Goal: Task Accomplishment & Management: Manage account settings

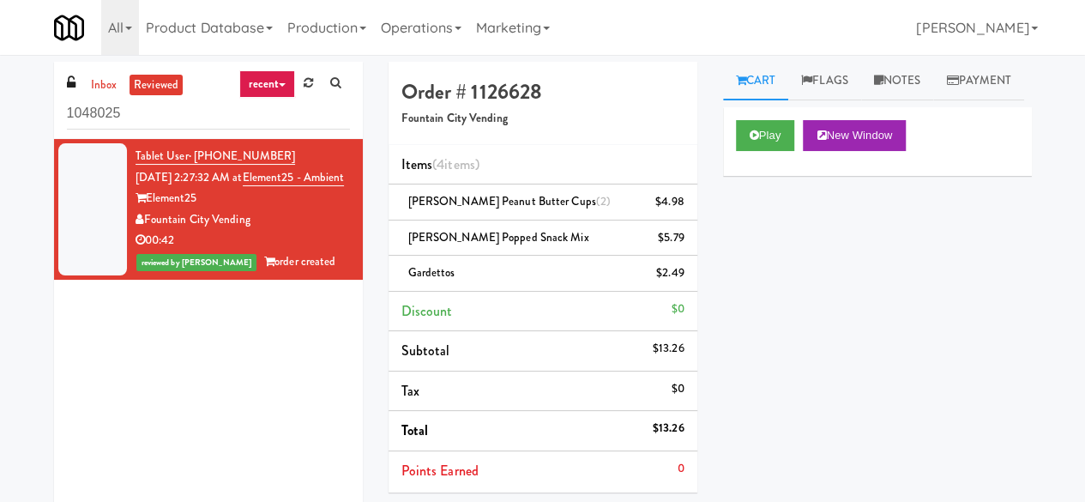
click at [120, 90] on ul "inbox reviewed" at bounding box center [134, 85] width 105 height 21
click at [108, 87] on link "inbox" at bounding box center [104, 85] width 35 height 21
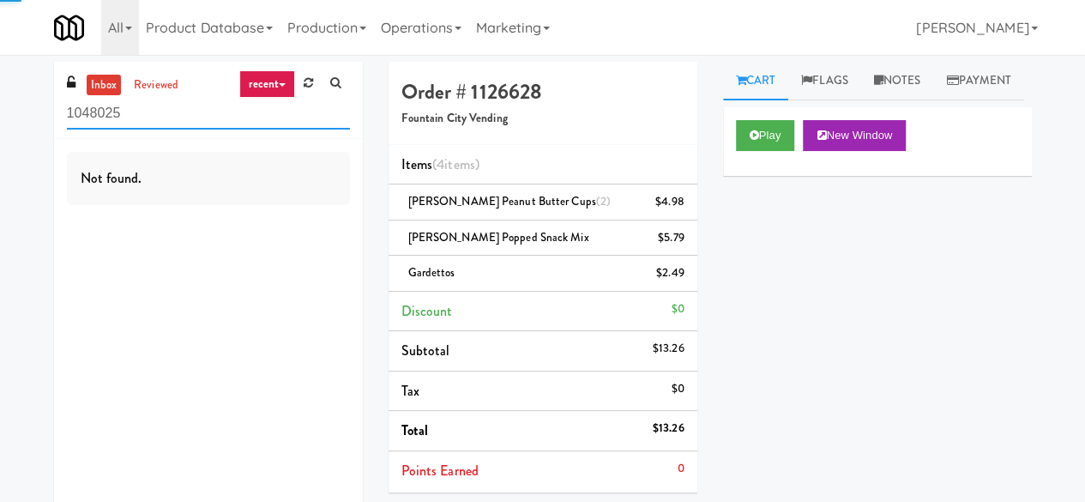
click at [156, 116] on input "1048025" at bounding box center [208, 114] width 283 height 32
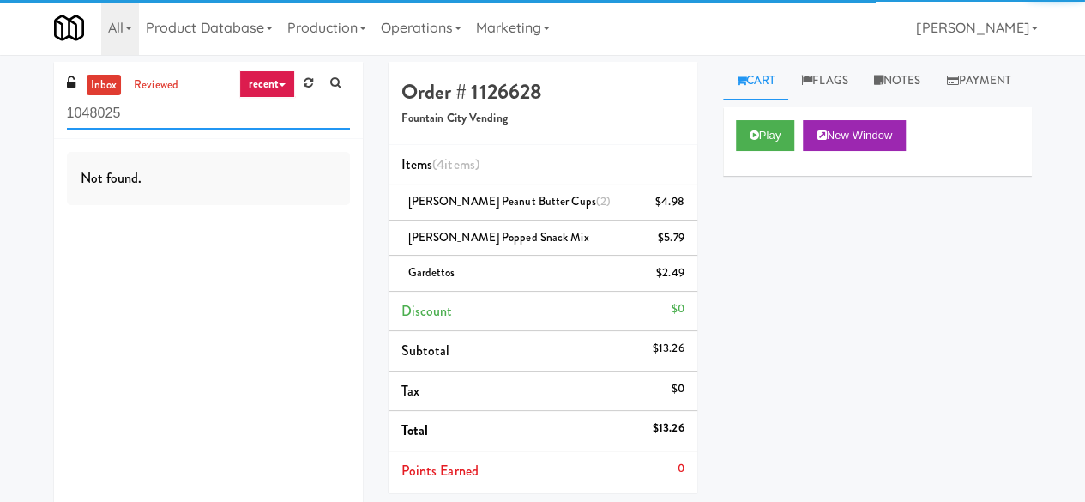
click at [156, 116] on input "1048025" at bounding box center [208, 114] width 283 height 32
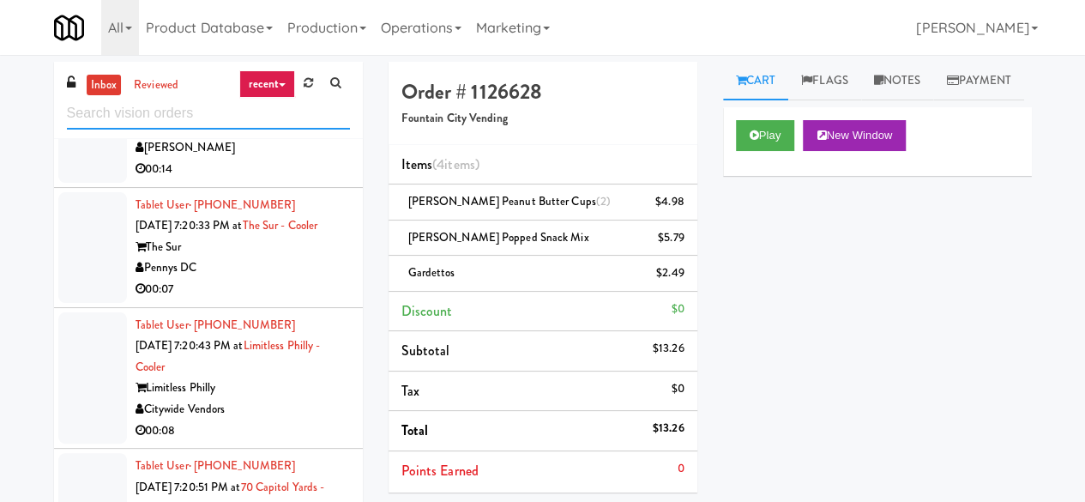
scroll to position [3088, 0]
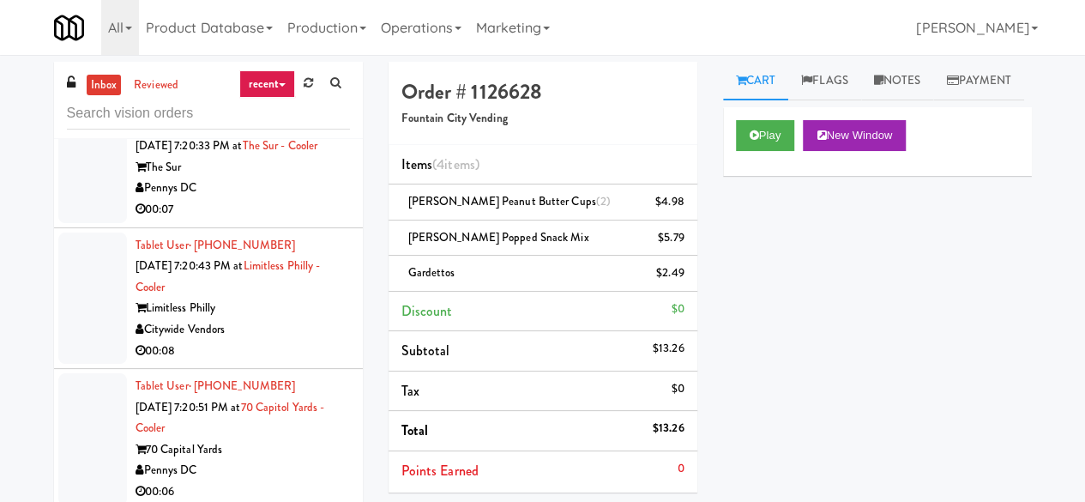
click at [274, 452] on div "70 Capital Yards" at bounding box center [243, 449] width 214 height 21
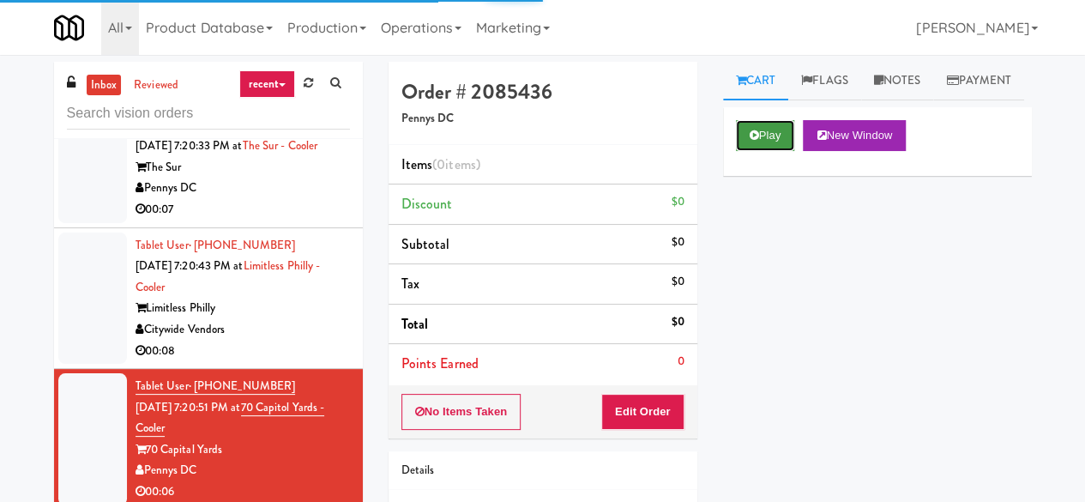
click at [756, 141] on icon at bounding box center [754, 135] width 9 height 11
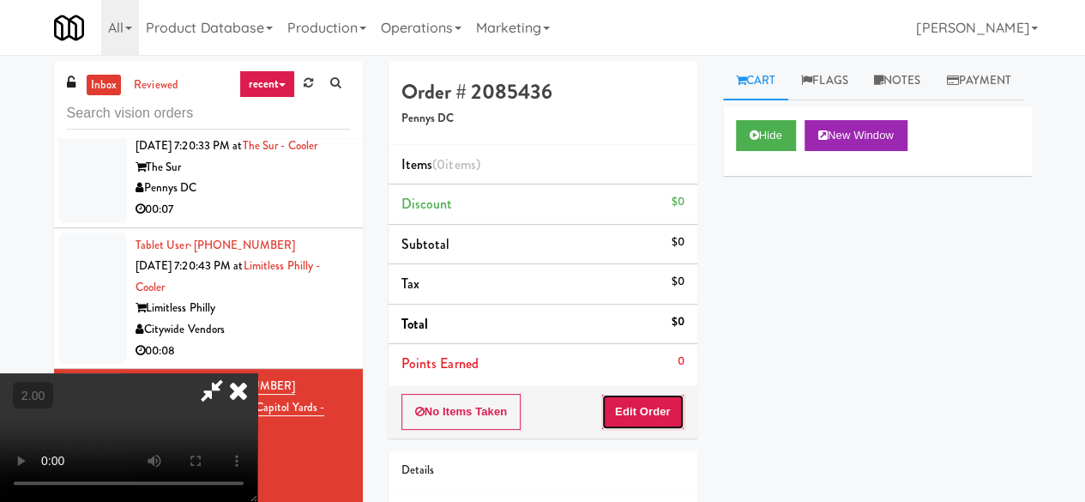
click at [662, 419] on button "Edit Order" at bounding box center [642, 412] width 83 height 36
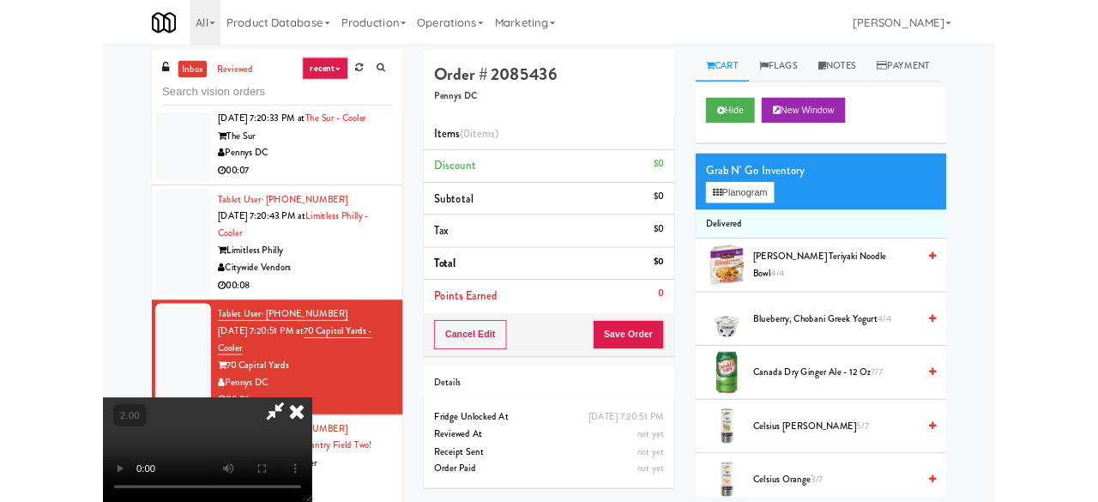
scroll to position [35, 0]
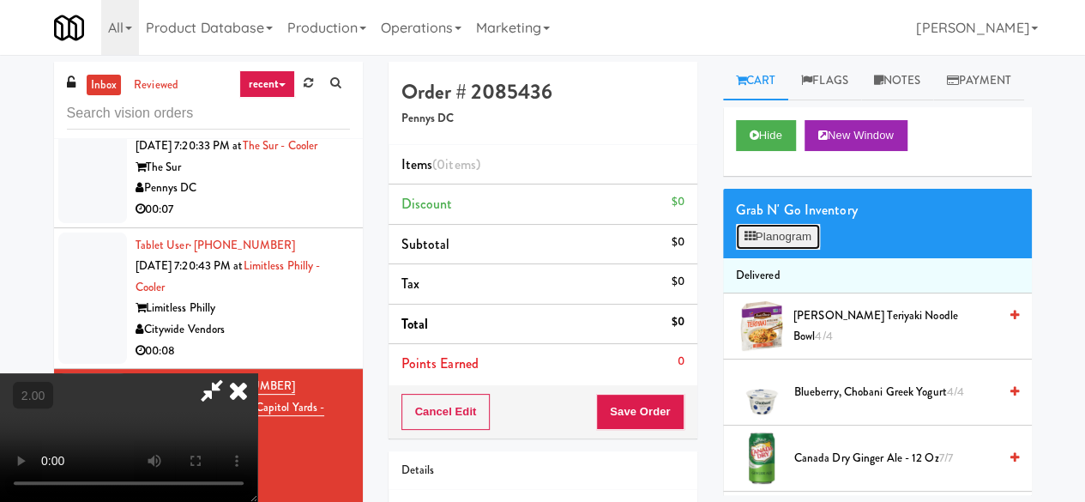
click at [792, 250] on button "Planogram" at bounding box center [778, 237] width 84 height 26
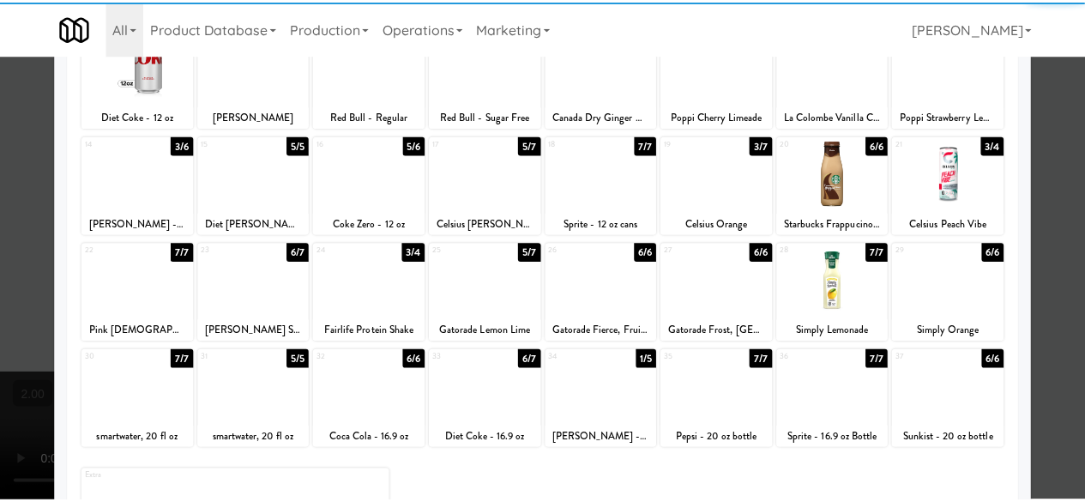
scroll to position [168, 0]
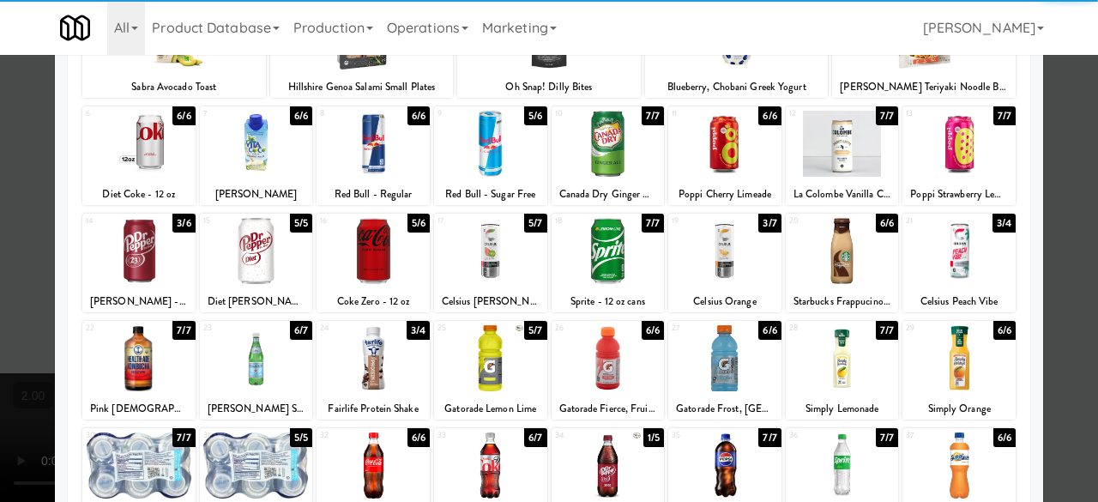
click at [376, 253] on div at bounding box center [372, 251] width 113 height 66
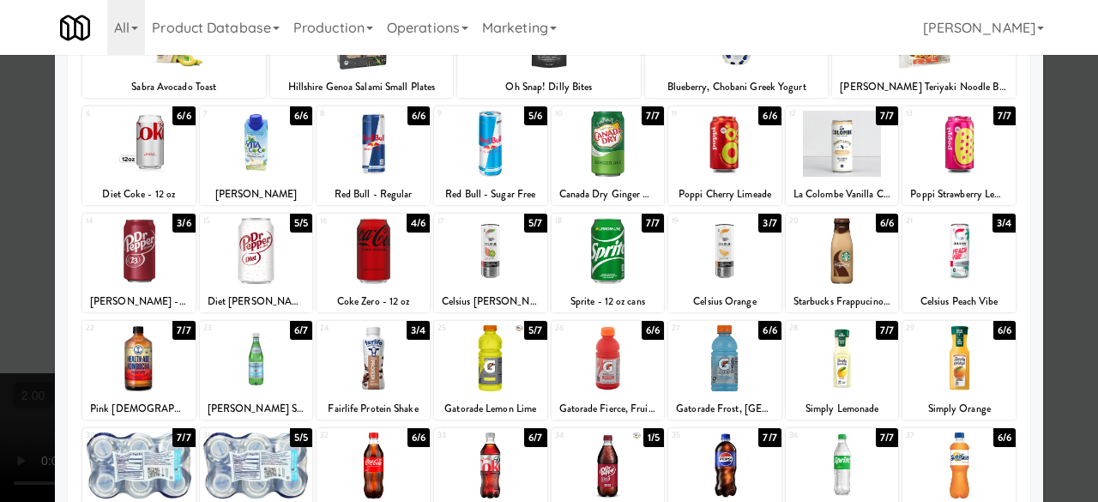
click at [1067, 103] on div at bounding box center [549, 251] width 1098 height 502
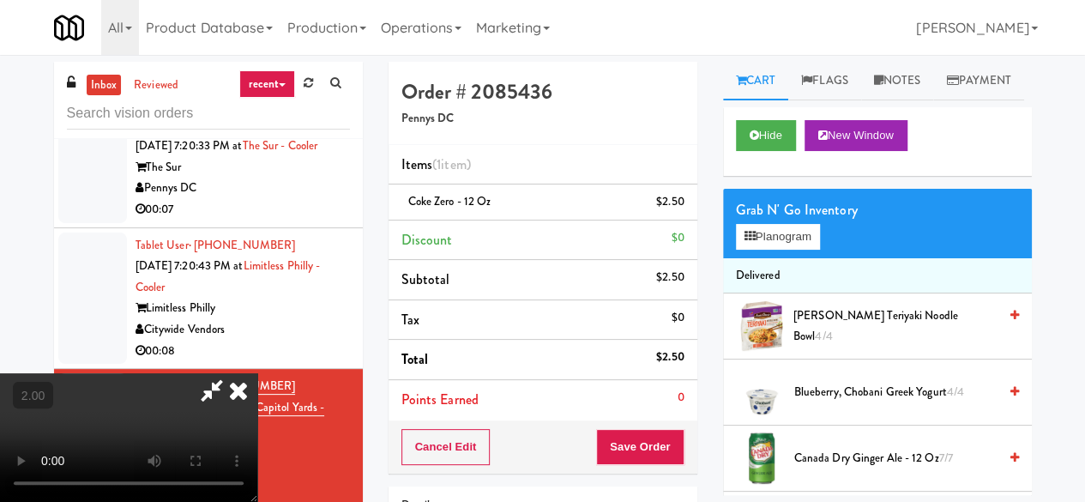
click at [232, 373] on icon at bounding box center [211, 390] width 39 height 34
click at [649, 461] on button "Save Order" at bounding box center [639, 447] width 87 height 36
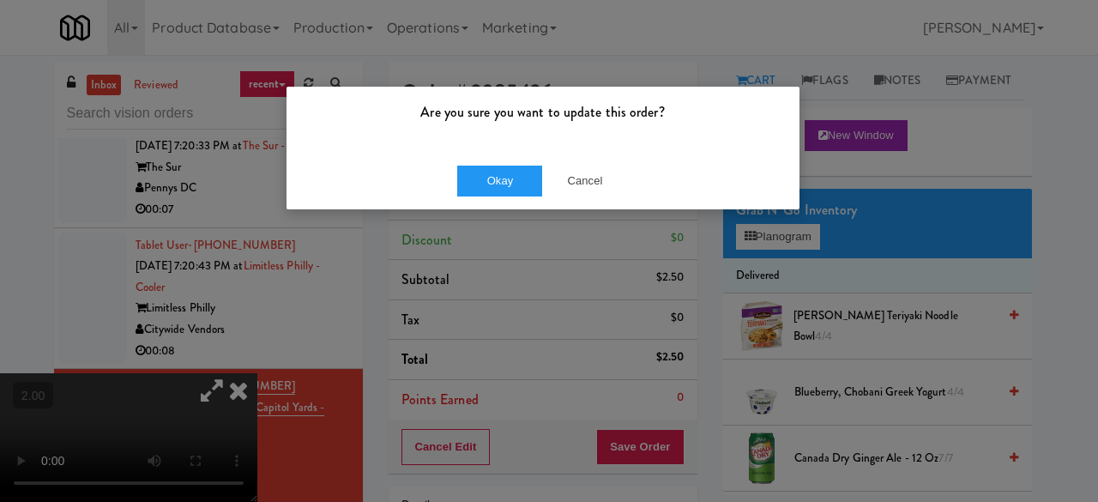
click at [527, 161] on div "Okay Cancel" at bounding box center [542, 180] width 513 height 57
click at [518, 169] on button "Okay" at bounding box center [500, 181] width 86 height 31
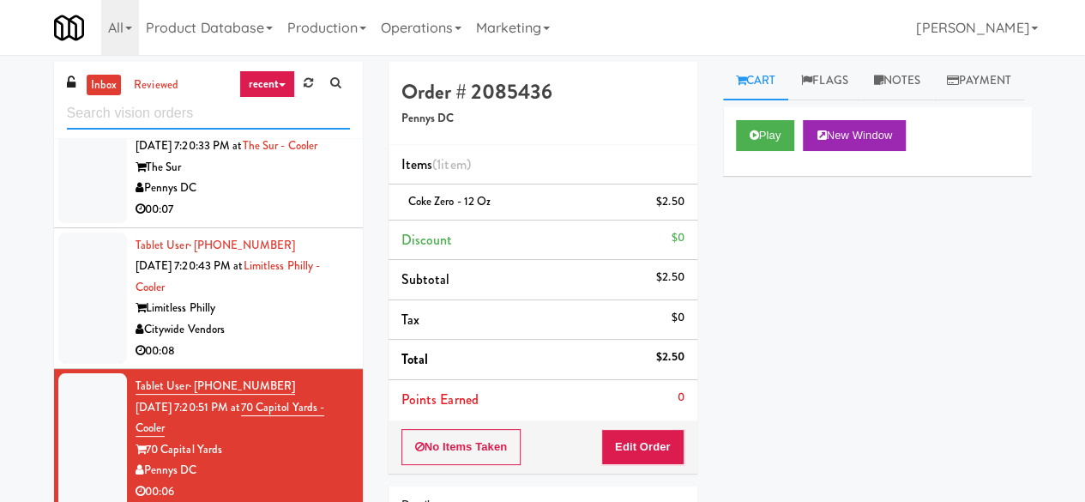
click at [169, 118] on input "text" at bounding box center [208, 114] width 283 height 32
paste input "IKEA North York Store"
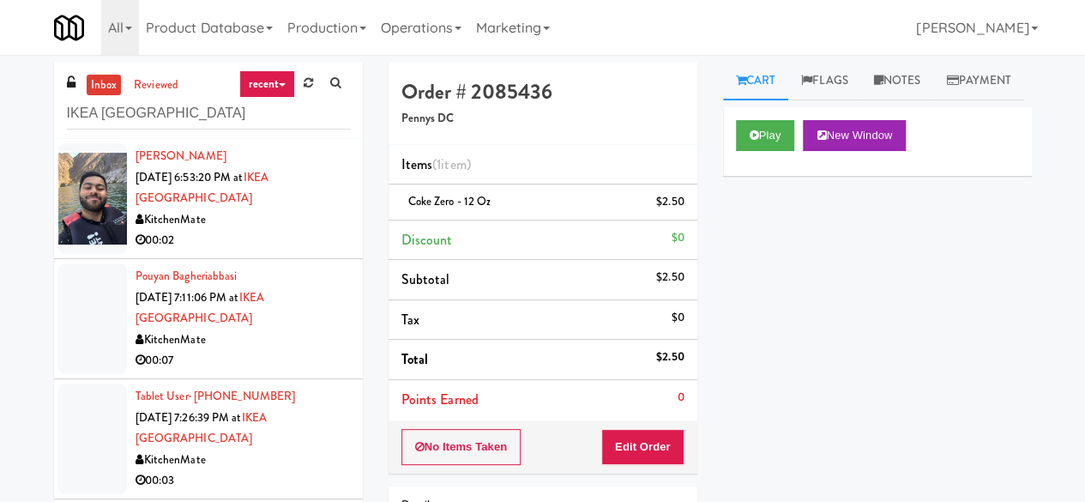
click at [286, 223] on div "KitchenMate" at bounding box center [243, 219] width 214 height 21
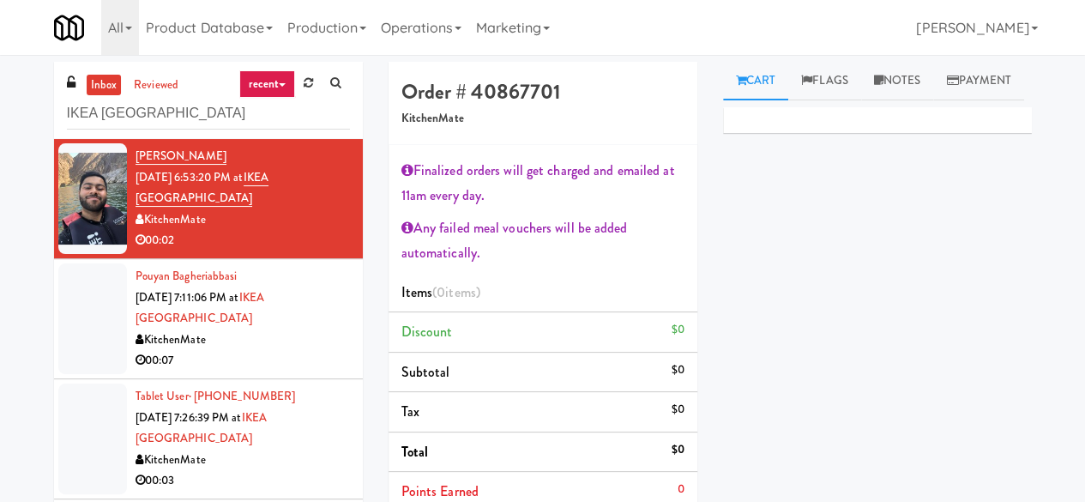
click at [263, 335] on div "KitchenMate" at bounding box center [243, 339] width 214 height 21
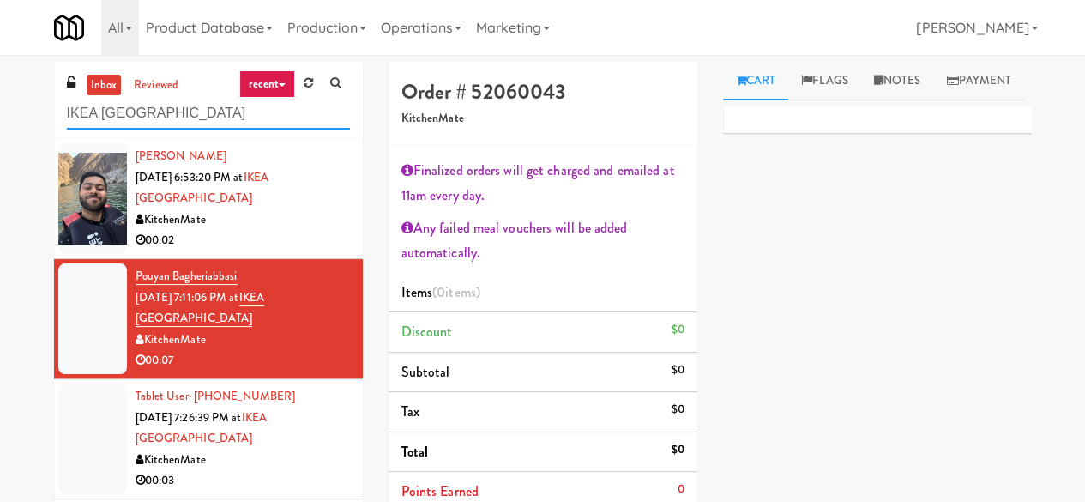
click at [185, 112] on input "IKEA North York Store" at bounding box center [208, 114] width 283 height 32
paste input "Crossing West - Ambient - Left"
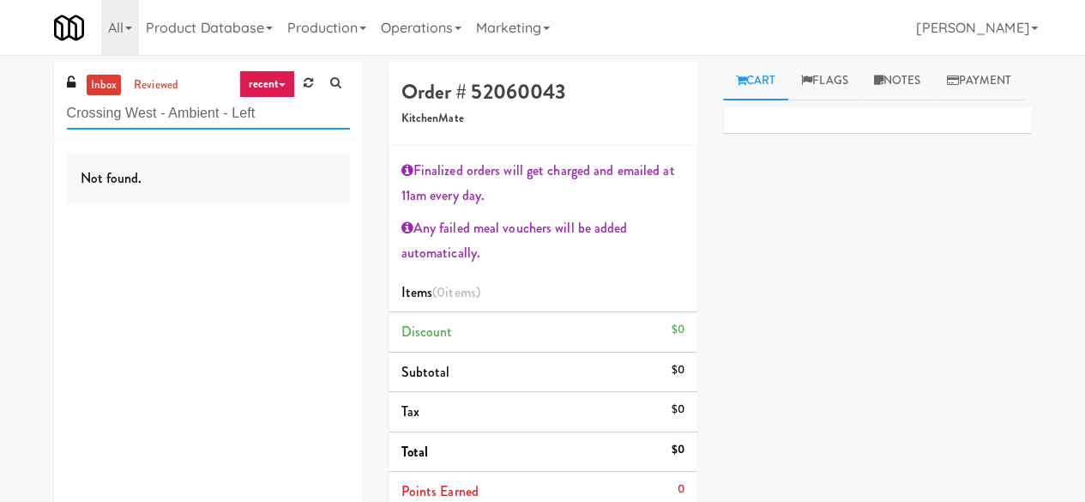
type input "Crossing West - Ambient - Left"
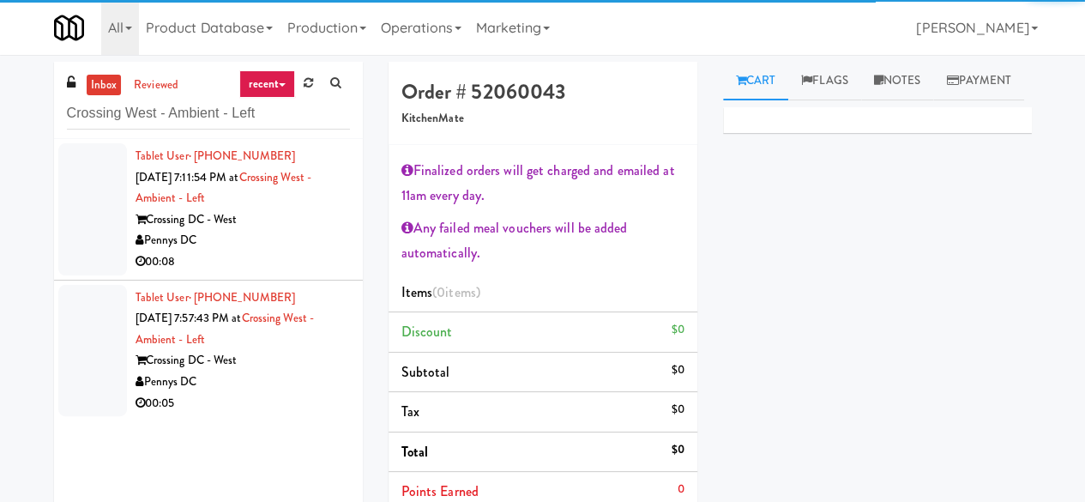
click at [283, 238] on div "Pennys DC" at bounding box center [243, 240] width 214 height 21
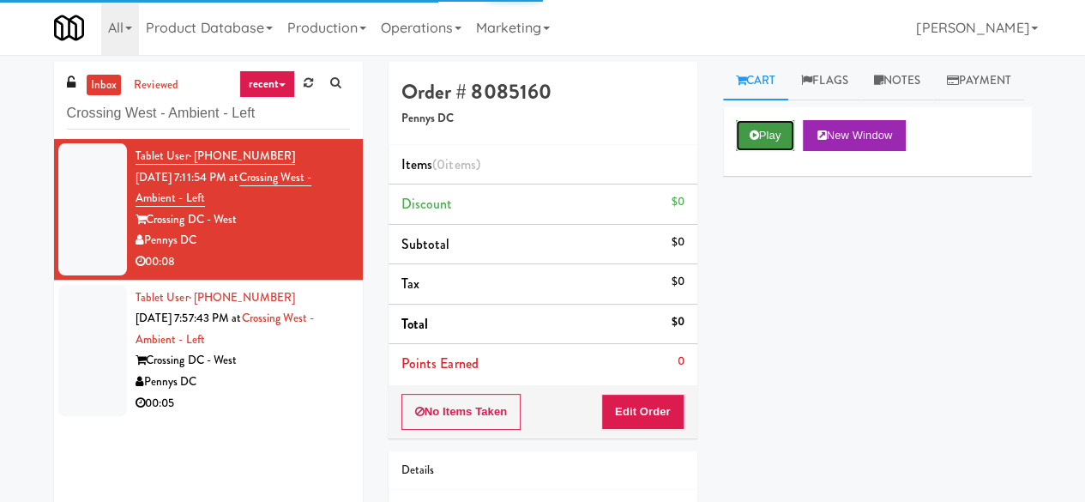
click at [775, 151] on button "Play" at bounding box center [765, 135] width 59 height 31
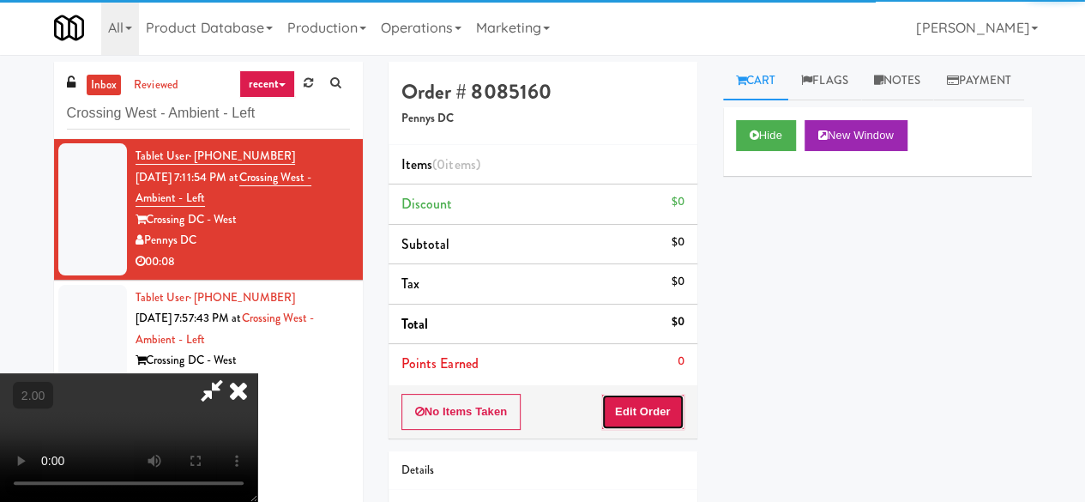
click at [656, 402] on button "Edit Order" at bounding box center [642, 412] width 83 height 36
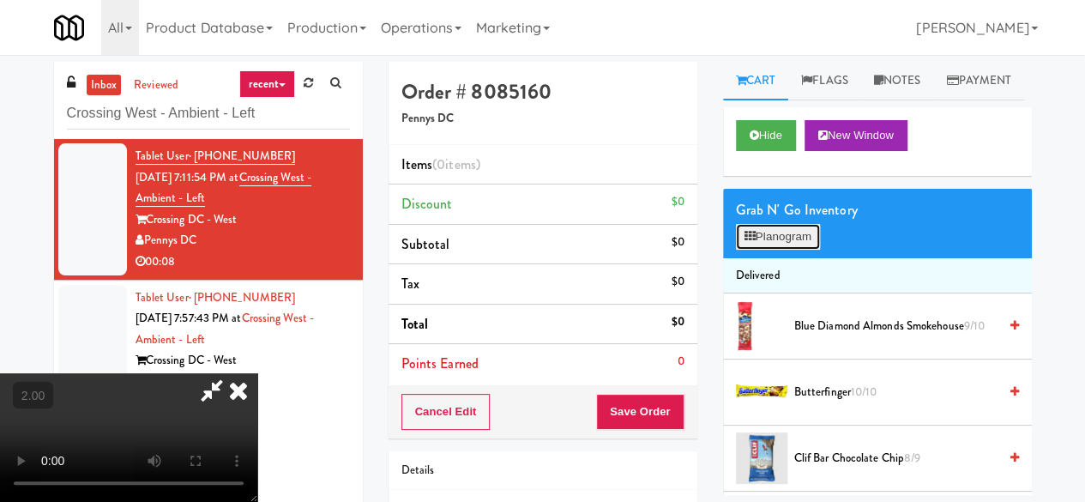
click at [788, 250] on button "Planogram" at bounding box center [778, 237] width 84 height 26
click at [0, 0] on div at bounding box center [0, 0] width 0 height 0
click at [793, 250] on button "Planogram" at bounding box center [778, 237] width 84 height 26
click at [0, 0] on div at bounding box center [0, 0] width 0 height 0
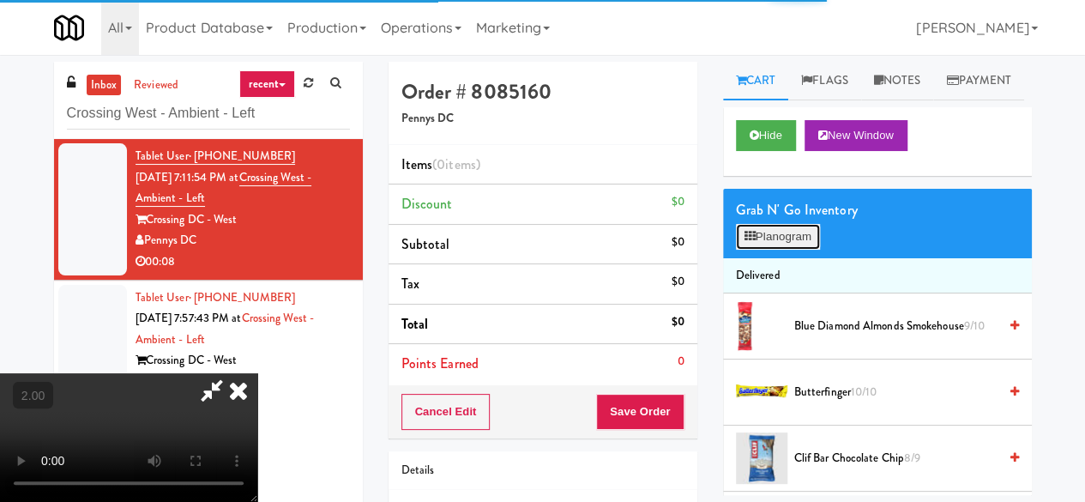
click at [793, 250] on button "Planogram" at bounding box center [778, 237] width 84 height 26
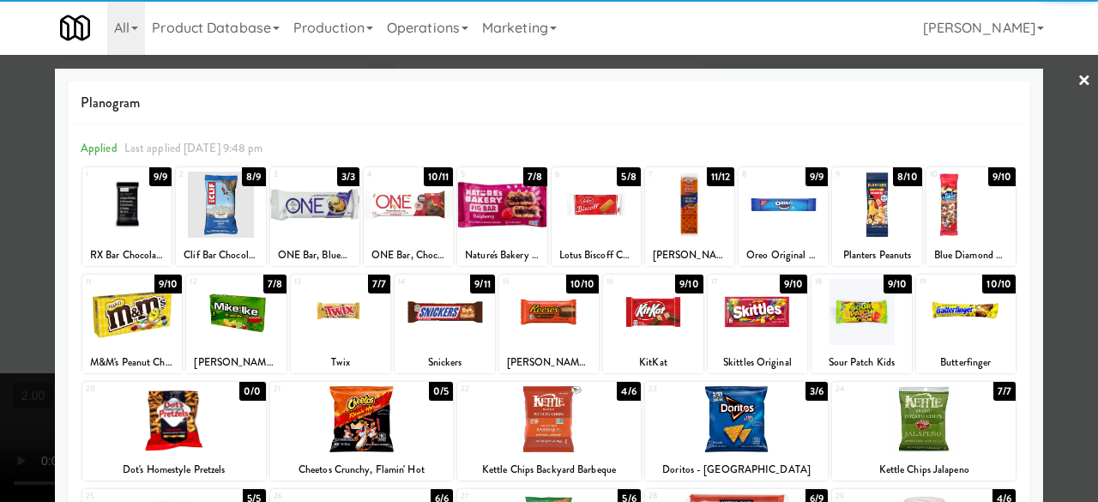
click at [129, 219] on div at bounding box center [126, 205] width 89 height 66
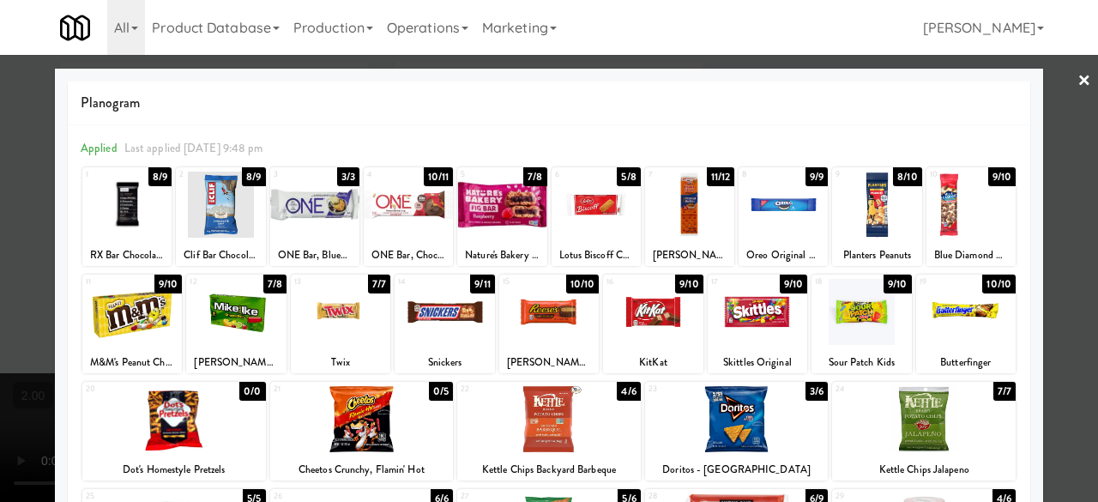
click at [1008, 204] on div "Applied Last applied Thursday 9:48 pm 1 8/9 RX Bar Chocolate Sea Salt 2 8/9 Cli…" at bounding box center [549, 477] width 962 height 705
click at [970, 211] on div at bounding box center [970, 205] width 89 height 66
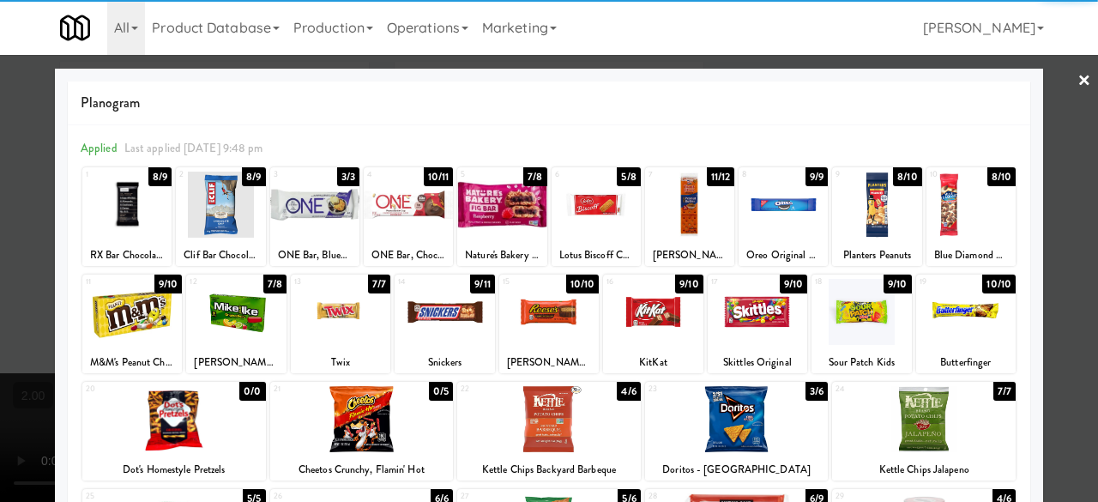
click at [1045, 149] on div at bounding box center [549, 251] width 1098 height 502
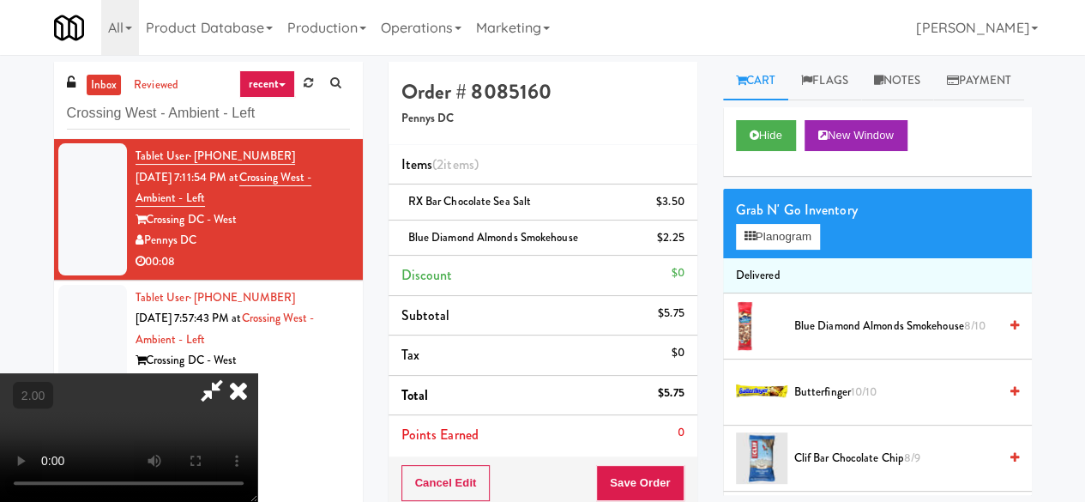
click at [232, 373] on icon at bounding box center [211, 390] width 39 height 34
click at [775, 250] on button "Planogram" at bounding box center [778, 237] width 84 height 26
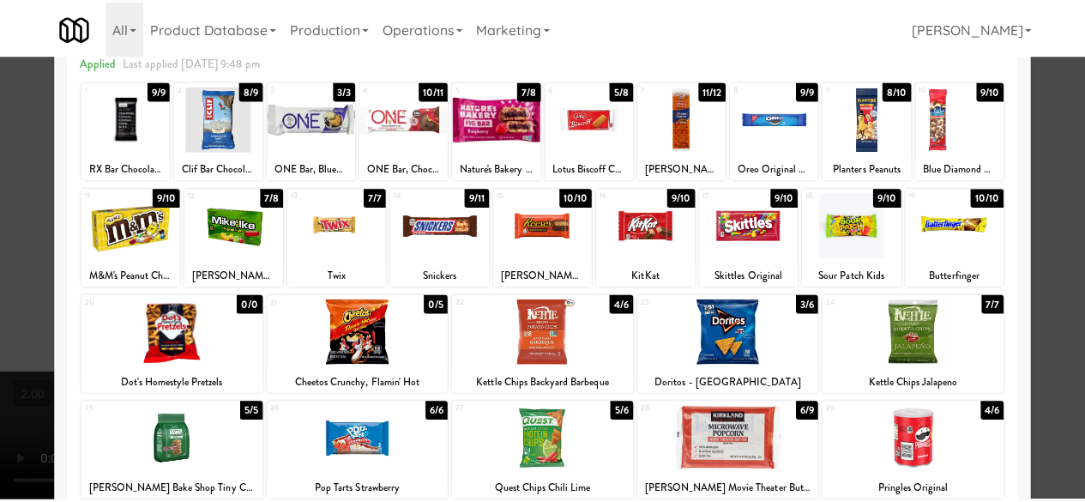
scroll to position [257, 0]
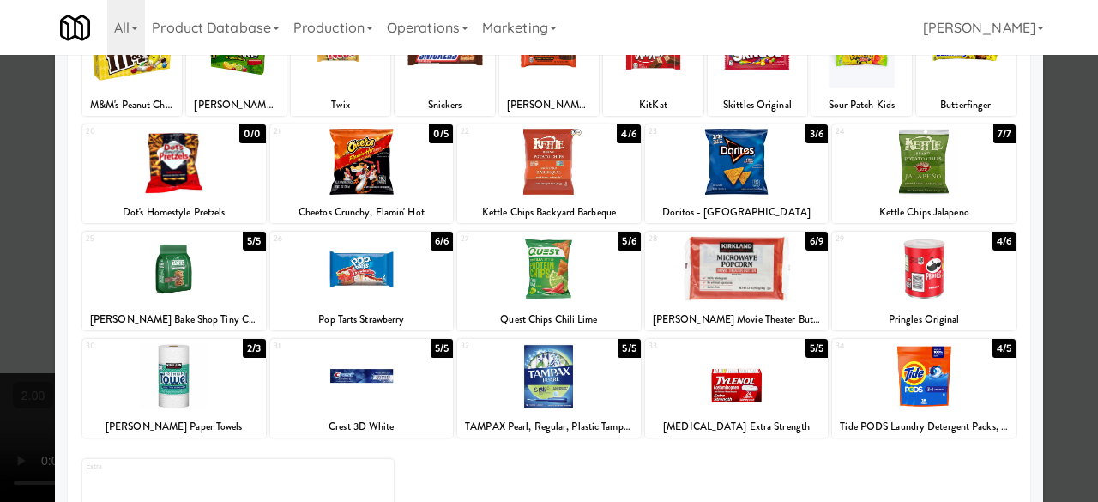
click at [544, 261] on div at bounding box center [549, 269] width 184 height 66
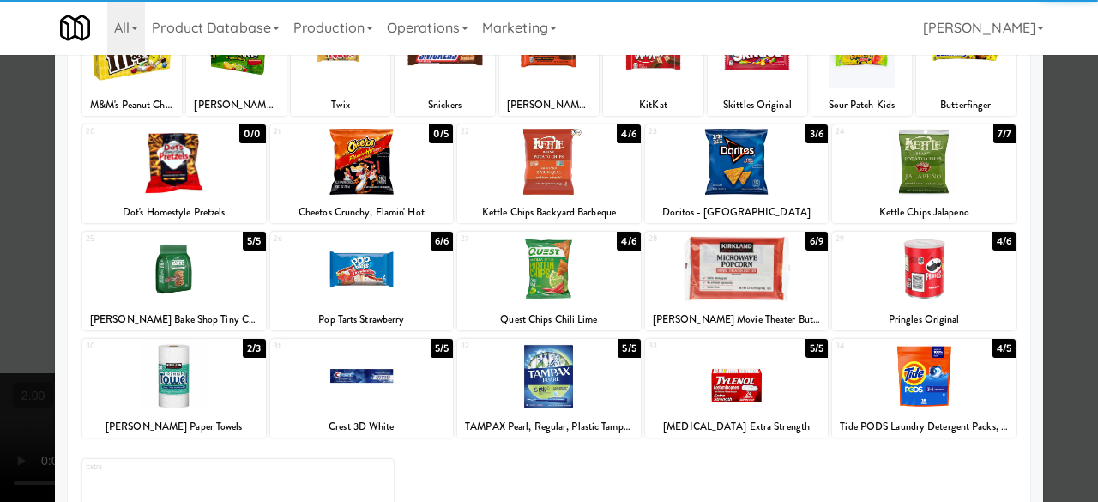
click at [1064, 203] on div at bounding box center [549, 251] width 1098 height 502
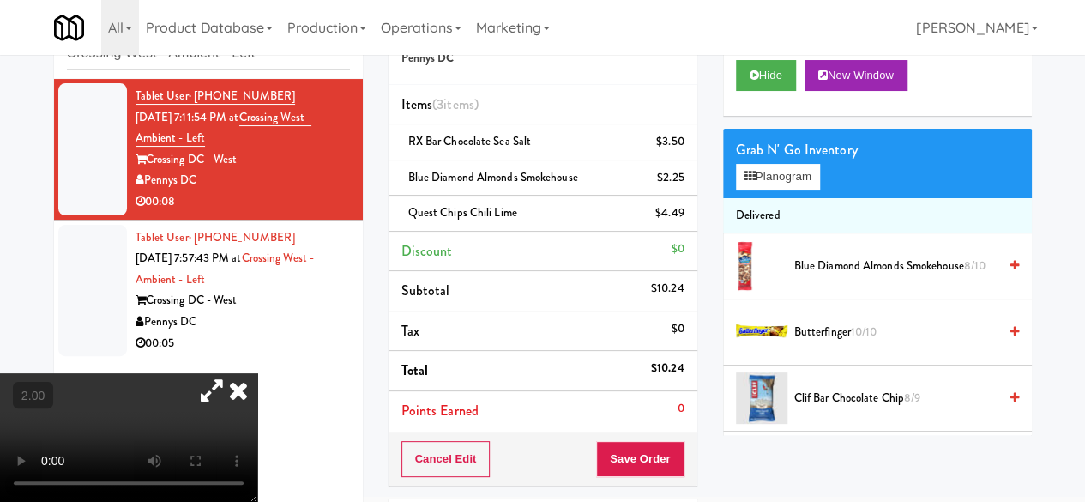
scroll to position [214, 0]
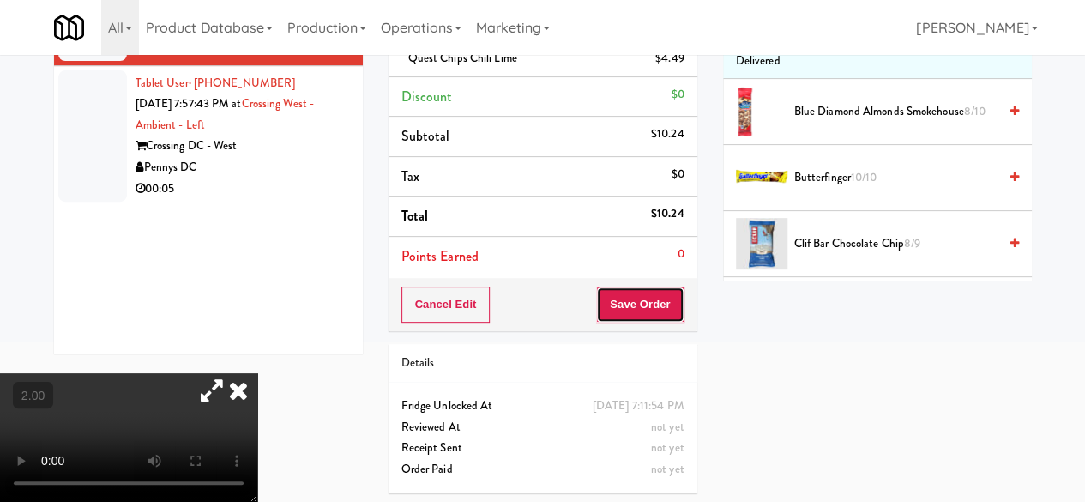
click at [631, 293] on button "Save Order" at bounding box center [639, 304] width 87 height 36
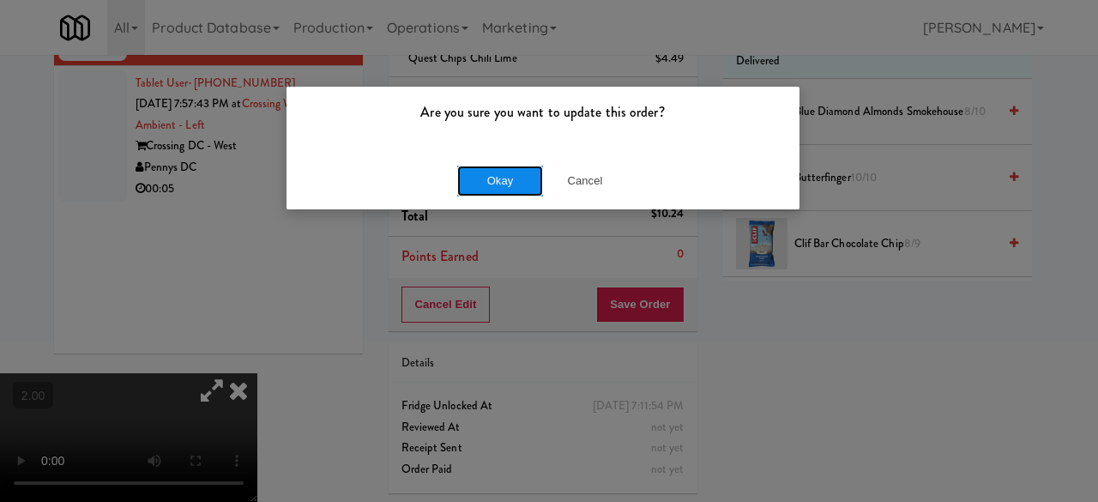
click at [464, 173] on button "Okay" at bounding box center [500, 181] width 86 height 31
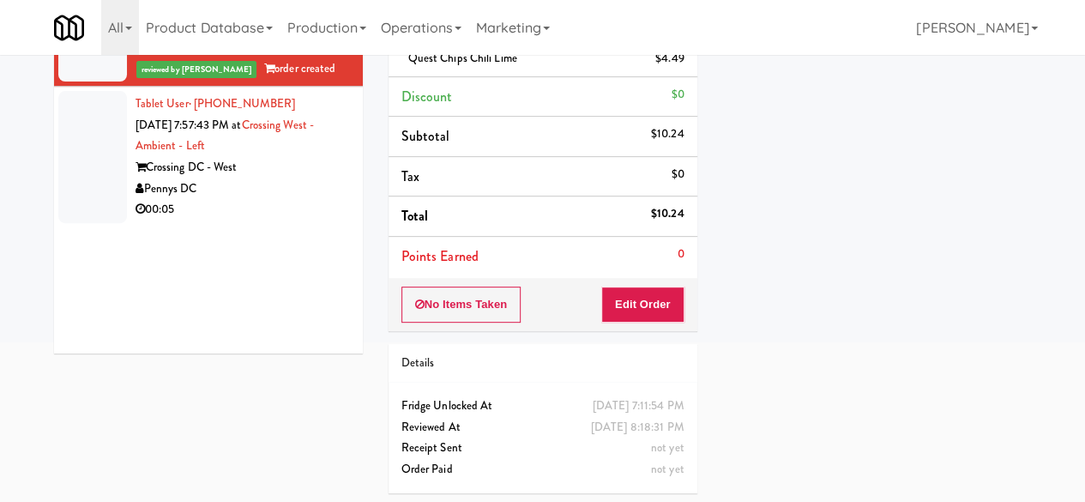
click at [285, 196] on div "Pennys DC" at bounding box center [243, 188] width 214 height 21
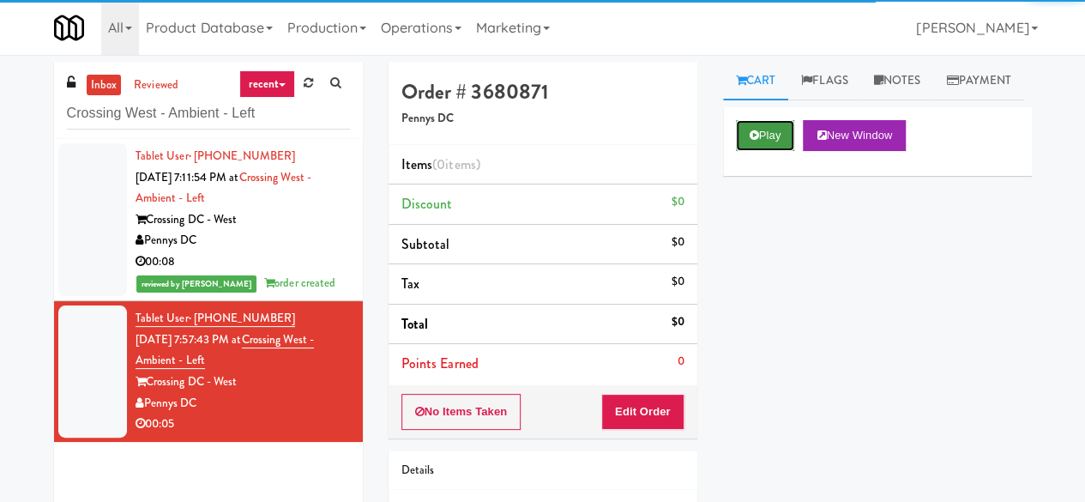
click at [776, 151] on button "Play" at bounding box center [765, 135] width 59 height 31
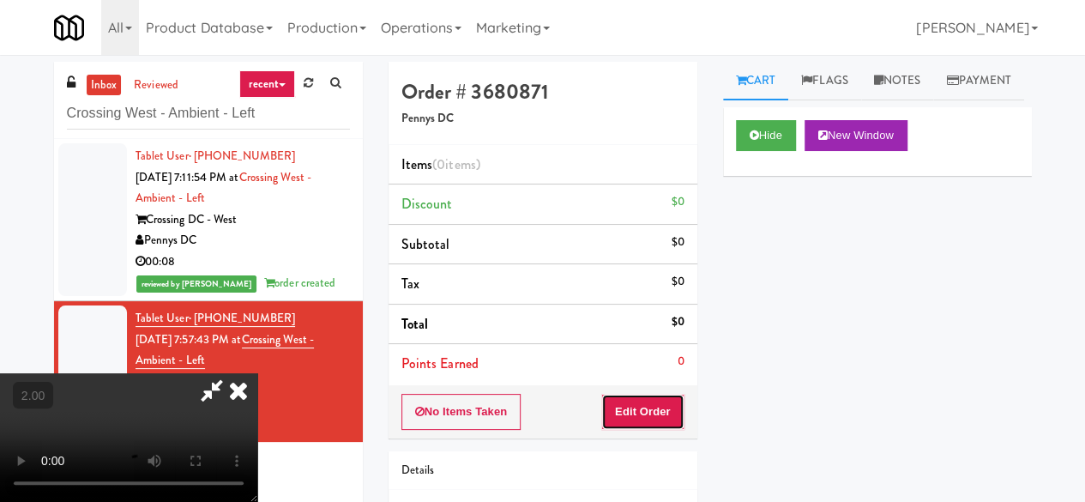
click at [653, 409] on button "Edit Order" at bounding box center [642, 412] width 83 height 36
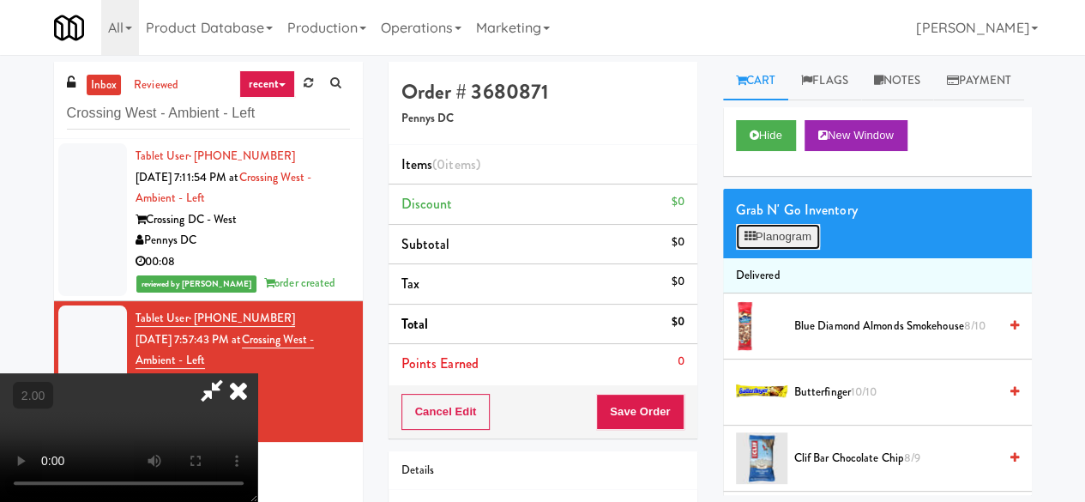
click at [750, 250] on button "Planogram" at bounding box center [778, 237] width 84 height 26
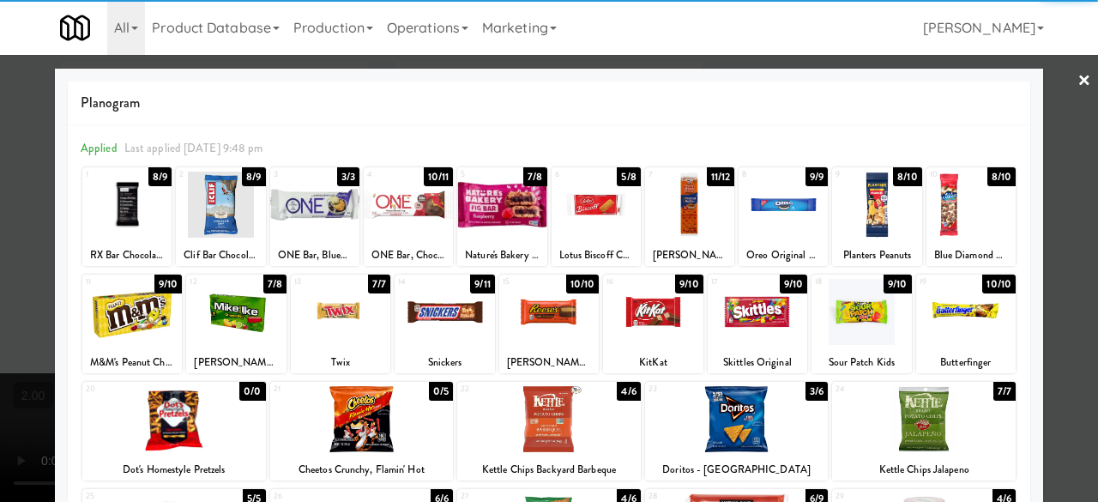
click at [755, 229] on div at bounding box center [782, 205] width 89 height 66
click at [1028, 114] on div "Planogram Applied Last applied Thursday 9:48 pm 1 8/9 RX Bar Chocolate Sea Salt…" at bounding box center [549, 456] width 988 height 774
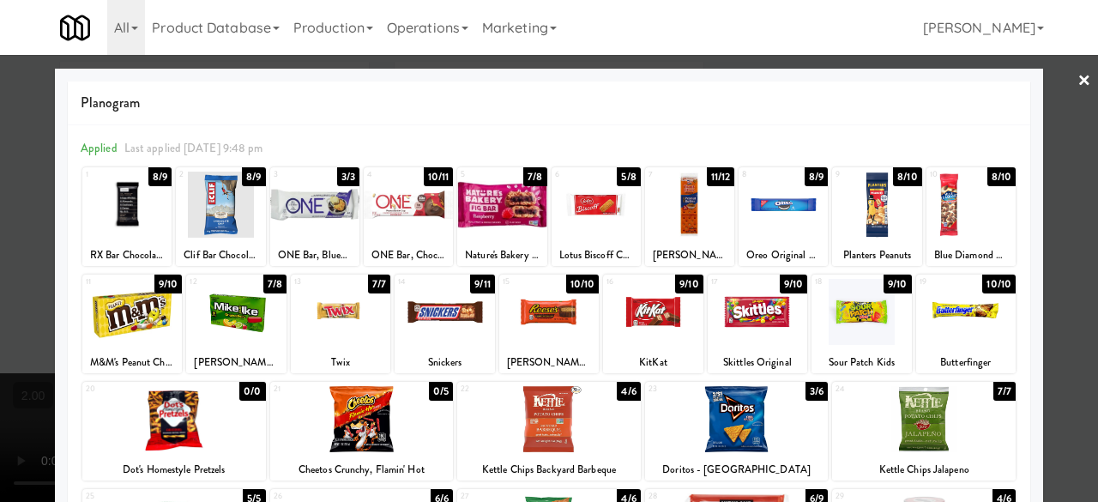
click at [1049, 104] on div at bounding box center [549, 251] width 1098 height 502
drag, startPoint x: 1049, startPoint y: 104, endPoint x: 979, endPoint y: 108, distance: 70.5
click at [1049, 104] on div "inbox reviewed recent all unclear take inventory issue suspicious failed recent…" at bounding box center [549, 355] width 1098 height 587
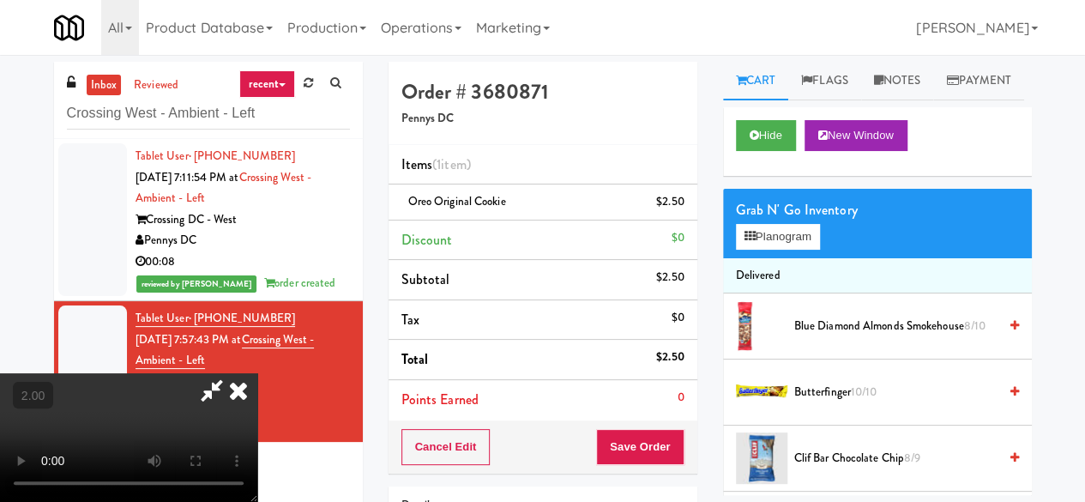
click at [232, 373] on icon at bounding box center [211, 390] width 39 height 34
click at [623, 443] on button "Save Order" at bounding box center [639, 447] width 87 height 36
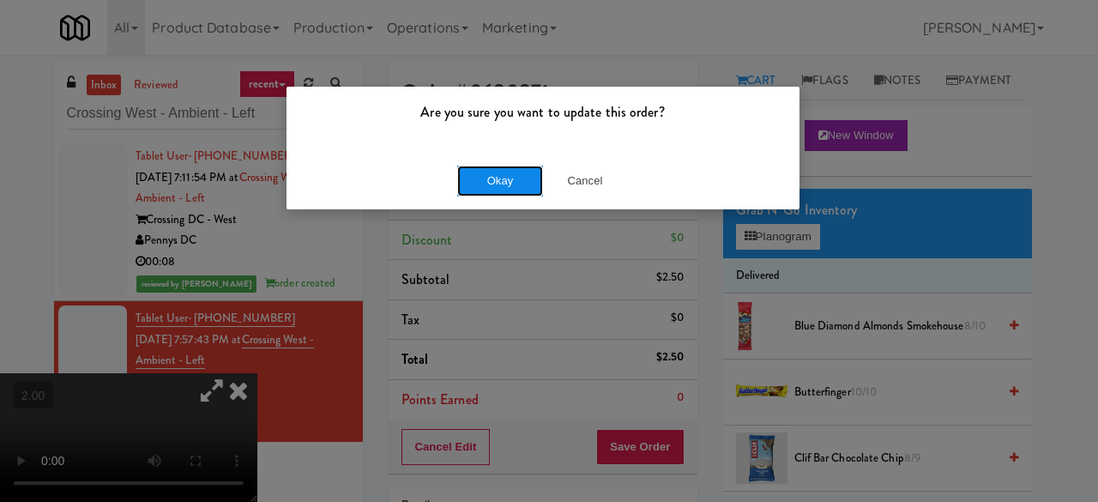
click at [489, 172] on button "Okay" at bounding box center [500, 181] width 86 height 31
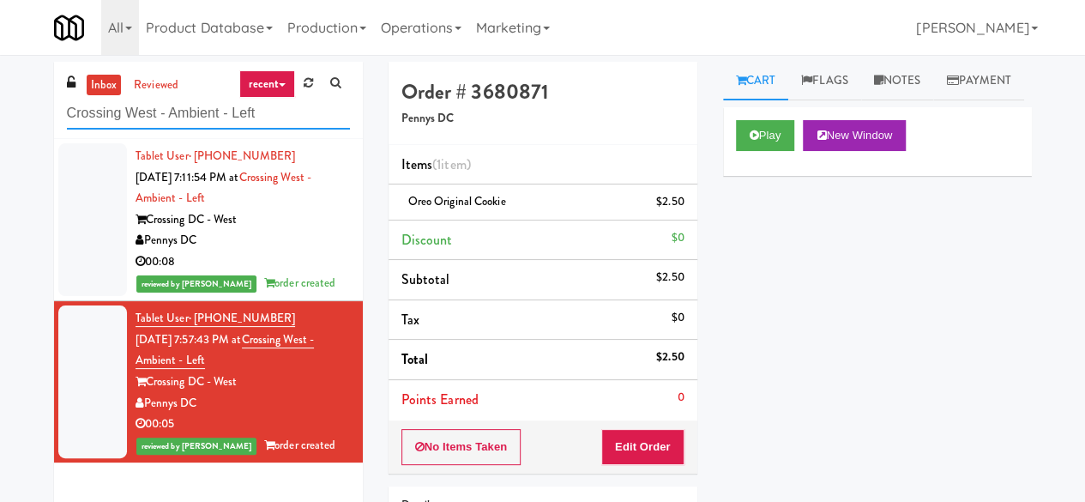
click at [231, 118] on input "Crossing West - Ambient - Left" at bounding box center [208, 114] width 283 height 32
type input "Left"
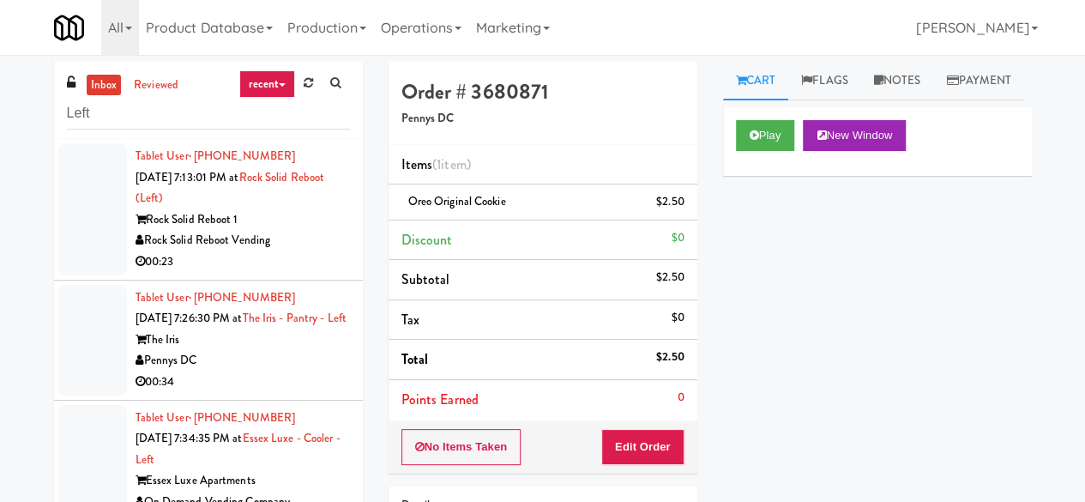
click at [309, 248] on div "Rock Solid Reboot Vending" at bounding box center [243, 240] width 214 height 21
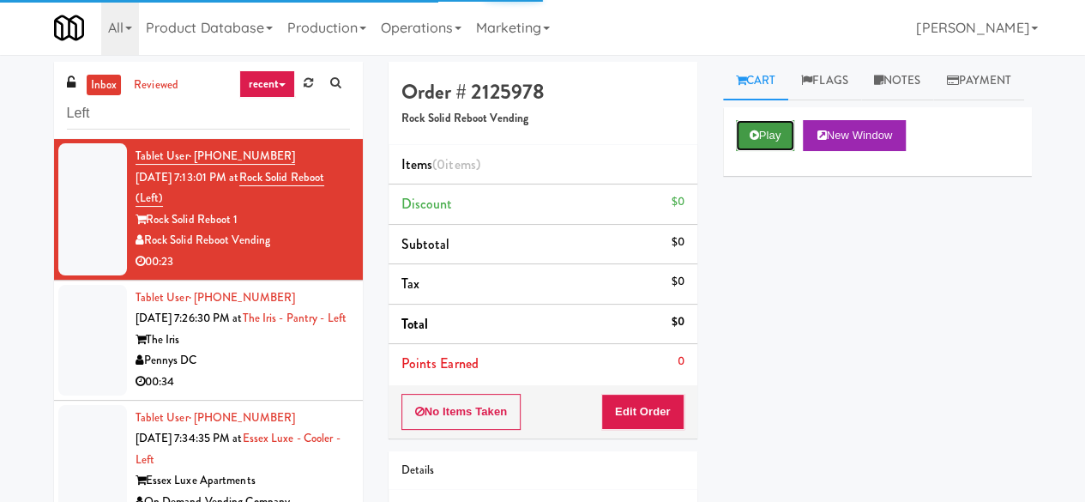
click at [767, 151] on button "Play" at bounding box center [765, 135] width 59 height 31
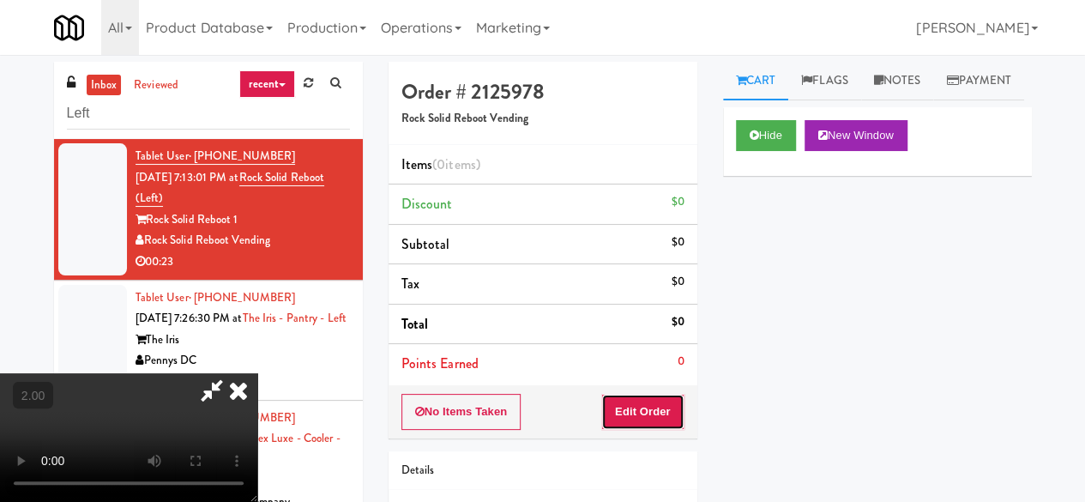
click at [653, 404] on button "Edit Order" at bounding box center [642, 412] width 83 height 36
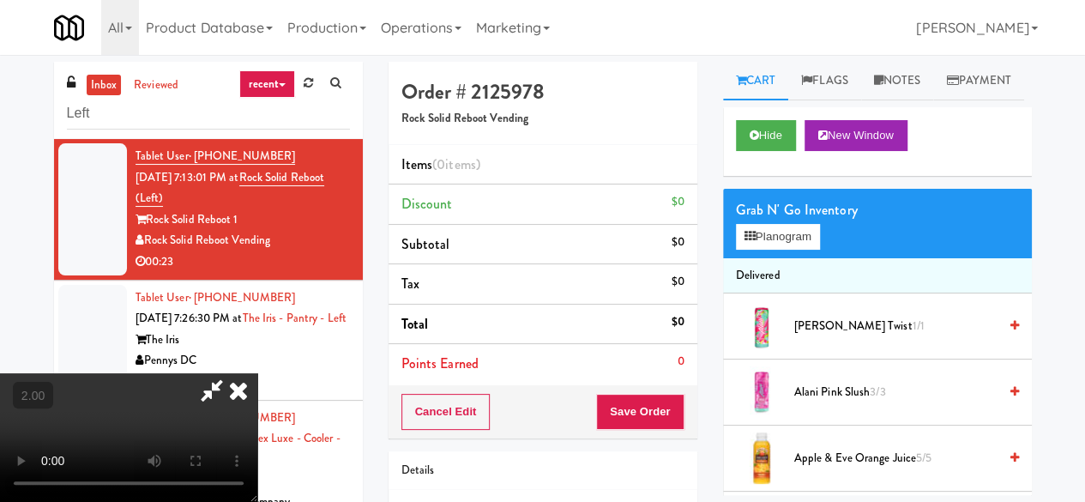
scroll to position [35, 0]
click at [781, 258] on div "Grab N' Go Inventory Planogram" at bounding box center [877, 223] width 309 height 69
click at [779, 258] on div "Grab N' Go Inventory Planogram" at bounding box center [877, 223] width 309 height 69
click at [775, 250] on button "Planogram" at bounding box center [778, 237] width 84 height 26
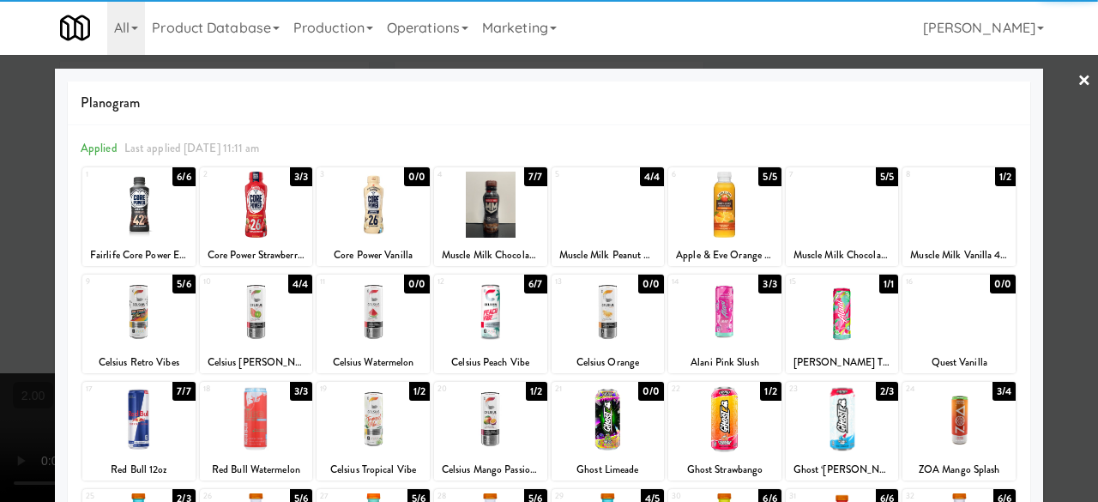
click at [271, 208] on div at bounding box center [256, 205] width 113 height 66
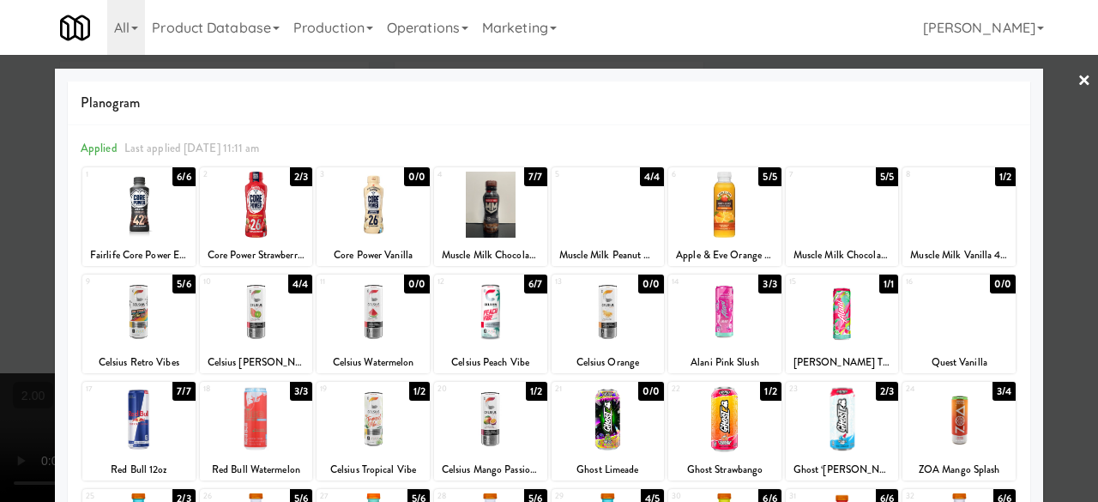
click at [973, 333] on div at bounding box center [958, 312] width 113 height 66
click at [1052, 267] on div at bounding box center [549, 251] width 1098 height 502
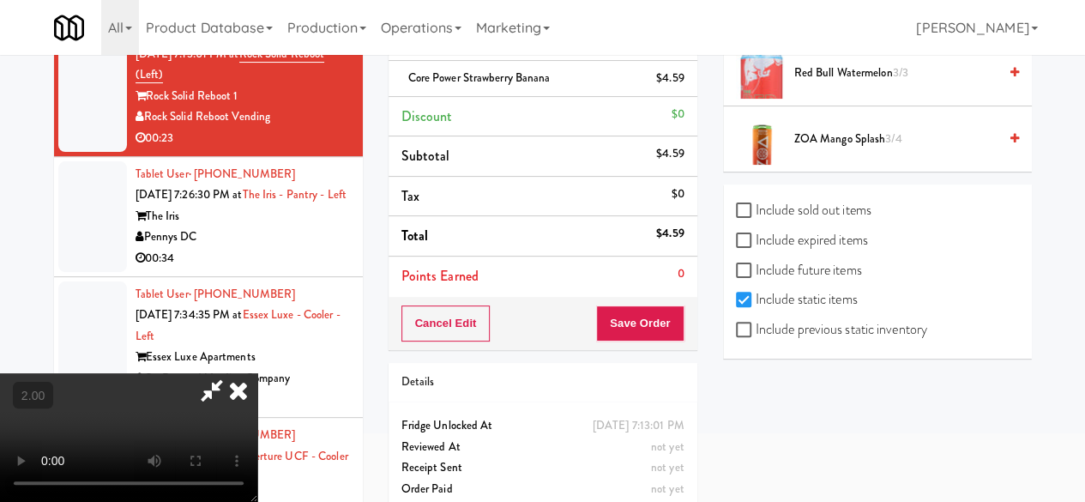
scroll to position [163, 0]
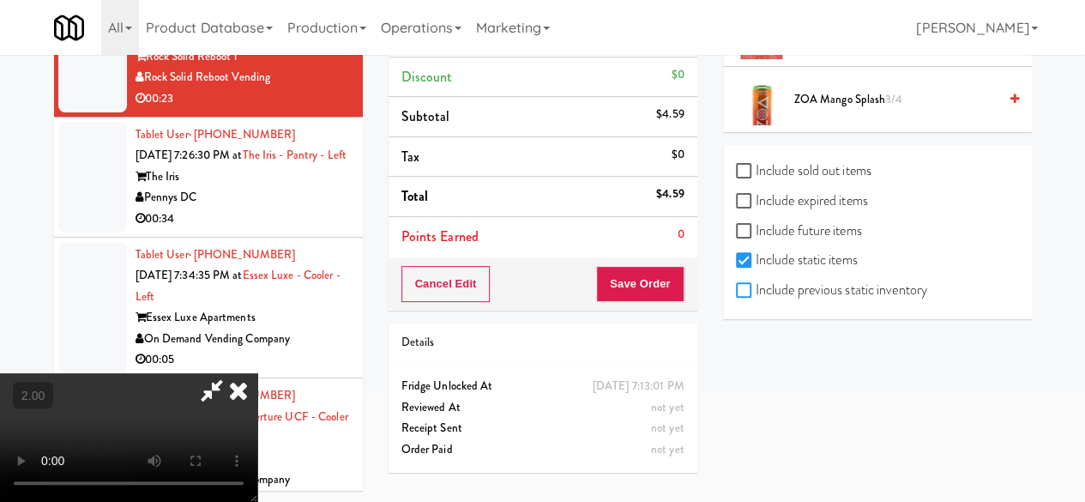
click at [754, 294] on input "Include previous static inventory" at bounding box center [746, 291] width 20 height 14
checkbox input "true"
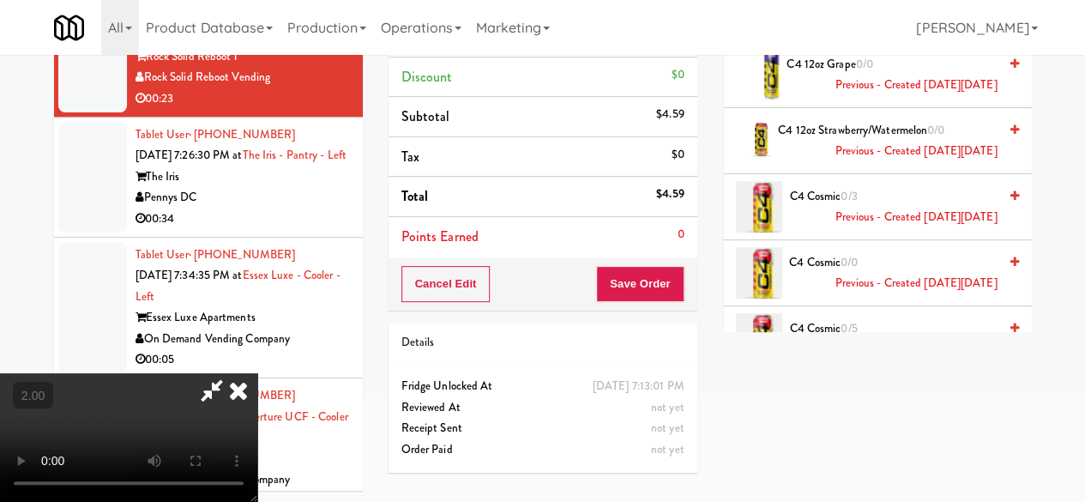
click at [1024, 203] on div "Cart Flags Notes Payment Hide New Window Grab N' Go Inventory Planogram Deliver…" at bounding box center [877, 115] width 335 height 433
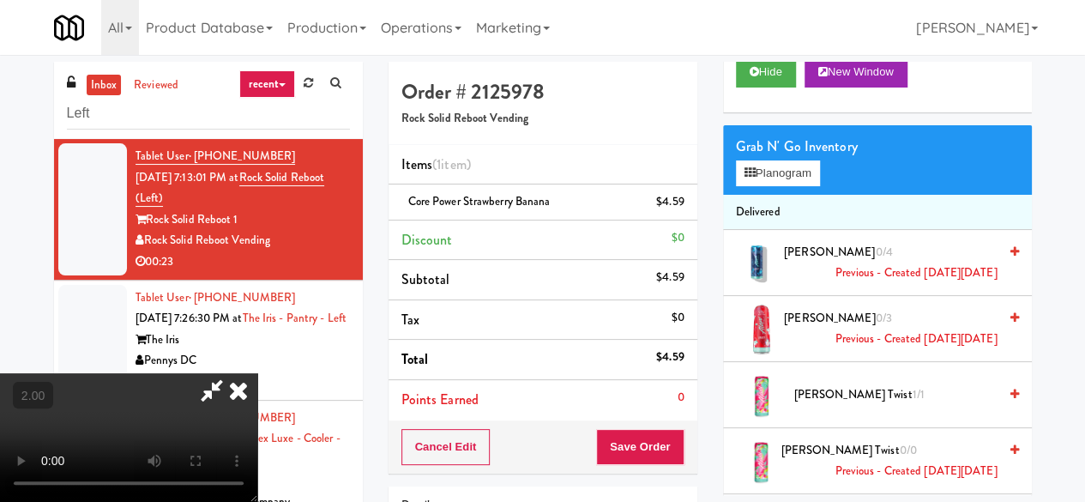
scroll to position [0, 0]
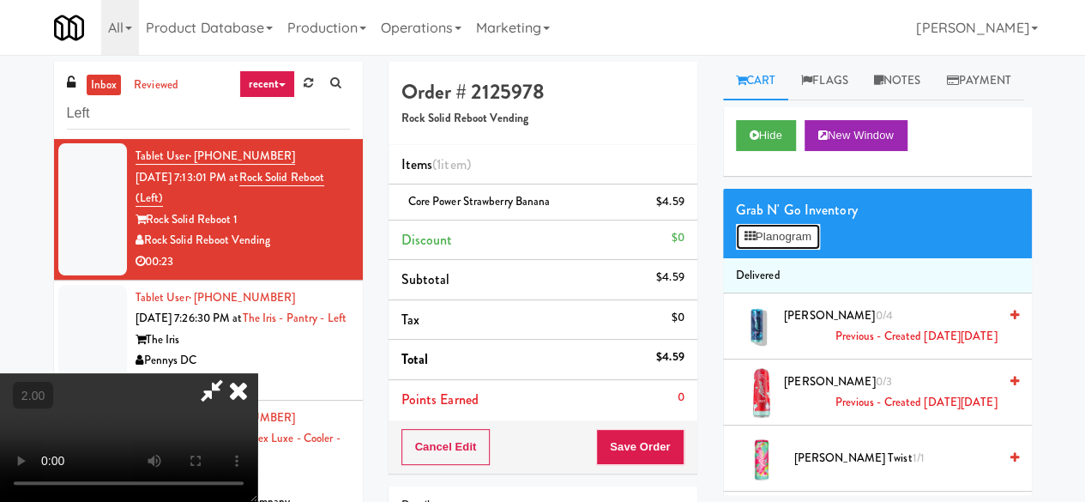
click at [806, 250] on button "Planogram" at bounding box center [778, 237] width 84 height 26
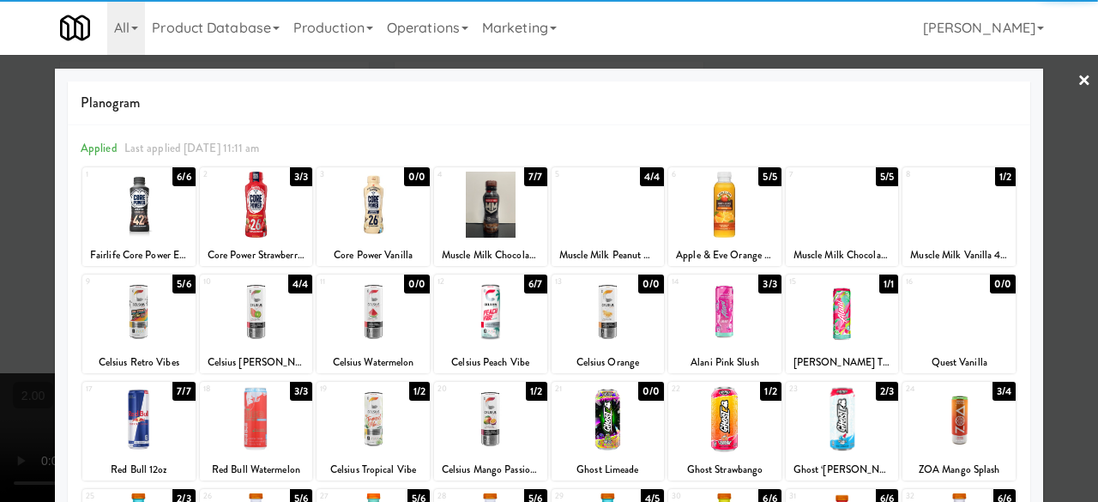
click at [952, 316] on div at bounding box center [958, 312] width 113 height 66
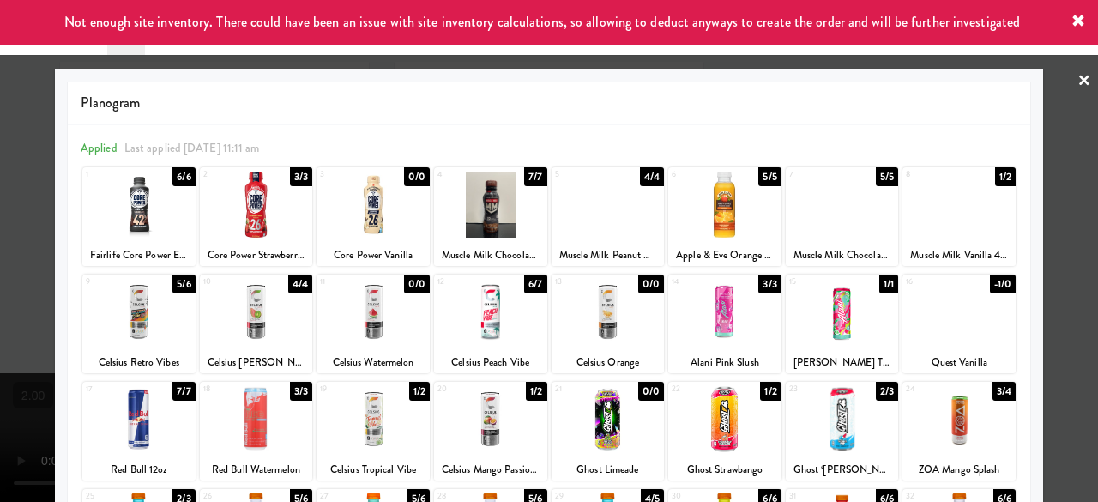
click at [1041, 228] on div at bounding box center [549, 251] width 1098 height 502
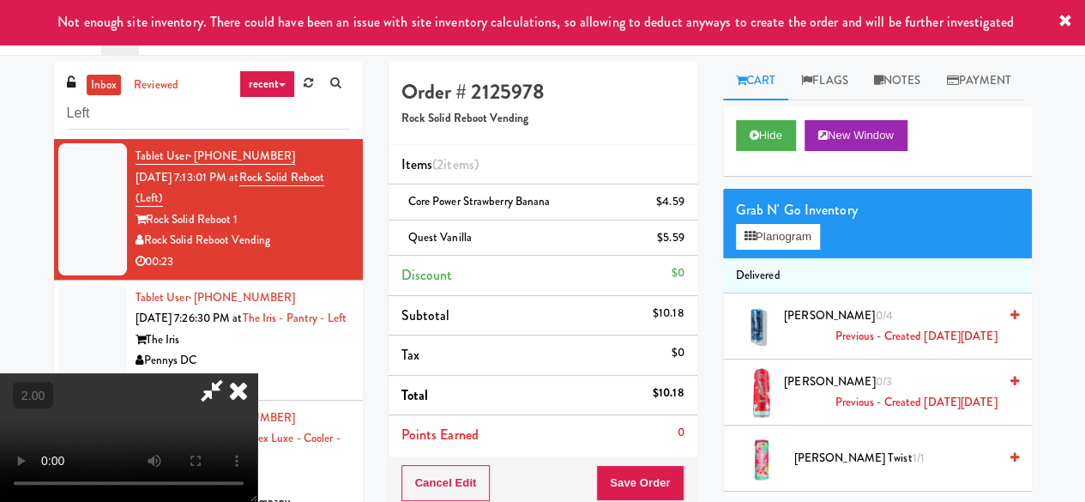
click at [232, 373] on icon at bounding box center [211, 390] width 39 height 34
click at [455, 236] on span "Quest Vanilla" at bounding box center [439, 237] width 63 height 16
copy span "Quest Vanilla"
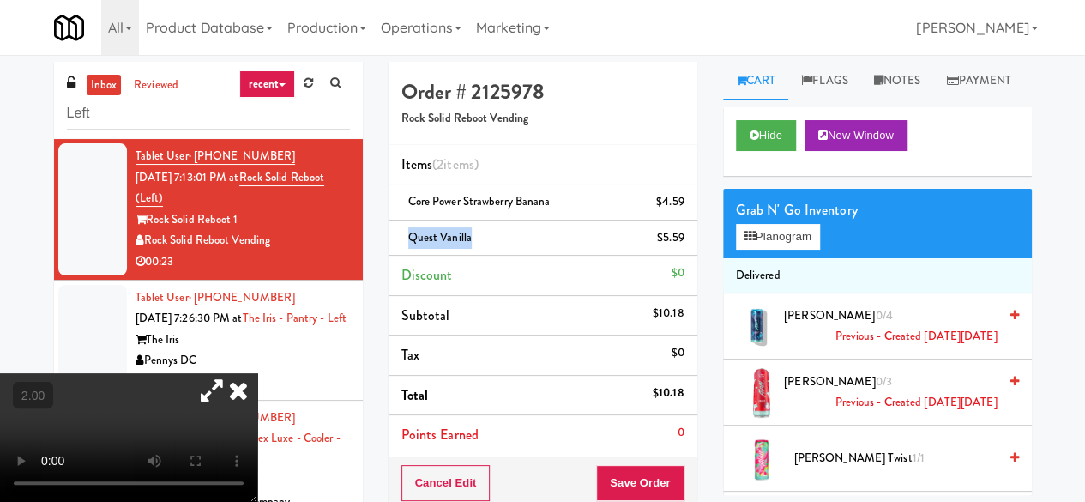
scroll to position [172, 0]
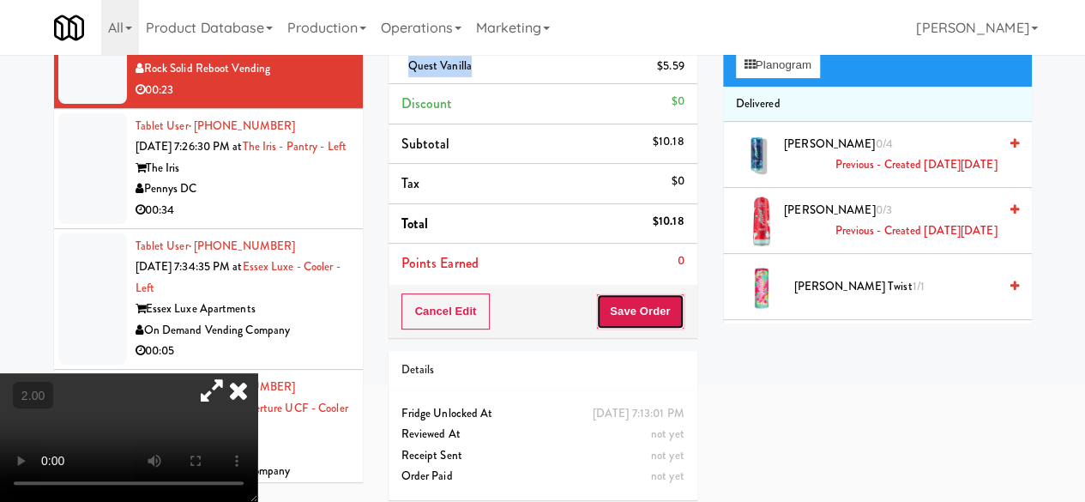
drag, startPoint x: 609, startPoint y: 316, endPoint x: 621, endPoint y: 315, distance: 12.1
click at [610, 316] on button "Save Order" at bounding box center [639, 311] width 87 height 36
click at [611, 316] on button "Save Order" at bounding box center [639, 311] width 87 height 36
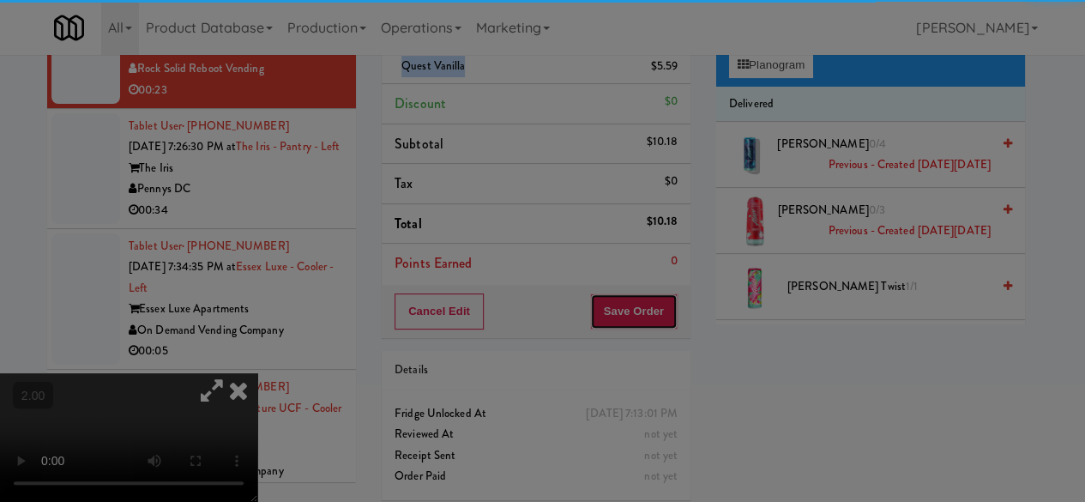
scroll to position [0, 0]
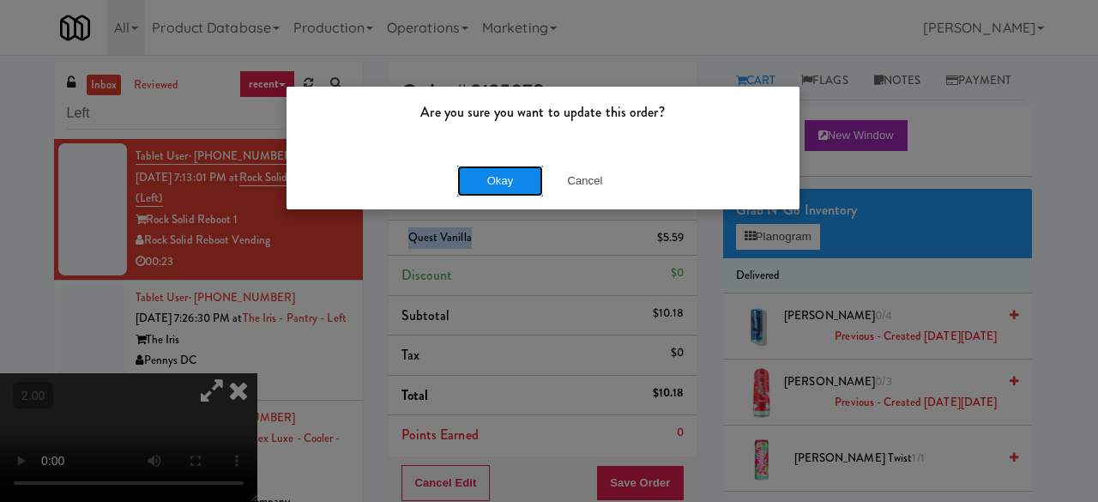
click at [486, 186] on button "Okay" at bounding box center [500, 181] width 86 height 31
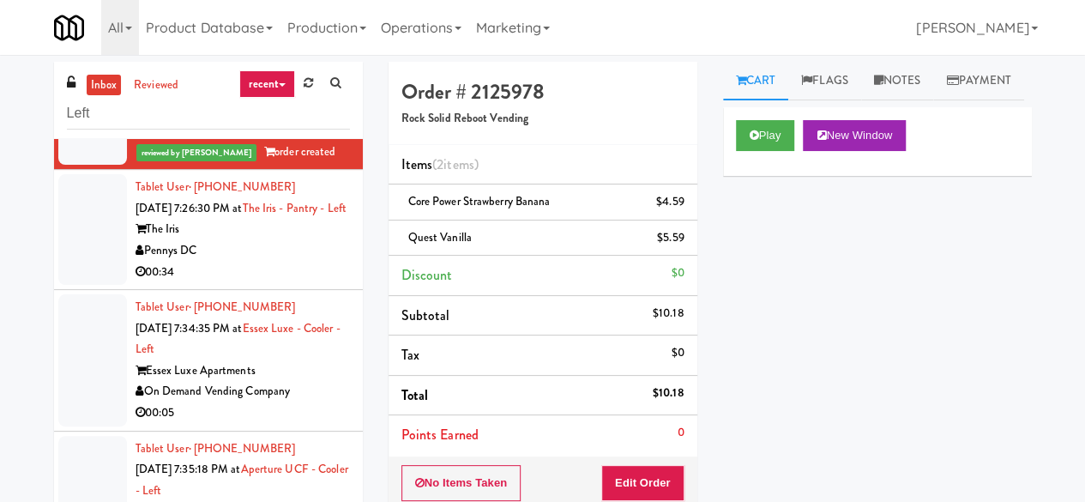
scroll to position [172, 0]
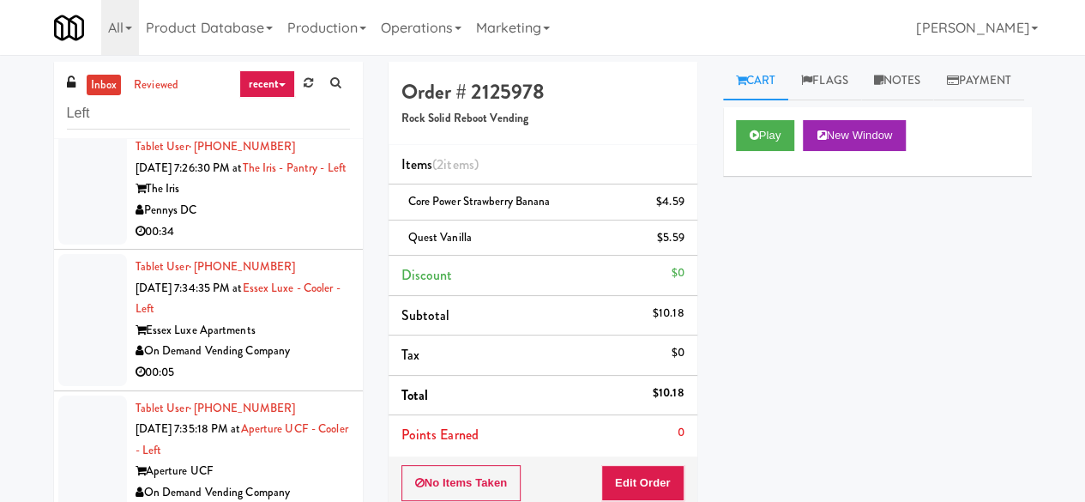
click at [266, 221] on div "Pennys DC" at bounding box center [243, 210] width 214 height 21
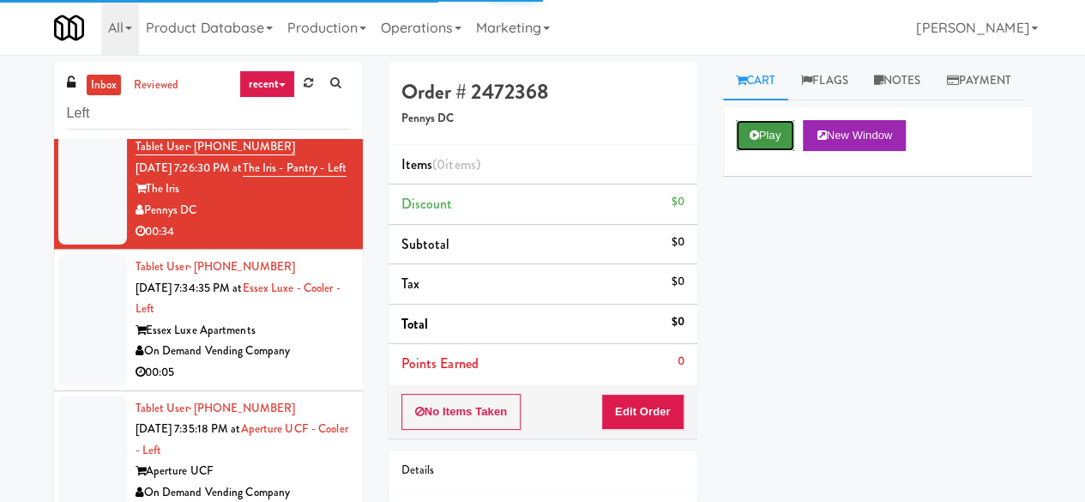
click at [777, 151] on button "Play" at bounding box center [765, 135] width 59 height 31
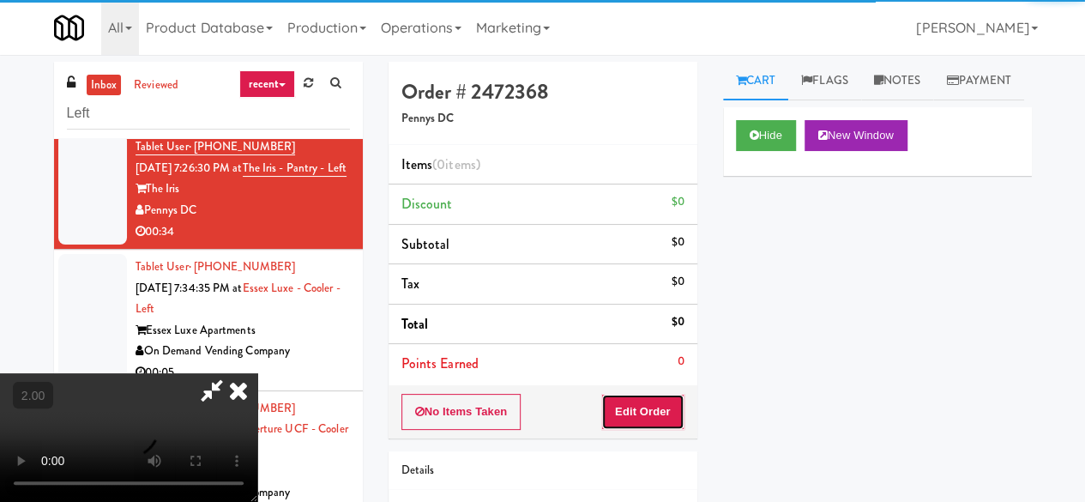
click at [670, 401] on button "Edit Order" at bounding box center [642, 412] width 83 height 36
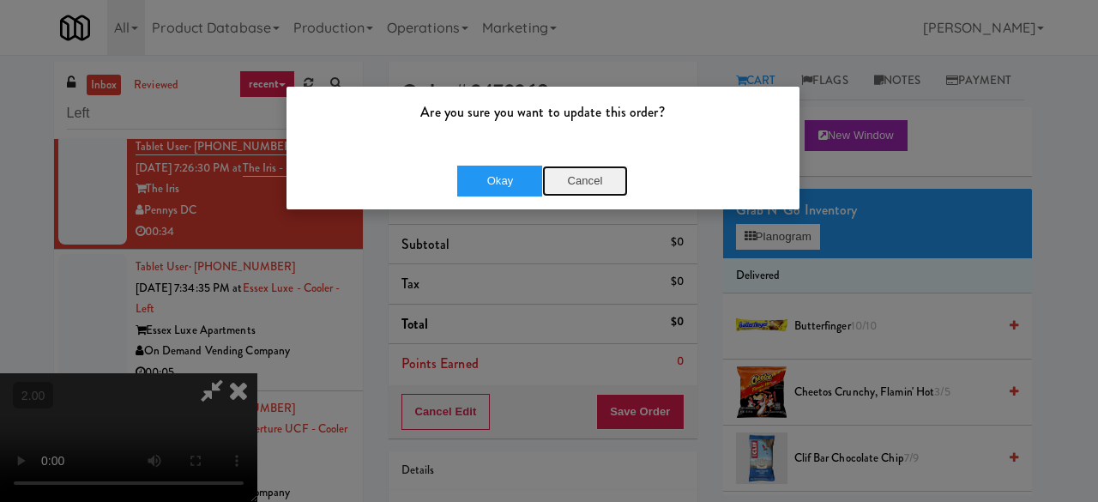
click at [585, 188] on button "Cancel" at bounding box center [585, 181] width 86 height 31
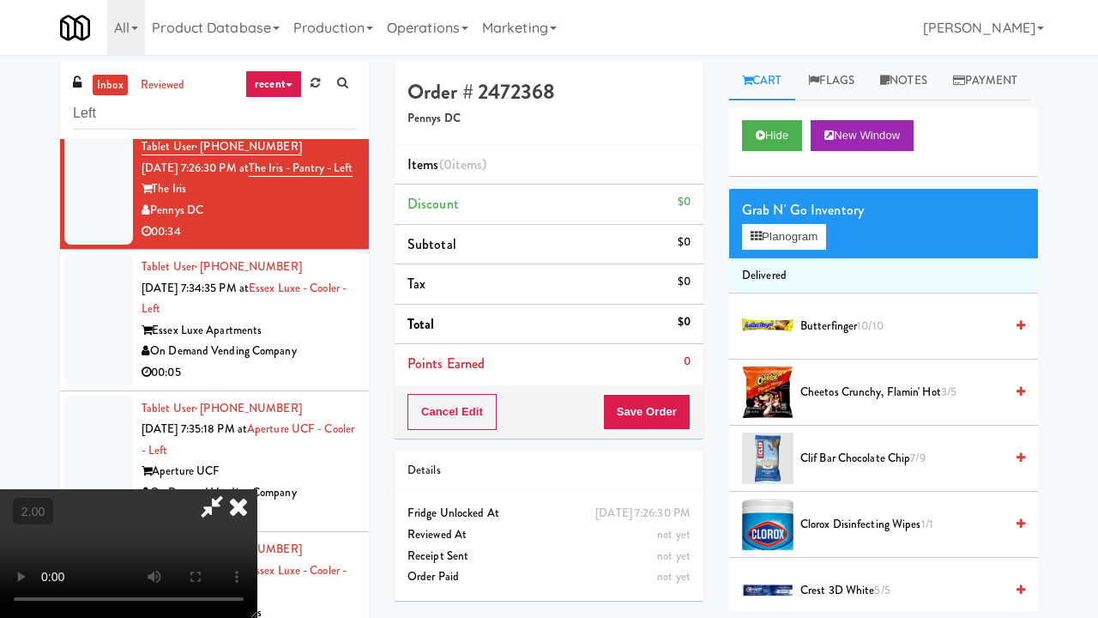
click at [257, 489] on video at bounding box center [128, 553] width 257 height 129
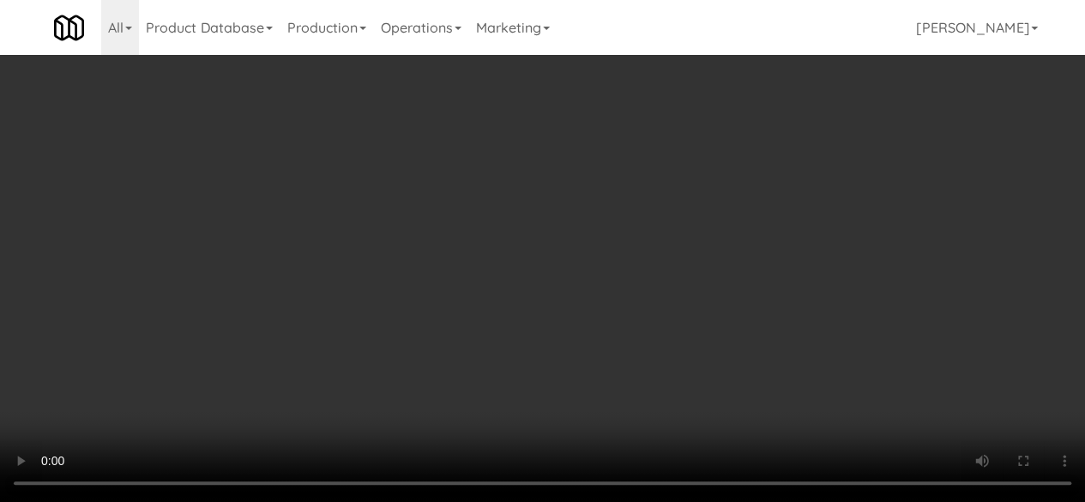
click at [797, 258] on div "Grab N' Go Inventory Planogram" at bounding box center [877, 223] width 309 height 69
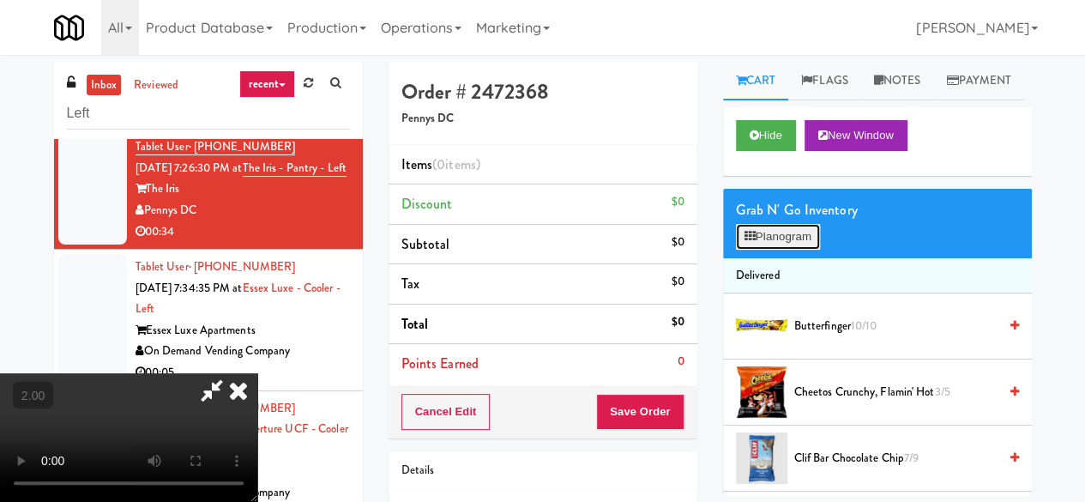
click at [796, 250] on button "Planogram" at bounding box center [778, 237] width 84 height 26
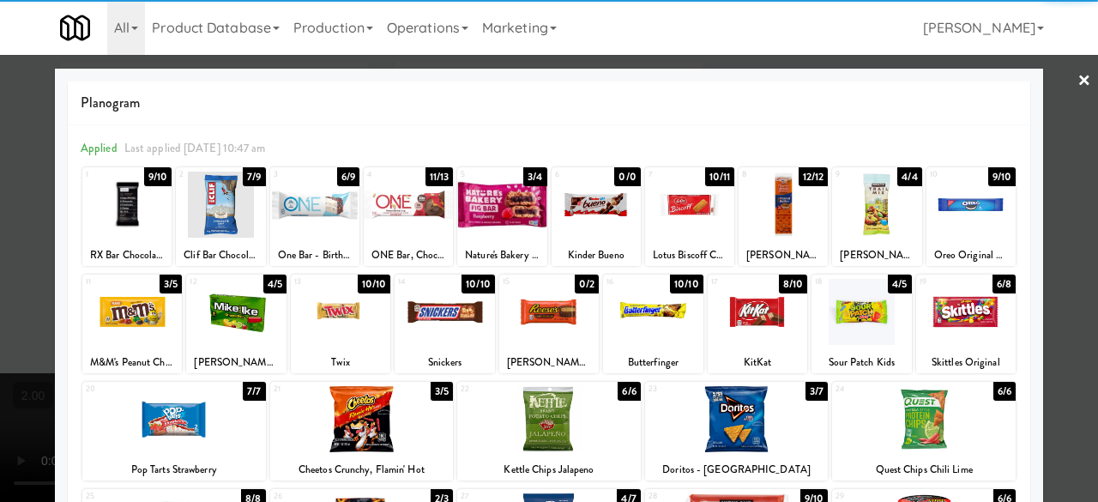
click at [852, 326] on div at bounding box center [860, 312] width 99 height 66
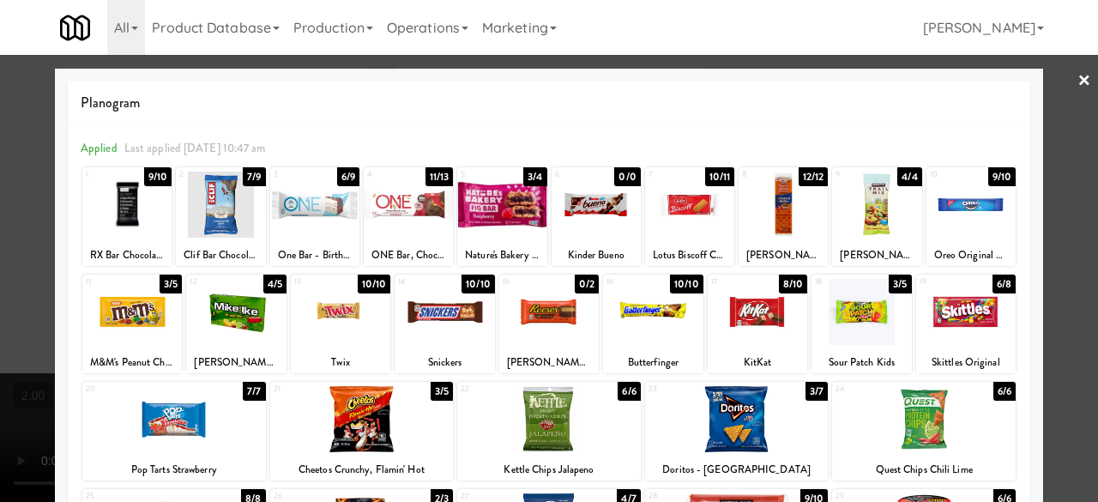
click at [852, 326] on div at bounding box center [860, 312] width 99 height 66
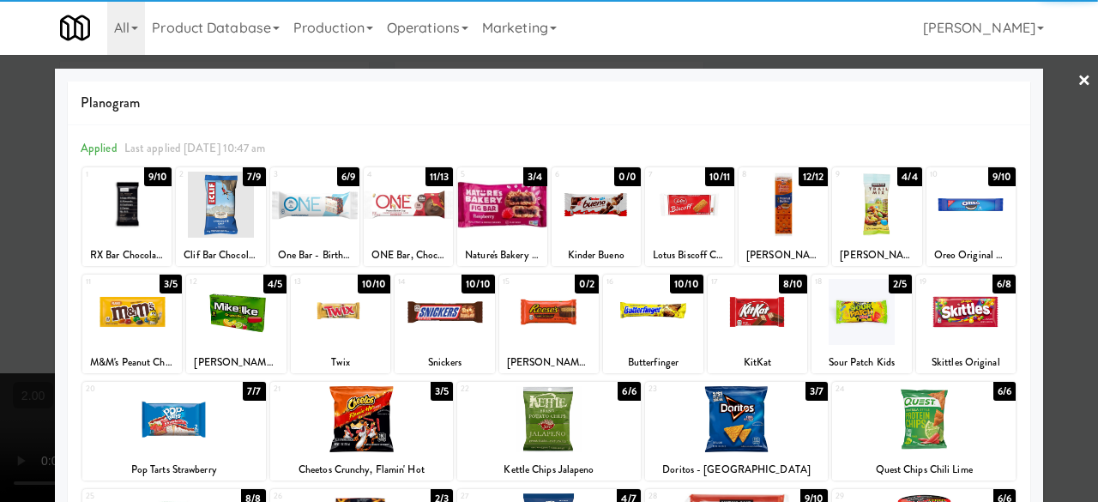
drag, startPoint x: 946, startPoint y: 319, endPoint x: 1022, endPoint y: 281, distance: 85.2
click at [947, 319] on div at bounding box center [965, 312] width 99 height 66
click at [1065, 206] on div at bounding box center [549, 251] width 1098 height 502
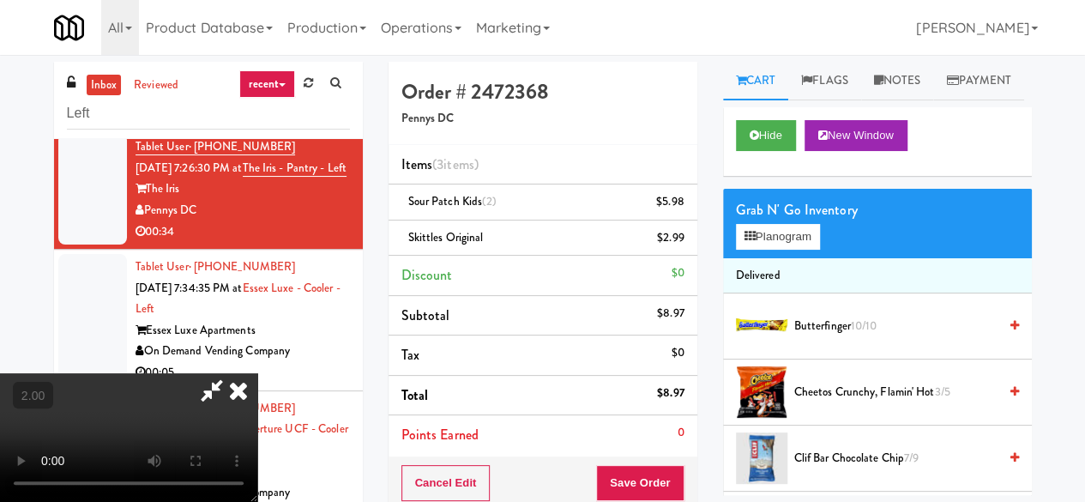
click at [232, 373] on icon at bounding box center [211, 390] width 39 height 34
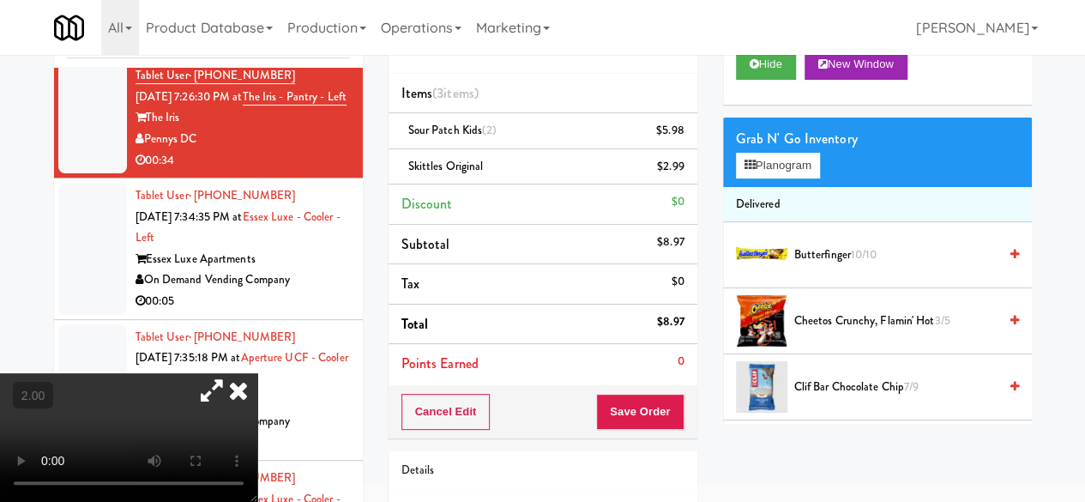
scroll to position [172, 0]
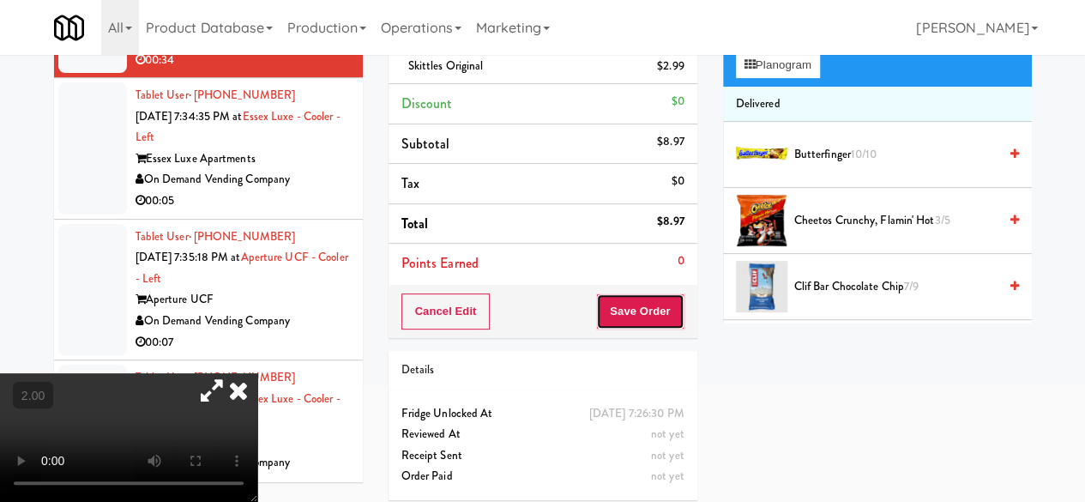
click at [641, 308] on button "Save Order" at bounding box center [639, 311] width 87 height 36
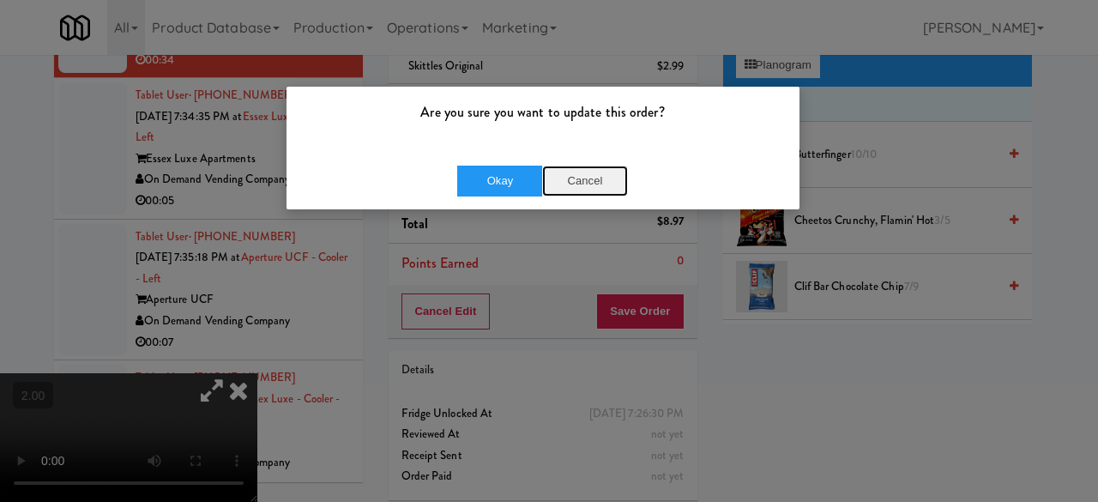
click at [569, 180] on button "Cancel" at bounding box center [585, 181] width 86 height 31
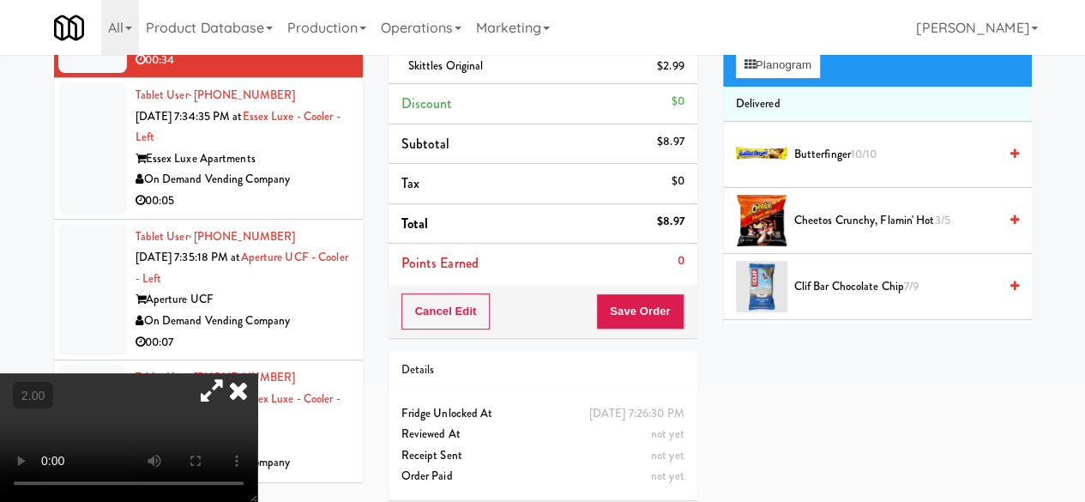
scroll to position [84, 0]
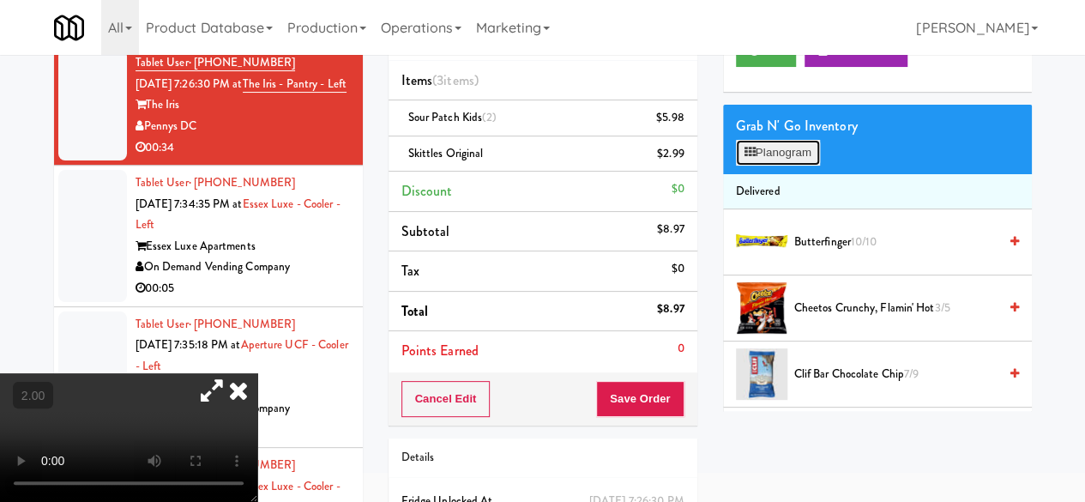
click at [798, 166] on button "Planogram" at bounding box center [778, 153] width 84 height 26
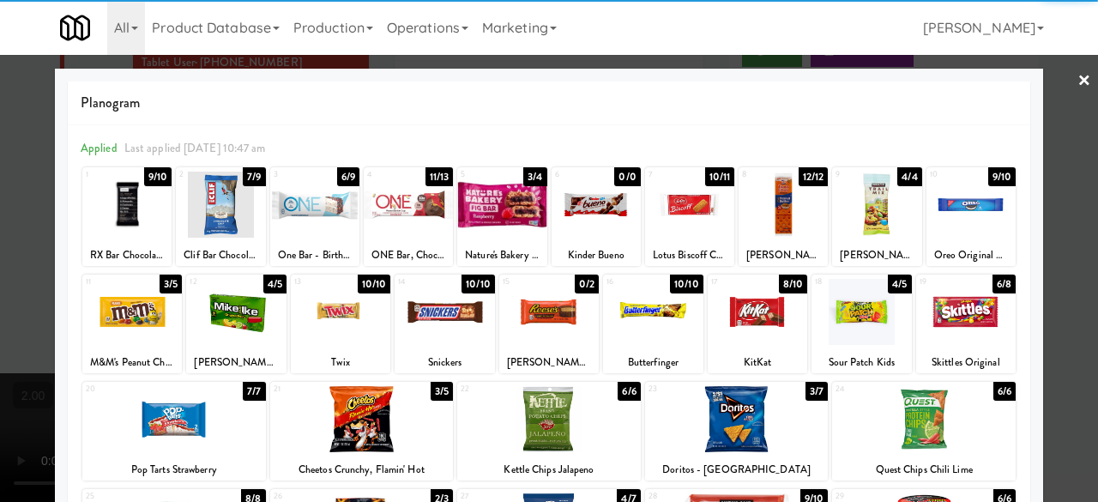
click at [646, 306] on div at bounding box center [652, 312] width 99 height 66
click at [351, 320] on div at bounding box center [340, 312] width 99 height 66
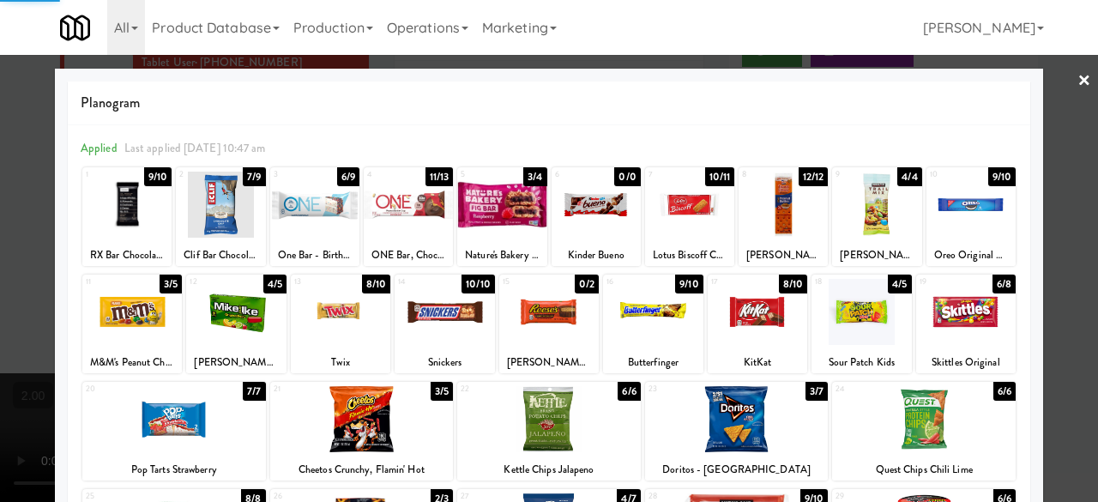
click at [351, 320] on div at bounding box center [340, 312] width 99 height 66
click at [1052, 97] on div at bounding box center [549, 251] width 1098 height 502
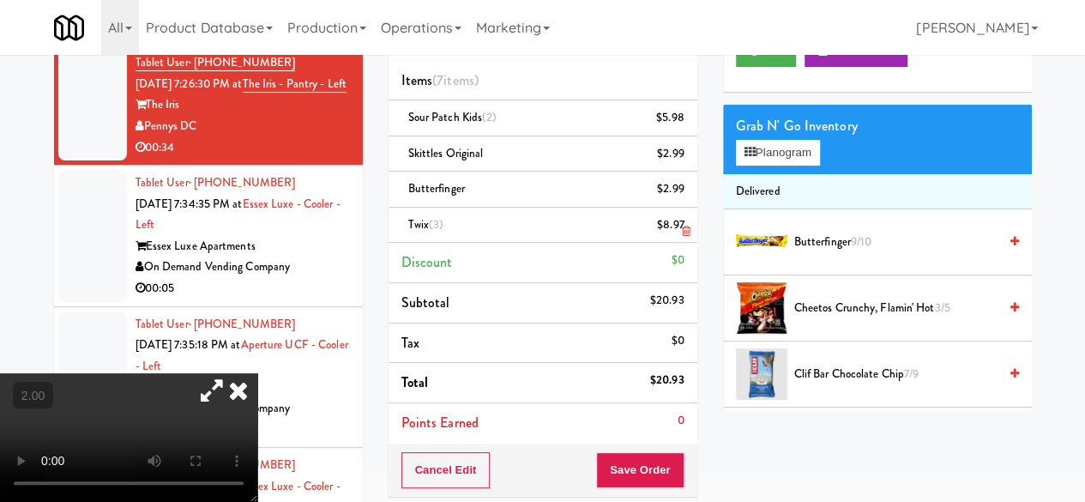
click at [682, 226] on icon at bounding box center [685, 231] width 9 height 11
click at [643, 473] on button "Save Order" at bounding box center [639, 470] width 87 height 36
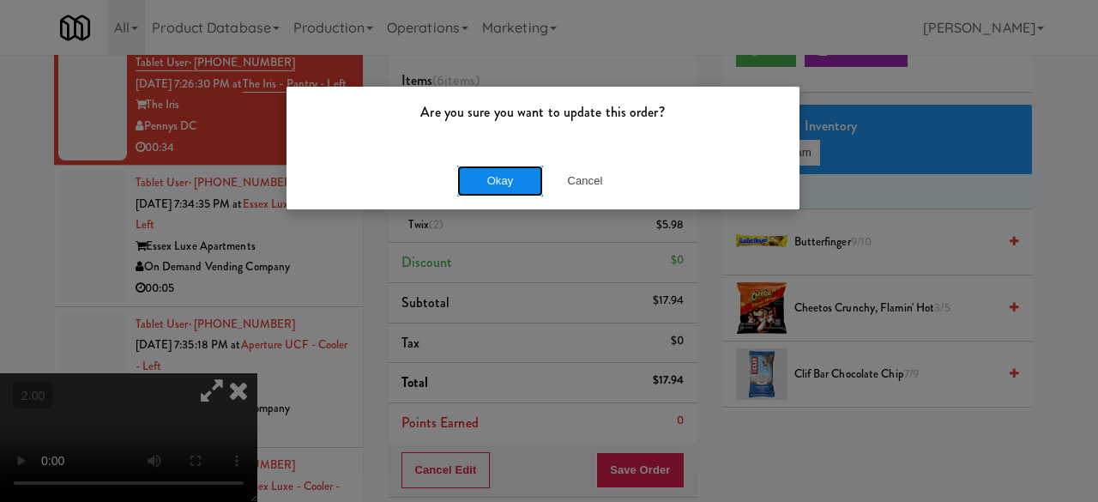
click at [502, 186] on button "Okay" at bounding box center [500, 181] width 86 height 31
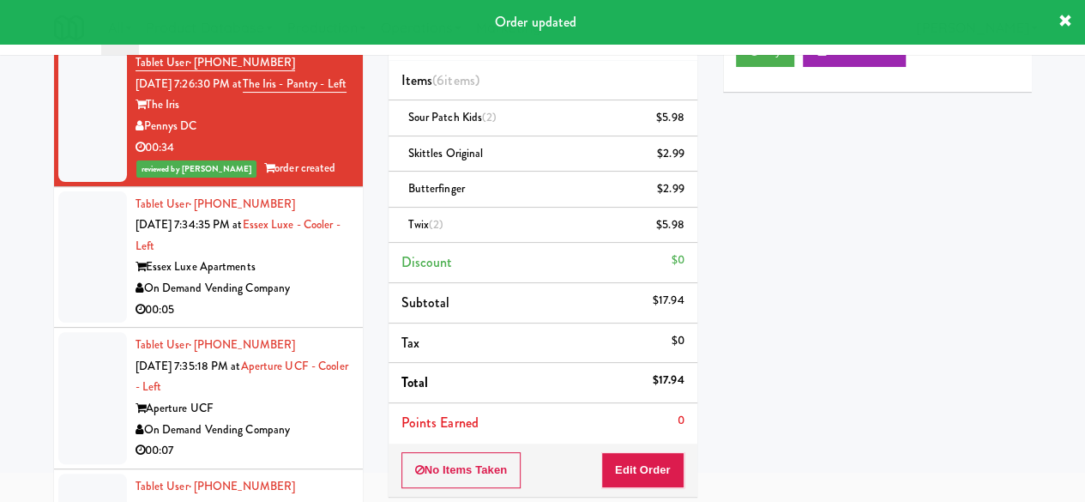
click at [293, 321] on div "00:05" at bounding box center [243, 309] width 214 height 21
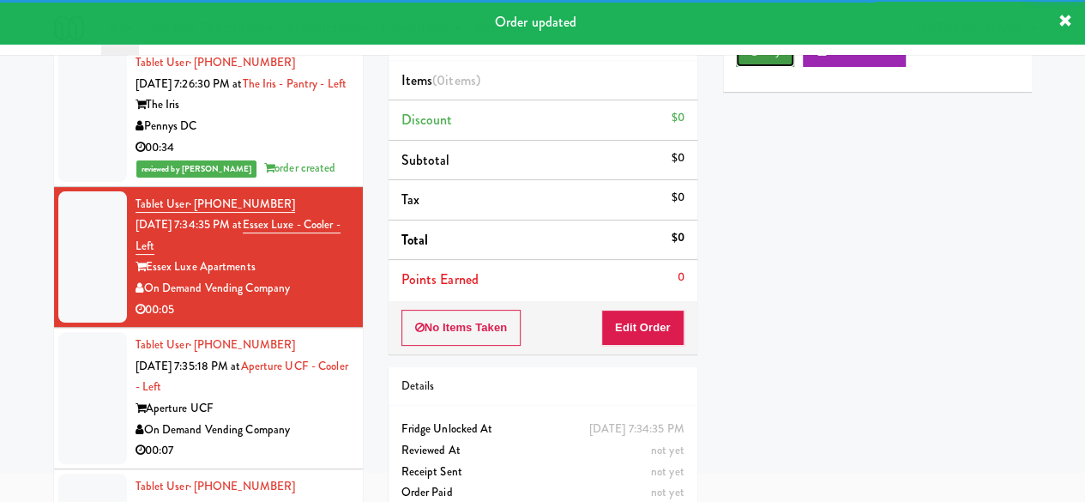
click at [754, 67] on button "Play" at bounding box center [765, 51] width 59 height 31
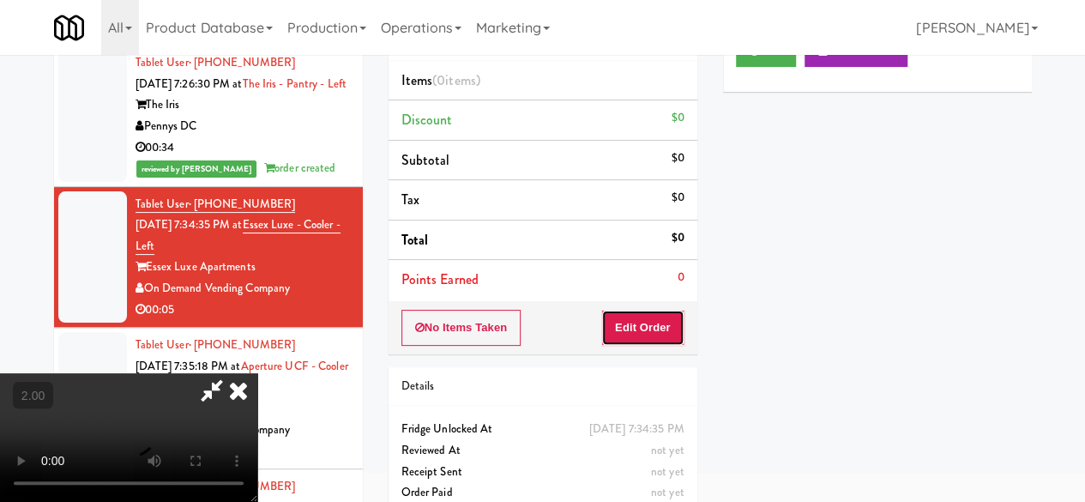
click at [660, 316] on button "Edit Order" at bounding box center [642, 328] width 83 height 36
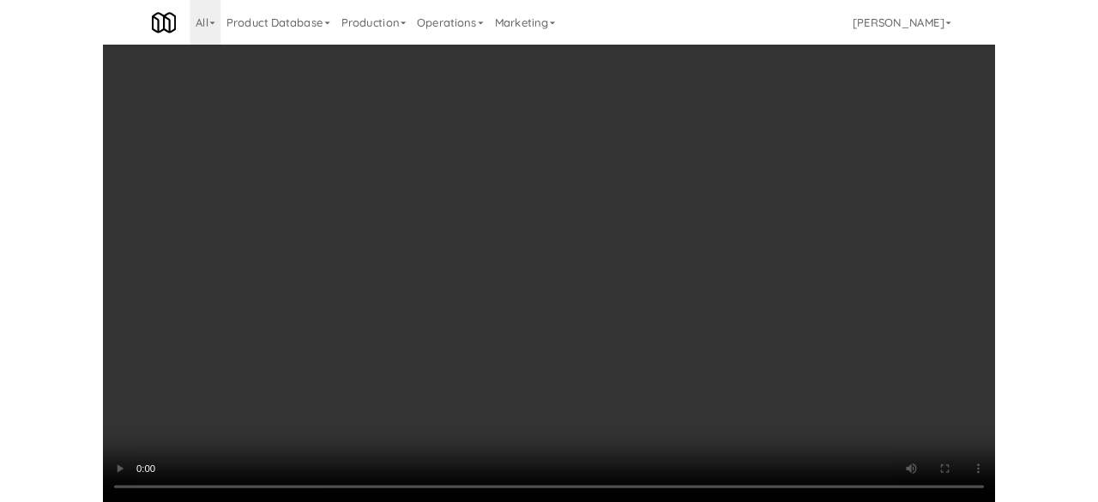
scroll to position [84, 0]
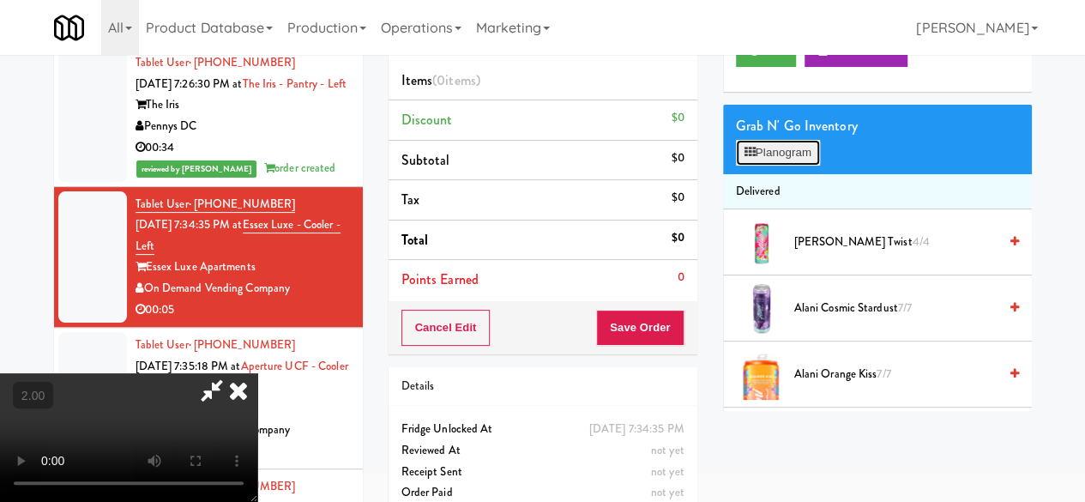
click at [786, 166] on button "Planogram" at bounding box center [778, 153] width 84 height 26
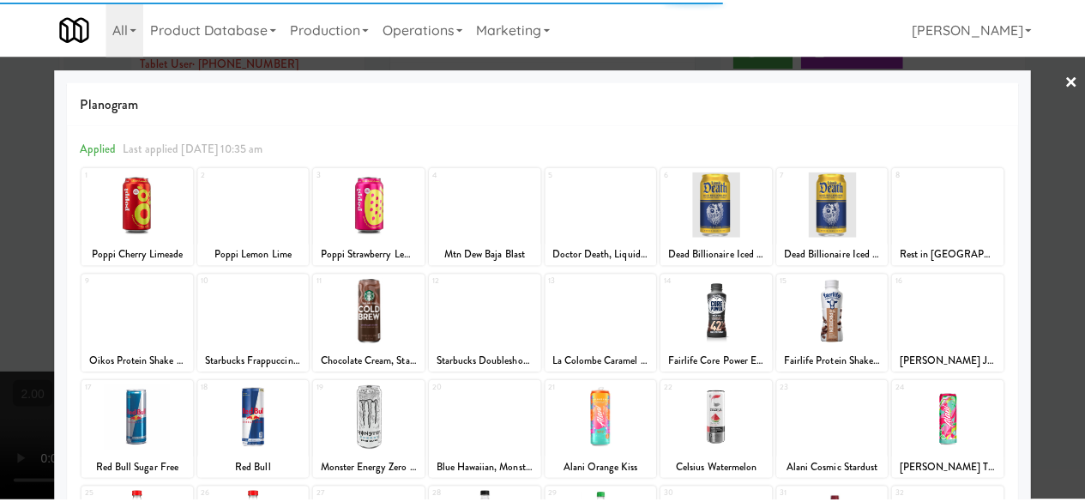
scroll to position [340, 0]
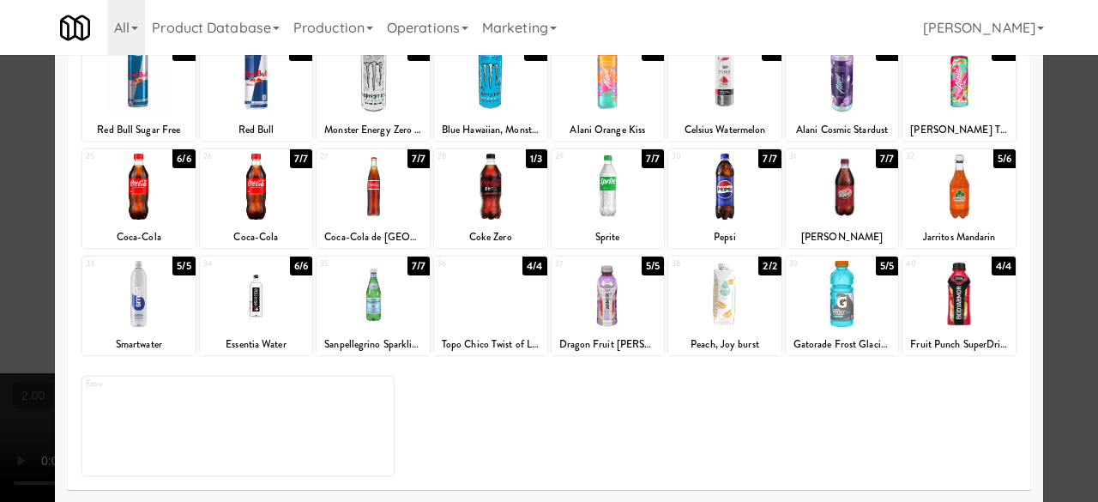
click at [744, 213] on div at bounding box center [724, 187] width 113 height 66
click at [1066, 169] on div at bounding box center [549, 251] width 1098 height 502
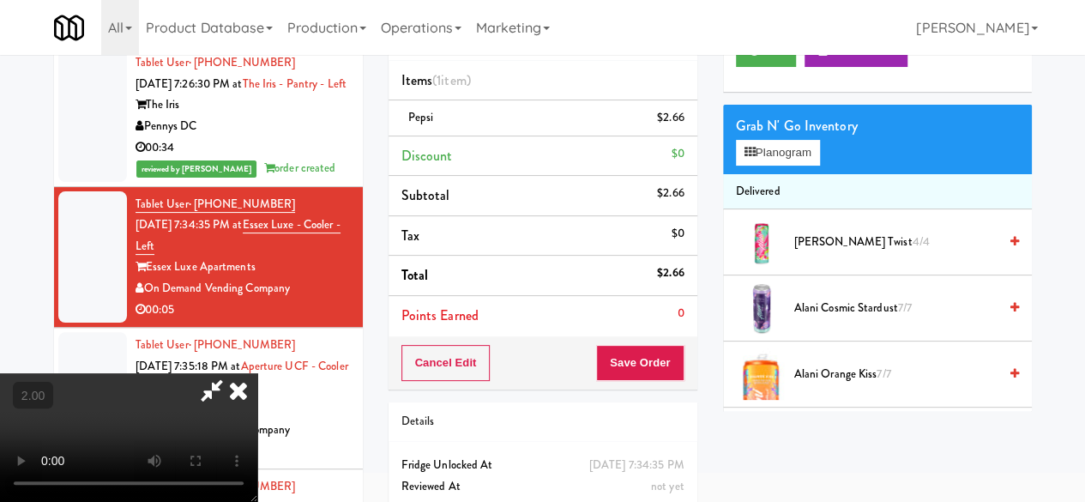
click at [232, 373] on icon at bounding box center [211, 390] width 39 height 34
click at [590, 66] on li "Items (1 item )" at bounding box center [543, 81] width 309 height 40
click at [638, 354] on button "Save Order" at bounding box center [639, 363] width 87 height 36
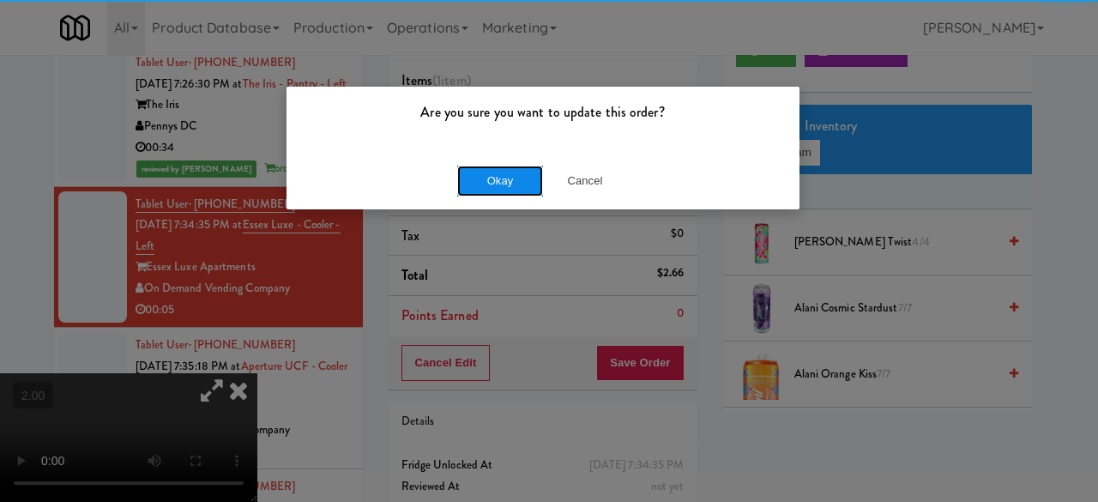
click at [515, 171] on button "Okay" at bounding box center [500, 181] width 86 height 31
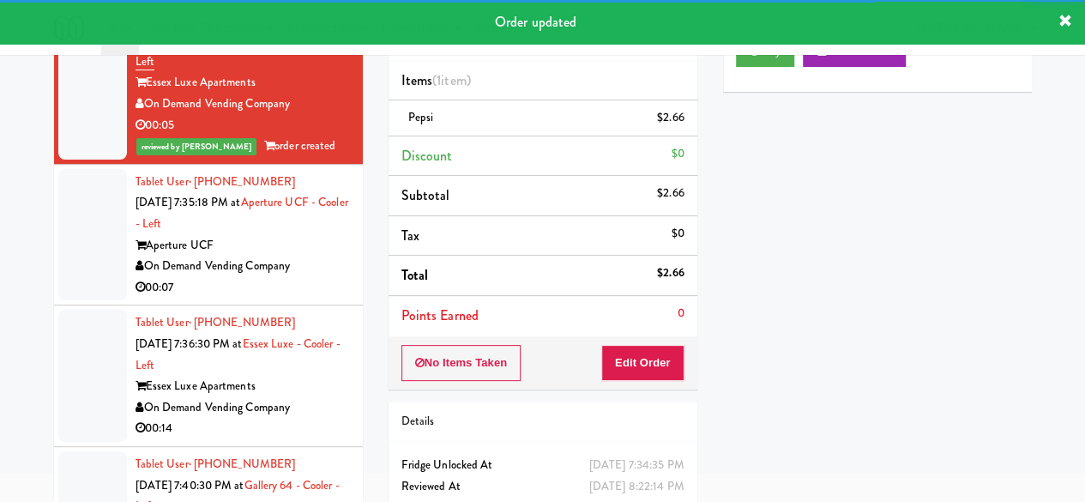
scroll to position [429, 0]
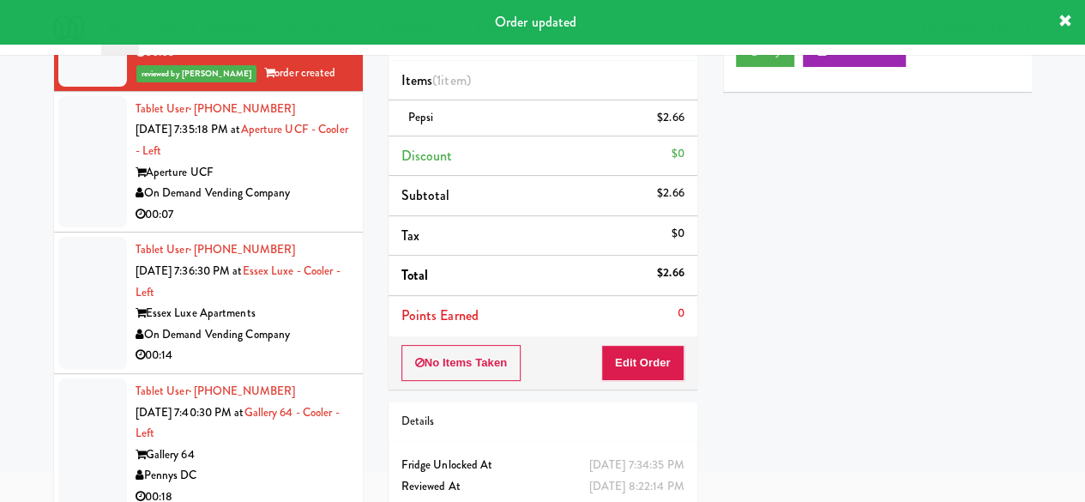
click at [303, 204] on div "On Demand Vending Company" at bounding box center [243, 193] width 214 height 21
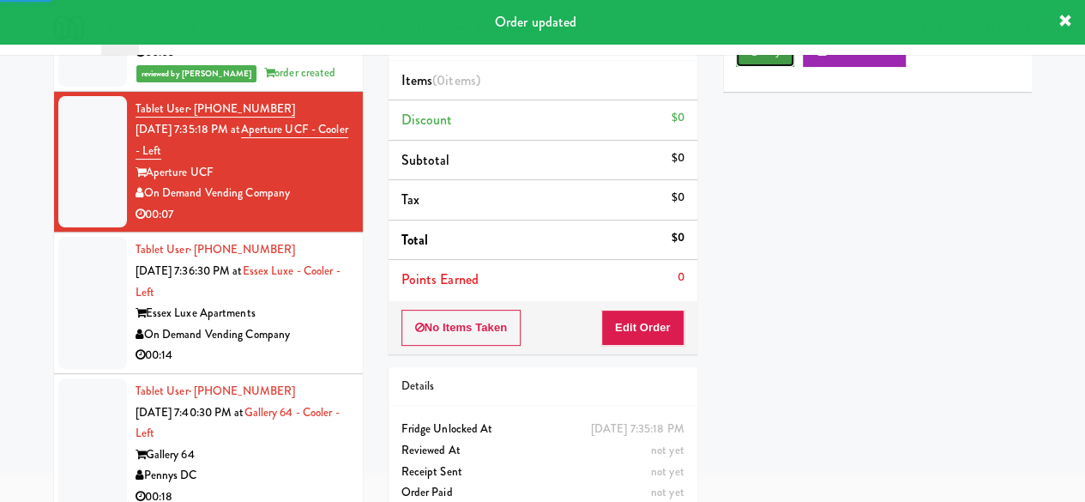
click at [762, 67] on button "Play" at bounding box center [765, 51] width 59 height 31
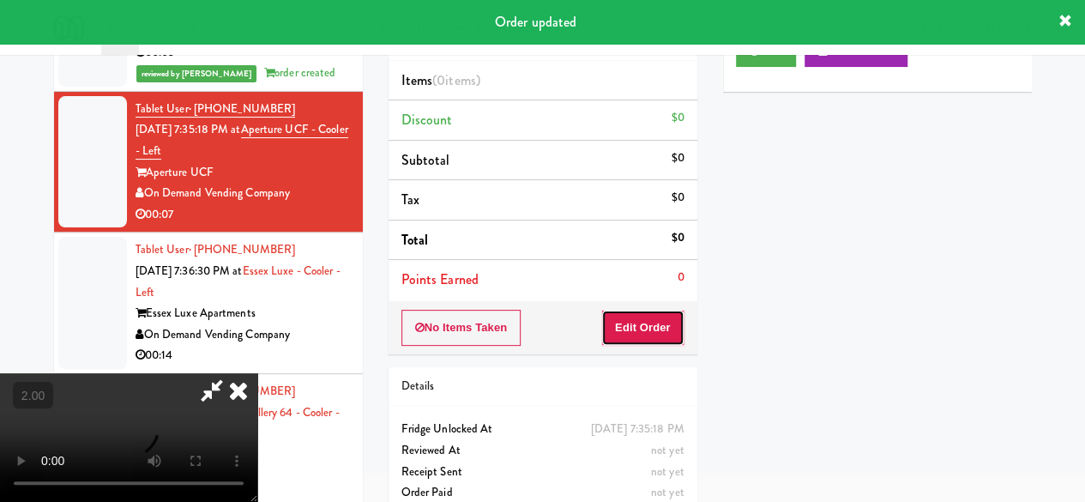
click at [663, 318] on button "Edit Order" at bounding box center [642, 328] width 83 height 36
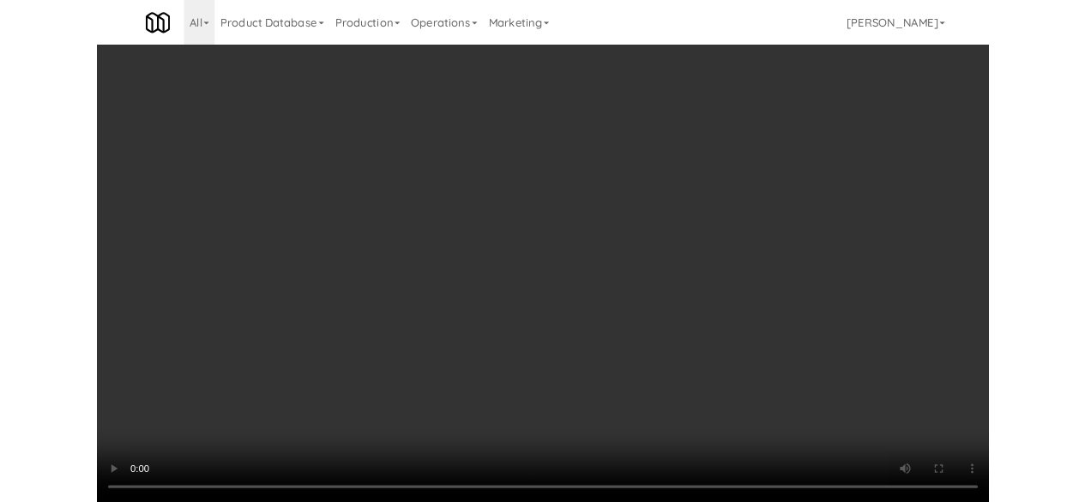
scroll to position [35, 0]
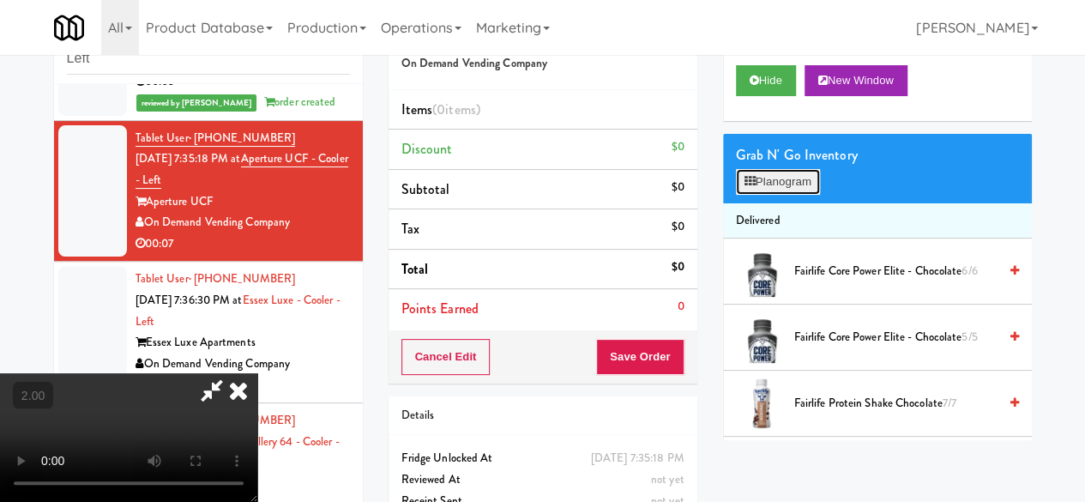
click at [763, 195] on button "Planogram" at bounding box center [778, 182] width 84 height 26
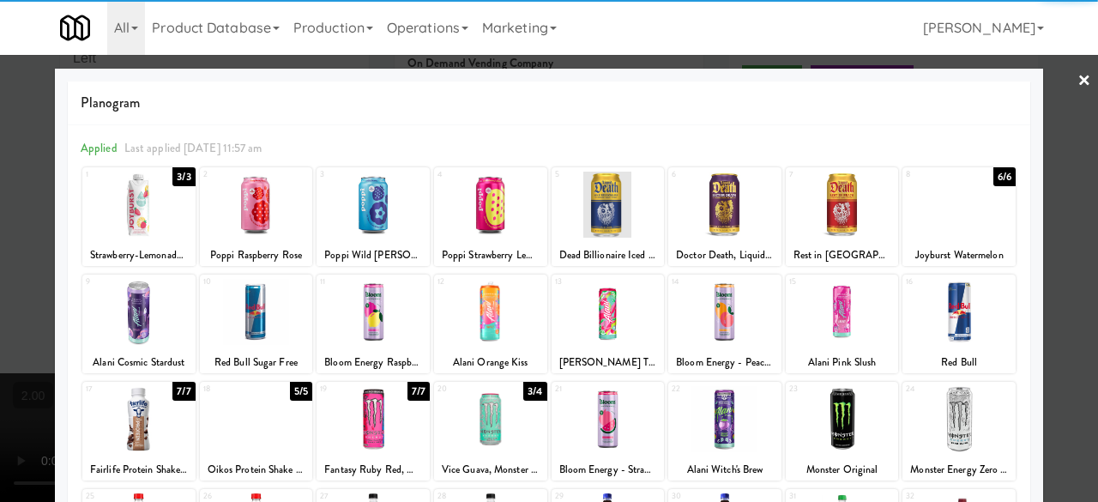
click at [476, 418] on div at bounding box center [490, 419] width 113 height 66
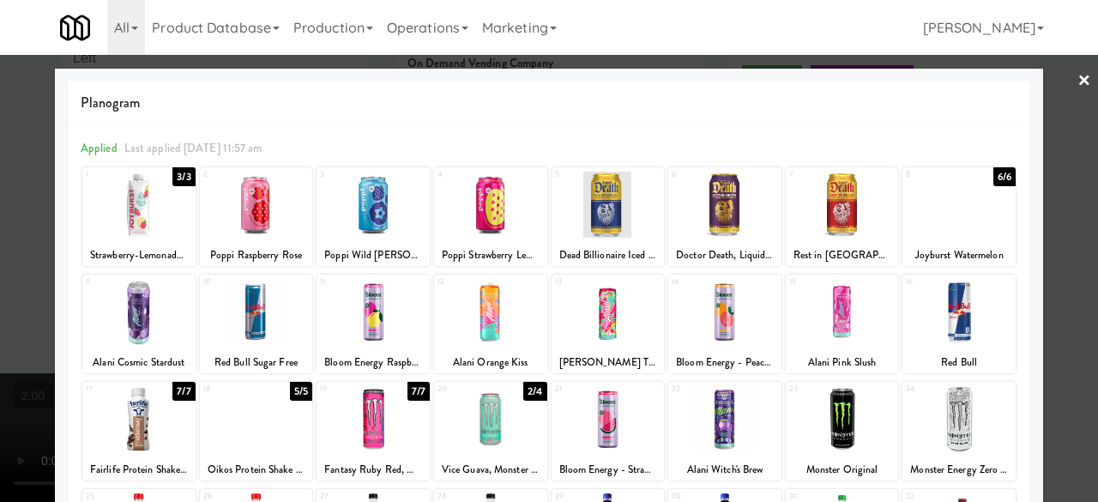
click at [1042, 227] on div at bounding box center [549, 251] width 1098 height 502
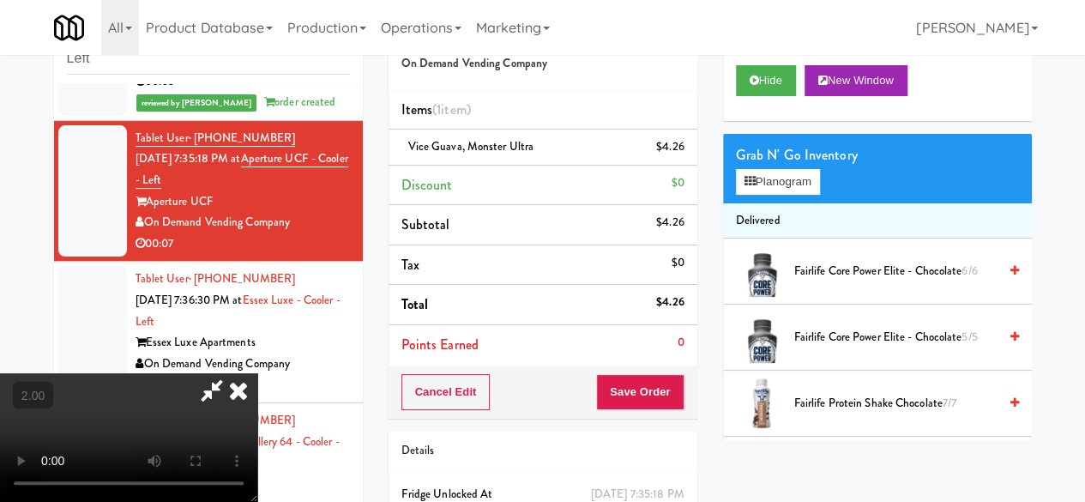
click at [232, 373] on icon at bounding box center [211, 390] width 39 height 34
click at [624, 375] on button "Save Order" at bounding box center [639, 392] width 87 height 36
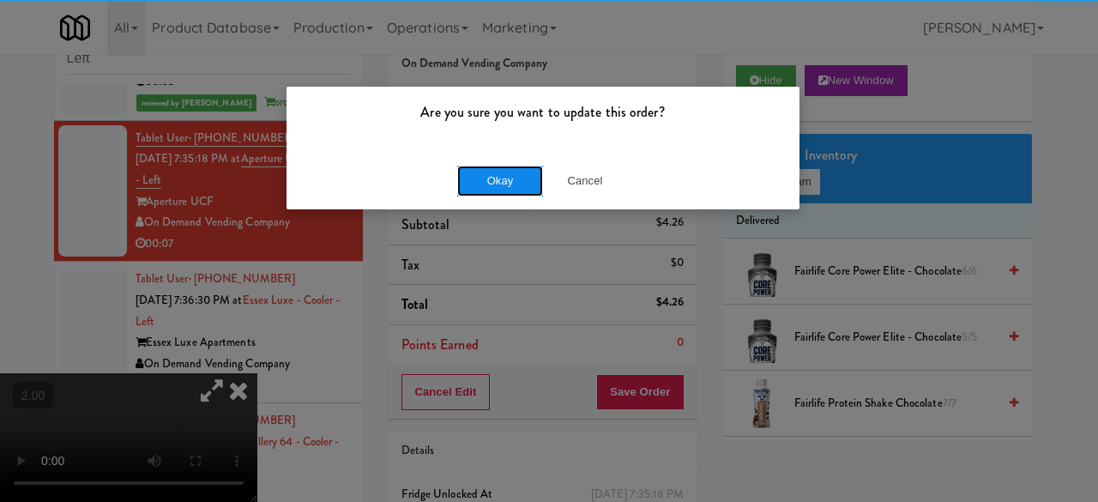
click at [488, 181] on button "Okay" at bounding box center [500, 181] width 86 height 31
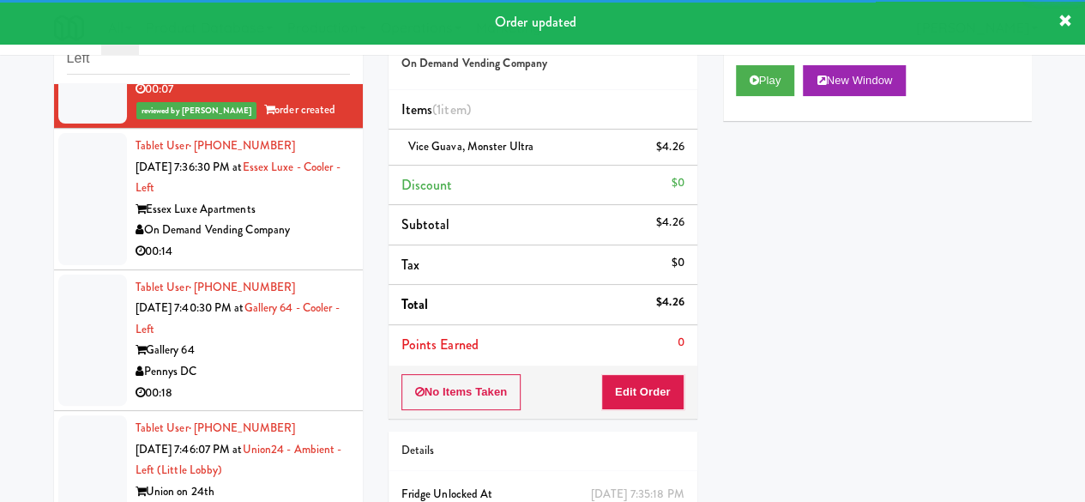
scroll to position [600, 0]
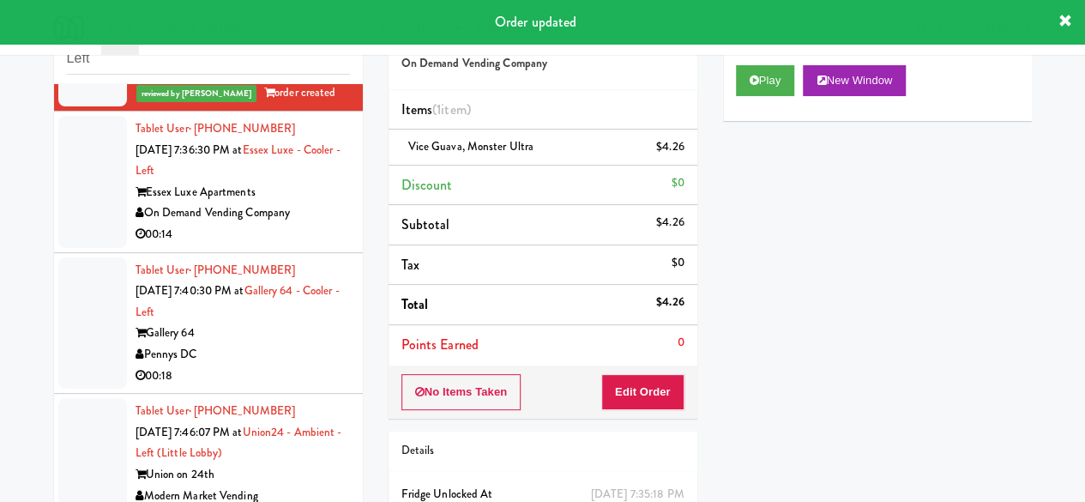
click at [326, 243] on div "00:14" at bounding box center [243, 234] width 214 height 21
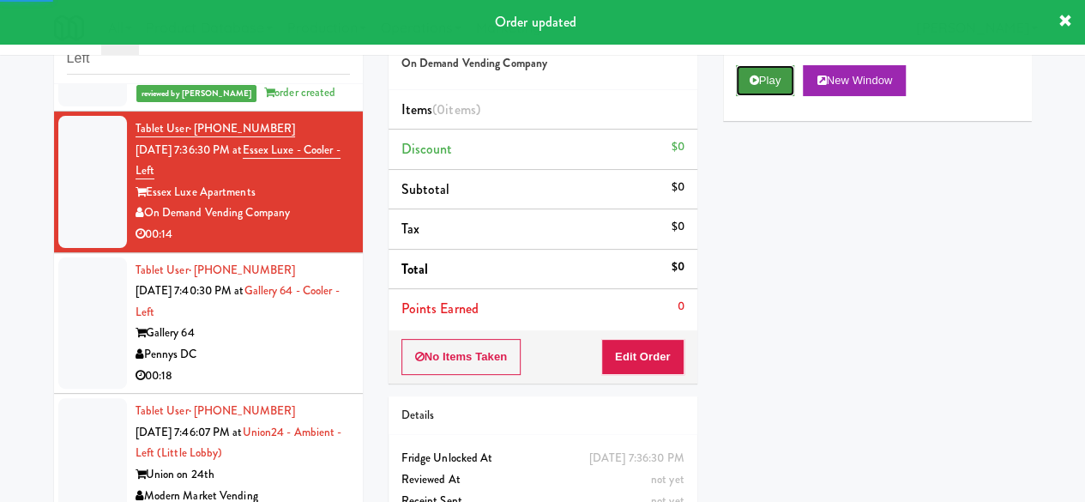
click at [746, 96] on button "Play" at bounding box center [765, 80] width 59 height 31
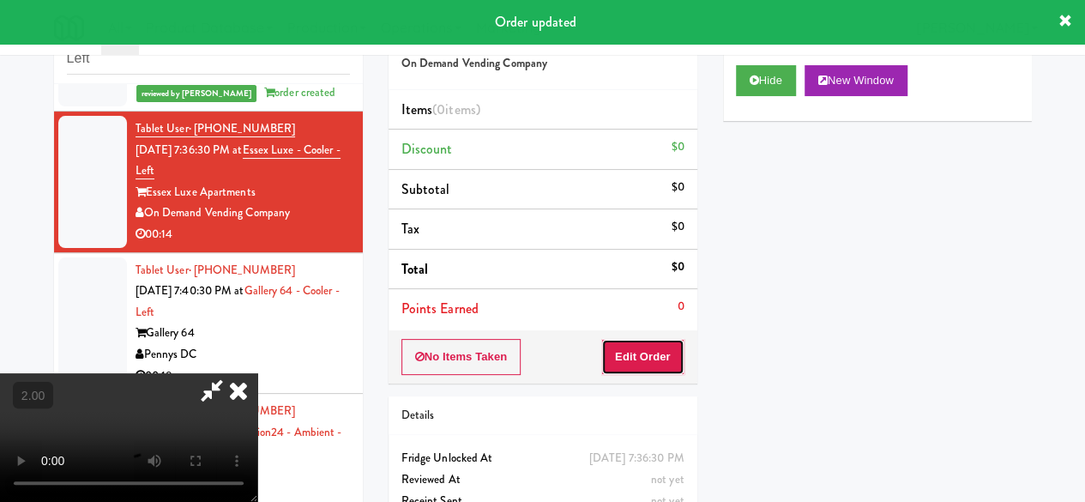
click at [660, 356] on button "Edit Order" at bounding box center [642, 357] width 83 height 36
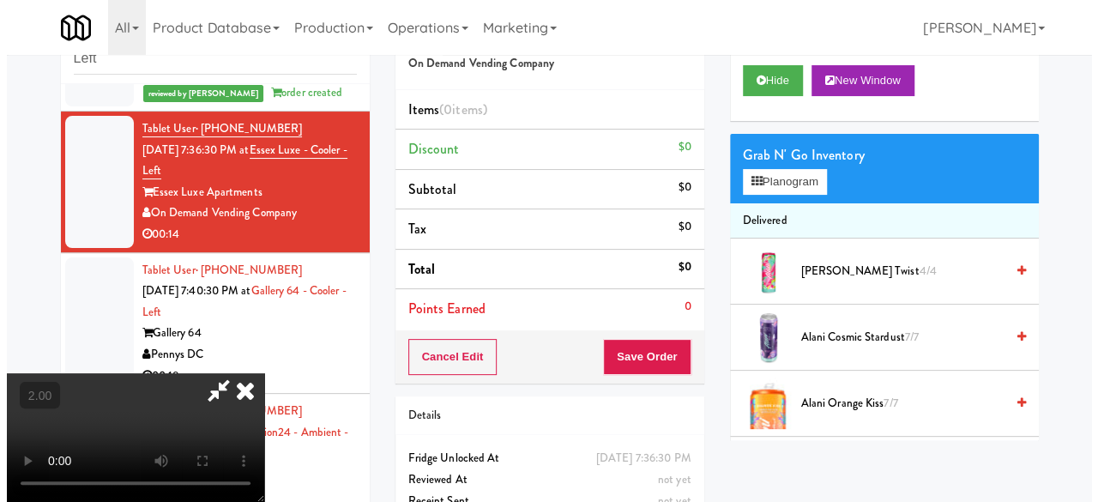
scroll to position [35, 0]
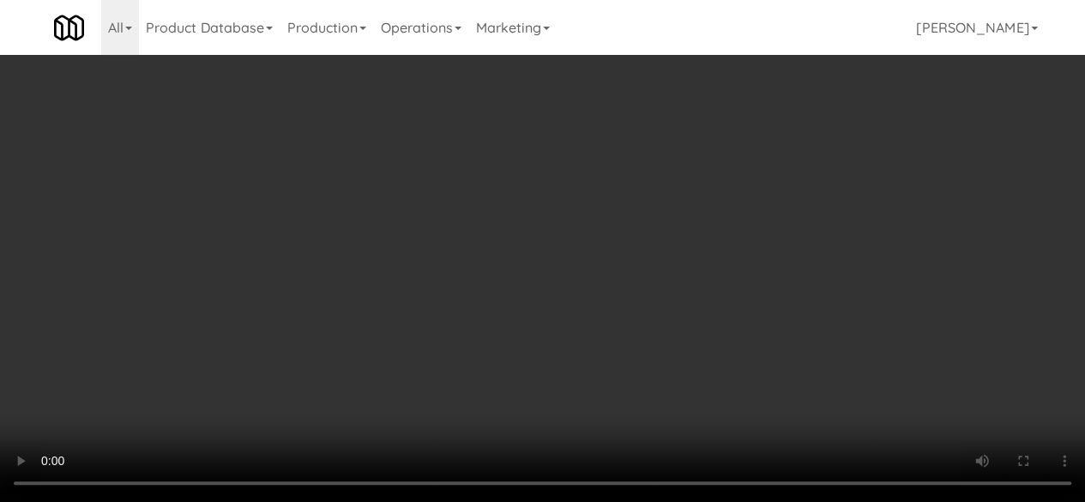
click at [761, 203] on div "Grab N' Go Inventory Planogram" at bounding box center [877, 168] width 309 height 69
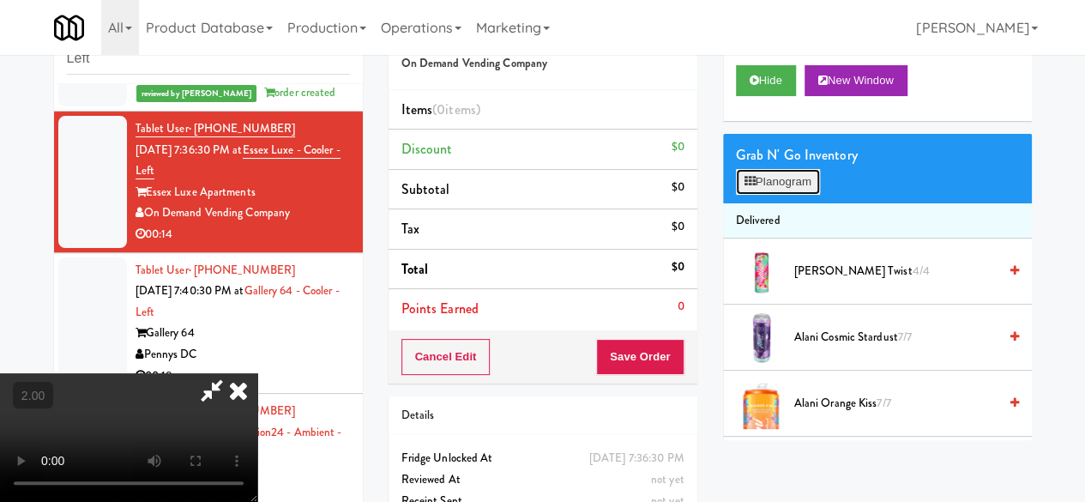
click at [760, 195] on button "Planogram" at bounding box center [778, 182] width 84 height 26
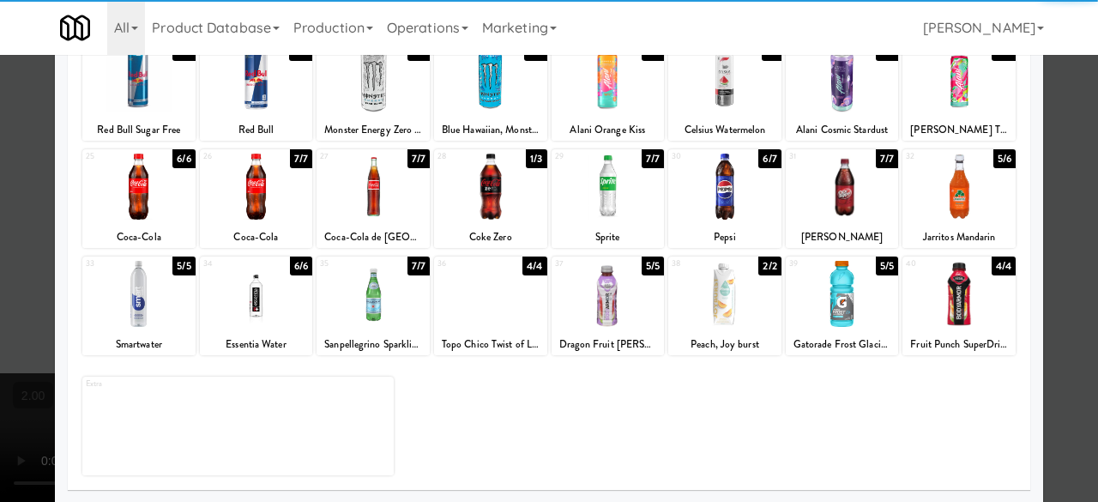
click at [142, 294] on div at bounding box center [138, 294] width 113 height 66
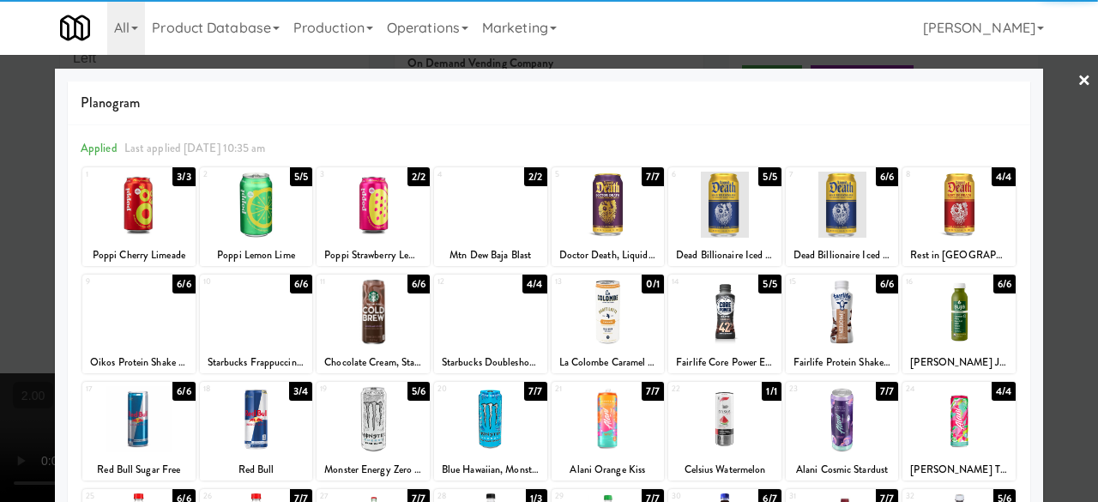
click at [1062, 93] on div at bounding box center [549, 251] width 1098 height 502
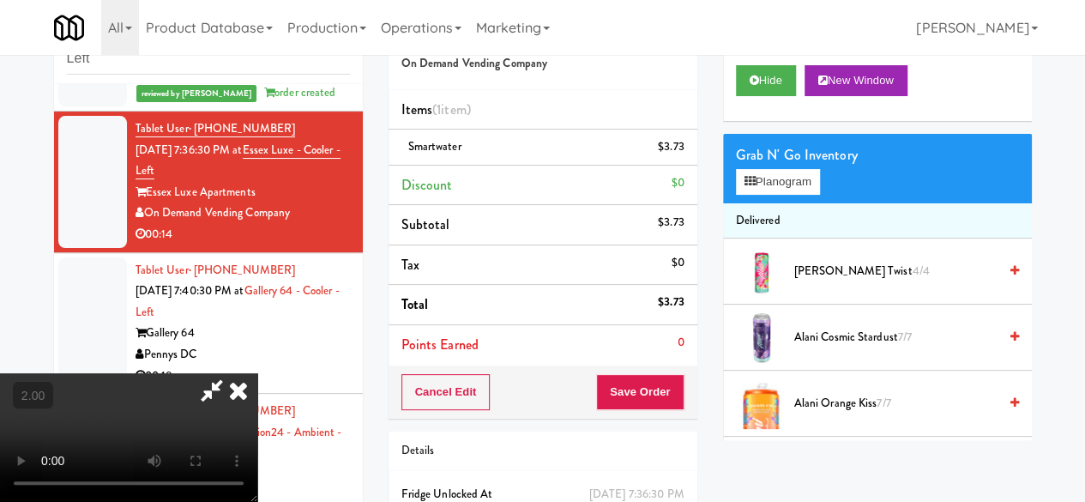
click at [232, 373] on icon at bounding box center [211, 390] width 39 height 34
click at [632, 389] on button "Save Order" at bounding box center [639, 392] width 87 height 36
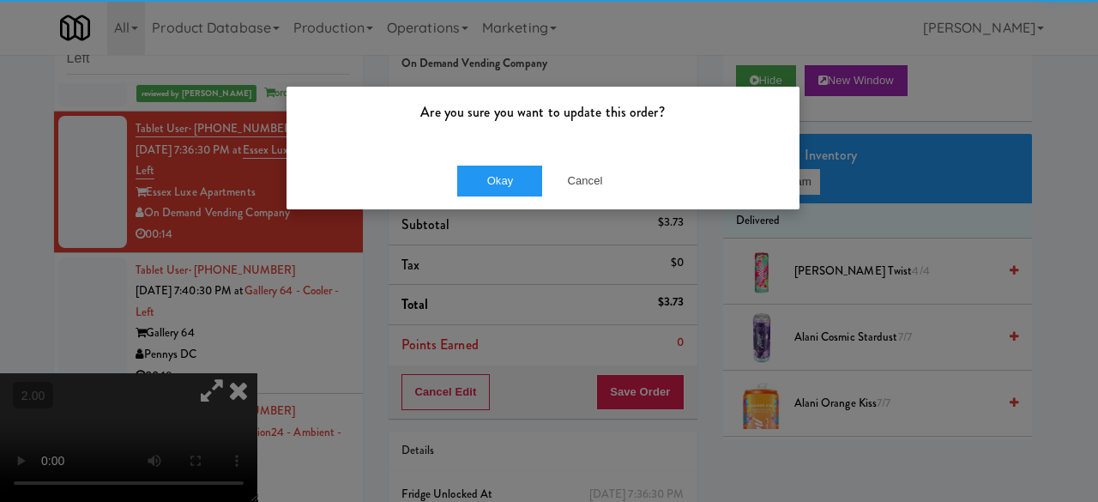
click at [515, 159] on div "Okay Cancel" at bounding box center [542, 180] width 513 height 57
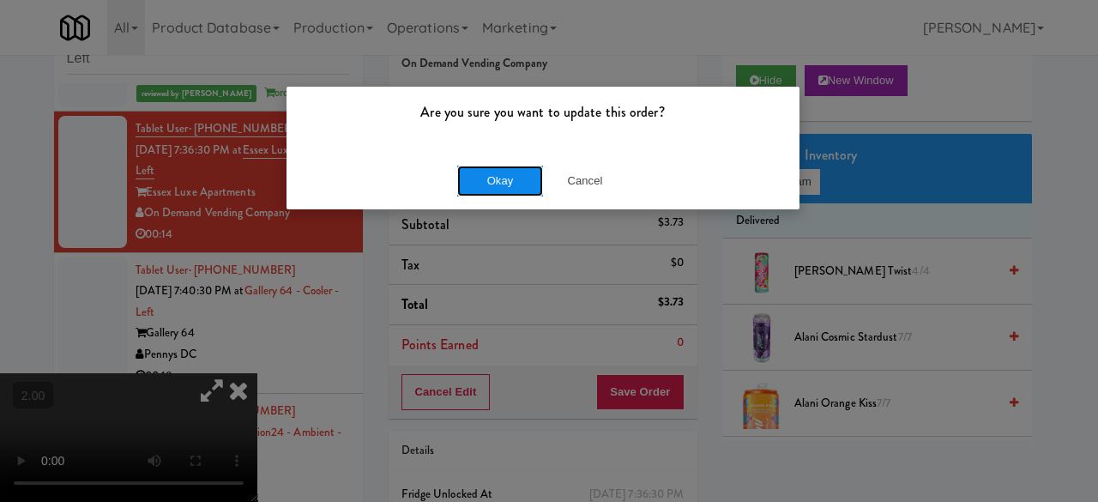
click at [515, 178] on button "Okay" at bounding box center [500, 181] width 86 height 31
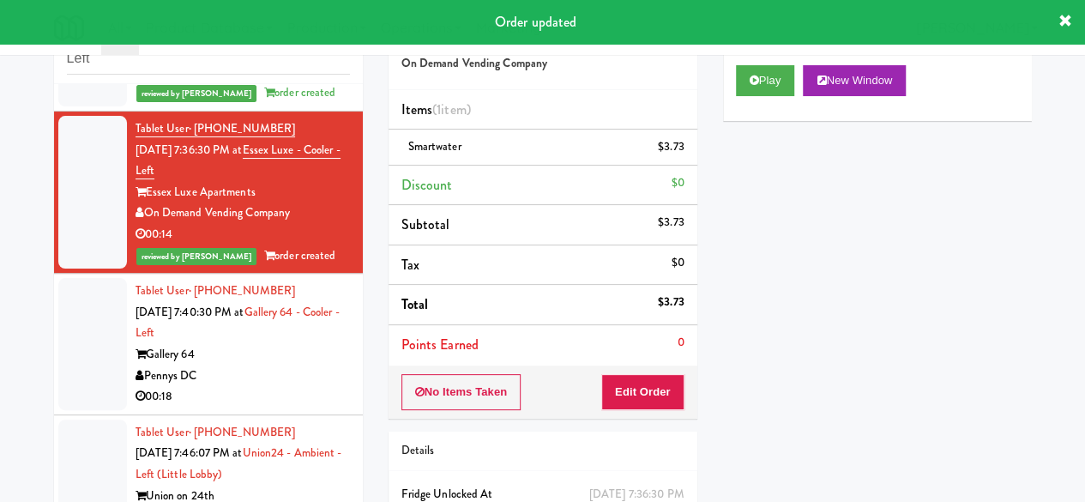
click at [259, 387] on div "Pennys DC" at bounding box center [243, 375] width 214 height 21
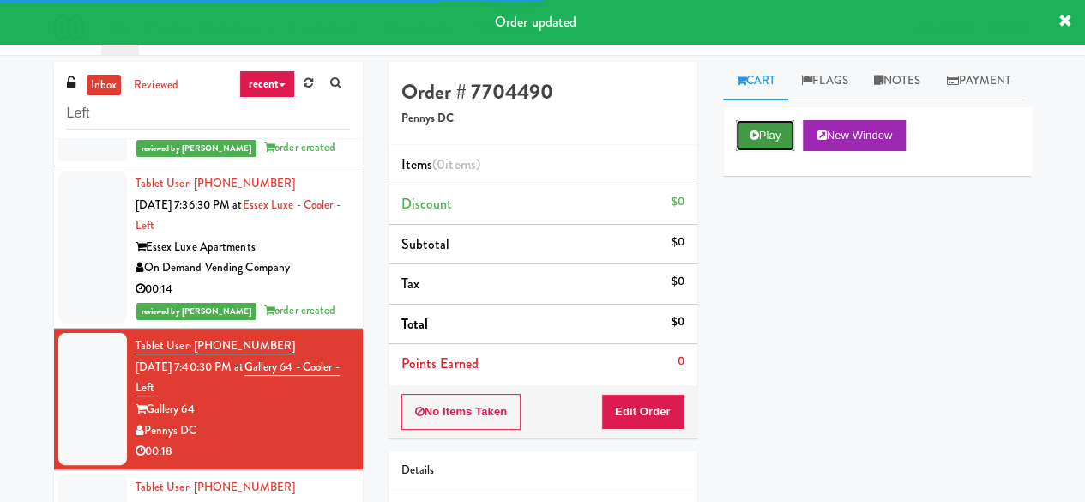
click at [750, 151] on button "Play" at bounding box center [765, 135] width 59 height 31
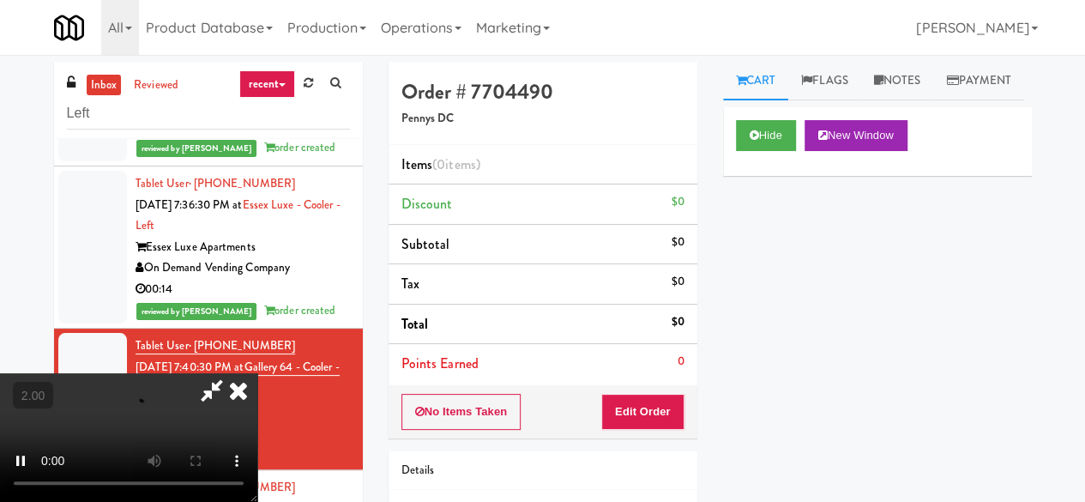
drag, startPoint x: 679, startPoint y: 390, endPoint x: 669, endPoint y: 404, distance: 17.2
click at [678, 392] on div "No Items Taken Edit Order" at bounding box center [543, 411] width 309 height 53
click at [667, 405] on button "Edit Order" at bounding box center [642, 412] width 83 height 36
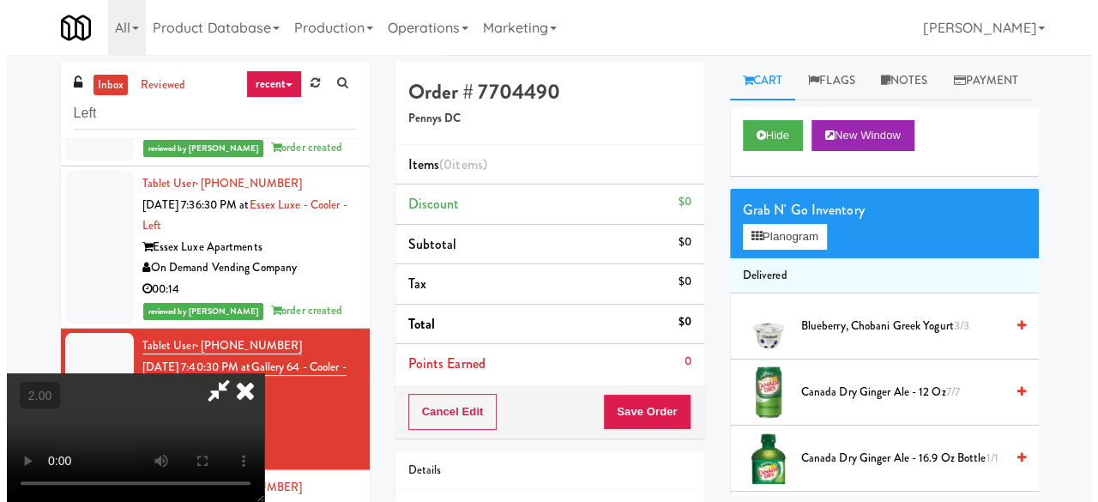
scroll to position [35, 0]
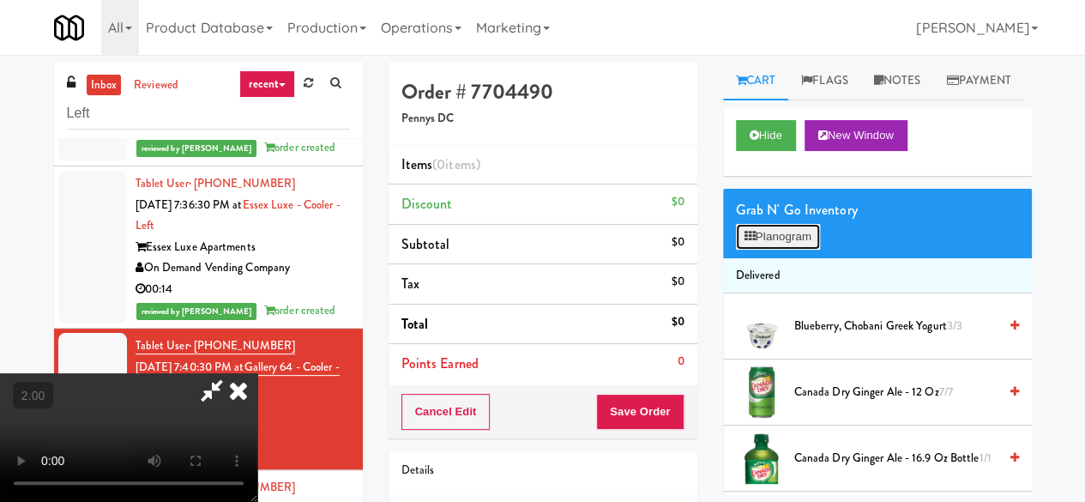
click at [789, 250] on button "Planogram" at bounding box center [778, 237] width 84 height 26
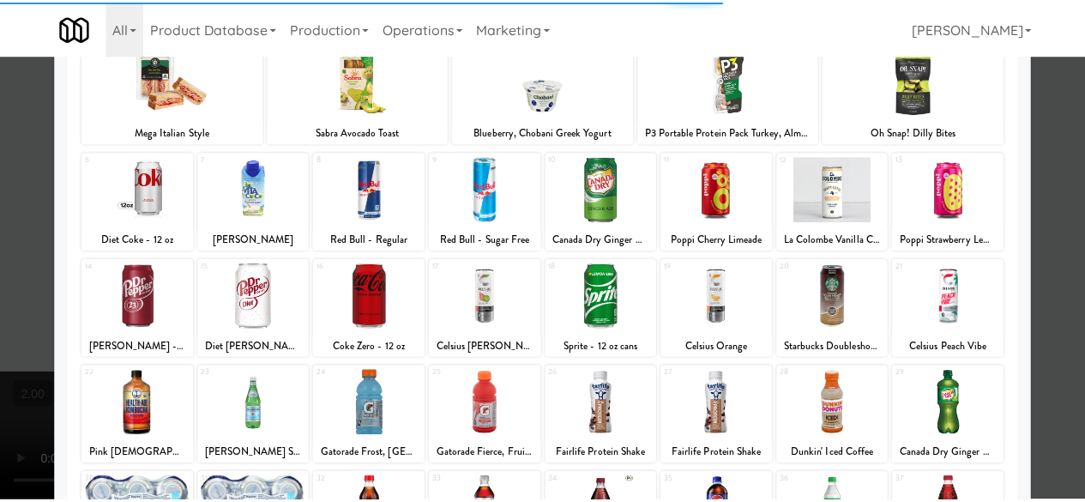
scroll to position [340, 0]
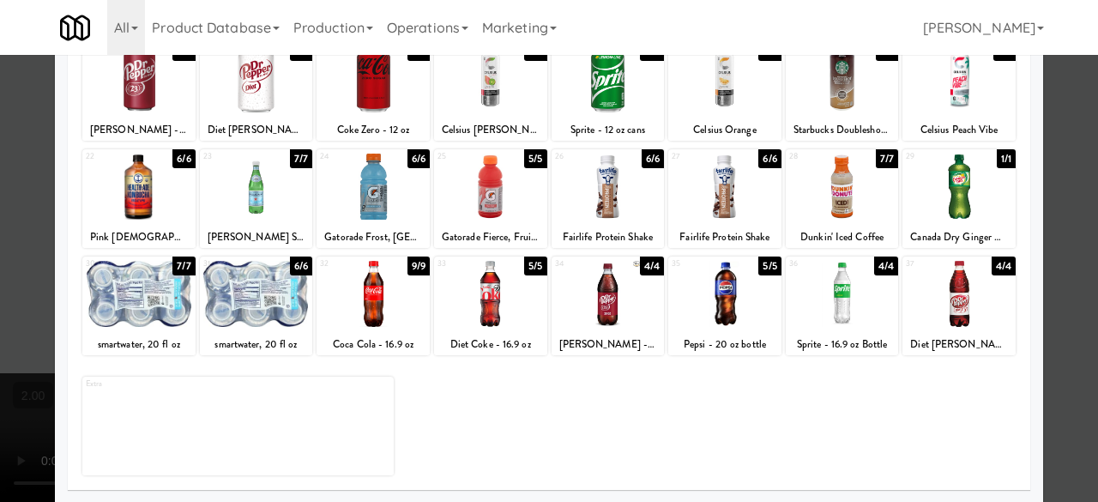
click at [943, 193] on div at bounding box center [958, 187] width 113 height 66
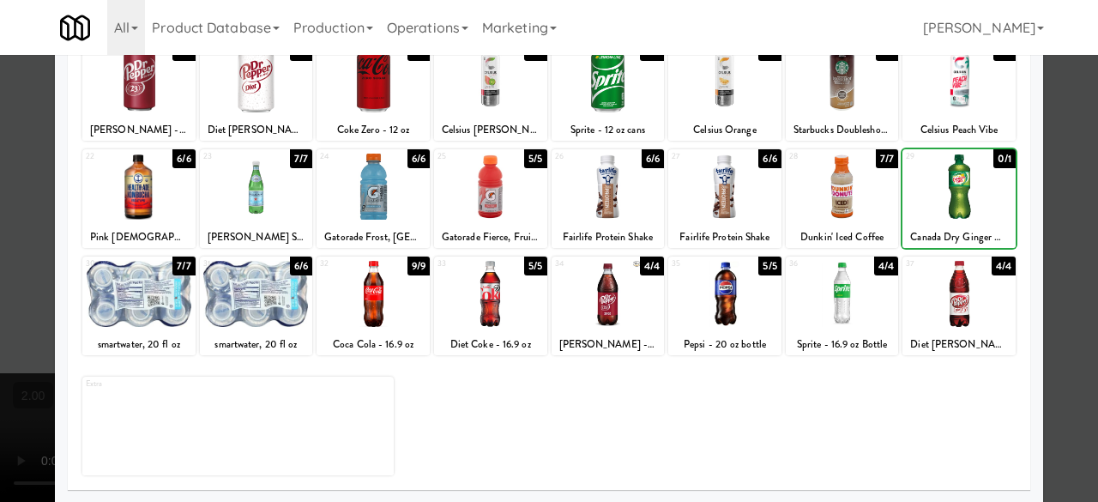
click at [943, 193] on div at bounding box center [958, 187] width 113 height 66
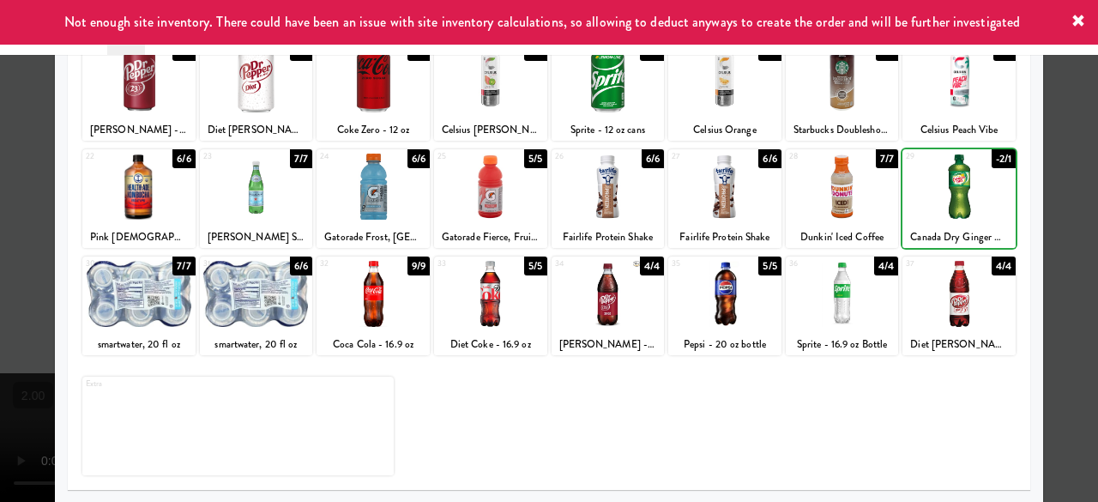
click at [943, 193] on div at bounding box center [958, 187] width 113 height 66
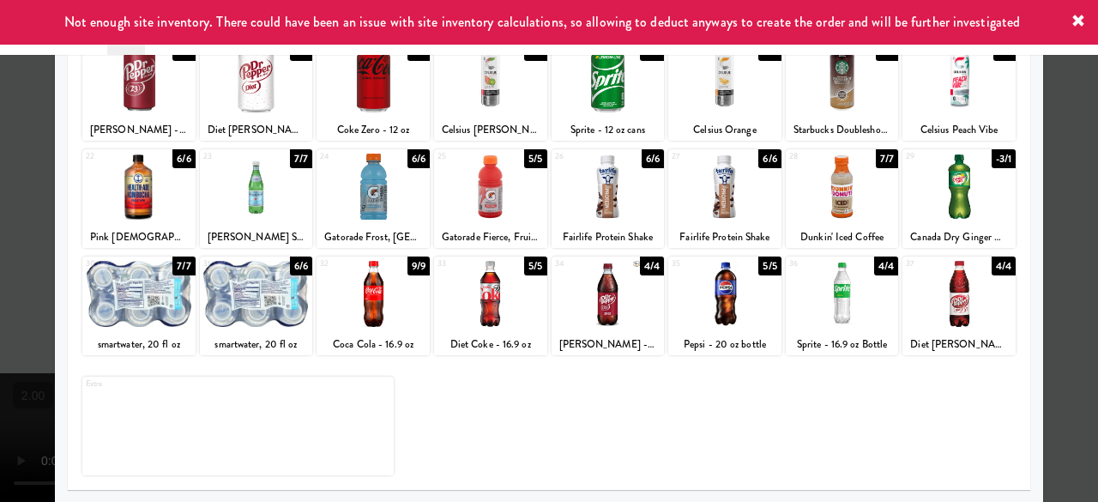
drag, startPoint x: 728, startPoint y: 302, endPoint x: 935, endPoint y: 274, distance: 208.5
click at [727, 303] on div at bounding box center [724, 294] width 113 height 66
click at [1036, 186] on div at bounding box center [549, 251] width 1098 height 502
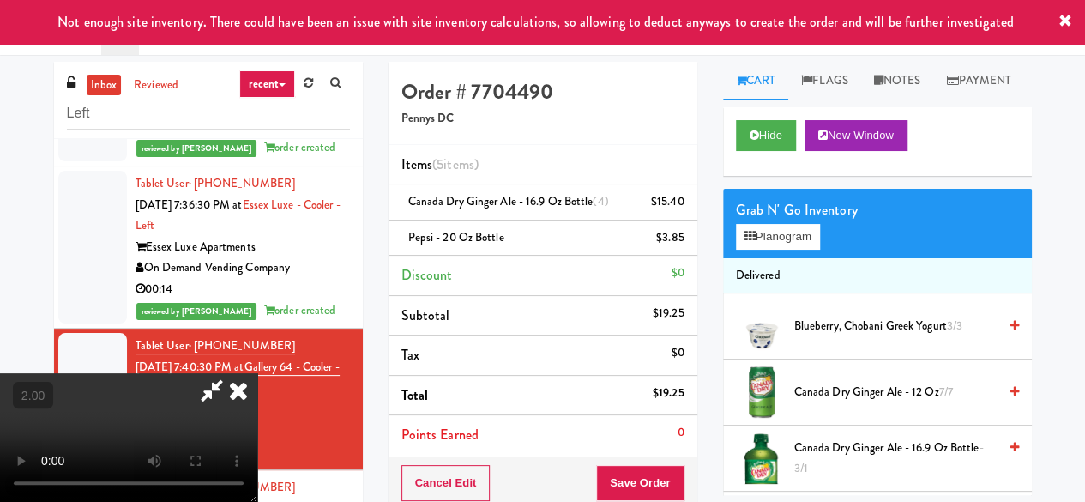
click at [232, 373] on icon at bounding box center [211, 390] width 39 height 34
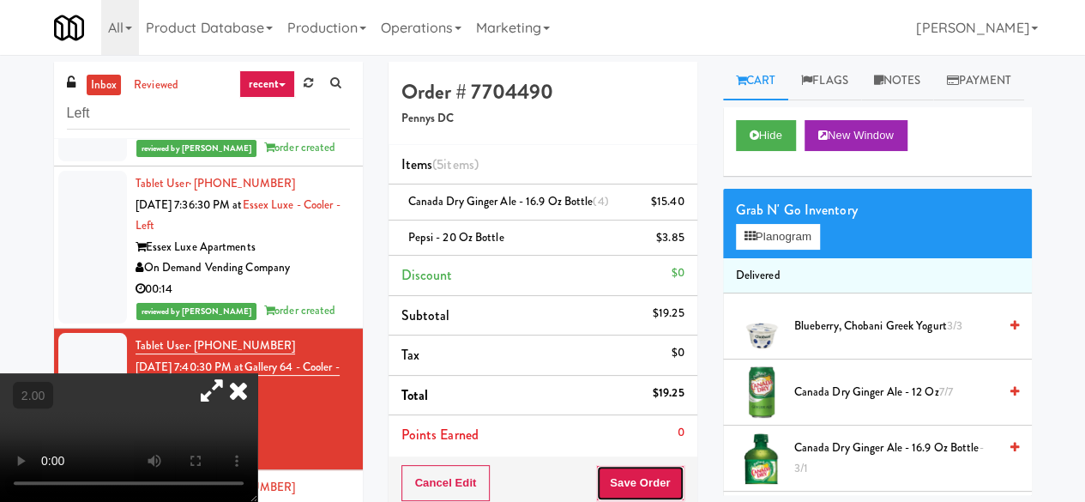
click at [641, 475] on button "Save Order" at bounding box center [639, 483] width 87 height 36
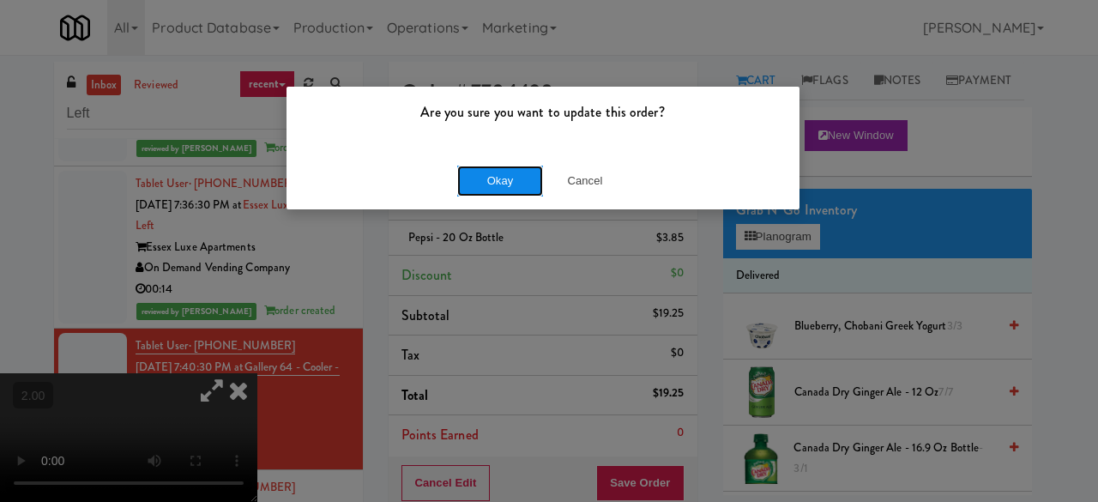
click at [521, 186] on button "Okay" at bounding box center [500, 181] width 86 height 31
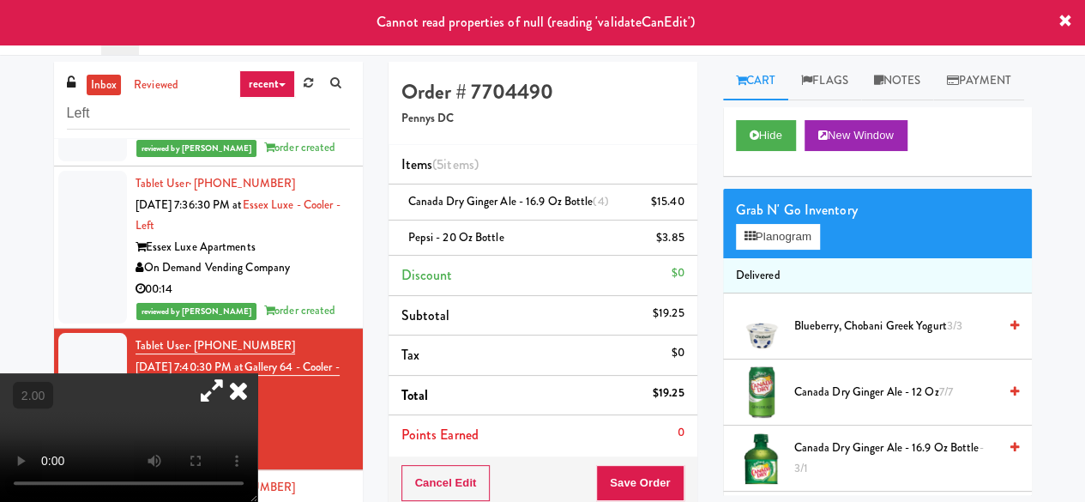
drag, startPoint x: 364, startPoint y: 124, endPoint x: 335, endPoint y: 147, distance: 37.2
click at [257, 373] on icon at bounding box center [239, 390] width 38 height 34
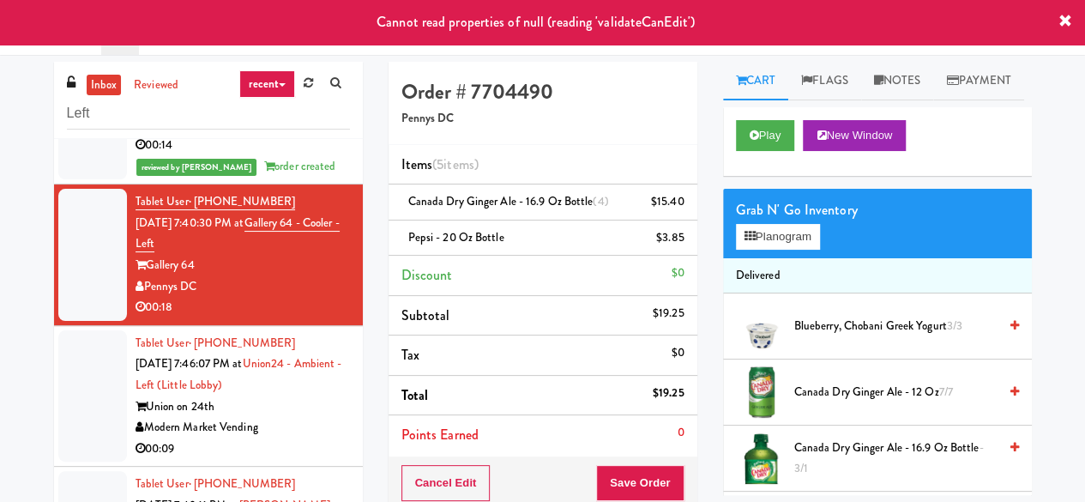
scroll to position [772, 0]
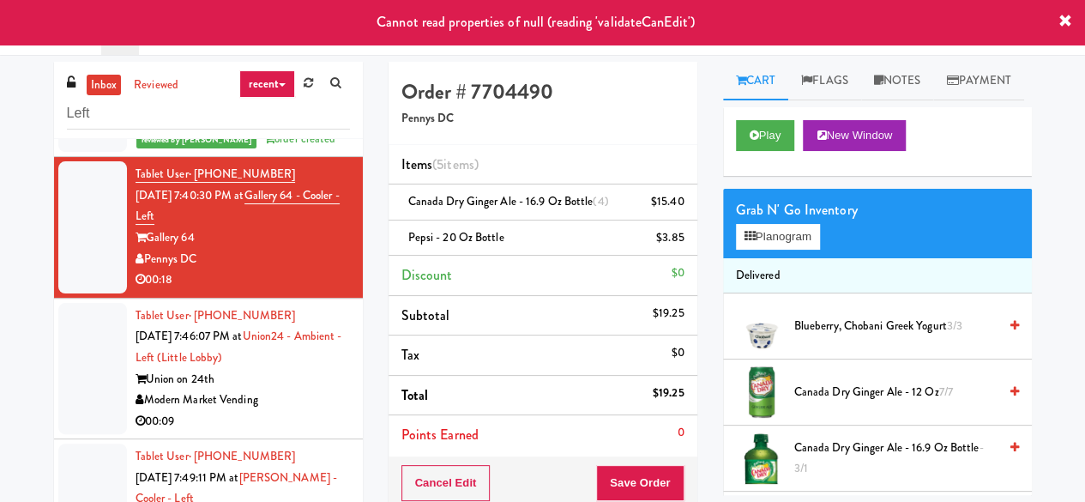
click at [307, 390] on div "Union on 24th" at bounding box center [243, 379] width 214 height 21
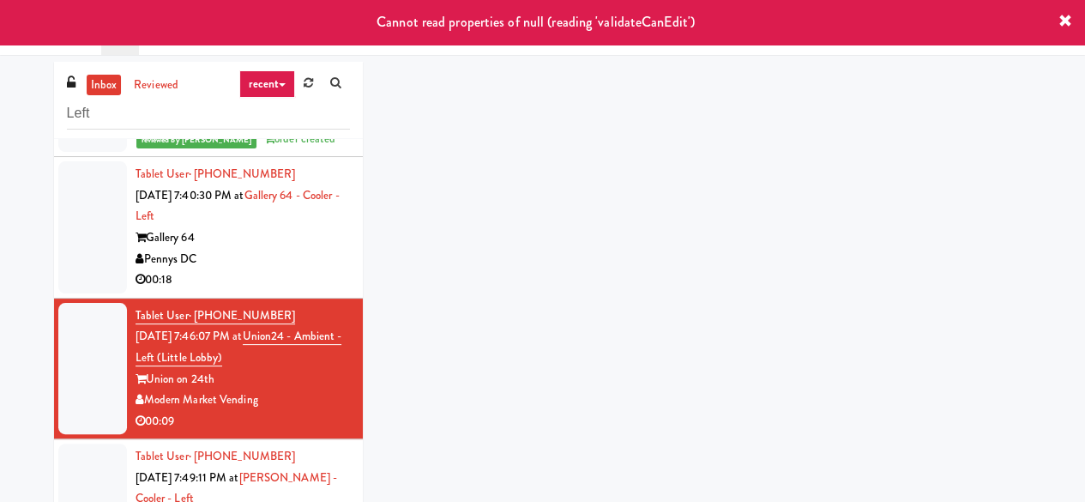
click at [279, 289] on div "00:18" at bounding box center [243, 279] width 214 height 21
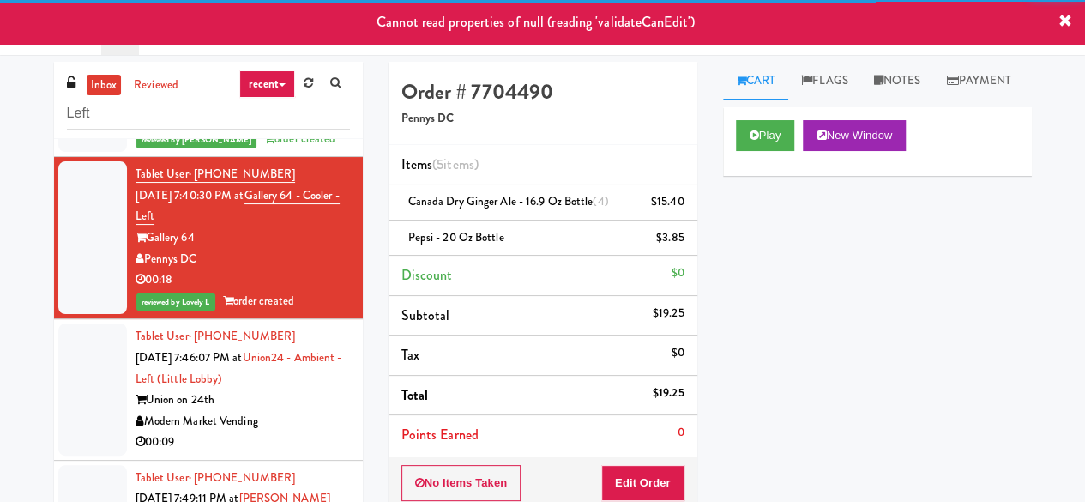
click at [333, 432] on div "Modern Market Vending" at bounding box center [243, 421] width 214 height 21
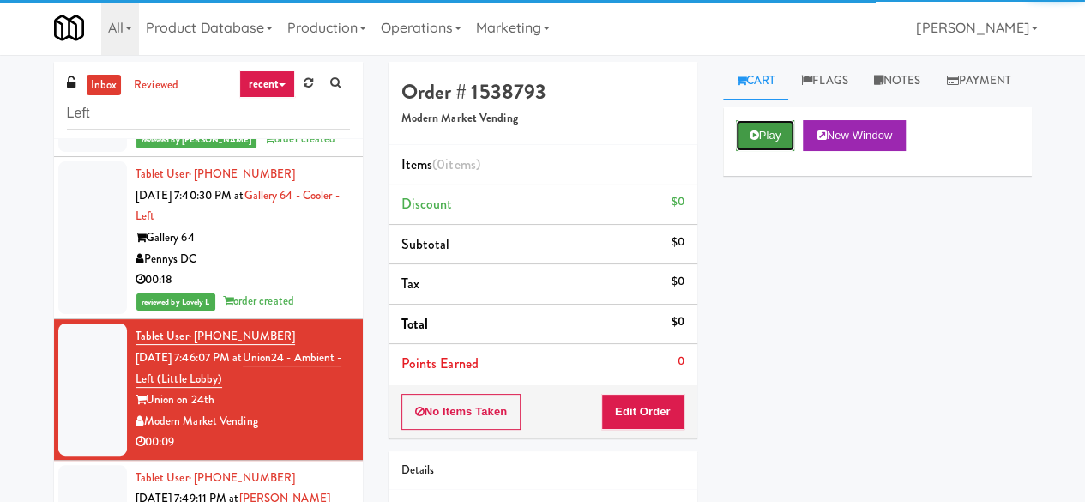
click at [772, 151] on button "Play" at bounding box center [765, 135] width 59 height 31
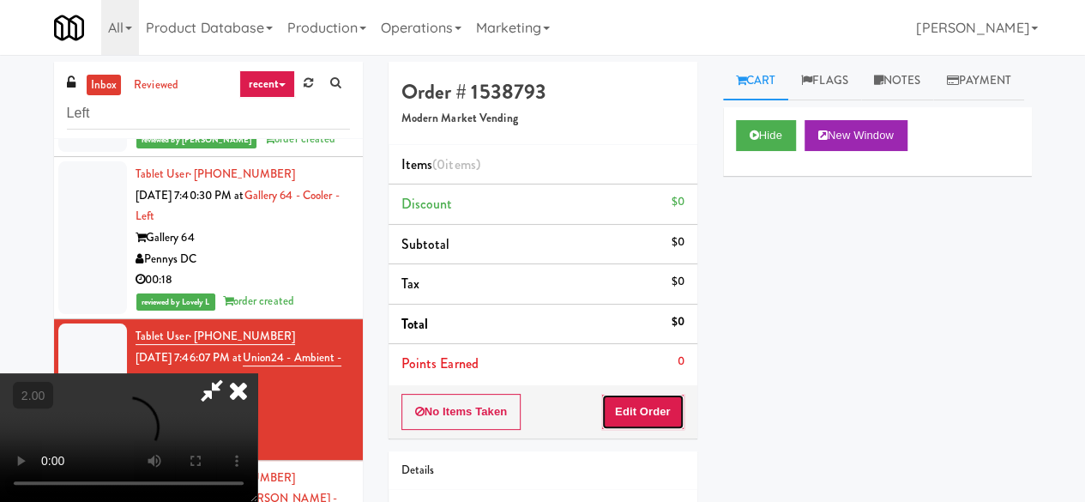
click at [651, 413] on button "Edit Order" at bounding box center [642, 412] width 83 height 36
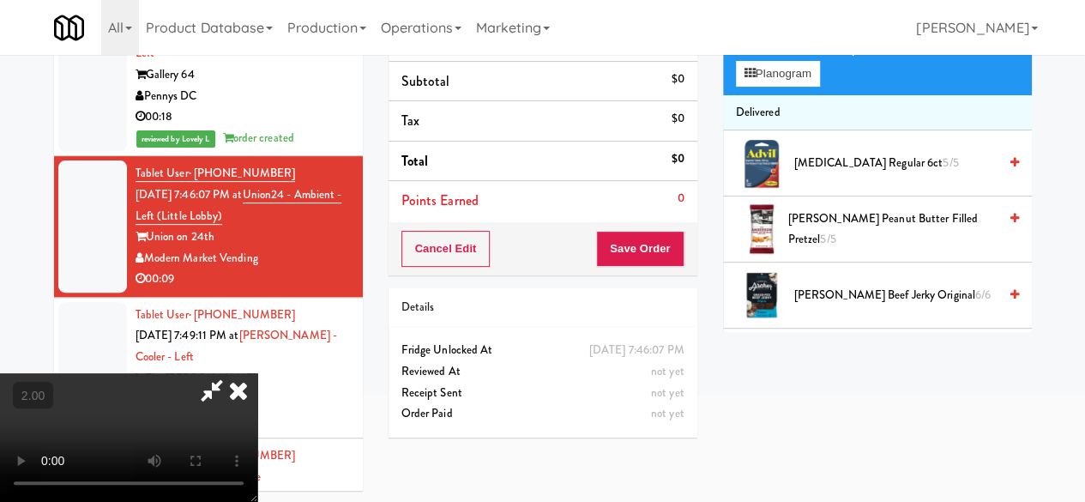
scroll to position [55, 0]
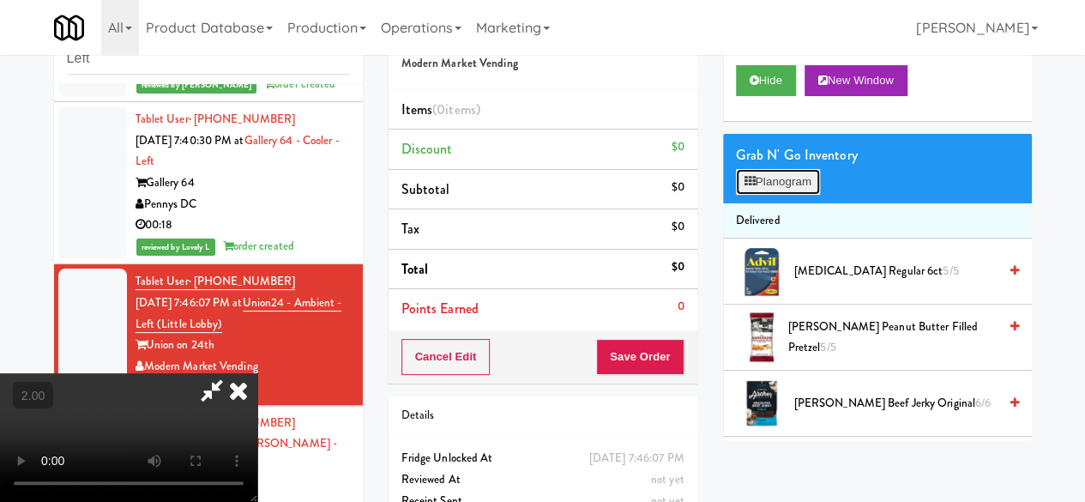
click at [795, 195] on button "Planogram" at bounding box center [778, 182] width 84 height 26
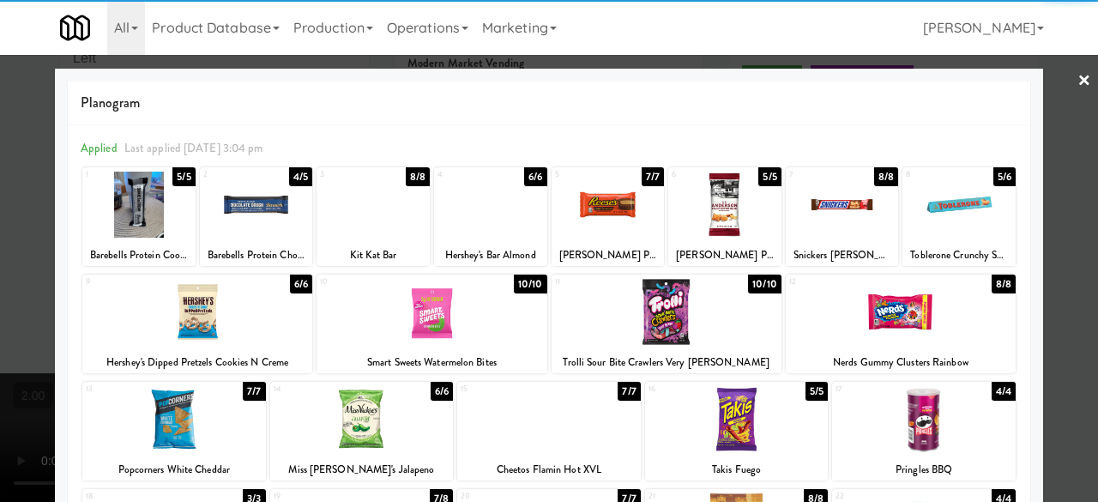
click at [150, 207] on div at bounding box center [138, 205] width 113 height 66
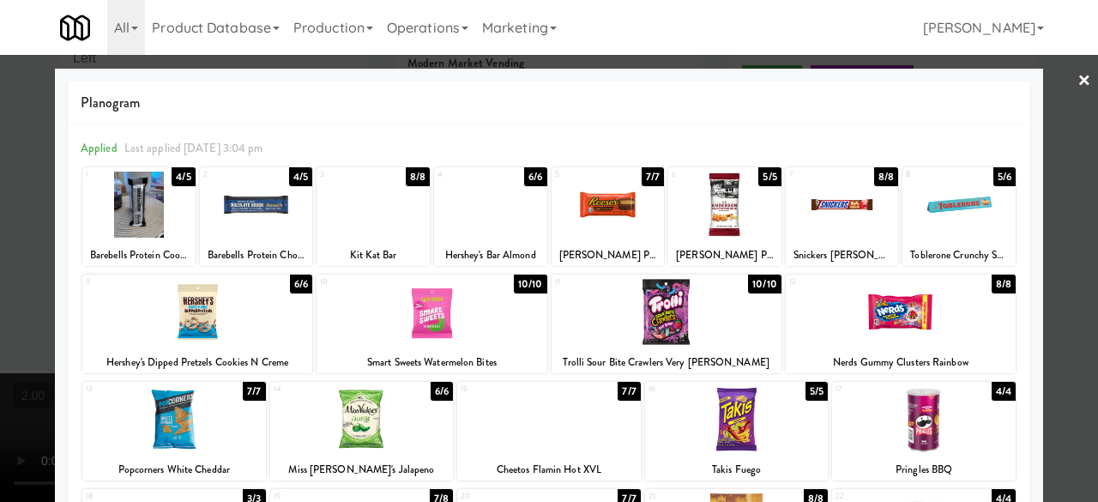
click at [1046, 95] on div at bounding box center [549, 251] width 1098 height 502
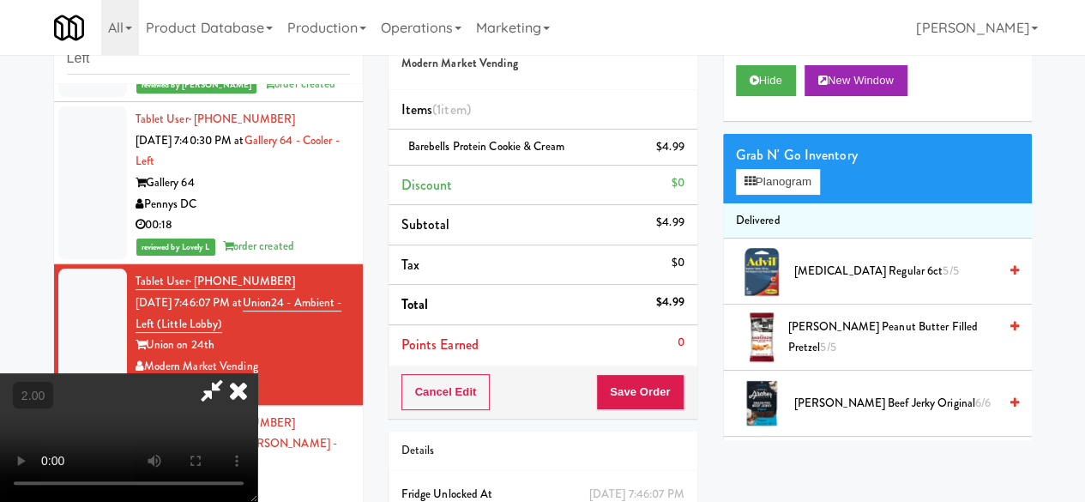
drag, startPoint x: 582, startPoint y: 149, endPoint x: 590, endPoint y: 159, distance: 12.2
click at [257, 373] on video at bounding box center [128, 437] width 257 height 129
click at [232, 373] on icon at bounding box center [211, 390] width 39 height 34
click at [618, 395] on button "Save Order" at bounding box center [639, 392] width 87 height 36
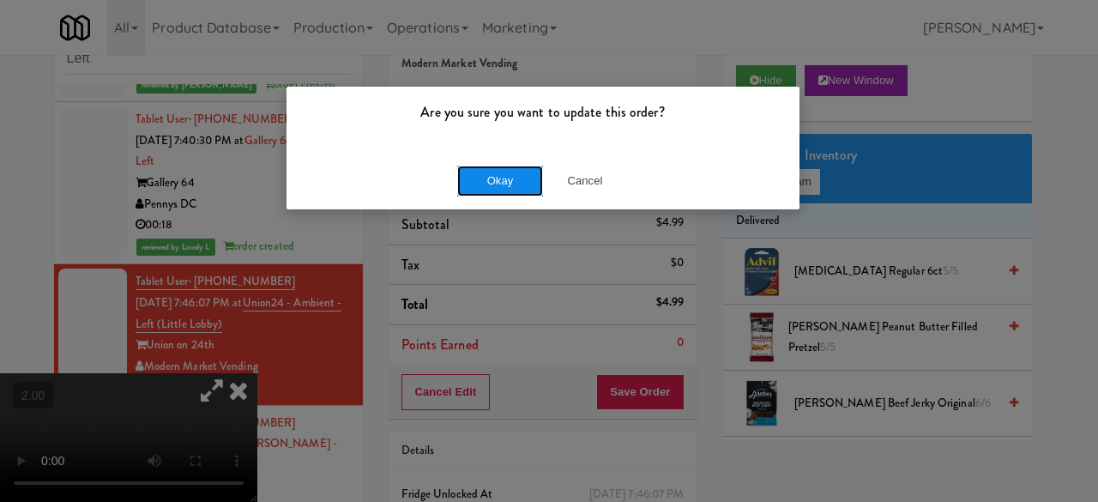
click at [505, 184] on button "Okay" at bounding box center [500, 181] width 86 height 31
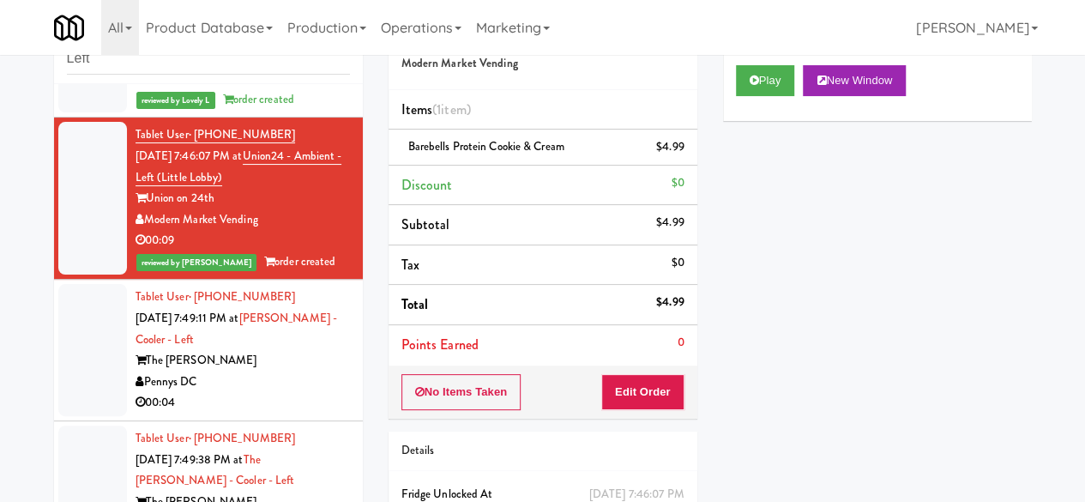
scroll to position [1029, 0]
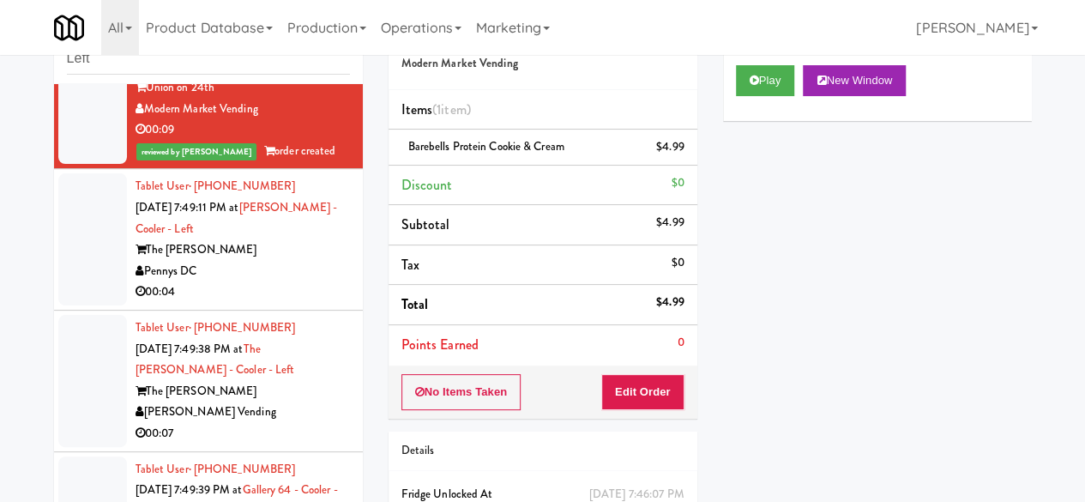
click at [286, 282] on div "Pennys DC" at bounding box center [243, 271] width 214 height 21
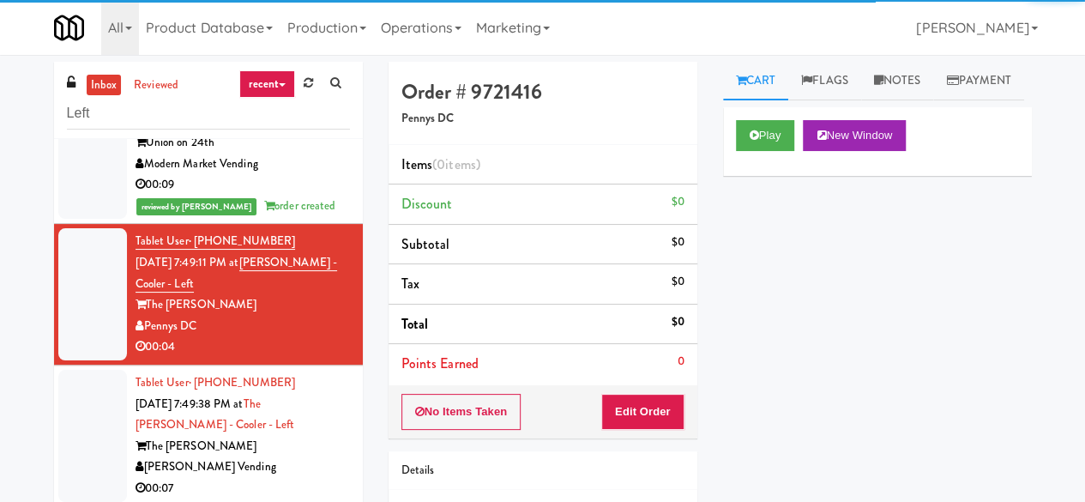
click at [767, 145] on div "Play New Window" at bounding box center [877, 141] width 309 height 69
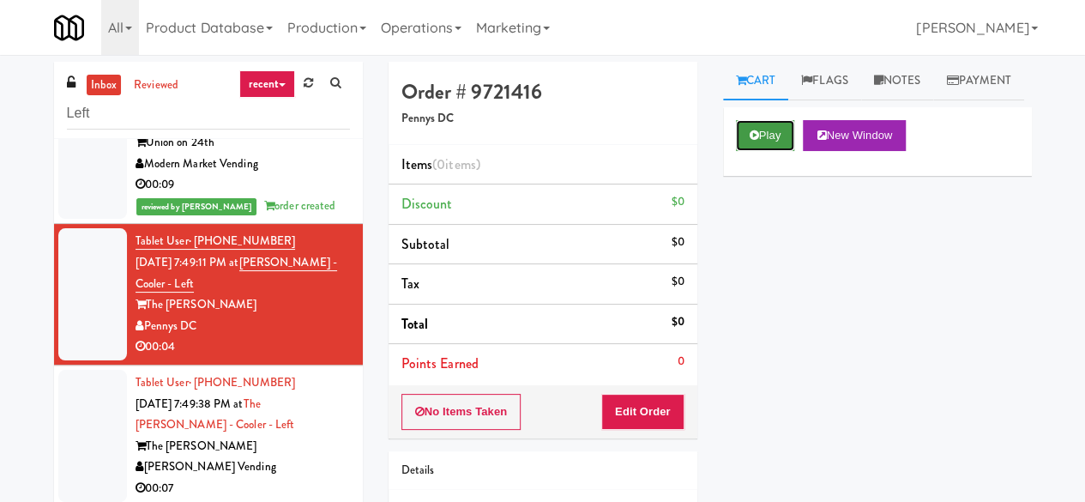
click at [772, 151] on button "Play" at bounding box center [765, 135] width 59 height 31
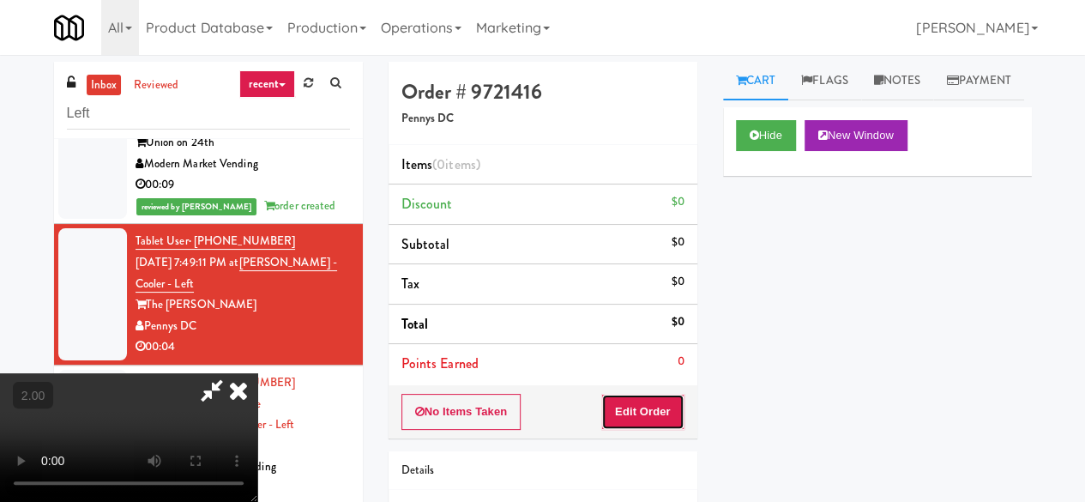
click at [643, 413] on button "Edit Order" at bounding box center [642, 412] width 83 height 36
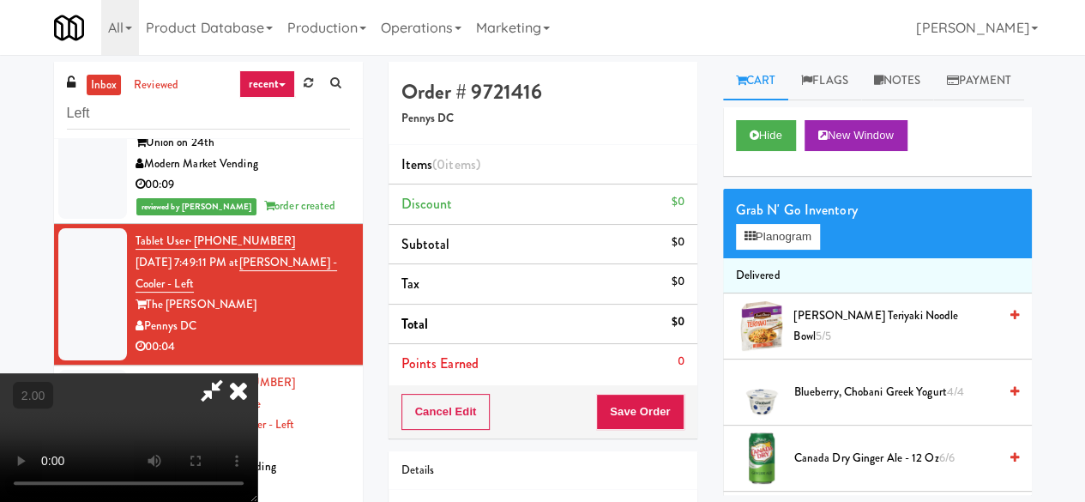
scroll to position [35, 0]
click at [751, 242] on icon at bounding box center [749, 236] width 11 height 11
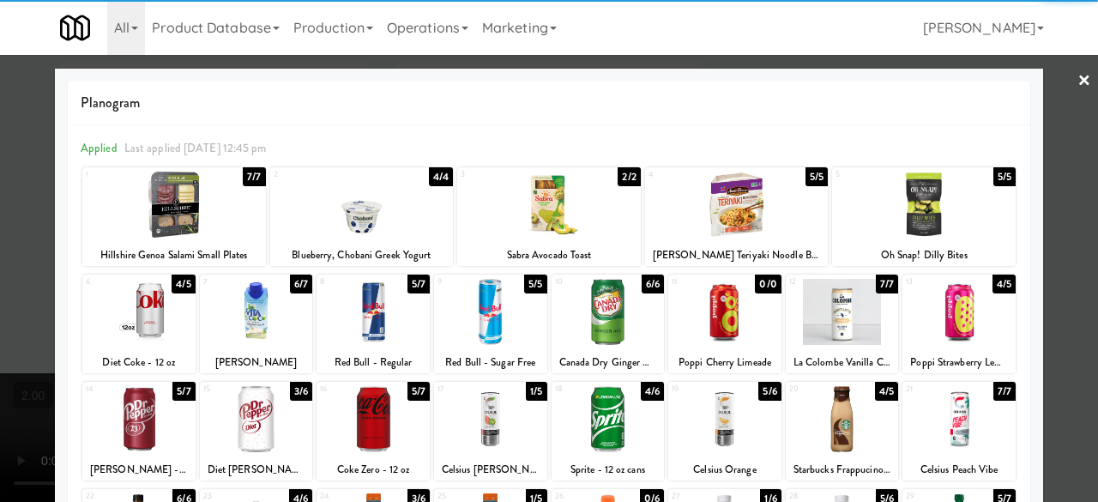
drag, startPoint x: 266, startPoint y: 408, endPoint x: 274, endPoint y: 411, distance: 9.0
click at [266, 409] on div at bounding box center [256, 419] width 113 height 66
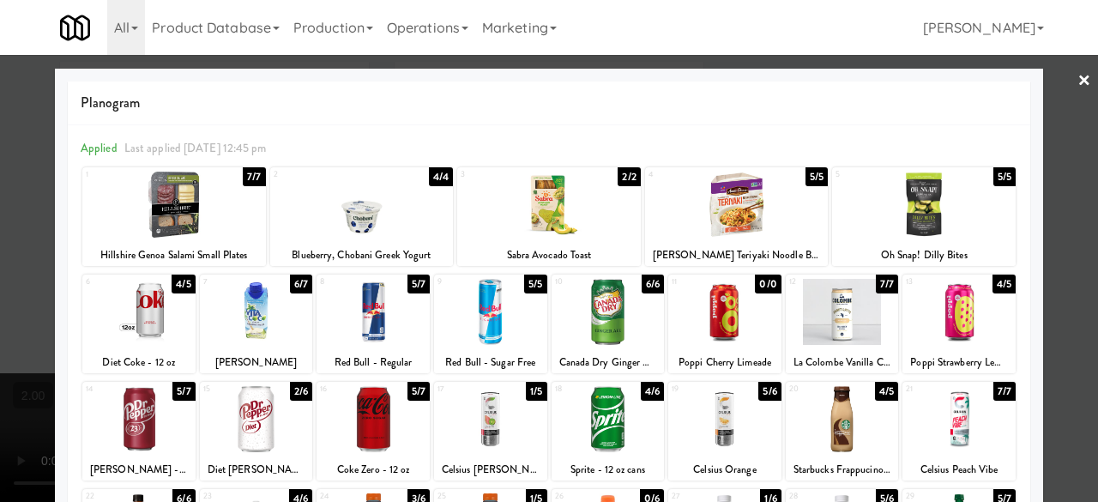
click at [1038, 234] on div at bounding box center [549, 251] width 1098 height 502
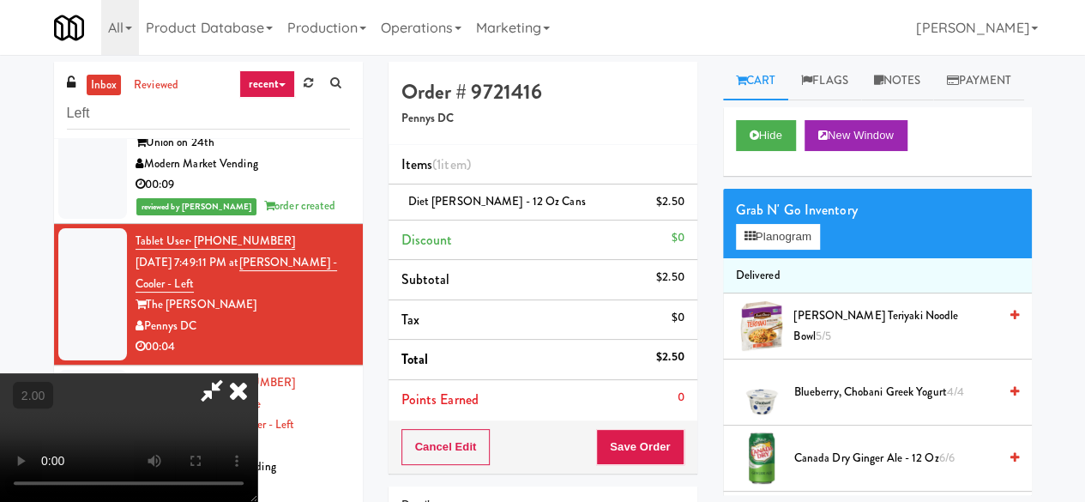
click at [232, 373] on icon at bounding box center [211, 390] width 39 height 34
click at [642, 452] on button "Save Order" at bounding box center [639, 447] width 87 height 36
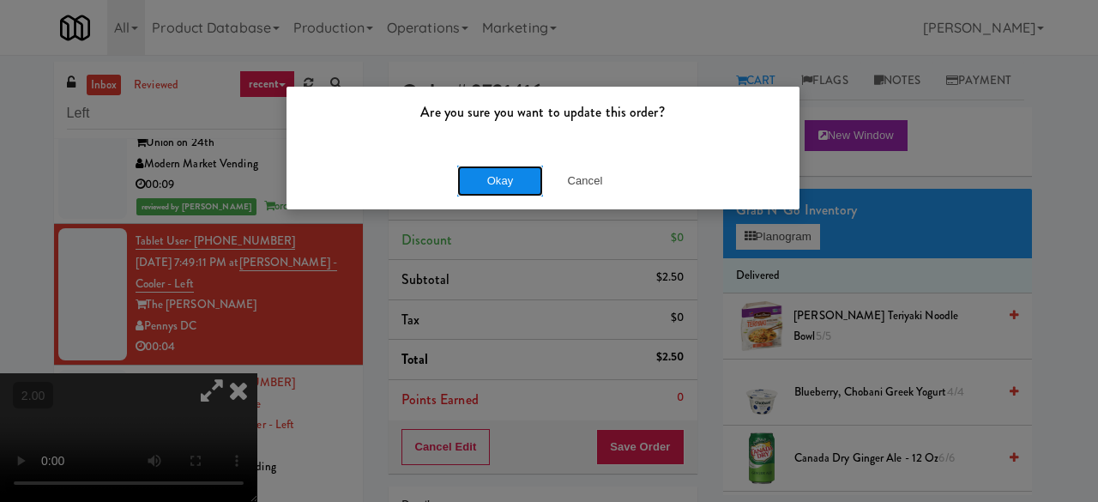
click at [513, 185] on button "Okay" at bounding box center [500, 181] width 86 height 31
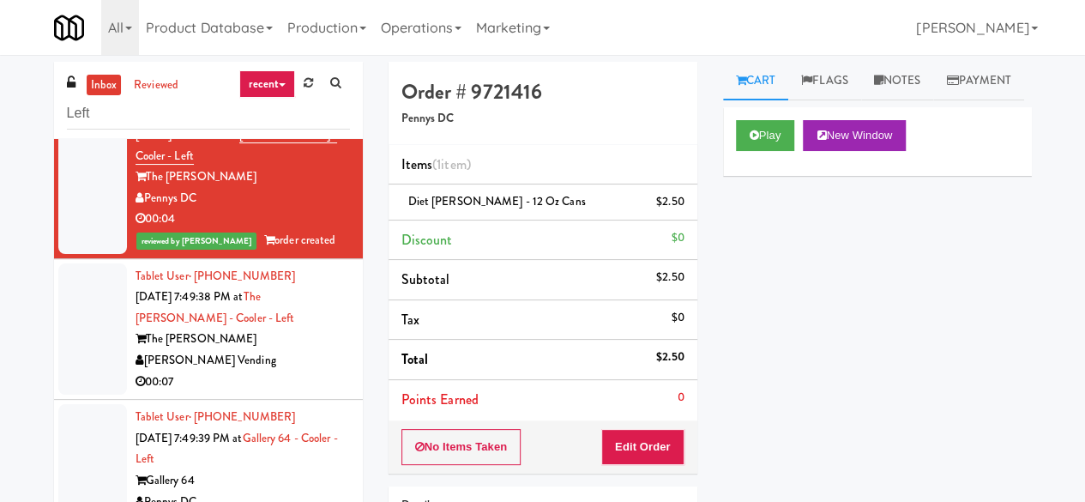
scroll to position [1287, 0]
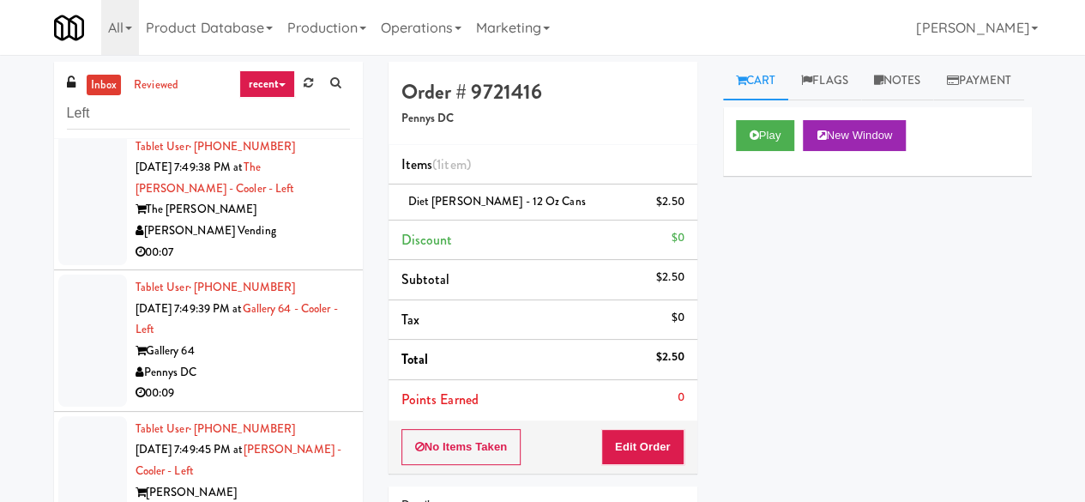
click at [293, 263] on div "00:07" at bounding box center [243, 252] width 214 height 21
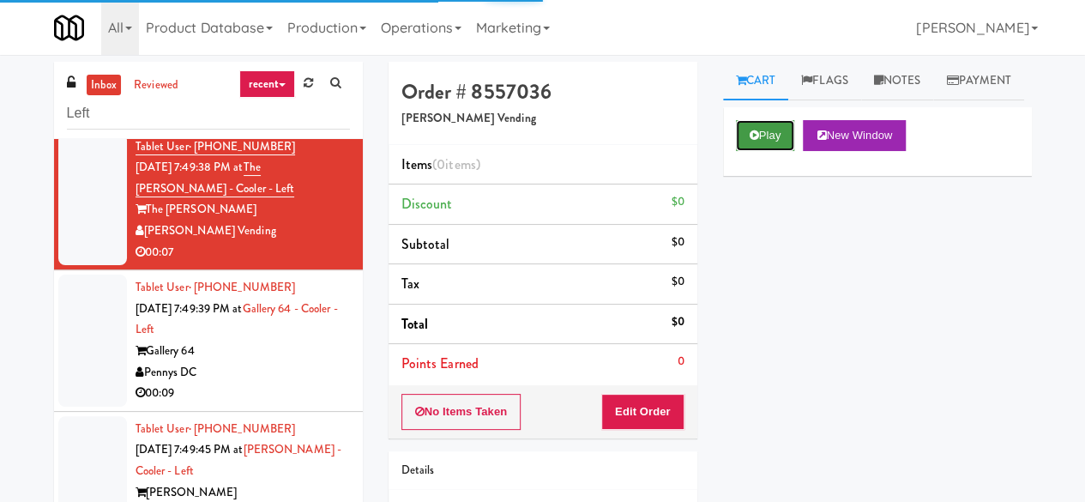
click at [750, 151] on button "Play" at bounding box center [765, 135] width 59 height 31
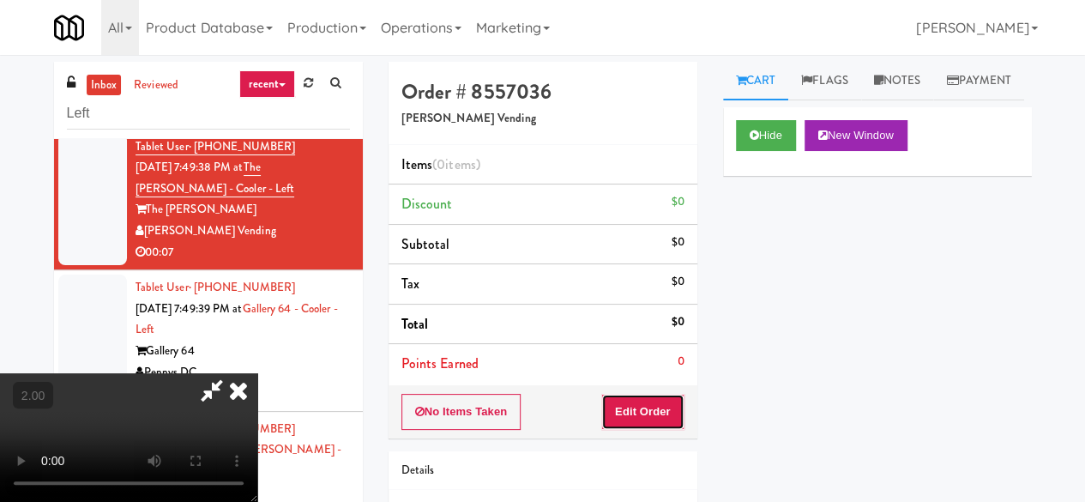
click at [652, 399] on button "Edit Order" at bounding box center [642, 412] width 83 height 36
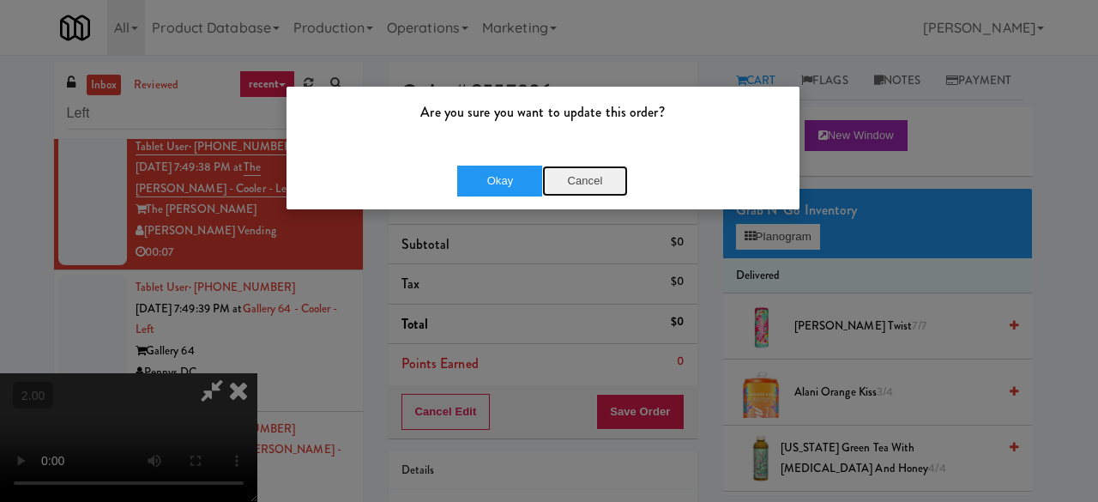
click at [583, 178] on button "Cancel" at bounding box center [585, 181] width 86 height 31
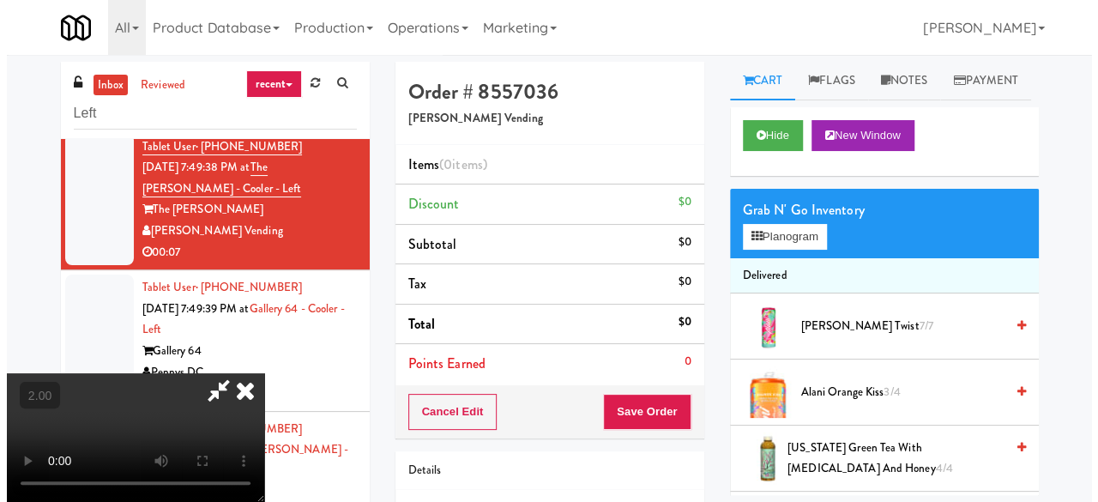
scroll to position [226, 0]
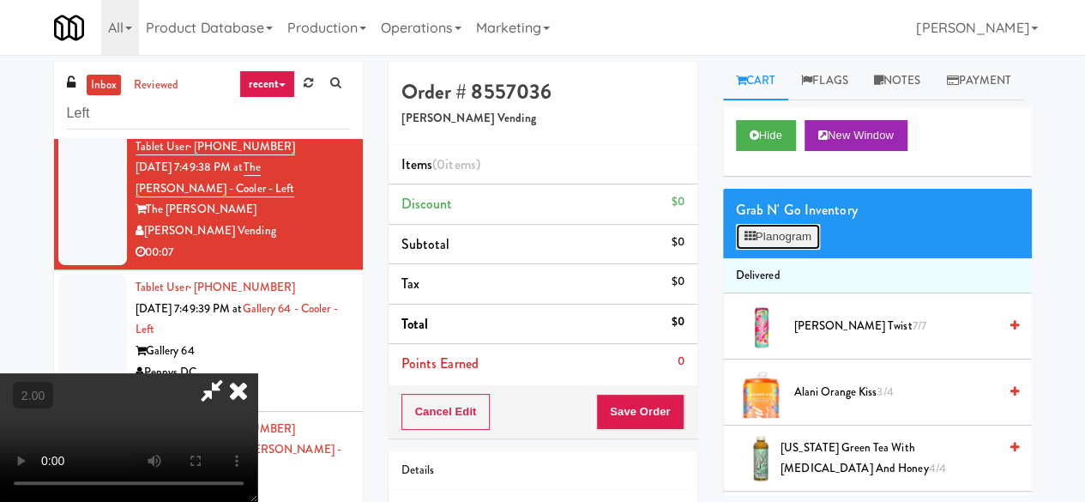
click at [775, 250] on button "Planogram" at bounding box center [778, 237] width 84 height 26
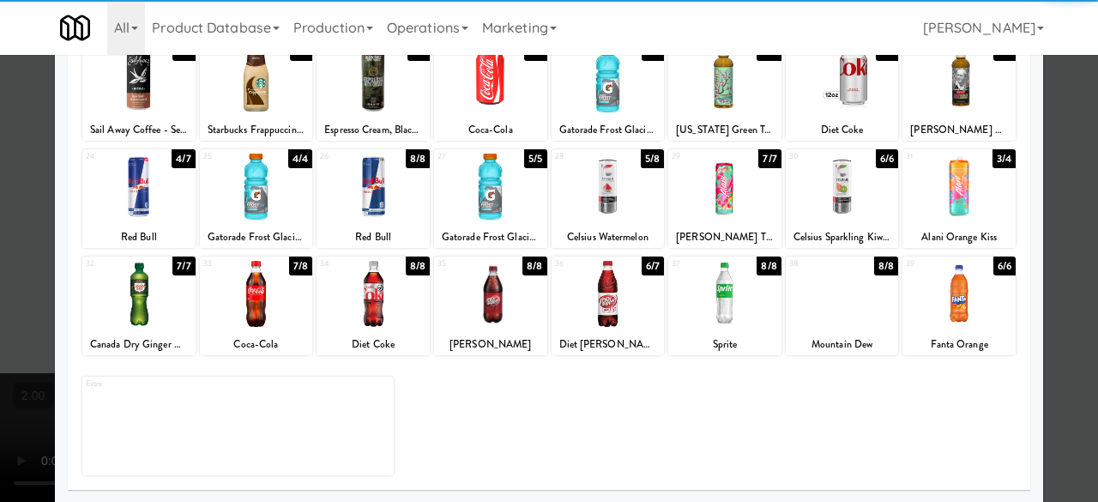
click at [156, 221] on div "24 4/7 Red Bull" at bounding box center [138, 198] width 113 height 99
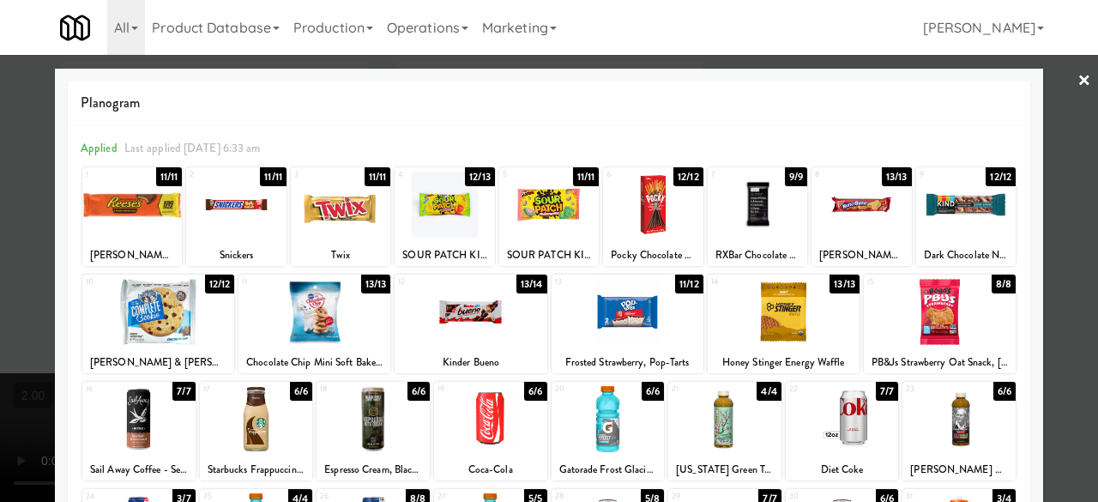
click at [1081, 178] on div at bounding box center [549, 251] width 1098 height 502
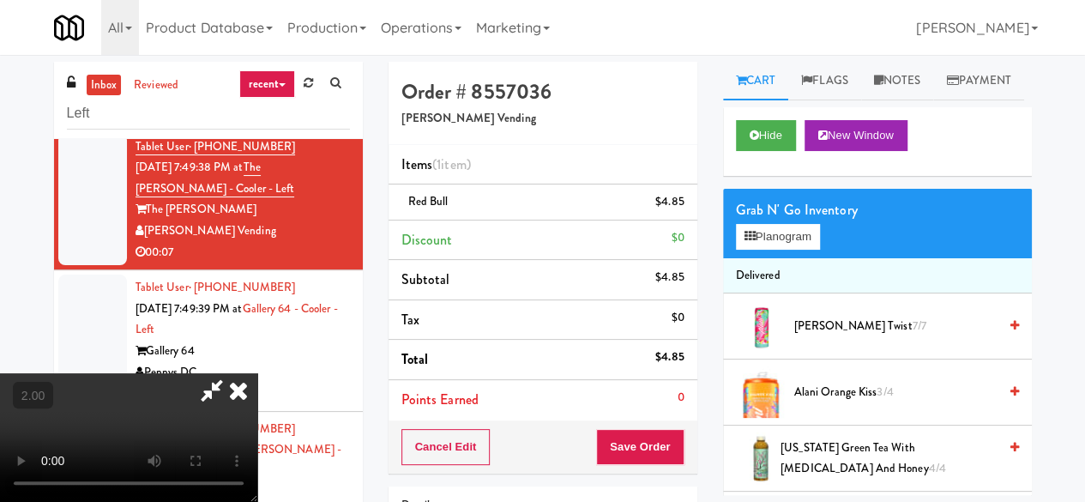
scroll to position [35, 0]
click at [669, 442] on button "Save Order" at bounding box center [639, 447] width 87 height 36
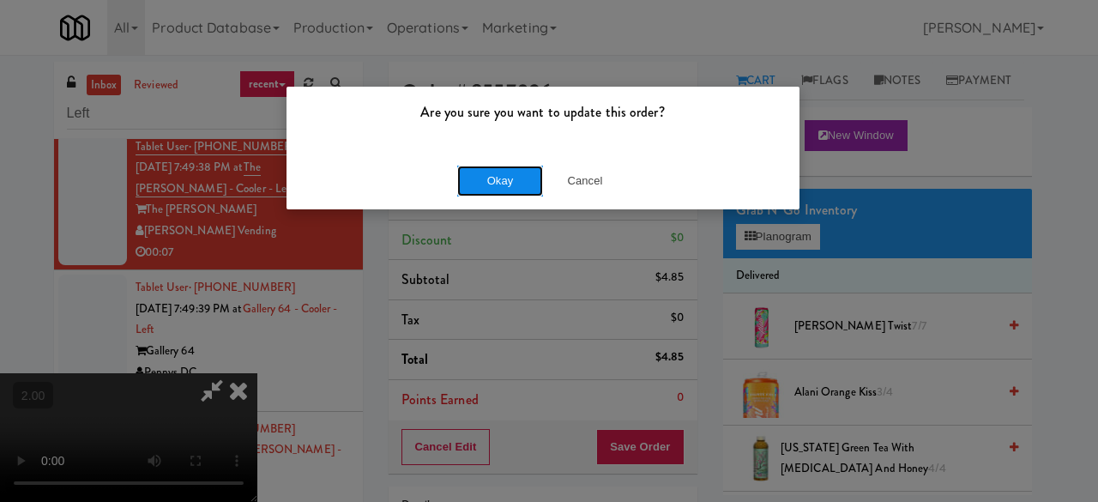
click at [491, 179] on button "Okay" at bounding box center [500, 181] width 86 height 31
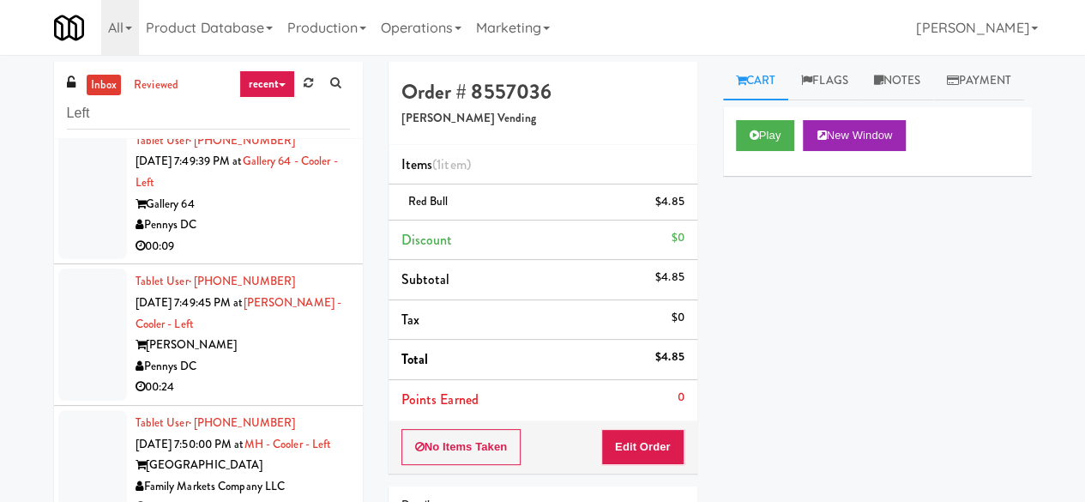
scroll to position [1458, 0]
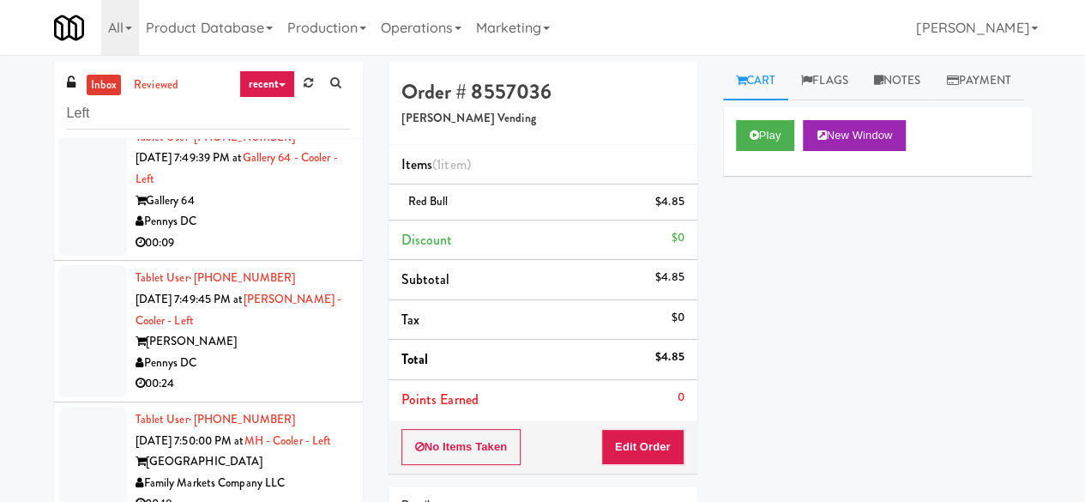
click at [292, 232] on div "Pennys DC" at bounding box center [243, 221] width 214 height 21
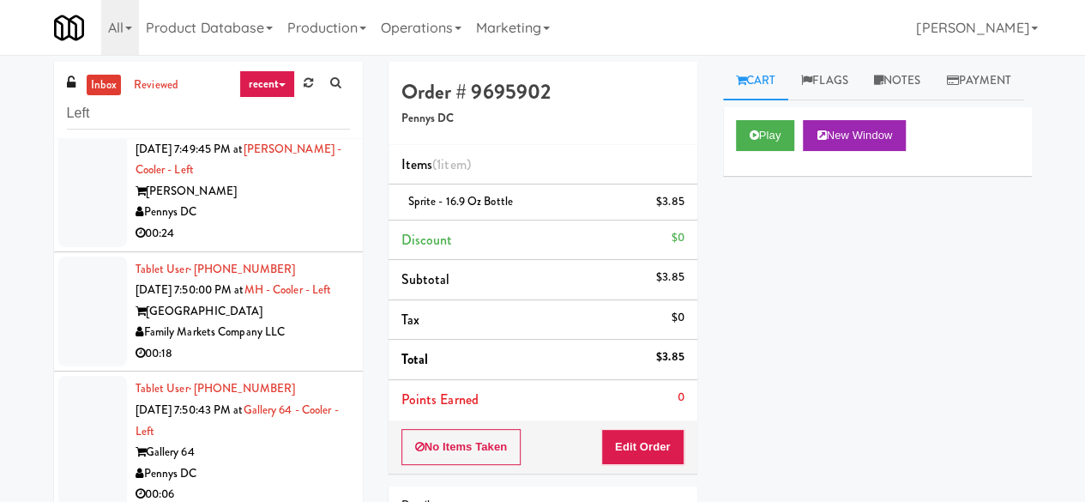
click at [274, 244] on div "00:24" at bounding box center [243, 233] width 214 height 21
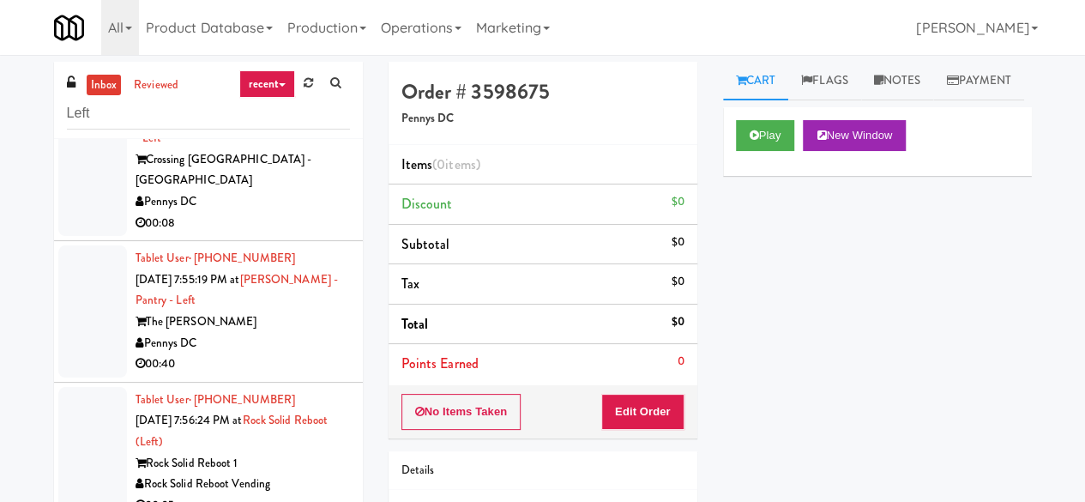
scroll to position [2316, 0]
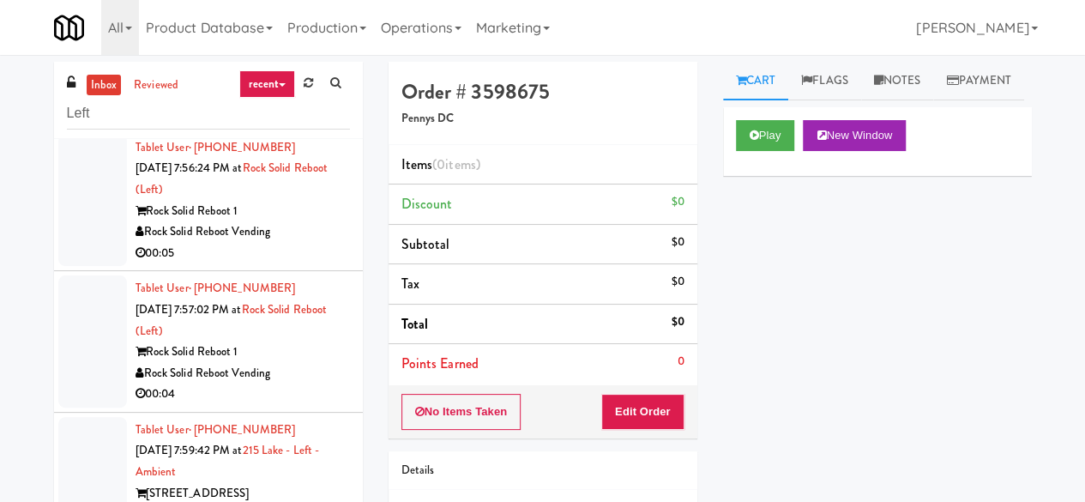
click at [305, 243] on div "Rock Solid Reboot Vending" at bounding box center [243, 231] width 214 height 21
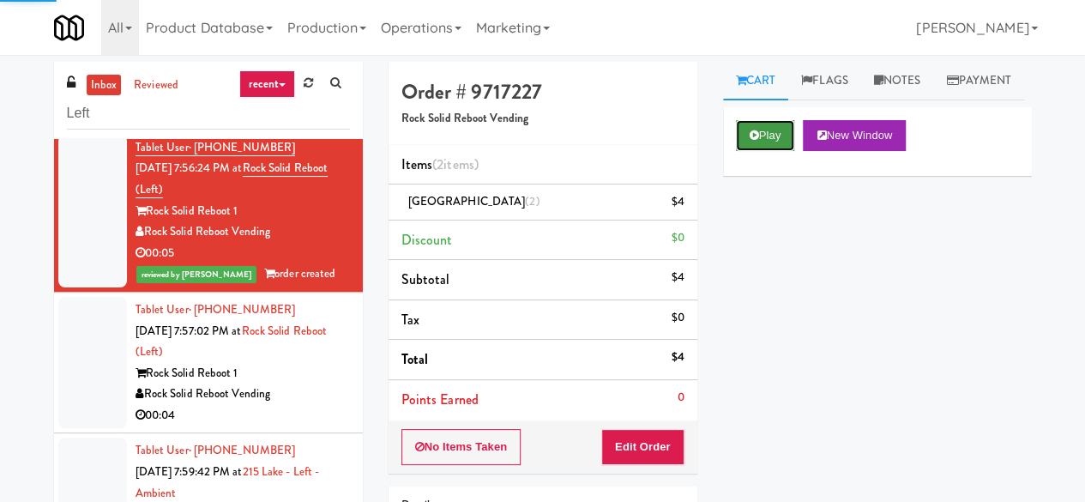
click at [762, 151] on button "Play" at bounding box center [765, 135] width 59 height 31
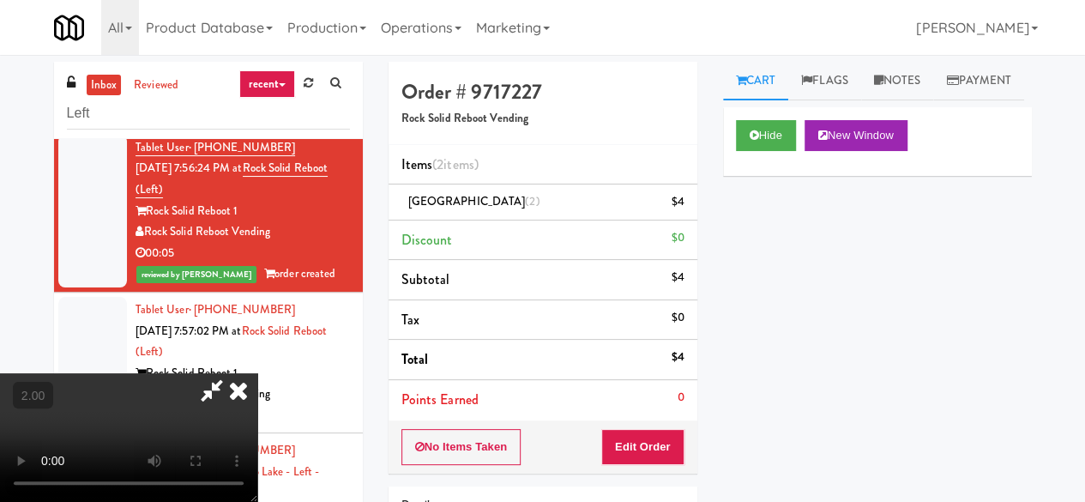
click at [298, 384] on div "Rock Solid Reboot 1" at bounding box center [243, 373] width 214 height 21
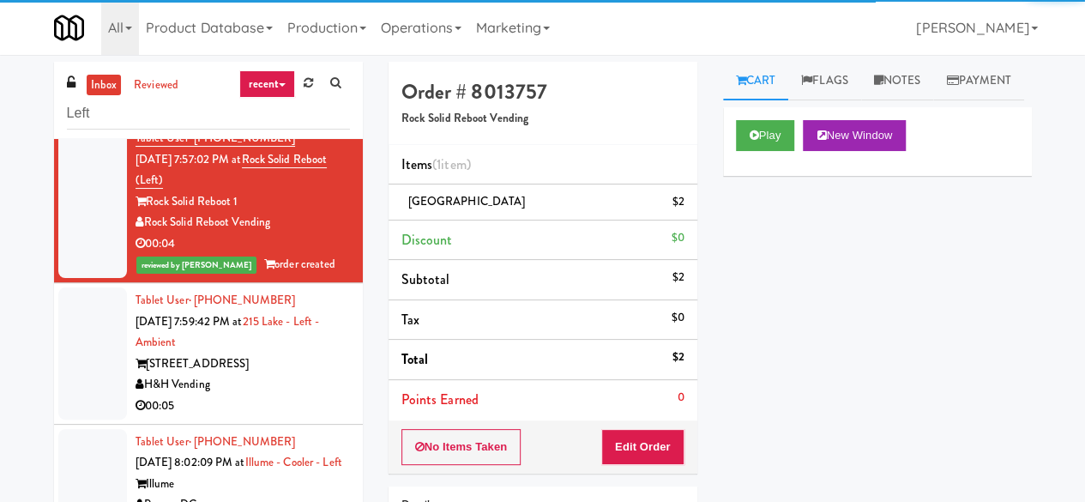
click at [304, 373] on div "215 W Lake St" at bounding box center [243, 363] width 214 height 21
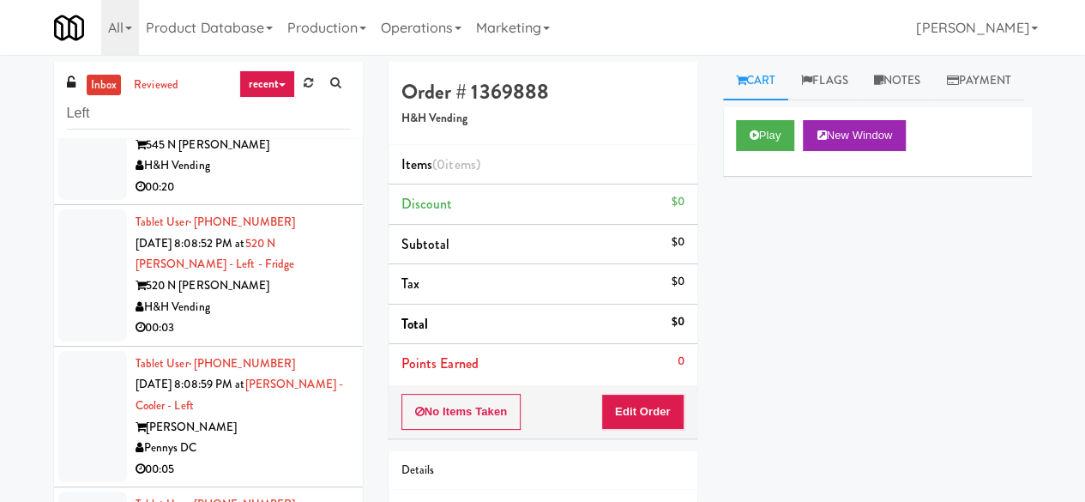
scroll to position [3345, 0]
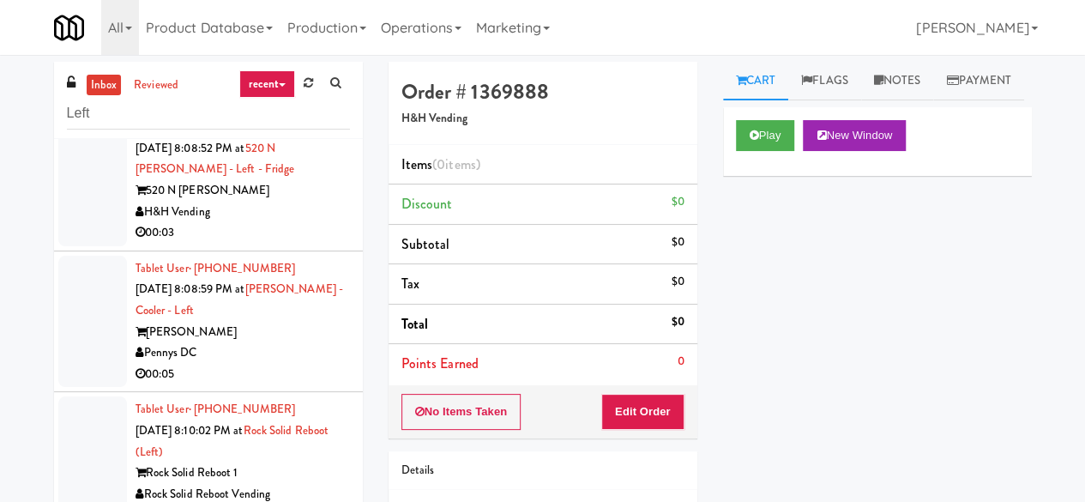
click at [286, 244] on div "00:03" at bounding box center [243, 232] width 214 height 21
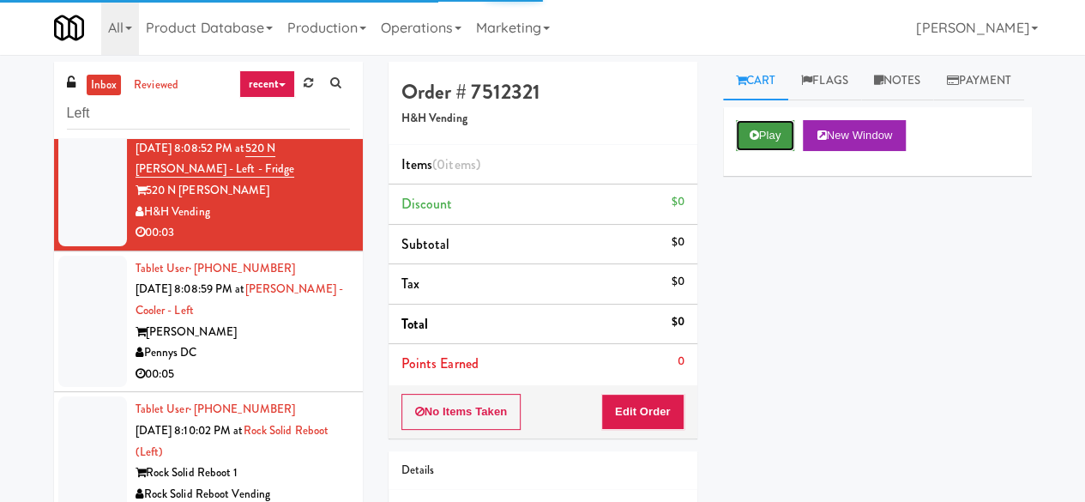
click at [768, 151] on button "Play" at bounding box center [765, 135] width 59 height 31
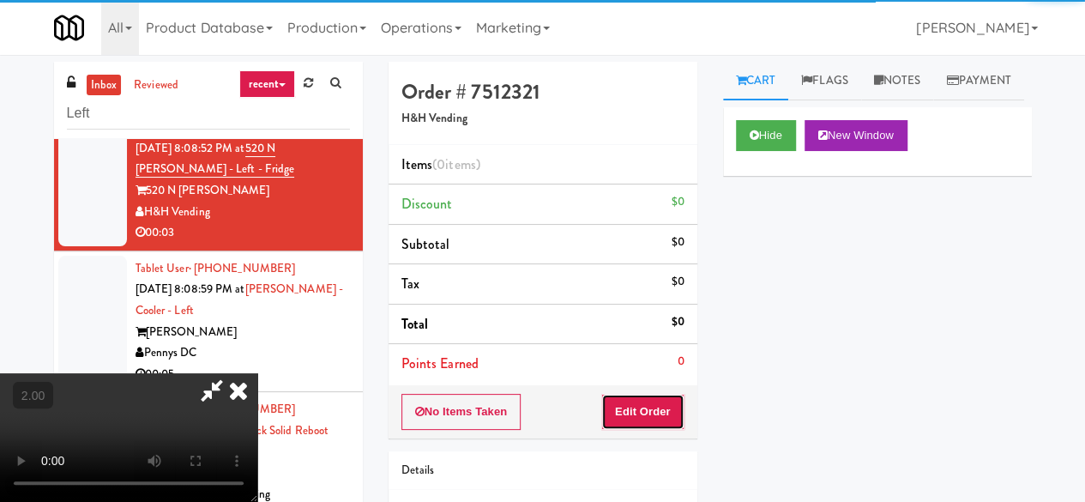
click at [665, 398] on button "Edit Order" at bounding box center [642, 412] width 83 height 36
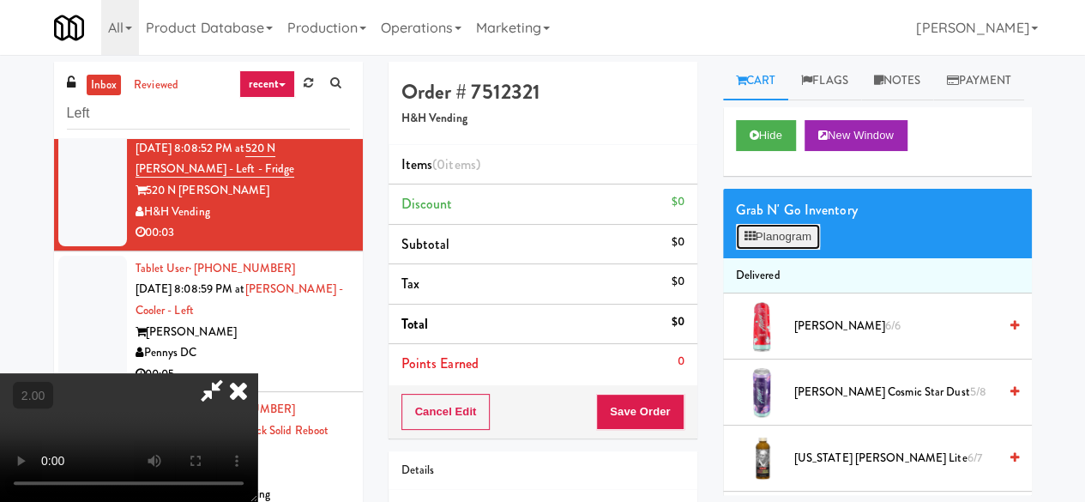
click at [791, 250] on button "Planogram" at bounding box center [778, 237] width 84 height 26
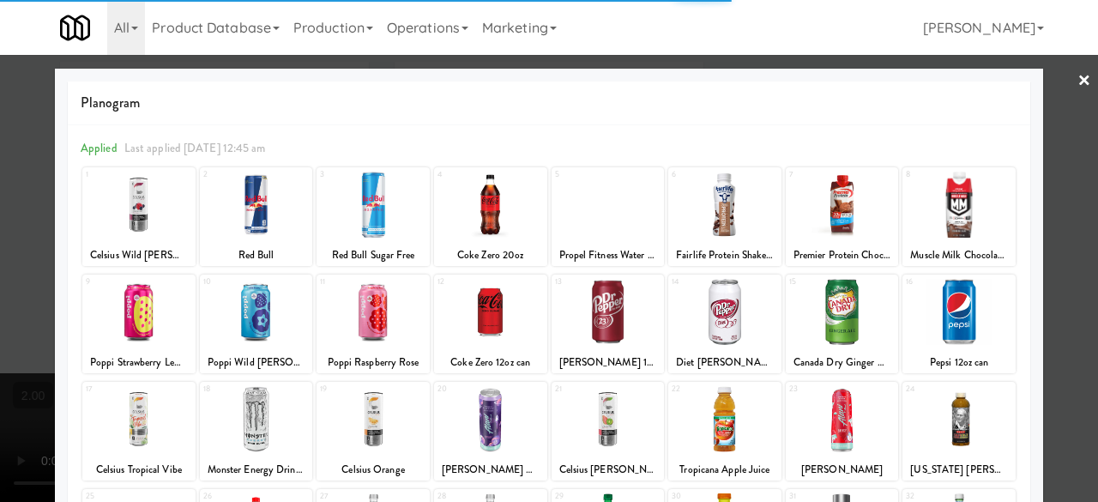
click at [949, 322] on div at bounding box center [958, 312] width 113 height 66
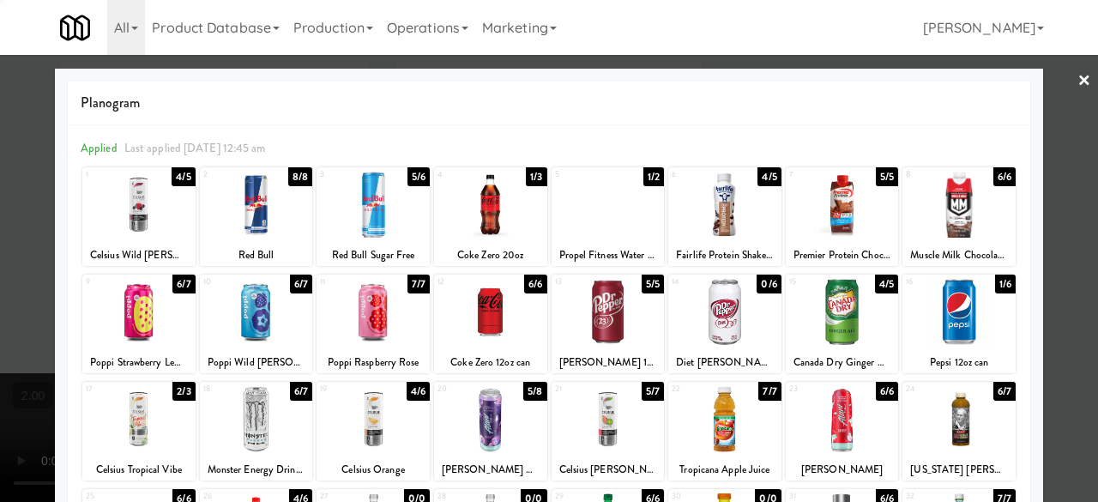
click at [1040, 255] on div at bounding box center [549, 251] width 1098 height 502
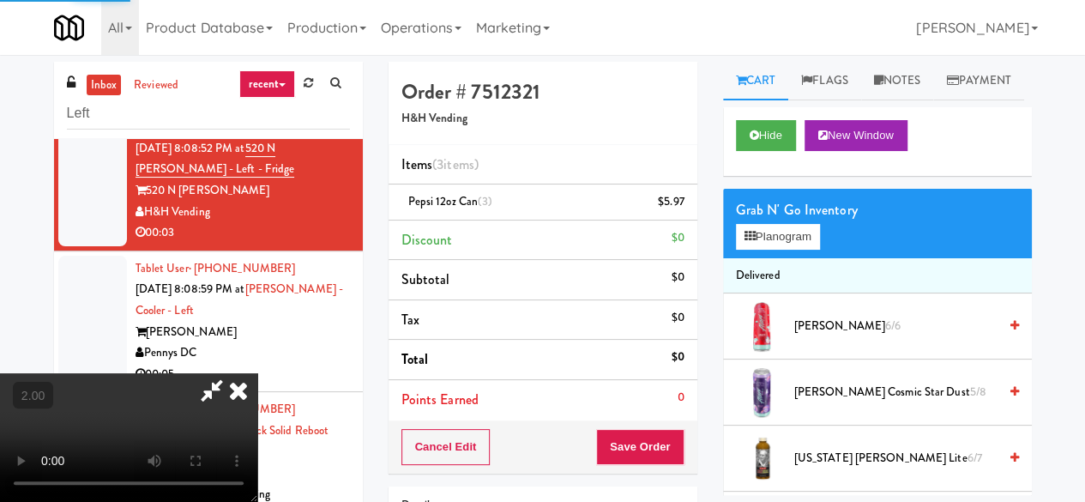
click at [232, 373] on icon at bounding box center [211, 390] width 39 height 34
click at [679, 214] on link at bounding box center [681, 208] width 15 height 21
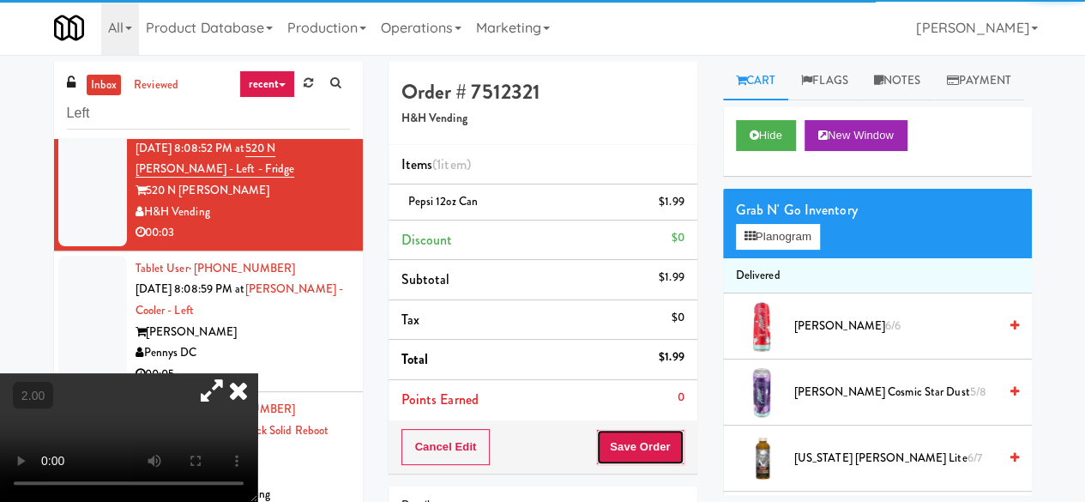
click at [635, 436] on button "Save Order" at bounding box center [639, 447] width 87 height 36
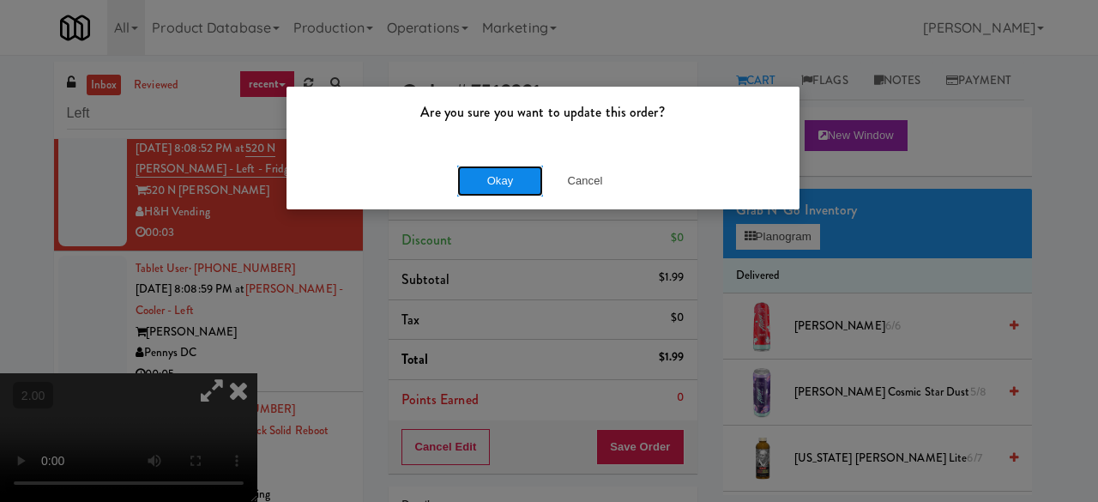
click at [527, 188] on button "Okay" at bounding box center [500, 181] width 86 height 31
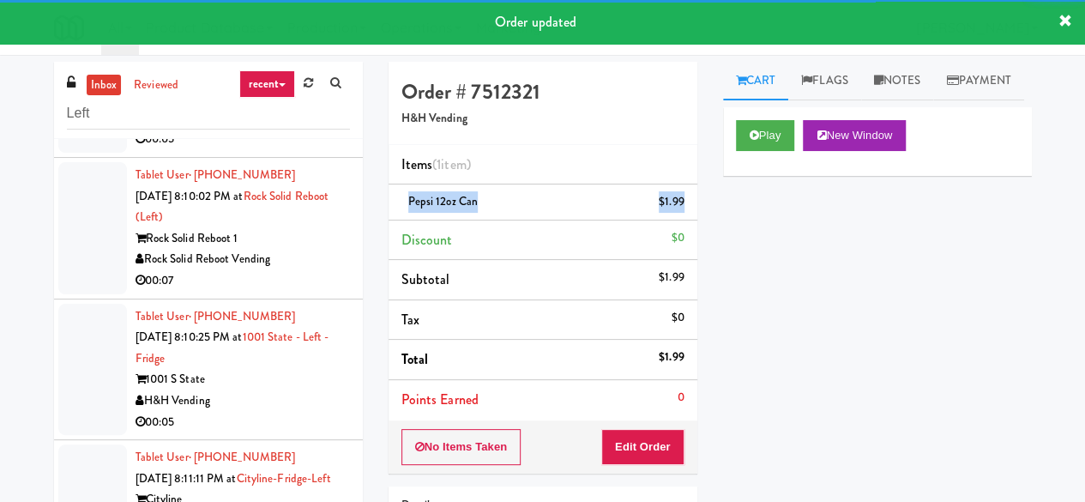
scroll to position [3537, 0]
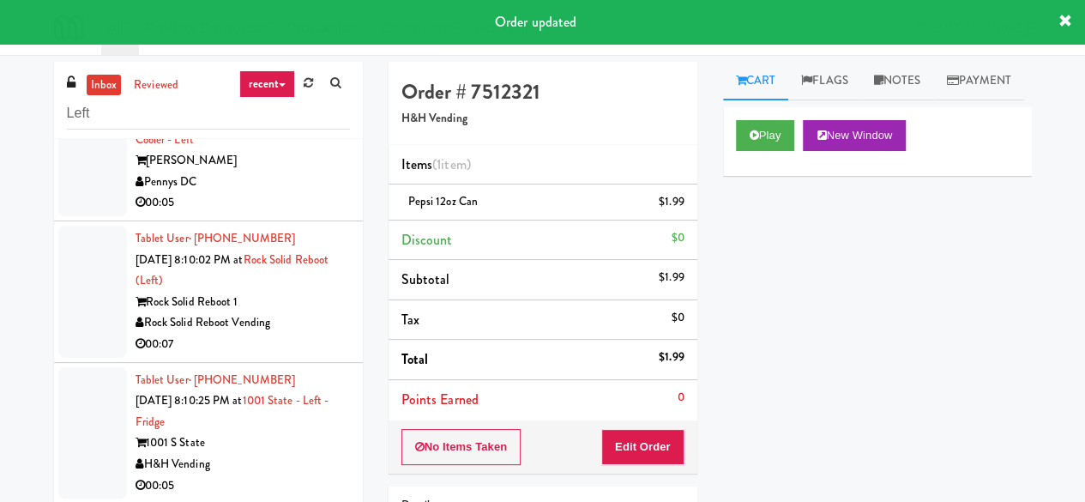
click at [275, 214] on div "00:05" at bounding box center [243, 202] width 214 height 21
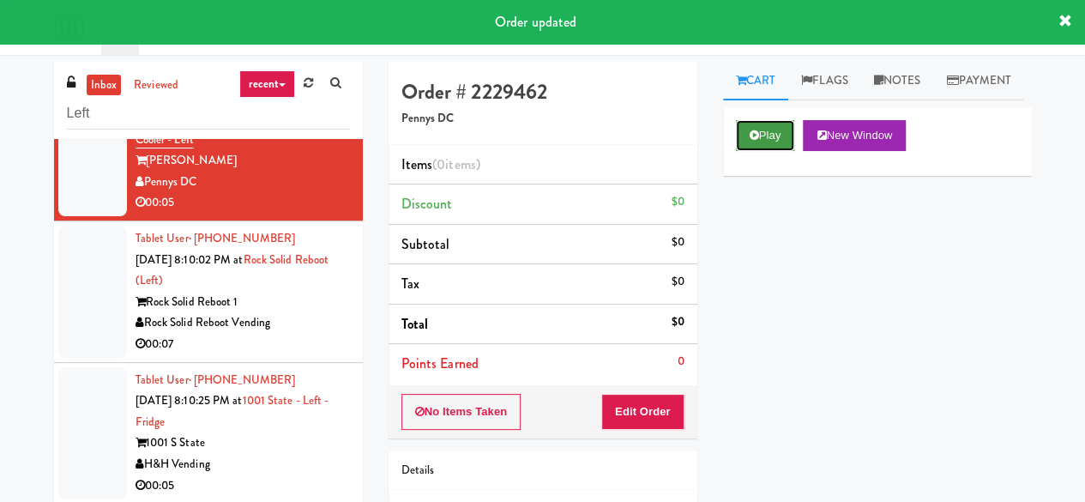
click at [752, 141] on icon at bounding box center [754, 135] width 9 height 11
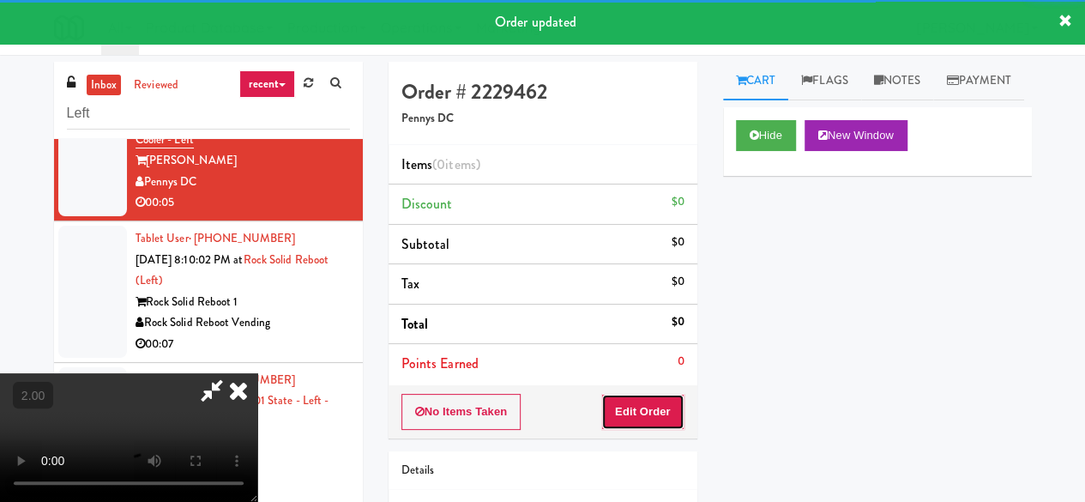
click at [635, 418] on button "Edit Order" at bounding box center [642, 412] width 83 height 36
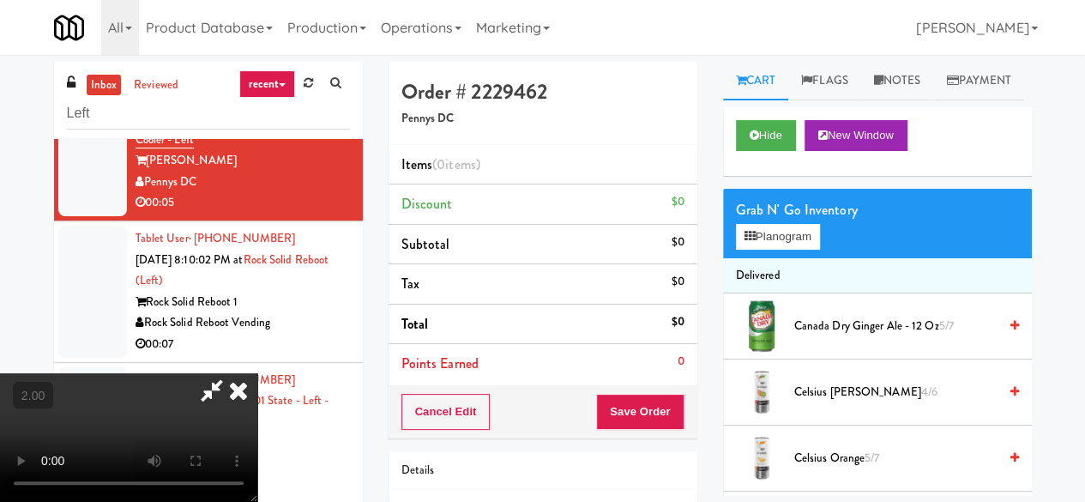
scroll to position [35, 0]
click at [811, 250] on button "Planogram" at bounding box center [778, 237] width 84 height 26
click at [0, 0] on div at bounding box center [0, 0] width 0 height 0
click at [806, 250] on button "Planogram" at bounding box center [778, 237] width 84 height 26
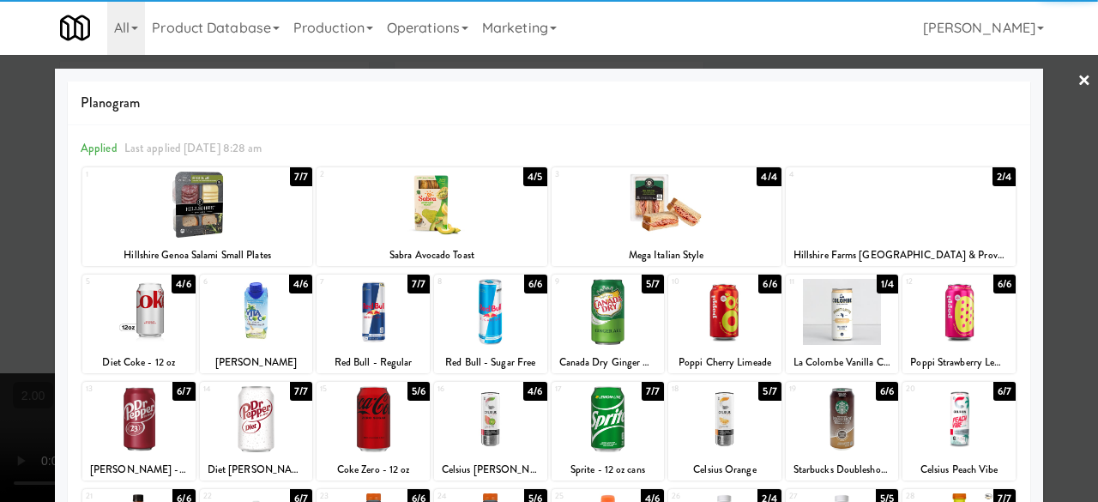
click at [840, 322] on div at bounding box center [842, 312] width 113 height 66
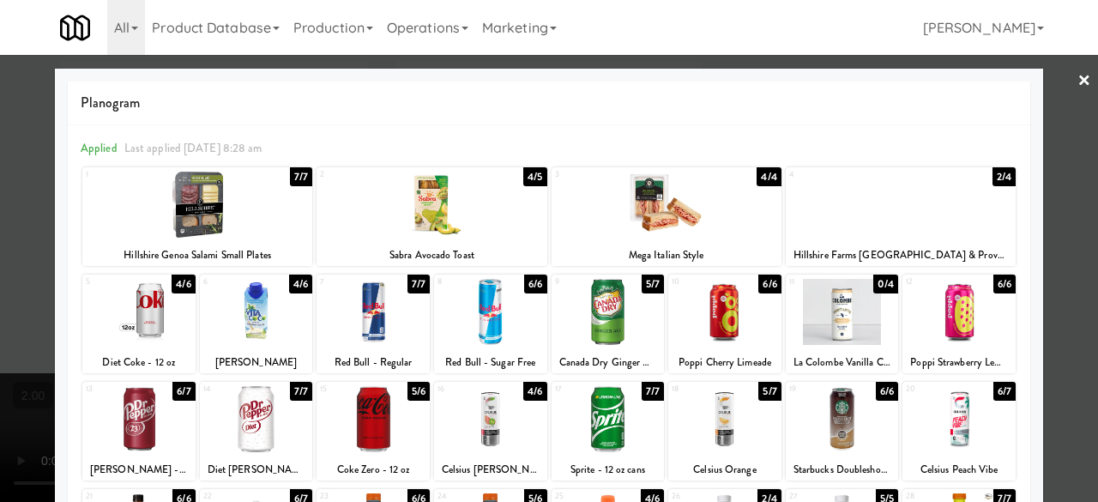
click at [1053, 221] on div at bounding box center [549, 251] width 1098 height 502
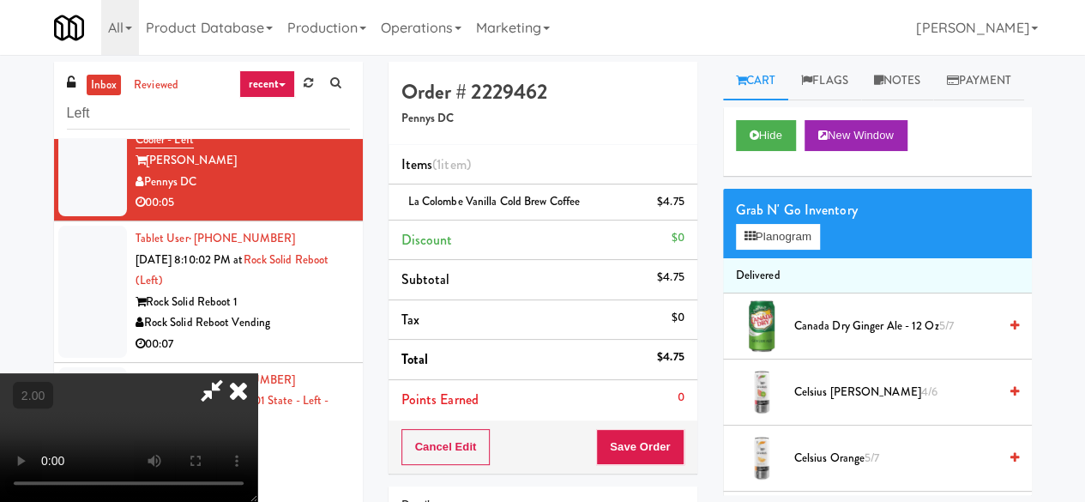
click at [232, 373] on icon at bounding box center [211, 390] width 39 height 34
click at [629, 437] on button "Save Order" at bounding box center [639, 447] width 87 height 36
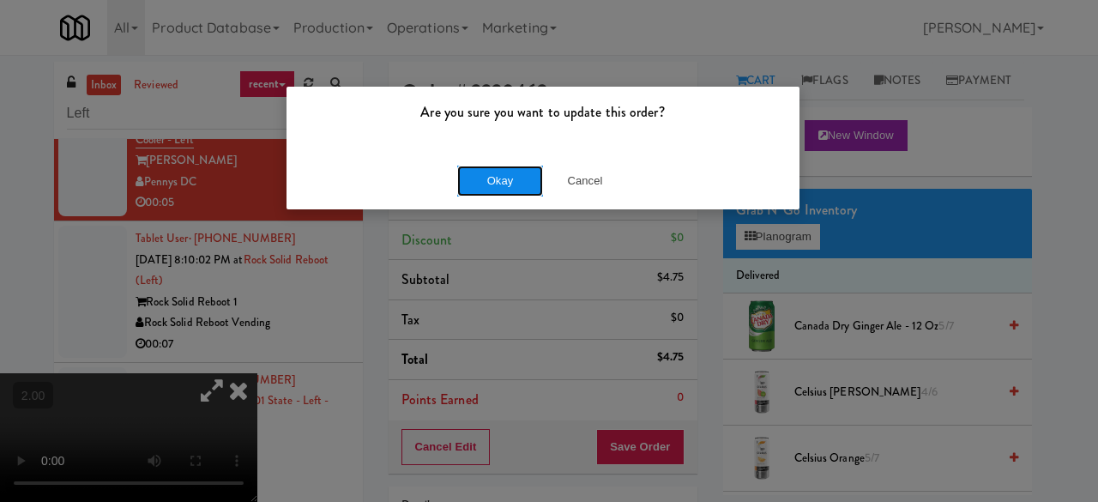
click at [492, 184] on button "Okay" at bounding box center [500, 181] width 86 height 31
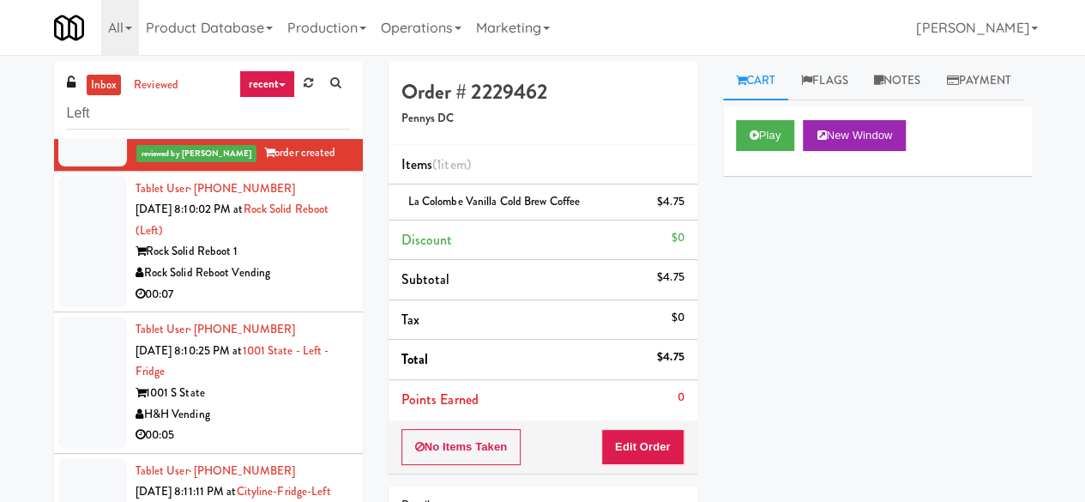
scroll to position [3709, 0]
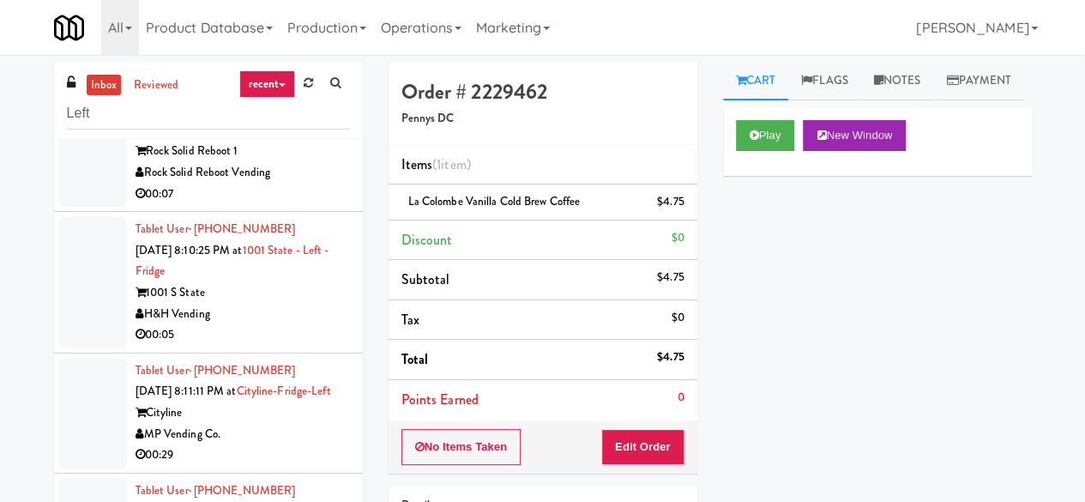
click at [319, 205] on div "00:07" at bounding box center [243, 194] width 214 height 21
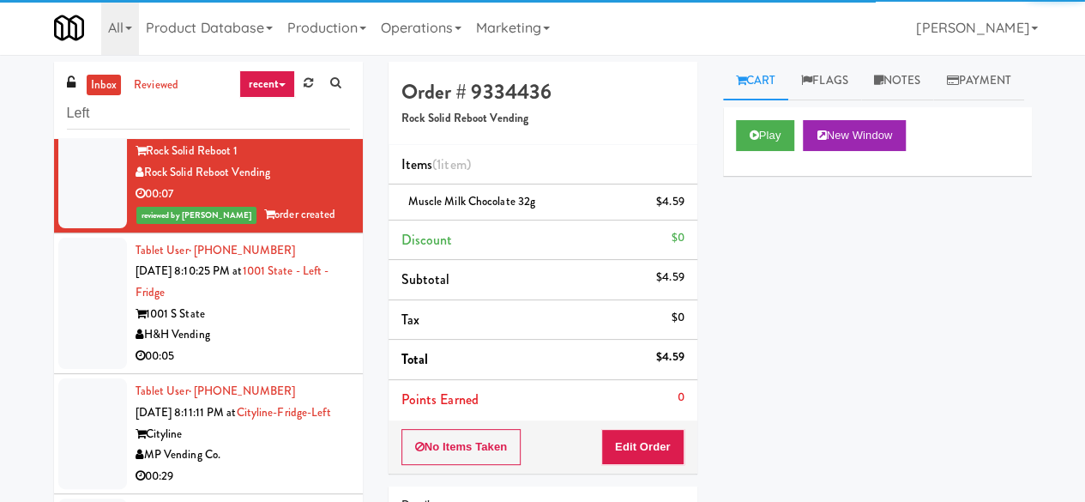
click at [264, 367] on div "00:05" at bounding box center [243, 356] width 214 height 21
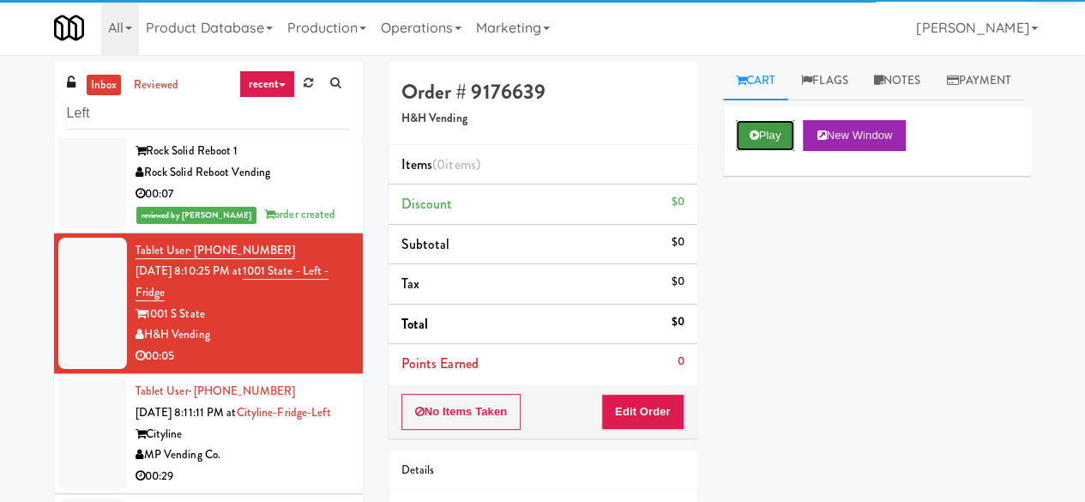
click at [764, 151] on button "Play" at bounding box center [765, 135] width 59 height 31
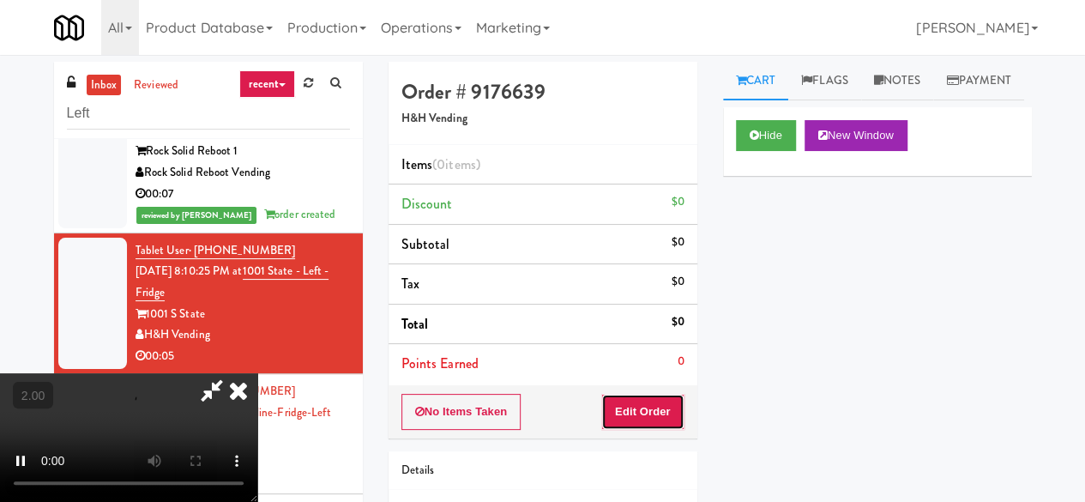
click at [655, 399] on button "Edit Order" at bounding box center [642, 412] width 83 height 36
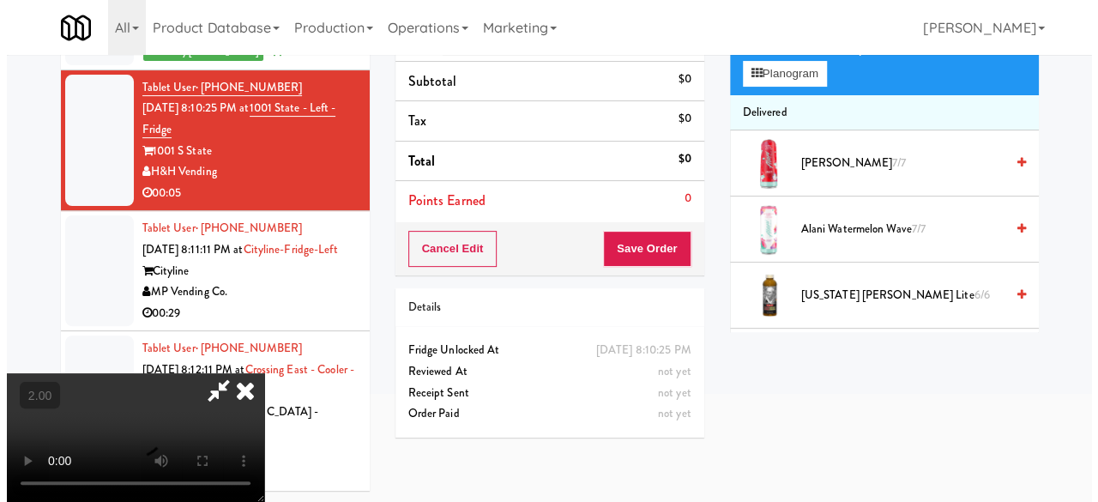
scroll to position [55, 0]
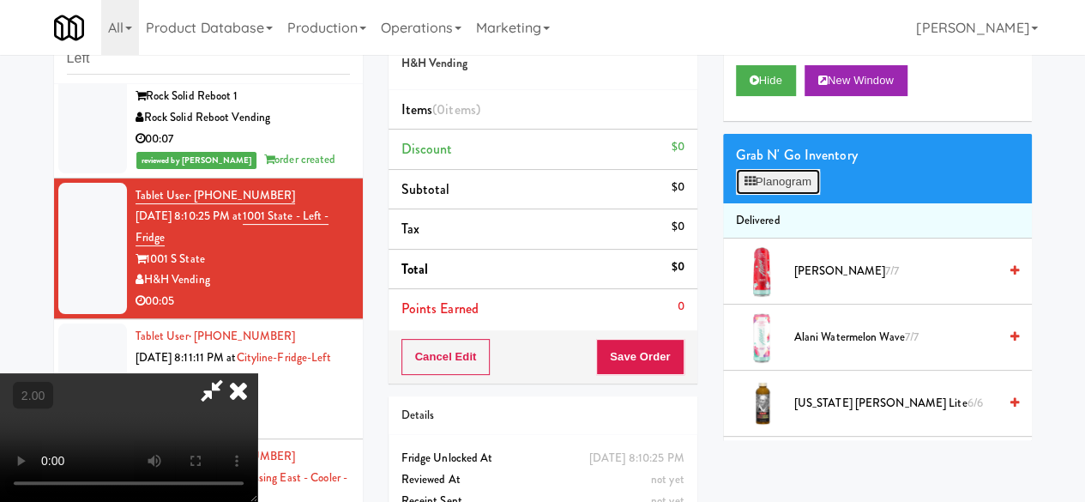
click at [785, 195] on button "Planogram" at bounding box center [778, 182] width 84 height 26
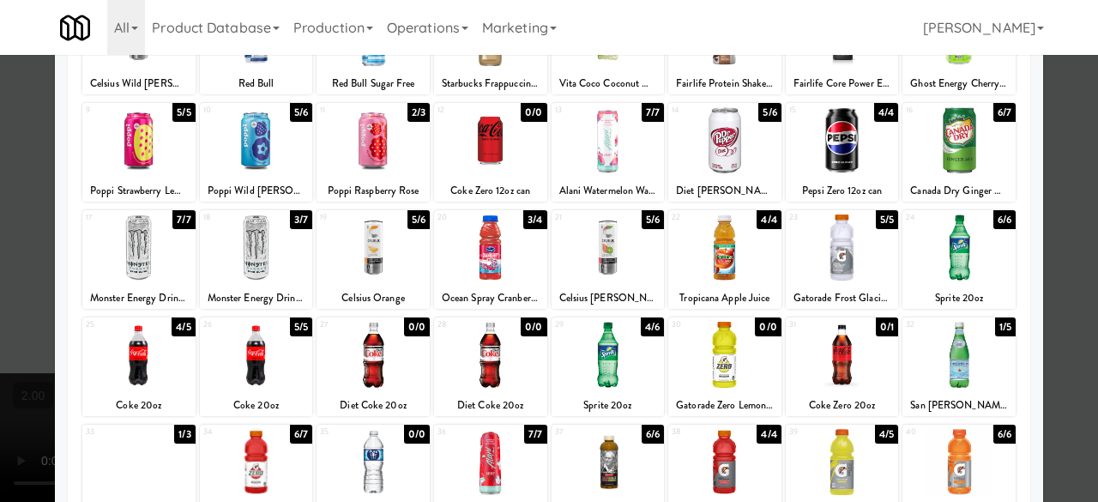
click at [275, 255] on div at bounding box center [256, 247] width 113 height 66
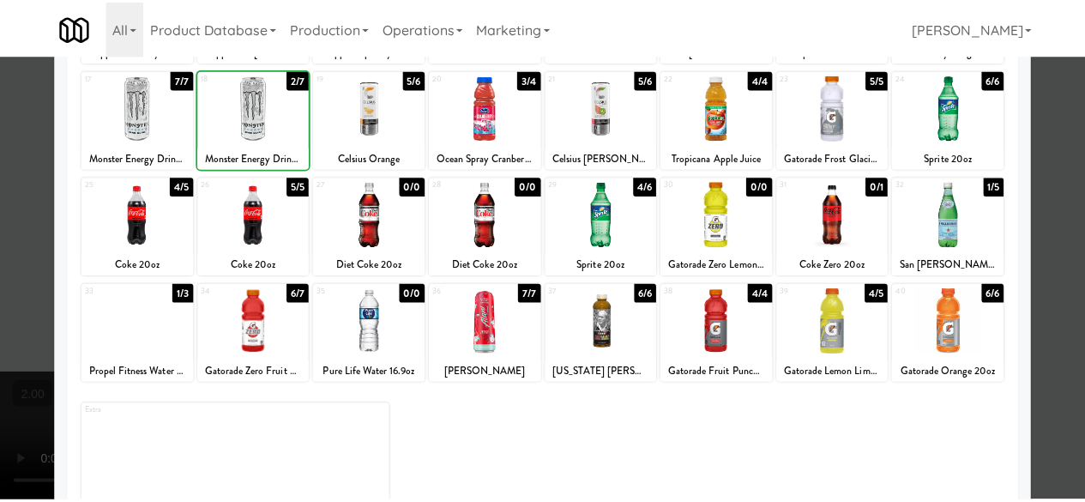
scroll to position [340, 0]
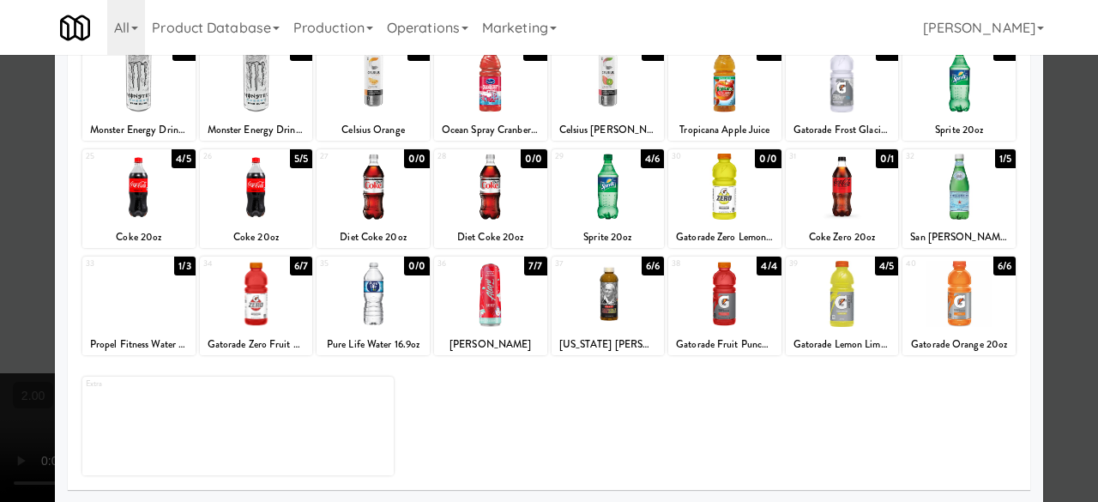
click at [264, 286] on div at bounding box center [256, 294] width 113 height 66
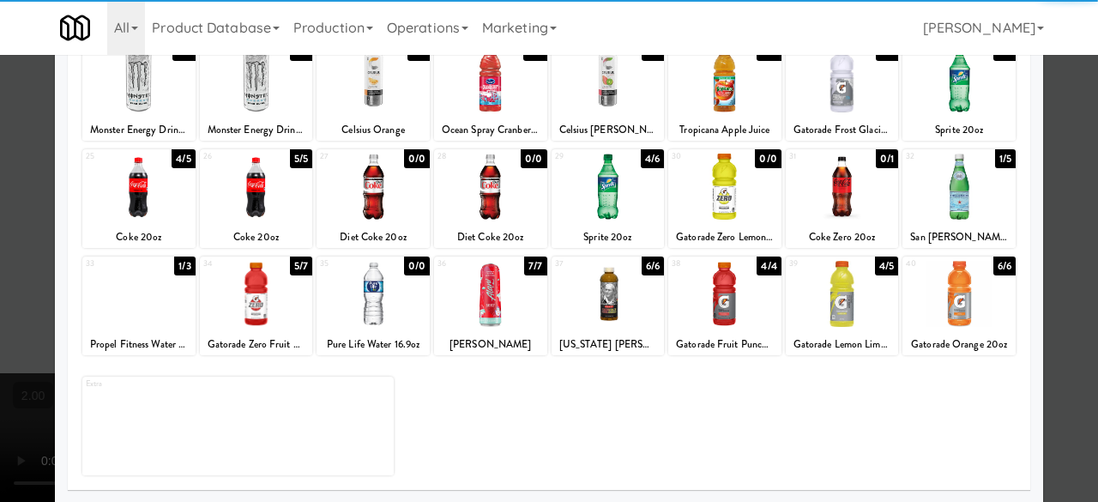
click at [1047, 143] on div at bounding box center [549, 251] width 1098 height 502
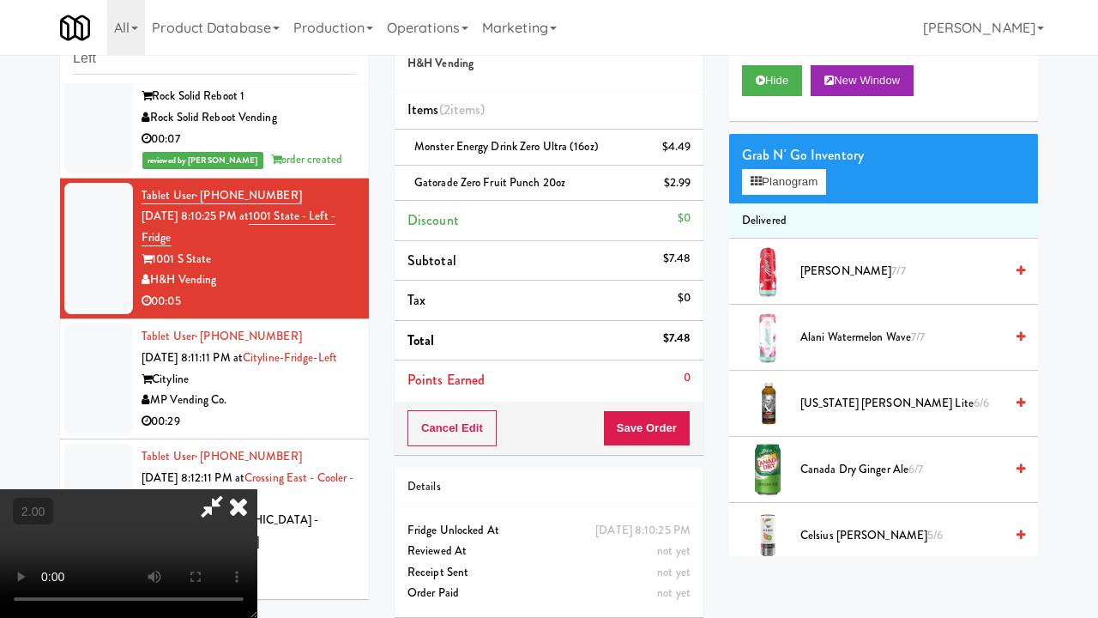
click at [257, 489] on video at bounding box center [128, 553] width 257 height 129
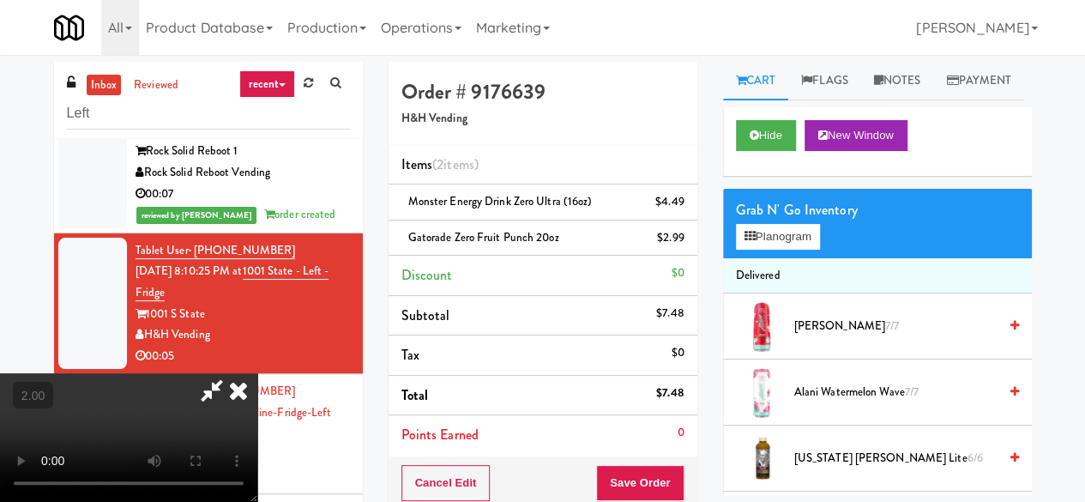
click at [587, 133] on div "Order # 9176639 H&H Vending" at bounding box center [543, 103] width 309 height 83
click at [232, 373] on icon at bounding box center [211, 390] width 39 height 34
click at [625, 474] on button "Save Order" at bounding box center [639, 483] width 87 height 36
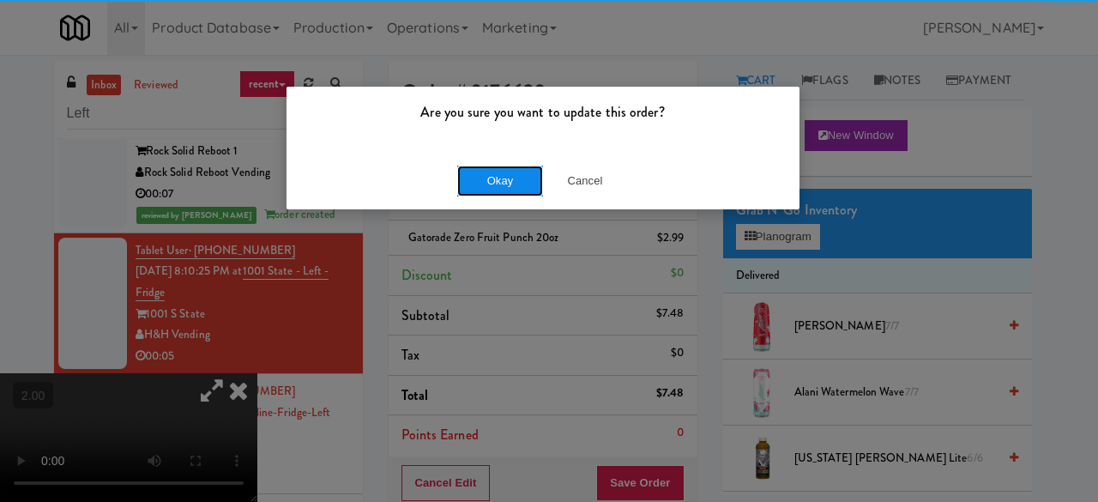
click at [465, 179] on button "Okay" at bounding box center [500, 181] width 86 height 31
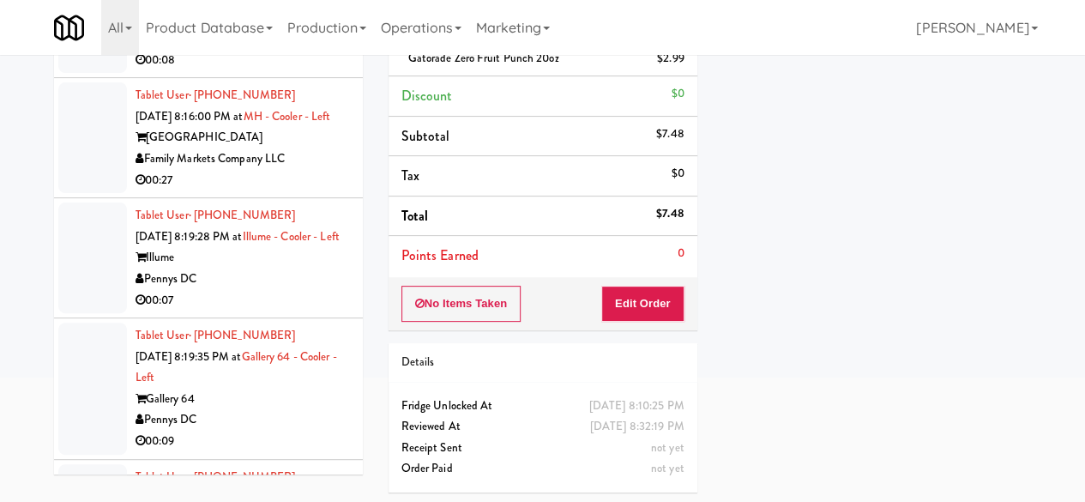
scroll to position [4527, 0]
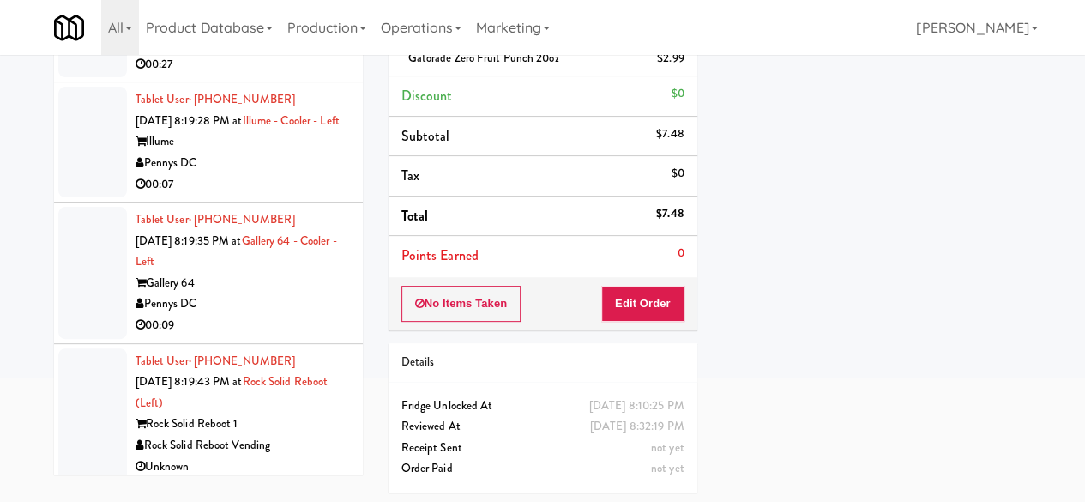
click at [282, 196] on div "00:07" at bounding box center [243, 184] width 214 height 21
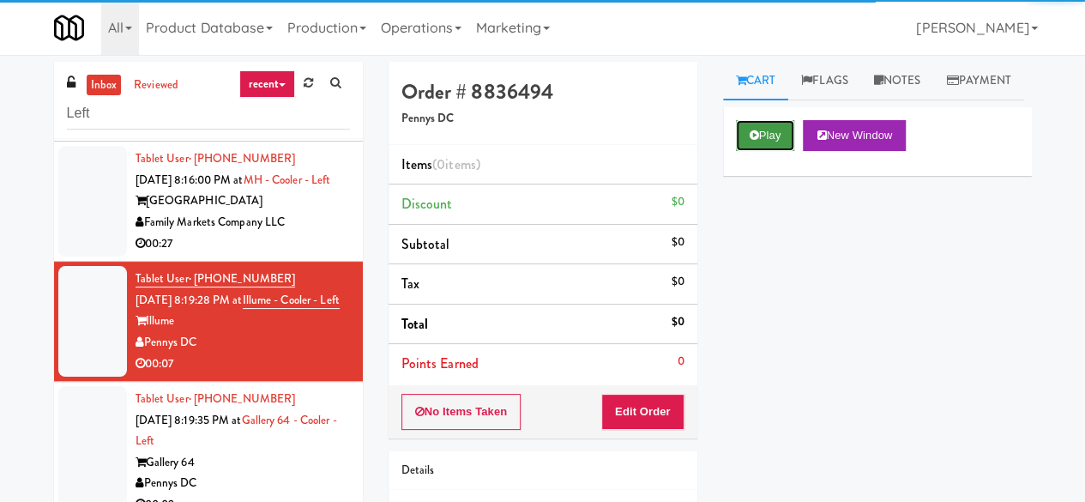
click at [766, 151] on button "Play" at bounding box center [765, 135] width 59 height 31
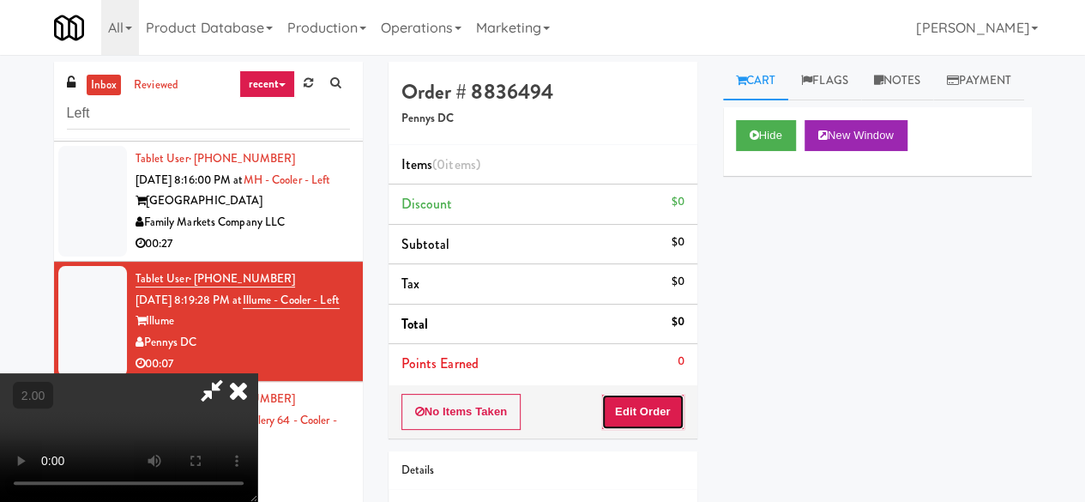
click at [658, 401] on button "Edit Order" at bounding box center [642, 412] width 83 height 36
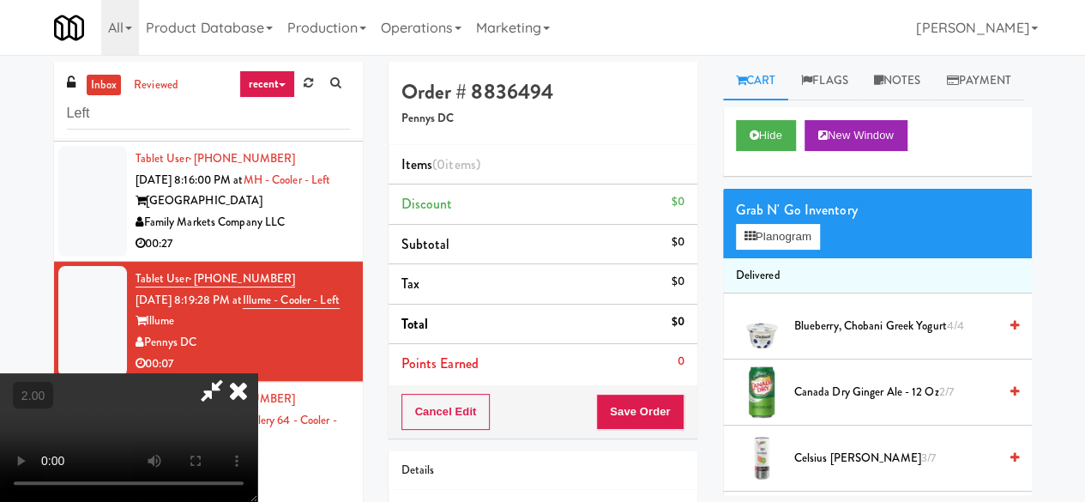
click at [232, 373] on icon at bounding box center [211, 390] width 39 height 34
click at [444, 419] on button "Cancel Edit" at bounding box center [445, 412] width 89 height 36
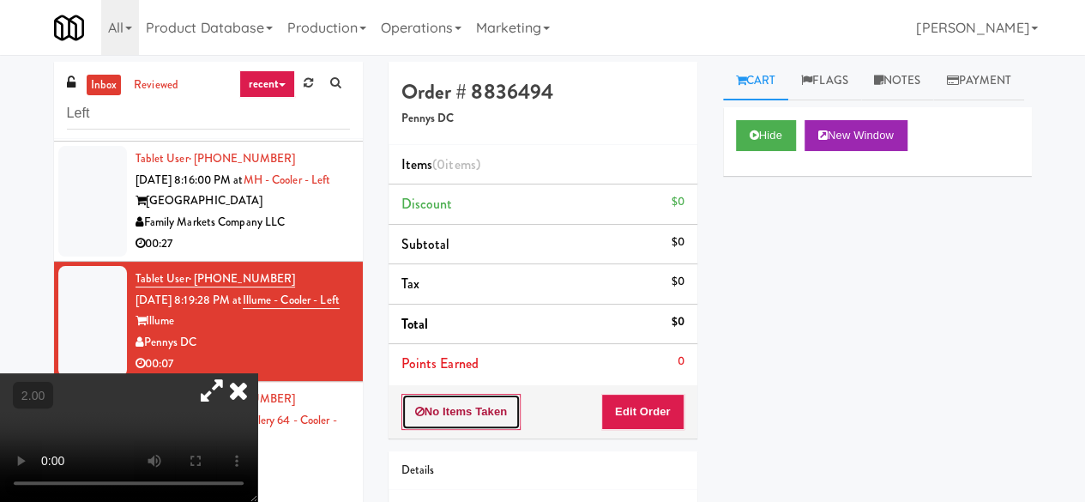
click at [446, 418] on button "No Items Taken" at bounding box center [461, 412] width 120 height 36
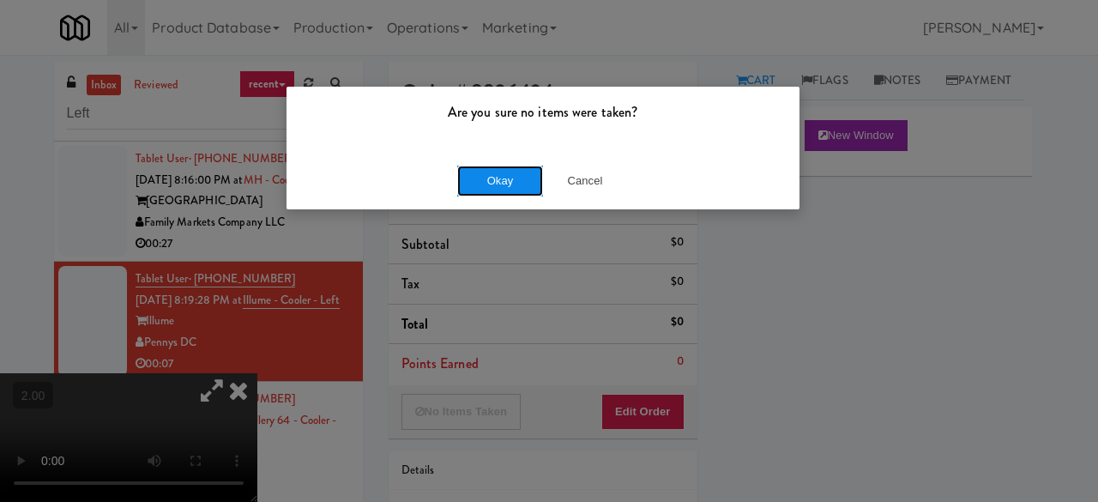
click at [475, 188] on button "Okay" at bounding box center [500, 181] width 86 height 31
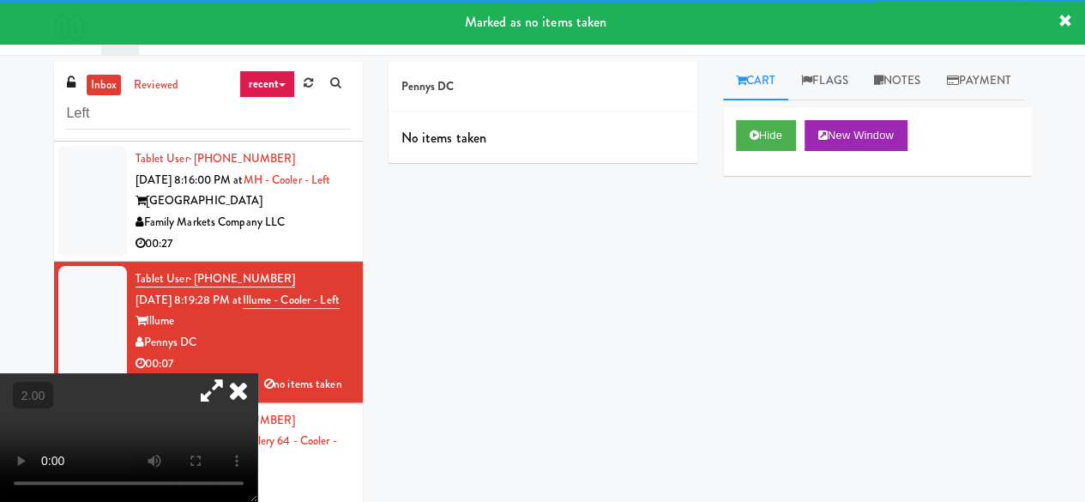
scroll to position [4634, 0]
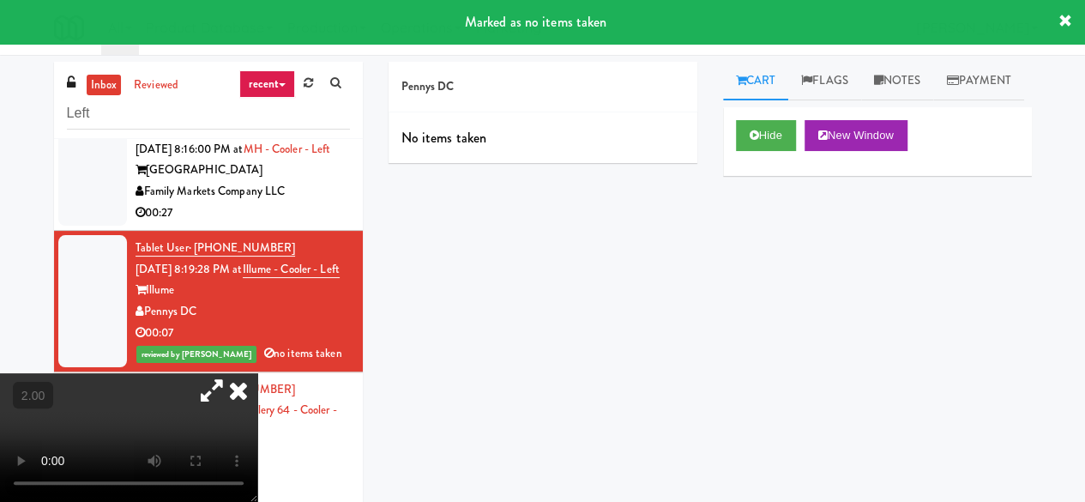
click at [257, 373] on icon at bounding box center [239, 390] width 38 height 34
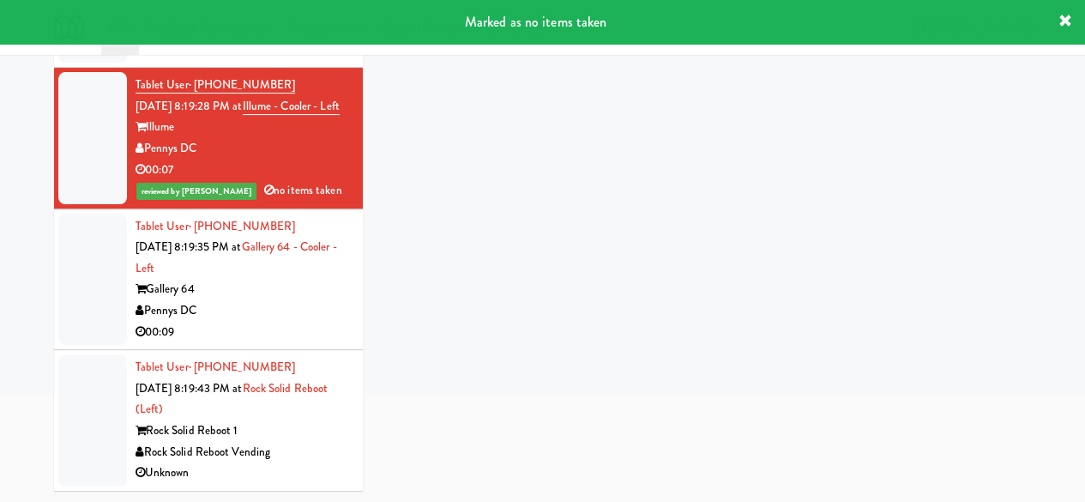
click at [273, 323] on div "00:09" at bounding box center [243, 332] width 214 height 21
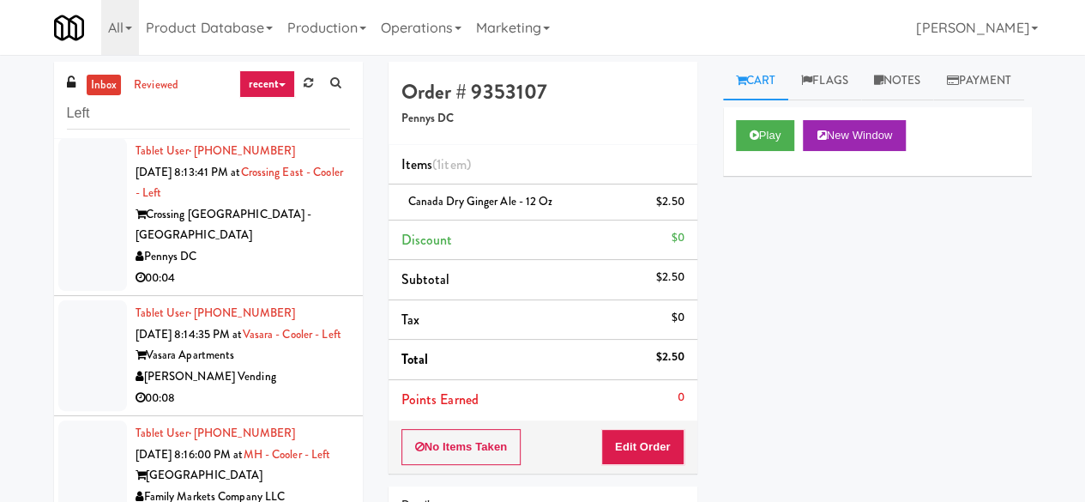
scroll to position [4055, 0]
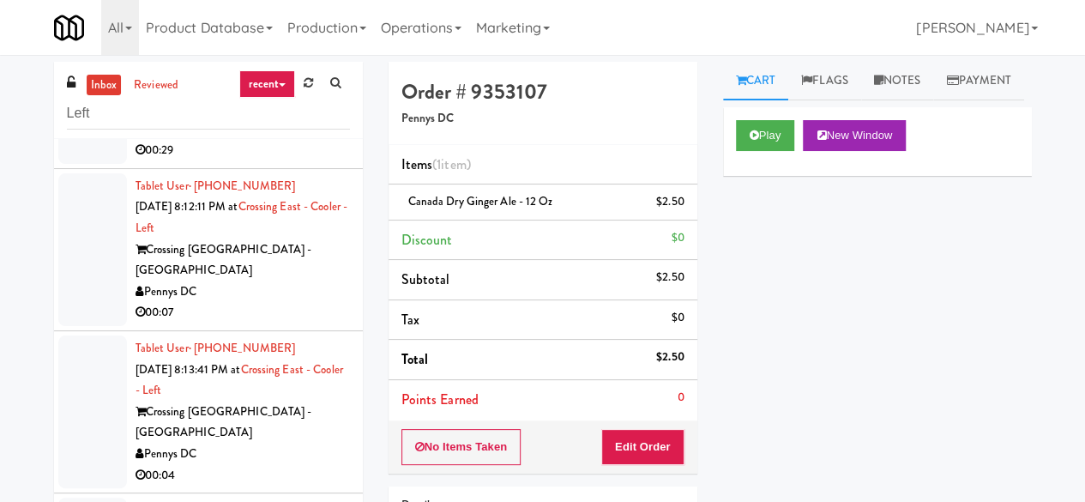
click at [307, 303] on div "Pennys DC" at bounding box center [243, 291] width 214 height 21
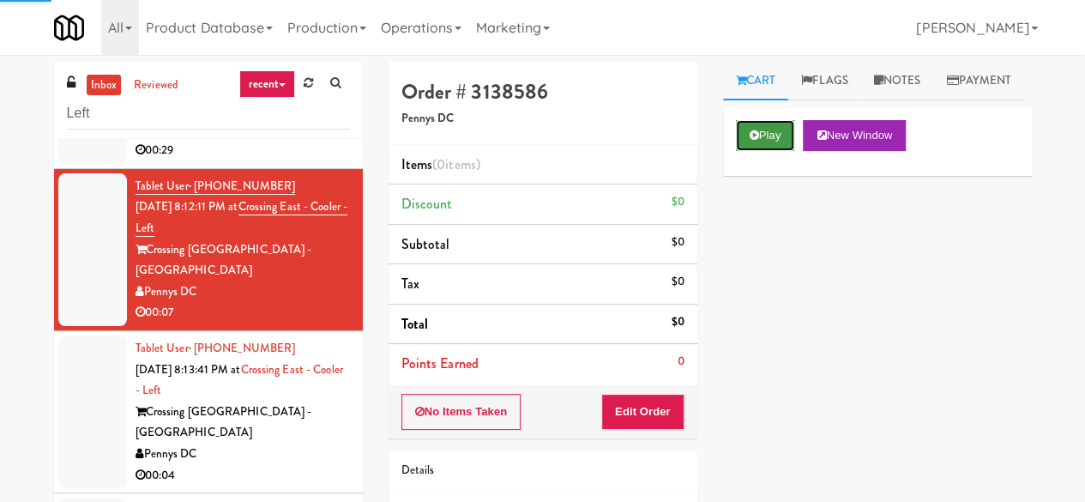
click at [741, 151] on button "Play" at bounding box center [765, 135] width 59 height 31
click at [751, 176] on div "Play New Window" at bounding box center [877, 141] width 309 height 69
click at [744, 151] on button "Play" at bounding box center [765, 135] width 59 height 31
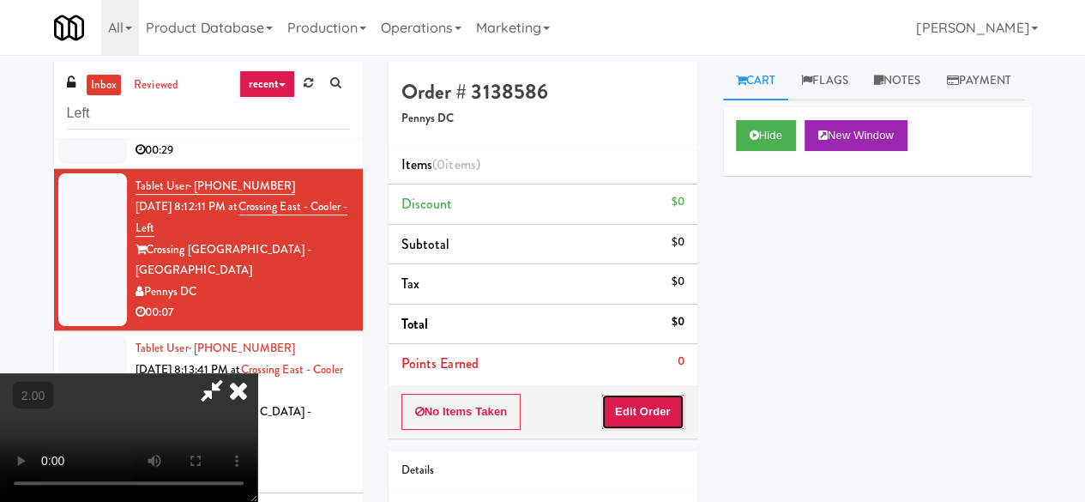
click at [641, 420] on button "Edit Order" at bounding box center [642, 412] width 83 height 36
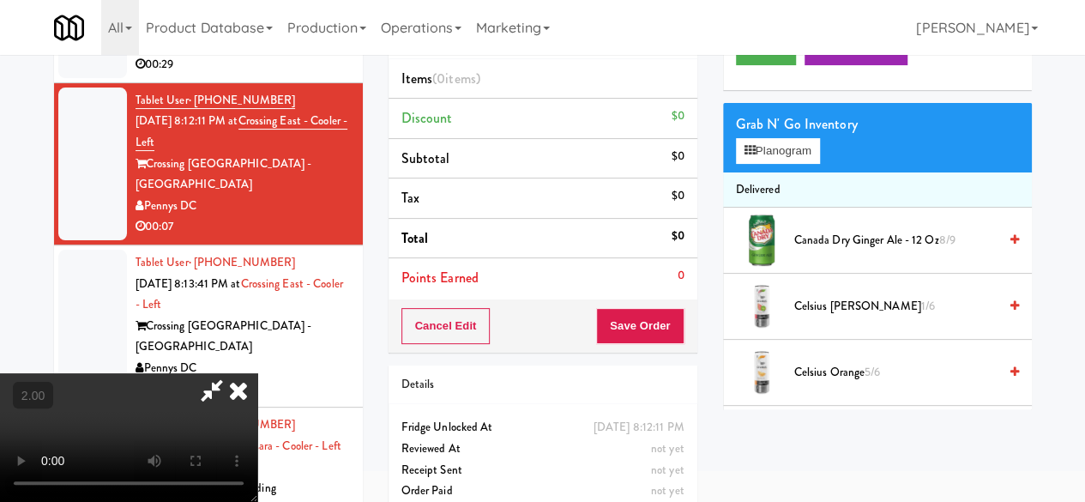
click at [257, 501] on video at bounding box center [128, 437] width 257 height 129
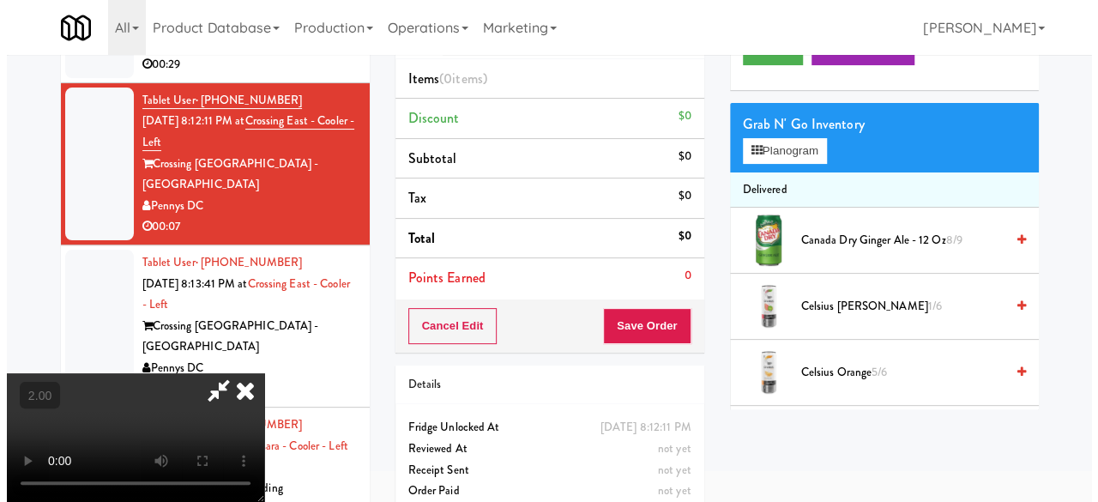
scroll to position [55, 0]
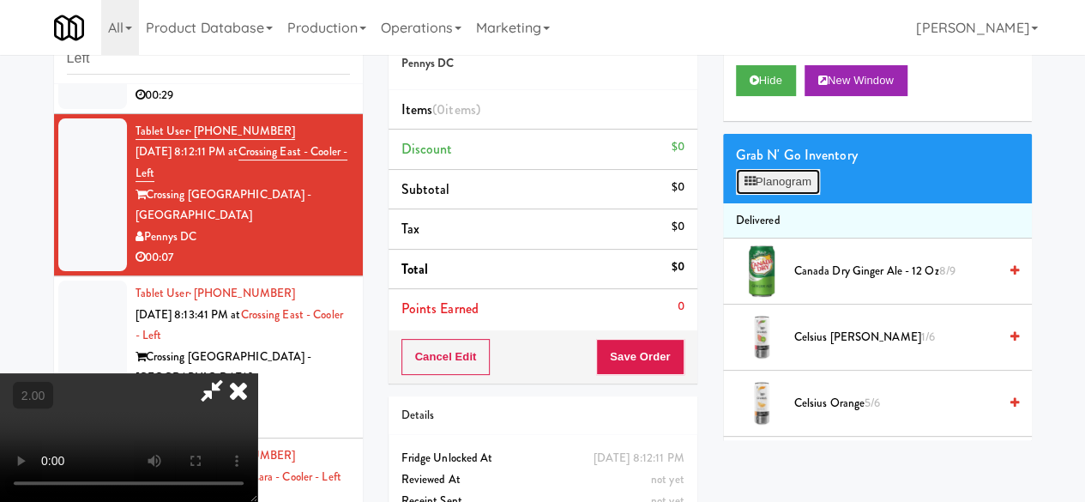
click at [762, 195] on button "Planogram" at bounding box center [778, 182] width 84 height 26
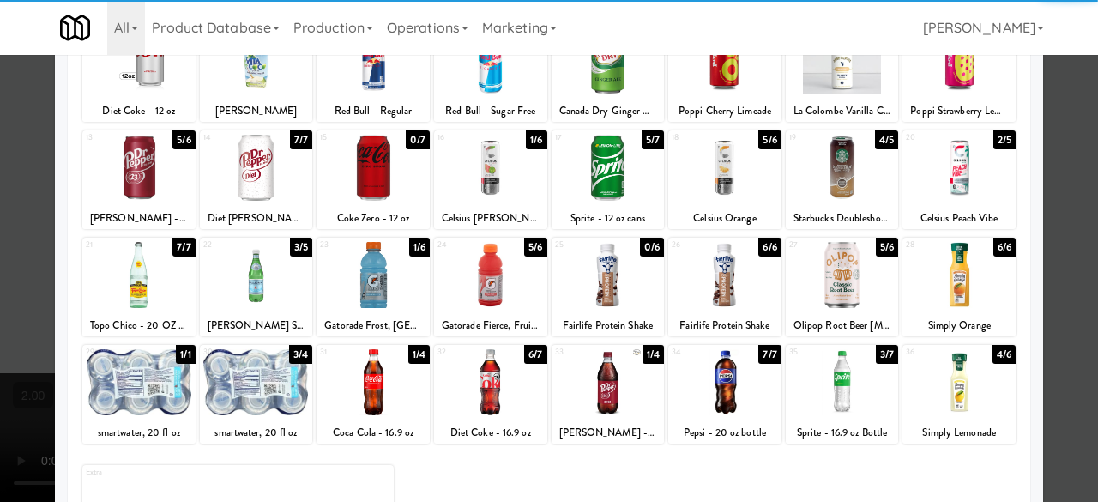
scroll to position [340, 0]
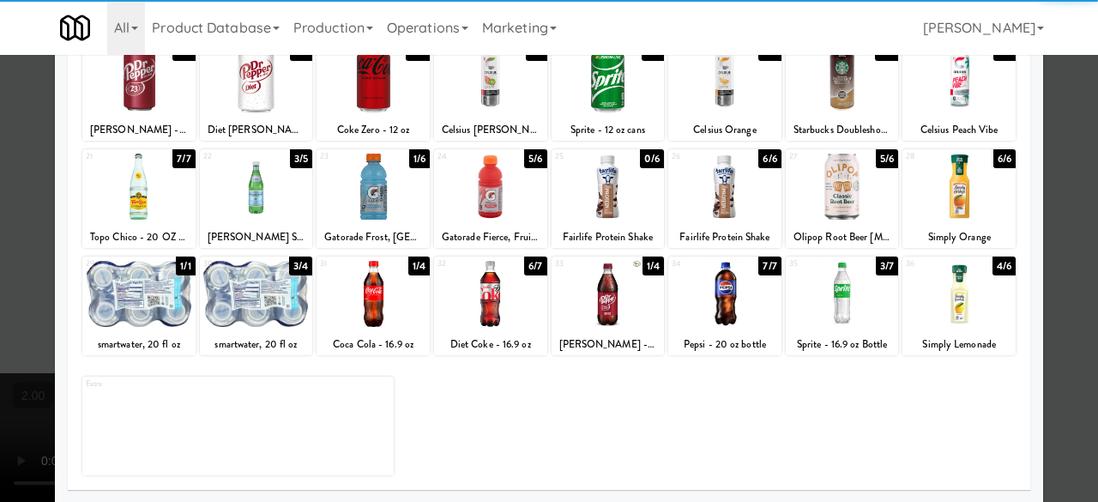
click at [363, 309] on div at bounding box center [372, 294] width 113 height 66
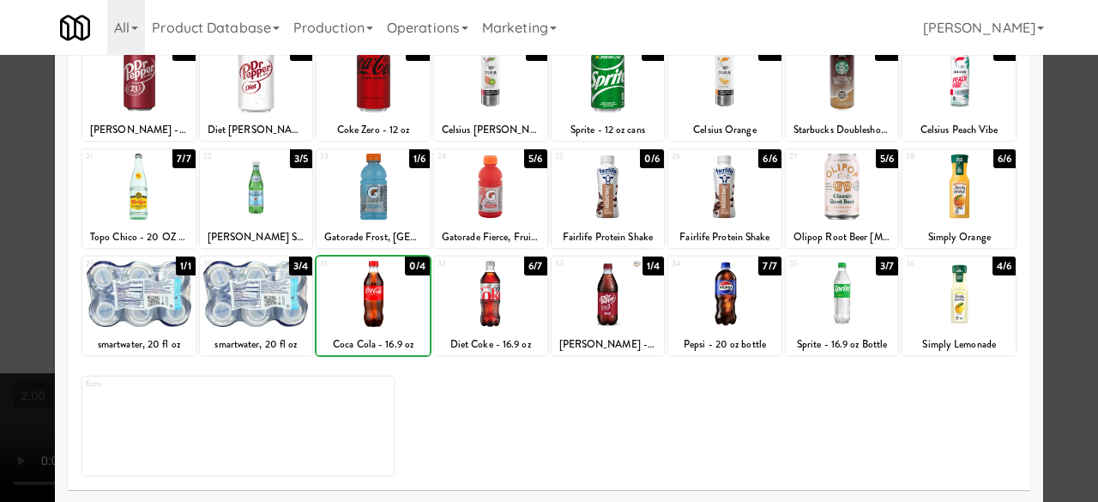
click at [363, 309] on div at bounding box center [372, 294] width 113 height 66
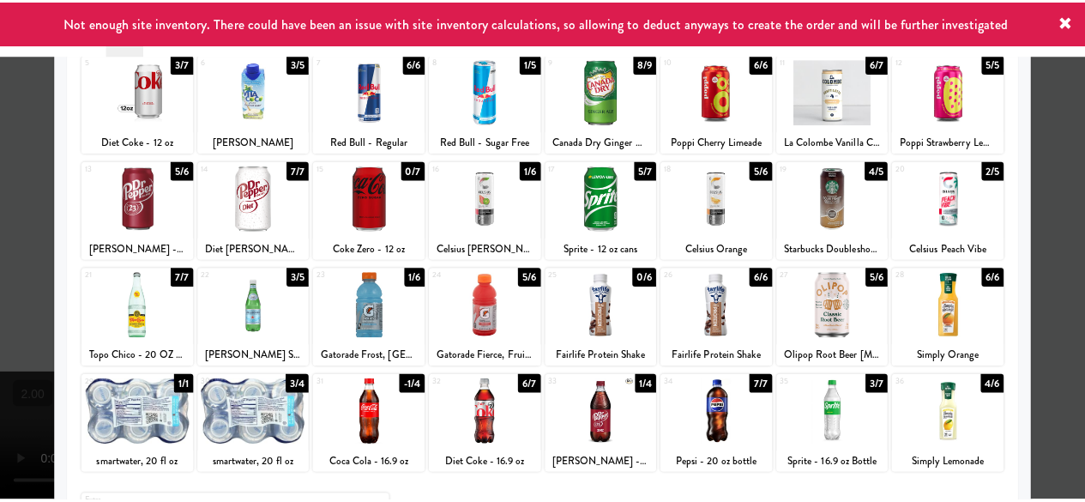
scroll to position [168, 0]
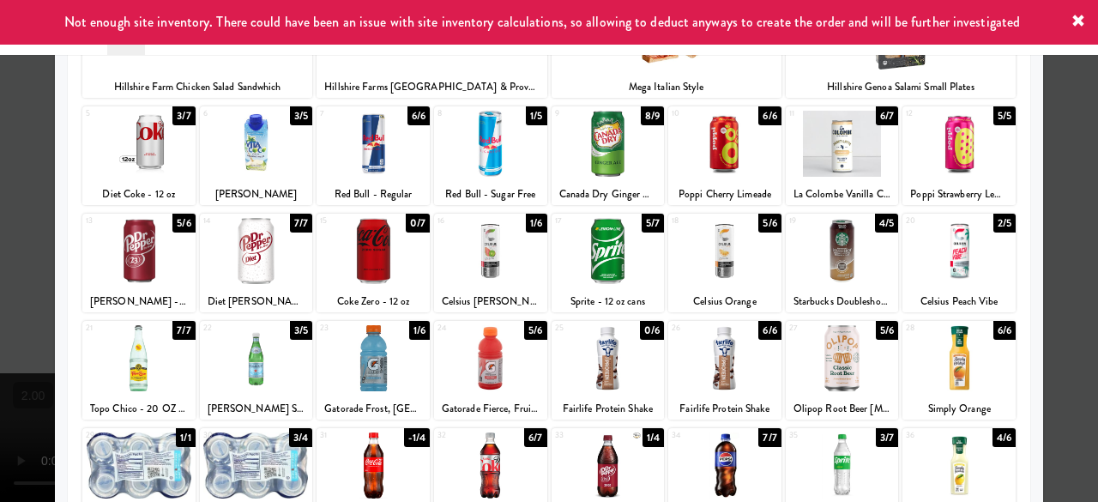
click at [967, 148] on div at bounding box center [958, 144] width 113 height 66
click at [1035, 130] on div at bounding box center [549, 251] width 1098 height 502
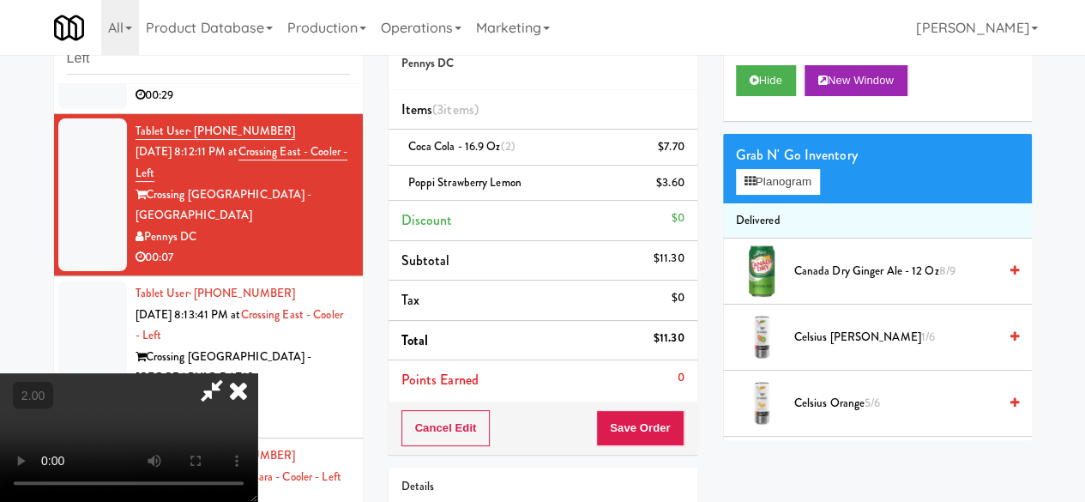
click at [257, 373] on video at bounding box center [128, 437] width 257 height 129
click at [232, 373] on icon at bounding box center [211, 390] width 39 height 34
click at [681, 157] on icon at bounding box center [685, 153] width 9 height 11
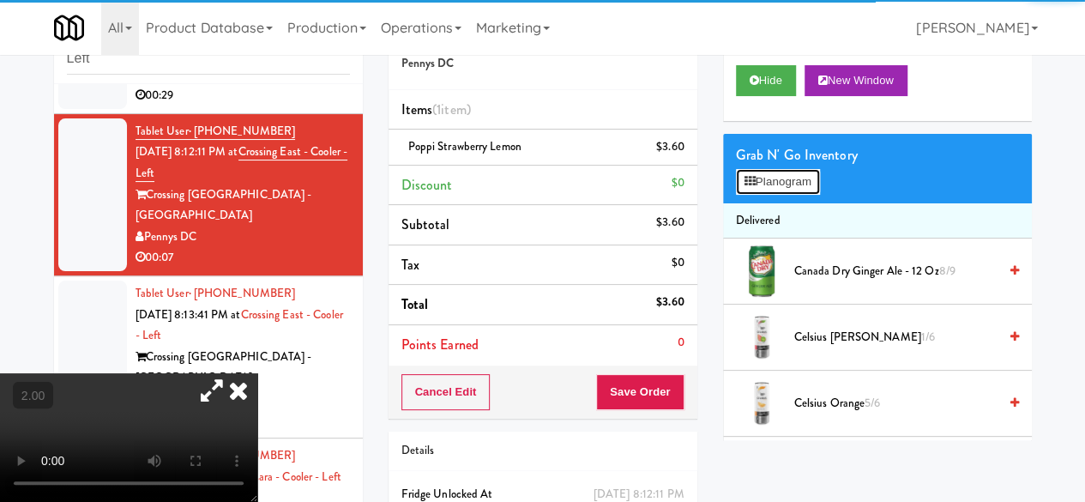
drag, startPoint x: 820, startPoint y: 208, endPoint x: 805, endPoint y: 210, distance: 15.7
click at [817, 195] on button "Planogram" at bounding box center [778, 182] width 84 height 26
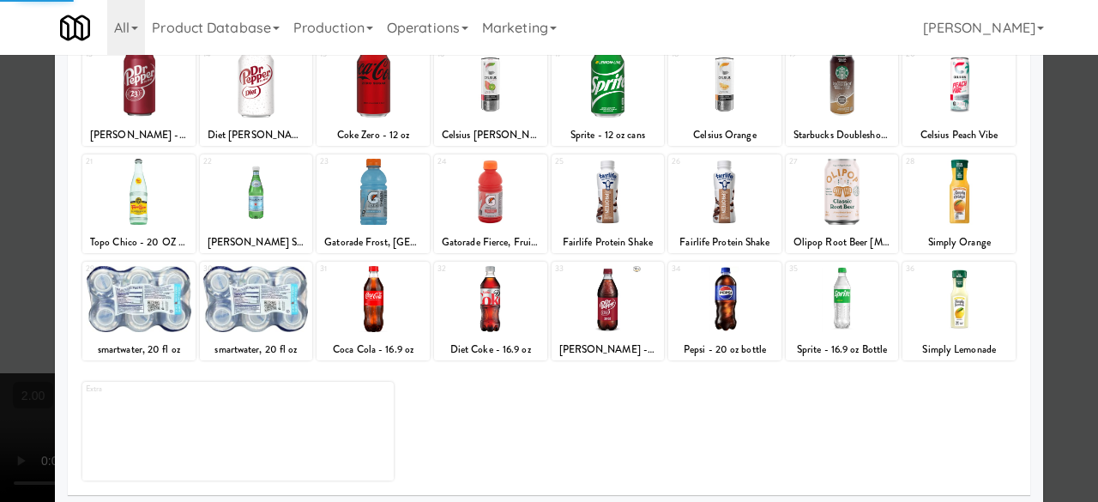
scroll to position [340, 0]
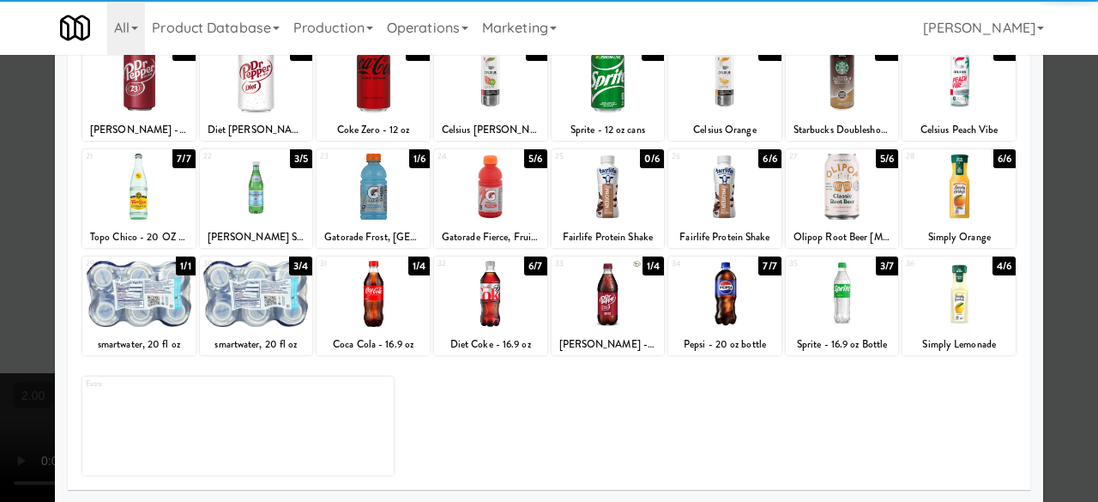
click at [341, 315] on div at bounding box center [372, 294] width 113 height 66
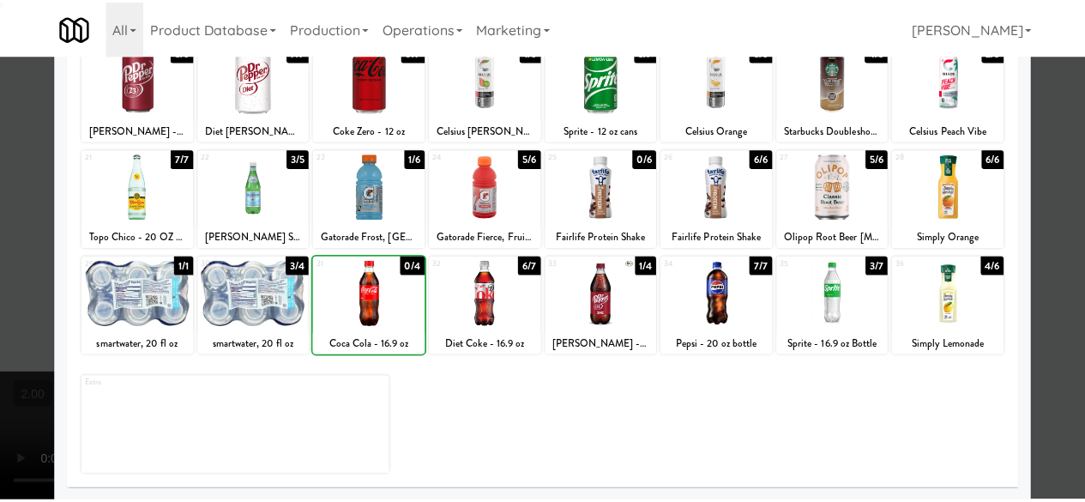
scroll to position [0, 0]
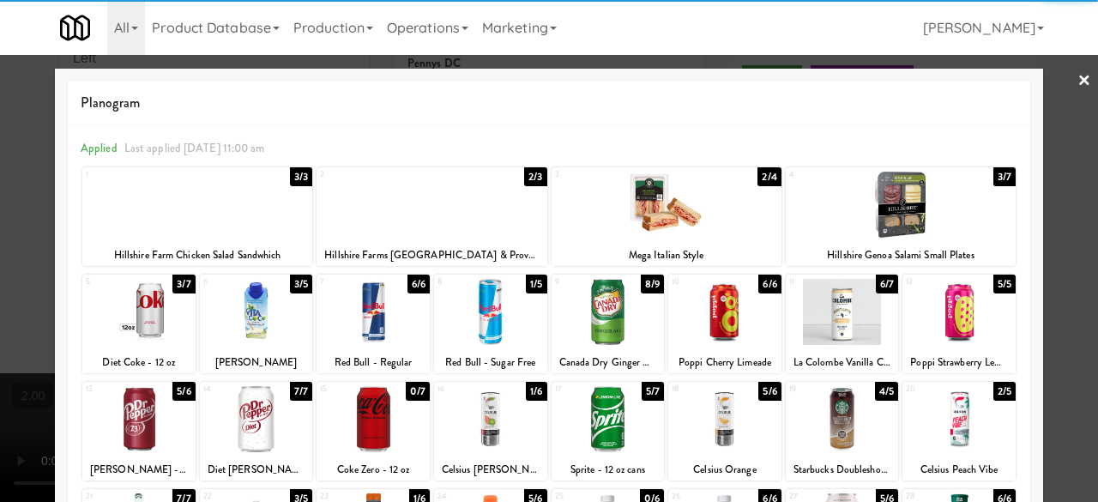
click at [1072, 148] on div at bounding box center [549, 251] width 1098 height 502
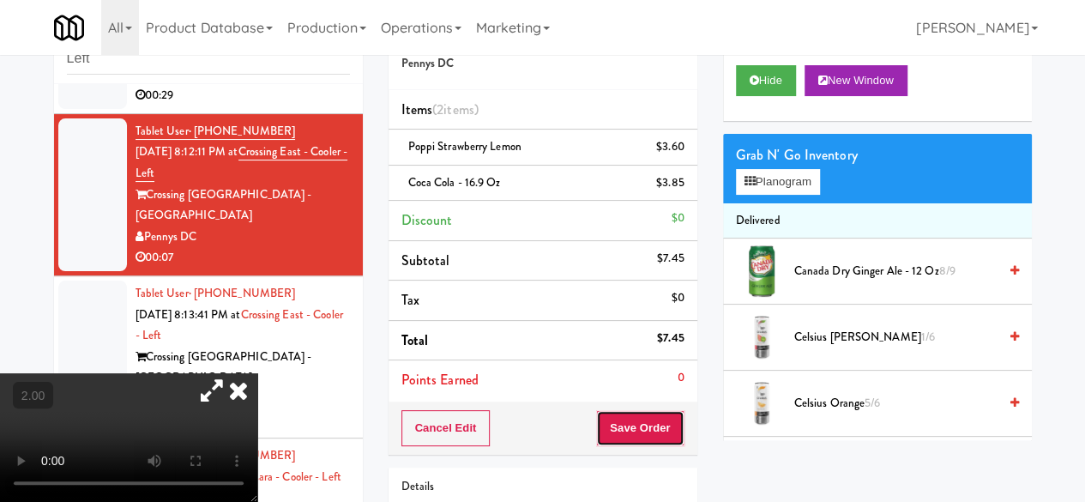
click at [642, 419] on button "Save Order" at bounding box center [639, 428] width 87 height 36
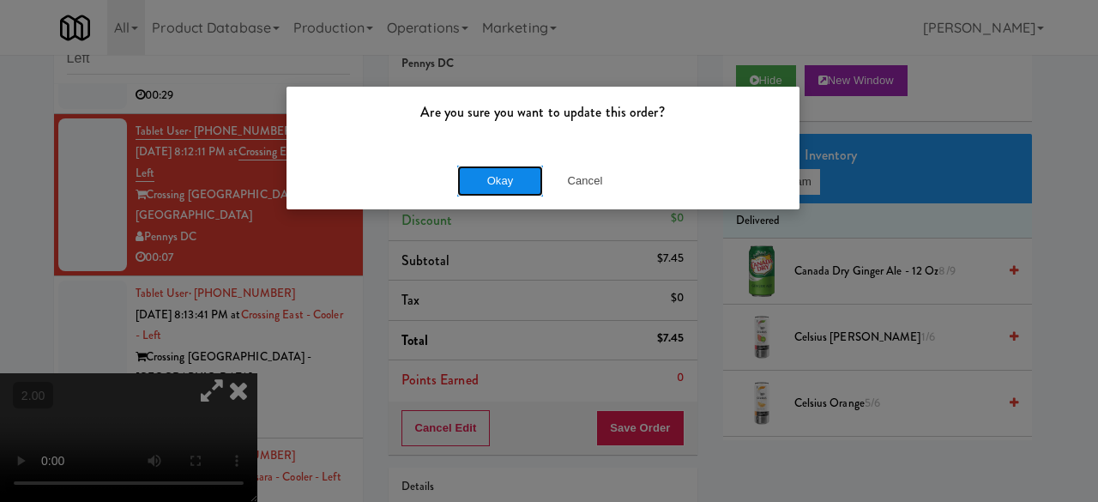
click at [492, 172] on button "Okay" at bounding box center [500, 181] width 86 height 31
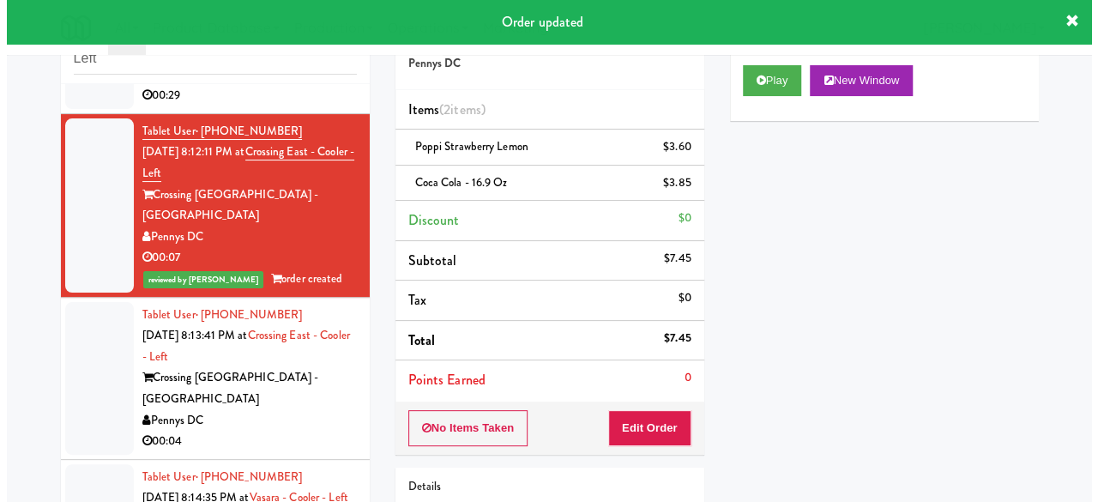
scroll to position [4313, 0]
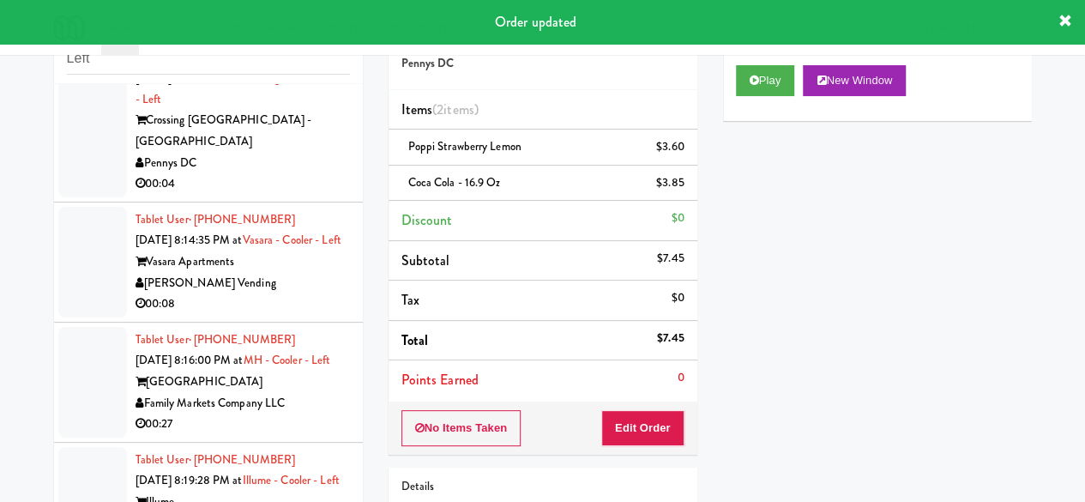
click at [272, 195] on div "00:04" at bounding box center [243, 183] width 214 height 21
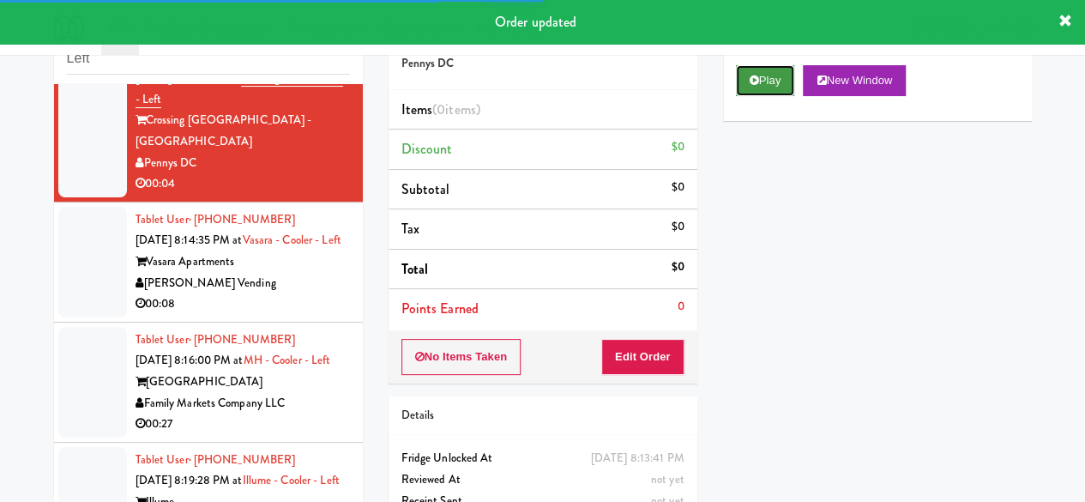
click at [769, 96] on button "Play" at bounding box center [765, 80] width 59 height 31
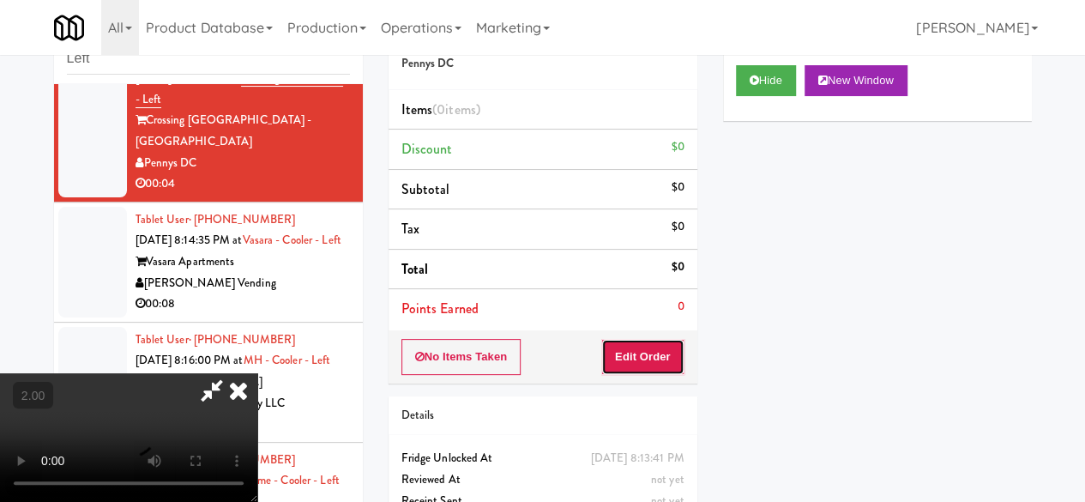
click at [652, 354] on button "Edit Order" at bounding box center [642, 357] width 83 height 36
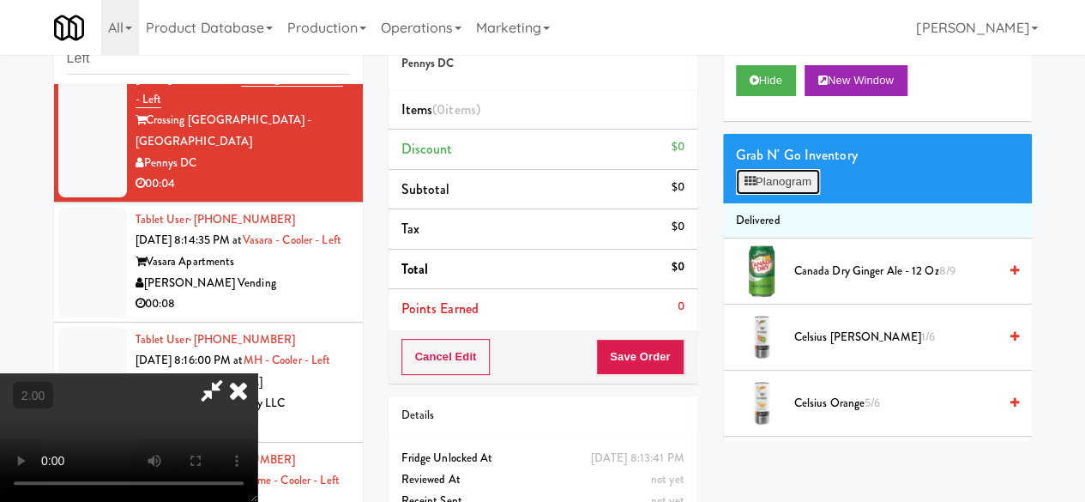
click at [743, 195] on button "Planogram" at bounding box center [778, 182] width 84 height 26
click at [0, 0] on div at bounding box center [0, 0] width 0 height 0
click at [741, 195] on button "Planogram" at bounding box center [778, 182] width 84 height 26
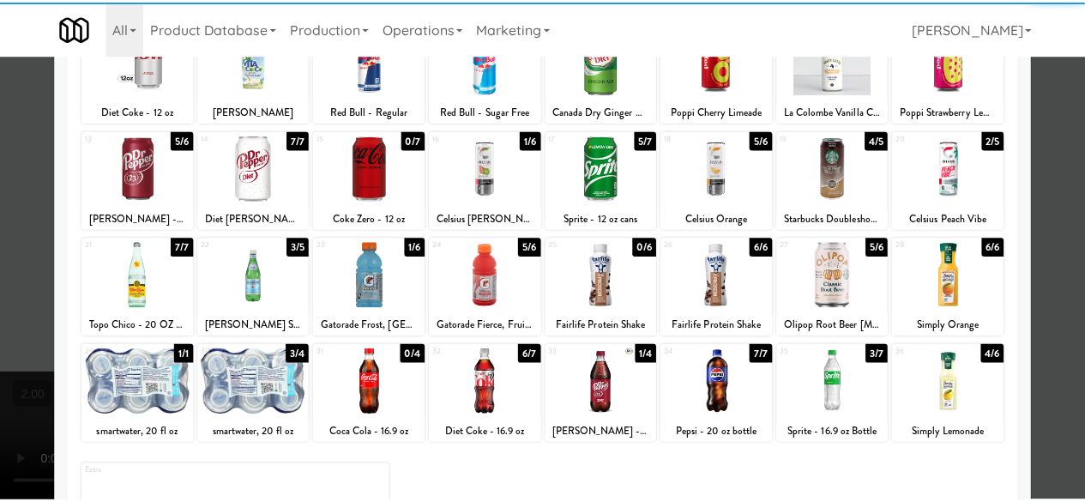
scroll to position [340, 0]
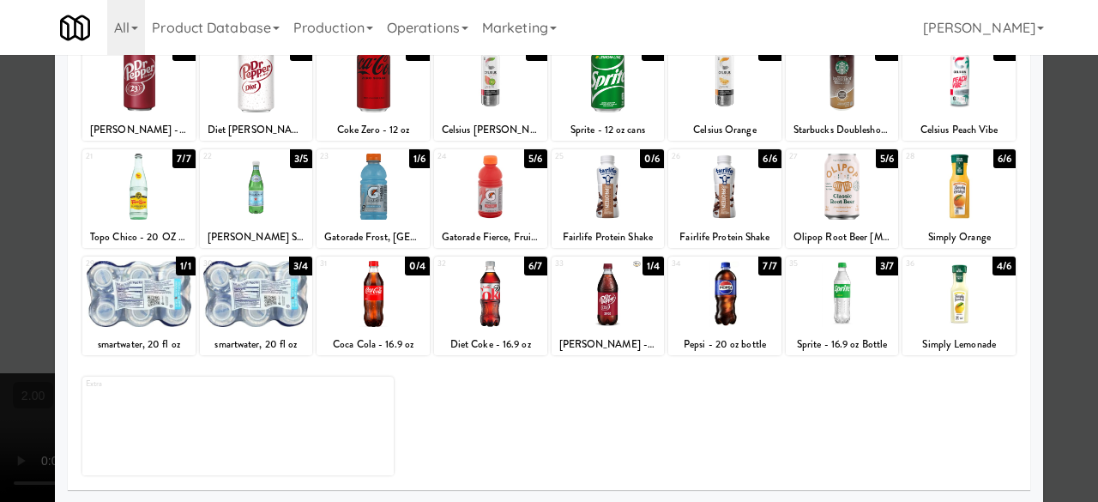
click at [612, 199] on div at bounding box center [608, 187] width 113 height 66
click at [1071, 161] on div at bounding box center [549, 251] width 1098 height 502
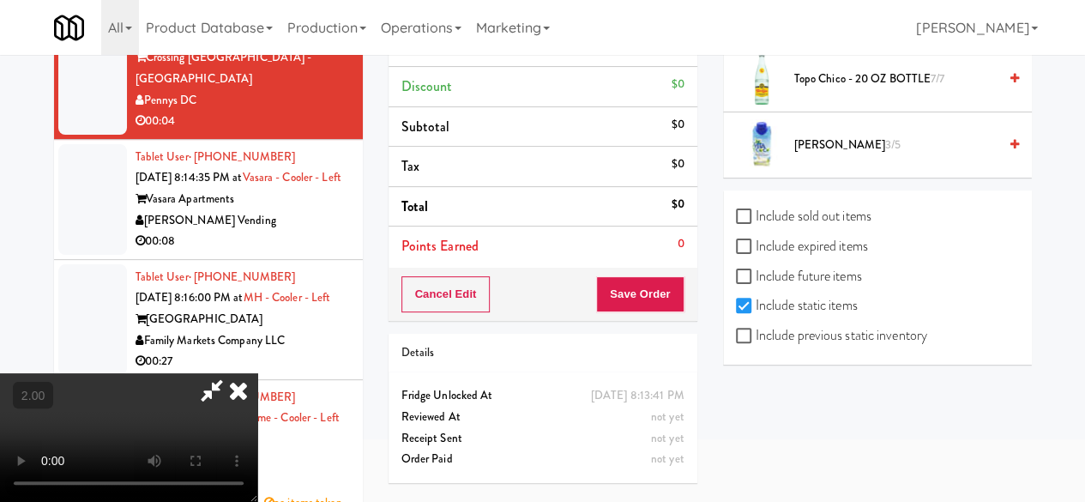
scroll to position [163, 0]
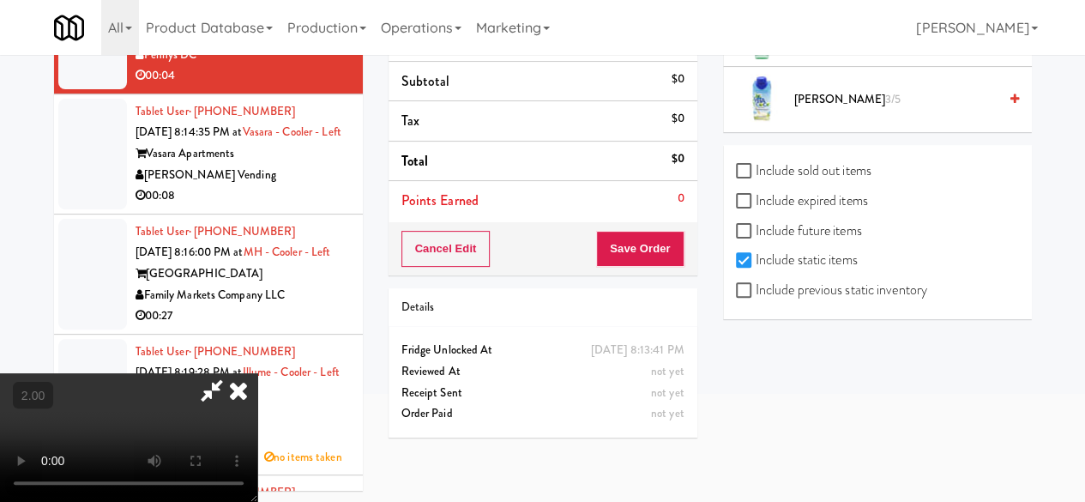
click at [756, 293] on label "Include previous static inventory" at bounding box center [831, 290] width 191 height 26
click at [756, 293] on input "Include previous static inventory" at bounding box center [746, 291] width 20 height 14
checkbox input "true"
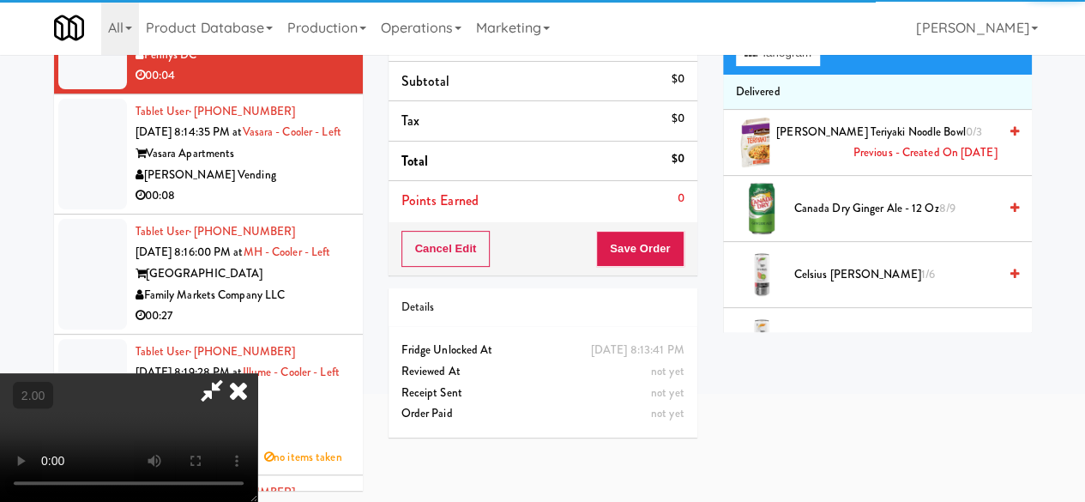
scroll to position [0, 0]
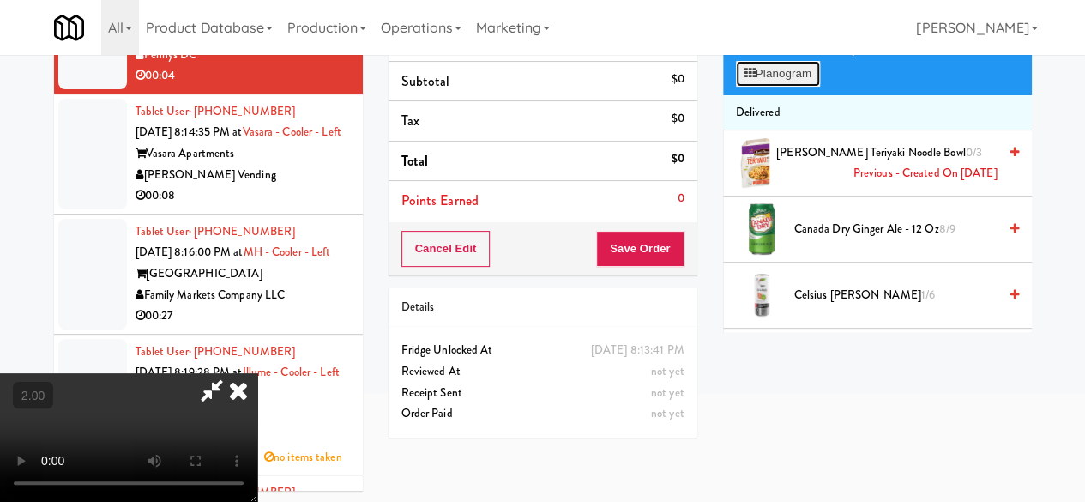
click at [779, 87] on button "Planogram" at bounding box center [778, 74] width 84 height 26
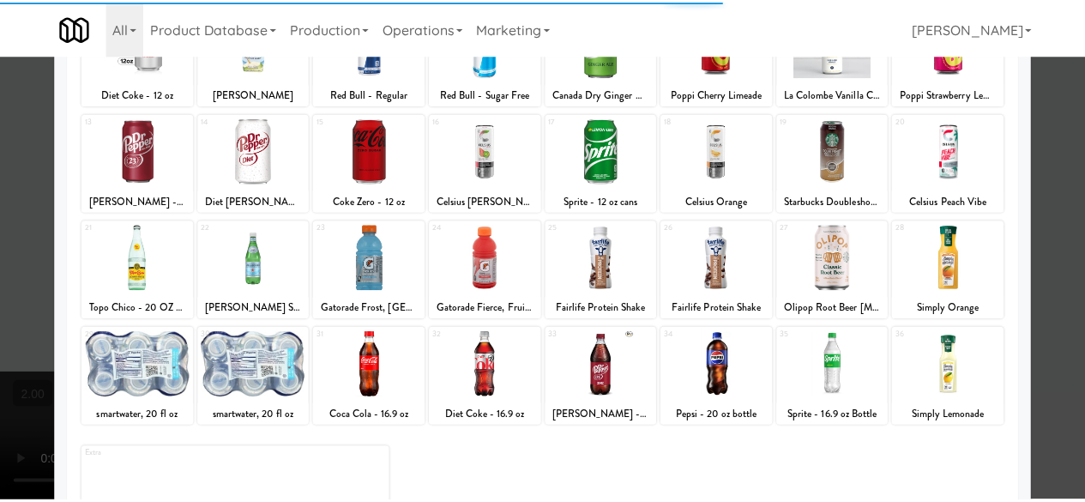
scroll to position [340, 0]
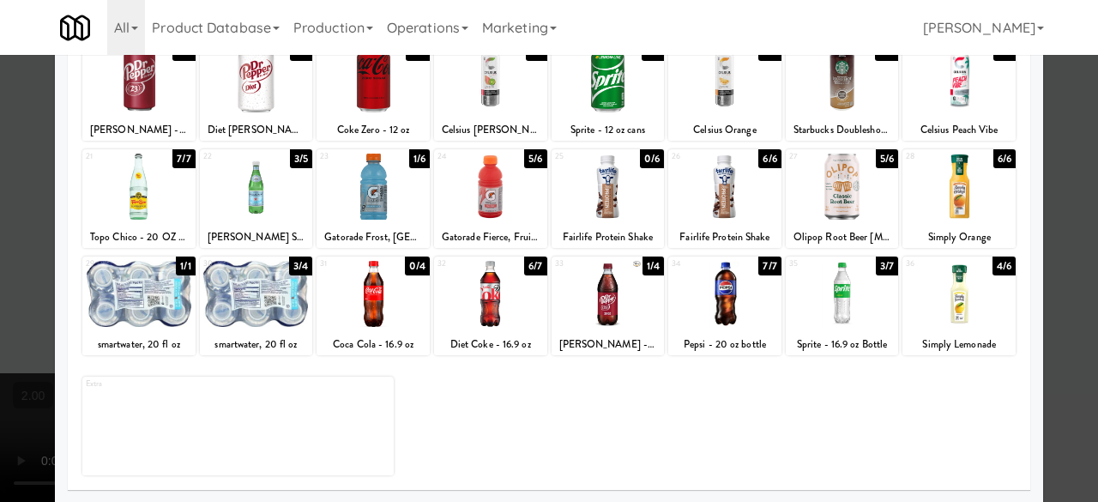
click at [599, 205] on div at bounding box center [608, 187] width 113 height 66
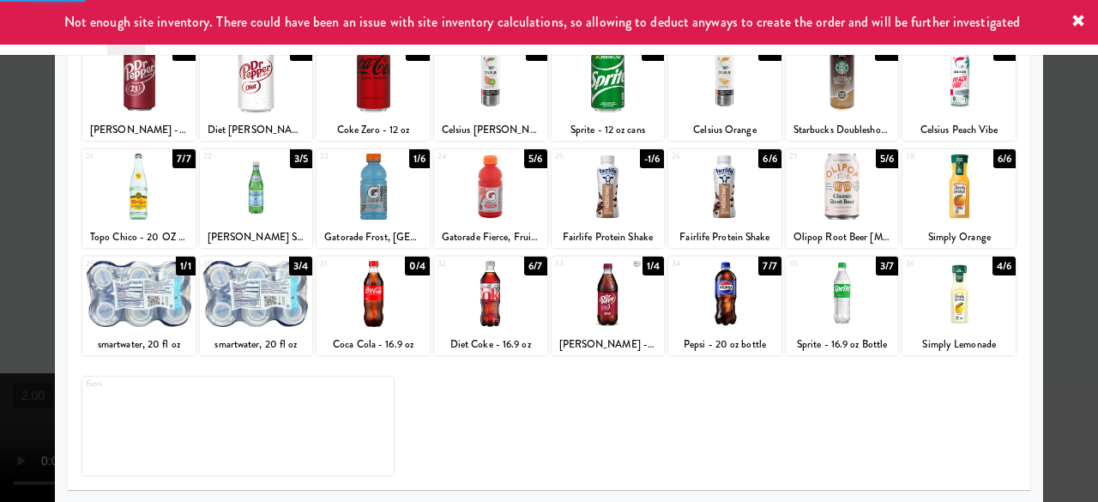
click at [1053, 104] on div at bounding box center [549, 251] width 1098 height 502
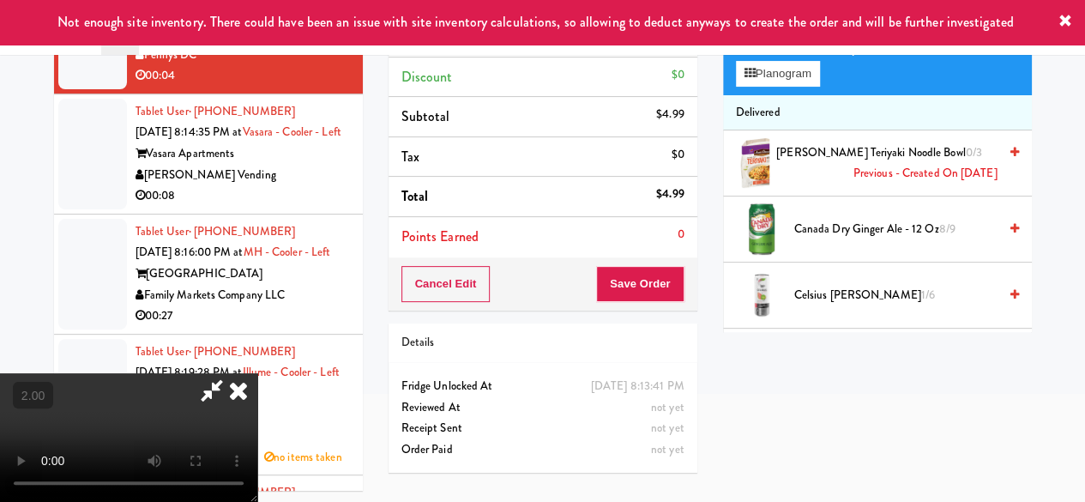
click at [232, 373] on icon at bounding box center [211, 390] width 39 height 34
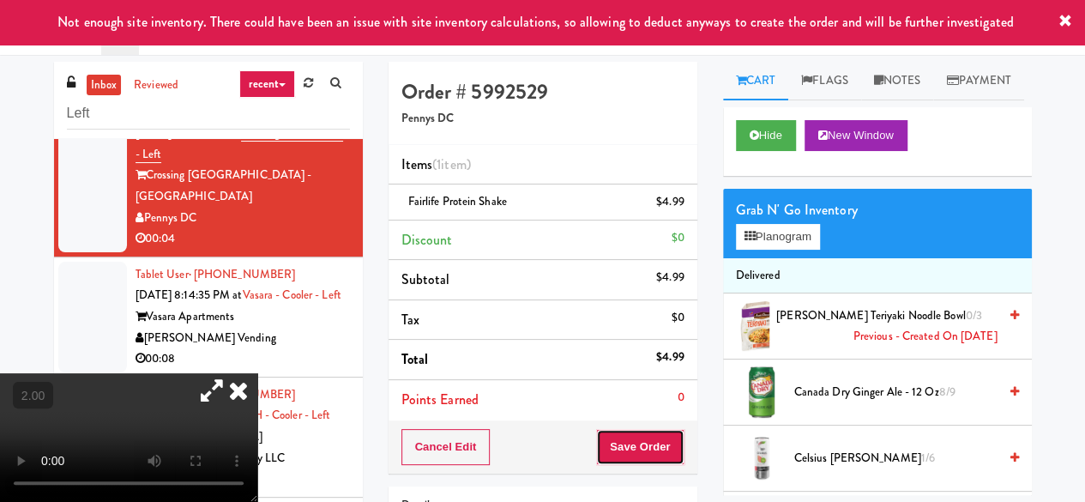
click at [647, 441] on button "Save Order" at bounding box center [639, 447] width 87 height 36
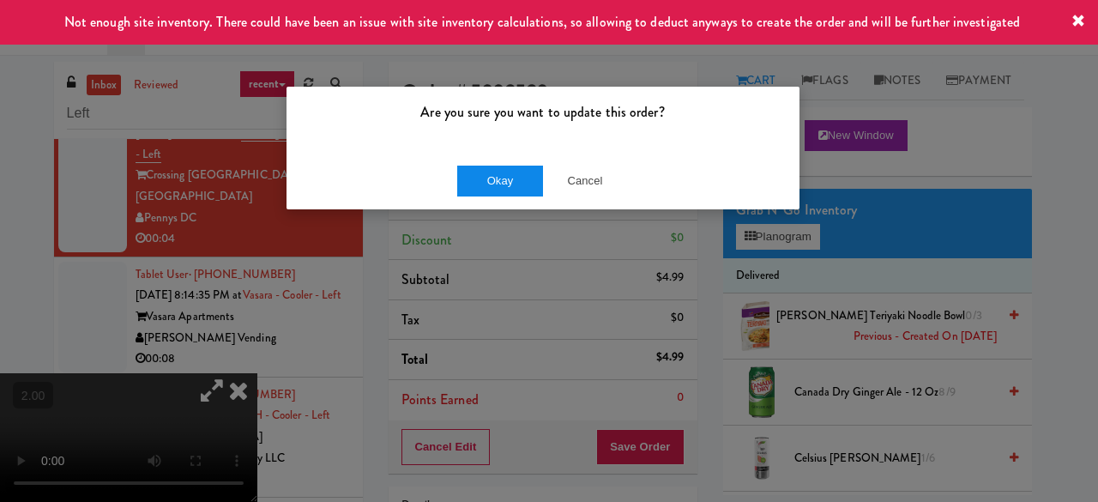
click at [472, 160] on div "Okay Cancel" at bounding box center [542, 180] width 513 height 57
click at [481, 173] on button "Okay" at bounding box center [500, 181] width 86 height 31
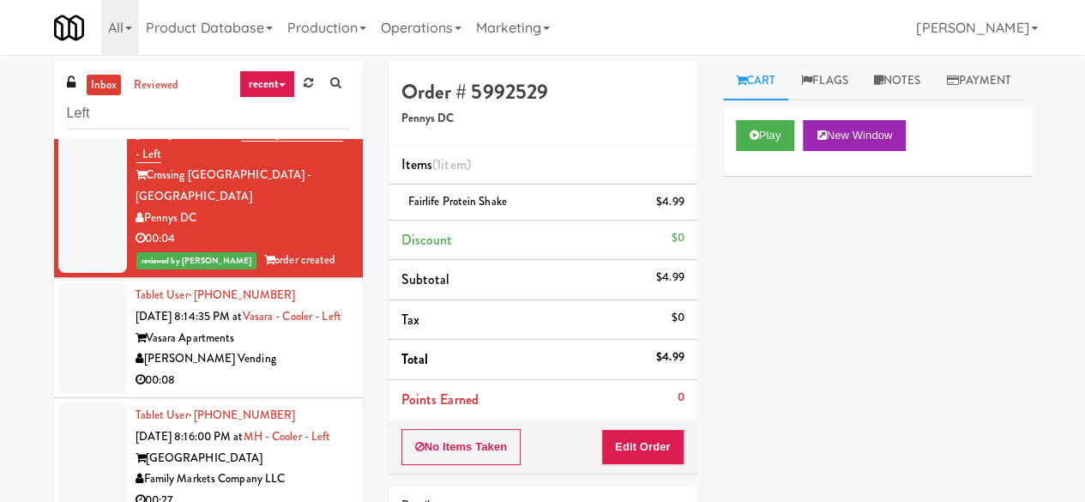
click at [276, 391] on div "00:08" at bounding box center [243, 380] width 214 height 21
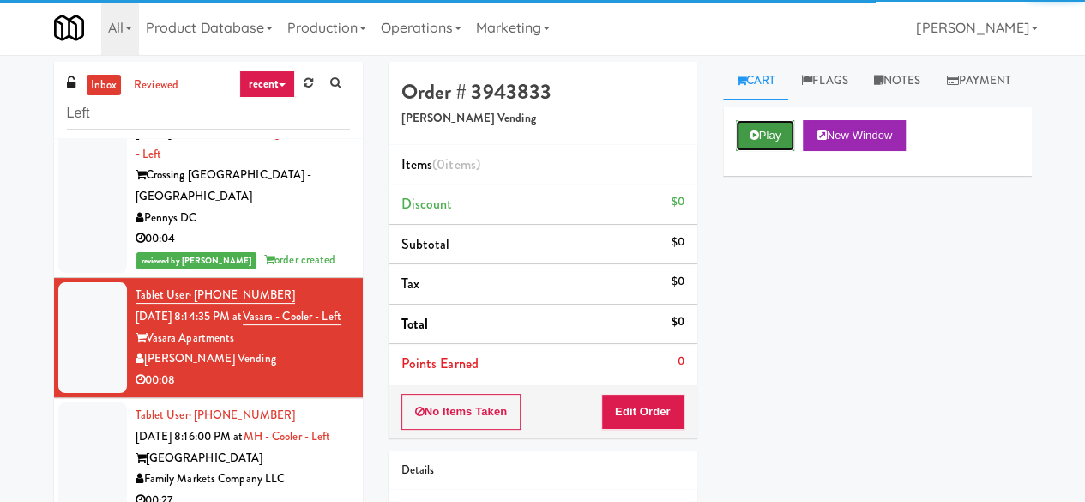
click at [775, 151] on button "Play" at bounding box center [765, 135] width 59 height 31
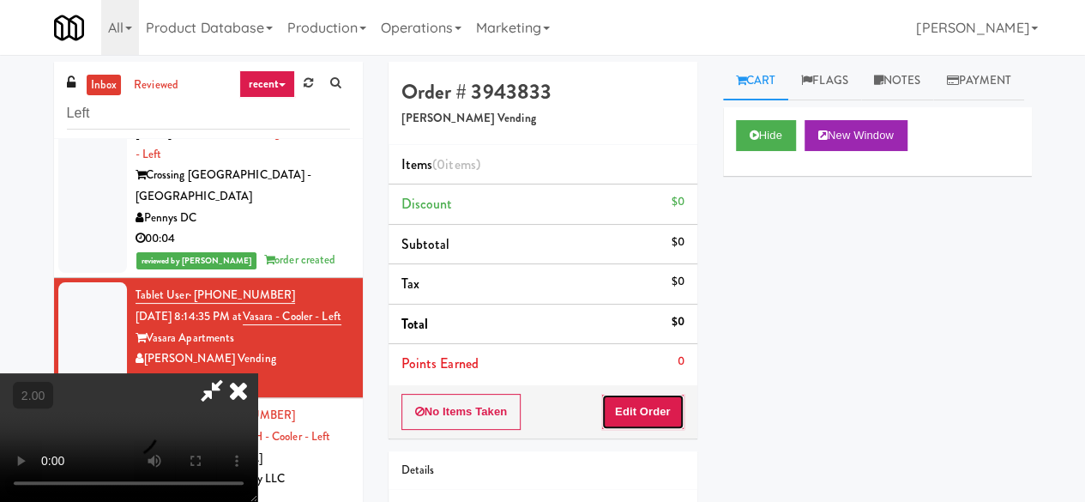
click at [647, 399] on button "Edit Order" at bounding box center [642, 412] width 83 height 36
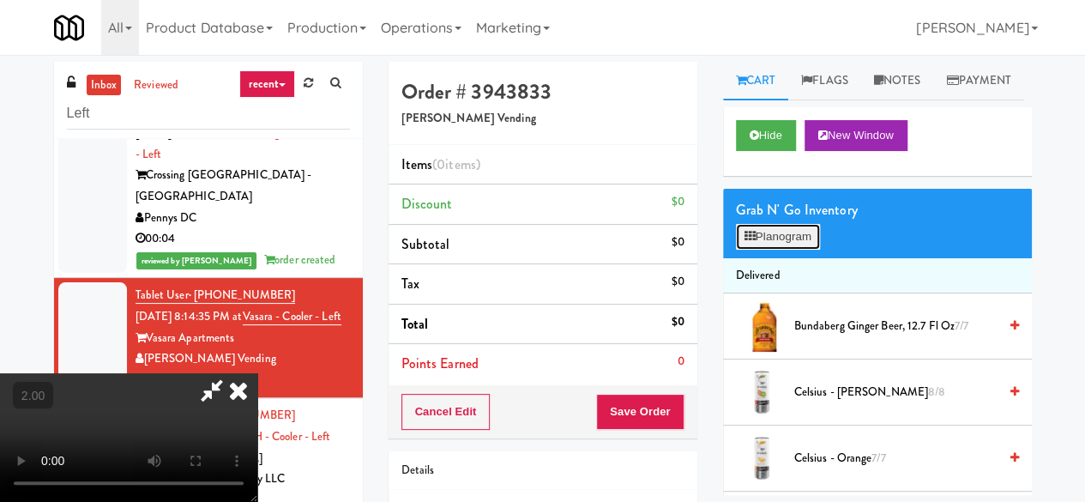
click at [748, 242] on icon at bounding box center [749, 236] width 11 height 11
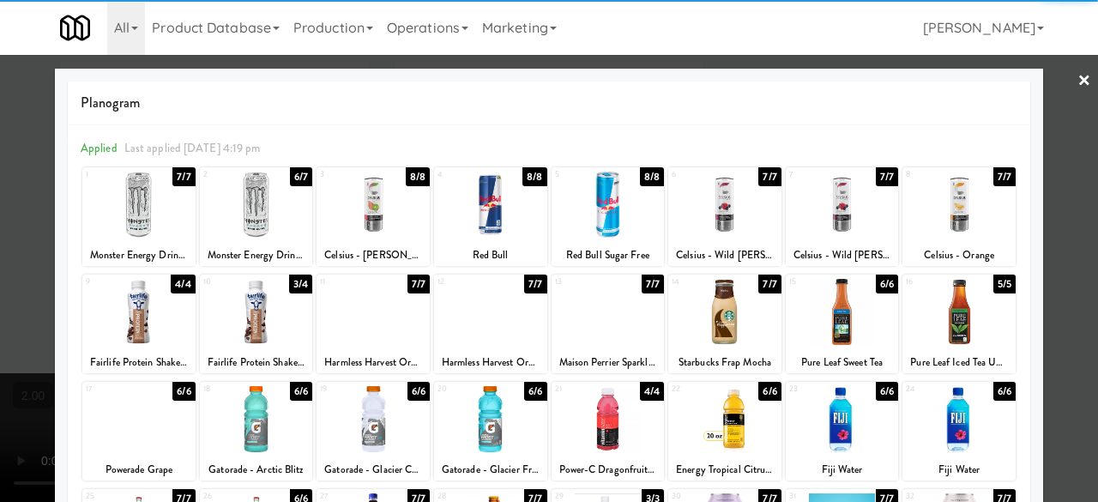
click at [622, 200] on div at bounding box center [608, 205] width 113 height 66
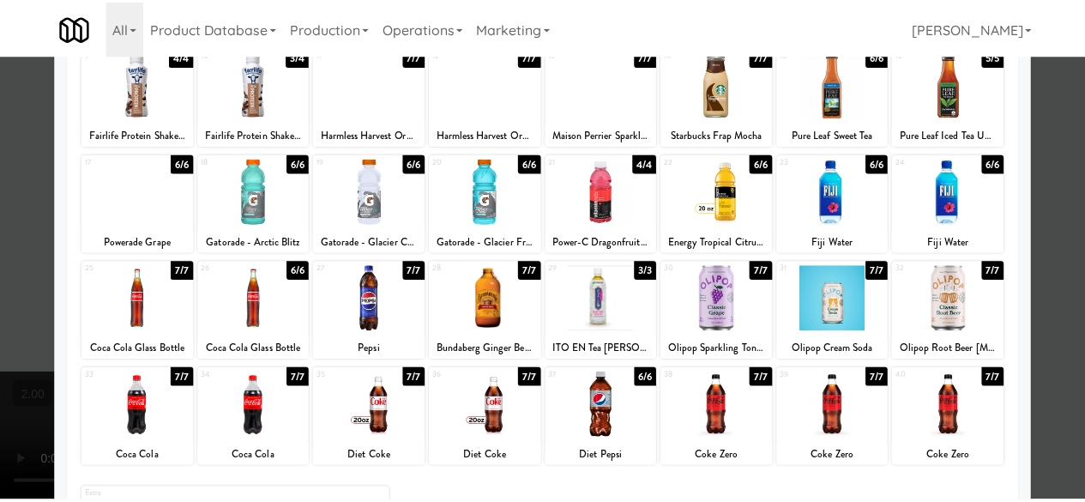
scroll to position [340, 0]
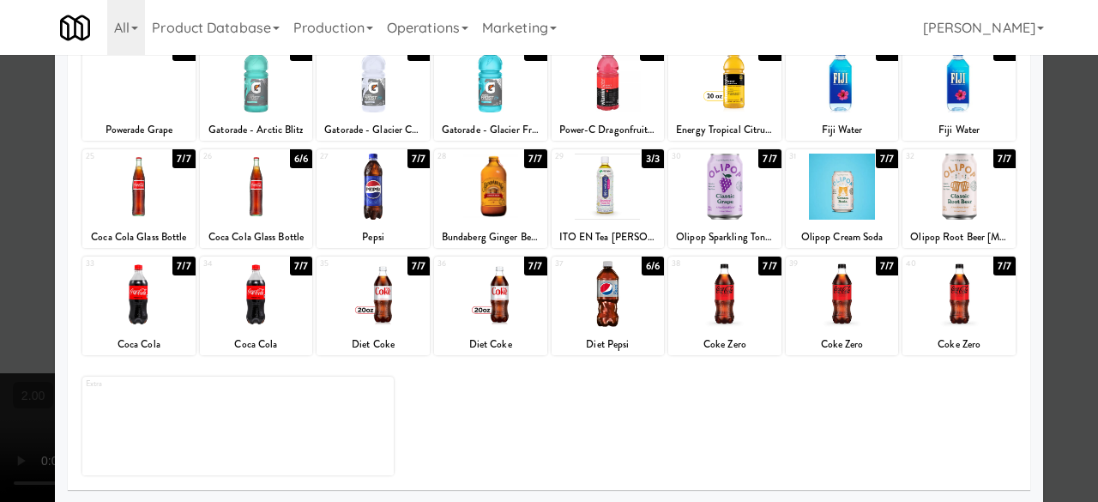
click at [257, 304] on div at bounding box center [256, 294] width 113 height 66
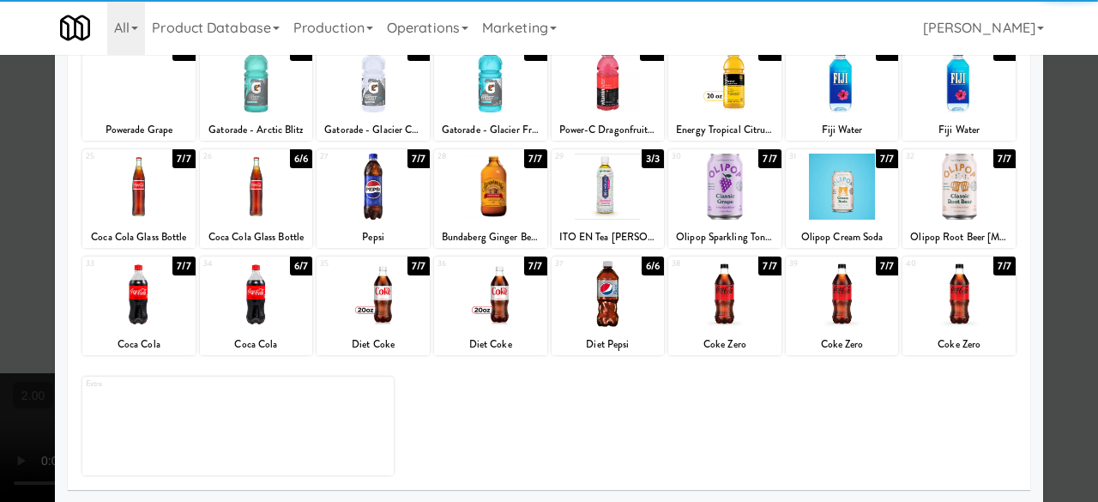
click at [1072, 150] on div at bounding box center [549, 251] width 1098 height 502
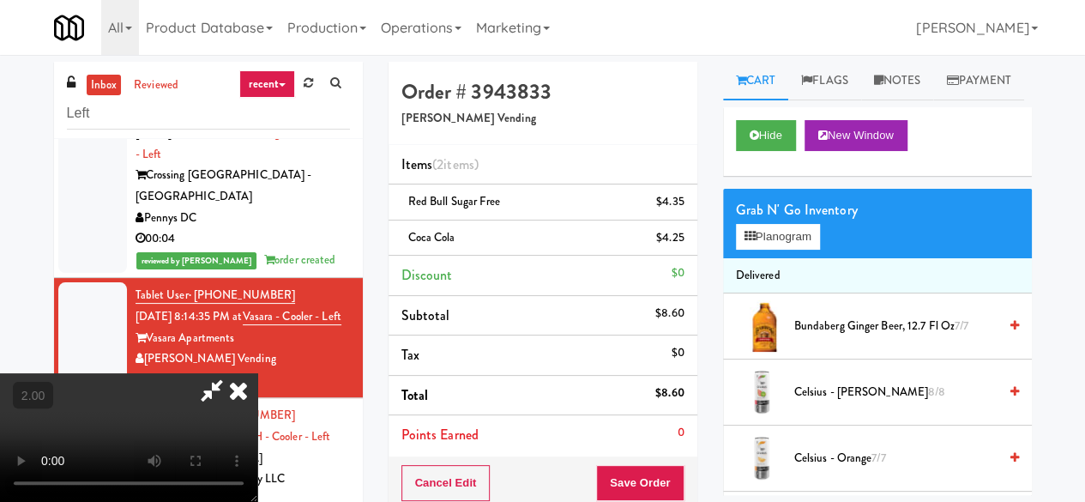
click at [232, 373] on icon at bounding box center [211, 390] width 39 height 34
click at [636, 477] on button "Save Order" at bounding box center [639, 483] width 87 height 36
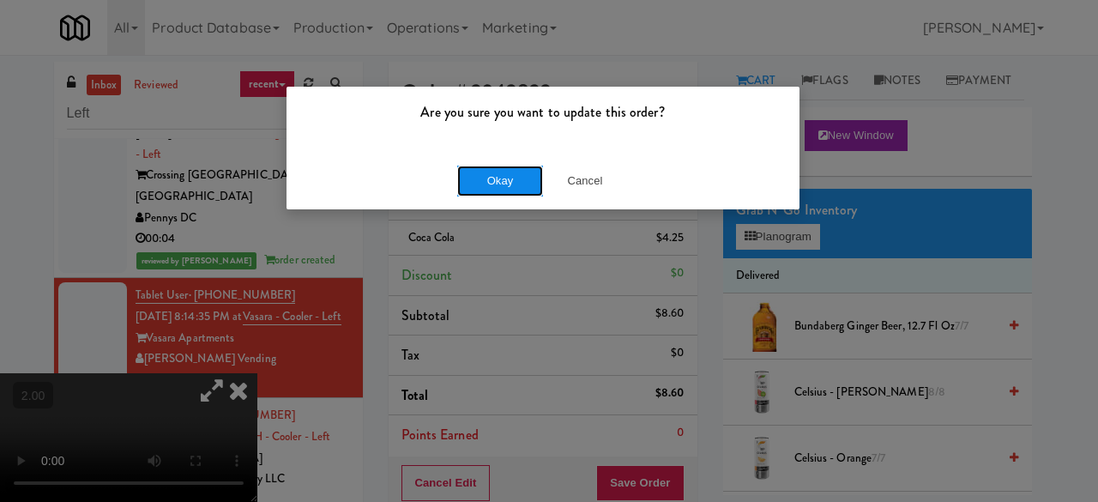
click at [498, 173] on button "Okay" at bounding box center [500, 181] width 86 height 31
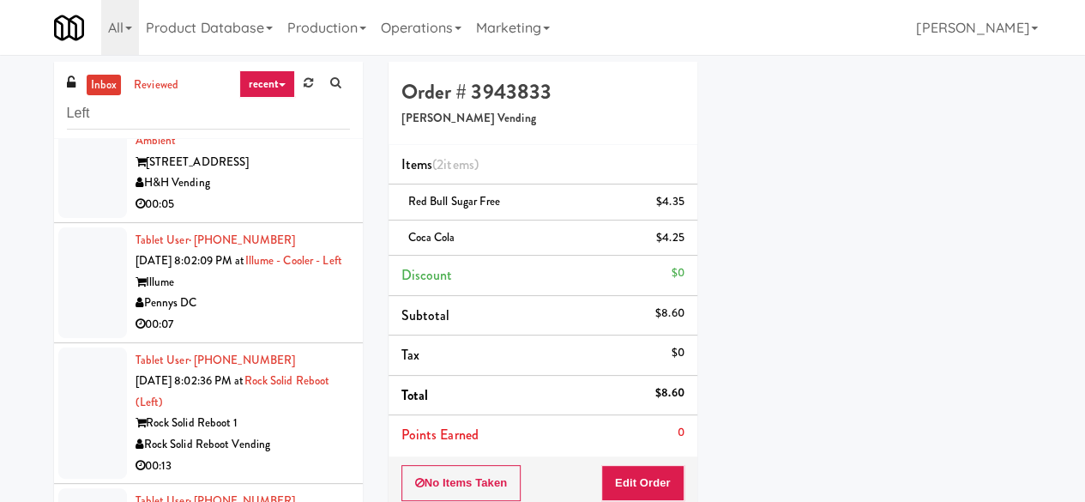
scroll to position [2683, 0]
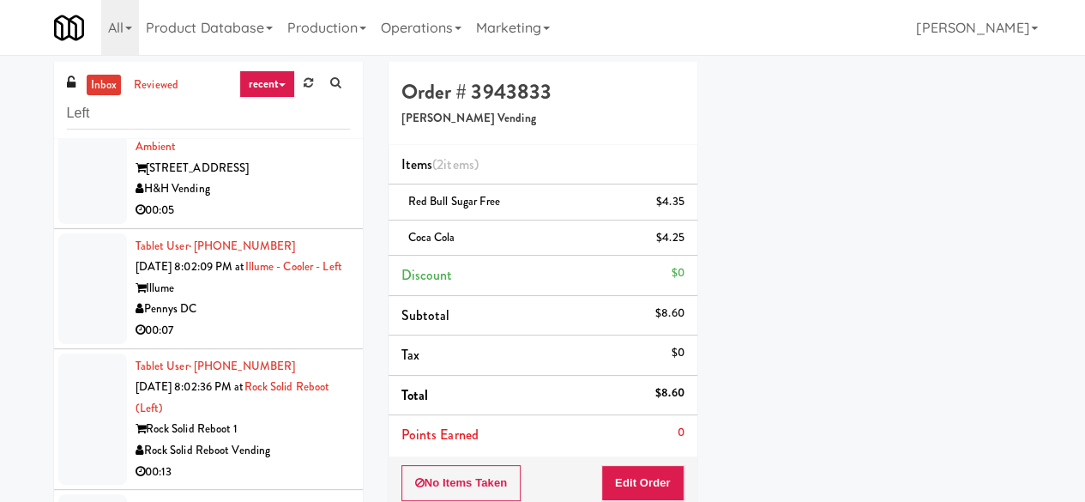
click at [293, 221] on div "00:05" at bounding box center [243, 210] width 214 height 21
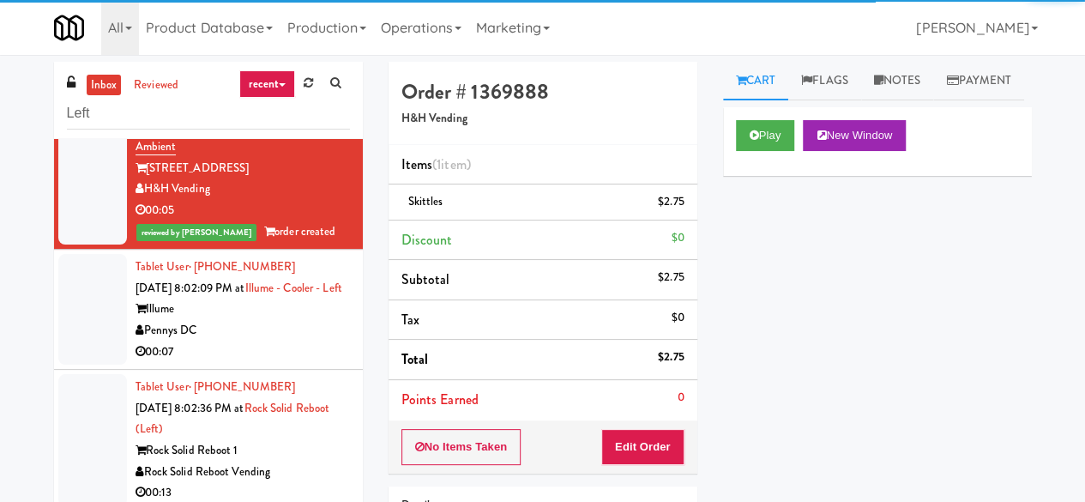
click at [224, 341] on div "Pennys DC" at bounding box center [243, 330] width 214 height 21
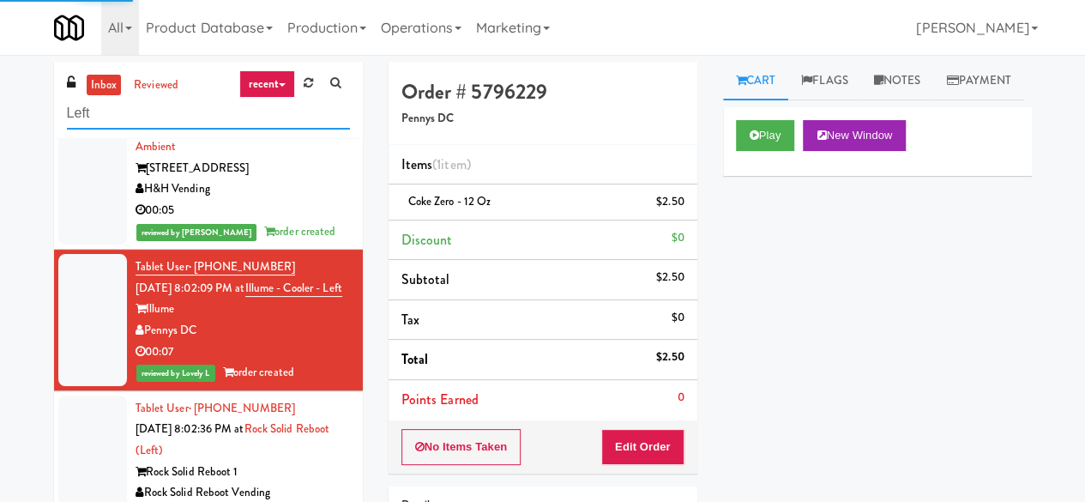
click at [187, 123] on input "Left" at bounding box center [208, 114] width 283 height 32
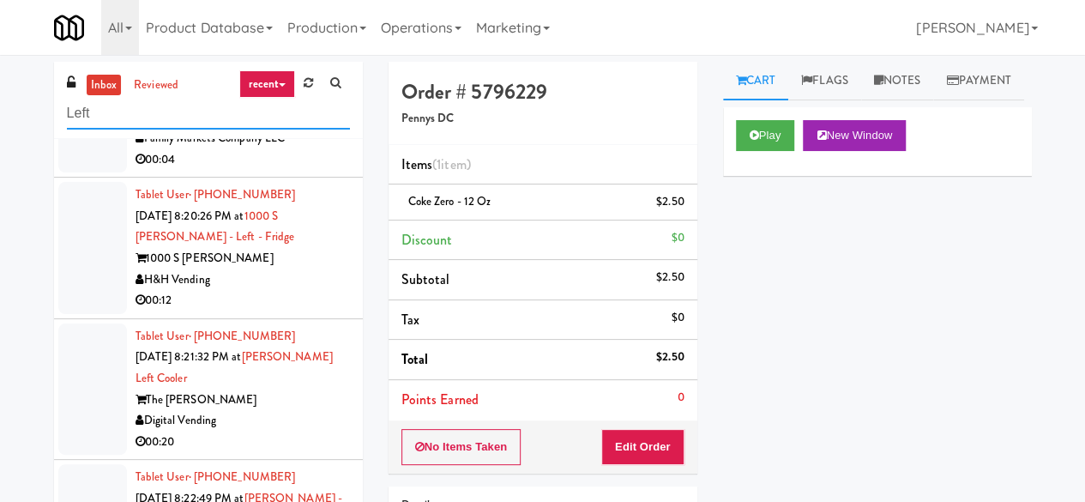
scroll to position [943, 0]
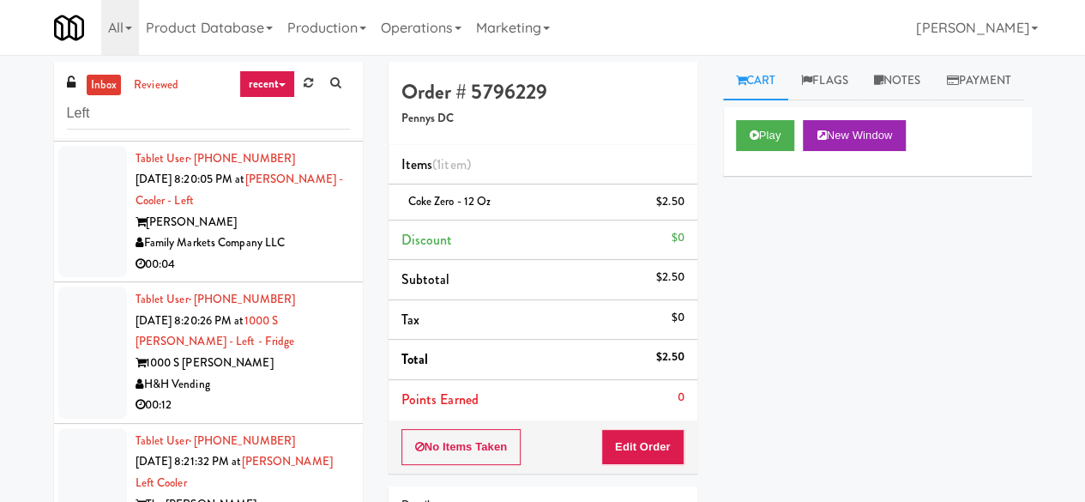
click at [262, 233] on div "[PERSON_NAME]" at bounding box center [243, 222] width 214 height 21
drag, startPoint x: 262, startPoint y: 261, endPoint x: 278, endPoint y: 262, distance: 15.5
click at [262, 233] on div "[PERSON_NAME]" at bounding box center [243, 222] width 214 height 21
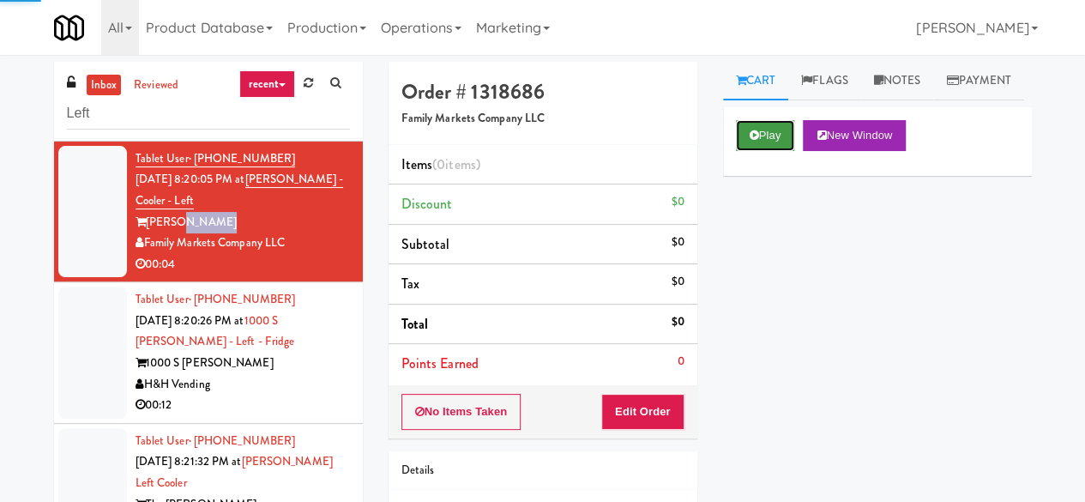
click at [744, 151] on button "Play" at bounding box center [765, 135] width 59 height 31
drag, startPoint x: 744, startPoint y: 174, endPoint x: 708, endPoint y: 242, distance: 77.1
click at [744, 151] on button "Play" at bounding box center [765, 135] width 59 height 31
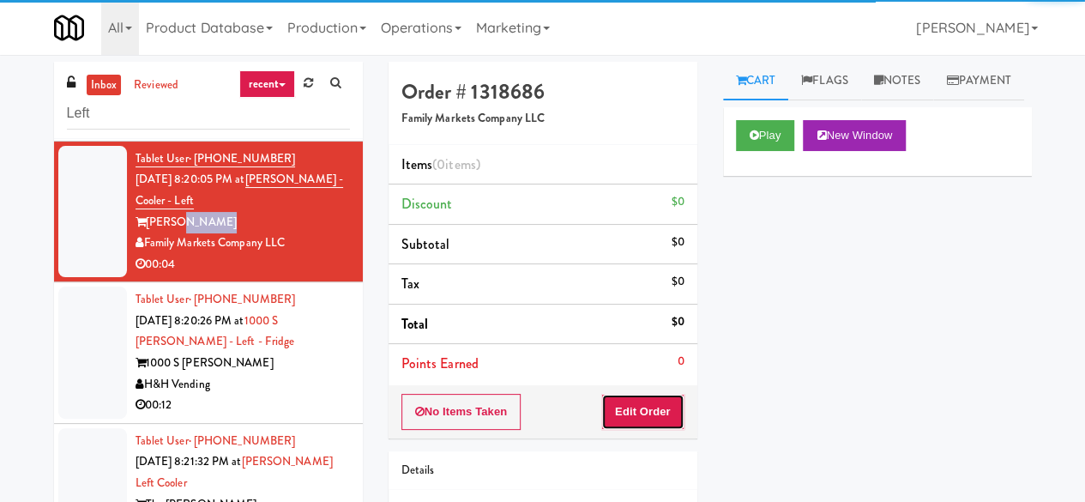
click at [646, 399] on button "Edit Order" at bounding box center [642, 412] width 83 height 36
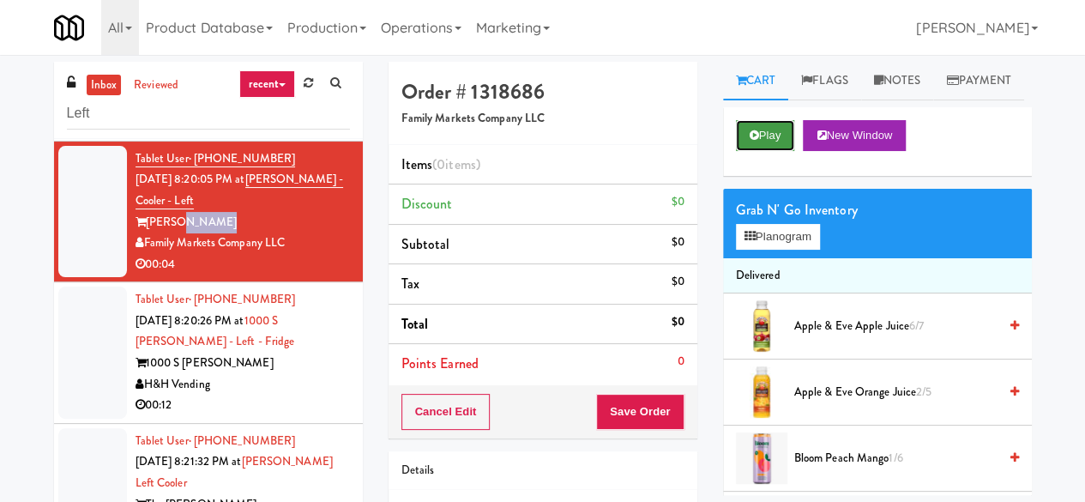
click at [760, 151] on button "Play" at bounding box center [765, 135] width 59 height 31
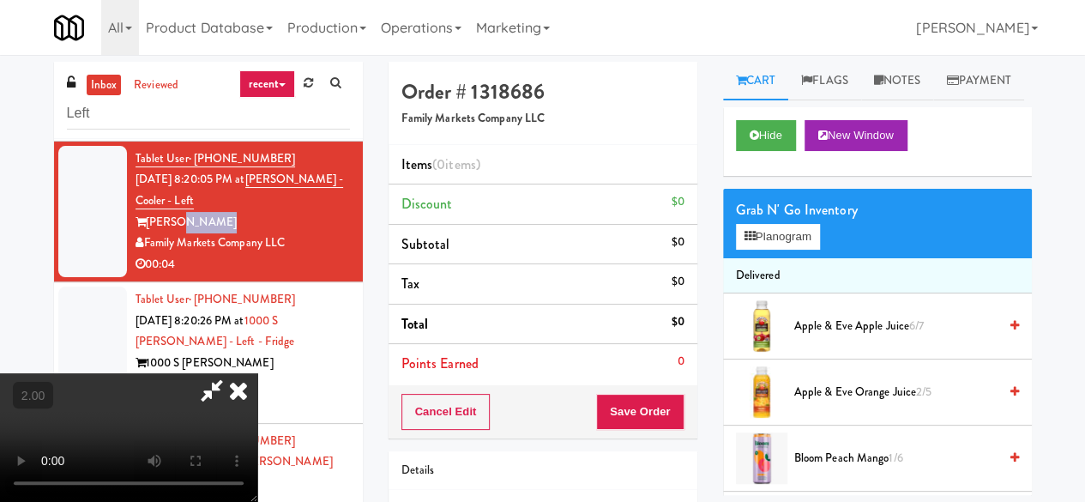
click at [257, 501] on video at bounding box center [128, 437] width 257 height 129
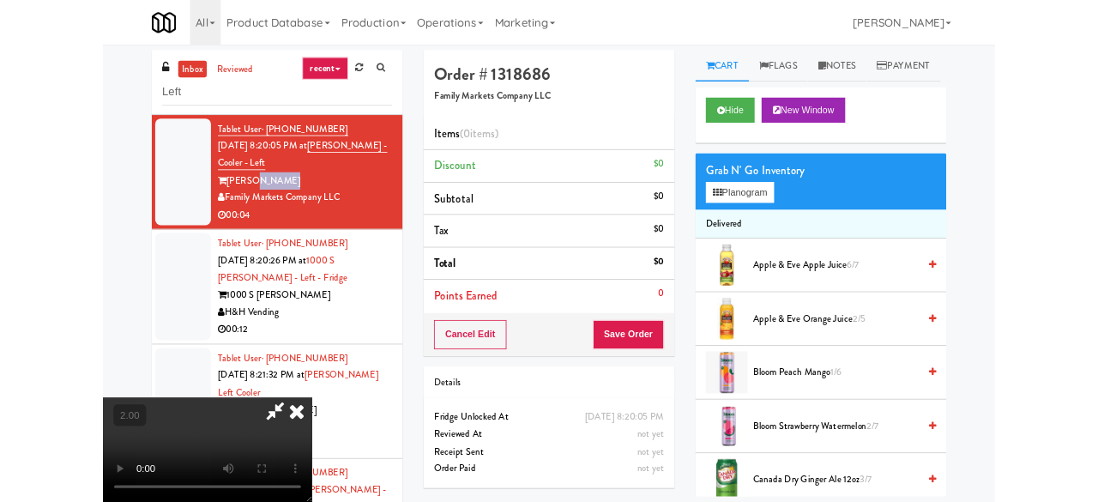
scroll to position [35, 0]
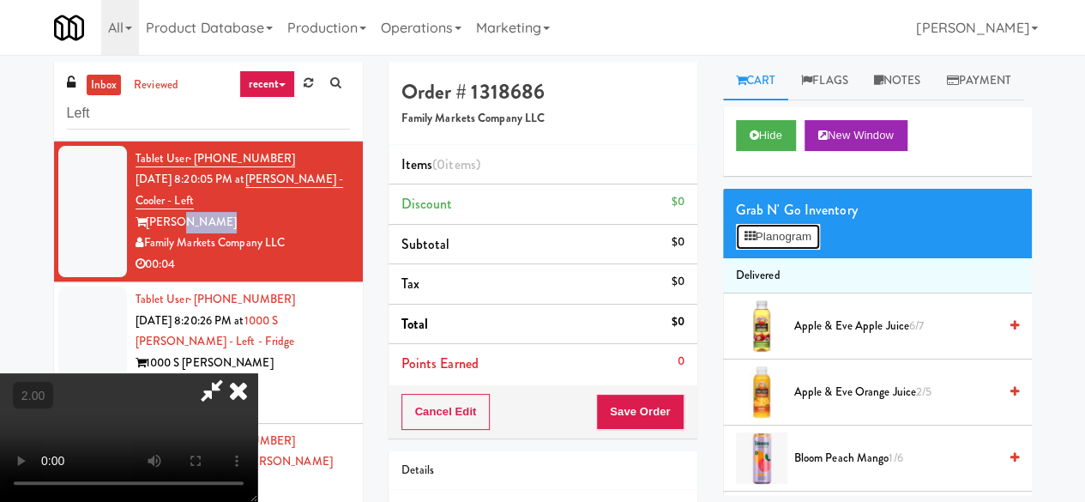
click at [750, 250] on button "Planogram" at bounding box center [778, 237] width 84 height 26
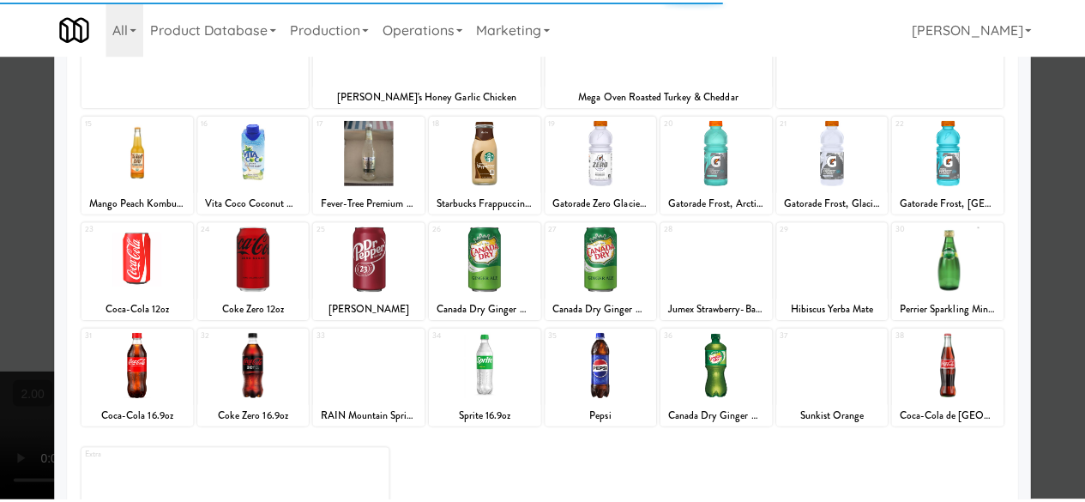
scroll to position [340, 0]
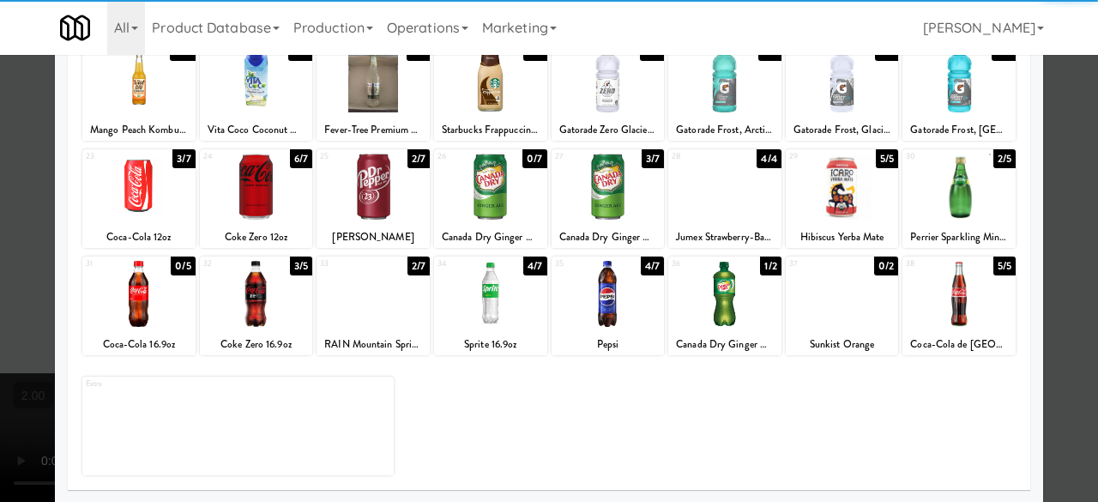
click at [504, 198] on div at bounding box center [490, 187] width 113 height 66
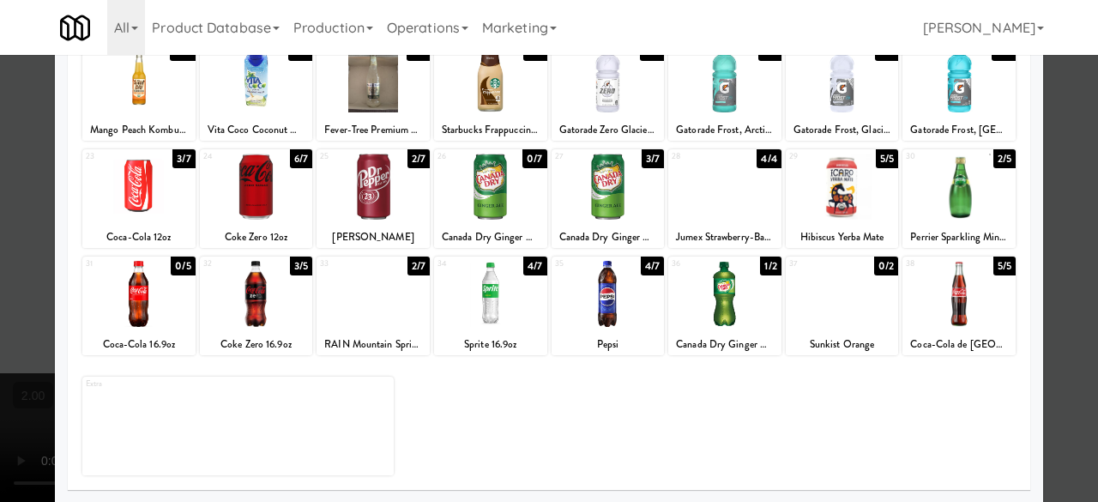
click at [642, 196] on div at bounding box center [608, 187] width 113 height 66
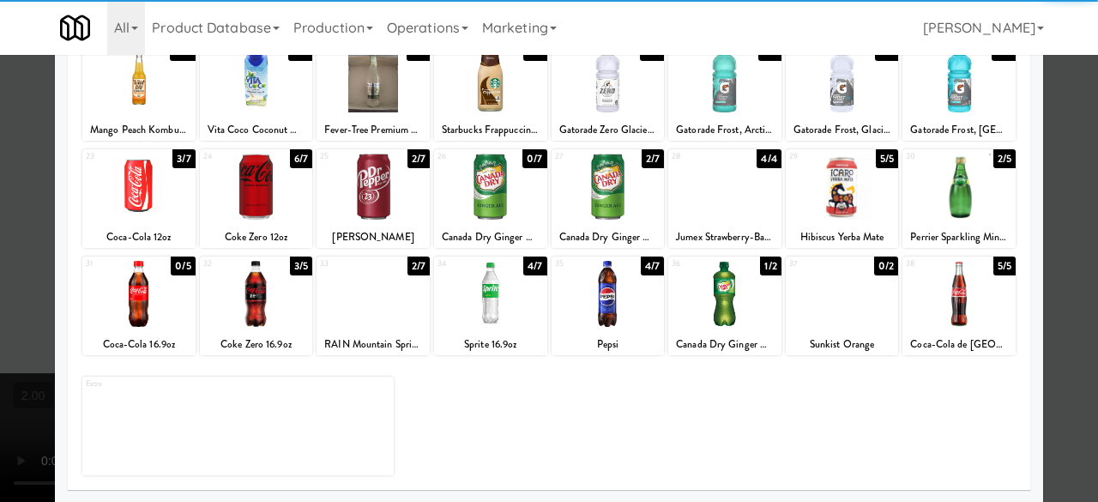
click at [1060, 184] on div at bounding box center [549, 251] width 1098 height 502
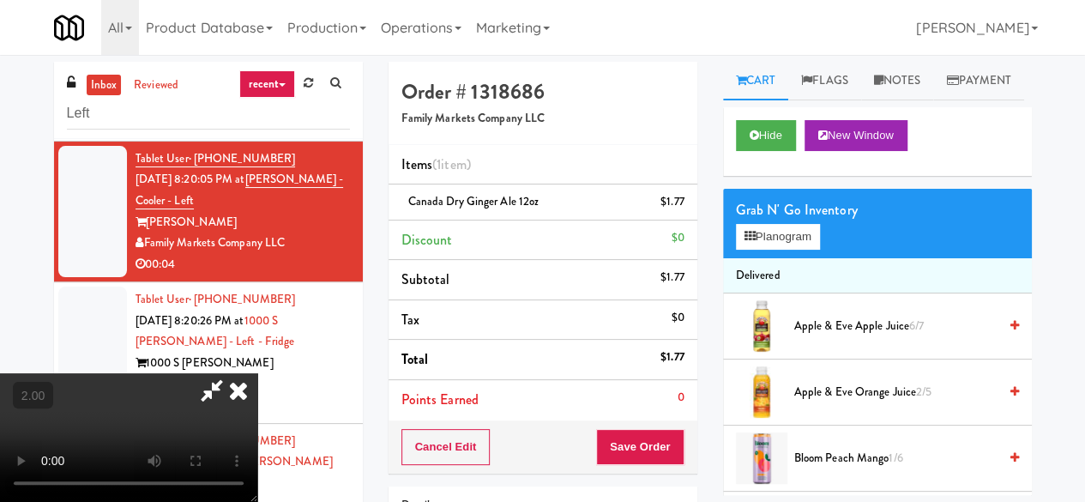
scroll to position [35, 0]
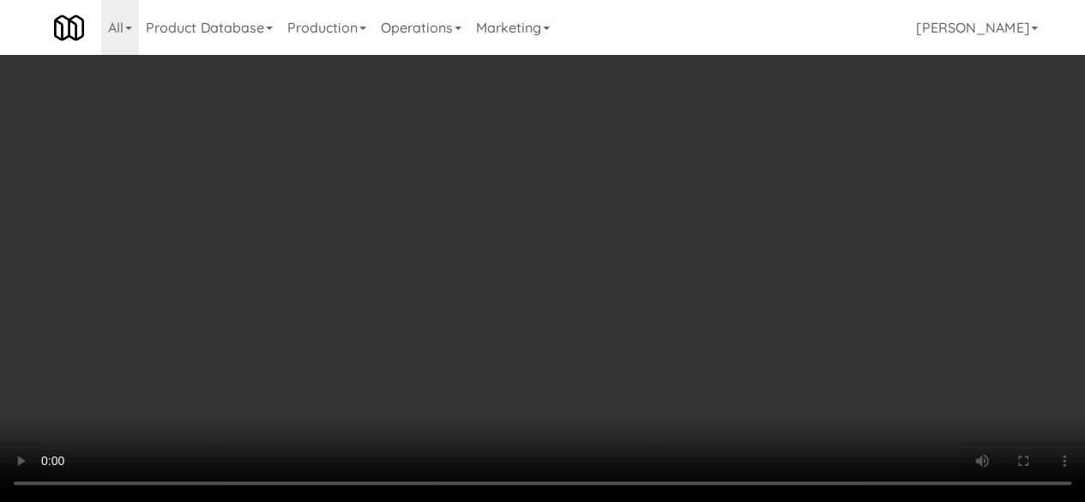
click at [679, 210] on link at bounding box center [681, 208] width 15 height 21
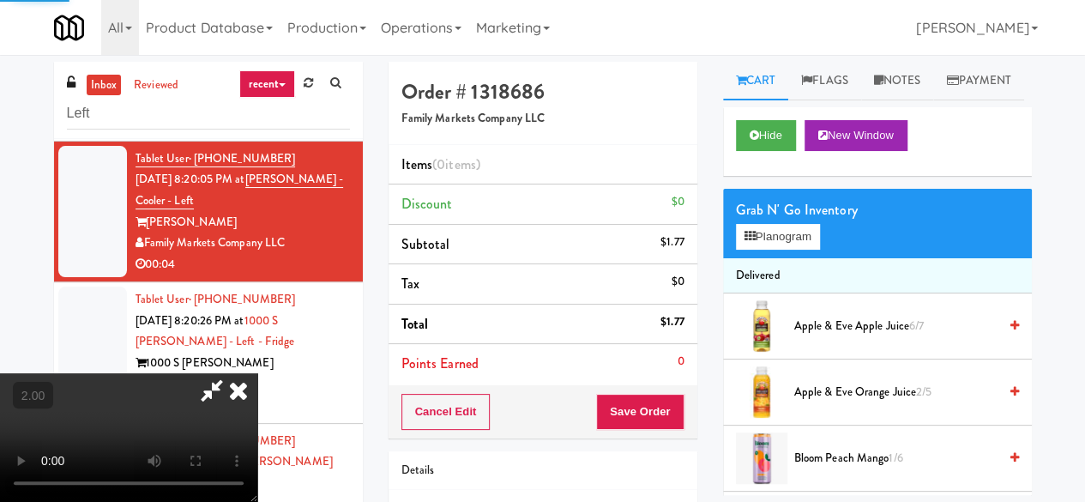
scroll to position [163, 0]
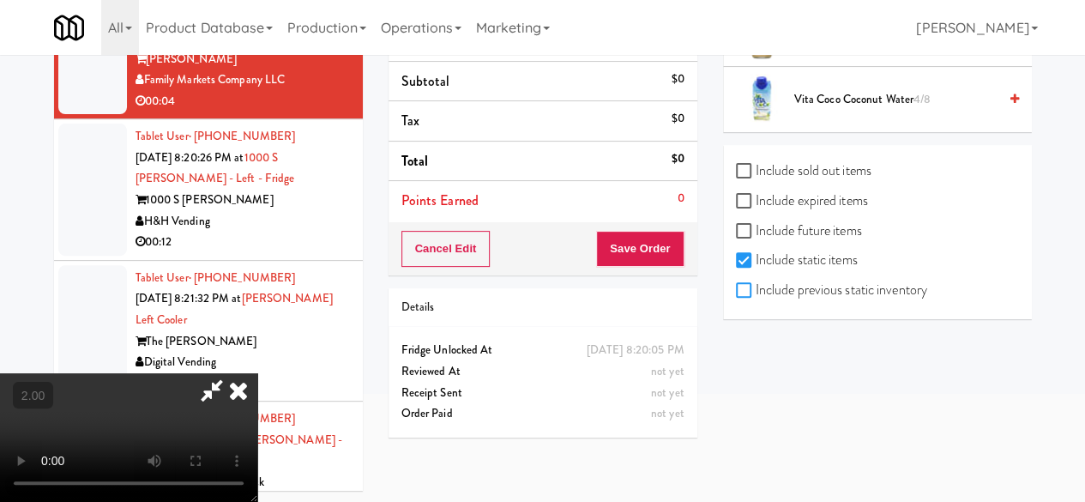
click at [755, 292] on input "Include previous static inventory" at bounding box center [746, 291] width 20 height 14
checkbox input "true"
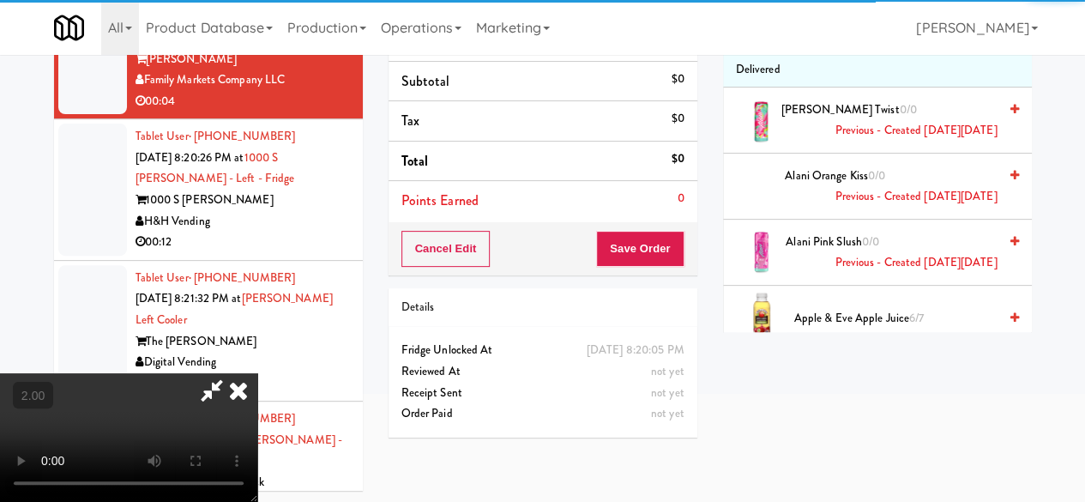
scroll to position [0, 0]
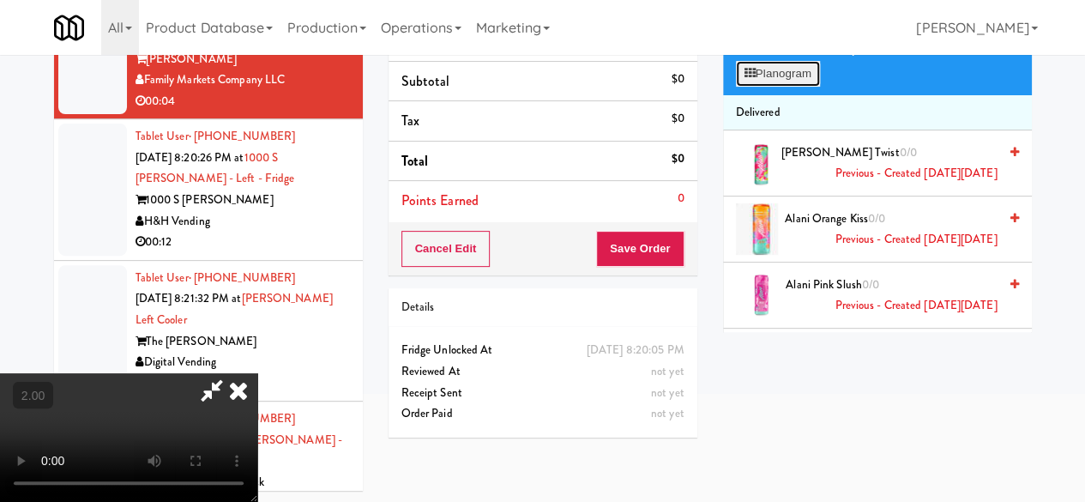
click at [791, 87] on button "Planogram" at bounding box center [778, 74] width 84 height 26
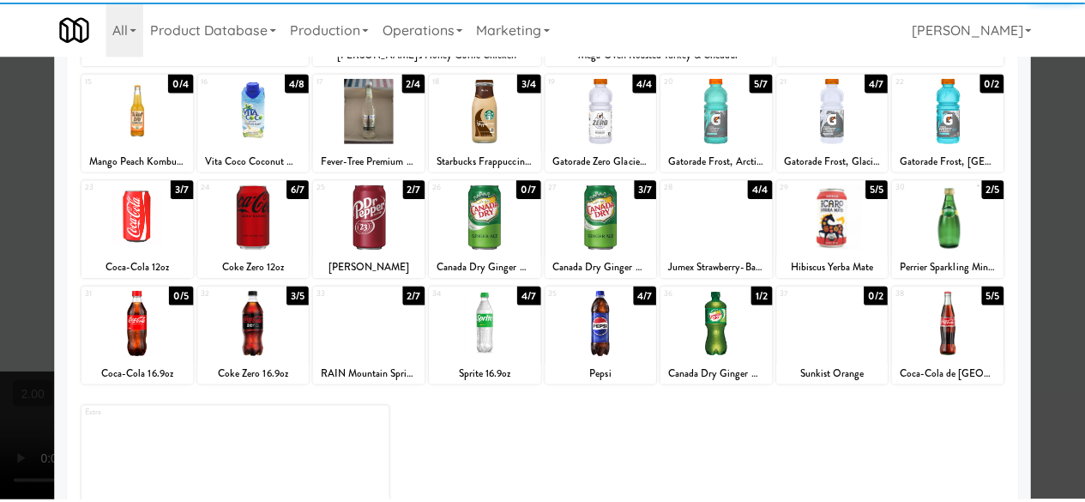
scroll to position [340, 0]
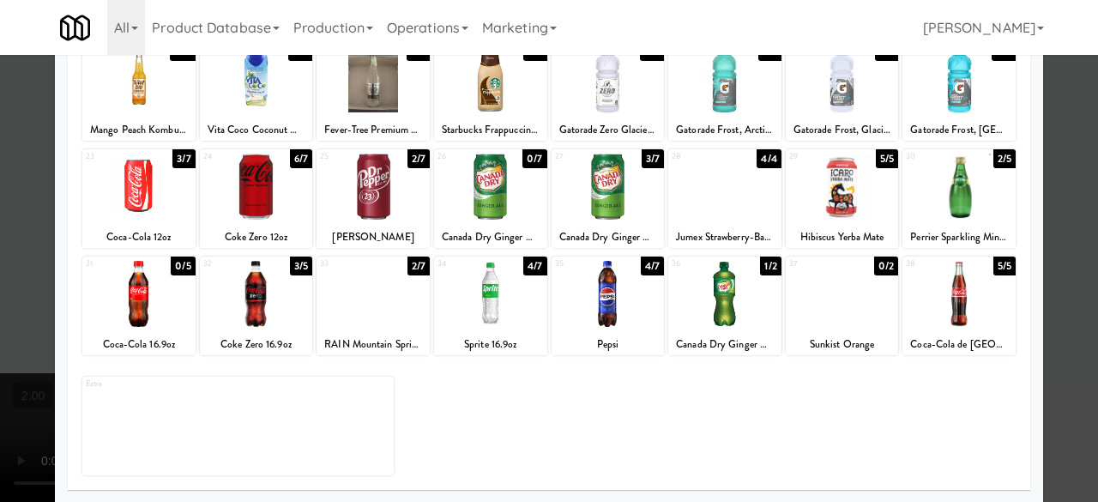
click at [473, 190] on div at bounding box center [490, 187] width 113 height 66
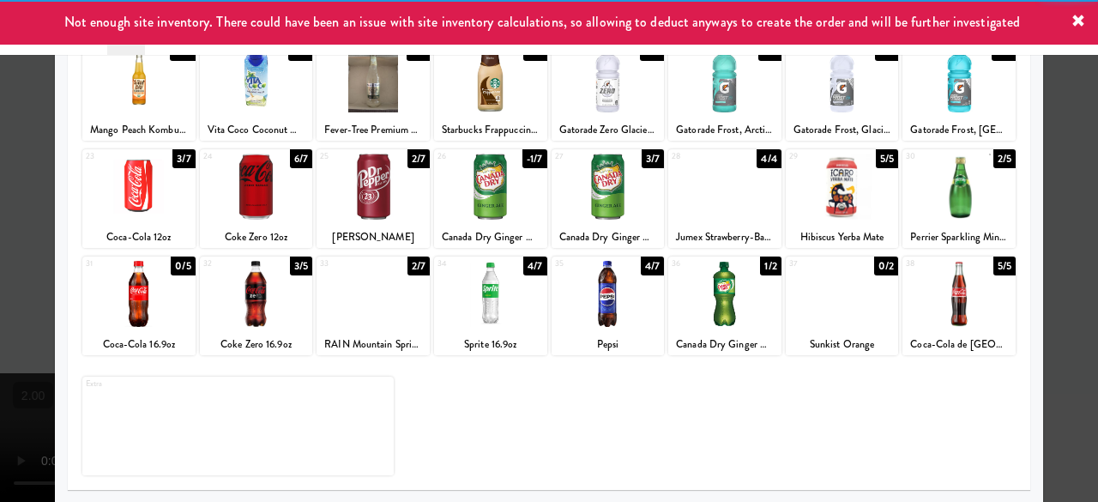
click at [1065, 166] on div at bounding box center [549, 251] width 1098 height 502
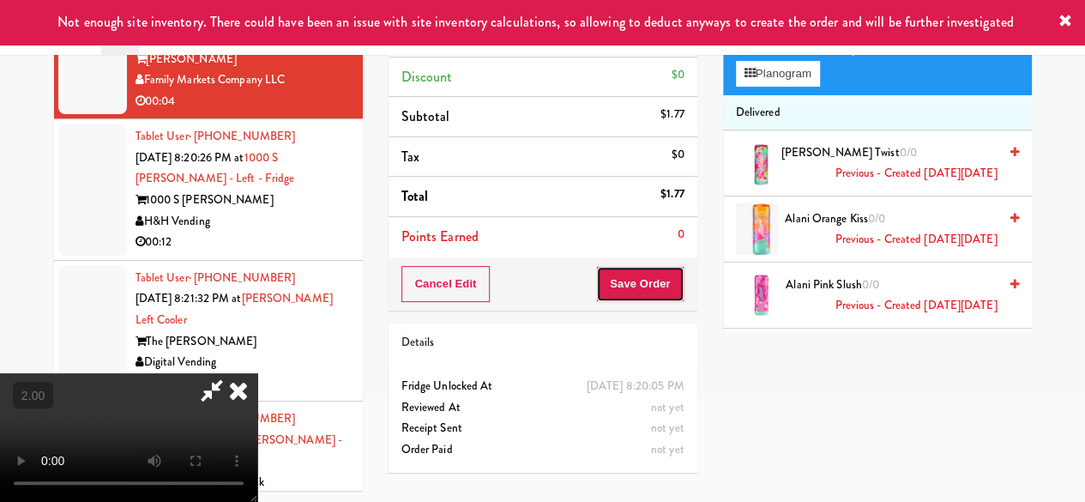
click at [657, 292] on button "Save Order" at bounding box center [639, 284] width 87 height 36
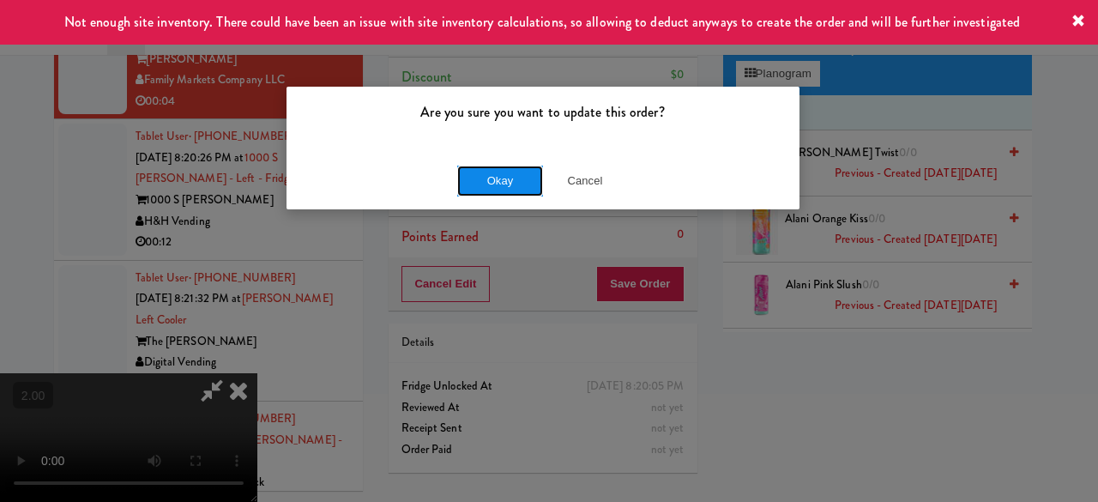
click at [533, 184] on button "Okay" at bounding box center [500, 181] width 86 height 31
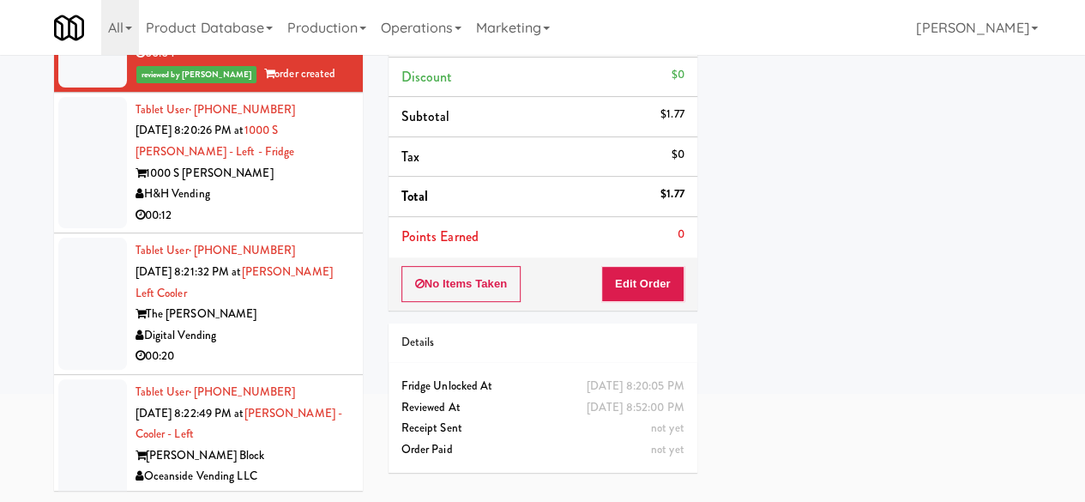
scroll to position [1029, 0]
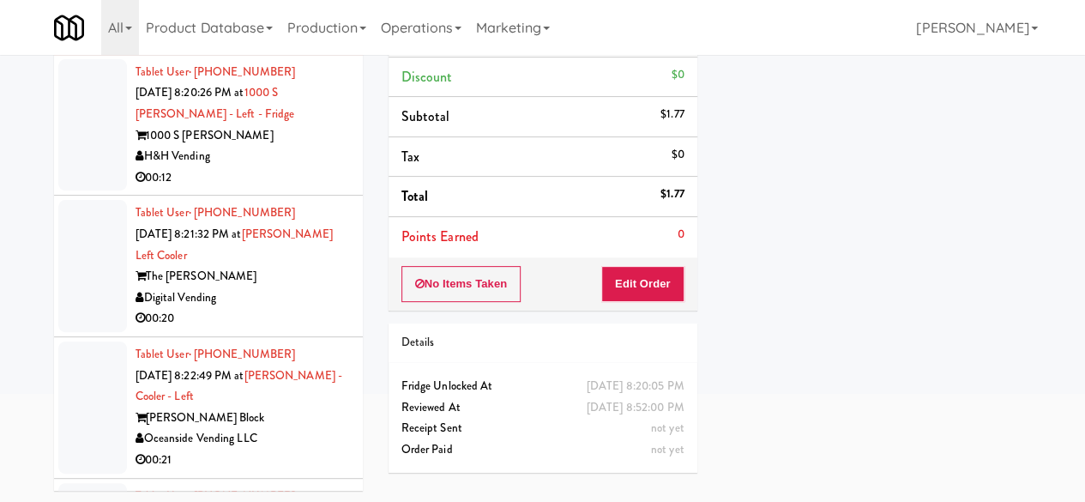
click at [295, 167] on div "H&H Vending" at bounding box center [243, 156] width 214 height 21
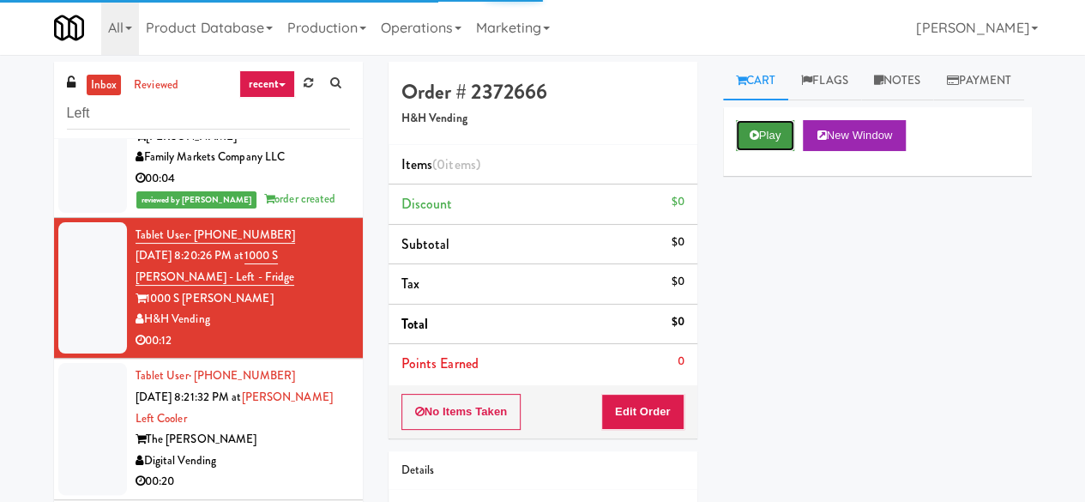
click at [745, 151] on button "Play" at bounding box center [765, 135] width 59 height 31
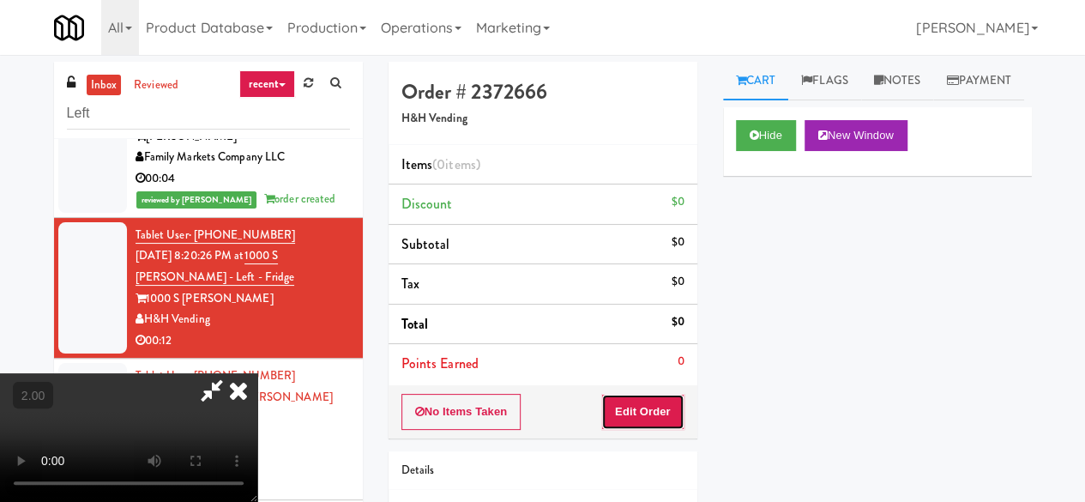
click at [660, 395] on button "Edit Order" at bounding box center [642, 412] width 83 height 36
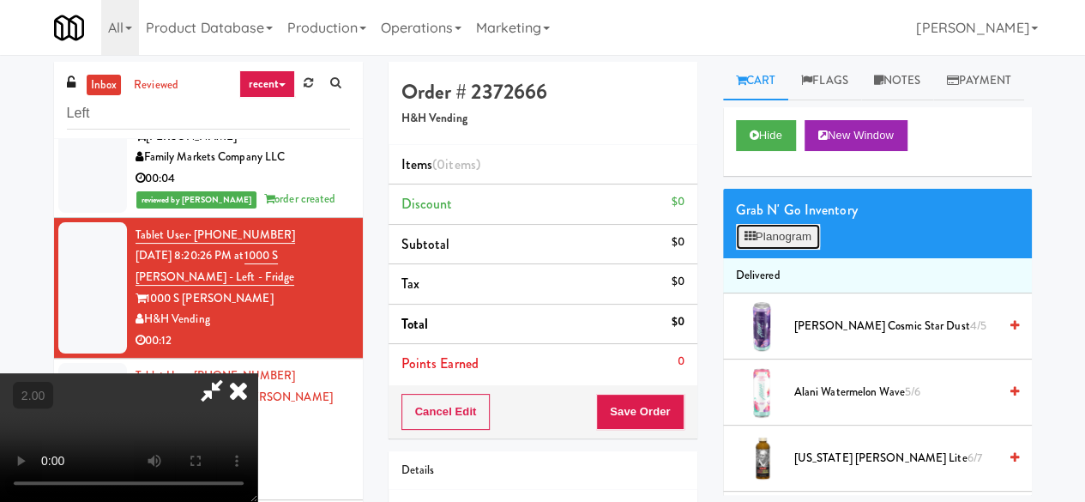
click at [787, 250] on button "Planogram" at bounding box center [778, 237] width 84 height 26
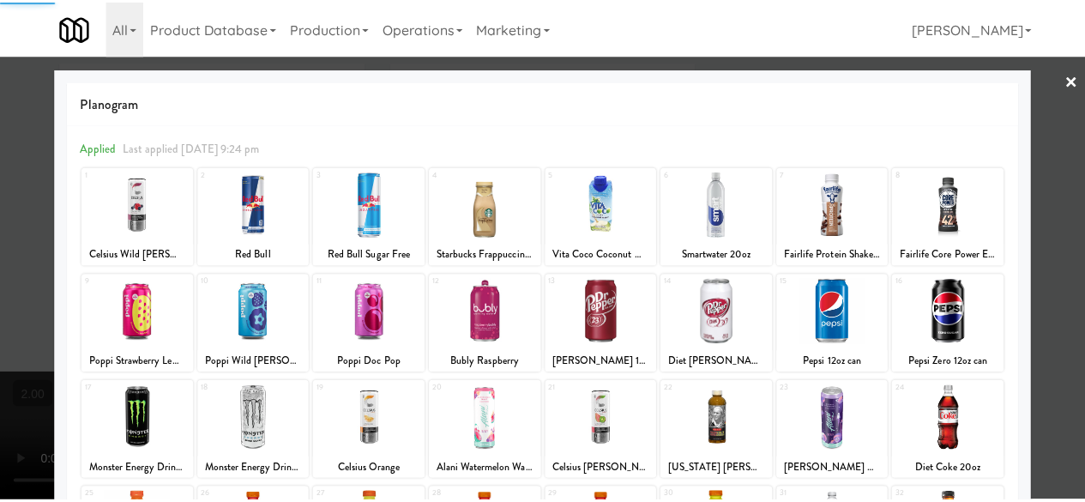
scroll to position [340, 0]
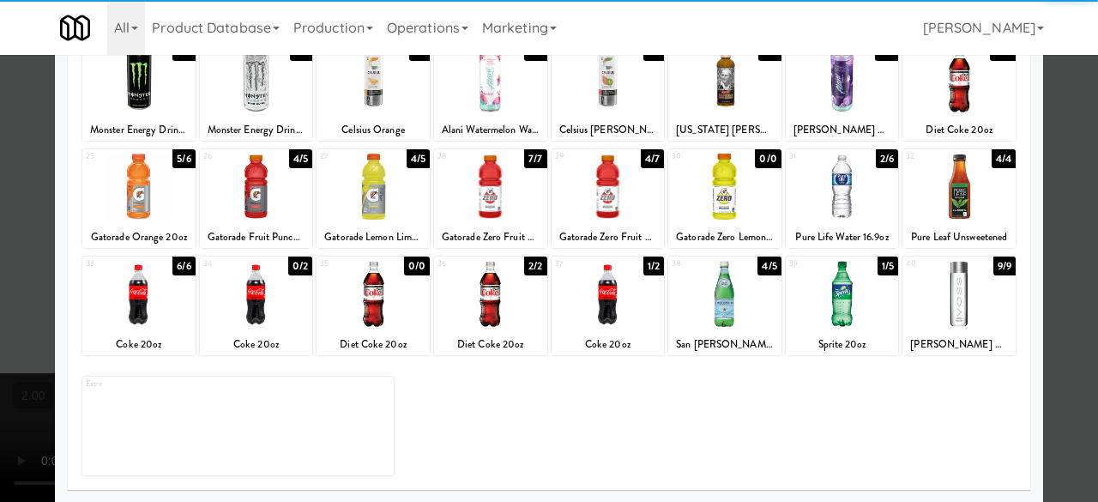
click at [265, 279] on div at bounding box center [256, 294] width 113 height 66
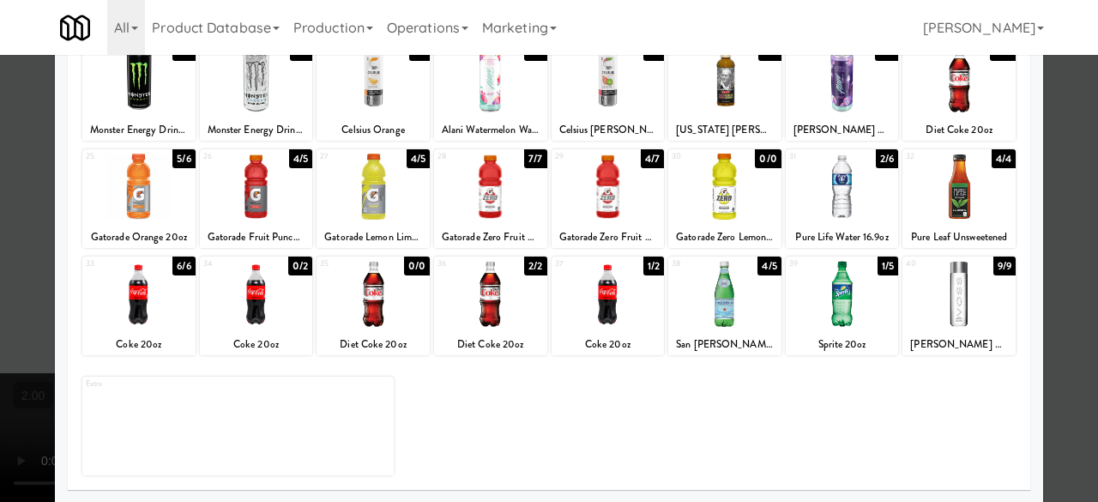
click at [1073, 211] on div at bounding box center [549, 251] width 1098 height 502
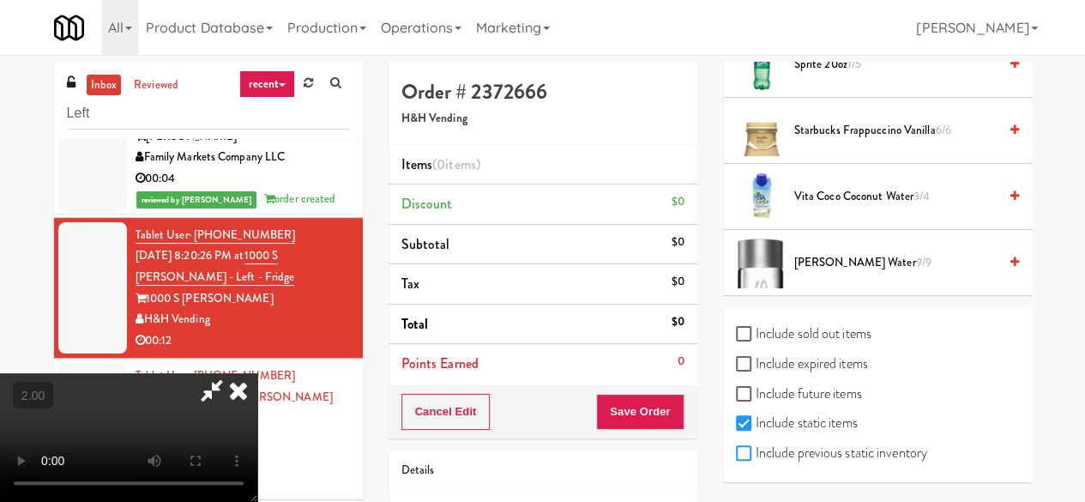
click at [744, 450] on input "Include previous static inventory" at bounding box center [746, 454] width 20 height 14
checkbox input "true"
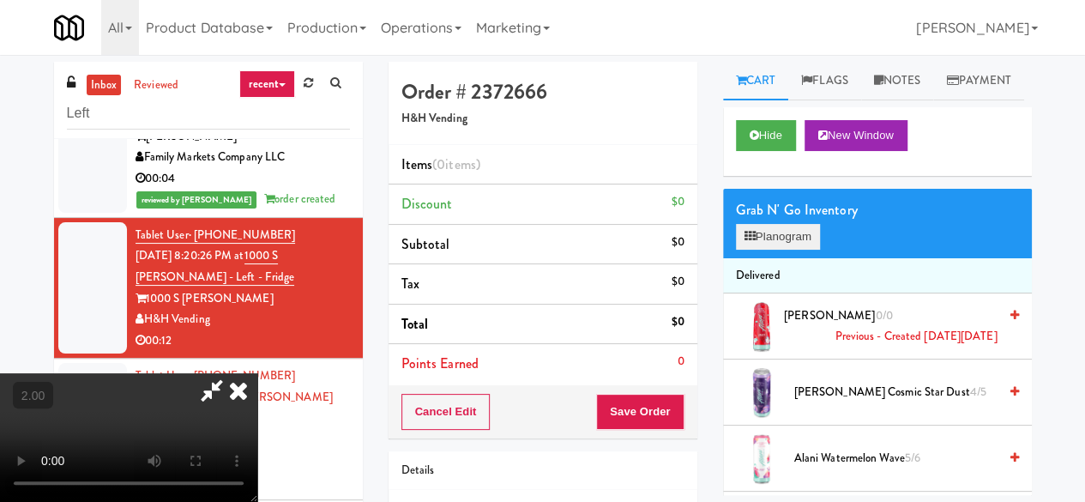
drag, startPoint x: 782, startPoint y: 249, endPoint x: 776, endPoint y: 268, distance: 20.6
click at [781, 223] on div "Grab N' Go Inventory" at bounding box center [877, 210] width 283 height 26
click at [779, 223] on div "Grab N' Go Inventory" at bounding box center [877, 210] width 283 height 26
click at [775, 250] on button "Planogram" at bounding box center [778, 237] width 84 height 26
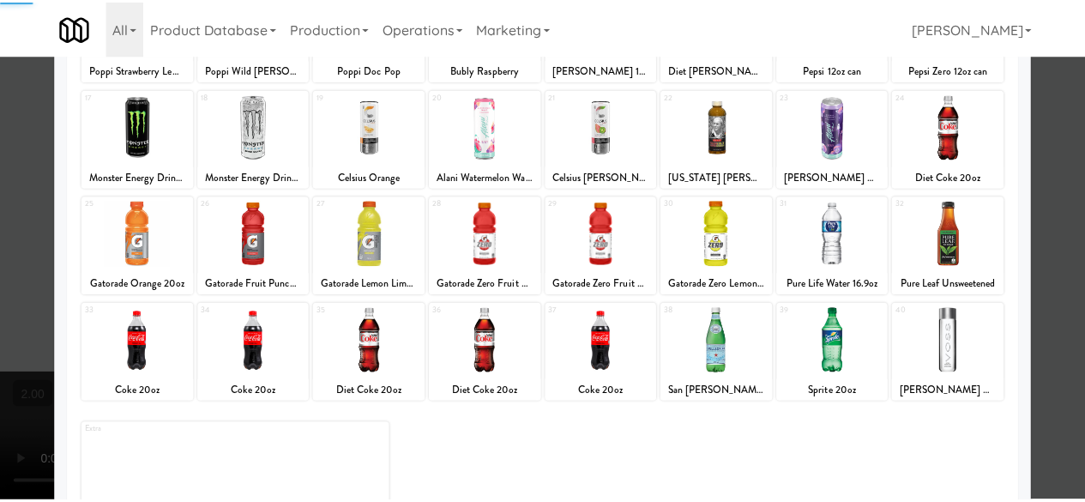
scroll to position [340, 0]
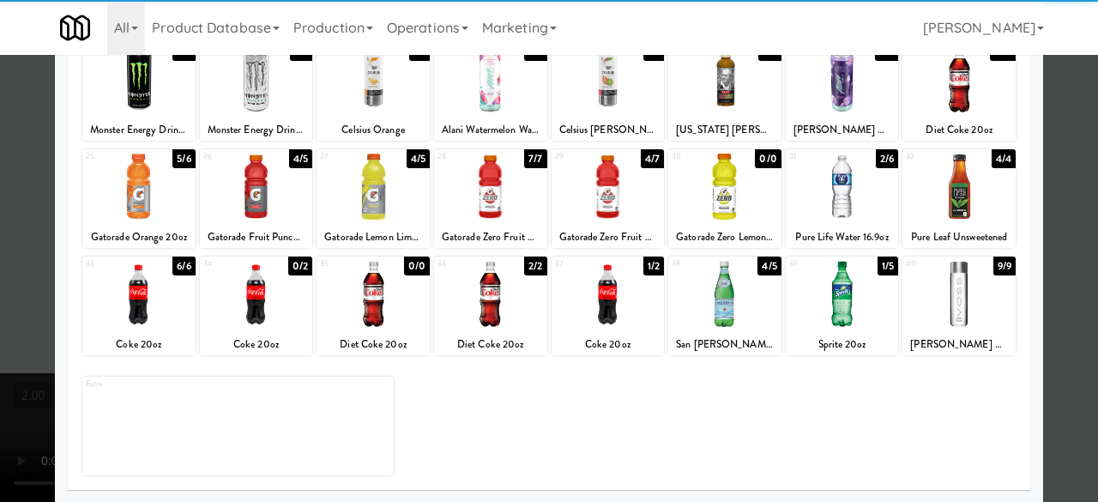
click at [266, 300] on div at bounding box center [256, 294] width 113 height 66
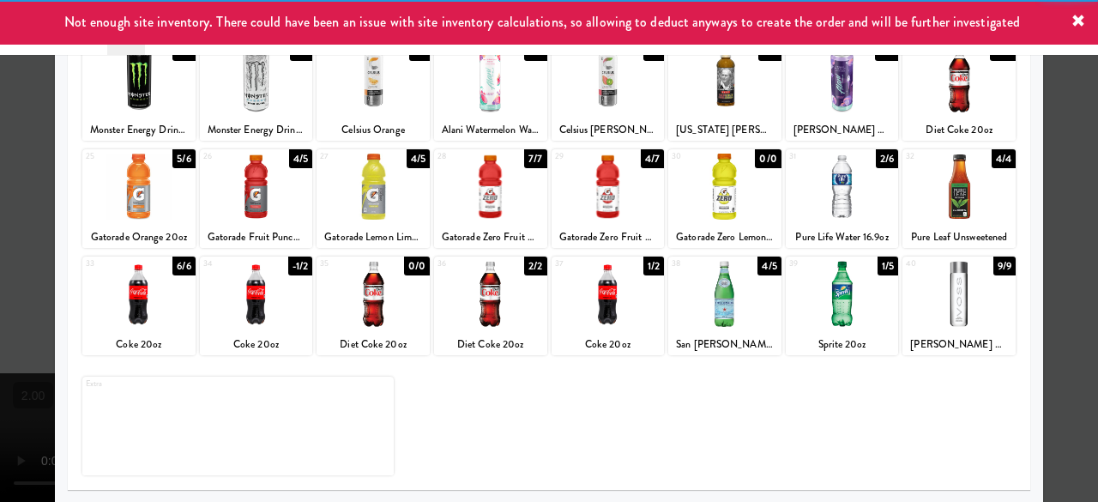
drag, startPoint x: 1055, startPoint y: 193, endPoint x: 742, endPoint y: 169, distance: 314.0
click at [1052, 192] on div at bounding box center [549, 251] width 1098 height 502
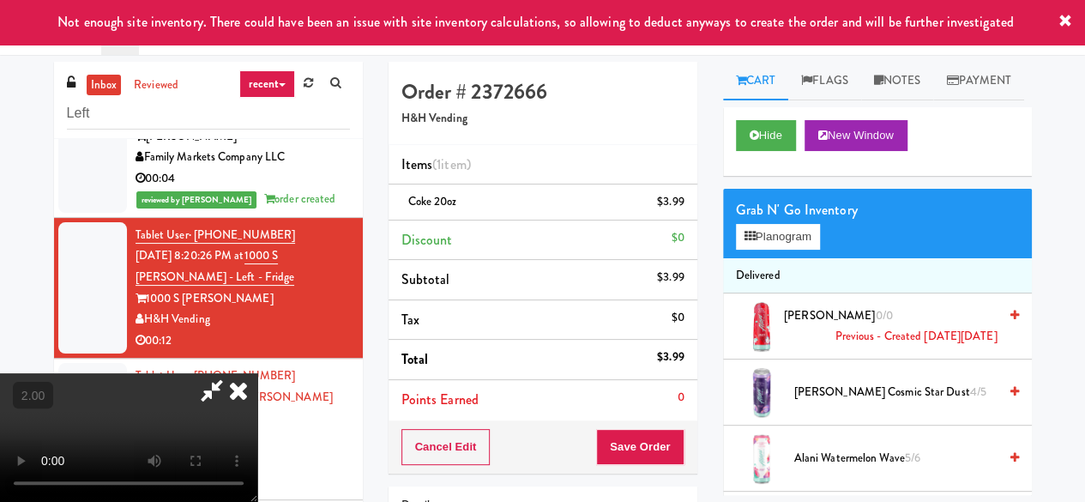
click at [232, 373] on icon at bounding box center [211, 390] width 39 height 34
click at [632, 432] on button "Save Order" at bounding box center [639, 447] width 87 height 36
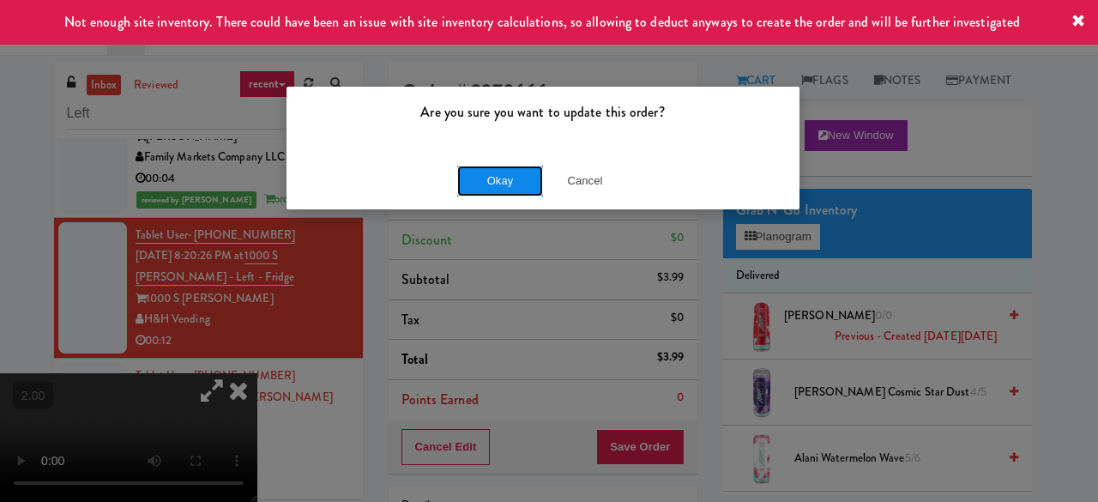
click at [503, 172] on button "Okay" at bounding box center [500, 181] width 86 height 31
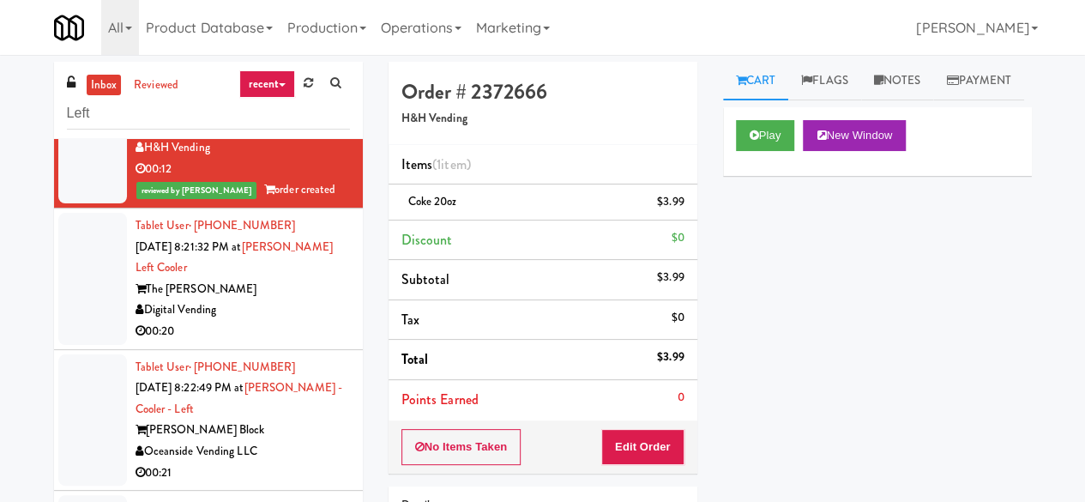
click at [282, 342] on div "00:20" at bounding box center [243, 331] width 214 height 21
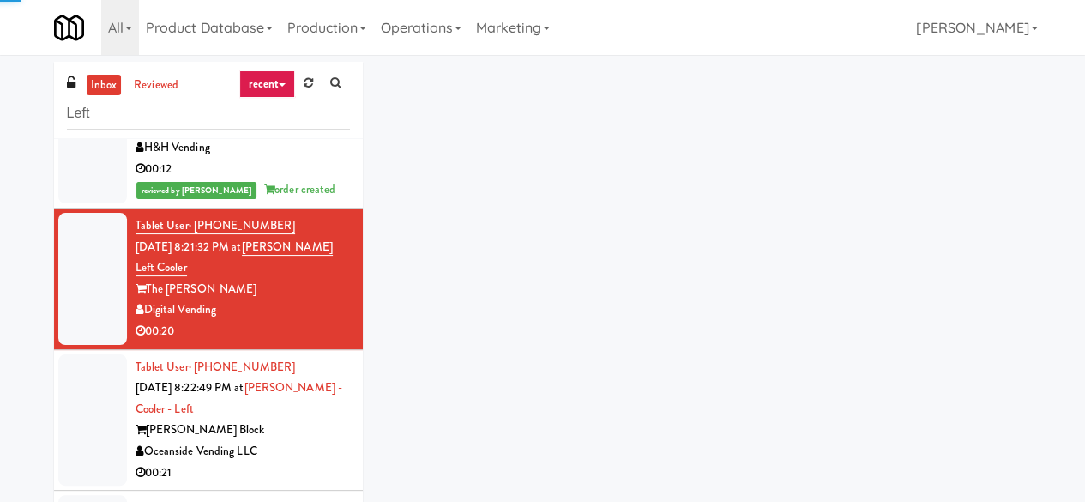
scroll to position [1458, 0]
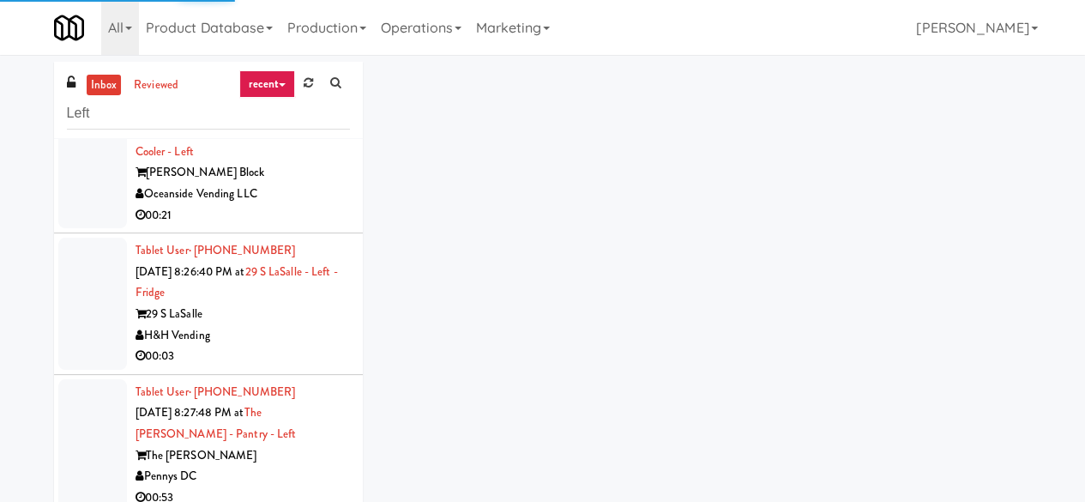
click at [290, 347] on div "H&H Vending" at bounding box center [243, 335] width 214 height 21
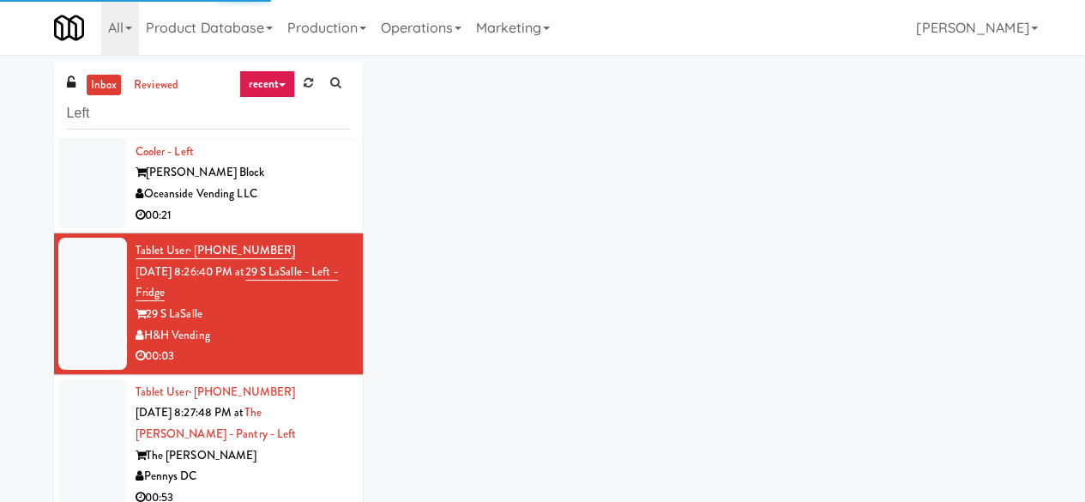
scroll to position [1630, 0]
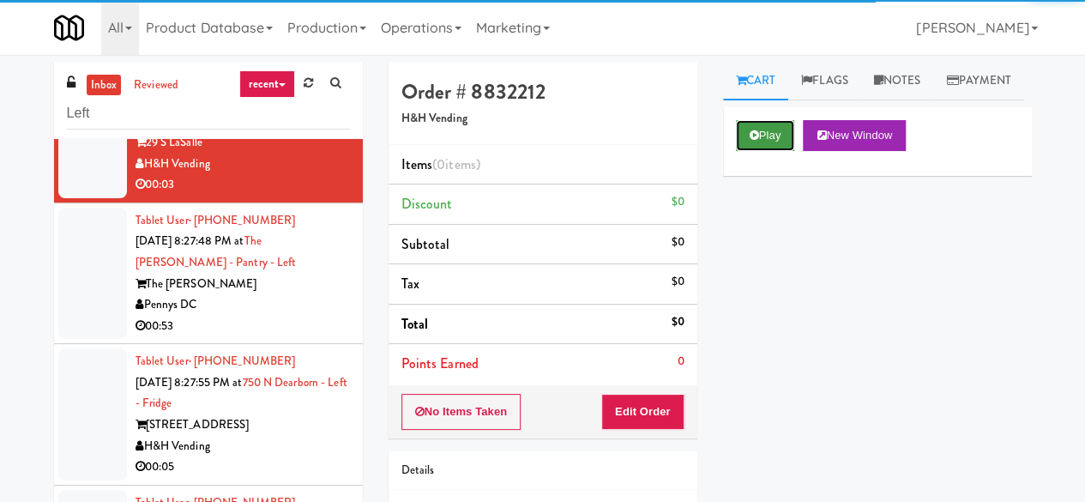
click at [777, 151] on button "Play" at bounding box center [765, 135] width 59 height 31
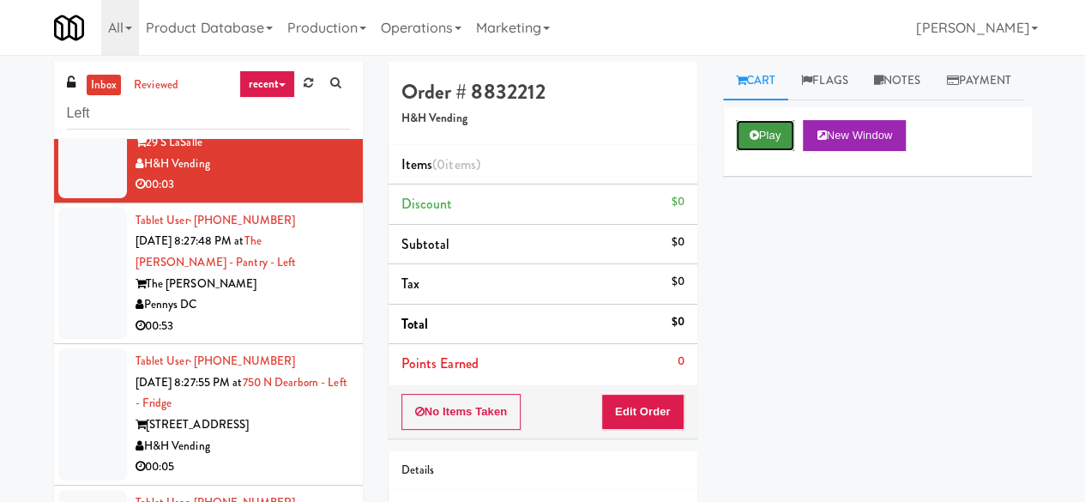
click at [759, 151] on button "Play" at bounding box center [765, 135] width 59 height 31
click at [767, 151] on button "Play" at bounding box center [765, 135] width 59 height 31
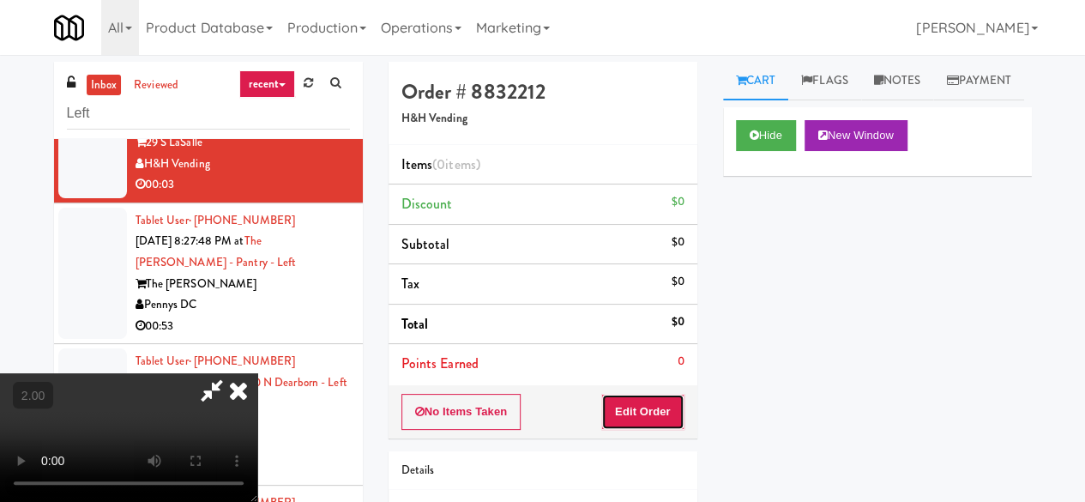
click at [636, 403] on button "Edit Order" at bounding box center [642, 412] width 83 height 36
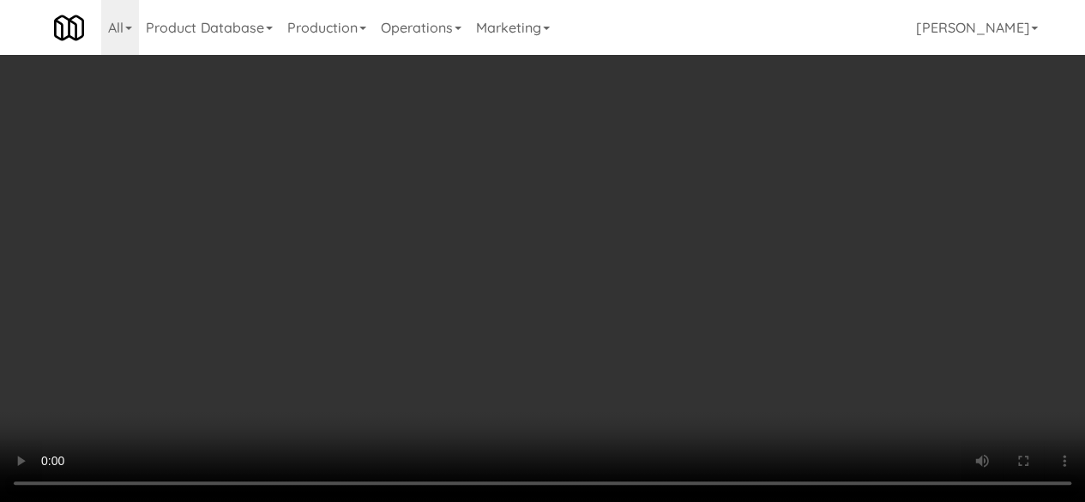
scroll to position [172, 0]
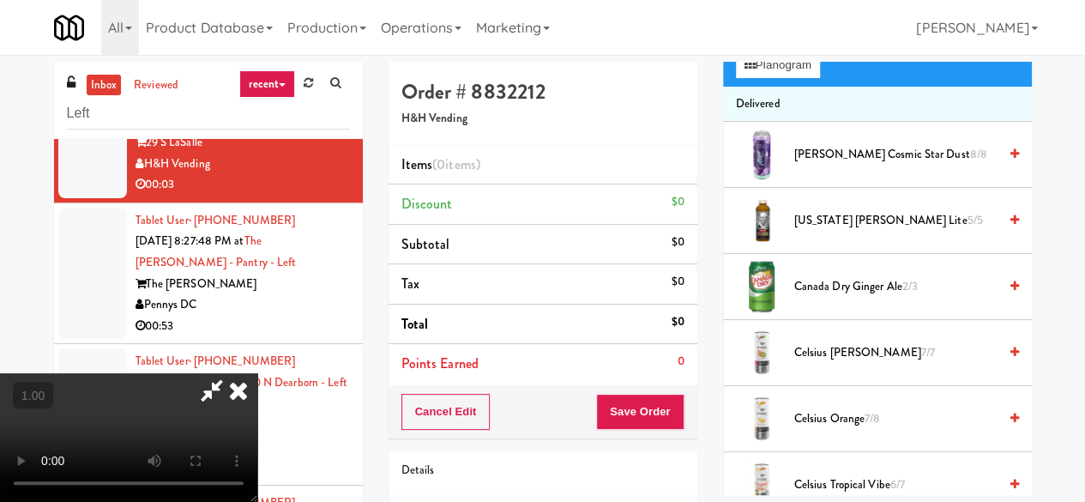
click at [841, 298] on span "Canada Dry Ginger Ale 2/3" at bounding box center [895, 286] width 203 height 21
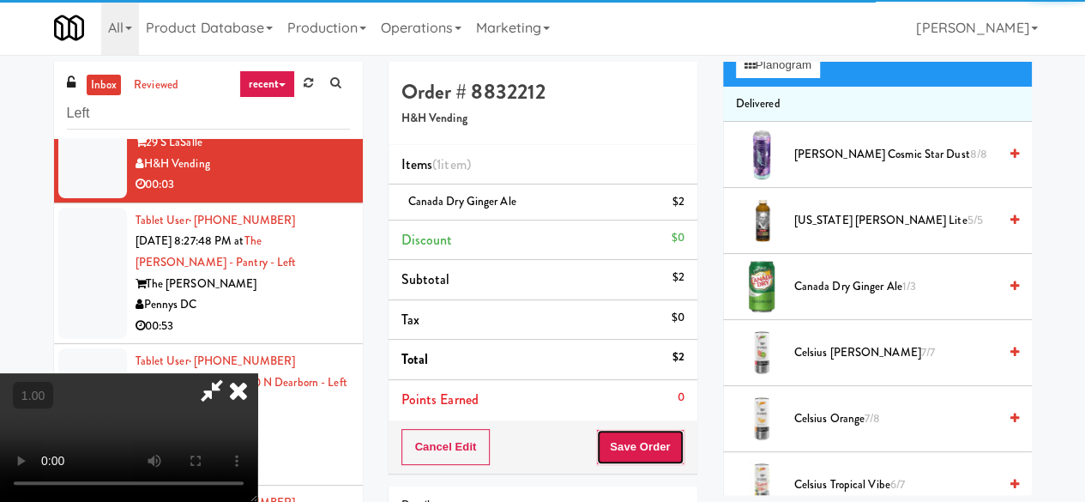
click at [668, 450] on button "Save Order" at bounding box center [639, 447] width 87 height 36
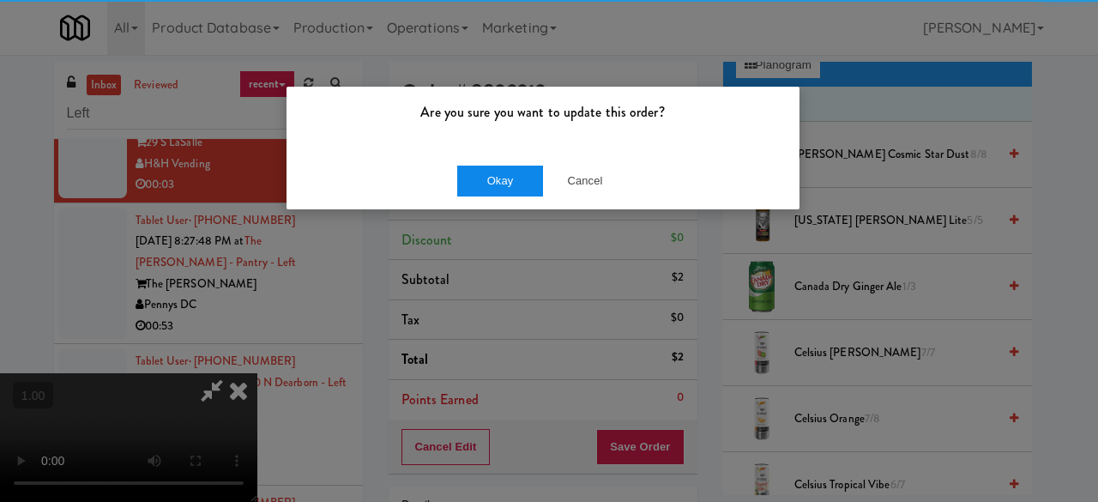
drag, startPoint x: 460, startPoint y: 157, endPoint x: 496, endPoint y: 187, distance: 46.9
click at [496, 187] on div "Okay Cancel" at bounding box center [542, 180] width 513 height 57
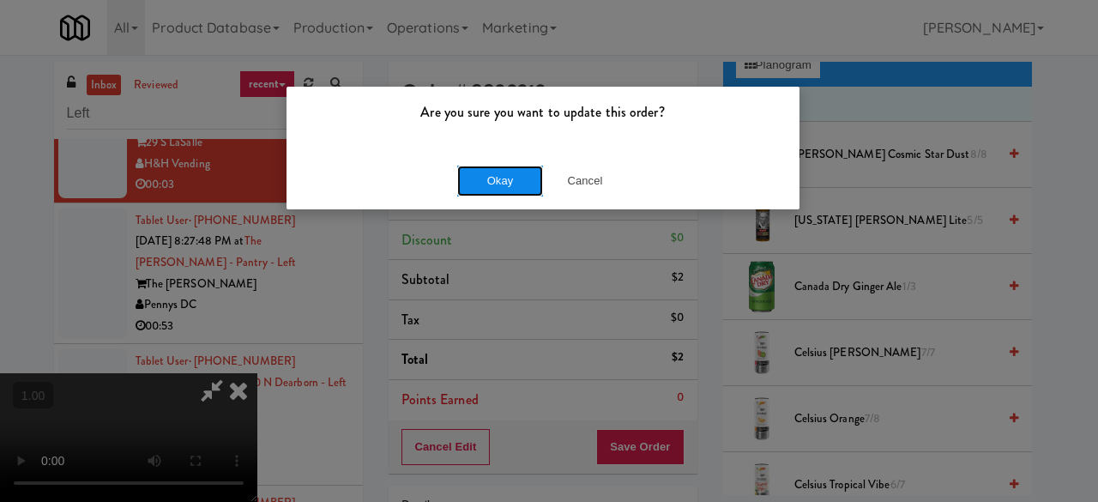
click at [496, 187] on button "Okay" at bounding box center [500, 181] width 86 height 31
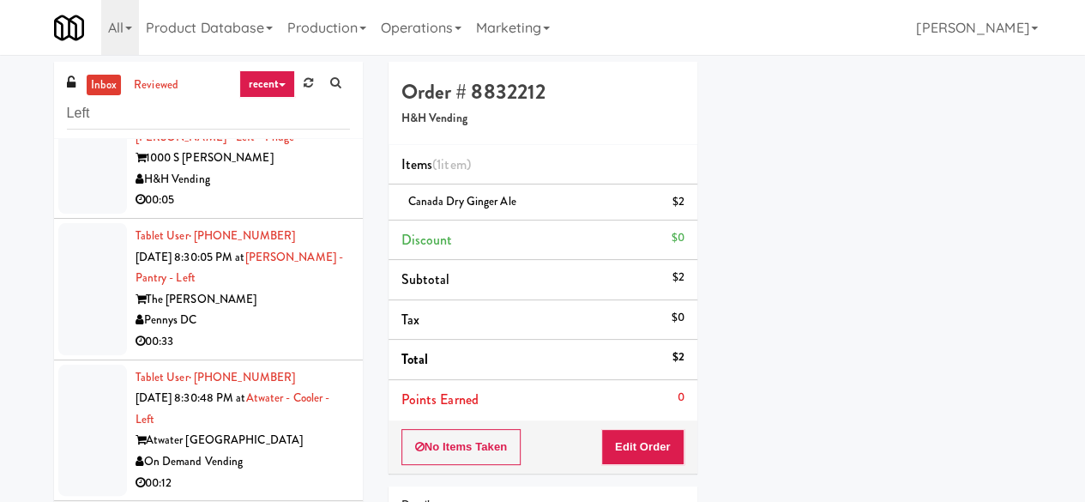
scroll to position [1973, 0]
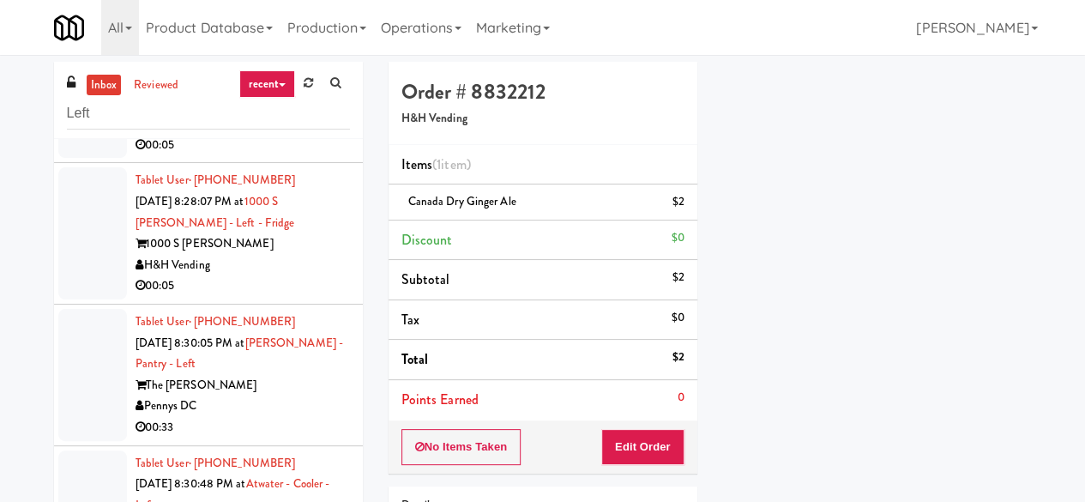
click at [292, 156] on div "00:05" at bounding box center [243, 145] width 214 height 21
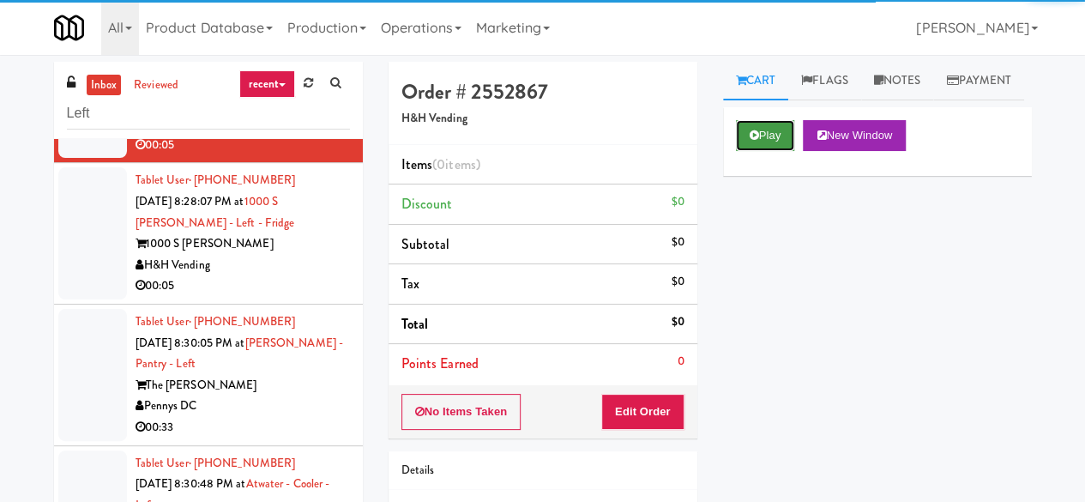
click at [777, 151] on button "Play" at bounding box center [765, 135] width 59 height 31
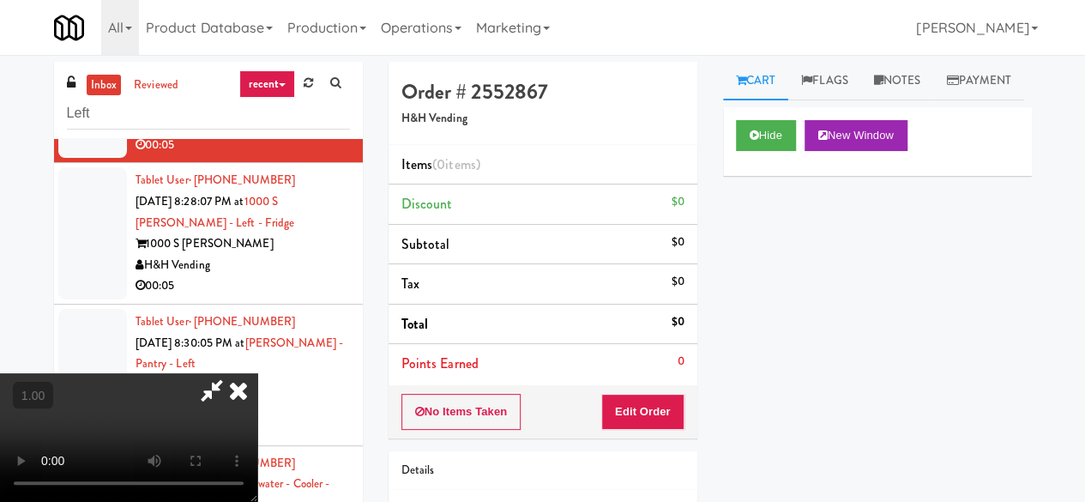
click at [662, 388] on div "No Items Taken Edit Order" at bounding box center [543, 411] width 309 height 53
click at [659, 411] on button "Edit Order" at bounding box center [642, 412] width 83 height 36
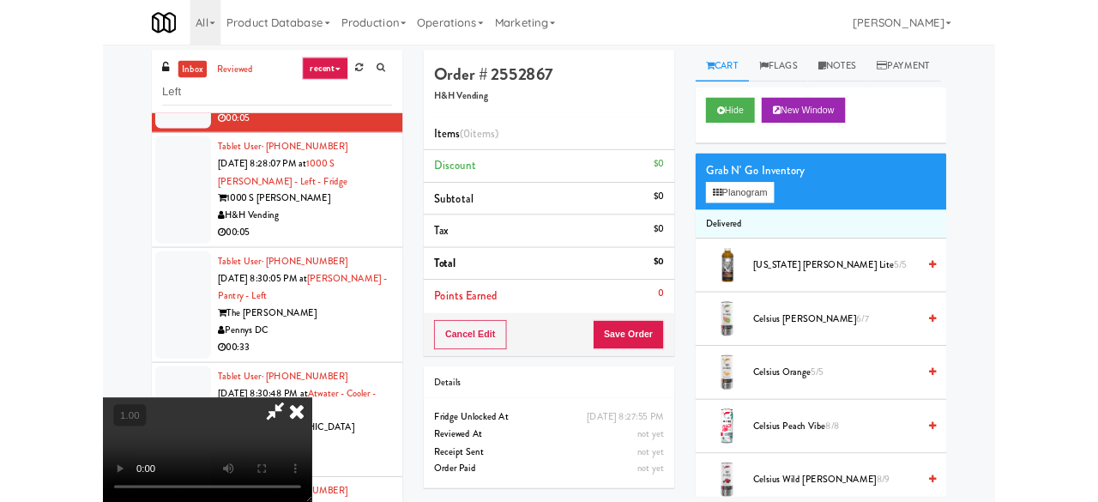
scroll to position [35, 0]
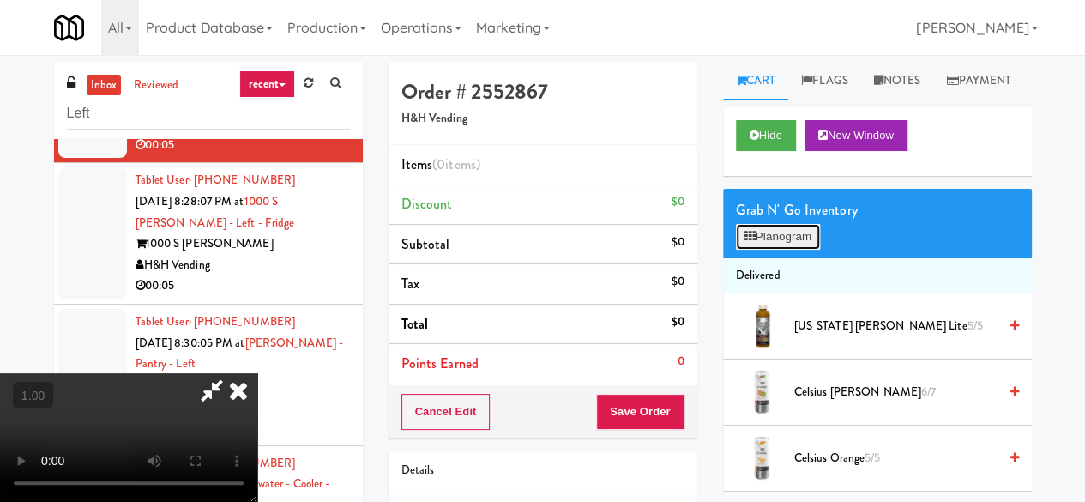
click at [787, 250] on button "Planogram" at bounding box center [778, 237] width 84 height 26
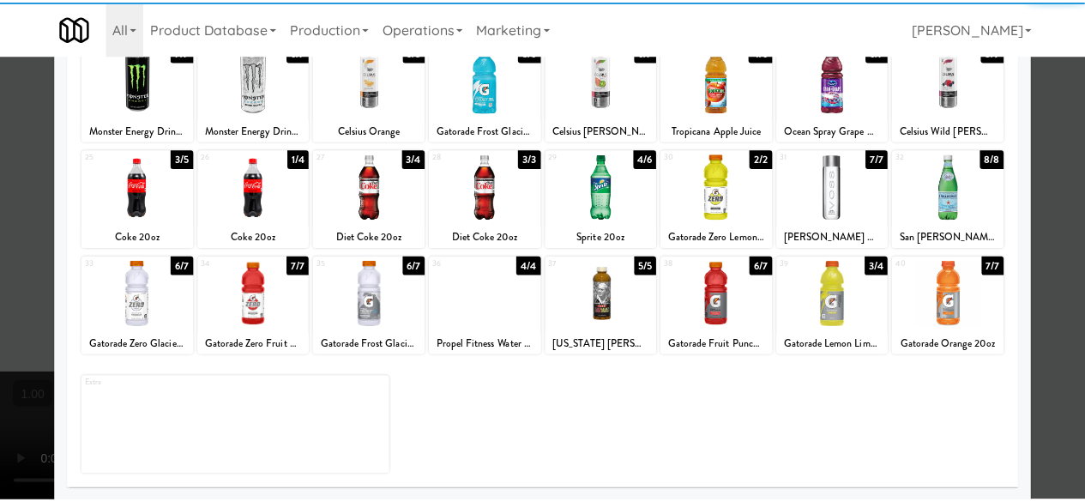
scroll to position [340, 0]
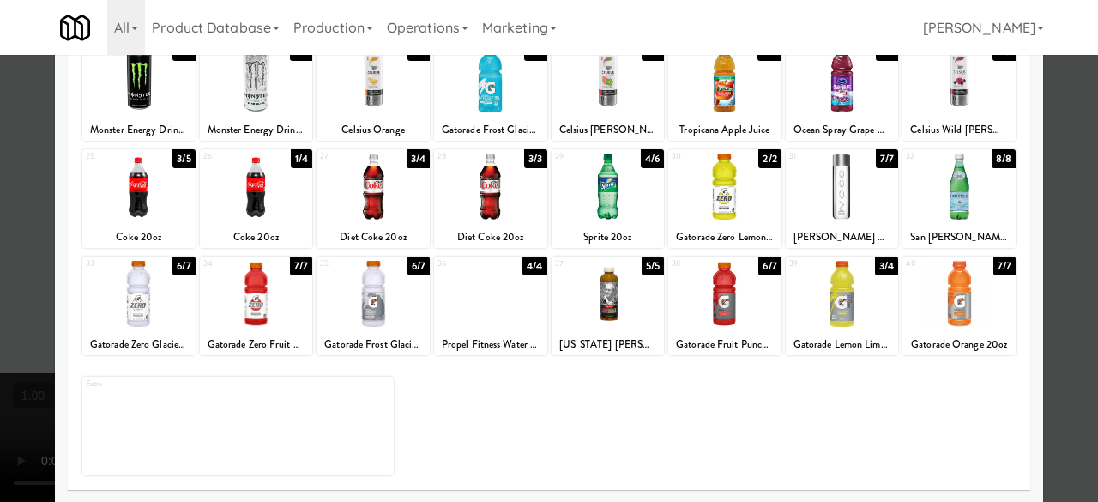
click at [149, 194] on div at bounding box center [138, 187] width 113 height 66
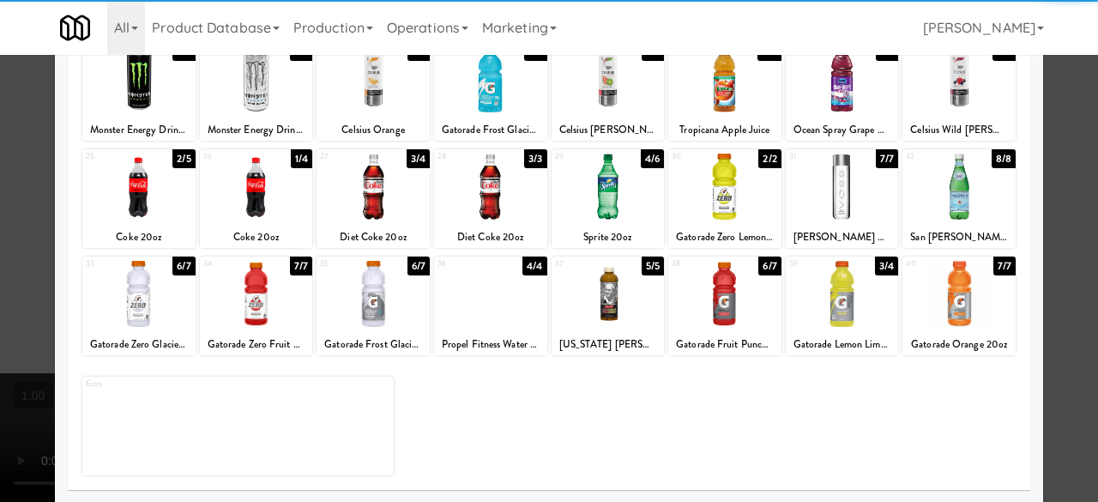
click at [1042, 130] on div at bounding box center [549, 251] width 1098 height 502
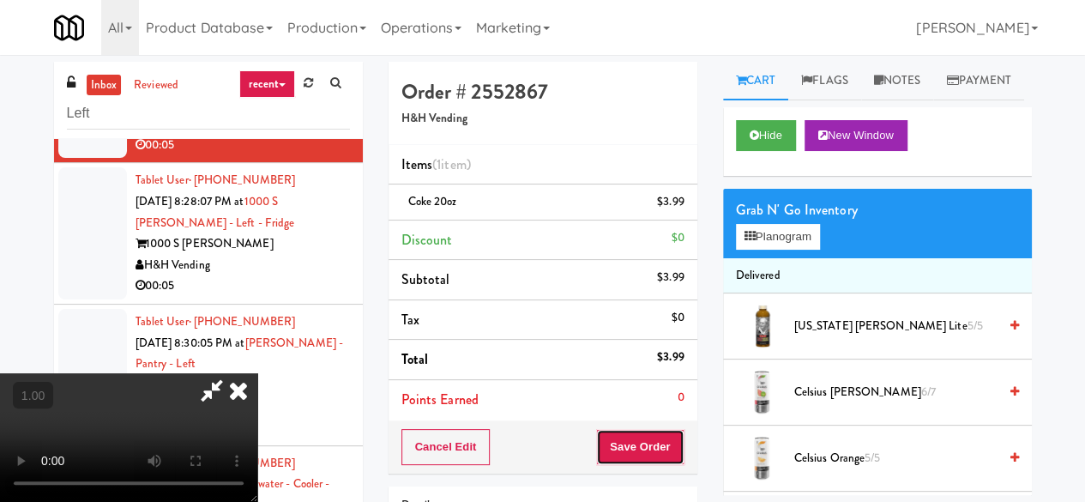
click at [656, 455] on button "Save Order" at bounding box center [639, 447] width 87 height 36
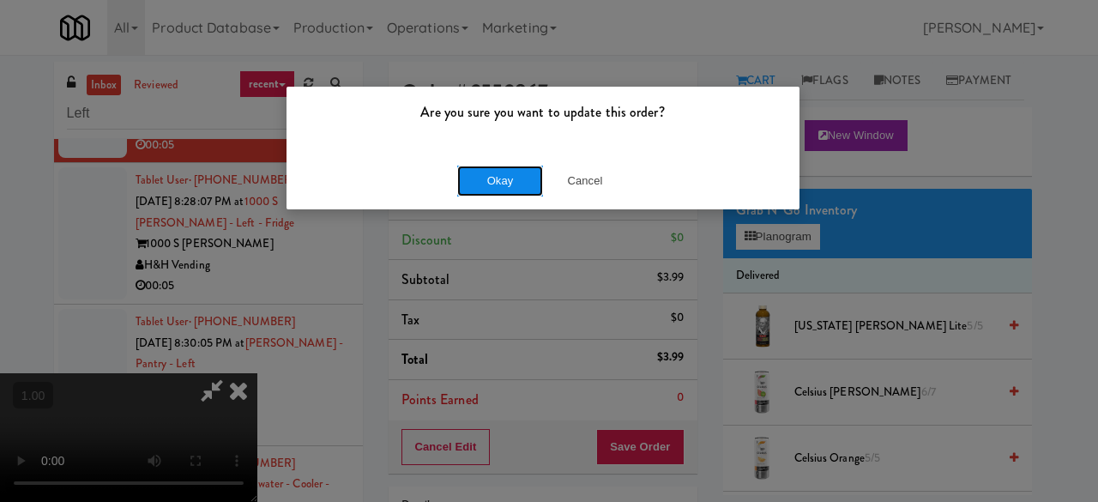
click at [491, 190] on button "Okay" at bounding box center [500, 181] width 86 height 31
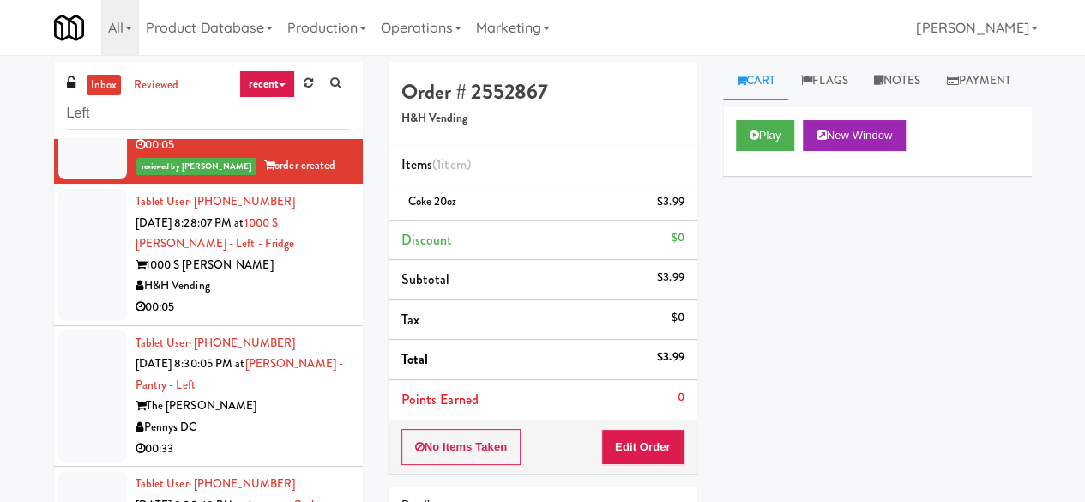
scroll to position [2058, 0]
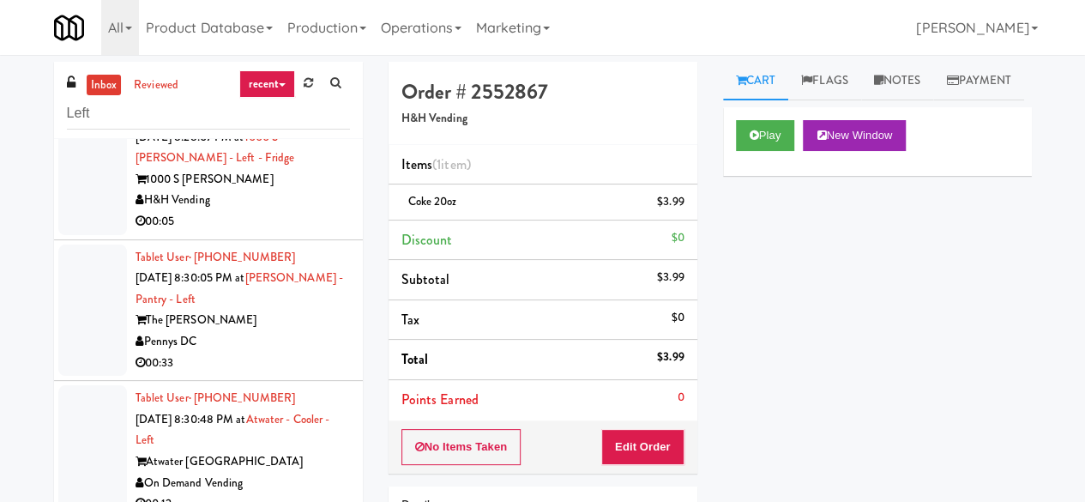
click at [287, 232] on div "00:05" at bounding box center [243, 221] width 214 height 21
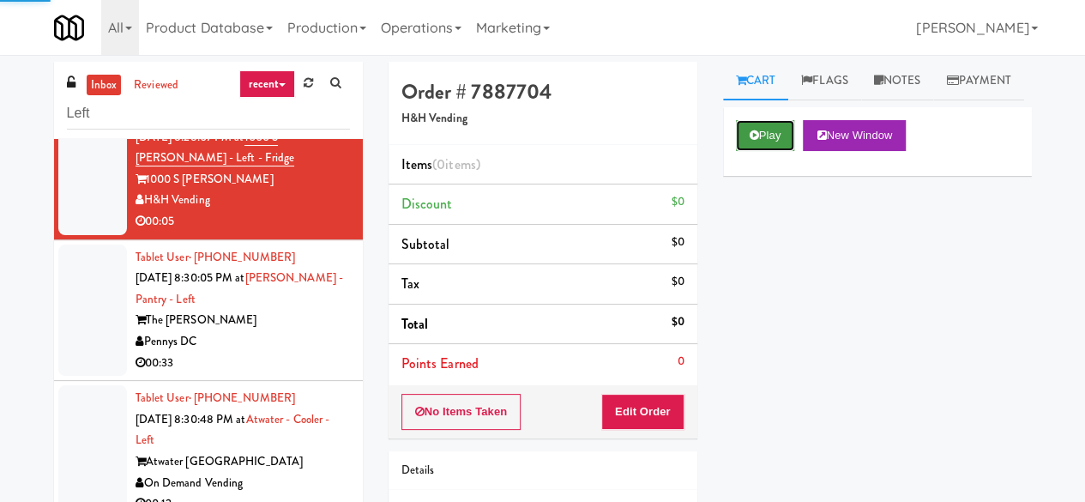
click at [744, 151] on button "Play" at bounding box center [765, 135] width 59 height 31
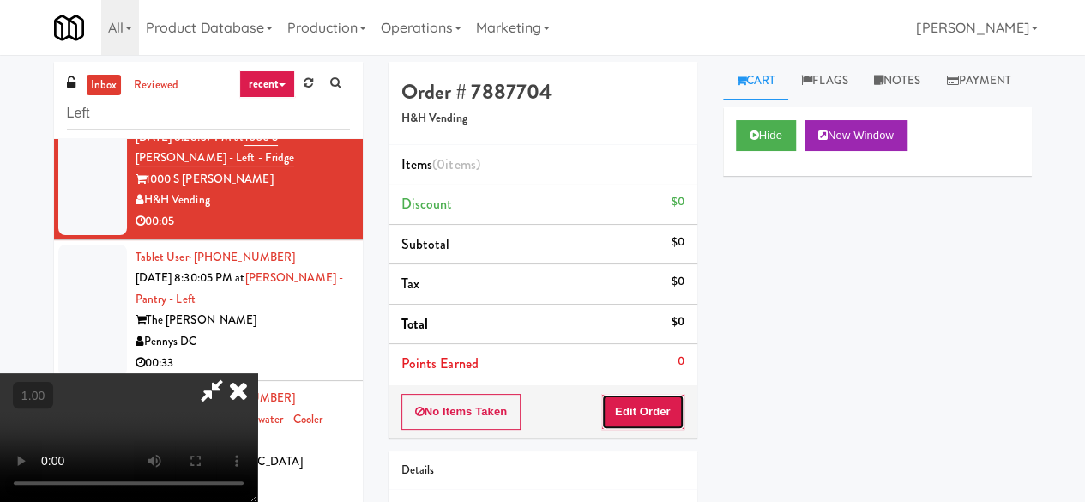
click at [660, 412] on button "Edit Order" at bounding box center [642, 412] width 83 height 36
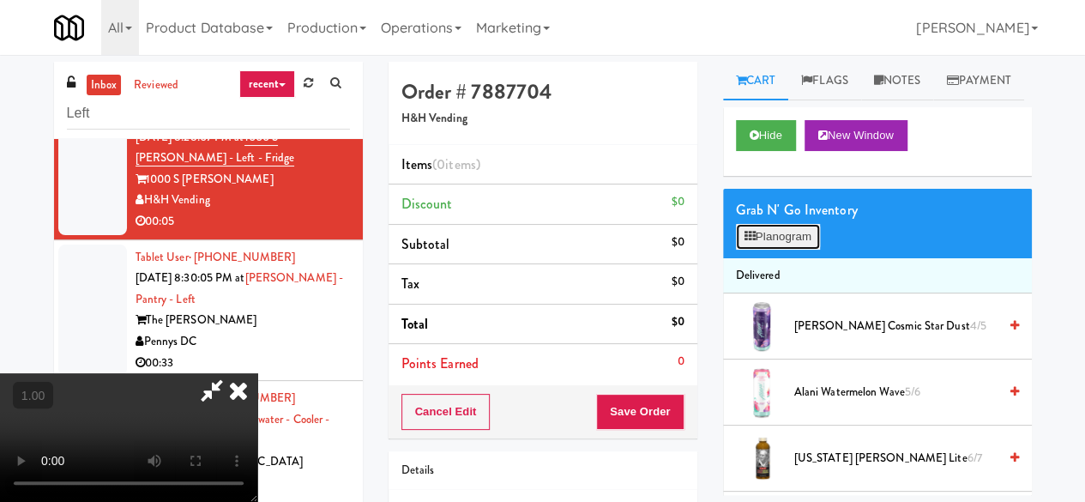
click at [753, 250] on button "Planogram" at bounding box center [778, 237] width 84 height 26
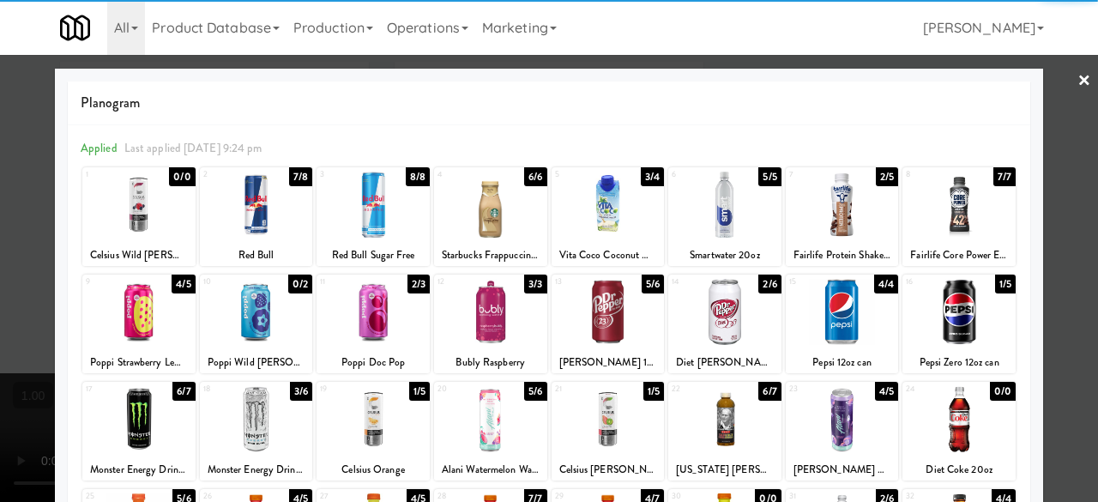
click at [957, 294] on div at bounding box center [958, 312] width 113 height 66
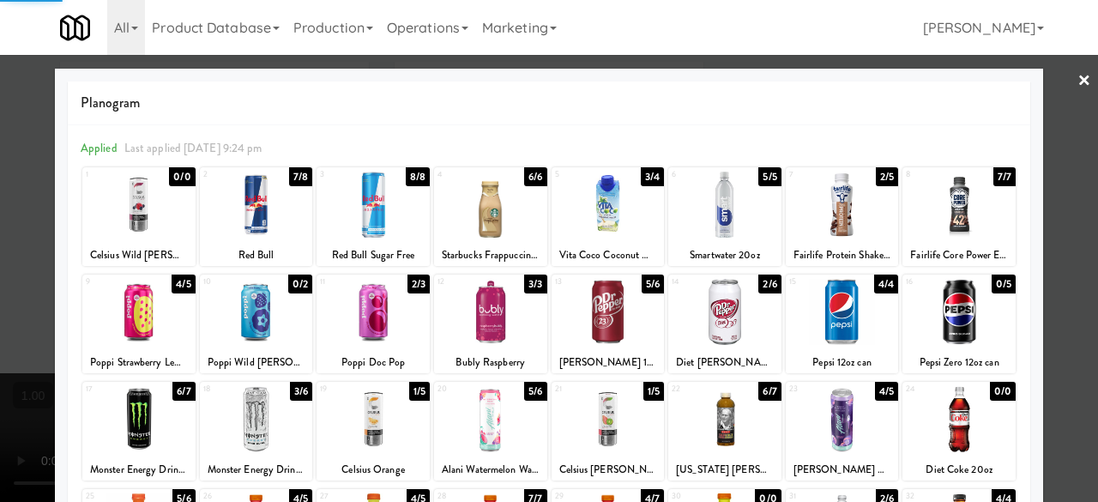
click at [1043, 228] on div at bounding box center [549, 251] width 1098 height 502
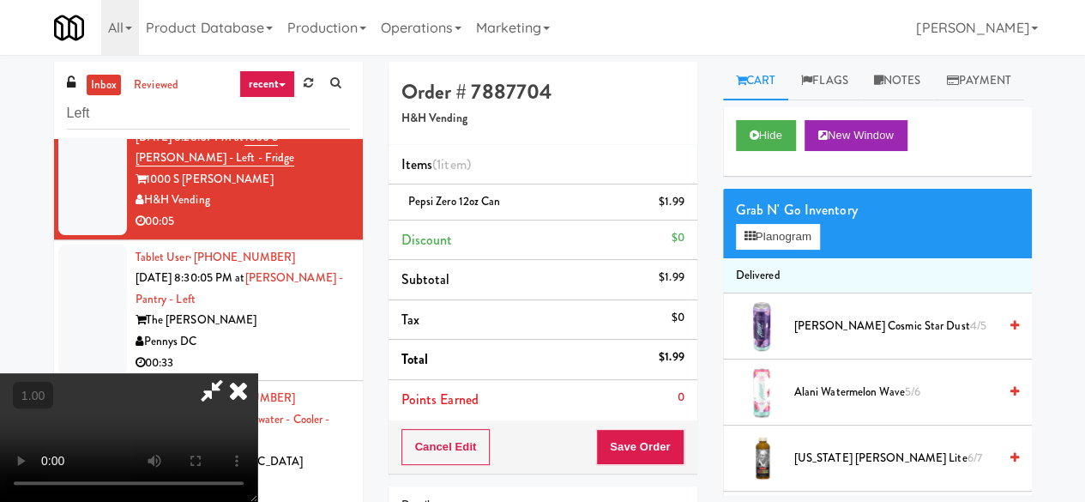
click at [232, 373] on icon at bounding box center [211, 390] width 39 height 34
click at [633, 441] on button "Save Order" at bounding box center [639, 447] width 87 height 36
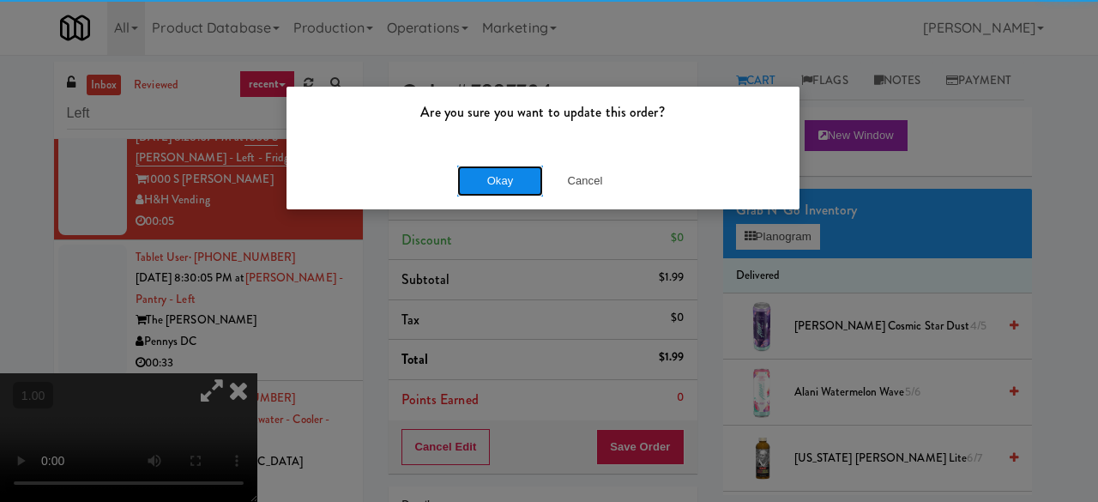
click at [516, 171] on button "Okay" at bounding box center [500, 181] width 86 height 31
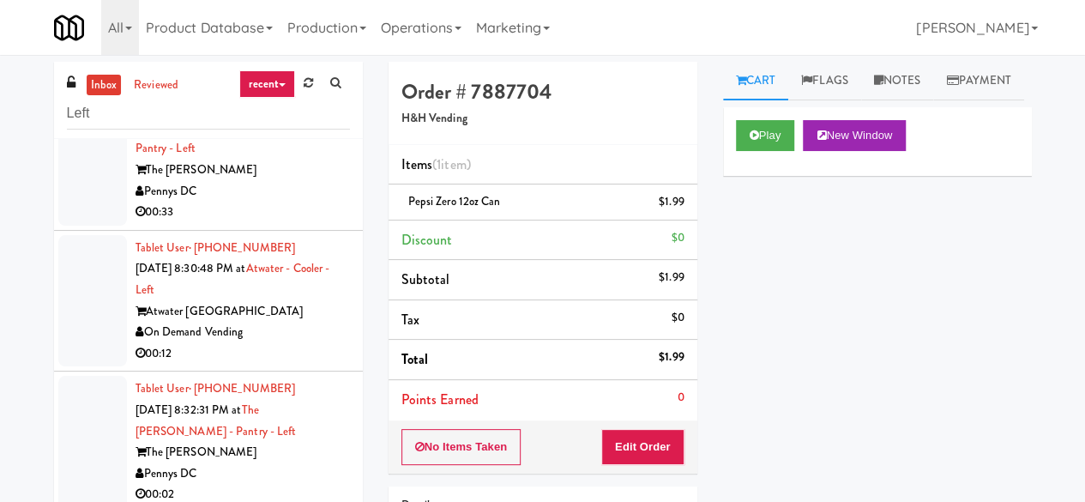
click at [280, 202] on div "Pennys DC" at bounding box center [243, 191] width 214 height 21
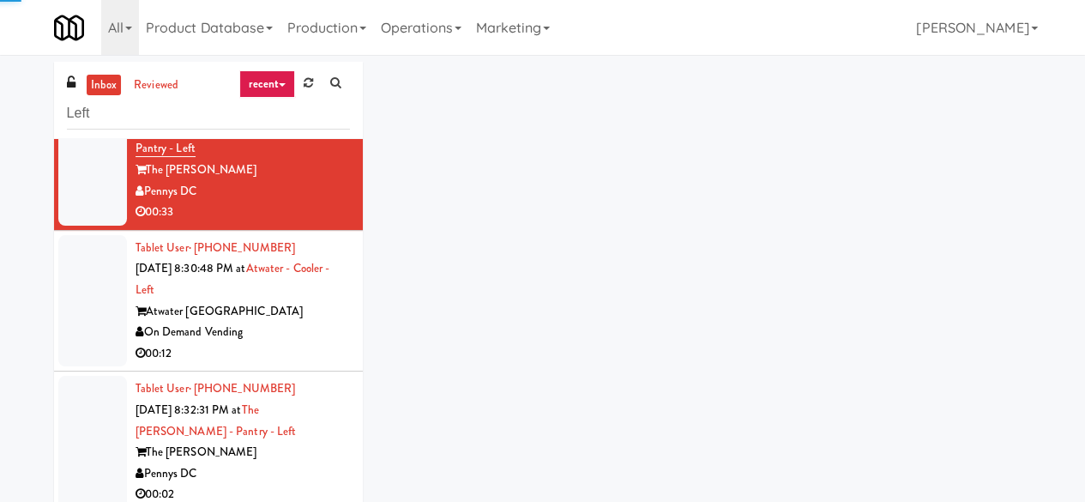
scroll to position [2487, 0]
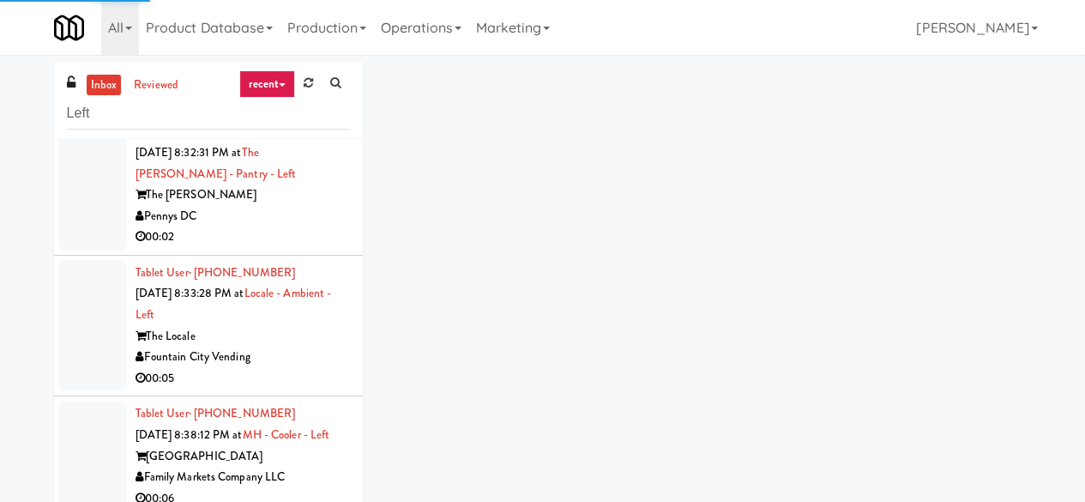
click at [286, 206] on div "The Kiley" at bounding box center [243, 194] width 214 height 21
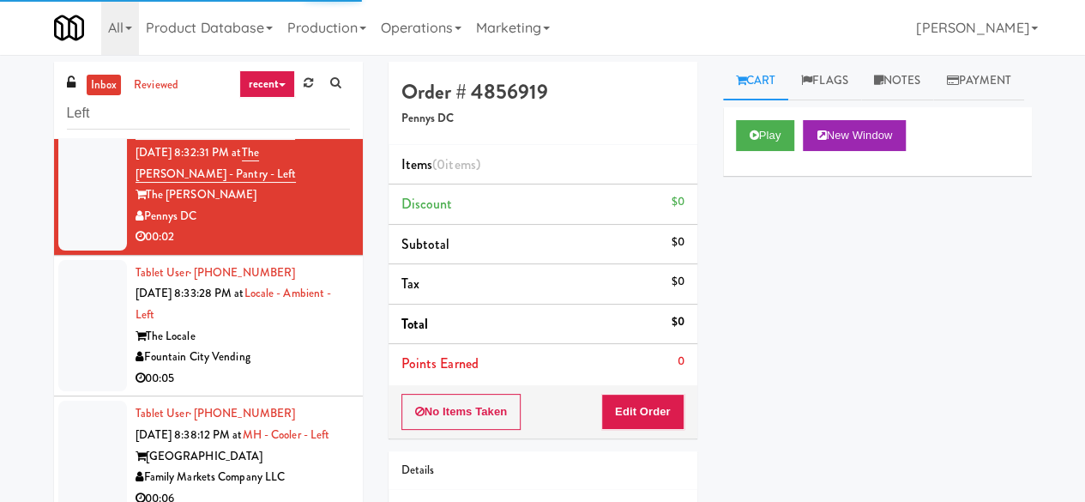
scroll to position [2573, 0]
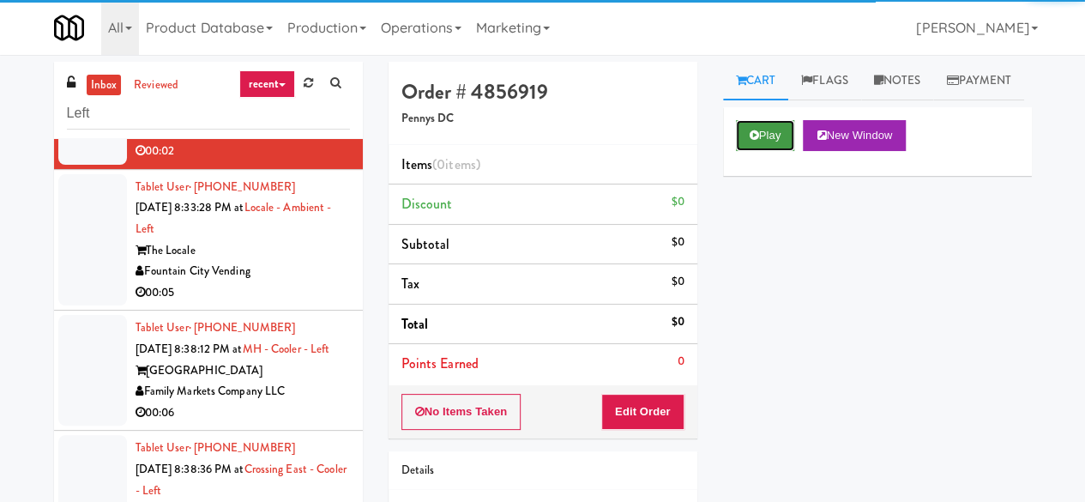
click at [756, 151] on button "Play" at bounding box center [765, 135] width 59 height 31
drag, startPoint x: 756, startPoint y: 181, endPoint x: 752, endPoint y: 193, distance: 12.5
click at [756, 151] on button "Play" at bounding box center [765, 135] width 59 height 31
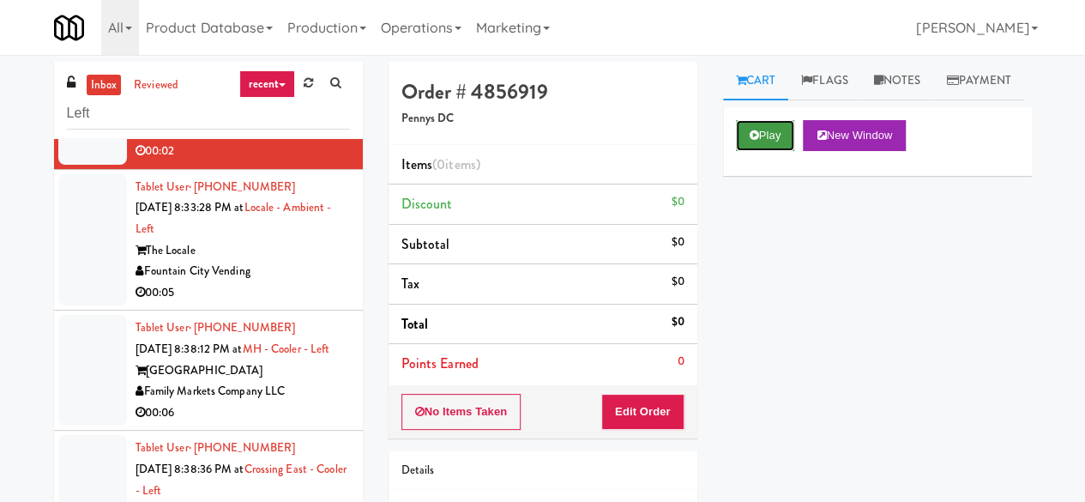
click at [758, 151] on button "Play" at bounding box center [765, 135] width 59 height 31
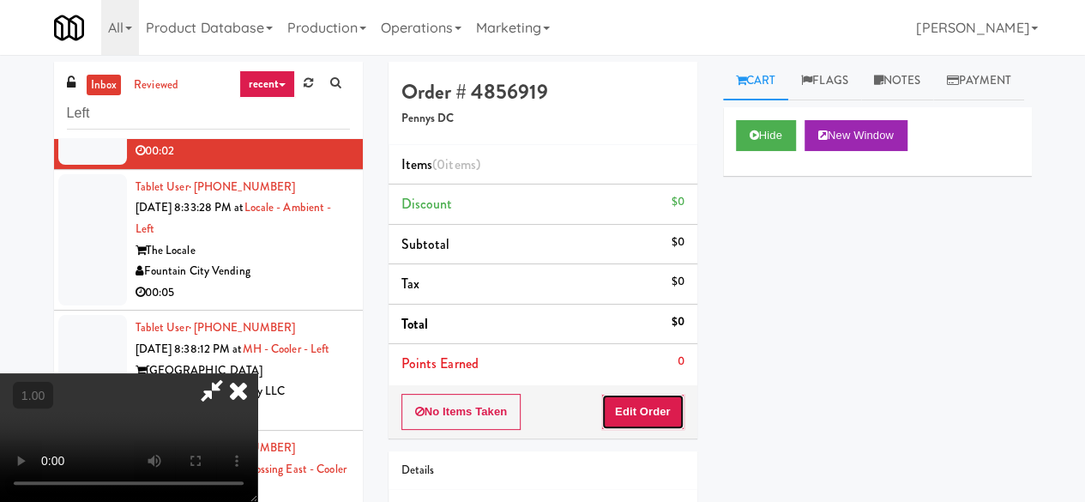
click at [659, 410] on button "Edit Order" at bounding box center [642, 412] width 83 height 36
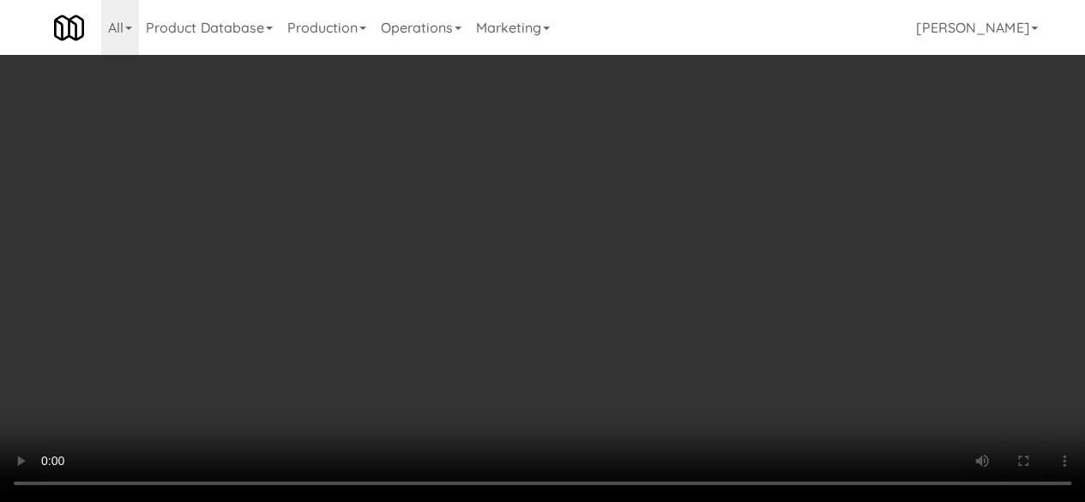
scroll to position [0, 0]
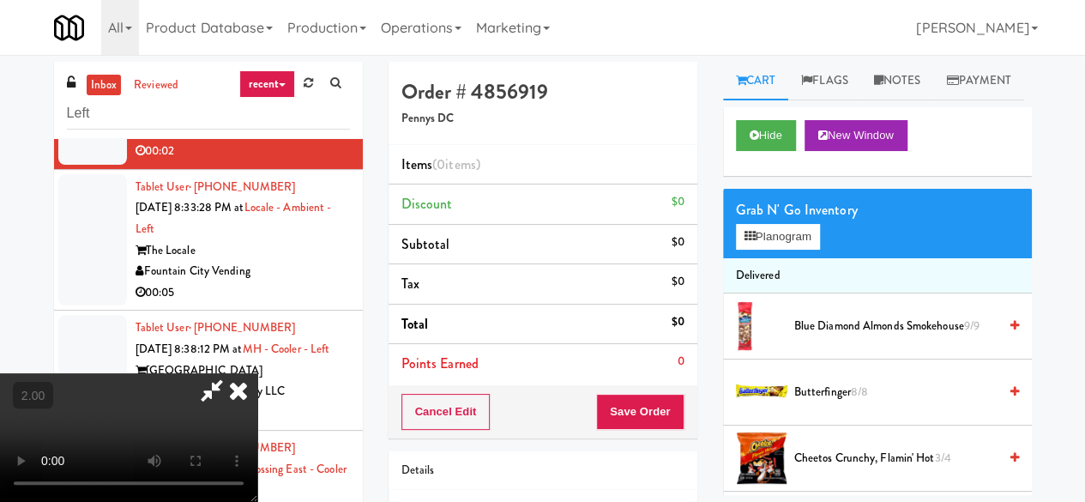
click at [232, 373] on icon at bounding box center [211, 390] width 39 height 34
click at [467, 407] on button "Cancel Edit" at bounding box center [445, 412] width 89 height 36
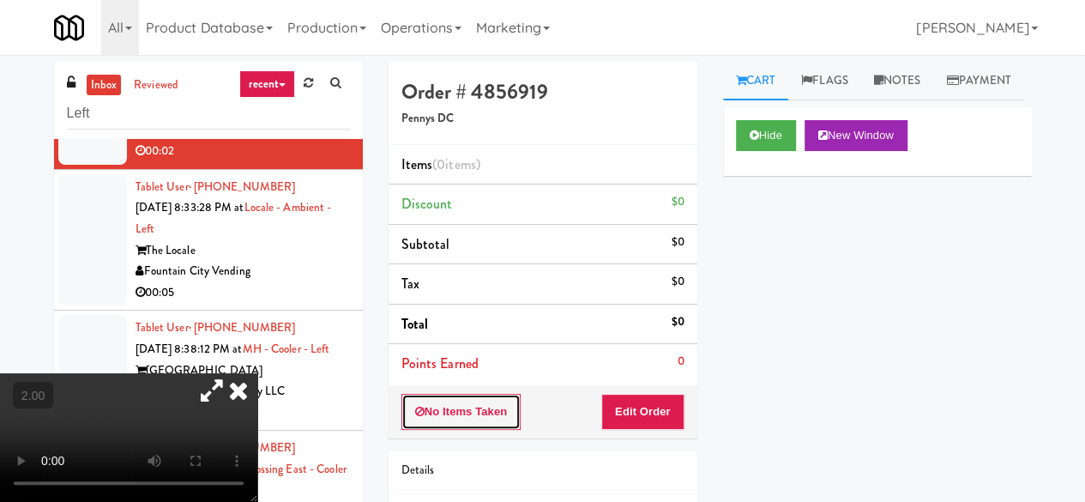
click at [467, 407] on button "No Items Taken" at bounding box center [461, 412] width 120 height 36
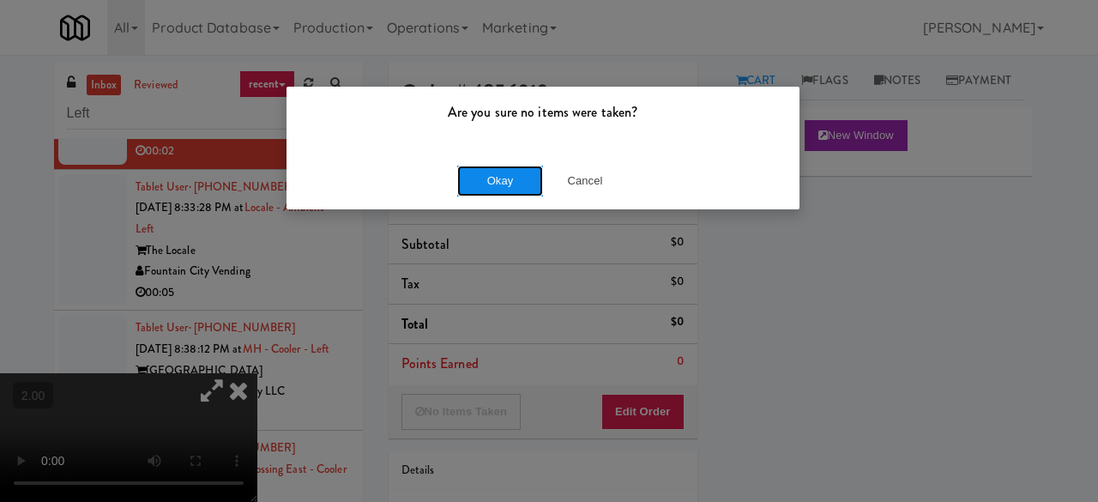
click at [488, 172] on button "Okay" at bounding box center [500, 181] width 86 height 31
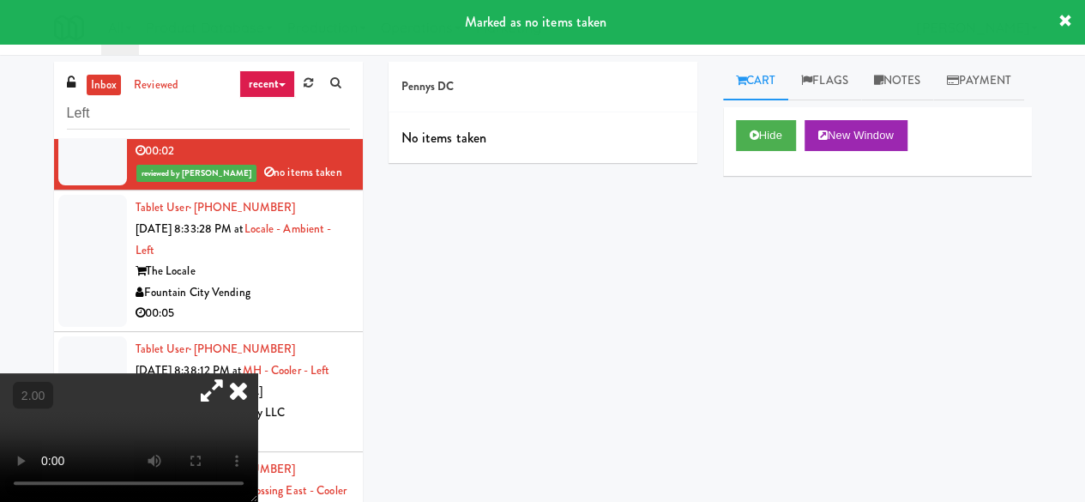
click at [257, 373] on icon at bounding box center [239, 390] width 38 height 34
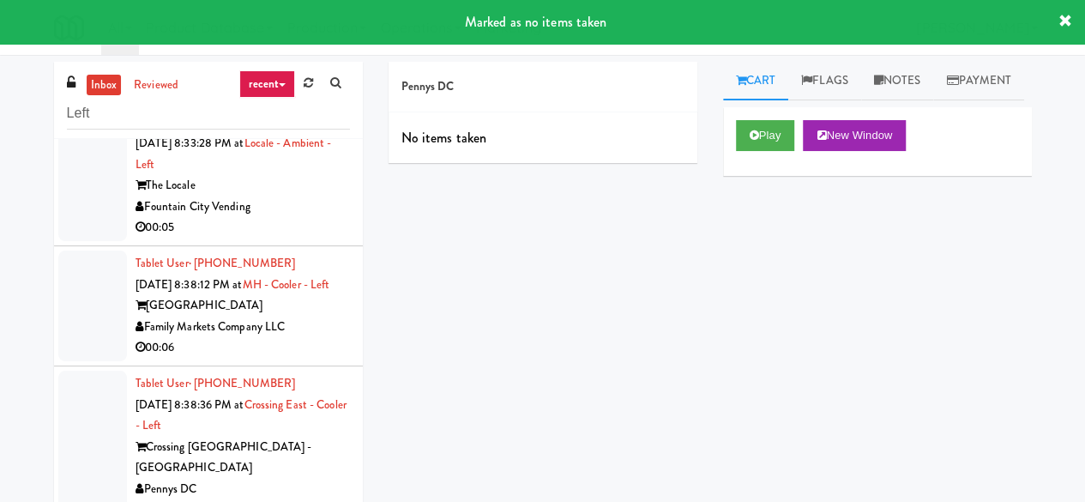
click at [290, 196] on div "The Locale" at bounding box center [243, 185] width 214 height 21
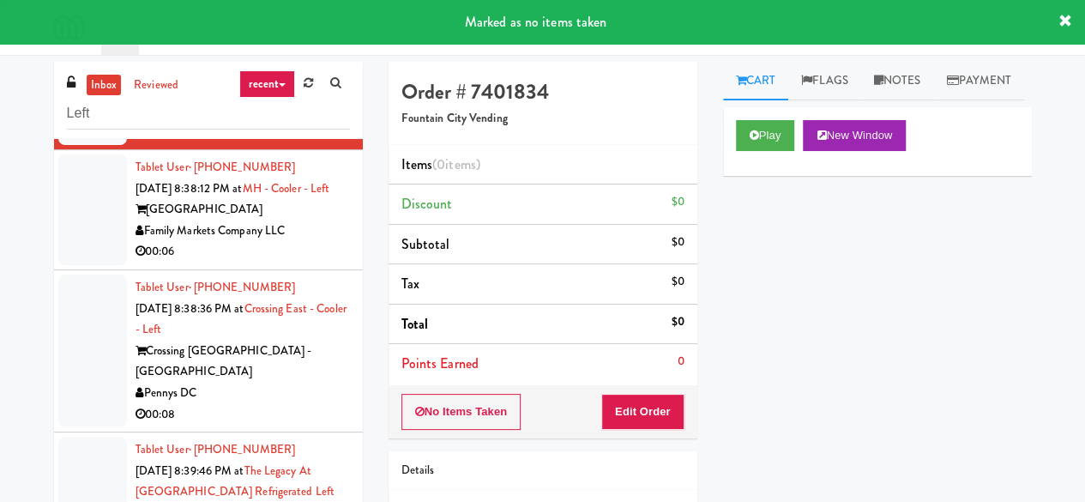
scroll to position [2830, 0]
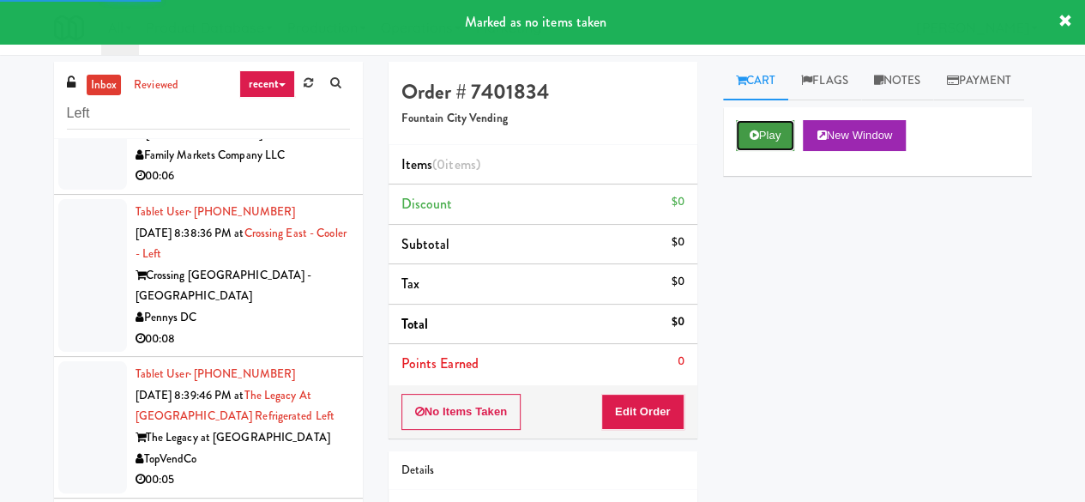
click at [772, 151] on button "Play" at bounding box center [765, 135] width 59 height 31
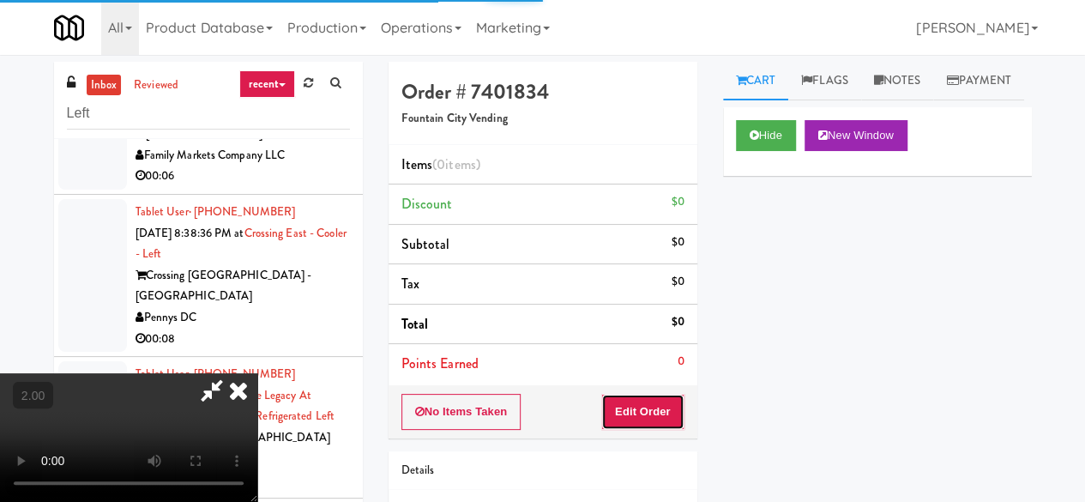
click at [662, 413] on button "Edit Order" at bounding box center [642, 412] width 83 height 36
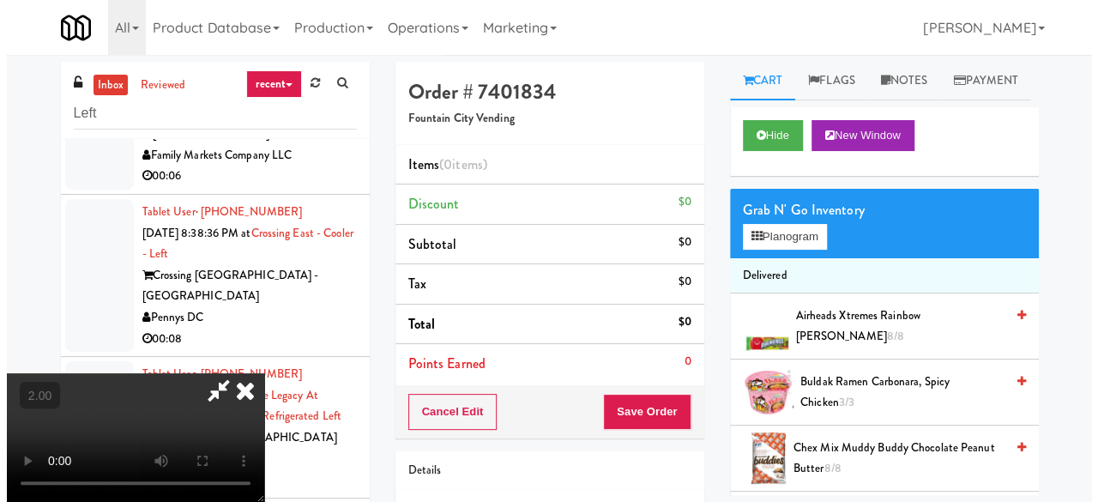
scroll to position [35, 0]
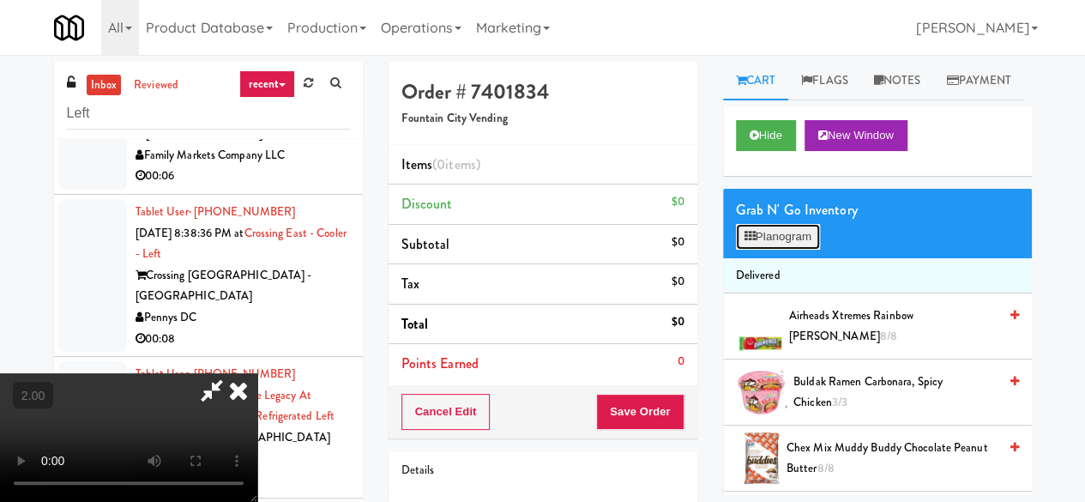
click at [762, 250] on button "Planogram" at bounding box center [778, 237] width 84 height 26
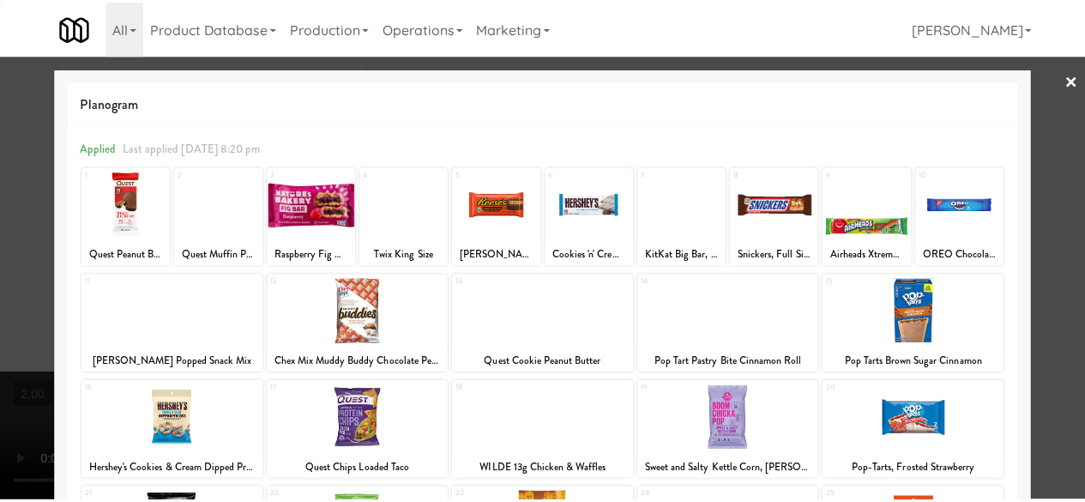
scroll to position [340, 0]
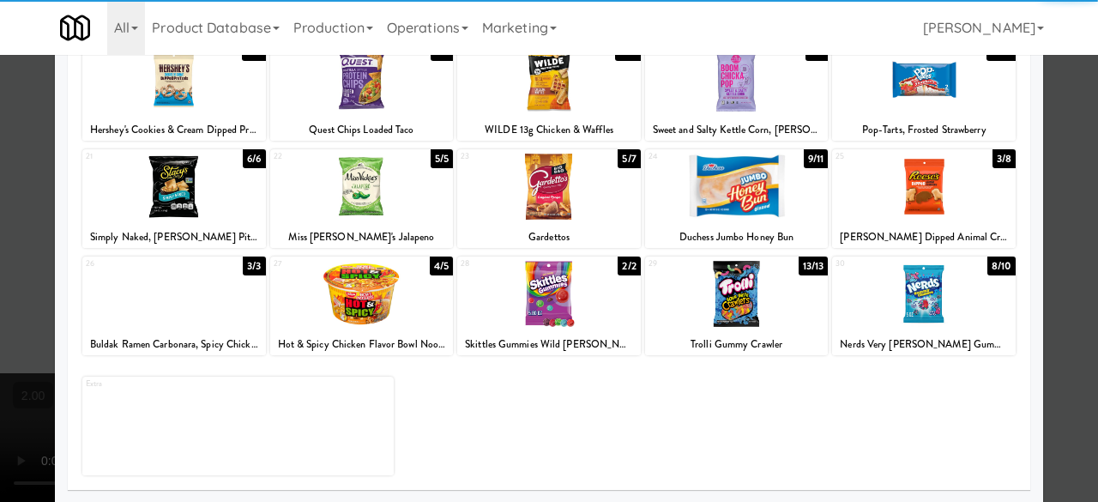
click at [579, 286] on div at bounding box center [549, 294] width 184 height 66
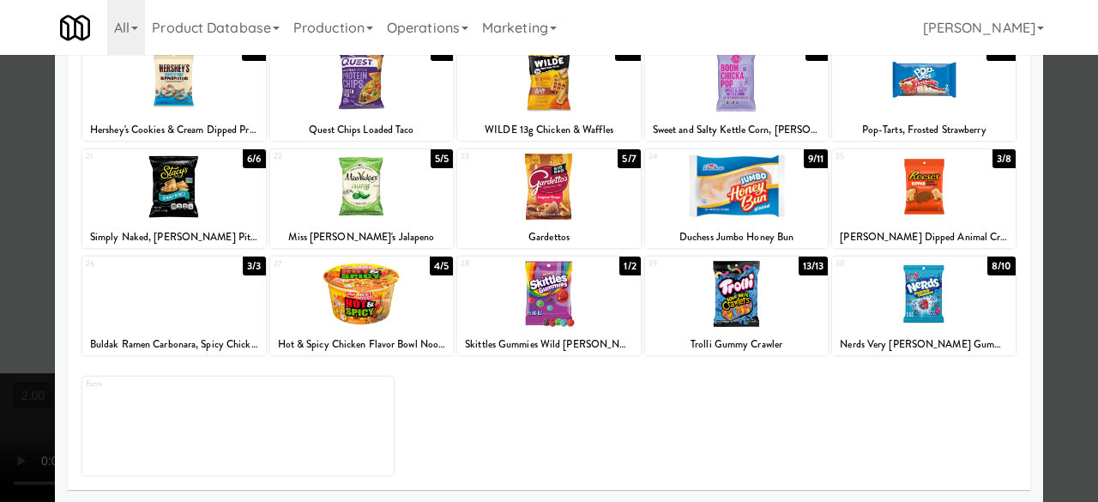
click at [1060, 166] on div at bounding box center [549, 251] width 1098 height 502
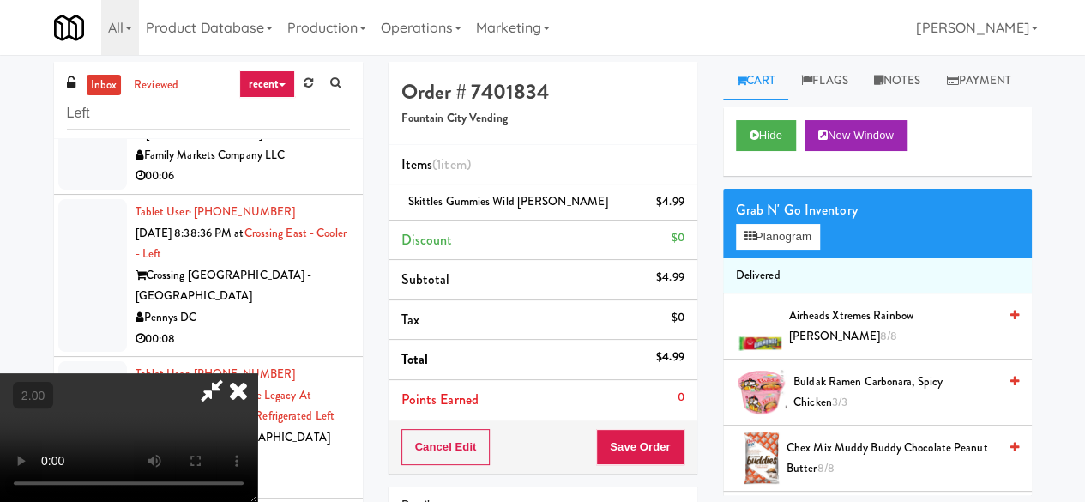
click at [232, 373] on icon at bounding box center [211, 390] width 39 height 34
click at [650, 452] on button "Save Order" at bounding box center [639, 447] width 87 height 36
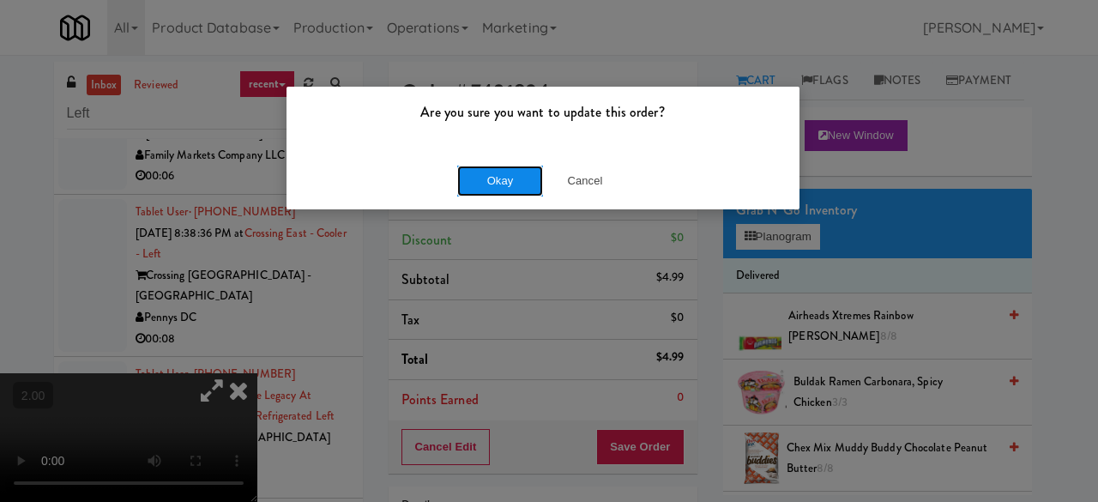
click at [527, 186] on button "Okay" at bounding box center [500, 181] width 86 height 31
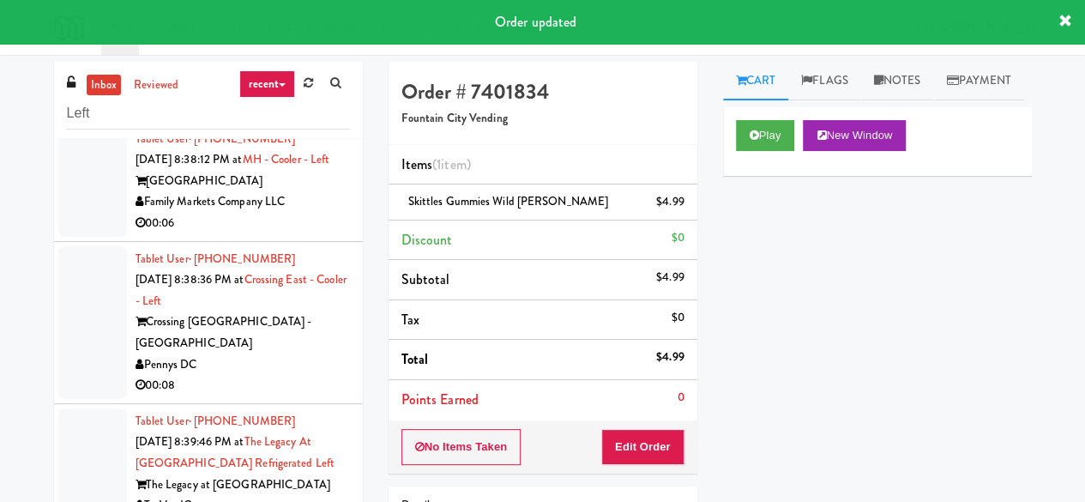
scroll to position [2765, 0]
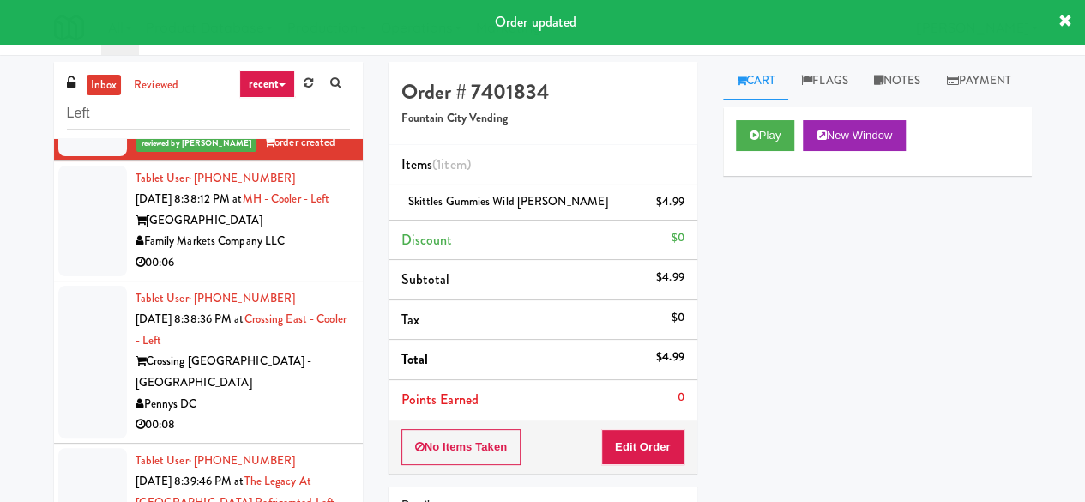
click at [293, 252] on div "Family Markets Company LLC" at bounding box center [243, 241] width 214 height 21
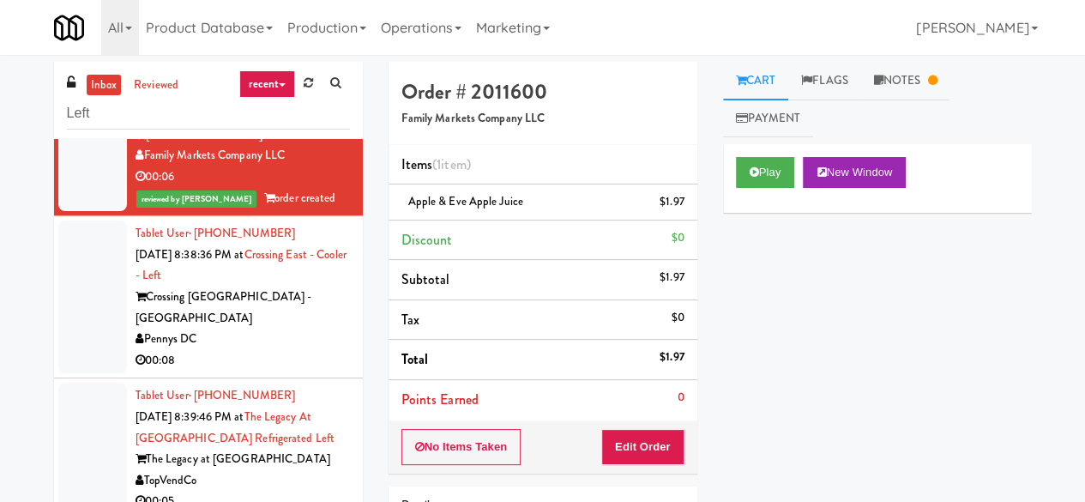
click at [267, 342] on div "Tablet User · (918) 504-4260 Sep 19, 2025 8:38:36 PM at Crossing East - Cooler …" at bounding box center [243, 297] width 214 height 148
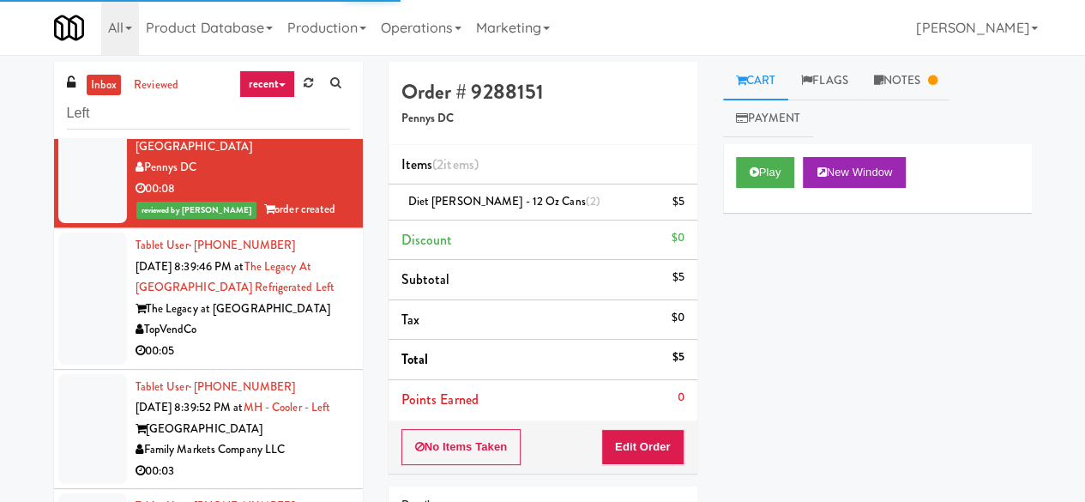
click at [298, 341] on div "TopVendCo" at bounding box center [243, 329] width 214 height 21
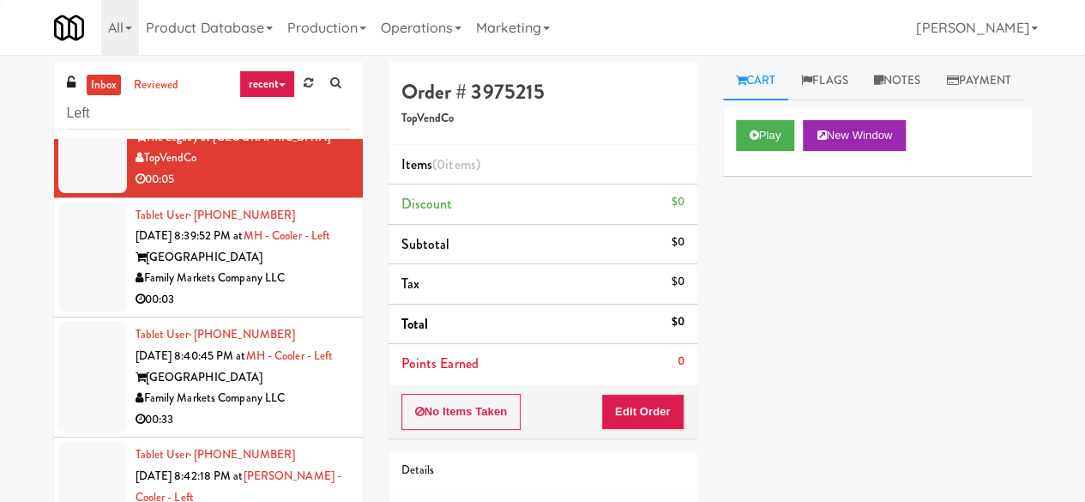
scroll to position [3194, 0]
click at [780, 151] on button "Play" at bounding box center [765, 135] width 59 height 31
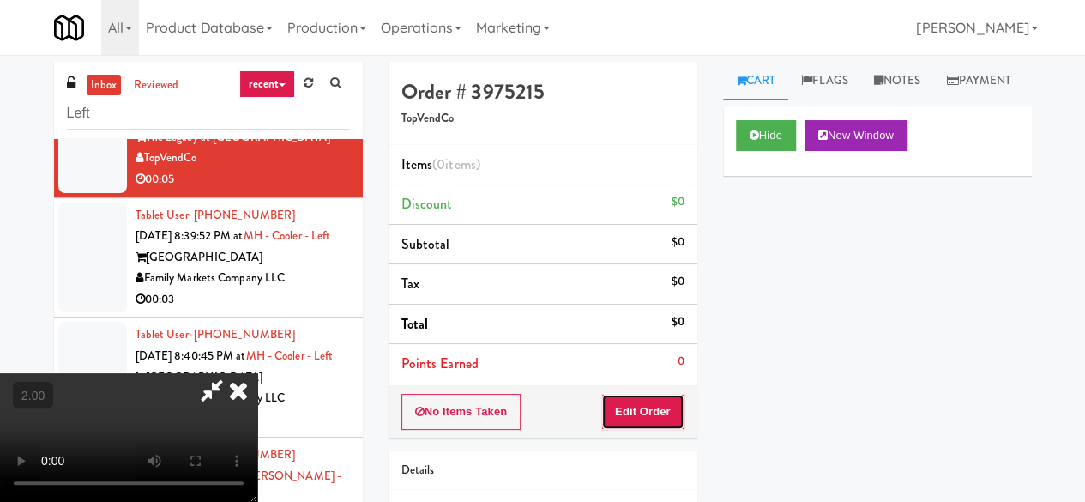
click at [647, 413] on button "Edit Order" at bounding box center [642, 412] width 83 height 36
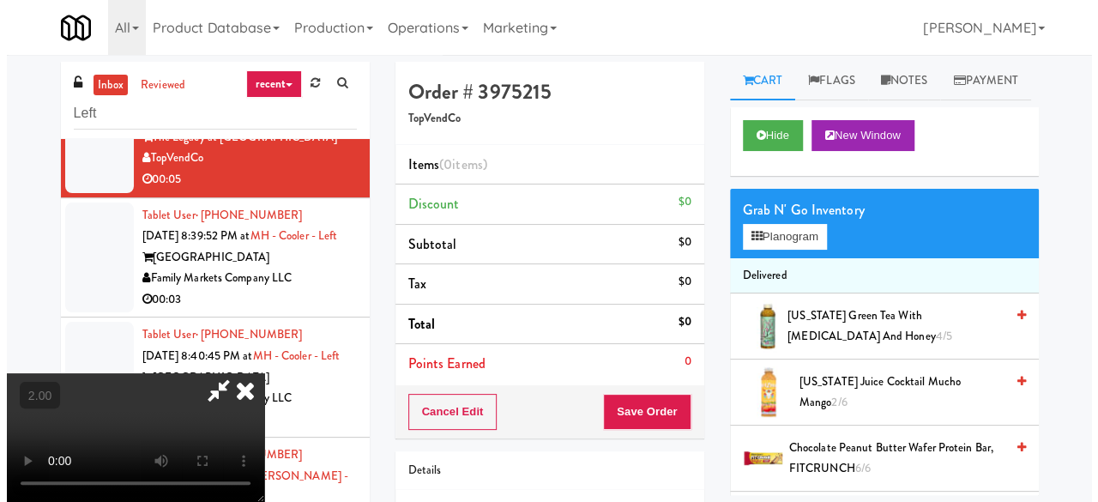
scroll to position [35, 0]
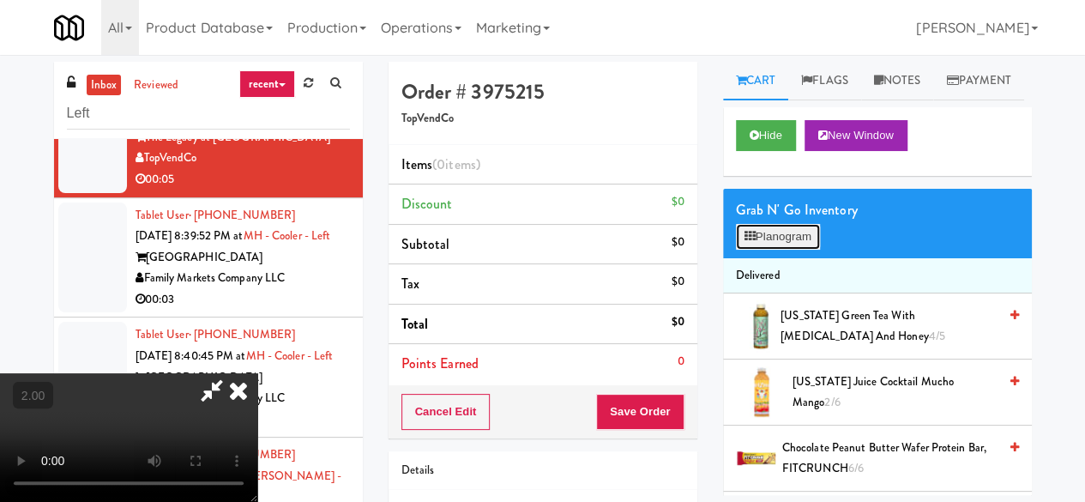
click at [781, 250] on button "Planogram" at bounding box center [778, 237] width 84 height 26
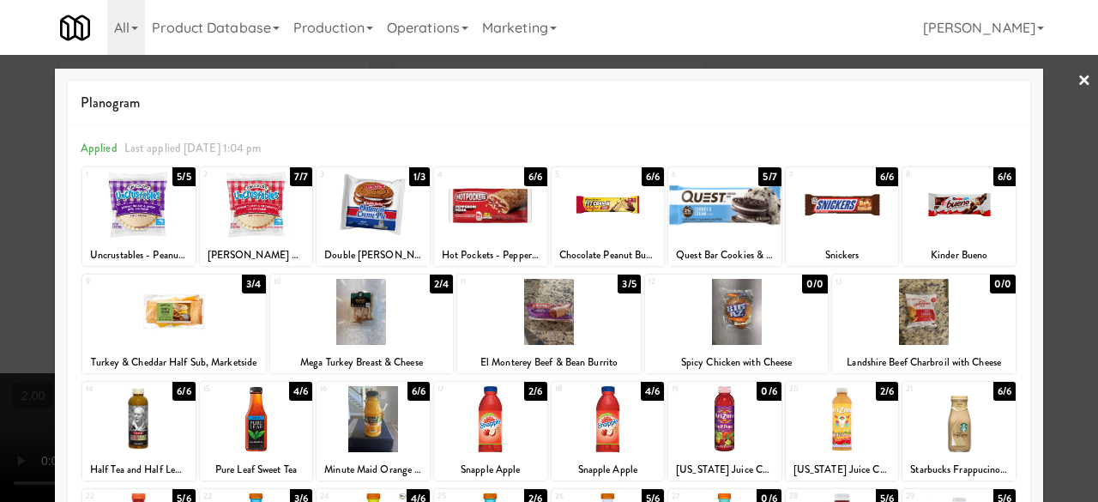
click at [366, 316] on div at bounding box center [362, 312] width 184 height 66
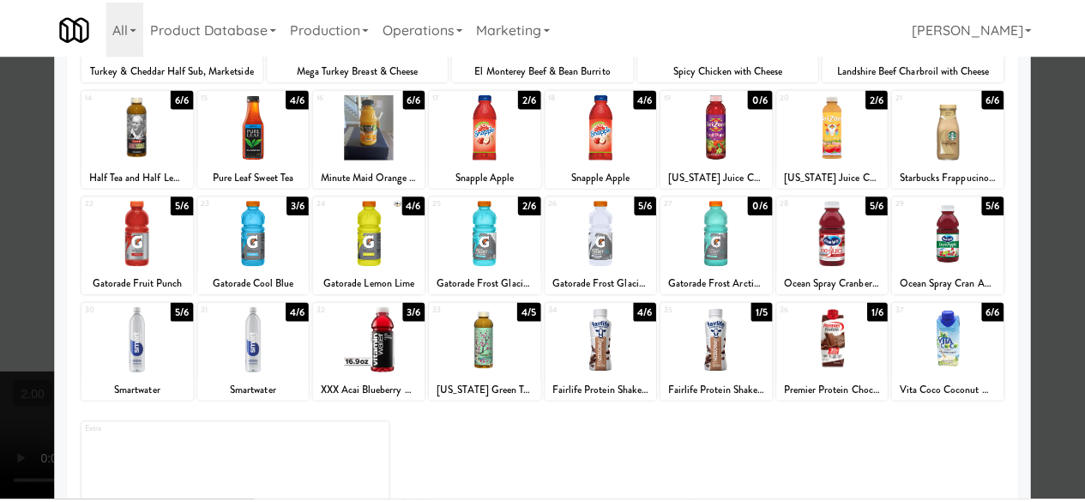
scroll to position [254, 0]
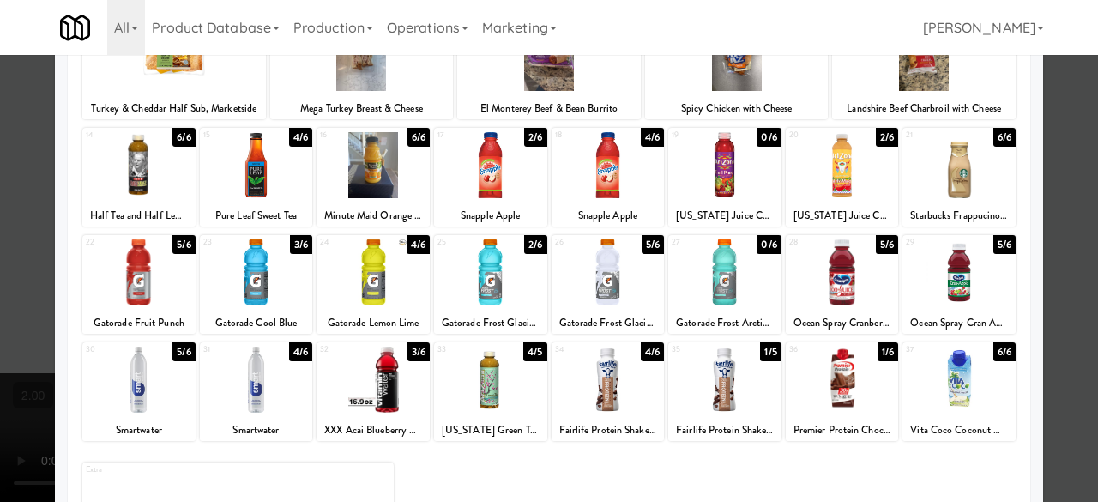
drag, startPoint x: 835, startPoint y: 287, endPoint x: 867, endPoint y: 289, distance: 32.6
click at [834, 287] on div at bounding box center [842, 272] width 113 height 66
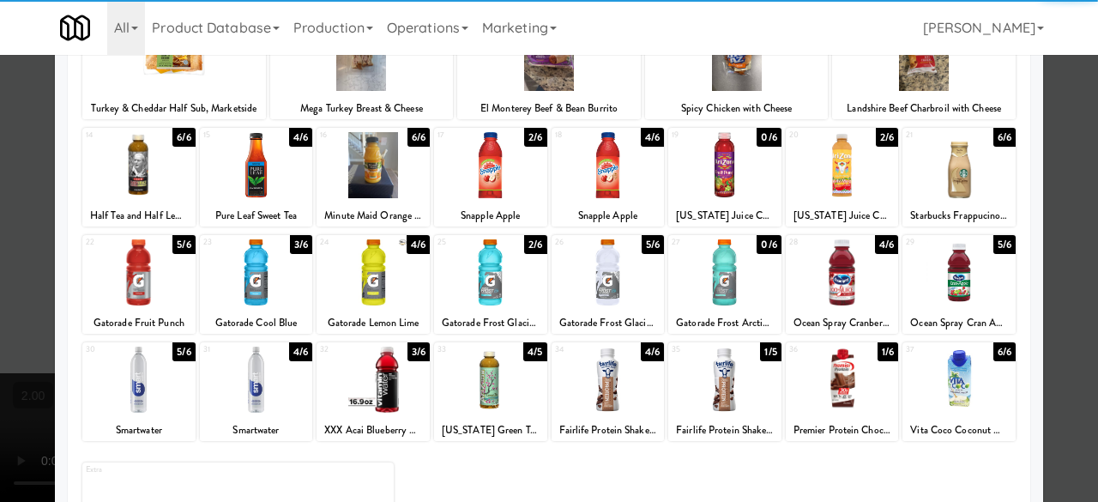
click at [1034, 181] on div at bounding box center [549, 251] width 1098 height 502
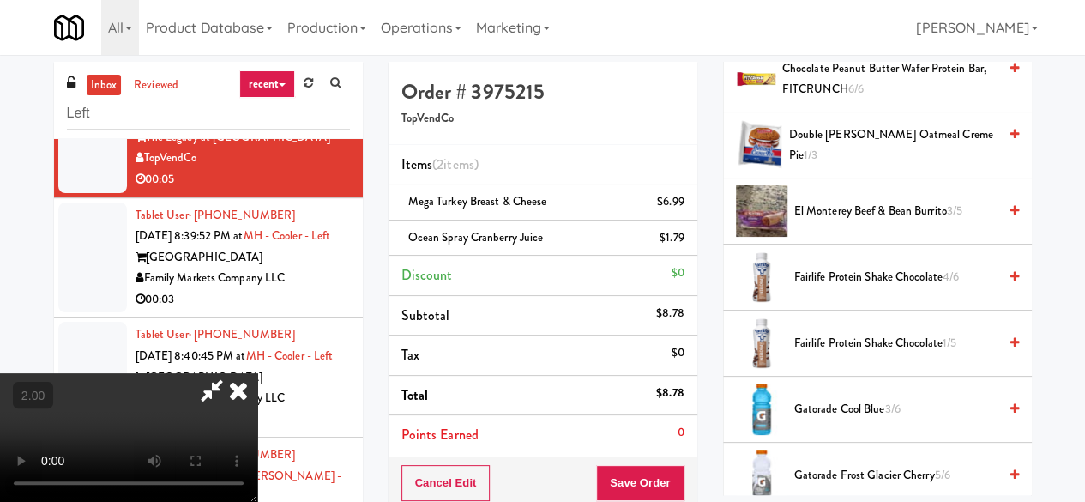
click at [232, 373] on icon at bounding box center [211, 390] width 39 height 34
click at [636, 475] on button "Save Order" at bounding box center [639, 483] width 87 height 36
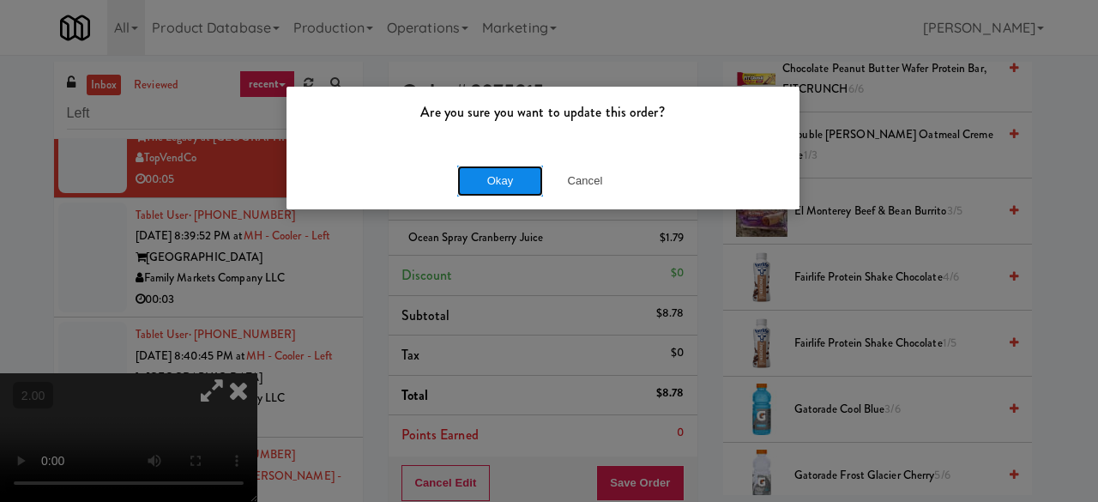
click at [491, 174] on button "Okay" at bounding box center [500, 181] width 86 height 31
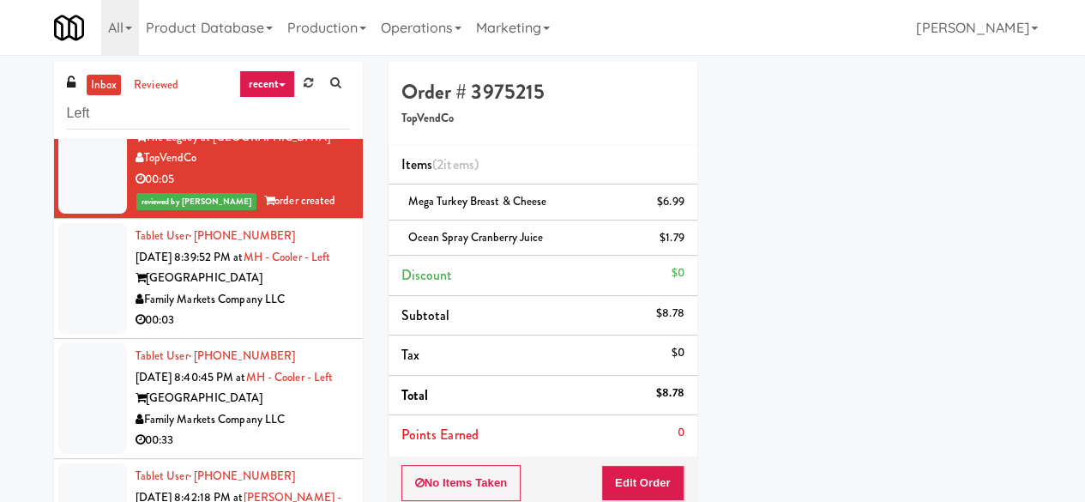
scroll to position [3280, 0]
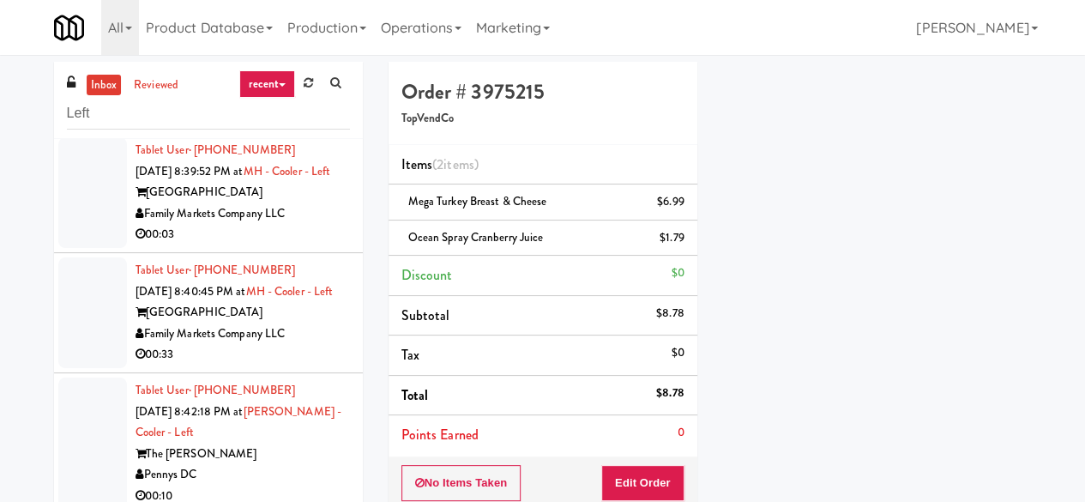
click at [319, 225] on div "Family Markets Company LLC" at bounding box center [243, 213] width 214 height 21
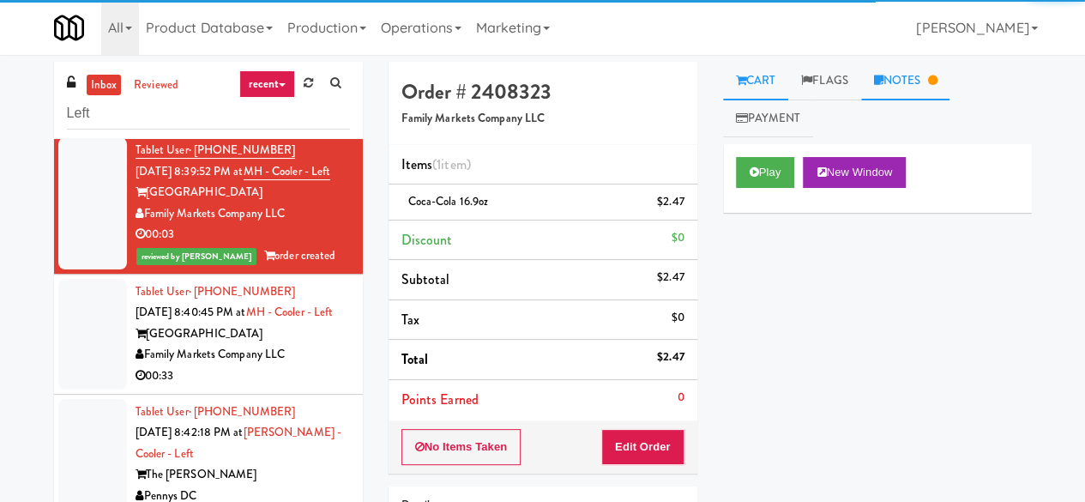
click at [878, 90] on link "Notes" at bounding box center [905, 81] width 89 height 39
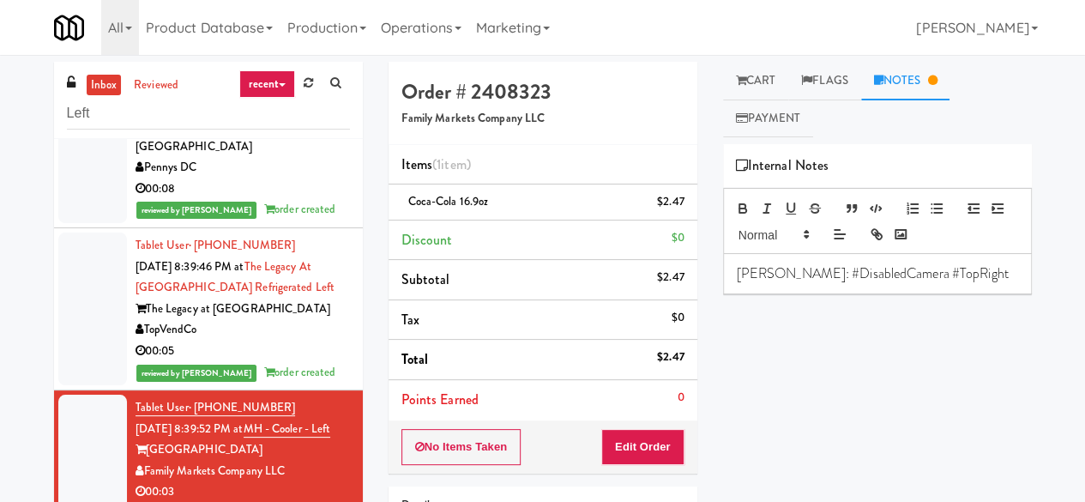
scroll to position [3108, 0]
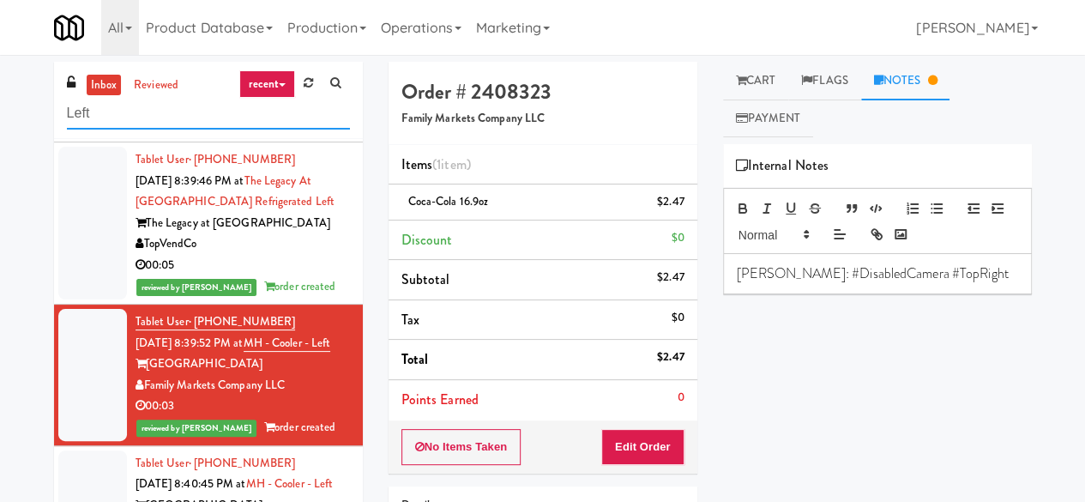
click at [190, 105] on input "Left" at bounding box center [208, 114] width 283 height 32
type input "Right"
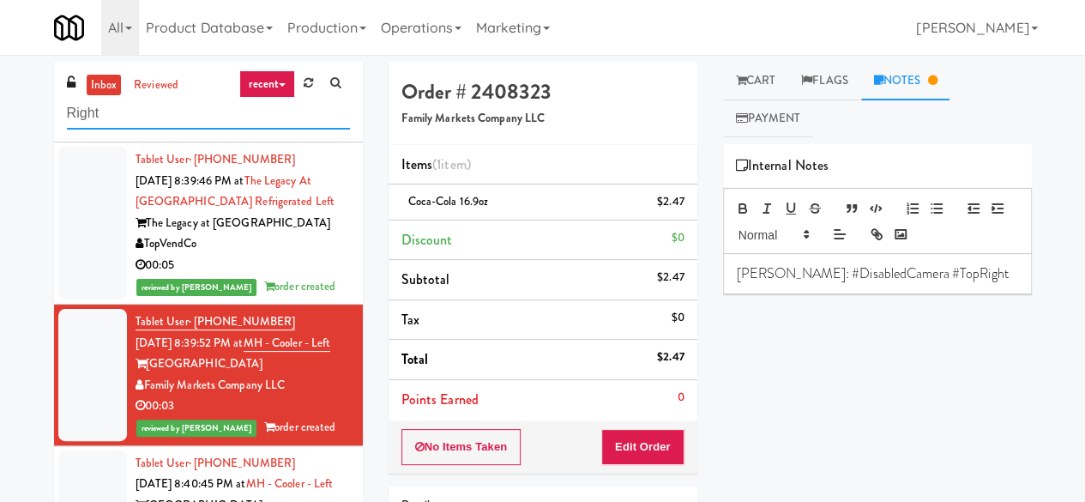
scroll to position [0, 0]
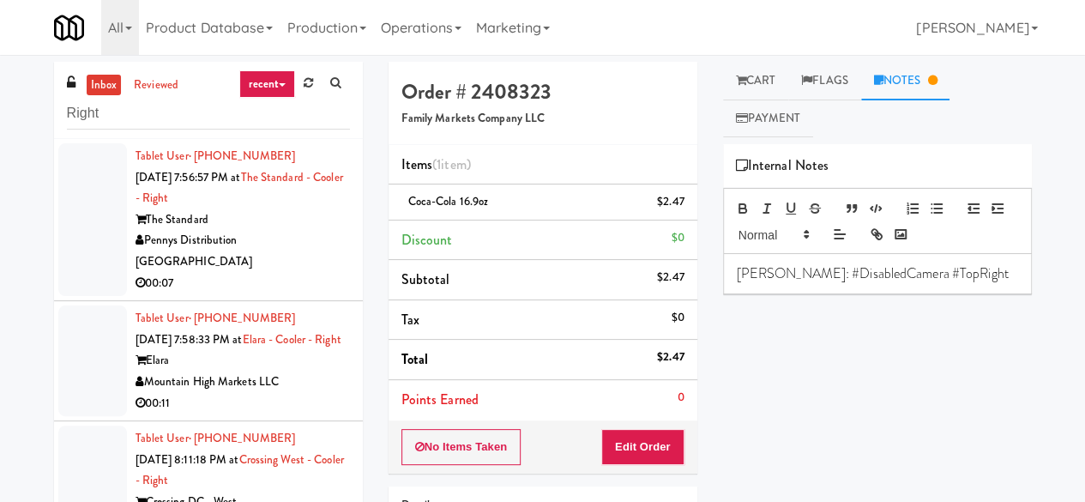
click at [273, 239] on div "Pennys Distribution [GEOGRAPHIC_DATA]" at bounding box center [243, 251] width 214 height 42
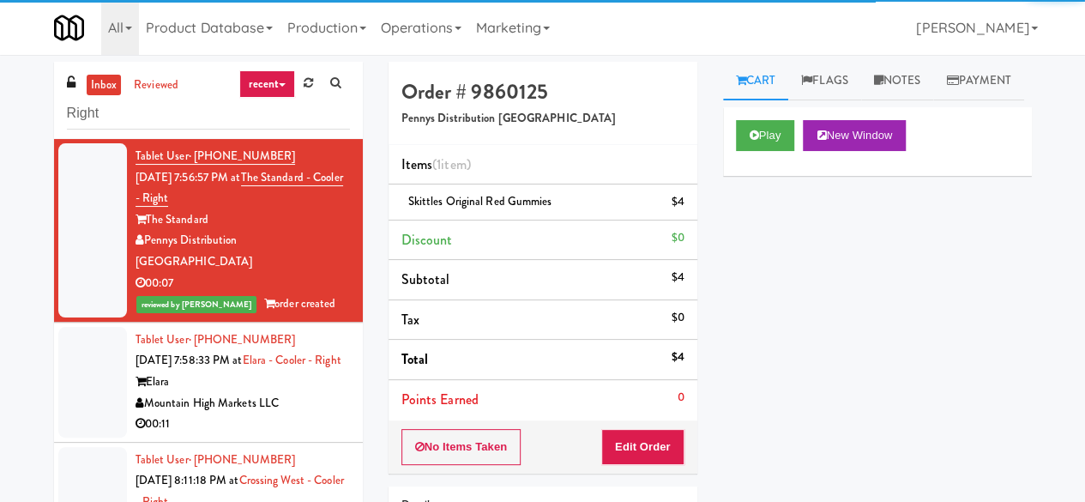
scroll to position [172, 0]
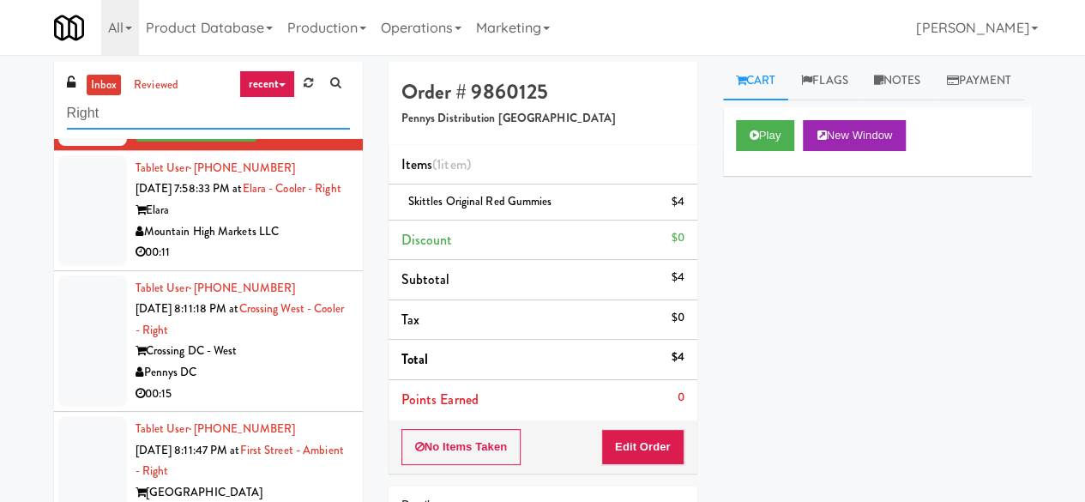
click at [190, 105] on input "Right" at bounding box center [208, 114] width 283 height 32
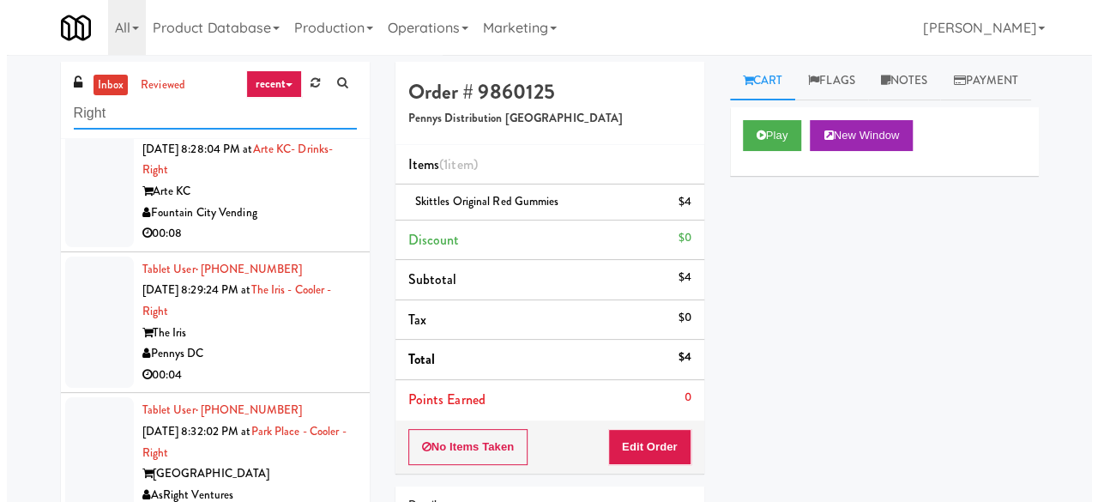
scroll to position [1287, 0]
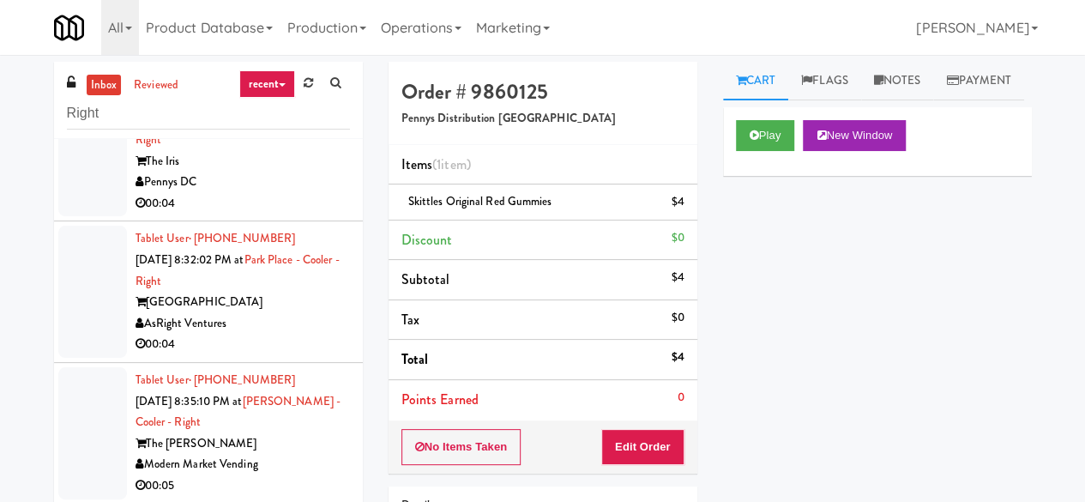
click at [281, 193] on div "Pennys DC" at bounding box center [243, 182] width 214 height 21
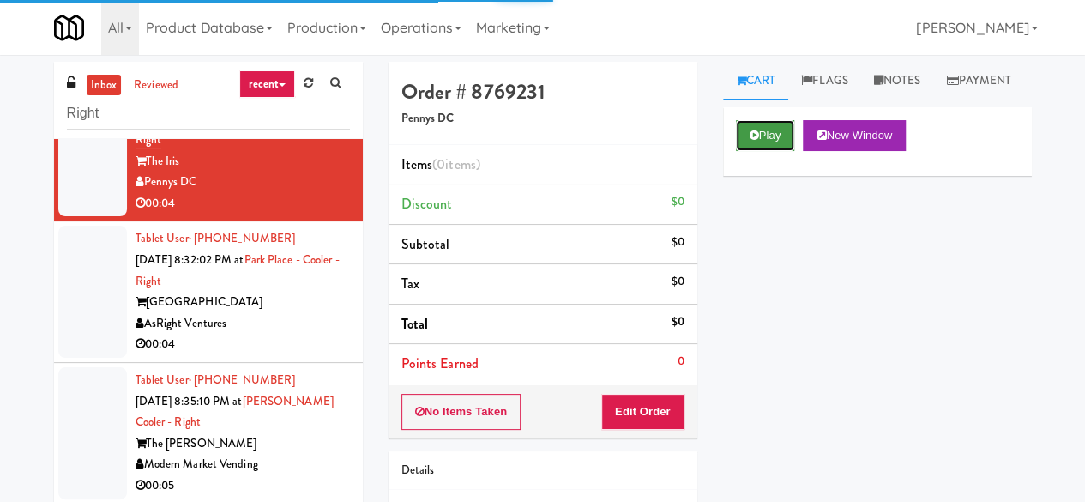
click at [774, 151] on button "Play" at bounding box center [765, 135] width 59 height 31
click at [779, 151] on button "Play" at bounding box center [765, 135] width 59 height 31
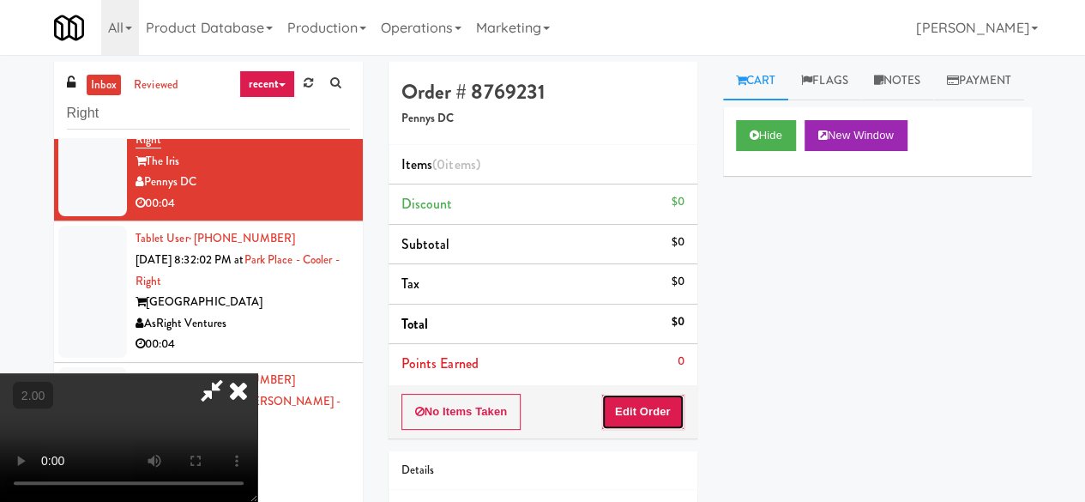
click at [648, 415] on button "Edit Order" at bounding box center [642, 412] width 83 height 36
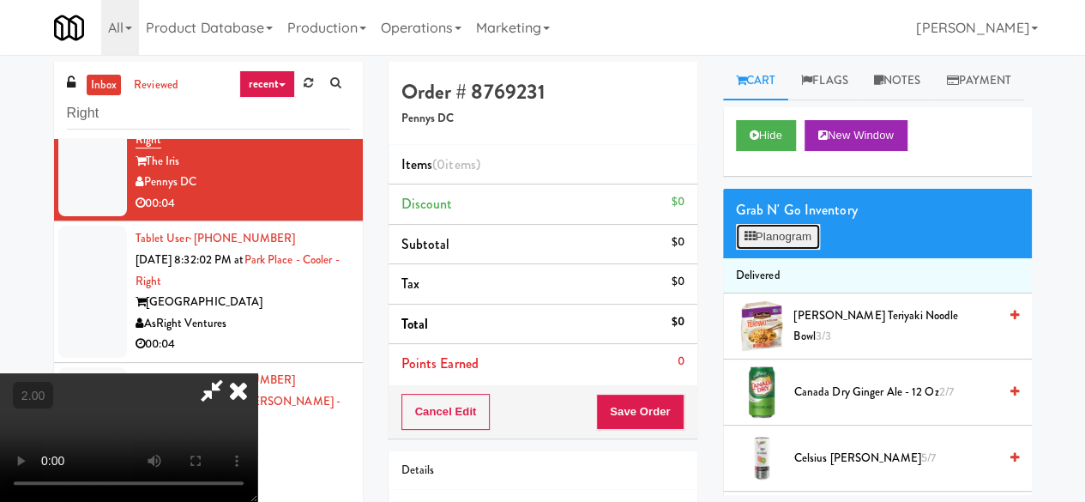
click at [787, 250] on button "Planogram" at bounding box center [778, 237] width 84 height 26
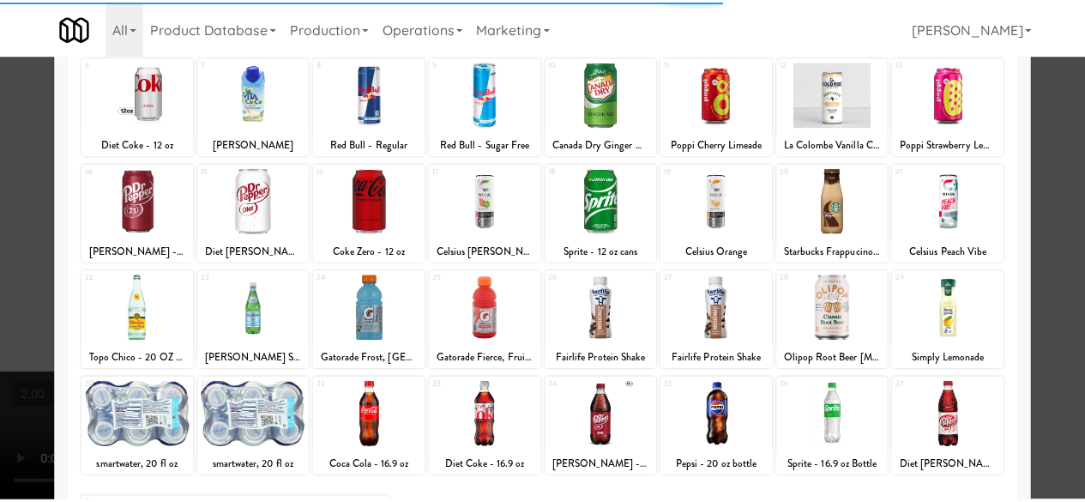
scroll to position [340, 0]
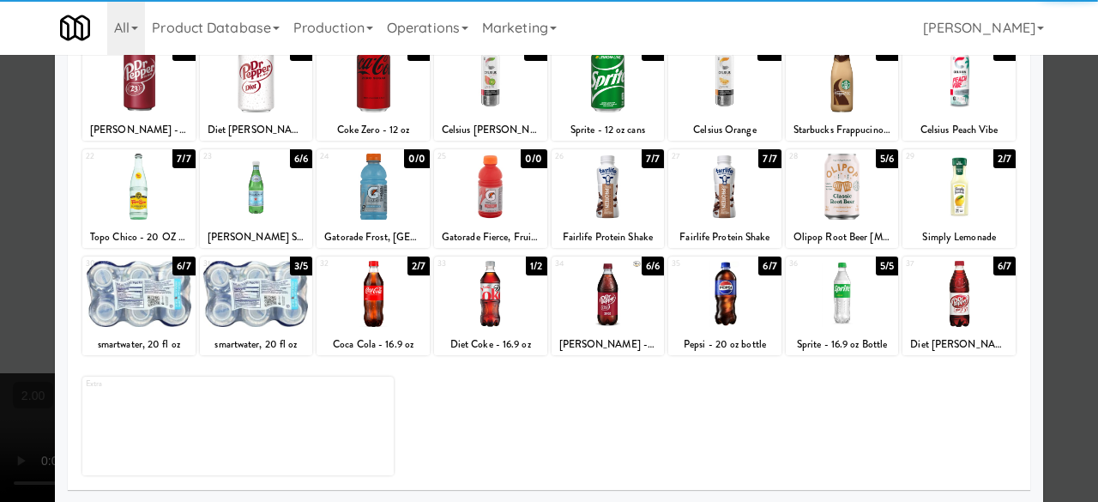
drag, startPoint x: 950, startPoint y: 211, endPoint x: 966, endPoint y: 203, distance: 17.3
click at [950, 211] on div at bounding box center [958, 187] width 113 height 66
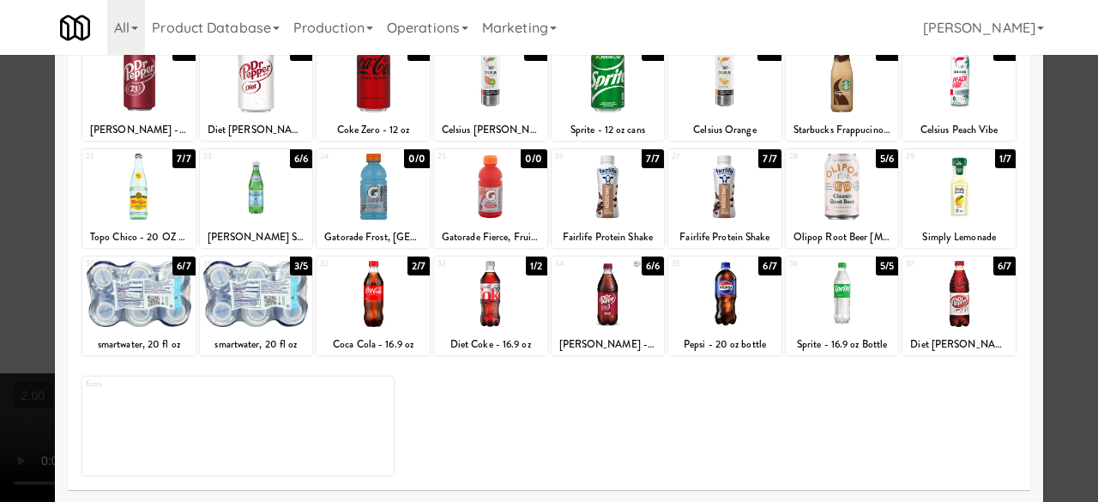
click at [1044, 154] on div at bounding box center [549, 251] width 1098 height 502
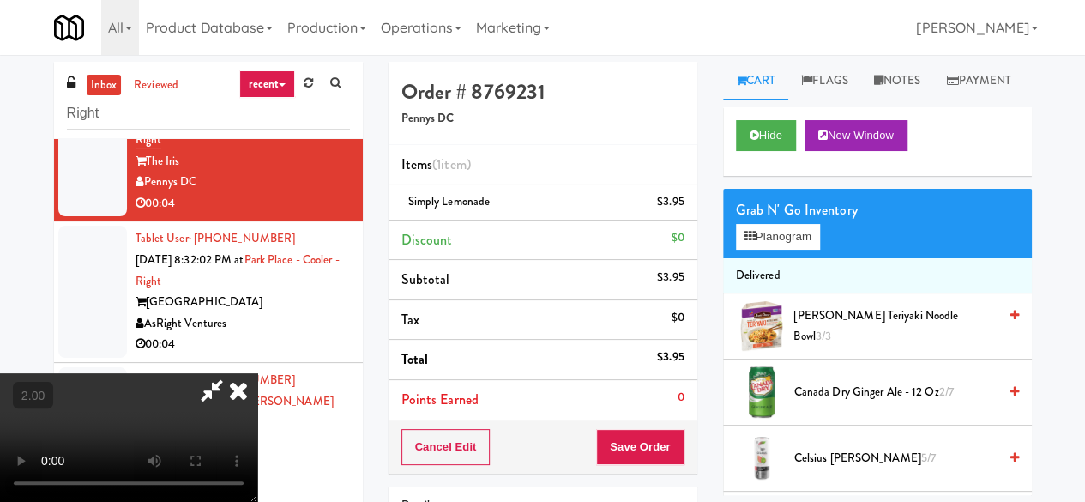
click at [232, 373] on icon at bounding box center [211, 390] width 39 height 34
click at [633, 451] on button "Save Order" at bounding box center [639, 447] width 87 height 36
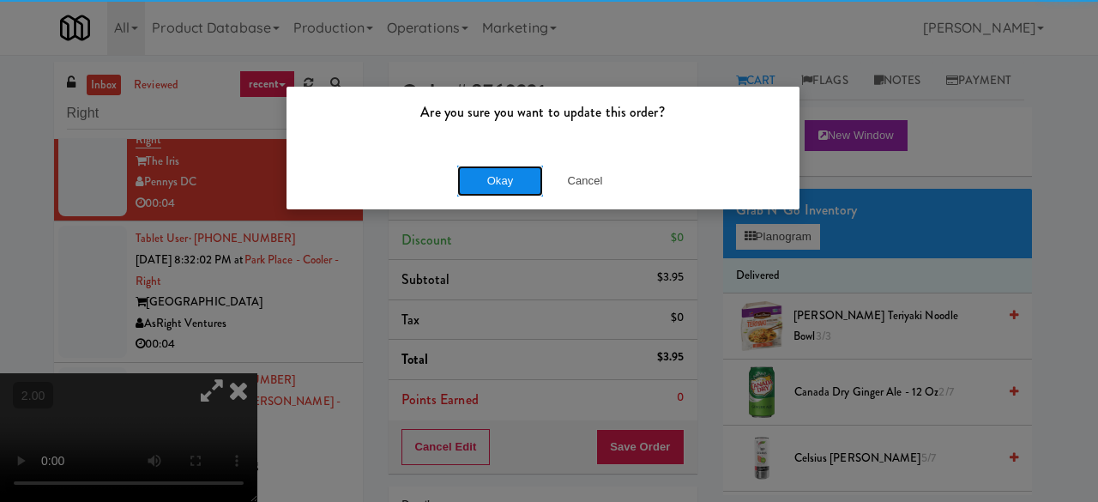
click at [523, 166] on button "Okay" at bounding box center [500, 181] width 86 height 31
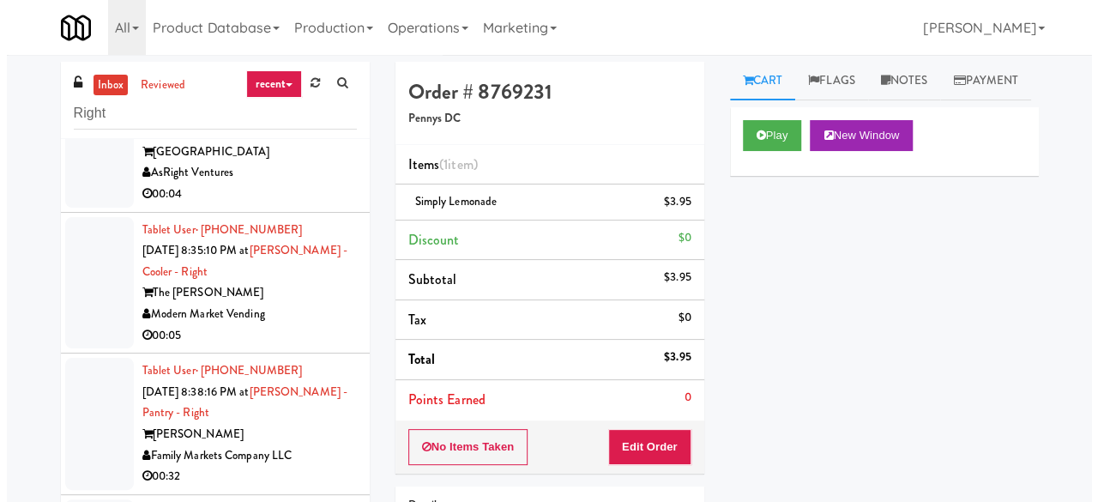
scroll to position [1372, 0]
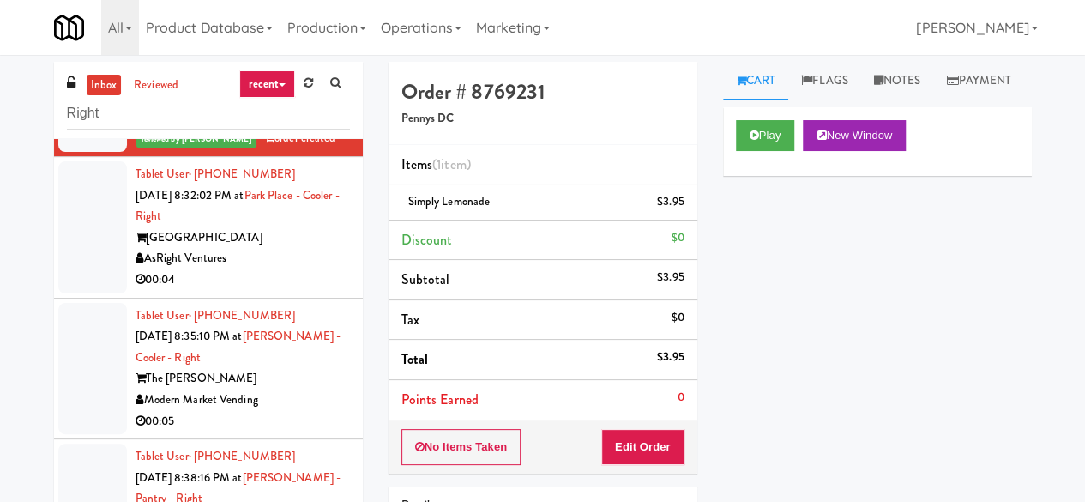
click at [291, 269] on div "AsRight Ventures" at bounding box center [243, 258] width 214 height 21
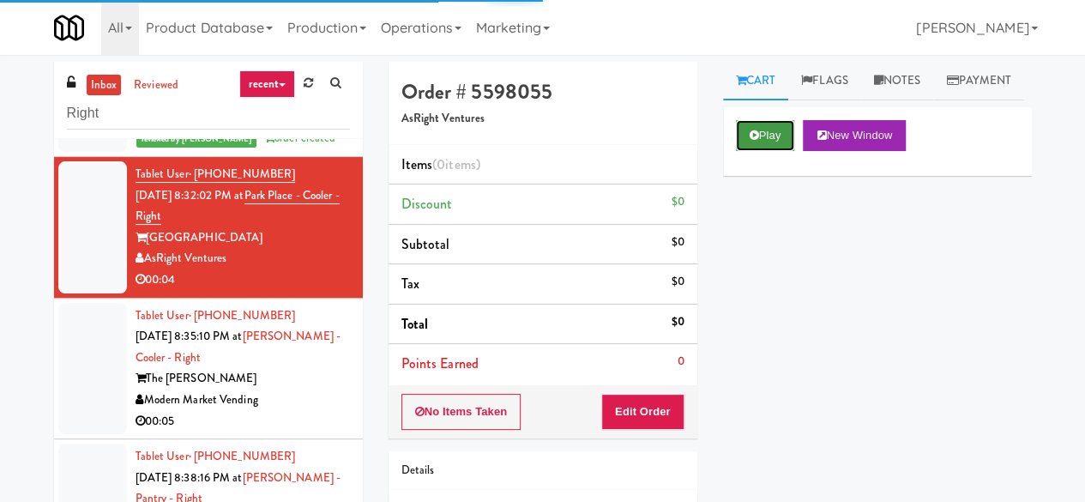
click at [763, 151] on button "Play" at bounding box center [765, 135] width 59 height 31
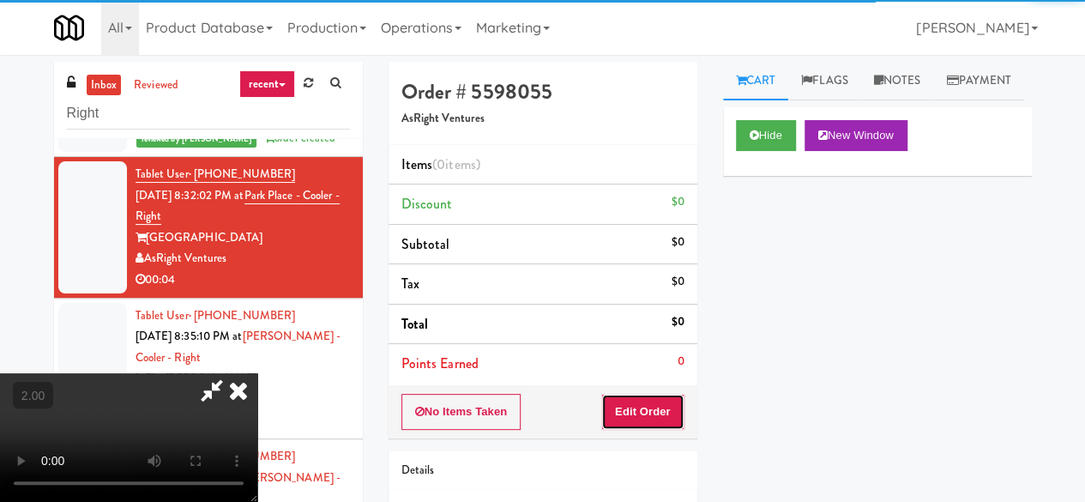
click at [657, 402] on button "Edit Order" at bounding box center [642, 412] width 83 height 36
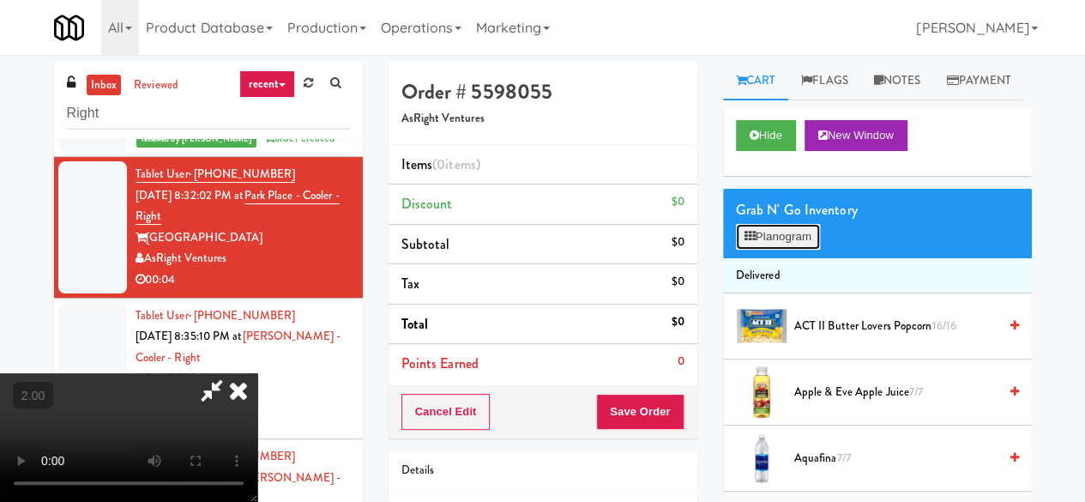
click at [767, 250] on button "Planogram" at bounding box center [778, 237] width 84 height 26
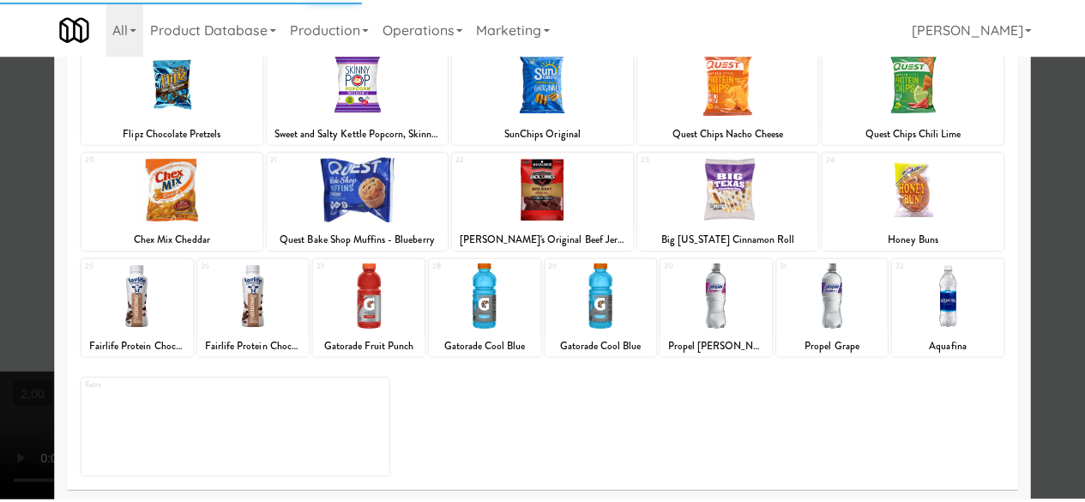
scroll to position [340, 0]
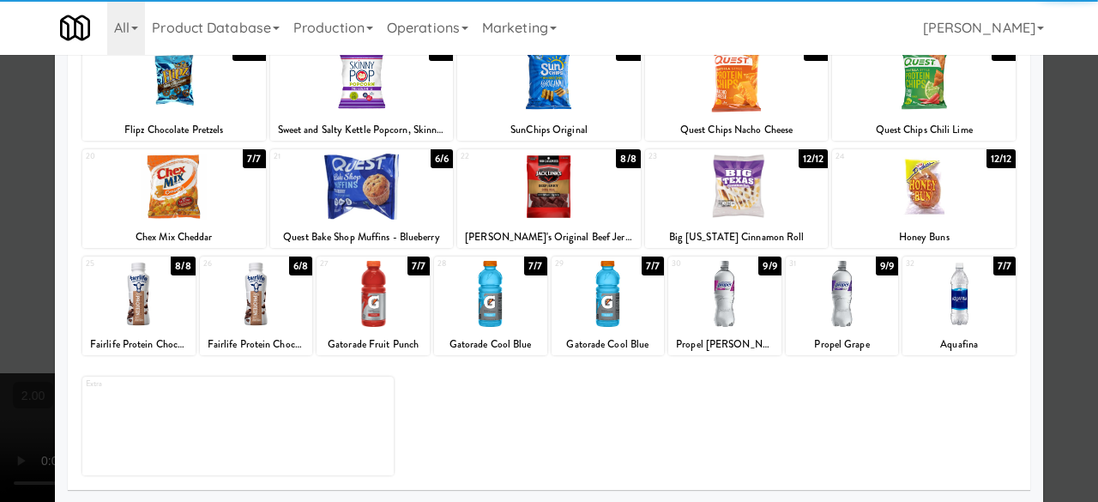
click at [512, 286] on div at bounding box center [490, 294] width 113 height 66
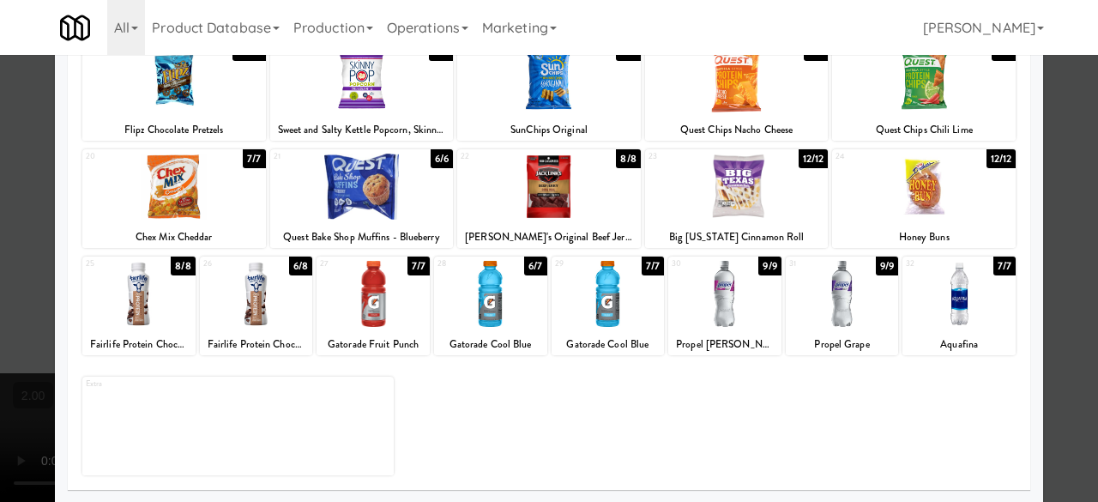
click at [1077, 167] on div at bounding box center [549, 251] width 1098 height 502
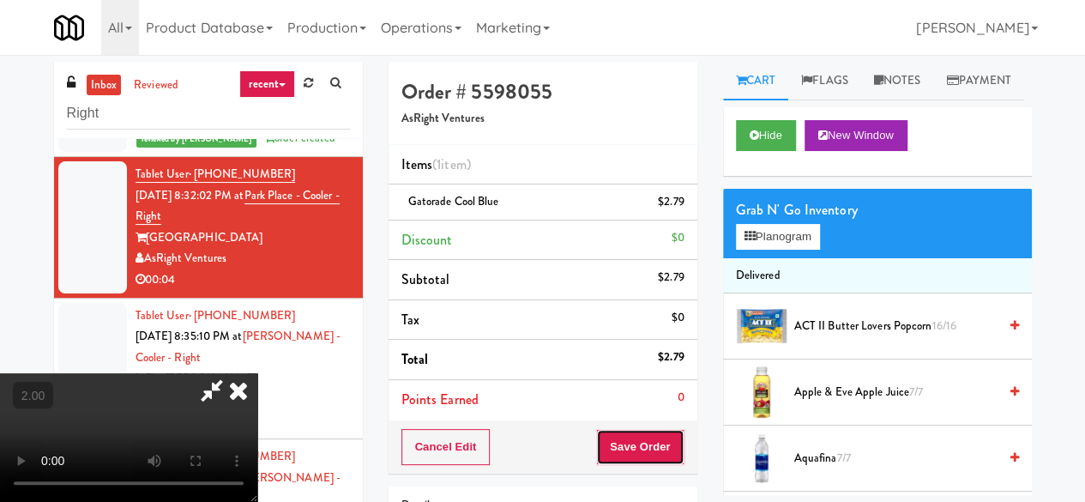
click at [652, 444] on button "Save Order" at bounding box center [639, 447] width 87 height 36
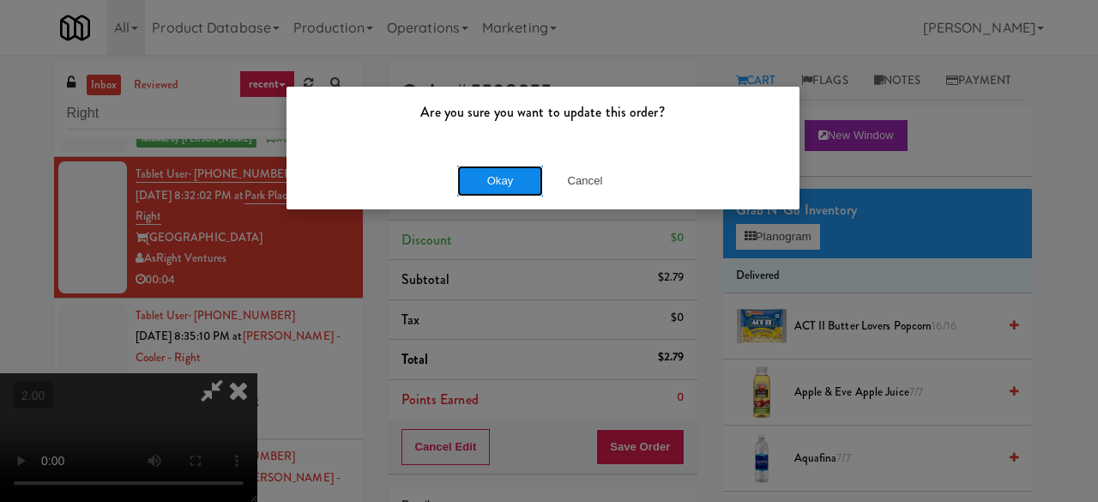
click at [499, 189] on button "Okay" at bounding box center [500, 181] width 86 height 31
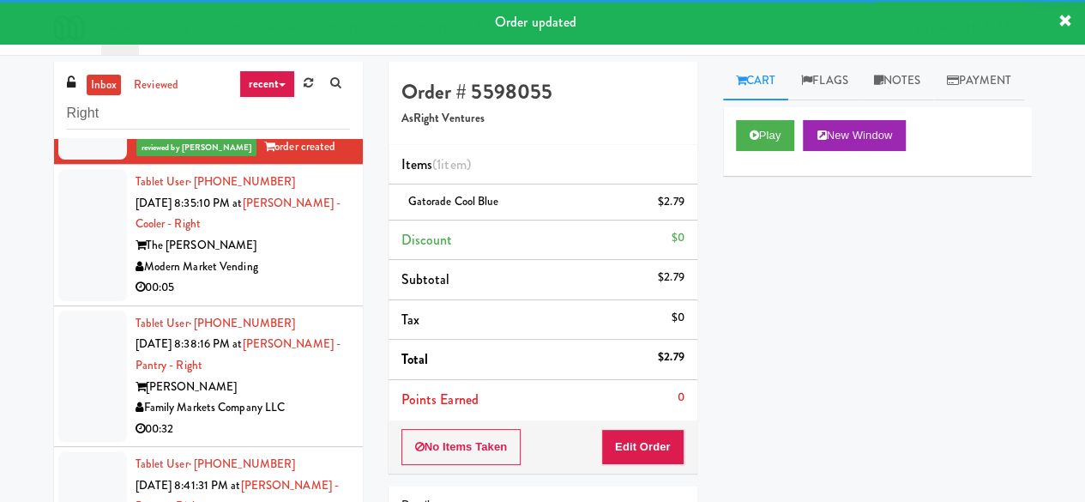
scroll to position [1544, 0]
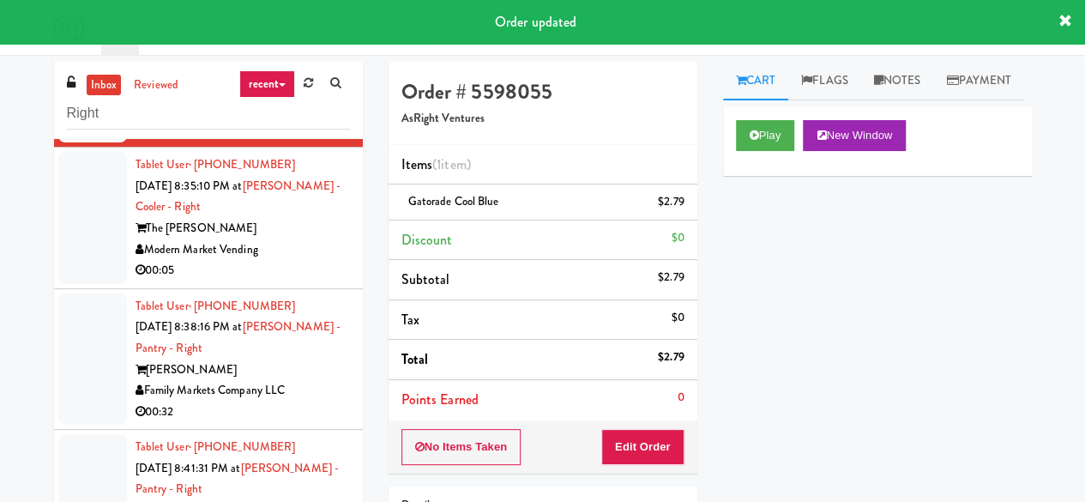
click at [305, 239] on div "The Goodwin" at bounding box center [243, 228] width 214 height 21
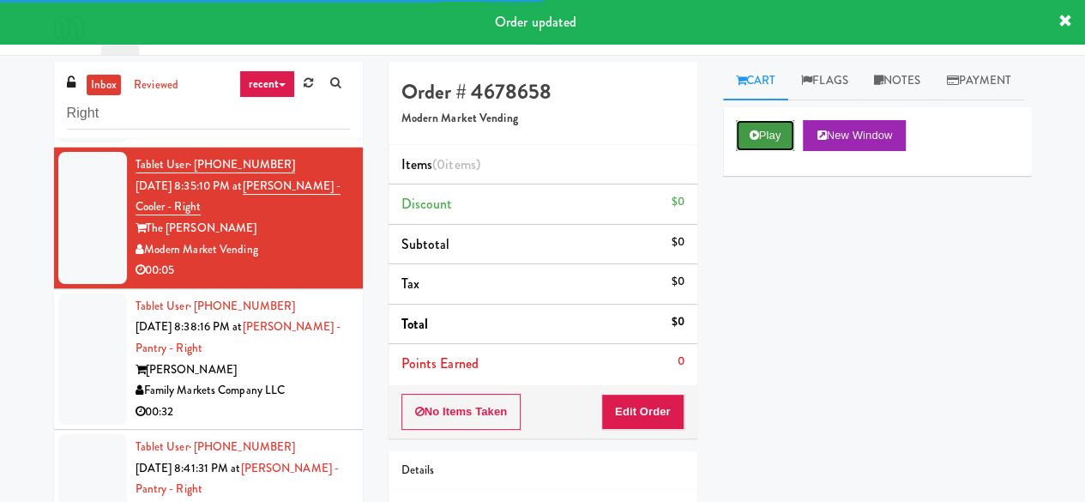
click at [779, 151] on button "Play" at bounding box center [765, 135] width 59 height 31
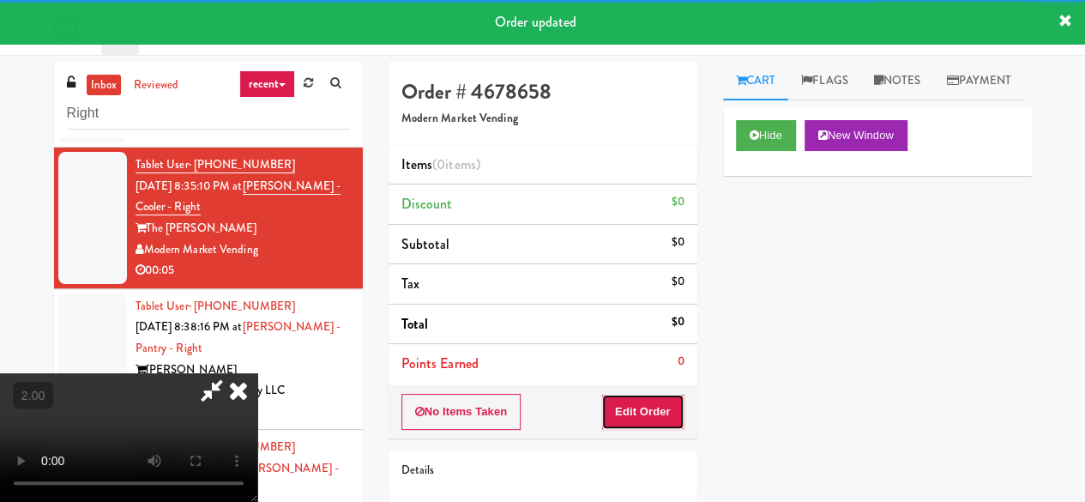
click at [666, 409] on button "Edit Order" at bounding box center [642, 412] width 83 height 36
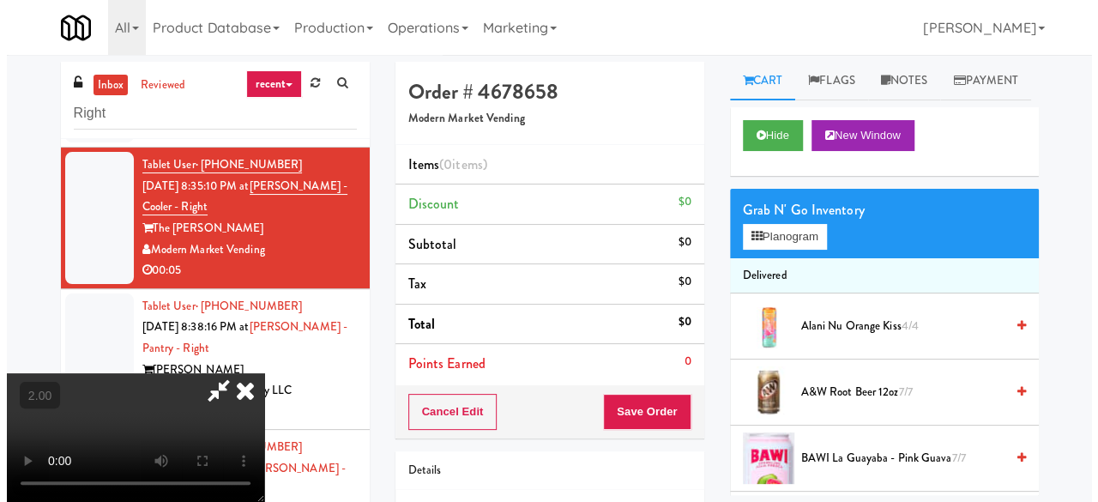
scroll to position [35, 0]
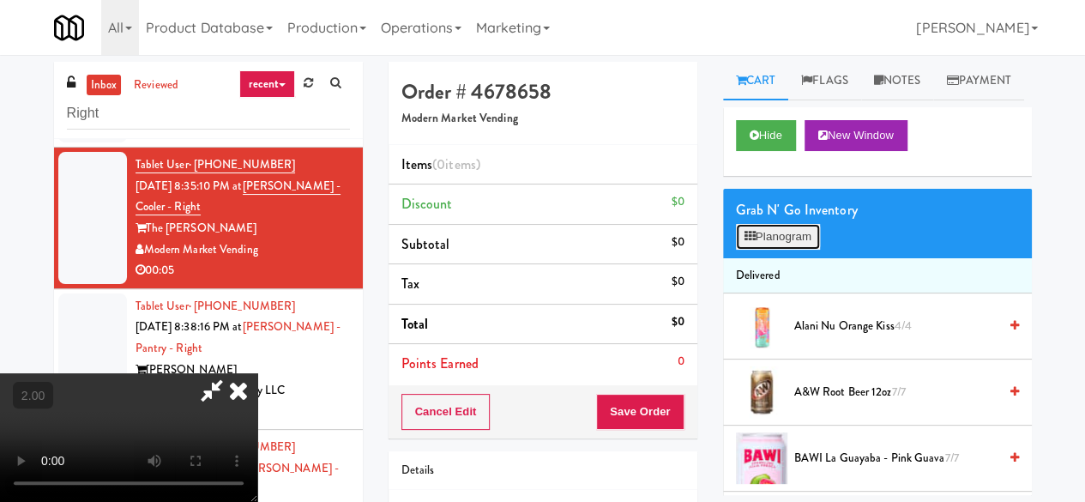
click at [789, 250] on button "Planogram" at bounding box center [778, 237] width 84 height 26
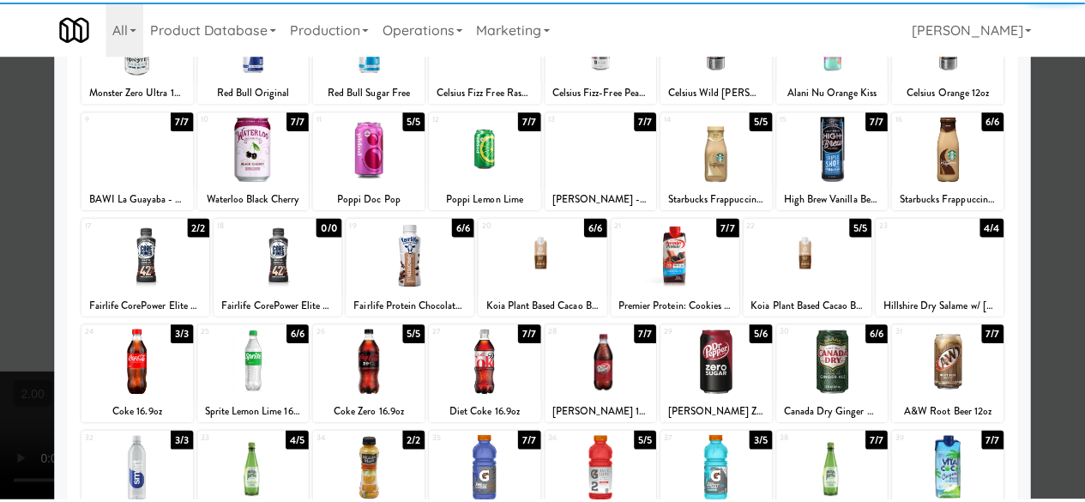
scroll to position [257, 0]
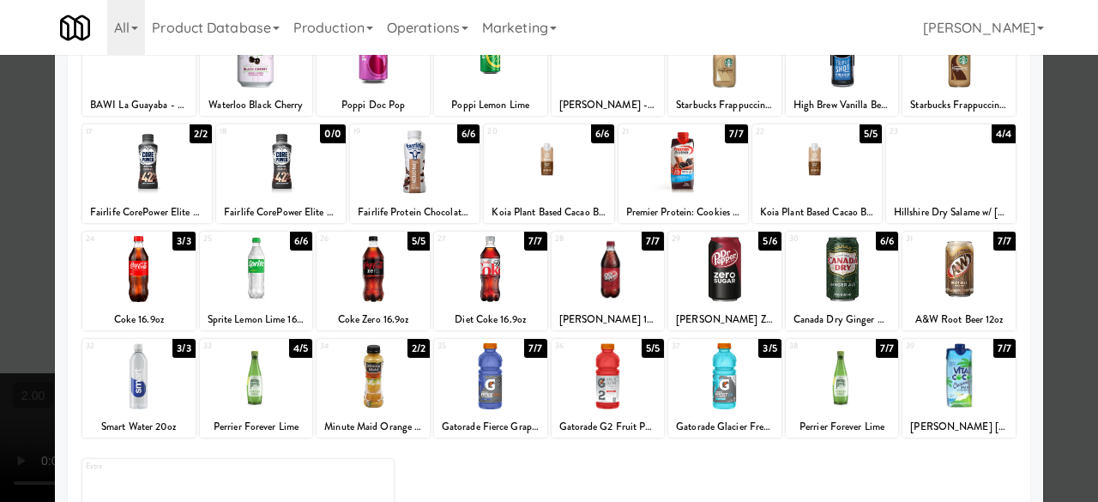
click at [728, 276] on div at bounding box center [724, 269] width 113 height 66
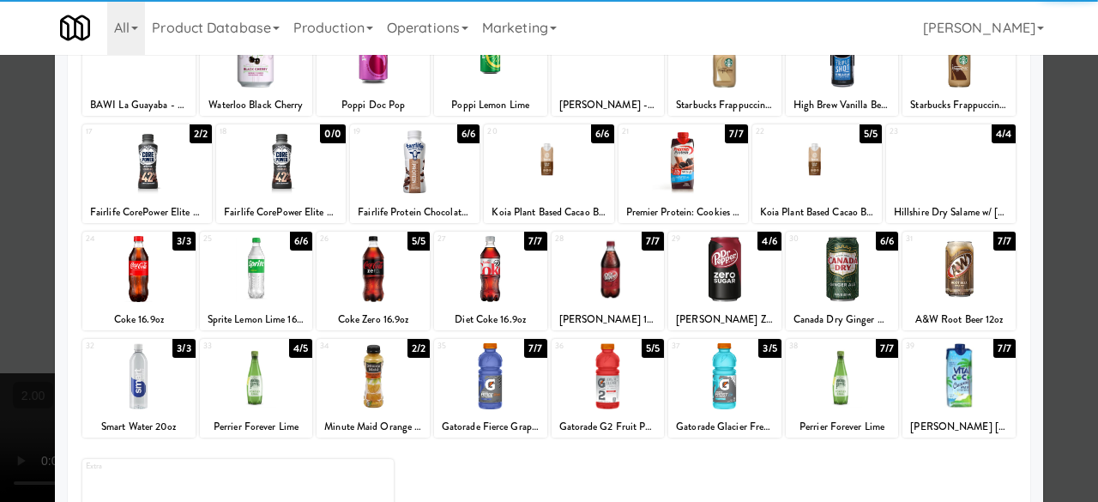
click at [1039, 224] on div at bounding box center [549, 251] width 1098 height 502
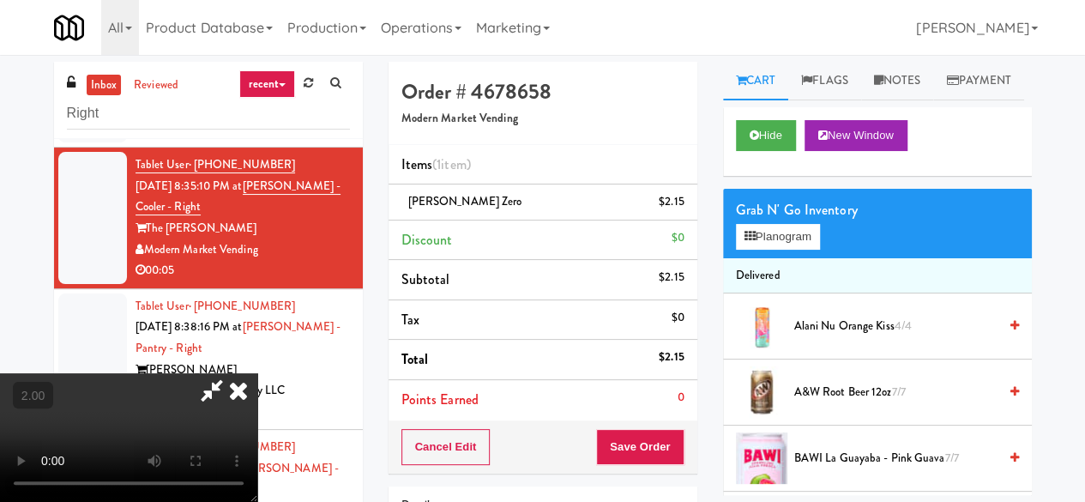
scroll to position [35, 0]
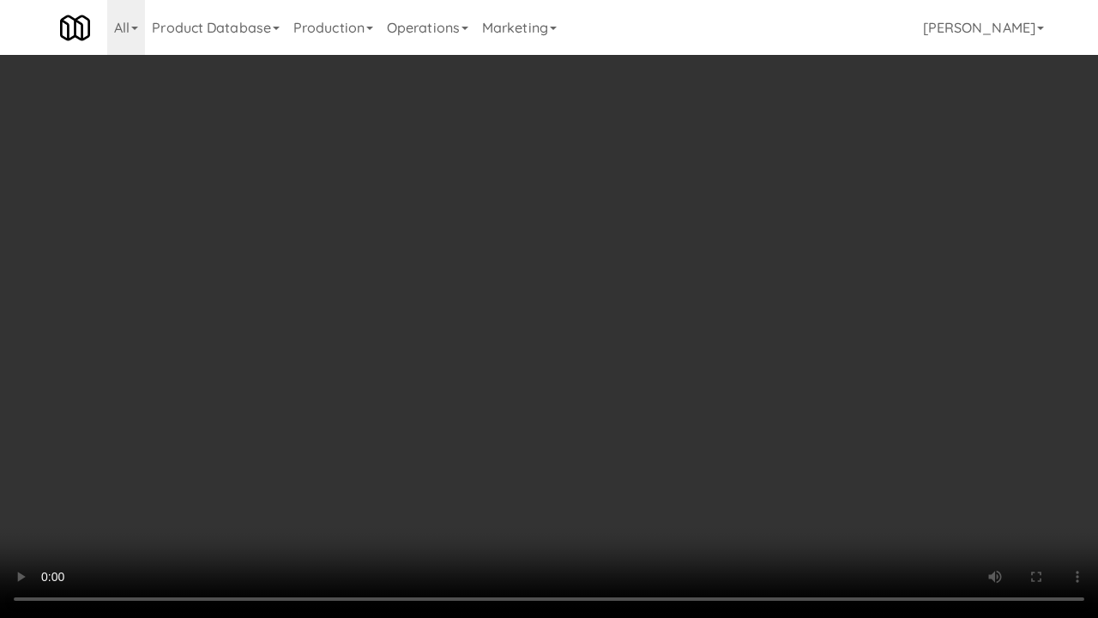
click at [514, 400] on video at bounding box center [549, 309] width 1098 height 618
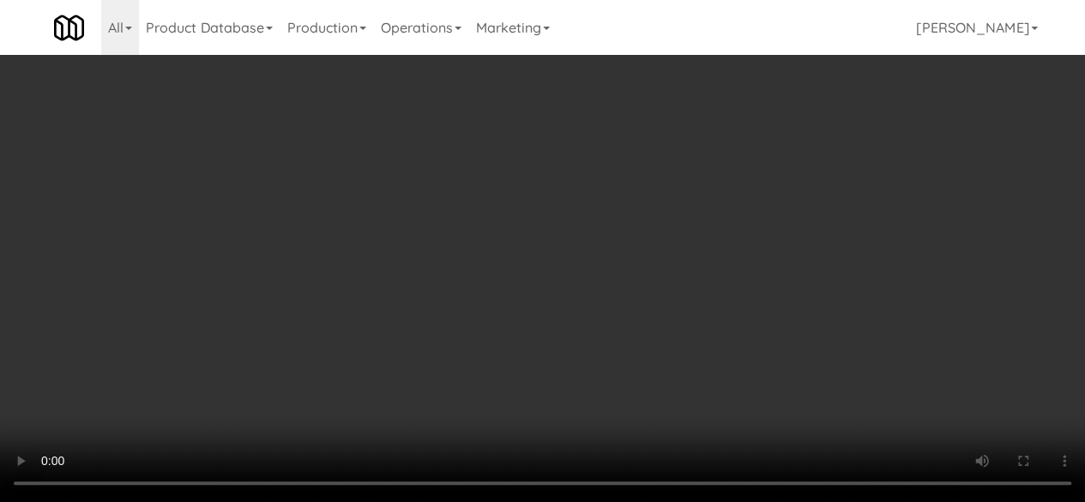
scroll to position [0, 0]
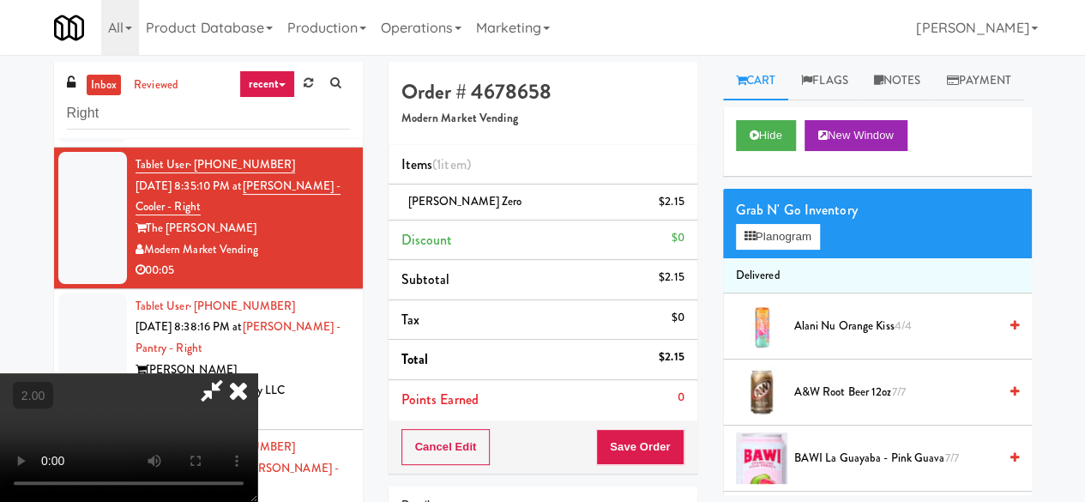
click at [232, 373] on icon at bounding box center [211, 390] width 39 height 34
click at [637, 434] on button "Save Order" at bounding box center [639, 447] width 87 height 36
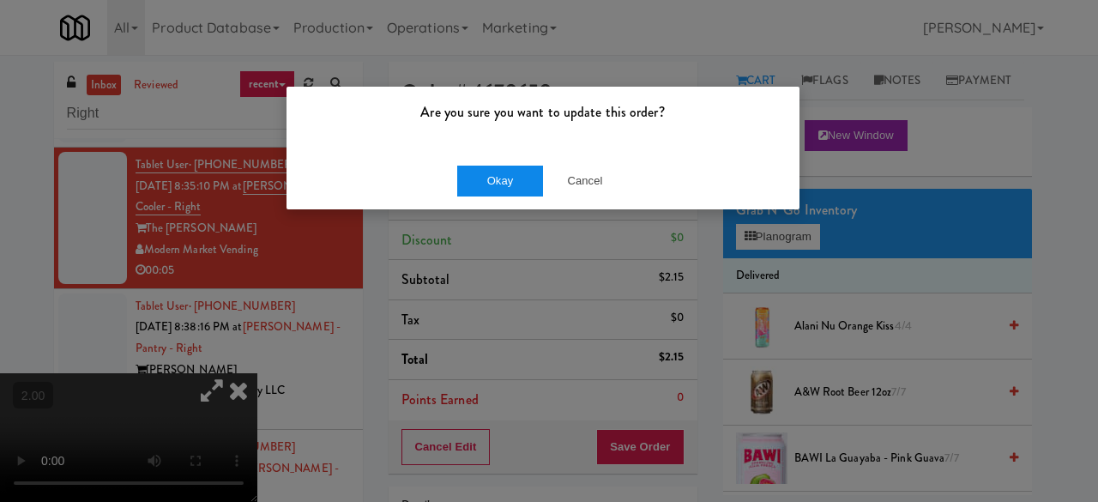
drag, startPoint x: 514, startPoint y: 156, endPoint x: 513, endPoint y: 174, distance: 18.0
click at [513, 156] on div "Okay Cancel" at bounding box center [542, 180] width 513 height 57
click at [513, 174] on button "Okay" at bounding box center [500, 181] width 86 height 31
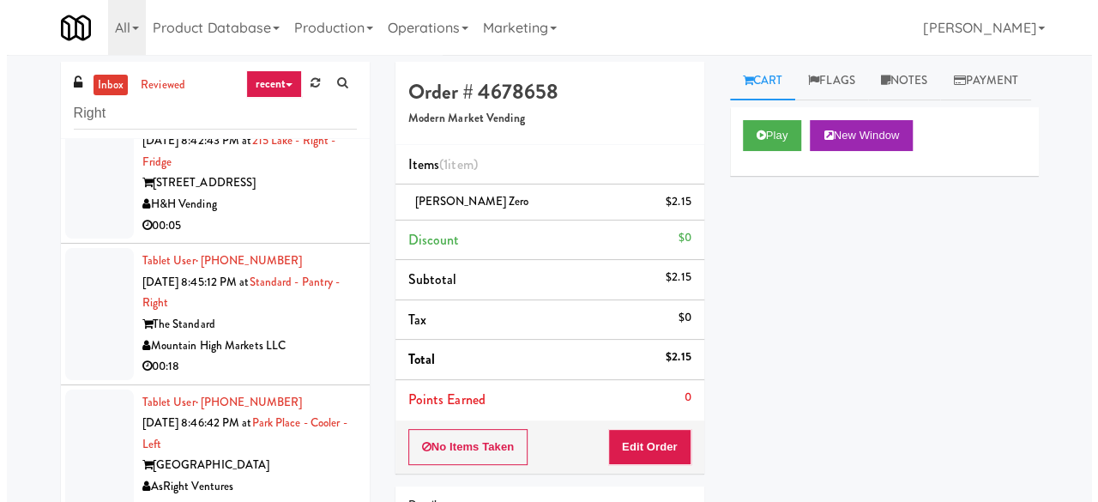
scroll to position [2058, 0]
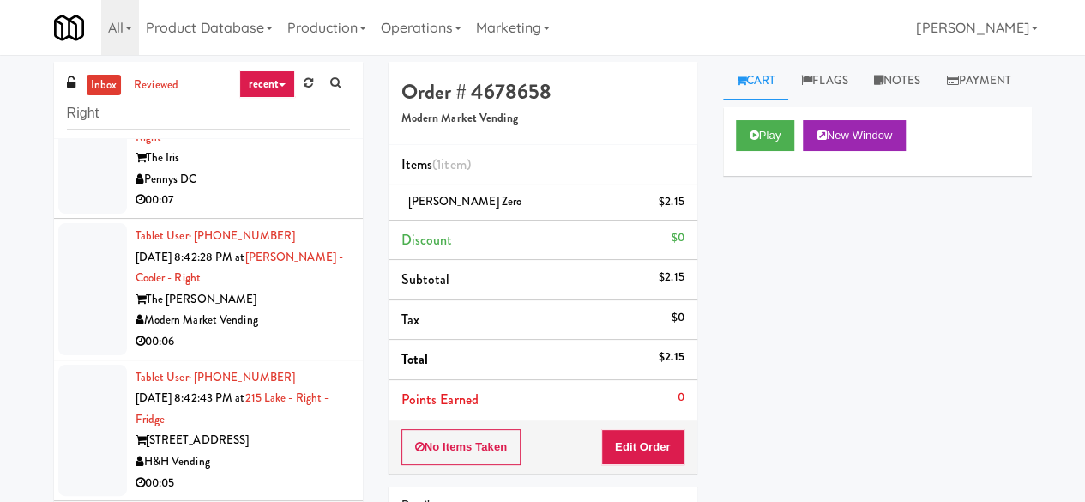
click at [289, 186] on div "Pennys DC" at bounding box center [243, 179] width 214 height 21
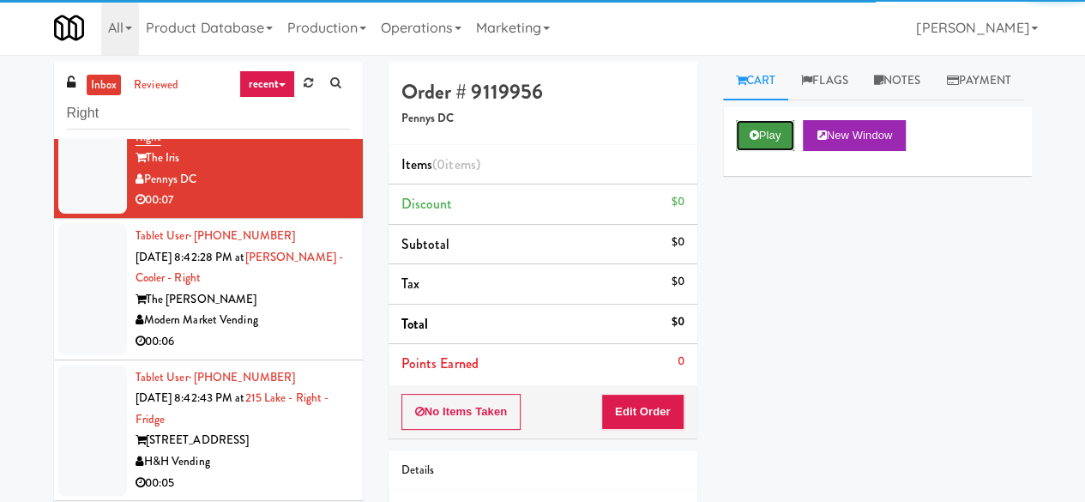
click at [771, 151] on button "Play" at bounding box center [765, 135] width 59 height 31
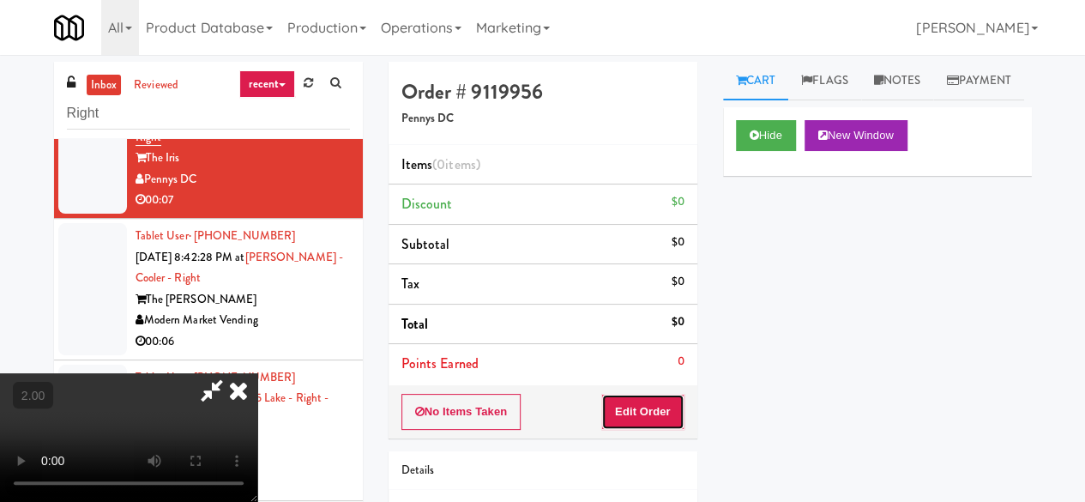
click at [657, 410] on button "Edit Order" at bounding box center [642, 412] width 83 height 36
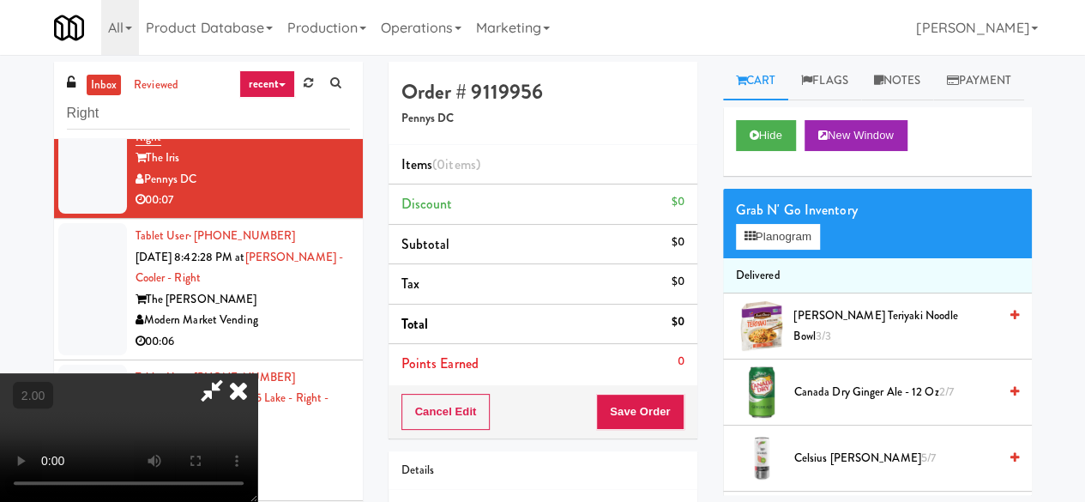
click at [775, 223] on div "Grab N' Go Inventory" at bounding box center [877, 210] width 283 height 26
click at [775, 250] on button "Planogram" at bounding box center [778, 237] width 84 height 26
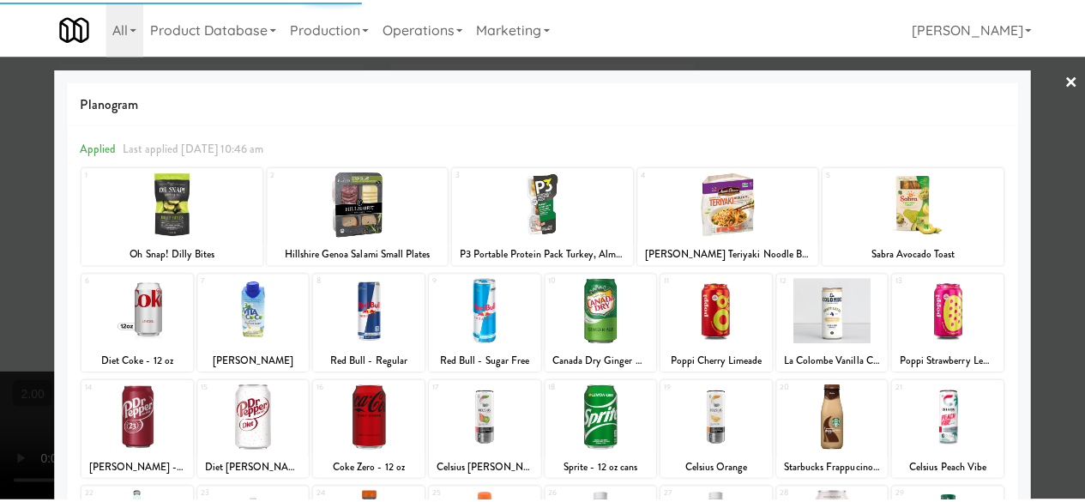
scroll to position [340, 0]
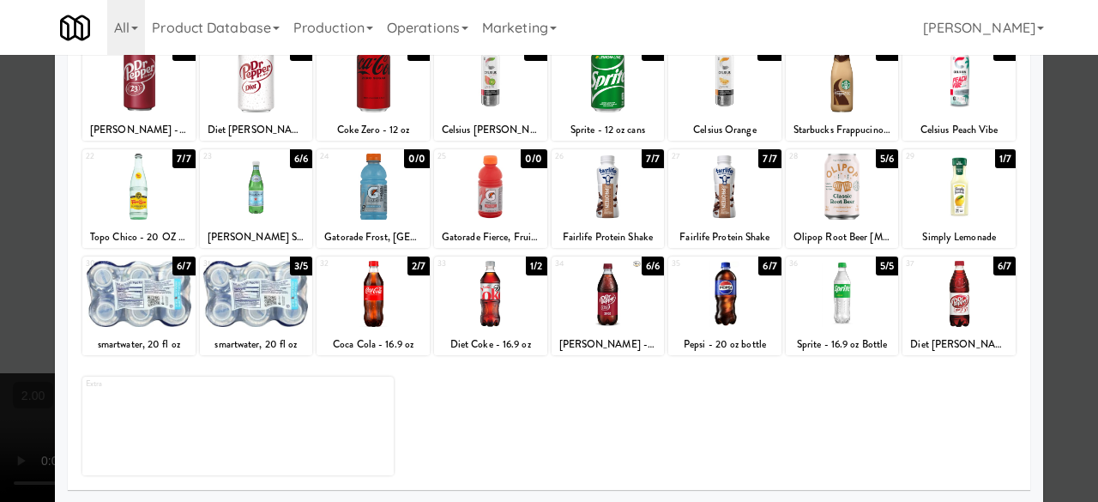
click at [1036, 85] on div at bounding box center [549, 251] width 1098 height 502
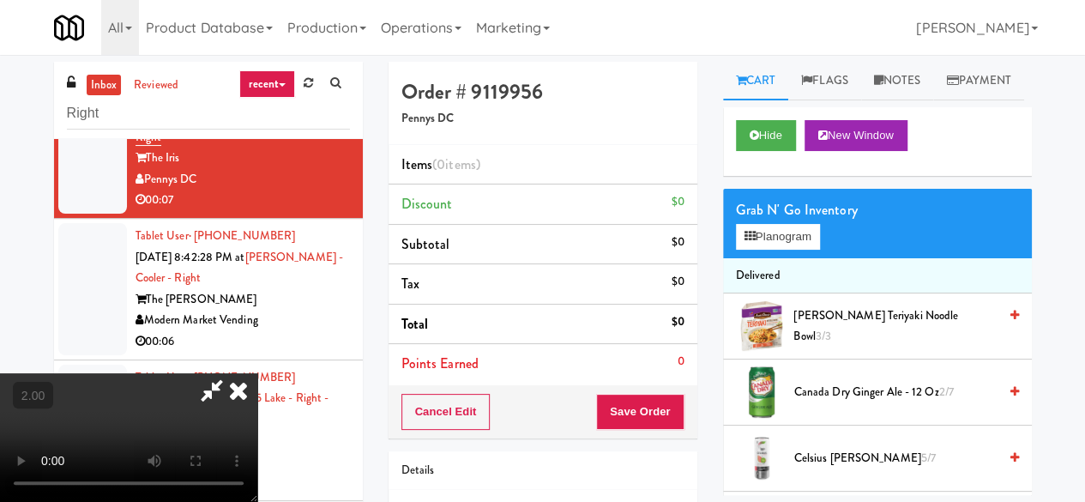
click at [257, 373] on icon at bounding box center [239, 390] width 38 height 34
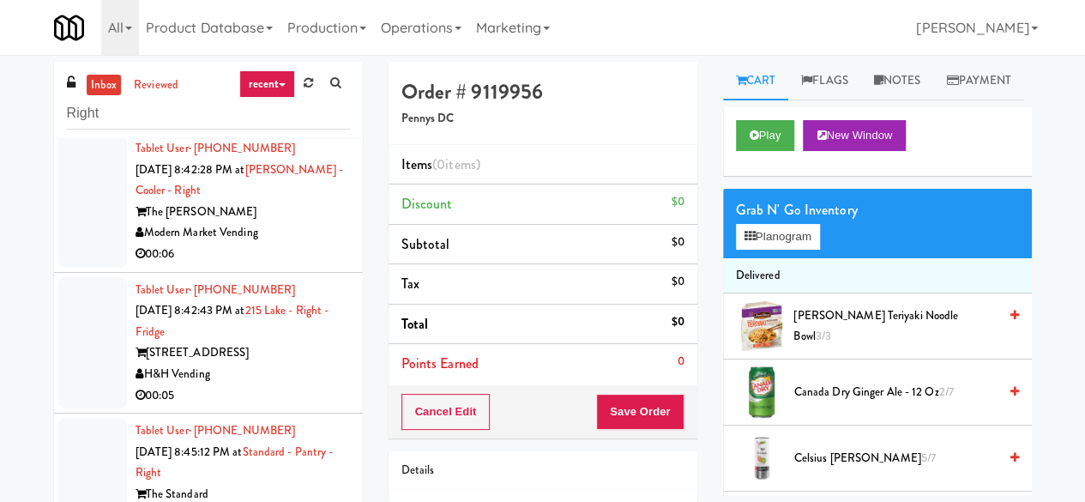
scroll to position [2230, 0]
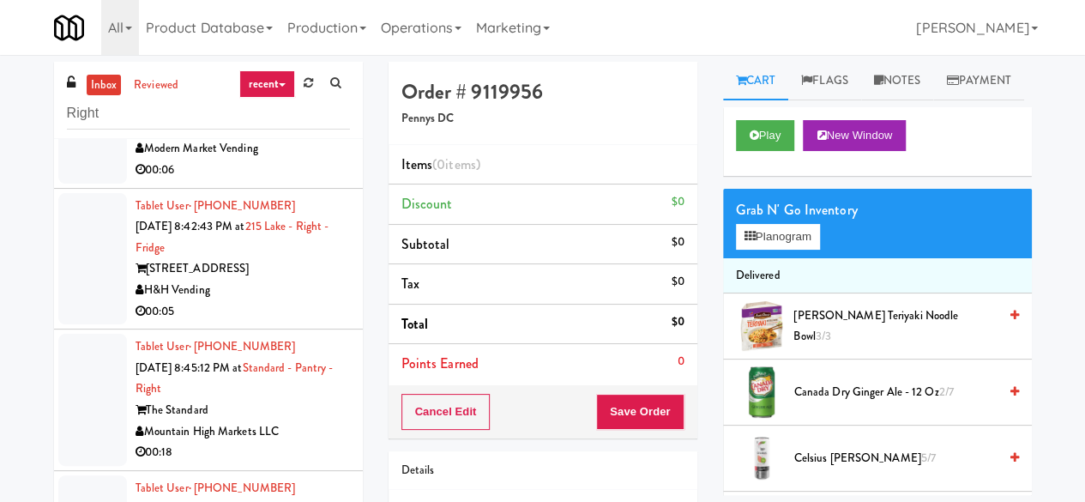
click at [300, 160] on div "Modern Market Vending" at bounding box center [243, 148] width 214 height 21
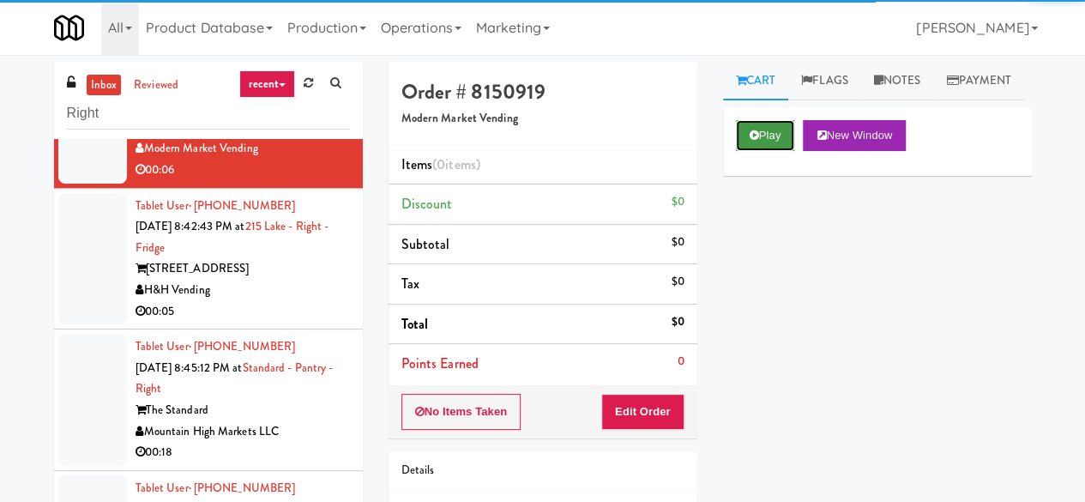
click at [770, 151] on button "Play" at bounding box center [765, 135] width 59 height 31
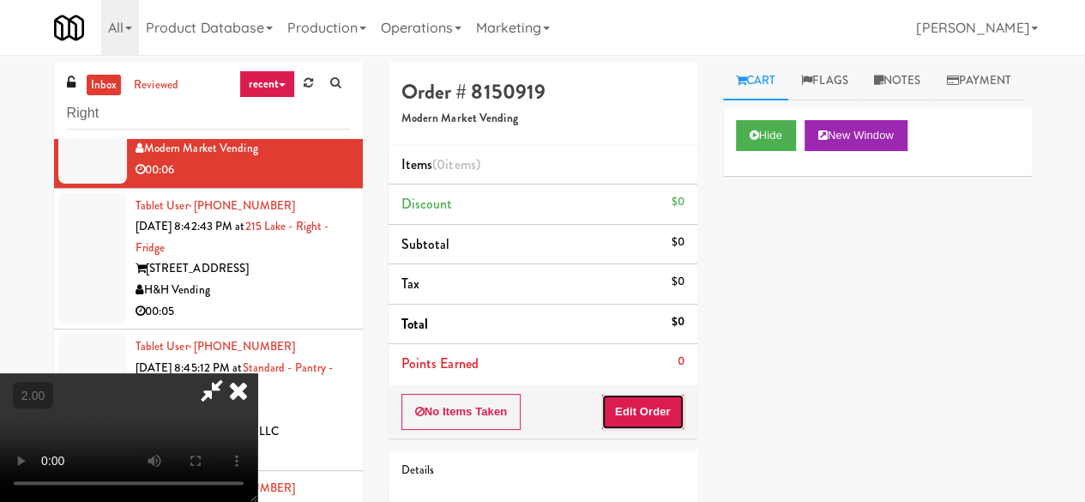
click at [613, 419] on button "Edit Order" at bounding box center [642, 412] width 83 height 36
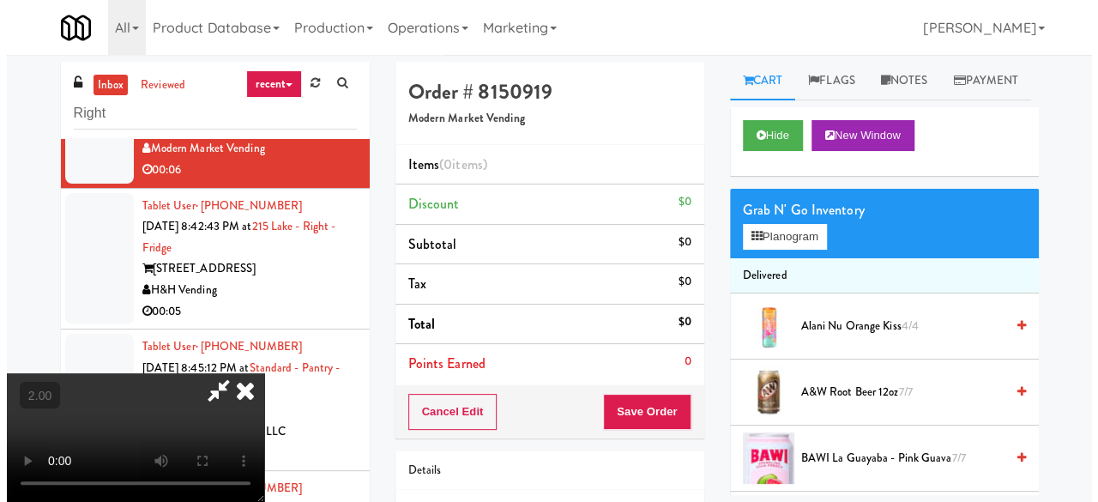
scroll to position [35, 0]
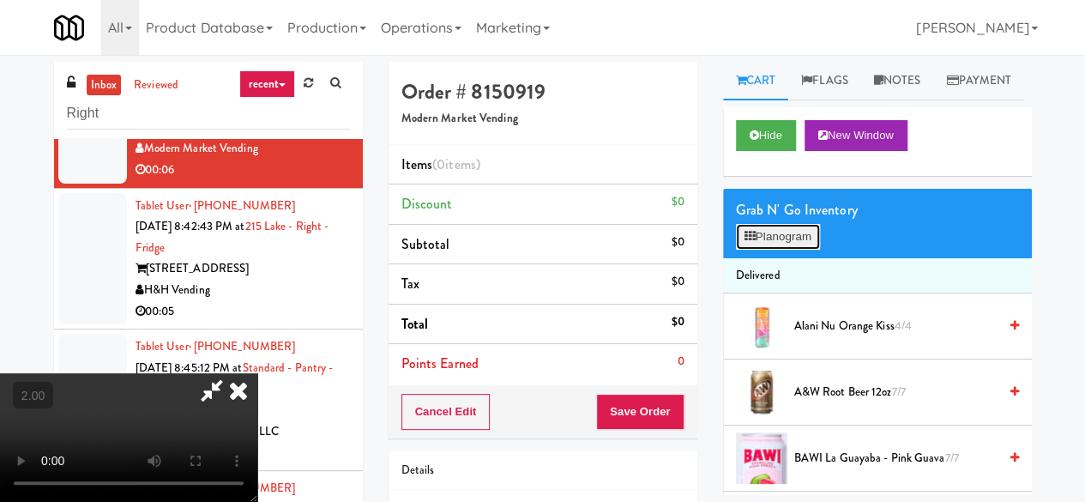
click at [803, 250] on button "Planogram" at bounding box center [778, 237] width 84 height 26
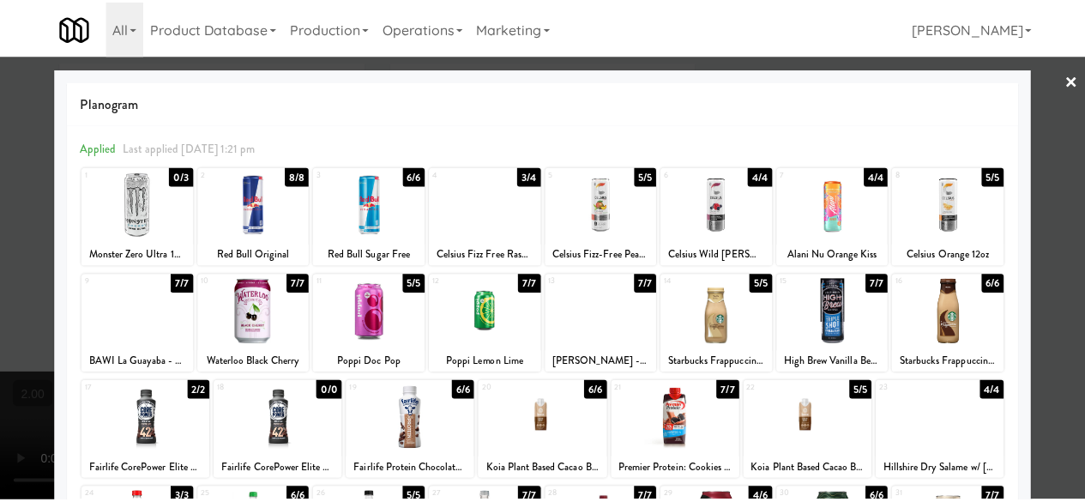
scroll to position [340, 0]
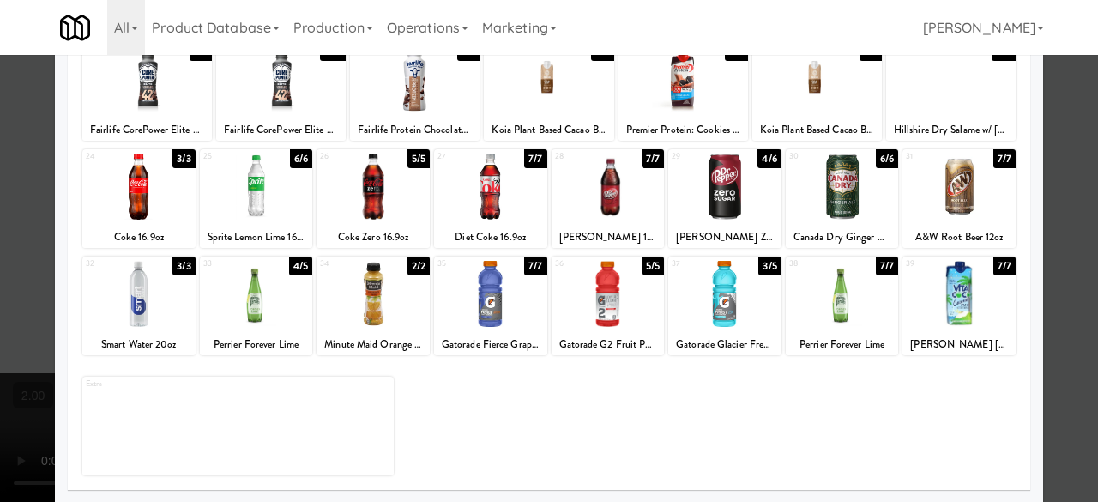
click at [958, 308] on div at bounding box center [958, 294] width 113 height 66
click at [1044, 241] on div at bounding box center [549, 251] width 1098 height 502
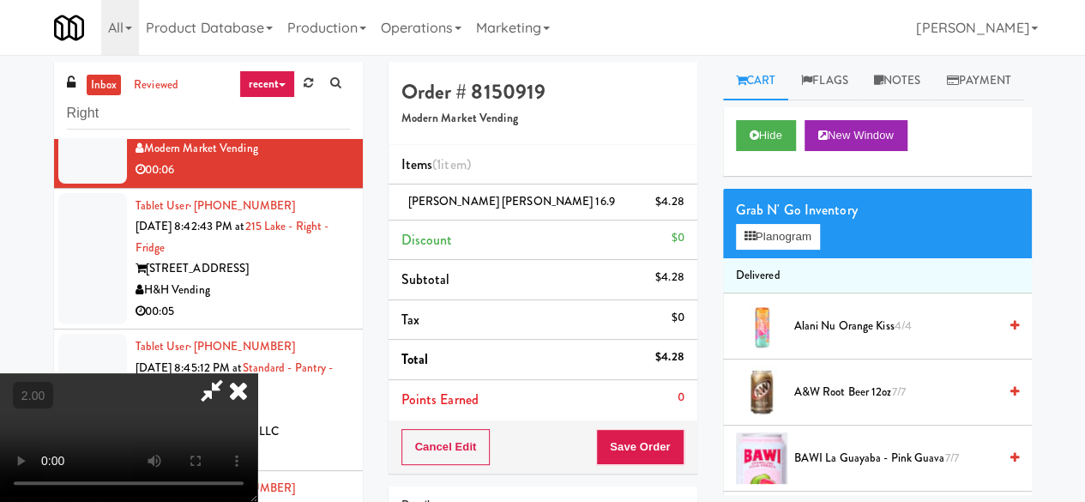
click at [232, 373] on icon at bounding box center [211, 390] width 39 height 34
click at [642, 440] on button "Save Order" at bounding box center [639, 447] width 87 height 36
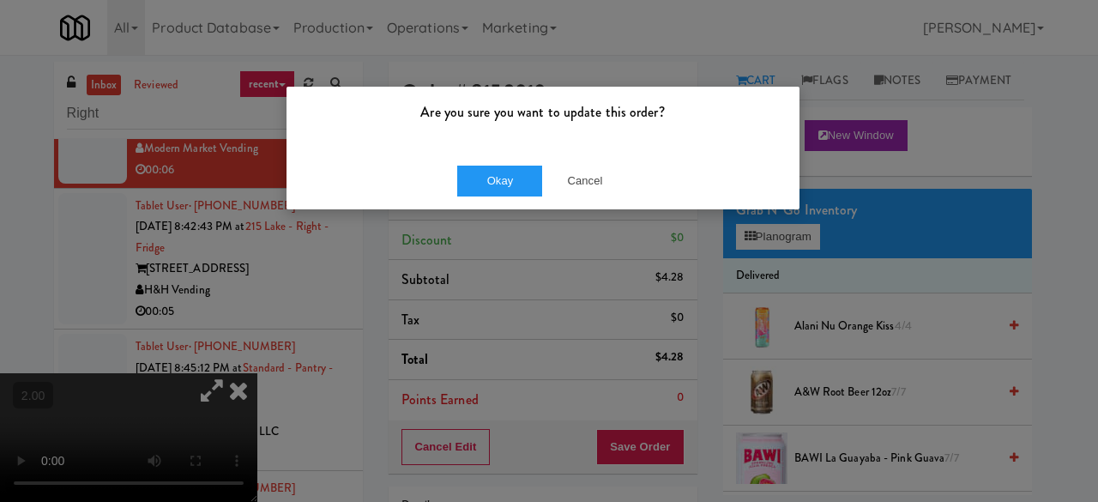
click at [484, 154] on div "Okay Cancel" at bounding box center [542, 180] width 513 height 57
click at [485, 176] on button "Okay" at bounding box center [500, 181] width 86 height 31
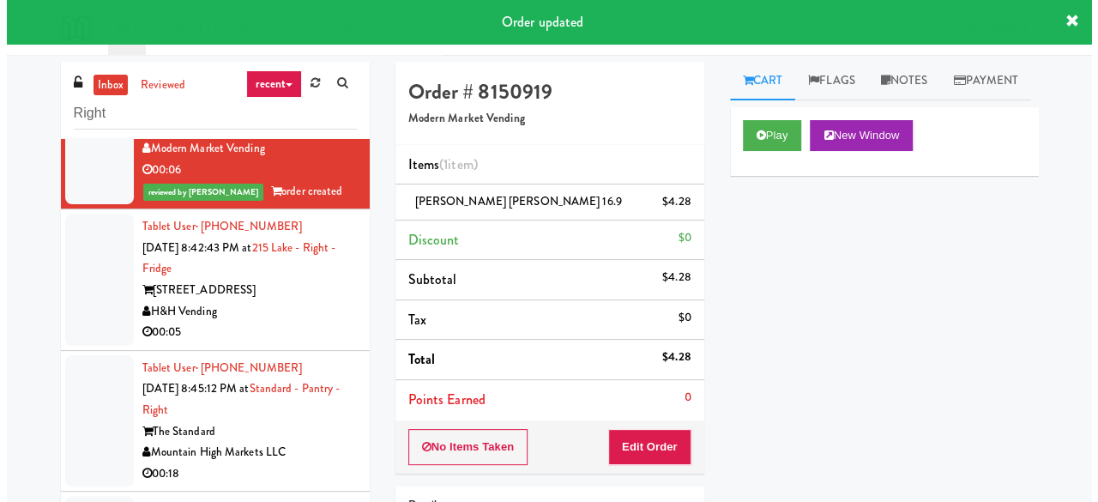
scroll to position [2316, 0]
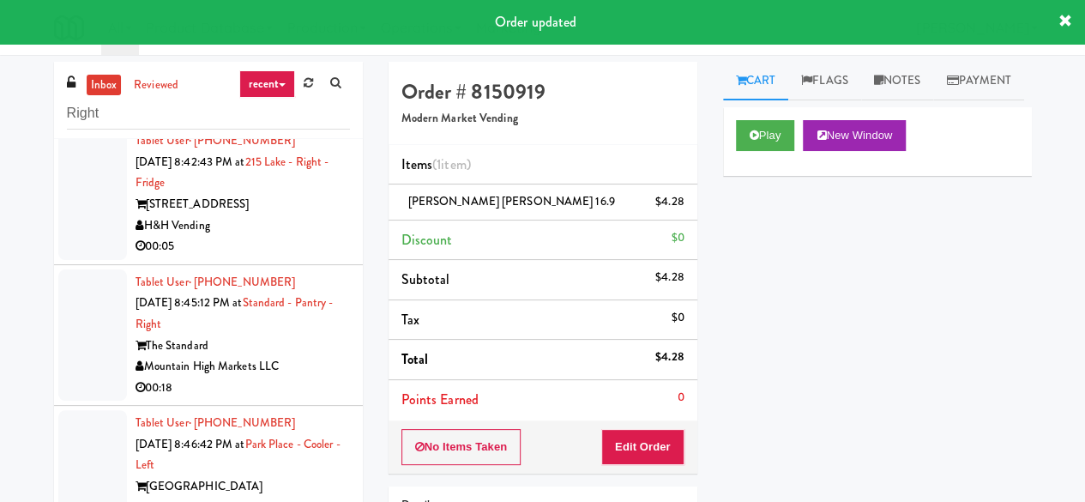
click at [301, 237] on div "H&H Vending" at bounding box center [243, 225] width 214 height 21
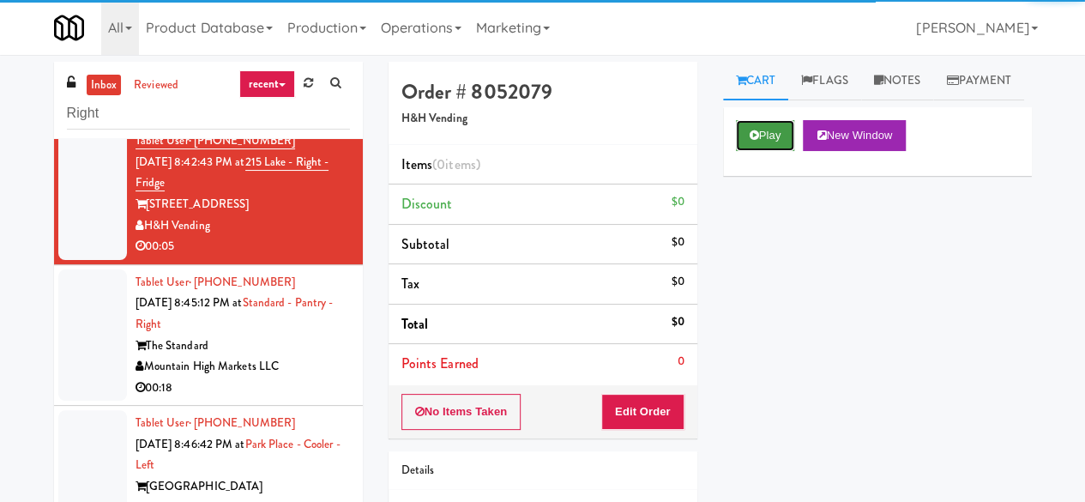
click at [784, 151] on button "Play" at bounding box center [765, 135] width 59 height 31
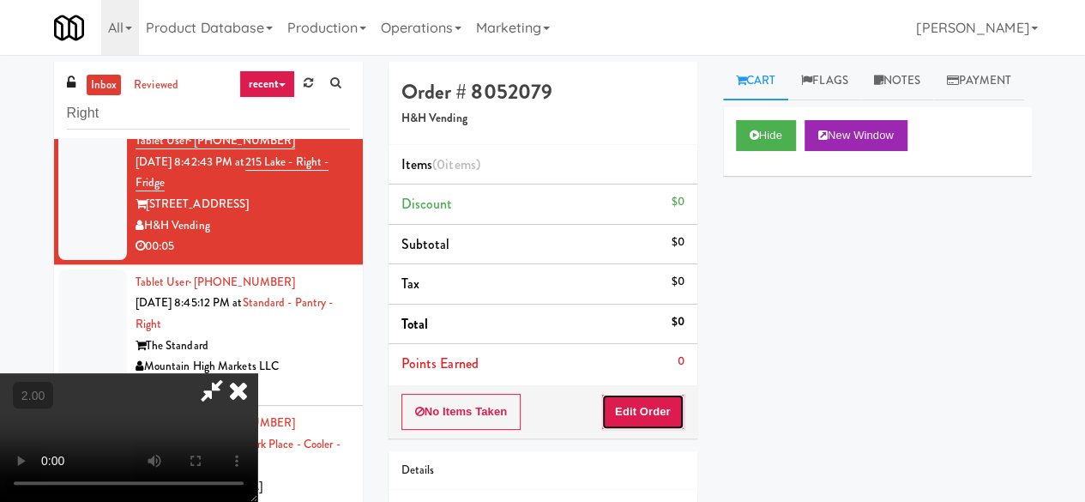
click at [643, 411] on button "Edit Order" at bounding box center [642, 412] width 83 height 36
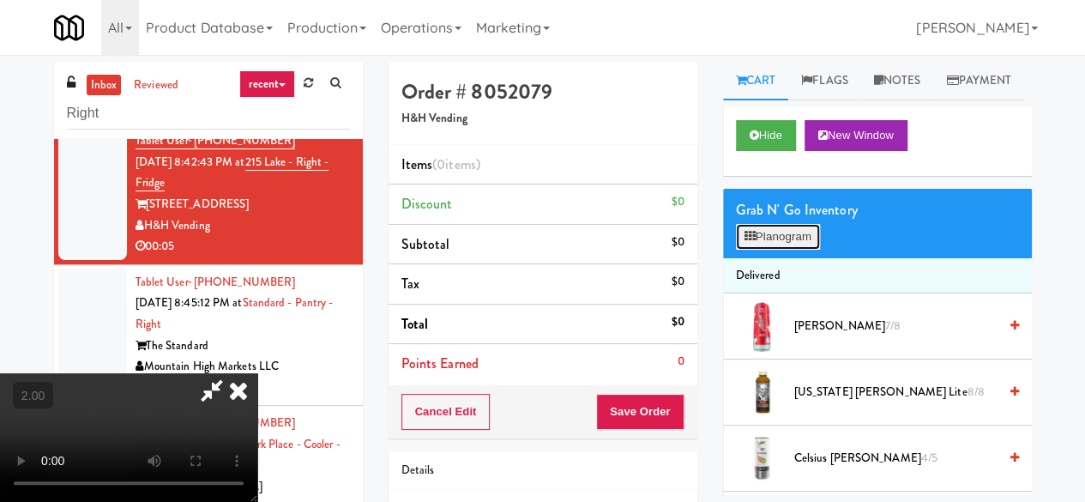
click at [751, 242] on icon at bounding box center [749, 236] width 11 height 11
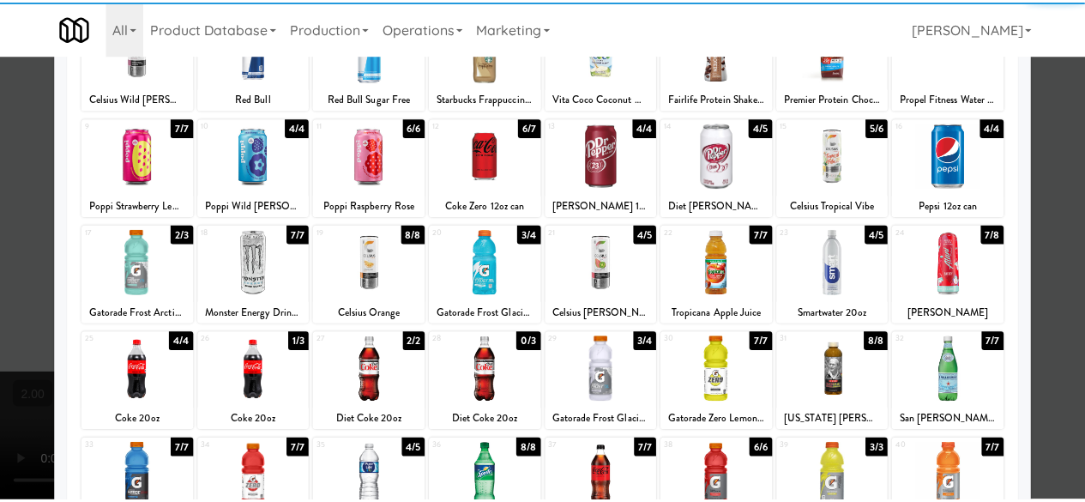
scroll to position [172, 0]
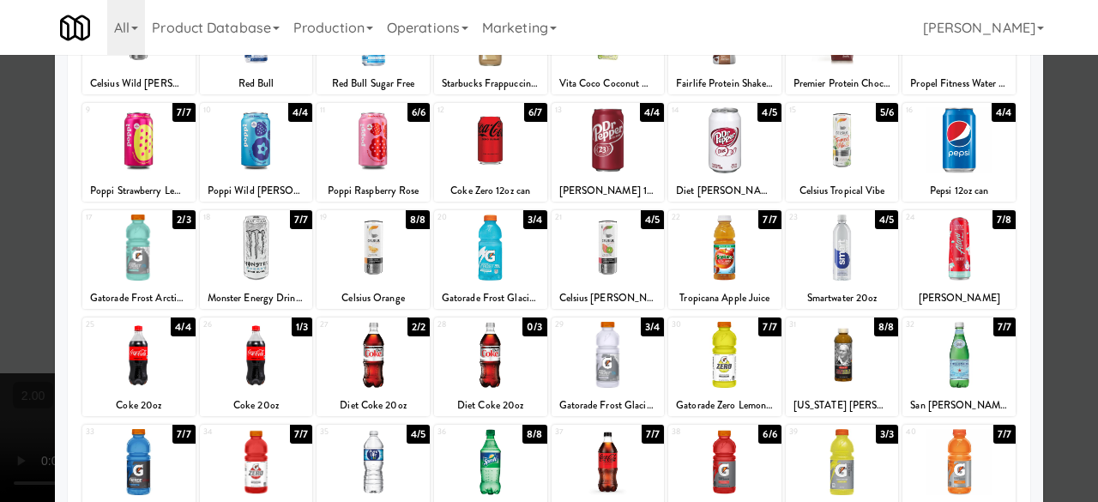
click at [625, 260] on div at bounding box center [608, 247] width 113 height 66
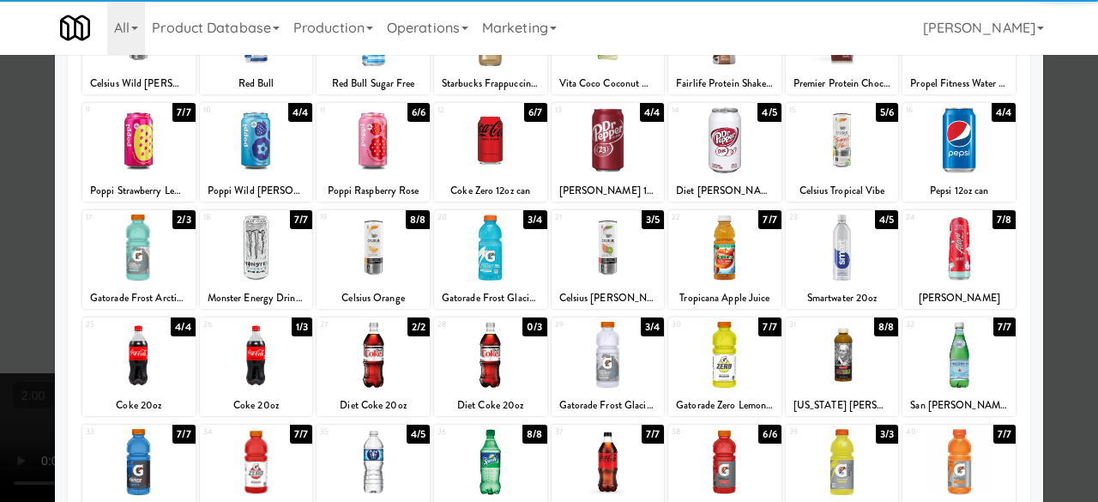
click at [1053, 183] on div at bounding box center [549, 251] width 1098 height 502
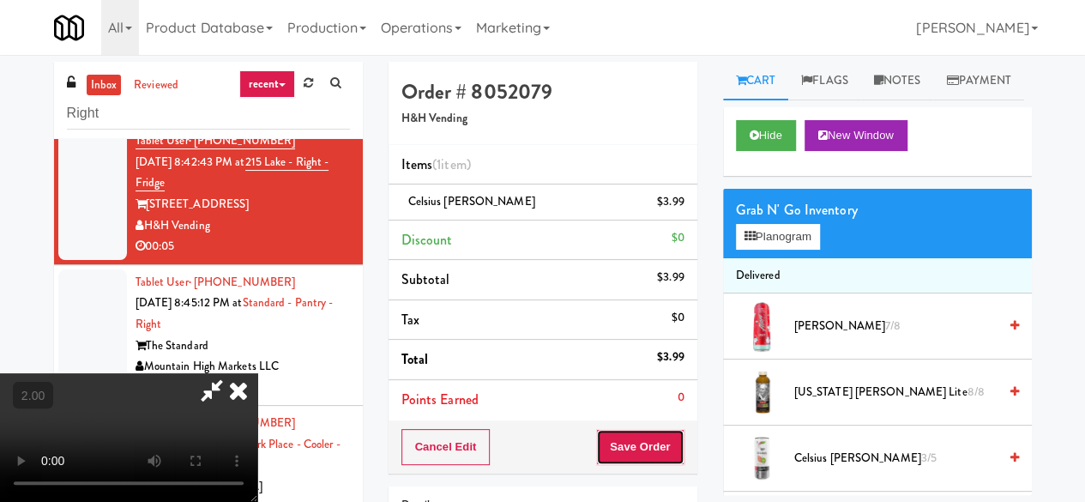
click at [665, 452] on button "Save Order" at bounding box center [639, 447] width 87 height 36
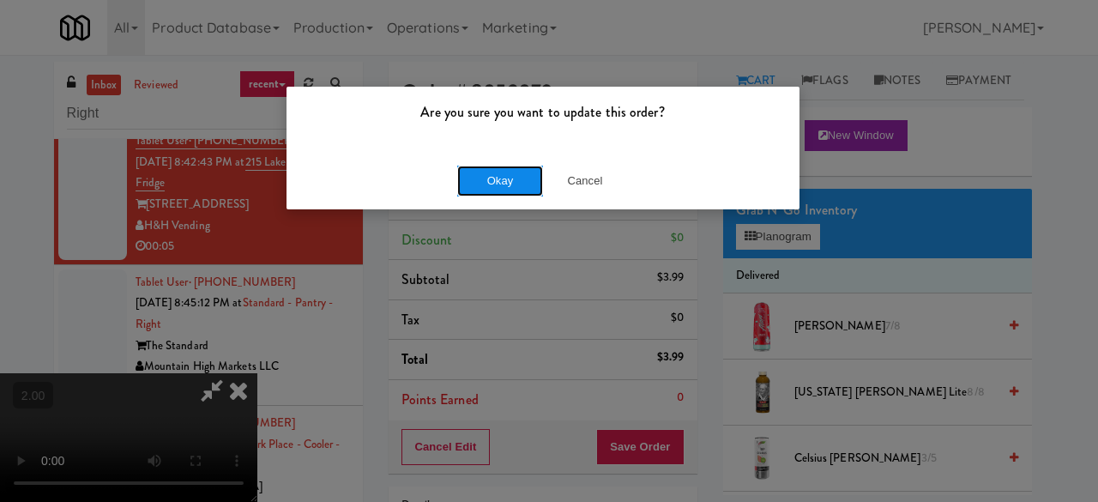
click at [525, 184] on button "Okay" at bounding box center [500, 181] width 86 height 31
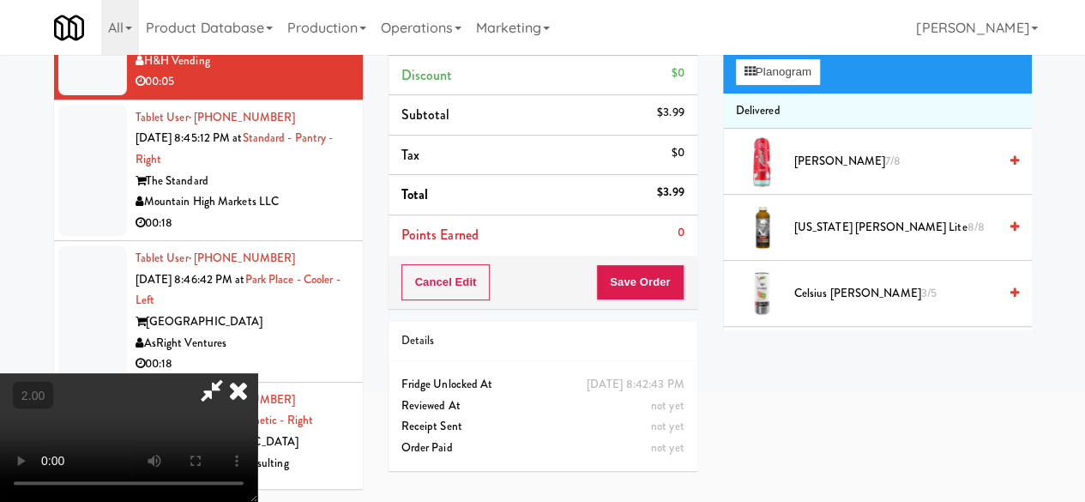
click at [257, 501] on video at bounding box center [128, 437] width 257 height 129
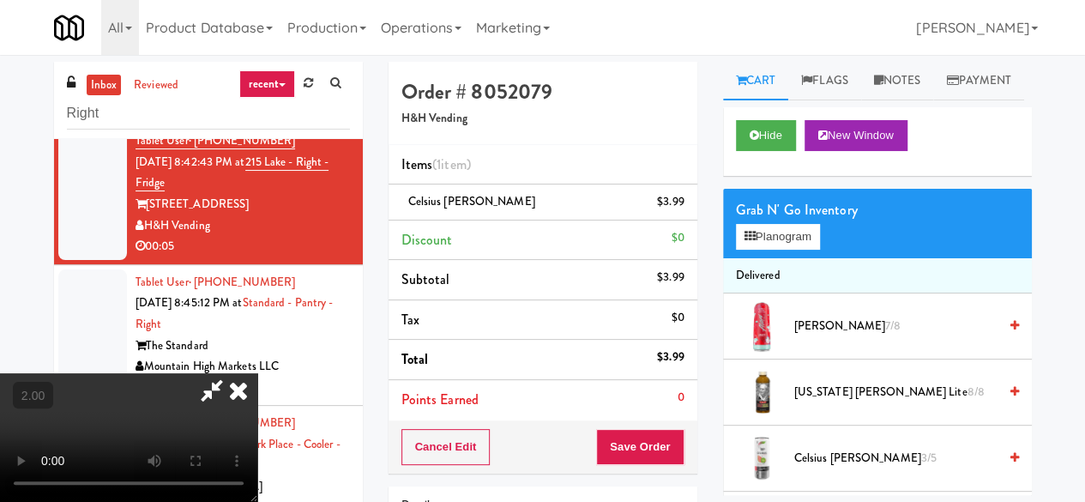
click at [257, 373] on icon at bounding box center [239, 390] width 38 height 34
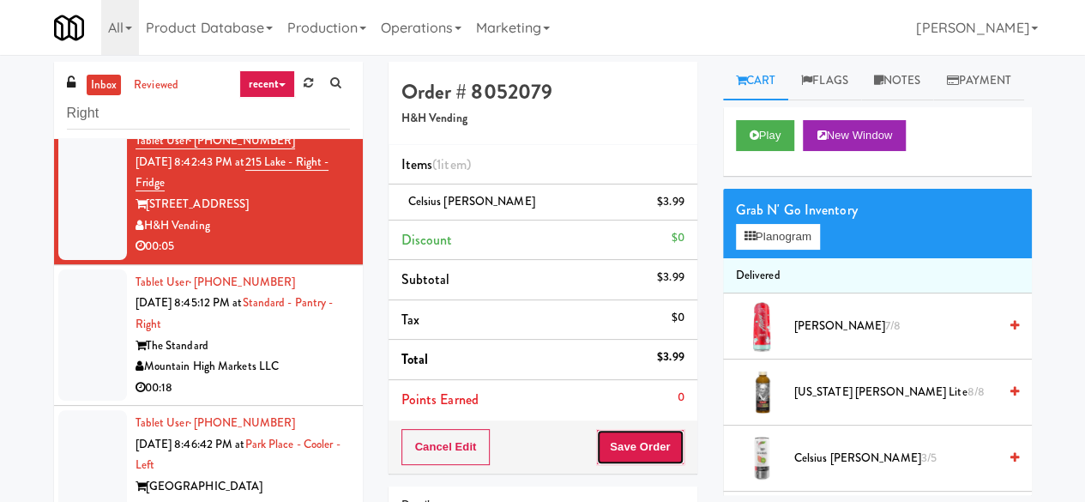
click at [641, 446] on button "Save Order" at bounding box center [639, 447] width 87 height 36
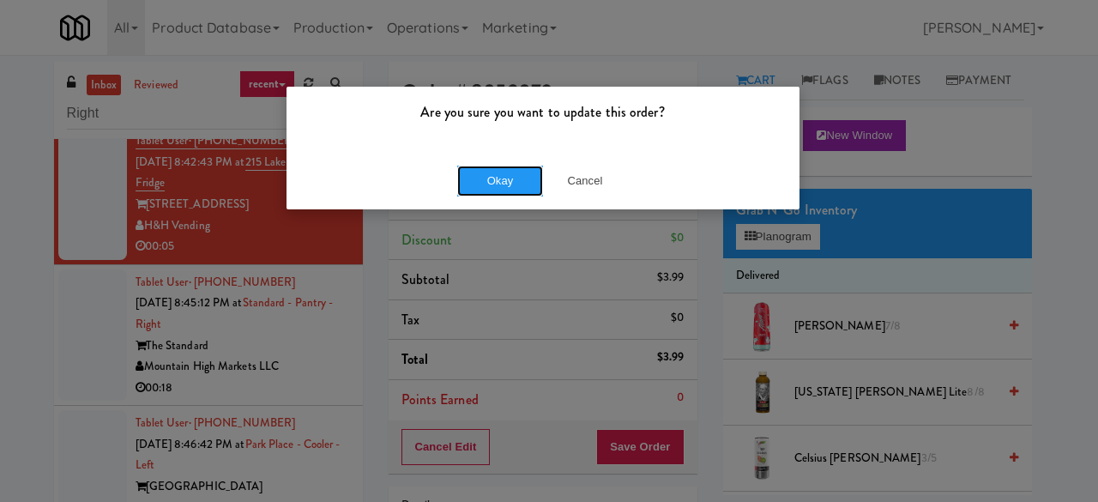
click at [504, 166] on button "Okay" at bounding box center [500, 181] width 86 height 31
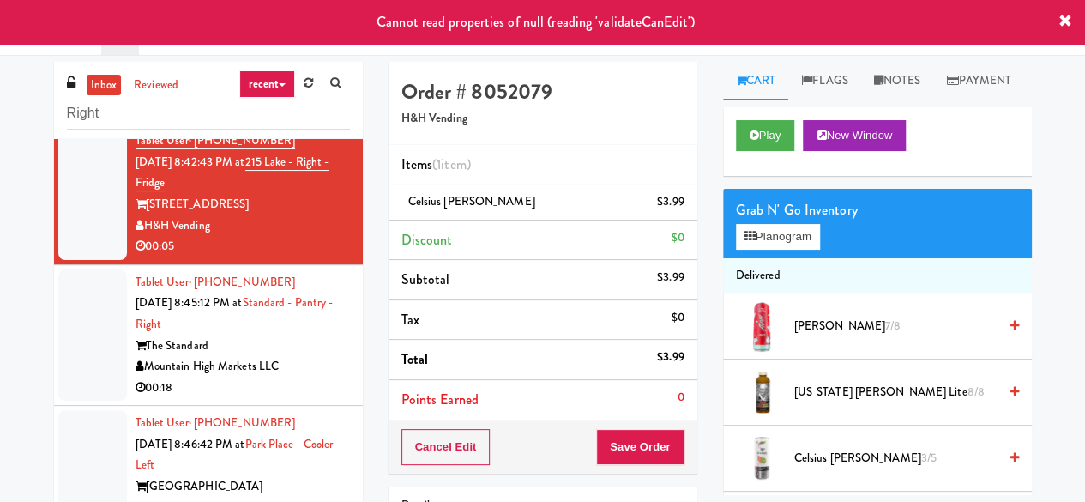
click at [254, 377] on div "Mountain High Markets LLC" at bounding box center [243, 366] width 214 height 21
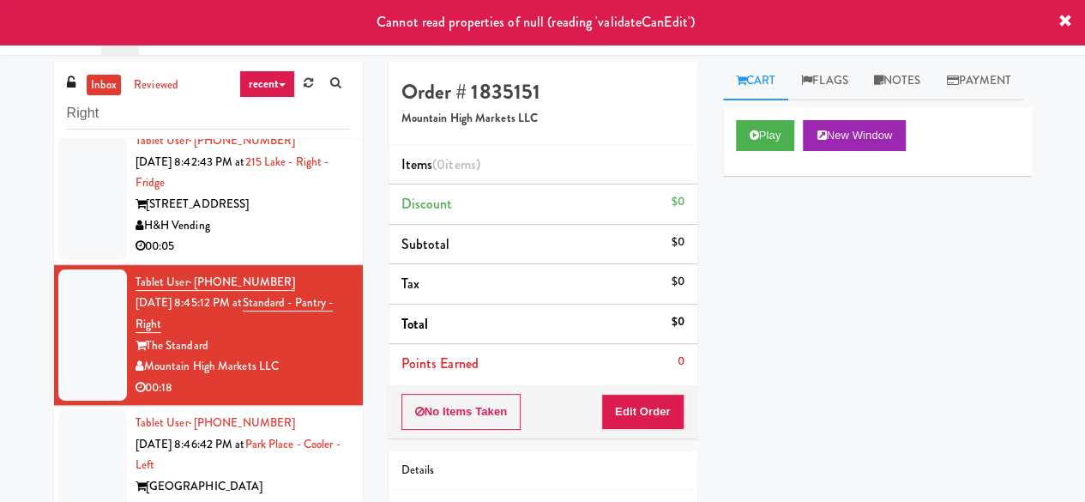
click at [292, 237] on div "H&H Vending" at bounding box center [243, 225] width 214 height 21
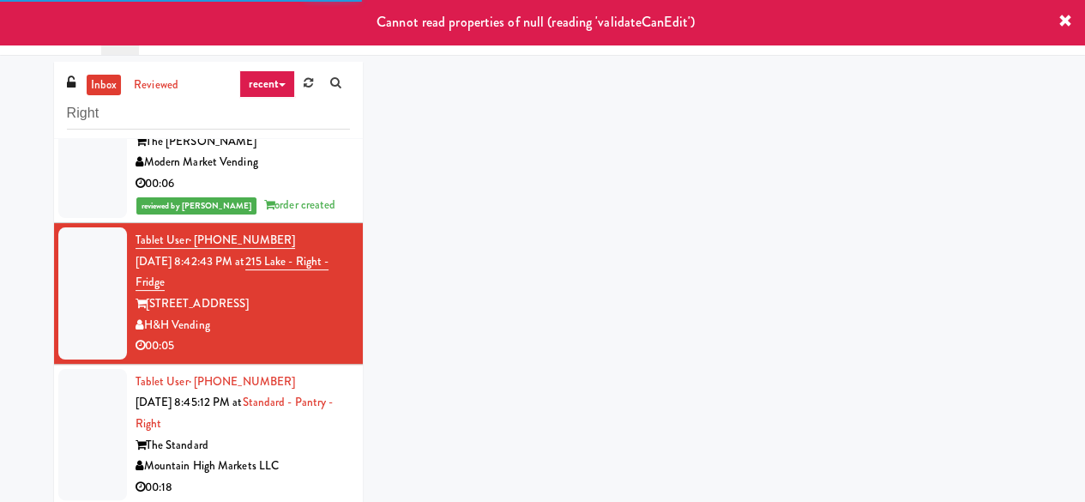
scroll to position [2058, 0]
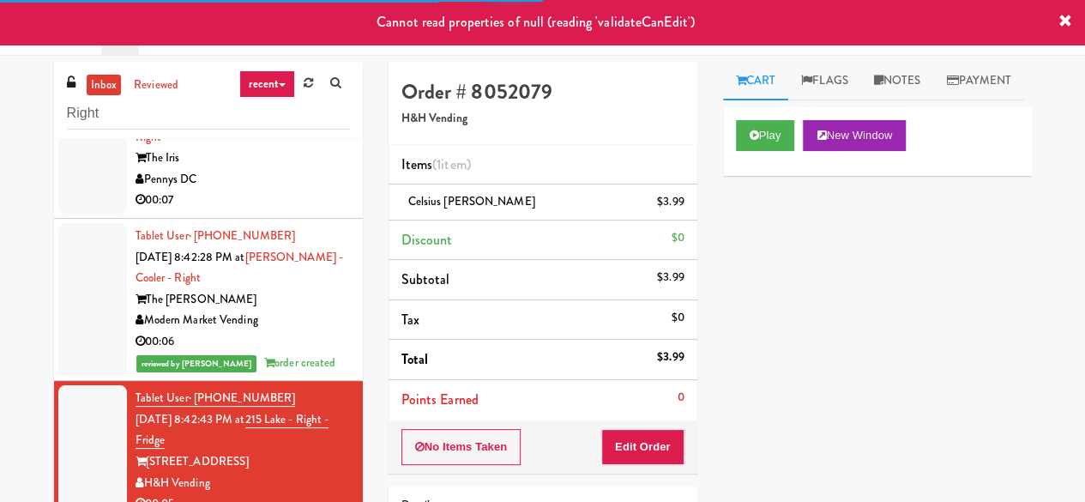
click at [301, 211] on div "00:07" at bounding box center [243, 200] width 214 height 21
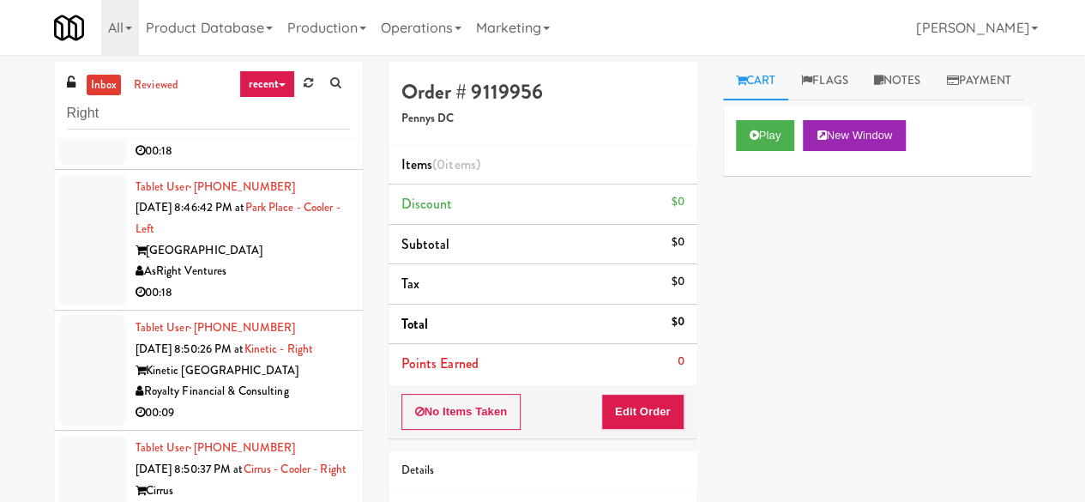
scroll to position [2745, 0]
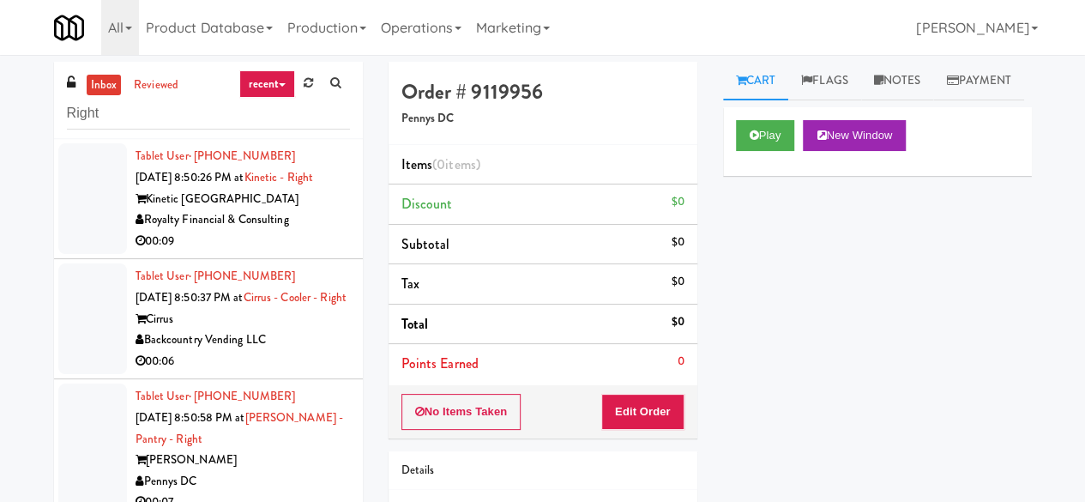
click at [297, 231] on div "Royalty Financial & Consulting" at bounding box center [243, 219] width 214 height 21
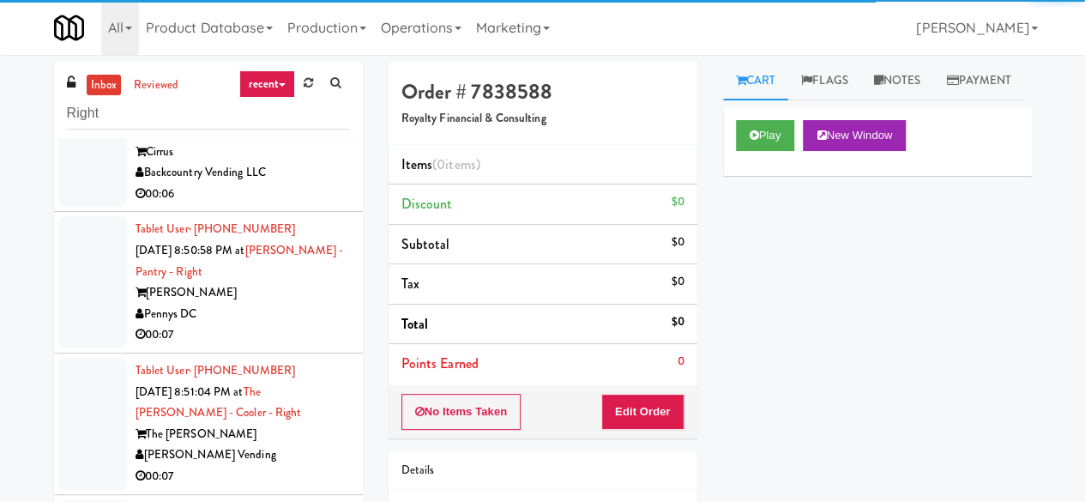
scroll to position [2916, 0]
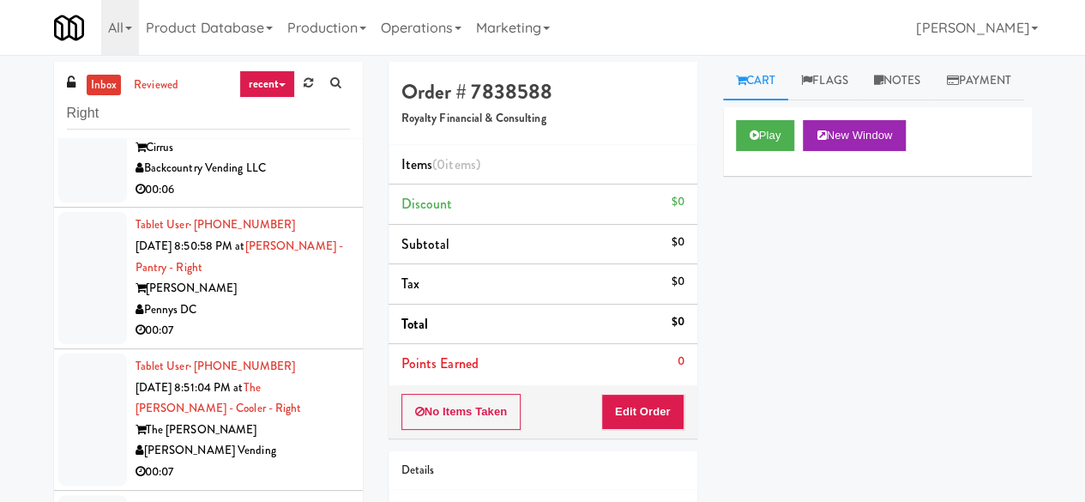
click at [324, 201] on div "00:06" at bounding box center [243, 189] width 214 height 21
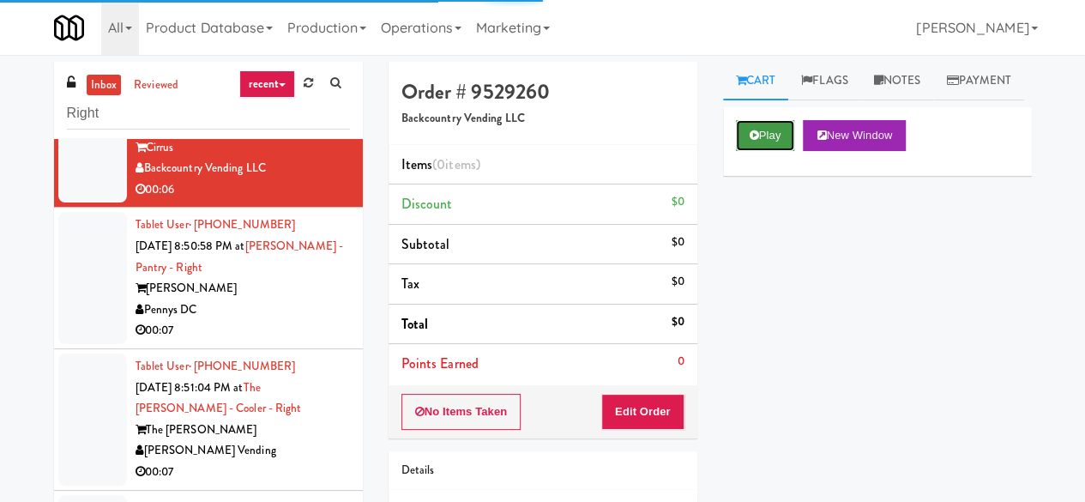
click at [754, 141] on icon at bounding box center [754, 135] width 9 height 11
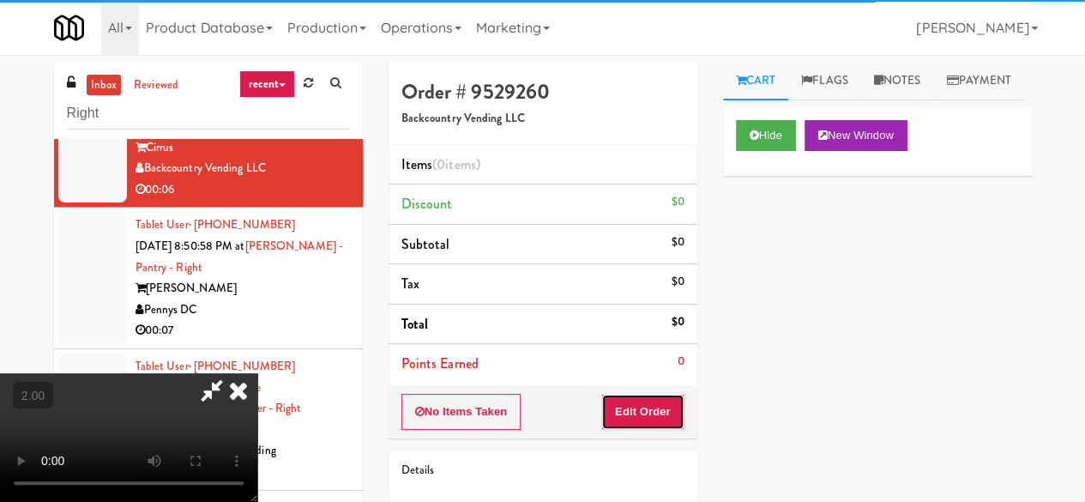
click at [640, 417] on button "Edit Order" at bounding box center [642, 412] width 83 height 36
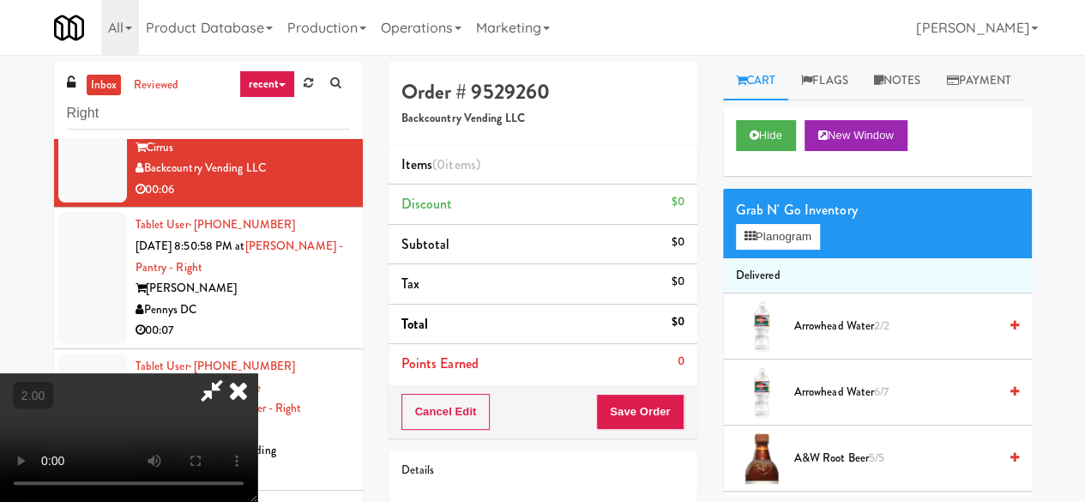
click at [257, 501] on video at bounding box center [128, 437] width 257 height 129
click at [827, 258] on div "Grab N' Go Inventory Planogram" at bounding box center [877, 223] width 309 height 69
click at [817, 250] on button "Planogram" at bounding box center [778, 237] width 84 height 26
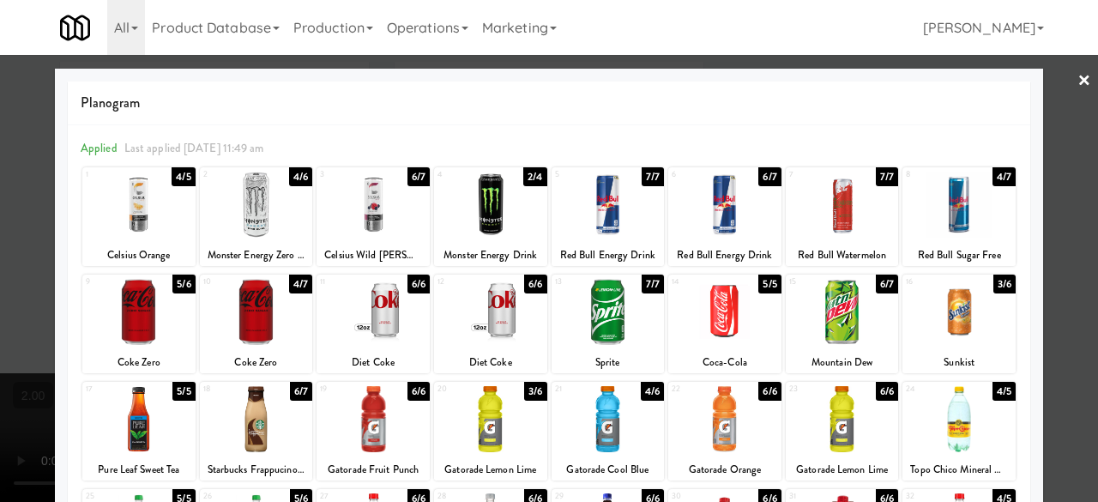
click at [619, 203] on div at bounding box center [608, 205] width 113 height 66
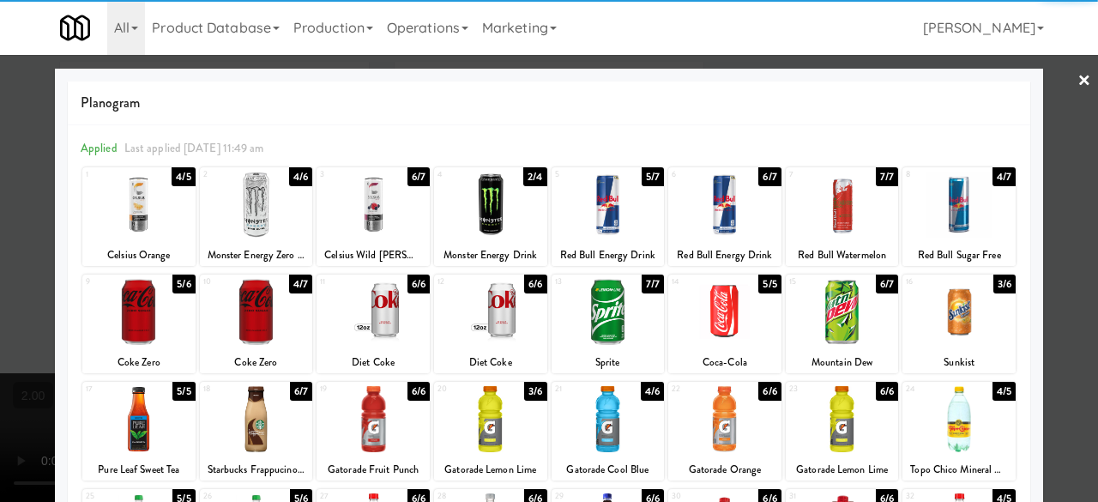
click at [1062, 131] on div at bounding box center [549, 251] width 1098 height 502
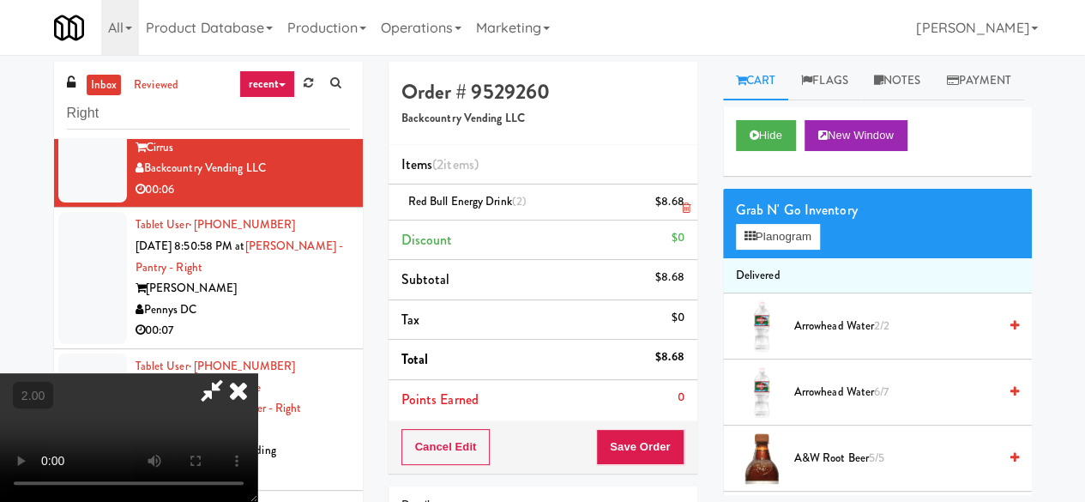
click at [684, 208] on icon at bounding box center [685, 207] width 9 height 11
click at [666, 445] on button "Save Order" at bounding box center [639, 447] width 87 height 36
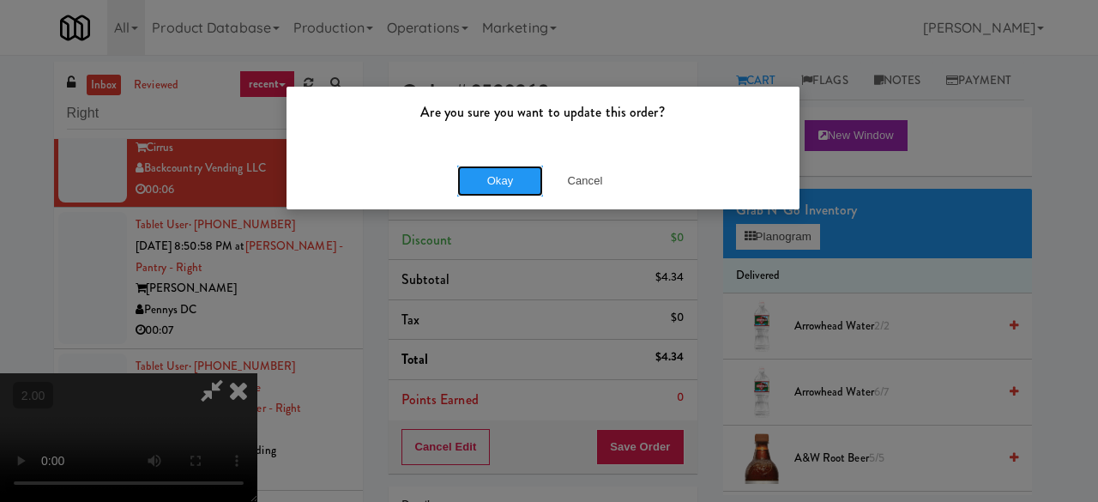
click at [503, 168] on button "Okay" at bounding box center [500, 181] width 86 height 31
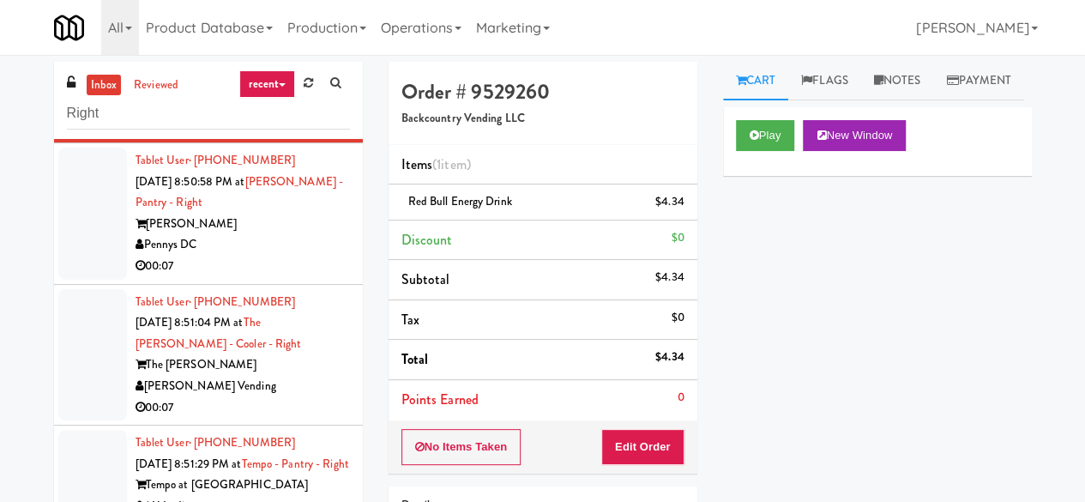
click at [280, 277] on div "00:07" at bounding box center [243, 266] width 214 height 21
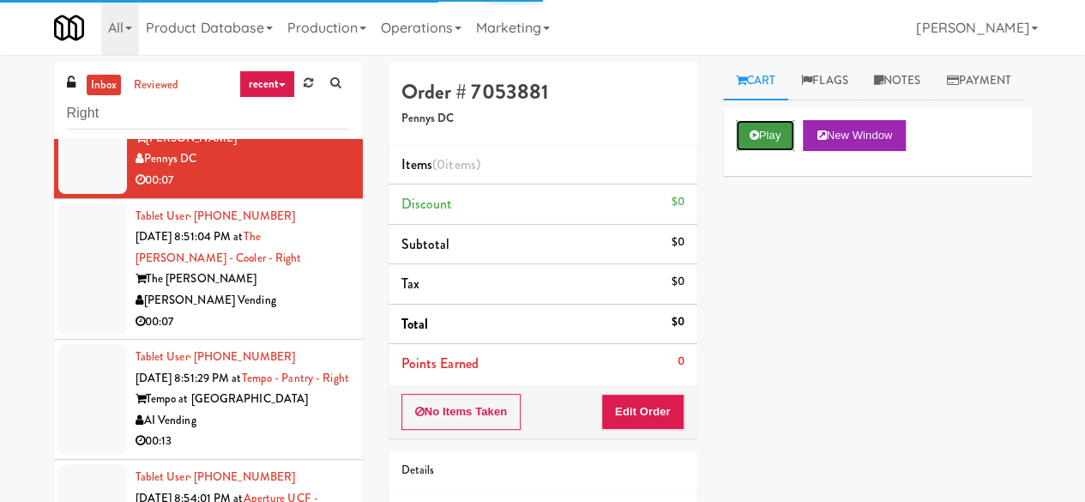
click at [763, 151] on button "Play" at bounding box center [765, 135] width 59 height 31
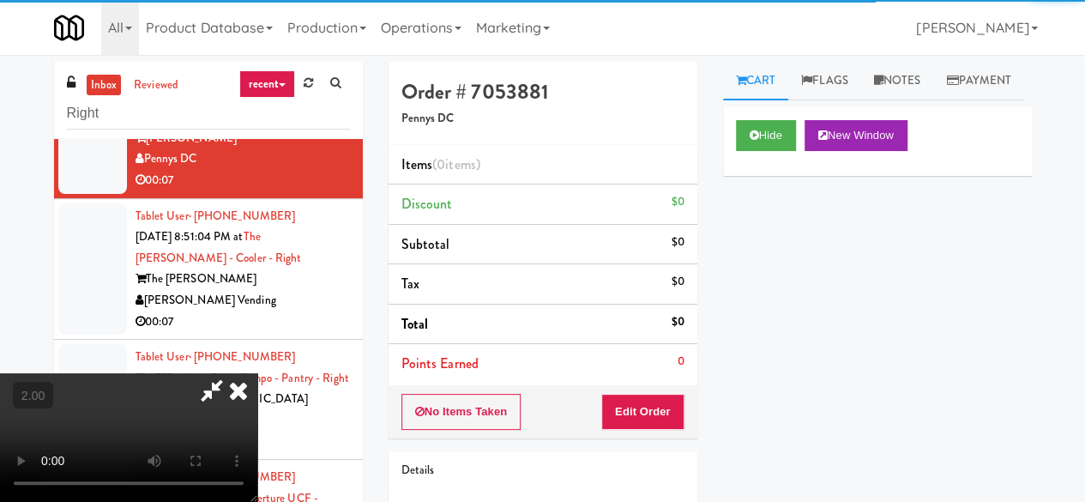
click at [654, 428] on div "No Items Taken Edit Order" at bounding box center [543, 411] width 309 height 53
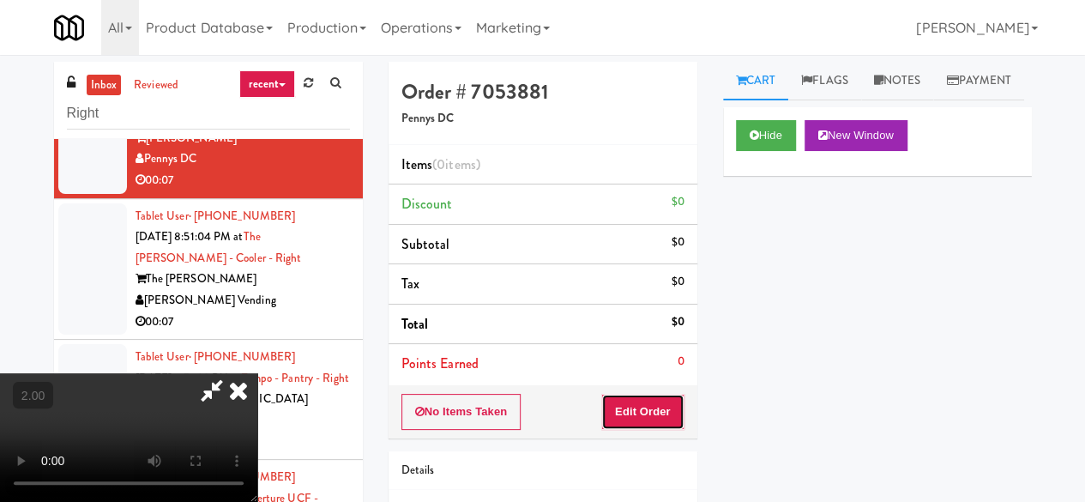
click at [656, 407] on button "Edit Order" at bounding box center [642, 412] width 83 height 36
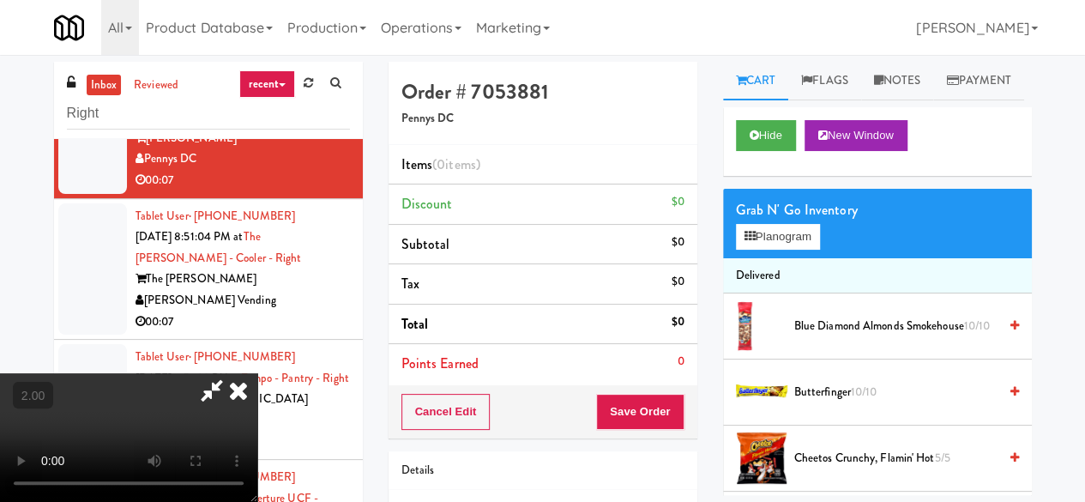
click at [257, 501] on video at bounding box center [128, 437] width 257 height 129
click at [781, 250] on button "Planogram" at bounding box center [778, 237] width 84 height 26
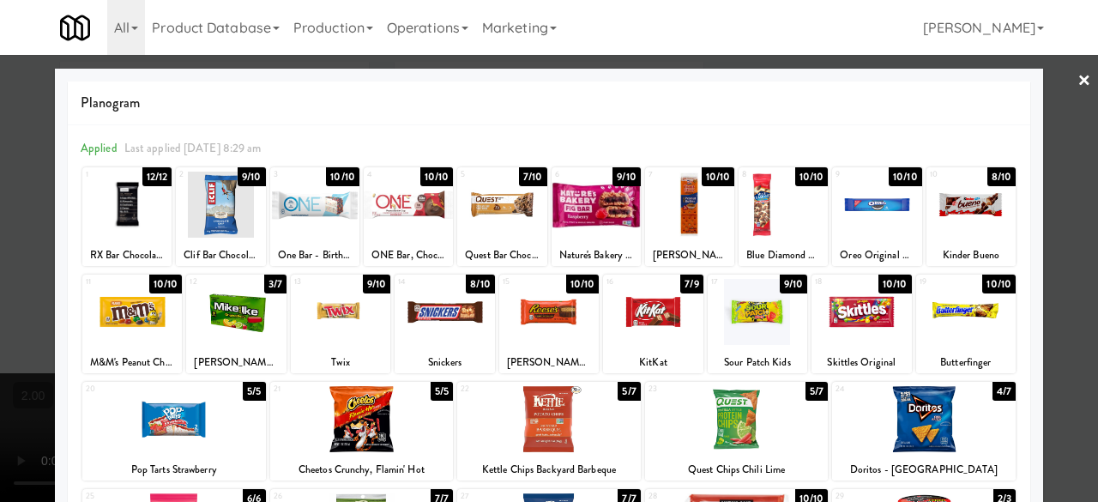
click at [744, 205] on div at bounding box center [782, 205] width 89 height 66
click at [151, 210] on div at bounding box center [126, 205] width 89 height 66
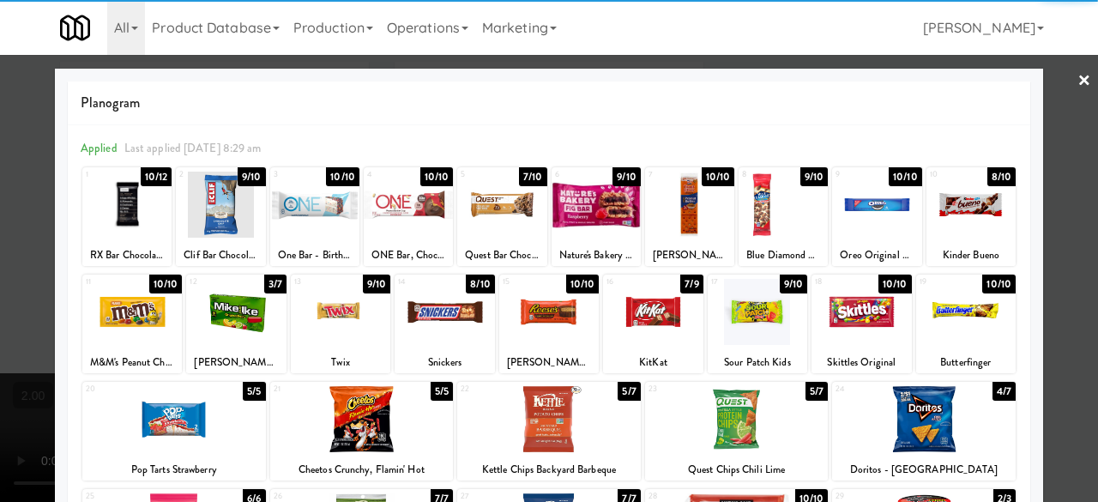
click at [1050, 89] on div at bounding box center [549, 251] width 1098 height 502
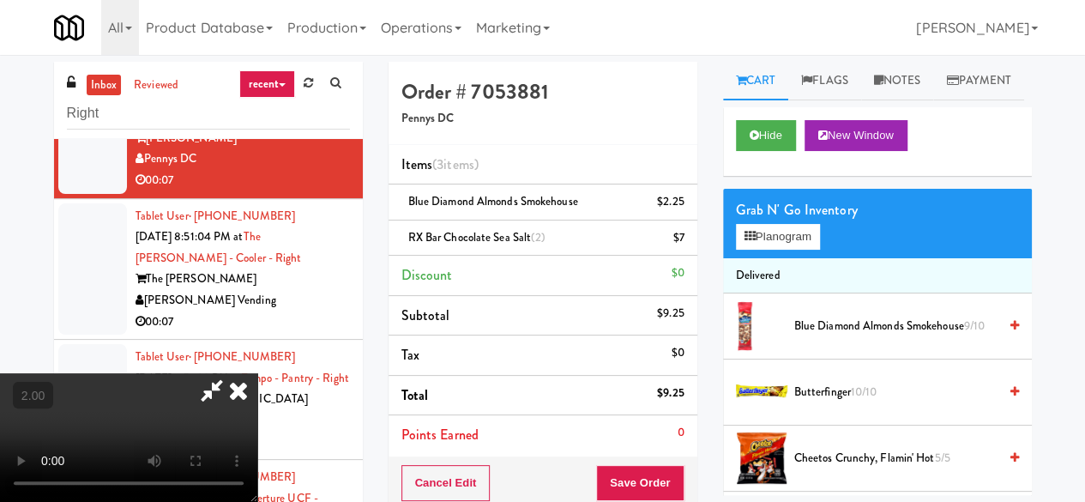
click at [232, 373] on icon at bounding box center [211, 390] width 39 height 34
click at [688, 241] on icon at bounding box center [685, 243] width 9 height 11
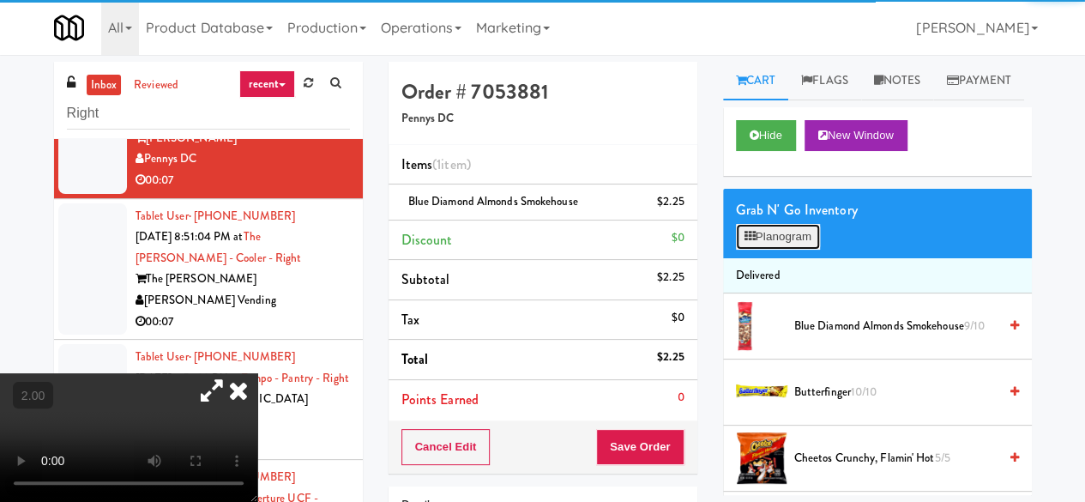
click at [756, 250] on button "Planogram" at bounding box center [778, 237] width 84 height 26
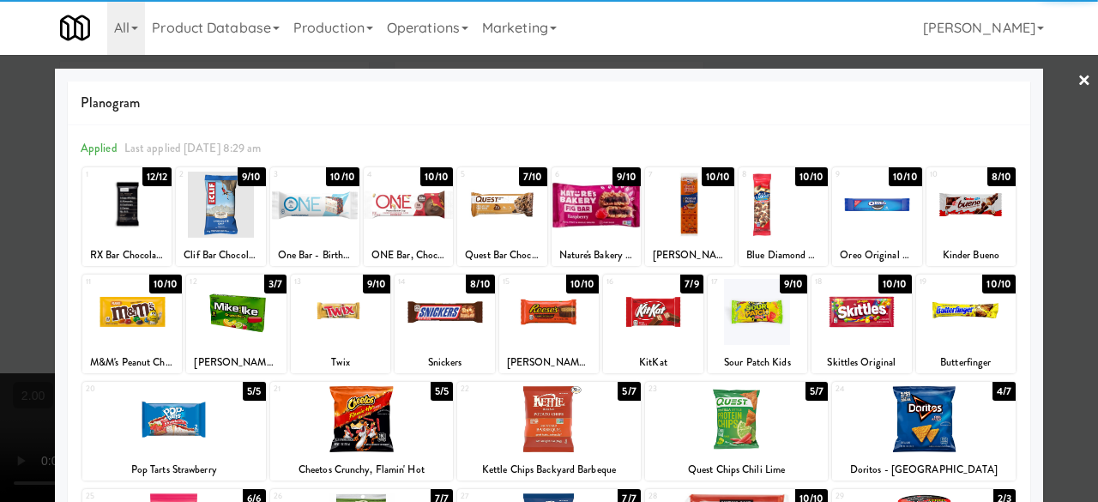
click at [108, 214] on div at bounding box center [126, 205] width 89 height 66
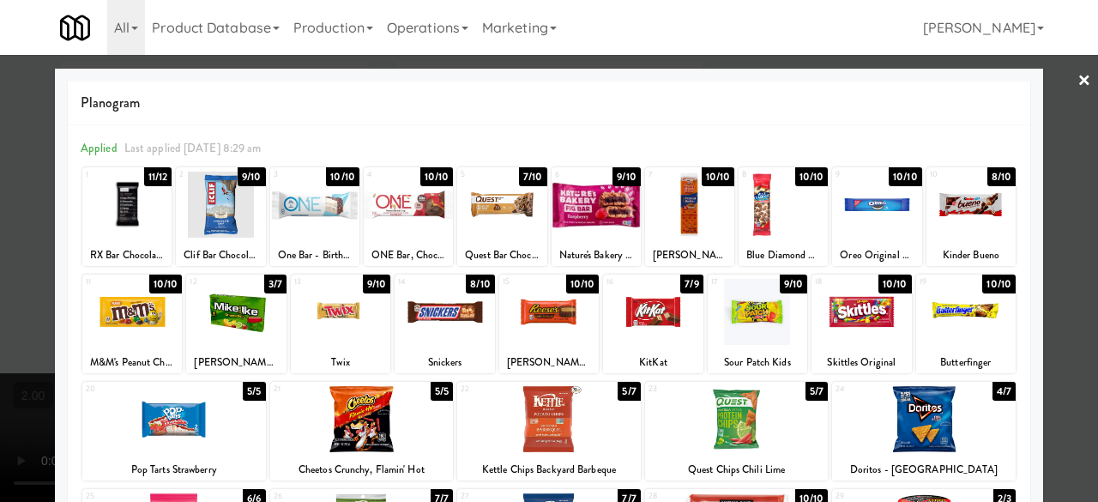
click at [1059, 127] on div at bounding box center [549, 251] width 1098 height 502
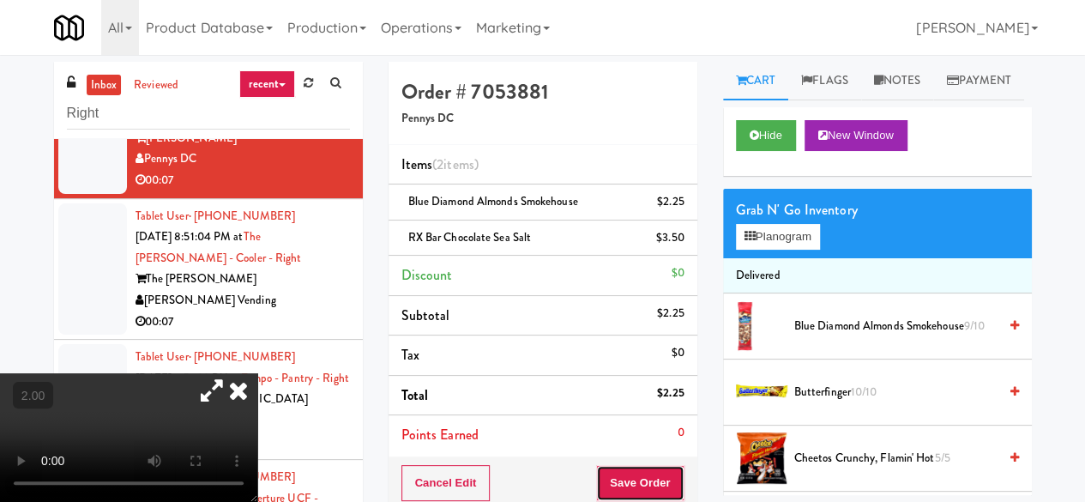
click at [611, 474] on button "Save Order" at bounding box center [639, 483] width 87 height 36
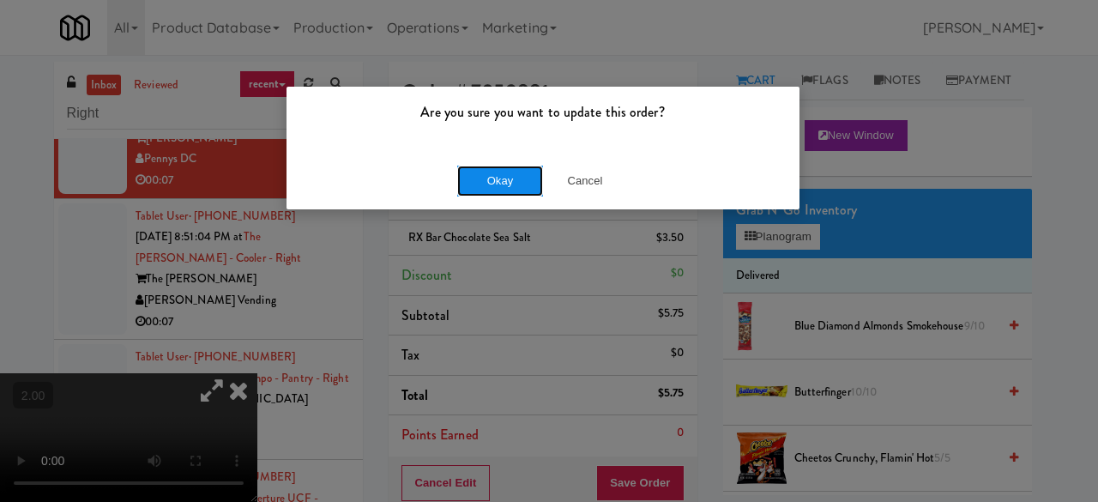
click at [497, 188] on button "Okay" at bounding box center [500, 181] width 86 height 31
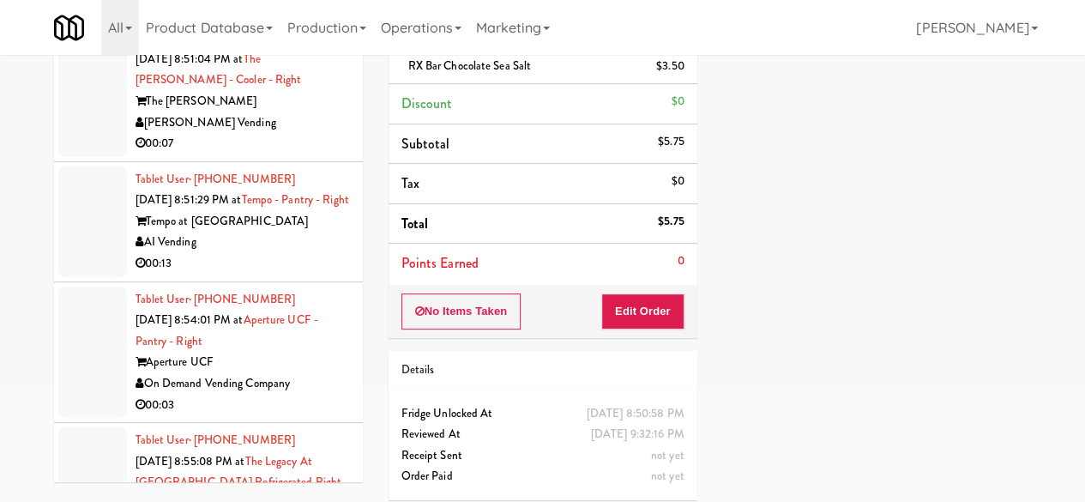
scroll to position [3088, 0]
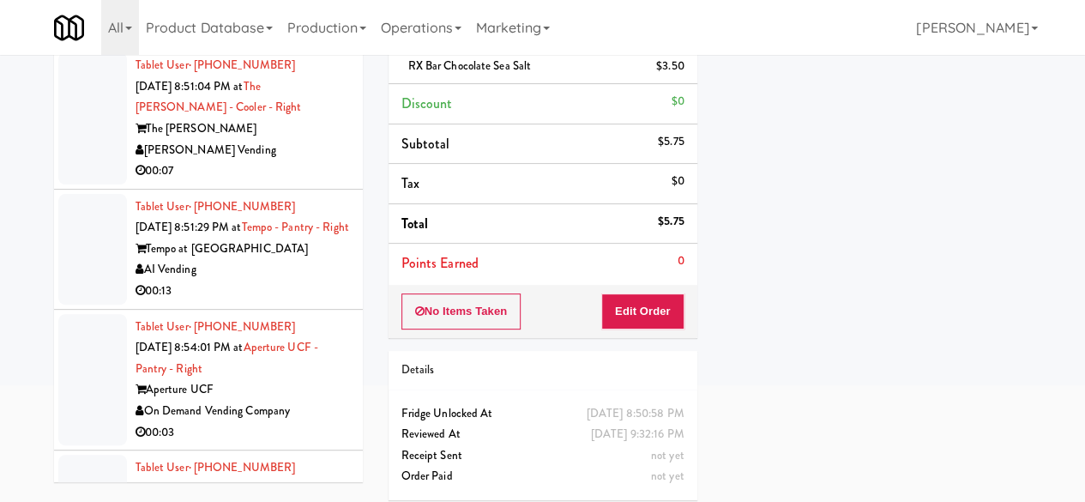
click at [311, 161] on div "[PERSON_NAME] Vending" at bounding box center [243, 150] width 214 height 21
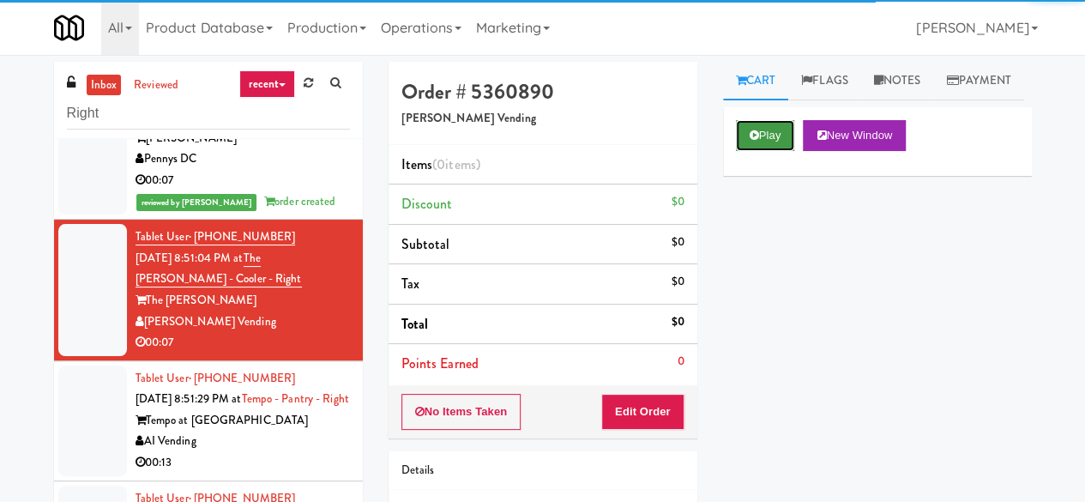
click at [781, 151] on button "Play" at bounding box center [765, 135] width 59 height 31
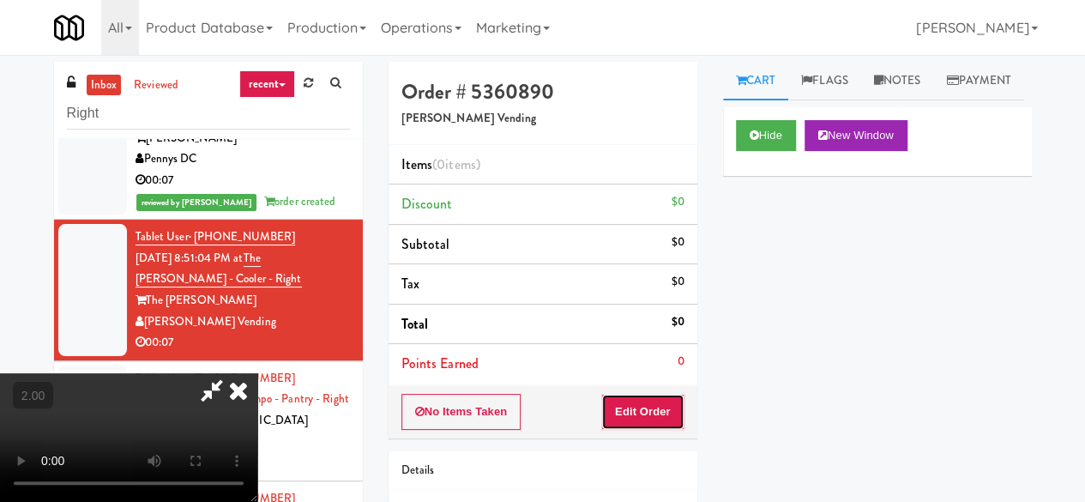
click at [640, 399] on button "Edit Order" at bounding box center [642, 412] width 83 height 36
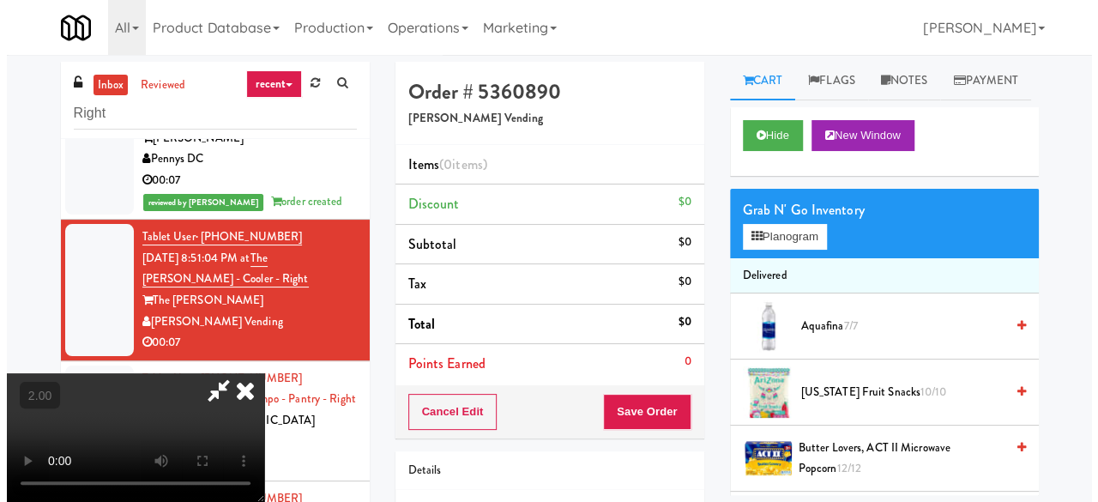
scroll to position [226, 0]
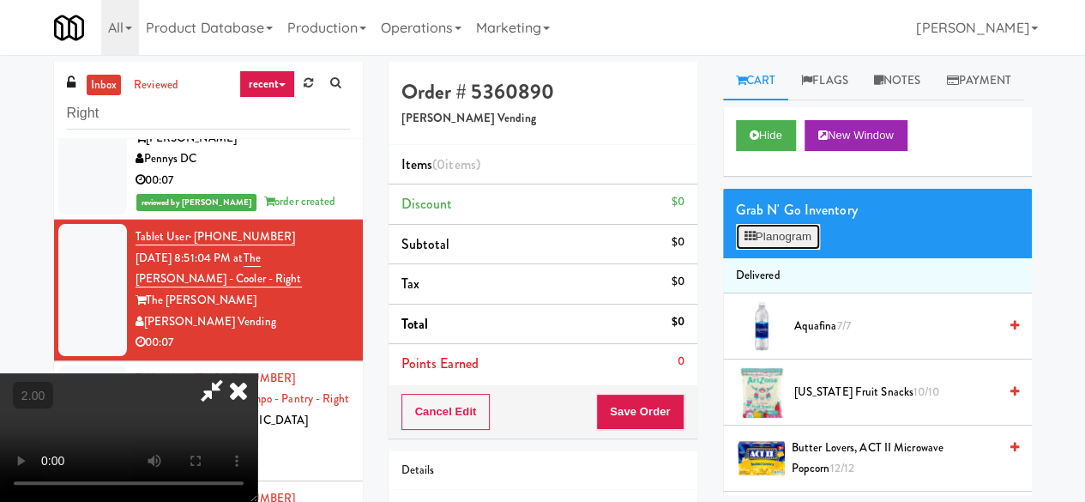
click at [799, 250] on button "Planogram" at bounding box center [778, 237] width 84 height 26
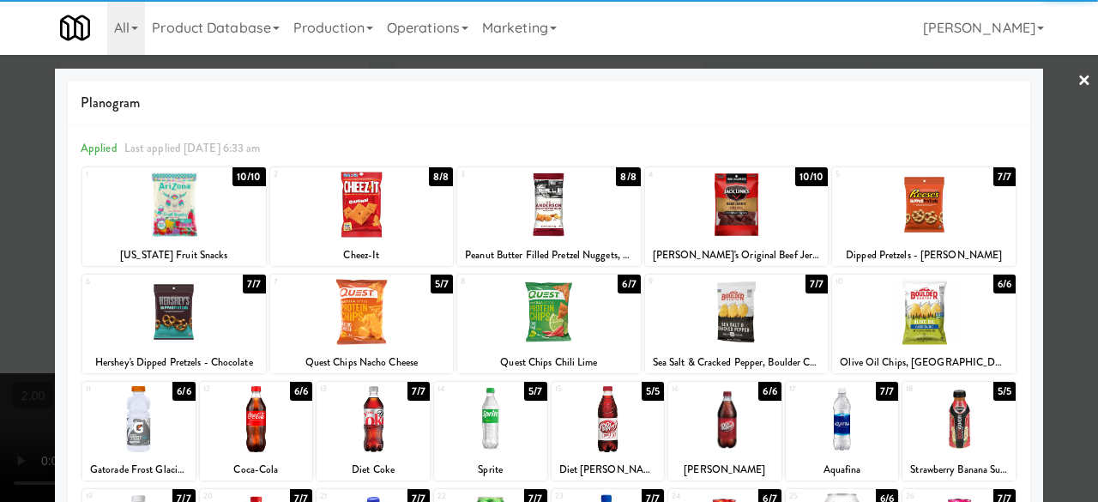
click at [545, 202] on div at bounding box center [549, 205] width 184 height 66
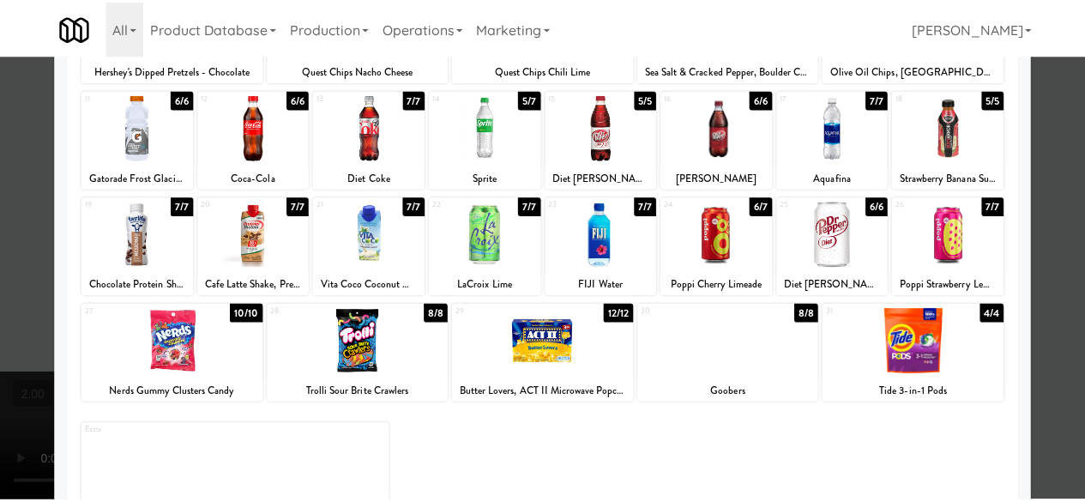
scroll to position [340, 0]
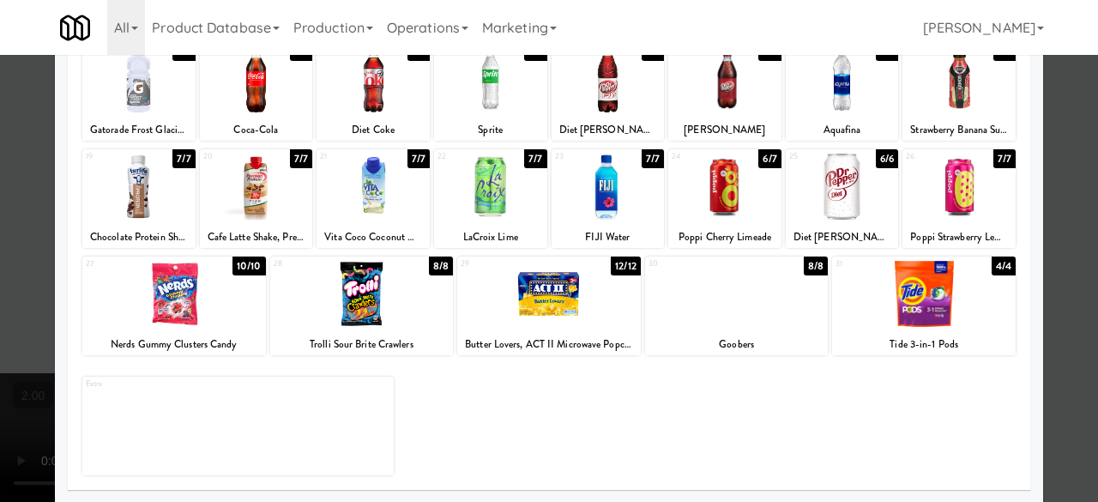
click at [160, 210] on div at bounding box center [138, 187] width 113 height 66
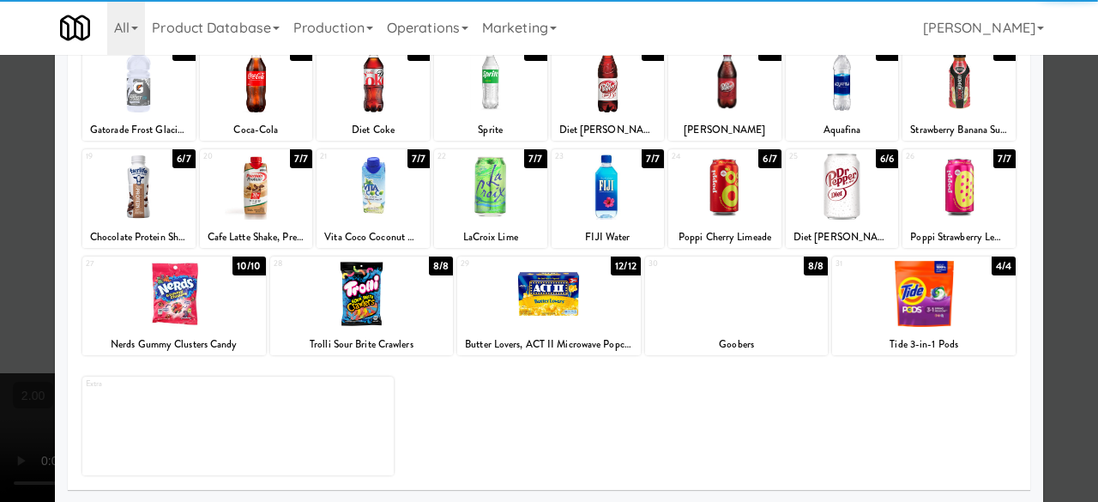
click at [1074, 128] on div at bounding box center [549, 251] width 1098 height 502
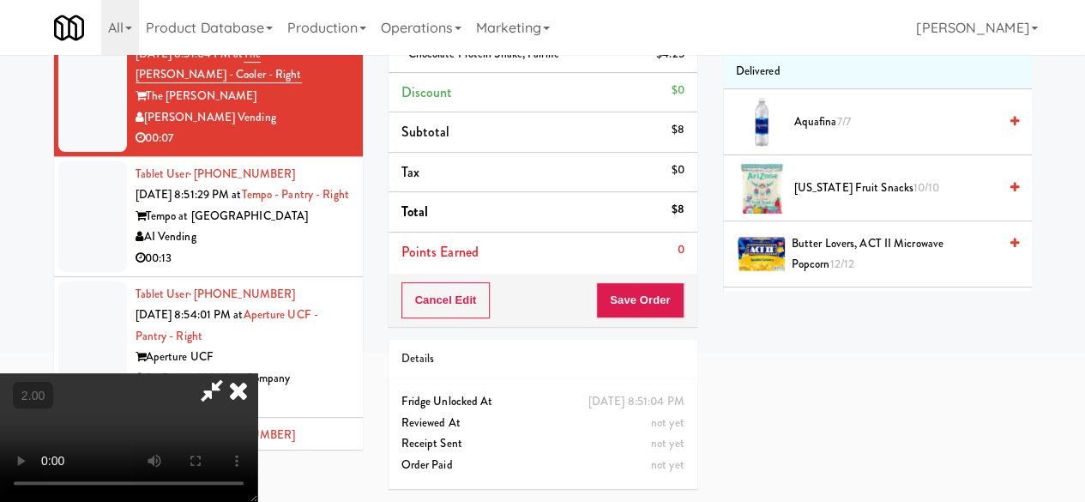
click at [257, 501] on video at bounding box center [128, 437] width 257 height 129
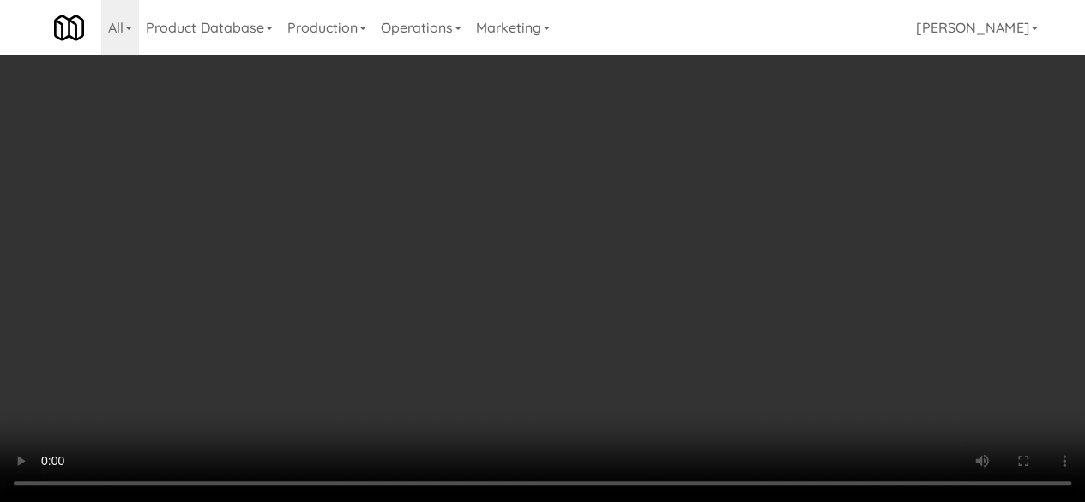
scroll to position [35, 0]
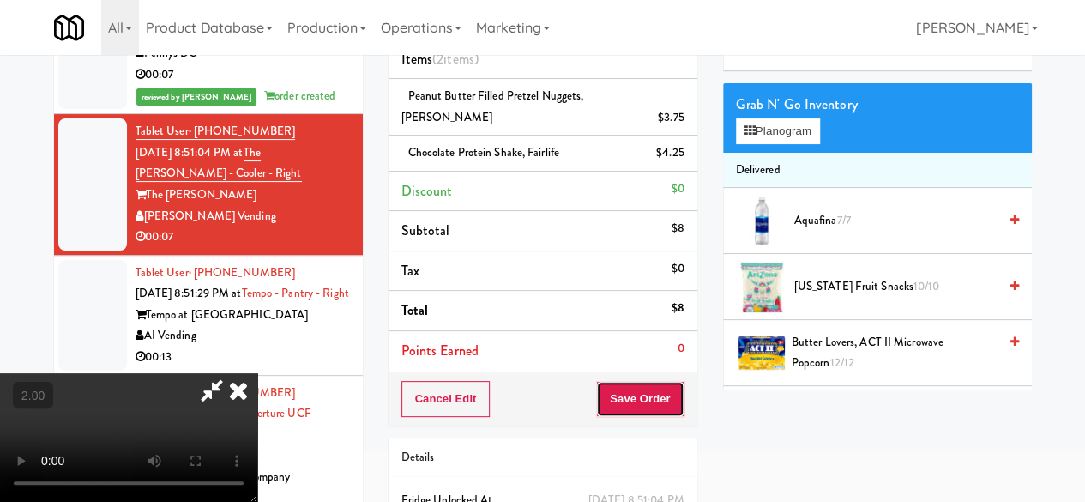
click at [676, 383] on button "Save Order" at bounding box center [639, 399] width 87 height 36
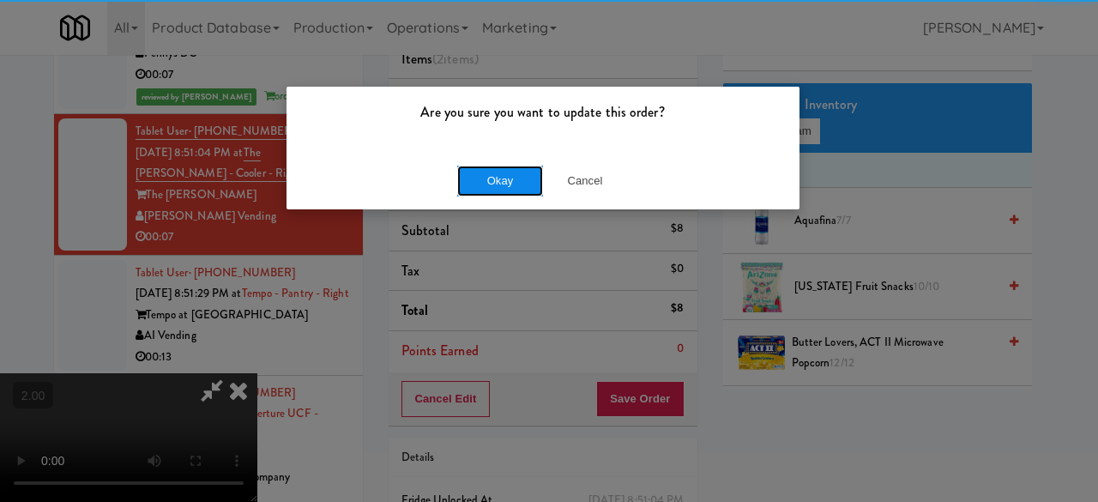
click at [479, 182] on button "Okay" at bounding box center [500, 181] width 86 height 31
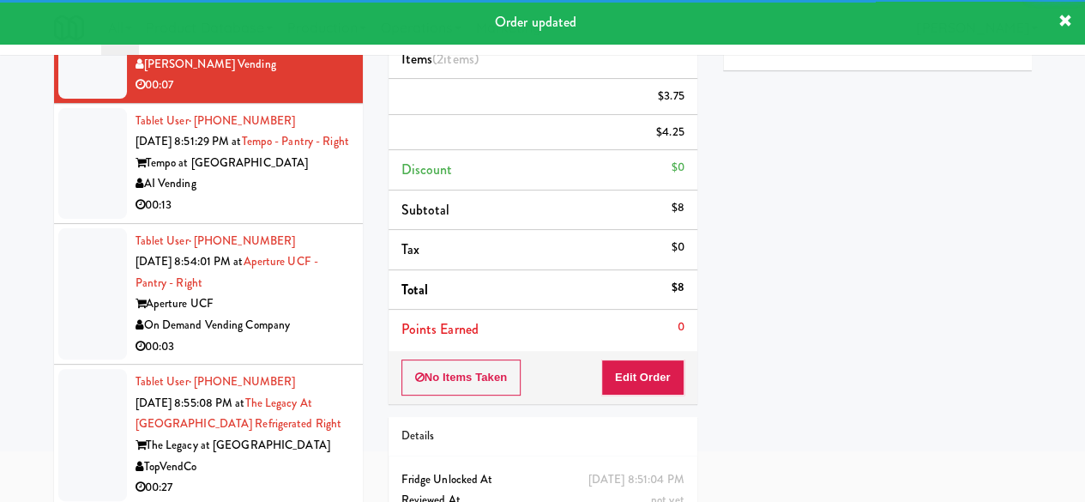
scroll to position [3345, 0]
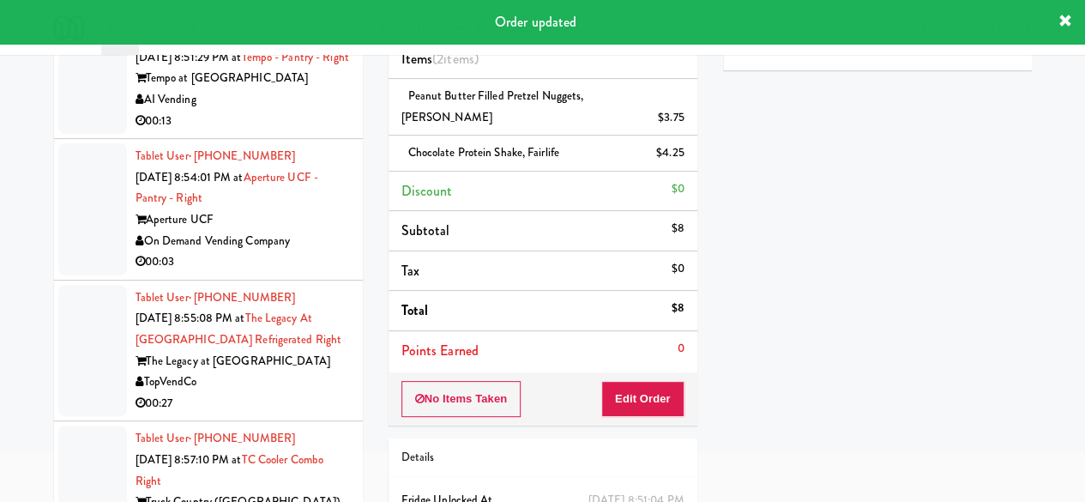
click at [290, 111] on div "AI Vending" at bounding box center [243, 99] width 214 height 21
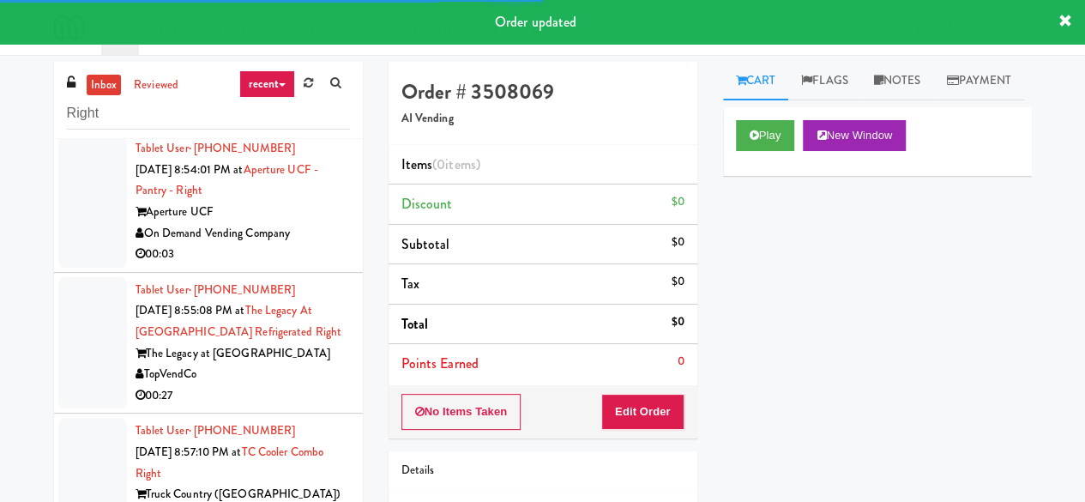
scroll to position [3517, 0]
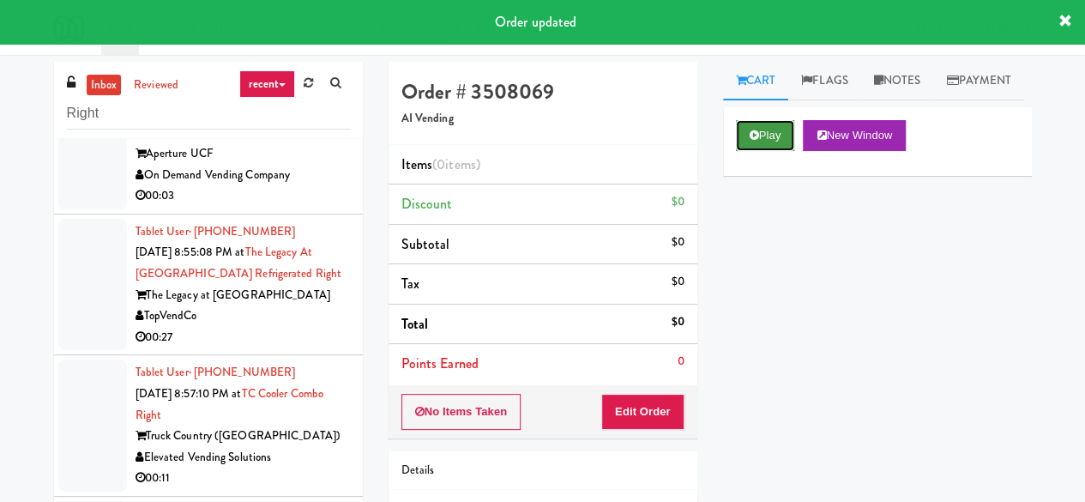
click at [748, 151] on button "Play" at bounding box center [765, 135] width 59 height 31
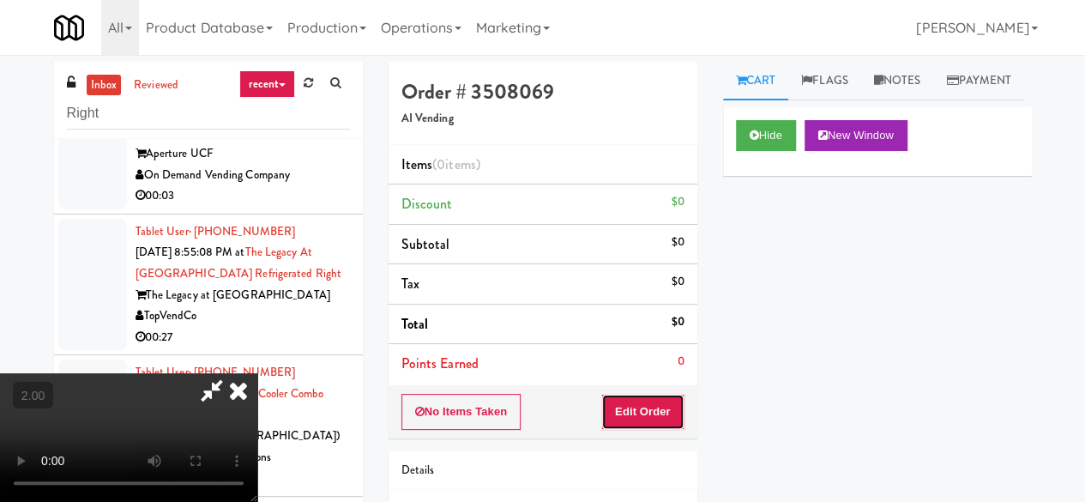
click at [645, 411] on button "Edit Order" at bounding box center [642, 412] width 83 height 36
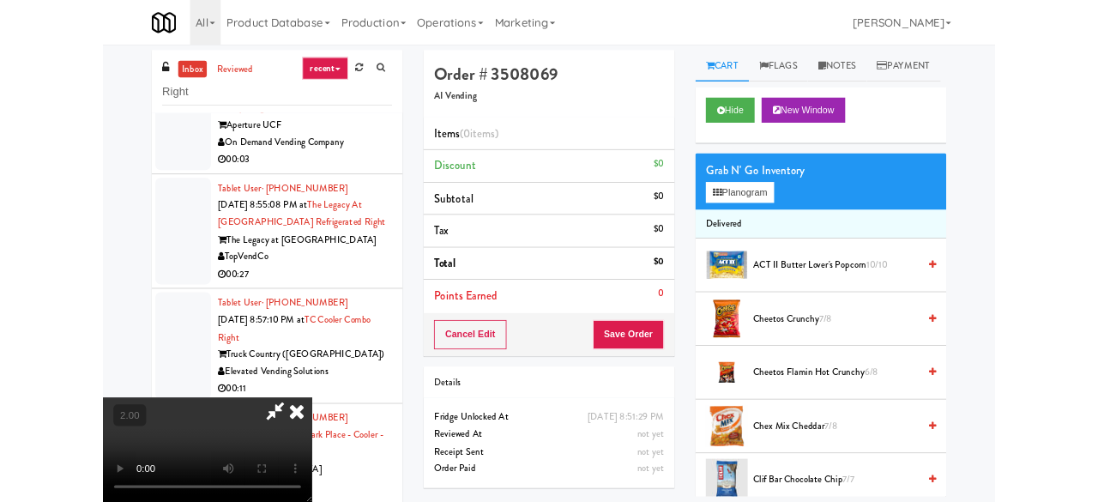
scroll to position [35, 0]
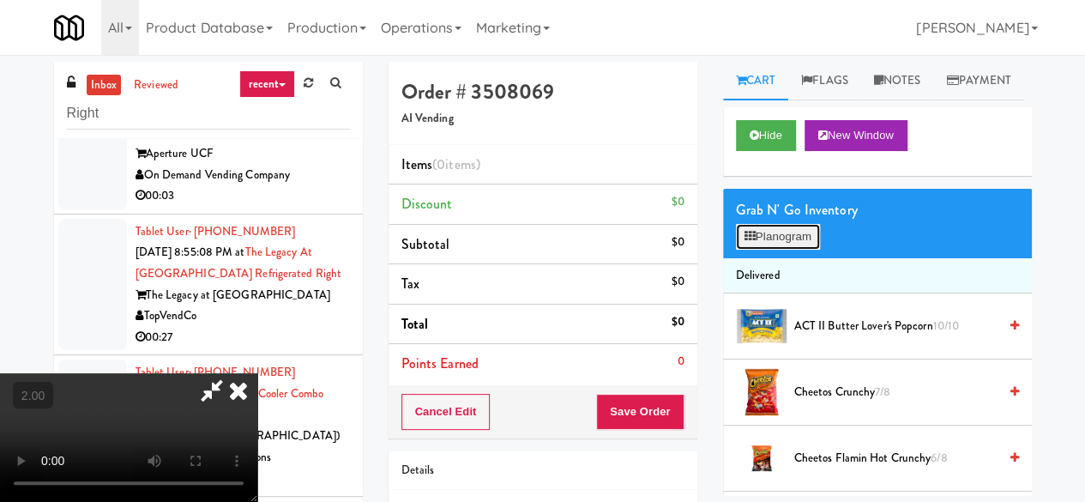
click at [767, 250] on button "Planogram" at bounding box center [778, 237] width 84 height 26
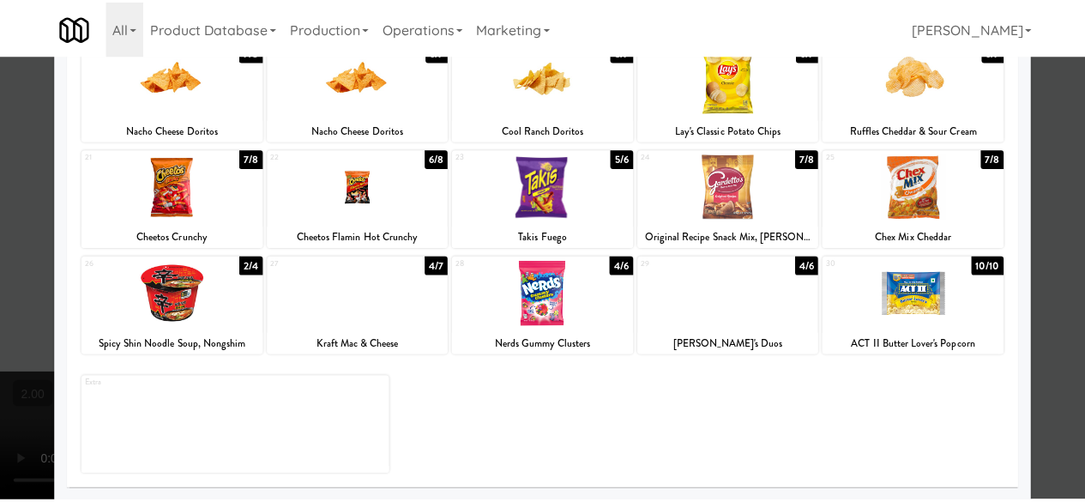
scroll to position [254, 0]
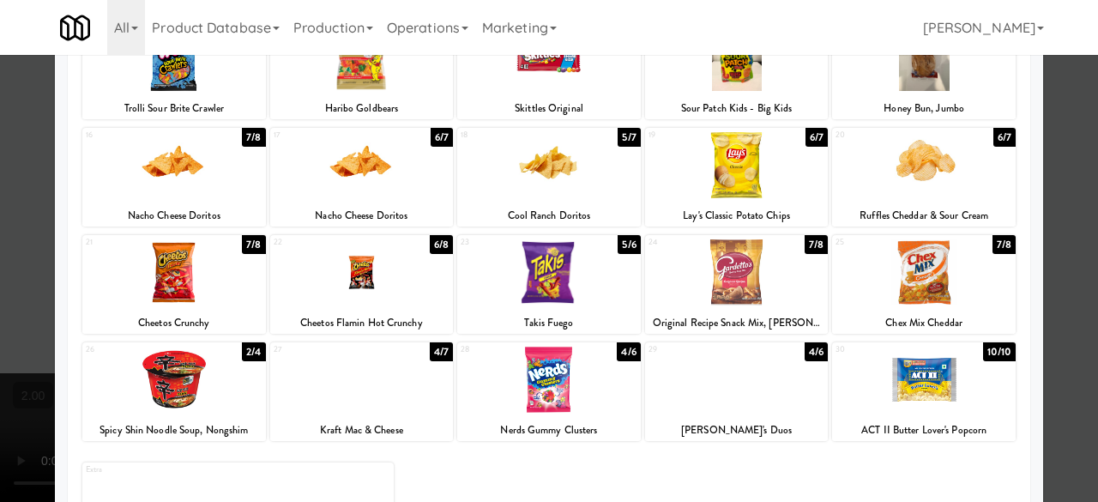
click at [921, 183] on div at bounding box center [924, 165] width 184 height 66
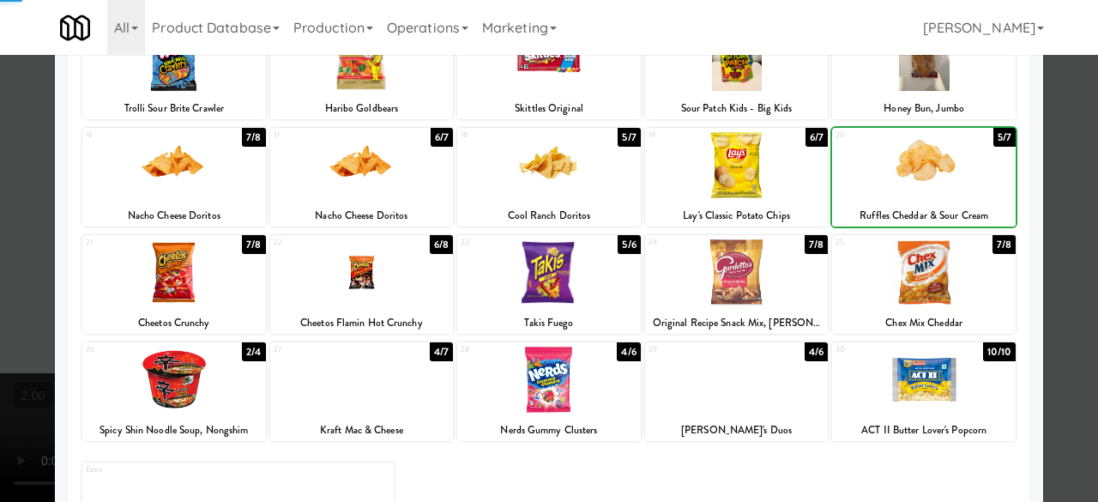
click at [921, 183] on div at bounding box center [924, 165] width 184 height 66
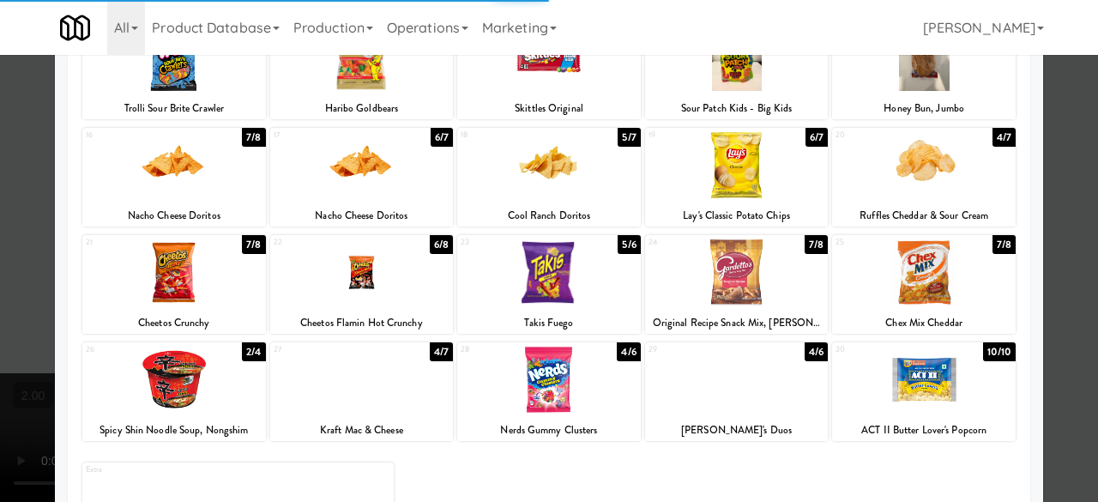
click at [1054, 156] on div at bounding box center [549, 251] width 1098 height 502
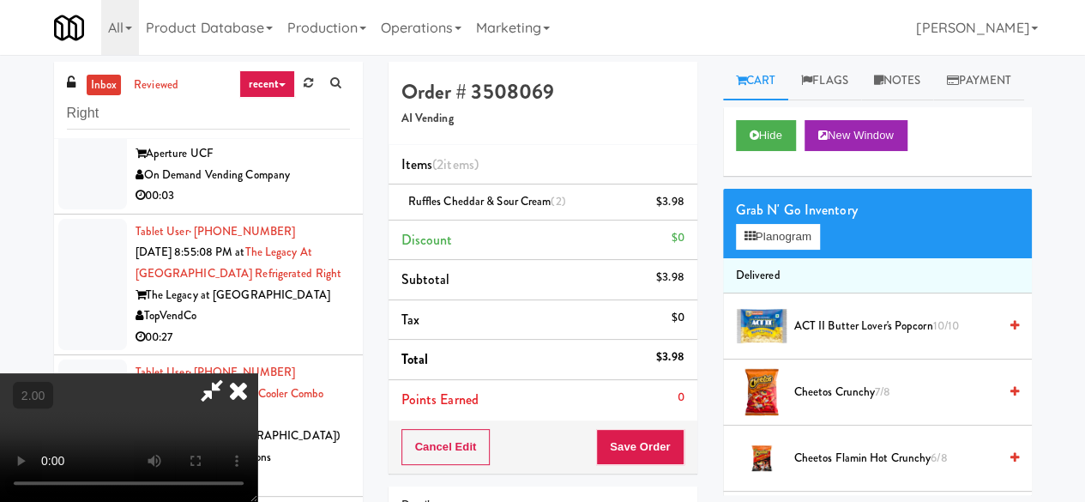
click at [232, 373] on icon at bounding box center [211, 390] width 39 height 34
click at [631, 450] on button "Save Order" at bounding box center [639, 447] width 87 height 36
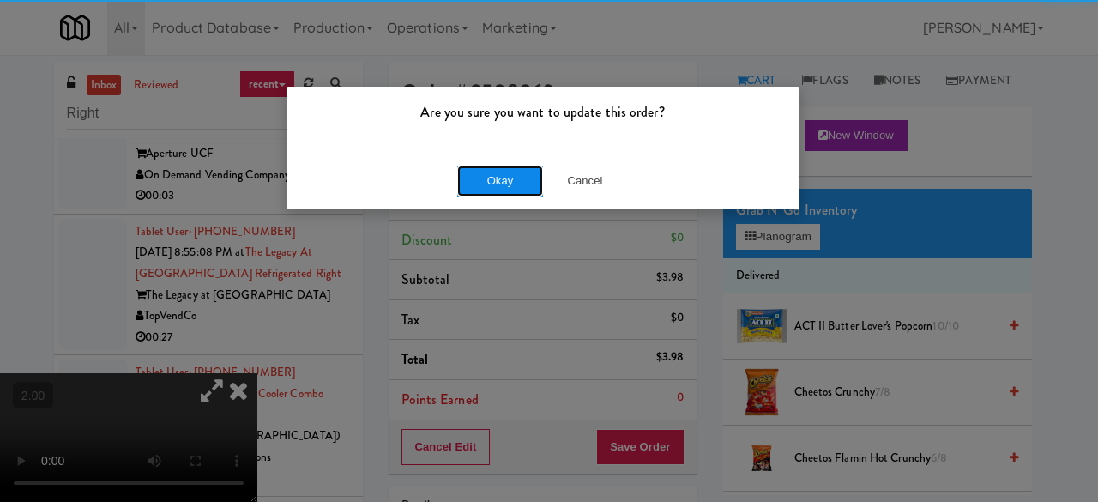
click at [502, 180] on button "Okay" at bounding box center [500, 181] width 86 height 31
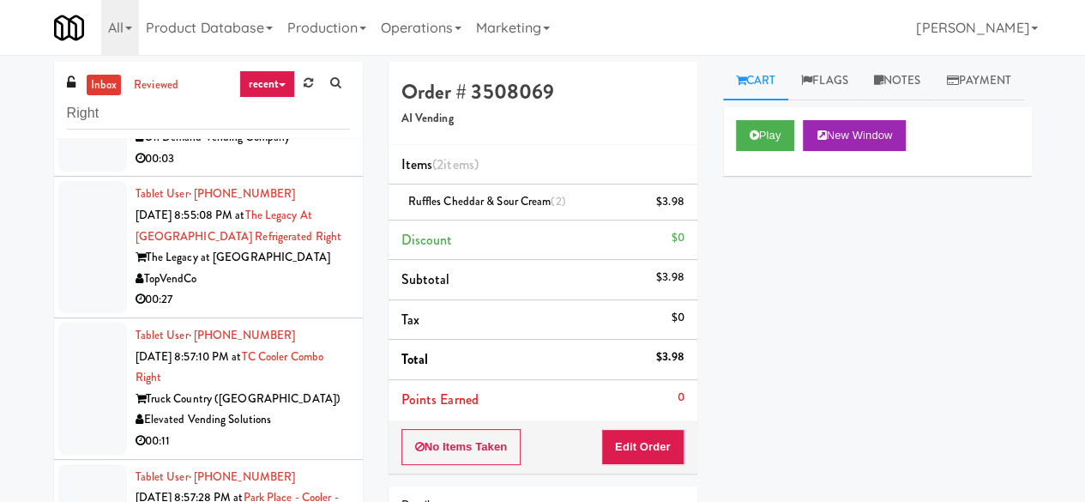
scroll to position [3602, 0]
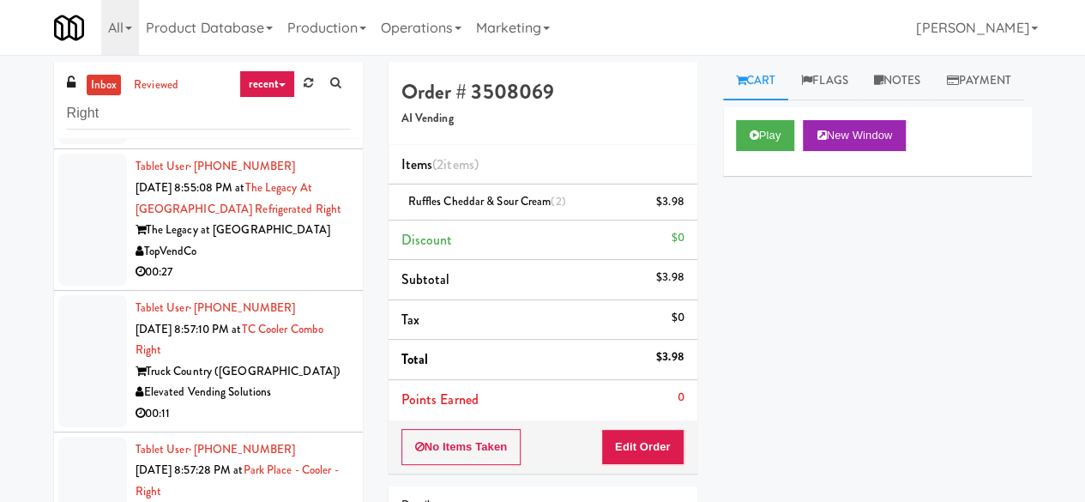
click at [299, 142] on div "00:03" at bounding box center [243, 131] width 214 height 21
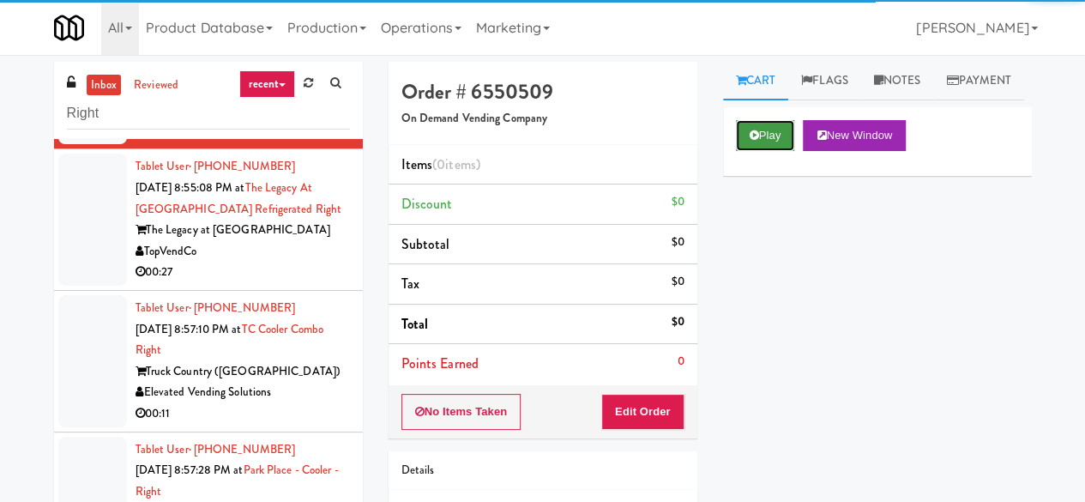
click at [756, 151] on button "Play" at bounding box center [765, 135] width 59 height 31
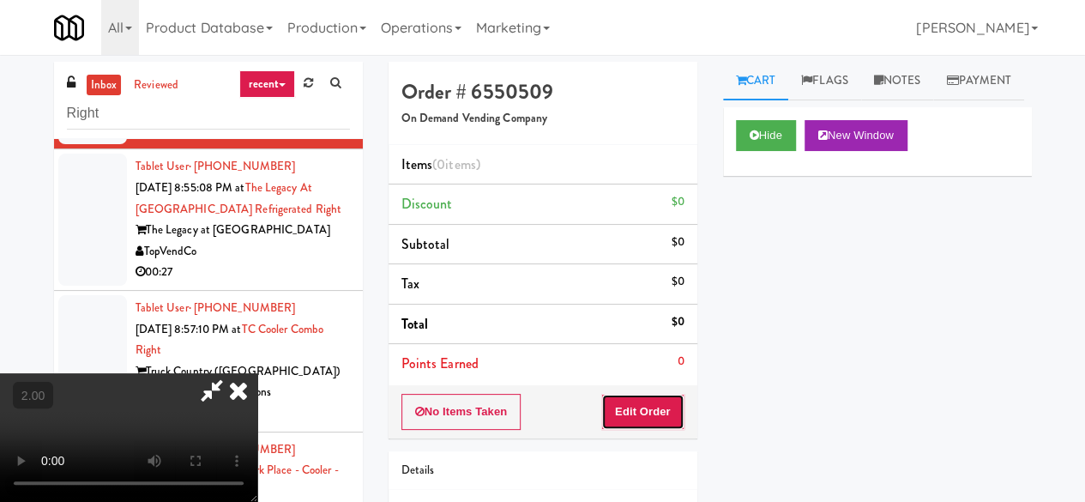
click at [654, 406] on button "Edit Order" at bounding box center [642, 412] width 83 height 36
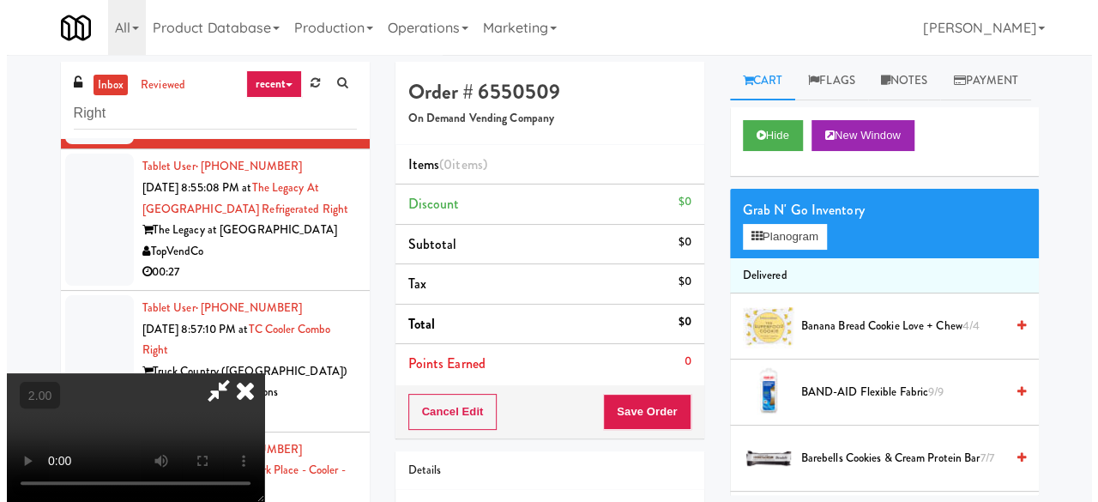
scroll to position [35, 0]
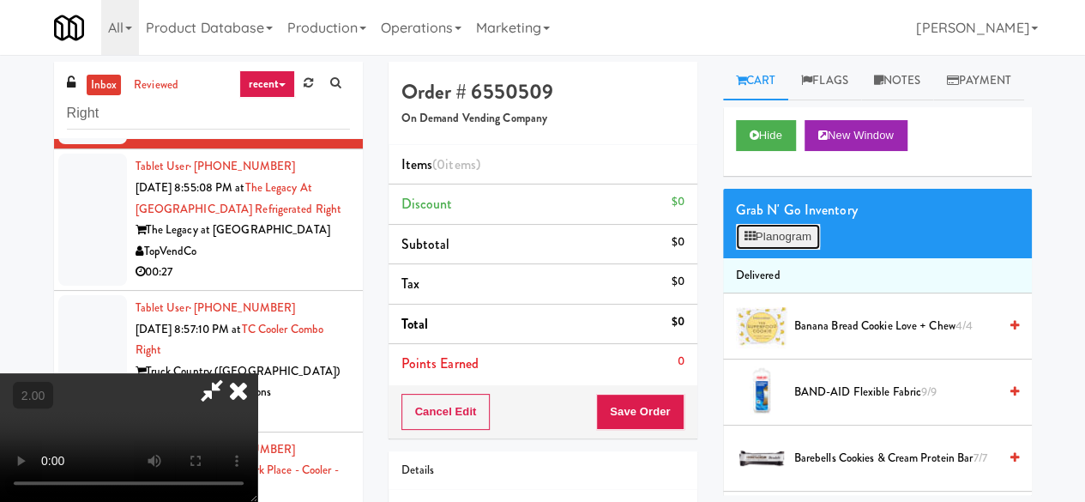
click at [752, 242] on icon at bounding box center [749, 236] width 11 height 11
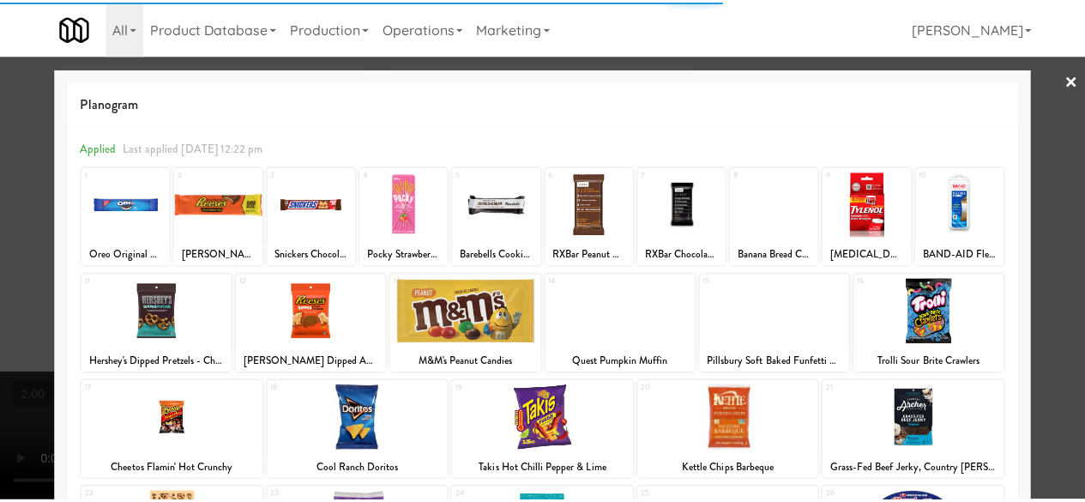
scroll to position [340, 0]
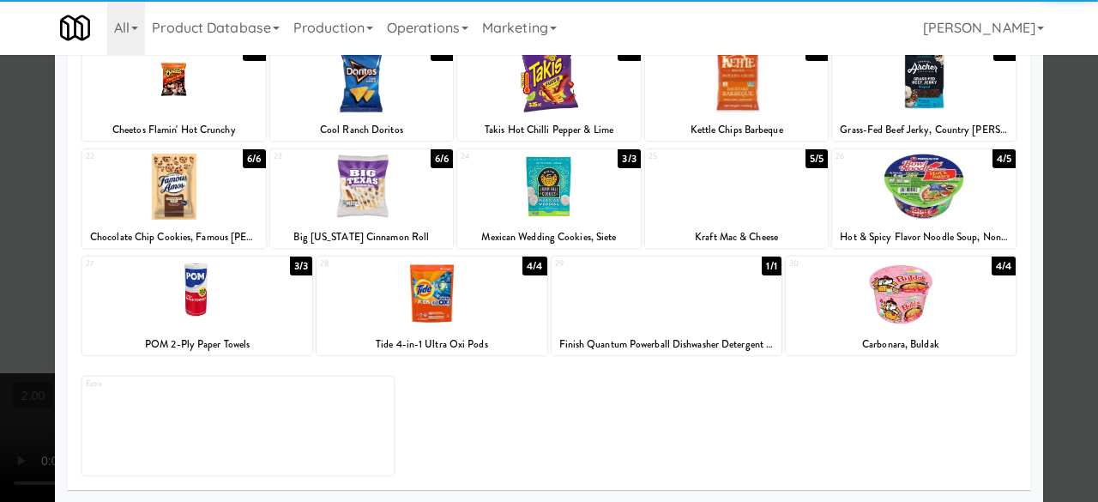
click at [363, 191] on div at bounding box center [362, 187] width 184 height 66
drag, startPoint x: 1076, startPoint y: 138, endPoint x: 957, endPoint y: 190, distance: 129.9
click at [1076, 138] on div at bounding box center [549, 251] width 1098 height 502
click at [1076, 138] on div "inbox reviewed recent all unclear take inventory issue suspicious failed recent…" at bounding box center [549, 364] width 1098 height 605
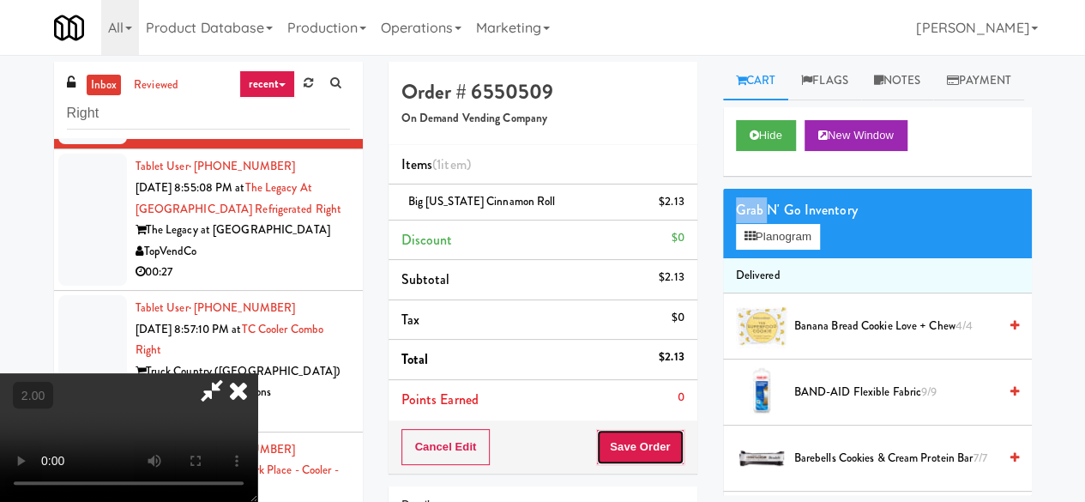
click at [664, 440] on button "Save Order" at bounding box center [639, 447] width 87 height 36
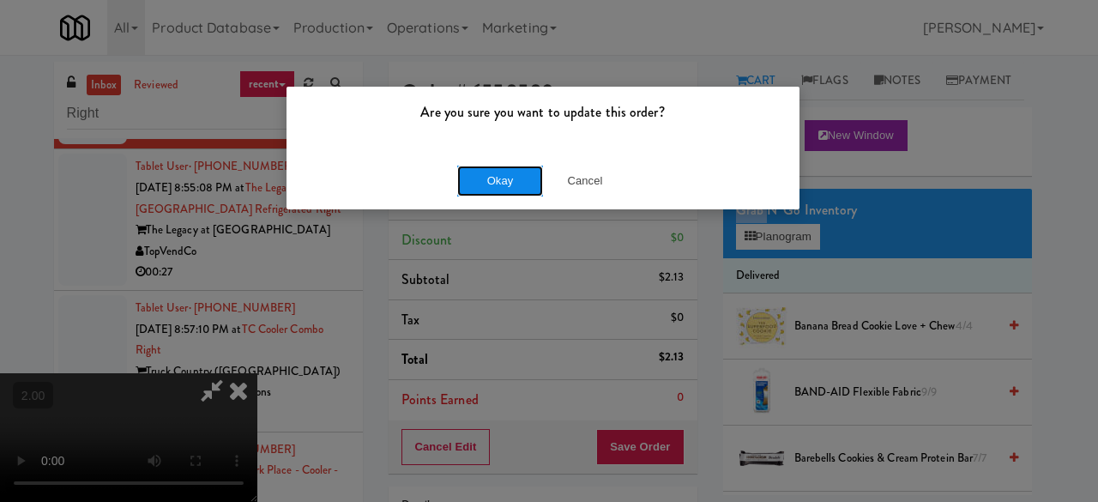
click at [499, 188] on button "Okay" at bounding box center [500, 181] width 86 height 31
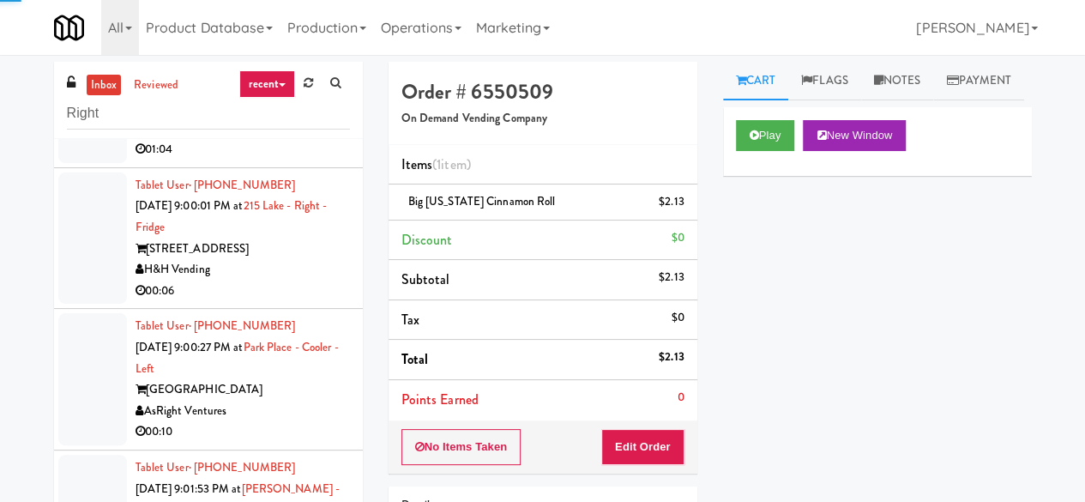
scroll to position [4374, 0]
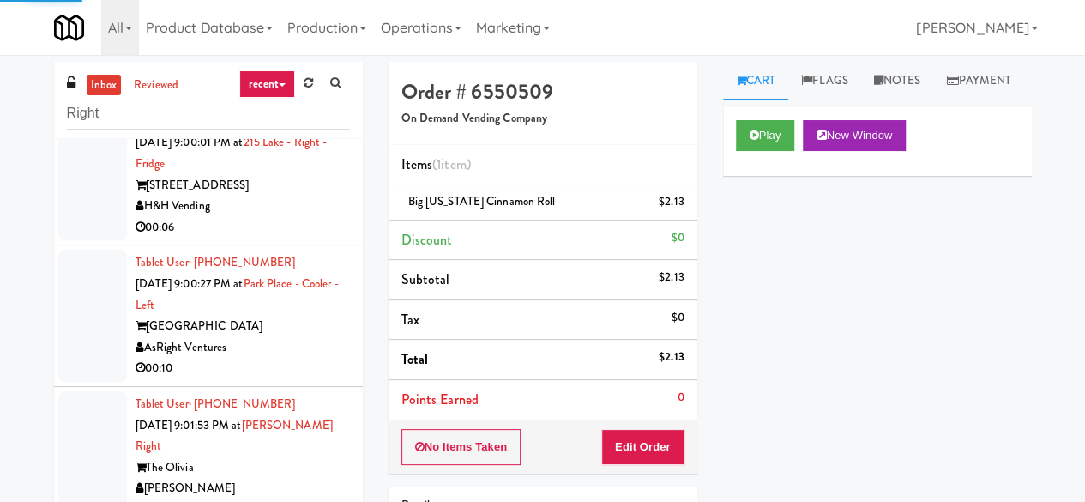
click at [298, 217] on div "H&H Vending" at bounding box center [243, 206] width 214 height 21
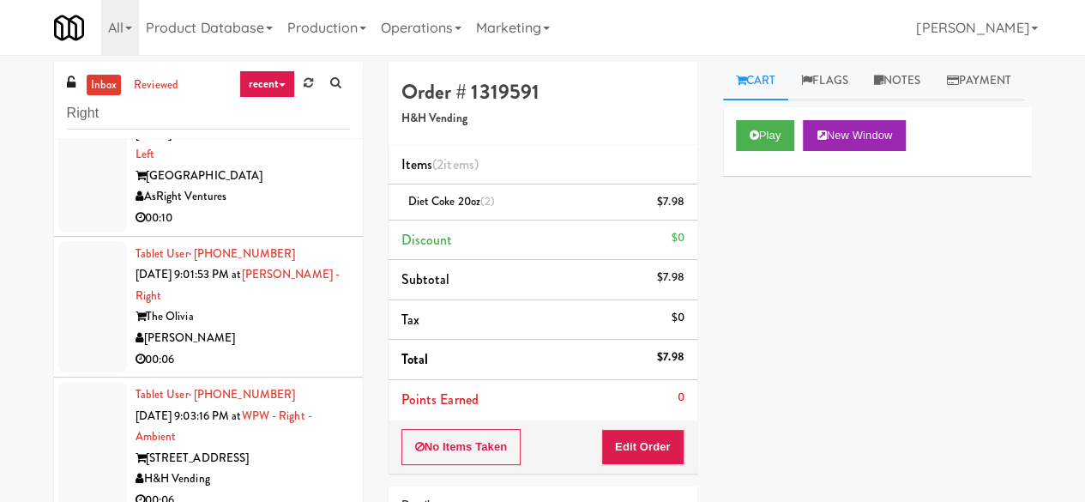
click at [324, 187] on div "[GEOGRAPHIC_DATA]" at bounding box center [243, 176] width 214 height 21
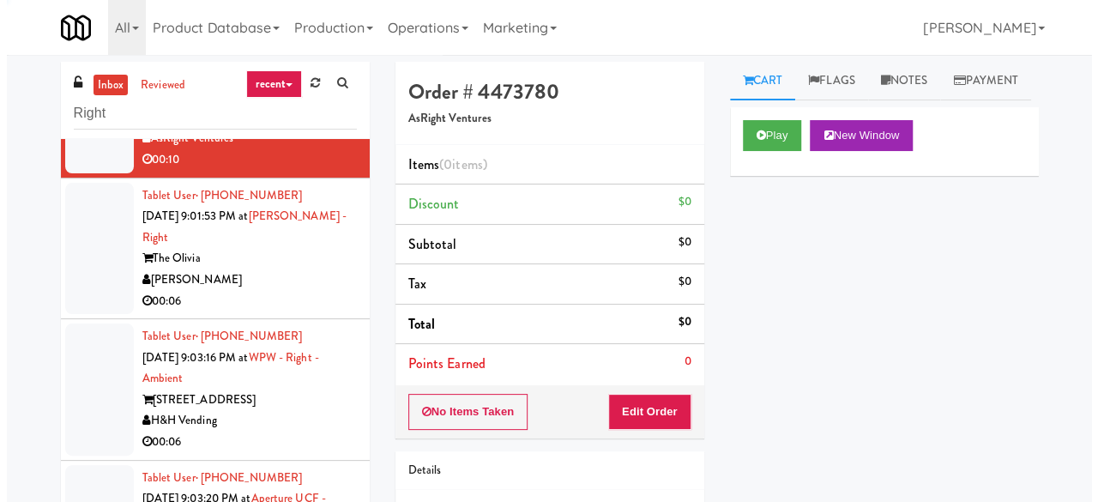
scroll to position [4632, 0]
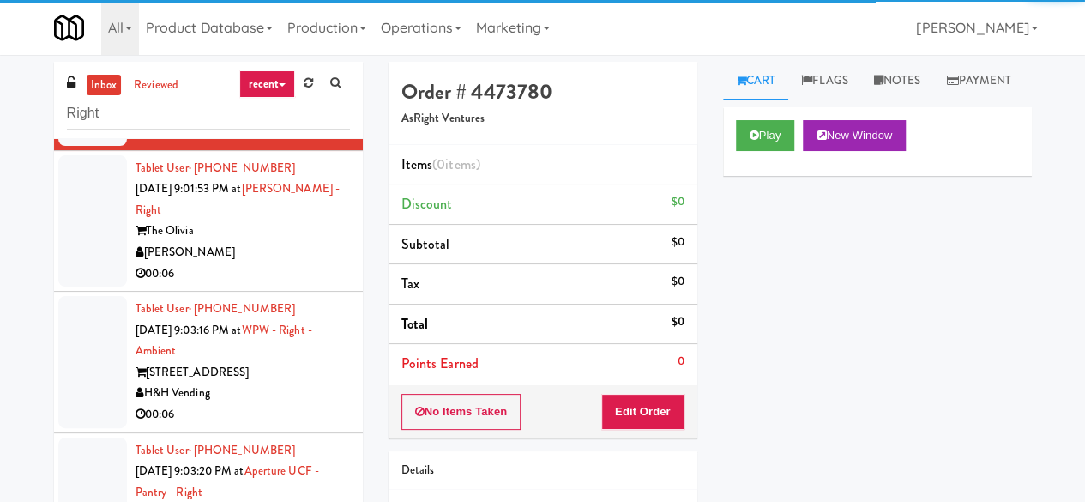
click at [287, 263] on div "[PERSON_NAME]" at bounding box center [243, 252] width 214 height 21
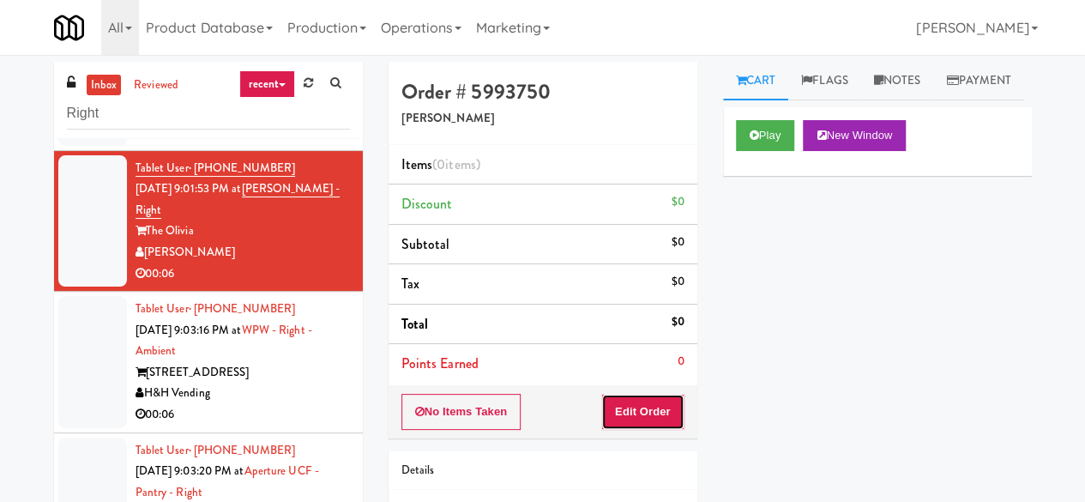
drag, startPoint x: 741, startPoint y: 181, endPoint x: 642, endPoint y: 401, distance: 241.5
click at [642, 401] on button "Edit Order" at bounding box center [642, 412] width 83 height 36
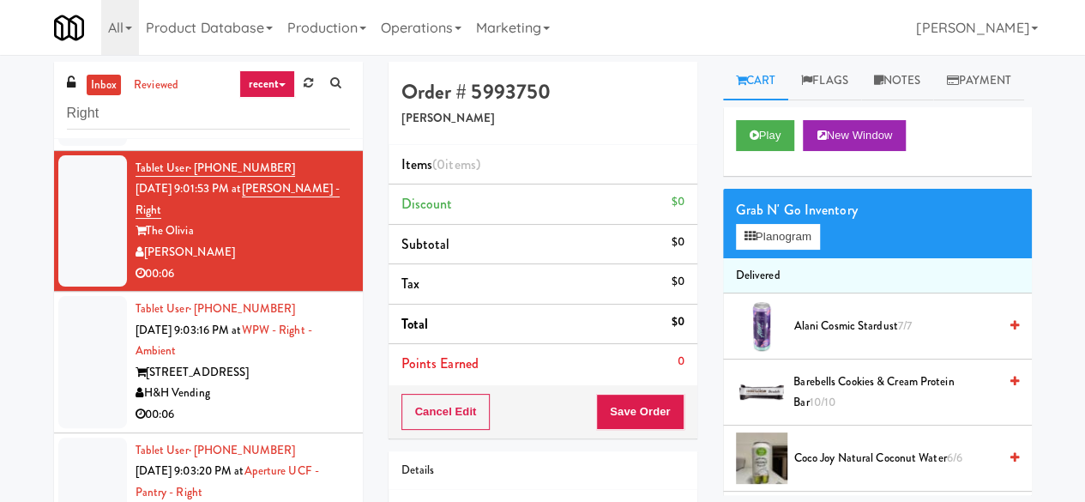
drag, startPoint x: 120, startPoint y: 1, endPoint x: 854, endPoint y: 248, distance: 774.6
click at [767, 151] on button "Play" at bounding box center [765, 135] width 59 height 31
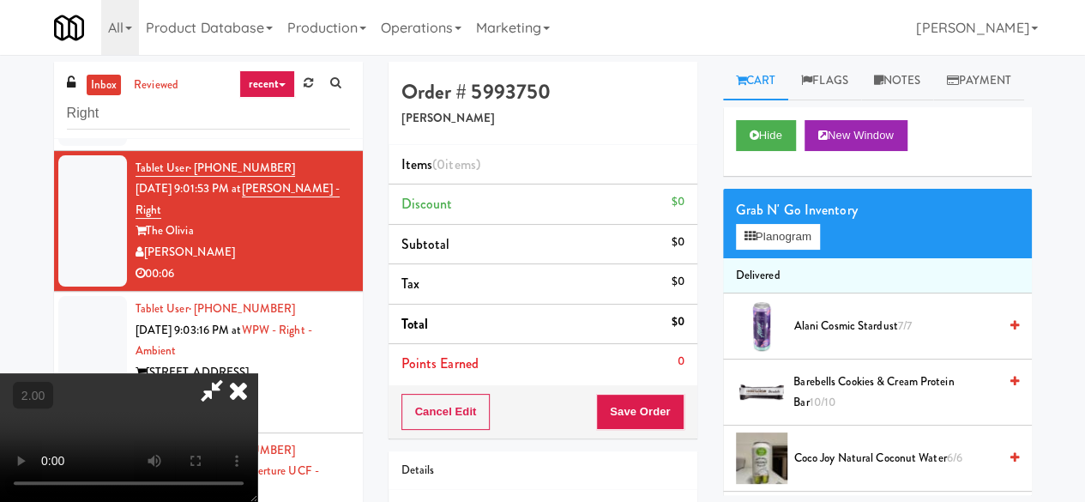
drag, startPoint x: 639, startPoint y: 322, endPoint x: 710, endPoint y: 225, distance: 120.9
click at [710, 225] on div "Cart Flags Notes Payment Hide New Window Grab N' Go Inventory Planogram Deliver…" at bounding box center [877, 278] width 335 height 433
click at [787, 250] on button "Planogram" at bounding box center [778, 237] width 84 height 26
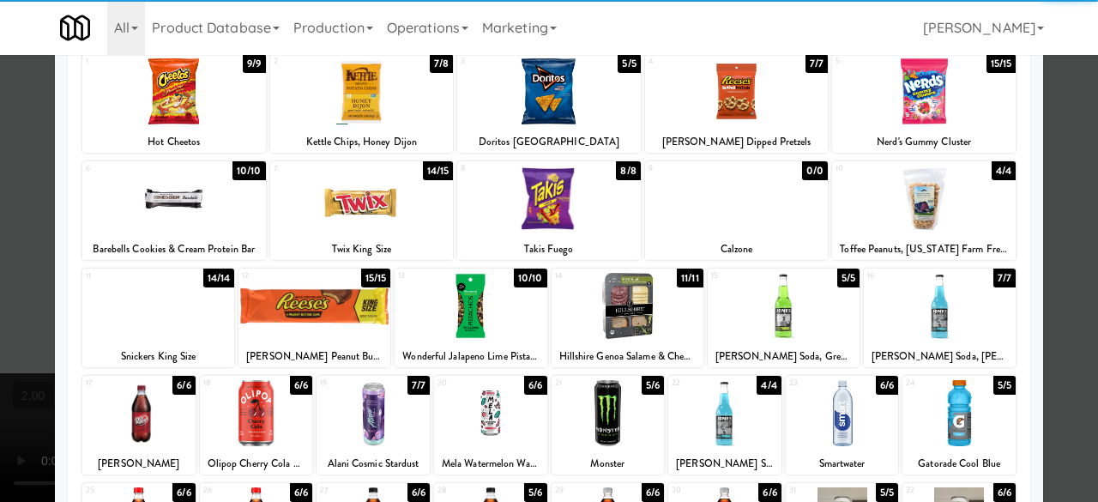
scroll to position [172, 0]
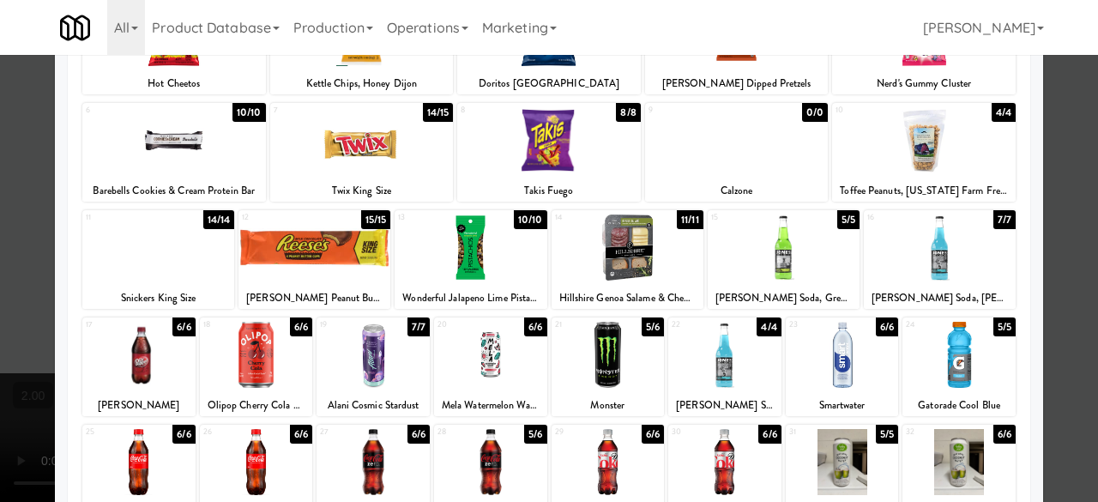
click at [1079, 164] on div at bounding box center [549, 251] width 1098 height 502
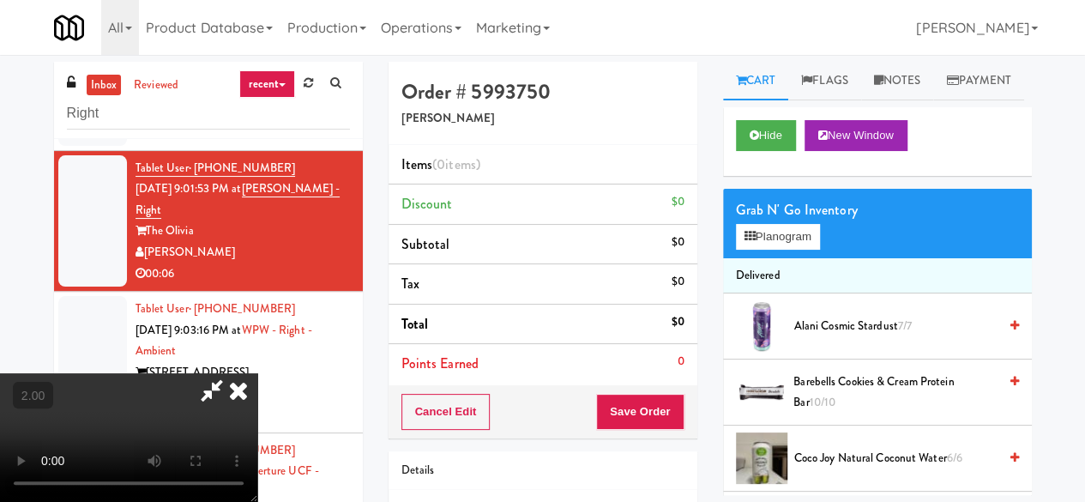
click at [730, 258] on div "Grab N' Go Inventory Planogram" at bounding box center [877, 223] width 309 height 69
click at [741, 250] on button "Planogram" at bounding box center [778, 237] width 84 height 26
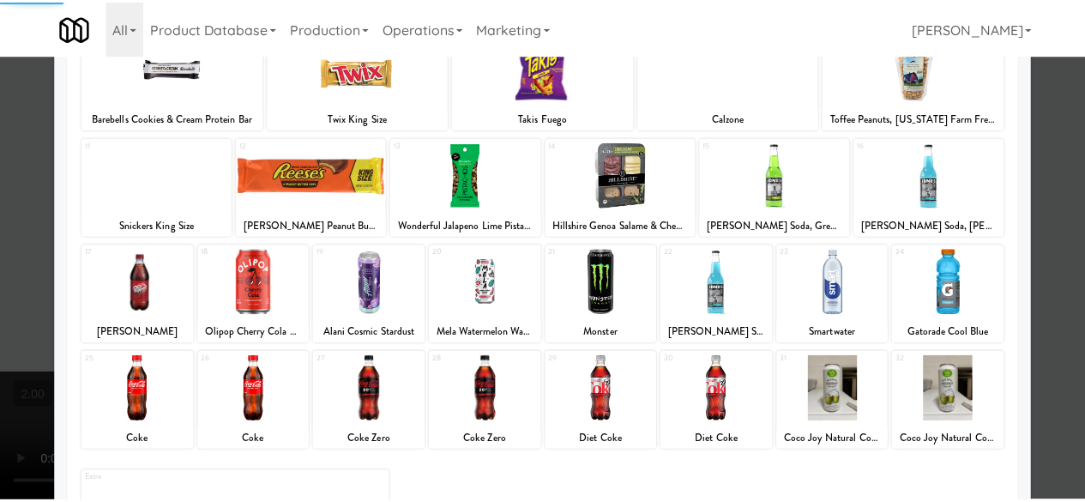
scroll to position [257, 0]
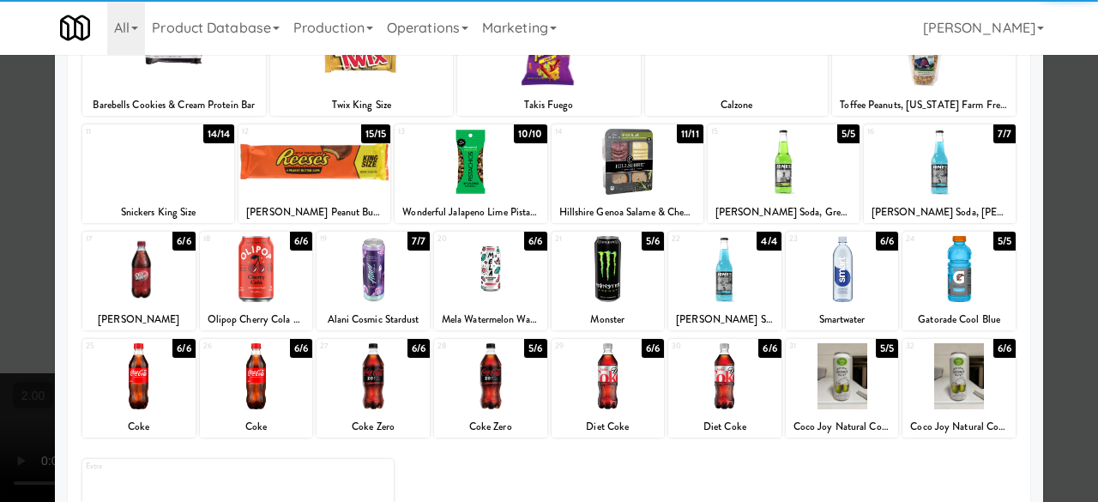
click at [174, 186] on div at bounding box center [158, 162] width 152 height 66
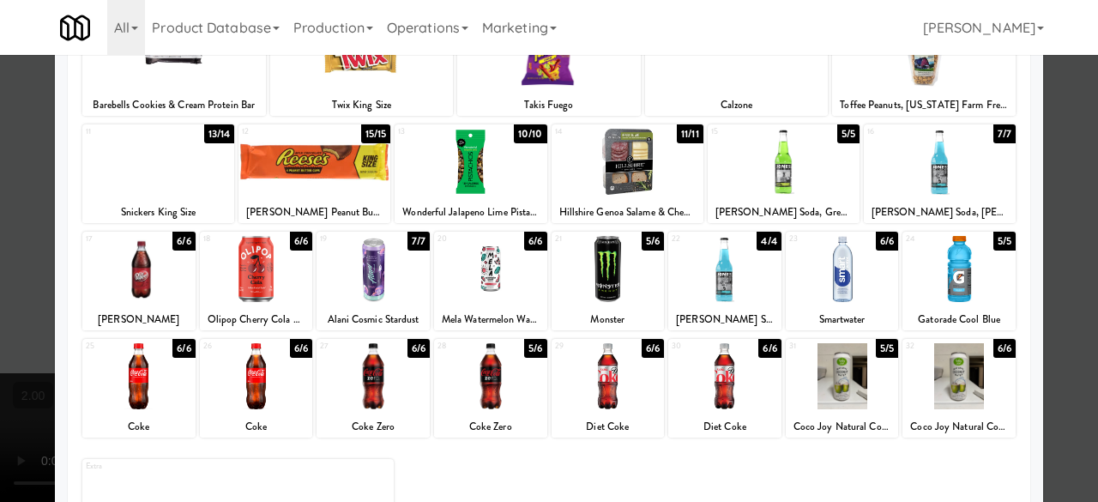
click at [1060, 124] on div at bounding box center [549, 251] width 1098 height 502
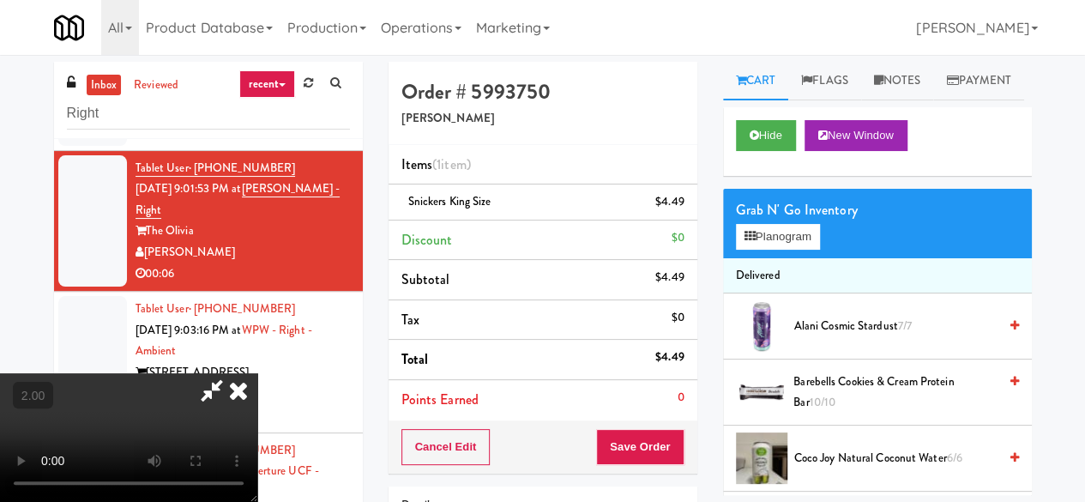
click at [232, 373] on icon at bounding box center [211, 390] width 39 height 34
click at [648, 447] on button "Save Order" at bounding box center [639, 447] width 87 height 36
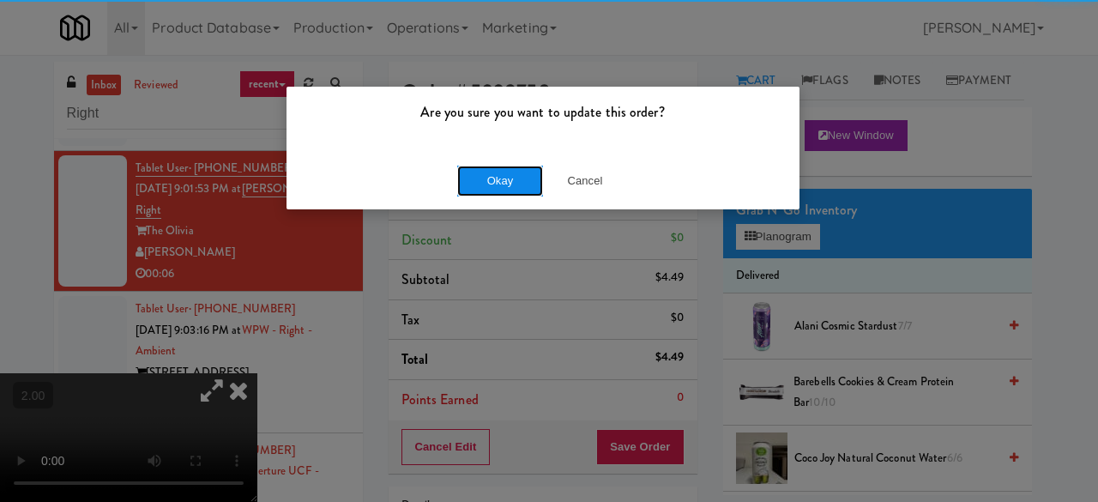
click at [510, 182] on button "Okay" at bounding box center [500, 181] width 86 height 31
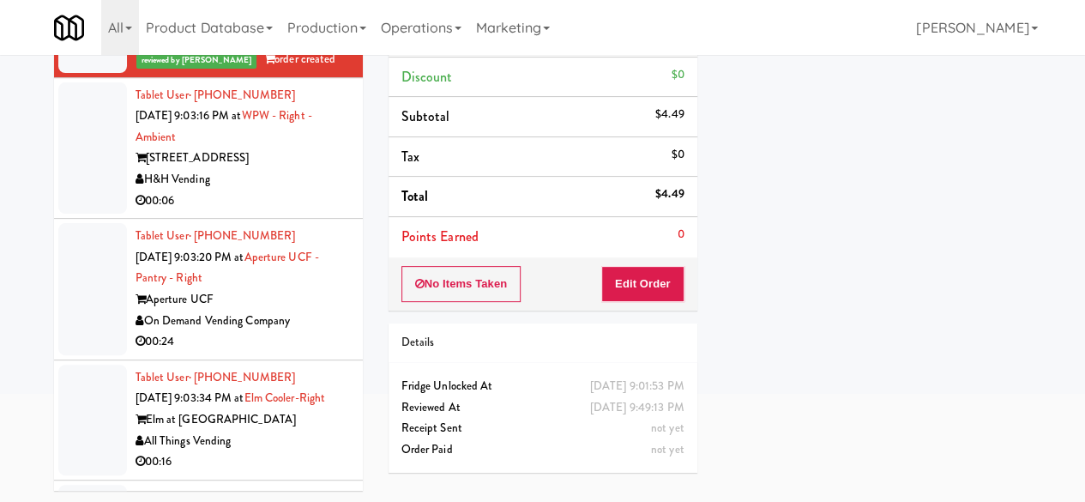
scroll to position [4803, 0]
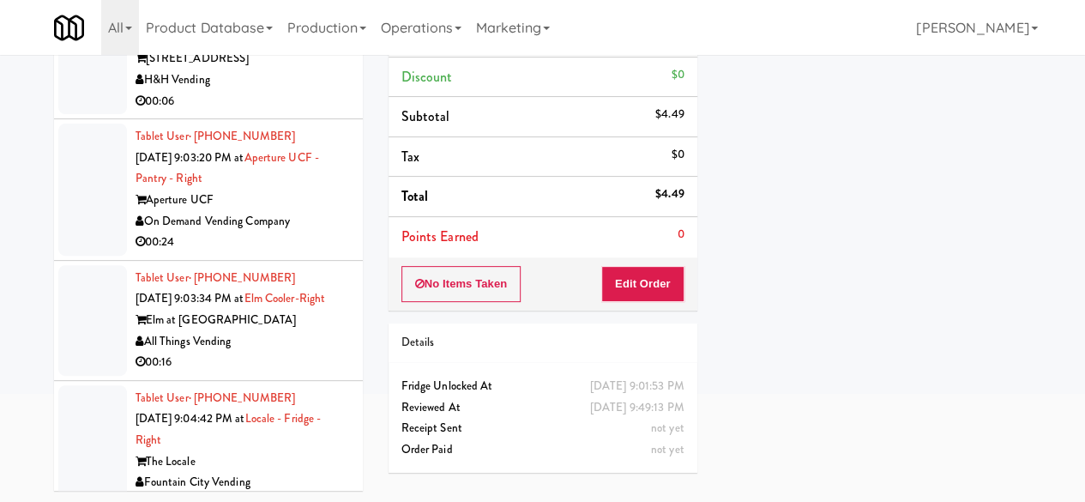
click at [265, 120] on li "Tablet User · (509) 723-8744 Sep 19, 2025 9:03:16 PM at WPW - Right - Ambient 3…" at bounding box center [208, 50] width 309 height 142
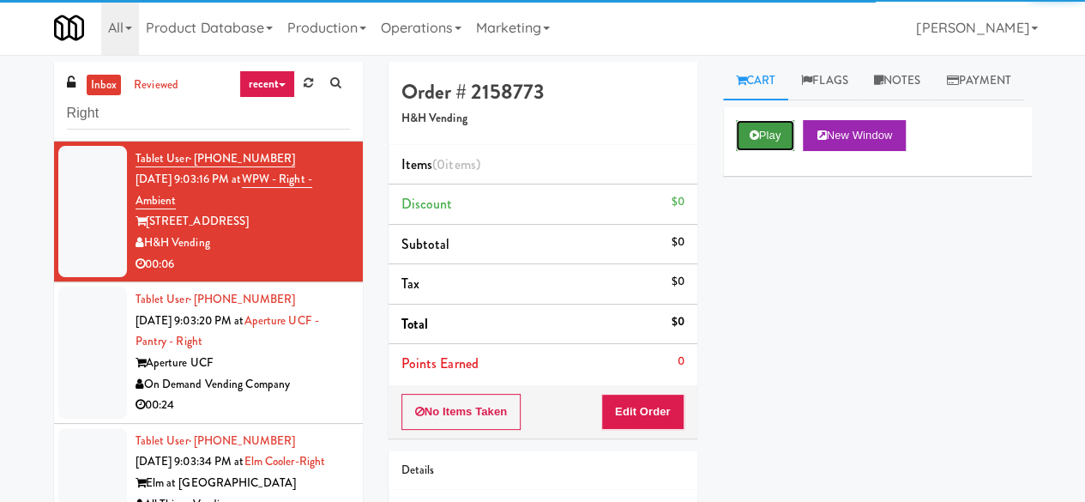
click at [772, 151] on button "Play" at bounding box center [765, 135] width 59 height 31
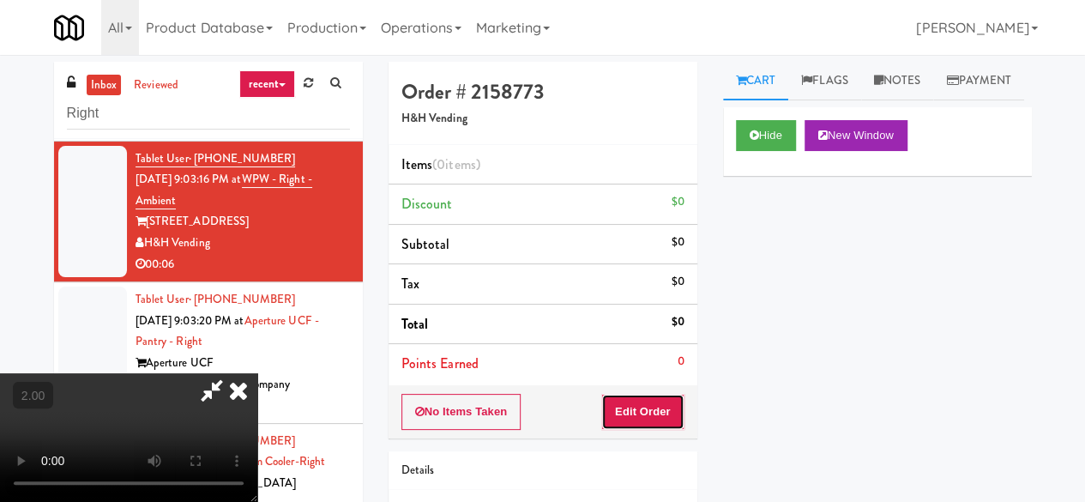
click at [648, 415] on button "Edit Order" at bounding box center [642, 412] width 83 height 36
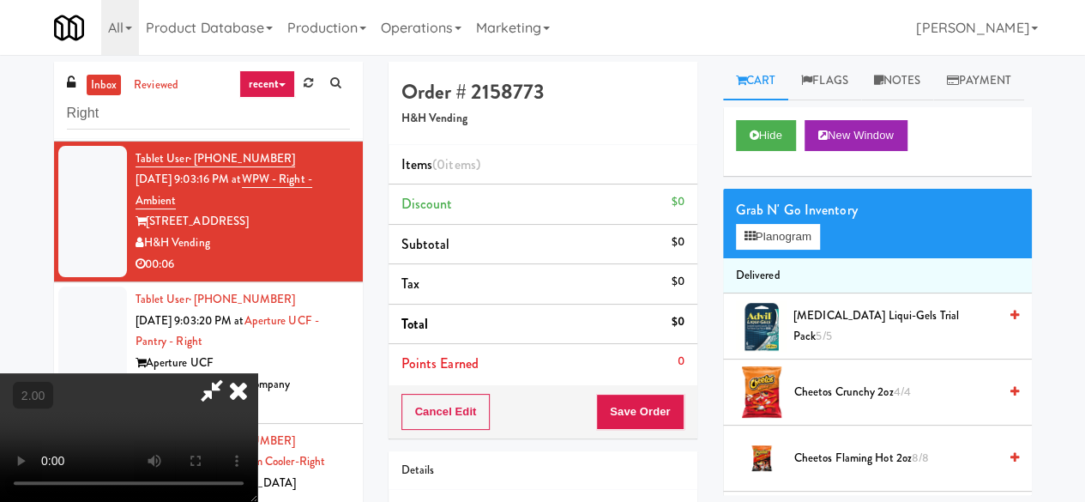
click at [257, 501] on video at bounding box center [128, 437] width 257 height 129
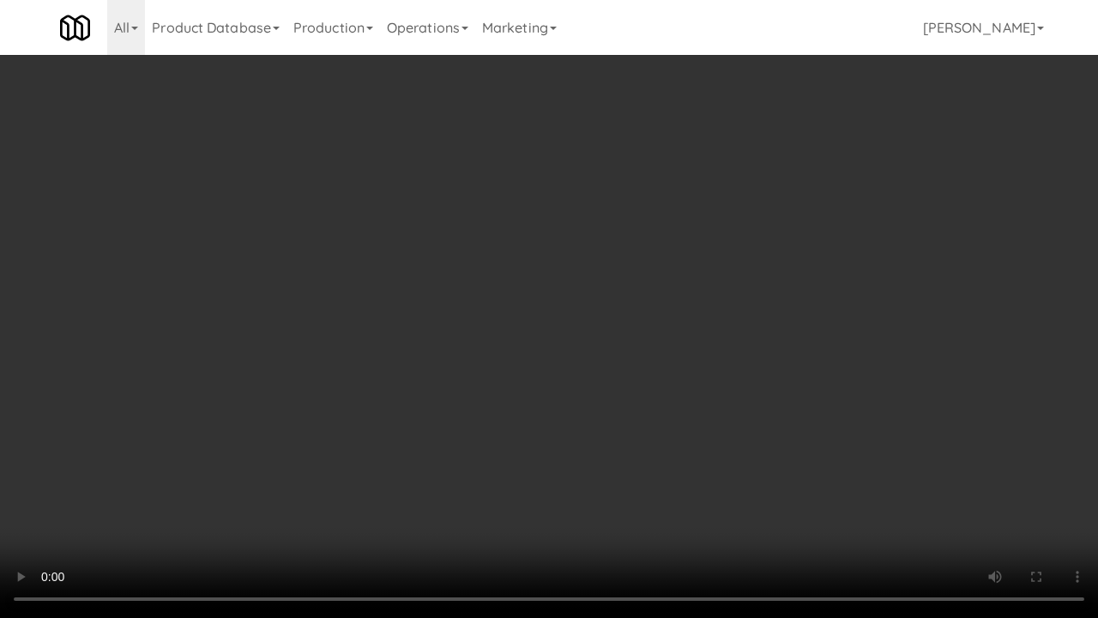
click at [807, 391] on video at bounding box center [549, 309] width 1098 height 618
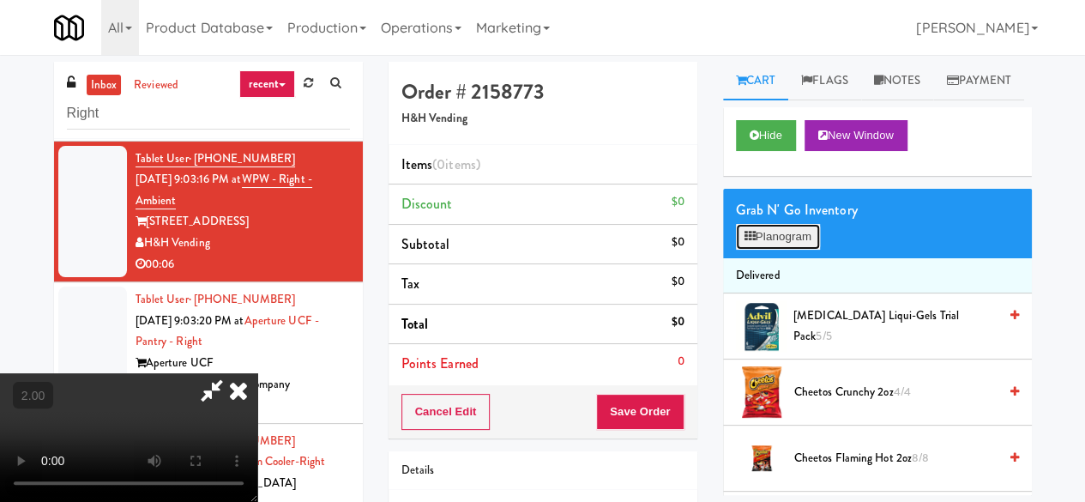
click at [772, 250] on button "Planogram" at bounding box center [778, 237] width 84 height 26
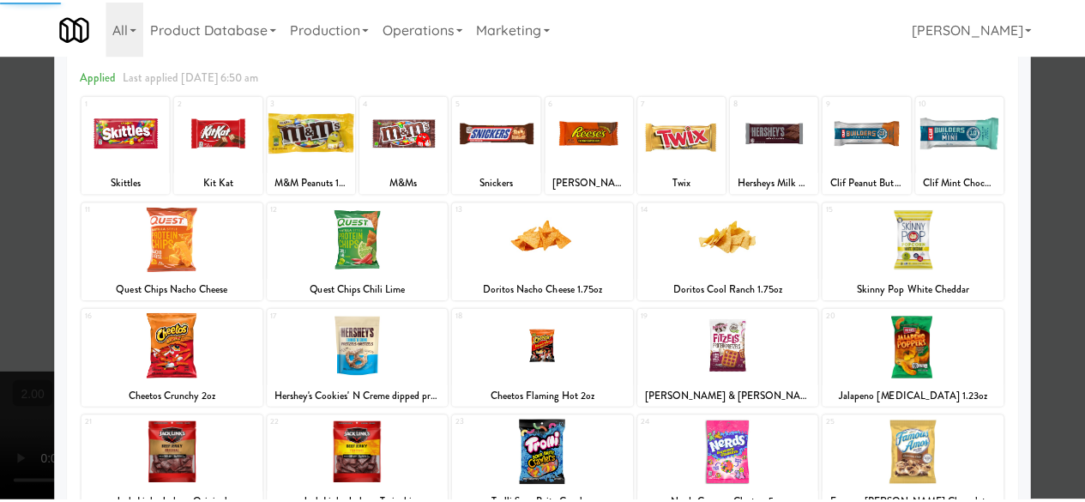
scroll to position [172, 0]
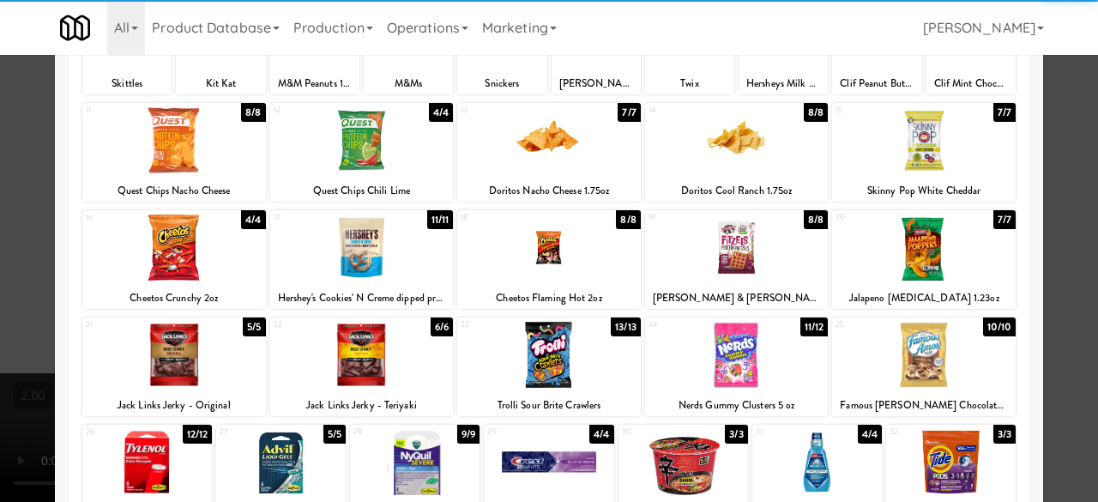
click at [571, 263] on div at bounding box center [549, 247] width 184 height 66
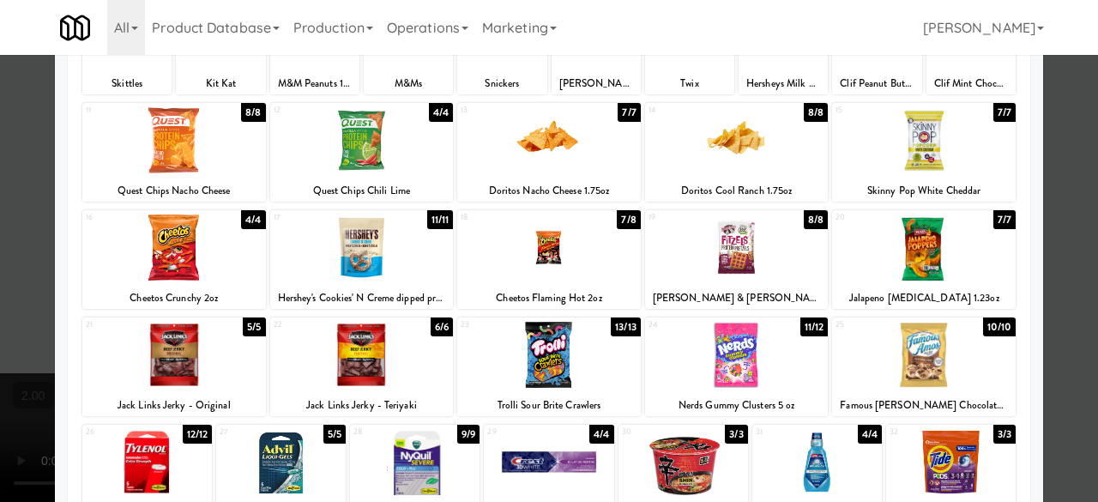
click at [583, 267] on div at bounding box center [549, 247] width 184 height 66
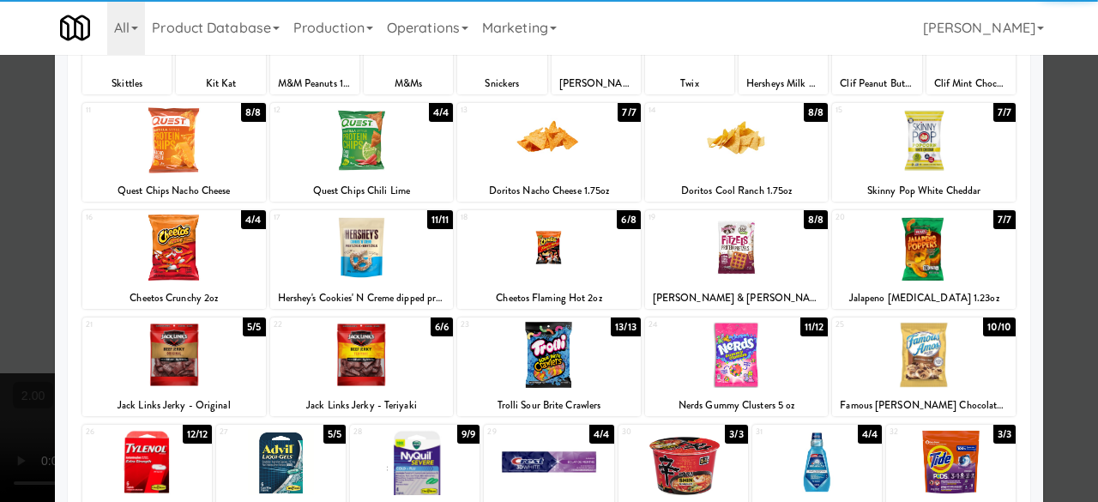
click at [1079, 160] on div at bounding box center [549, 251] width 1098 height 502
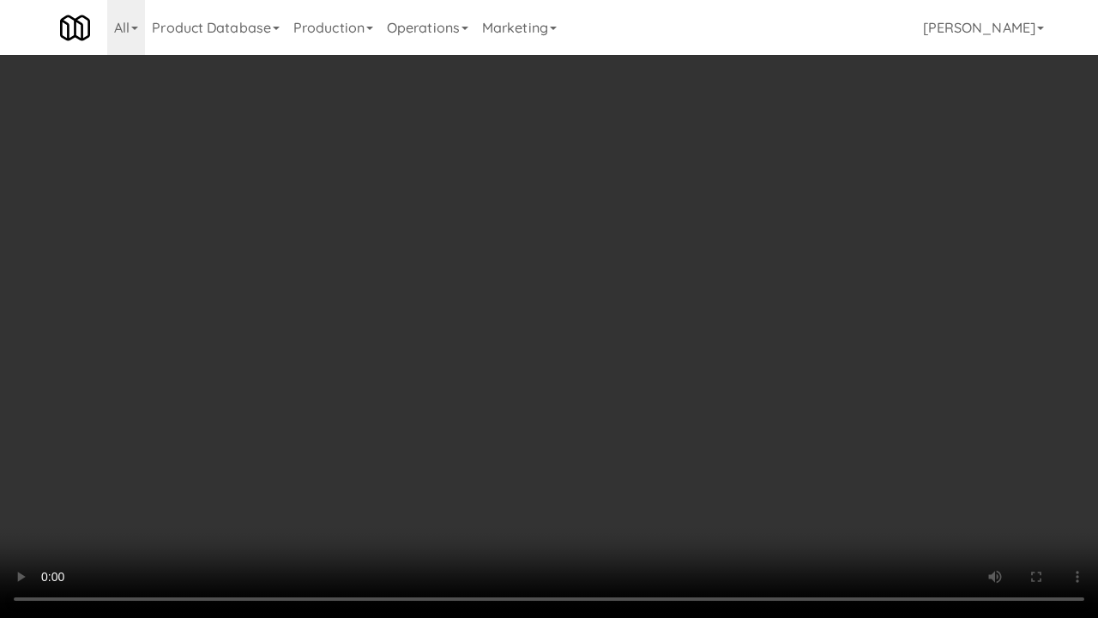
click at [496, 417] on video at bounding box center [549, 309] width 1098 height 618
drag, startPoint x: 496, startPoint y: 417, endPoint x: 496, endPoint y: 342, distance: 74.6
click at [496, 417] on video at bounding box center [549, 309] width 1098 height 618
click at [1036, 501] on video at bounding box center [549, 309] width 1098 height 618
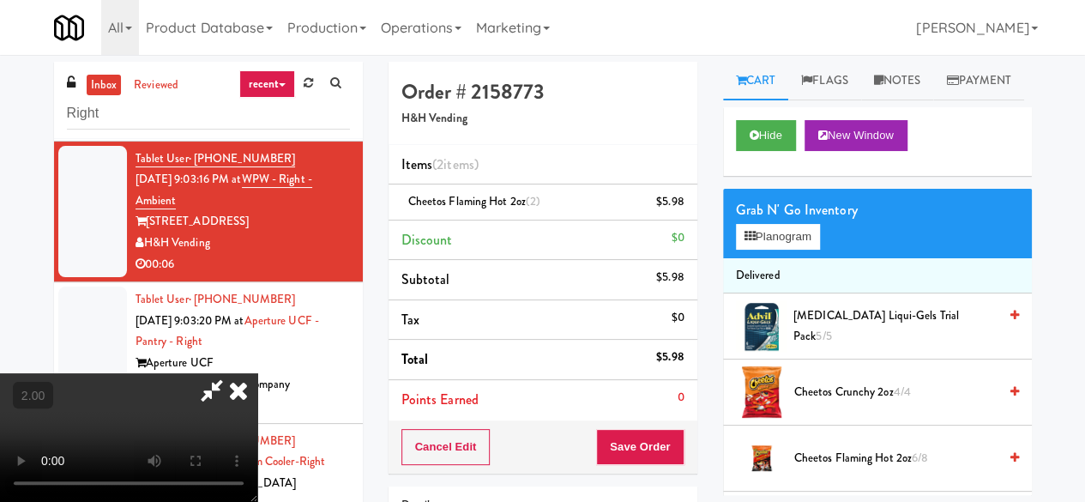
click at [232, 373] on icon at bounding box center [211, 390] width 39 height 34
click at [646, 450] on button "Save Order" at bounding box center [639, 447] width 87 height 36
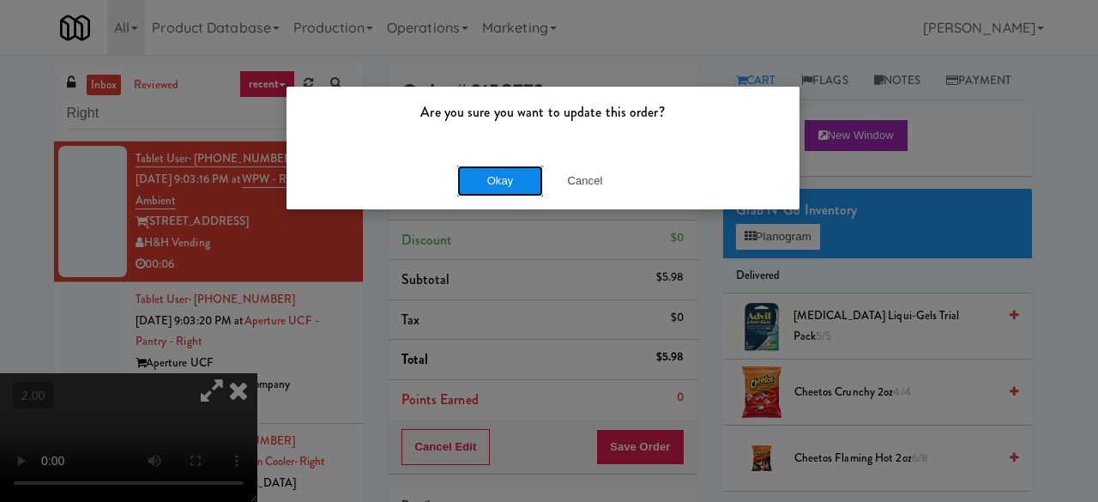
click at [513, 184] on button "Okay" at bounding box center [500, 181] width 86 height 31
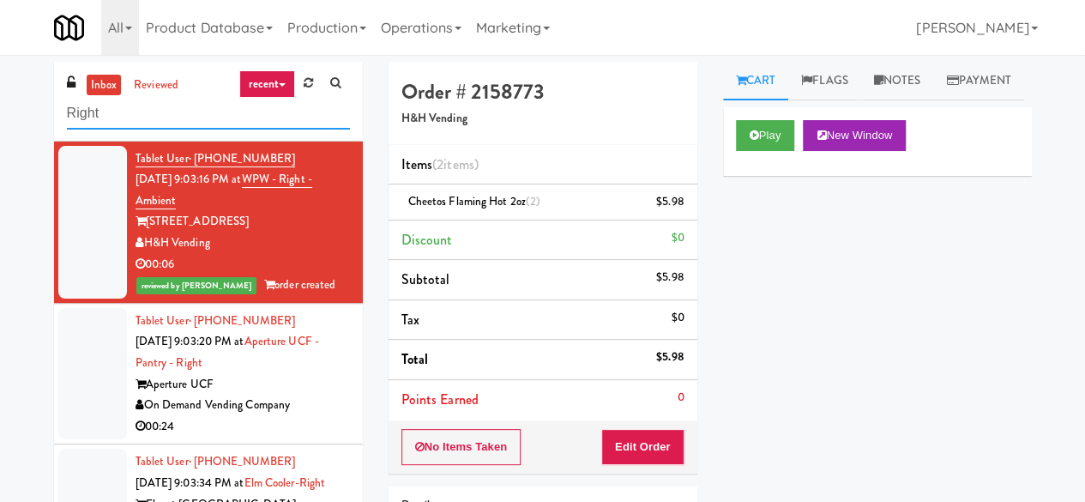
click at [141, 126] on input "Right" at bounding box center [208, 114] width 283 height 32
type input "middle"
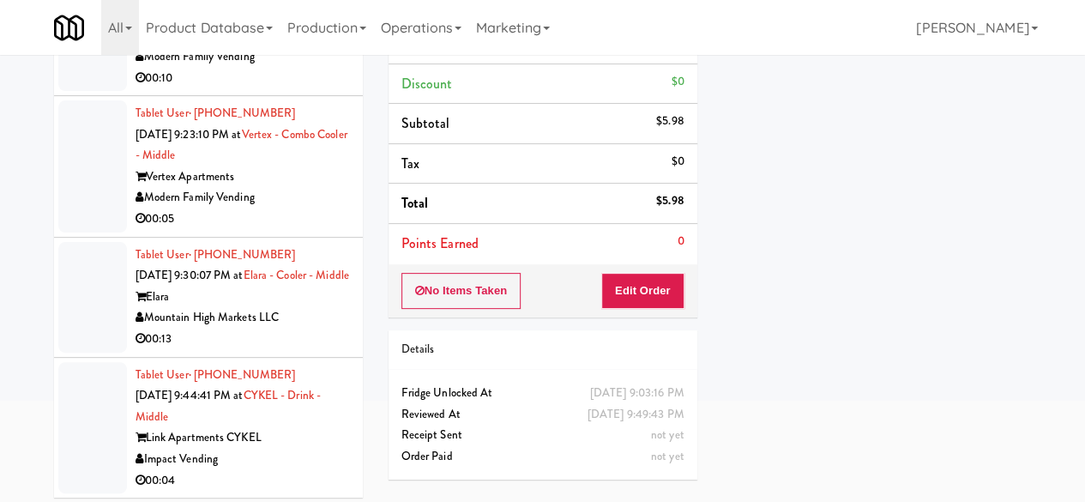
scroll to position [163, 0]
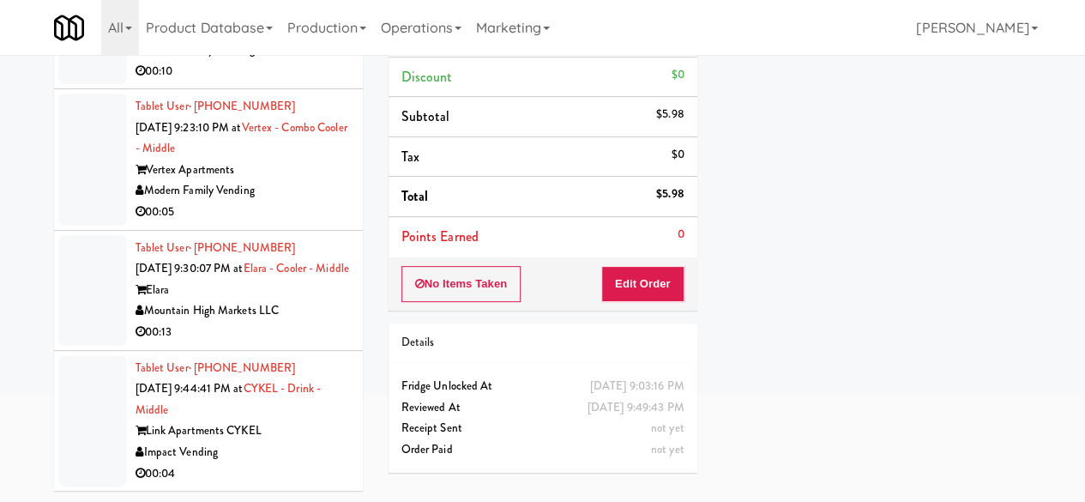
click at [316, 180] on div "Modern Family Vending" at bounding box center [243, 190] width 214 height 21
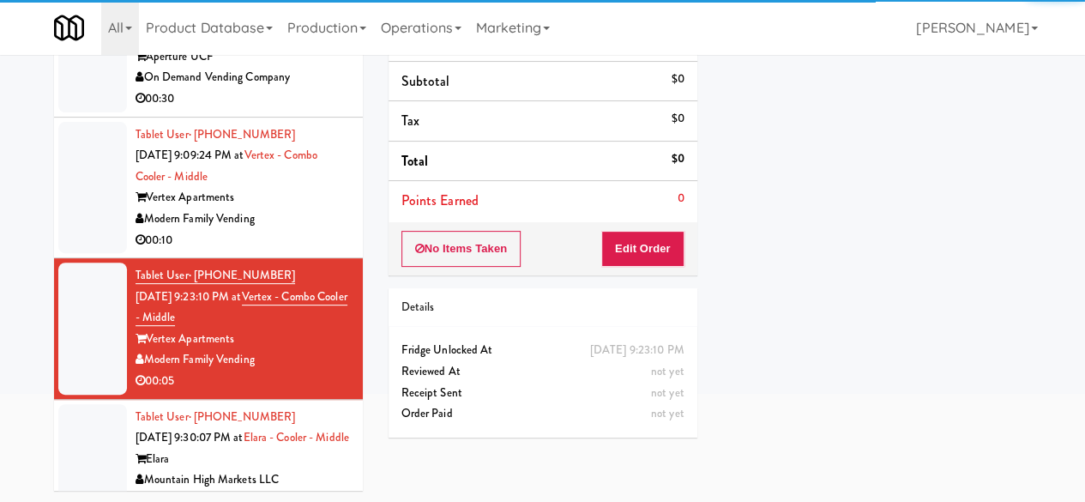
click at [286, 241] on div "00:10" at bounding box center [243, 240] width 214 height 21
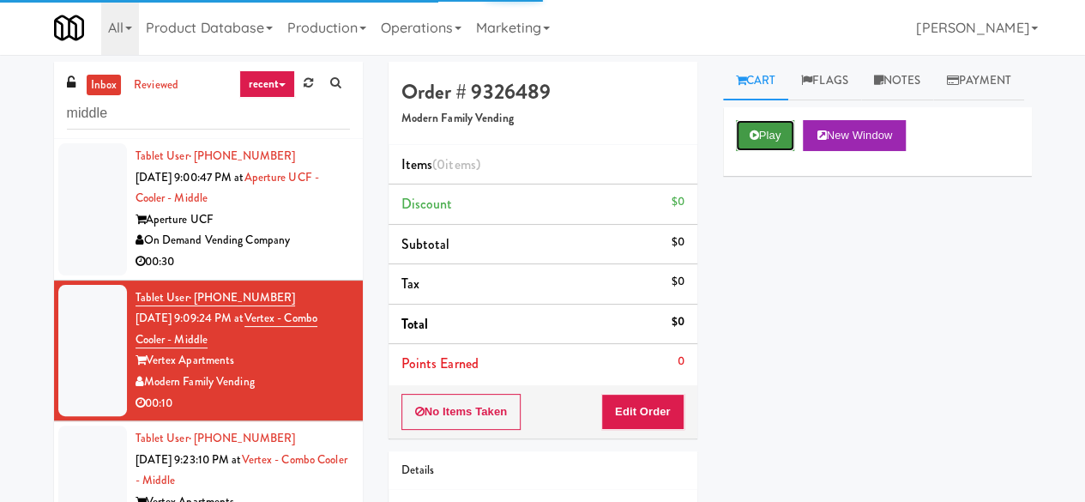
click at [781, 151] on button "Play" at bounding box center [765, 135] width 59 height 31
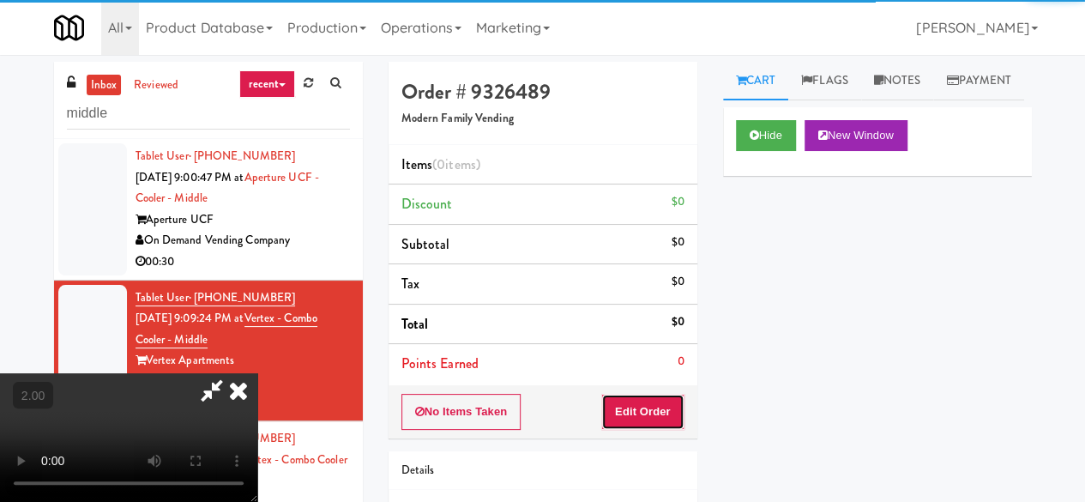
click at [654, 406] on button "Edit Order" at bounding box center [642, 412] width 83 height 36
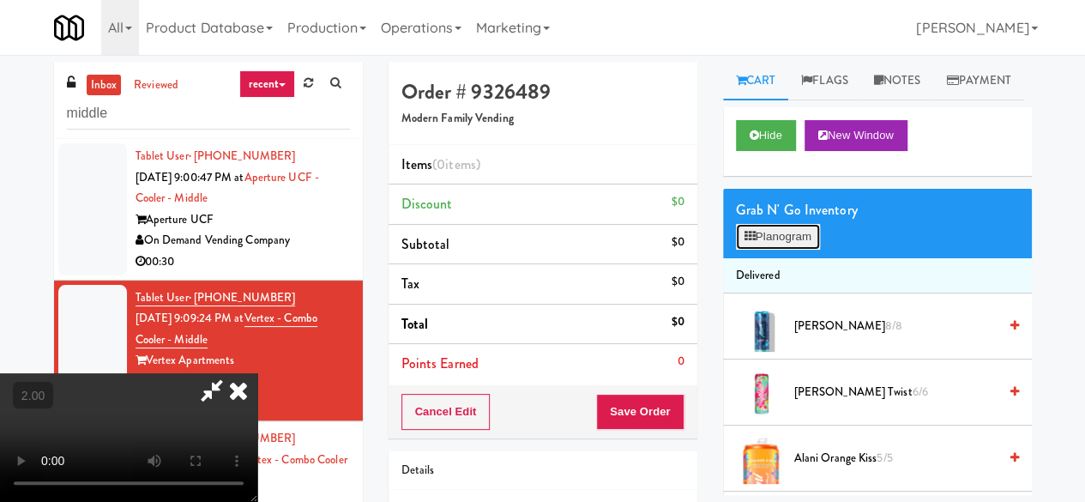
click at [775, 250] on button "Planogram" at bounding box center [778, 237] width 84 height 26
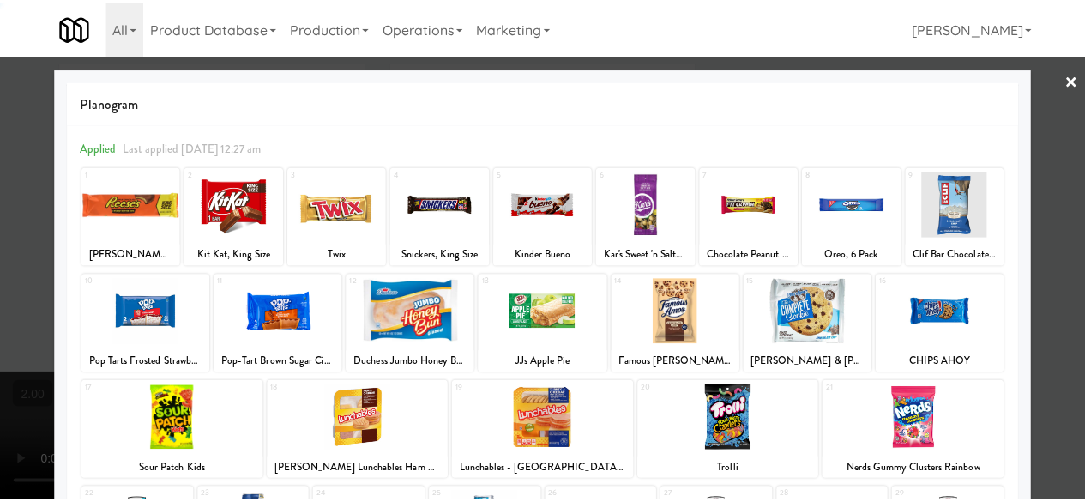
scroll to position [257, 0]
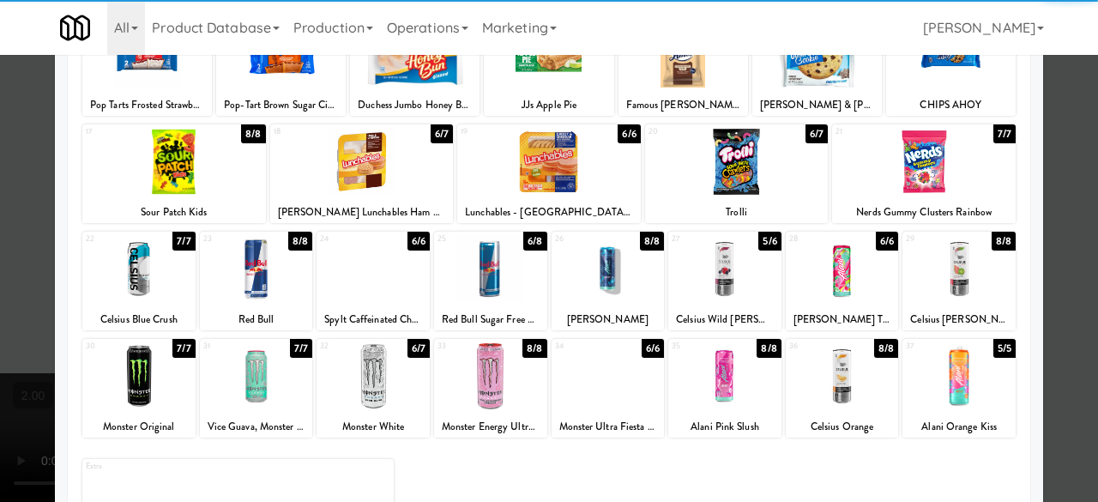
click at [693, 280] on div at bounding box center [724, 269] width 113 height 66
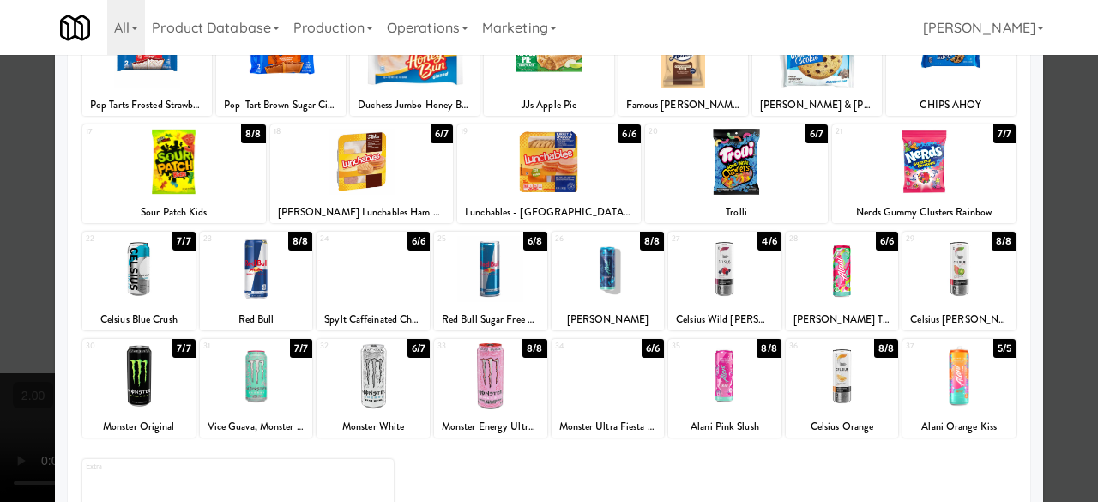
click at [1045, 184] on div at bounding box center [549, 251] width 1098 height 502
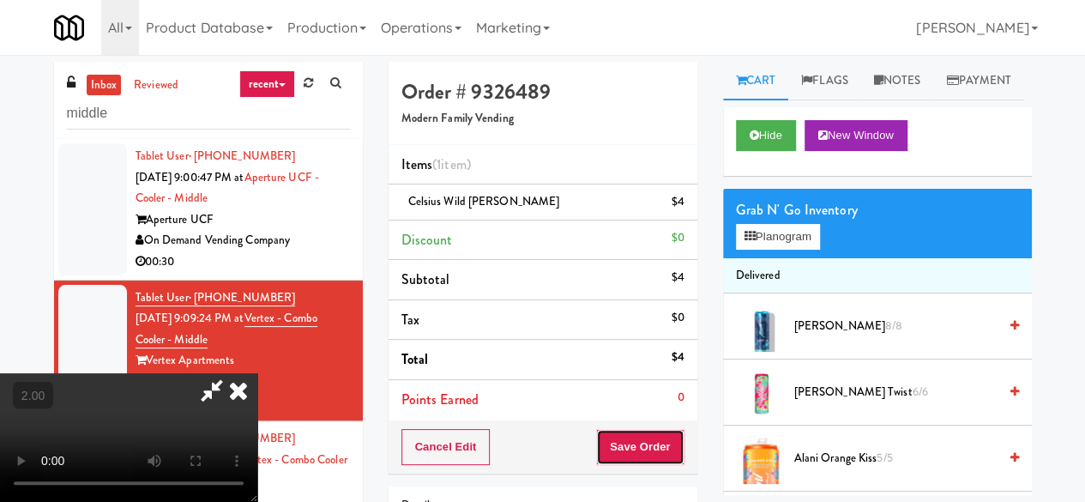
click at [665, 447] on button "Save Order" at bounding box center [639, 447] width 87 height 36
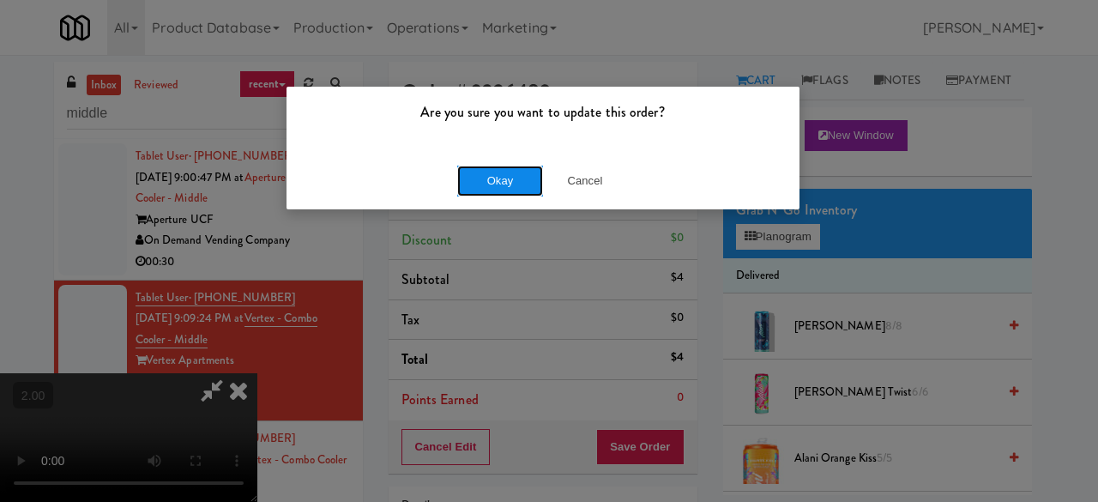
click at [503, 190] on button "Okay" at bounding box center [500, 181] width 86 height 31
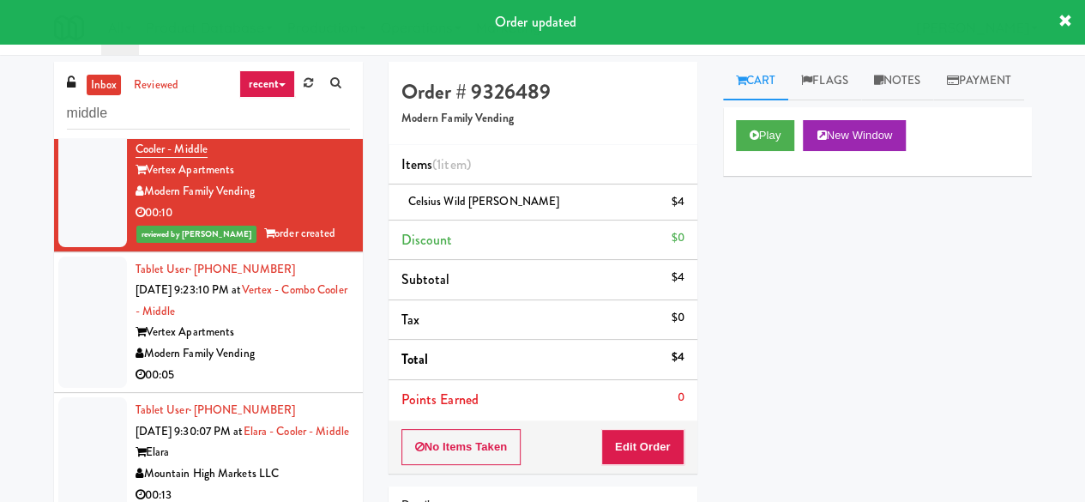
scroll to position [210, 0]
click at [302, 343] on div "Modern Family Vending" at bounding box center [243, 353] width 214 height 21
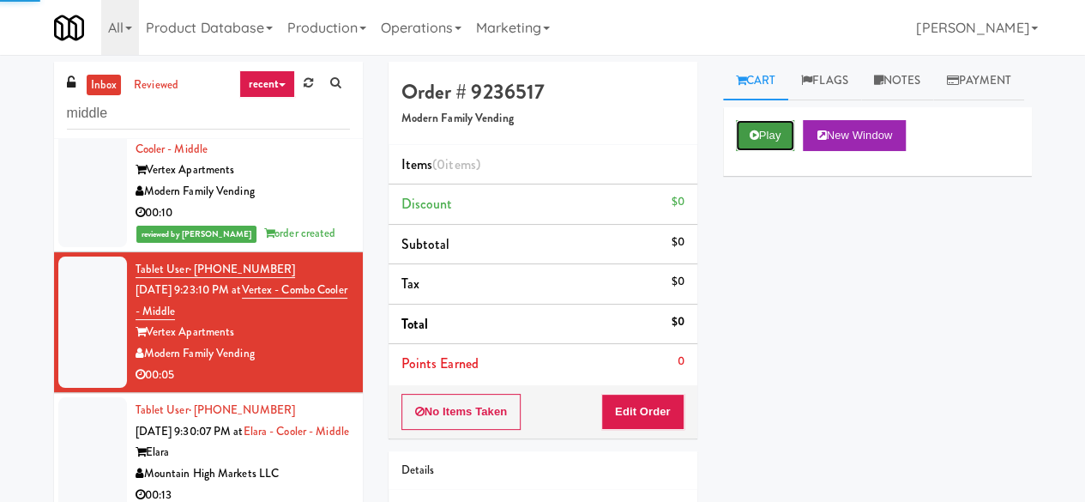
click at [743, 151] on button "Play" at bounding box center [765, 135] width 59 height 31
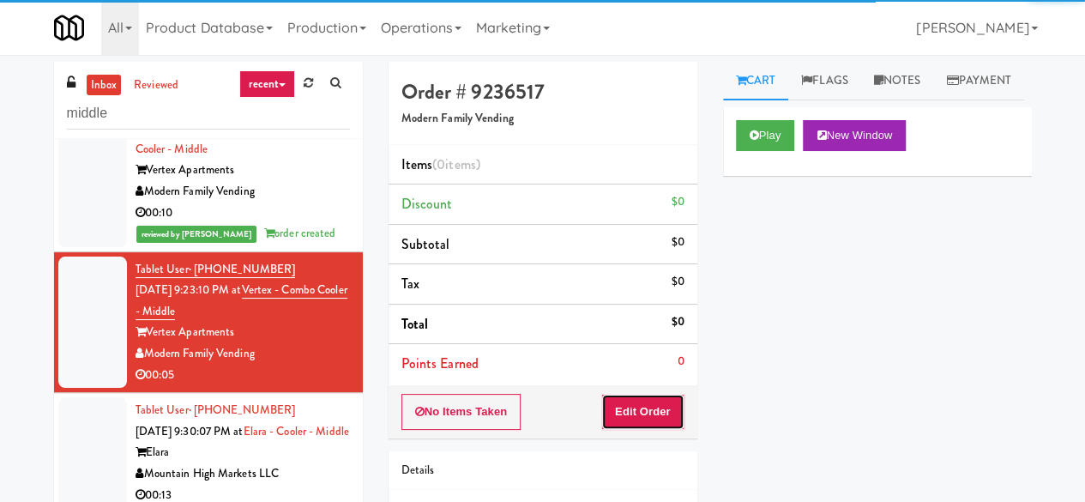
click at [659, 414] on button "Edit Order" at bounding box center [642, 412] width 83 height 36
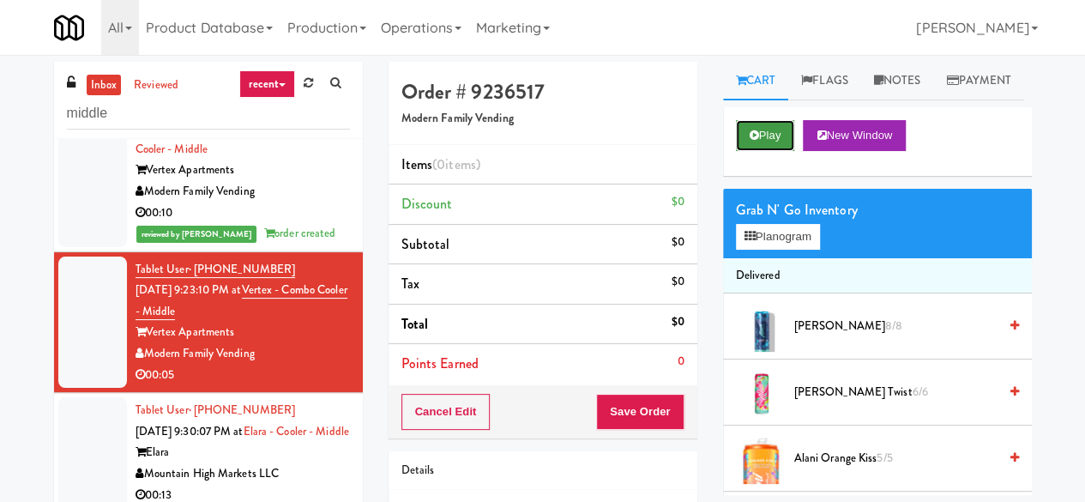
click at [754, 141] on icon at bounding box center [754, 135] width 9 height 11
click at [758, 151] on button "Play" at bounding box center [765, 135] width 59 height 31
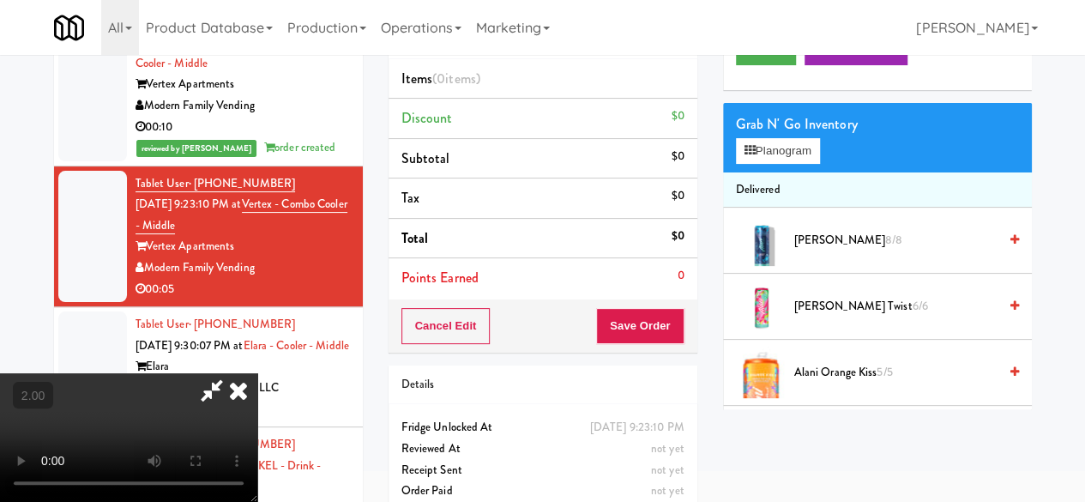
scroll to position [55, 0]
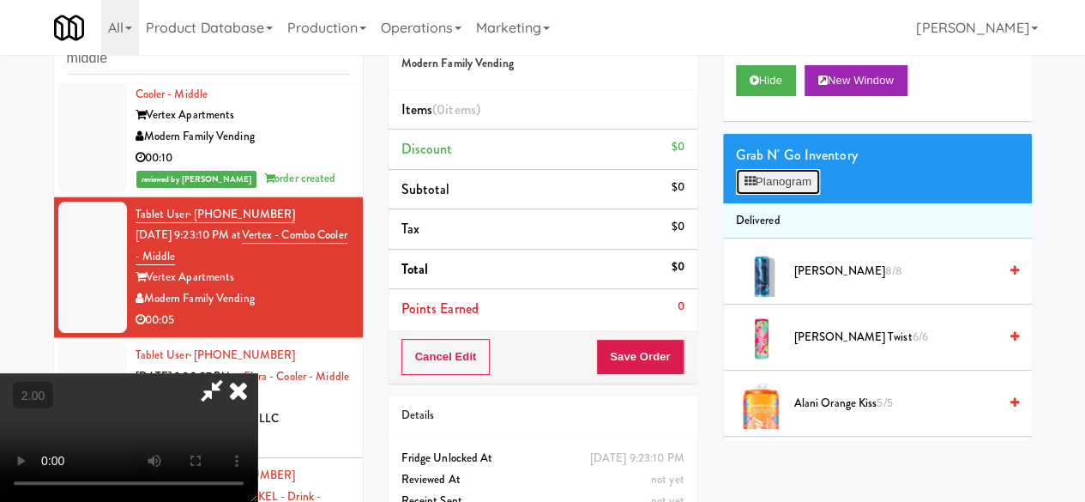
click at [774, 195] on button "Planogram" at bounding box center [778, 182] width 84 height 26
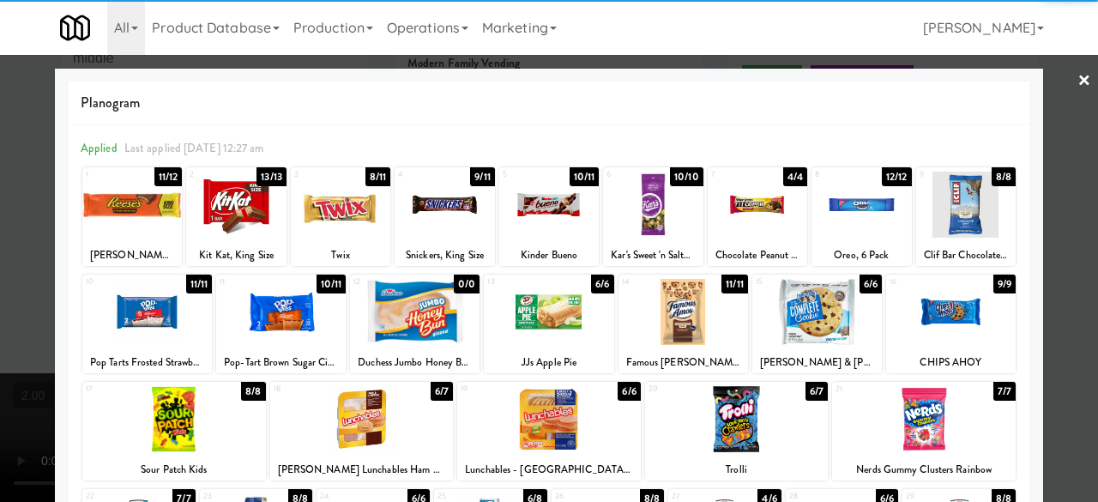
click at [954, 318] on div at bounding box center [951, 312] width 130 height 66
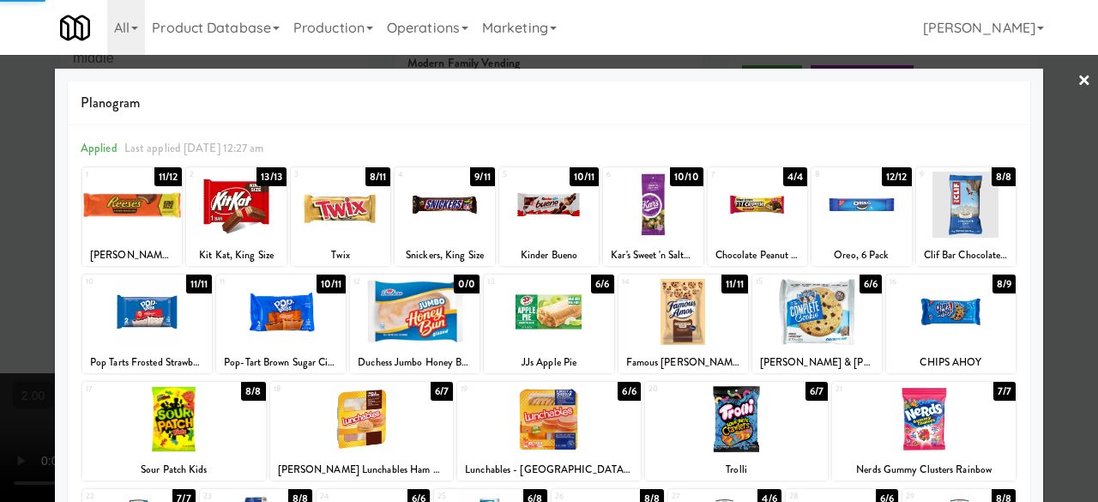
click at [1036, 251] on div at bounding box center [549, 251] width 1098 height 502
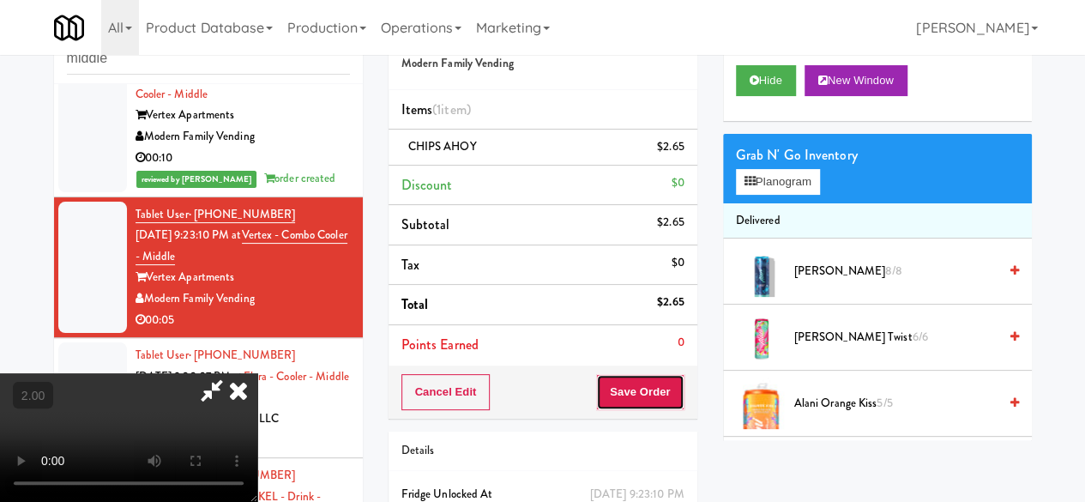
click at [666, 394] on button "Save Order" at bounding box center [639, 392] width 87 height 36
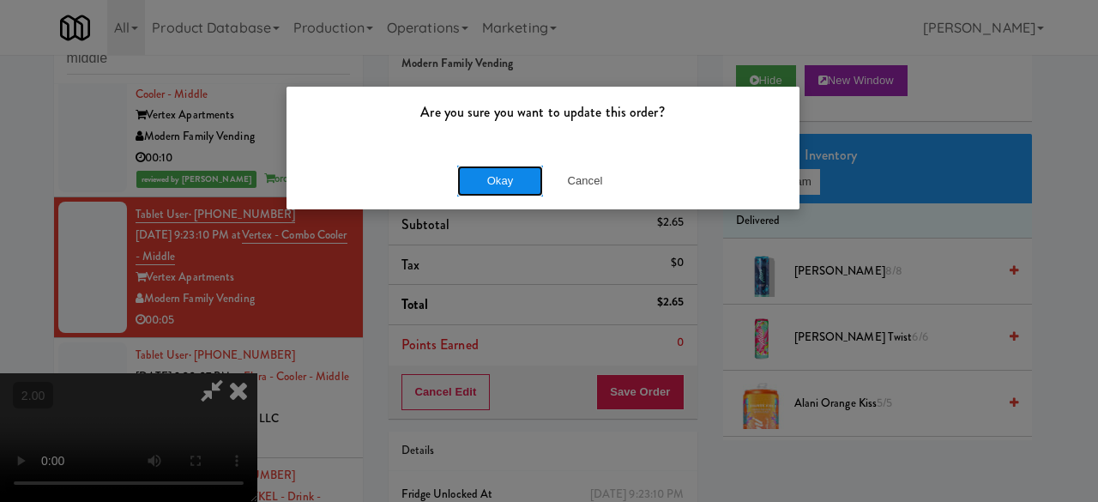
click at [518, 184] on button "Okay" at bounding box center [500, 181] width 86 height 31
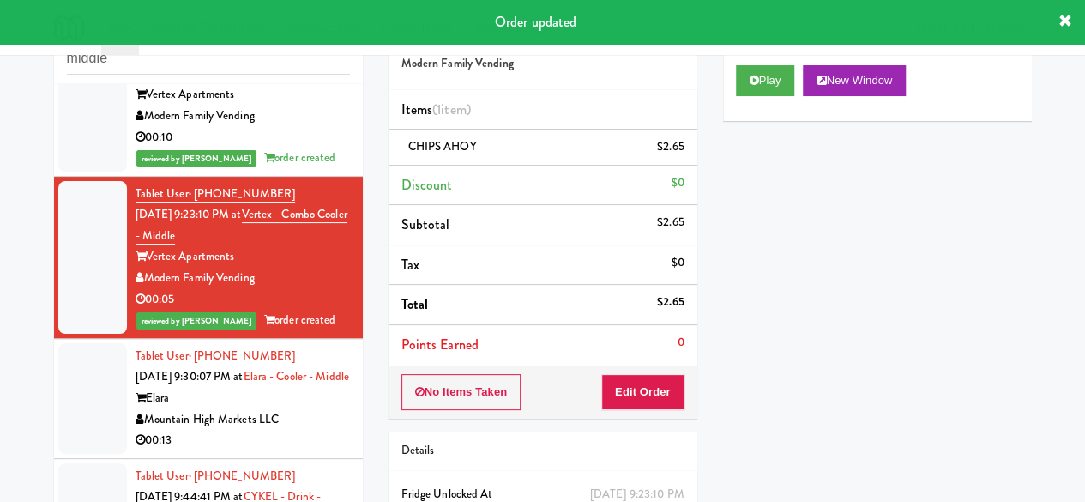
scroll to position [232, 0]
click at [300, 419] on div "Mountain High Markets LLC" at bounding box center [243, 419] width 214 height 21
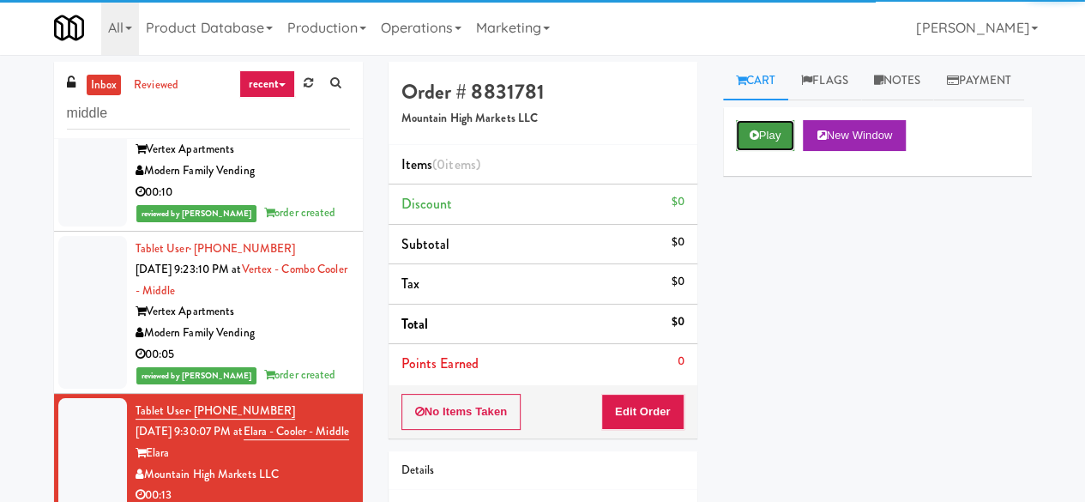
click at [774, 151] on button "Play" at bounding box center [765, 135] width 59 height 31
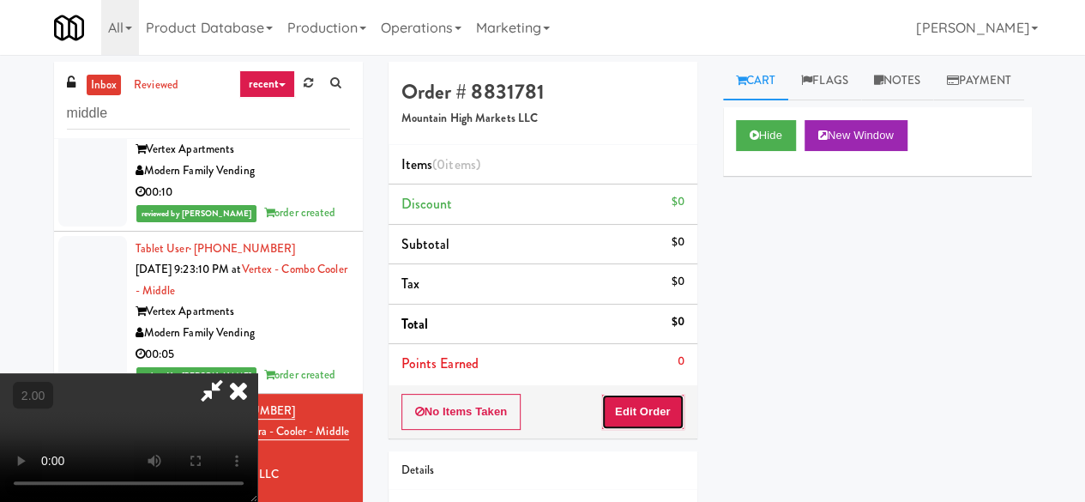
click at [651, 406] on button "Edit Order" at bounding box center [642, 412] width 83 height 36
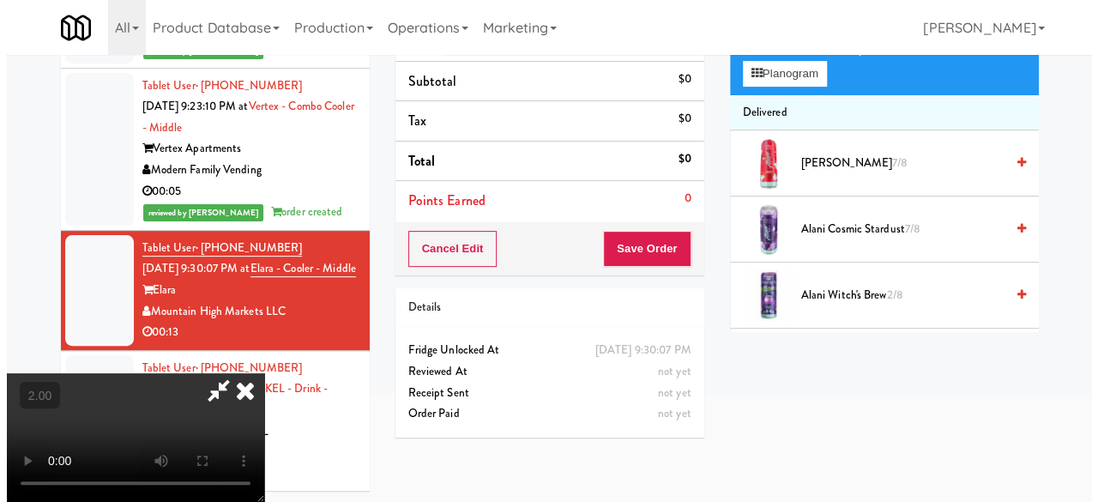
scroll to position [55, 0]
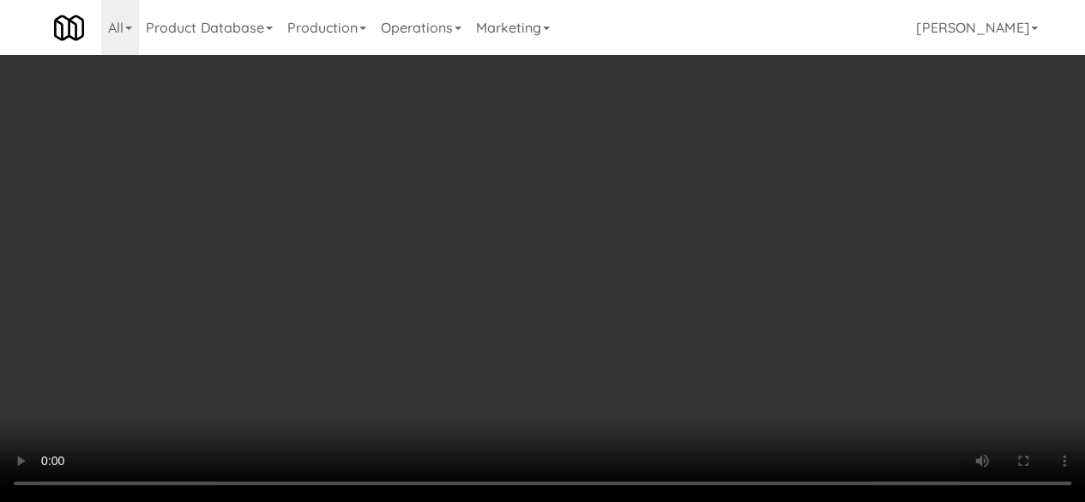
click at [745, 203] on div "Grab N' Go Inventory Planogram" at bounding box center [877, 168] width 309 height 69
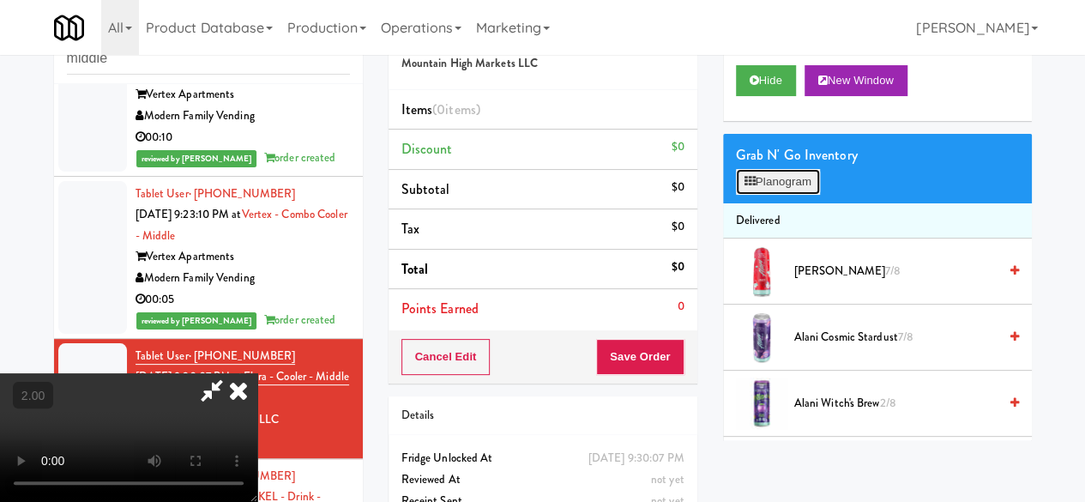
click at [756, 195] on button "Planogram" at bounding box center [778, 182] width 84 height 26
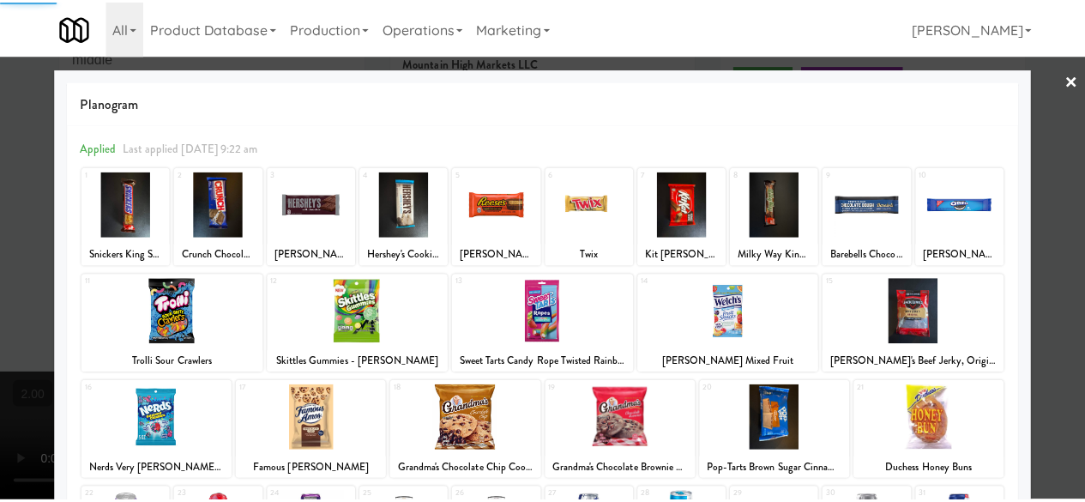
scroll to position [340, 0]
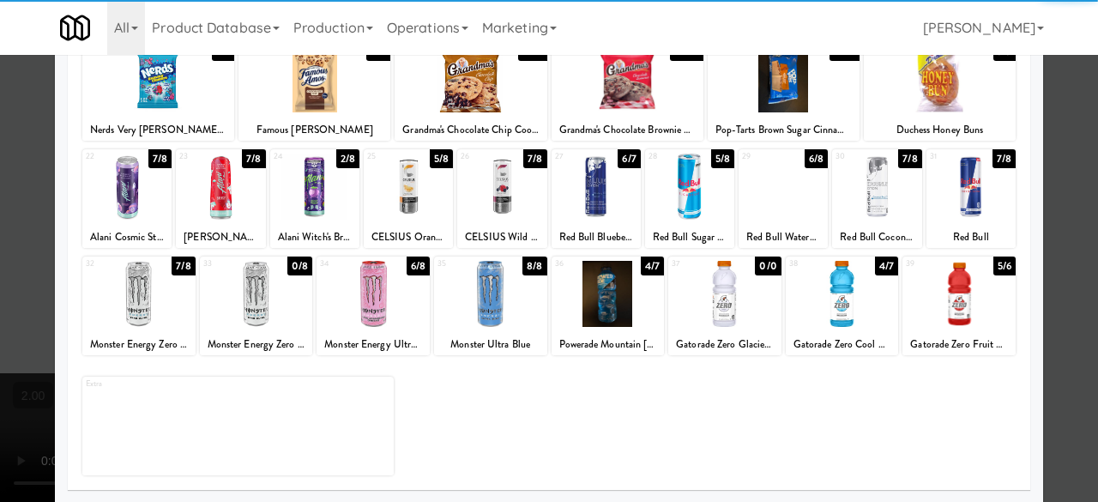
click at [597, 282] on div at bounding box center [608, 294] width 113 height 66
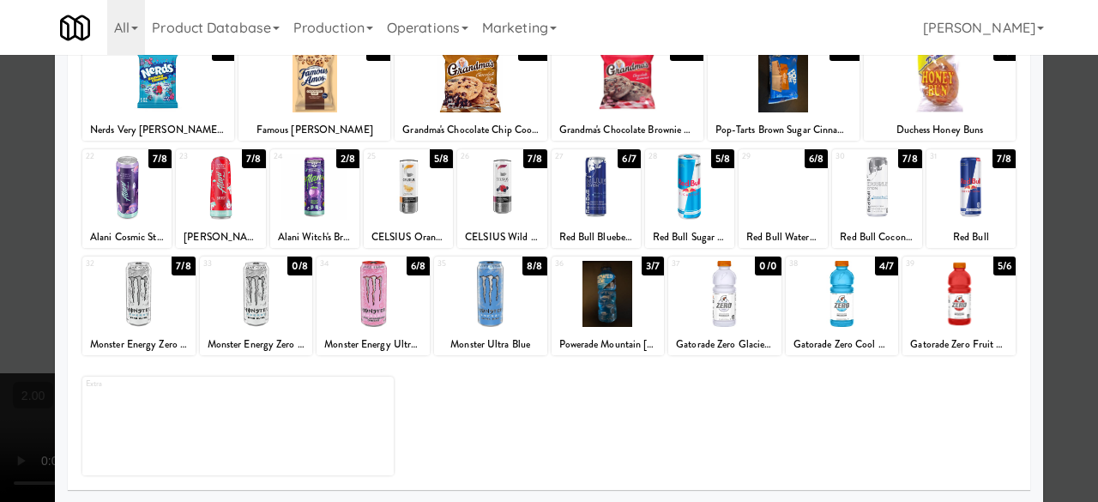
click at [1058, 170] on div at bounding box center [549, 251] width 1098 height 502
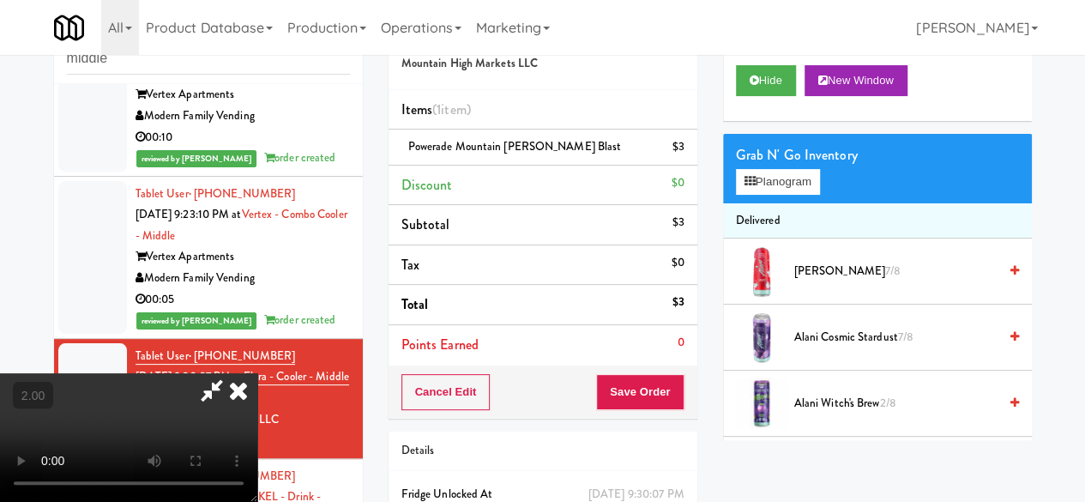
click at [257, 375] on video at bounding box center [128, 437] width 257 height 129
click at [232, 373] on icon at bounding box center [211, 390] width 39 height 34
click at [642, 396] on button "Save Order" at bounding box center [639, 392] width 87 height 36
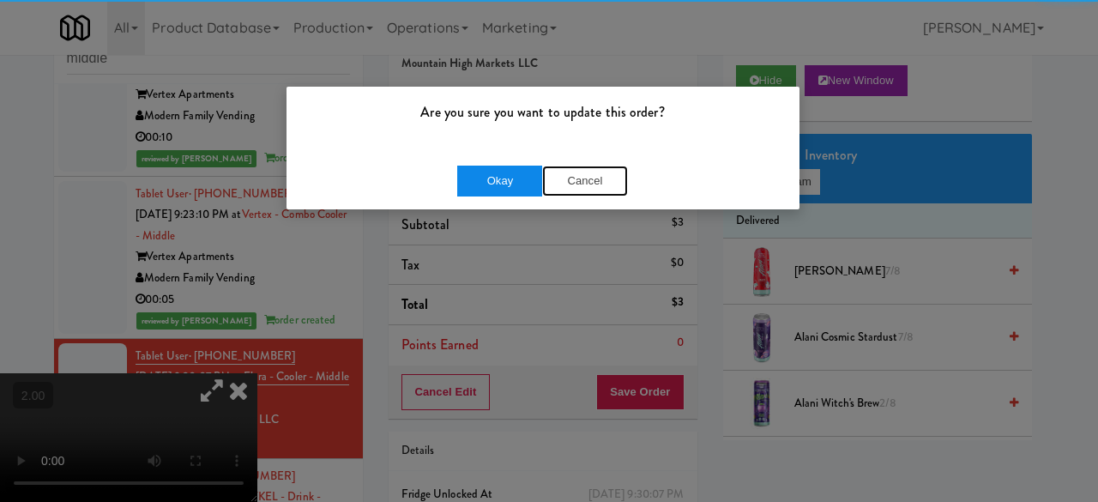
drag, startPoint x: 542, startPoint y: 180, endPoint x: 530, endPoint y: 180, distance: 12.0
click at [539, 180] on div "Okay Cancel" at bounding box center [542, 181] width 171 height 31
click at [535, 180] on button "Okay" at bounding box center [500, 181] width 86 height 31
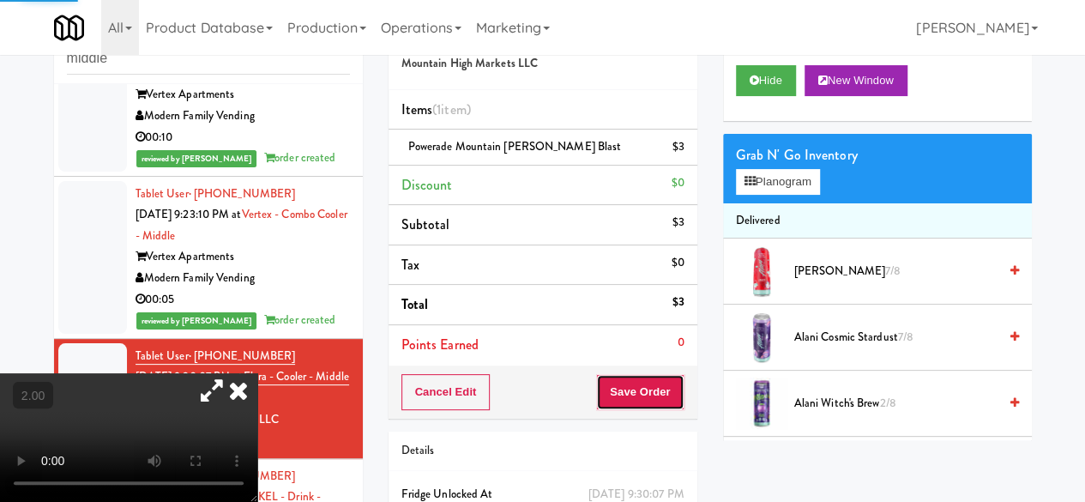
click at [633, 407] on div "Cancel Edit Save Order" at bounding box center [543, 391] width 309 height 53
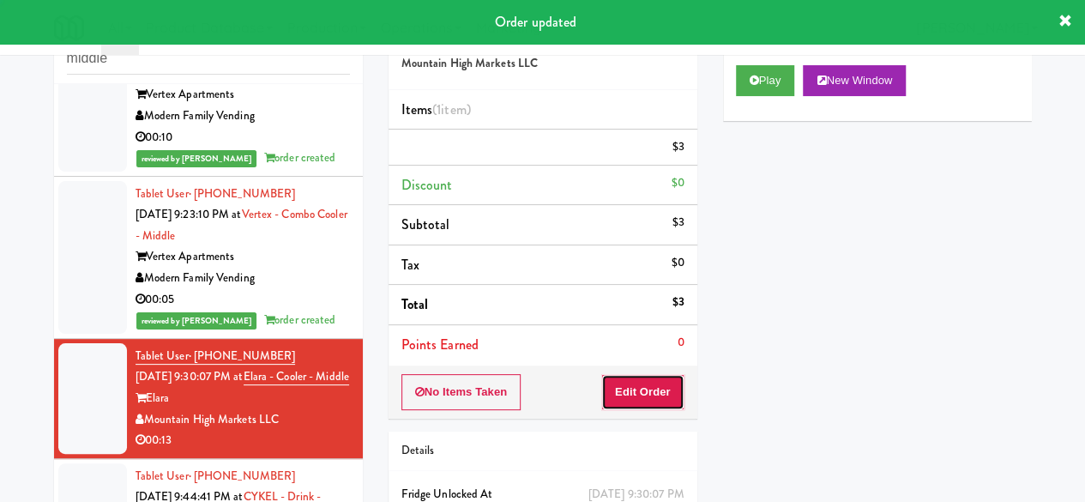
click at [628, 400] on button "Edit Order" at bounding box center [642, 392] width 83 height 36
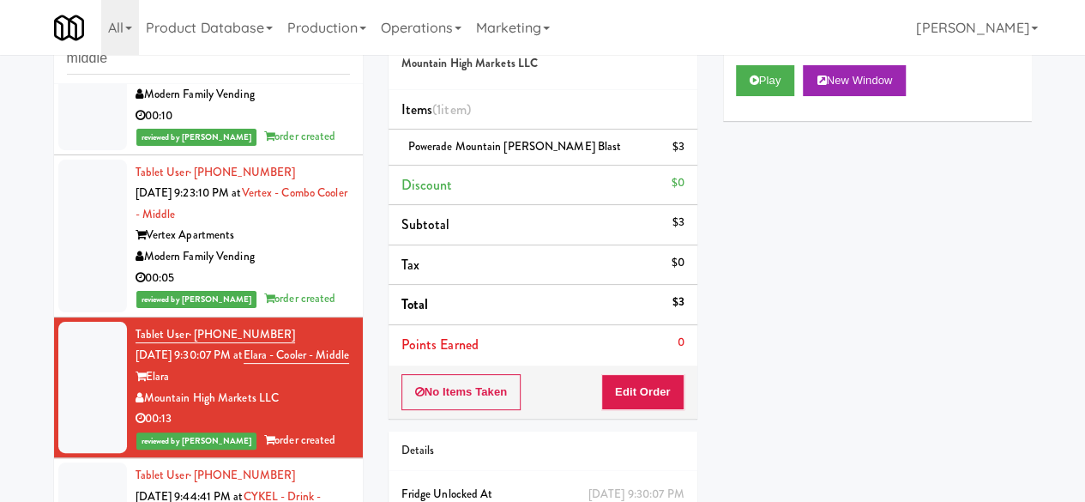
scroll to position [252, 0]
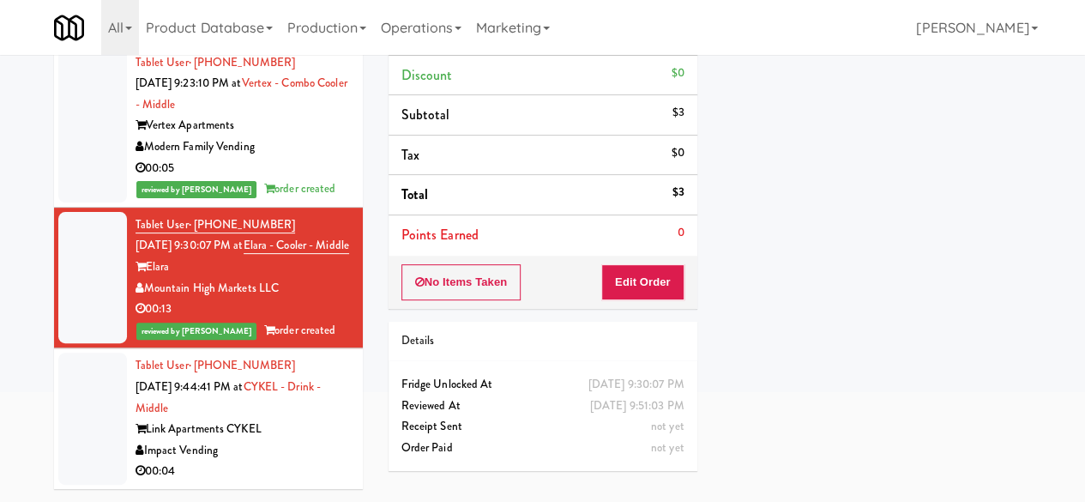
click at [292, 452] on div "Impact Vending" at bounding box center [243, 450] width 214 height 21
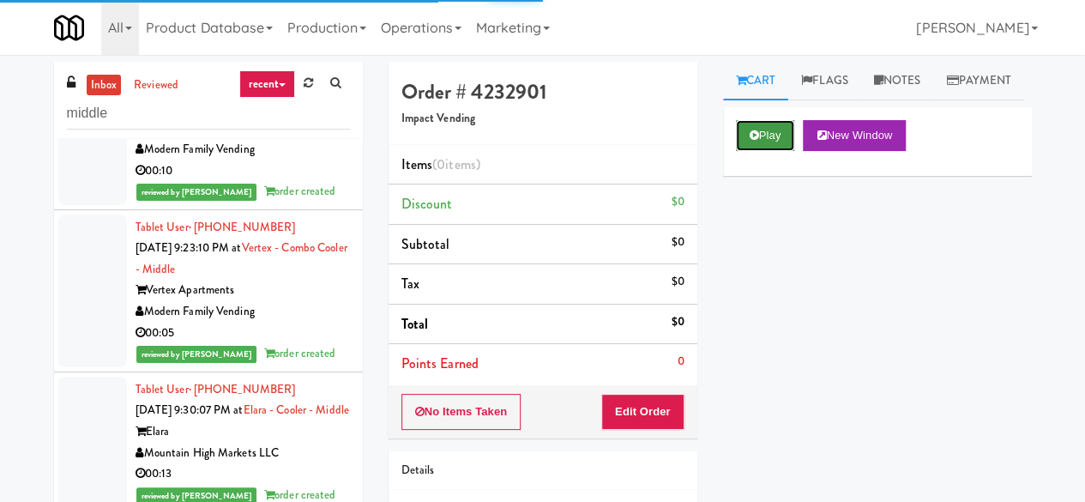
click at [741, 151] on button "Play" at bounding box center [765, 135] width 59 height 31
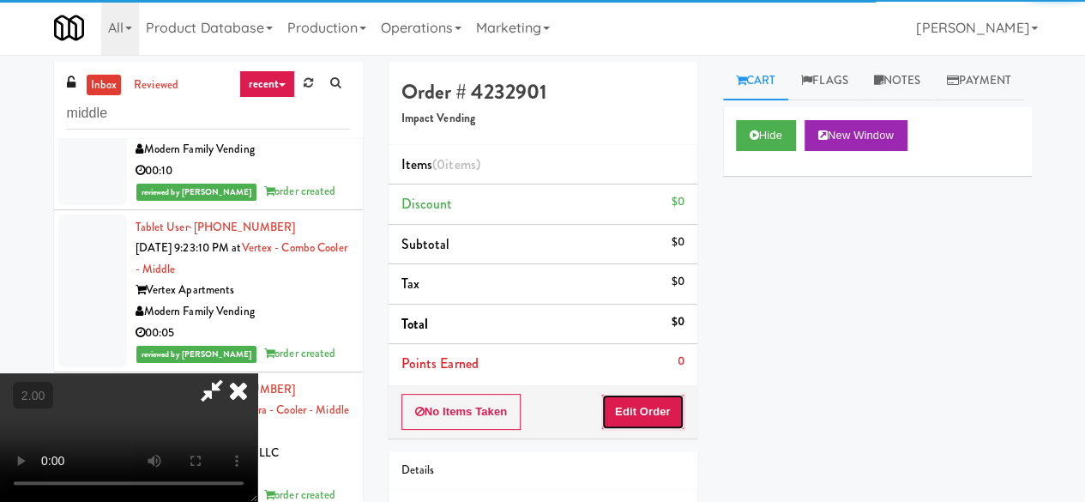
click at [654, 407] on button "Edit Order" at bounding box center [642, 412] width 83 height 36
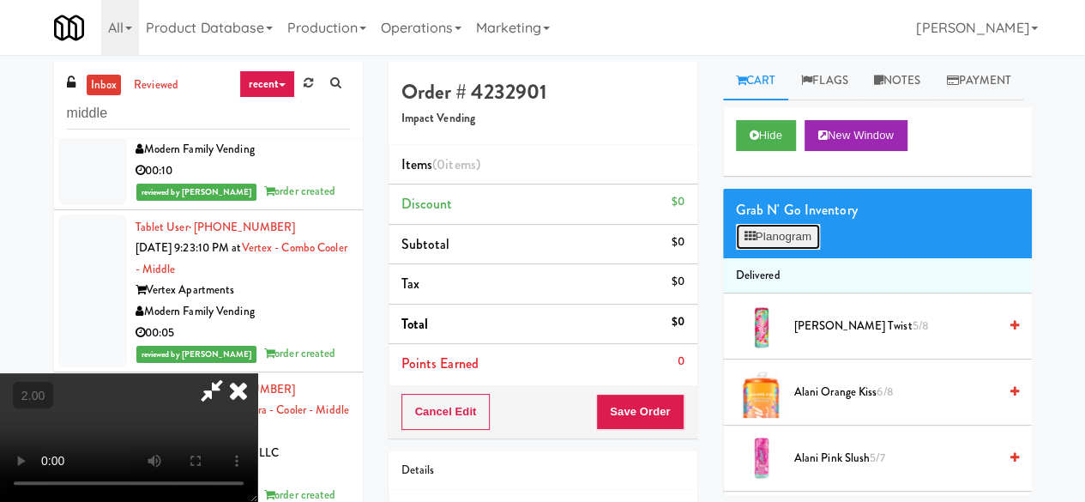
click at [795, 250] on button "Planogram" at bounding box center [778, 237] width 84 height 26
click at [0, 0] on div at bounding box center [0, 0] width 0 height 0
click at [795, 250] on button "Planogram" at bounding box center [778, 237] width 84 height 26
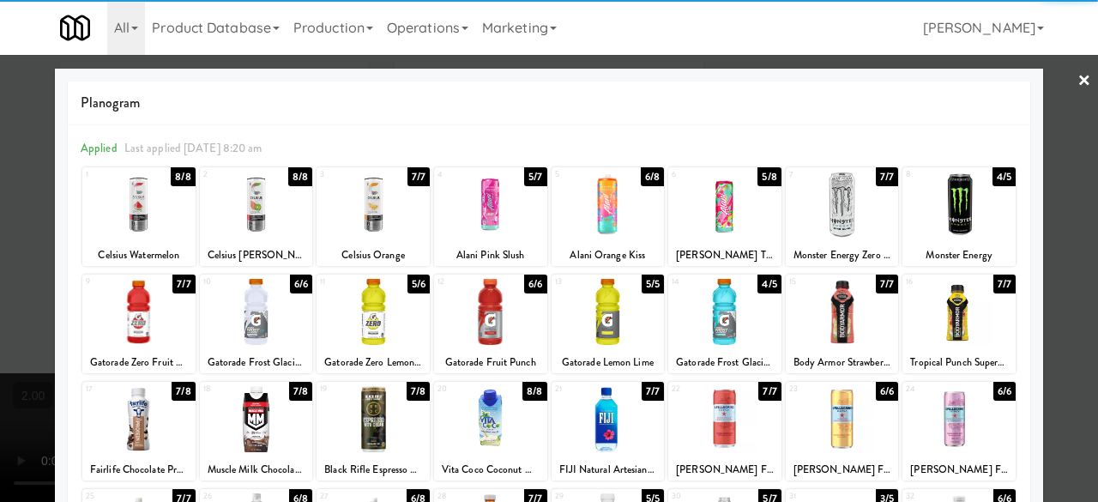
click at [606, 214] on div at bounding box center [608, 205] width 113 height 66
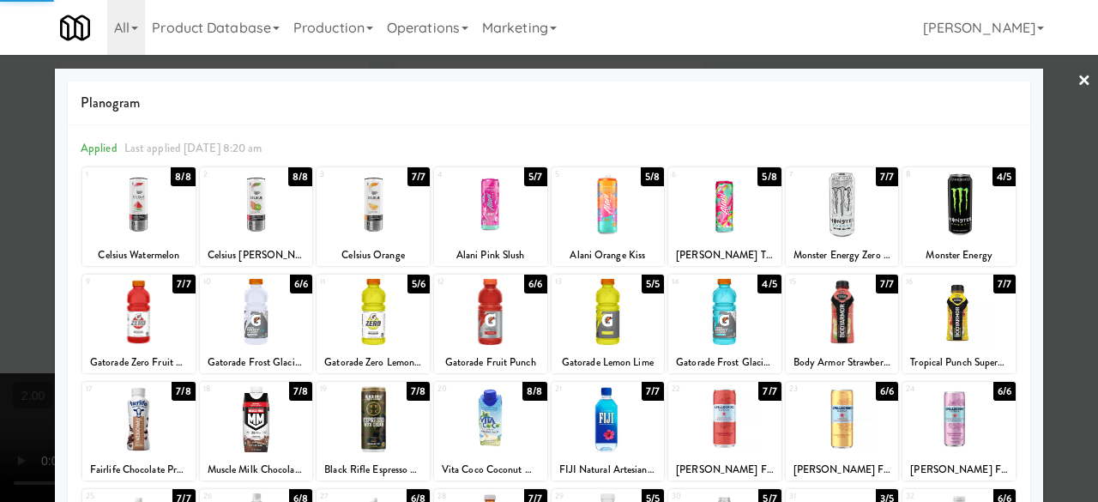
drag, startPoint x: 1048, startPoint y: 176, endPoint x: 1038, endPoint y: 179, distance: 10.8
click at [1048, 174] on div at bounding box center [549, 251] width 1098 height 502
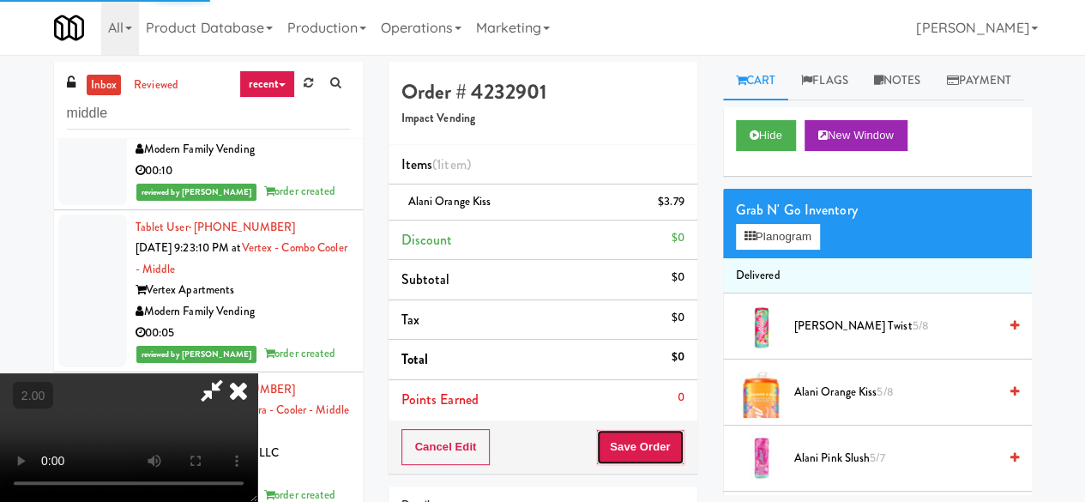
click at [654, 450] on button "Save Order" at bounding box center [639, 447] width 87 height 36
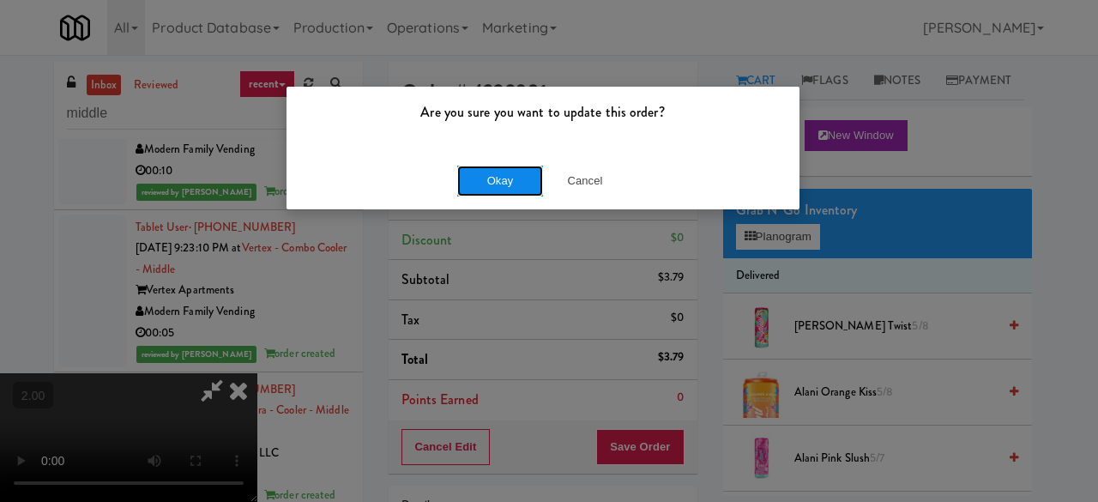
click at [479, 186] on button "Okay" at bounding box center [500, 181] width 86 height 31
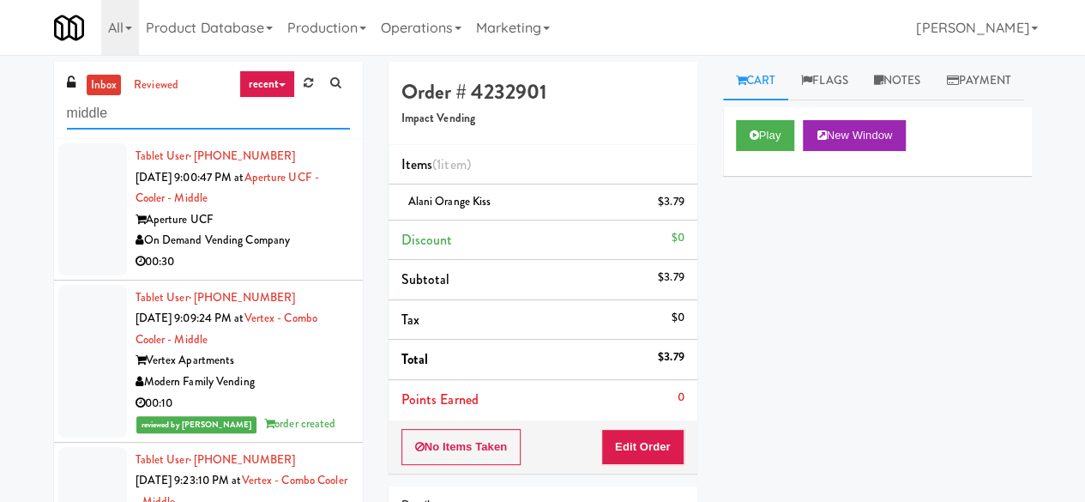
click at [157, 114] on input "middle" at bounding box center [208, 114] width 283 height 32
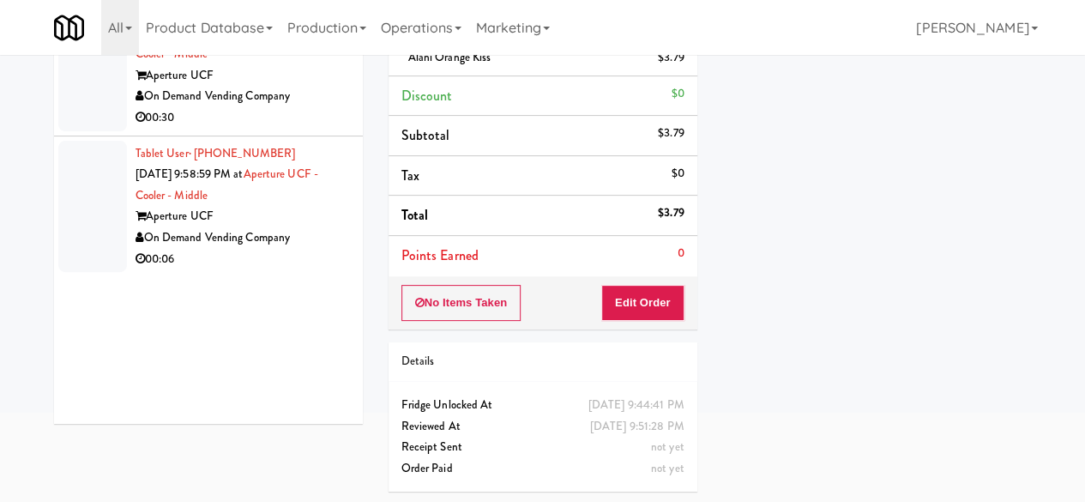
click at [287, 256] on div "00:06" at bounding box center [243, 259] width 214 height 21
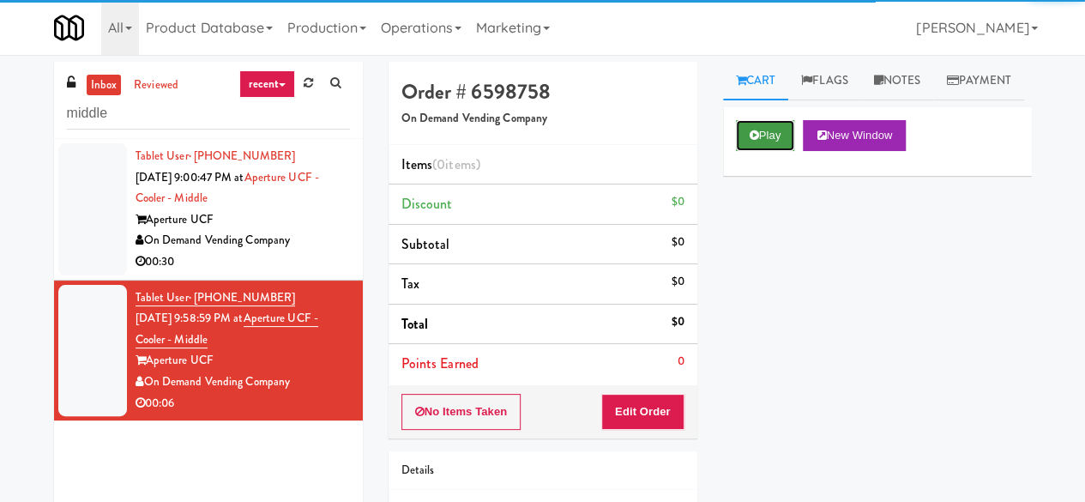
click at [751, 151] on button "Play" at bounding box center [765, 135] width 59 height 31
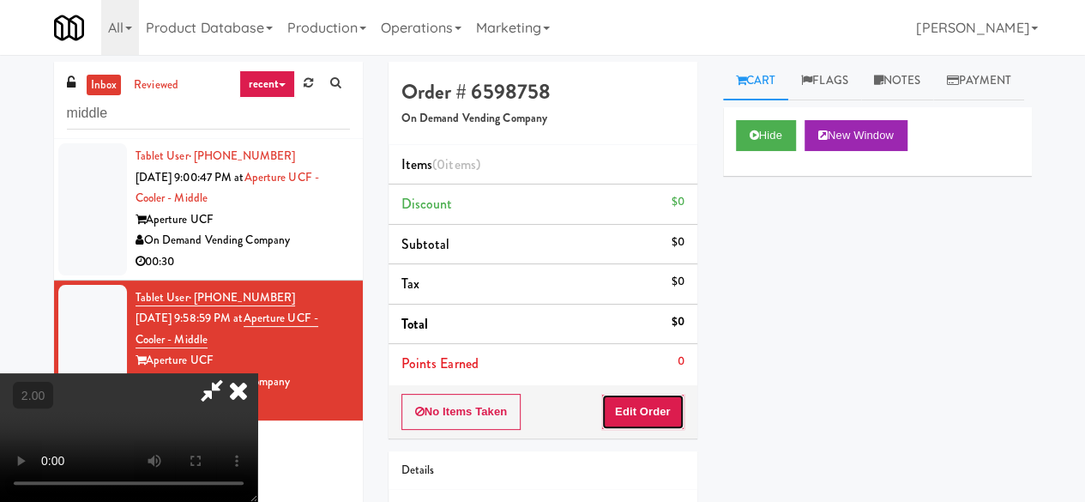
click at [669, 414] on button "Edit Order" at bounding box center [642, 412] width 83 height 36
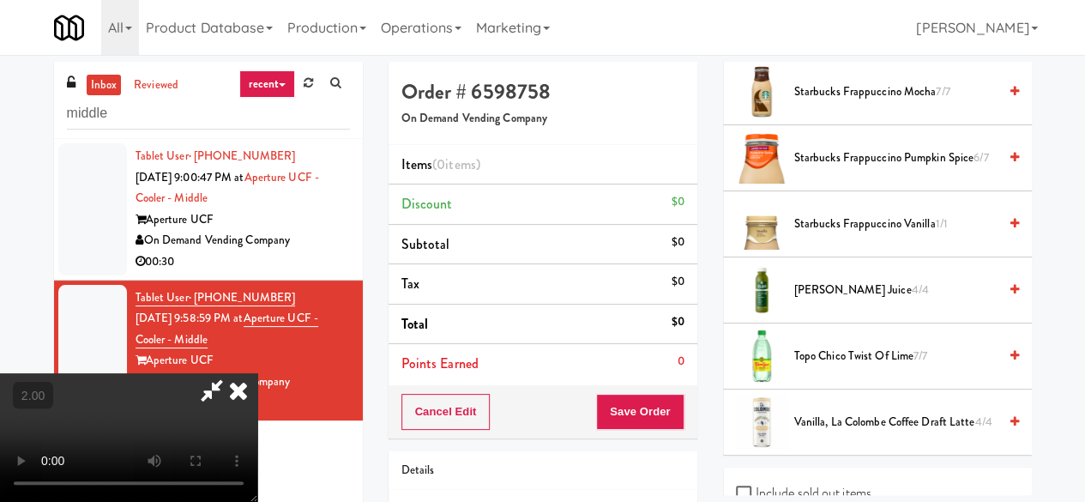
scroll to position [1973, 0]
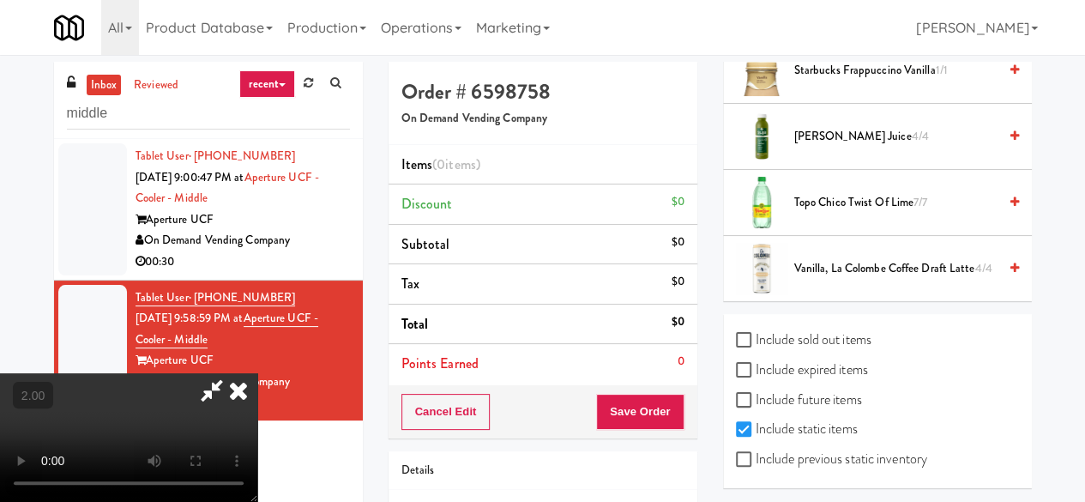
click at [742, 472] on label "Include previous static inventory" at bounding box center [831, 459] width 191 height 26
click at [742, 467] on input "Include previous static inventory" at bounding box center [746, 460] width 20 height 14
checkbox input "true"
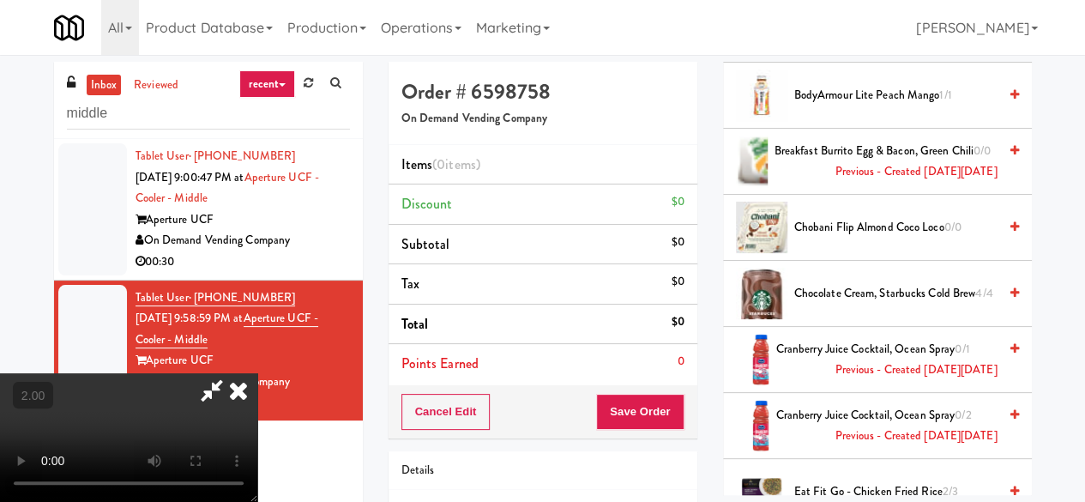
scroll to position [0, 0]
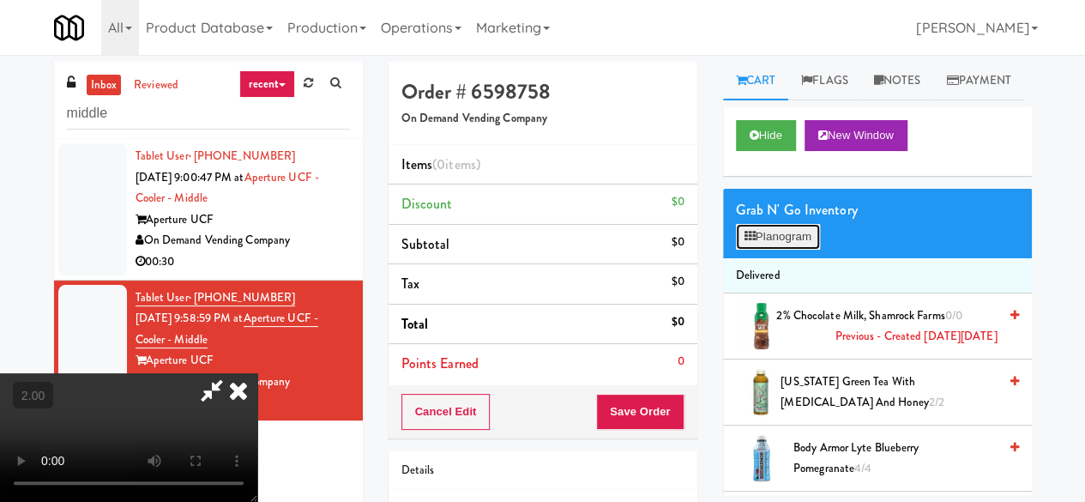
click at [770, 250] on button "Planogram" at bounding box center [778, 237] width 84 height 26
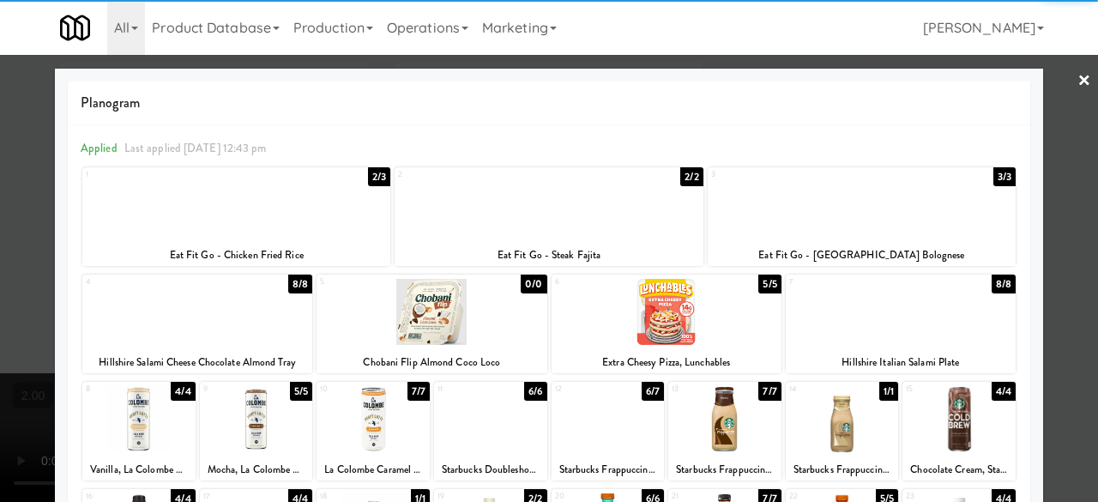
click at [901, 331] on div at bounding box center [901, 312] width 230 height 66
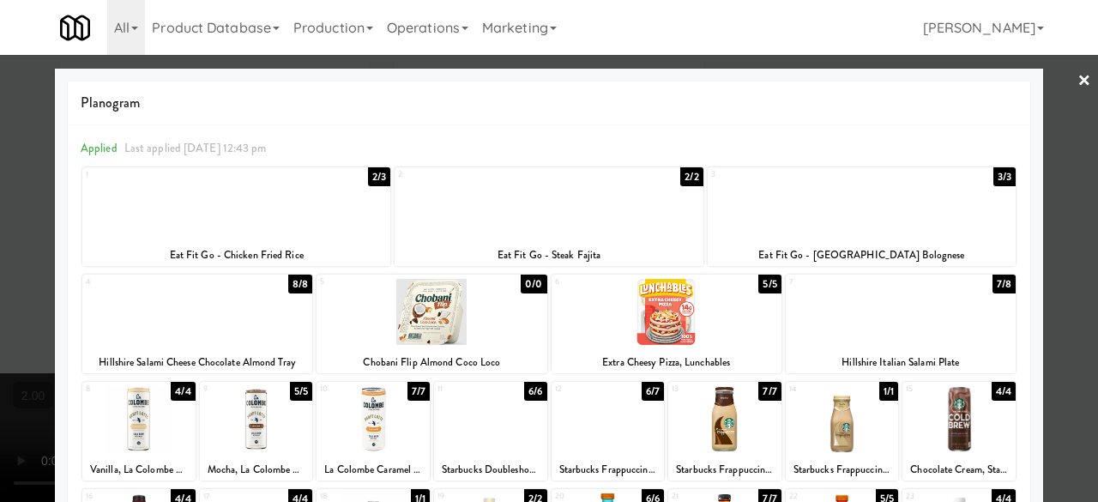
click at [1064, 232] on div at bounding box center [549, 251] width 1098 height 502
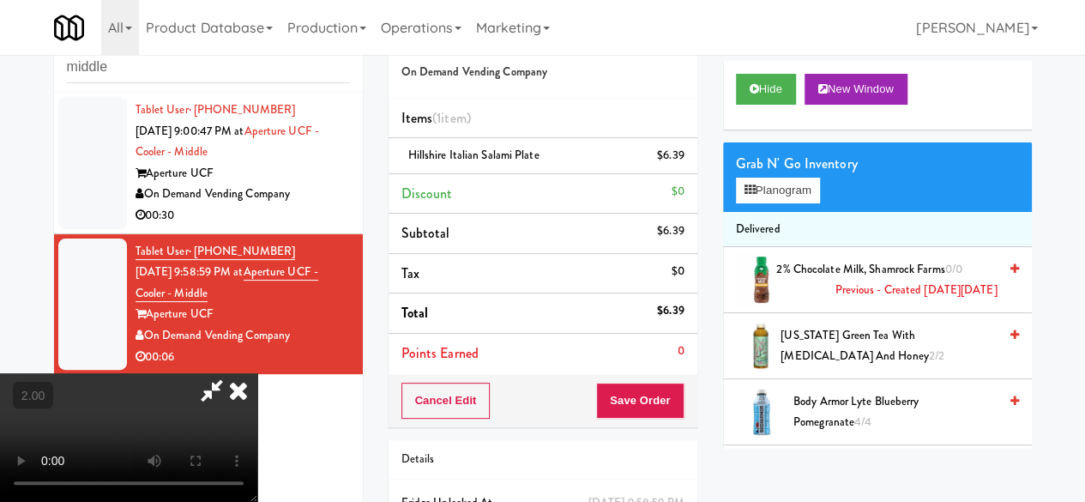
scroll to position [86, 0]
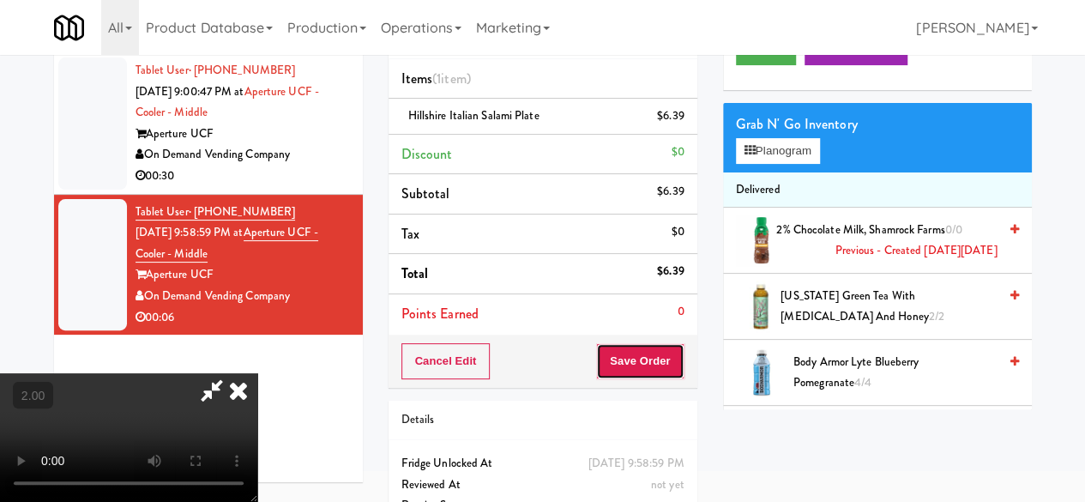
click at [678, 348] on button "Save Order" at bounding box center [639, 361] width 87 height 36
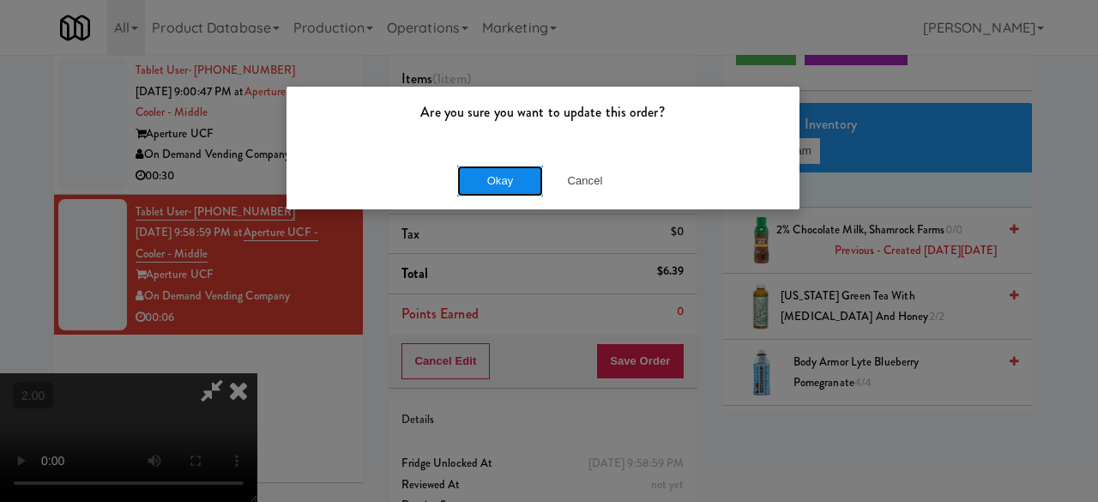
click at [531, 188] on button "Okay" at bounding box center [500, 181] width 86 height 31
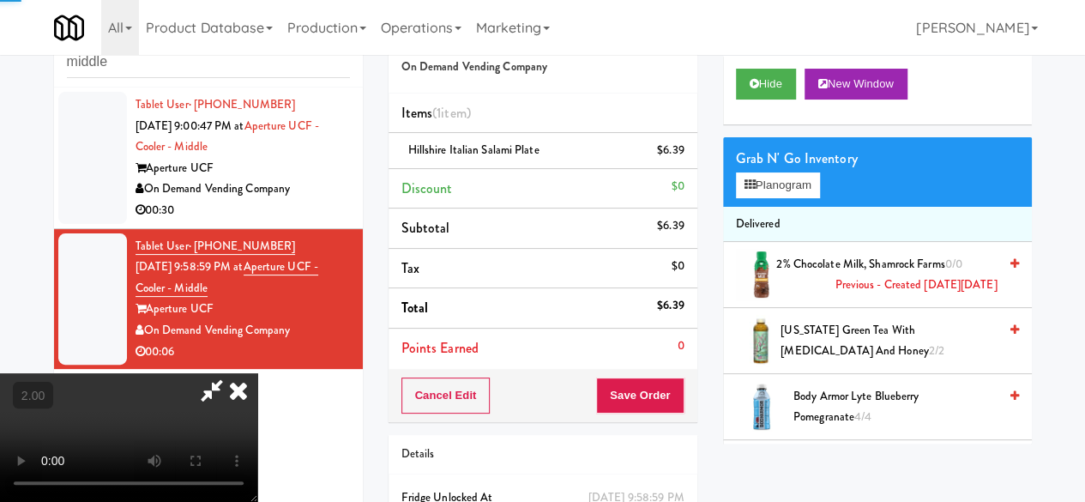
scroll to position [0, 0]
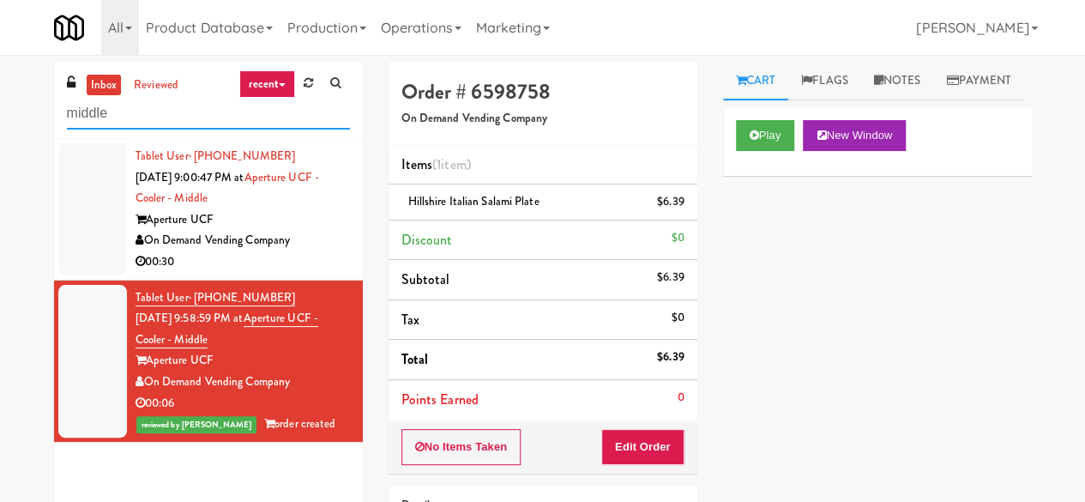
click at [235, 111] on input "middle" at bounding box center [208, 114] width 283 height 32
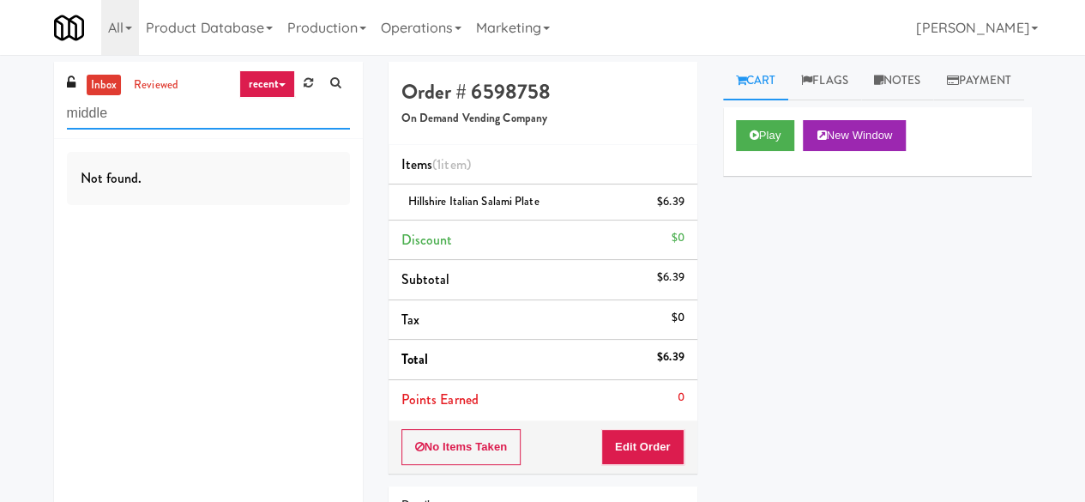
click at [228, 111] on input "middle" at bounding box center [208, 114] width 283 height 32
type input "c"
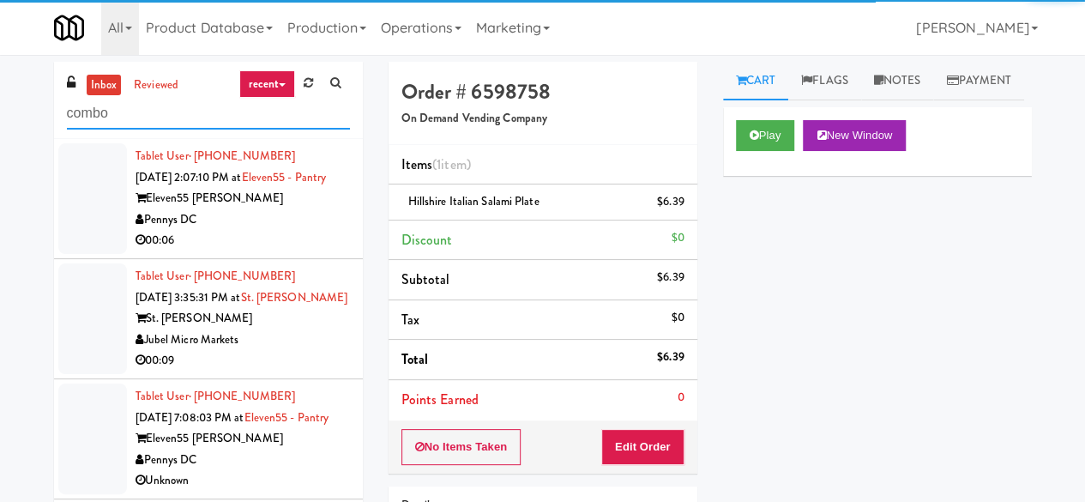
type input "combo"
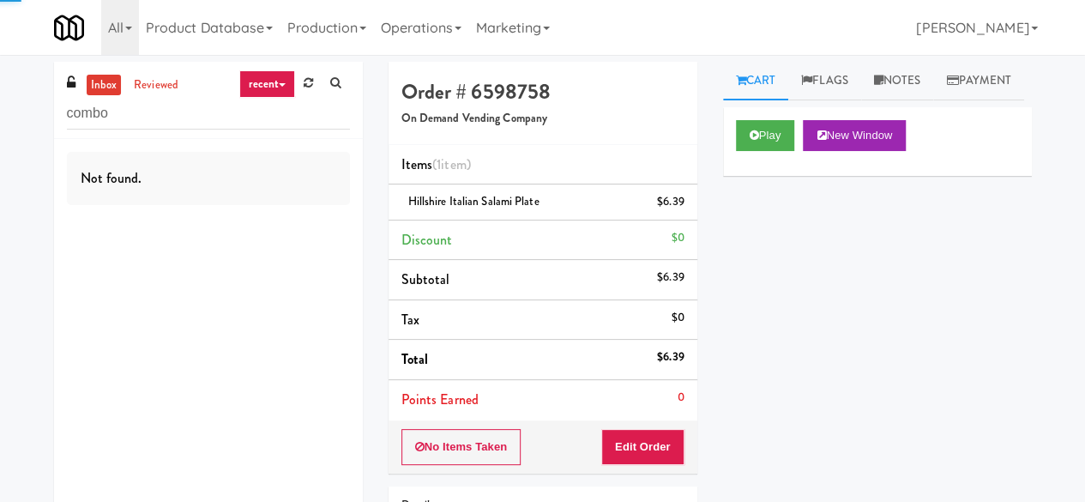
click at [295, 246] on div "Not found." at bounding box center [208, 353] width 309 height 429
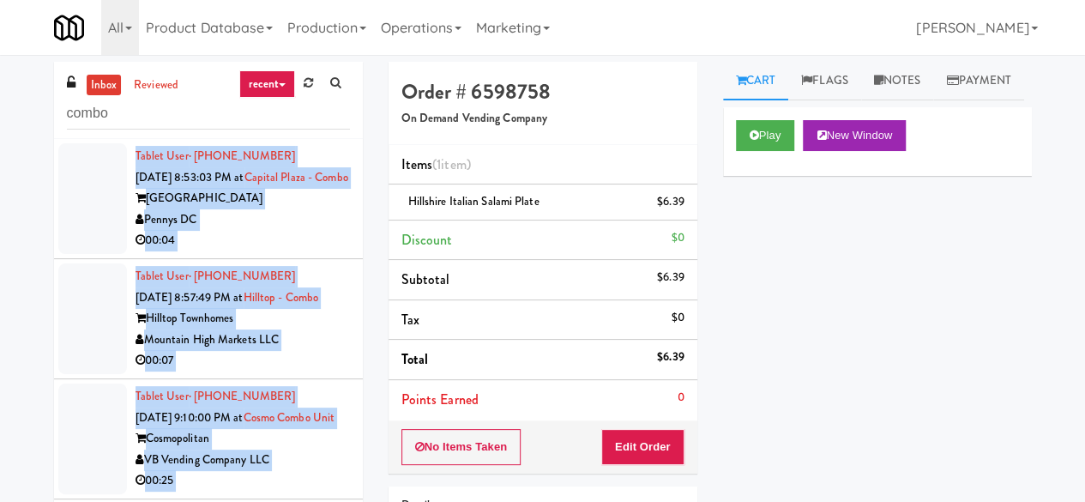
click at [297, 231] on div "Pennys DC" at bounding box center [243, 219] width 214 height 21
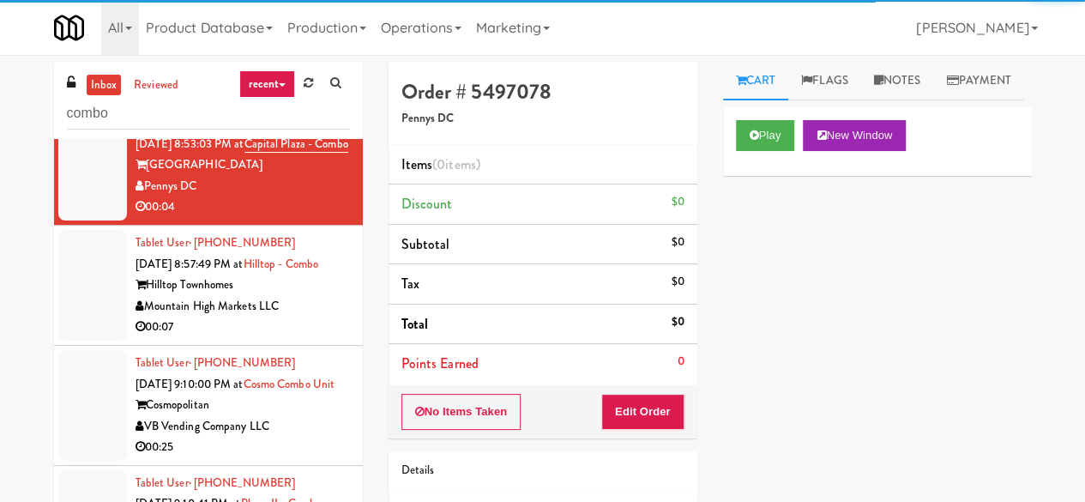
scroll to position [86, 0]
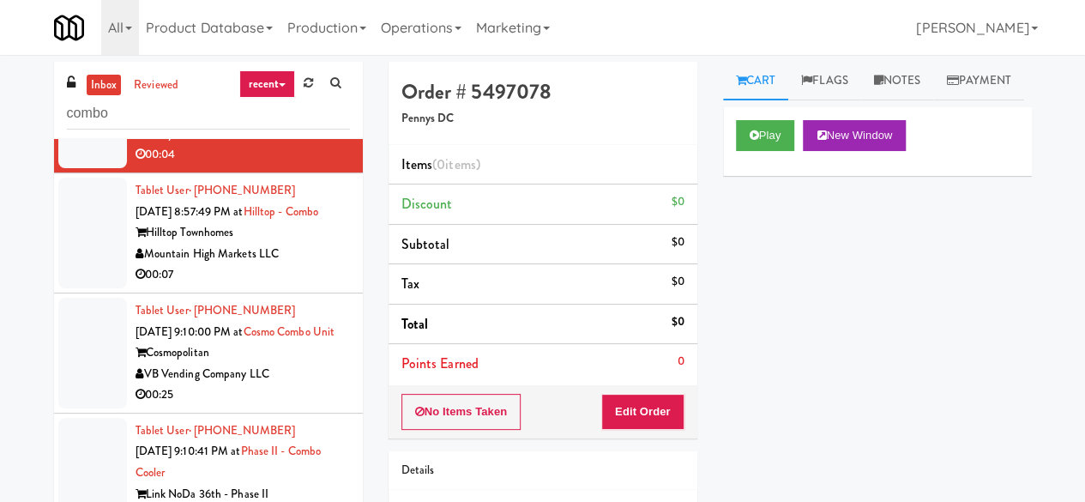
click at [311, 244] on div "Hilltop Townhomes" at bounding box center [243, 232] width 214 height 21
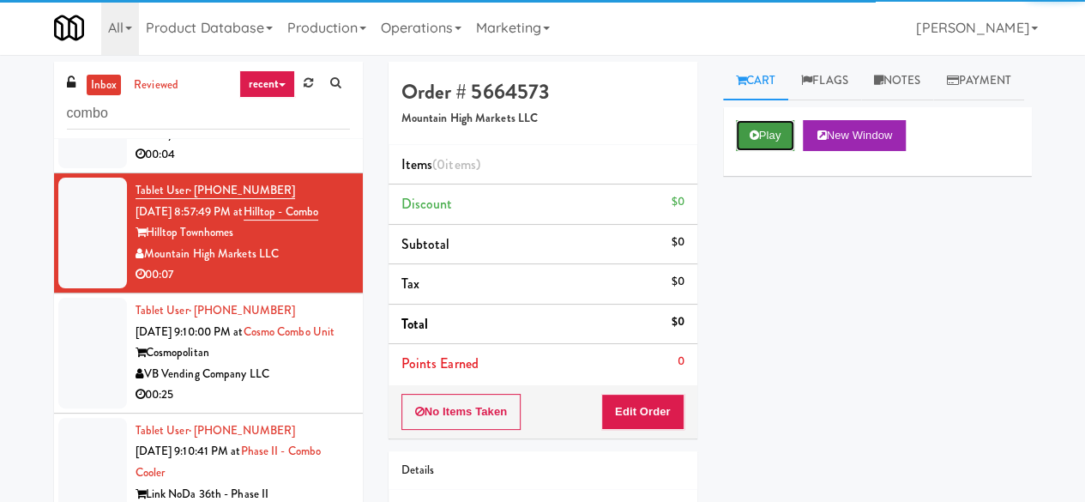
click at [768, 151] on button "Play" at bounding box center [765, 135] width 59 height 31
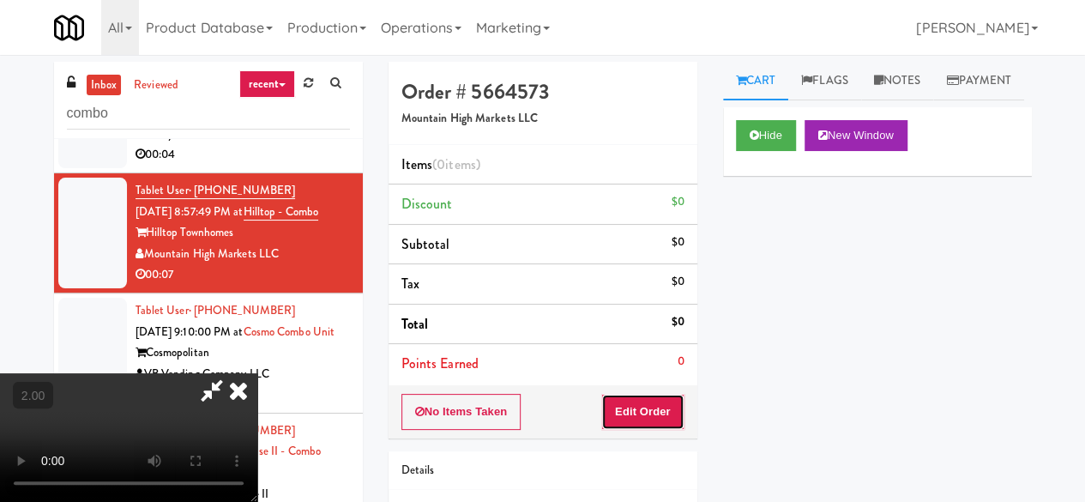
click at [657, 404] on button "Edit Order" at bounding box center [642, 412] width 83 height 36
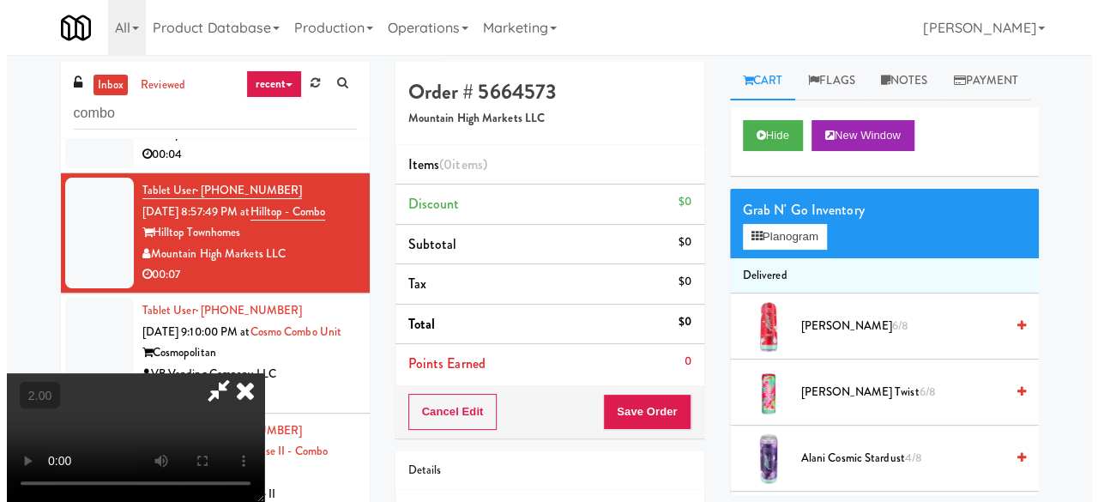
scroll to position [35, 0]
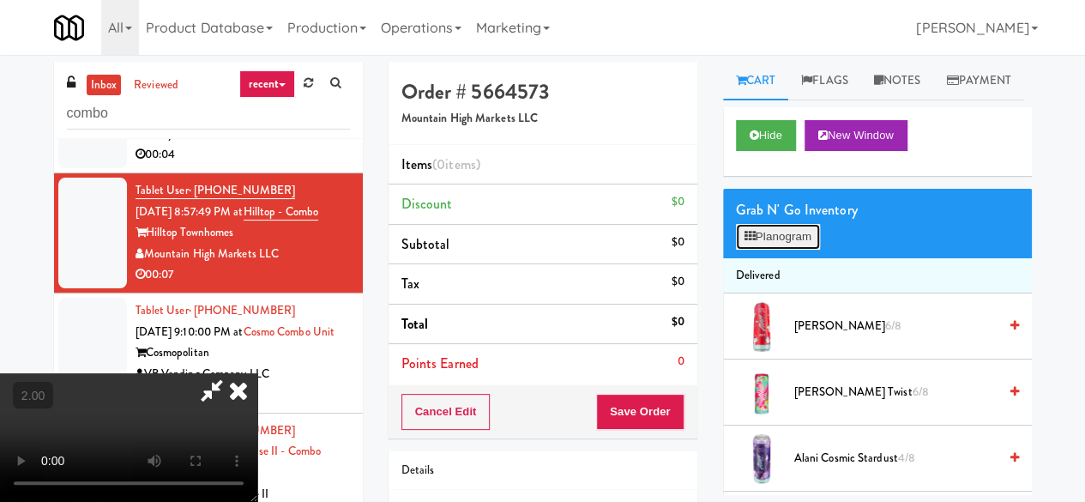
click at [790, 250] on button "Planogram" at bounding box center [778, 237] width 84 height 26
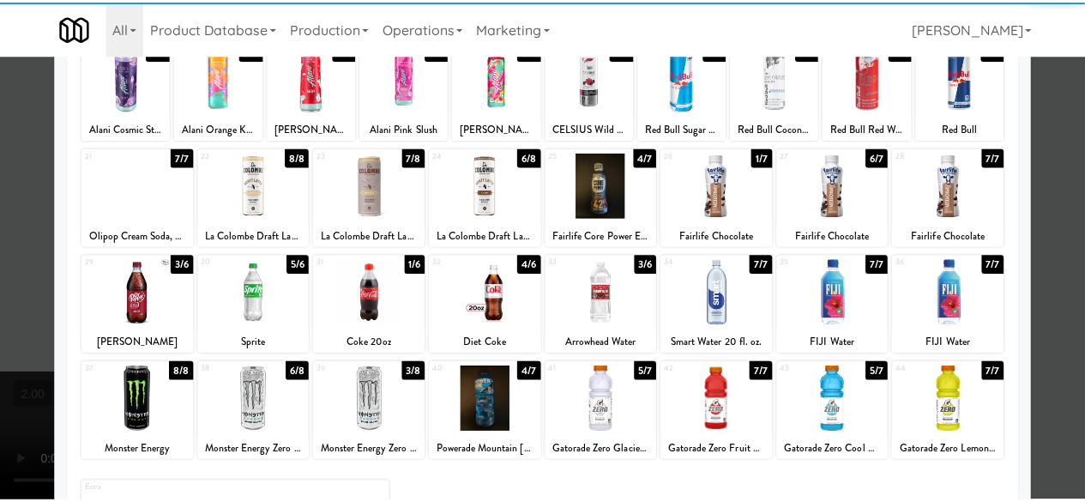
scroll to position [340, 0]
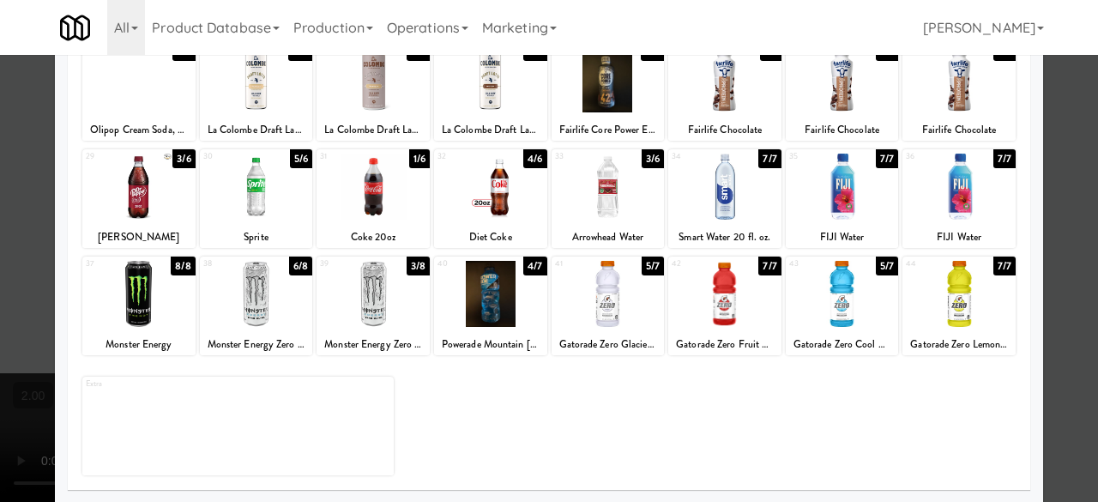
click at [517, 210] on div at bounding box center [490, 187] width 113 height 66
click at [516, 209] on div at bounding box center [490, 187] width 113 height 66
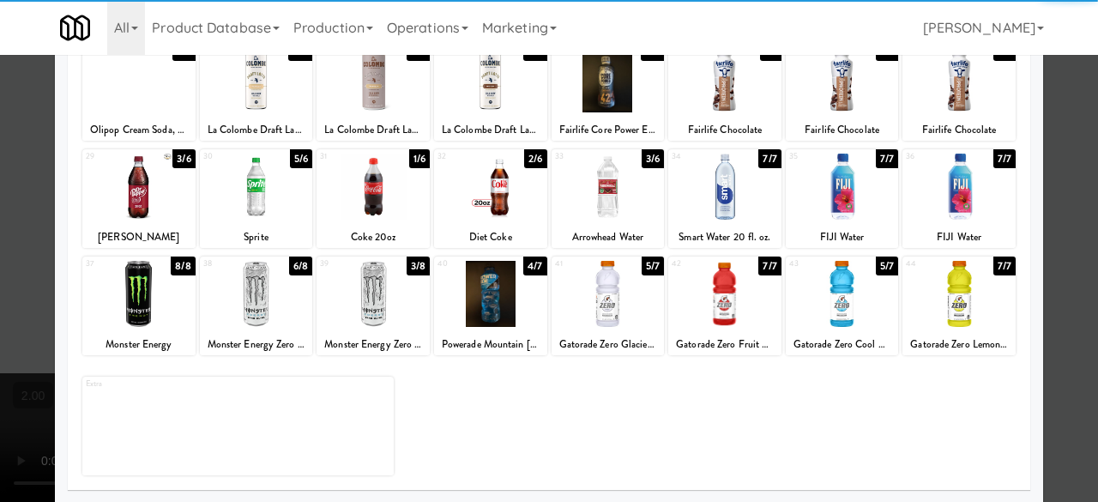
click at [1038, 160] on div at bounding box center [549, 251] width 1098 height 502
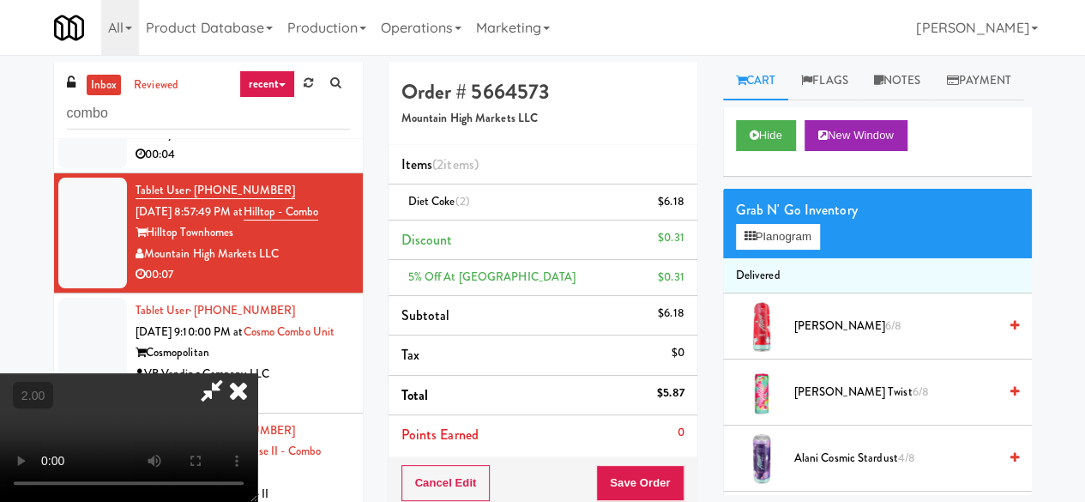
click at [232, 373] on icon at bounding box center [211, 390] width 39 height 34
click at [628, 465] on button "Save Order" at bounding box center [639, 483] width 87 height 36
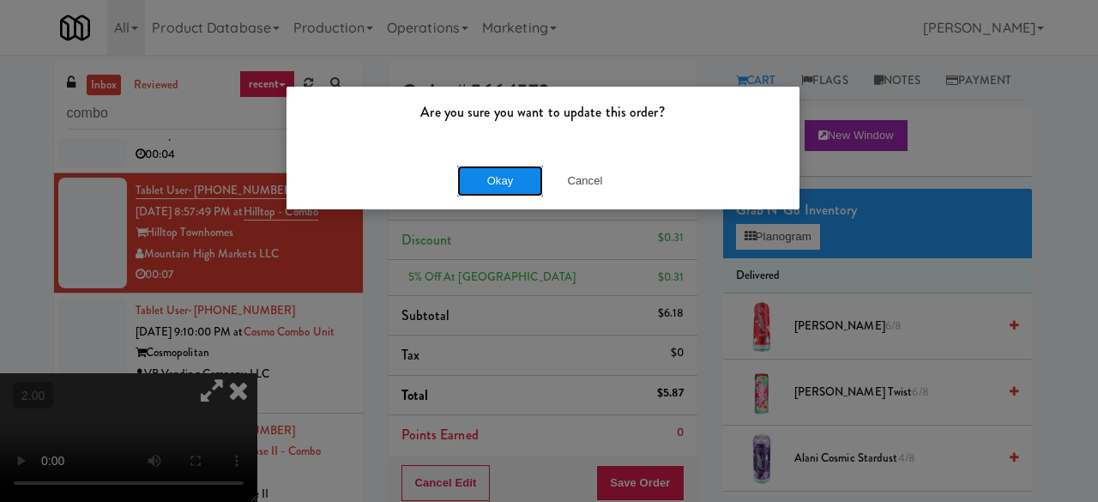
click at [508, 187] on button "Okay" at bounding box center [500, 181] width 86 height 31
click at [508, 186] on button "Okay" at bounding box center [500, 181] width 86 height 31
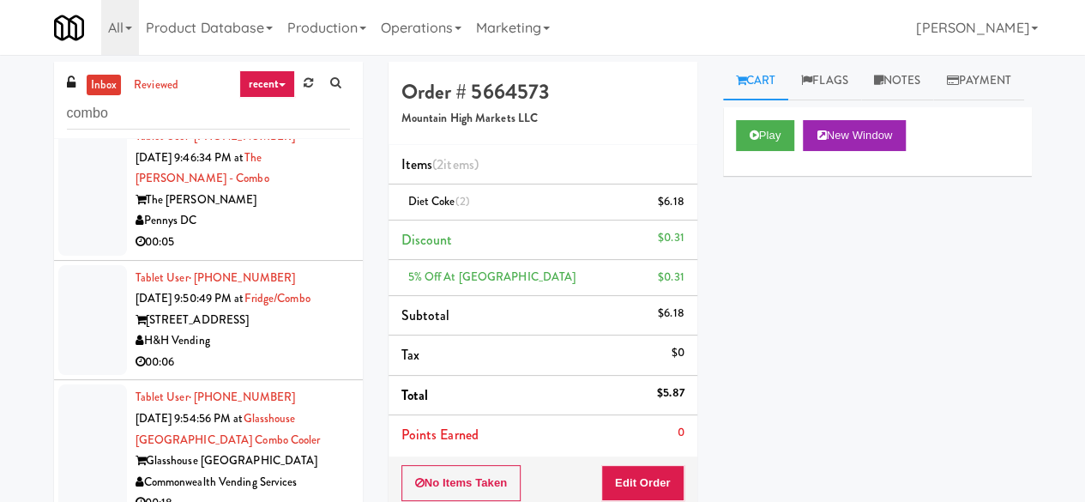
scroll to position [2487, 0]
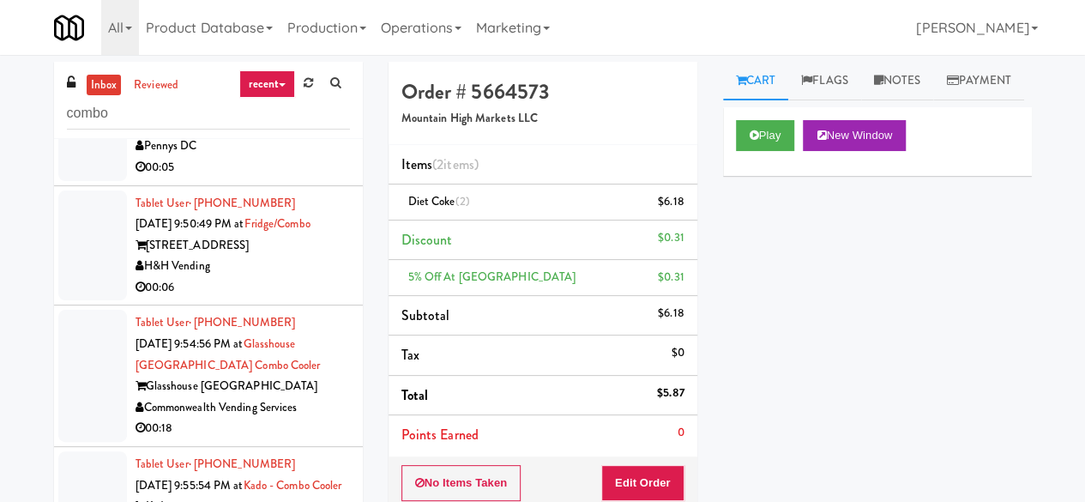
click at [260, 157] on div "Pennys DC" at bounding box center [243, 146] width 214 height 21
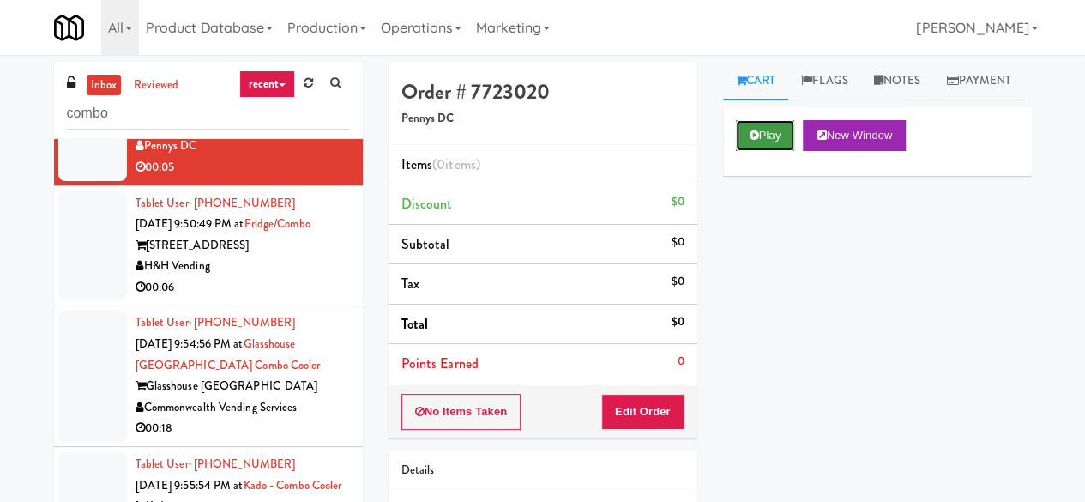
click at [794, 151] on button "Play" at bounding box center [765, 135] width 59 height 31
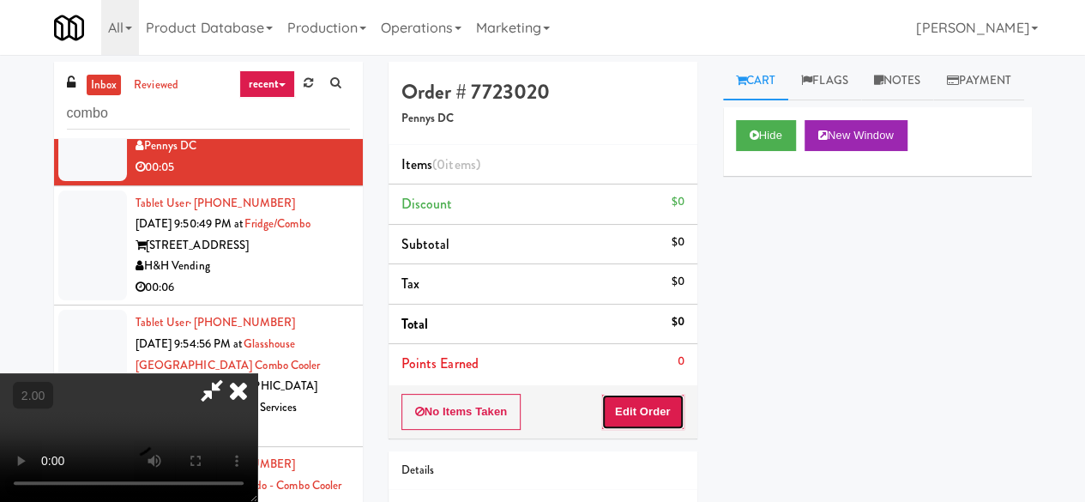
click at [645, 406] on button "Edit Order" at bounding box center [642, 412] width 83 height 36
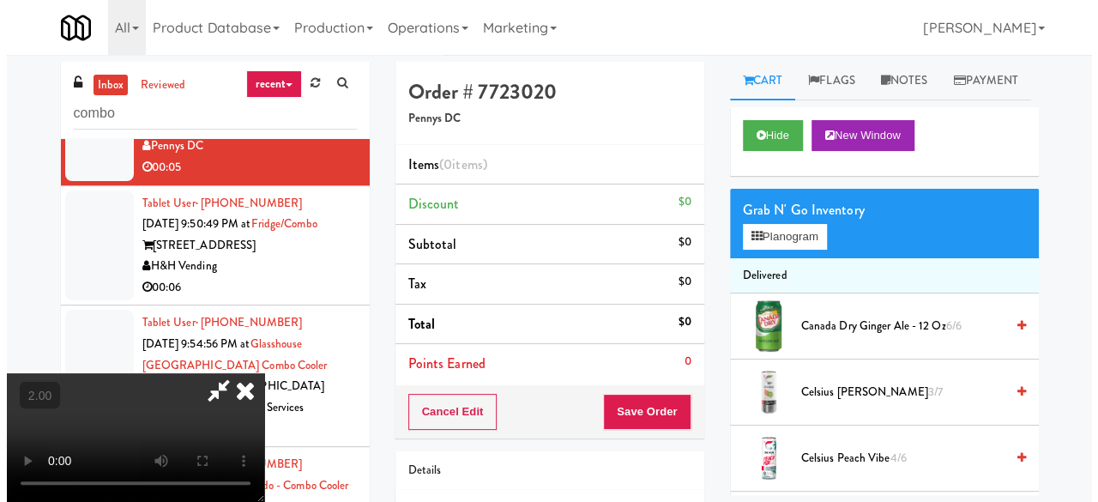
scroll to position [35, 0]
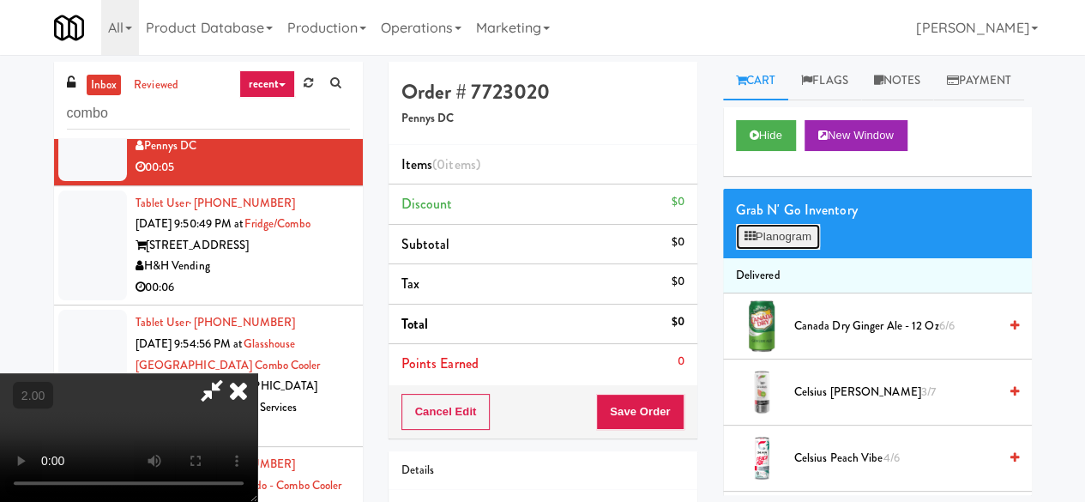
click at [768, 250] on button "Planogram" at bounding box center [778, 237] width 84 height 26
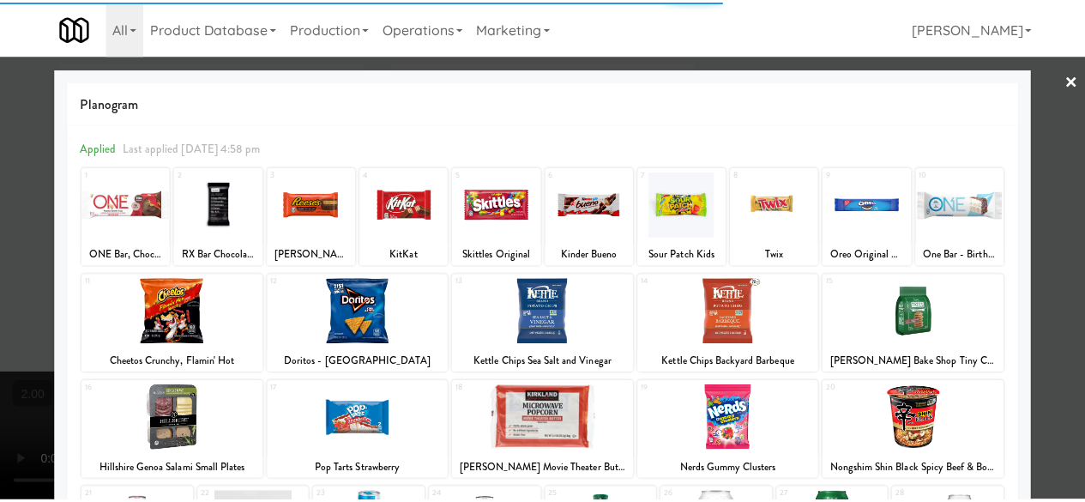
scroll to position [340, 0]
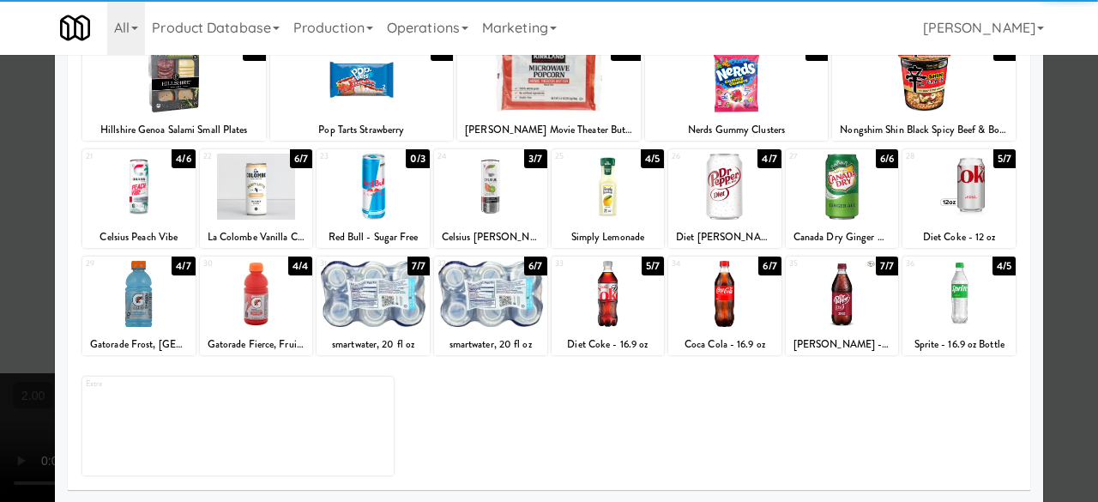
click at [938, 223] on div "28 5/7 Diet Coke - 12 oz" at bounding box center [958, 198] width 113 height 99
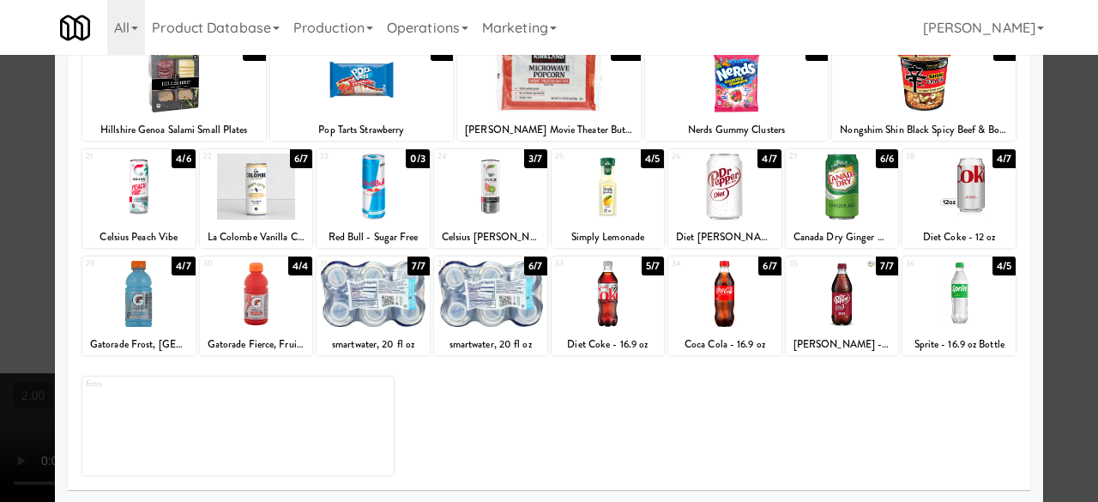
click at [1040, 181] on div at bounding box center [549, 251] width 1098 height 502
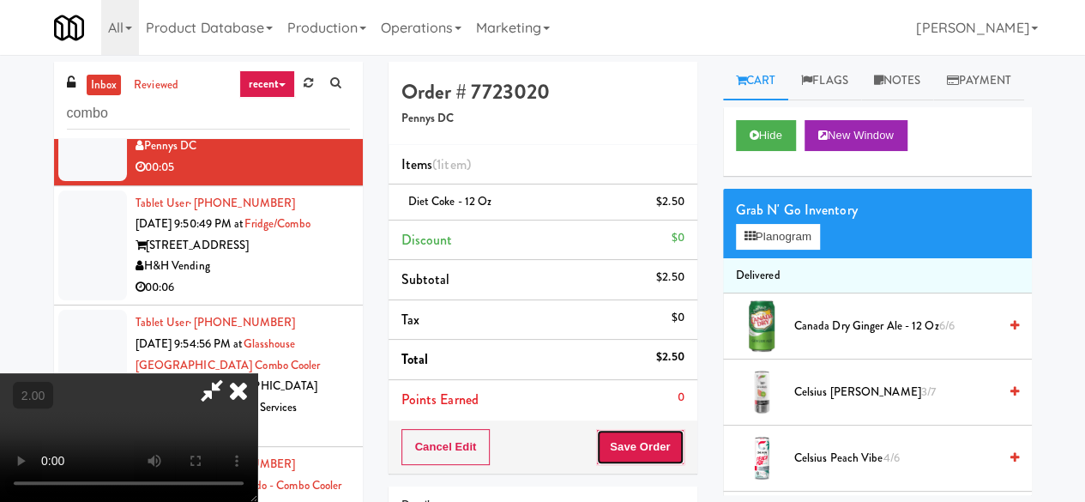
click at [657, 437] on button "Save Order" at bounding box center [639, 447] width 87 height 36
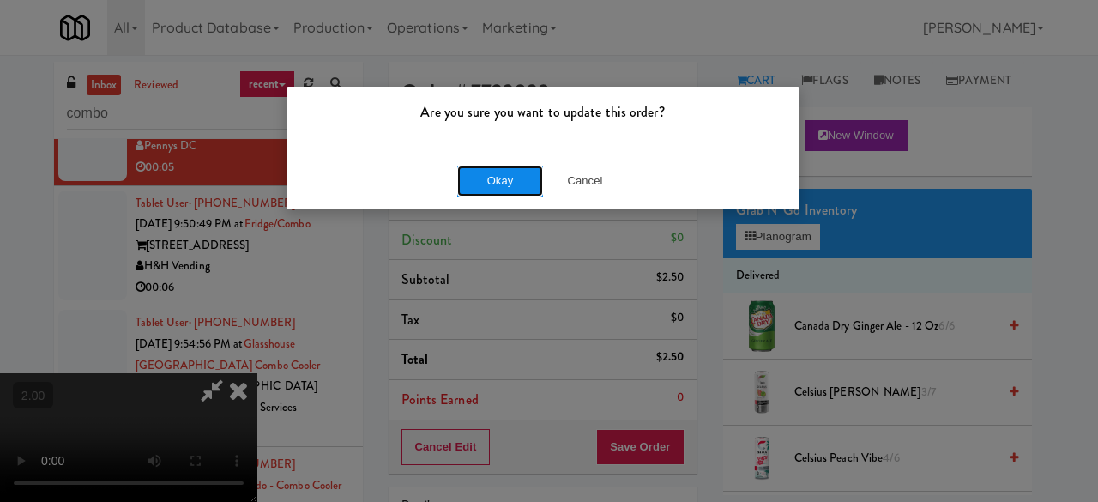
click at [523, 190] on button "Okay" at bounding box center [500, 181] width 86 height 31
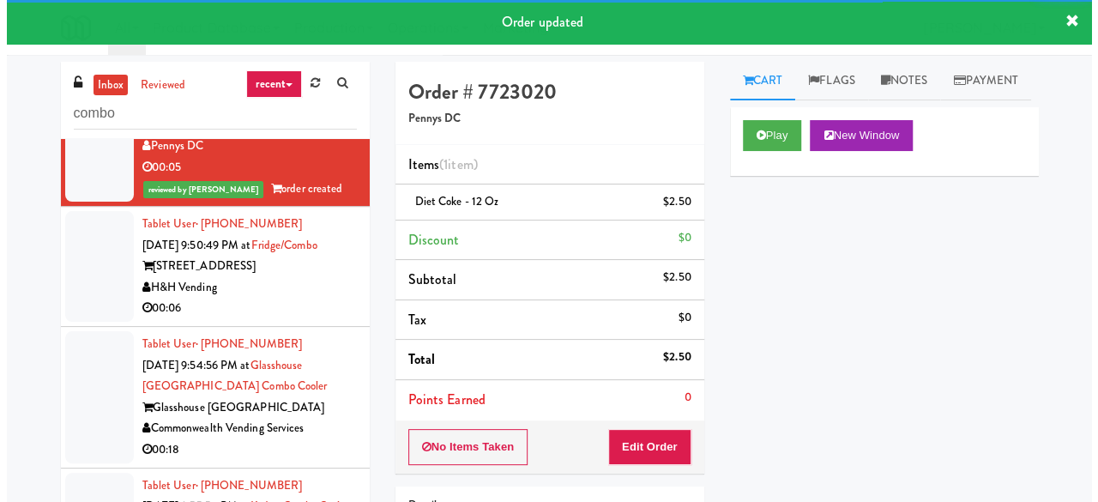
scroll to position [2659, 0]
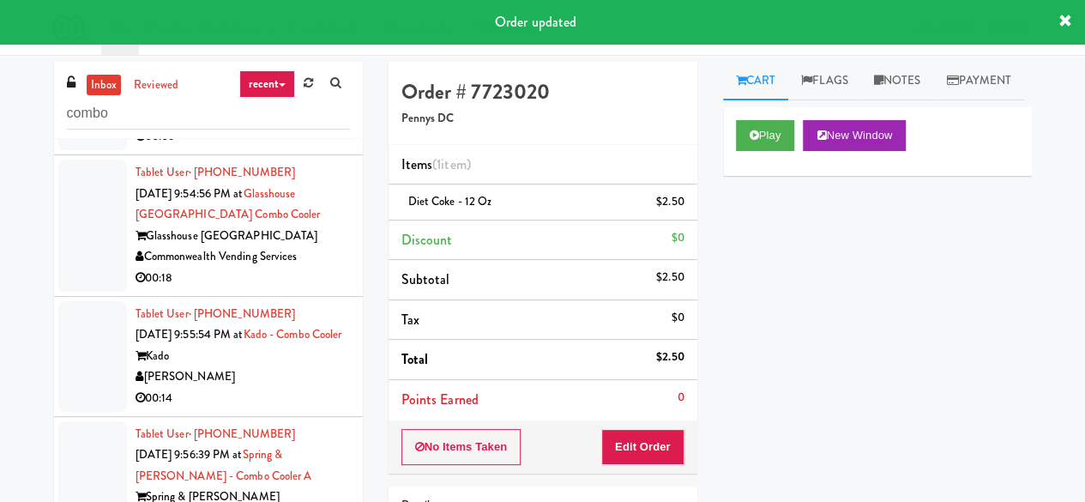
click at [286, 105] on div "[STREET_ADDRESS]" at bounding box center [243, 94] width 214 height 21
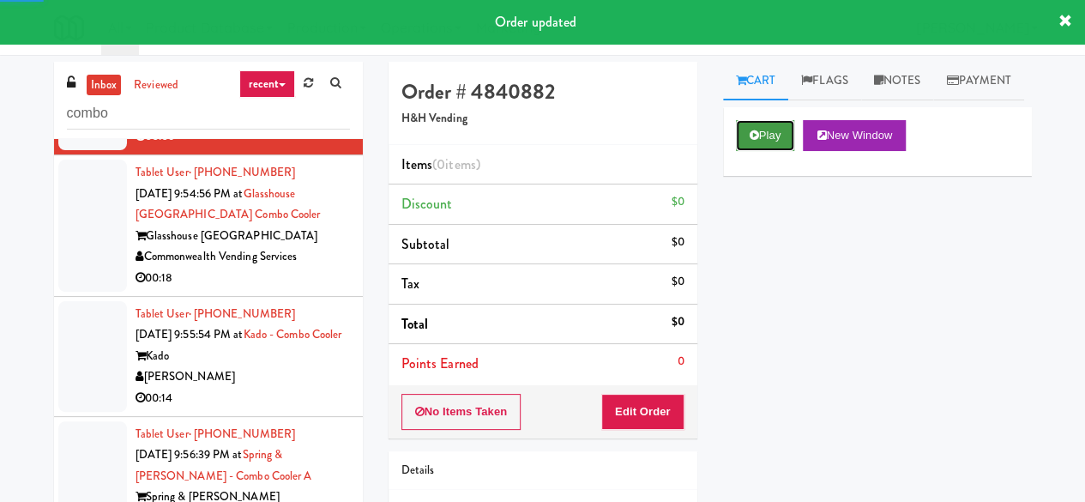
click at [768, 151] on button "Play" at bounding box center [765, 135] width 59 height 31
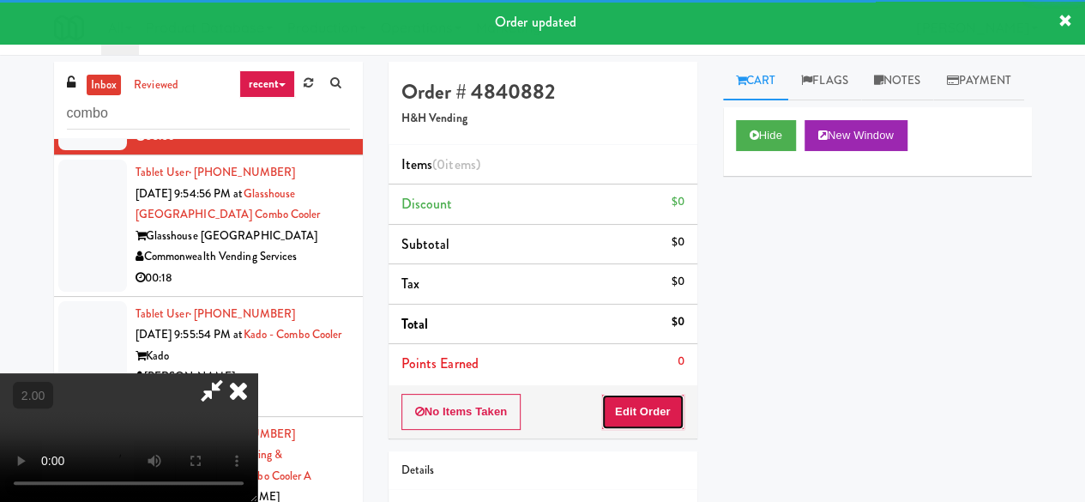
click at [635, 397] on button "Edit Order" at bounding box center [642, 412] width 83 height 36
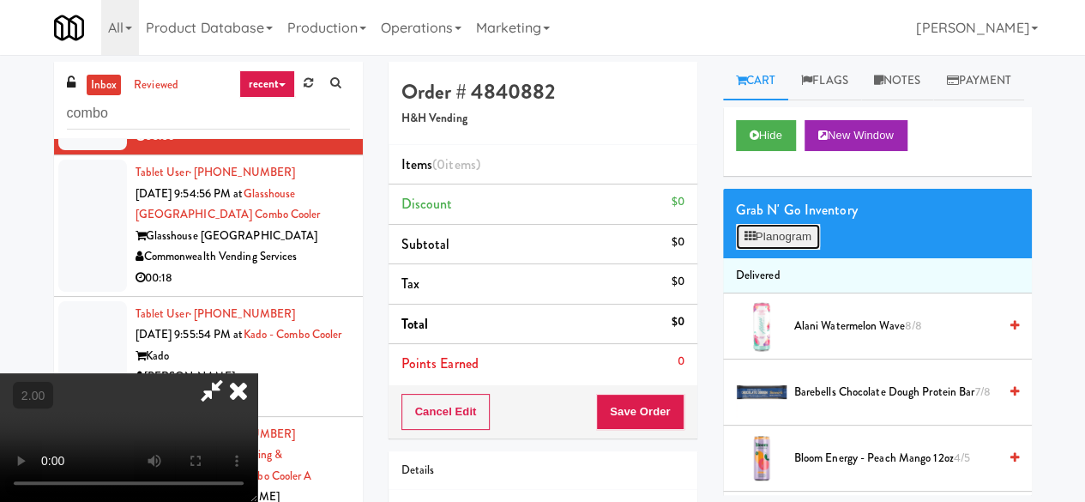
click at [781, 250] on button "Planogram" at bounding box center [778, 237] width 84 height 26
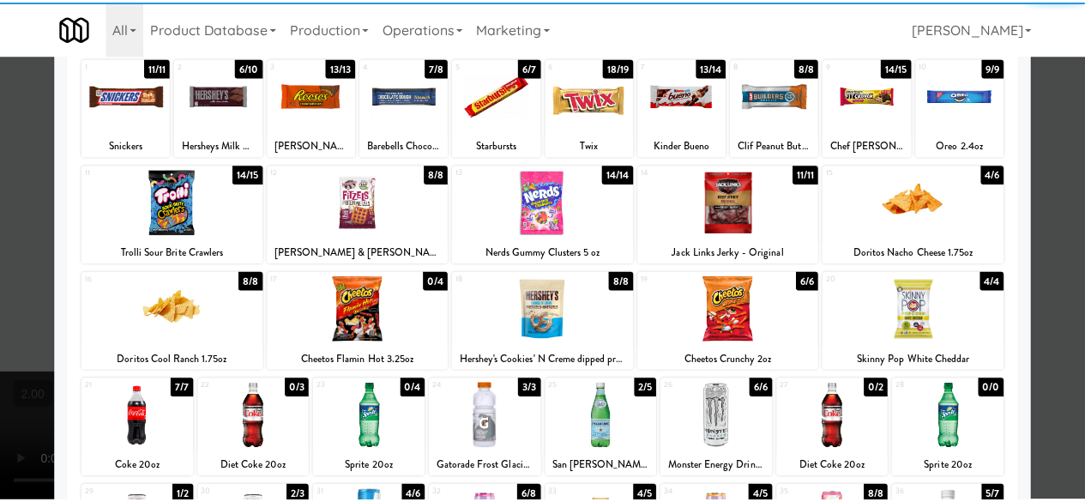
scroll to position [172, 0]
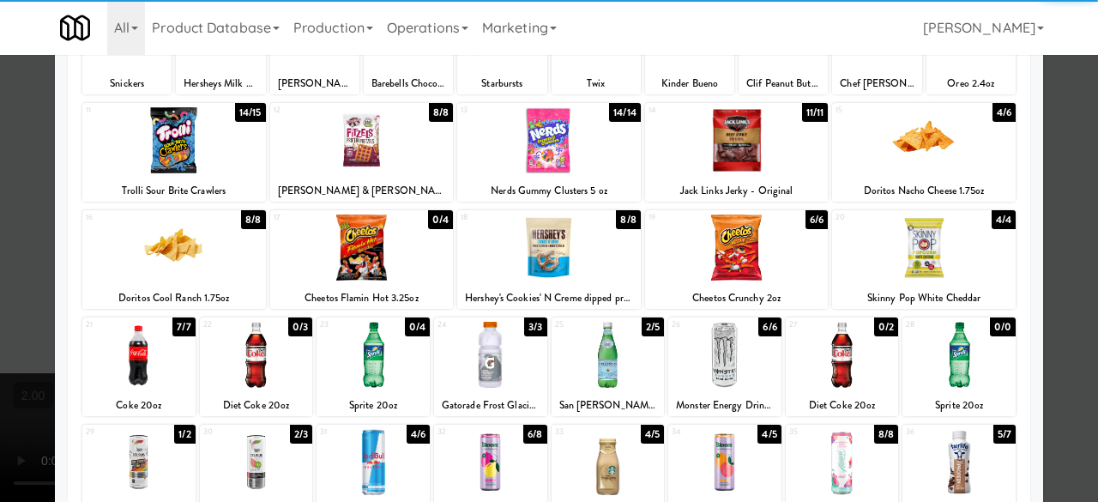
click at [604, 360] on div at bounding box center [608, 355] width 113 height 66
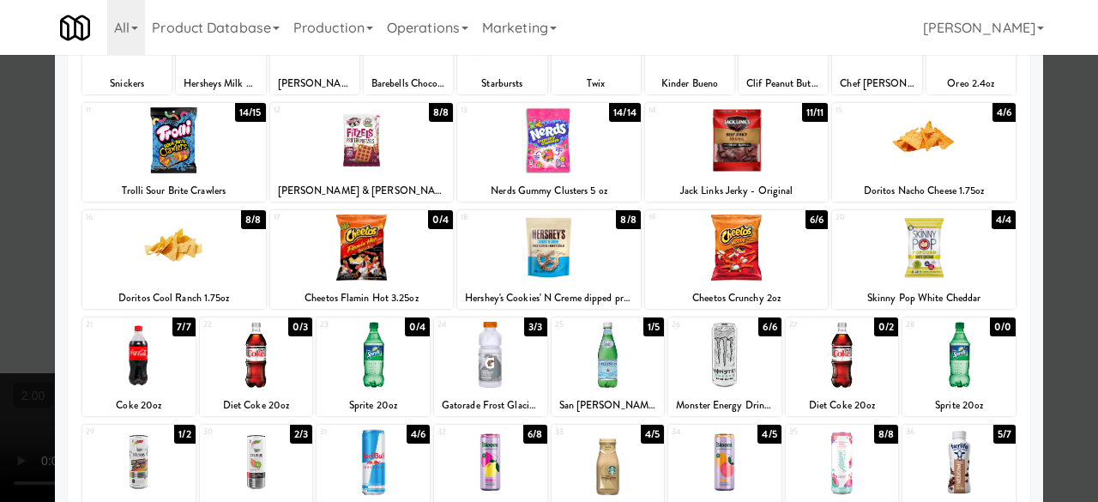
click at [1081, 243] on div at bounding box center [549, 251] width 1098 height 502
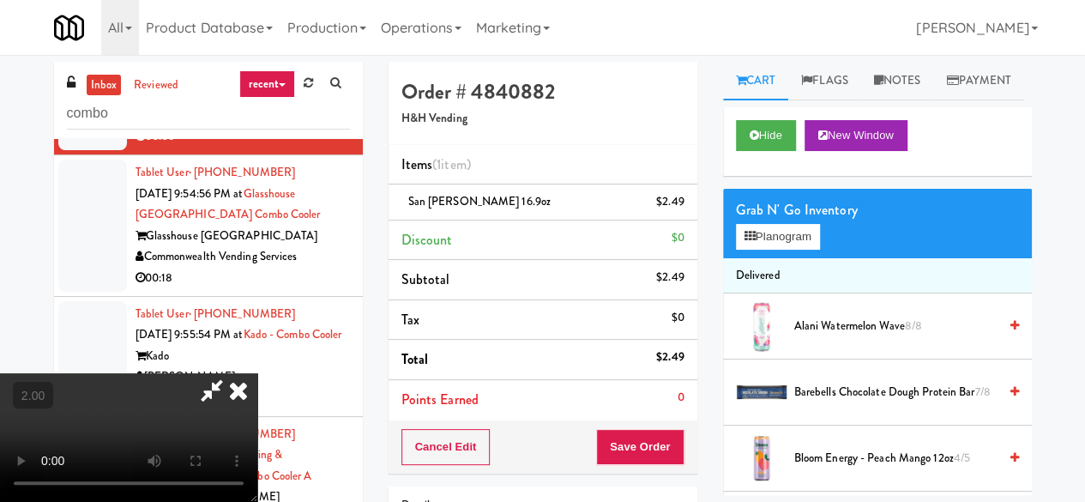
click at [232, 373] on icon at bounding box center [211, 390] width 39 height 34
drag, startPoint x: 602, startPoint y: 159, endPoint x: 603, endPoint y: 213, distance: 54.0
click at [232, 373] on icon at bounding box center [211, 390] width 39 height 34
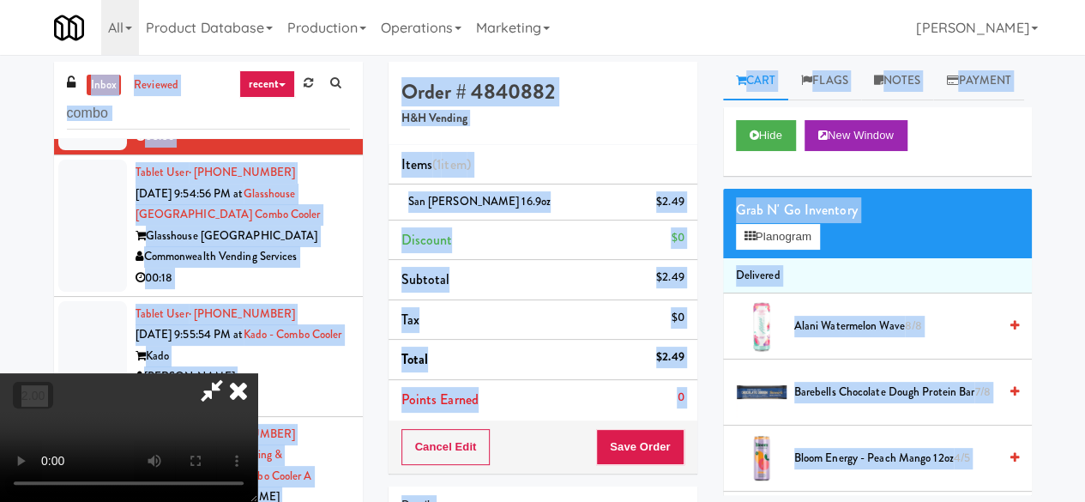
click at [232, 373] on icon at bounding box center [211, 390] width 39 height 34
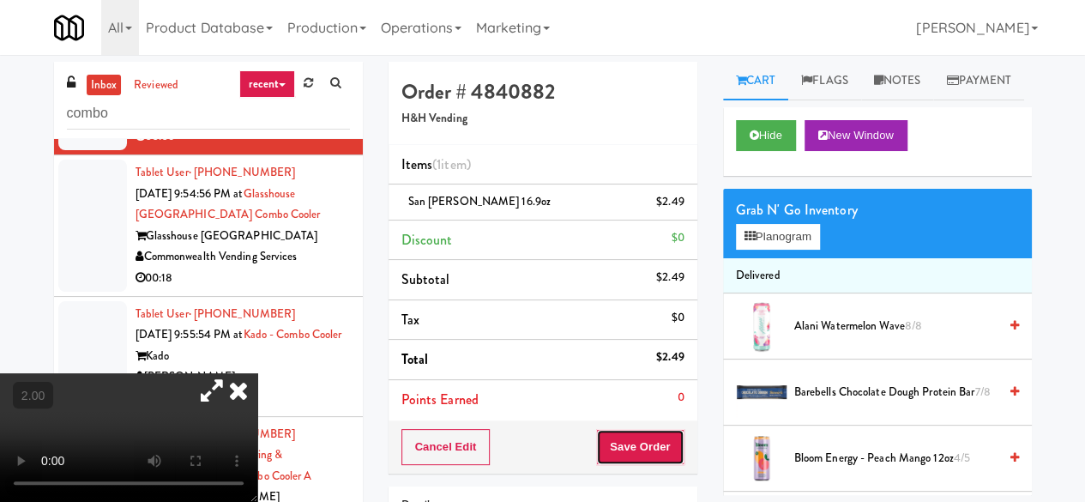
click at [648, 431] on button "Save Order" at bounding box center [639, 447] width 87 height 36
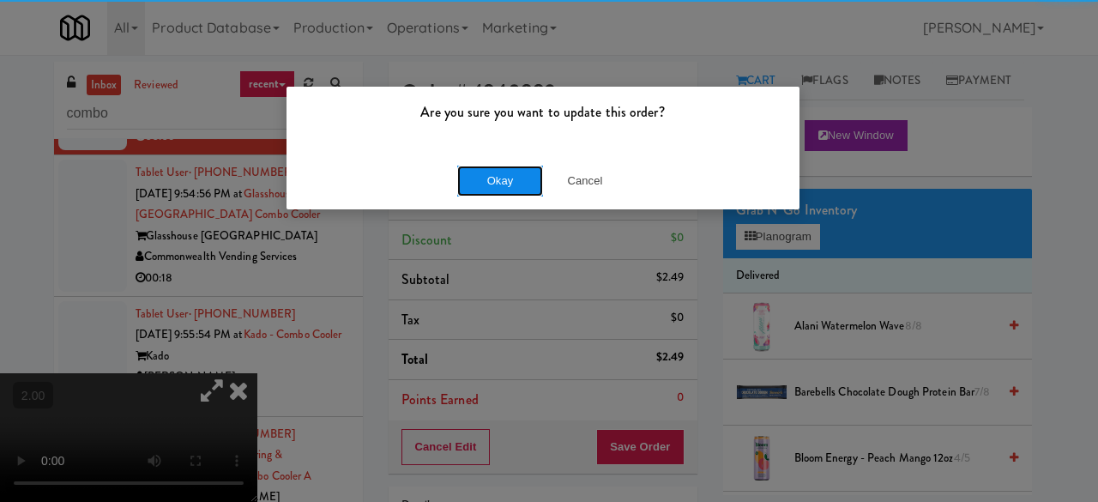
click at [519, 178] on button "Okay" at bounding box center [500, 181] width 86 height 31
click at [518, 178] on button "Okay" at bounding box center [500, 181] width 86 height 31
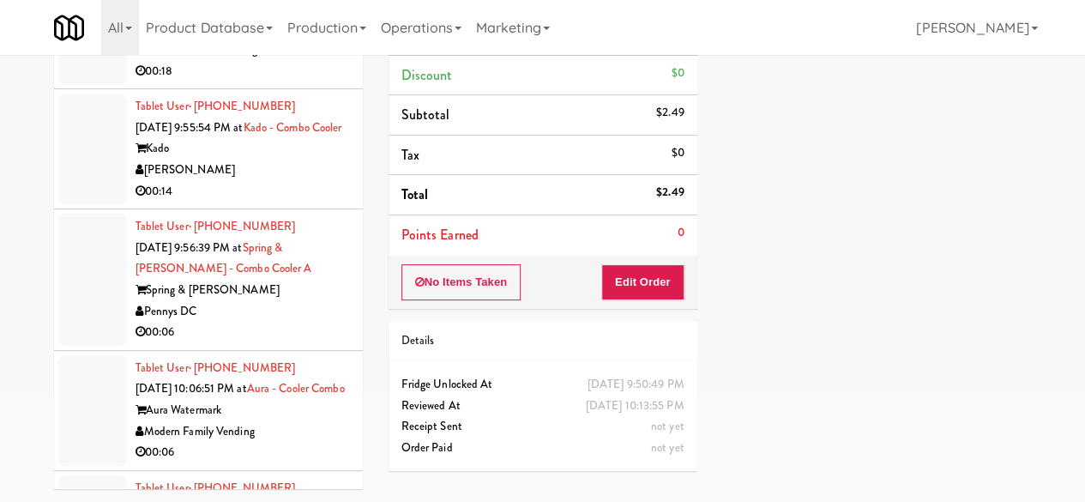
scroll to position [2706, 0]
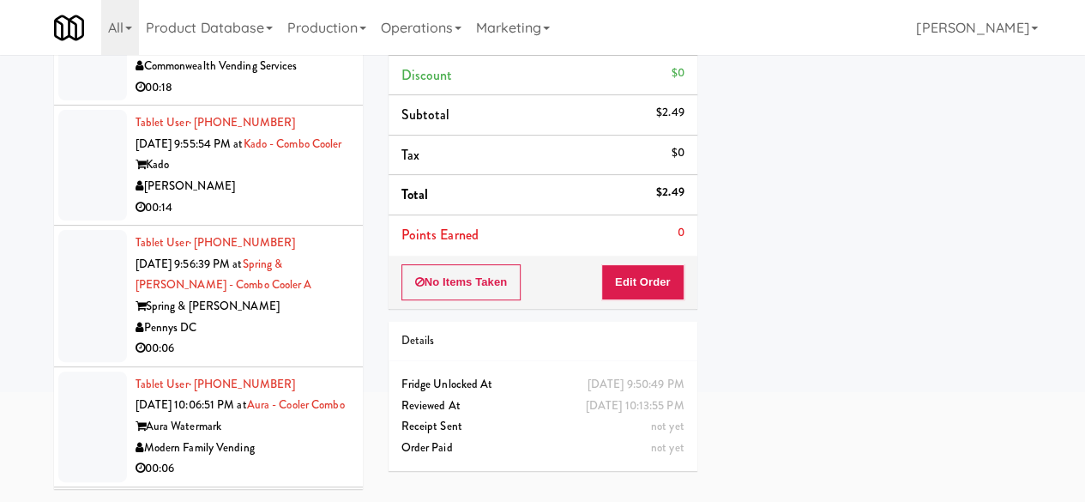
click at [314, 99] on div "00:18" at bounding box center [243, 87] width 214 height 21
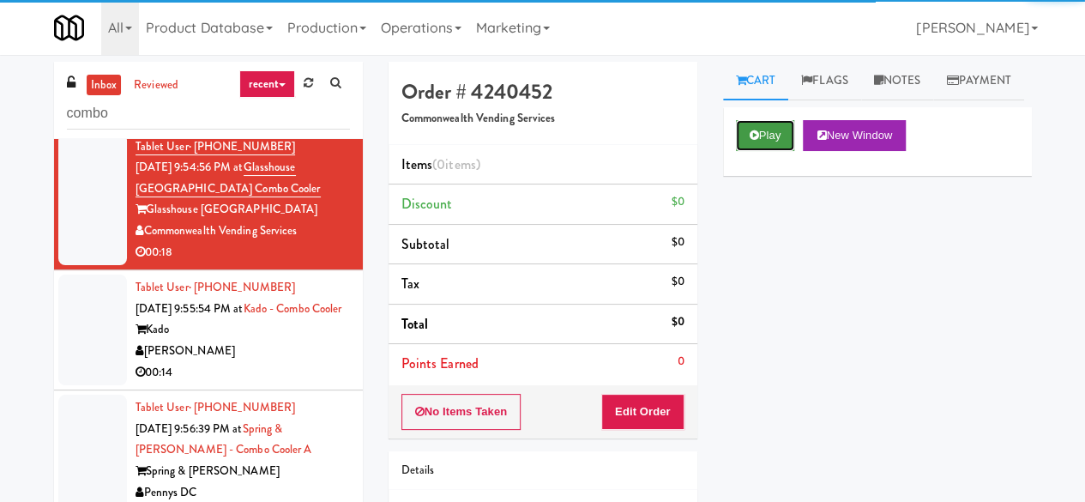
click at [748, 151] on button "Play" at bounding box center [765, 135] width 59 height 31
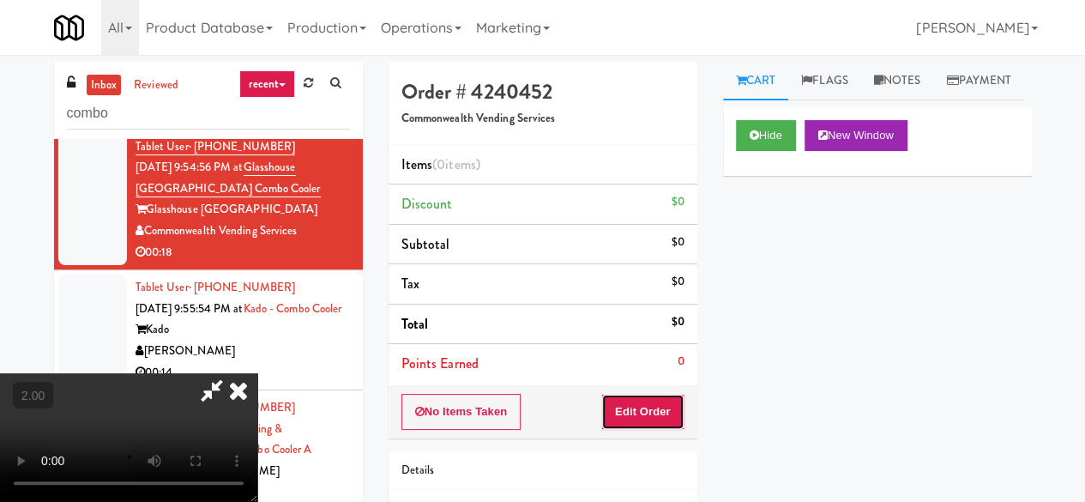
click at [663, 423] on button "Edit Order" at bounding box center [642, 412] width 83 height 36
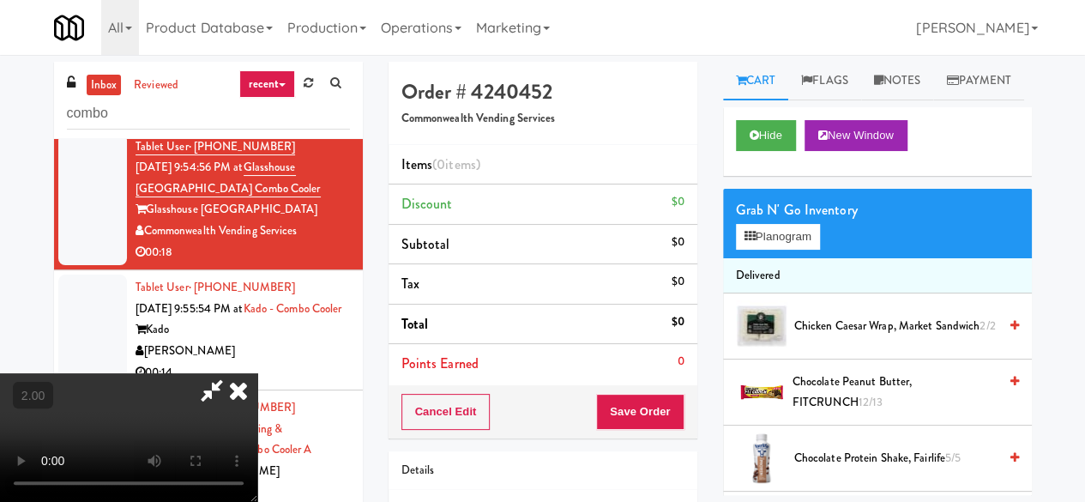
scroll to position [35, 0]
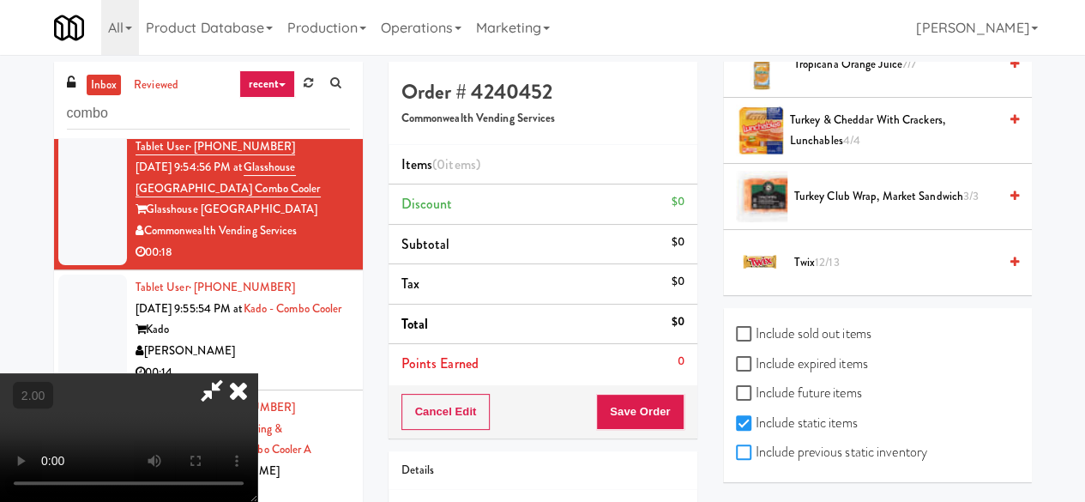
click at [745, 450] on input "Include previous static inventory" at bounding box center [746, 453] width 20 height 14
checkbox input "true"
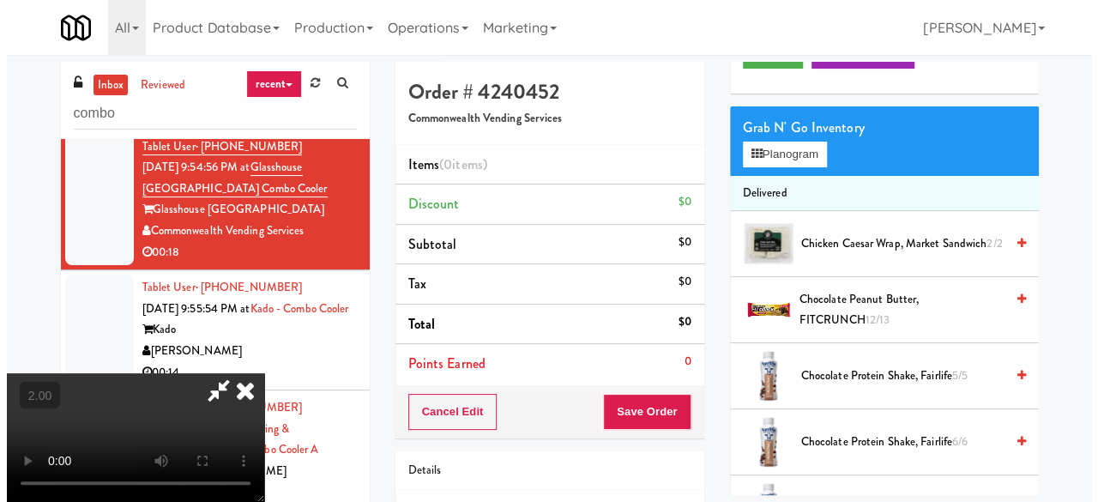
scroll to position [0, 0]
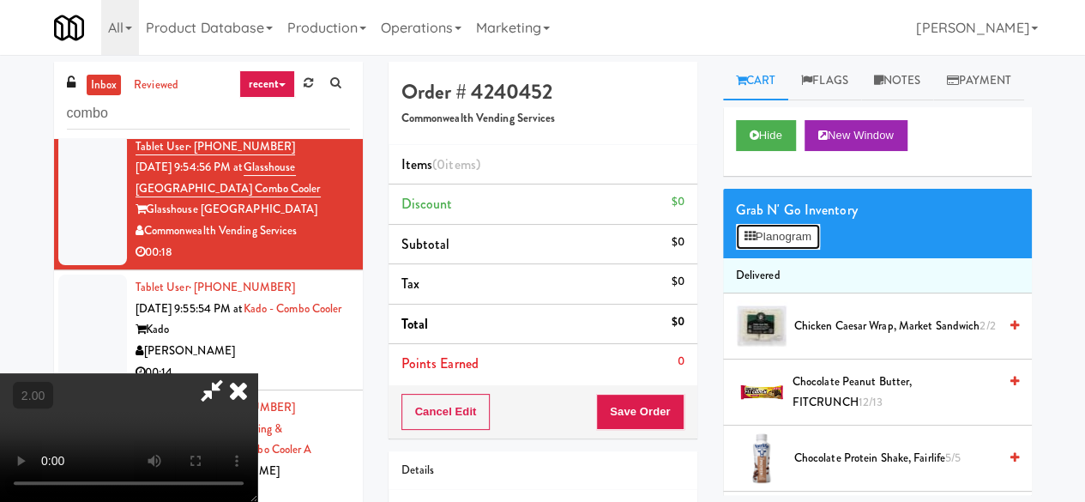
click at [791, 250] on button "Planogram" at bounding box center [778, 237] width 84 height 26
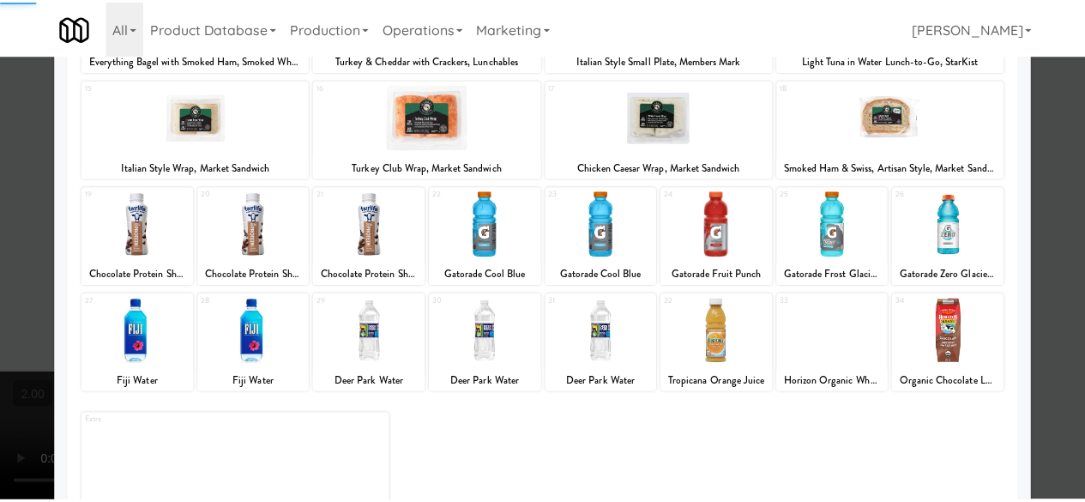
scroll to position [340, 0]
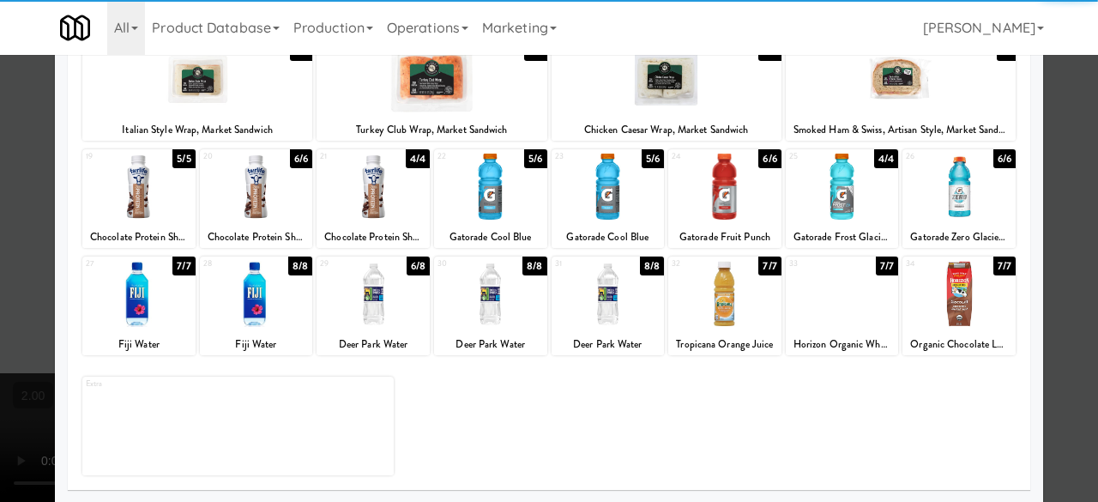
click at [375, 303] on div at bounding box center [372, 294] width 113 height 66
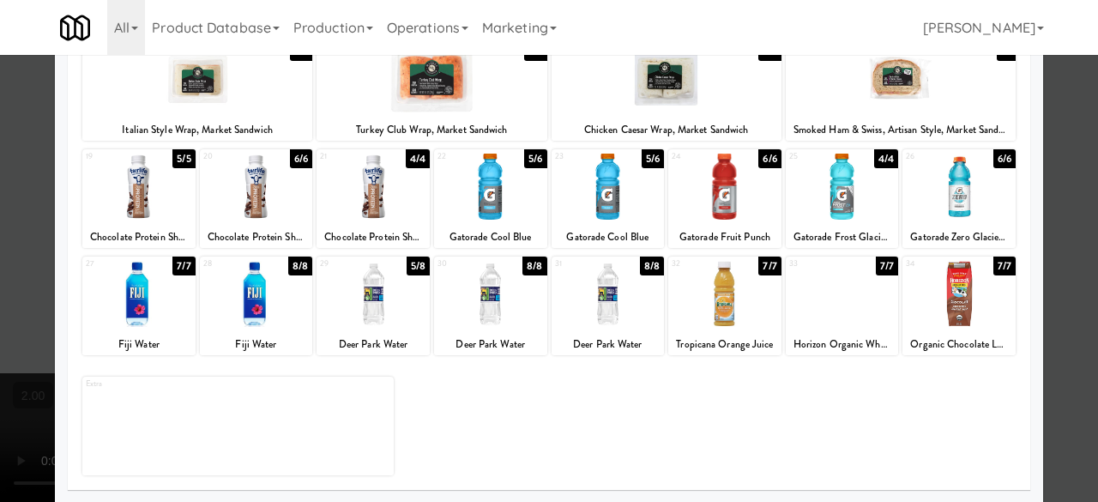
click at [525, 294] on div at bounding box center [490, 294] width 113 height 66
click at [509, 306] on div at bounding box center [490, 294] width 113 height 66
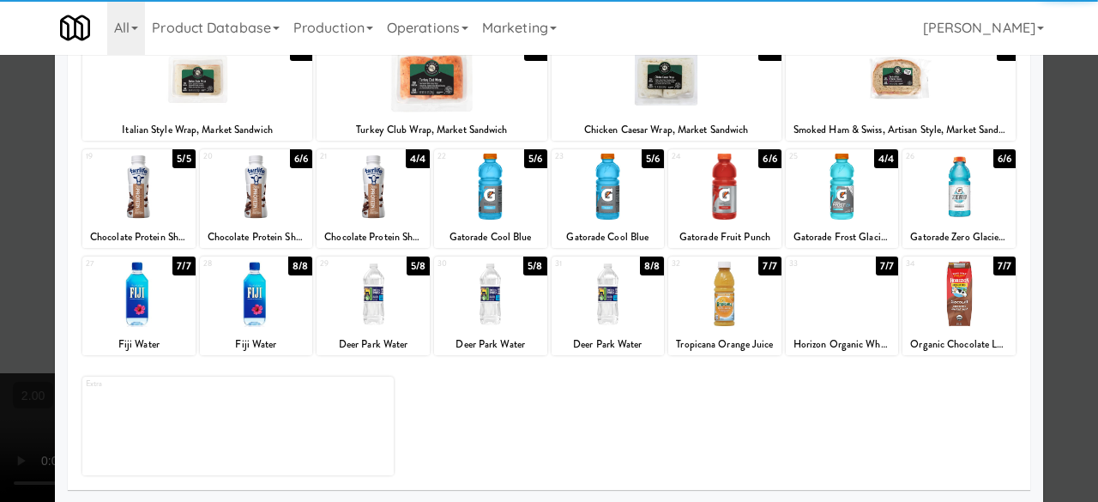
click at [1081, 195] on div at bounding box center [549, 251] width 1098 height 502
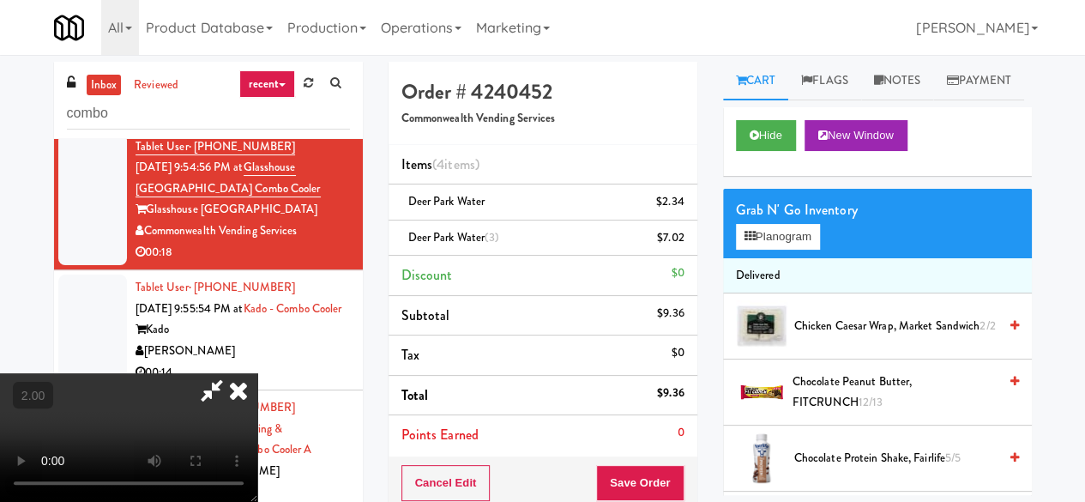
click at [232, 373] on icon at bounding box center [211, 390] width 39 height 34
click at [681, 243] on icon at bounding box center [685, 243] width 9 height 11
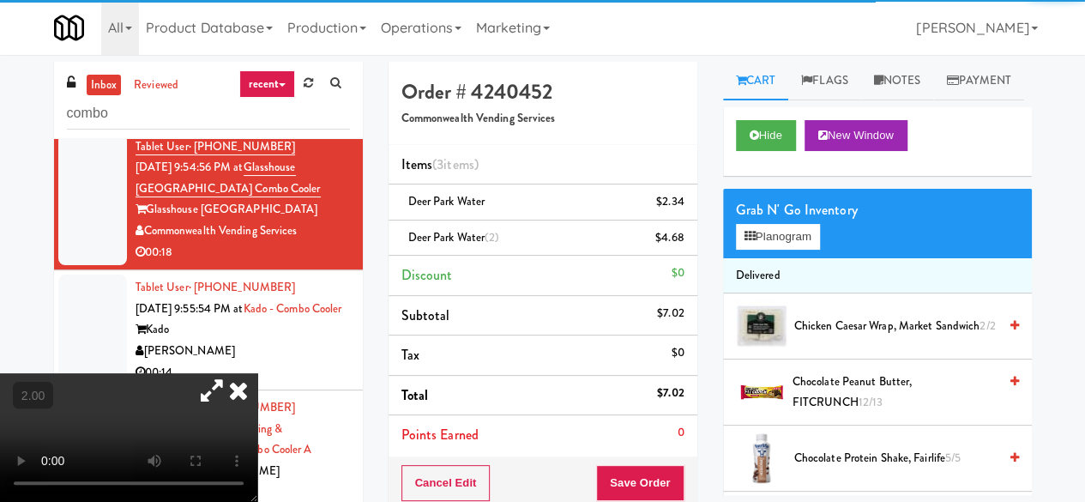
scroll to position [86, 0]
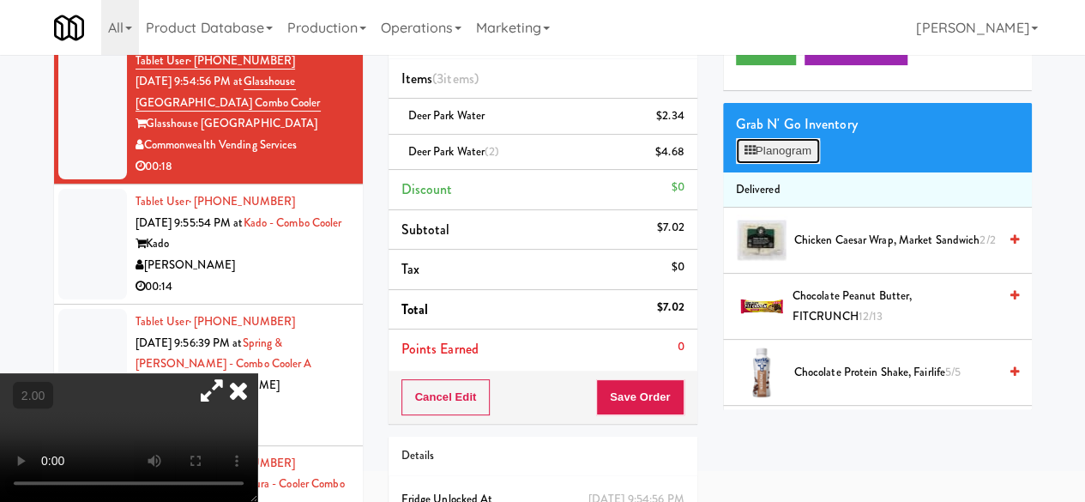
click at [767, 164] on button "Planogram" at bounding box center [778, 151] width 84 height 26
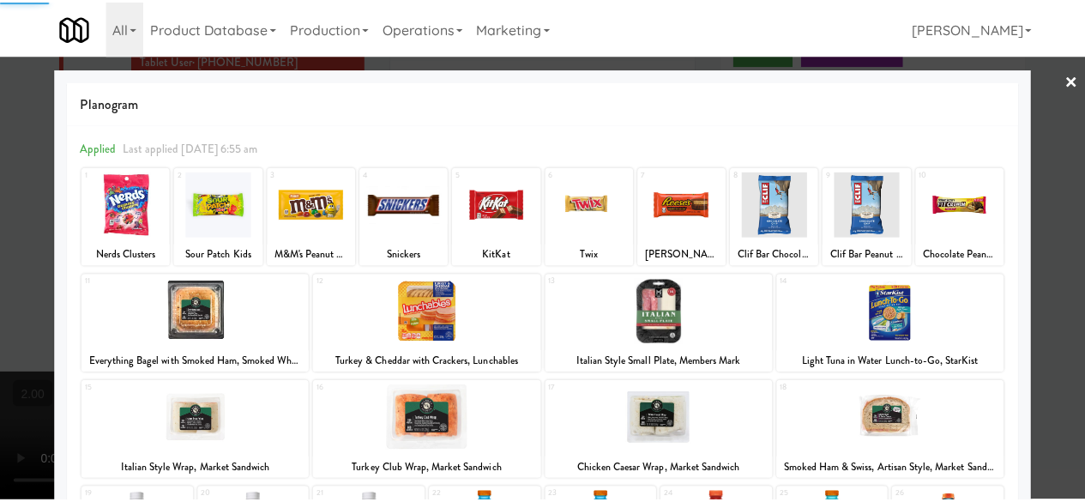
scroll to position [340, 0]
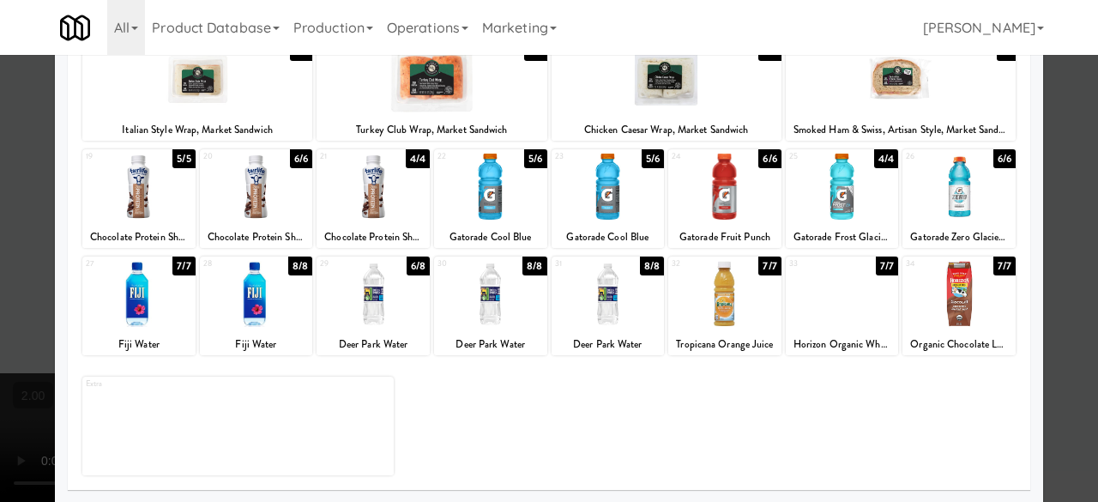
click at [1069, 163] on div at bounding box center [549, 251] width 1098 height 502
click at [1069, 163] on div "inbox reviewed recent all unclear take inventory issue suspicious failed recent…" at bounding box center [549, 287] width 1098 height 623
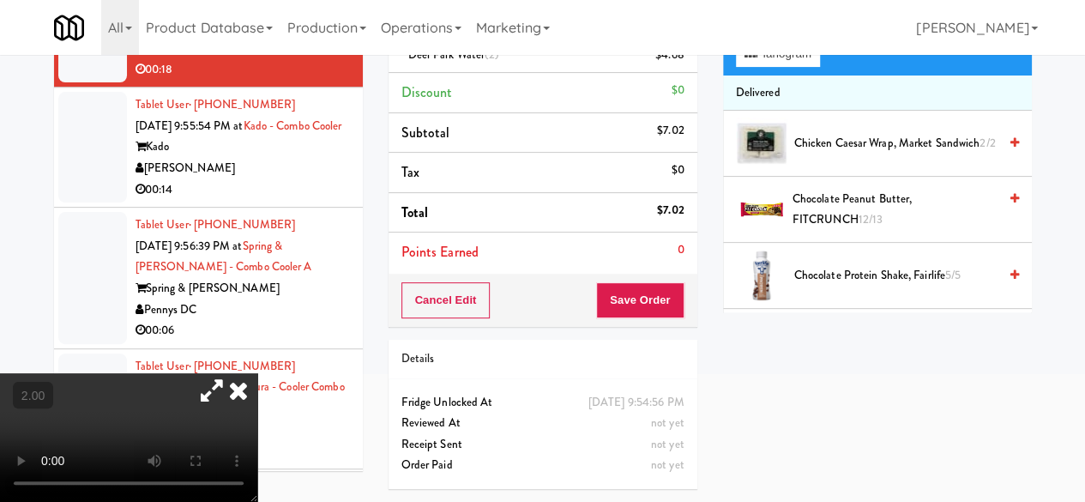
scroll to position [84, 0]
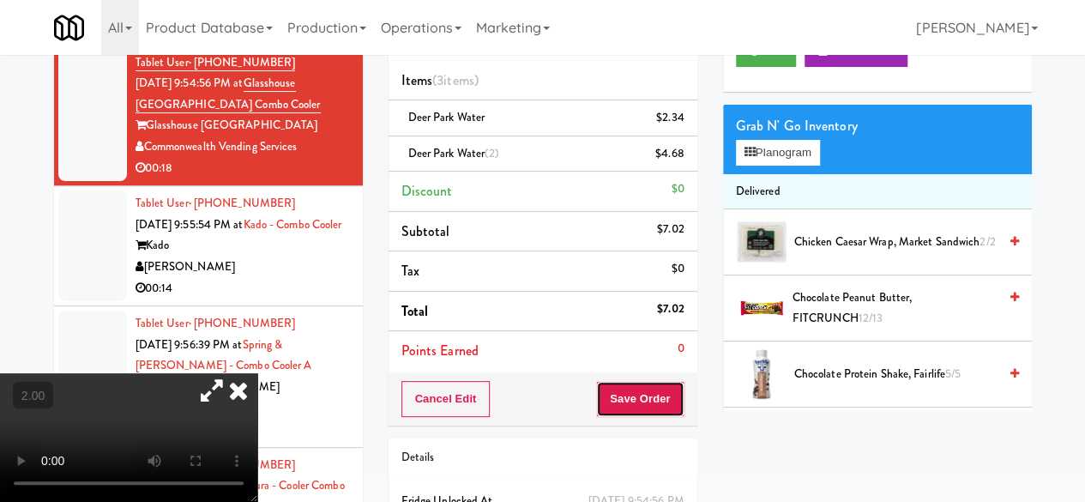
click at [650, 401] on button "Save Order" at bounding box center [639, 399] width 87 height 36
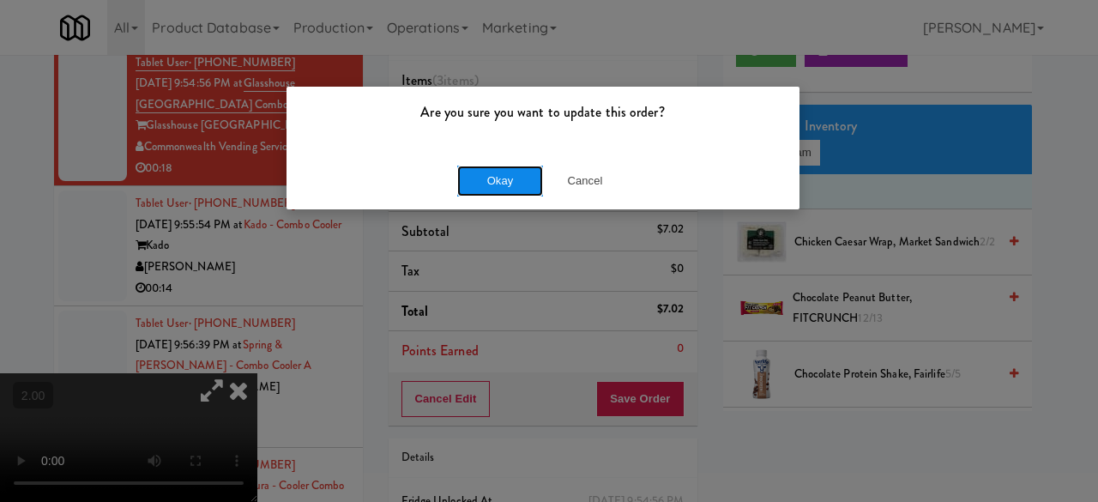
click at [506, 184] on button "Okay" at bounding box center [500, 181] width 86 height 31
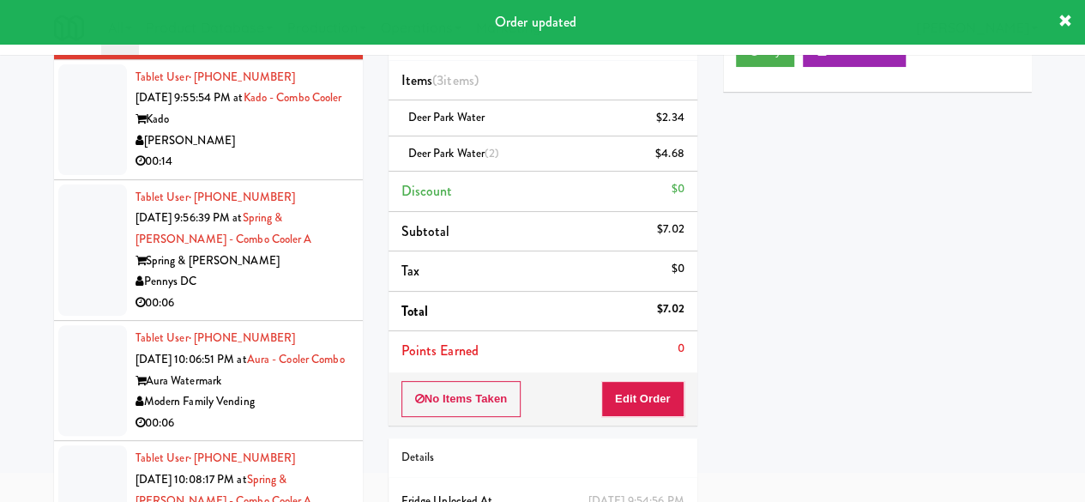
scroll to position [2963, 0]
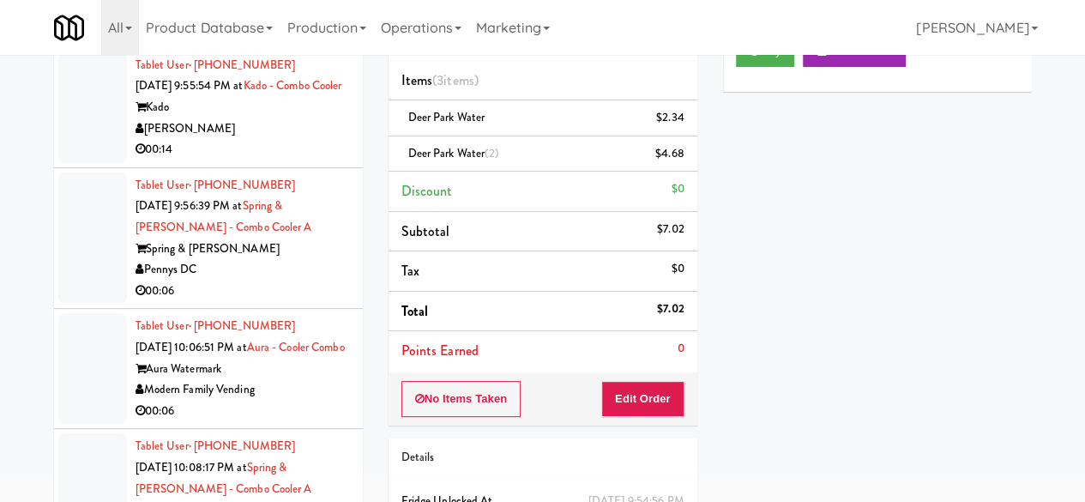
click at [286, 140] on div "[PERSON_NAME]" at bounding box center [243, 128] width 214 height 21
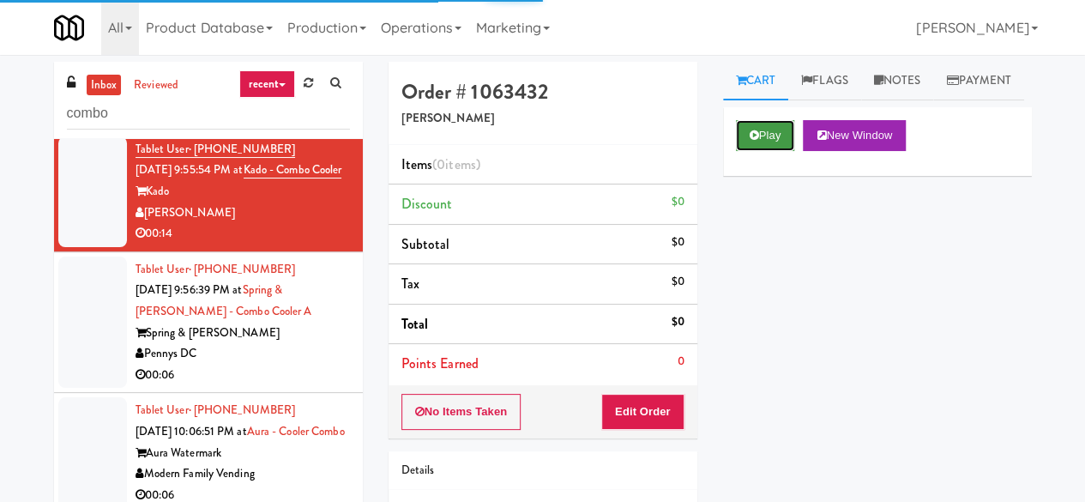
click at [756, 141] on icon at bounding box center [754, 135] width 9 height 11
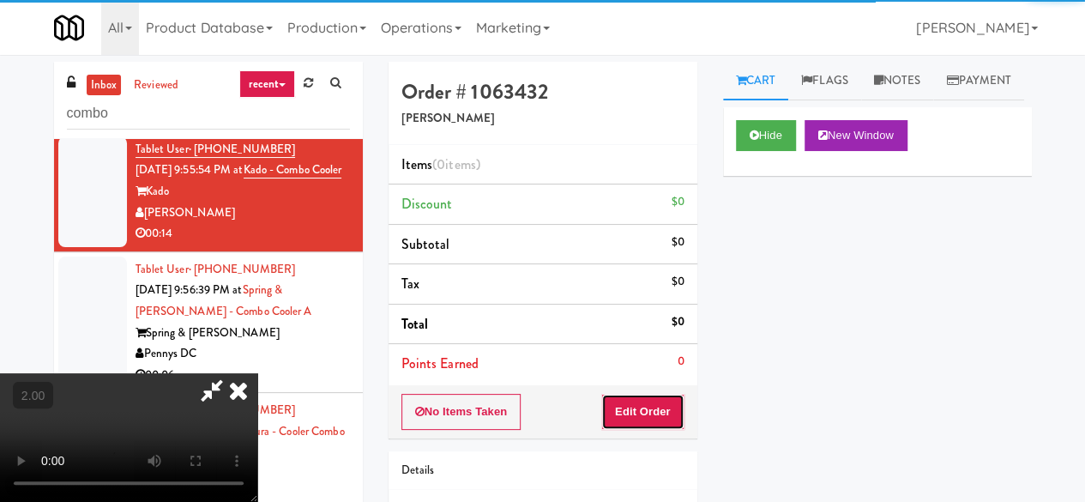
click at [672, 406] on button "Edit Order" at bounding box center [642, 412] width 83 height 36
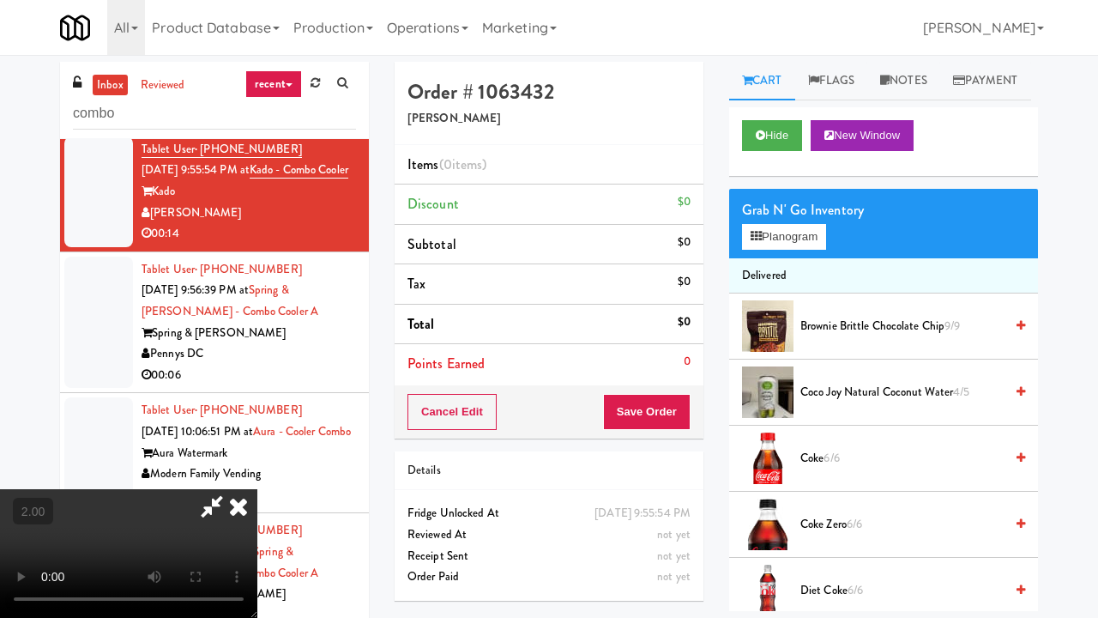
click at [257, 489] on video at bounding box center [128, 553] width 257 height 129
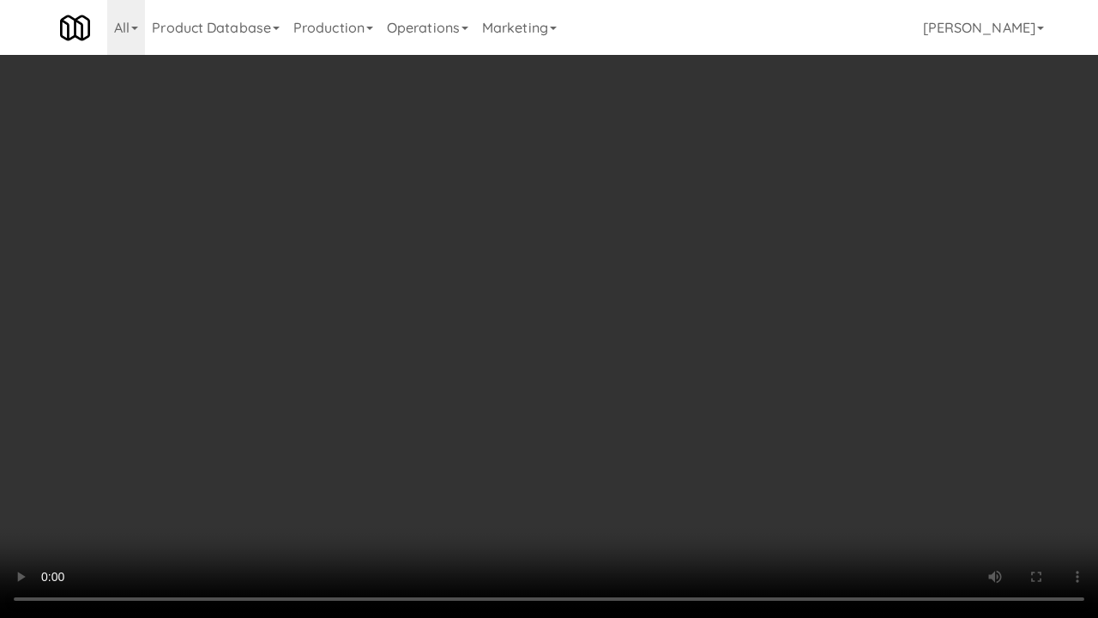
click at [576, 332] on video at bounding box center [549, 309] width 1098 height 618
drag, startPoint x: 576, startPoint y: 332, endPoint x: 576, endPoint y: 257, distance: 74.6
click at [576, 332] on video at bounding box center [549, 309] width 1098 height 618
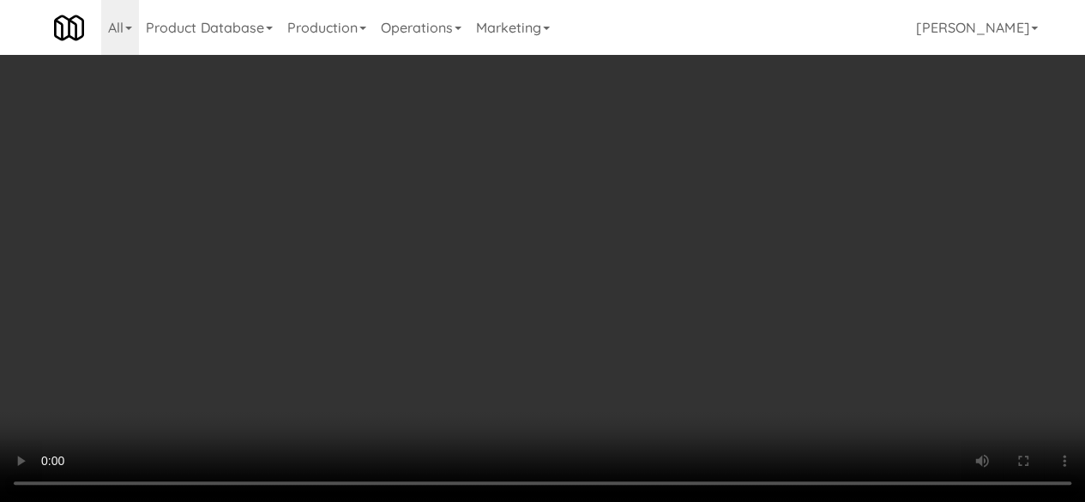
click at [430, 270] on video at bounding box center [542, 251] width 1085 height 502
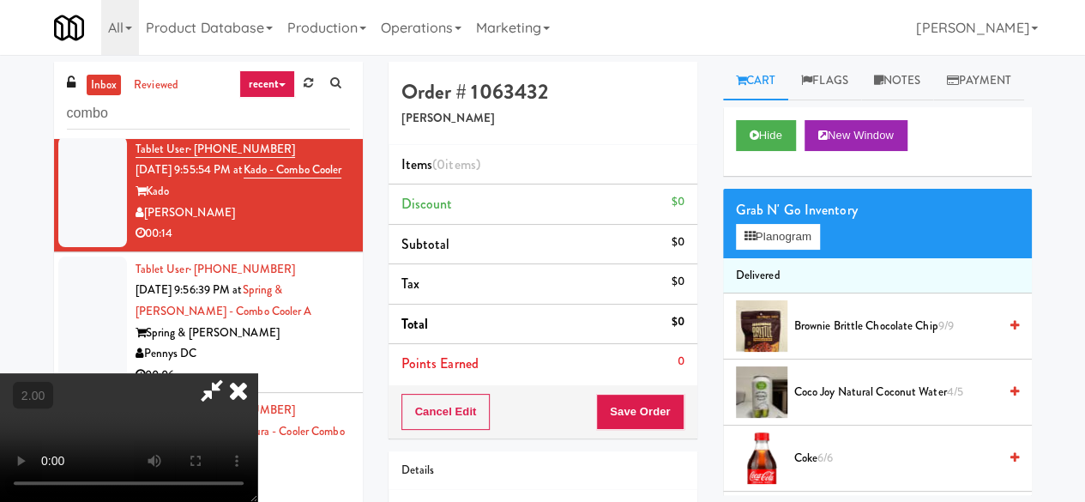
click at [961, 337] on span "Brownie Brittle Chocolate Chip 9/9" at bounding box center [895, 326] width 203 height 21
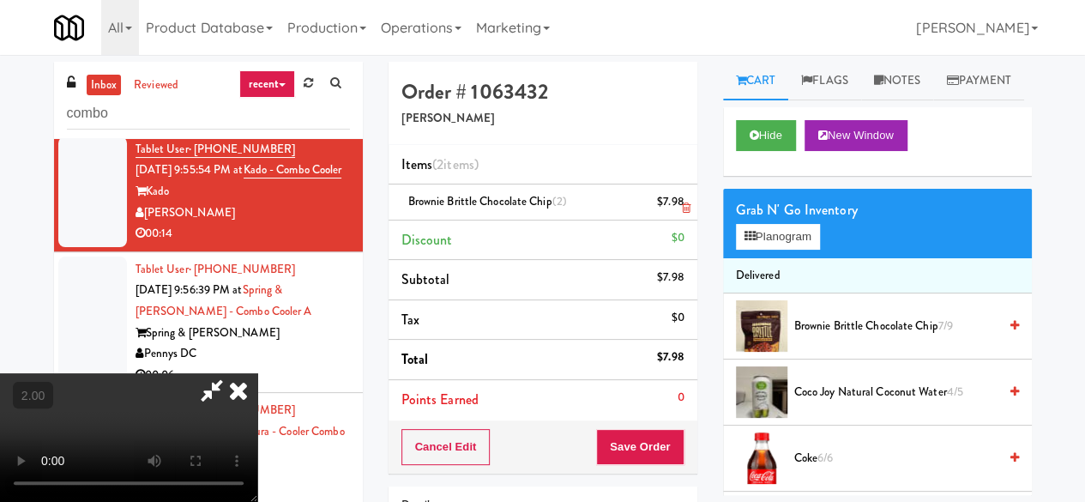
click at [679, 212] on link at bounding box center [681, 208] width 15 height 21
click at [674, 444] on button "Save Order" at bounding box center [639, 447] width 87 height 36
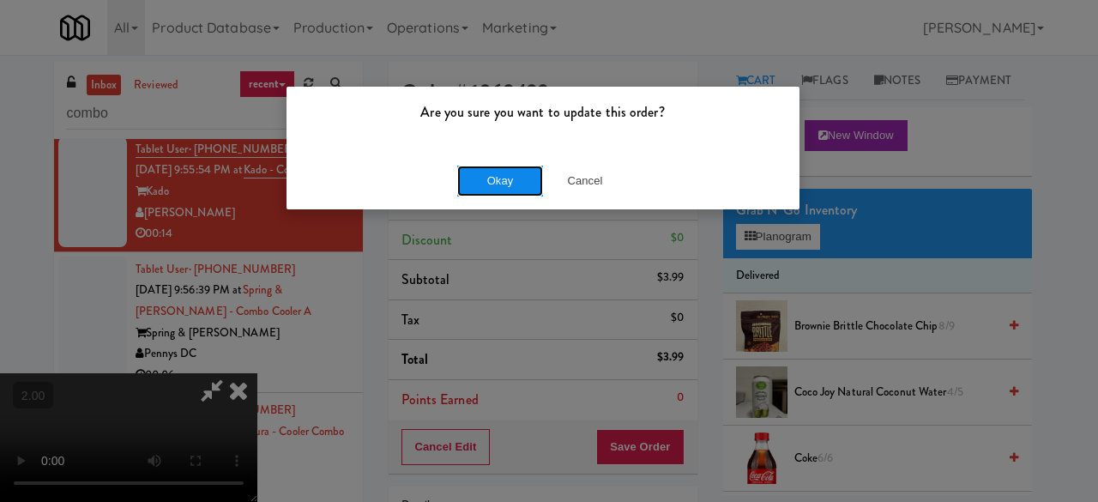
click at [492, 184] on button "Okay" at bounding box center [500, 181] width 86 height 31
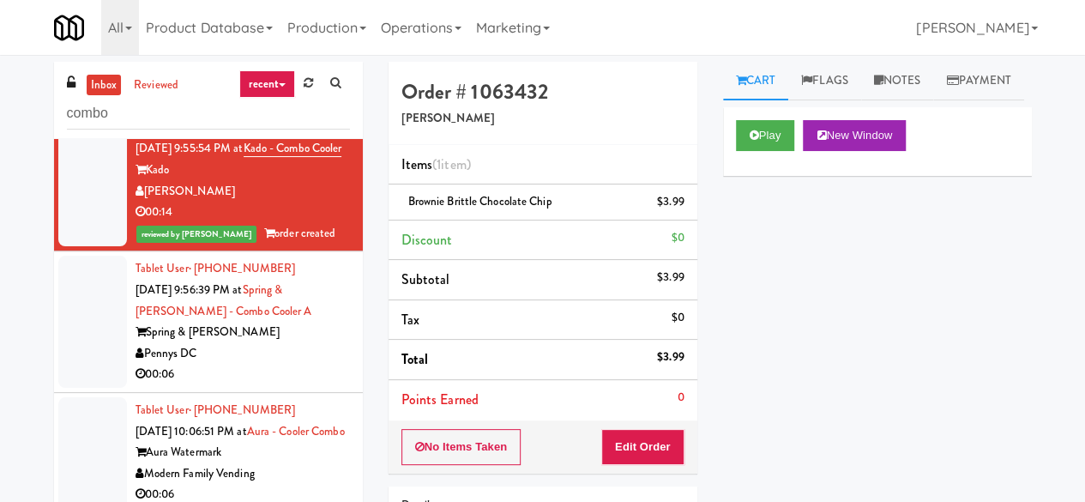
scroll to position [3049, 0]
click at [274, 343] on div "Spring & Thayer" at bounding box center [243, 332] width 214 height 21
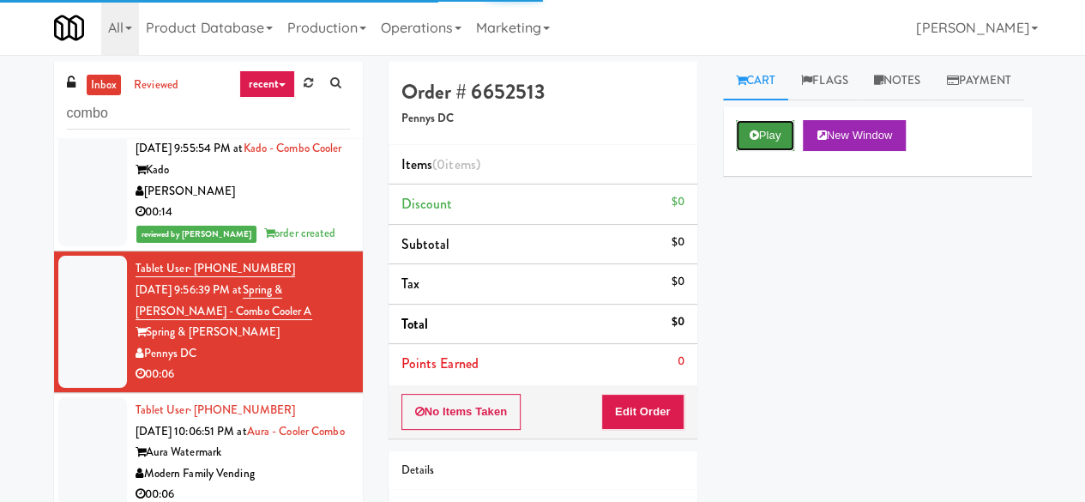
click at [754, 141] on icon at bounding box center [754, 135] width 9 height 11
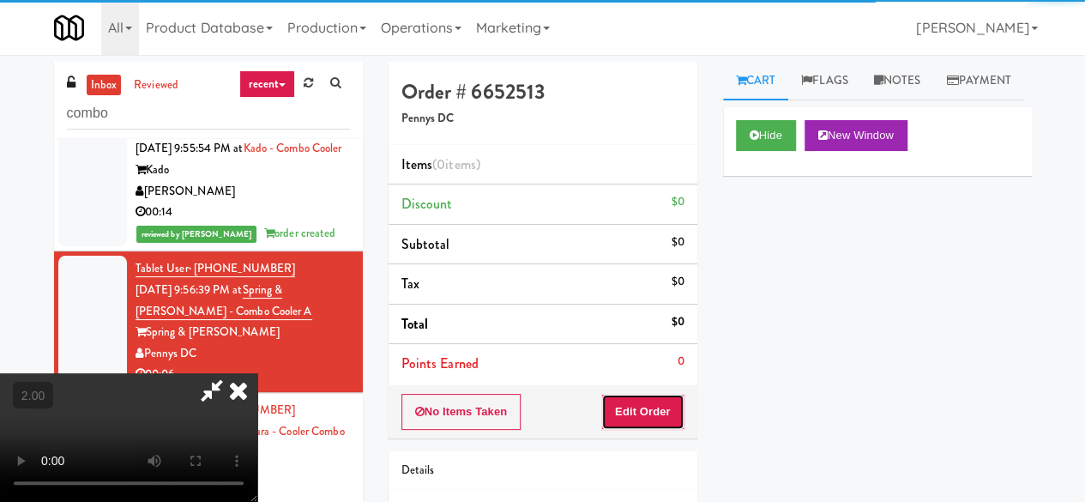
click at [662, 394] on button "Edit Order" at bounding box center [642, 412] width 83 height 36
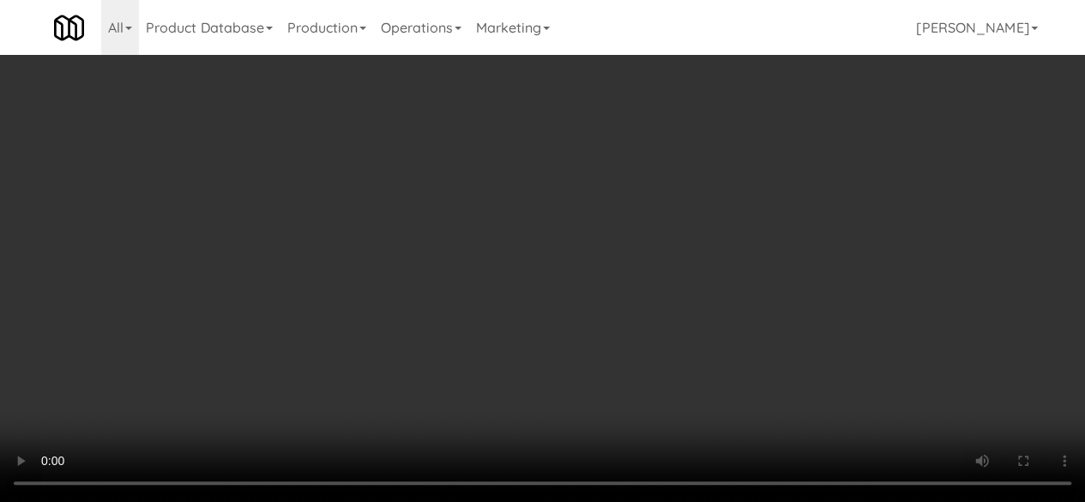
scroll to position [172, 0]
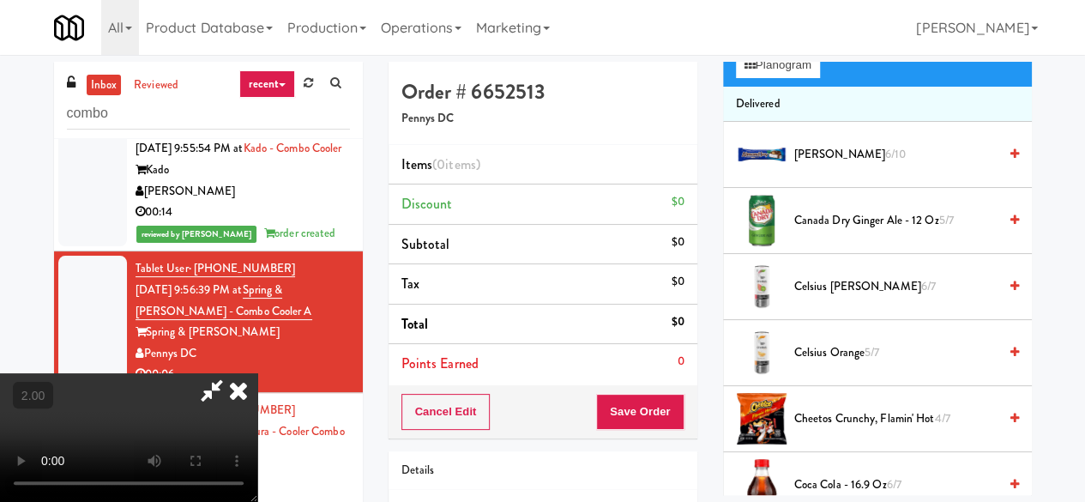
click at [865, 232] on span "Canada Dry Ginger Ale - 12 oz 5/7" at bounding box center [895, 220] width 203 height 21
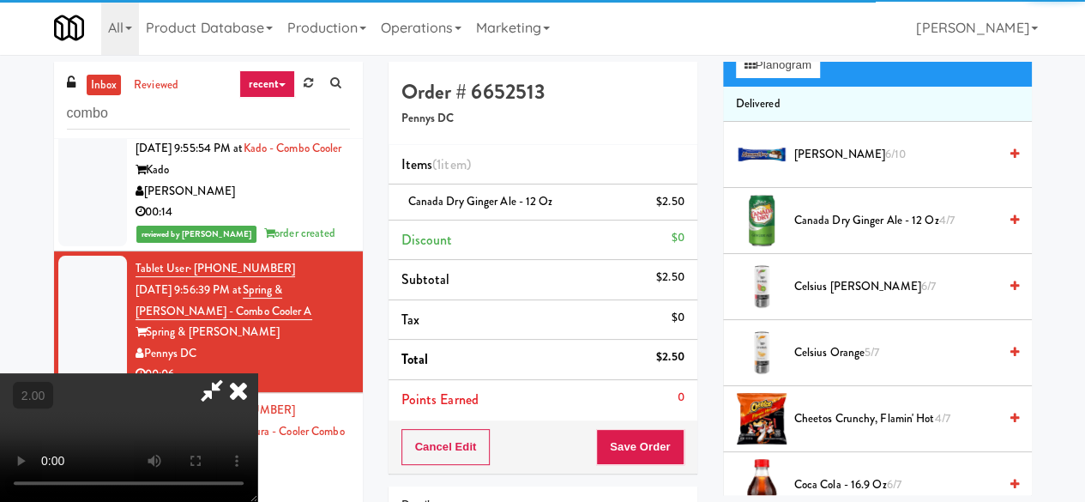
click at [257, 442] on div at bounding box center [128, 437] width 257 height 129
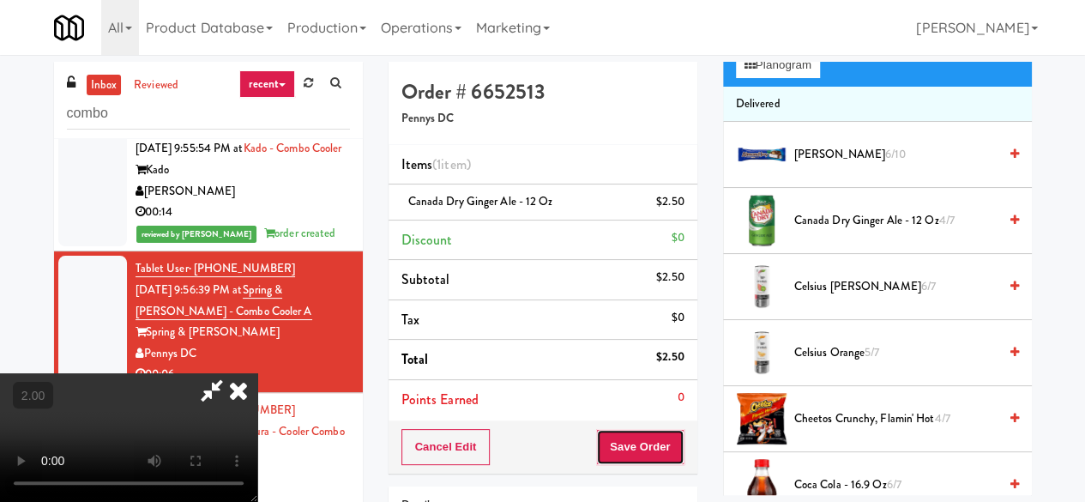
click at [662, 442] on button "Save Order" at bounding box center [639, 447] width 87 height 36
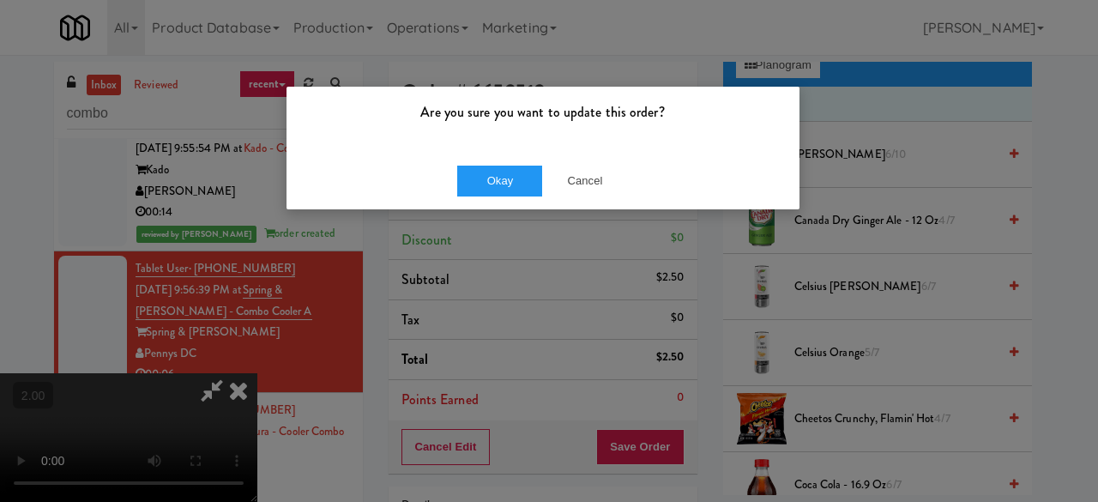
click at [503, 159] on div "Okay Cancel" at bounding box center [542, 180] width 513 height 57
click at [504, 173] on button "Okay" at bounding box center [500, 181] width 86 height 31
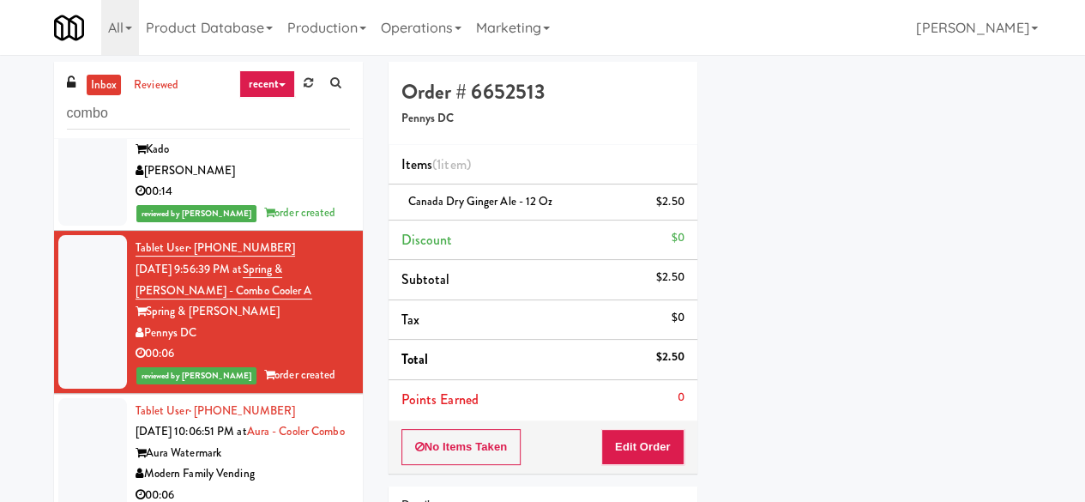
scroll to position [3113, 0]
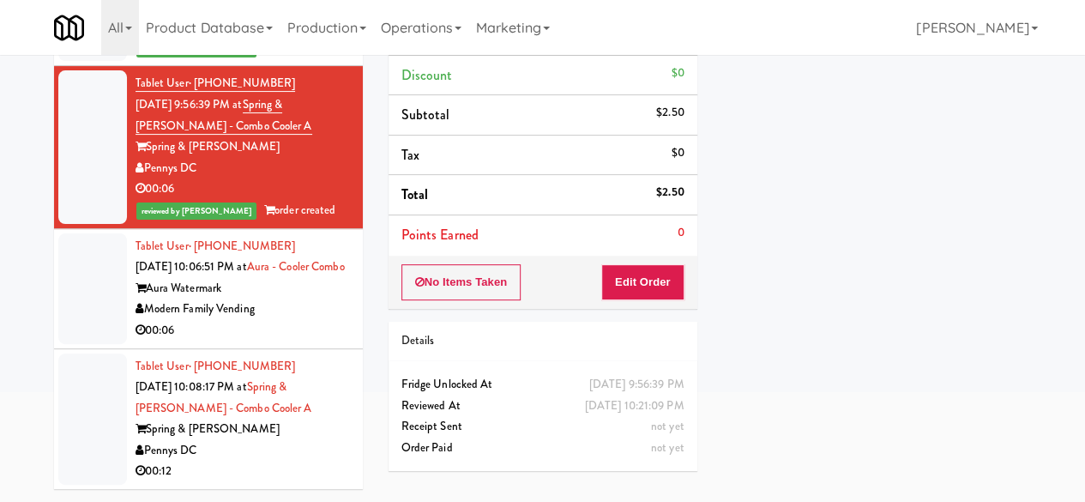
click at [299, 311] on div "Modern Family Vending" at bounding box center [243, 308] width 214 height 21
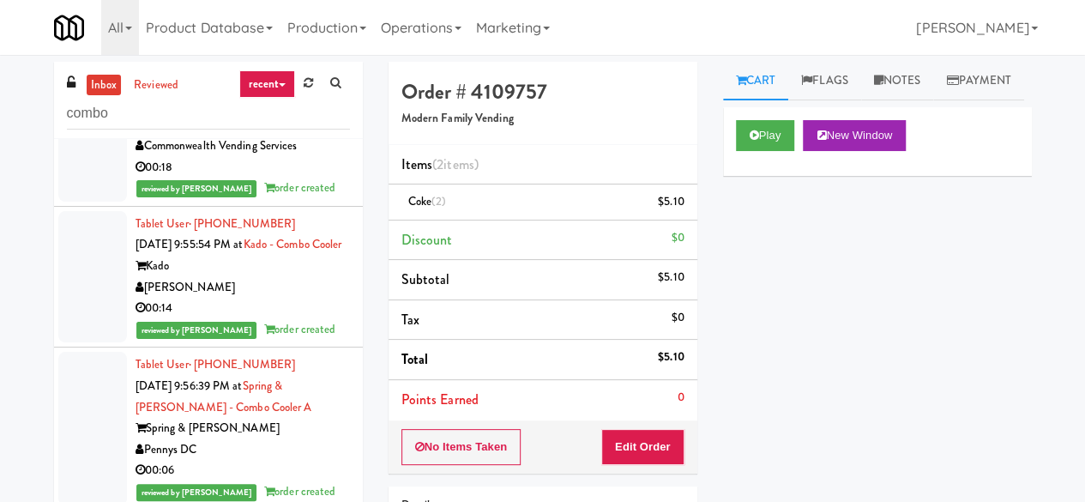
click at [193, 130] on div "inbox reviewed recent all unclear take inventory issue suspicious failed recent…" at bounding box center [208, 100] width 309 height 77
click at [196, 119] on input "combo" at bounding box center [208, 114] width 283 height 32
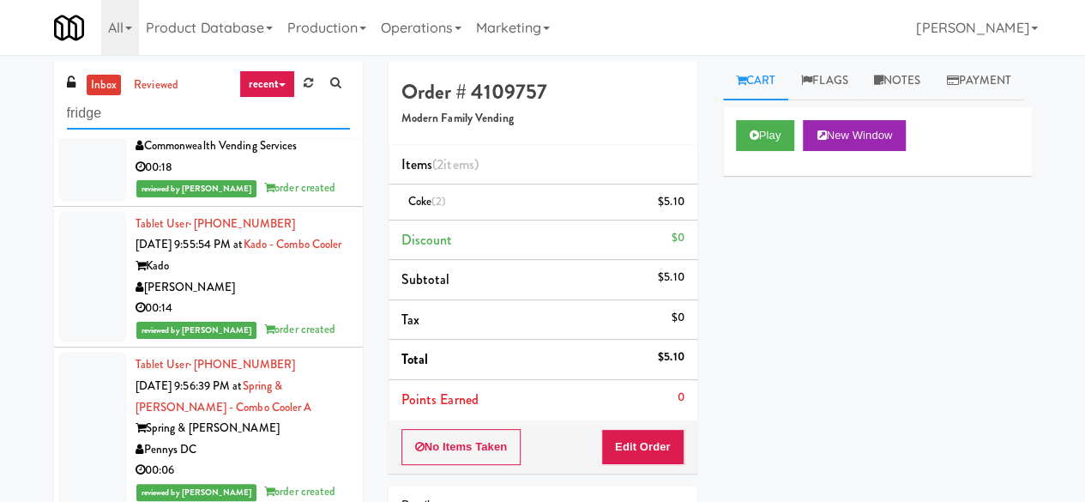
type input "fridge"
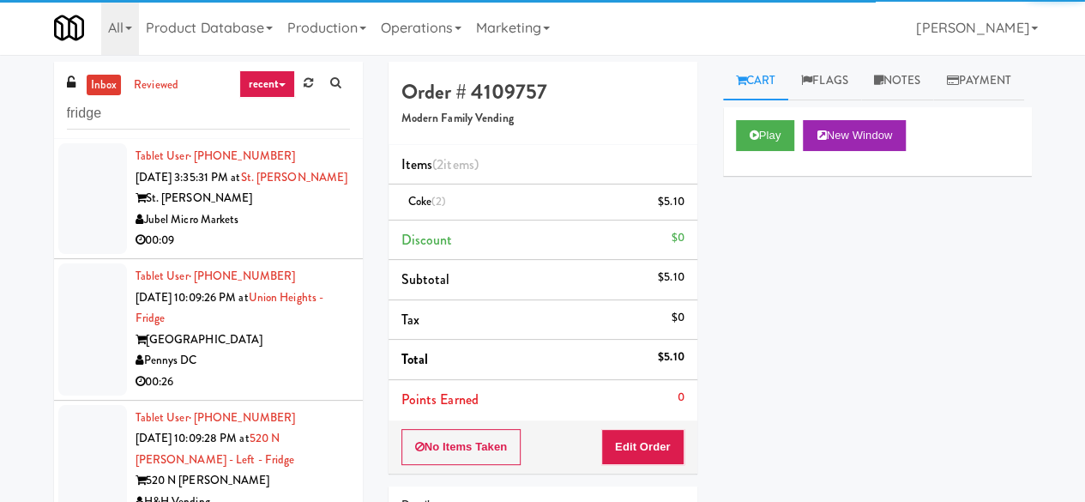
click at [285, 231] on div "Jubel Micro Markets" at bounding box center [243, 219] width 214 height 21
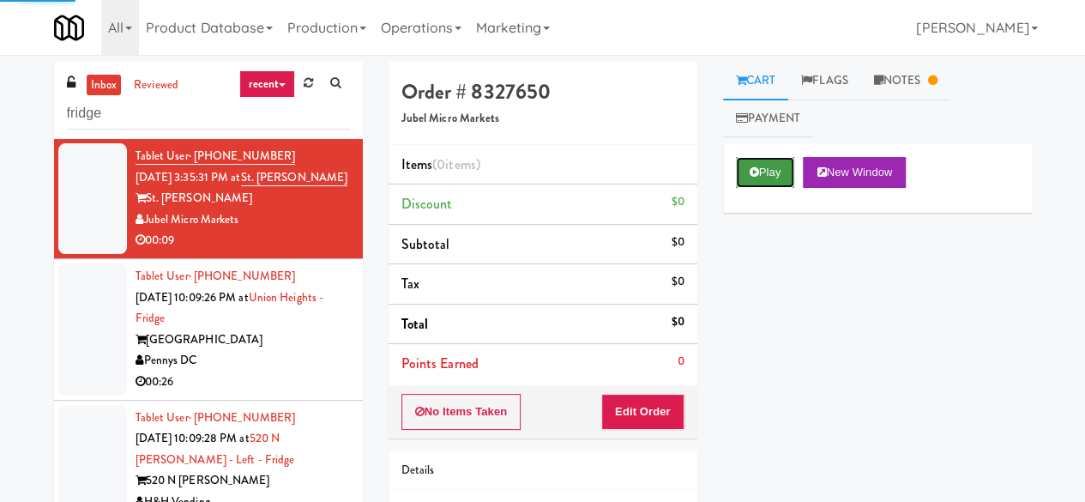
click at [774, 166] on button "Play" at bounding box center [765, 172] width 59 height 31
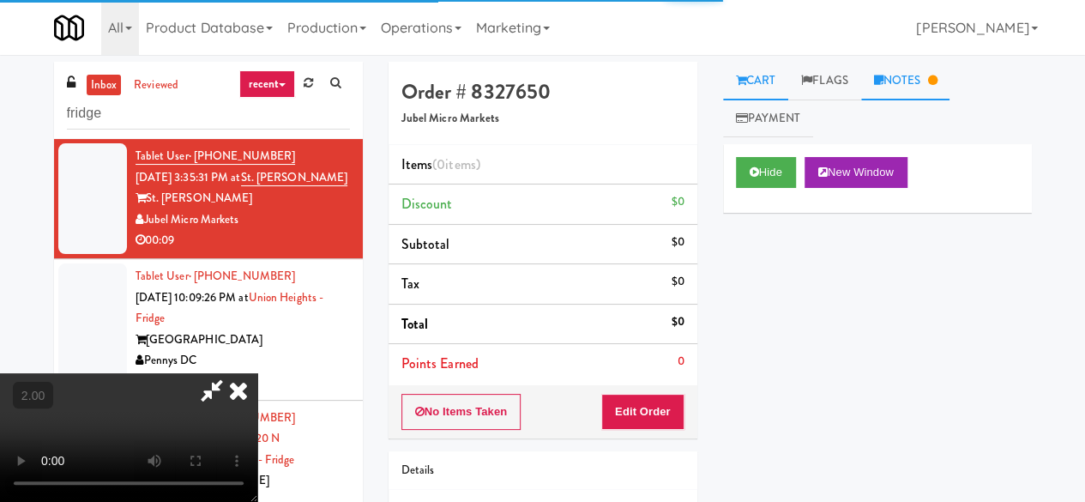
click at [880, 81] on icon at bounding box center [878, 80] width 9 height 11
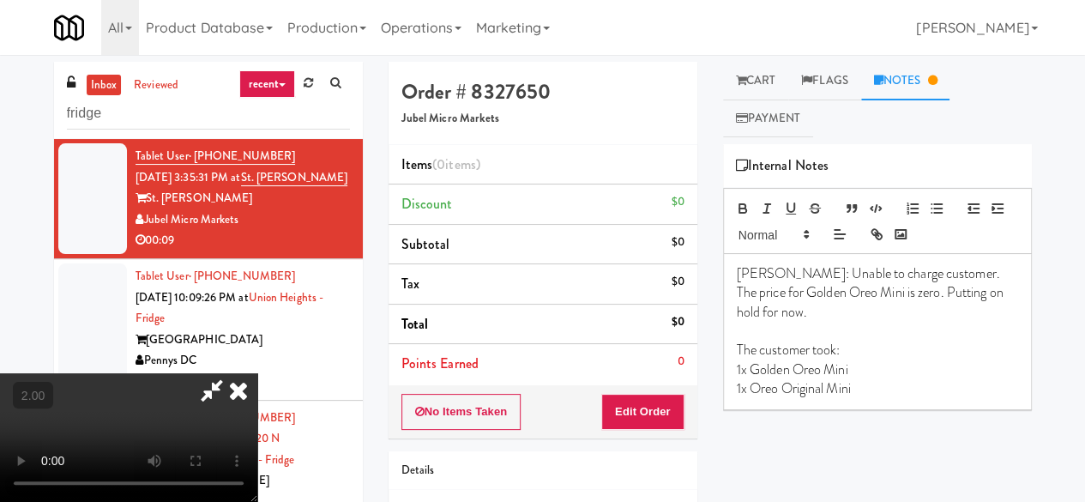
click at [241, 390] on icon at bounding box center [239, 390] width 38 height 34
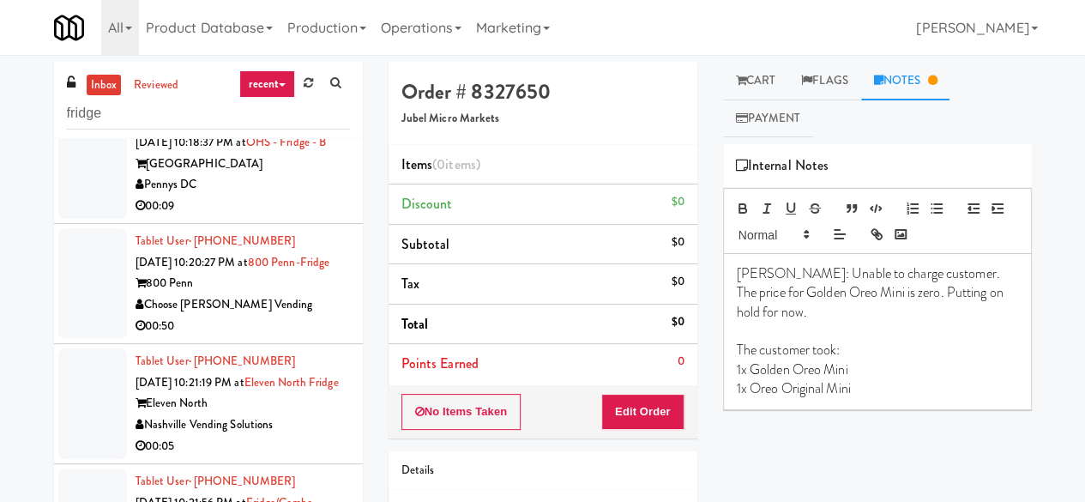
scroll to position [1029, 0]
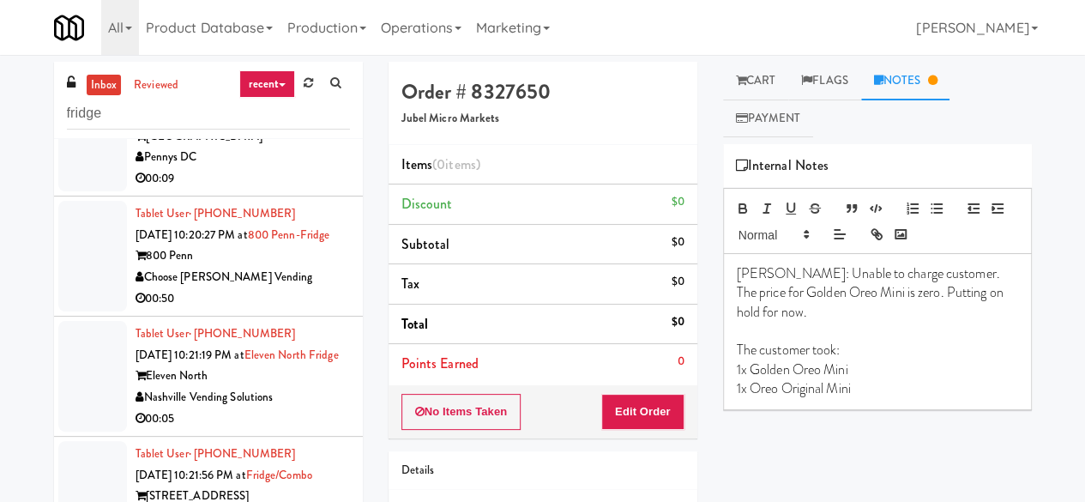
click at [275, 190] on div "00:09" at bounding box center [243, 178] width 214 height 21
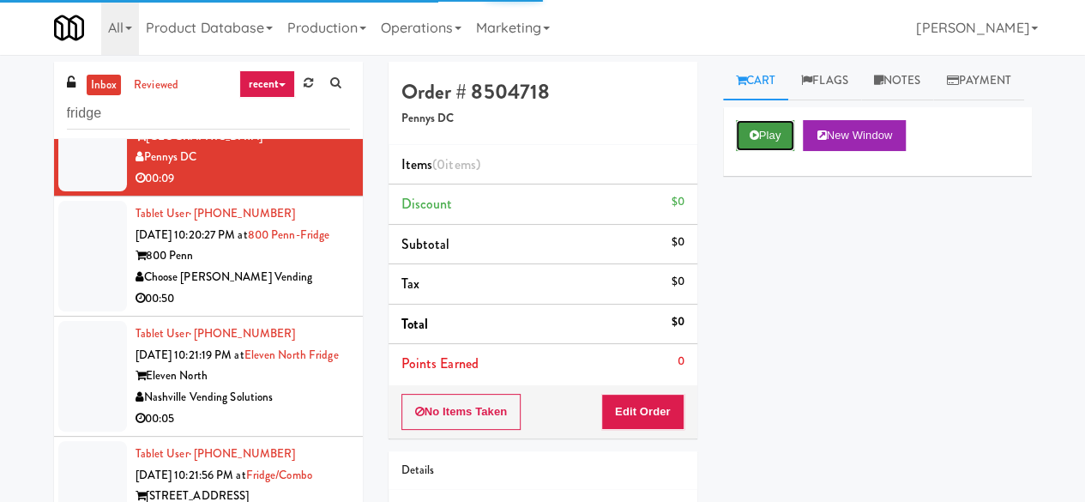
click at [781, 151] on button "Play" at bounding box center [765, 135] width 59 height 31
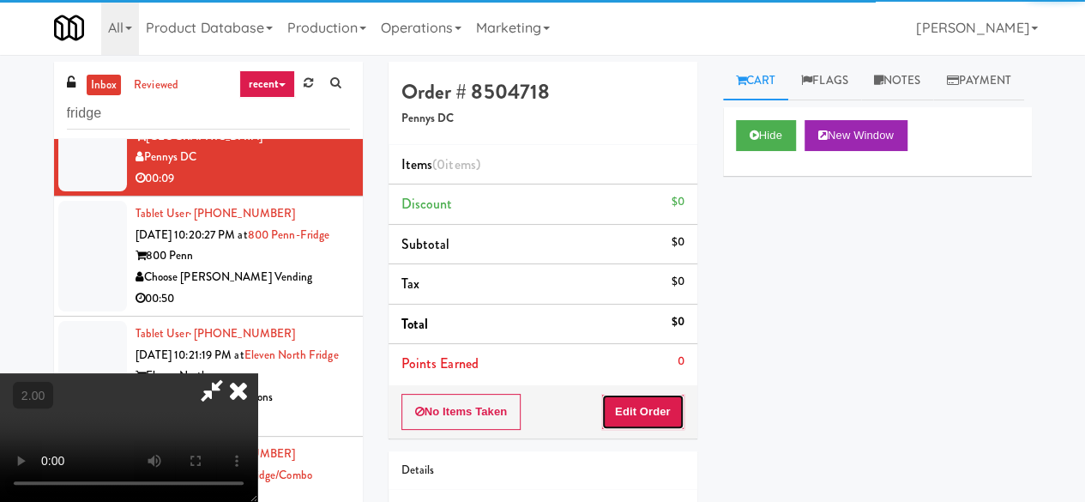
click at [649, 409] on button "Edit Order" at bounding box center [642, 412] width 83 height 36
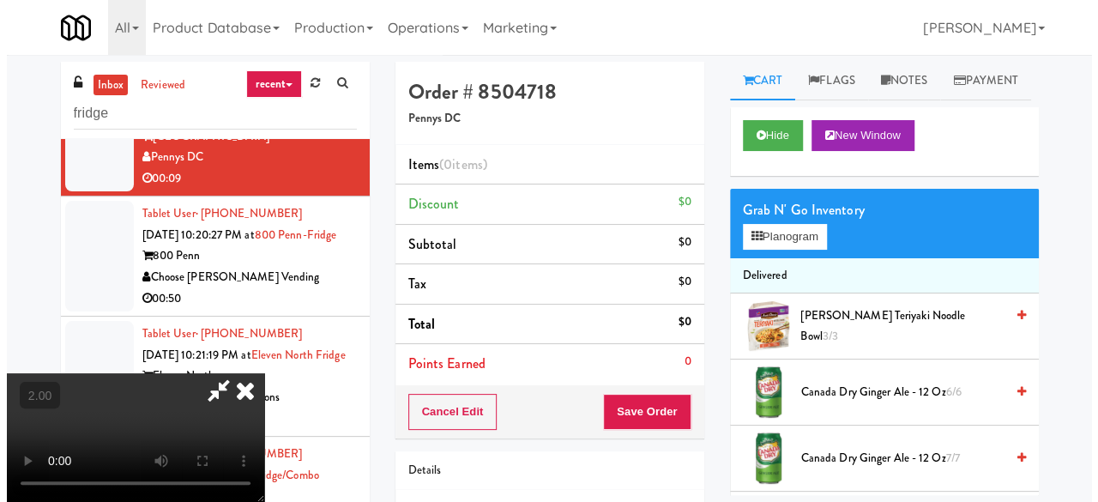
scroll to position [35, 0]
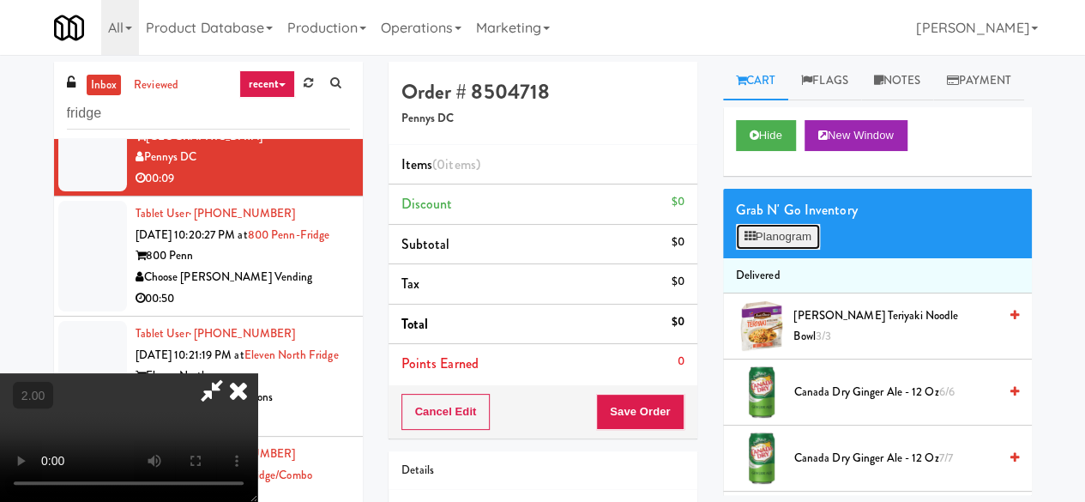
click at [767, 250] on button "Planogram" at bounding box center [778, 237] width 84 height 26
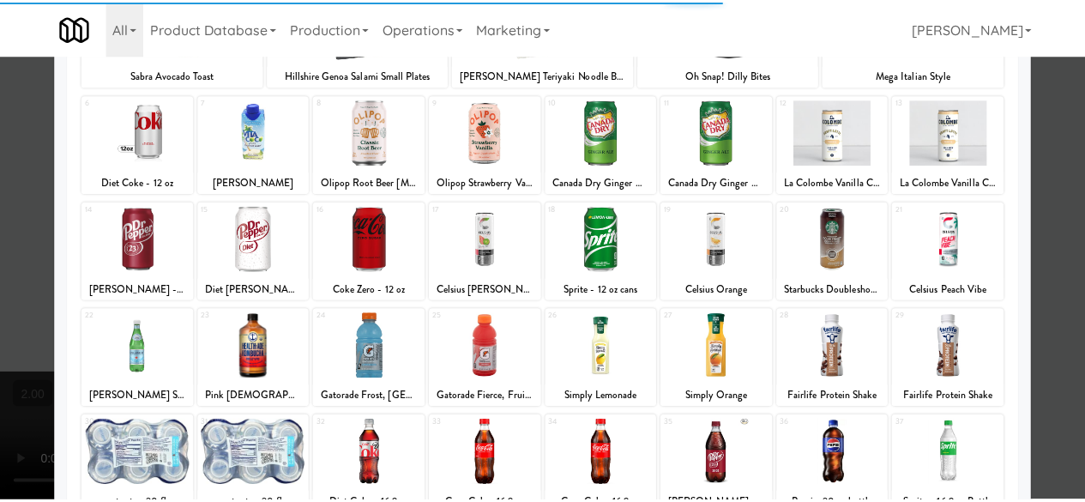
scroll to position [340, 0]
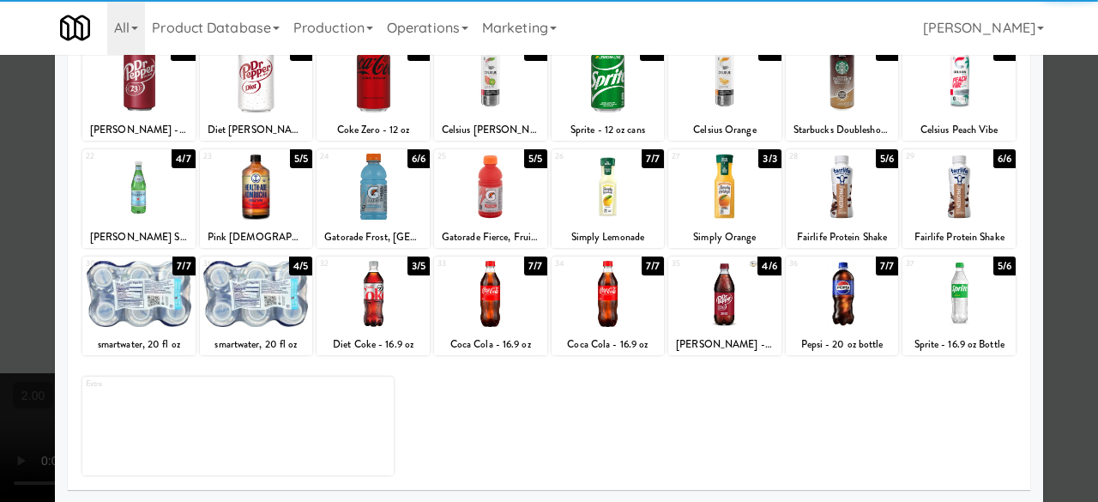
drag, startPoint x: 383, startPoint y: 214, endPoint x: 400, endPoint y: 210, distance: 16.9
click at [383, 214] on div at bounding box center [372, 187] width 113 height 66
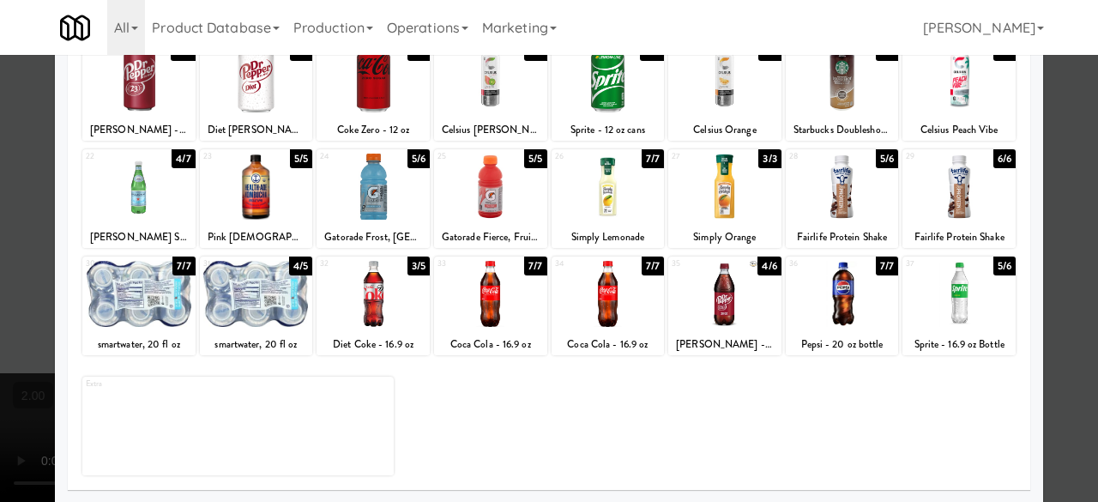
click at [1039, 163] on div at bounding box center [549, 251] width 1098 height 502
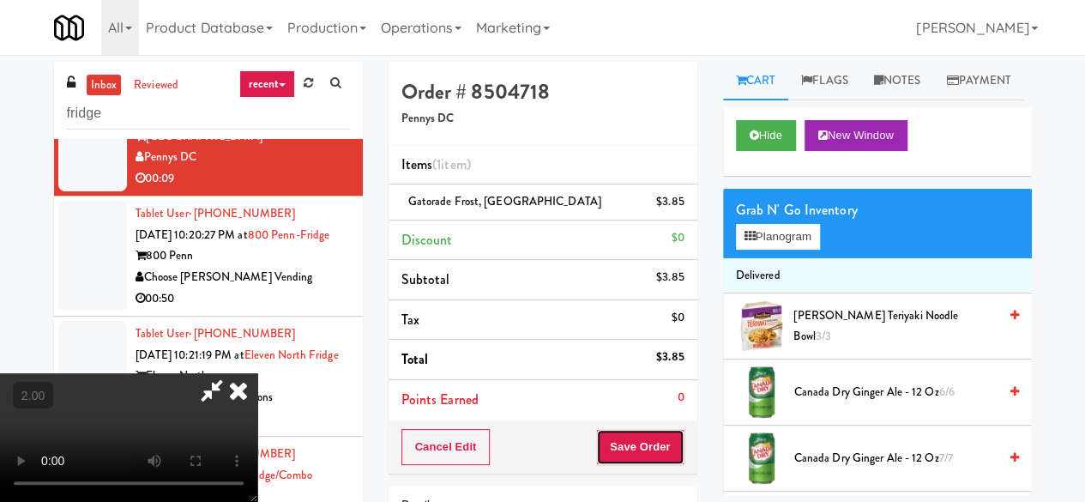
click at [664, 443] on button "Save Order" at bounding box center [639, 447] width 87 height 36
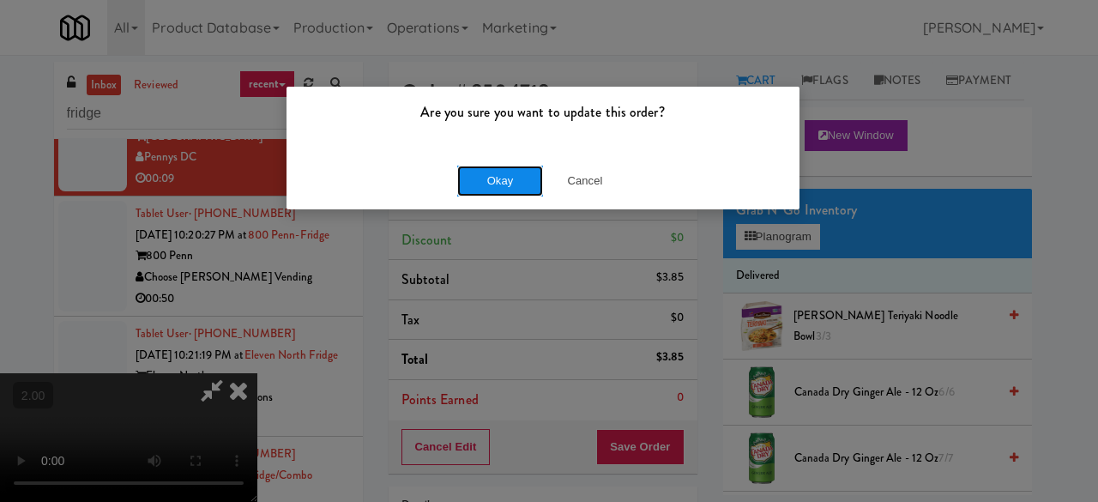
click at [470, 181] on button "Okay" at bounding box center [500, 181] width 86 height 31
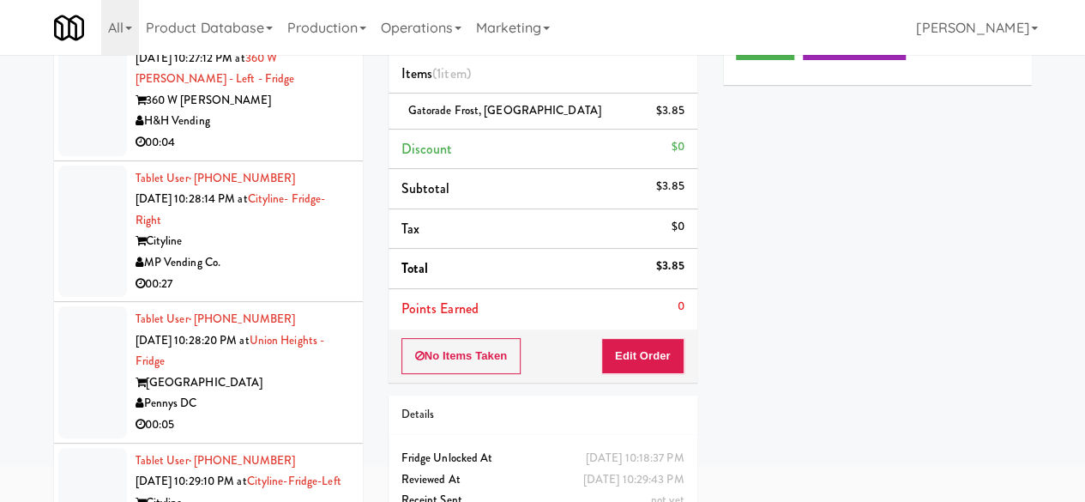
scroll to position [165, 0]
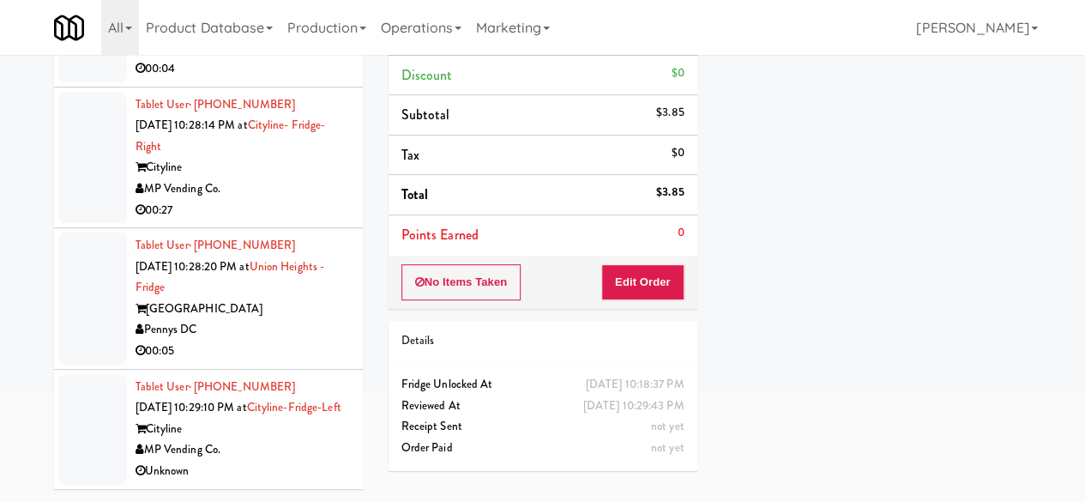
click at [319, 319] on div "Pennys DC" at bounding box center [243, 329] width 214 height 21
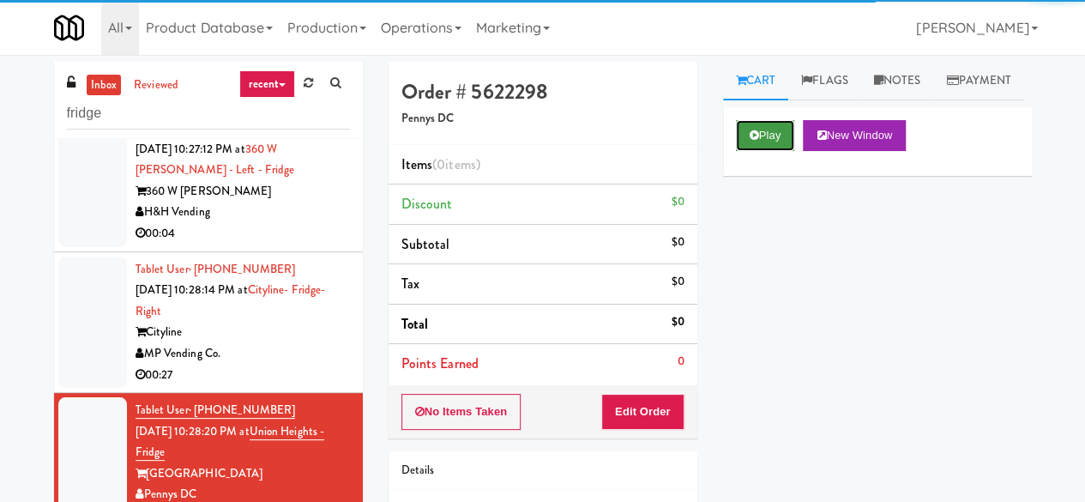
click at [769, 151] on button "Play" at bounding box center [765, 135] width 59 height 31
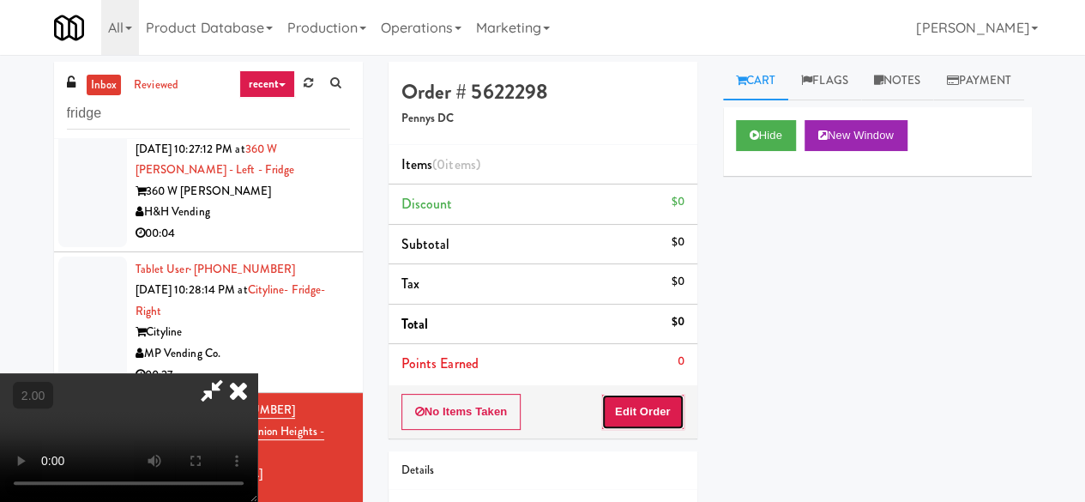
click at [663, 394] on button "Edit Order" at bounding box center [642, 412] width 83 height 36
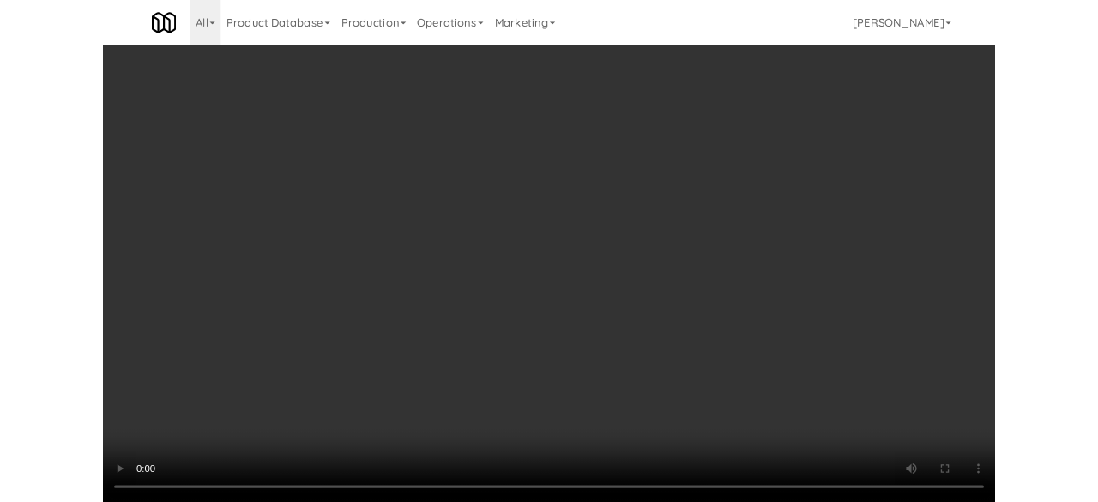
scroll to position [35, 0]
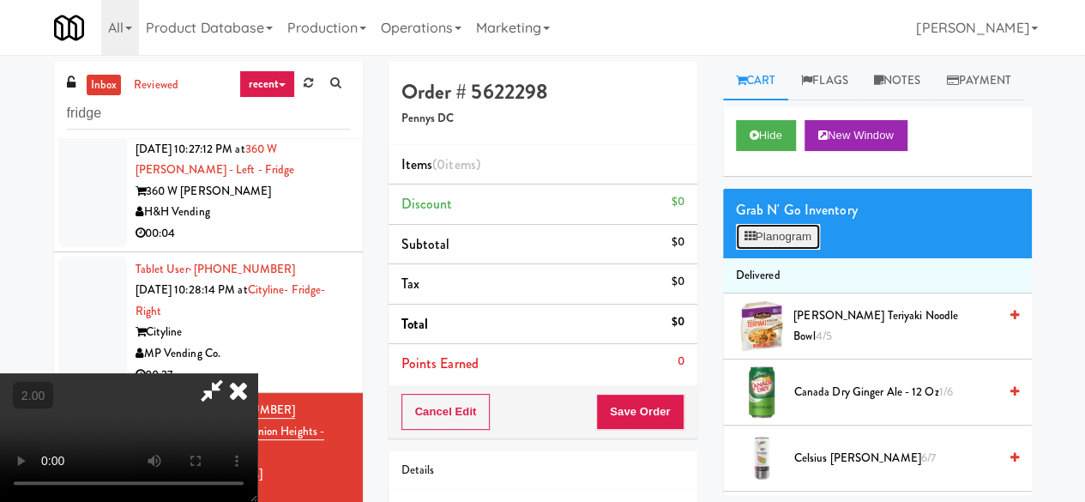
click at [774, 250] on button "Planogram" at bounding box center [778, 237] width 84 height 26
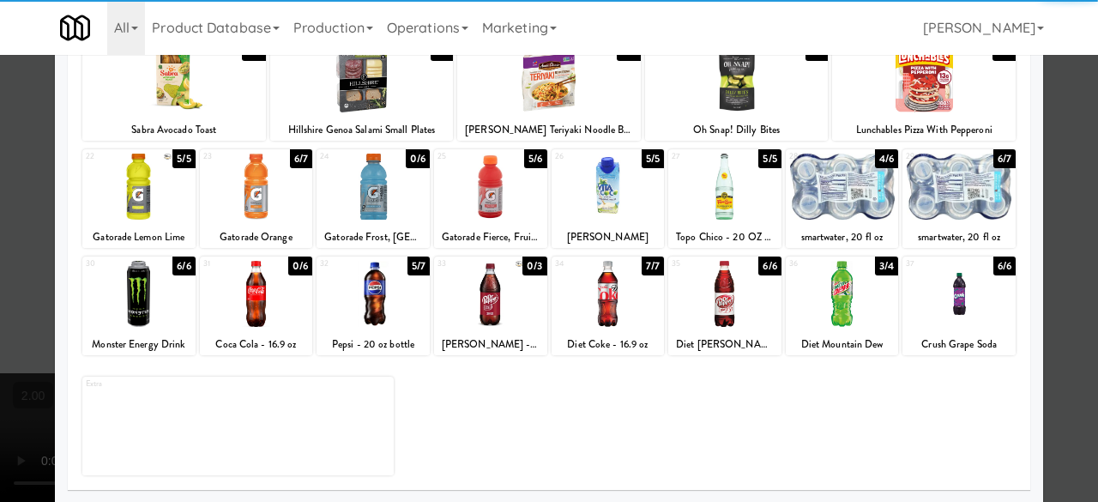
click at [160, 208] on div at bounding box center [138, 187] width 113 height 66
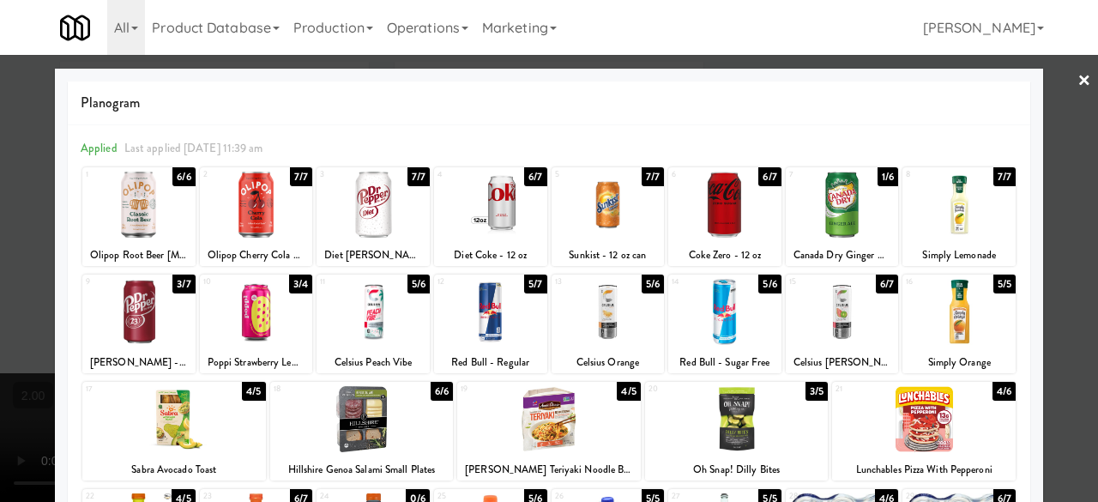
click at [957, 226] on div at bounding box center [958, 205] width 113 height 66
drag, startPoint x: 1066, startPoint y: 150, endPoint x: 499, endPoint y: 272, distance: 579.9
click at [1065, 150] on div at bounding box center [549, 251] width 1098 height 502
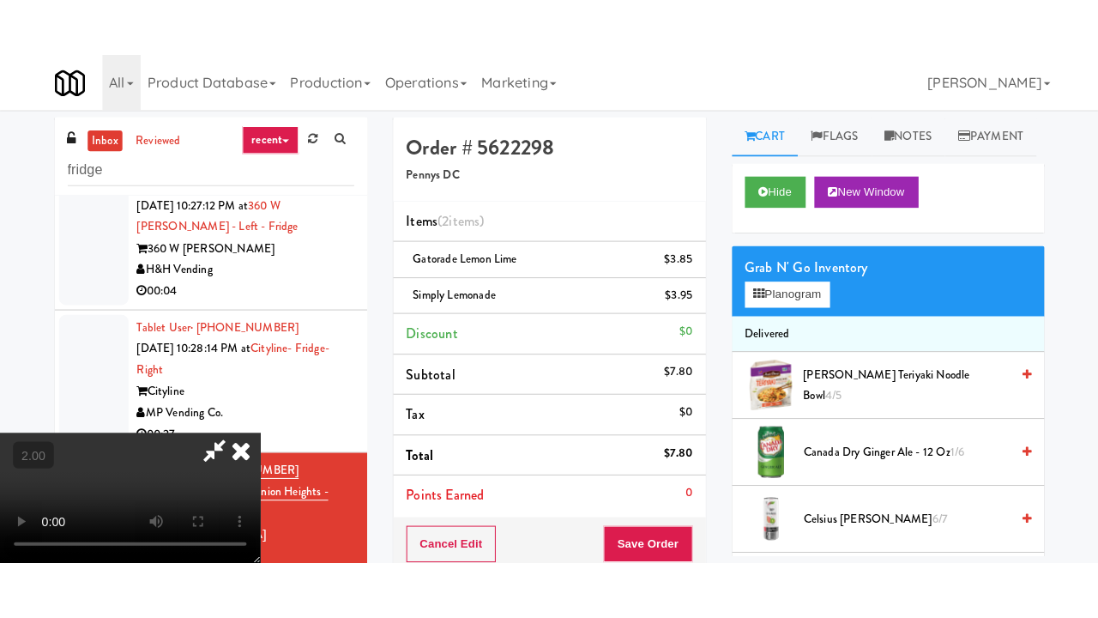
scroll to position [35, 0]
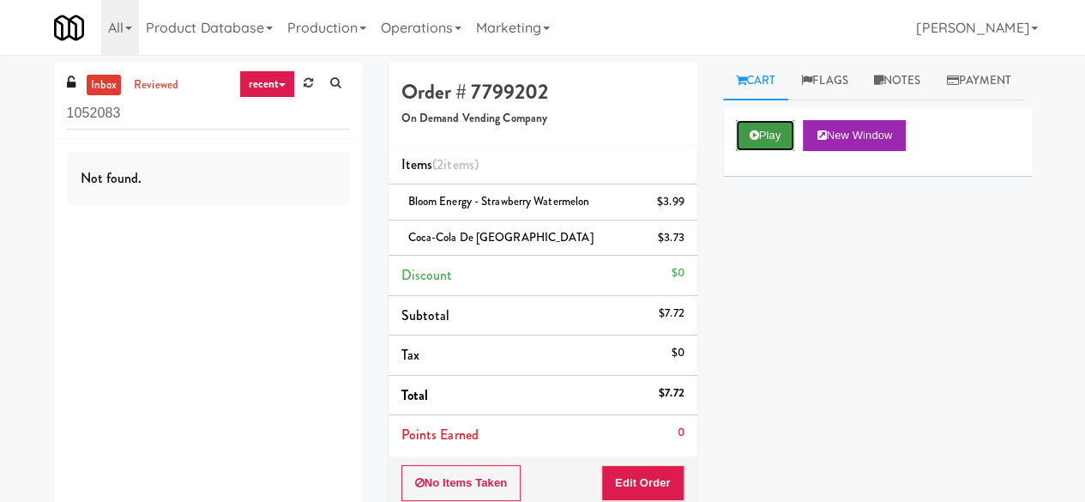
click at [756, 141] on icon at bounding box center [754, 135] width 9 height 11
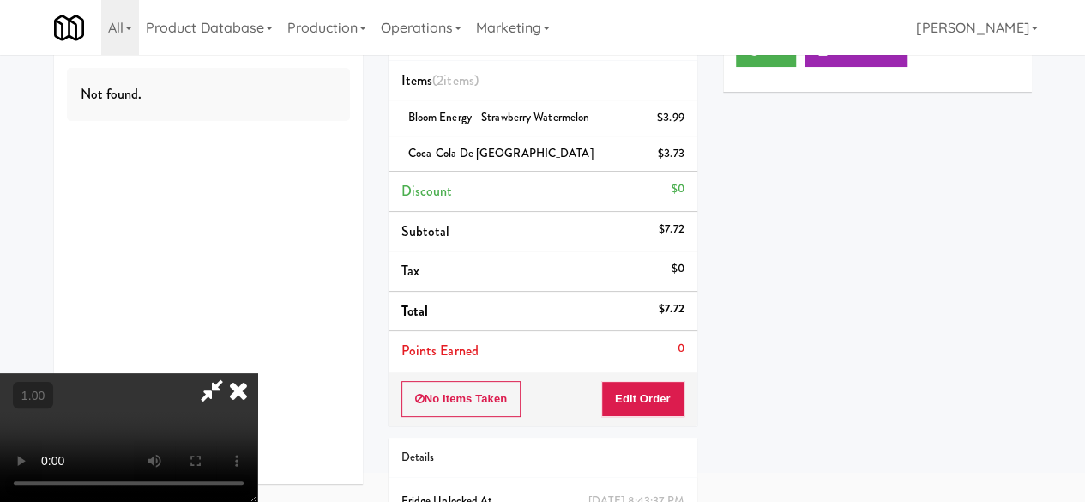
click at [232, 373] on icon at bounding box center [211, 390] width 39 height 34
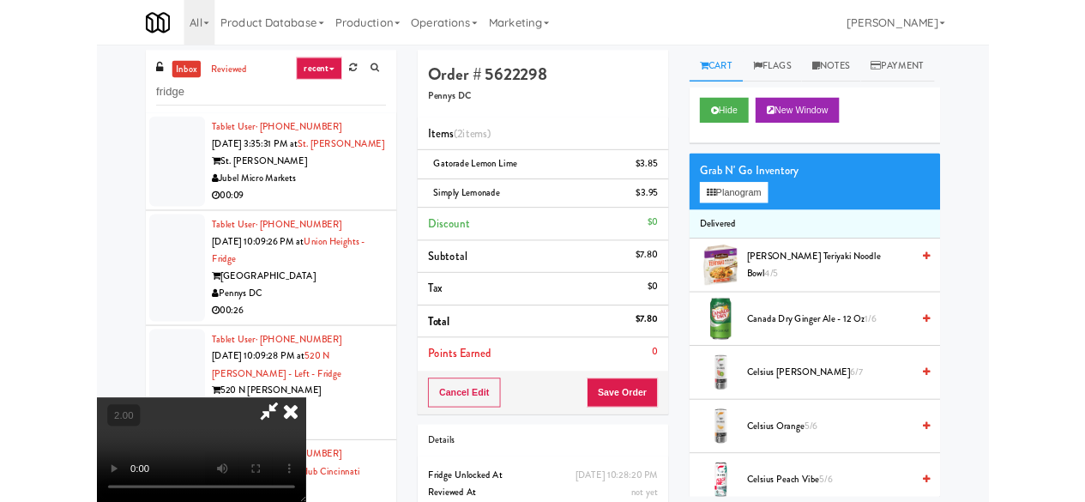
scroll to position [35, 0]
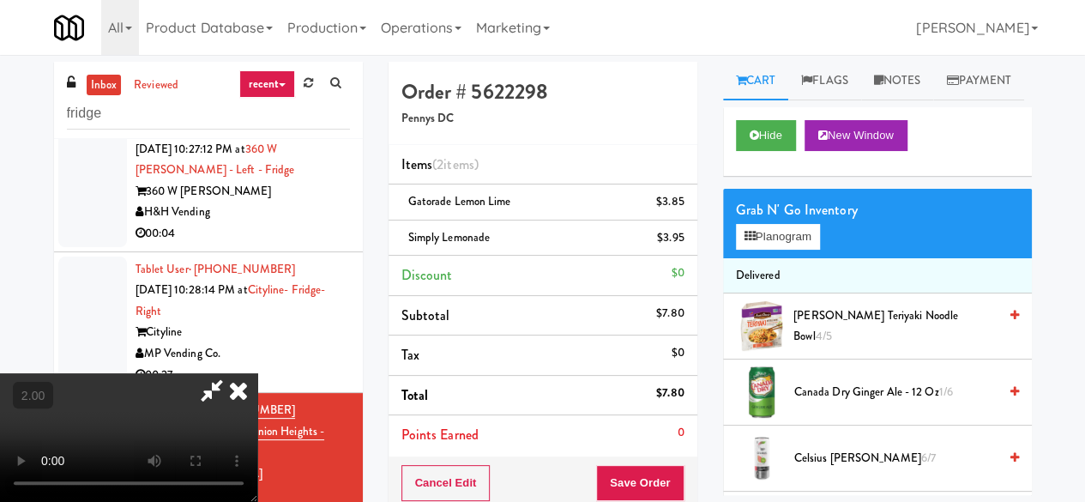
click at [665, 461] on div "Cancel Edit Save Order" at bounding box center [543, 482] width 309 height 53
click at [668, 468] on button "Save Order" at bounding box center [639, 483] width 87 height 36
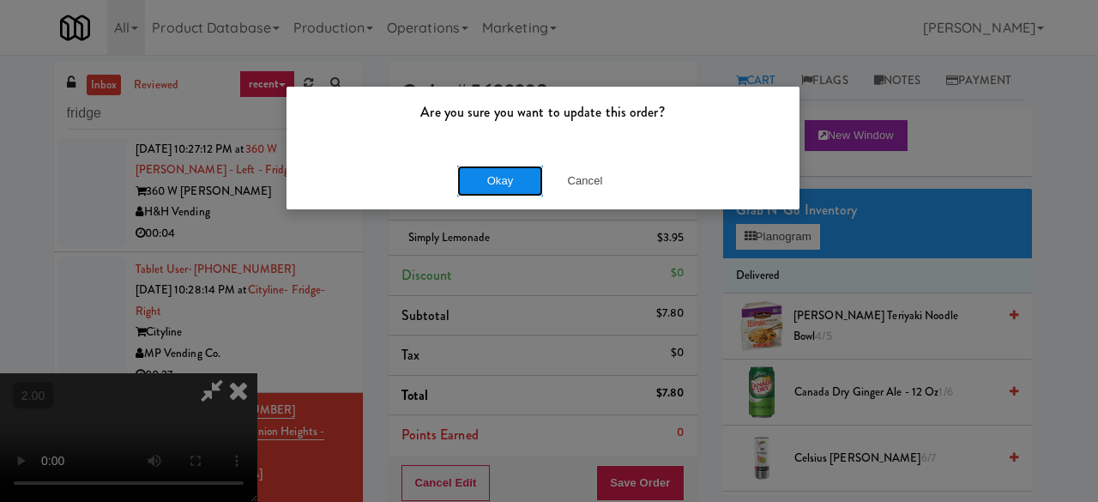
click at [479, 189] on button "Okay" at bounding box center [500, 181] width 86 height 31
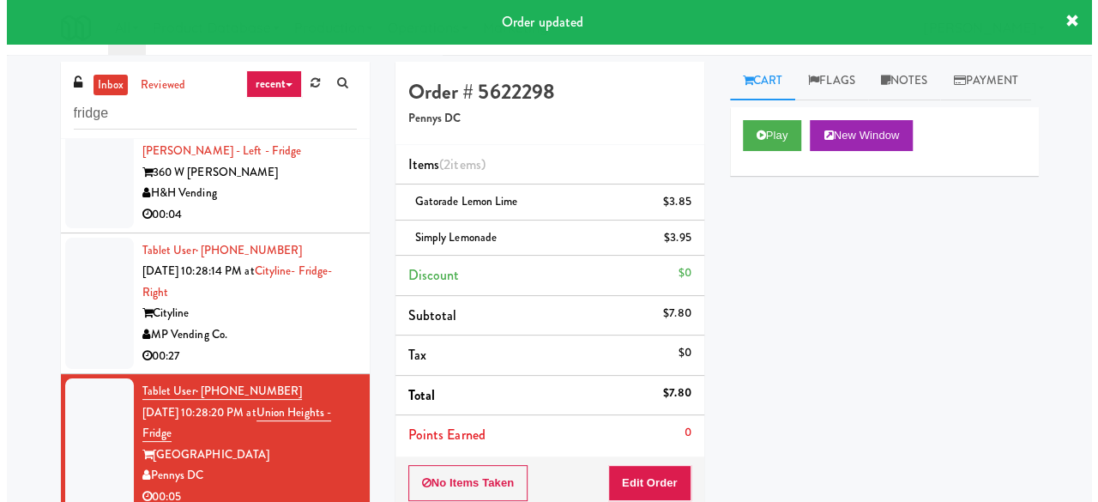
scroll to position [2293, 0]
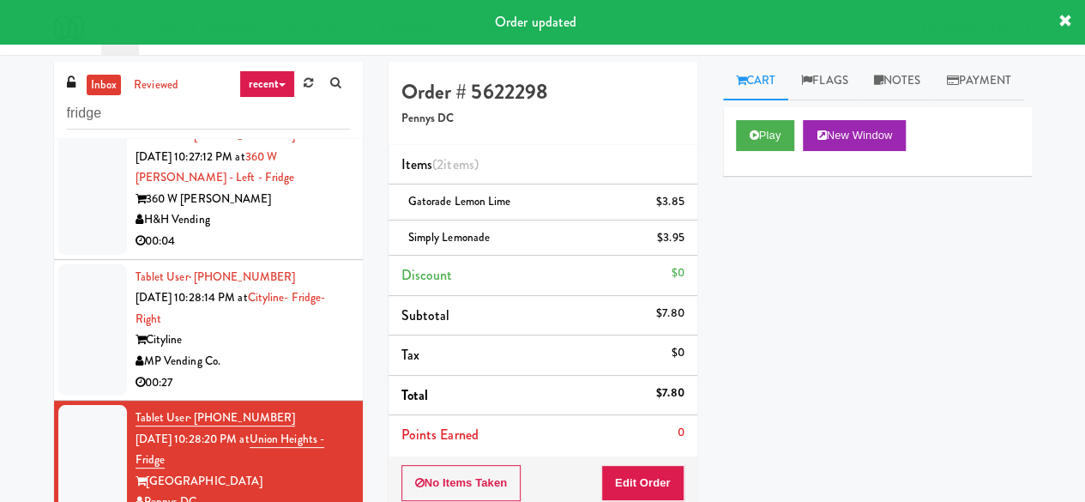
click at [272, 210] on div "360 W [PERSON_NAME]" at bounding box center [243, 199] width 214 height 21
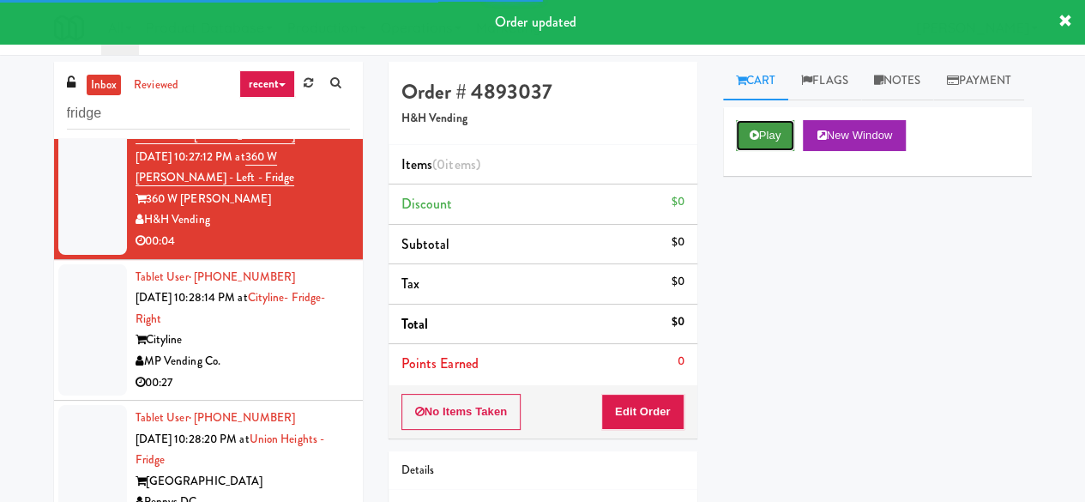
click at [765, 151] on button "Play" at bounding box center [765, 135] width 59 height 31
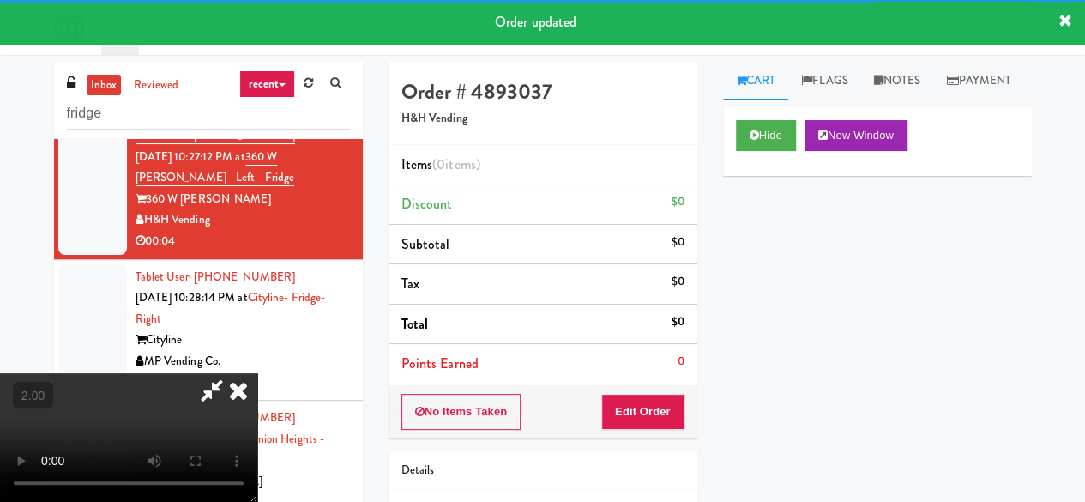
click at [685, 401] on div "No Items Taken Edit Order" at bounding box center [543, 411] width 309 height 53
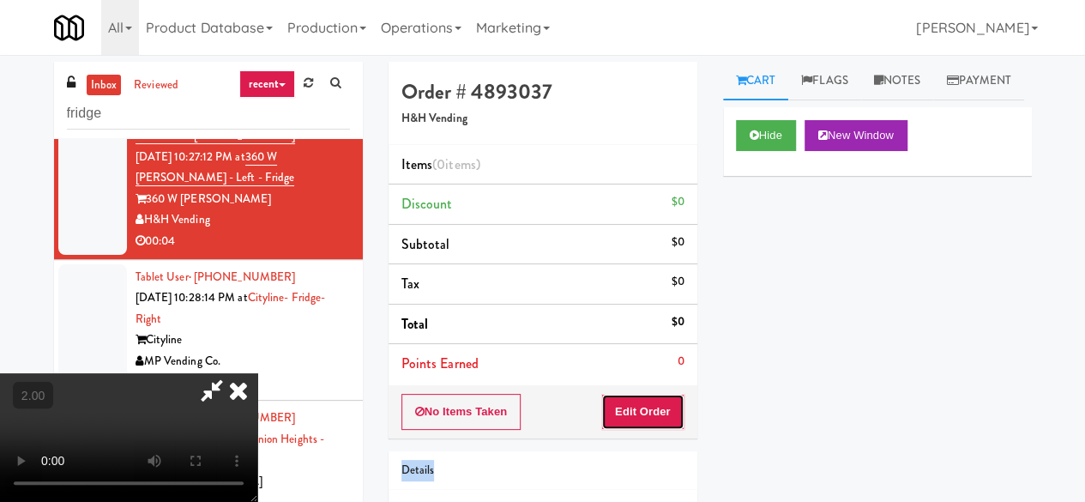
click at [666, 402] on button "Edit Order" at bounding box center [642, 412] width 83 height 36
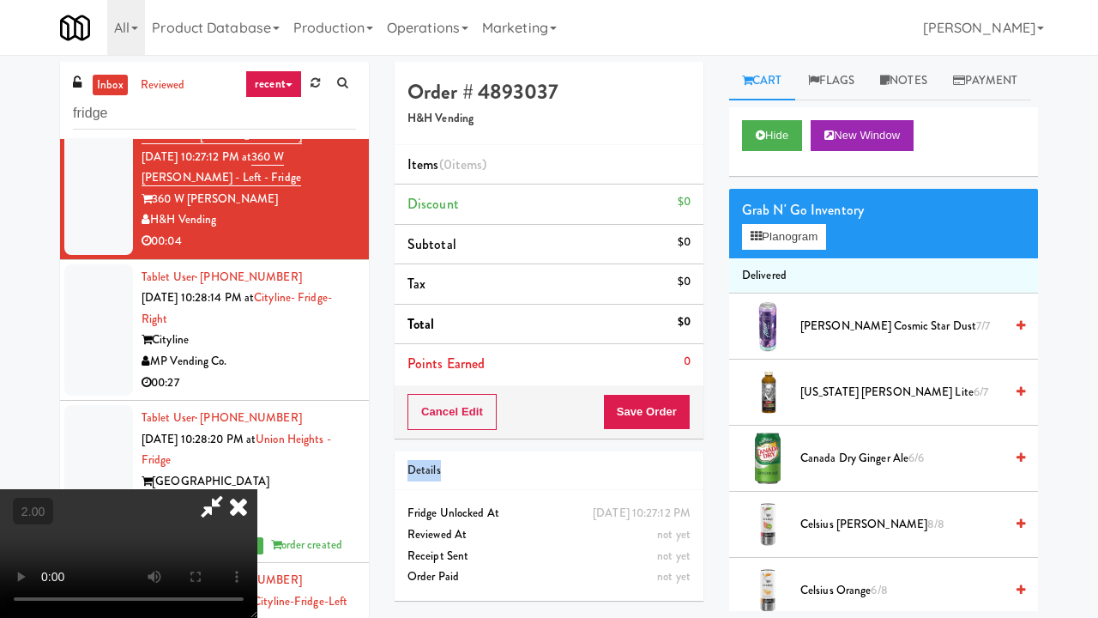
click at [1048, 499] on div "inbox reviewed recent all unclear take inventory issue suspicious failed recent…" at bounding box center [549, 364] width 1098 height 605
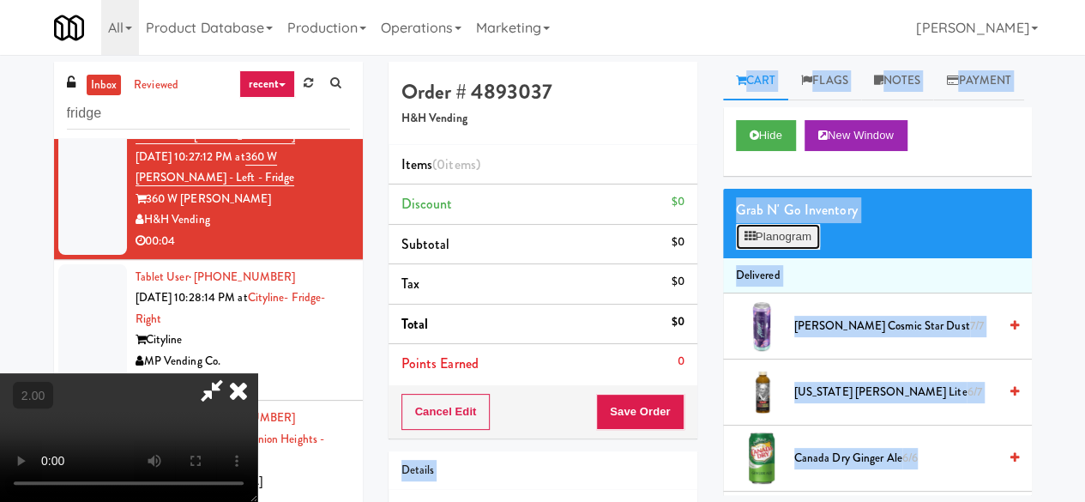
click at [791, 250] on button "Planogram" at bounding box center [778, 237] width 84 height 26
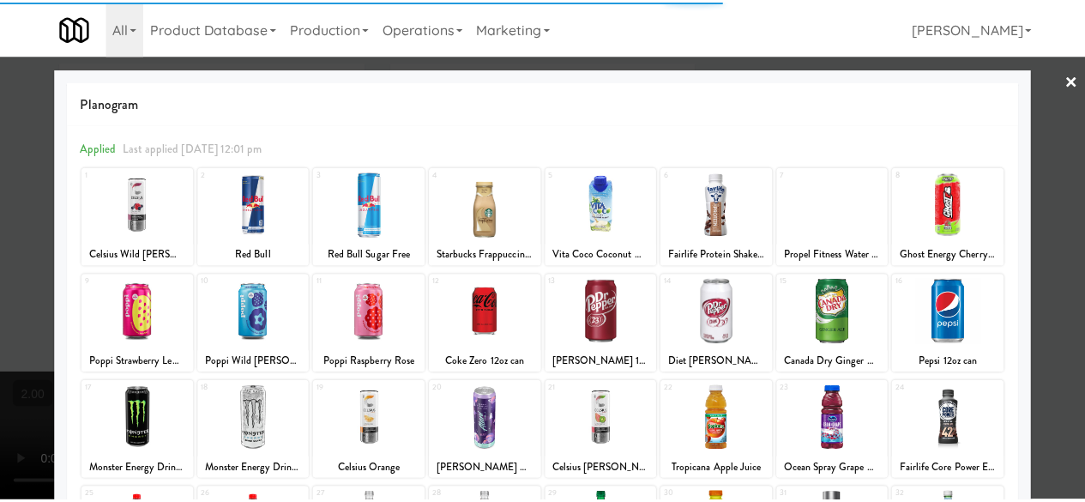
scroll to position [340, 0]
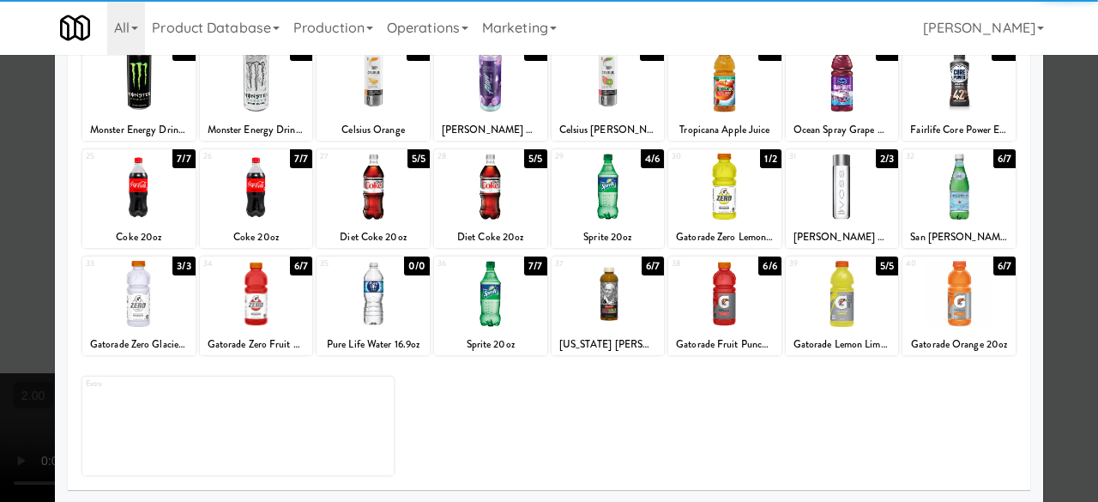
click at [475, 298] on div at bounding box center [490, 294] width 113 height 66
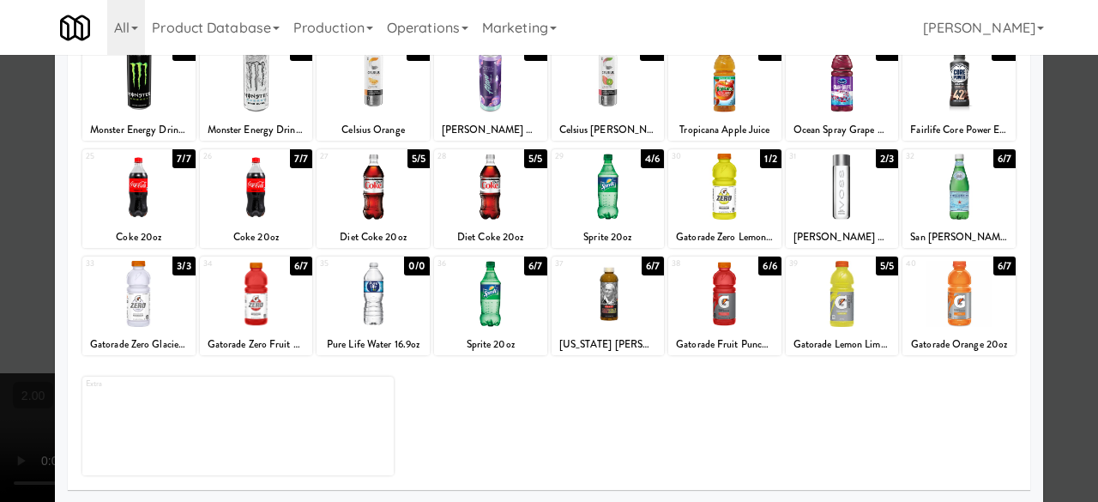
click at [1078, 203] on div at bounding box center [549, 251] width 1098 height 502
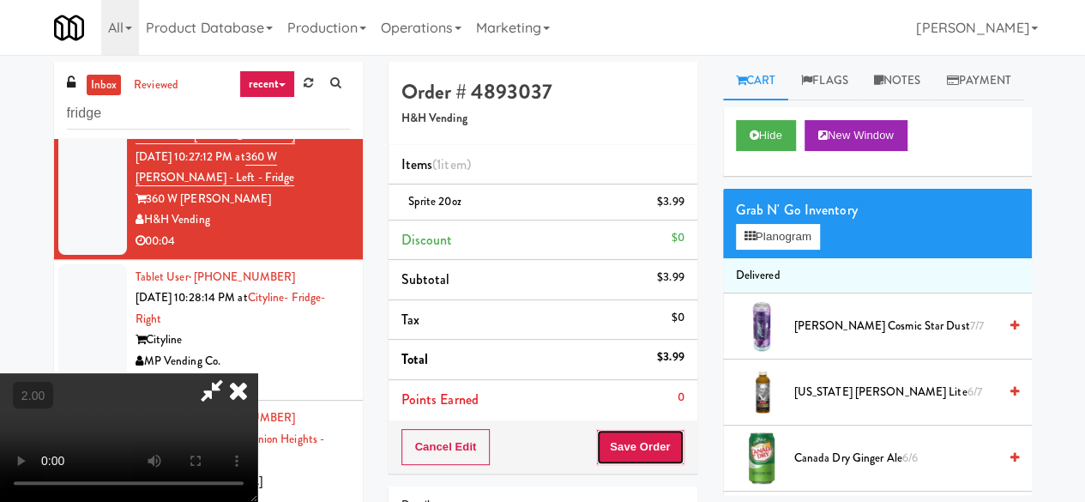
click at [660, 449] on button "Save Order" at bounding box center [639, 447] width 87 height 36
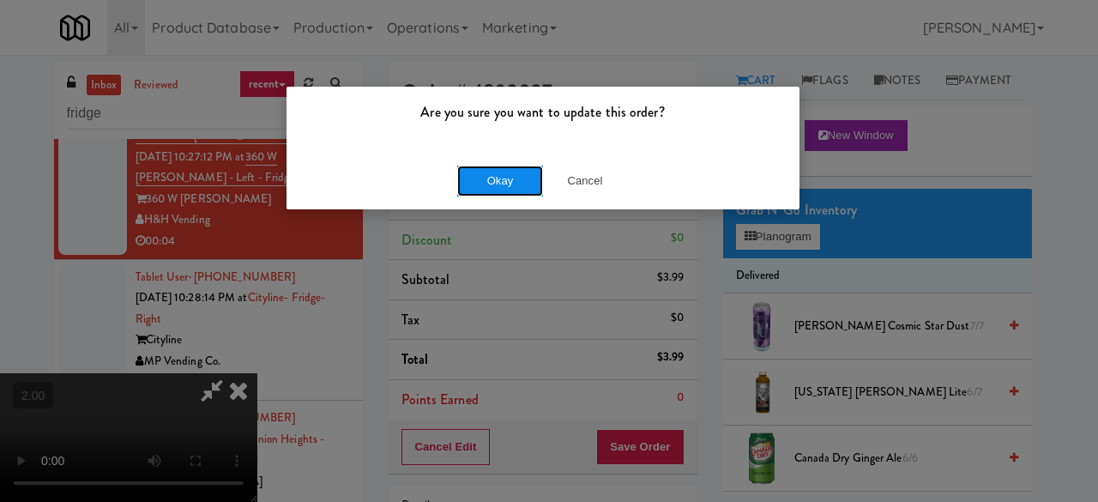
click at [478, 181] on button "Okay" at bounding box center [500, 181] width 86 height 31
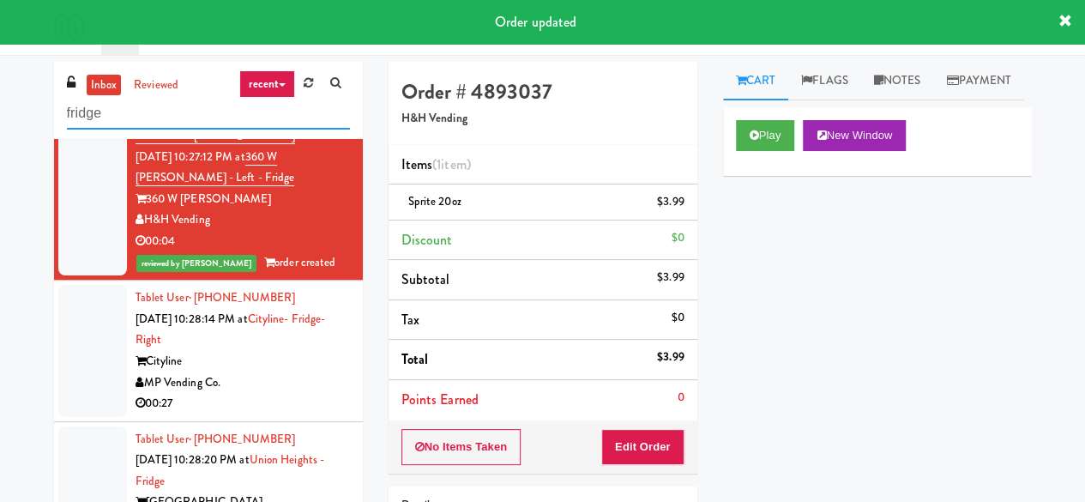
click at [174, 127] on input "fridge" at bounding box center [208, 114] width 283 height 32
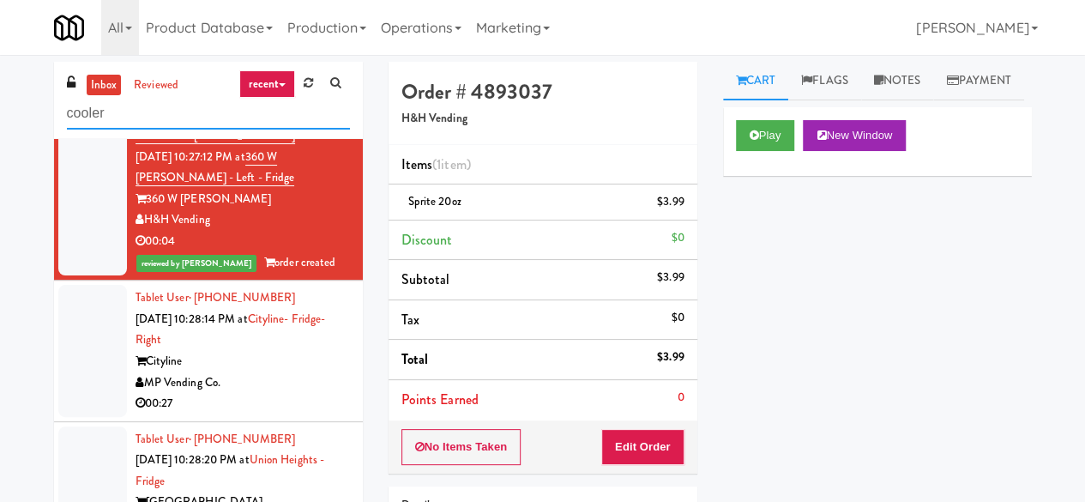
type input "cooler"
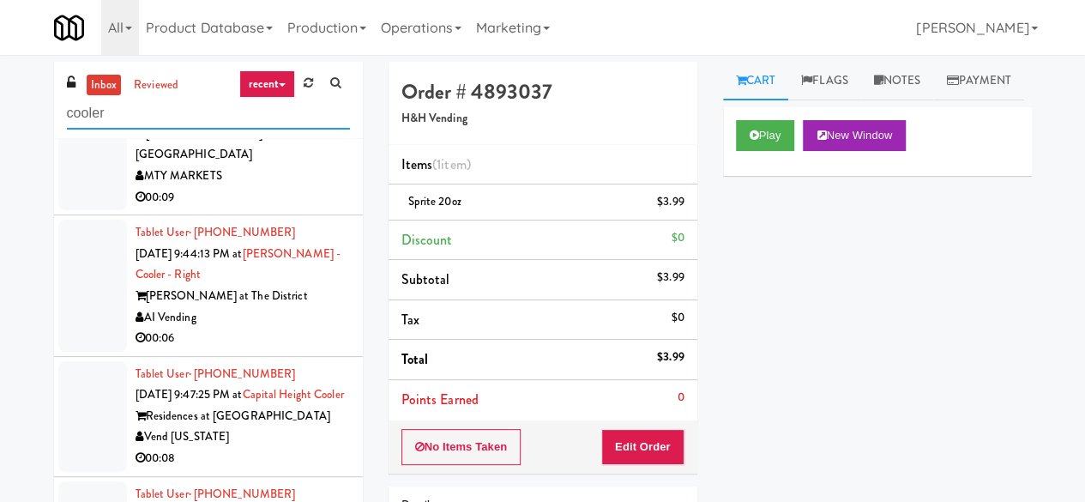
scroll to position [4632, 0]
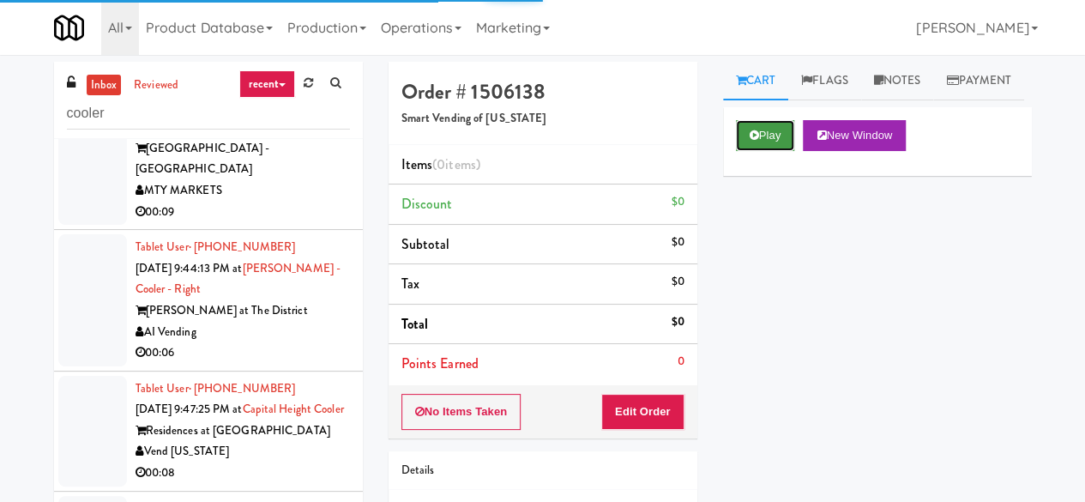
click at [746, 151] on button "Play" at bounding box center [765, 135] width 59 height 31
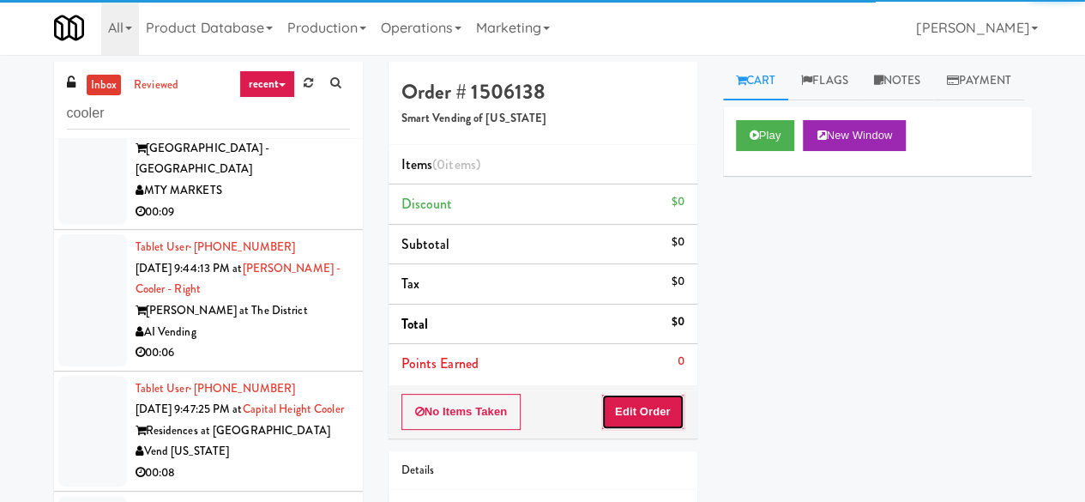
click at [660, 422] on button "Edit Order" at bounding box center [642, 412] width 83 height 36
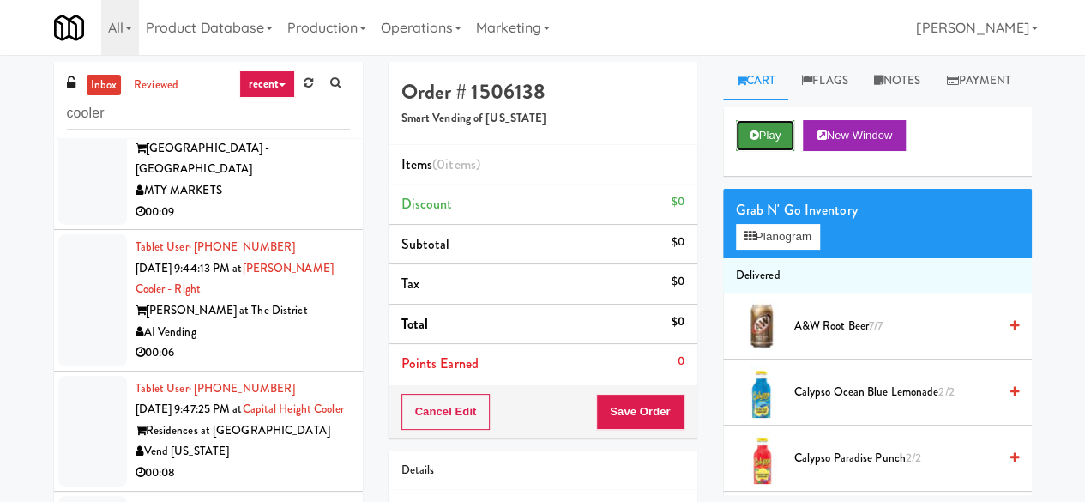
click at [761, 151] on button "Play" at bounding box center [765, 135] width 59 height 31
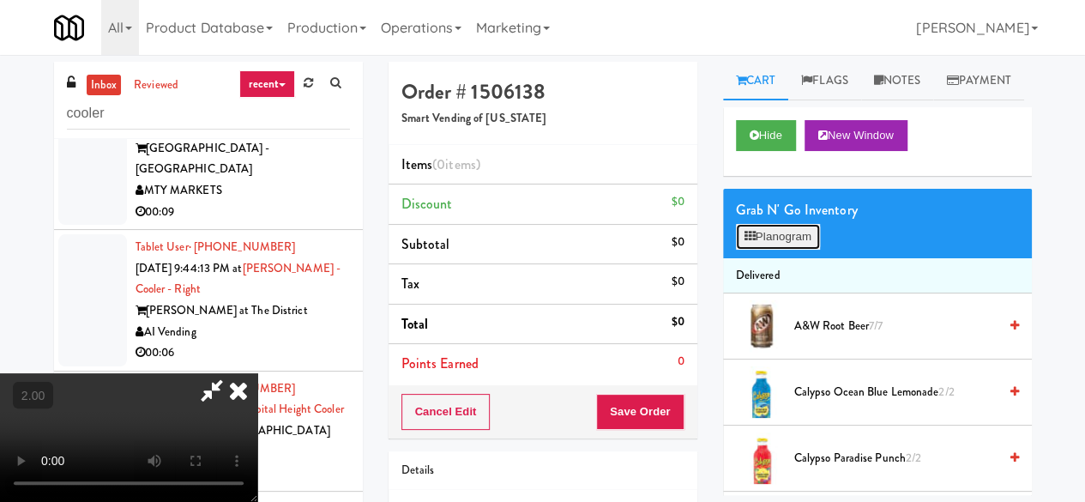
click at [752, 250] on button "Planogram" at bounding box center [778, 237] width 84 height 26
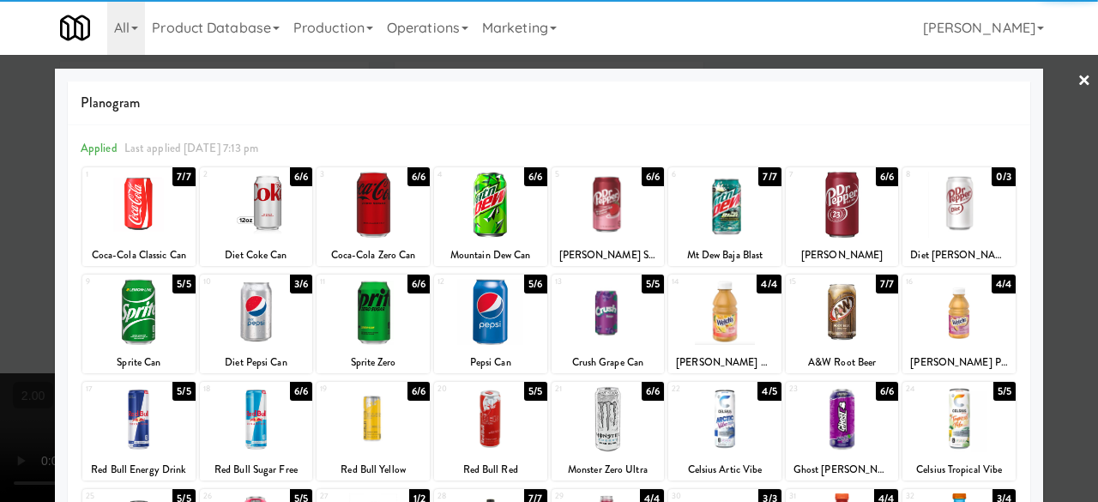
click at [273, 312] on div at bounding box center [256, 312] width 113 height 66
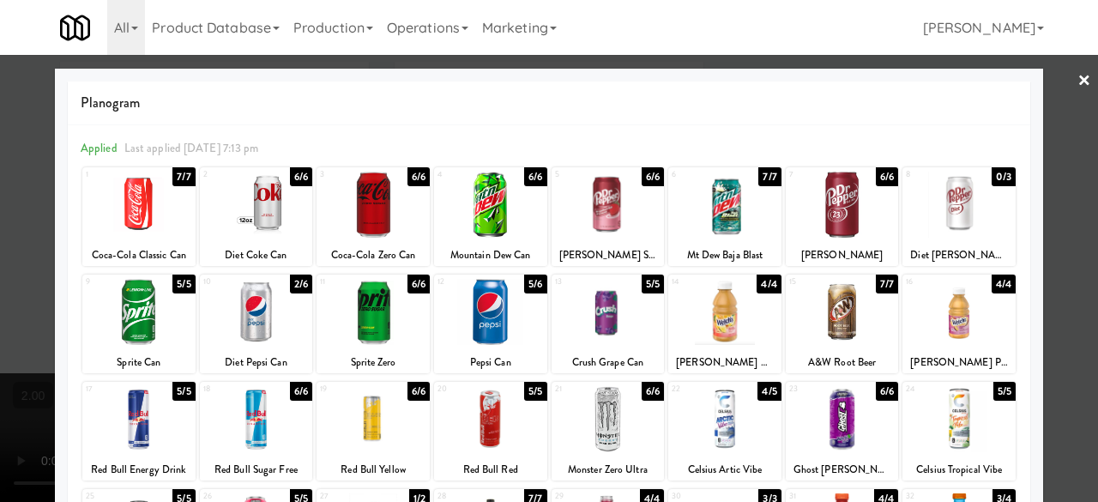
click at [1058, 89] on div at bounding box center [549, 251] width 1098 height 502
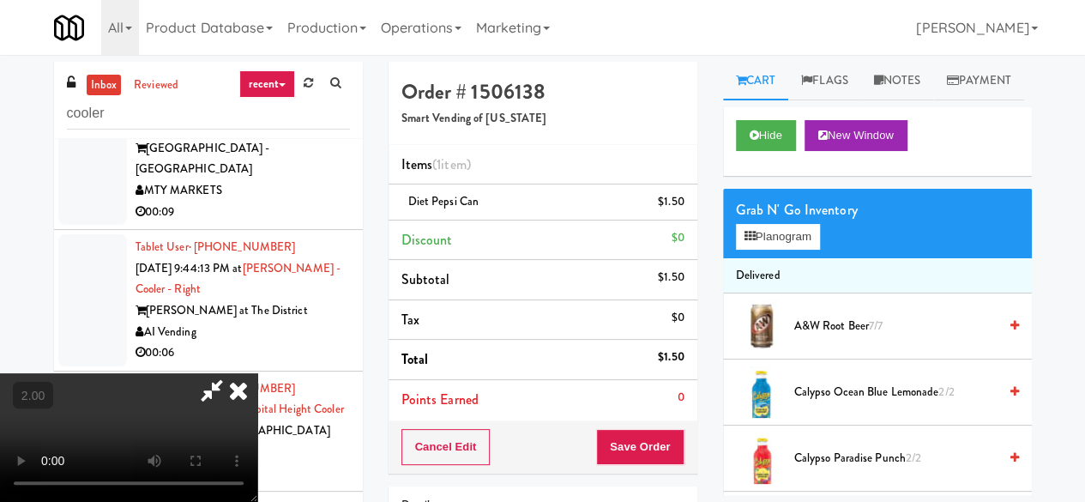
click at [232, 373] on icon at bounding box center [211, 390] width 39 height 34
click at [629, 435] on button "Save Order" at bounding box center [639, 447] width 87 height 36
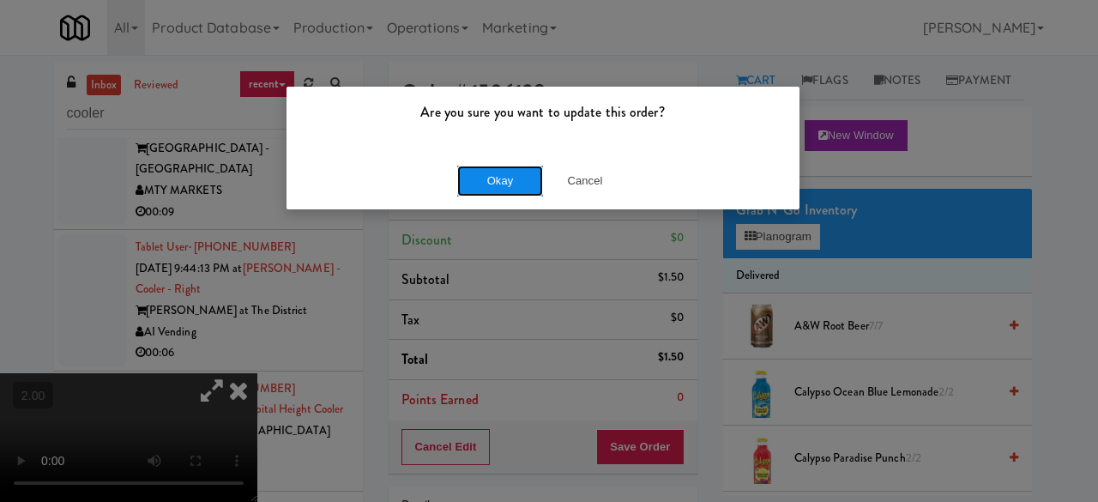
click at [497, 191] on button "Okay" at bounding box center [500, 181] width 86 height 31
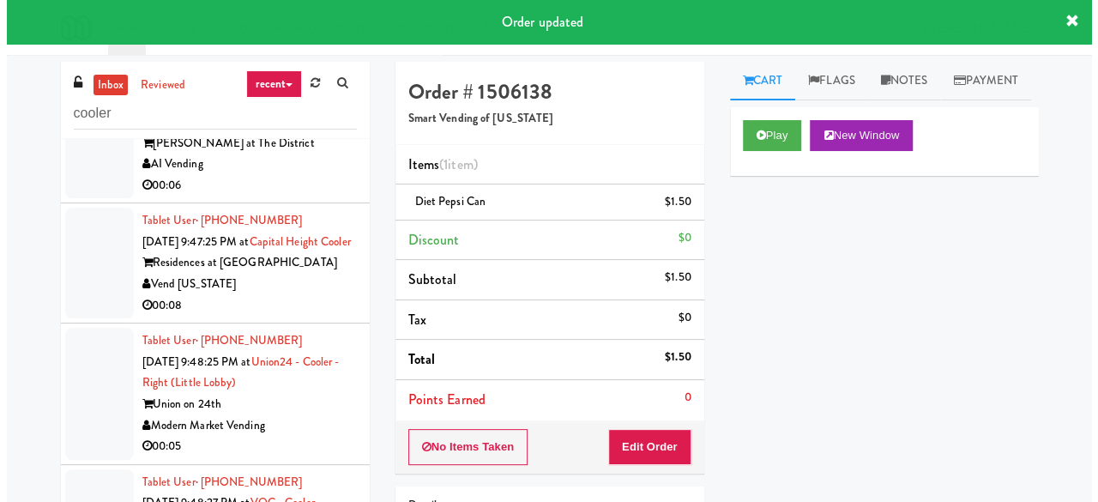
scroll to position [4717, 0]
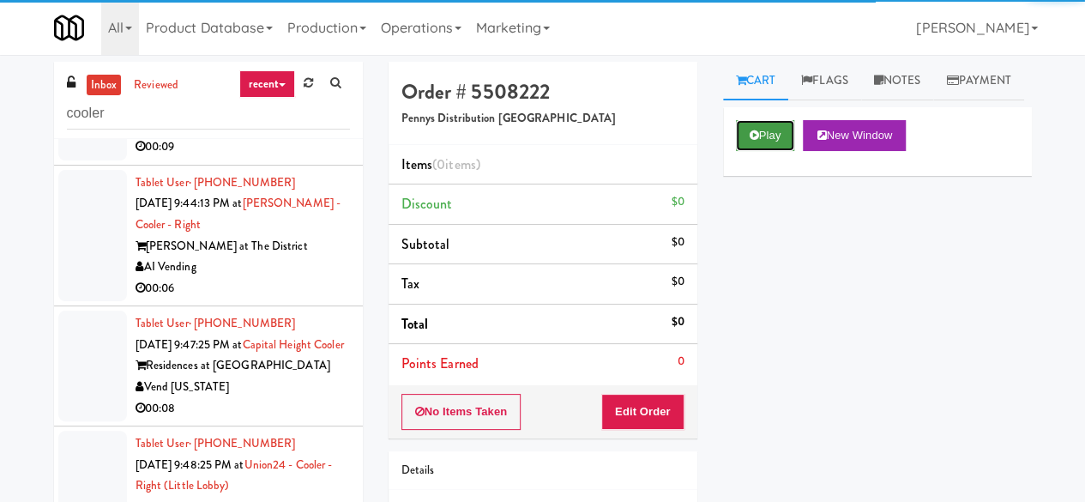
click at [740, 151] on button "Play" at bounding box center [765, 135] width 59 height 31
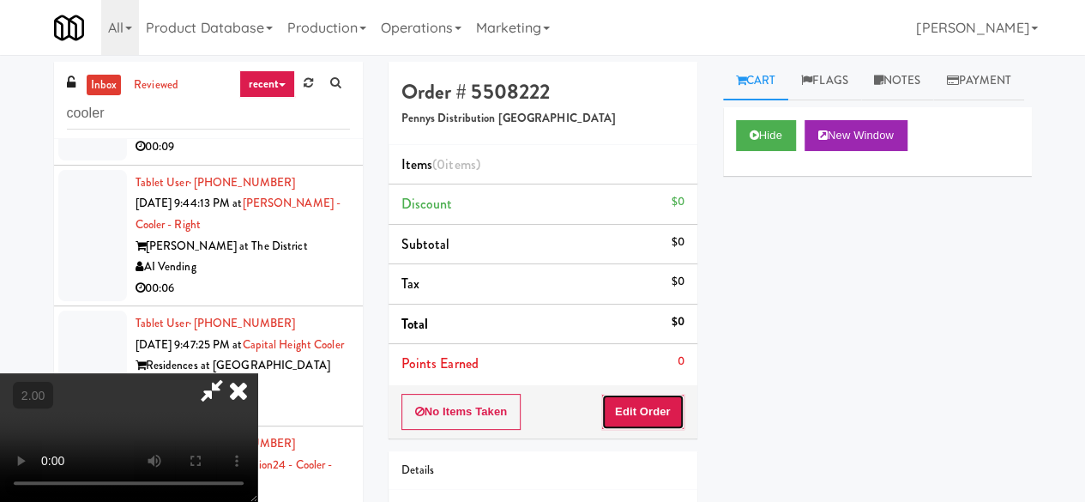
click at [637, 409] on button "Edit Order" at bounding box center [642, 412] width 83 height 36
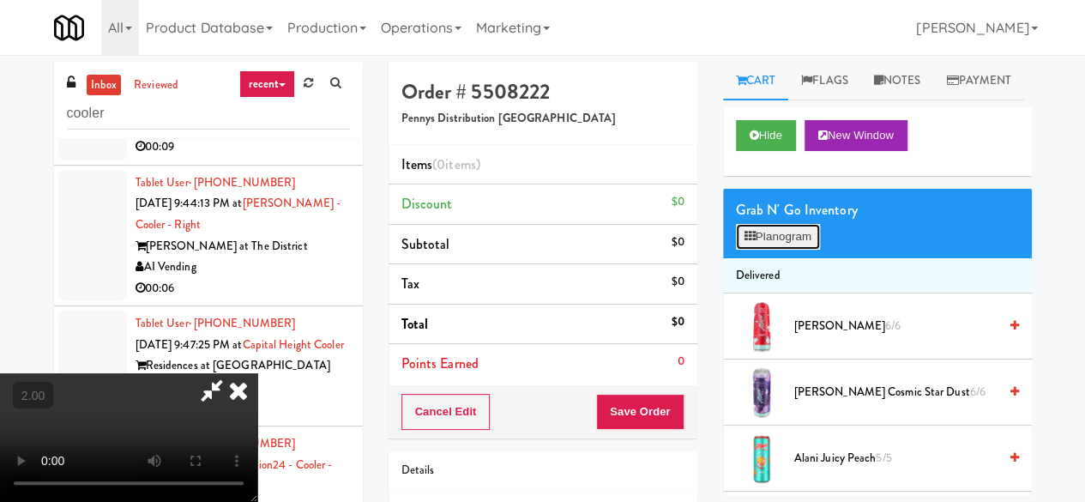
click at [763, 250] on button "Planogram" at bounding box center [778, 237] width 84 height 26
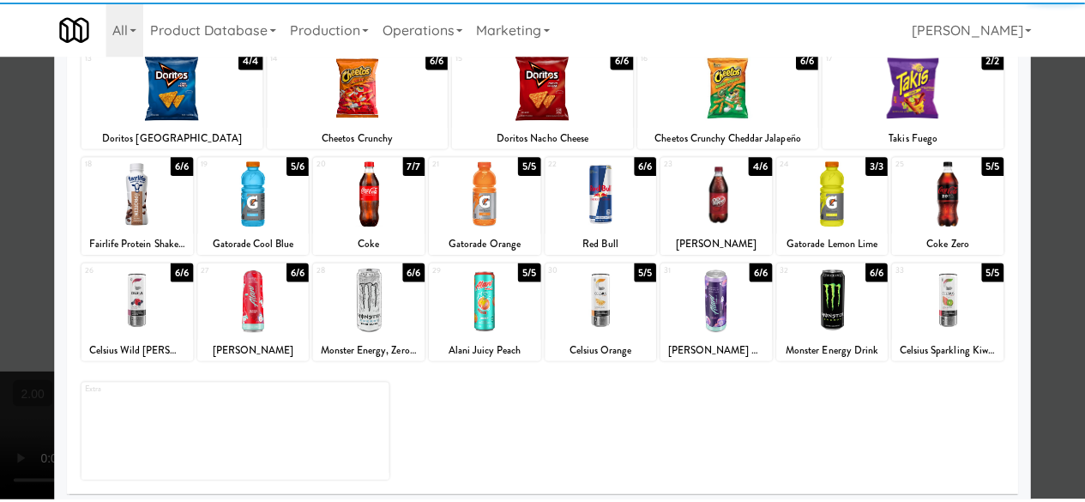
scroll to position [340, 0]
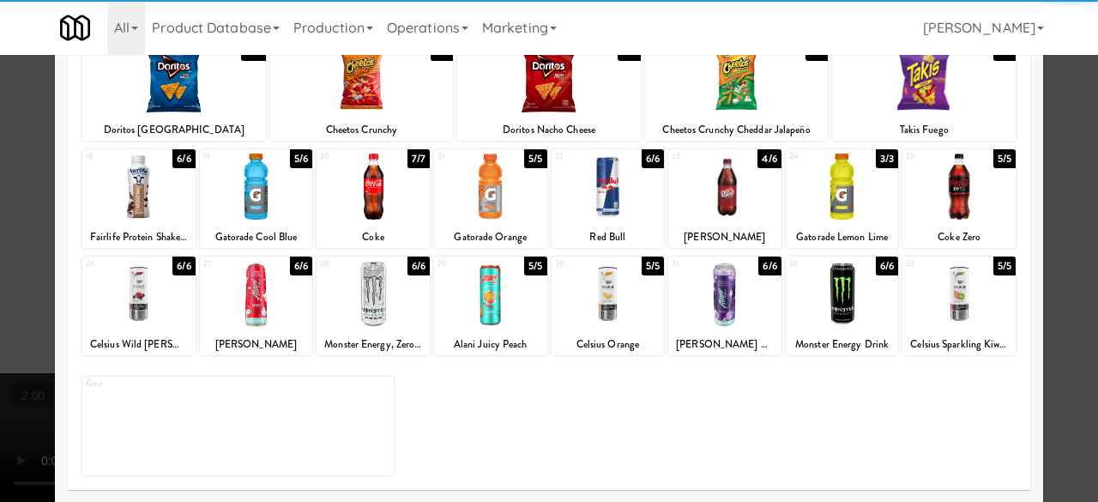
click at [370, 198] on div at bounding box center [372, 187] width 113 height 66
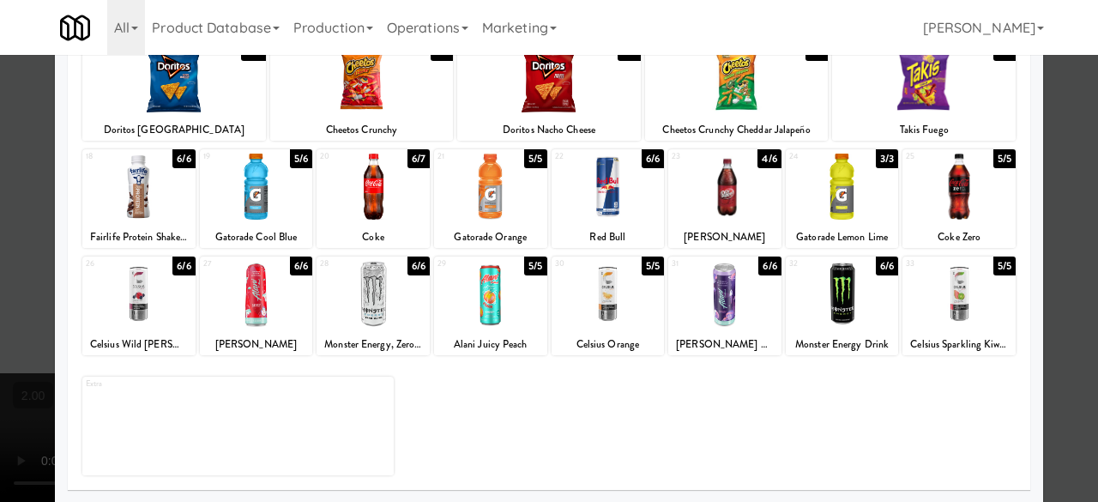
click at [733, 207] on div at bounding box center [724, 187] width 113 height 66
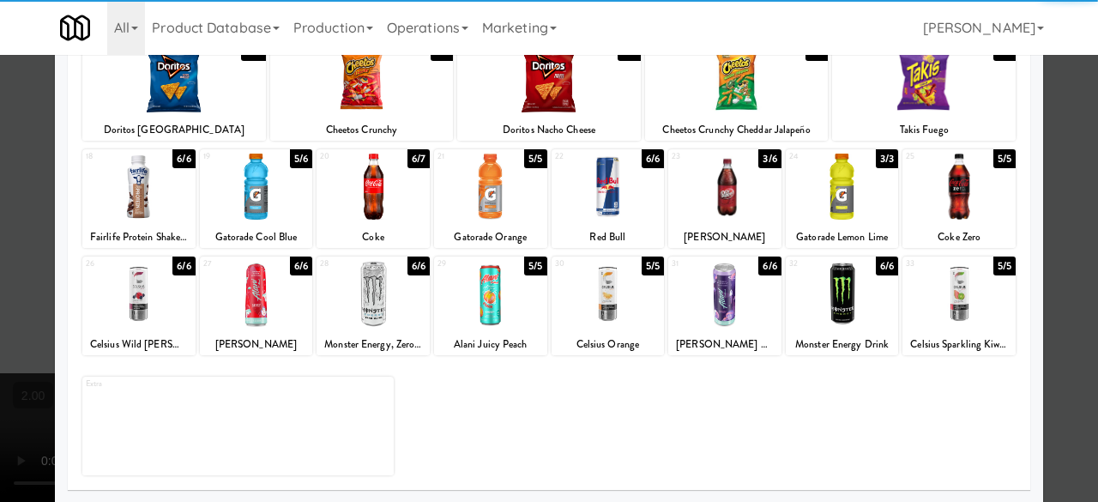
drag, startPoint x: 1036, startPoint y: 94, endPoint x: 1010, endPoint y: 109, distance: 29.6
click at [1038, 95] on div at bounding box center [549, 251] width 1098 height 502
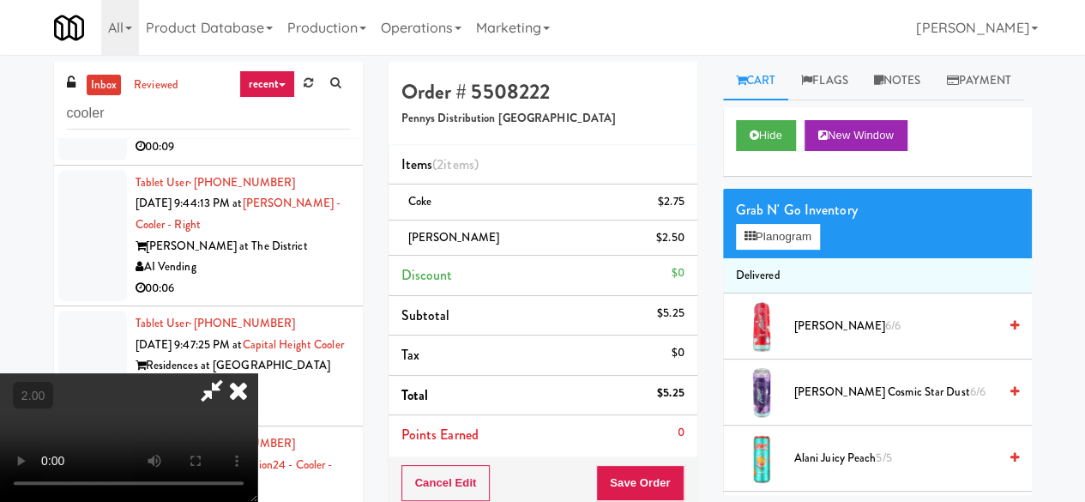
click at [232, 373] on icon at bounding box center [211, 390] width 39 height 34
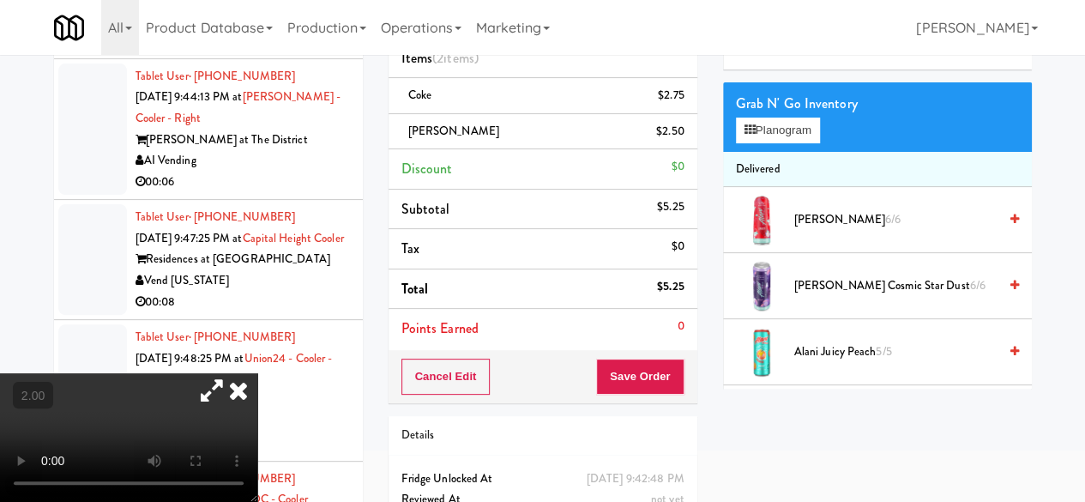
scroll to position [172, 0]
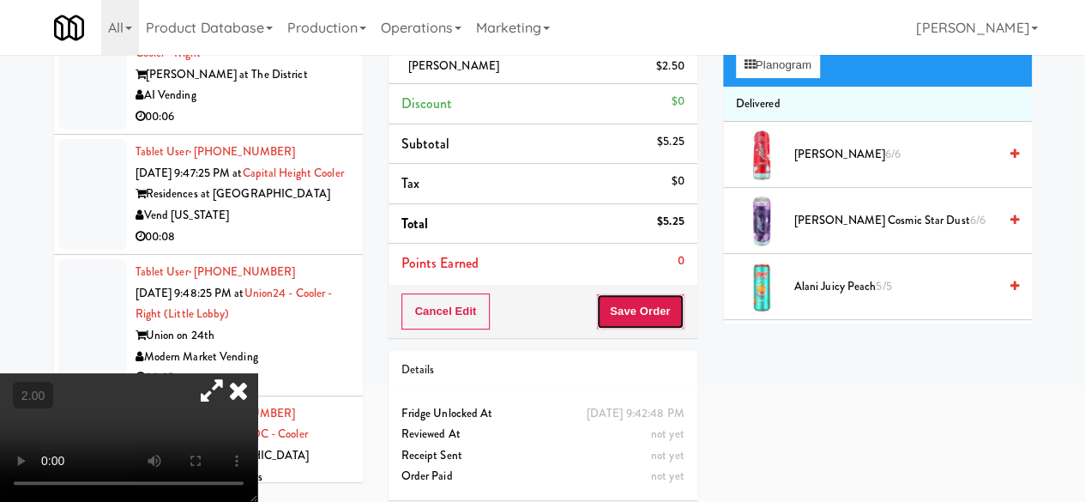
click at [631, 305] on button "Save Order" at bounding box center [639, 311] width 87 height 36
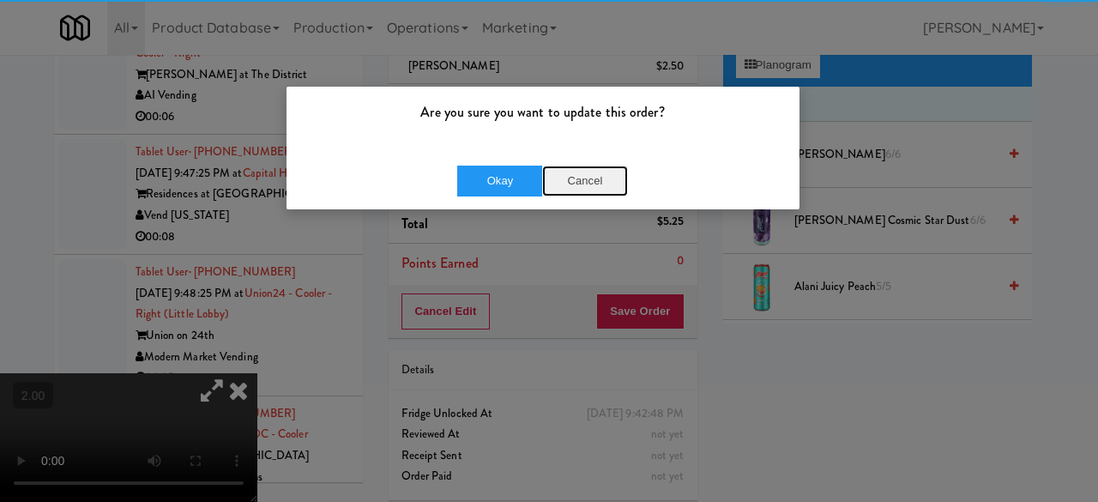
click at [546, 167] on button "Cancel" at bounding box center [585, 181] width 86 height 31
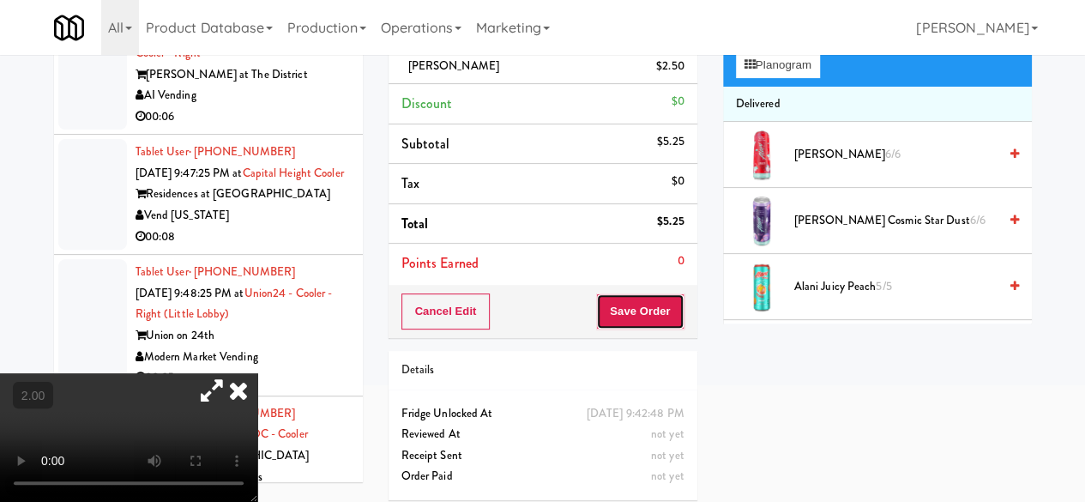
click at [635, 318] on button "Save Order" at bounding box center [639, 311] width 87 height 36
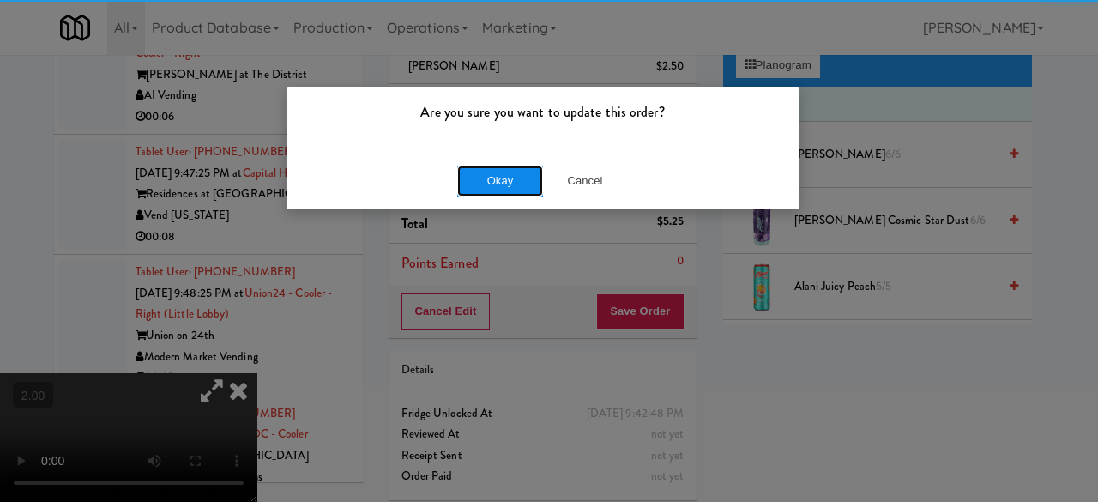
click at [515, 176] on button "Okay" at bounding box center [500, 181] width 86 height 31
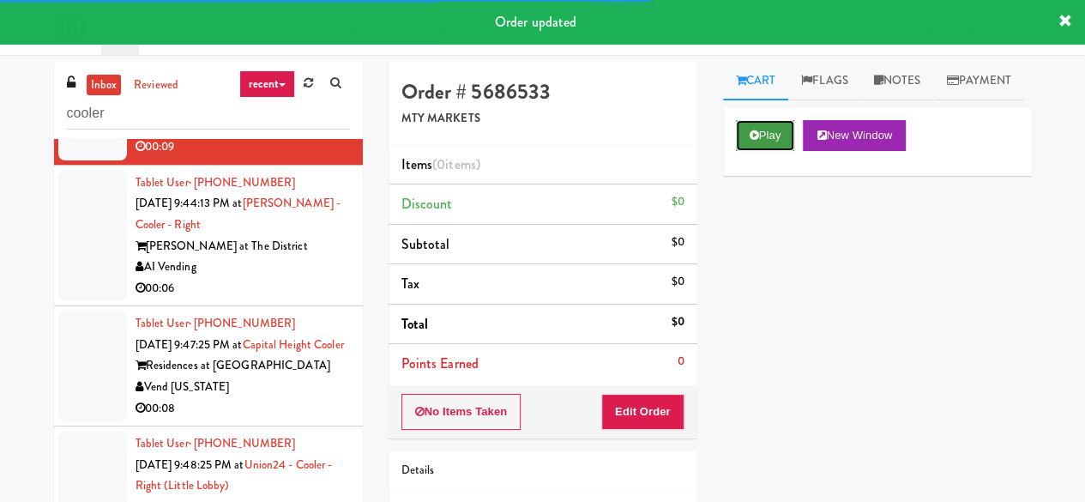
click at [765, 151] on button "Play" at bounding box center [765, 135] width 59 height 31
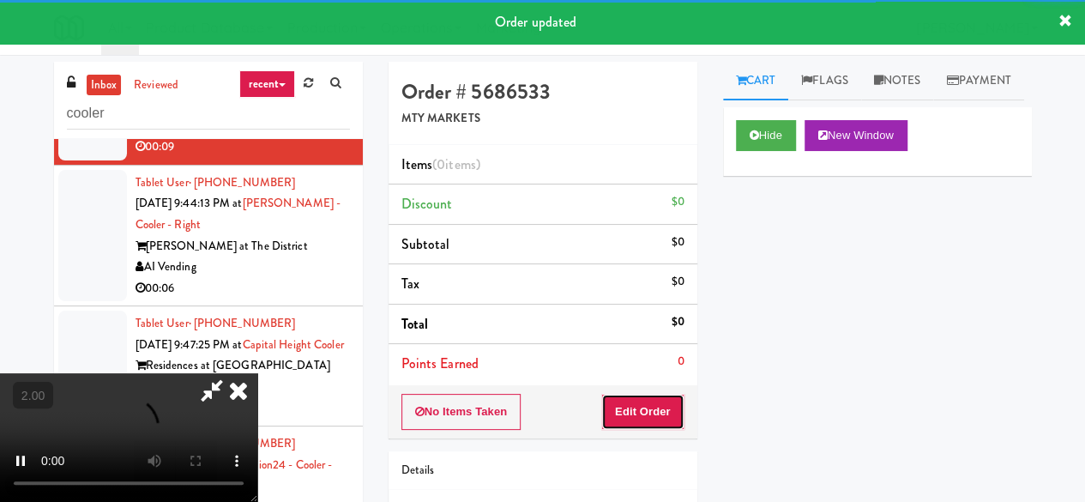
click at [635, 399] on button "Edit Order" at bounding box center [642, 412] width 83 height 36
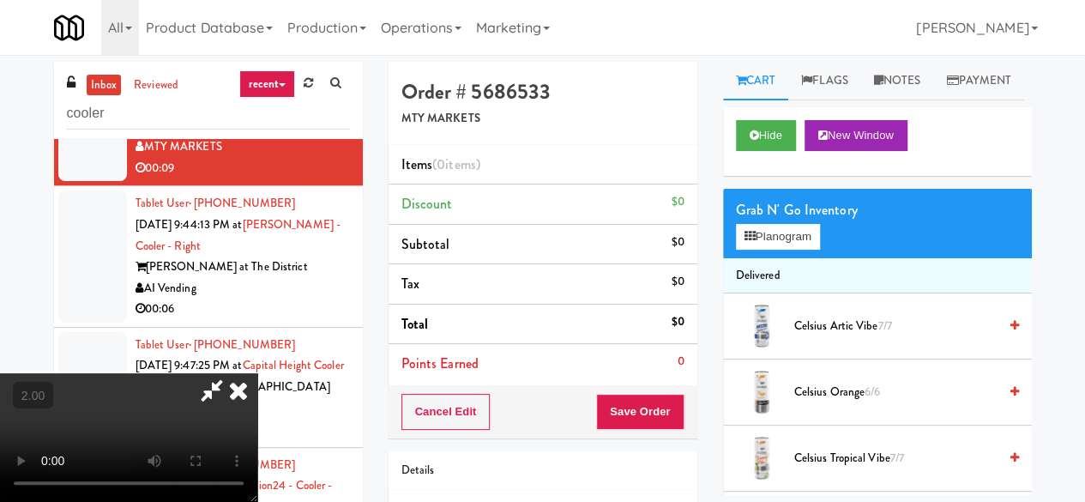
scroll to position [35, 0]
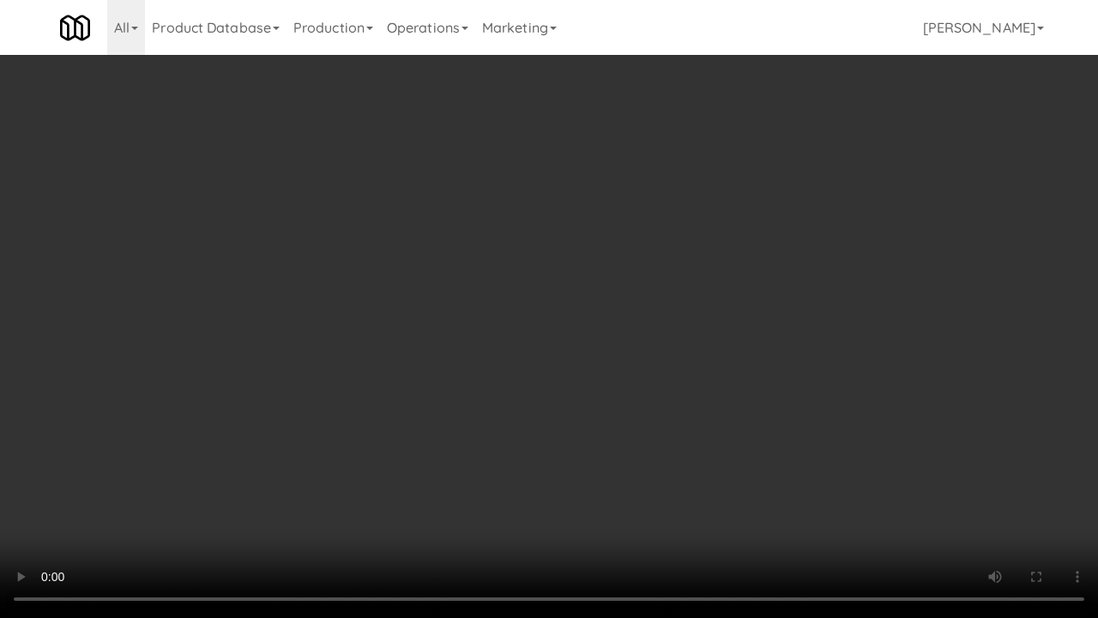
click at [528, 349] on video at bounding box center [549, 309] width 1098 height 618
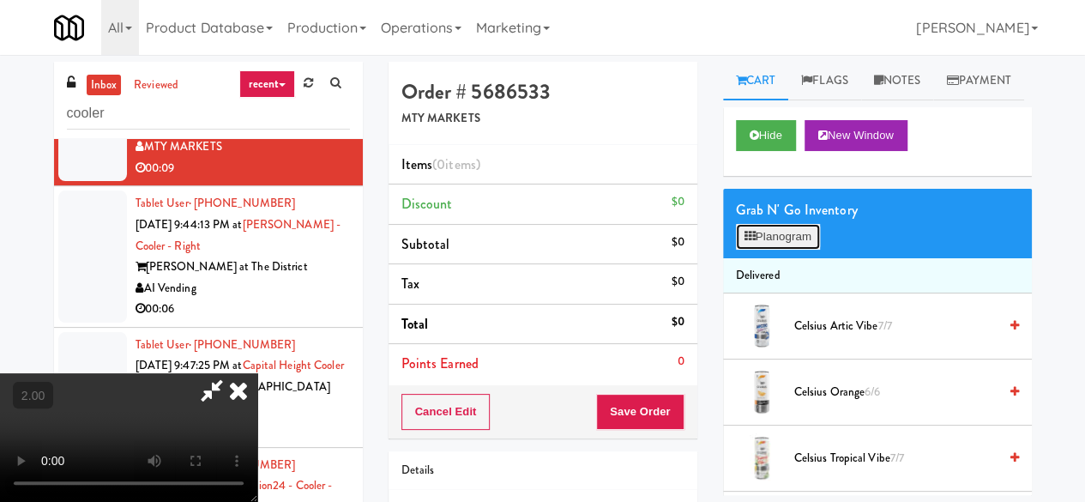
click at [767, 250] on button "Planogram" at bounding box center [778, 237] width 84 height 26
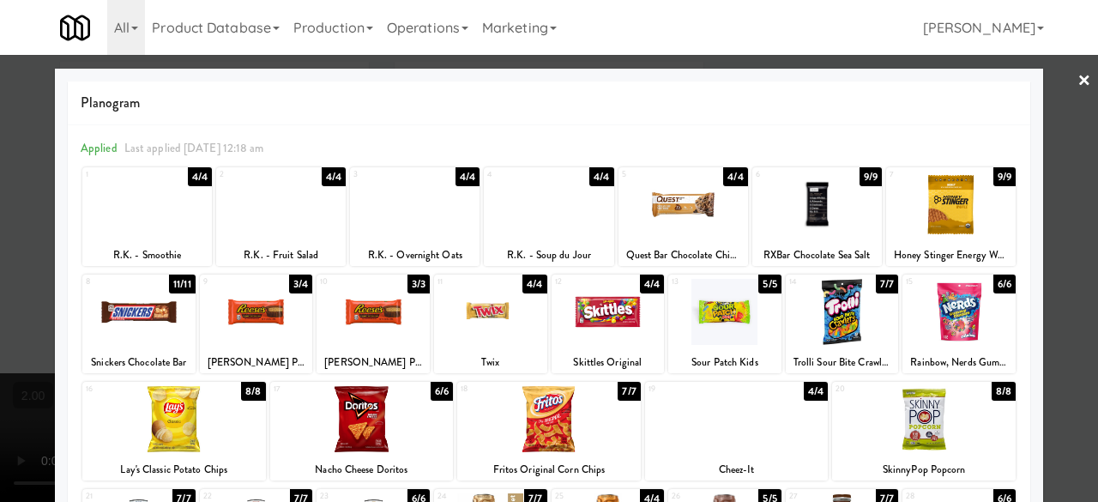
click at [720, 424] on div at bounding box center [737, 419] width 184 height 66
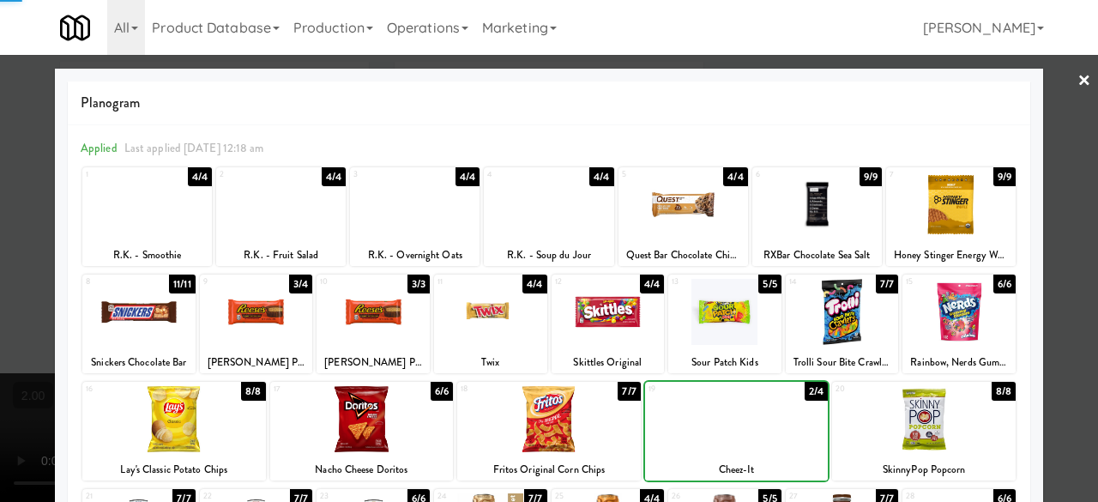
click at [720, 424] on div at bounding box center [737, 419] width 184 height 66
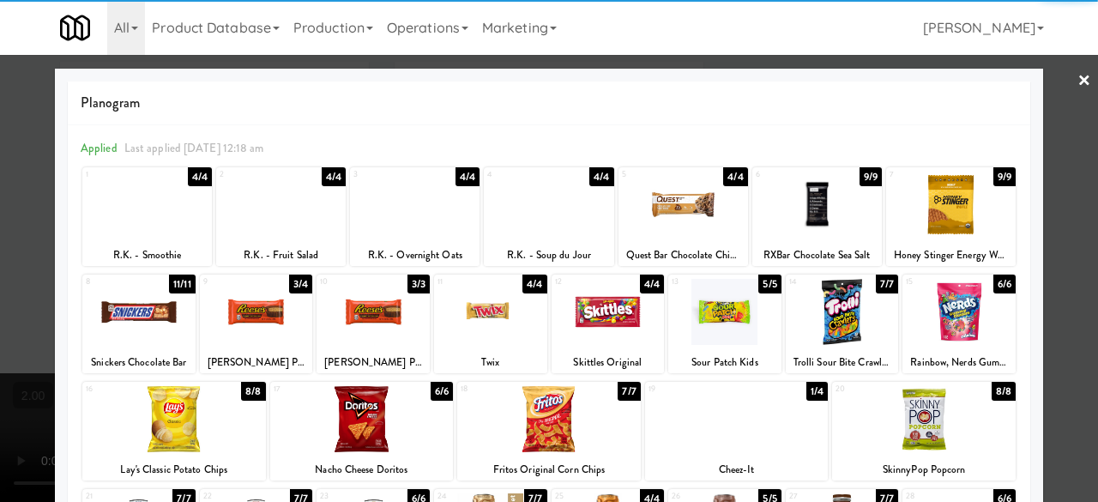
click at [716, 341] on div at bounding box center [724, 312] width 113 height 66
click at [1061, 86] on div at bounding box center [549, 251] width 1098 height 502
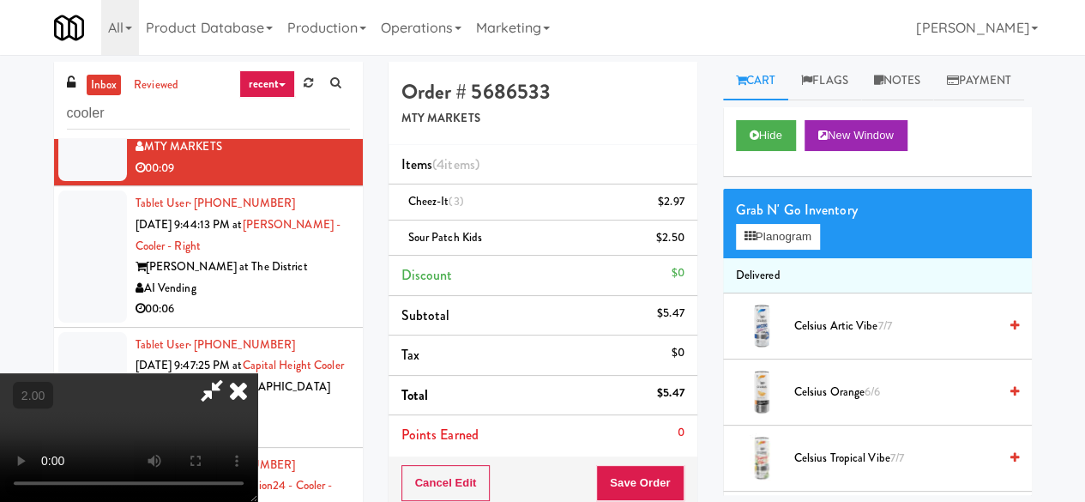
scroll to position [35, 0]
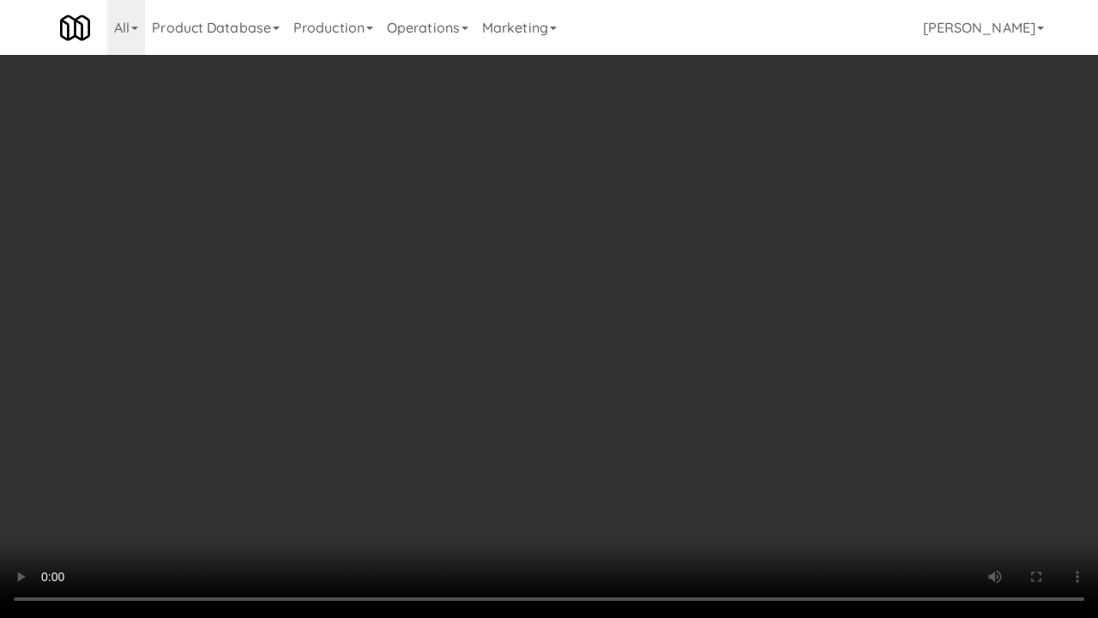
click at [607, 347] on video at bounding box center [549, 309] width 1098 height 618
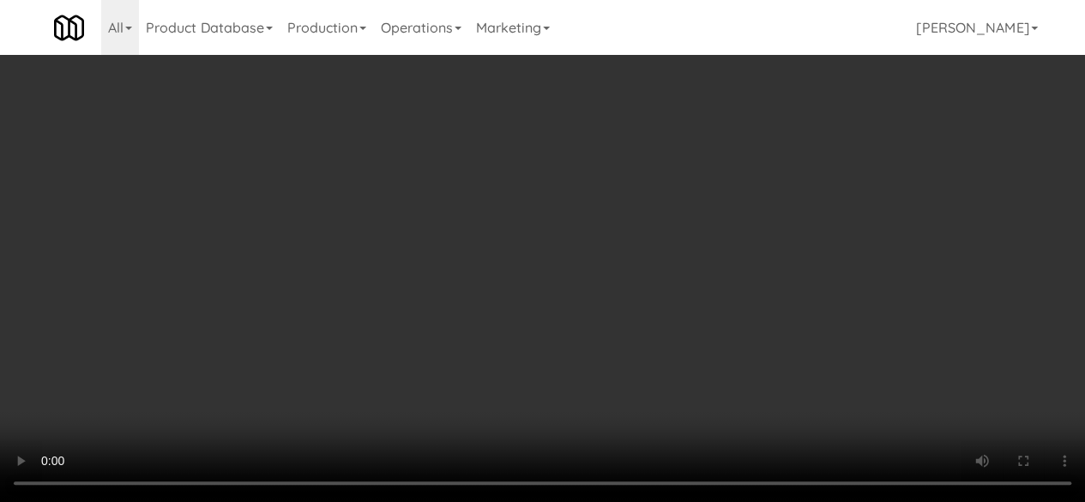
scroll to position [0, 0]
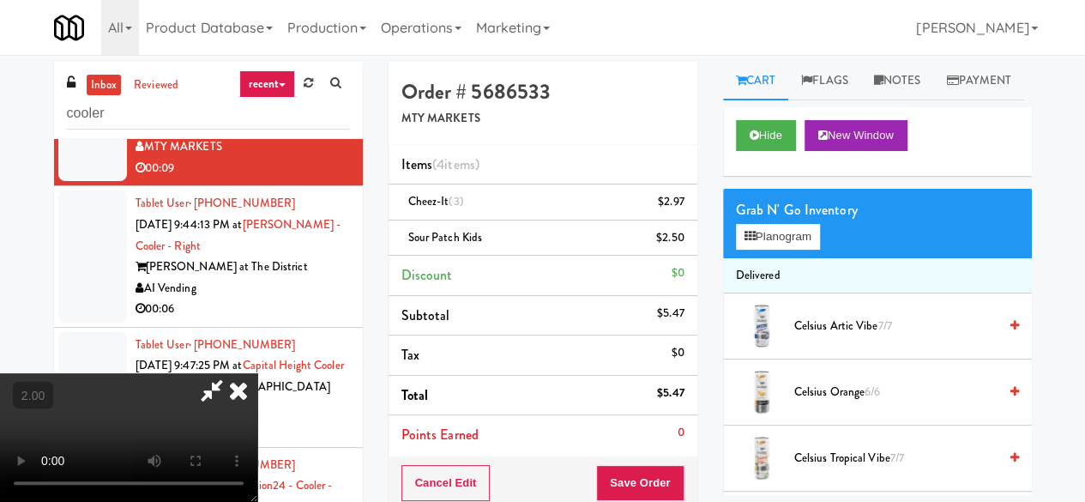
click at [232, 373] on icon at bounding box center [211, 390] width 39 height 34
click at [637, 467] on button "Save Order" at bounding box center [639, 483] width 87 height 36
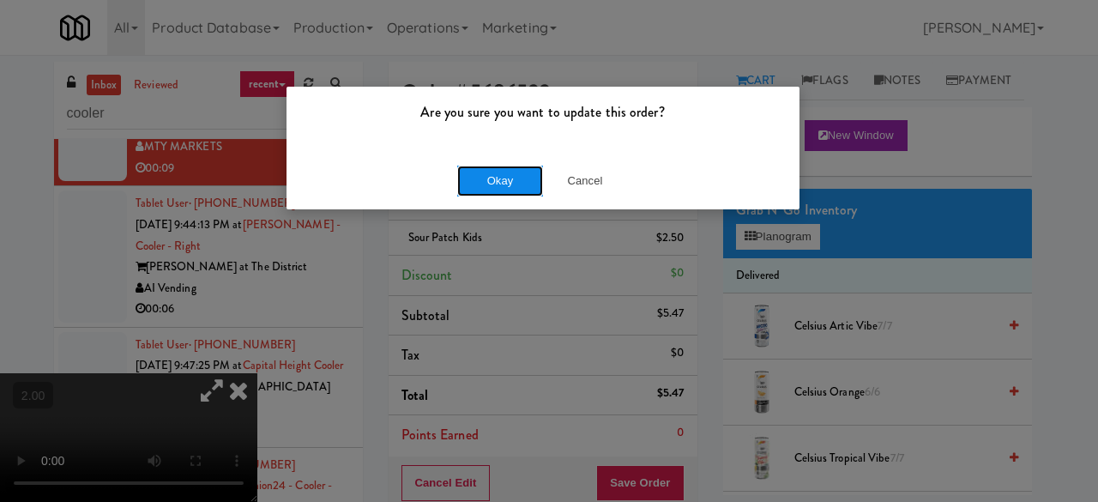
click at [491, 166] on button "Okay" at bounding box center [500, 181] width 86 height 31
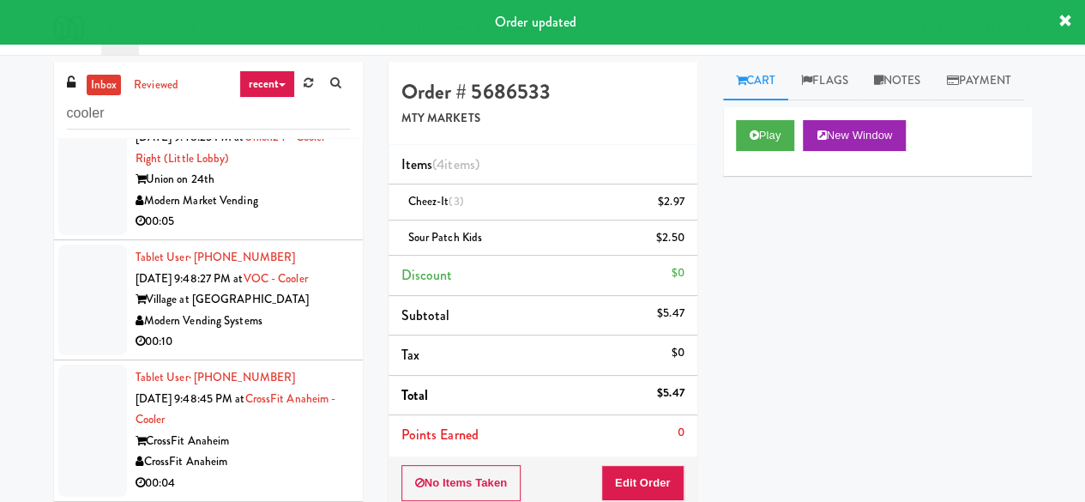
scroll to position [5060, 0]
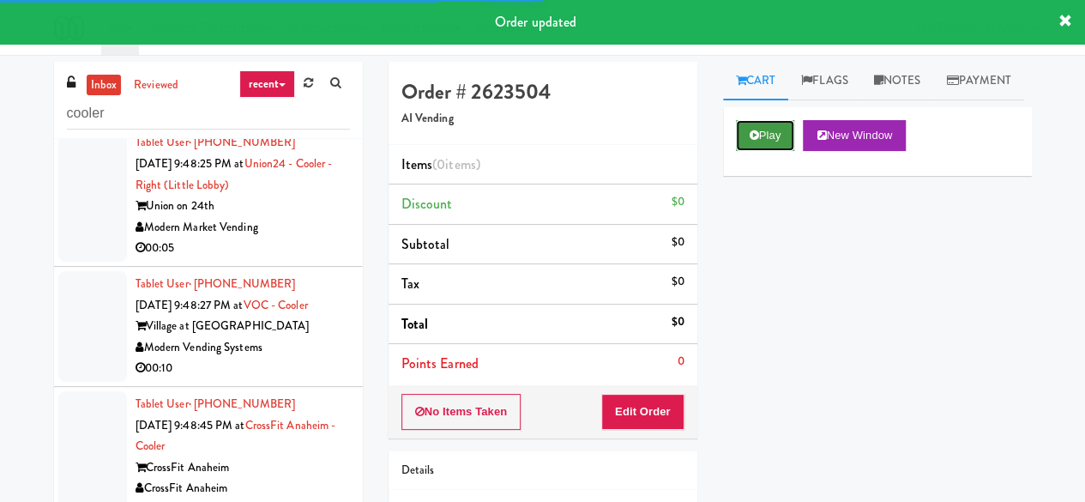
click at [770, 151] on button "Play" at bounding box center [765, 135] width 59 height 31
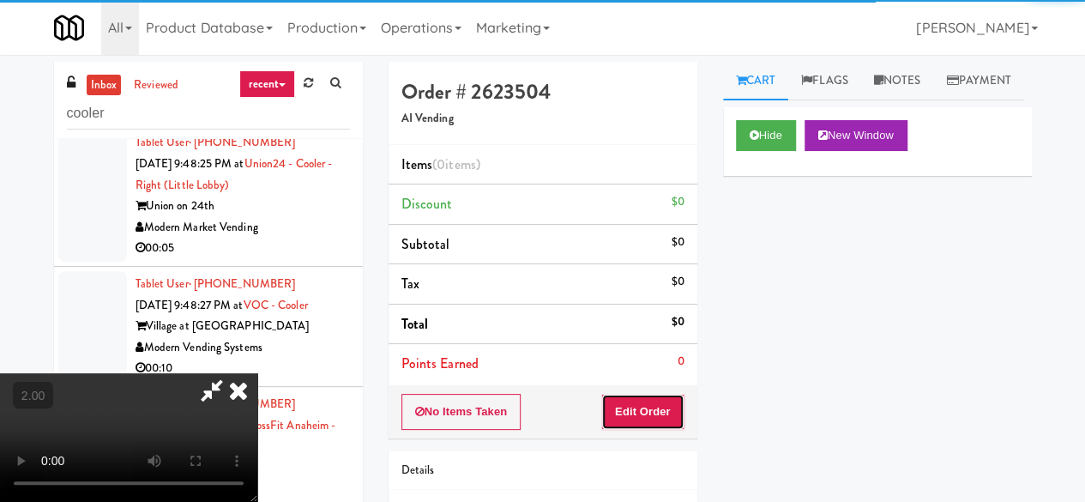
click at [654, 401] on button "Edit Order" at bounding box center [642, 412] width 83 height 36
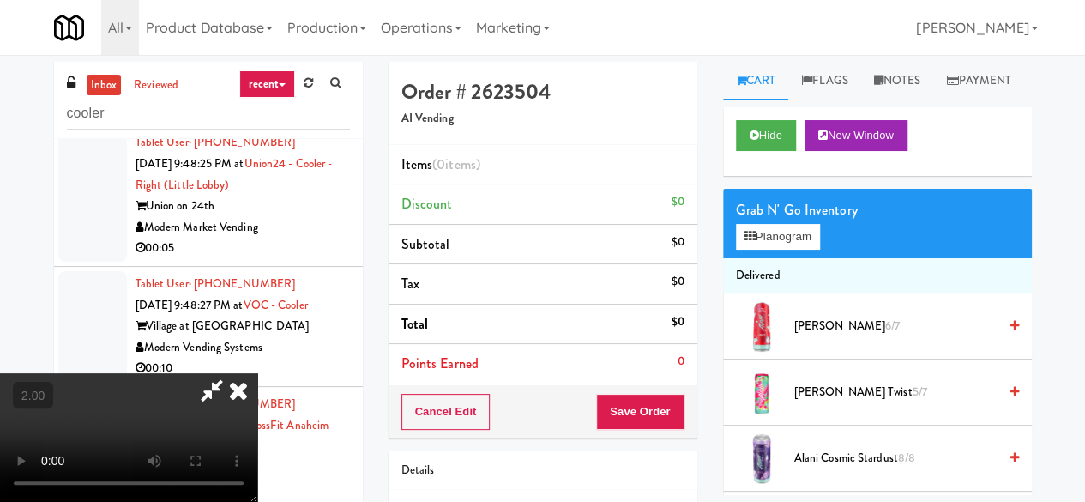
scroll to position [35, 0]
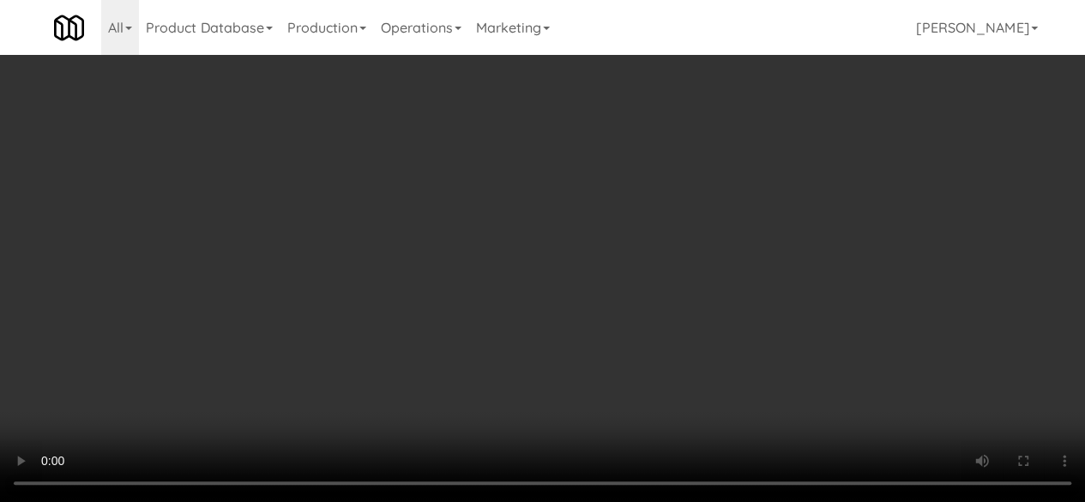
click at [758, 223] on div "Grab N' Go Inventory" at bounding box center [877, 210] width 283 height 26
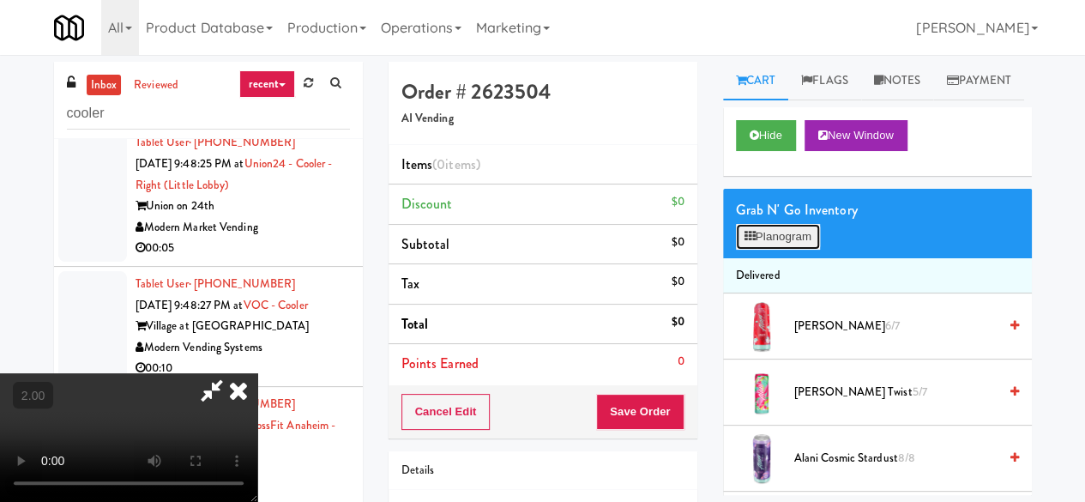
click at [776, 250] on button "Planogram" at bounding box center [778, 237] width 84 height 26
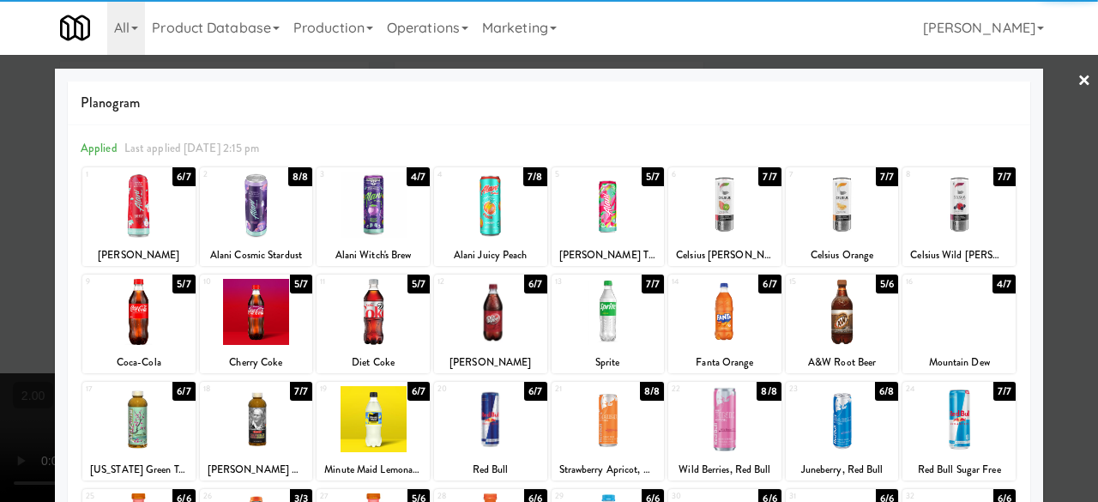
click at [608, 216] on div at bounding box center [608, 205] width 113 height 66
click at [1045, 161] on div at bounding box center [549, 251] width 1098 height 502
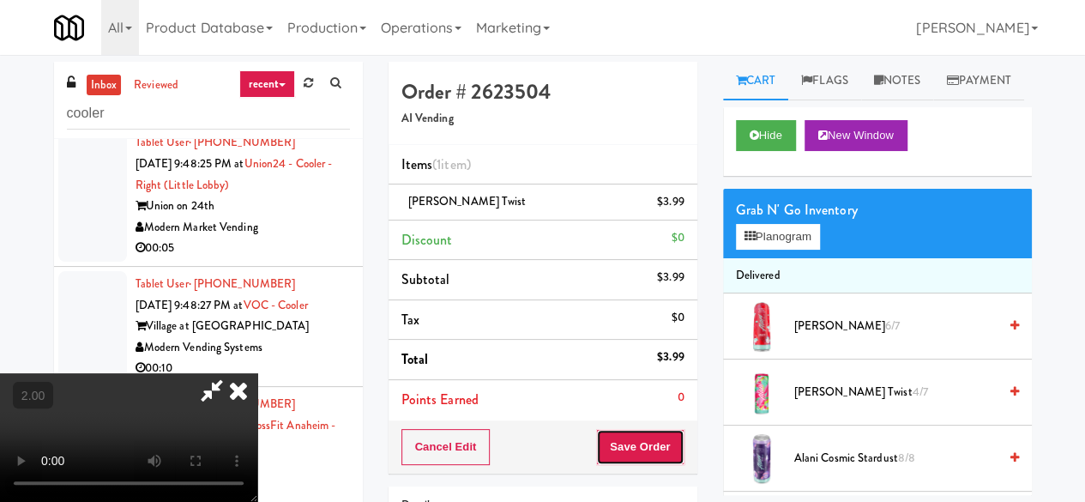
click at [659, 447] on button "Save Order" at bounding box center [639, 447] width 87 height 36
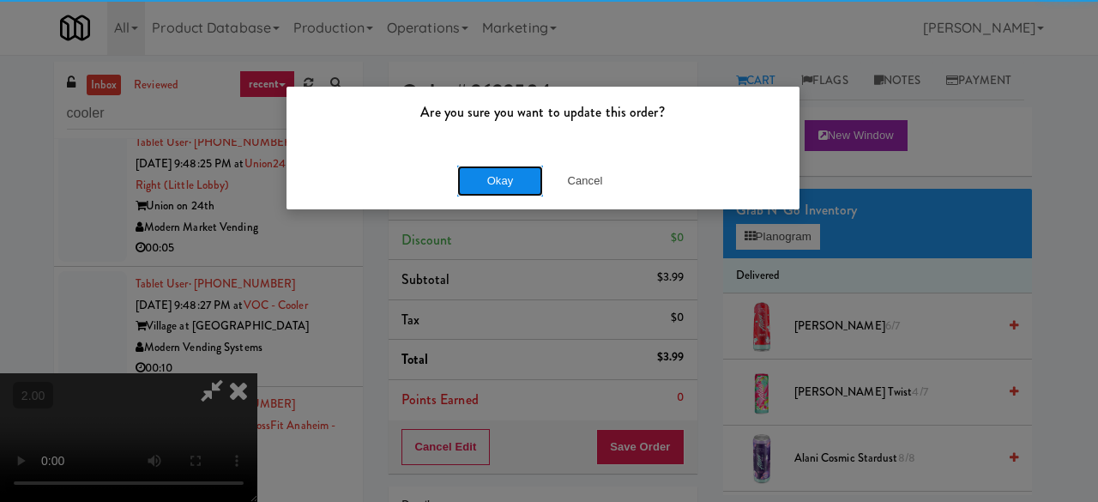
click at [515, 174] on button "Okay" at bounding box center [500, 181] width 86 height 31
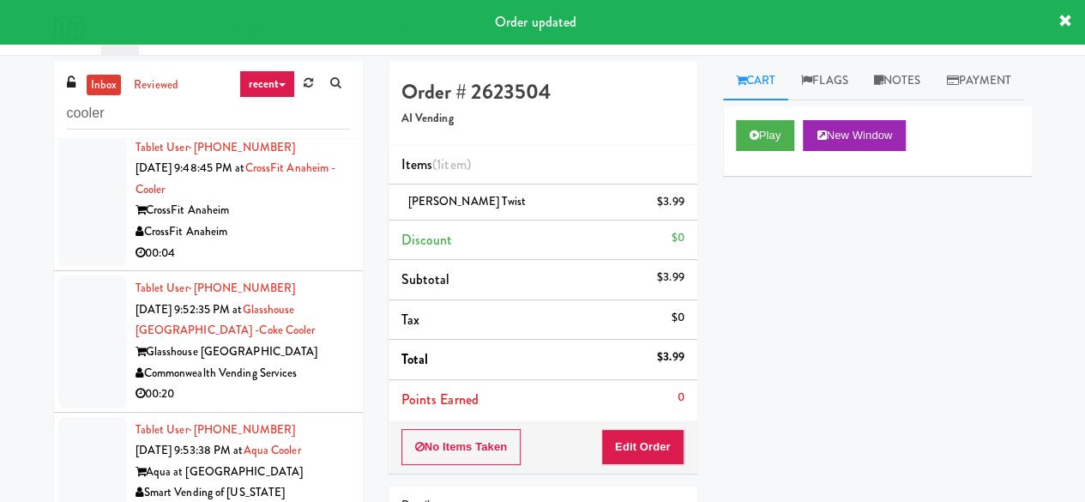
scroll to position [5253, 0]
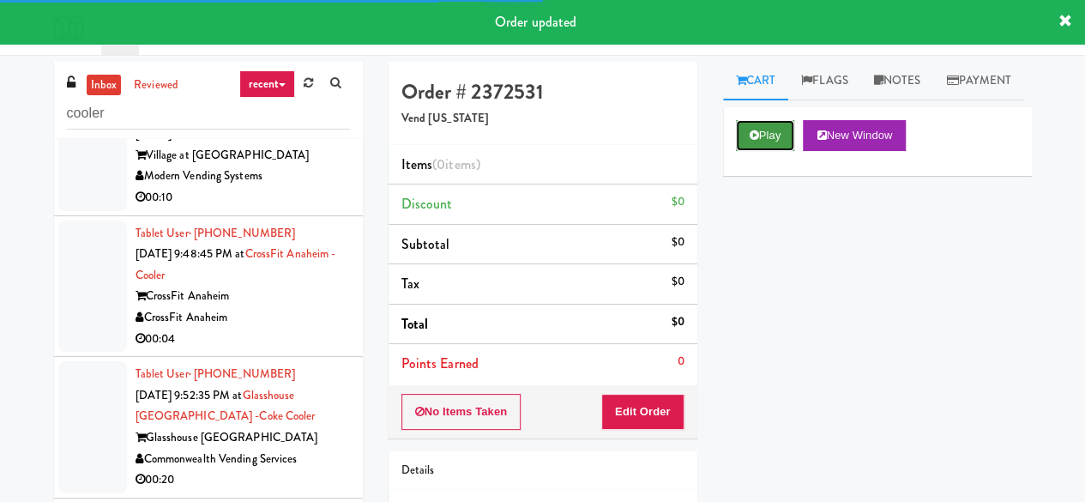
click at [751, 151] on button "Play" at bounding box center [765, 135] width 59 height 31
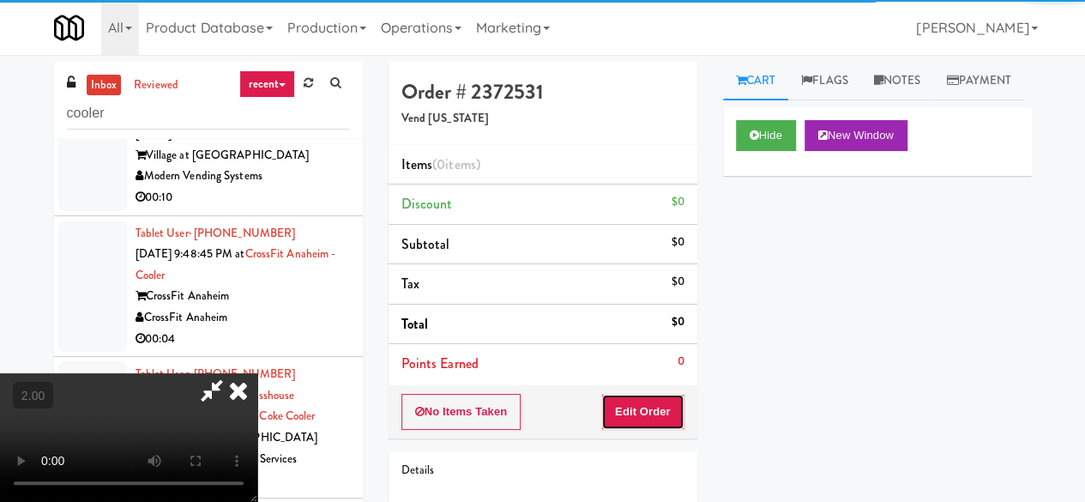
click at [651, 411] on button "Edit Order" at bounding box center [642, 412] width 83 height 36
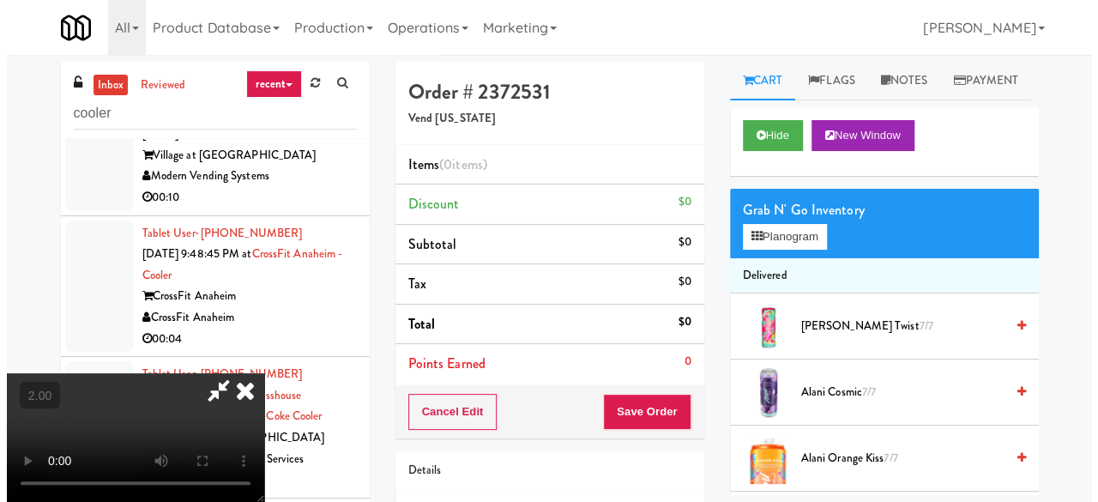
scroll to position [35, 0]
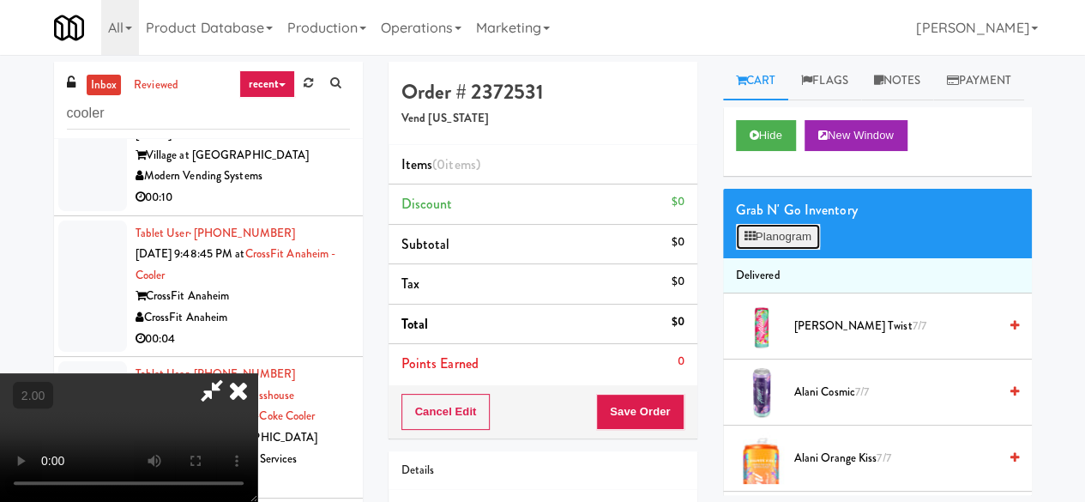
click at [787, 250] on button "Planogram" at bounding box center [778, 237] width 84 height 26
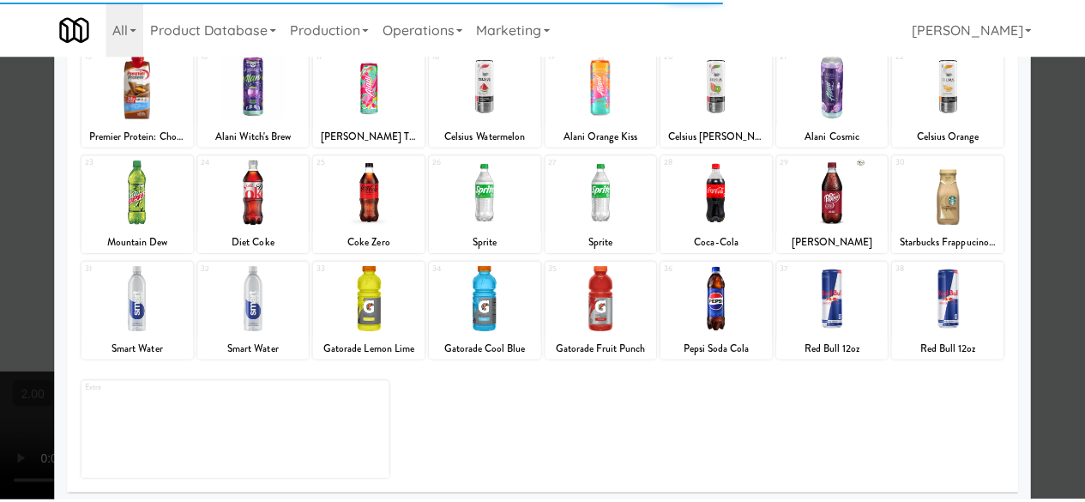
scroll to position [340, 0]
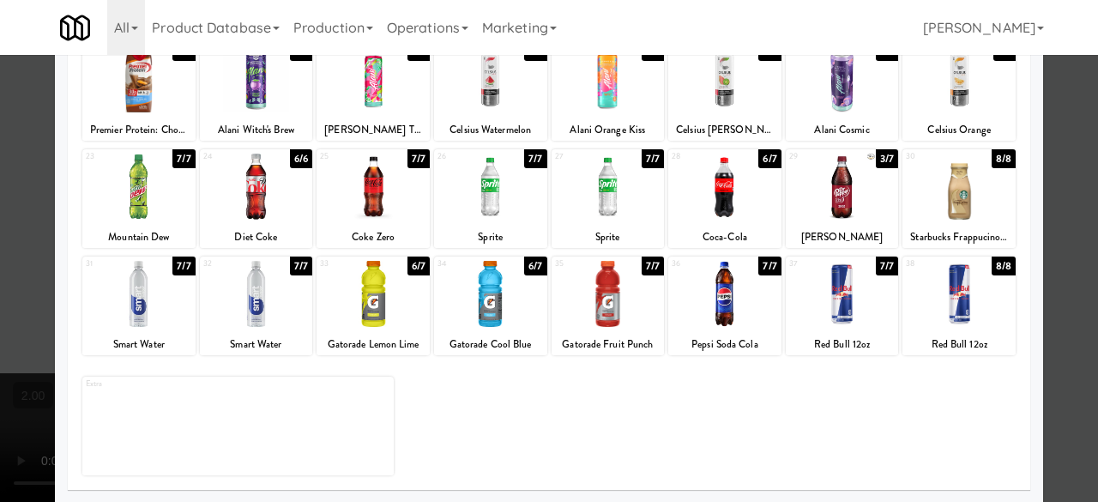
click at [925, 292] on div at bounding box center [958, 294] width 113 height 66
click at [1050, 216] on div at bounding box center [549, 251] width 1098 height 502
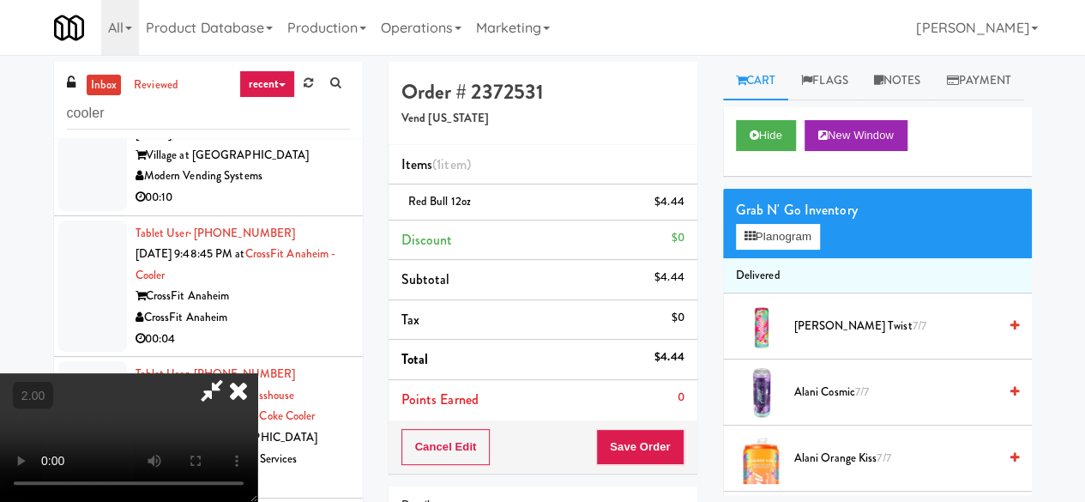
click at [232, 373] on icon at bounding box center [211, 390] width 39 height 34
click at [639, 451] on button "Save Order" at bounding box center [639, 447] width 87 height 36
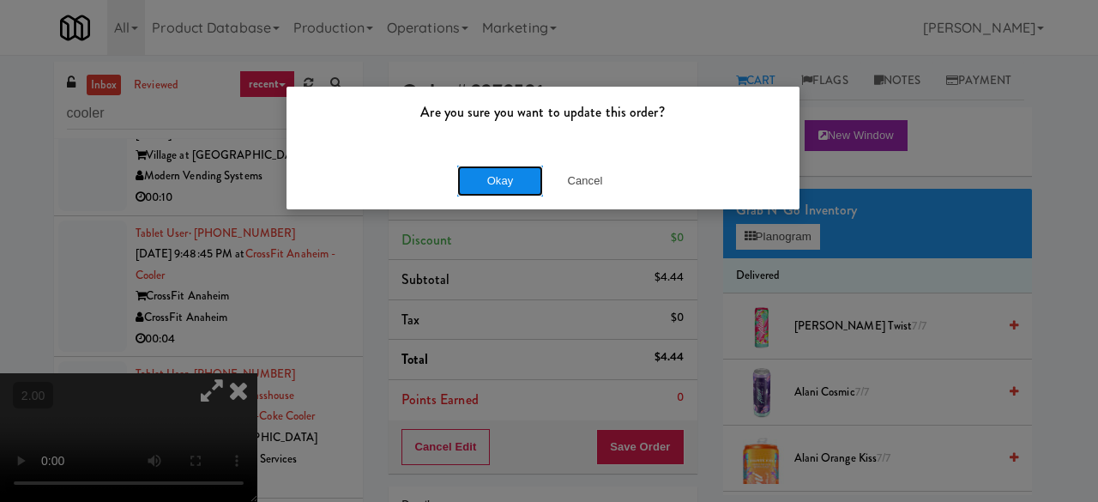
click at [497, 183] on button "Okay" at bounding box center [500, 181] width 86 height 31
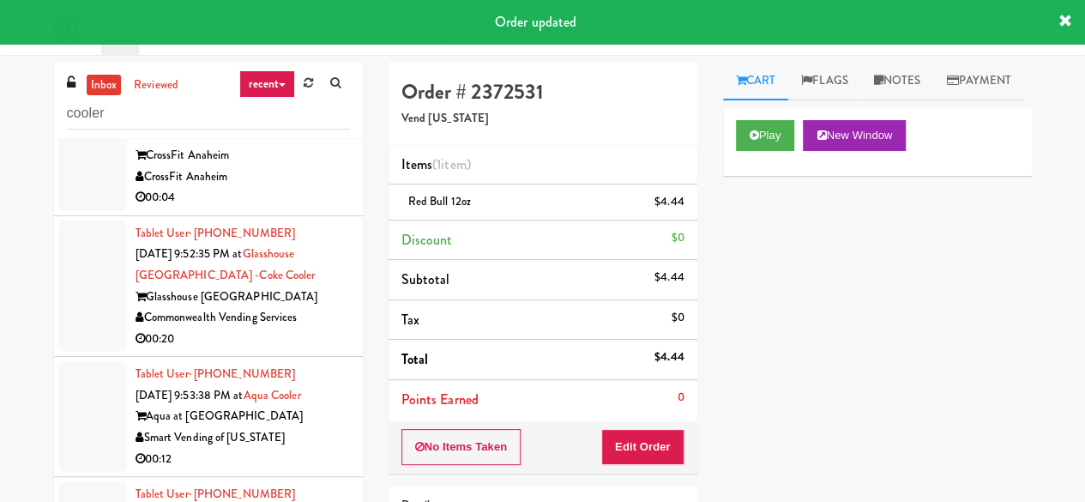
scroll to position [5424, 0]
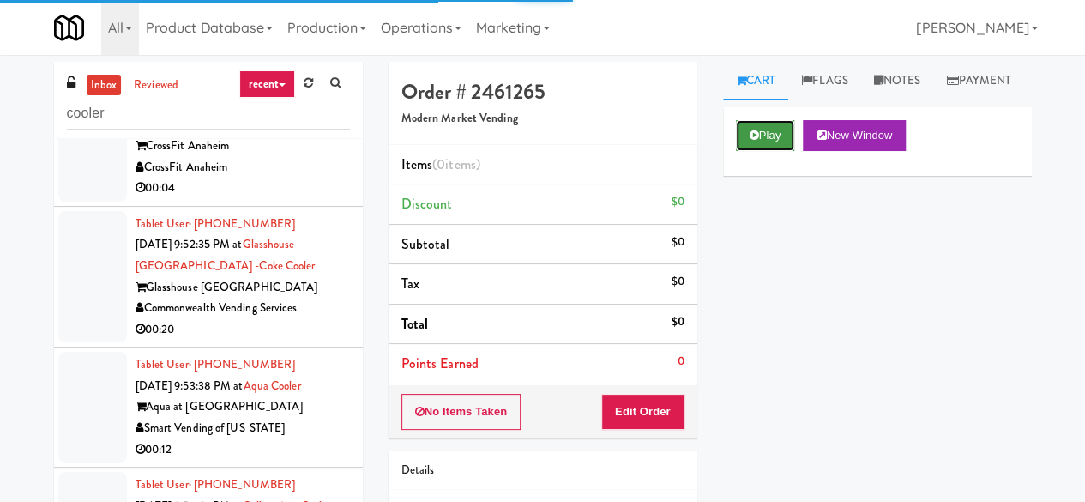
click at [758, 151] on button "Play" at bounding box center [765, 135] width 59 height 31
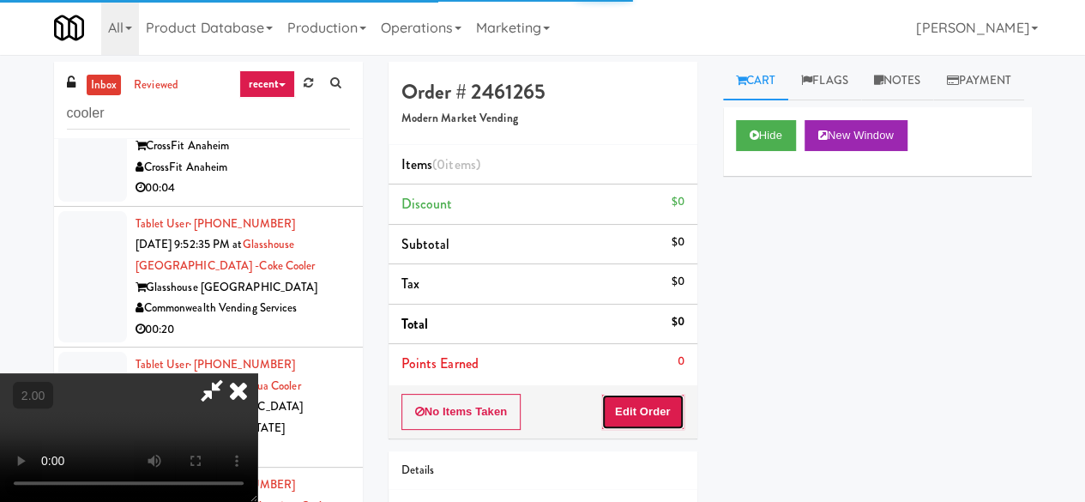
click at [663, 409] on button "Edit Order" at bounding box center [642, 412] width 83 height 36
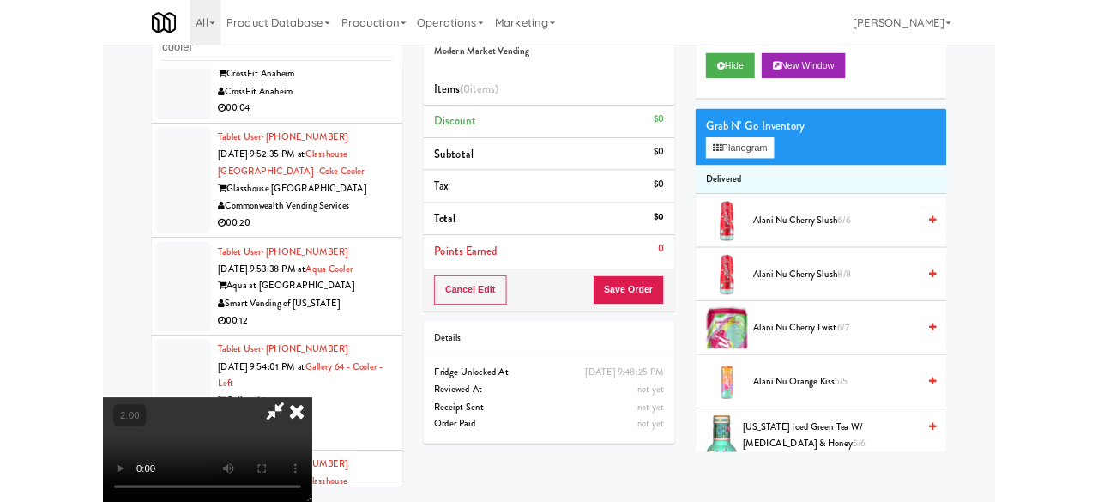
scroll to position [163, 0]
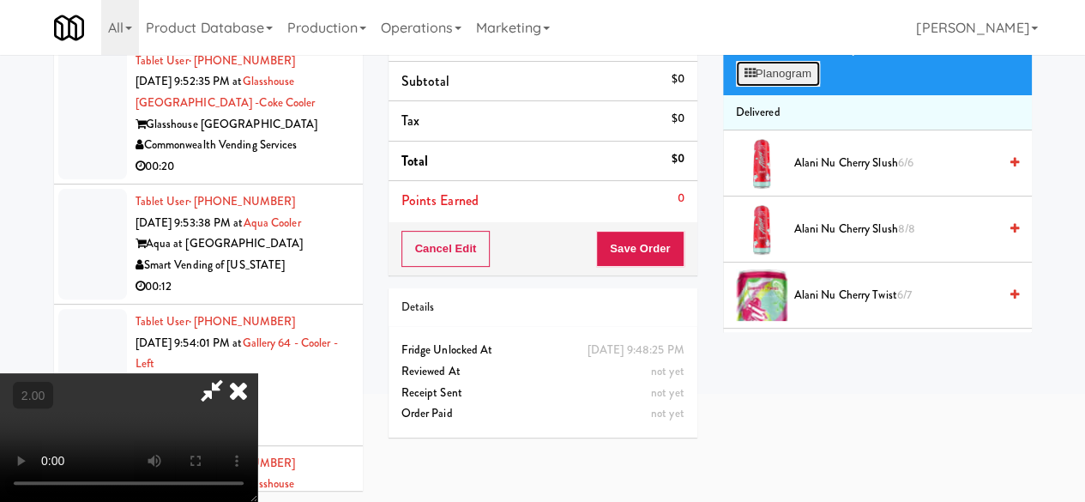
click at [750, 79] on icon at bounding box center [749, 73] width 11 height 11
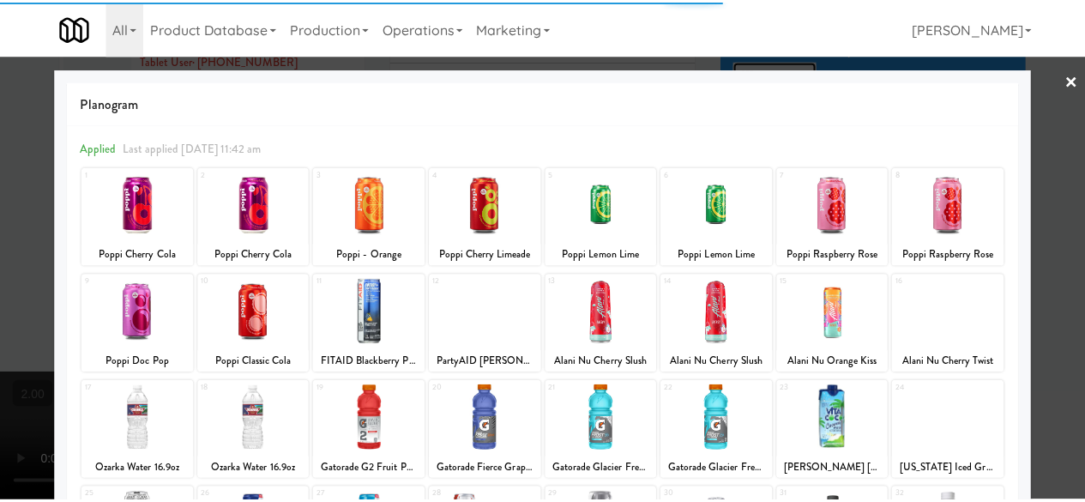
scroll to position [340, 0]
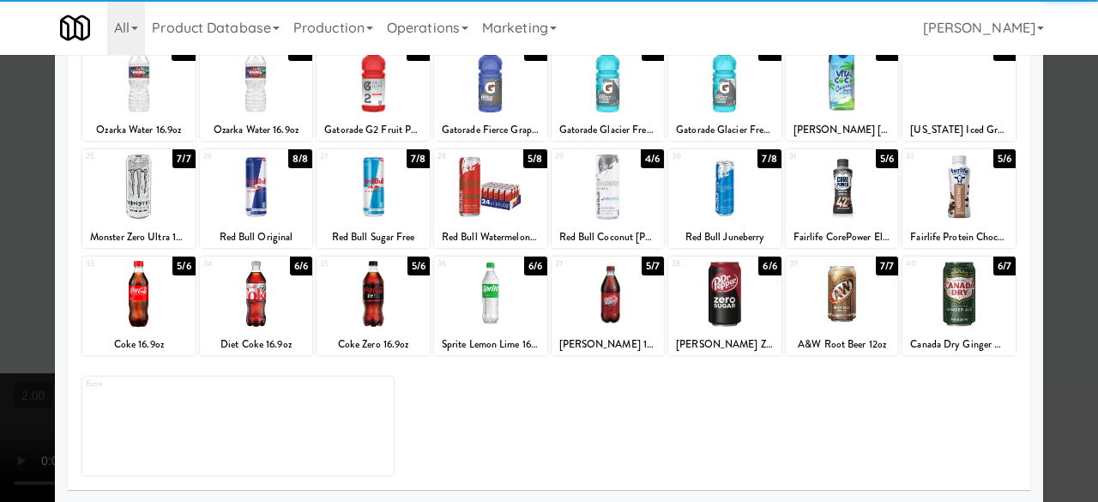
click at [370, 203] on div at bounding box center [372, 187] width 113 height 66
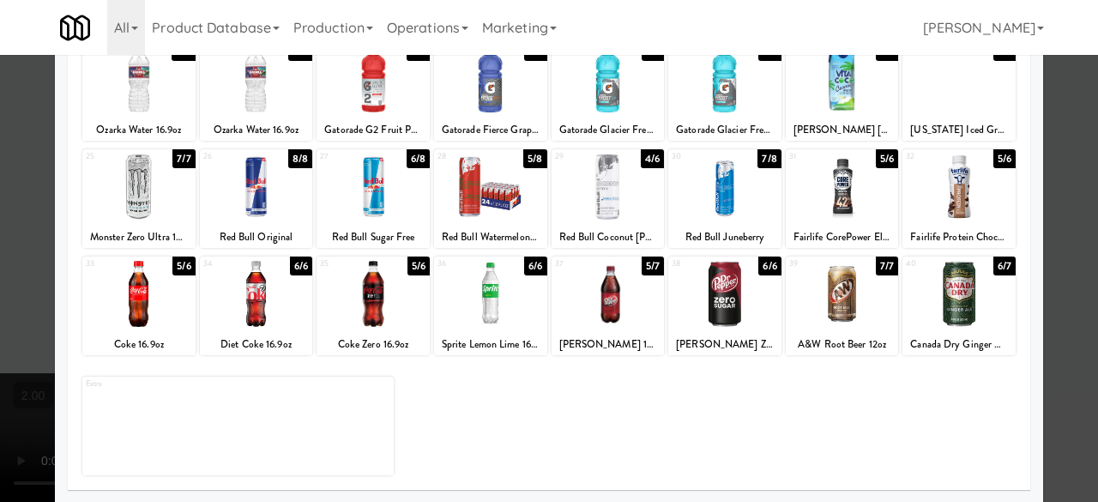
drag, startPoint x: 1075, startPoint y: 145, endPoint x: 1026, endPoint y: 150, distance: 49.2
click at [1074, 145] on div at bounding box center [549, 251] width 1098 height 502
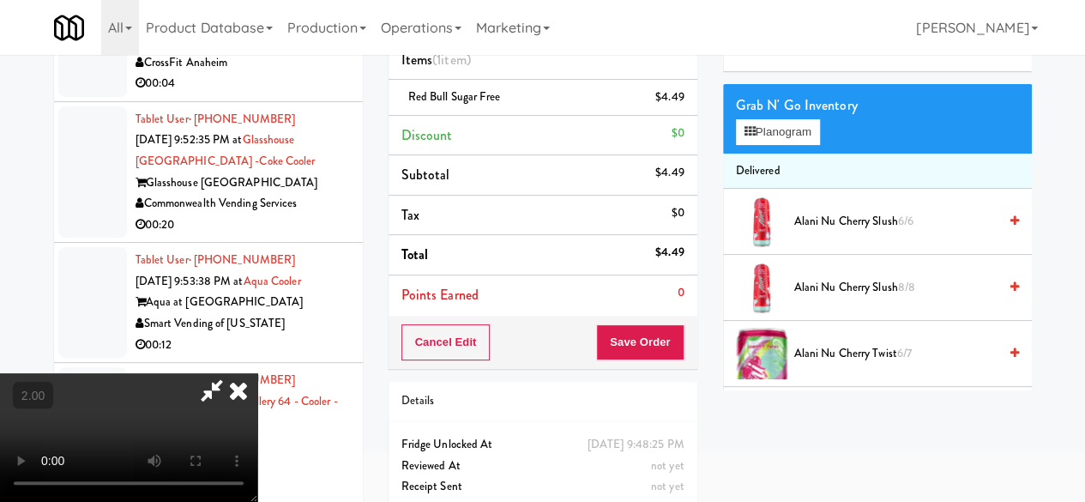
scroll to position [77, 0]
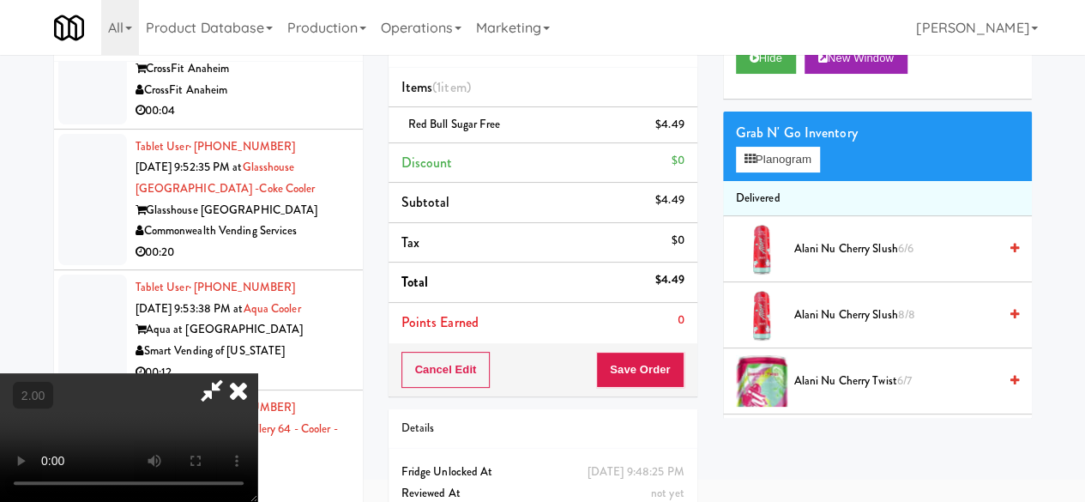
click at [232, 373] on icon at bounding box center [211, 390] width 39 height 34
click at [629, 355] on button "Save Order" at bounding box center [639, 370] width 87 height 36
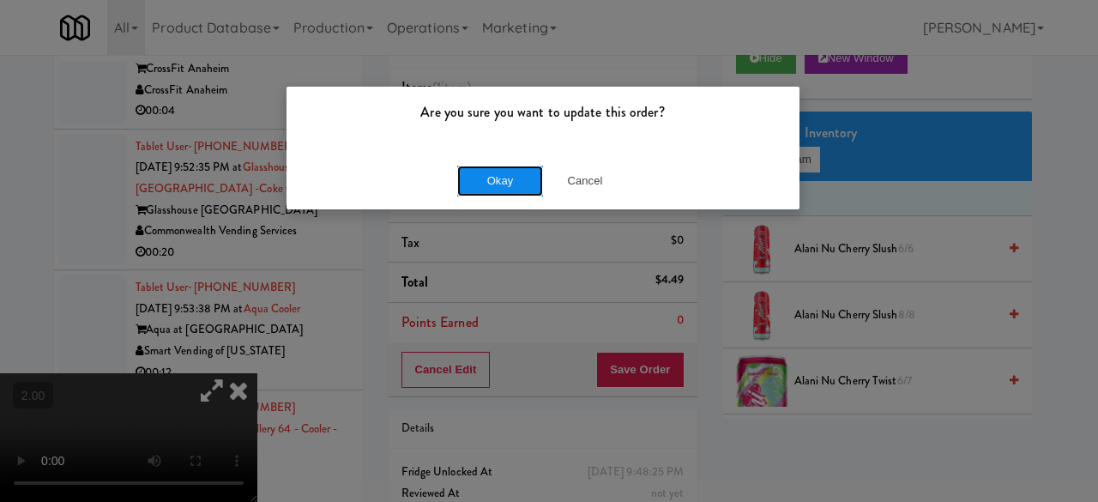
click at [511, 186] on button "Okay" at bounding box center [500, 181] width 86 height 31
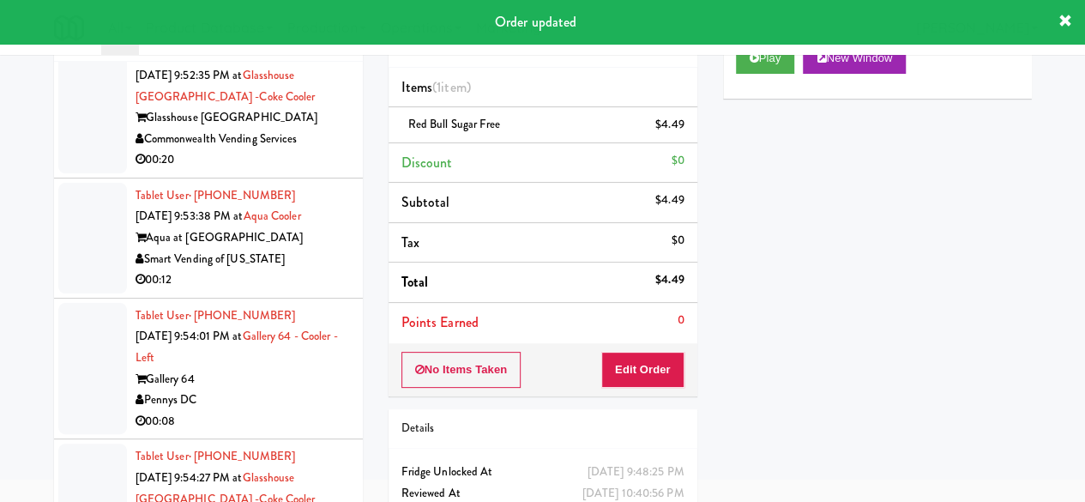
scroll to position [5531, 0]
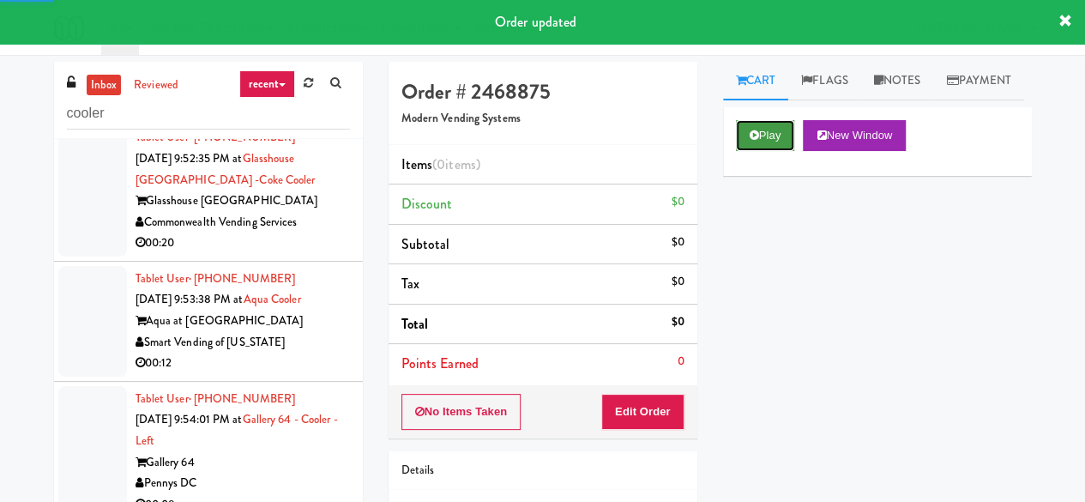
click at [776, 151] on button "Play" at bounding box center [765, 135] width 59 height 31
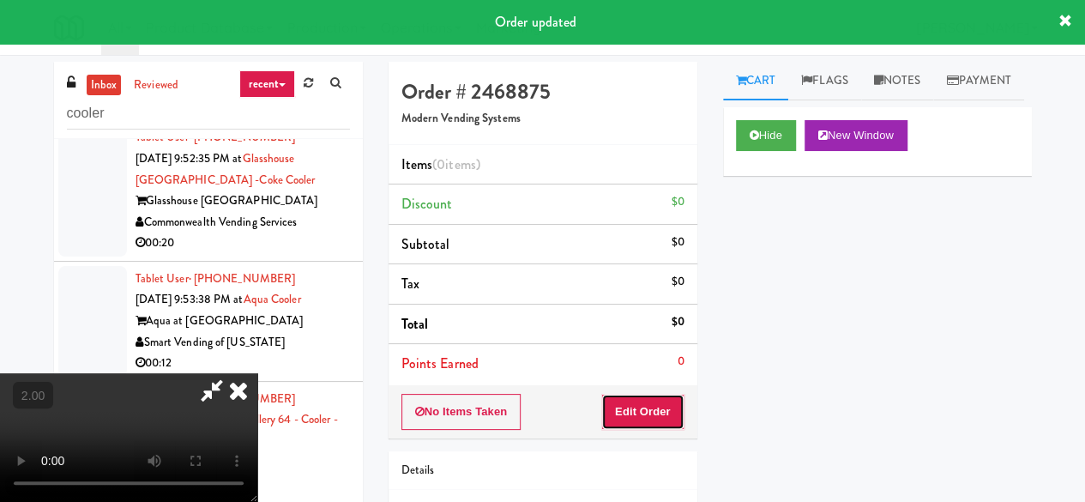
click at [661, 403] on button "Edit Order" at bounding box center [642, 412] width 83 height 36
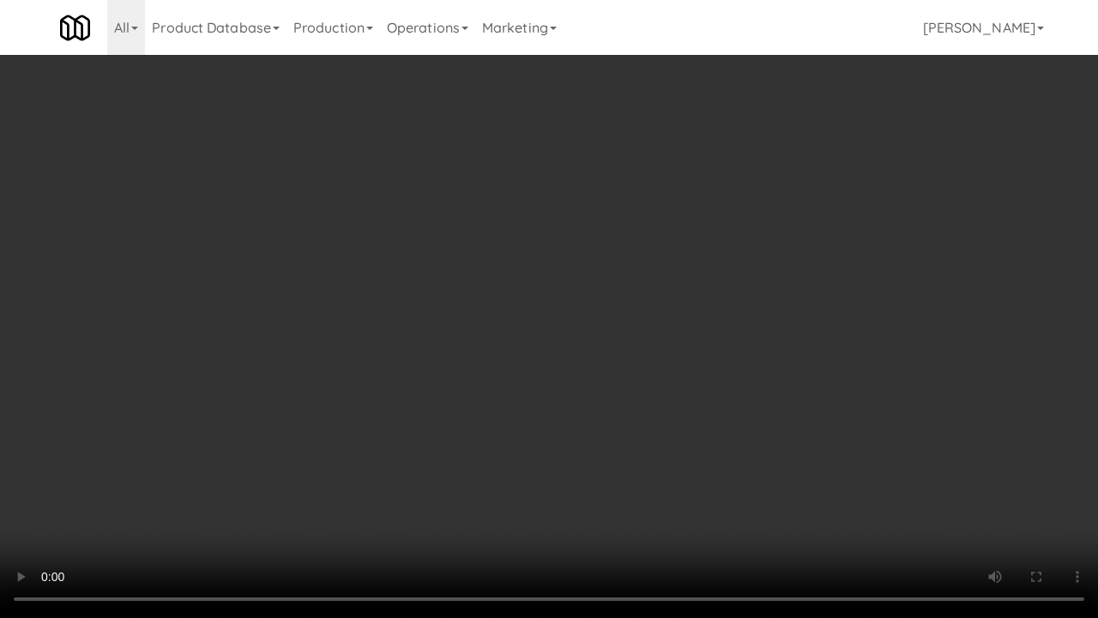
click at [688, 386] on video at bounding box center [549, 309] width 1098 height 618
click at [863, 467] on video at bounding box center [549, 309] width 1098 height 618
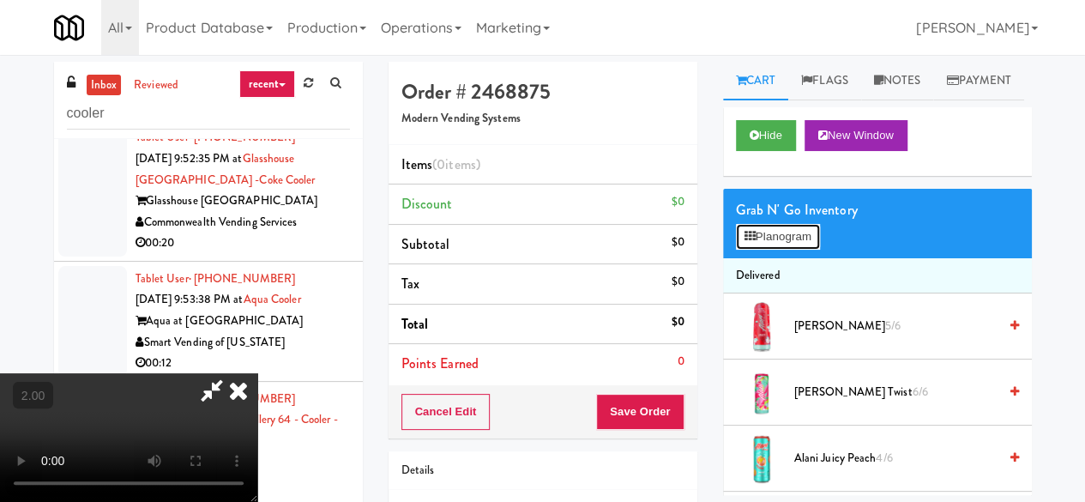
click at [793, 250] on button "Planogram" at bounding box center [778, 237] width 84 height 26
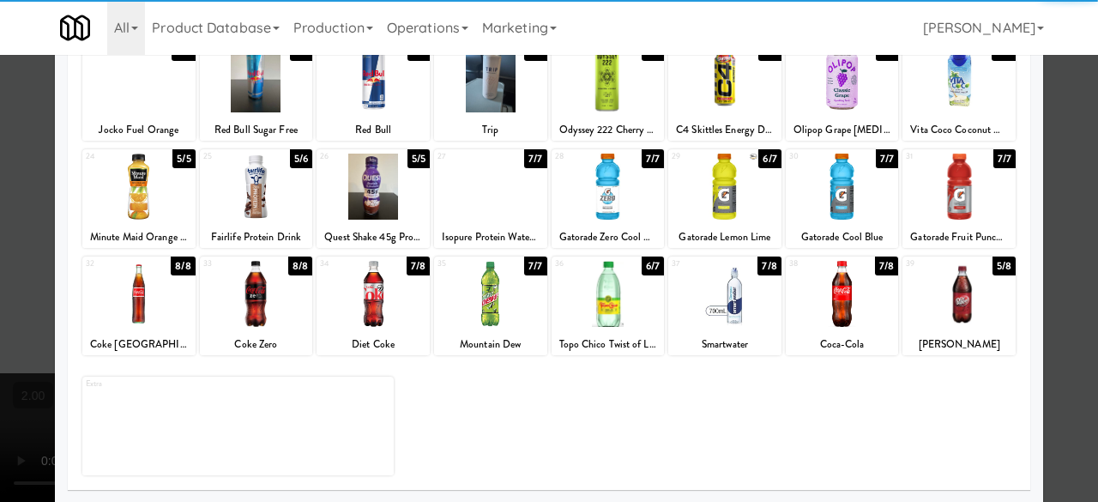
click at [266, 310] on div at bounding box center [256, 294] width 113 height 66
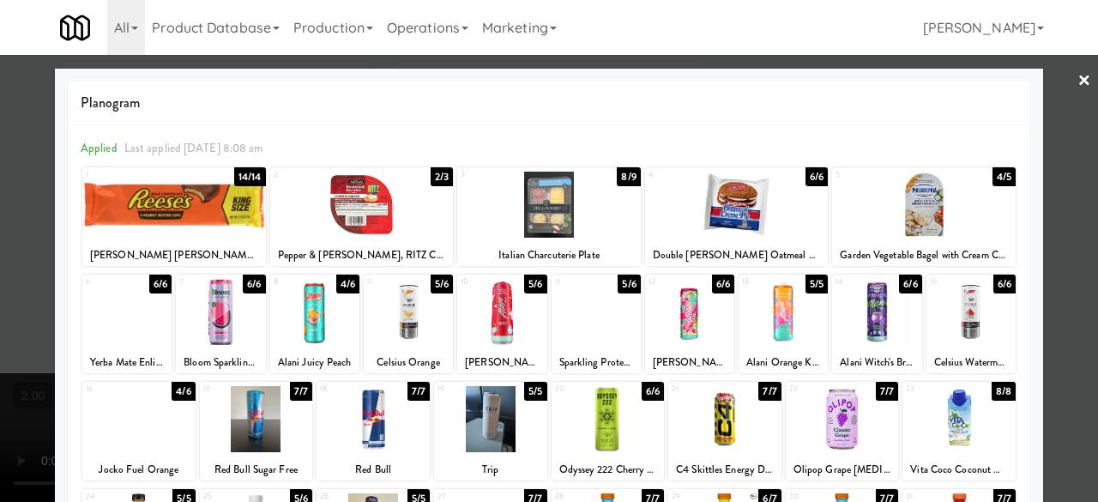
click at [208, 205] on div at bounding box center [174, 205] width 184 height 66
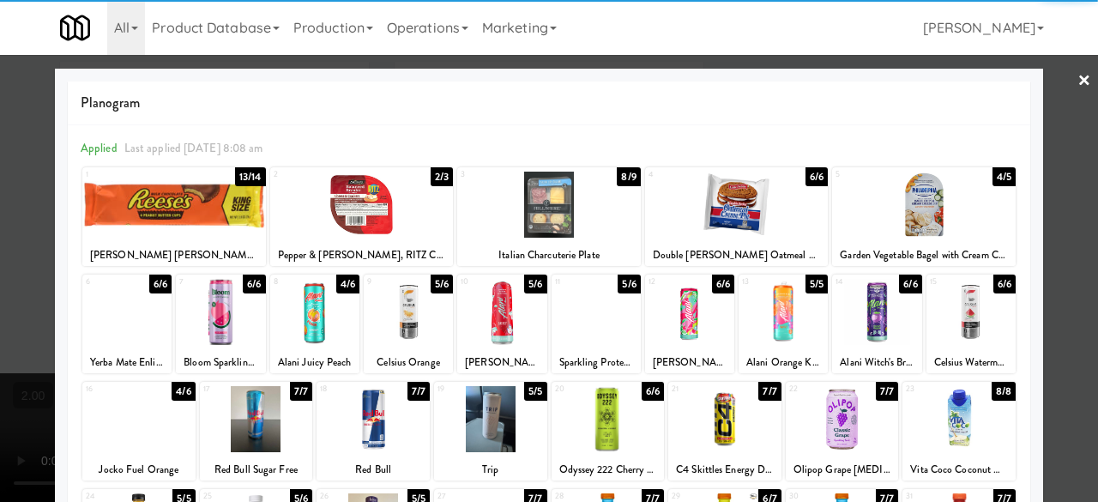
drag, startPoint x: 1070, startPoint y: 88, endPoint x: 892, endPoint y: 112, distance: 179.9
click at [1077, 87] on link "×" at bounding box center [1084, 81] width 14 height 53
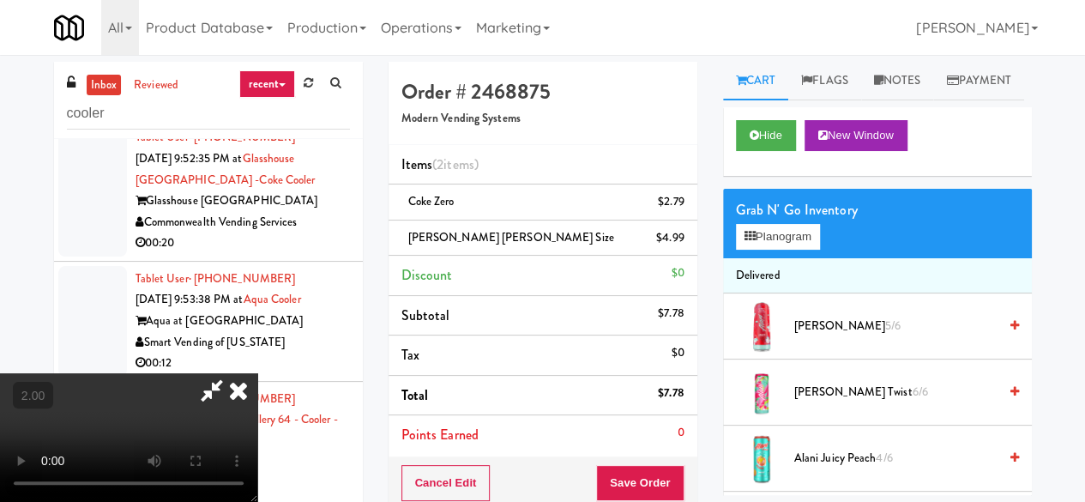
click at [232, 373] on icon at bounding box center [211, 390] width 39 height 34
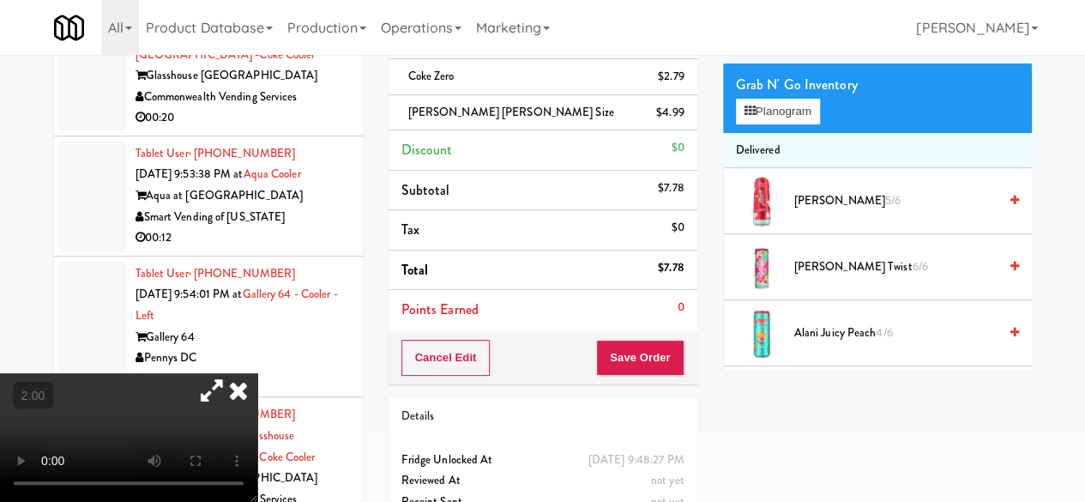
scroll to position [200, 0]
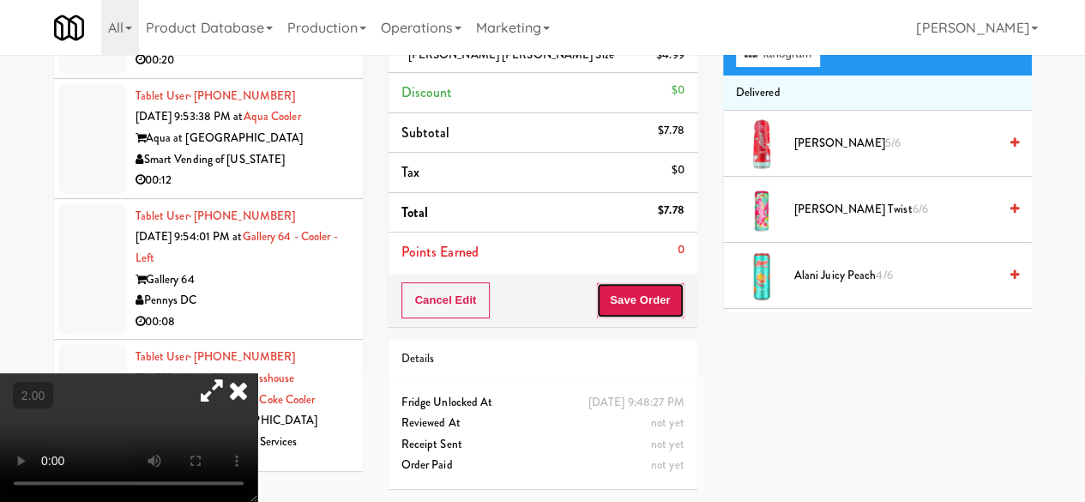
click at [655, 283] on button "Save Order" at bounding box center [639, 300] width 87 height 36
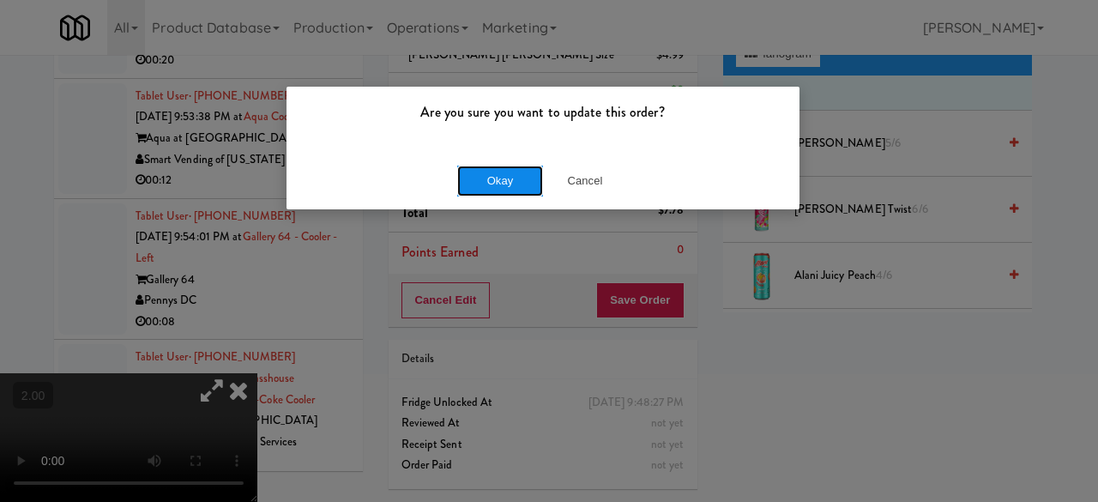
click at [466, 178] on button "Okay" at bounding box center [500, 181] width 86 height 31
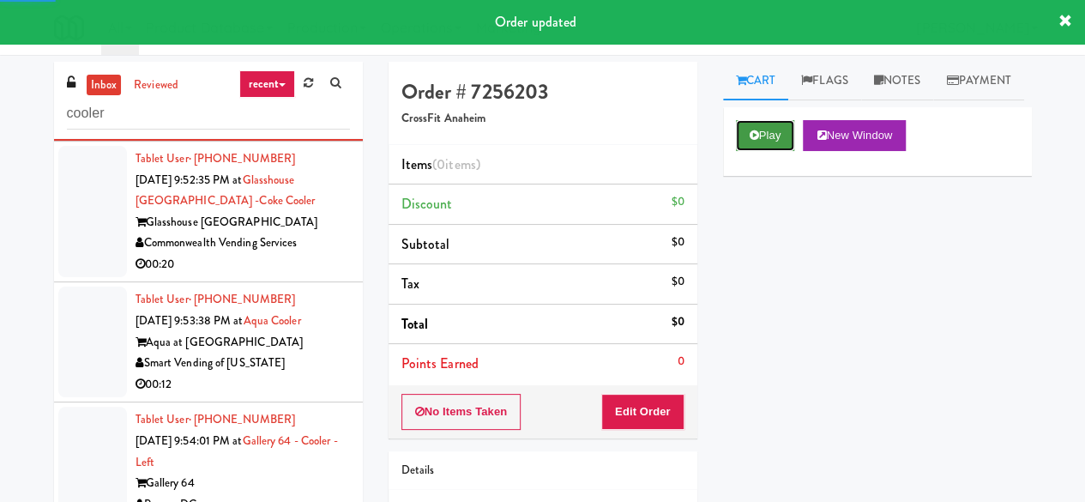
click at [775, 151] on button "Play" at bounding box center [765, 135] width 59 height 31
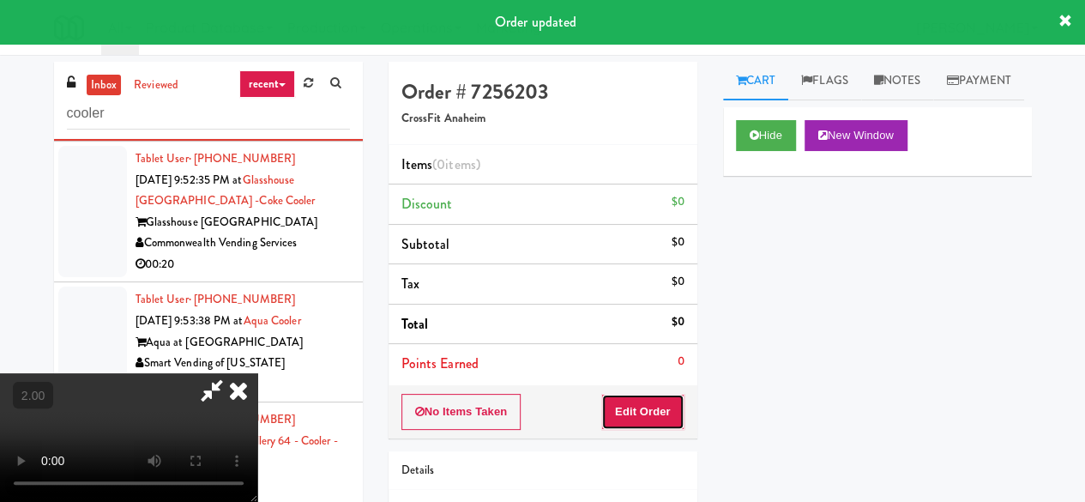
click at [666, 398] on button "Edit Order" at bounding box center [642, 412] width 83 height 36
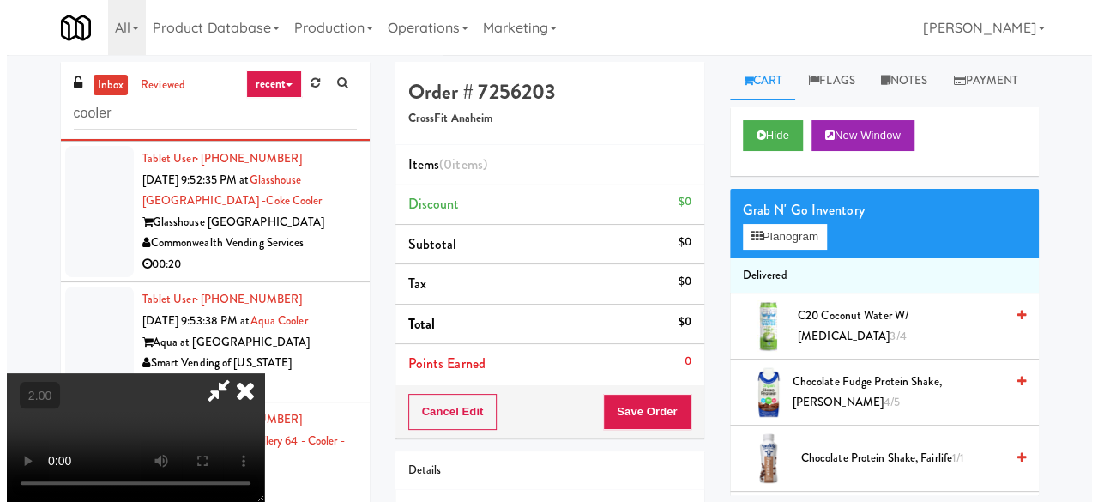
scroll to position [35, 0]
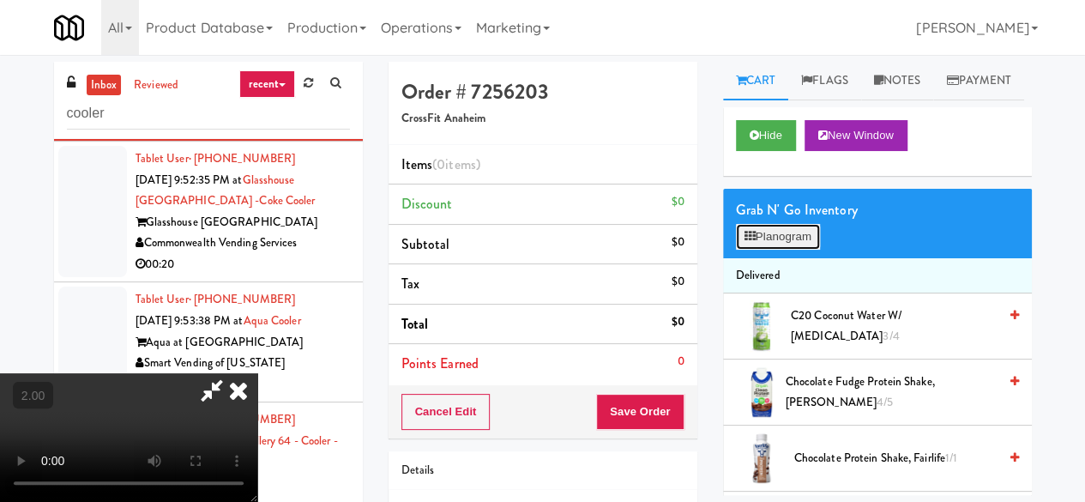
click at [760, 250] on button "Planogram" at bounding box center [778, 237] width 84 height 26
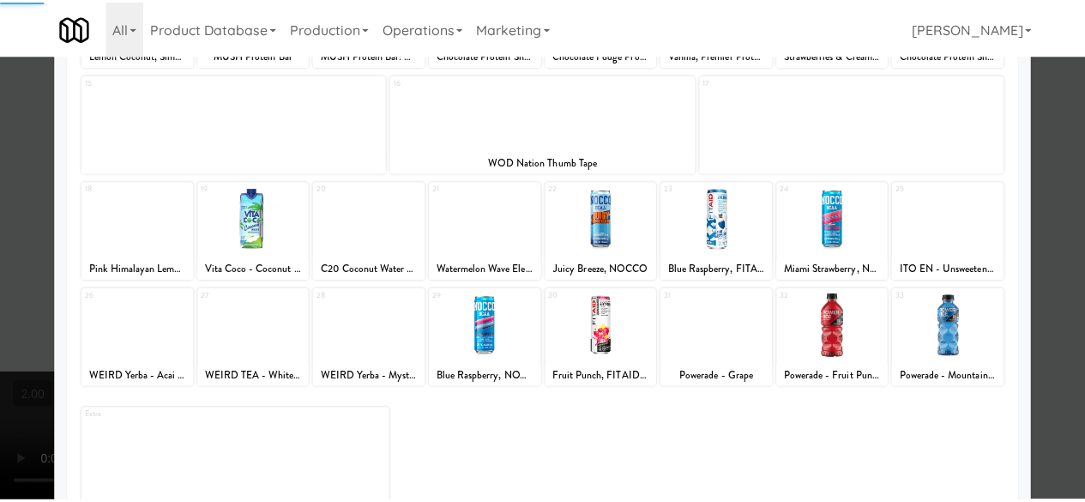
scroll to position [340, 0]
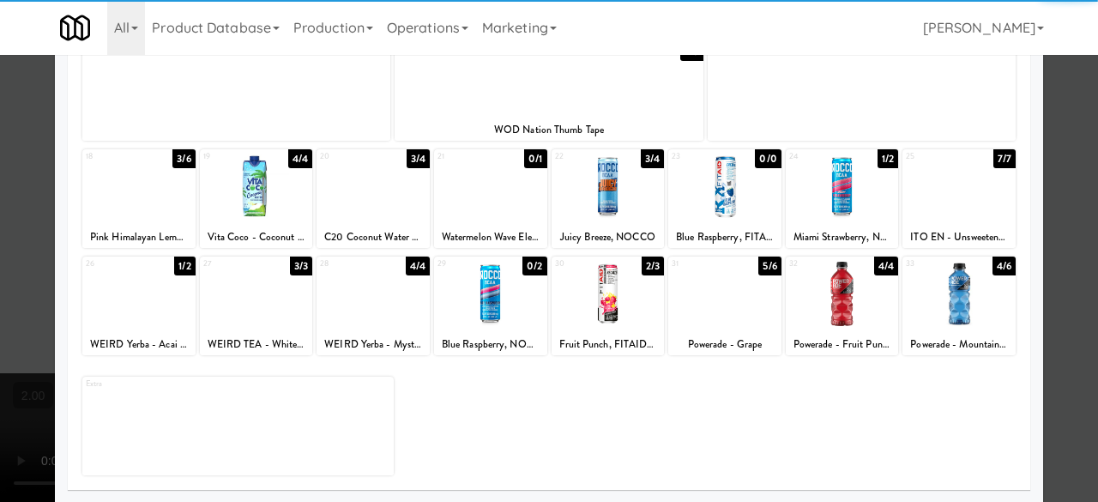
click at [256, 196] on div at bounding box center [256, 187] width 113 height 66
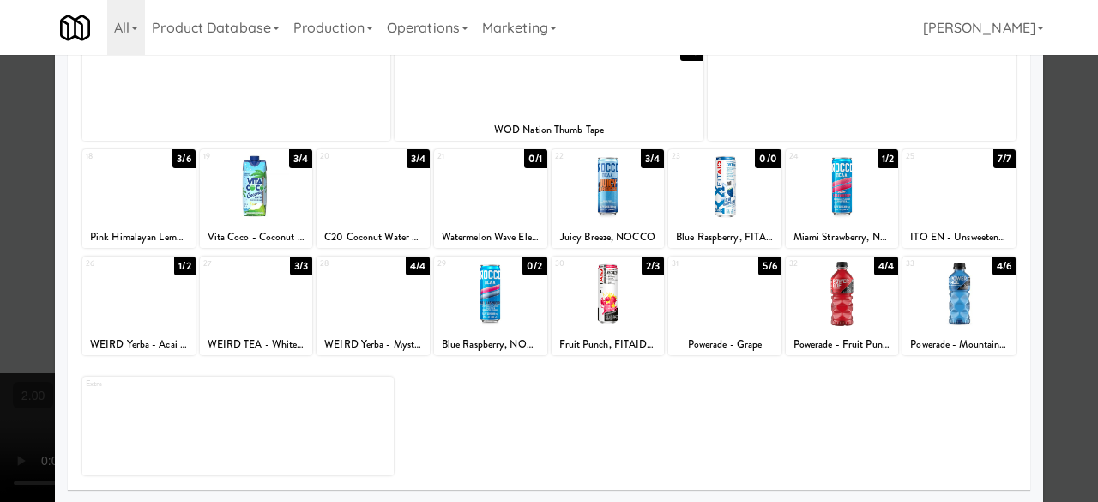
click at [1061, 111] on div at bounding box center [549, 251] width 1098 height 502
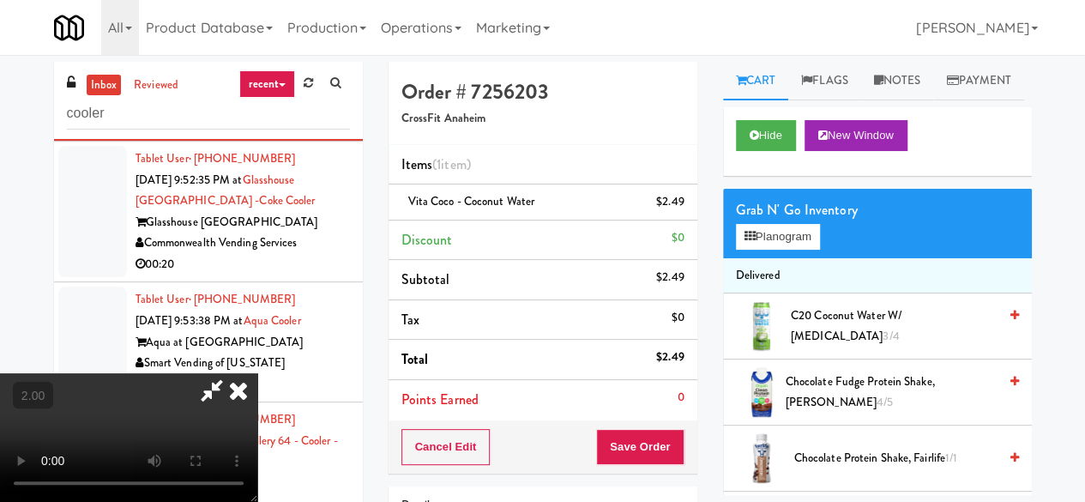
click at [654, 416] on li "Points Earned 0" at bounding box center [543, 399] width 309 height 39
click at [662, 433] on button "Save Order" at bounding box center [639, 447] width 87 height 36
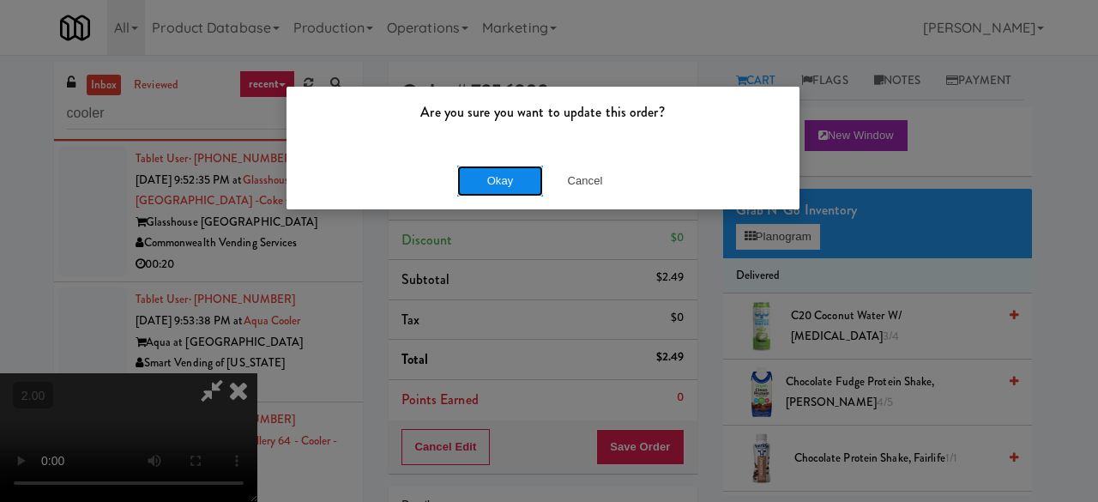
click at [491, 180] on button "Okay" at bounding box center [500, 181] width 86 height 31
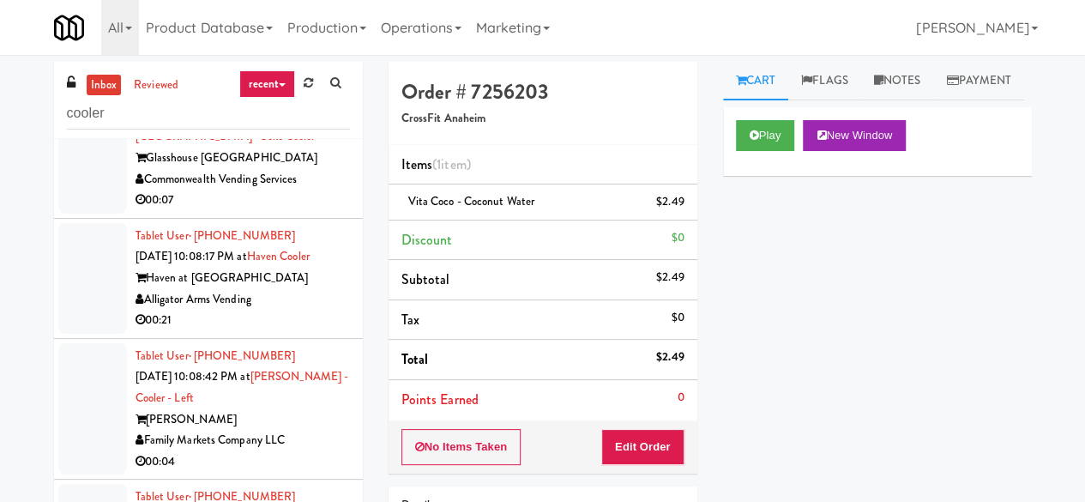
scroll to position [8276, 0]
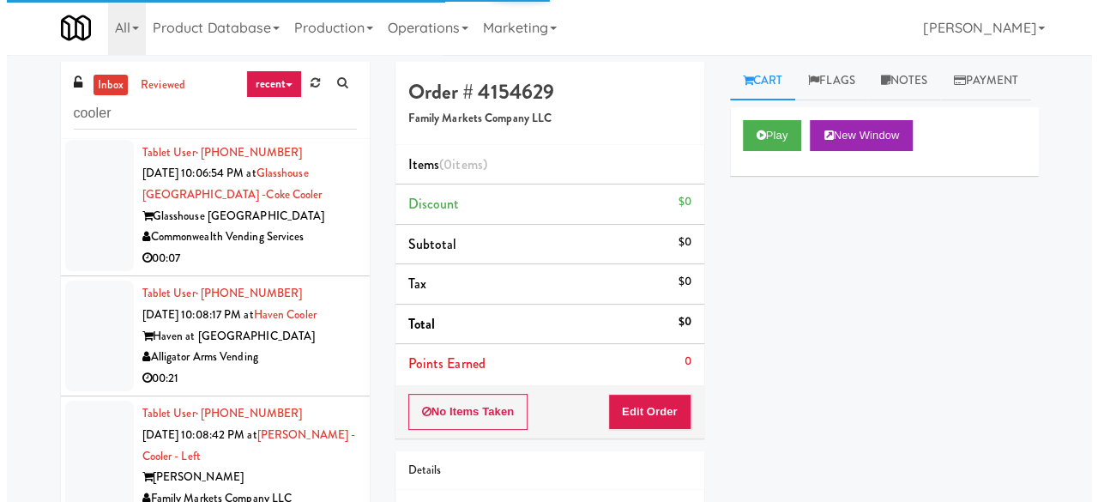
scroll to position [8447, 0]
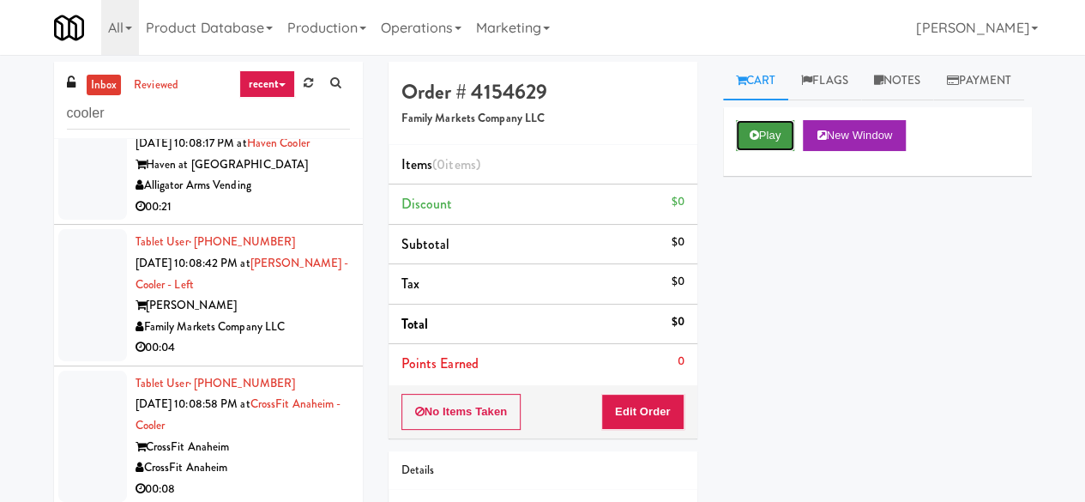
click at [773, 151] on button "Play" at bounding box center [765, 135] width 59 height 31
drag, startPoint x: 657, startPoint y: 423, endPoint x: 692, endPoint y: 339, distance: 91.1
click at [657, 423] on button "Edit Order" at bounding box center [642, 412] width 83 height 36
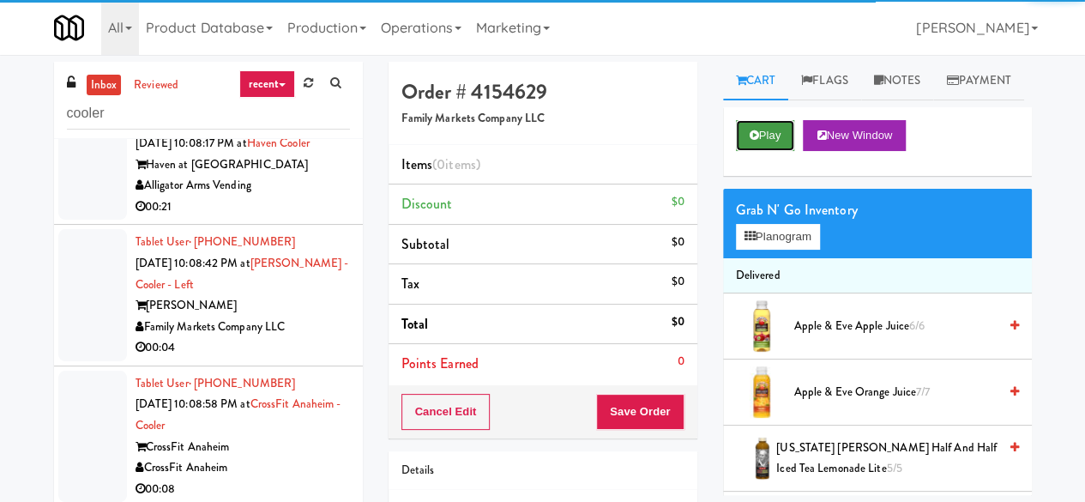
click at [763, 151] on button "Play" at bounding box center [765, 135] width 59 height 31
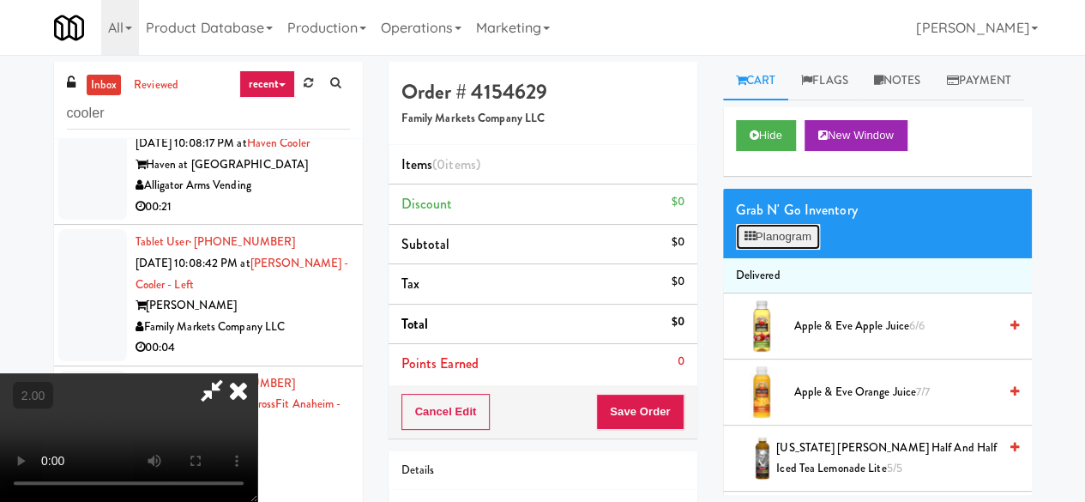
click at [757, 250] on button "Planogram" at bounding box center [778, 237] width 84 height 26
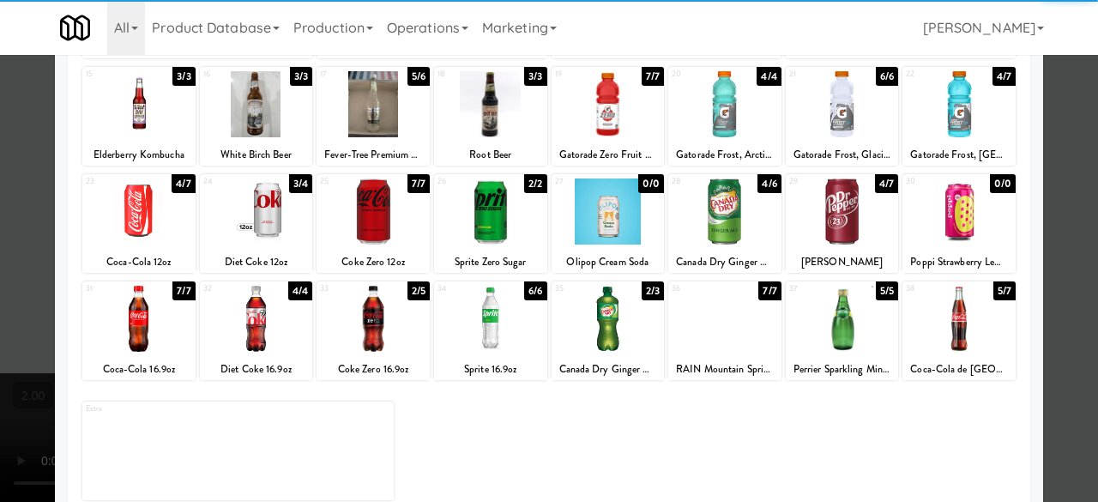
scroll to position [340, 0]
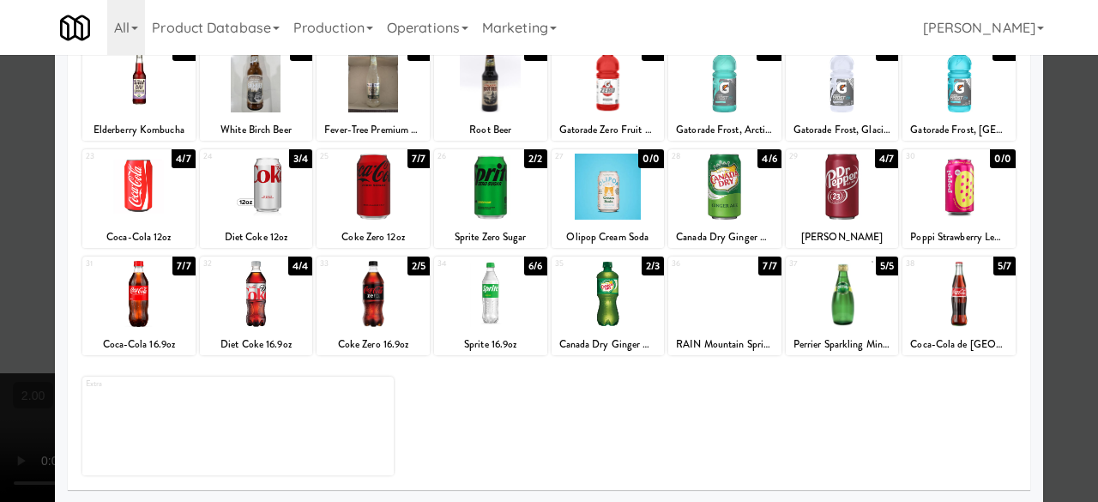
click at [499, 196] on div at bounding box center [490, 187] width 113 height 66
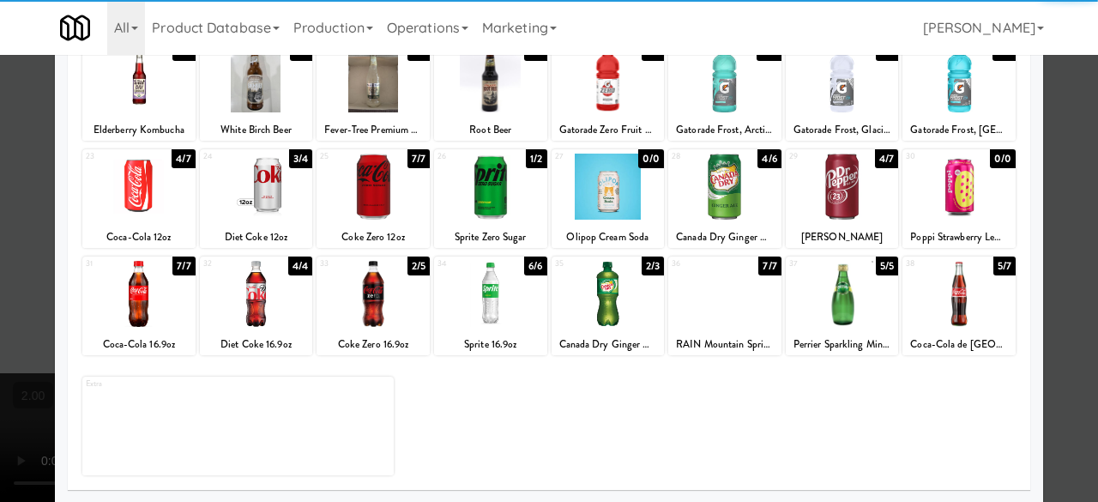
click at [1078, 166] on div at bounding box center [549, 251] width 1098 height 502
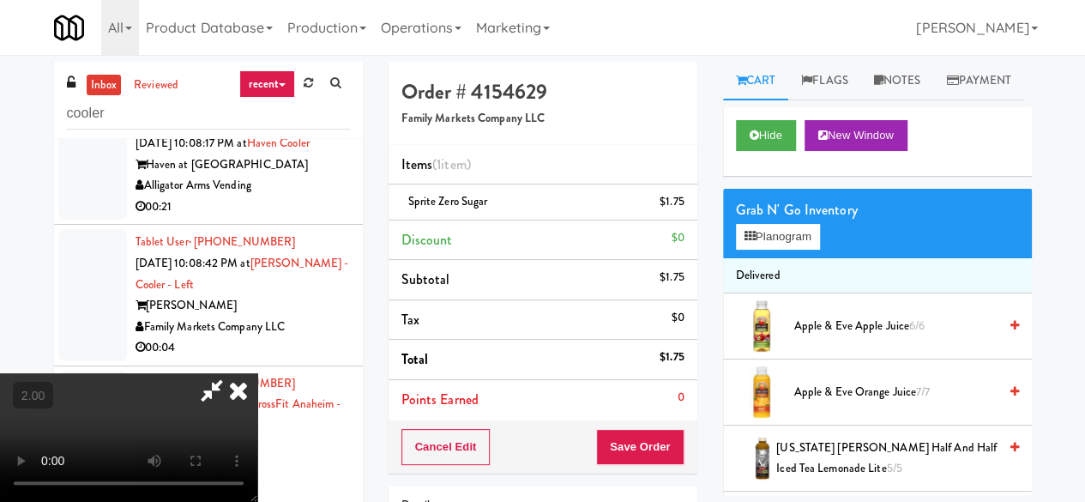
click at [232, 373] on icon at bounding box center [211, 390] width 39 height 34
click at [642, 445] on button "Save Order" at bounding box center [639, 447] width 87 height 36
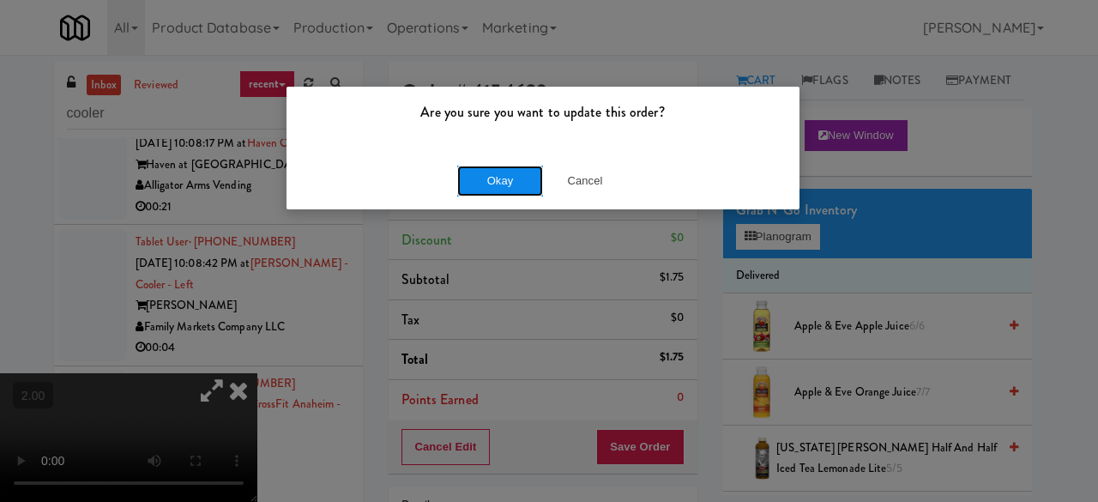
click at [522, 186] on button "Okay" at bounding box center [500, 181] width 86 height 31
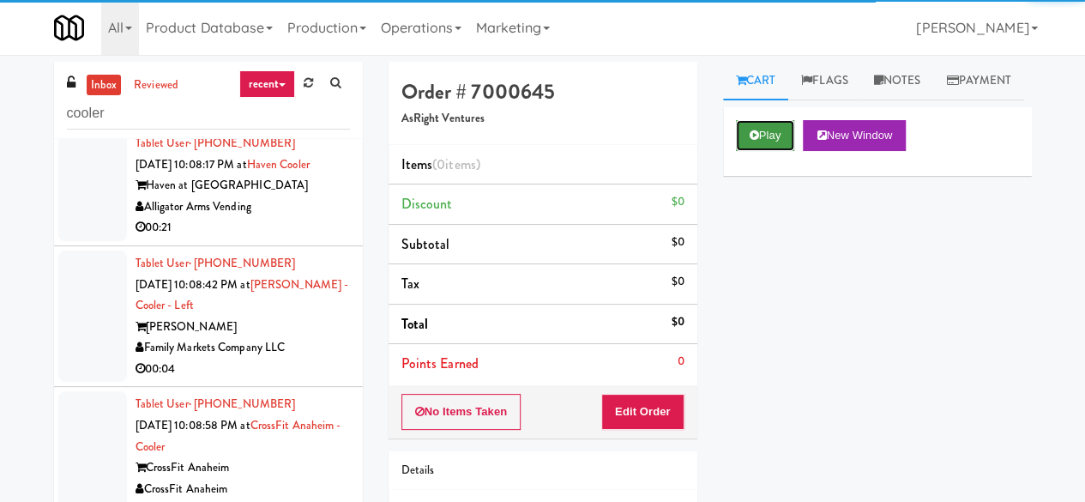
click at [760, 151] on button "Play" at bounding box center [765, 135] width 59 height 31
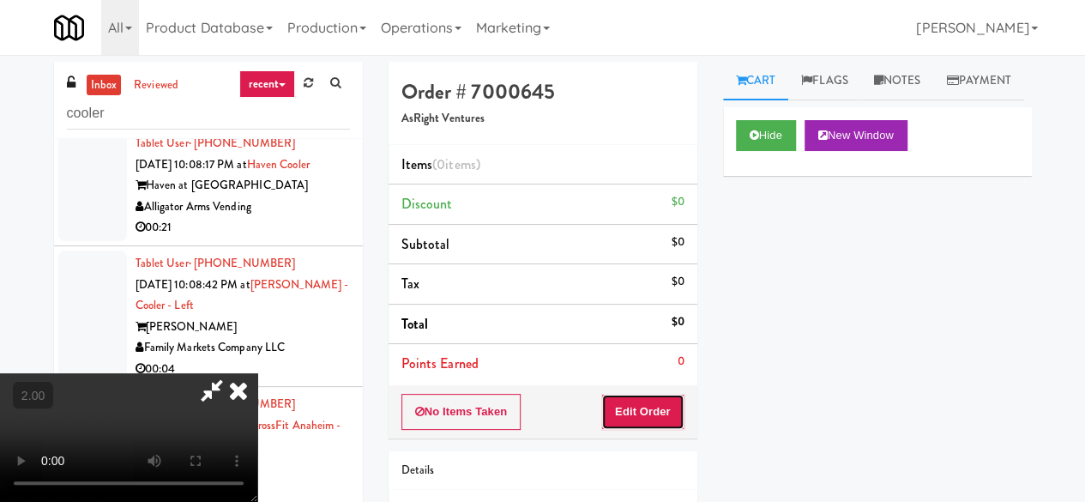
click at [664, 402] on button "Edit Order" at bounding box center [642, 412] width 83 height 36
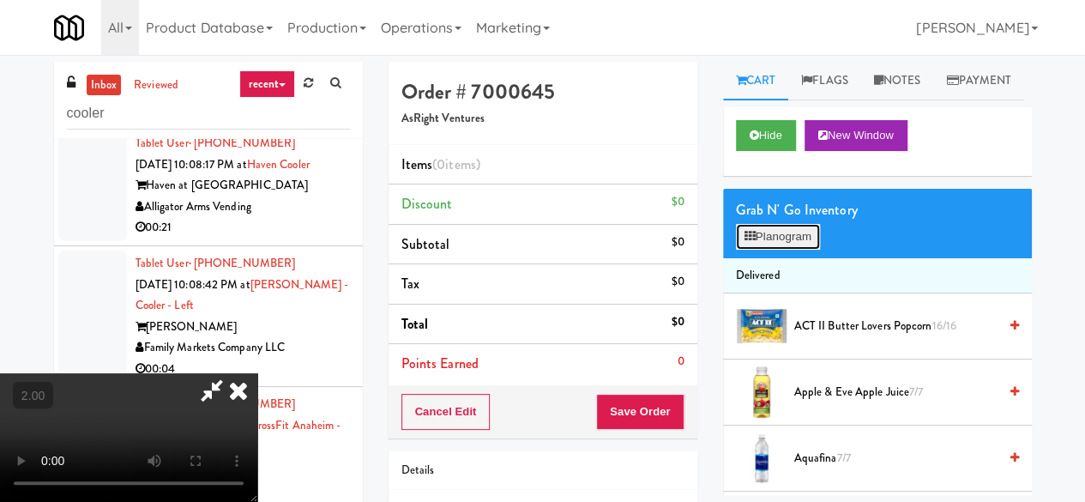
click at [779, 250] on button "Planogram" at bounding box center [778, 237] width 84 height 26
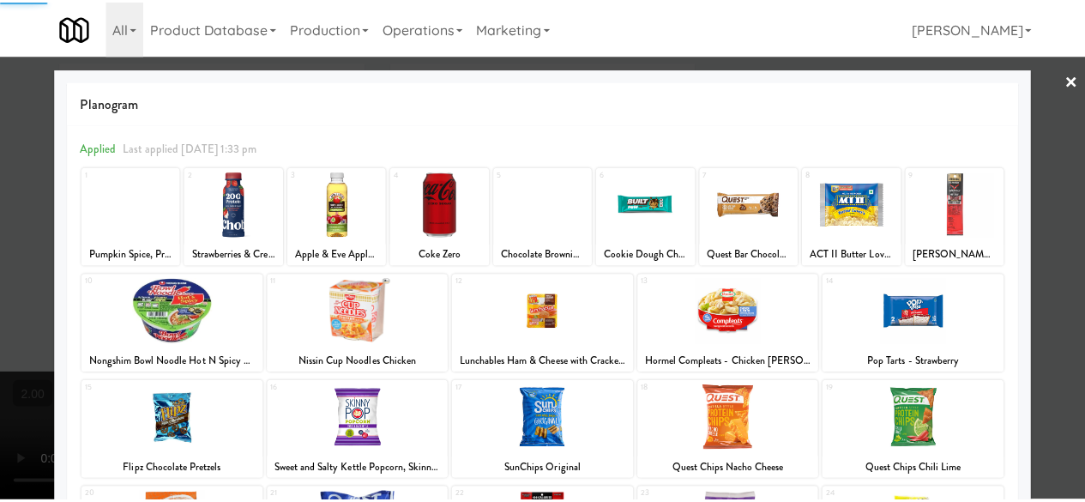
scroll to position [340, 0]
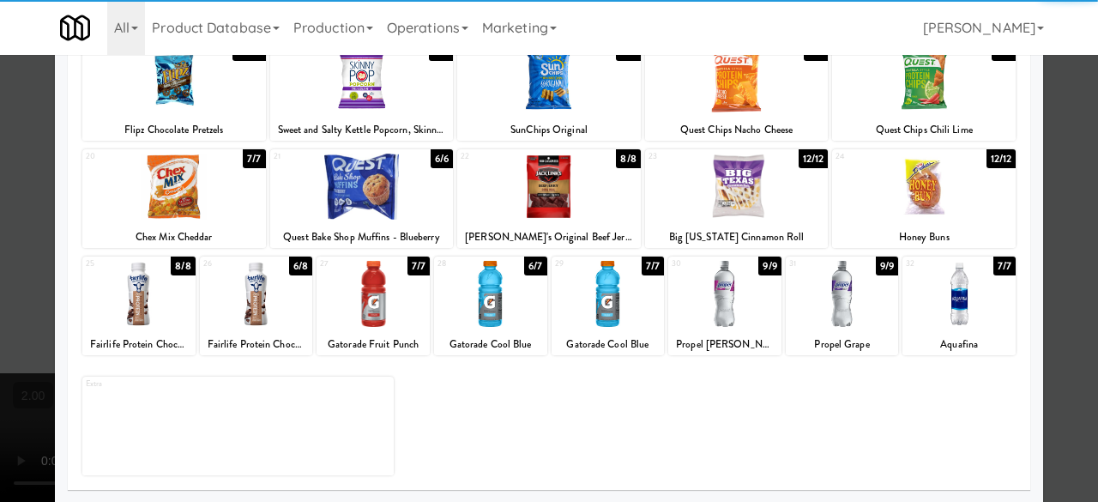
click at [928, 292] on div at bounding box center [958, 294] width 113 height 66
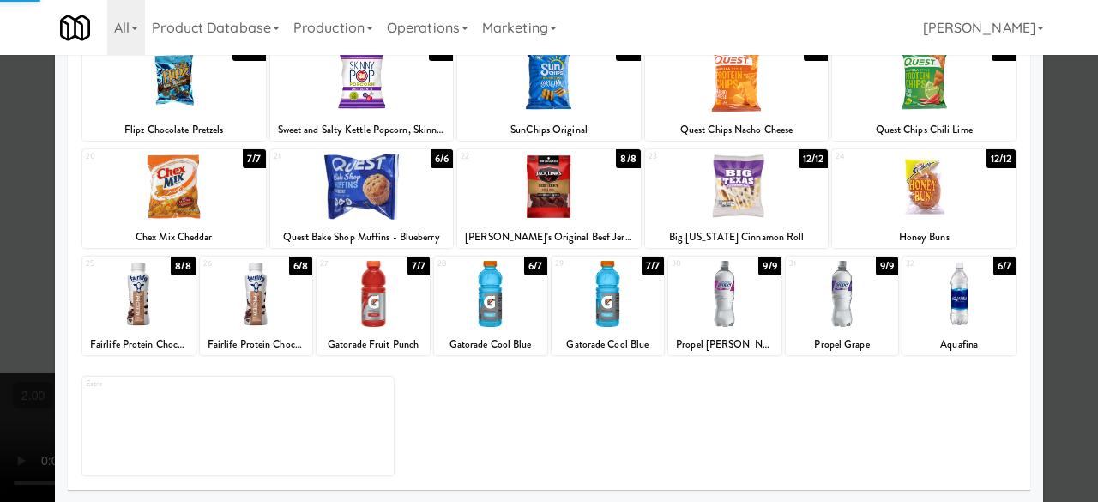
click at [1070, 226] on div at bounding box center [549, 251] width 1098 height 502
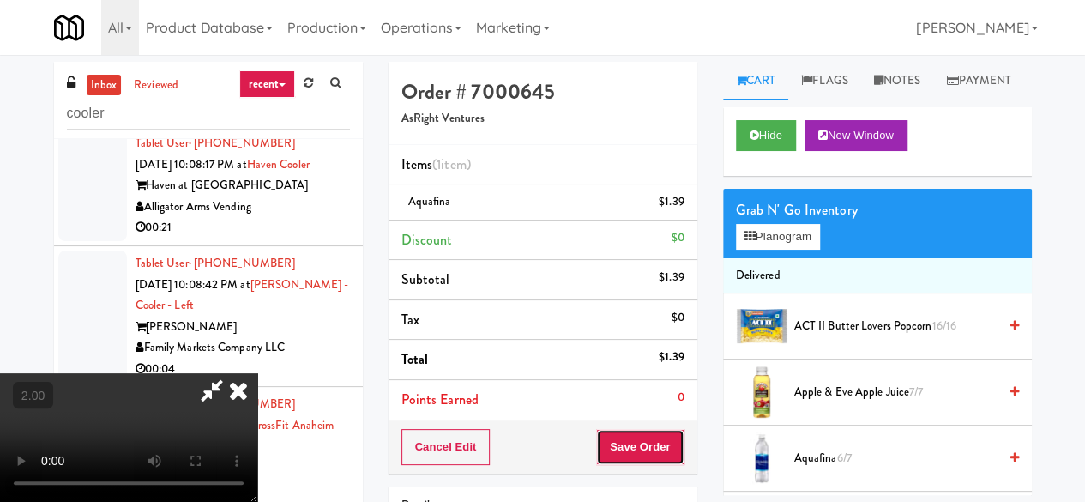
click at [669, 450] on button "Save Order" at bounding box center [639, 447] width 87 height 36
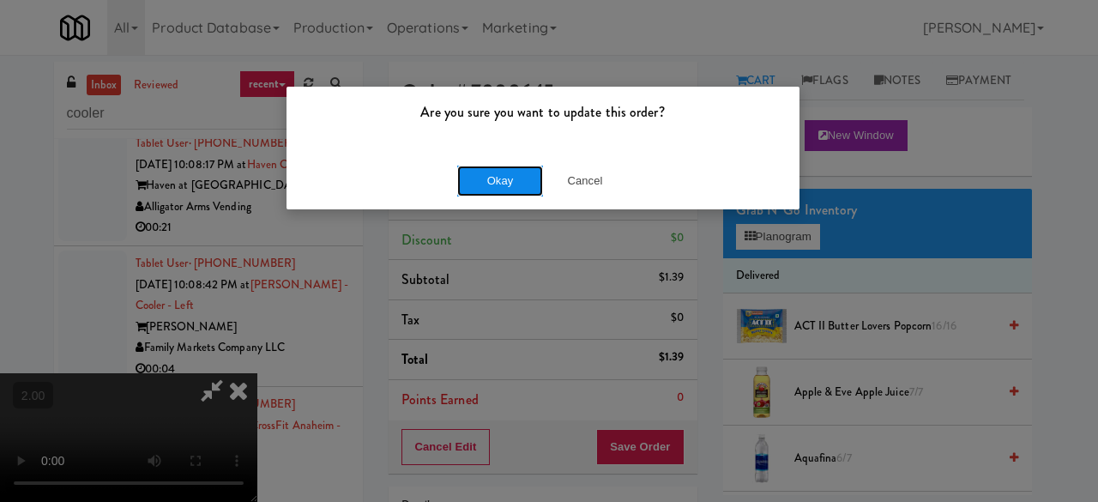
click at [501, 184] on button "Okay" at bounding box center [500, 181] width 86 height 31
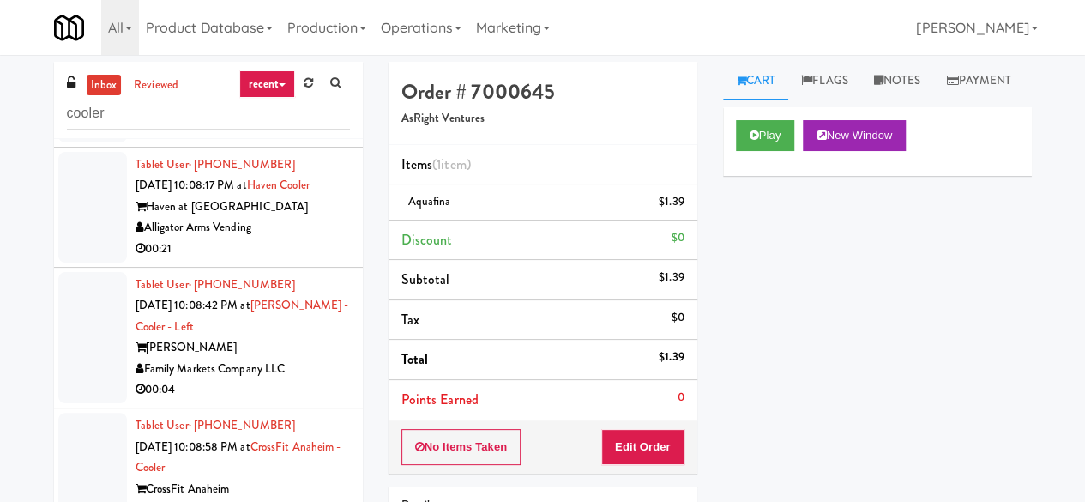
scroll to position [8705, 0]
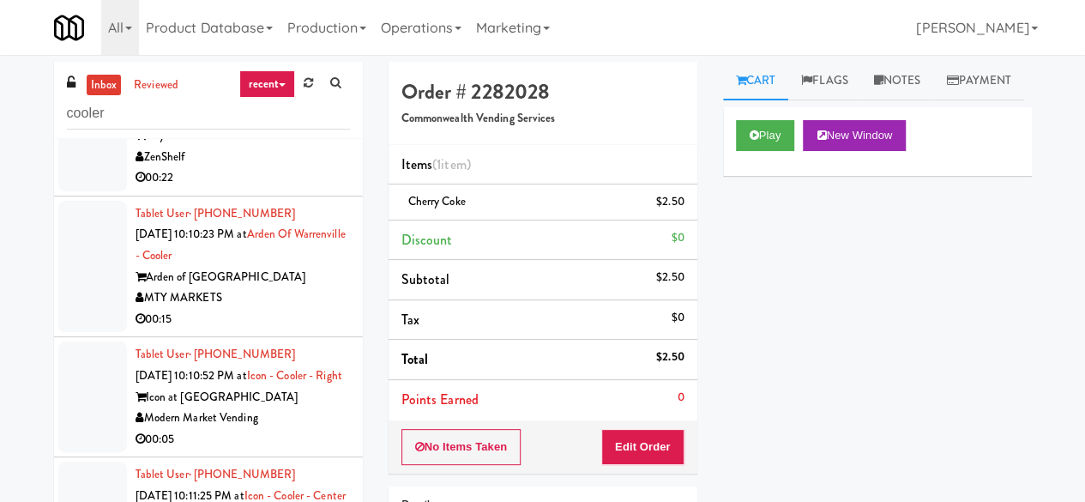
scroll to position [9048, 0]
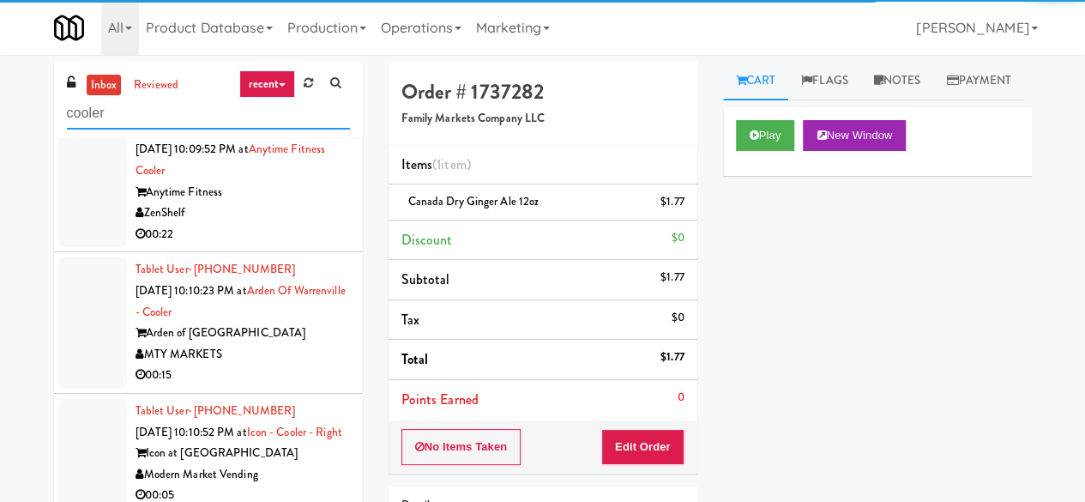
click at [198, 119] on input "cooler" at bounding box center [208, 114] width 283 height 32
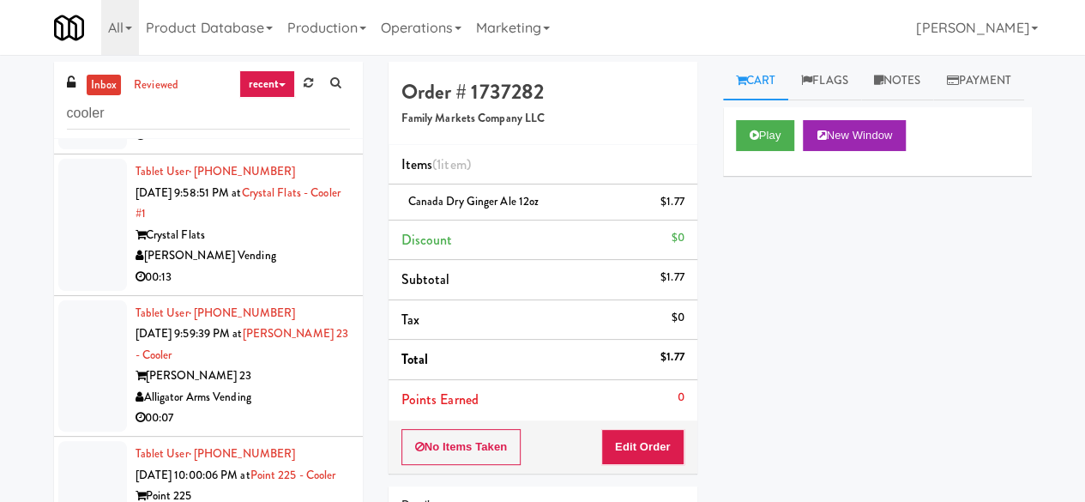
click at [298, 126] on div "Oceanside Vending LLC" at bounding box center [243, 115] width 214 height 21
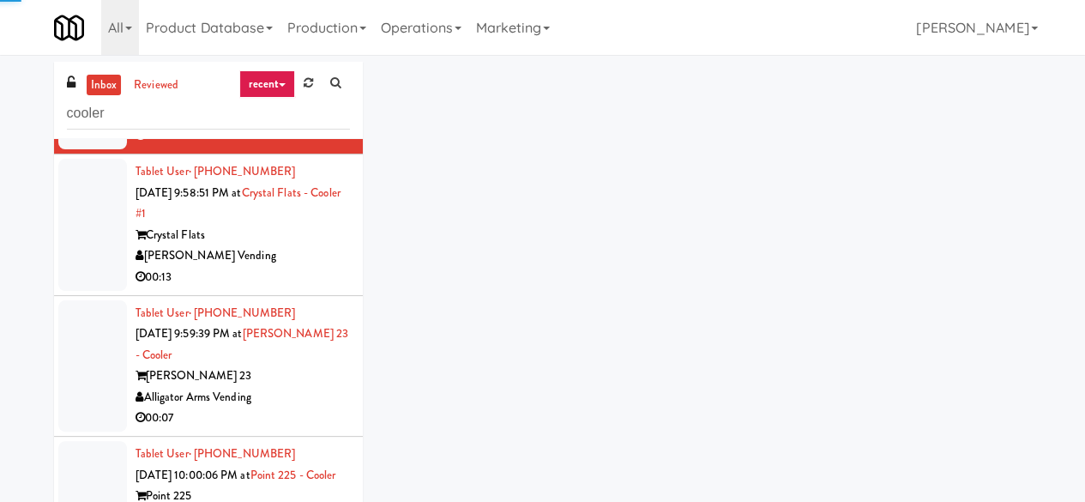
scroll to position [1458, 0]
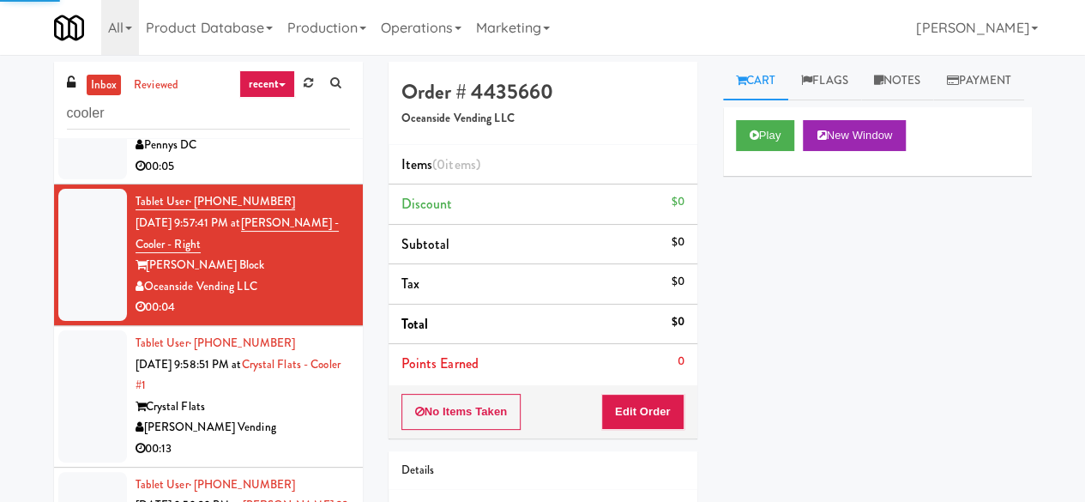
click at [286, 156] on div "Pennys DC" at bounding box center [243, 145] width 214 height 21
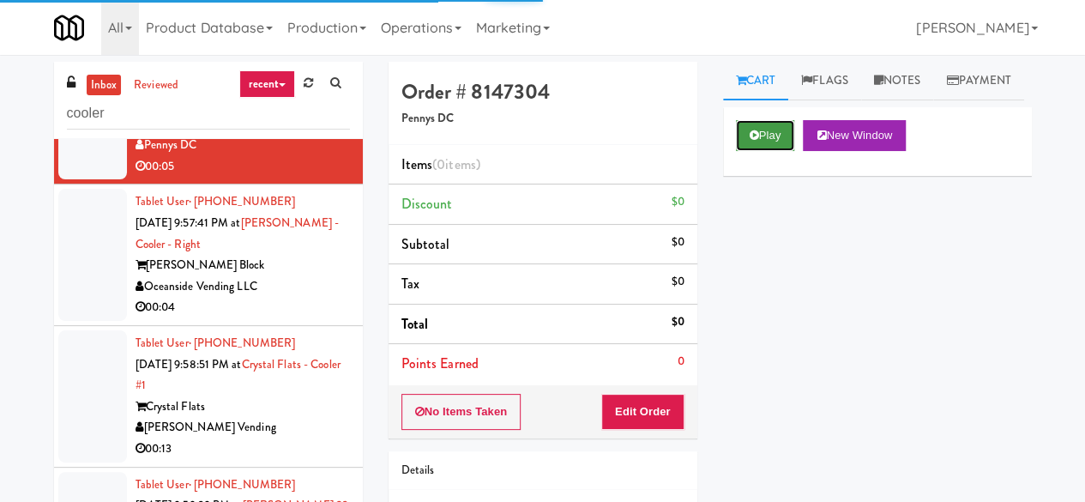
click at [793, 151] on button "Play" at bounding box center [765, 135] width 59 height 31
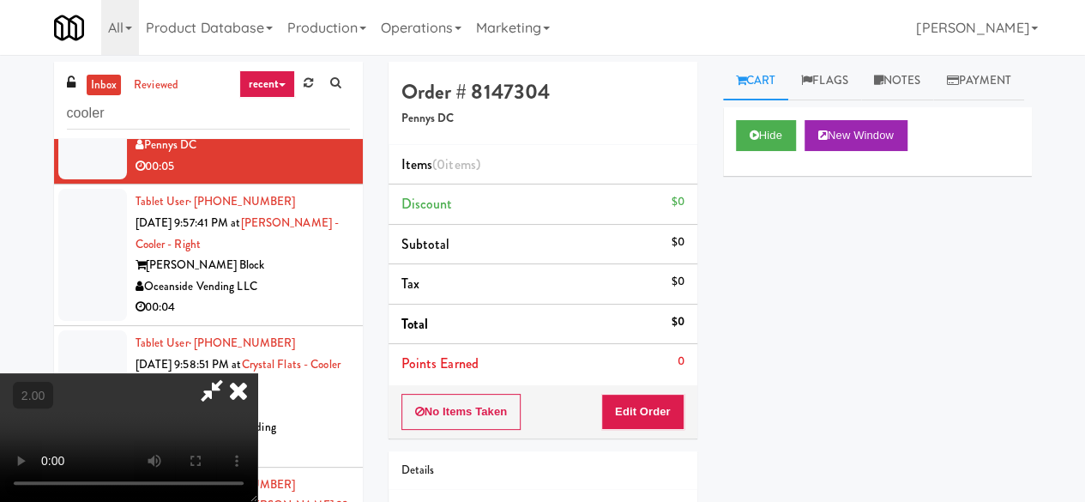
click at [672, 389] on div "No Items Taken Edit Order" at bounding box center [543, 411] width 309 height 53
click at [664, 406] on button "Edit Order" at bounding box center [642, 412] width 83 height 36
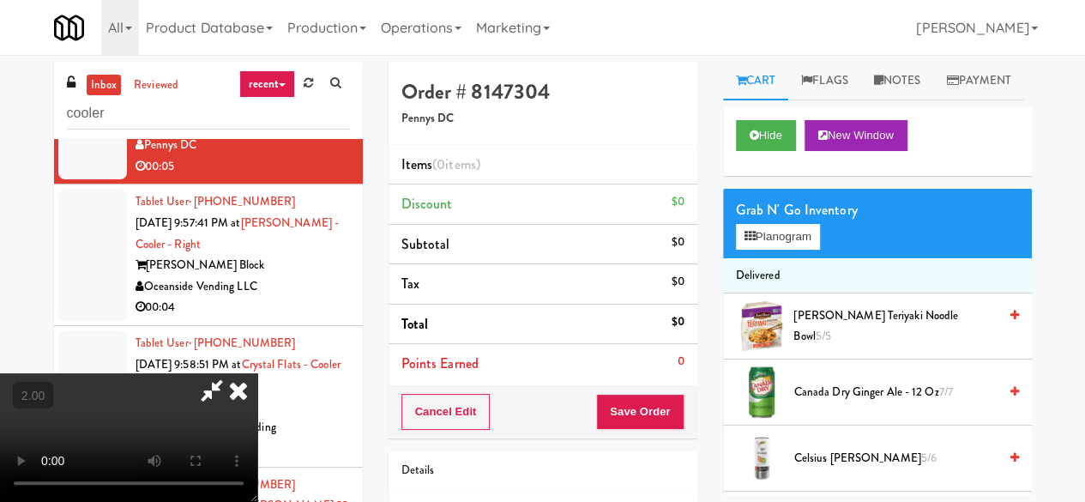
scroll to position [35, 0]
click at [767, 250] on button "Planogram" at bounding box center [778, 237] width 84 height 26
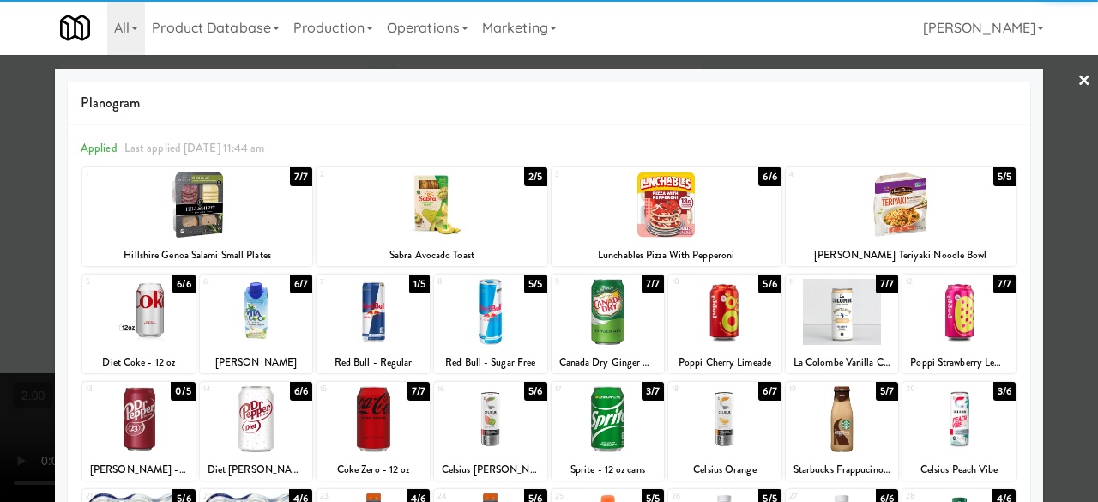
click at [401, 220] on div at bounding box center [431, 205] width 230 height 66
click at [1058, 111] on div at bounding box center [549, 251] width 1098 height 502
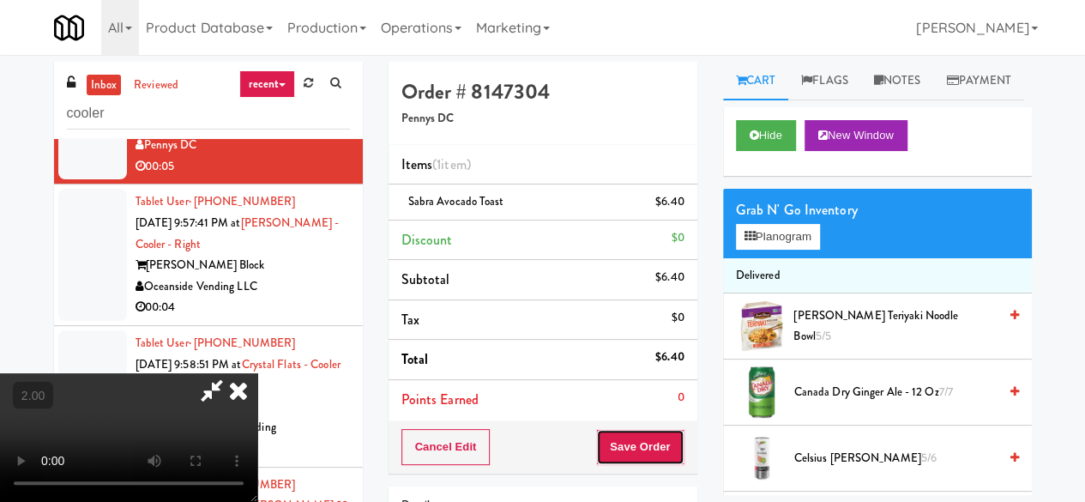
click at [660, 429] on button "Save Order" at bounding box center [639, 447] width 87 height 36
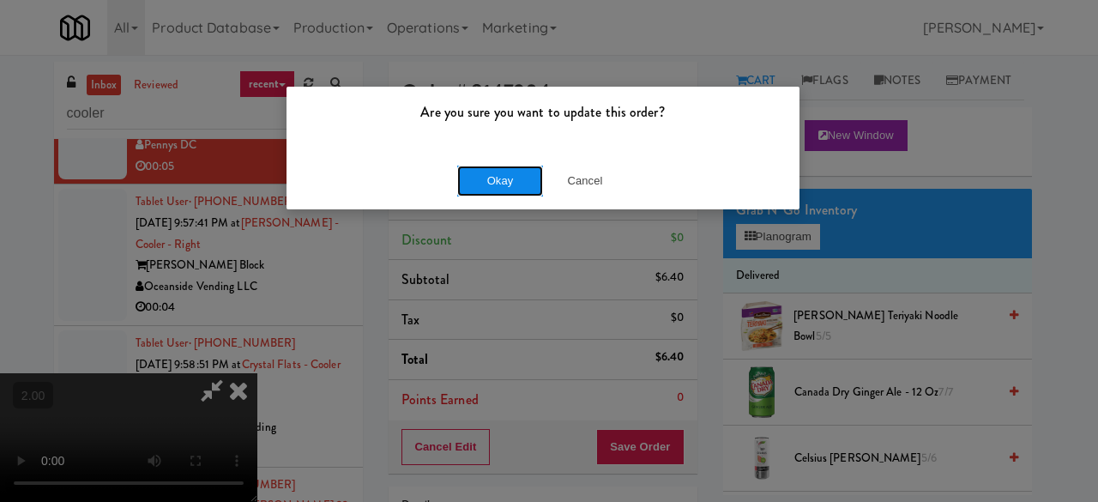
click at [491, 184] on button "Okay" at bounding box center [500, 181] width 86 height 31
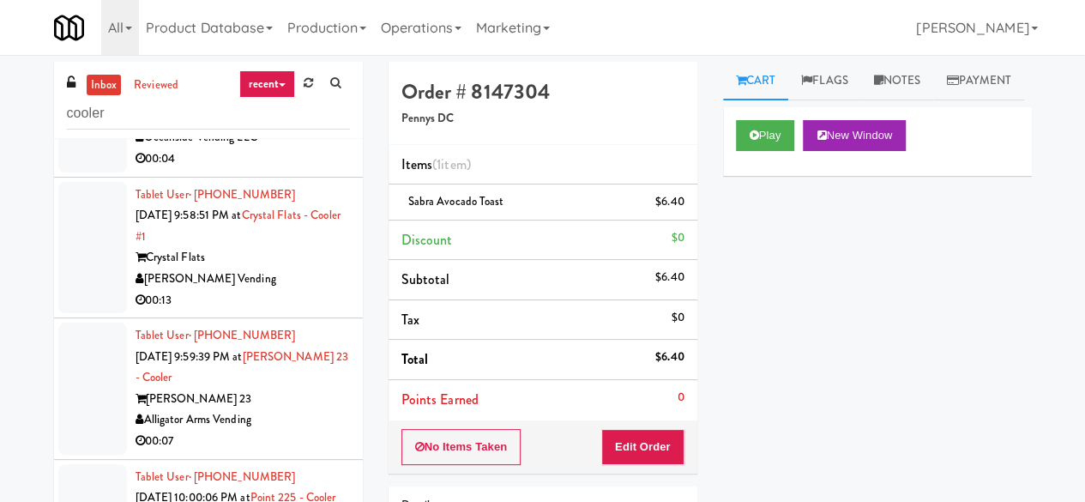
scroll to position [1630, 0]
click at [263, 147] on div "Oceanside Vending LLC" at bounding box center [243, 135] width 214 height 21
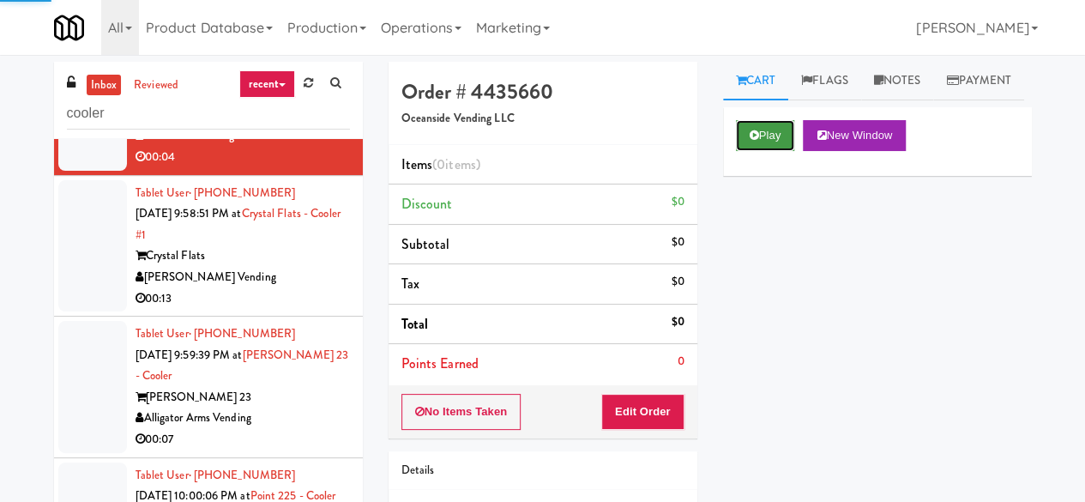
click at [753, 151] on button "Play" at bounding box center [765, 135] width 59 height 31
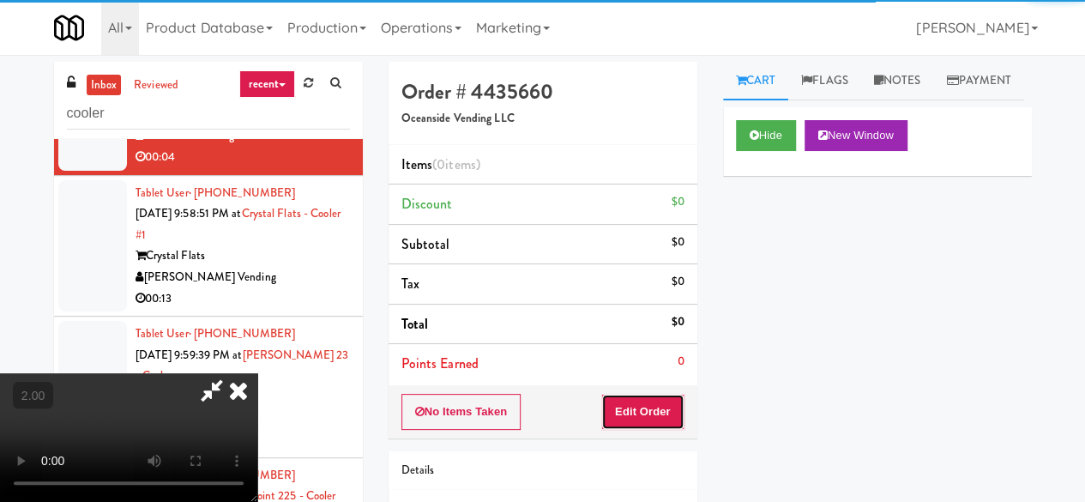
click at [656, 401] on button "Edit Order" at bounding box center [642, 412] width 83 height 36
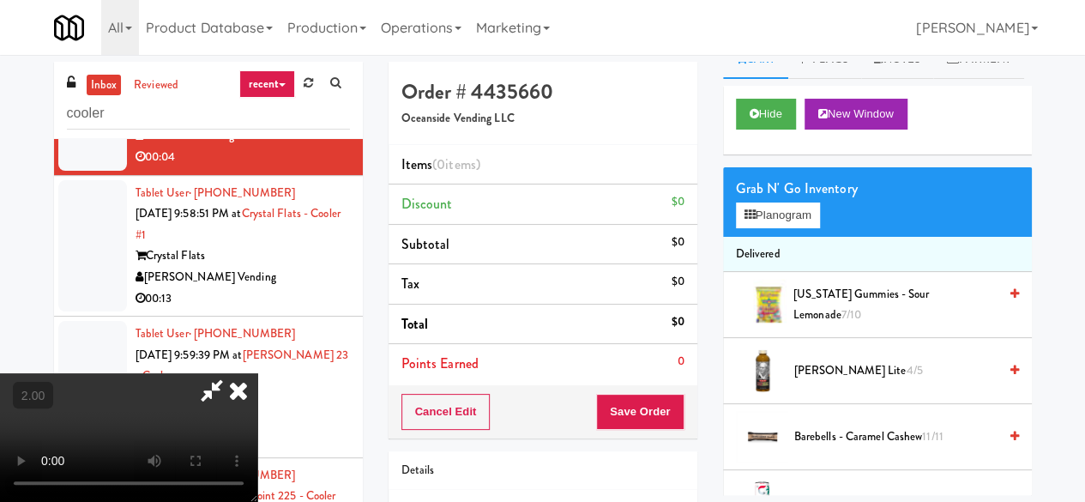
scroll to position [34, 0]
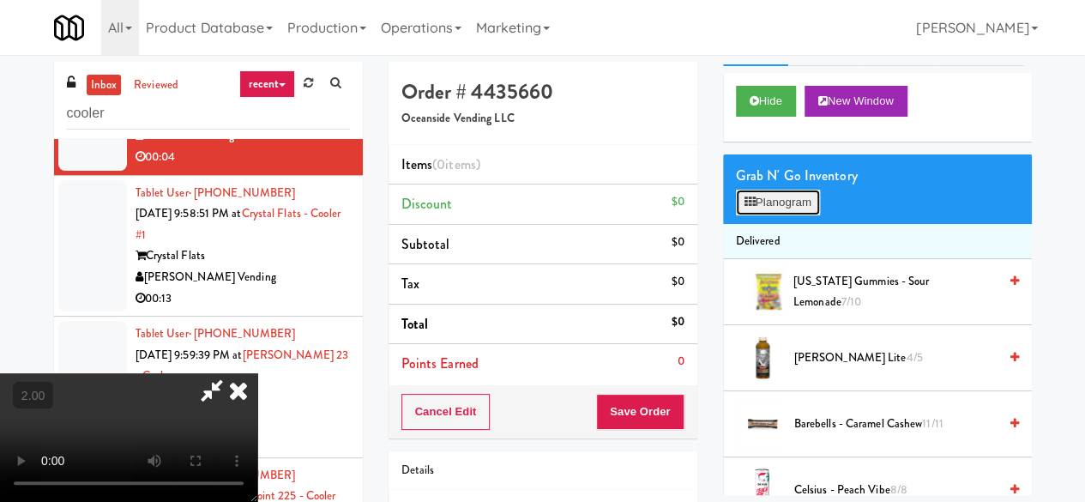
click at [792, 215] on button "Planogram" at bounding box center [778, 203] width 84 height 26
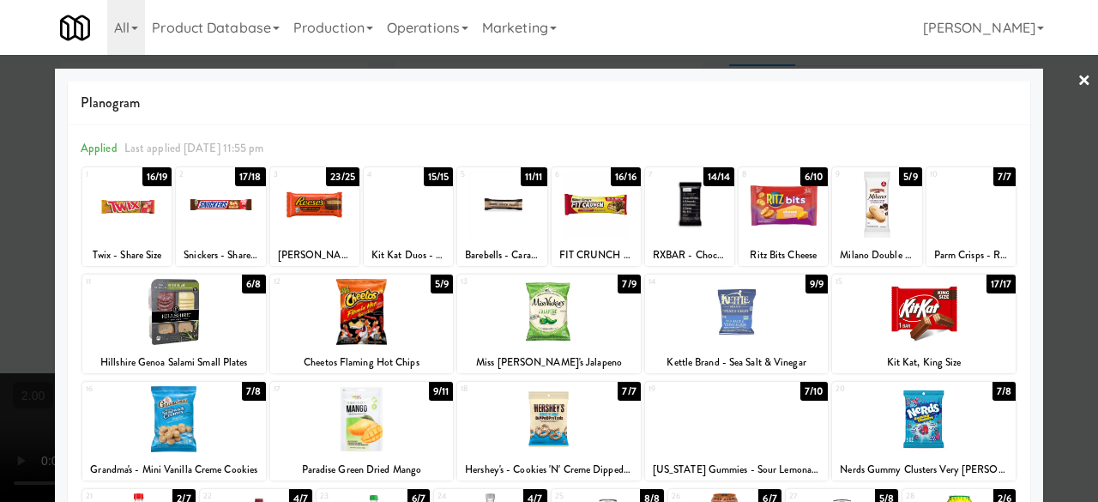
click at [148, 219] on div at bounding box center [126, 205] width 89 height 66
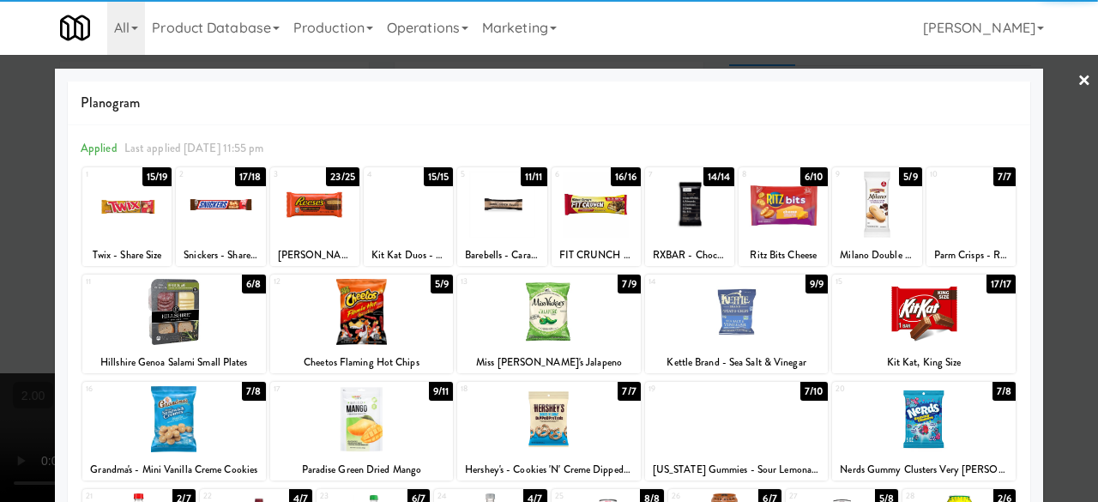
click at [1063, 151] on div at bounding box center [549, 251] width 1098 height 502
drag, startPoint x: 1063, startPoint y: 151, endPoint x: 1036, endPoint y: 160, distance: 27.9
click at [1063, 151] on div "inbox reviewed recent all unclear take inventory issue suspicious failed recent…" at bounding box center [549, 364] width 1098 height 605
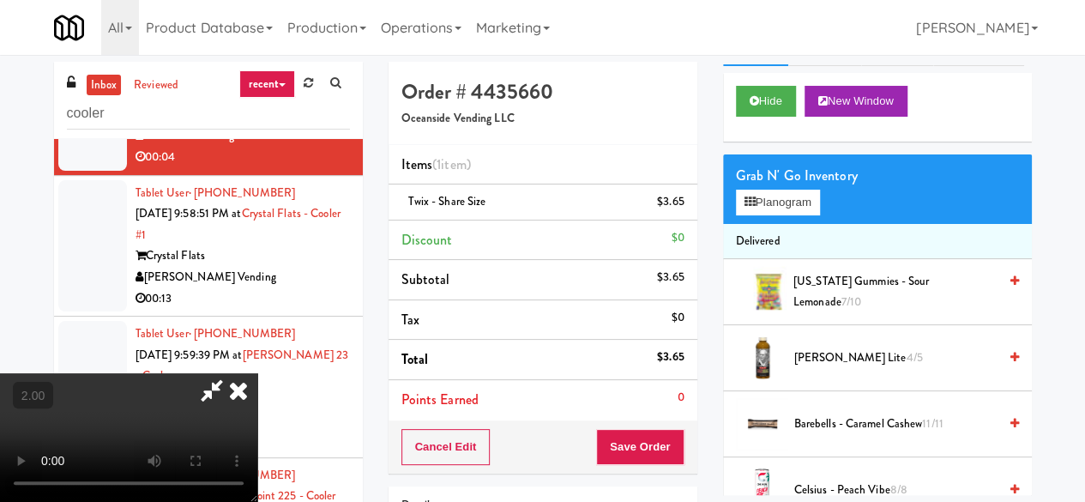
click at [232, 373] on icon at bounding box center [211, 390] width 39 height 34
click at [628, 424] on div "Cancel Edit Save Order" at bounding box center [543, 446] width 309 height 53
click at [643, 449] on button "Save Order" at bounding box center [639, 447] width 87 height 36
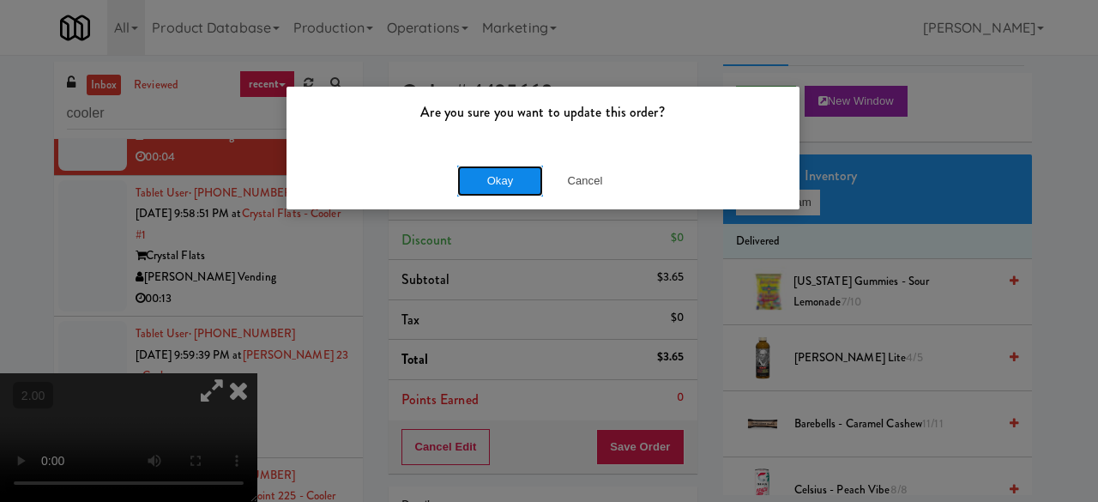
click at [506, 169] on button "Okay" at bounding box center [500, 181] width 86 height 31
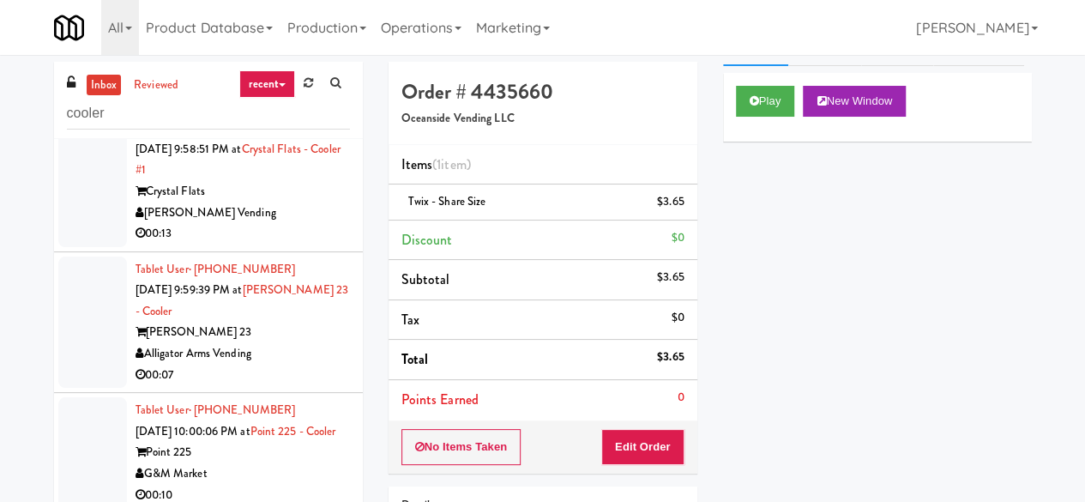
click at [250, 224] on div "[PERSON_NAME] Vending" at bounding box center [243, 212] width 214 height 21
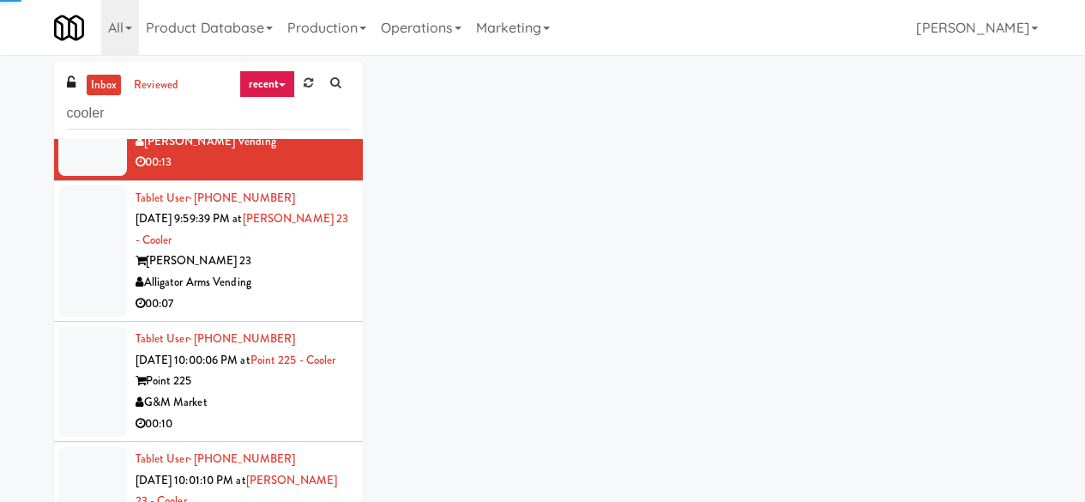
scroll to position [1887, 0]
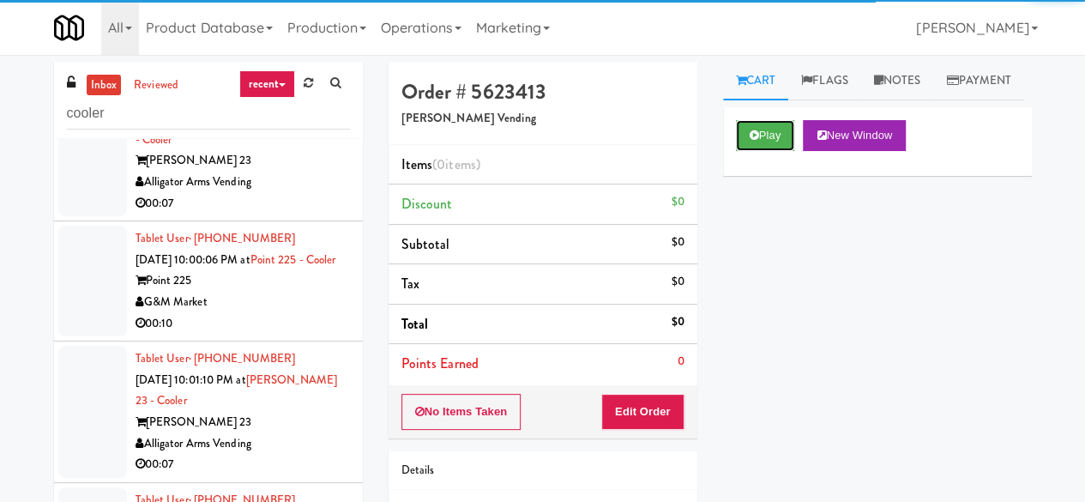
drag, startPoint x: 781, startPoint y: 165, endPoint x: 749, endPoint y: 208, distance: 53.4
click at [779, 151] on button "Play" at bounding box center [765, 135] width 59 height 31
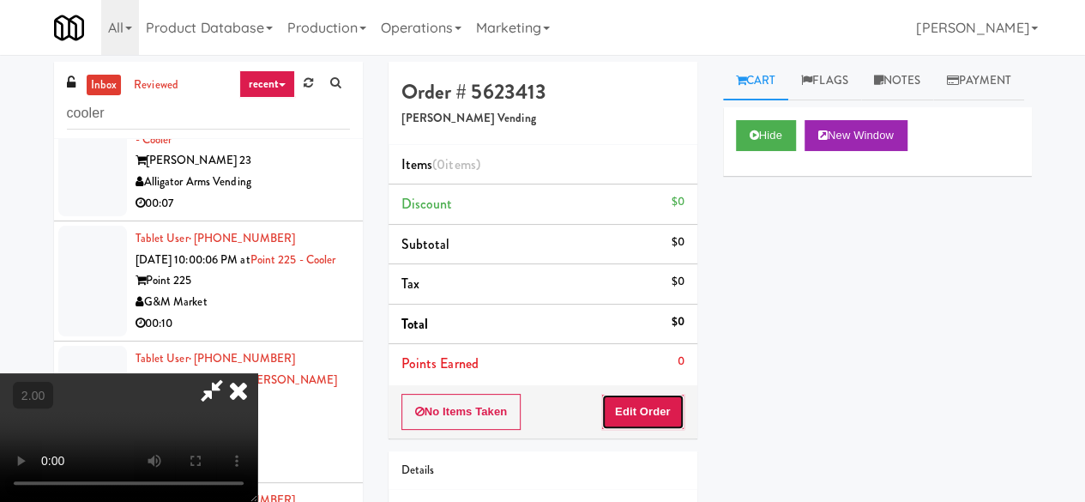
click at [672, 416] on button "Edit Order" at bounding box center [642, 412] width 83 height 36
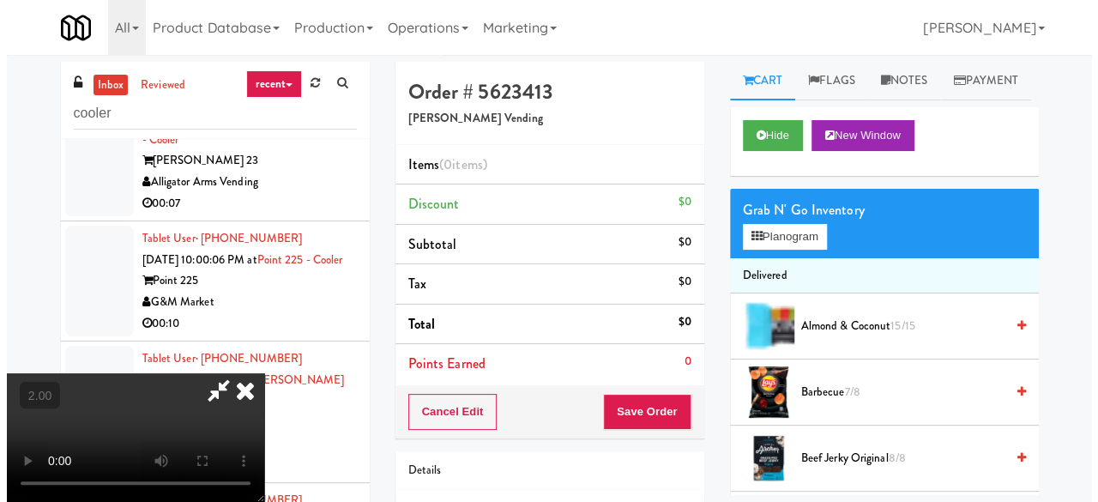
scroll to position [35, 0]
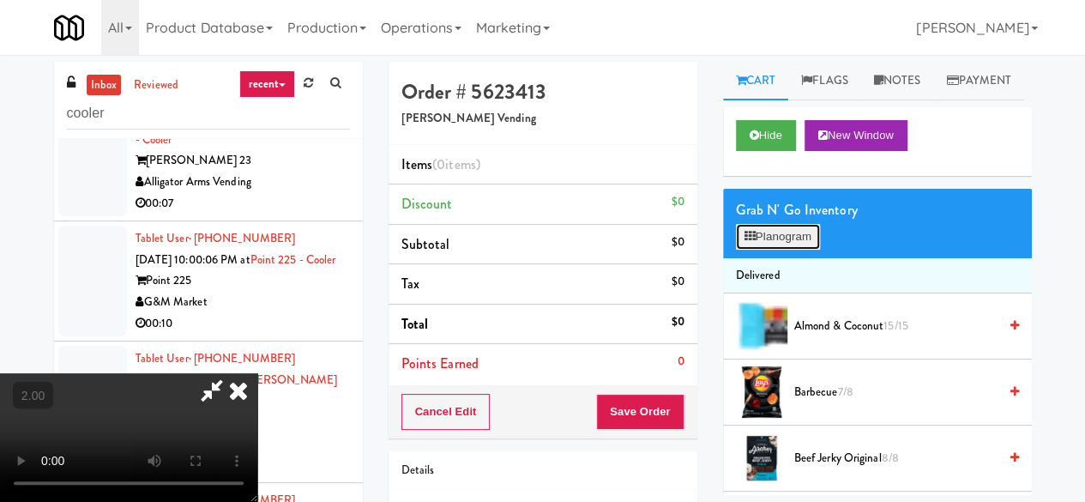
click at [779, 250] on button "Planogram" at bounding box center [778, 237] width 84 height 26
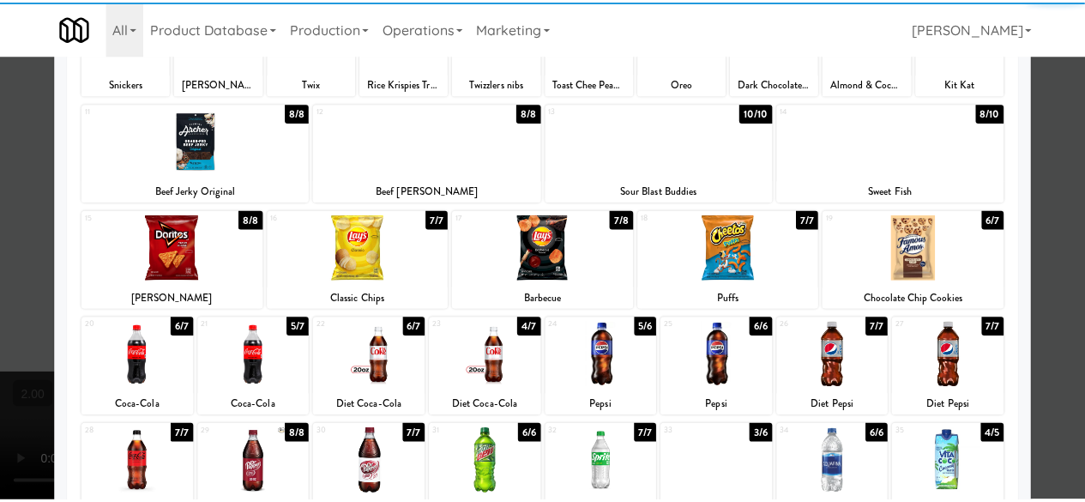
scroll to position [172, 0]
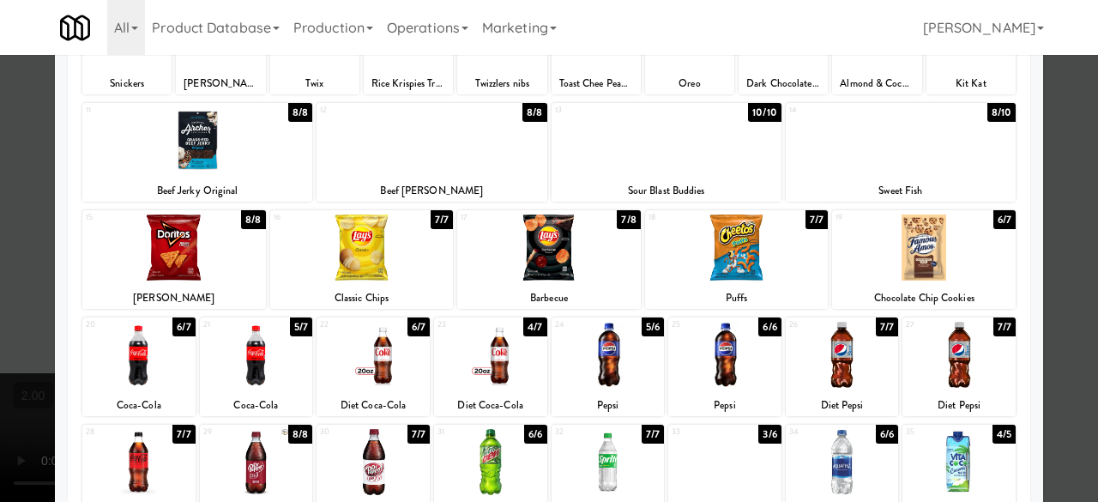
click at [353, 279] on div at bounding box center [362, 247] width 184 height 66
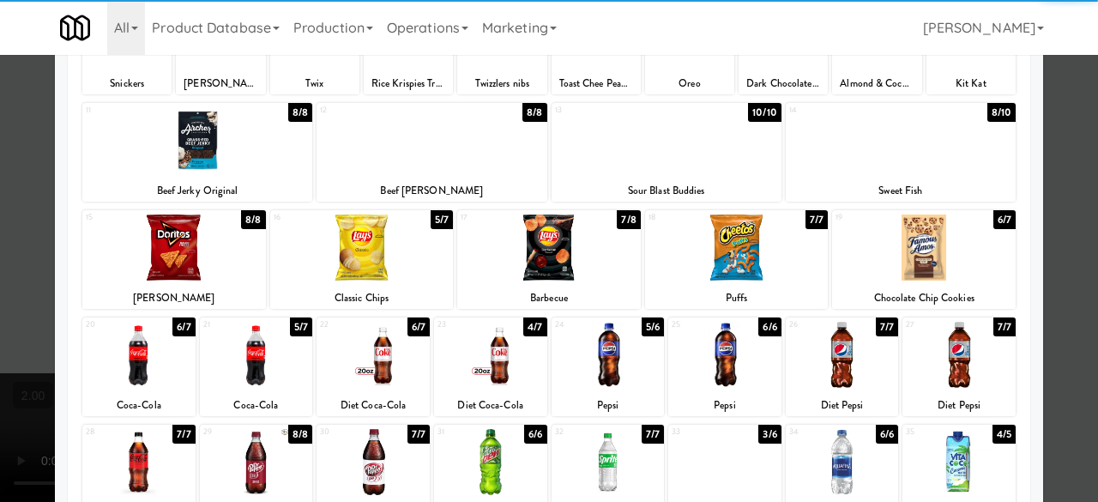
click at [1043, 154] on div at bounding box center [549, 251] width 1098 height 502
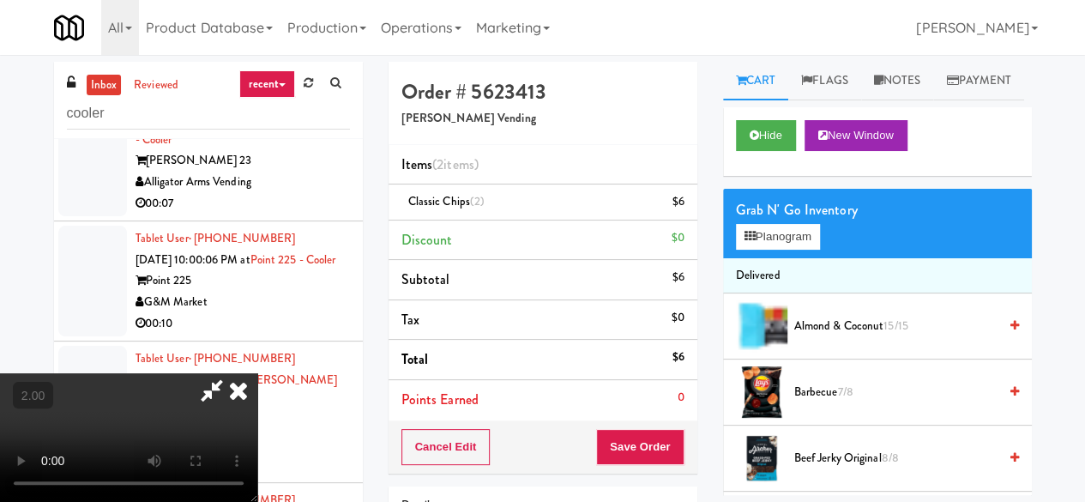
click at [232, 373] on icon at bounding box center [211, 390] width 39 height 34
click at [638, 442] on button "Save Order" at bounding box center [639, 447] width 87 height 36
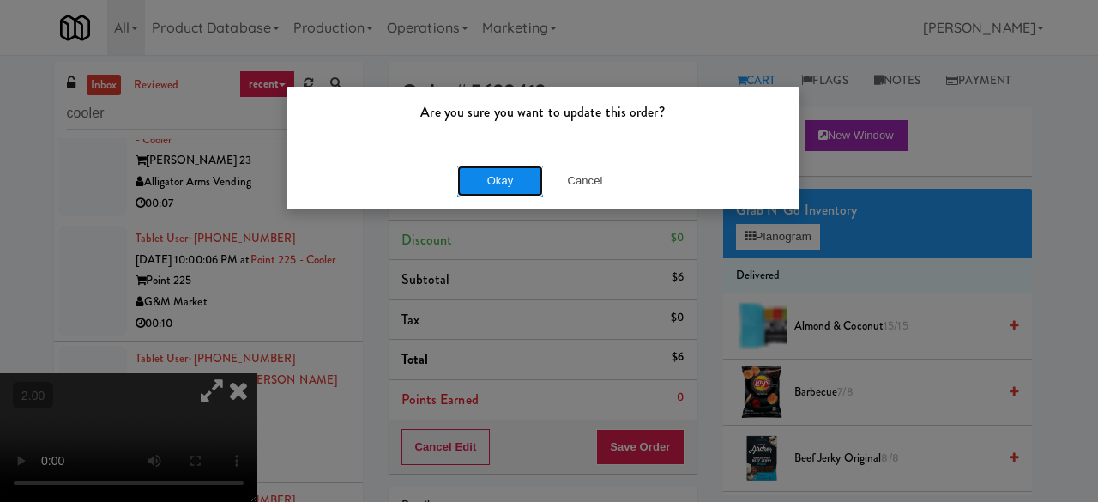
click at [479, 177] on button "Okay" at bounding box center [500, 181] width 86 height 31
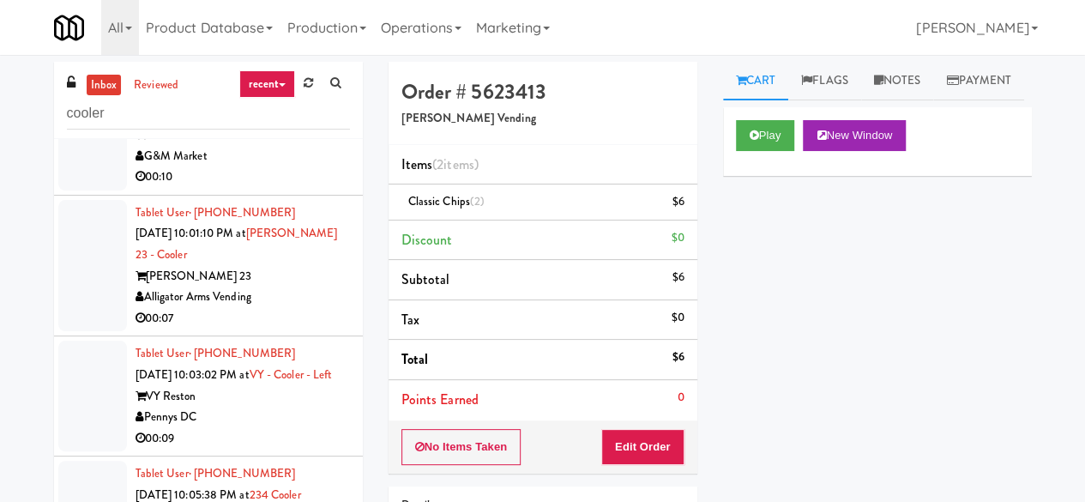
scroll to position [2058, 0]
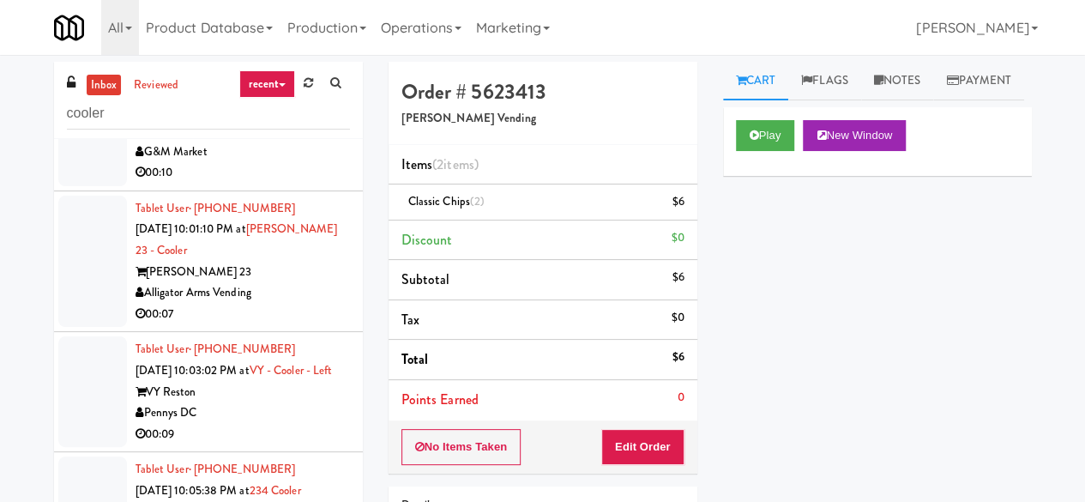
drag, startPoint x: 301, startPoint y: 194, endPoint x: 283, endPoint y: 212, distance: 25.5
click at [300, 63] on div "00:07" at bounding box center [243, 52] width 214 height 21
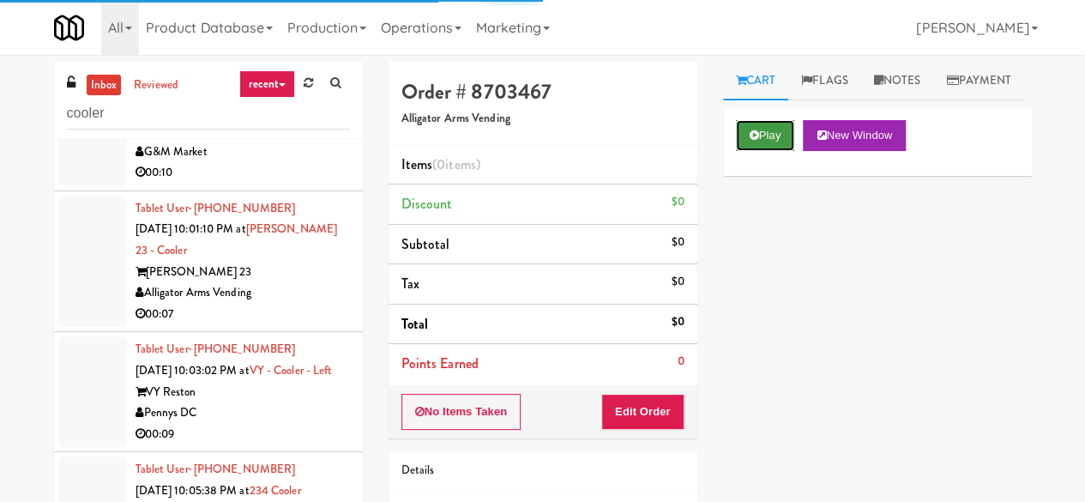
click at [768, 151] on button "Play" at bounding box center [765, 135] width 59 height 31
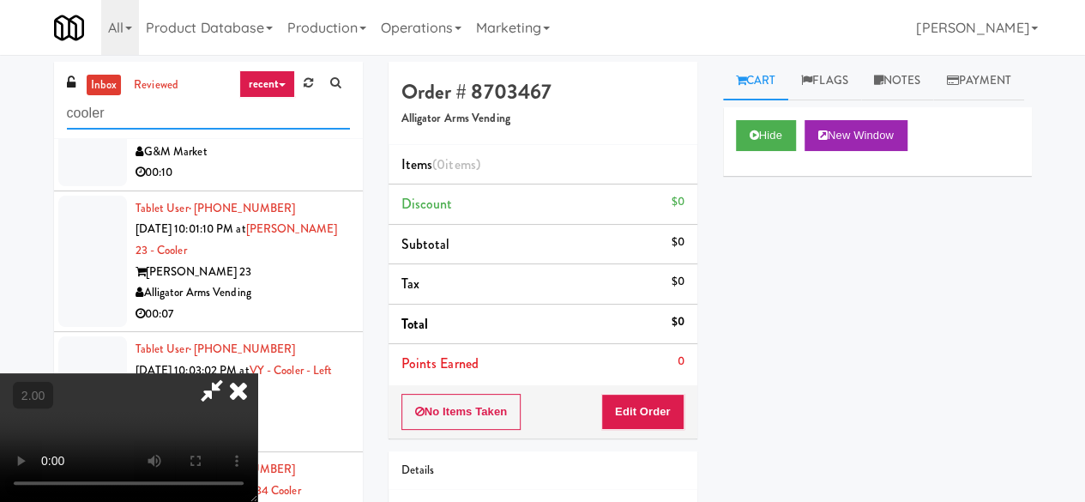
click at [198, 118] on input "cooler" at bounding box center [208, 114] width 283 height 32
paste input "Market @ 3500 Steeles(Right)"
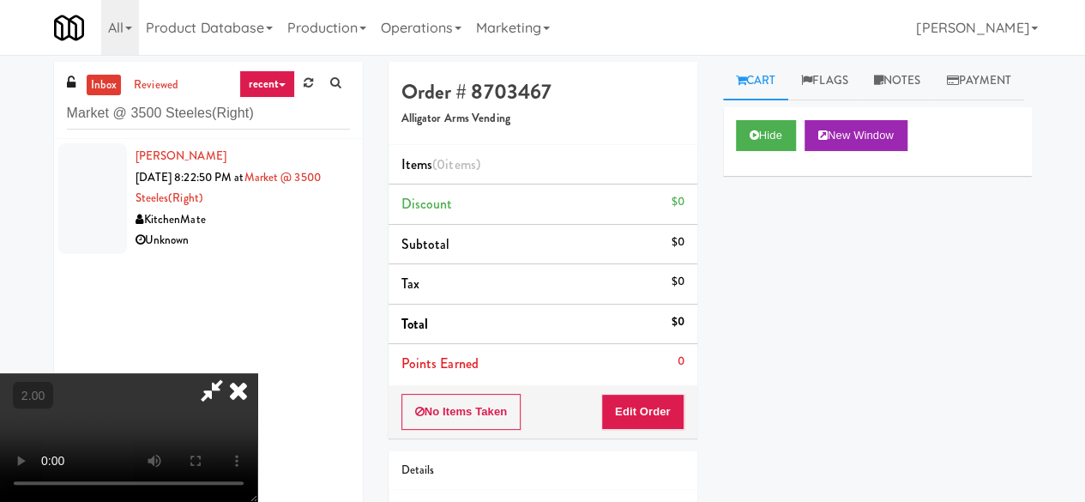
click at [257, 373] on icon at bounding box center [239, 390] width 38 height 34
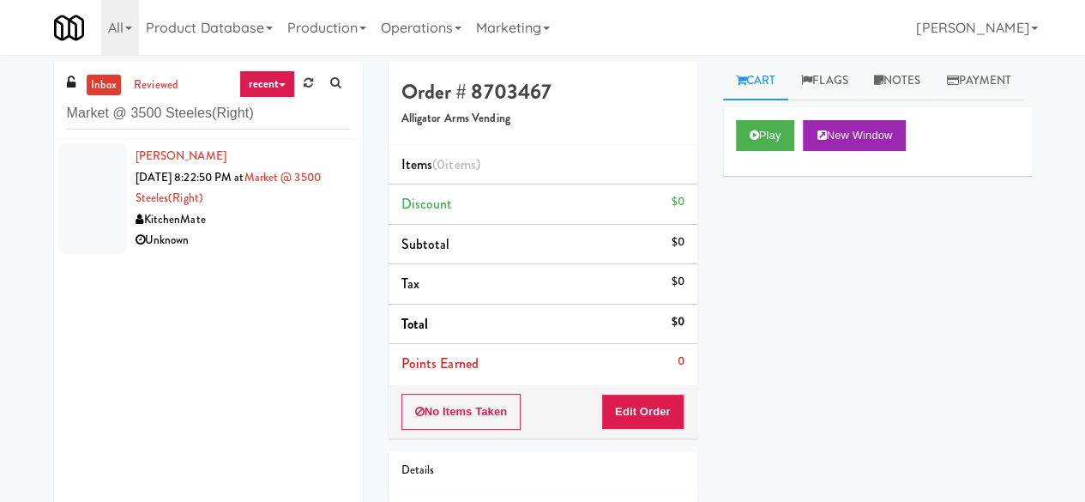
click at [297, 225] on div "KitchenMate" at bounding box center [243, 219] width 214 height 21
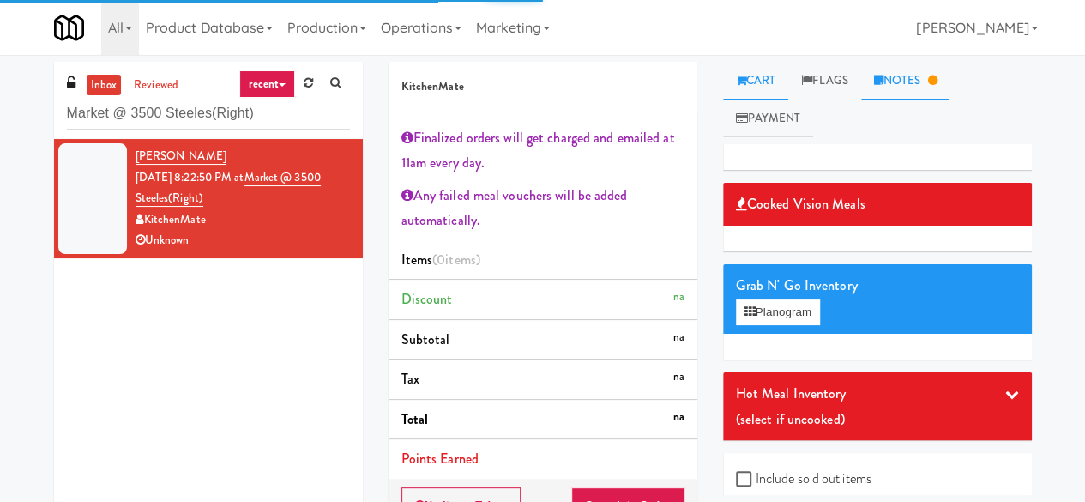
click at [937, 94] on link "Notes" at bounding box center [905, 81] width 89 height 39
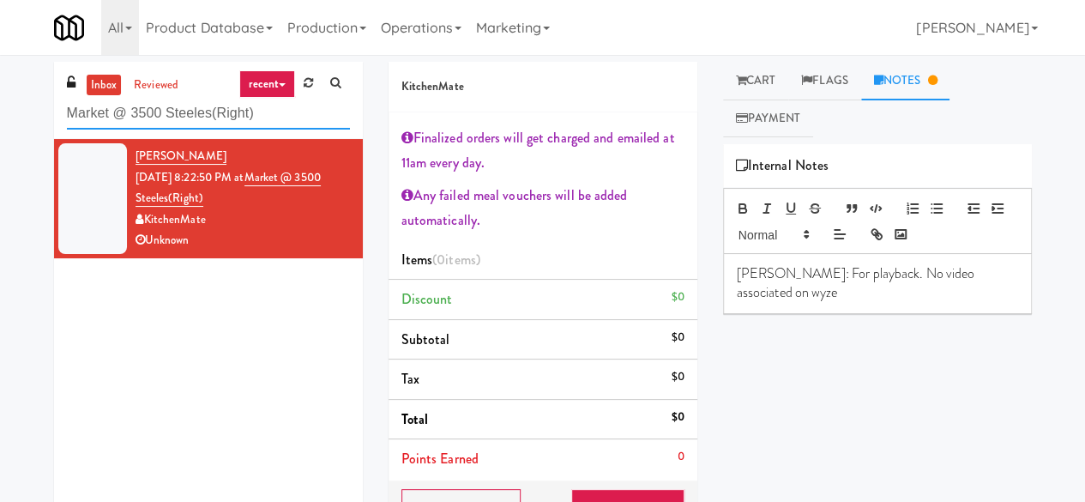
click at [165, 105] on input "Market @ 3500 Steeles(Right)" at bounding box center [208, 114] width 283 height 32
paste input "[GEOGRAPHIC_DATA] - A-Wing, Level 0"
type input "[GEOGRAPHIC_DATA] - A-Wing, Level 0"
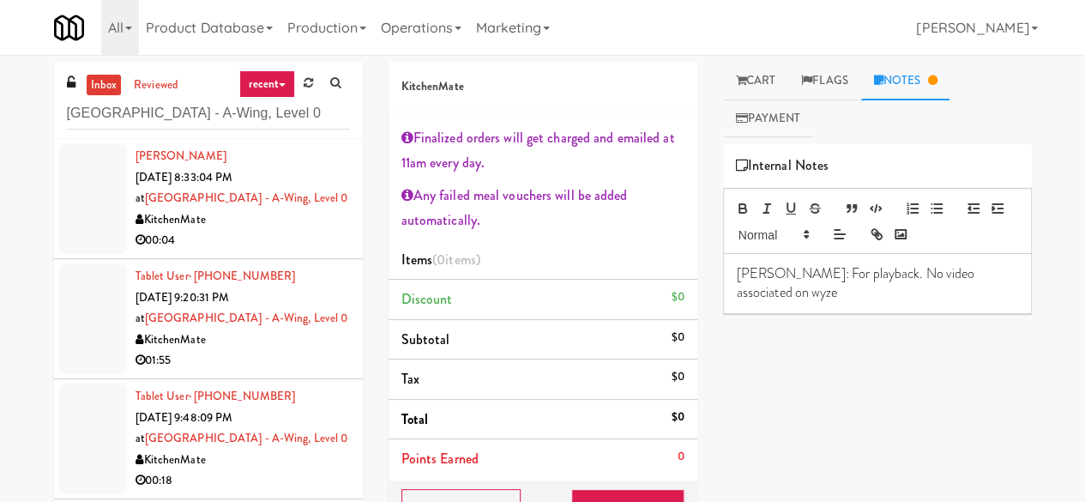
click at [235, 226] on div "KitchenMate" at bounding box center [243, 219] width 214 height 21
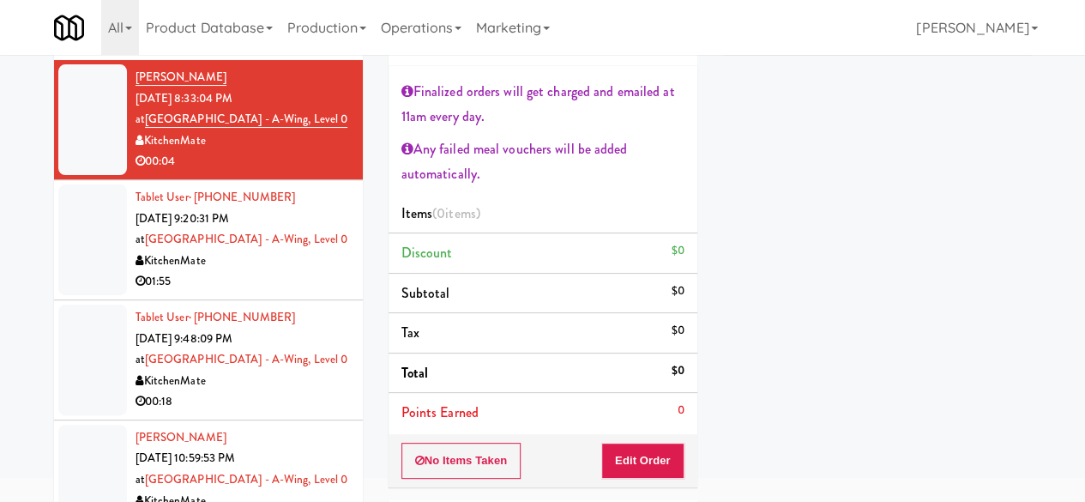
scroll to position [172, 0]
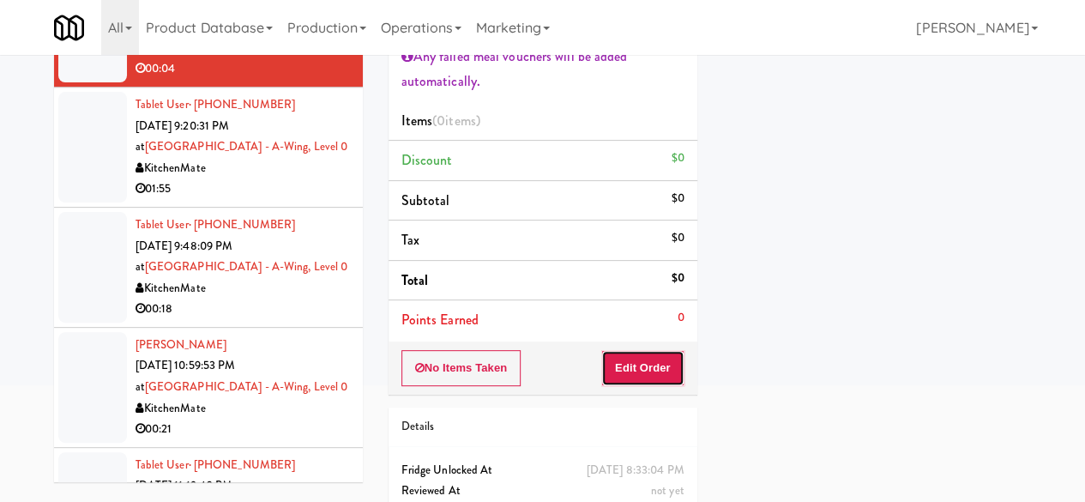
click at [633, 350] on button "Edit Order" at bounding box center [642, 368] width 83 height 36
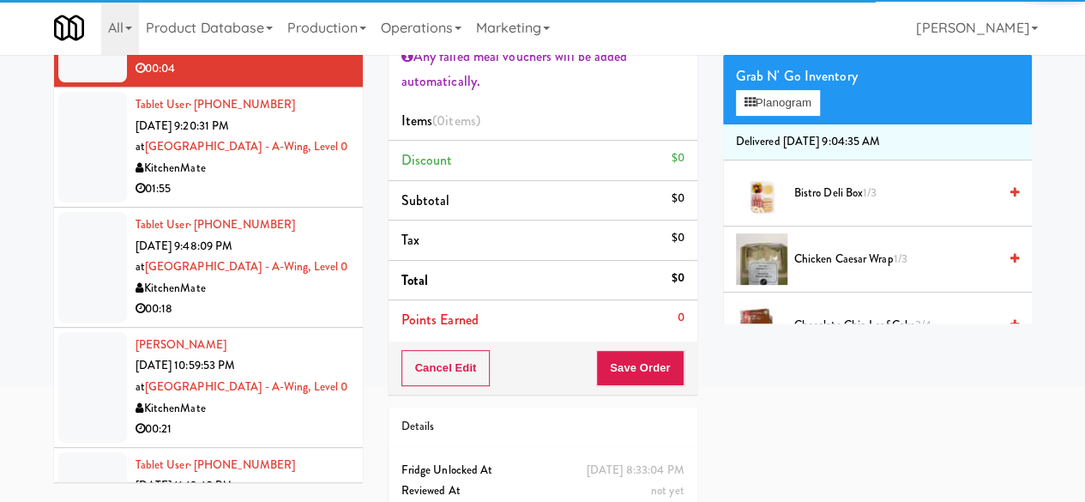
click at [813, 124] on div "Grab N' Go Inventory Planogram" at bounding box center [877, 89] width 309 height 69
click at [811, 116] on button "Planogram" at bounding box center [778, 103] width 84 height 26
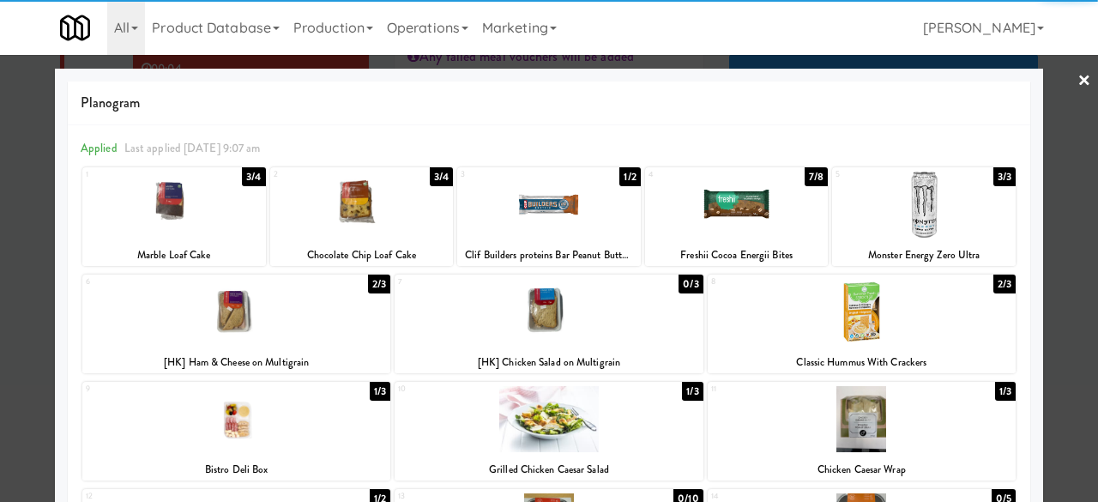
click at [931, 208] on div at bounding box center [924, 205] width 184 height 66
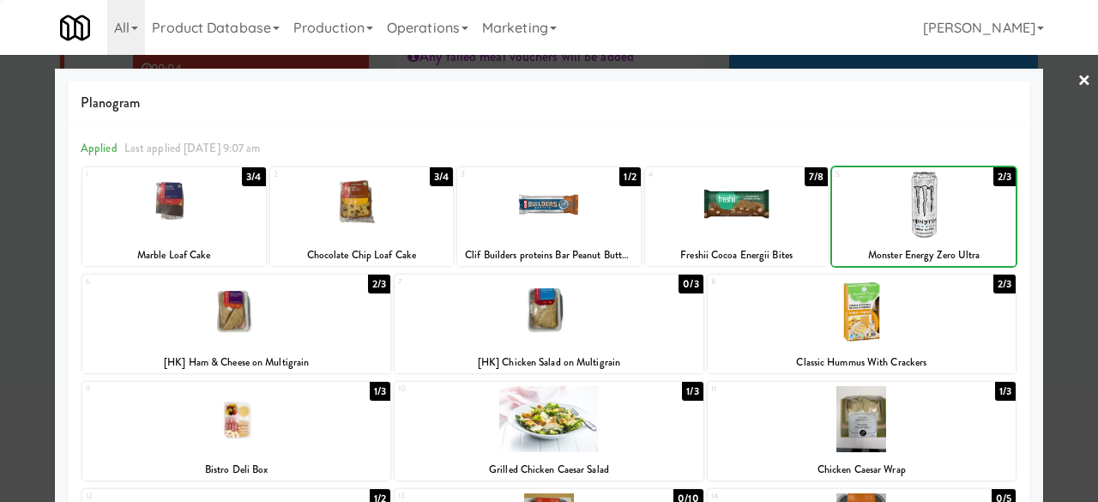
click at [1060, 99] on div at bounding box center [549, 251] width 1098 height 502
click at [1060, 99] on div "inbox reviewed recent all unclear take inventory issue suspicious failed recent…" at bounding box center [549, 247] width 1098 height 714
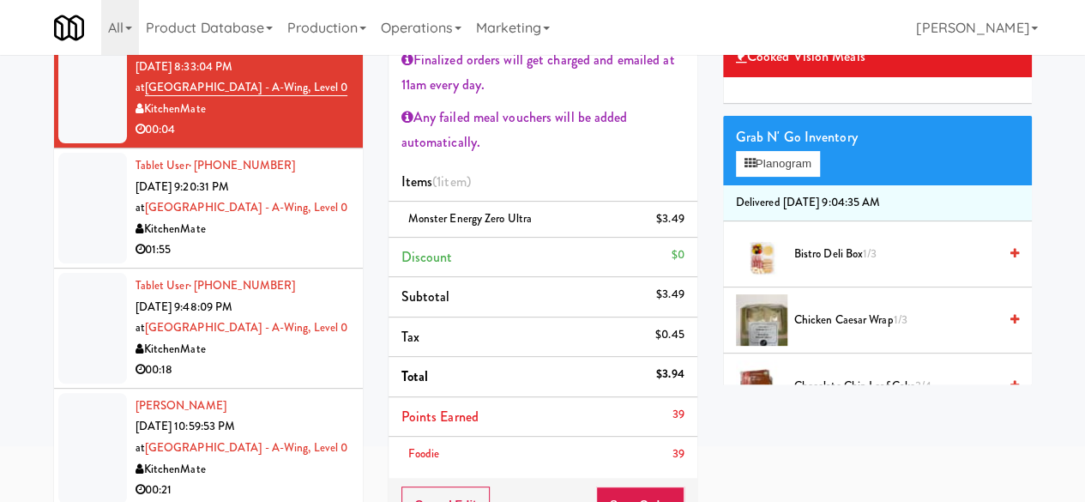
scroll to position [257, 0]
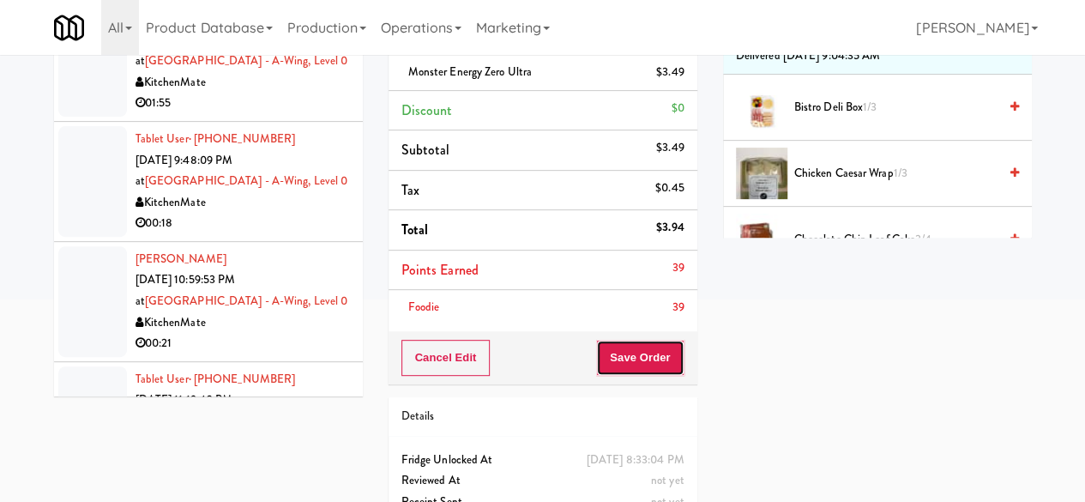
click at [645, 365] on button "Save Order" at bounding box center [639, 358] width 87 height 36
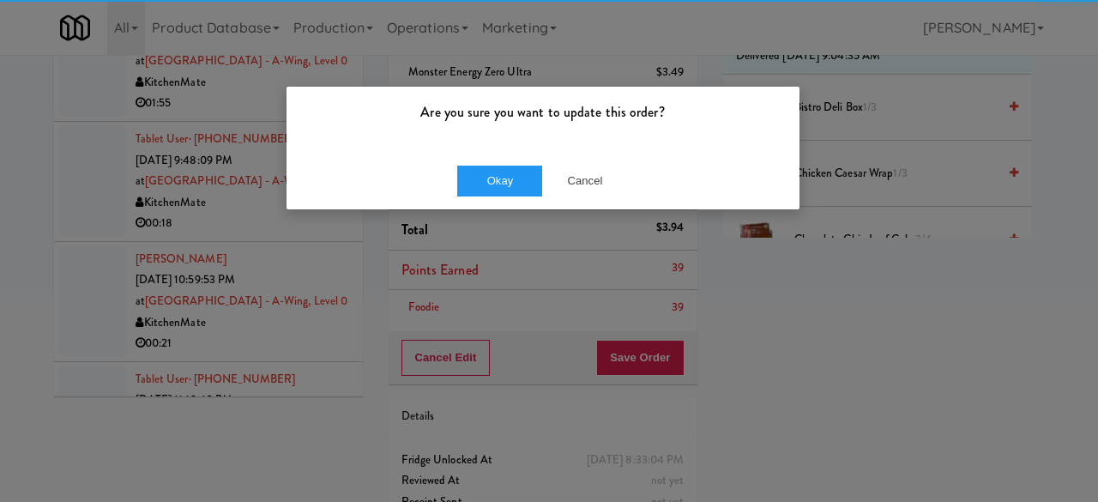
click at [525, 152] on div "Okay Cancel" at bounding box center [542, 180] width 513 height 57
click at [524, 150] on div "Are you sure you want to update this order?" at bounding box center [542, 119] width 513 height 65
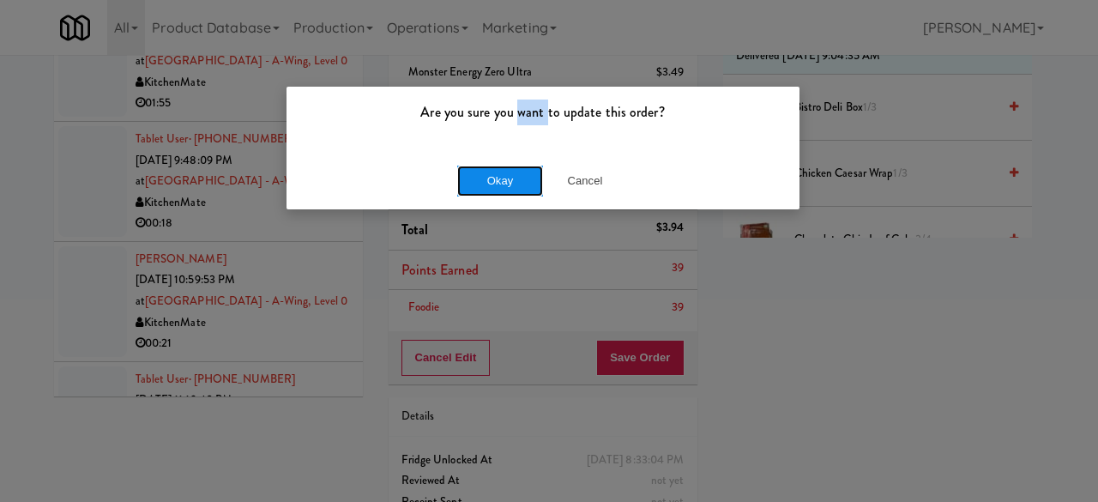
click at [511, 167] on button "Okay" at bounding box center [500, 181] width 86 height 31
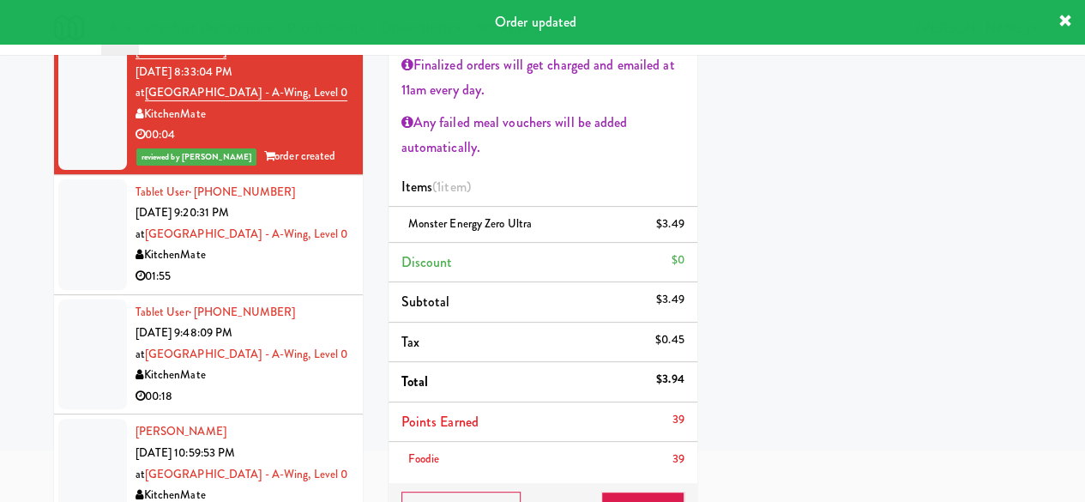
scroll to position [86, 0]
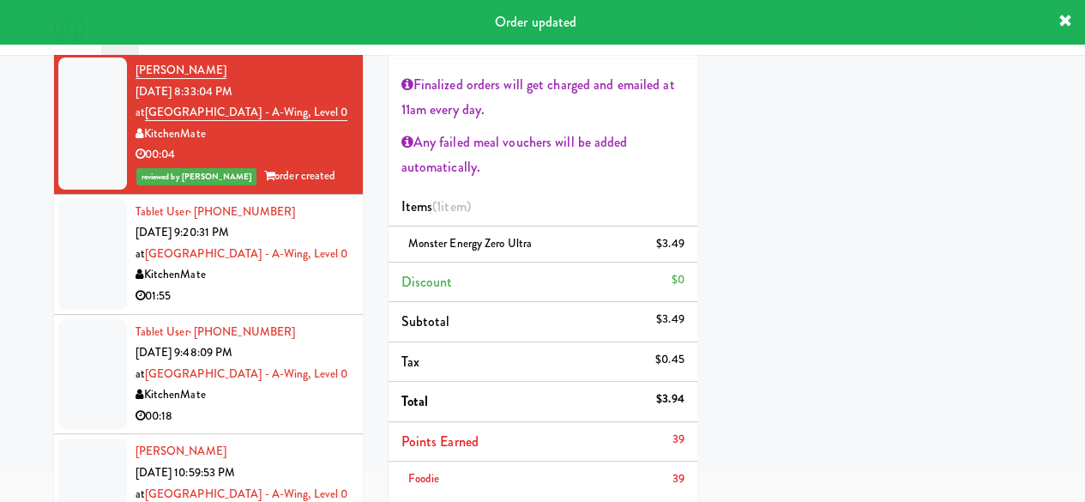
click at [260, 282] on div "KitchenMate" at bounding box center [243, 274] width 214 height 21
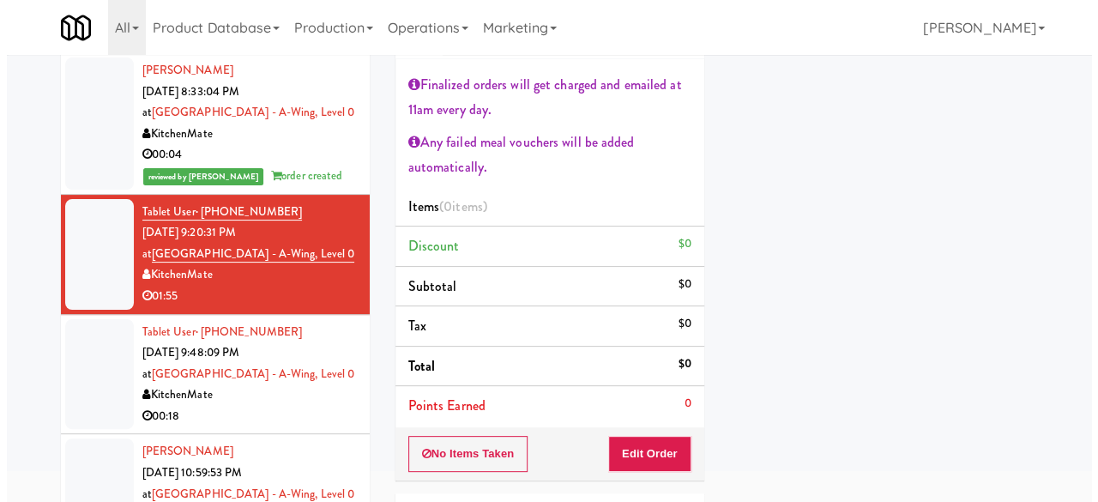
scroll to position [86, 0]
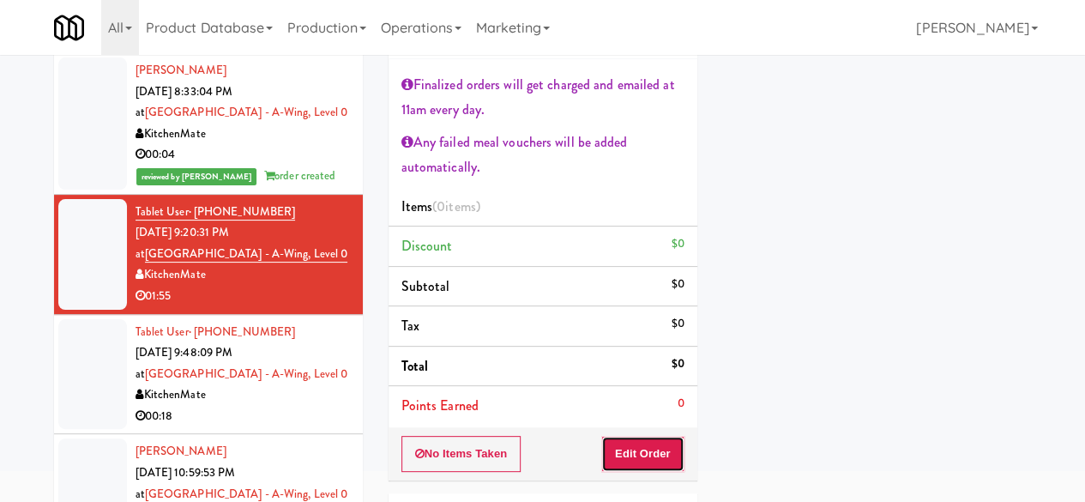
click at [673, 455] on button "Edit Order" at bounding box center [642, 454] width 83 height 36
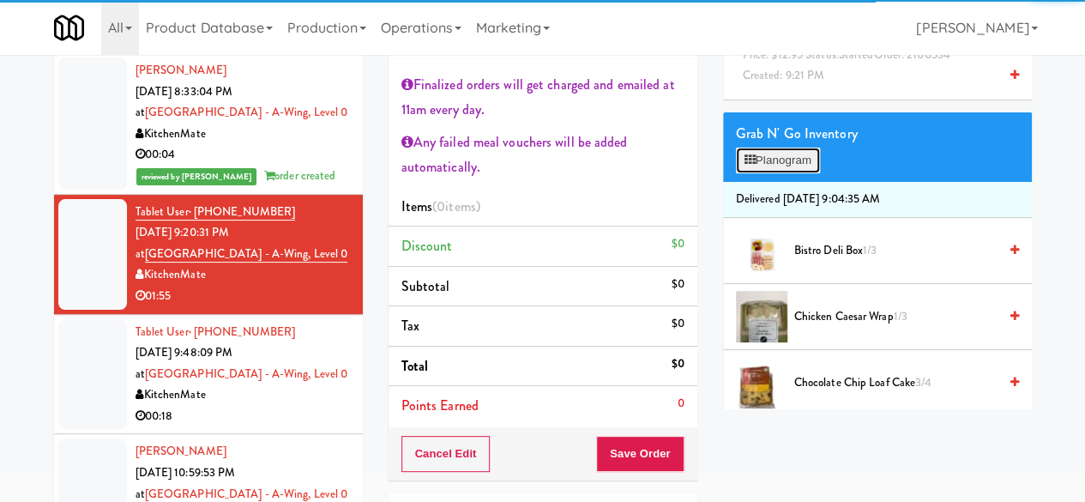
click at [798, 173] on button "Planogram" at bounding box center [778, 161] width 84 height 26
click at [0, 0] on div at bounding box center [0, 0] width 0 height 0
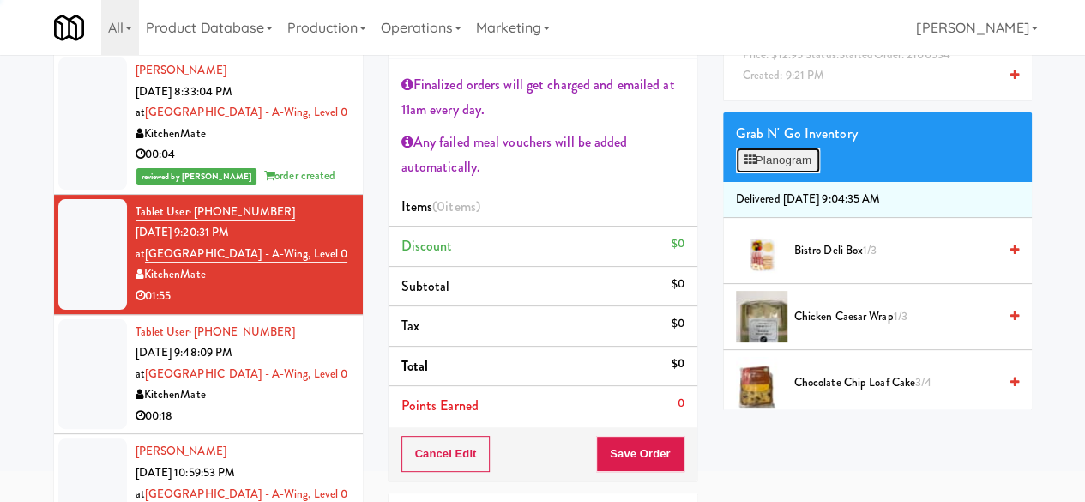
click at [793, 173] on button "Planogram" at bounding box center [778, 161] width 84 height 26
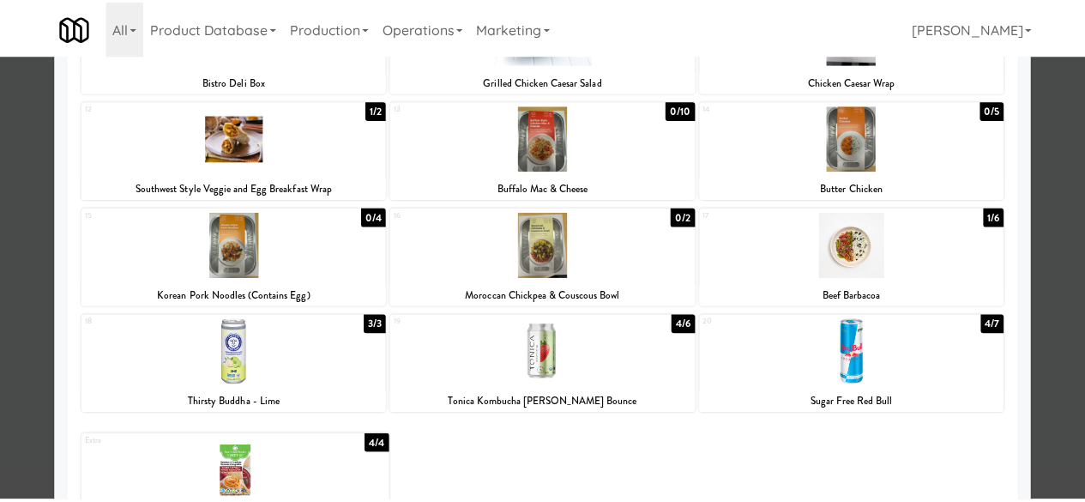
scroll to position [361, 0]
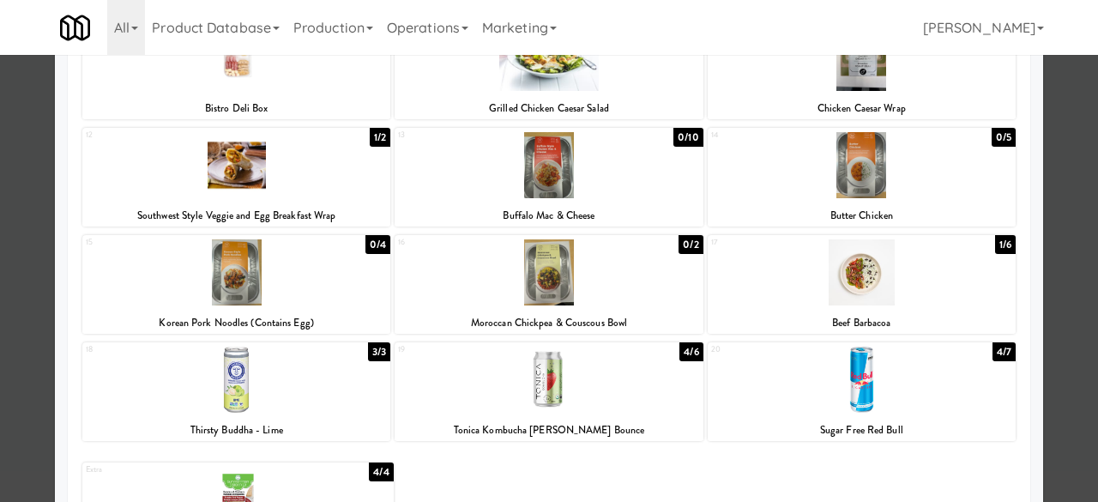
click at [1074, 195] on div at bounding box center [549, 251] width 1098 height 502
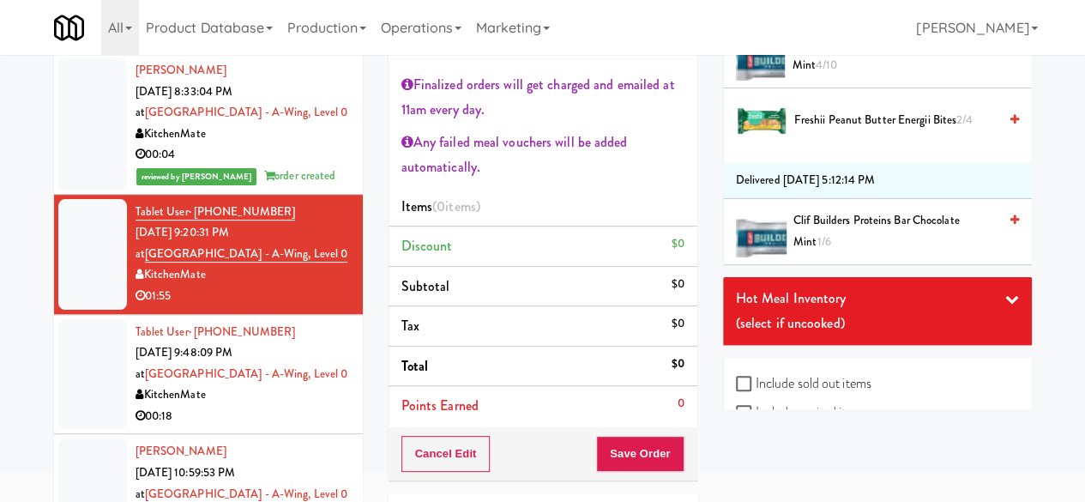
scroll to position [3419, 0]
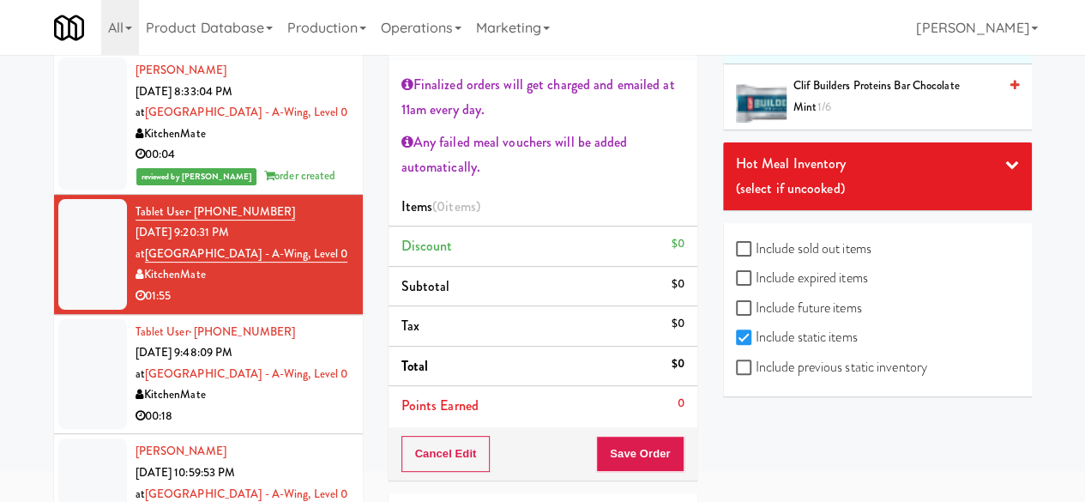
click at [759, 373] on label "Include previous static inventory" at bounding box center [831, 367] width 191 height 26
click at [756, 373] on input "Include previous static inventory" at bounding box center [746, 368] width 20 height 14
checkbox input "true"
click at [814, 184] on div "(select if uncooked)" at bounding box center [877, 189] width 283 height 26
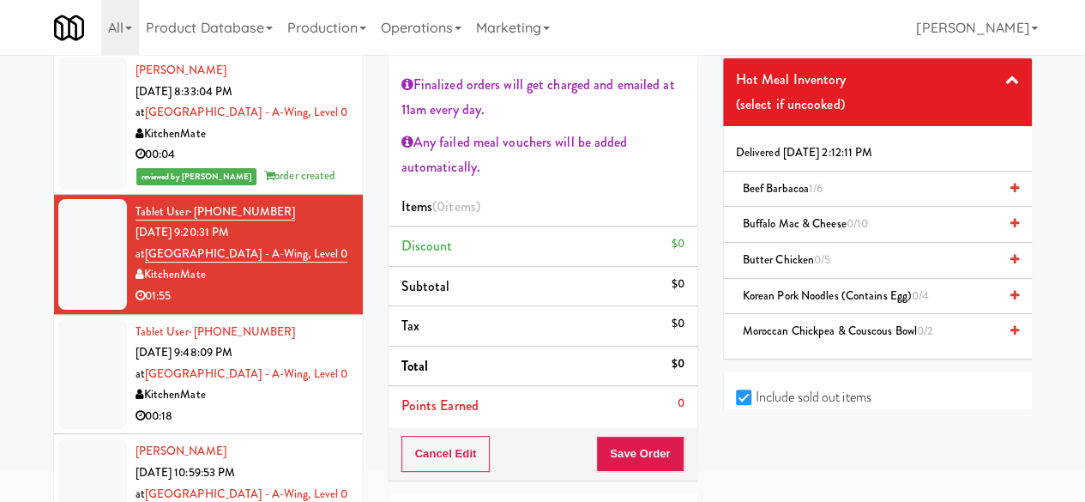
scroll to position [10125, 0]
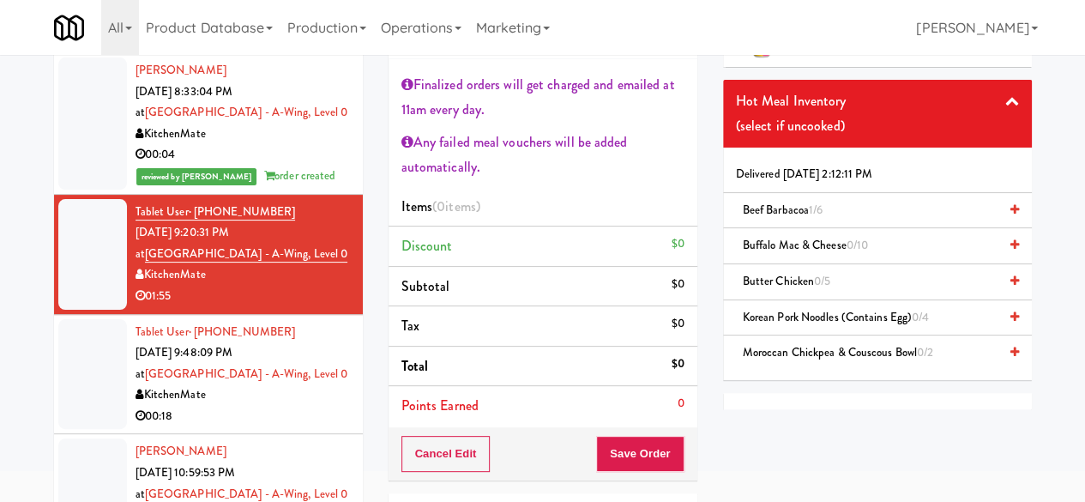
click at [817, 215] on span "1/6" at bounding box center [816, 210] width 14 height 16
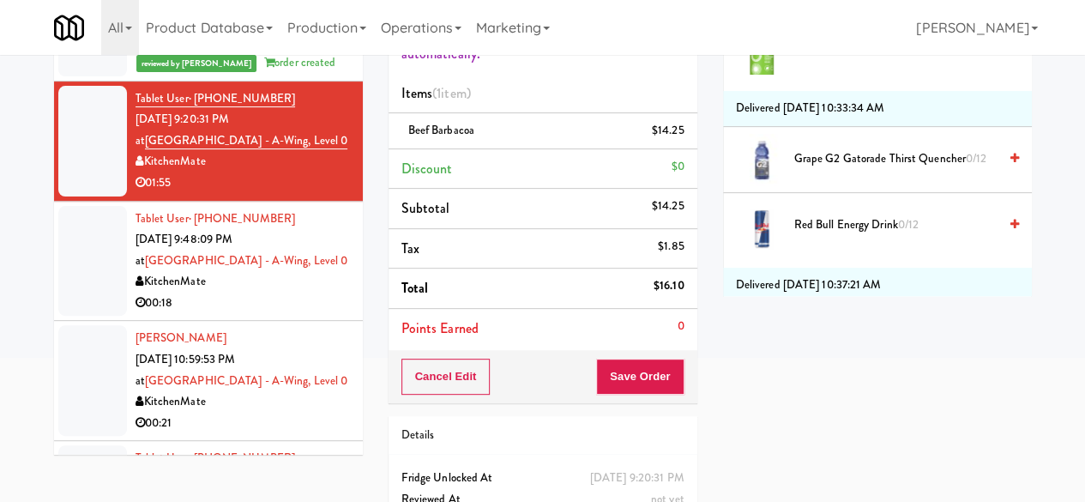
scroll to position [257, 0]
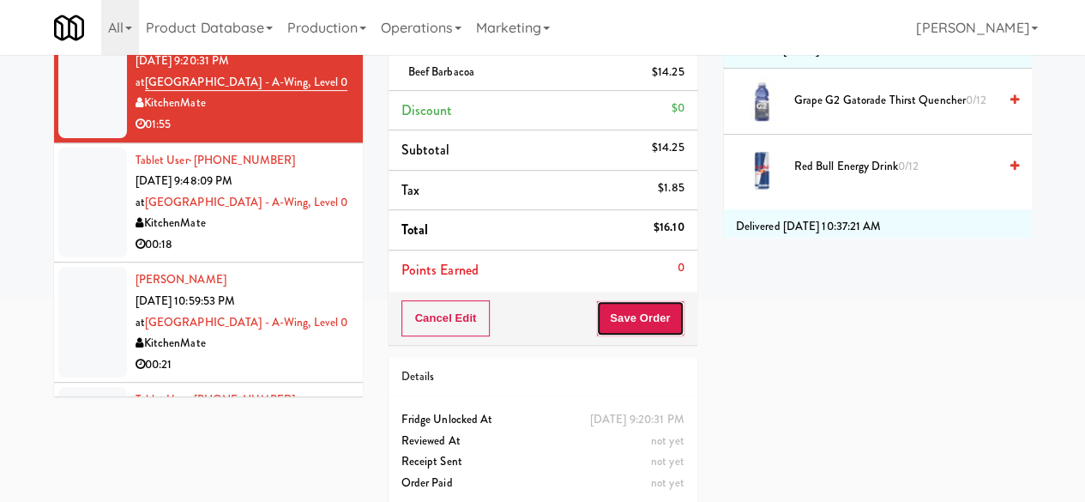
drag, startPoint x: 623, startPoint y: 316, endPoint x: 617, endPoint y: 310, distance: 9.1
click at [629, 319] on button "Save Order" at bounding box center [639, 318] width 87 height 36
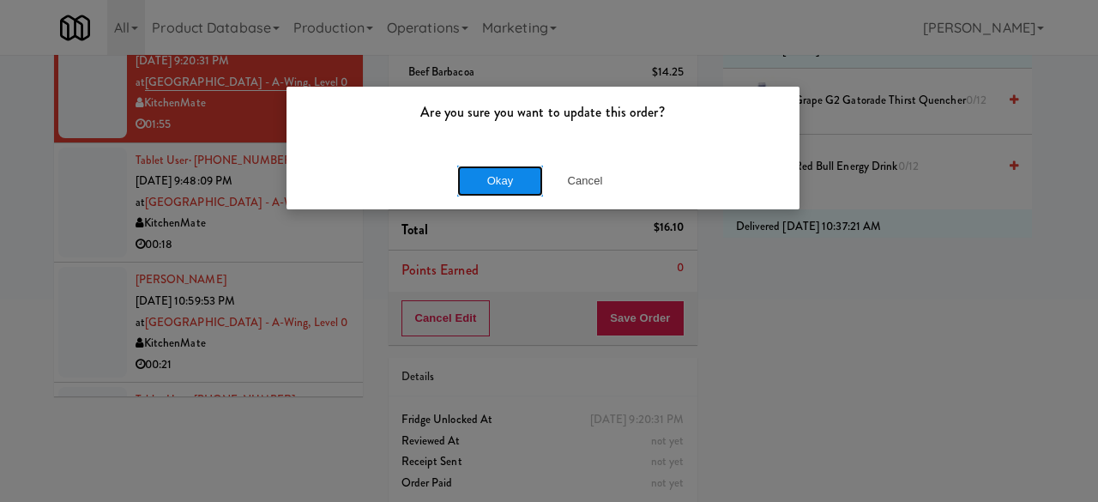
click at [472, 183] on button "Okay" at bounding box center [500, 181] width 86 height 31
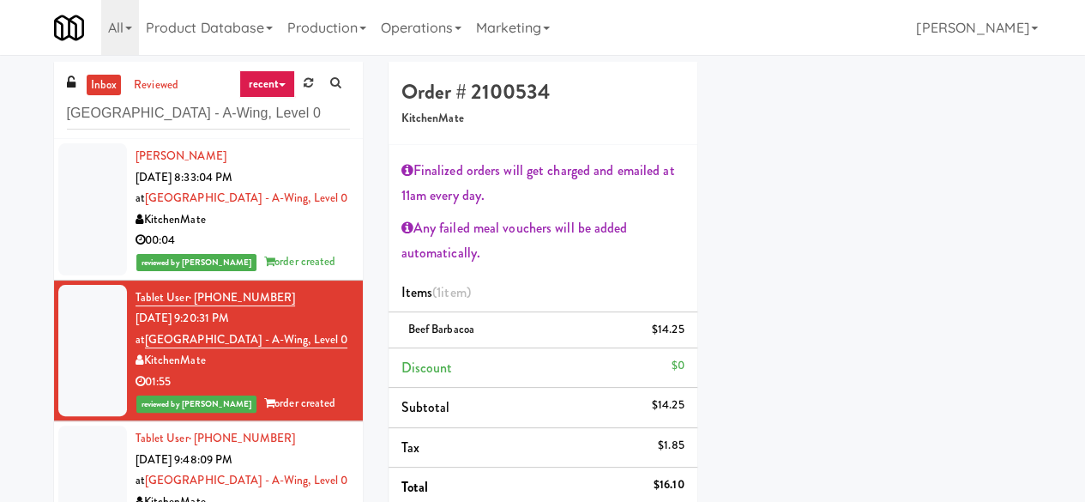
scroll to position [271, 0]
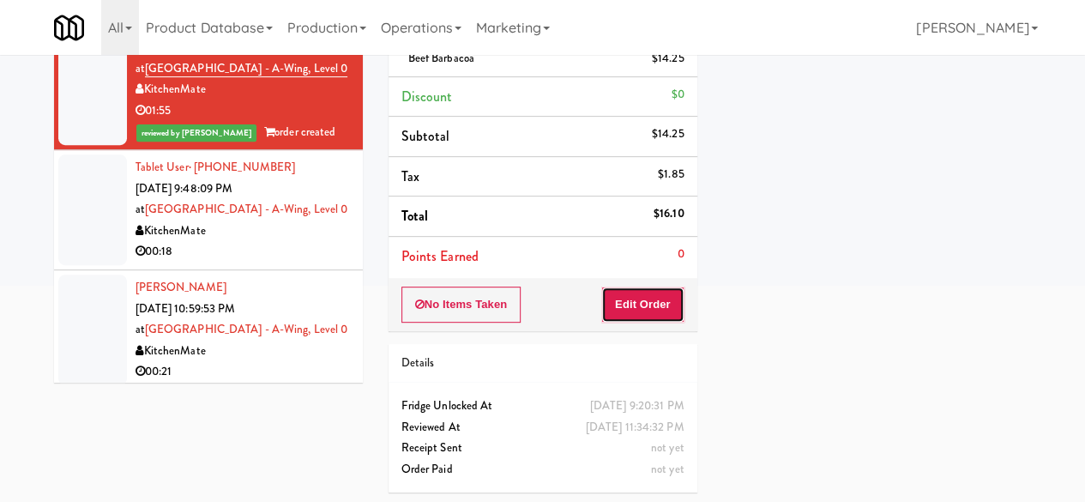
click at [663, 289] on button "Edit Order" at bounding box center [642, 304] width 83 height 36
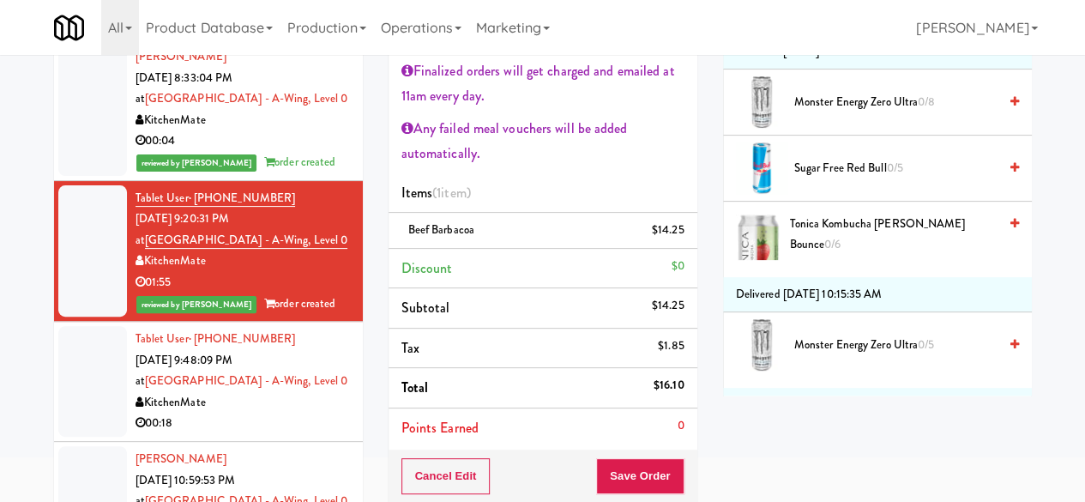
scroll to position [5922, 0]
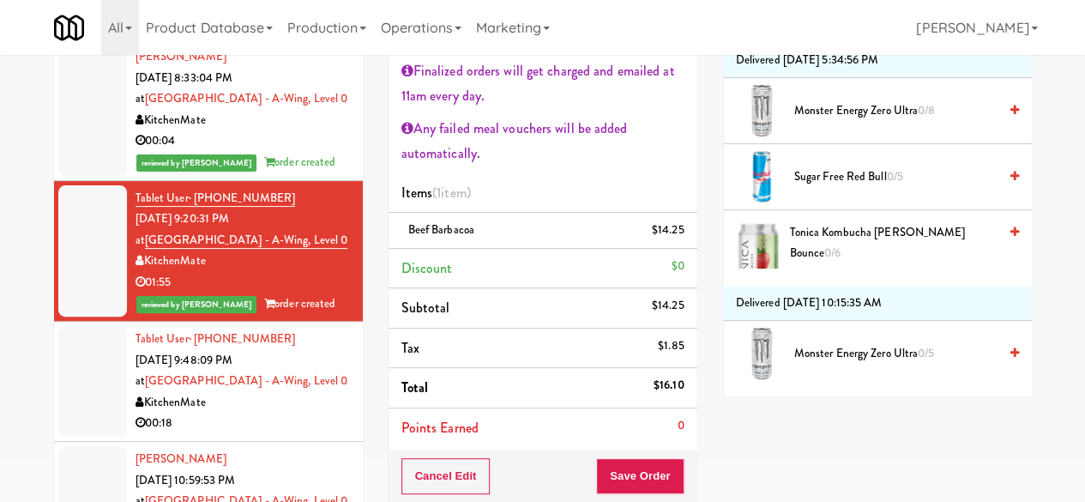
click at [242, 407] on div "KitchenMate" at bounding box center [243, 402] width 214 height 21
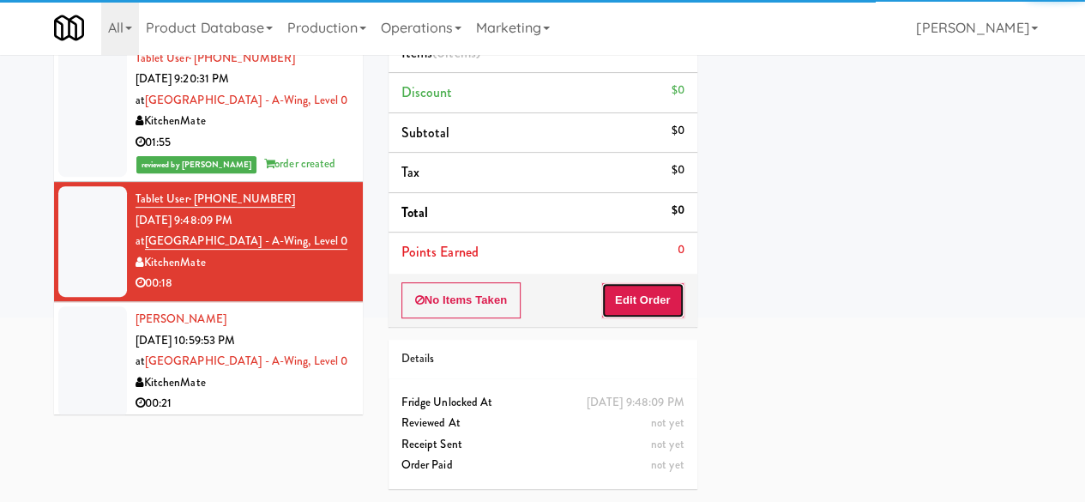
click at [662, 282] on button "Edit Order" at bounding box center [642, 300] width 83 height 36
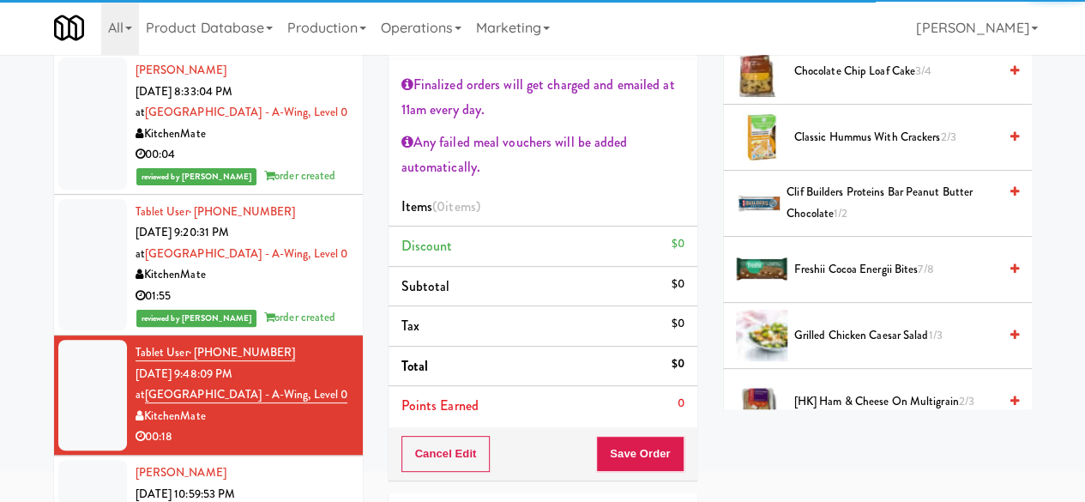
scroll to position [429, 0]
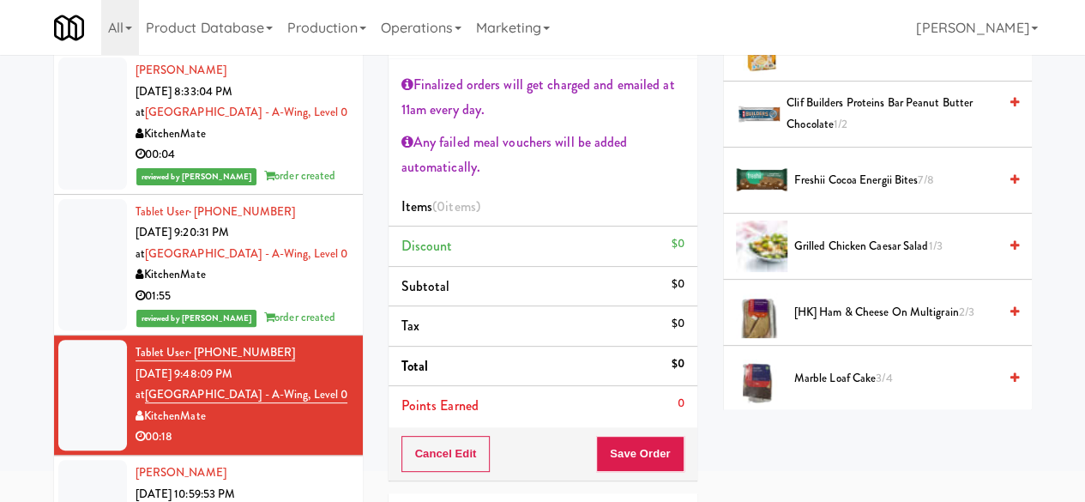
drag, startPoint x: 851, startPoint y: 87, endPoint x: 842, endPoint y: 95, distance: 11.5
click at [851, 59] on span "Classic Hummus With Crackers 2/3" at bounding box center [895, 48] width 203 height 21
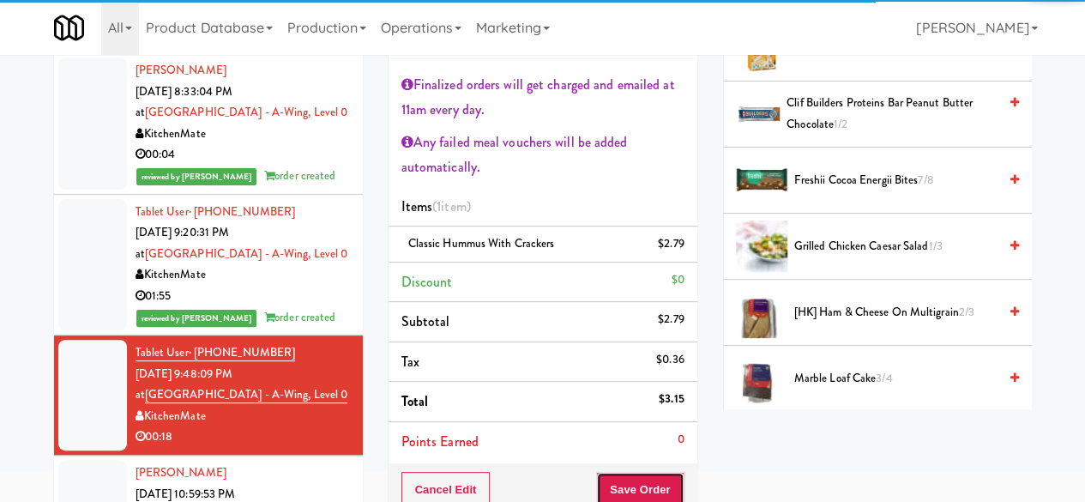
click at [631, 494] on button "Save Order" at bounding box center [639, 490] width 87 height 36
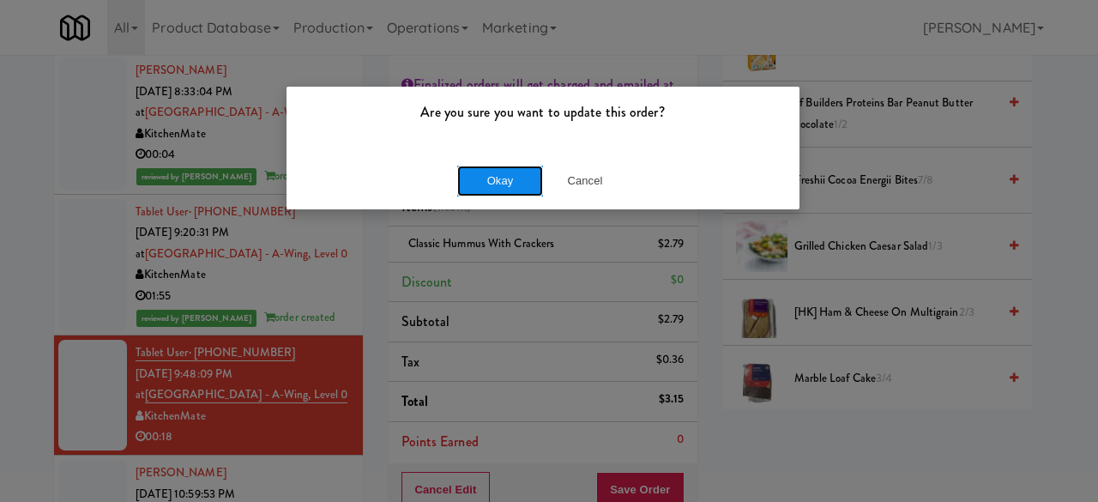
click at [492, 166] on button "Okay" at bounding box center [500, 181] width 86 height 31
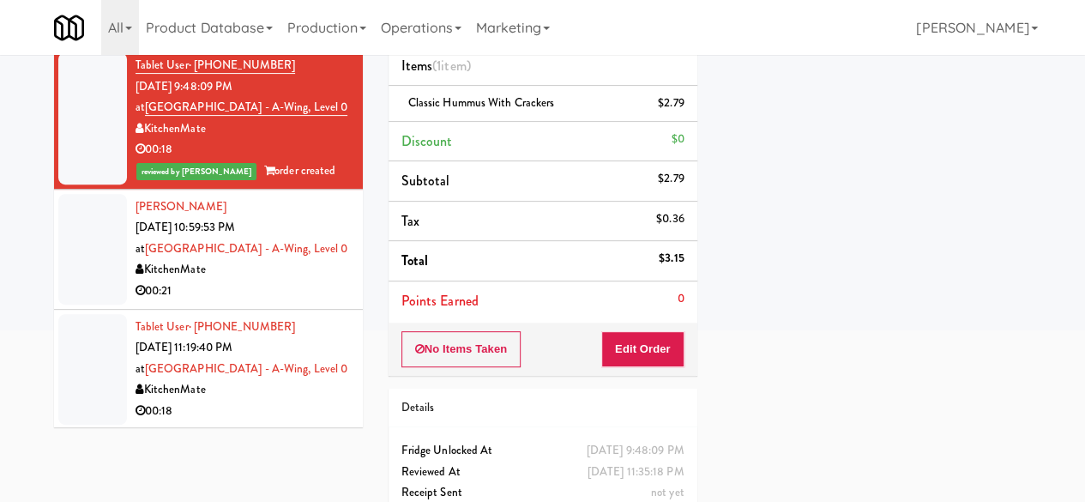
scroll to position [292, 0]
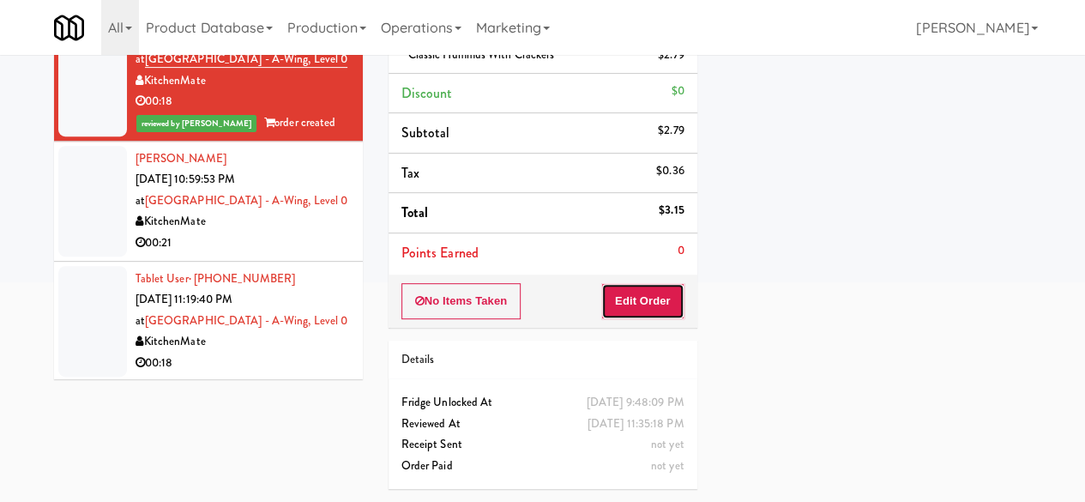
click at [606, 283] on button "Edit Order" at bounding box center [642, 301] width 83 height 36
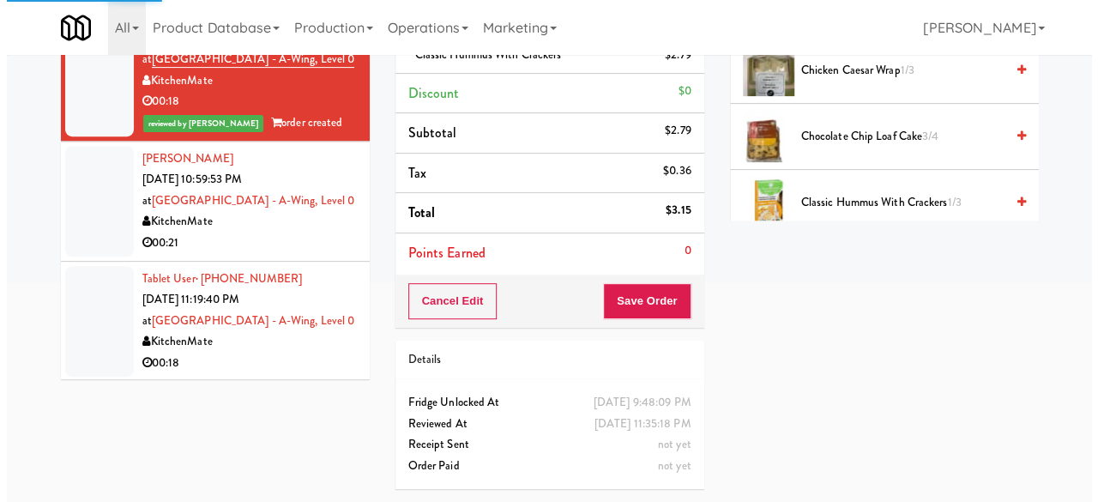
scroll to position [35, 0]
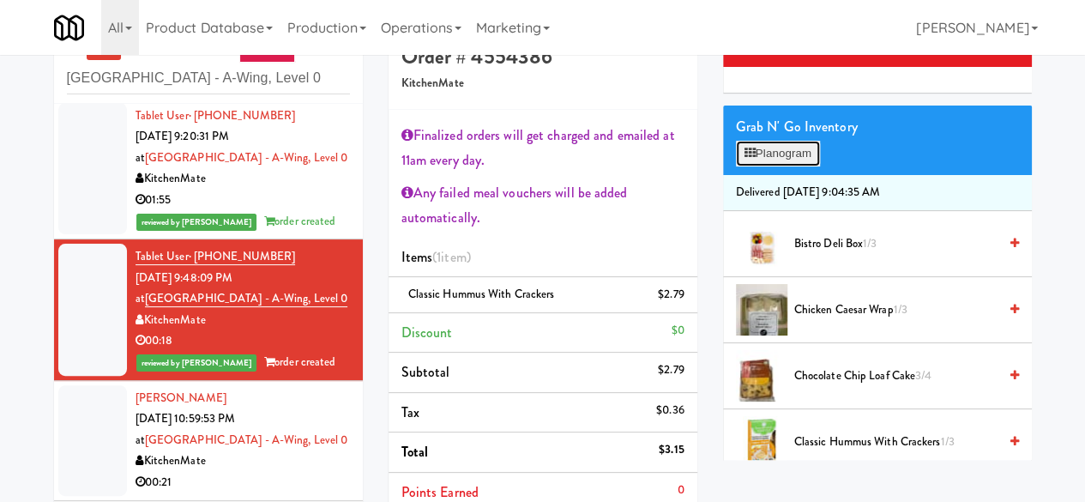
click at [805, 166] on button "Planogram" at bounding box center [778, 154] width 84 height 26
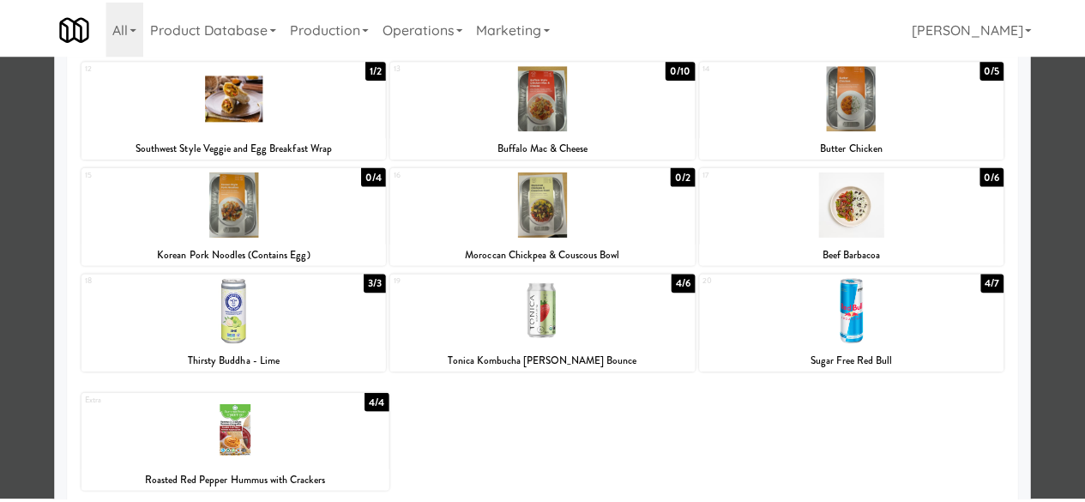
scroll to position [343, 0]
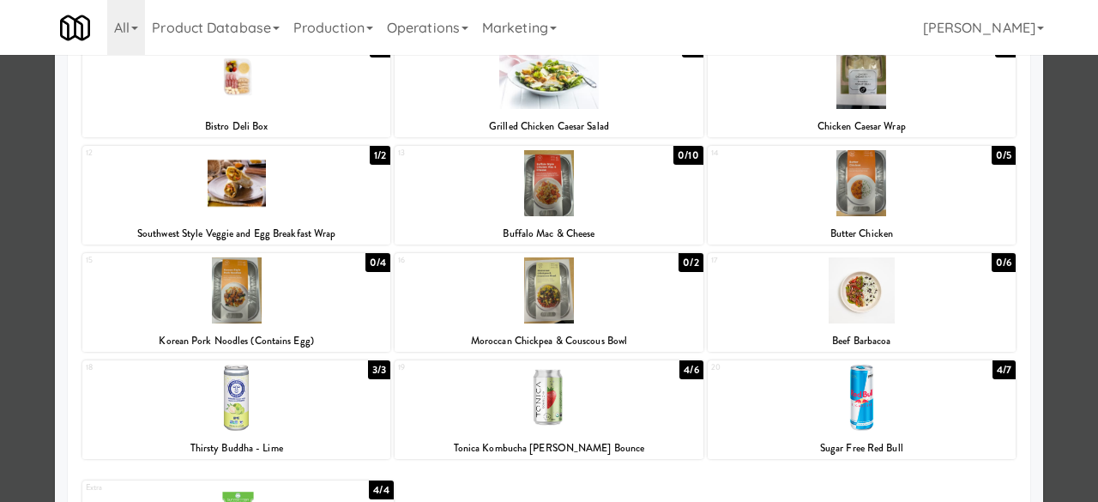
click at [1046, 202] on div at bounding box center [549, 251] width 1098 height 502
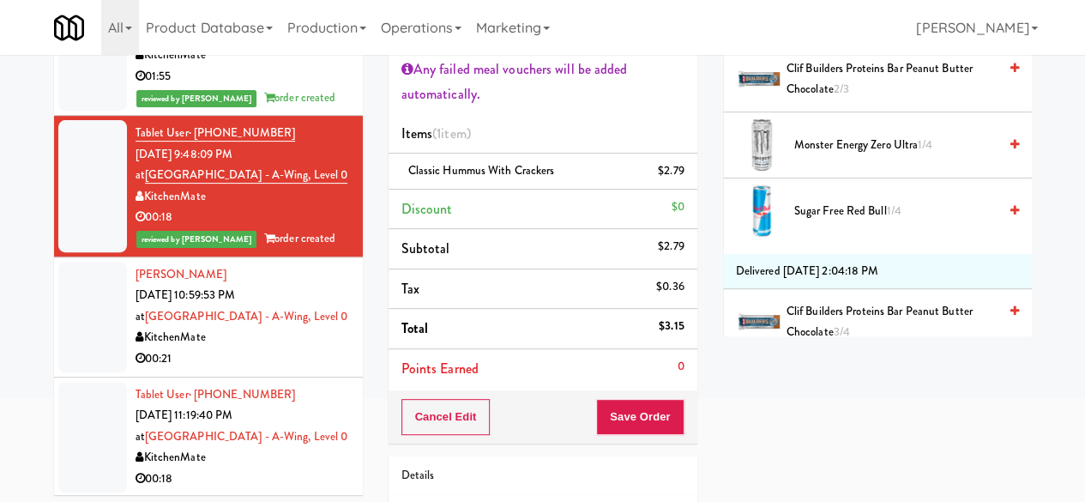
scroll to position [292, 0]
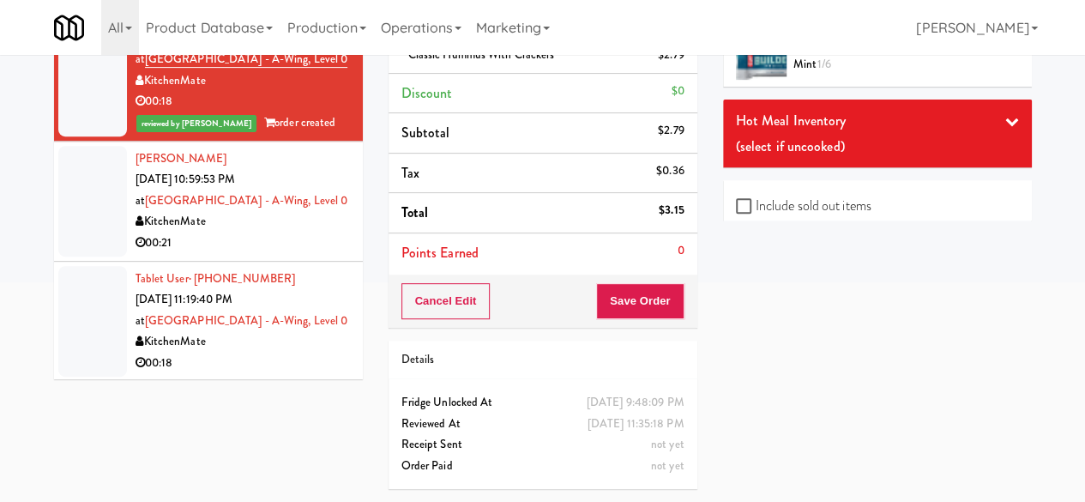
drag, startPoint x: 873, startPoint y: 143, endPoint x: 970, endPoint y: 148, distance: 97.0
click at [874, 142] on div "(select if uncooked)" at bounding box center [877, 147] width 283 height 26
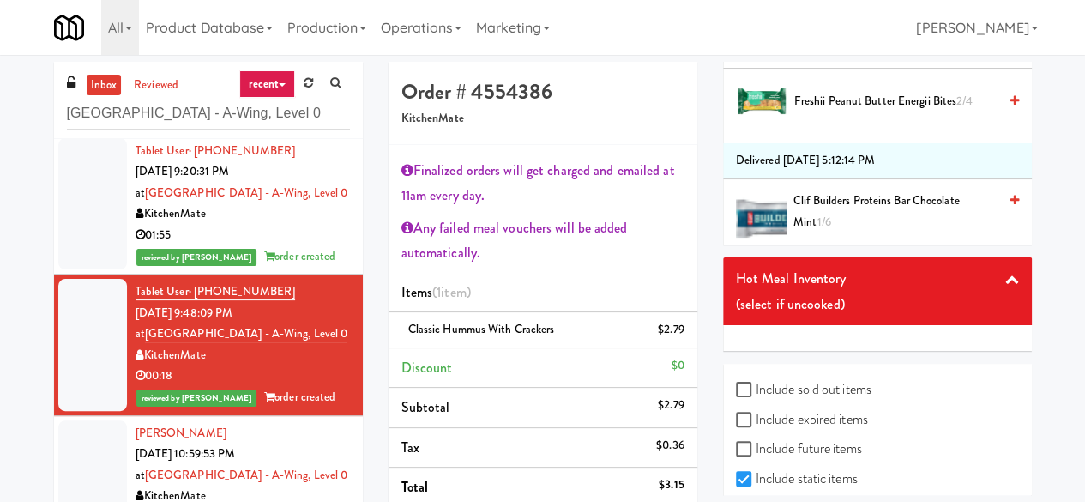
scroll to position [3388, 0]
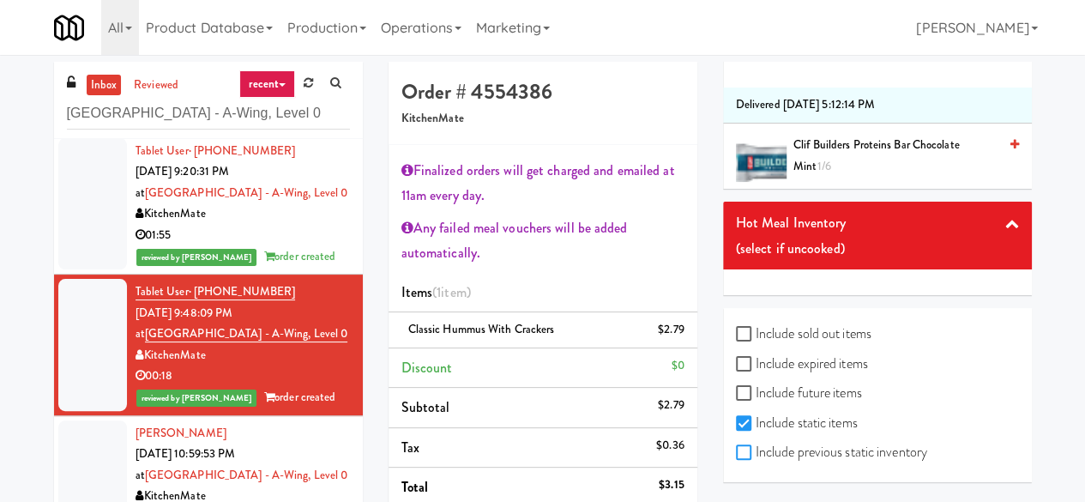
click at [744, 449] on input "Include previous static inventory" at bounding box center [746, 453] width 20 height 14
checkbox input "true"
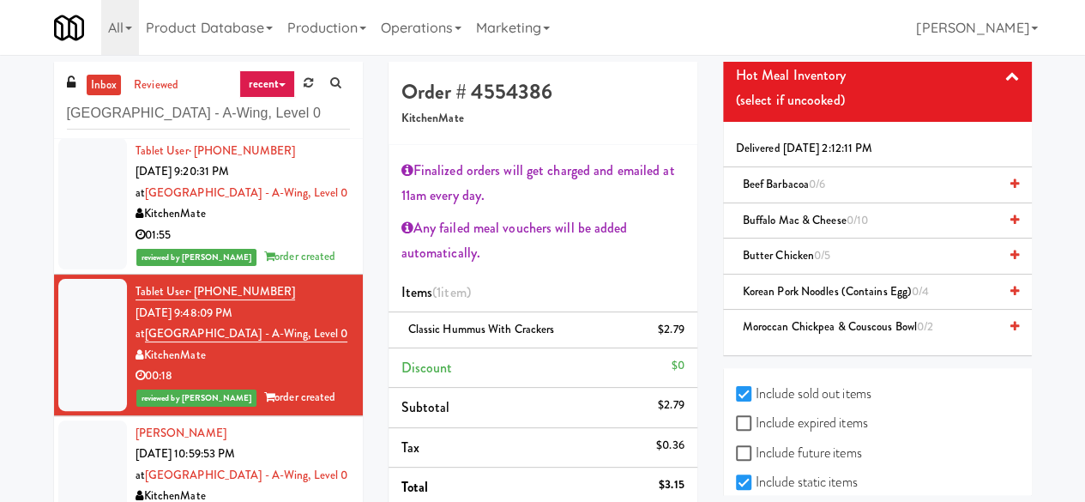
scroll to position [10153, 0]
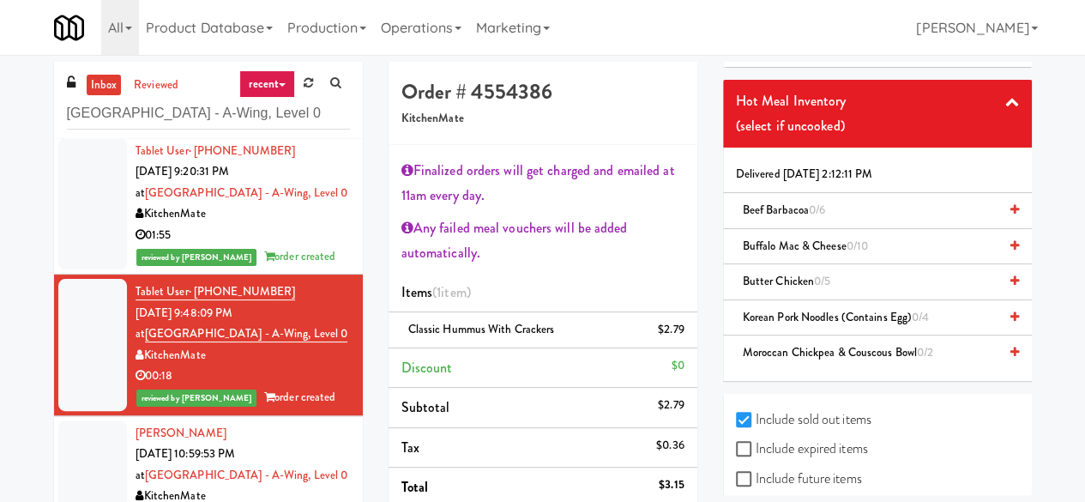
click at [834, 248] on span "Buffalo Mac & Cheese 0/10" at bounding box center [805, 246] width 125 height 16
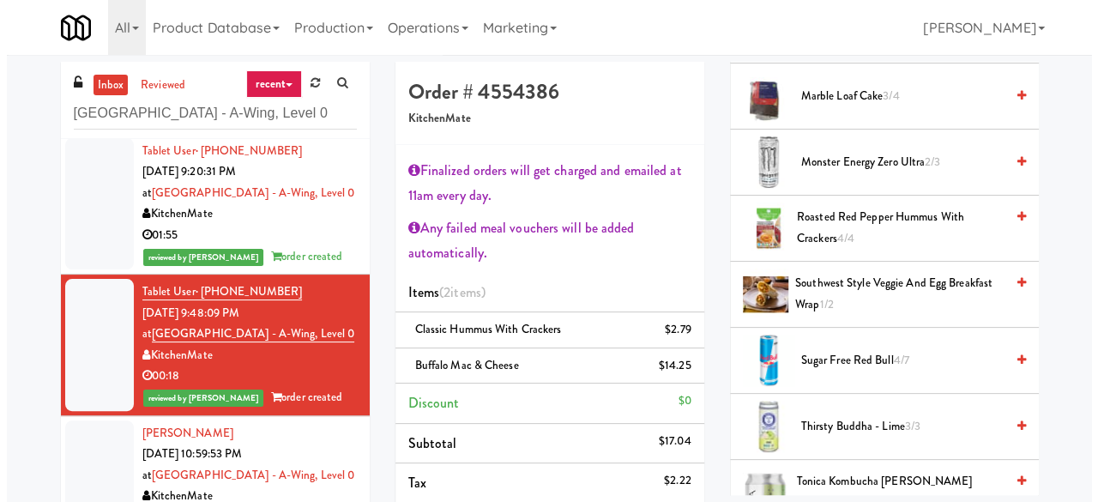
scroll to position [0, 0]
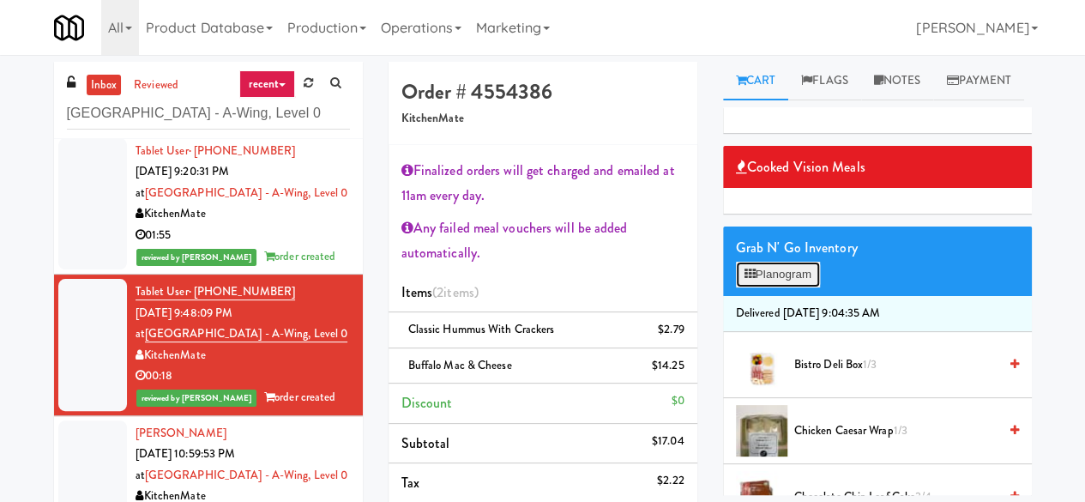
click at [794, 287] on button "Planogram" at bounding box center [778, 275] width 84 height 26
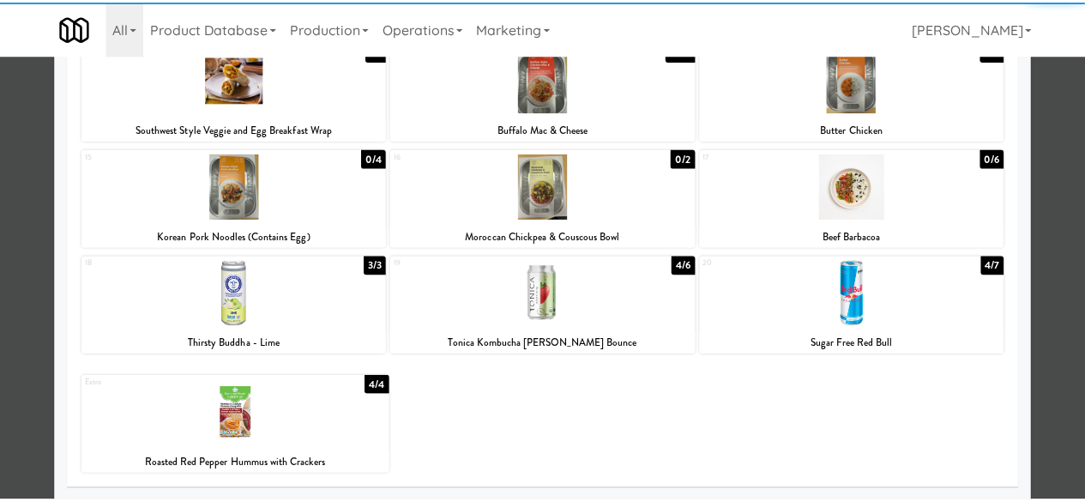
scroll to position [361, 0]
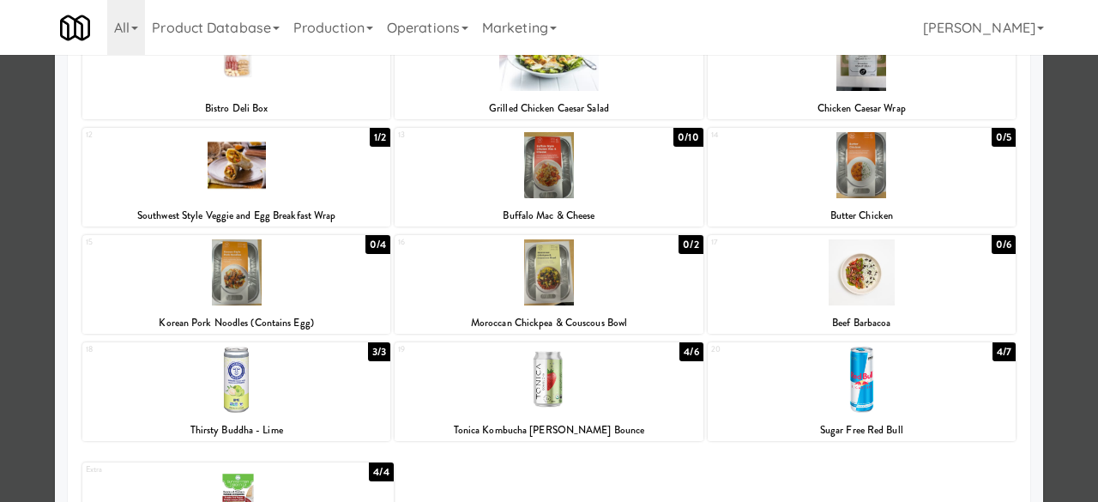
click at [1069, 232] on div at bounding box center [549, 251] width 1098 height 502
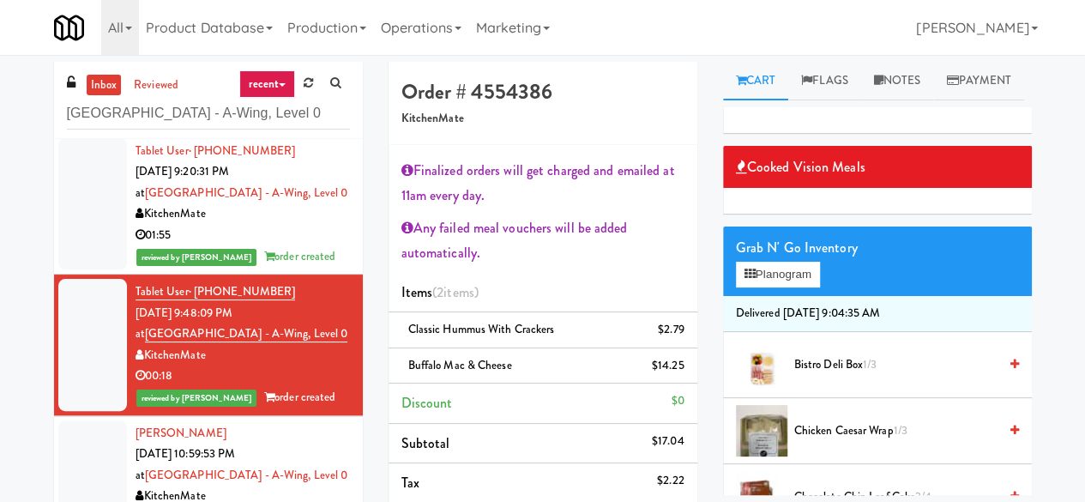
click at [776, 261] on div "Grab N' Go Inventory" at bounding box center [877, 248] width 283 height 26
click at [778, 287] on button "Planogram" at bounding box center [778, 275] width 84 height 26
click at [0, 0] on div at bounding box center [0, 0] width 0 height 0
click at [781, 287] on button "Planogram" at bounding box center [778, 275] width 84 height 26
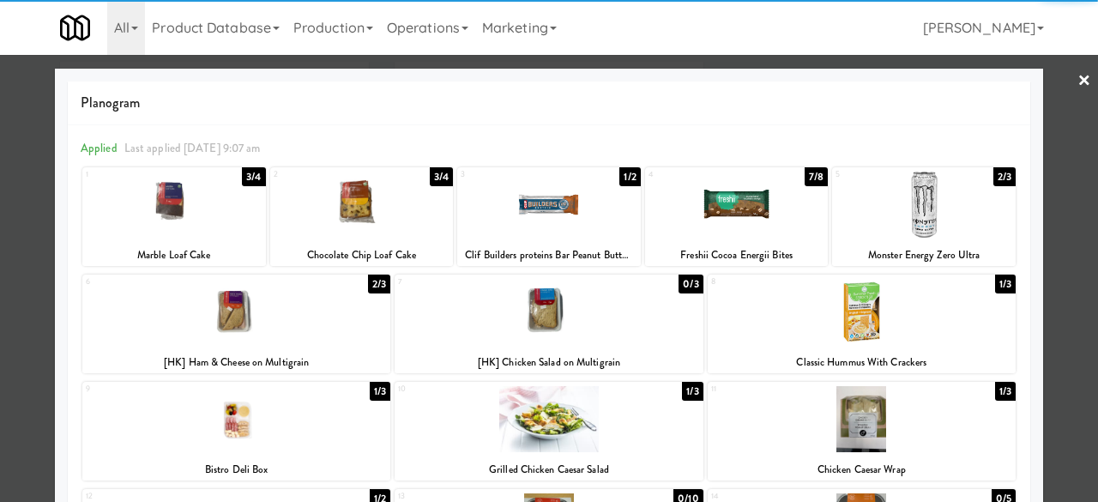
click at [1081, 198] on div at bounding box center [549, 251] width 1098 height 502
click at [1081, 198] on div "inbox reviewed recent all unclear take inventory issue suspicious failed recent…" at bounding box center [549, 437] width 1098 height 750
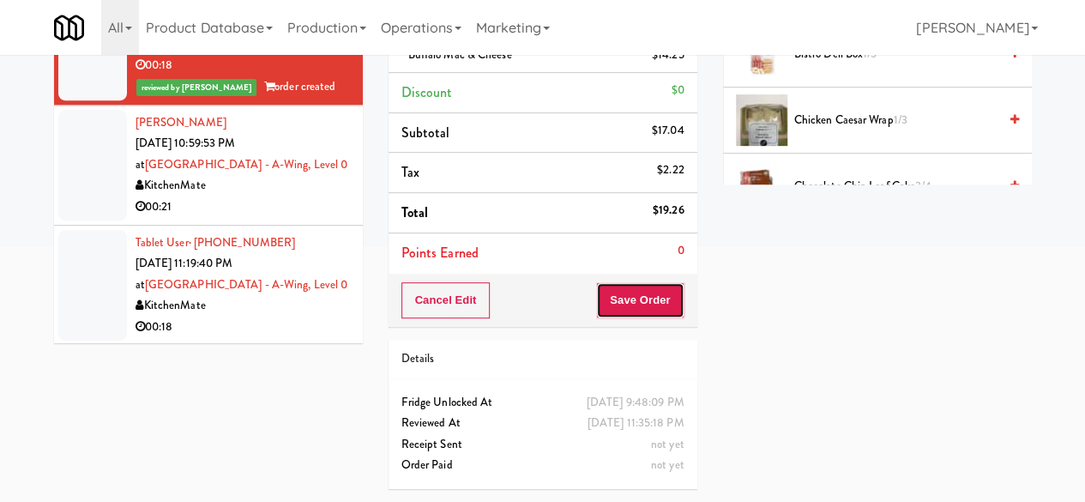
click at [671, 292] on button "Save Order" at bounding box center [639, 300] width 87 height 36
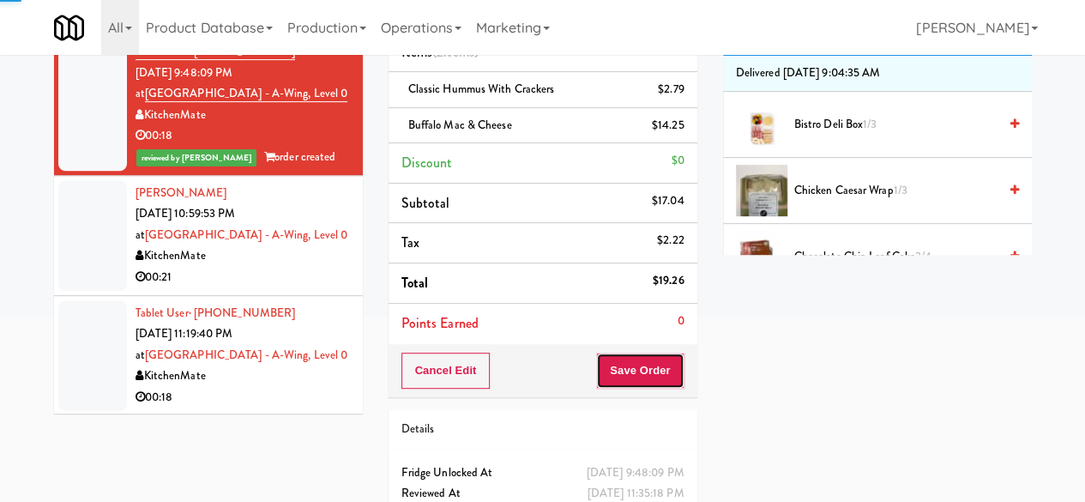
scroll to position [70, 0]
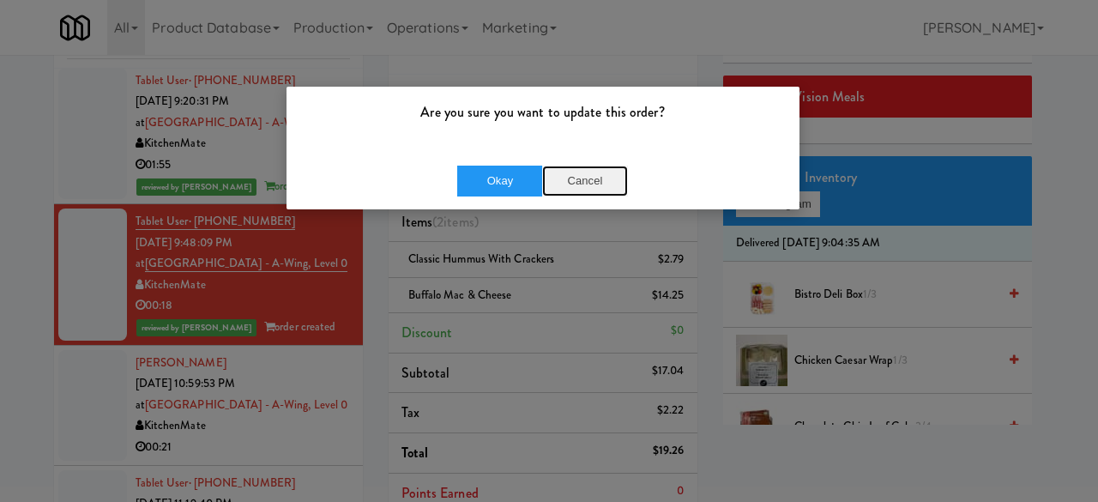
click at [587, 181] on button "Cancel" at bounding box center [585, 181] width 86 height 31
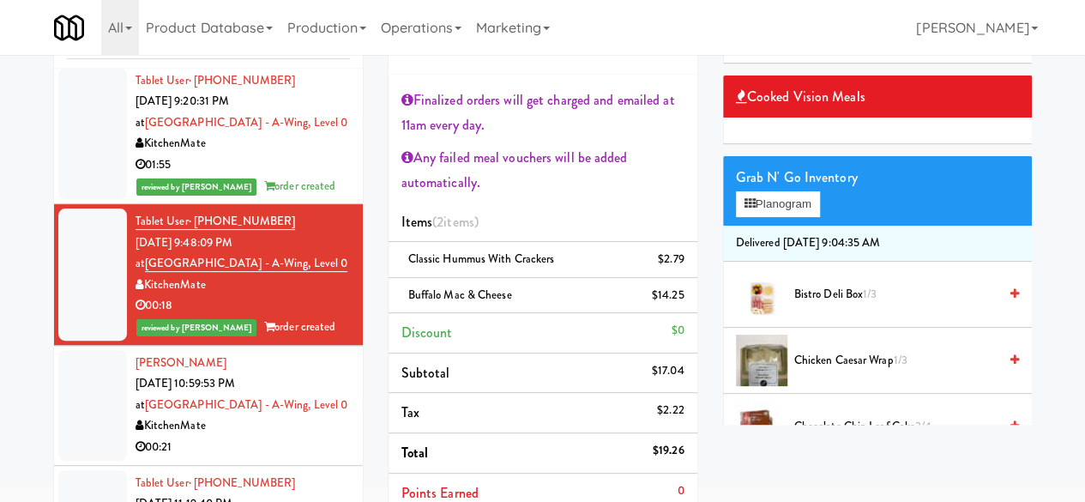
scroll to position [156, 0]
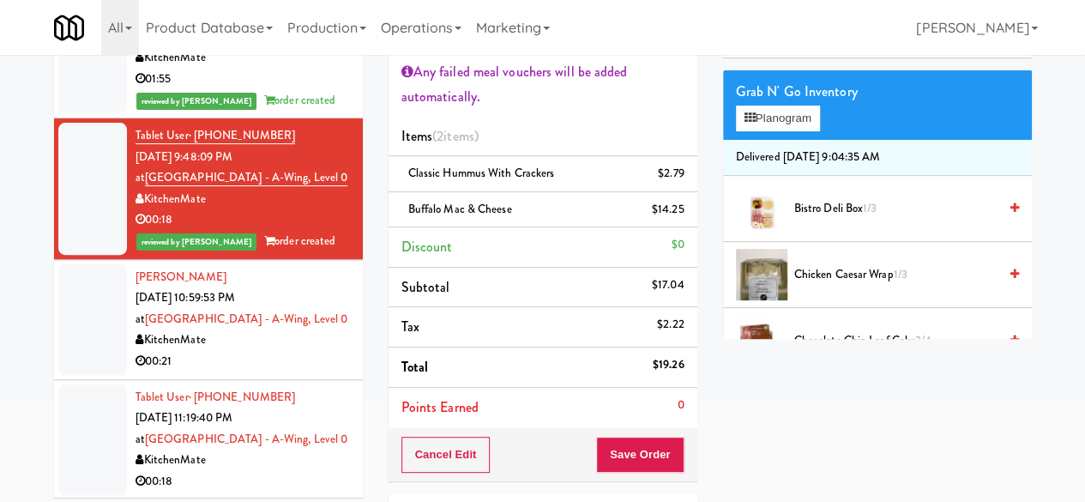
click at [286, 341] on div "KitchenMate" at bounding box center [243, 339] width 214 height 21
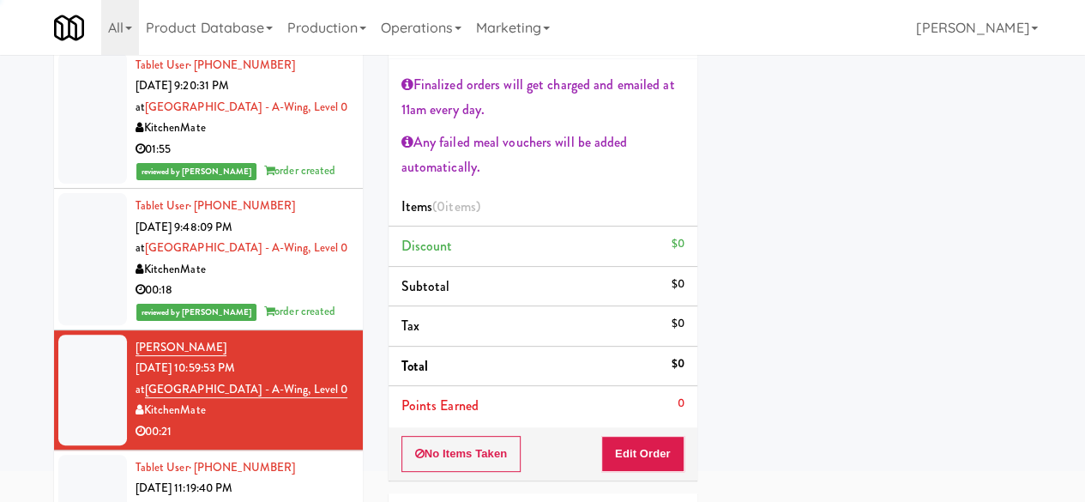
scroll to position [70, 0]
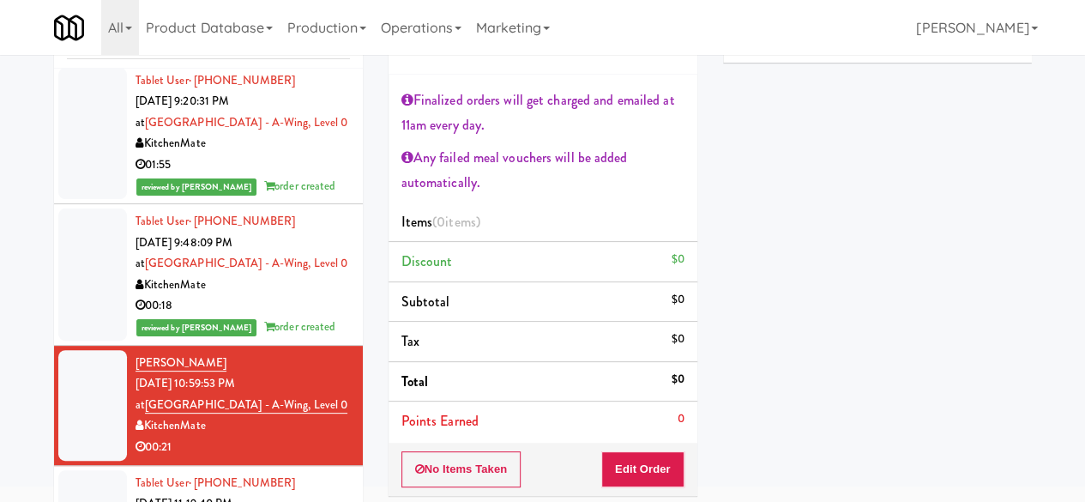
click at [300, 292] on div "KitchenMate" at bounding box center [243, 284] width 214 height 21
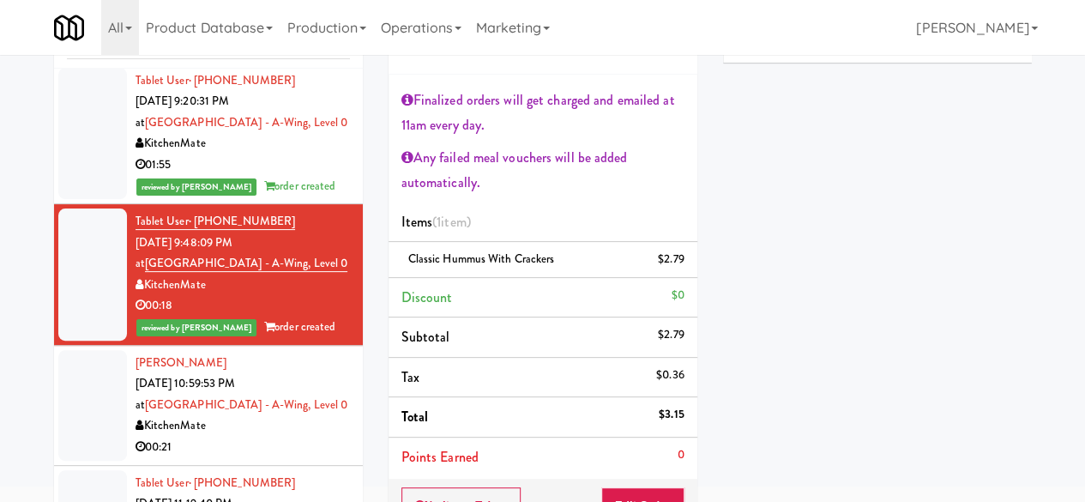
click at [288, 428] on div "KitchenMate" at bounding box center [243, 425] width 214 height 21
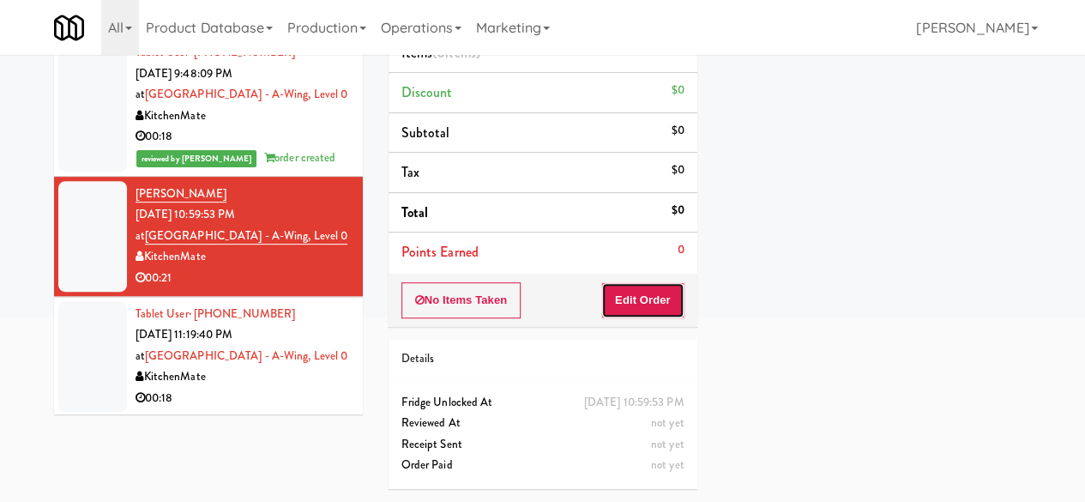
click at [645, 282] on button "Edit Order" at bounding box center [642, 300] width 83 height 36
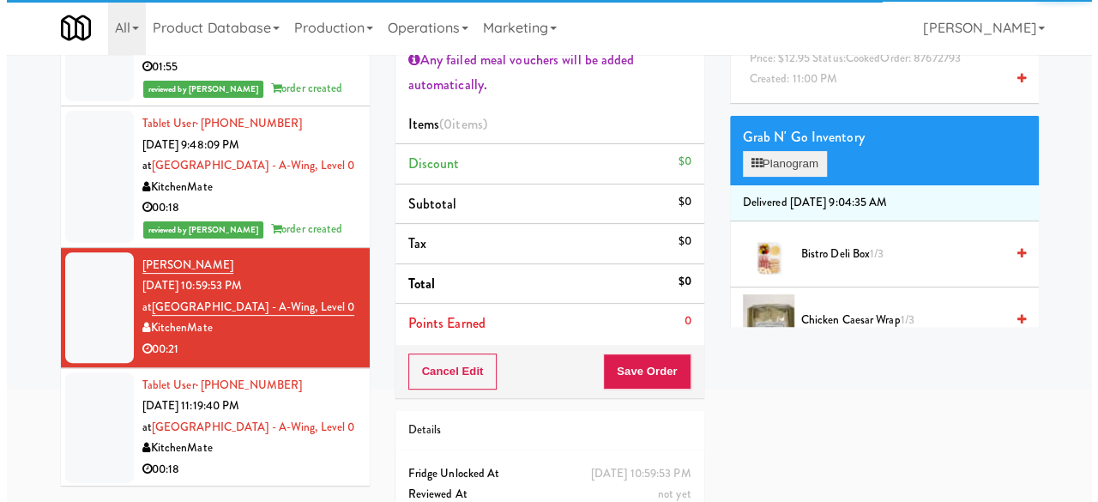
scroll to position [86, 0]
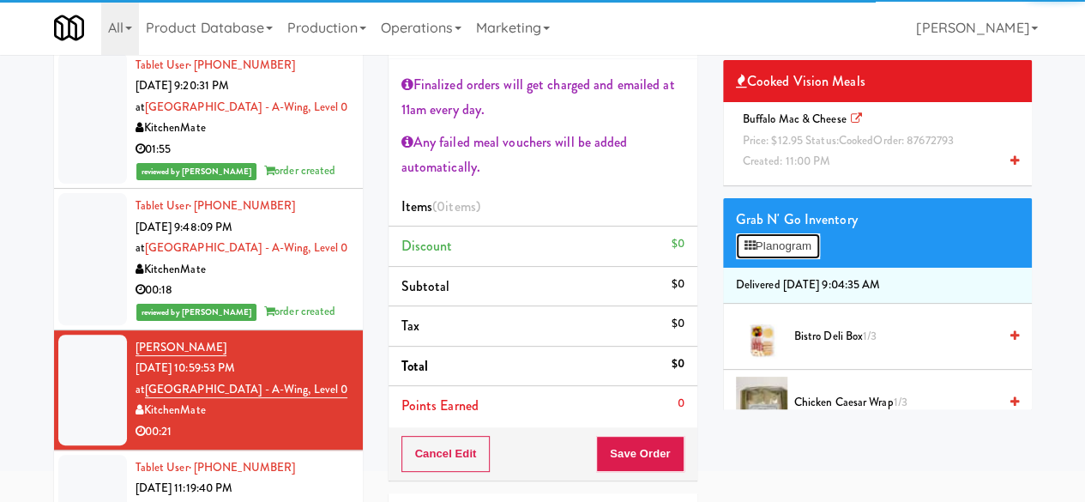
click at [759, 259] on button "Planogram" at bounding box center [778, 246] width 84 height 26
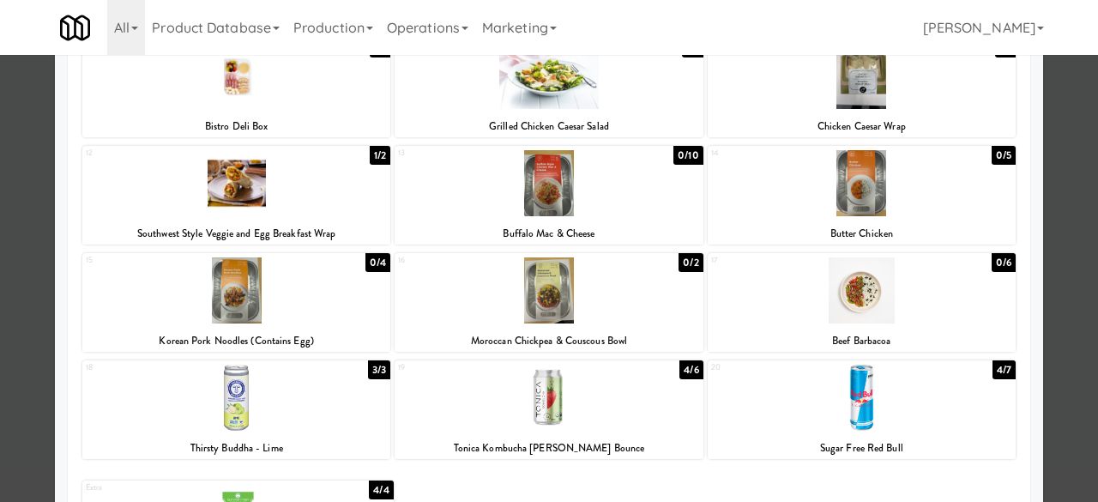
click at [573, 212] on div at bounding box center [549, 183] width 308 height 66
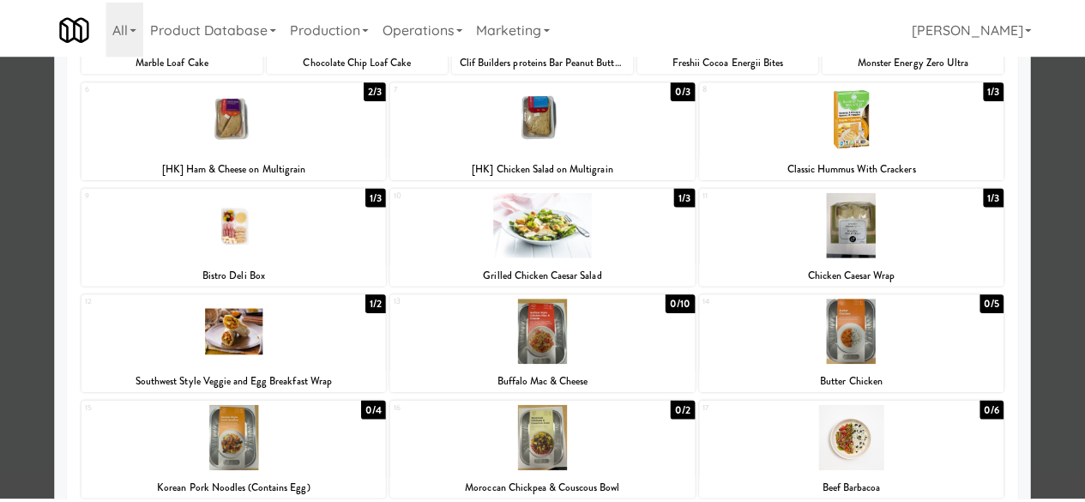
scroll to position [86, 0]
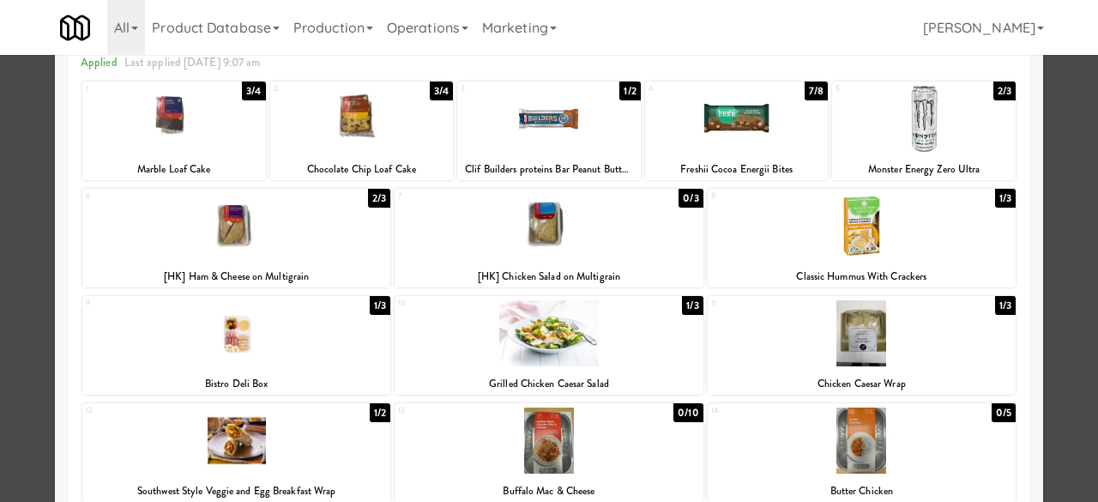
click at [847, 235] on div at bounding box center [862, 226] width 308 height 66
click at [1036, 188] on div at bounding box center [549, 251] width 1098 height 502
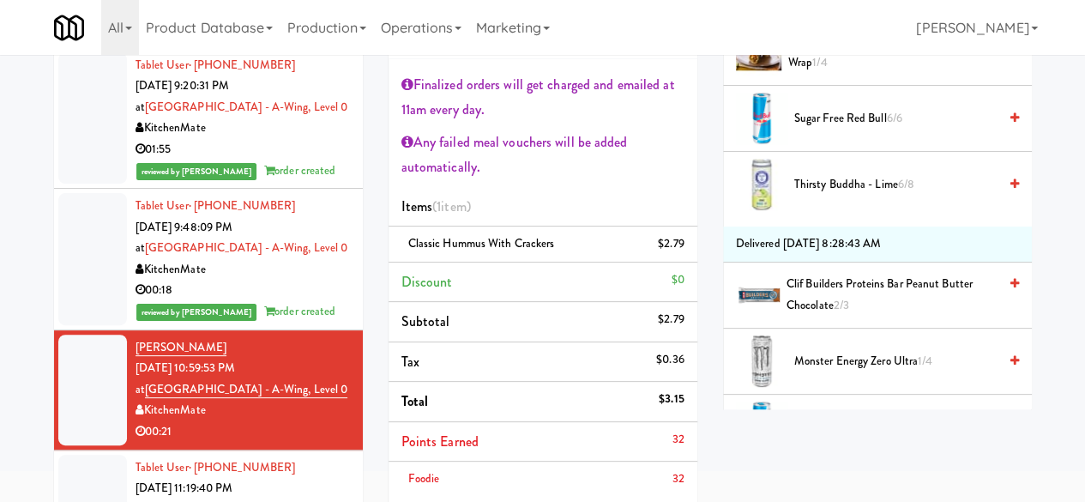
scroll to position [3419, 0]
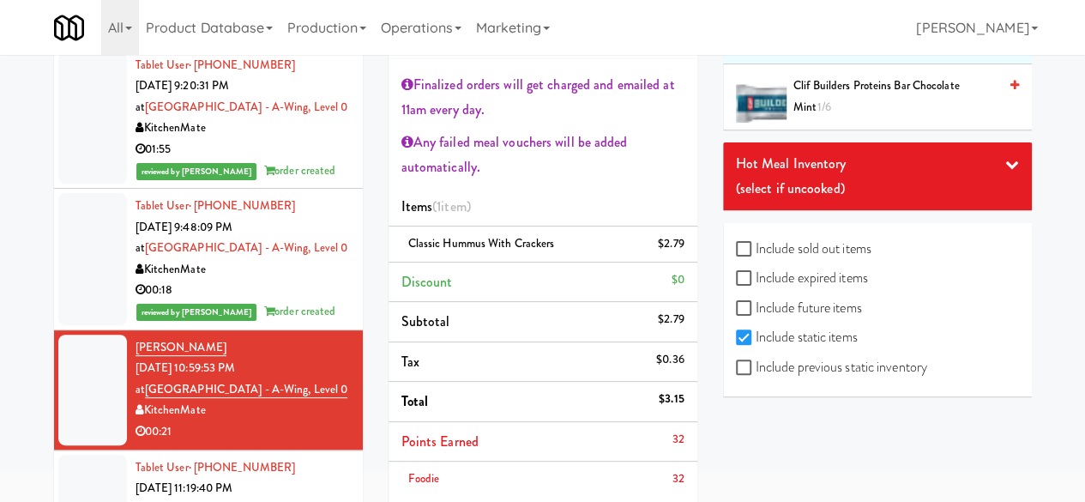
click at [805, 364] on label "Include previous static inventory" at bounding box center [831, 367] width 191 height 26
click at [756, 364] on input "Include previous static inventory" at bounding box center [746, 368] width 20 height 14
click at [805, 364] on label "Include previous static inventory" at bounding box center [831, 367] width 191 height 26
click at [756, 364] on input "Include previous static inventory" at bounding box center [746, 368] width 20 height 14
checkbox input "false"
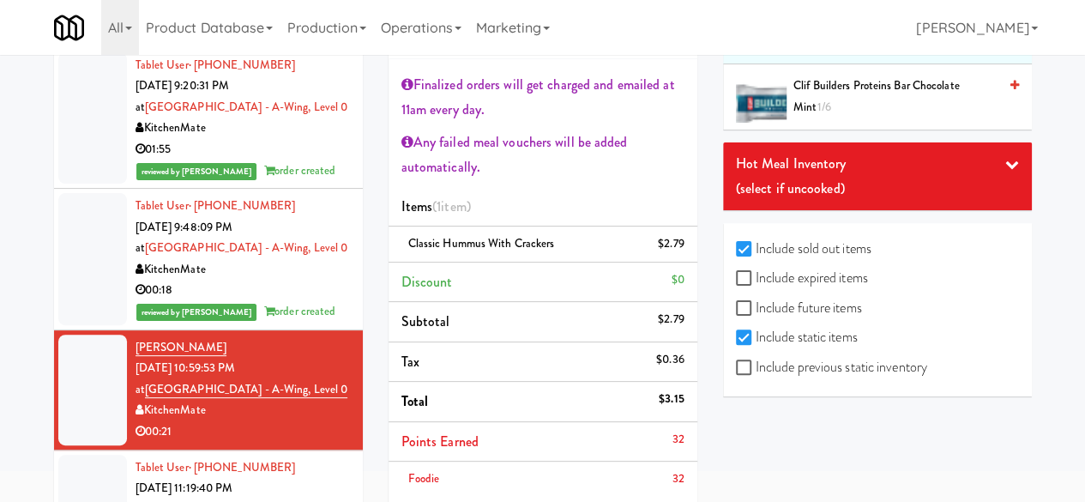
checkbox input "true"
click at [811, 364] on label "Include previous static inventory" at bounding box center [831, 367] width 191 height 26
click at [756, 364] on input "Include previous static inventory" at bounding box center [746, 368] width 20 height 14
checkbox input "true"
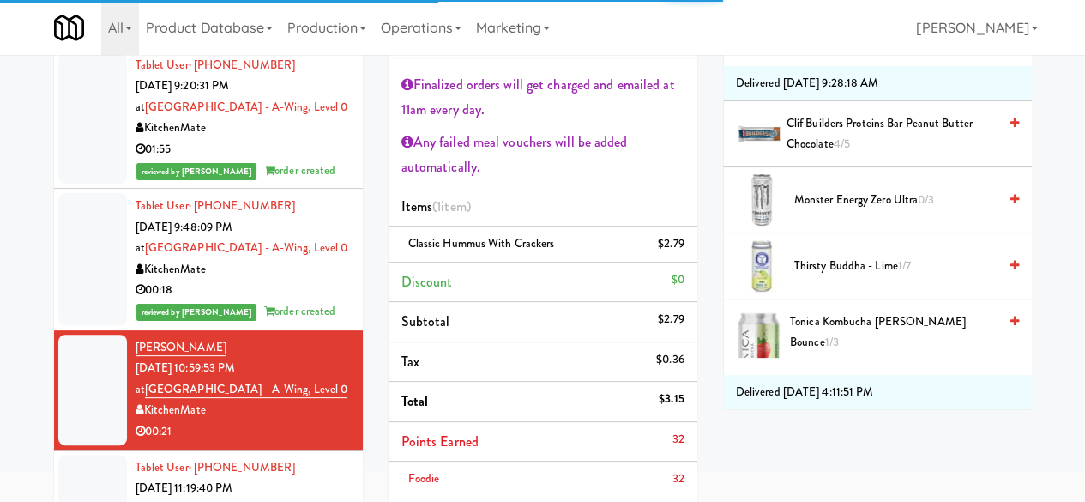
scroll to position [5371, 0]
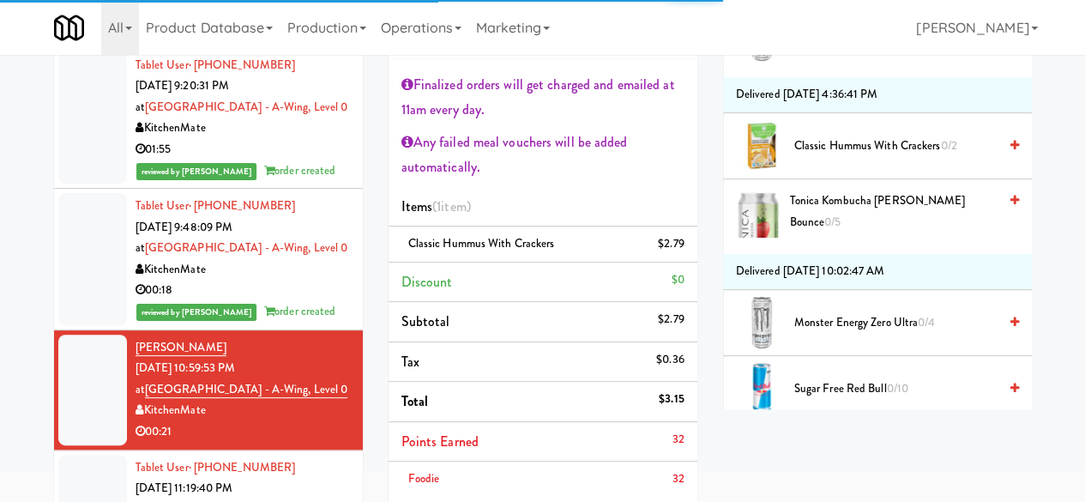
click at [993, 208] on li "Tonica Kombucha [PERSON_NAME] Bounce 0/5" at bounding box center [877, 211] width 309 height 65
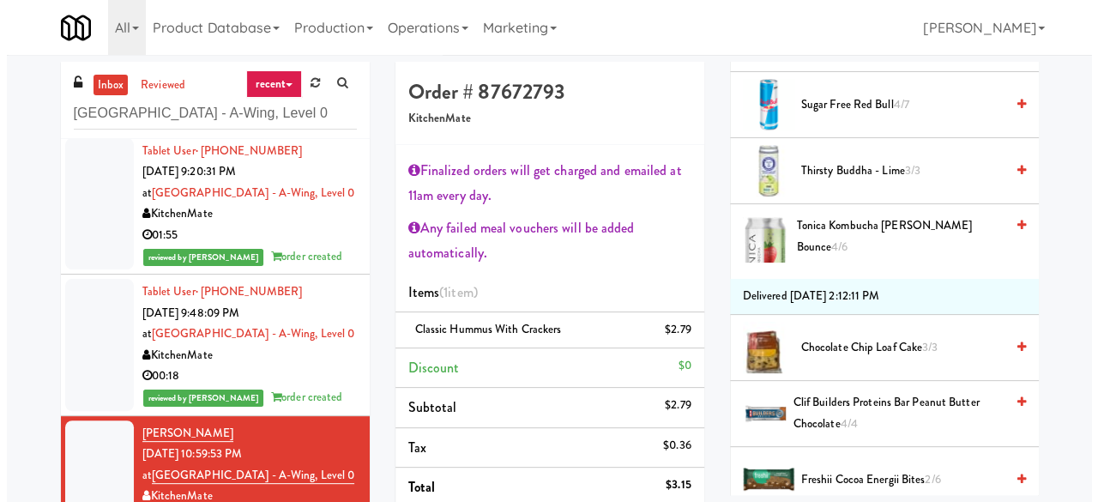
scroll to position [0, 0]
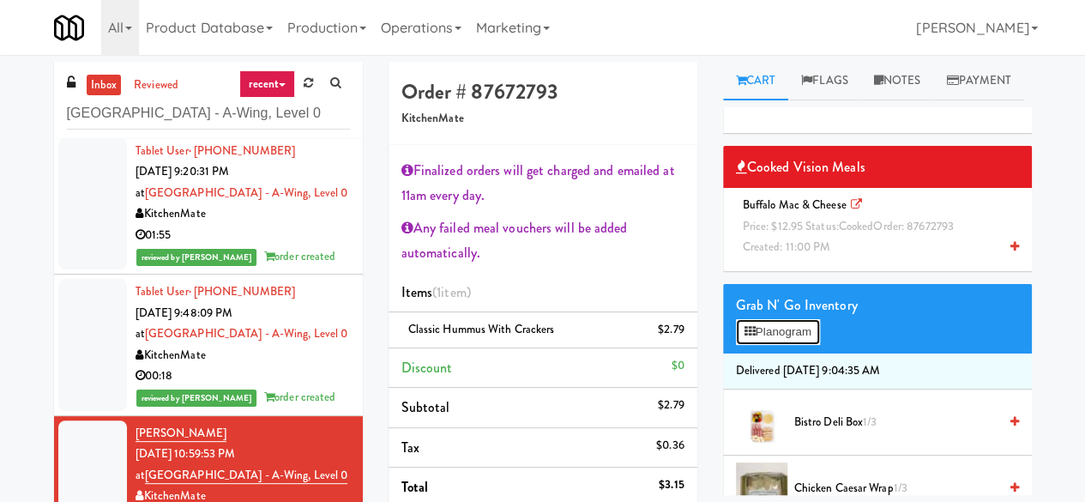
click at [768, 345] on button "Planogram" at bounding box center [778, 332] width 84 height 26
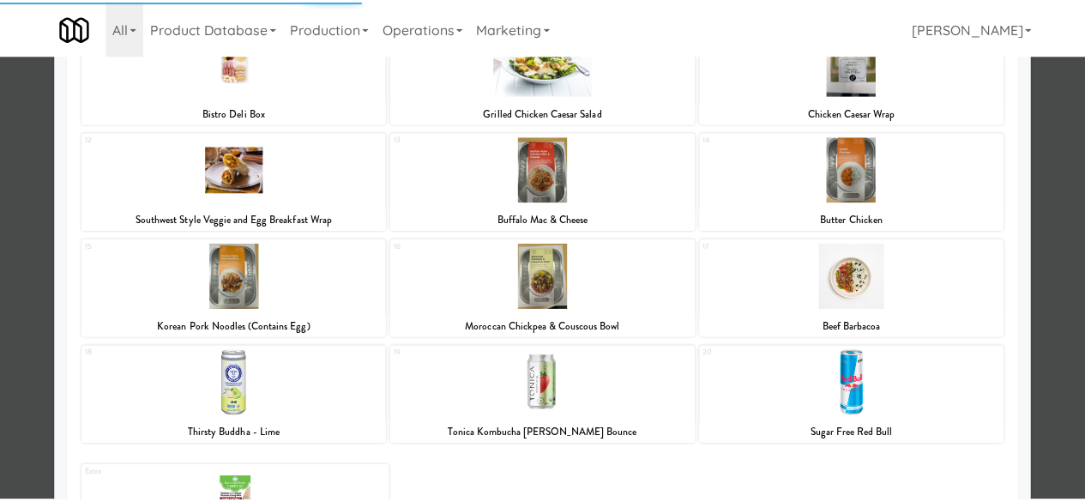
scroll to position [429, 0]
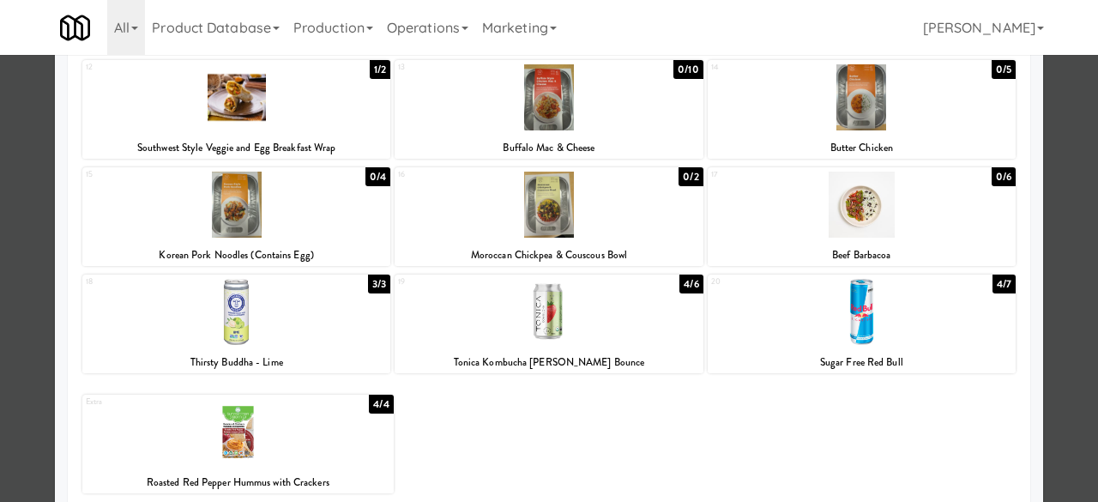
click at [592, 144] on div "Buffalo Mac & Cheese" at bounding box center [548, 147] width 303 height 21
click at [603, 102] on div at bounding box center [549, 97] width 308 height 66
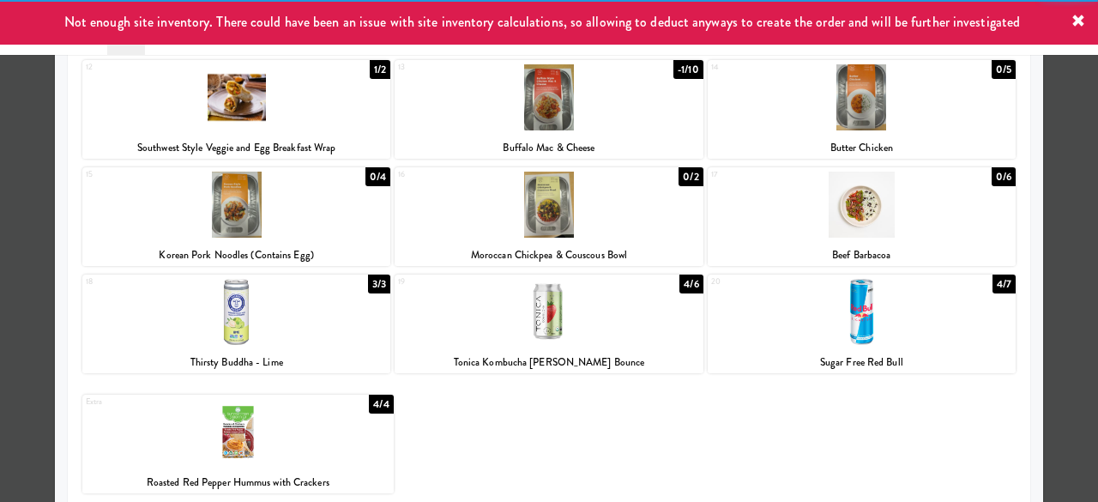
click at [1041, 99] on div at bounding box center [549, 251] width 1098 height 502
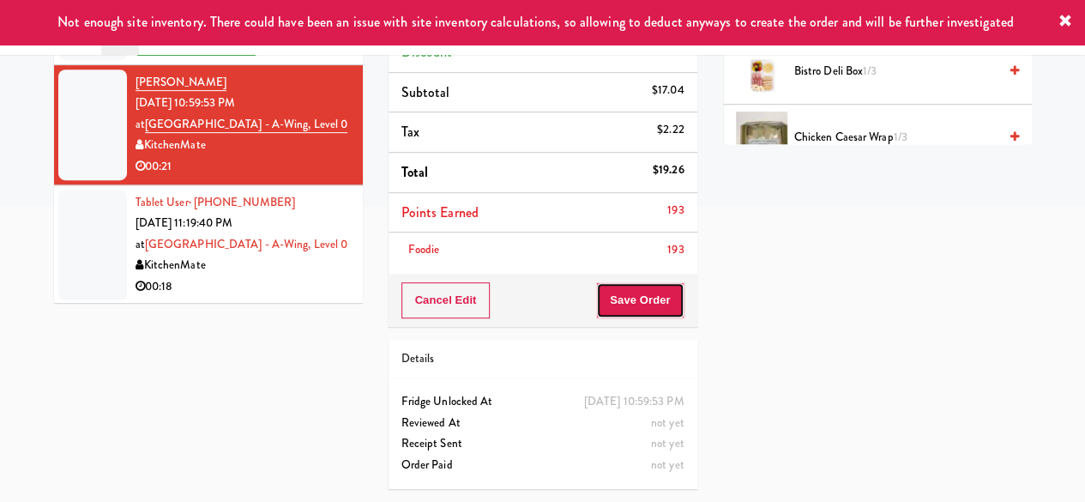
click at [648, 287] on button "Save Order" at bounding box center [639, 300] width 87 height 36
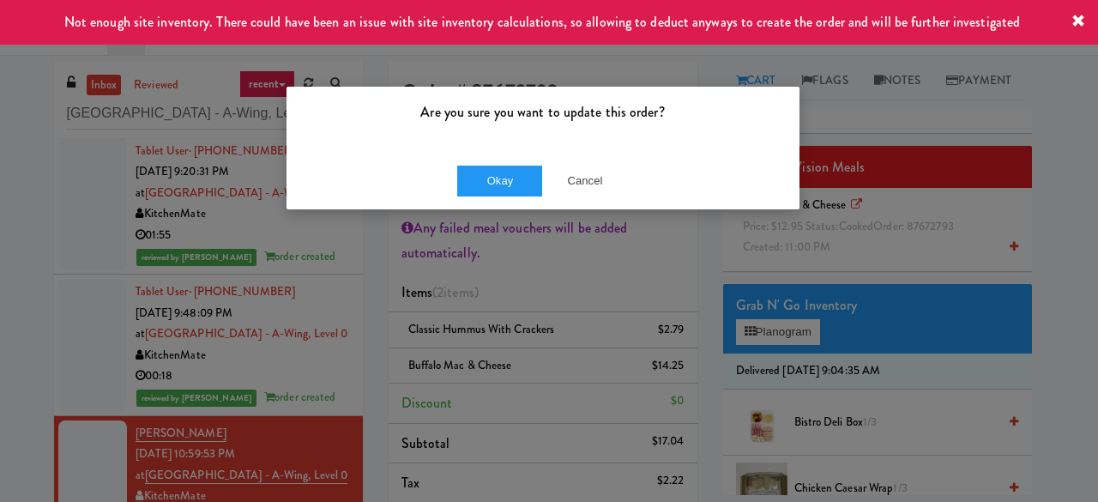
click at [491, 197] on div "Okay Cancel" at bounding box center [542, 180] width 513 height 57
click at [491, 196] on div "Okay Cancel" at bounding box center [542, 180] width 513 height 57
click at [497, 190] on button "Okay" at bounding box center [500, 181] width 86 height 31
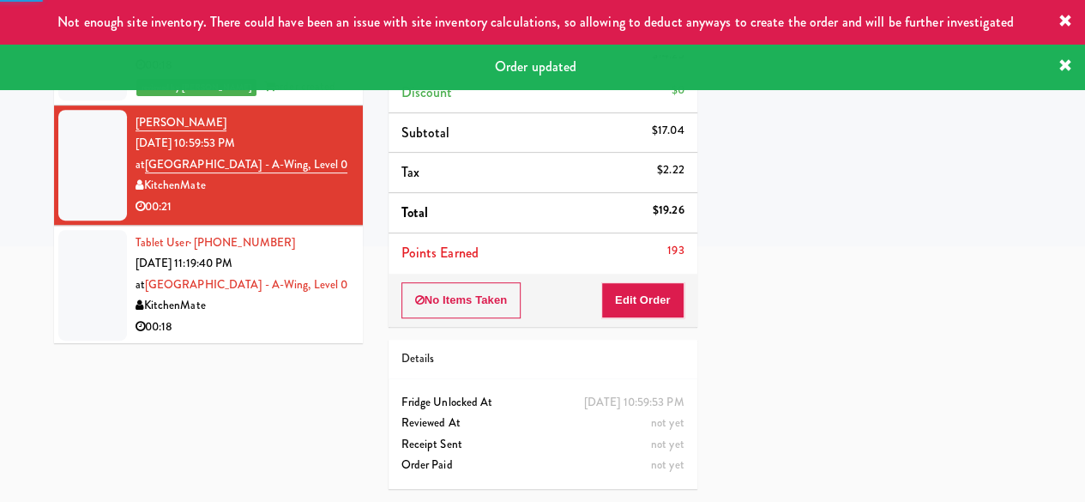
click at [250, 316] on div "00:18" at bounding box center [243, 326] width 214 height 21
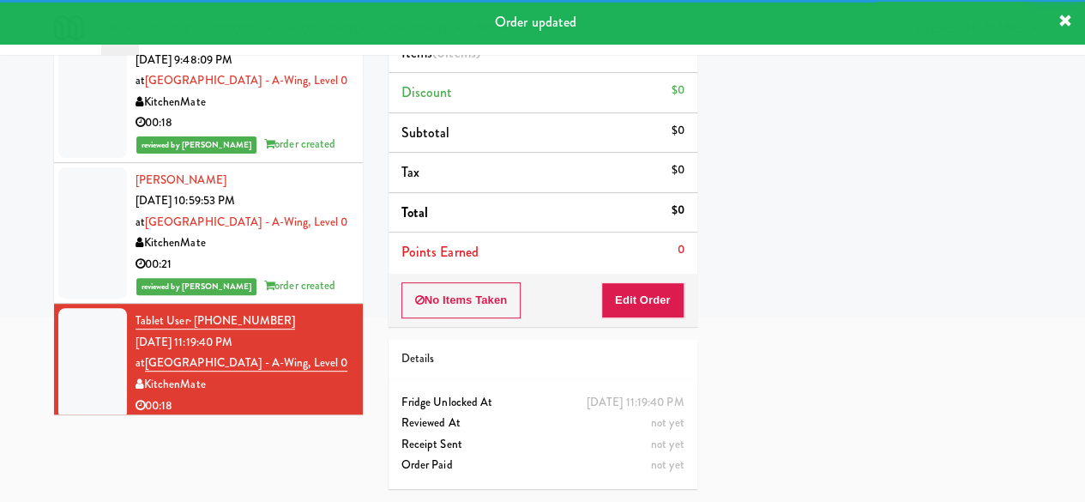
scroll to position [168, 0]
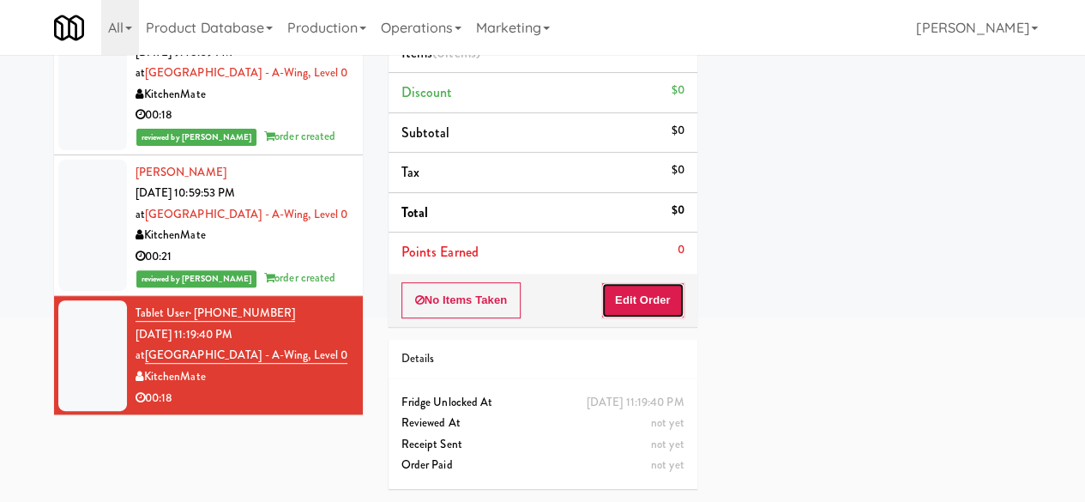
click at [650, 282] on button "Edit Order" at bounding box center [642, 300] width 83 height 36
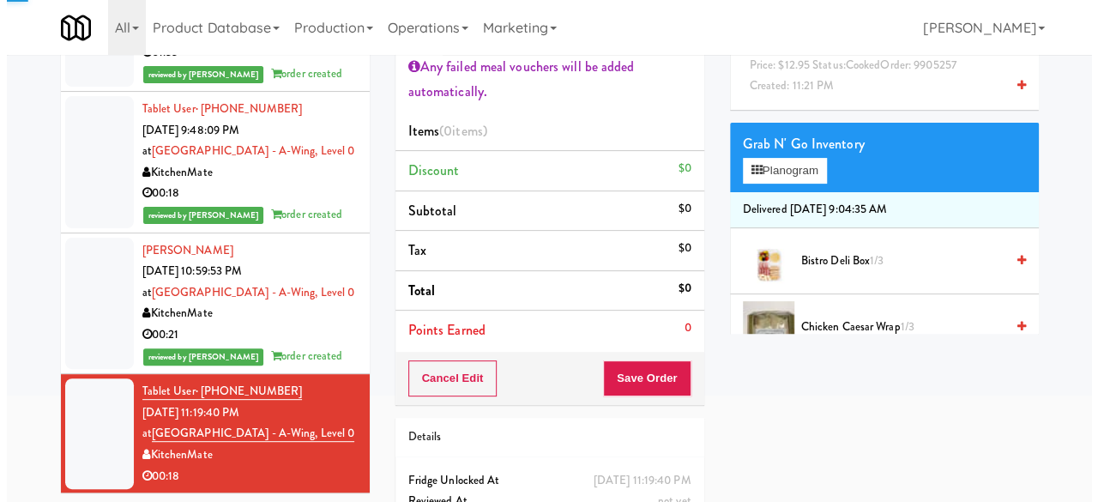
scroll to position [86, 0]
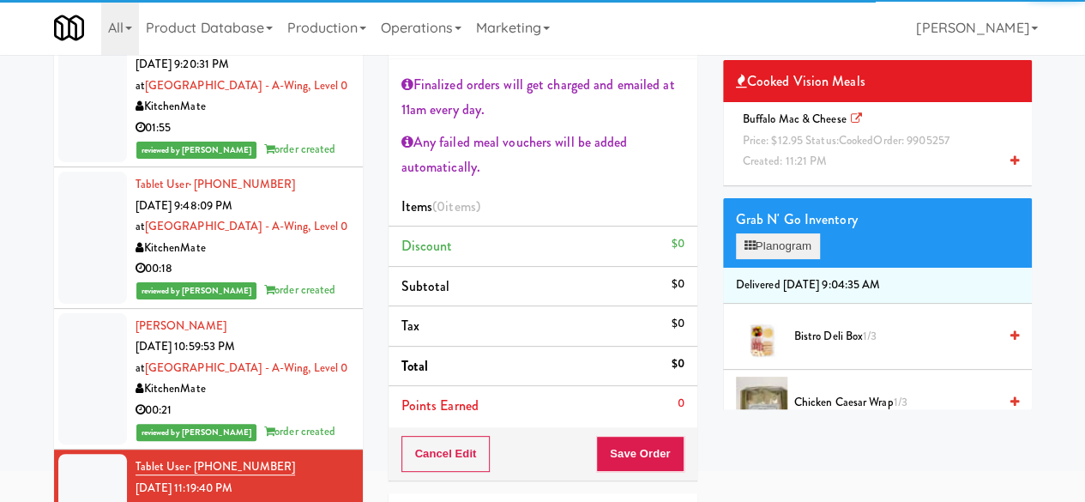
click at [772, 232] on div "Grab N' Go Inventory" at bounding box center [877, 220] width 283 height 26
click at [796, 259] on button "Planogram" at bounding box center [778, 246] width 84 height 26
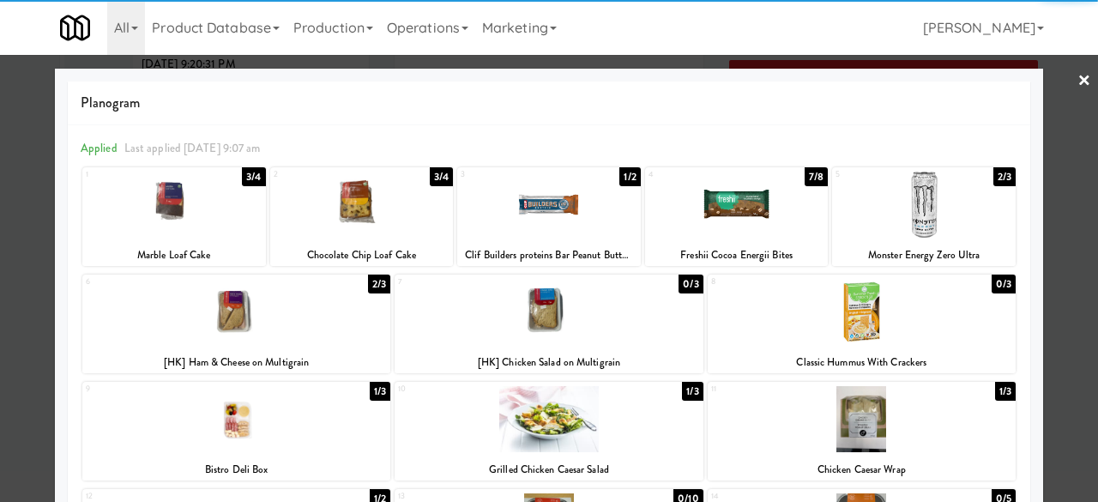
click at [906, 219] on div at bounding box center [924, 205] width 184 height 66
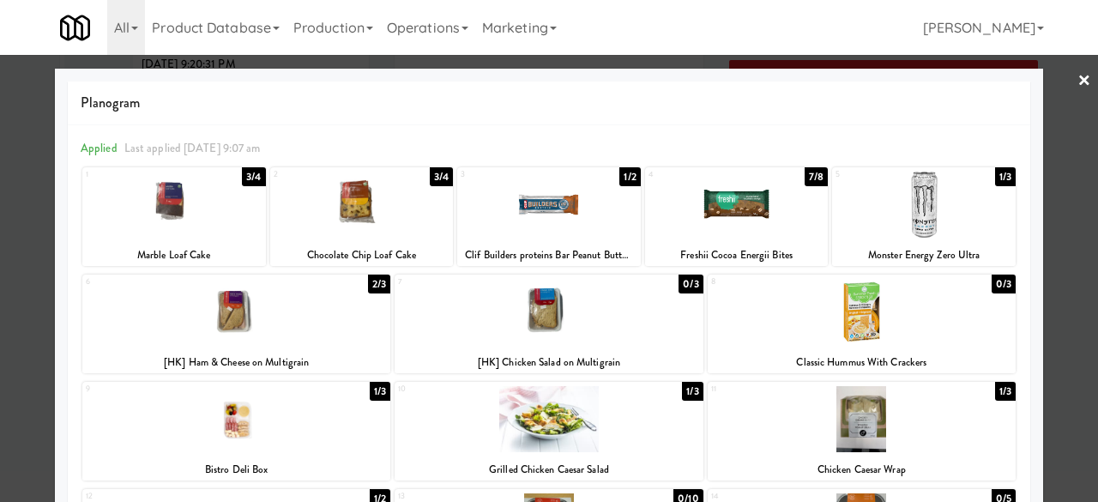
click at [1053, 256] on div at bounding box center [549, 251] width 1098 height 502
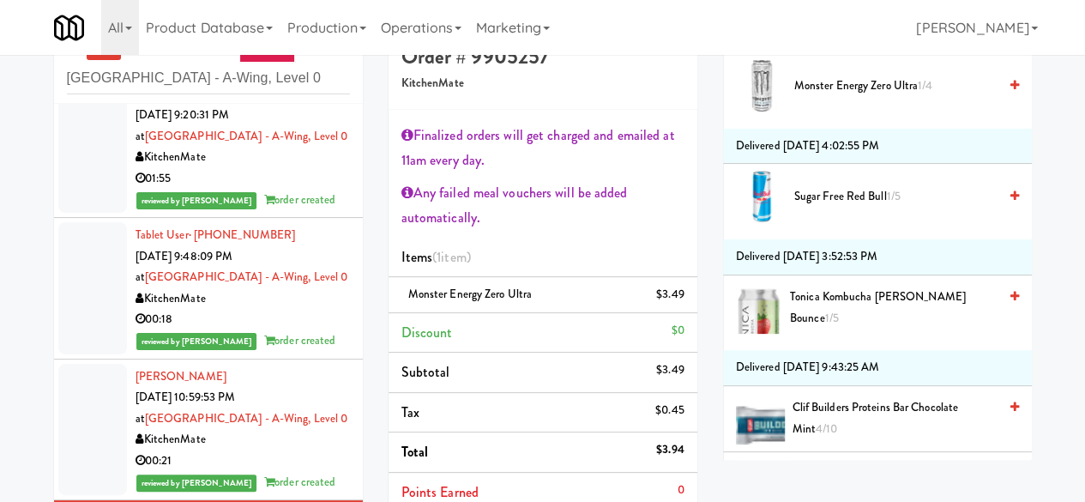
scroll to position [3354, 0]
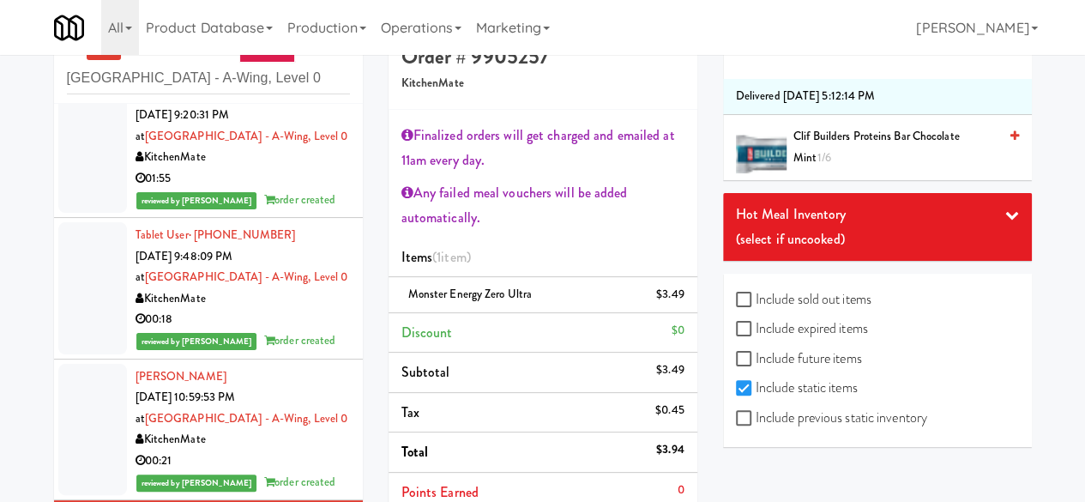
click at [767, 421] on label "Include previous static inventory" at bounding box center [831, 418] width 191 height 26
click at [756, 421] on input "Include previous static inventory" at bounding box center [746, 419] width 20 height 14
checkbox input "true"
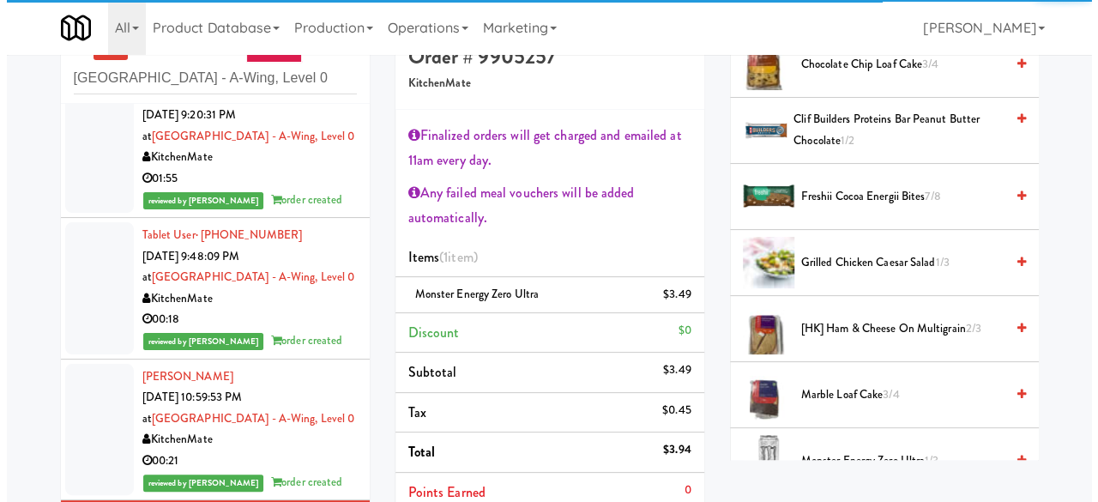
scroll to position [0, 0]
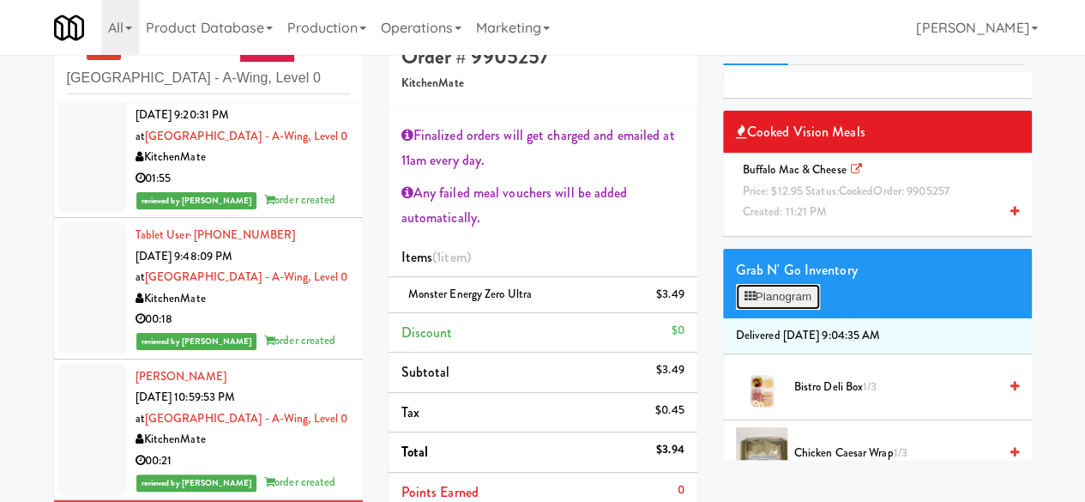
click at [784, 310] on button "Planogram" at bounding box center [778, 297] width 84 height 26
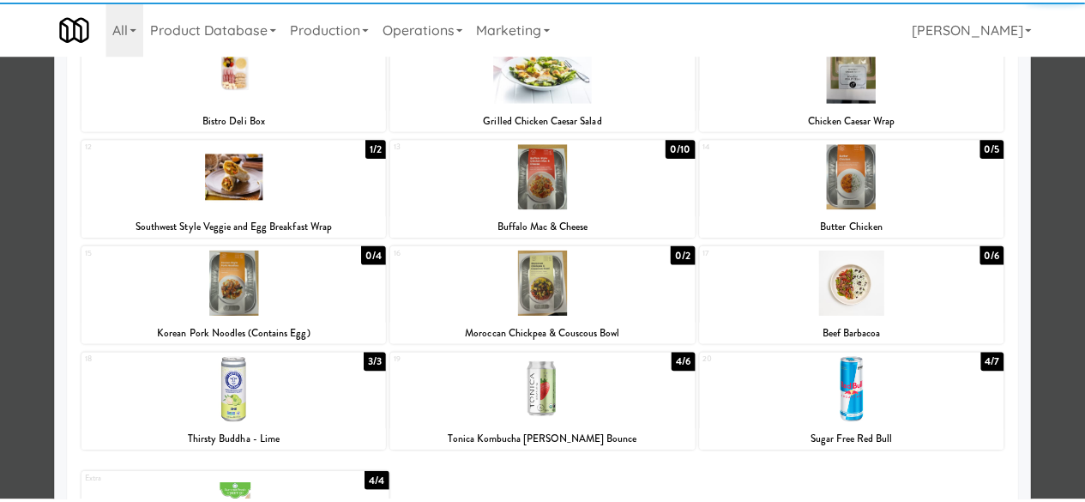
scroll to position [275, 0]
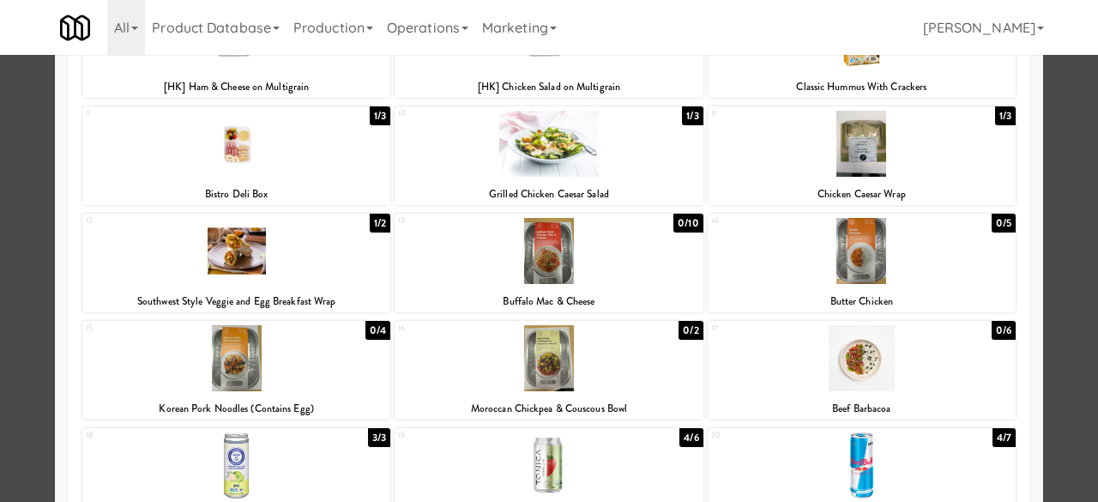
drag, startPoint x: 573, startPoint y: 268, endPoint x: 657, endPoint y: 278, distance: 84.6
click at [573, 268] on div at bounding box center [549, 251] width 308 height 66
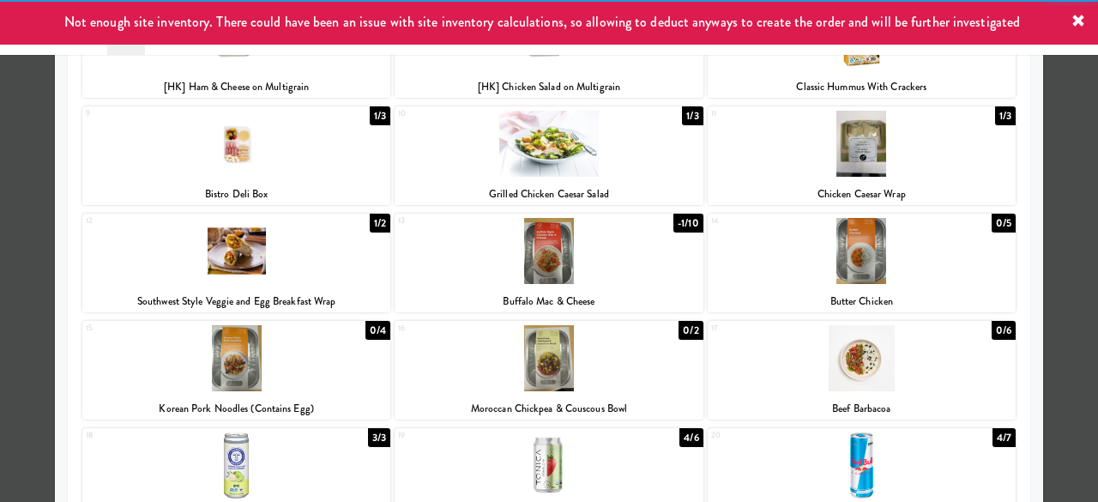
click at [1041, 166] on div at bounding box center [549, 251] width 1098 height 502
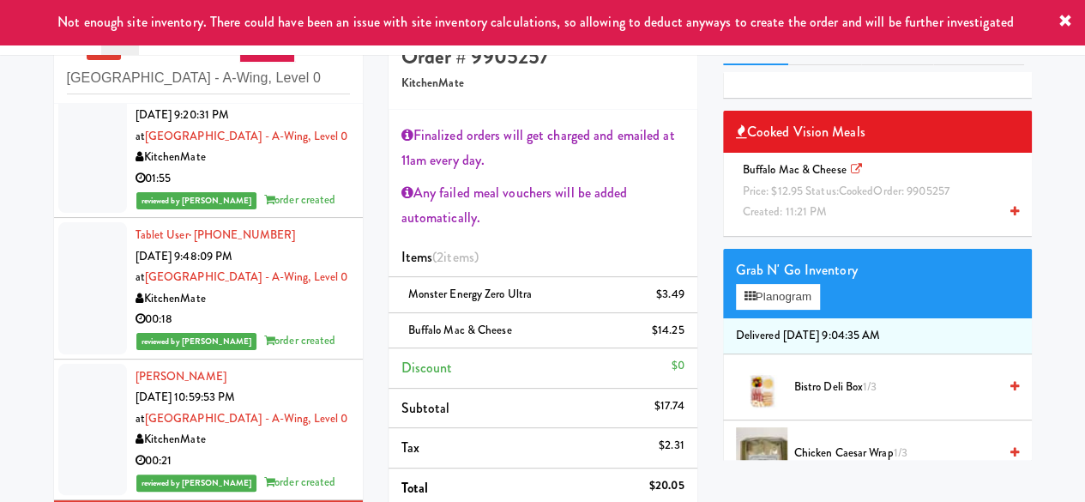
scroll to position [328, 0]
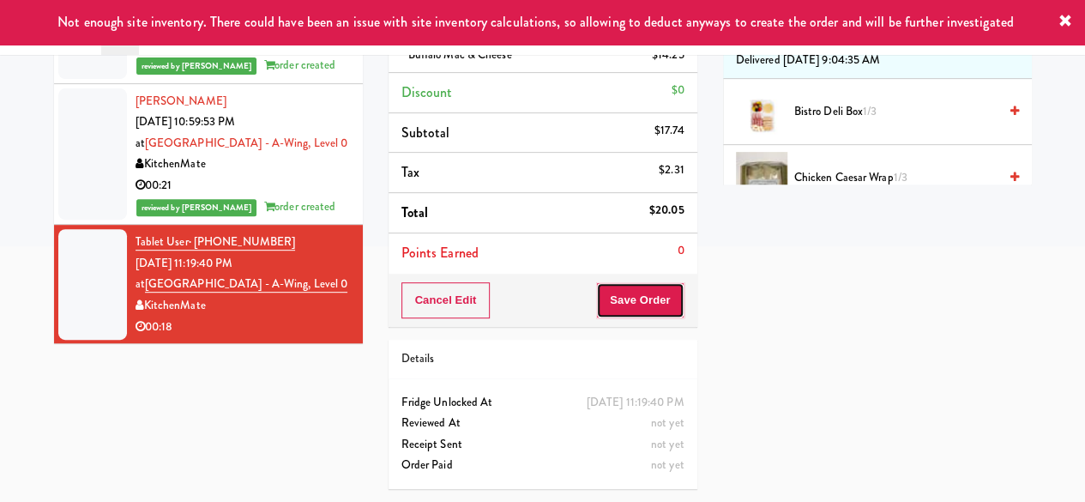
click at [644, 283] on button "Save Order" at bounding box center [639, 300] width 87 height 36
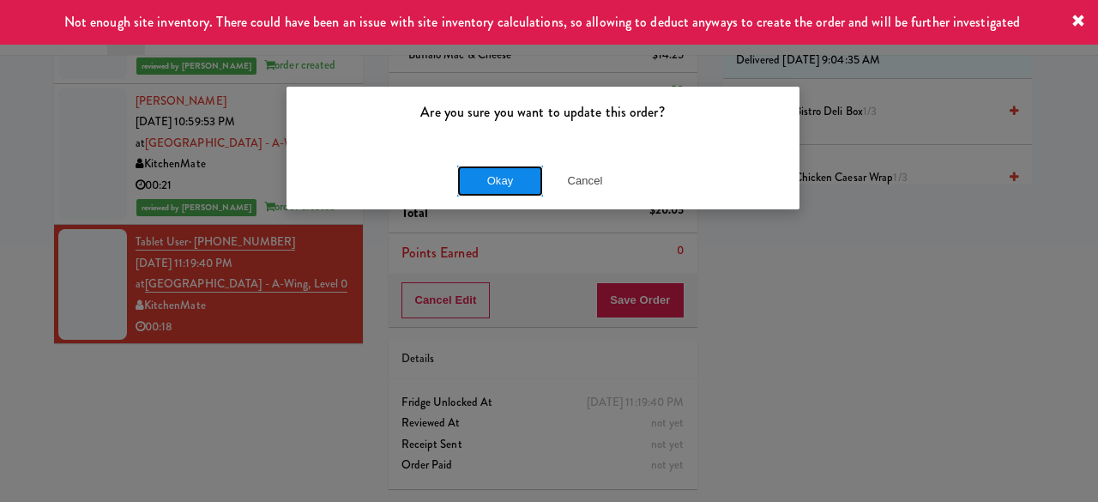
click at [513, 178] on button "Okay" at bounding box center [500, 181] width 86 height 31
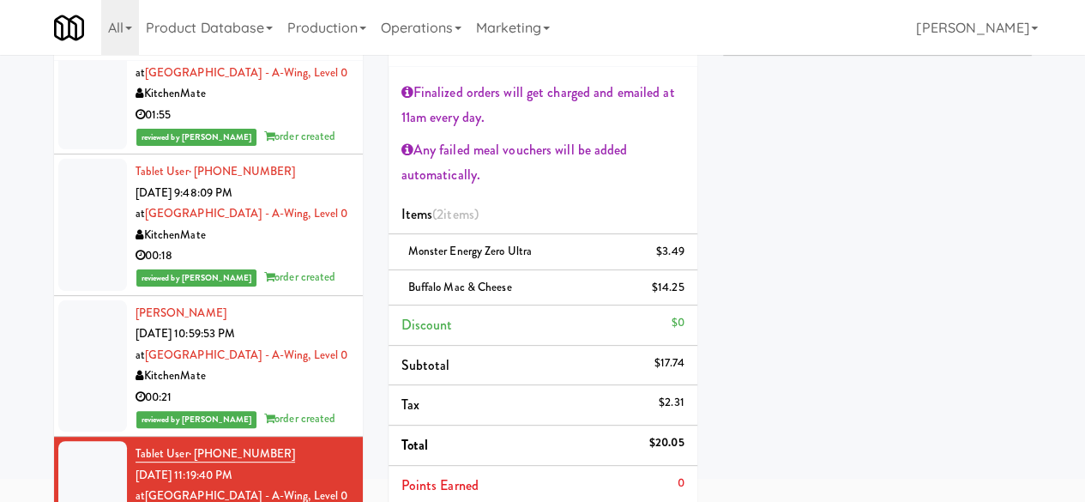
scroll to position [0, 0]
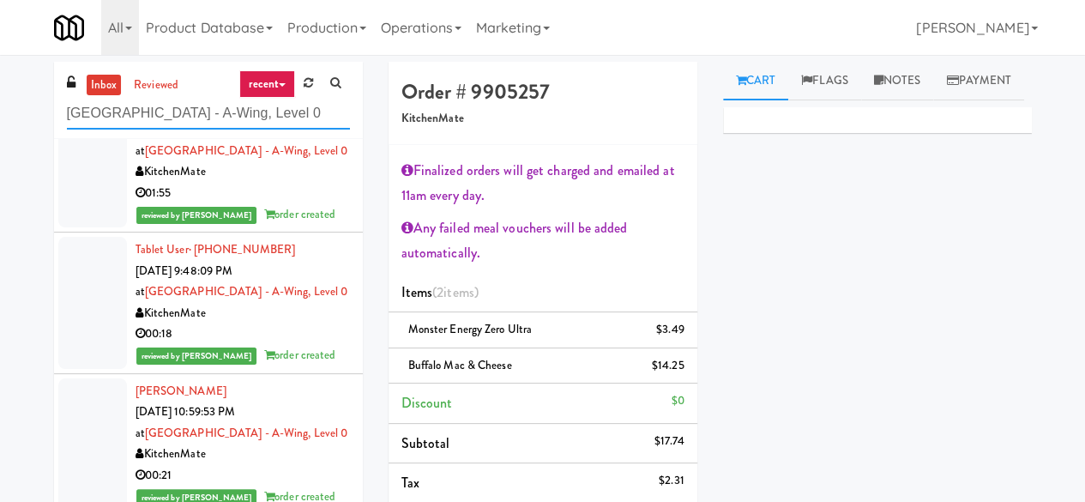
click at [241, 117] on input "[GEOGRAPHIC_DATA] - A-Wing, Level 0" at bounding box center [208, 114] width 283 height 32
paste input "Eleven55 - Pantry"
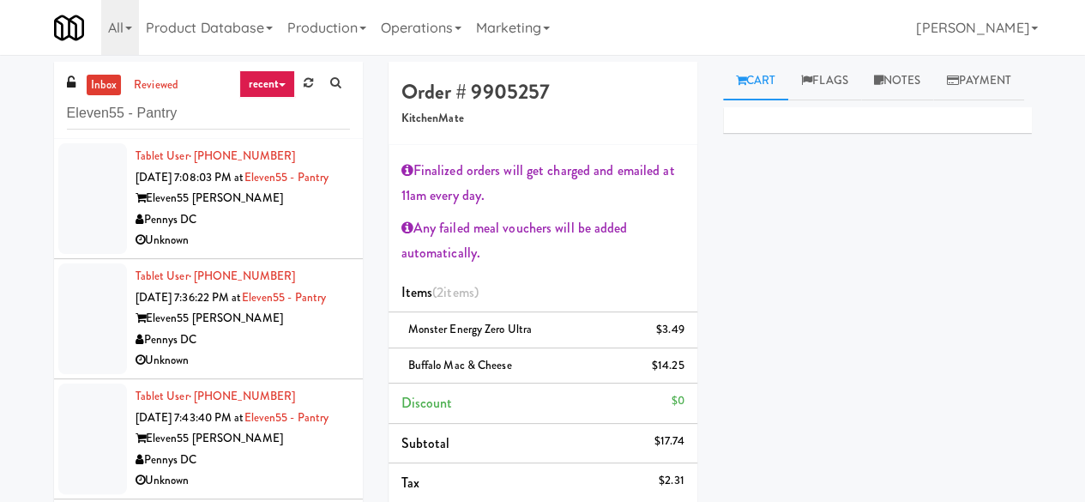
click at [286, 231] on div "Pennys DC" at bounding box center [243, 219] width 214 height 21
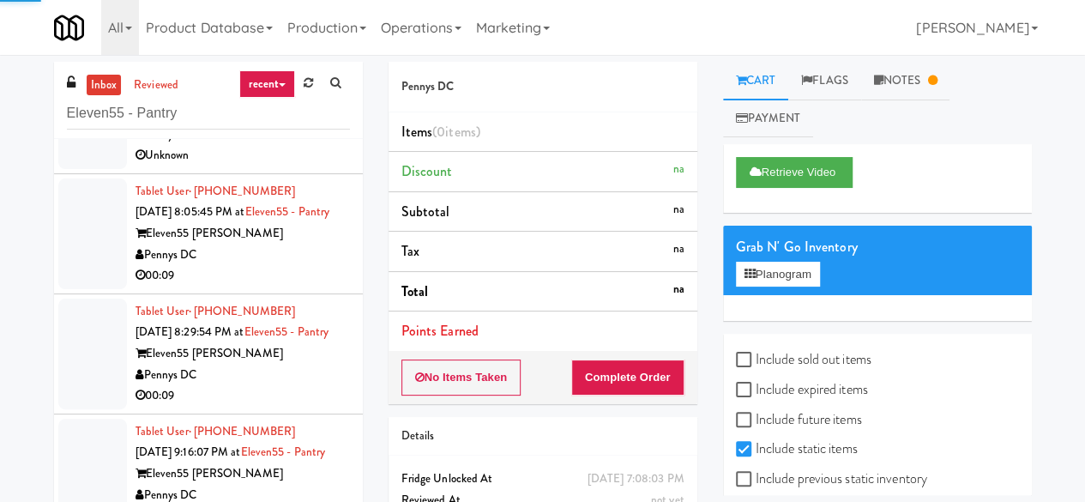
scroll to position [471, 0]
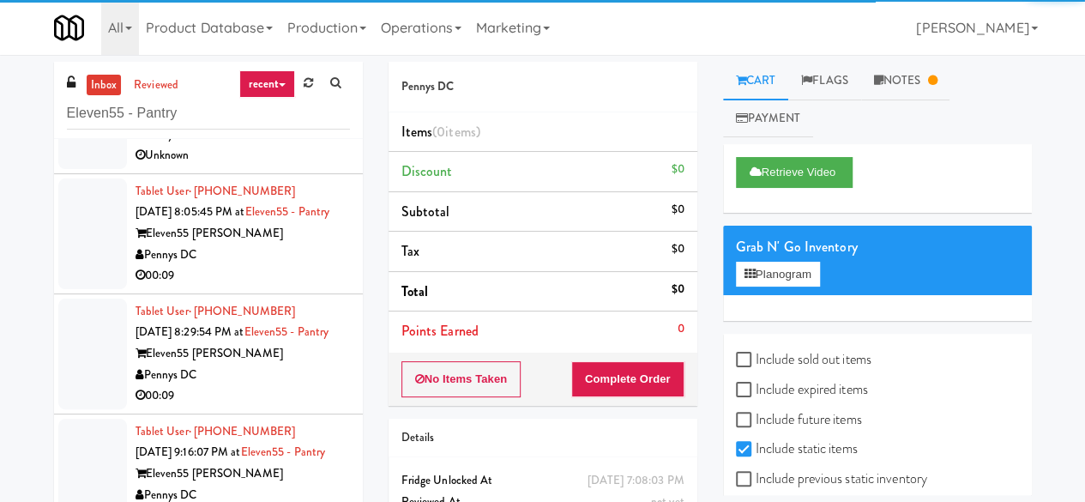
click at [273, 265] on div "00:09" at bounding box center [243, 275] width 214 height 21
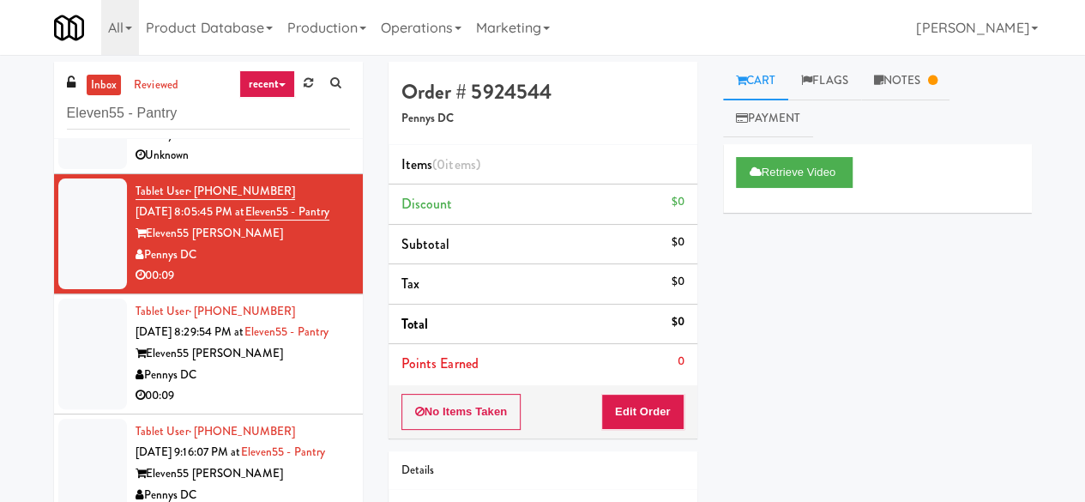
click at [208, 94] on div "inbox reviewed recent all unclear take inventory issue suspicious failed recent…" at bounding box center [208, 100] width 309 height 77
click at [208, 107] on input "Eleven55 - Pantry" at bounding box center [208, 114] width 283 height 32
paste input "[PERSON_NAME] Left Cooler"
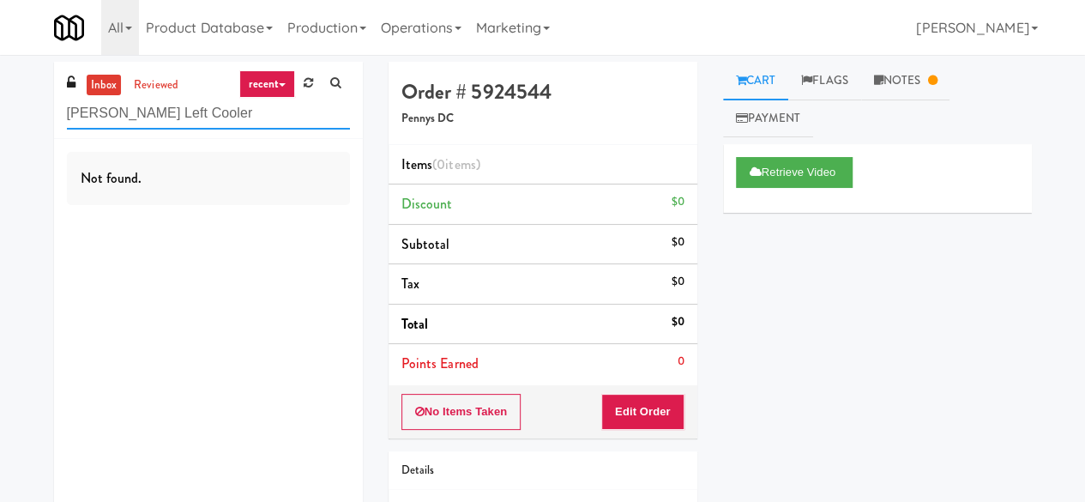
type input "[PERSON_NAME] Left Cooler"
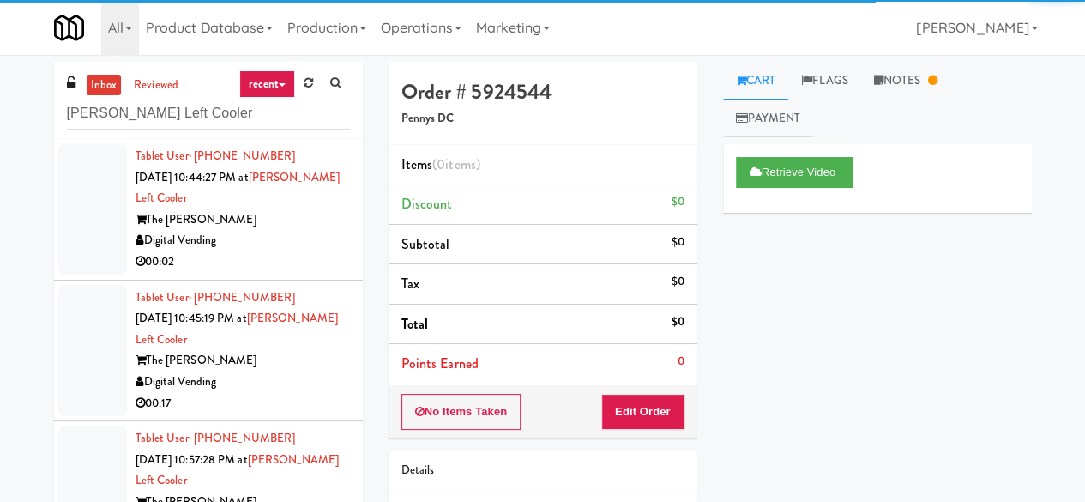
click at [304, 238] on div "Digital Vending" at bounding box center [243, 240] width 214 height 21
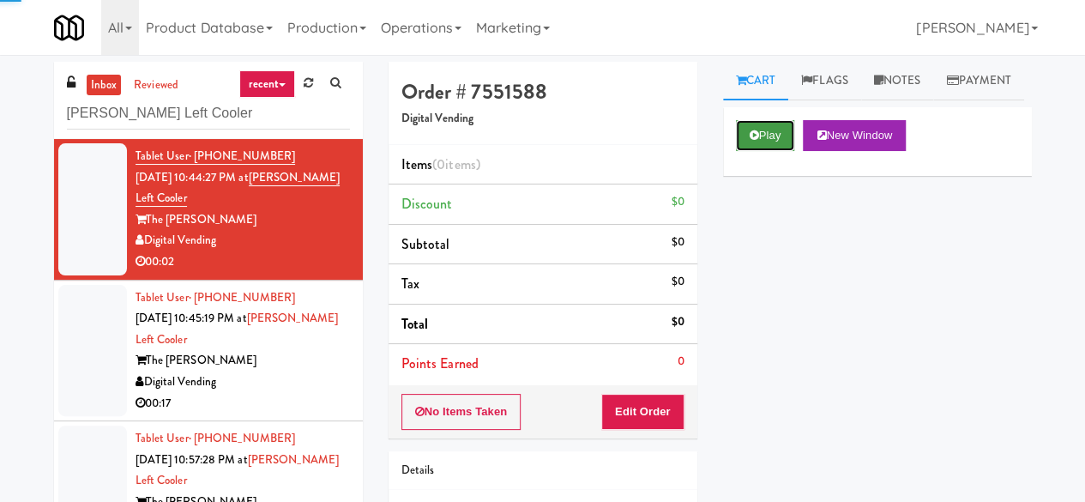
click at [772, 151] on button "Play" at bounding box center [765, 135] width 59 height 31
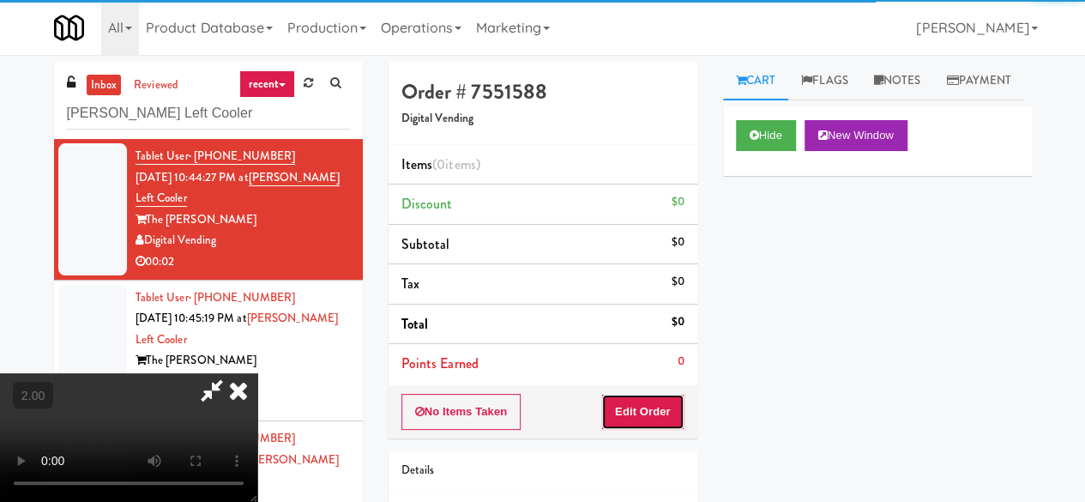
click at [662, 406] on button "Edit Order" at bounding box center [642, 412] width 83 height 36
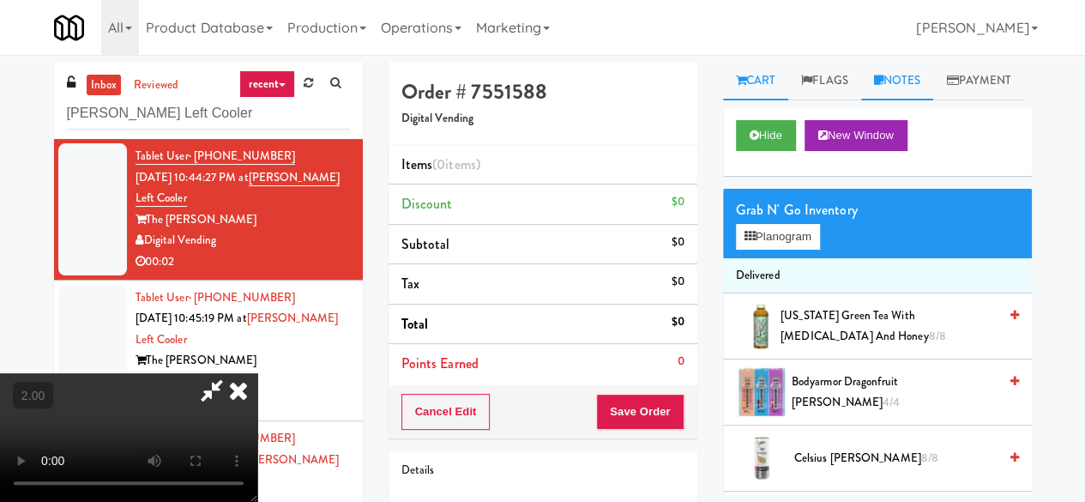
click at [889, 78] on link "Notes" at bounding box center [897, 81] width 73 height 39
drag, startPoint x: 889, startPoint y: 78, endPoint x: 875, endPoint y: 135, distance: 58.5
click at [889, 78] on link "Notes" at bounding box center [897, 81] width 73 height 39
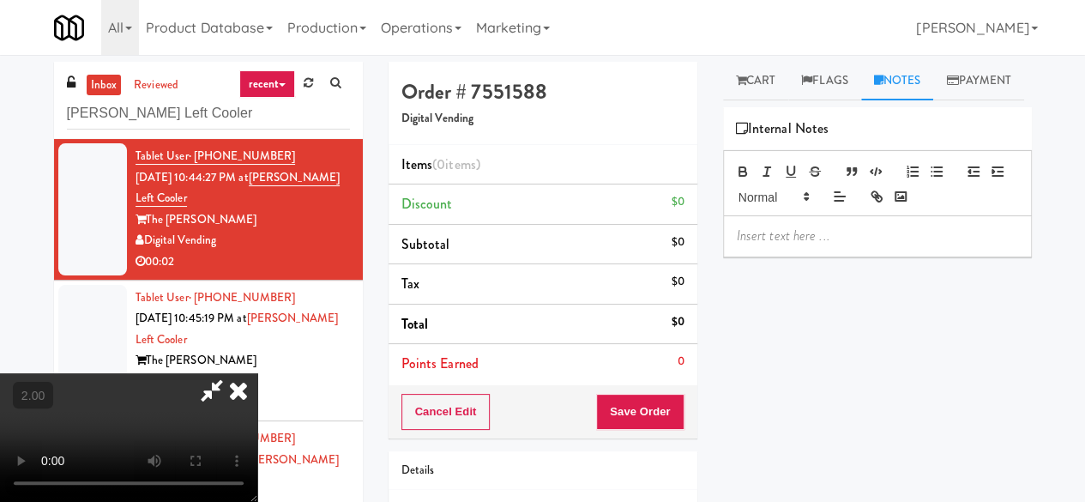
click at [831, 245] on p at bounding box center [877, 235] width 281 height 19
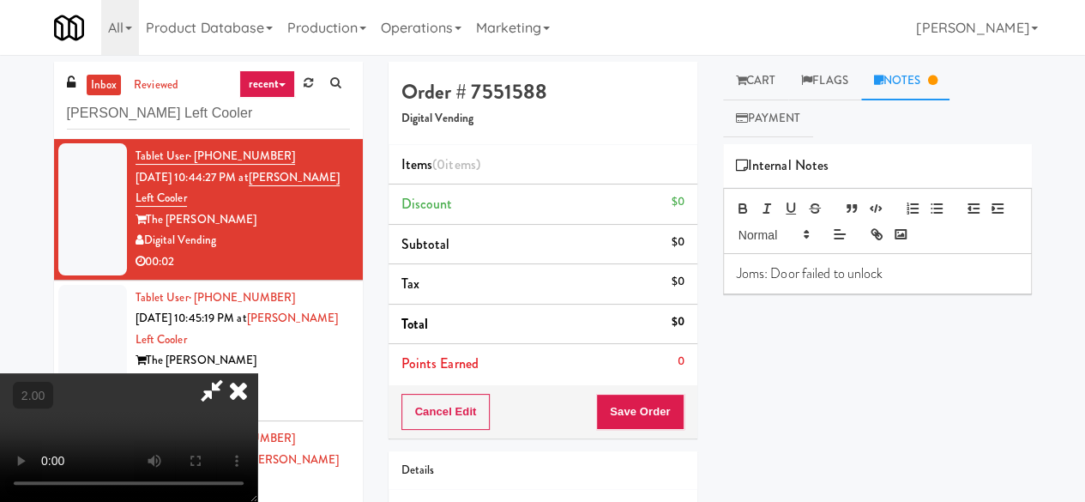
click at [232, 373] on icon at bounding box center [211, 390] width 39 height 34
click at [257, 373] on icon at bounding box center [239, 390] width 38 height 34
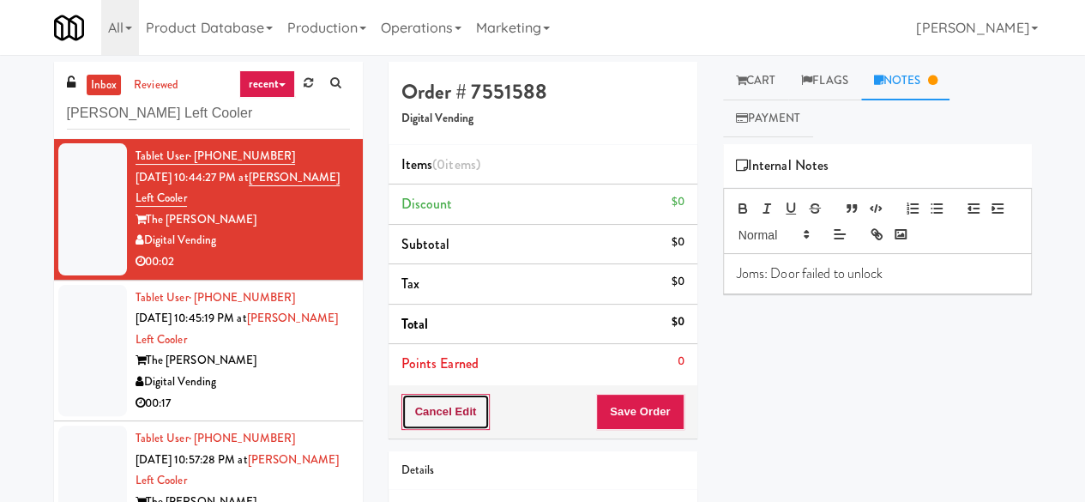
click at [479, 407] on button "Cancel Edit" at bounding box center [445, 412] width 89 height 36
click at [479, 407] on button "No Items Taken" at bounding box center [461, 412] width 120 height 36
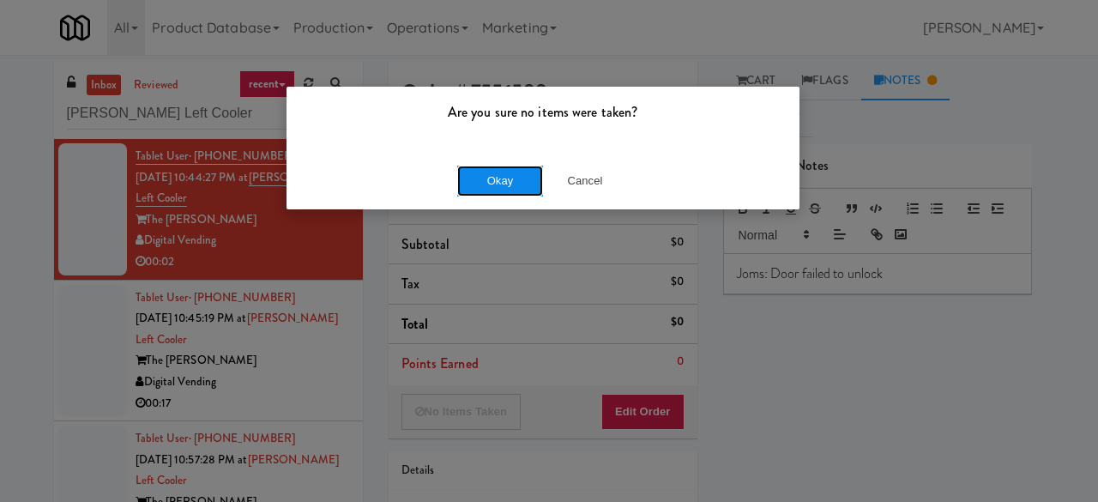
click at [509, 184] on button "Okay" at bounding box center [500, 181] width 86 height 31
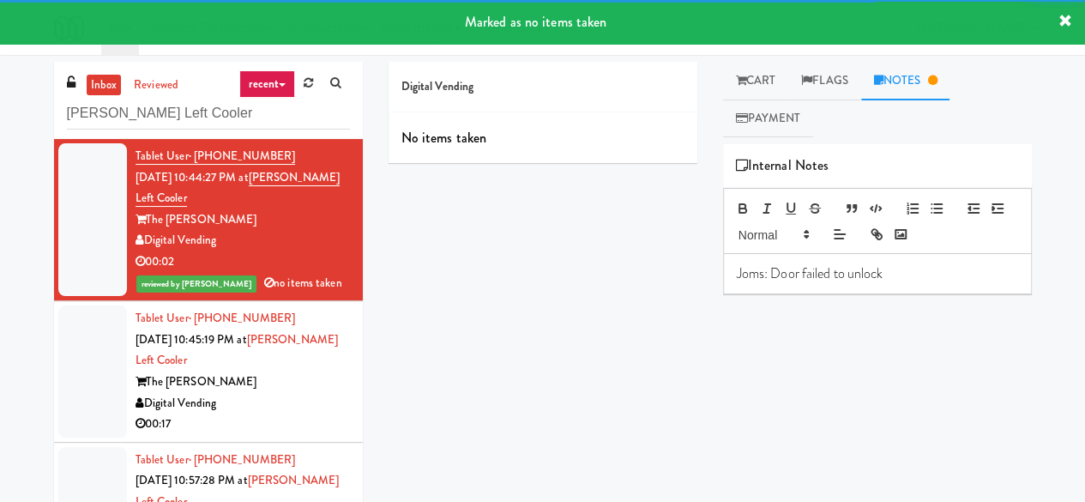
click at [298, 369] on div "Tablet User · (818) 720-7428 [DATE] 10:45:19 PM at [PERSON_NAME] Left Cooler Th…" at bounding box center [243, 371] width 214 height 127
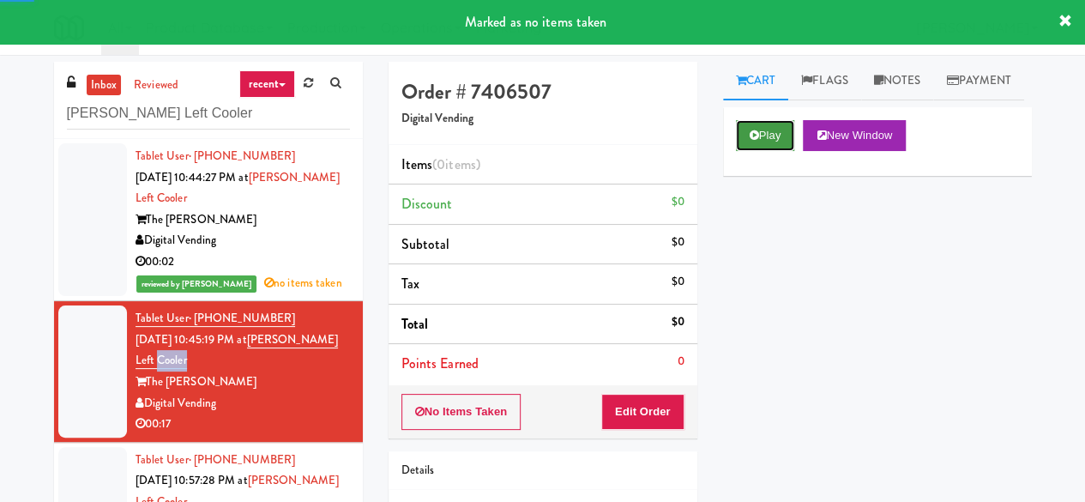
click at [767, 151] on button "Play" at bounding box center [765, 135] width 59 height 31
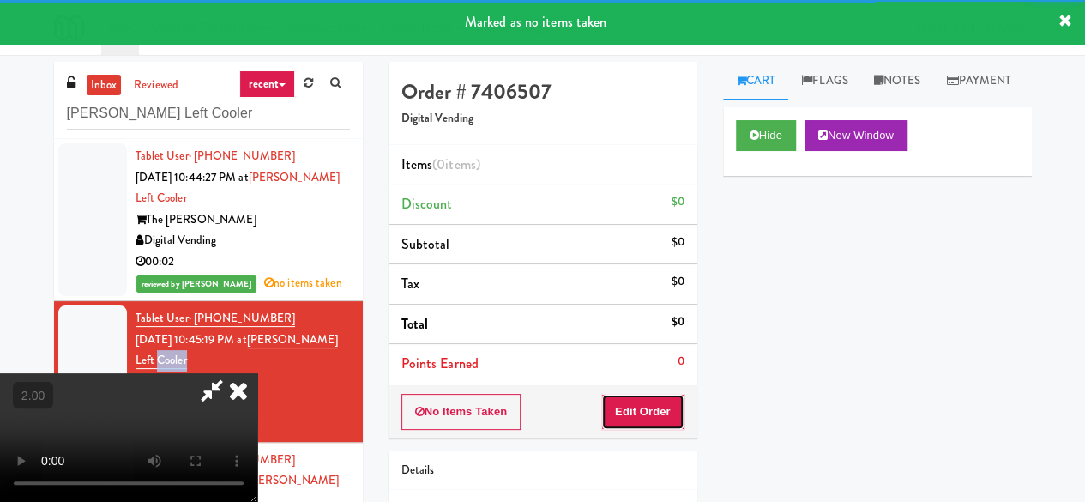
click at [645, 407] on button "Edit Order" at bounding box center [642, 412] width 83 height 36
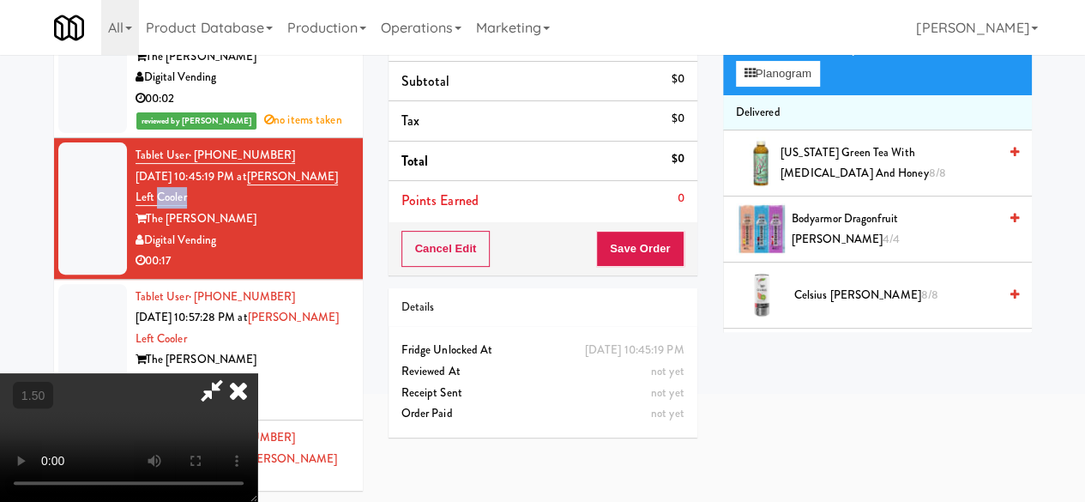
click at [257, 502] on video at bounding box center [128, 437] width 257 height 129
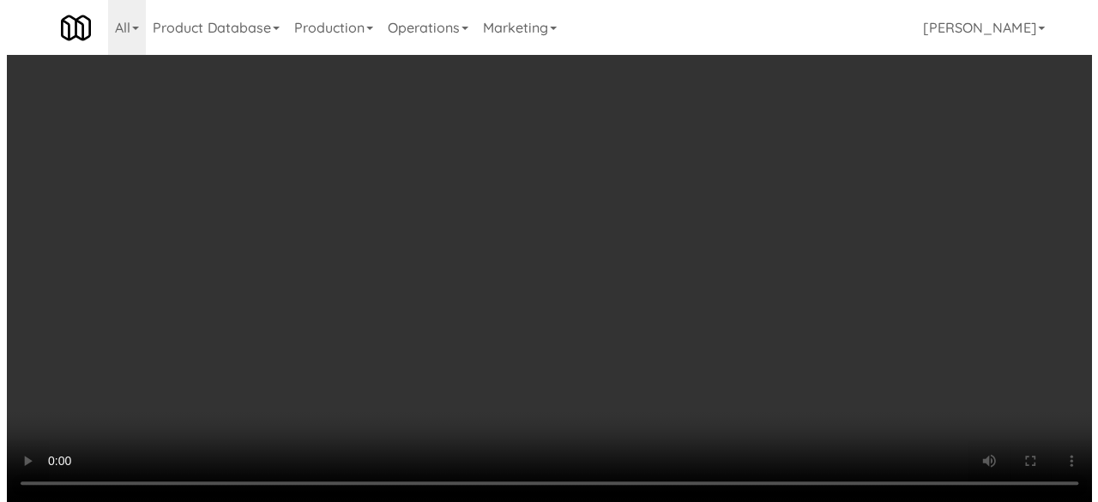
scroll to position [55, 0]
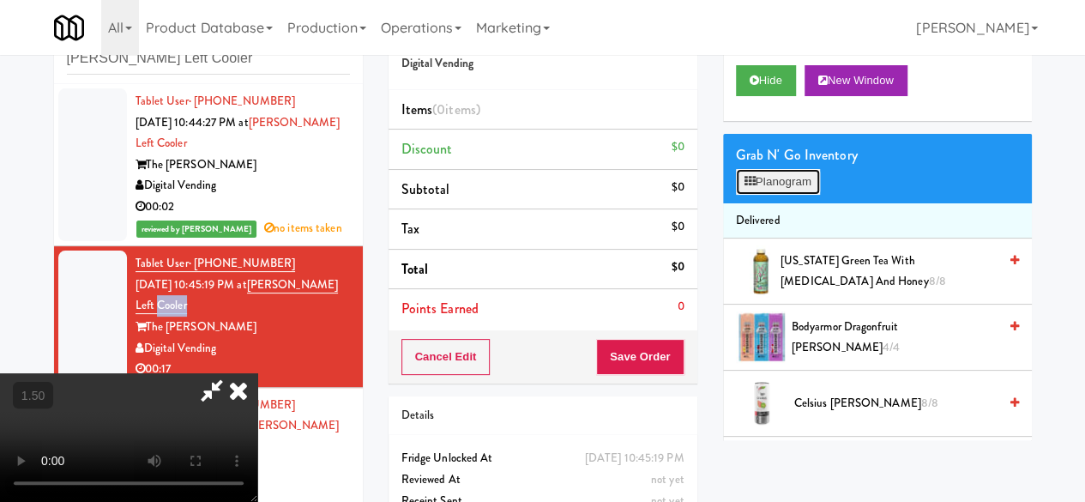
click at [762, 195] on button "Planogram" at bounding box center [778, 182] width 84 height 26
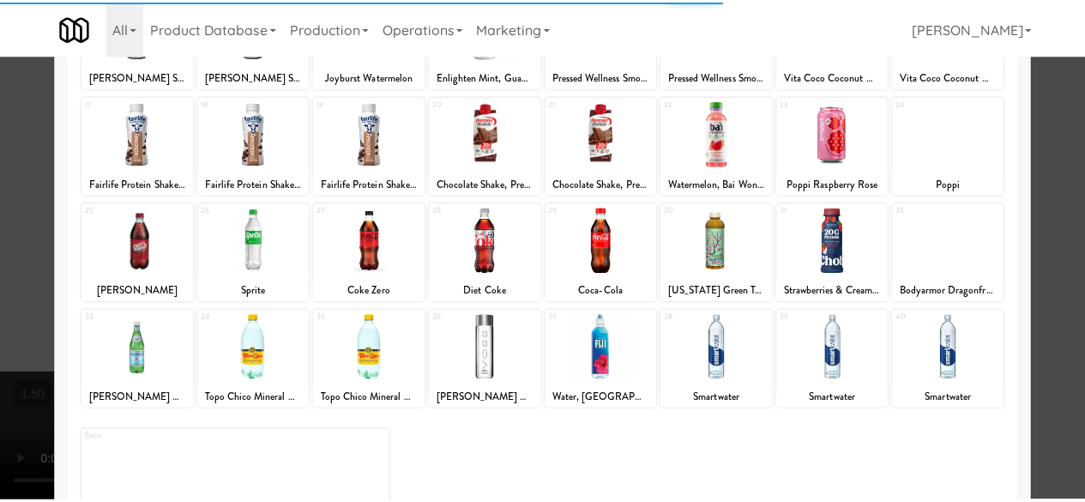
scroll to position [340, 0]
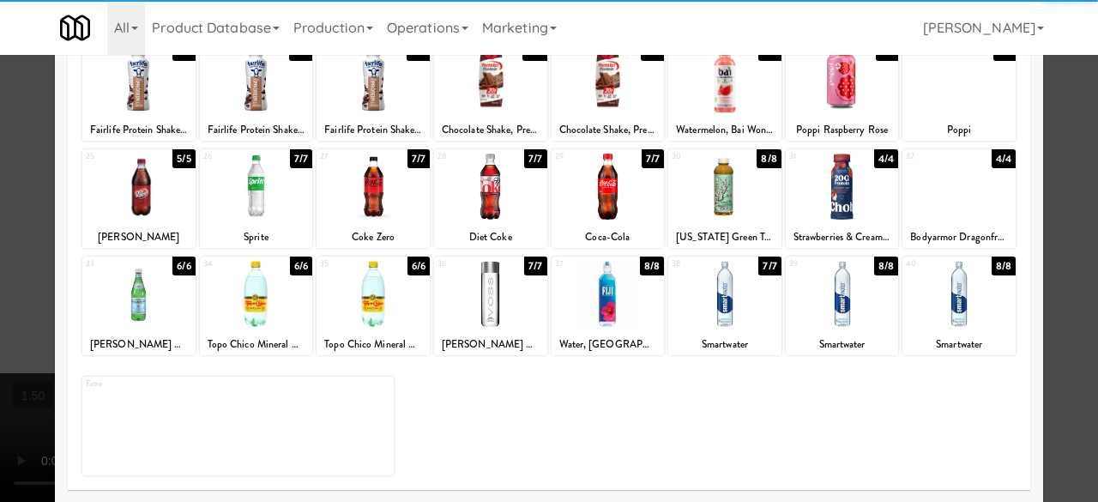
click at [388, 202] on div at bounding box center [372, 187] width 113 height 66
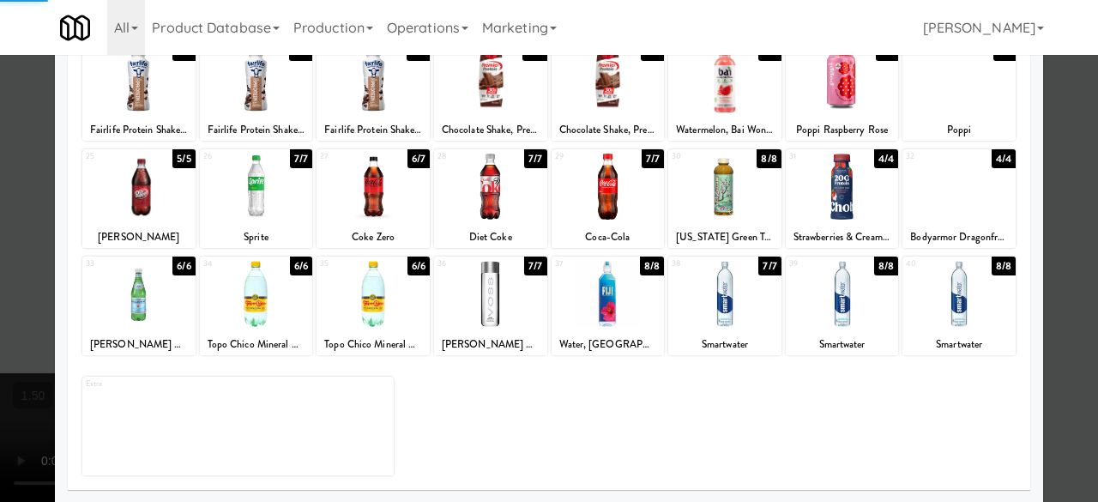
click at [262, 208] on div at bounding box center [256, 187] width 113 height 66
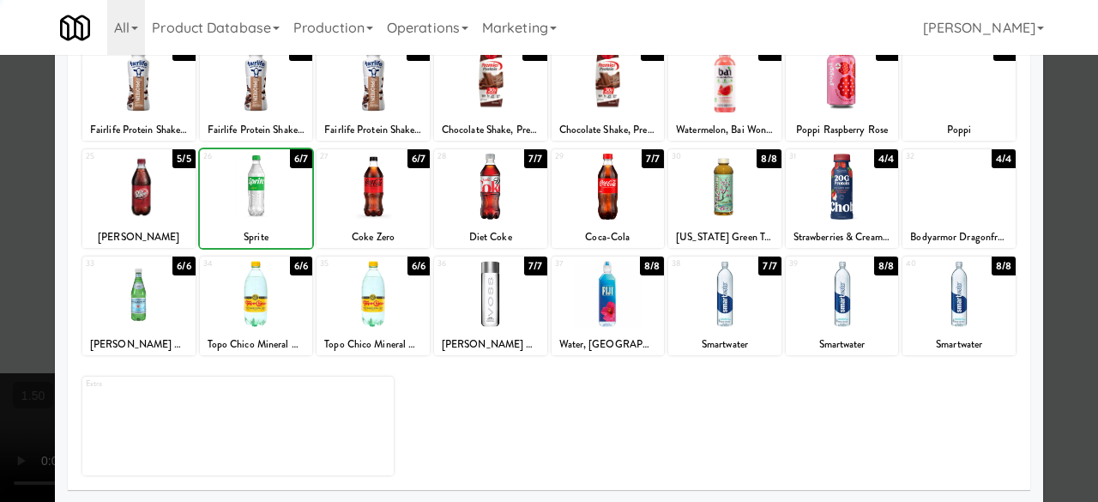
click at [262, 208] on div at bounding box center [256, 187] width 113 height 66
drag, startPoint x: 1067, startPoint y: 126, endPoint x: 995, endPoint y: 128, distance: 72.1
click at [1069, 127] on div at bounding box center [549, 251] width 1098 height 502
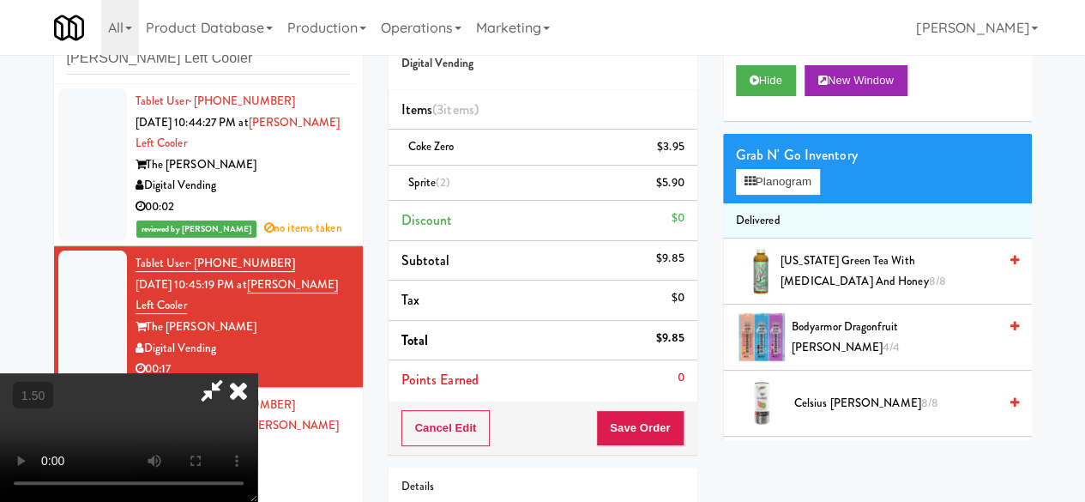
click at [232, 373] on icon at bounding box center [211, 390] width 39 height 34
click at [661, 418] on button "Save Order" at bounding box center [639, 428] width 87 height 36
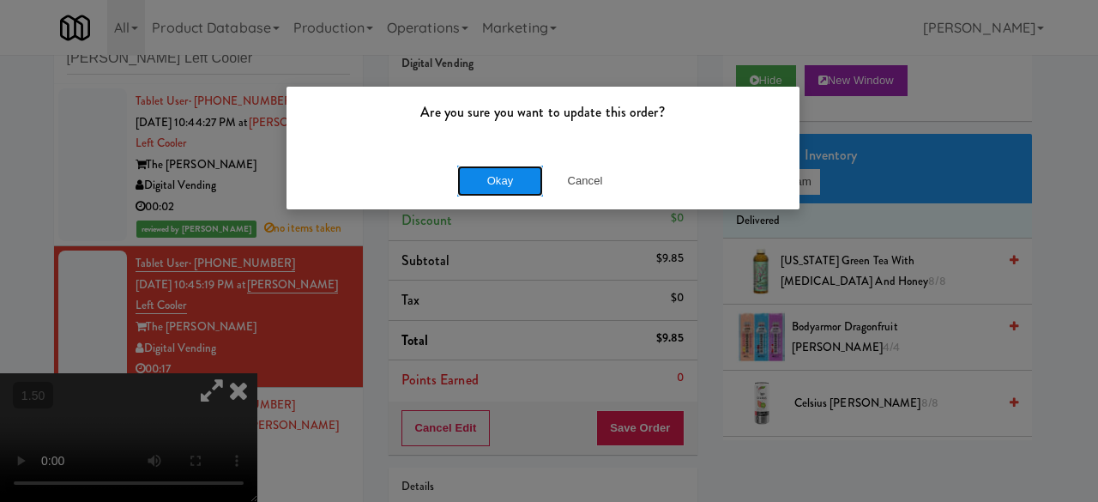
click at [465, 182] on button "Okay" at bounding box center [500, 181] width 86 height 31
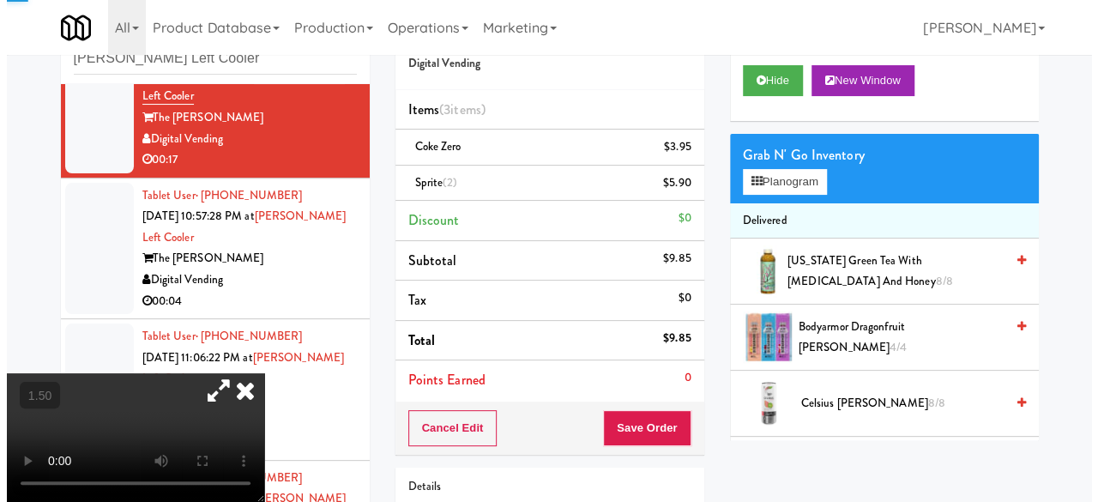
scroll to position [210, 0]
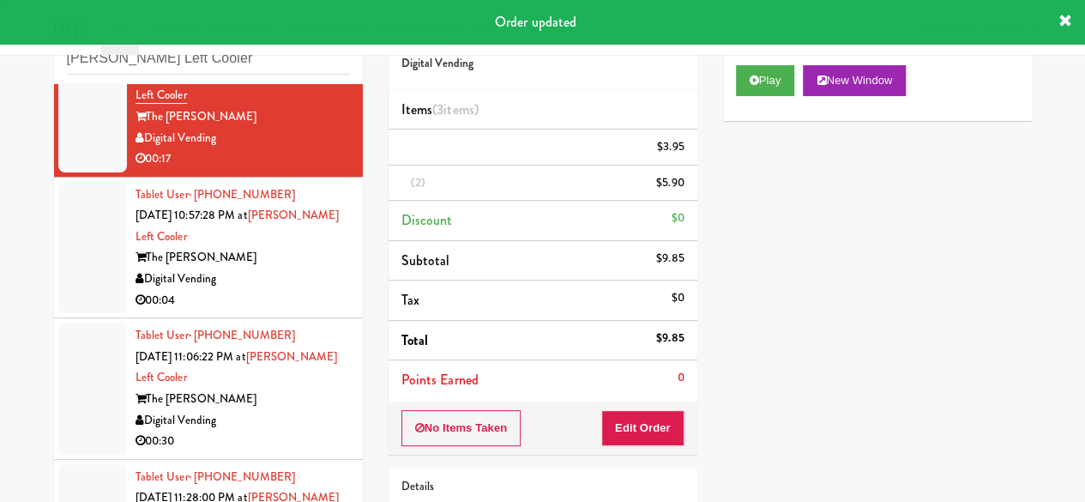
click at [267, 251] on div "The [PERSON_NAME]" at bounding box center [243, 257] width 214 height 21
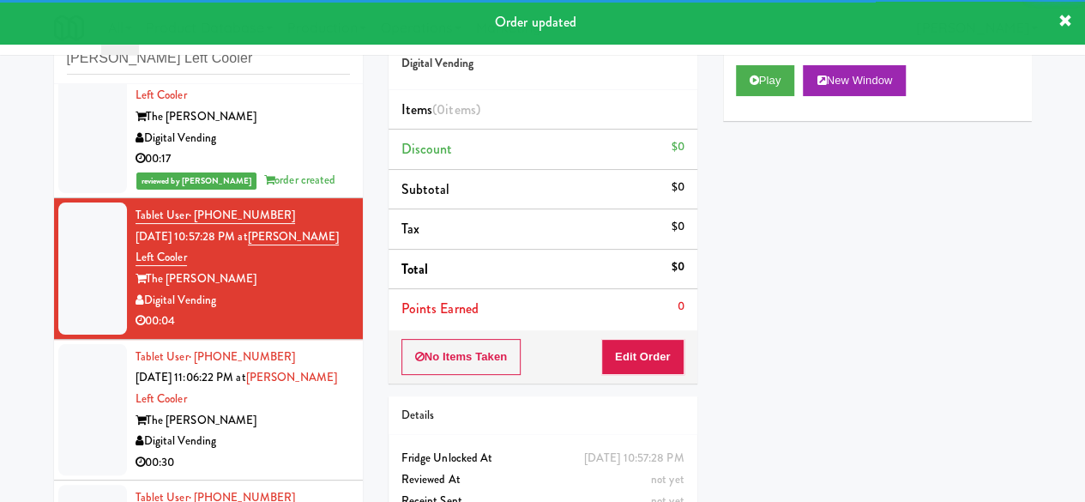
click at [755, 121] on div "Play New Window" at bounding box center [877, 86] width 309 height 69
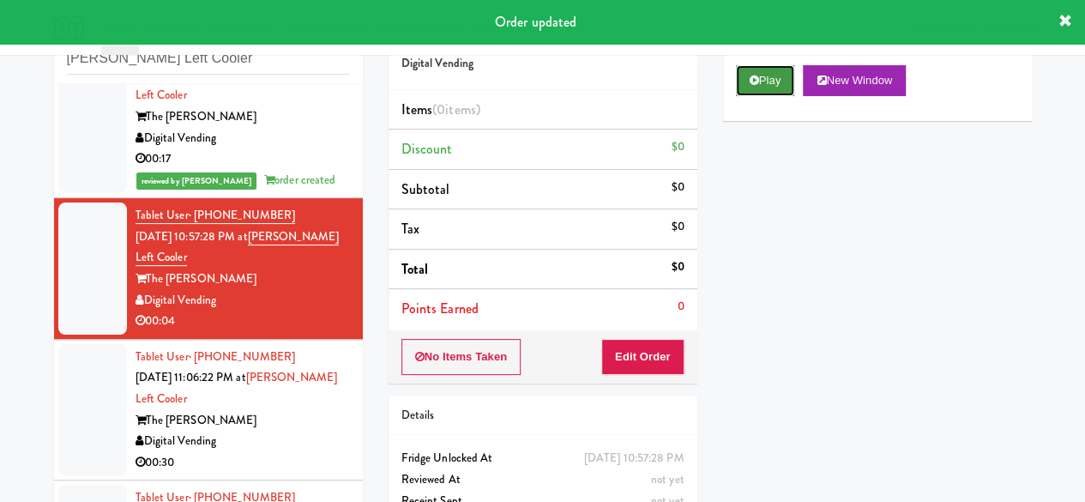
click at [758, 96] on button "Play" at bounding box center [765, 80] width 59 height 31
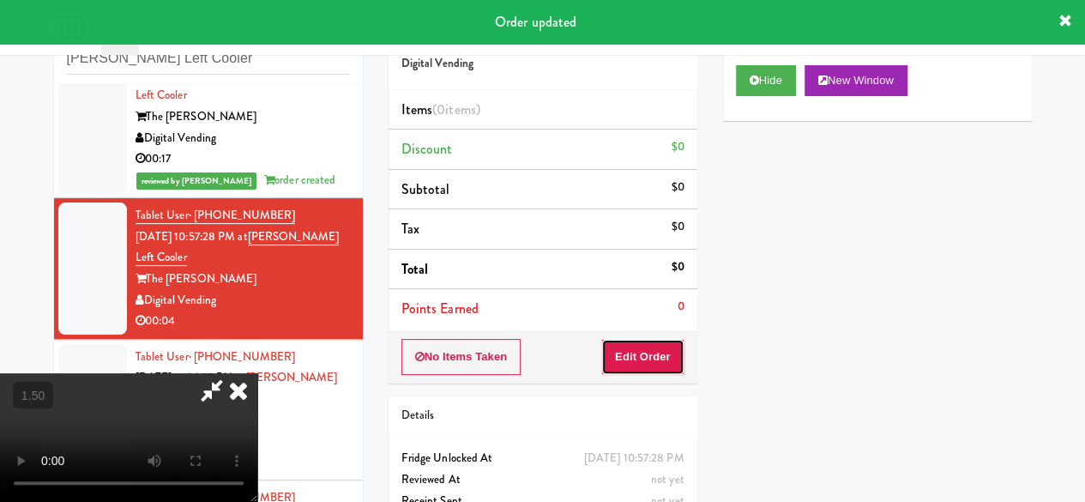
click at [660, 351] on button "Edit Order" at bounding box center [642, 357] width 83 height 36
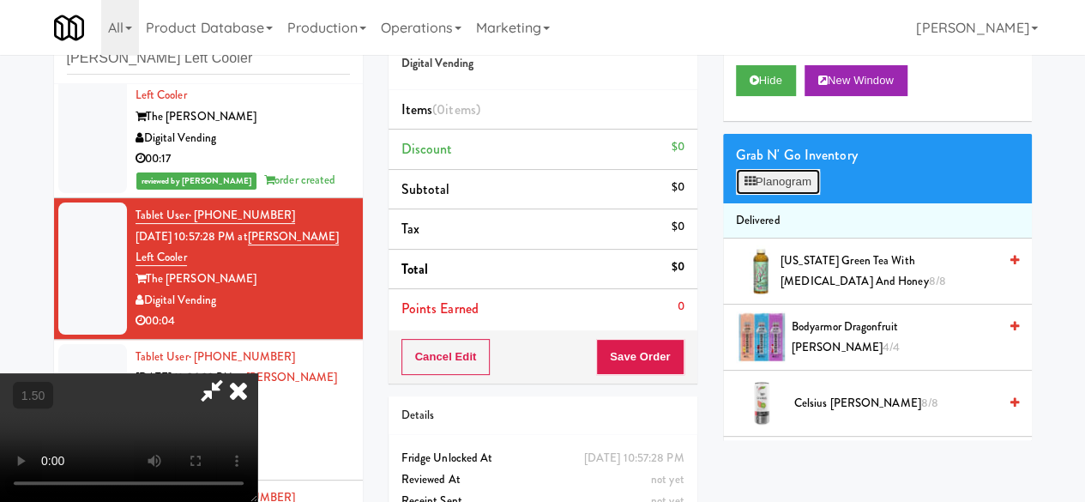
click at [797, 195] on button "Planogram" at bounding box center [778, 182] width 84 height 26
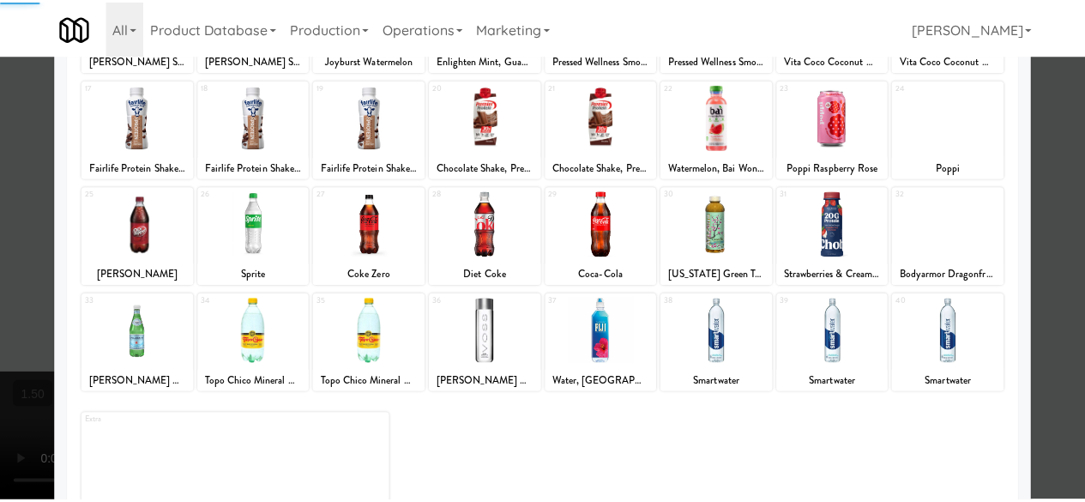
scroll to position [340, 0]
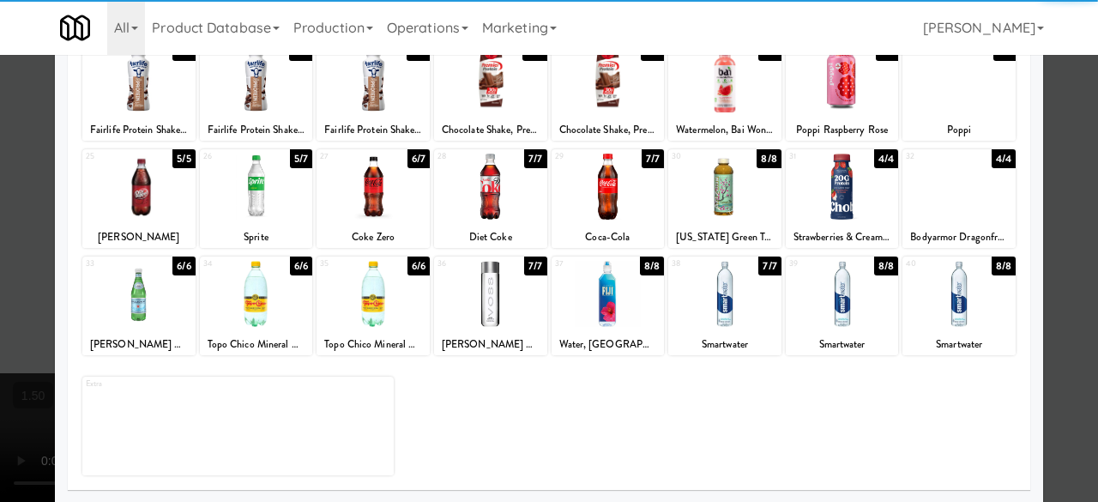
click at [374, 209] on div at bounding box center [372, 187] width 113 height 66
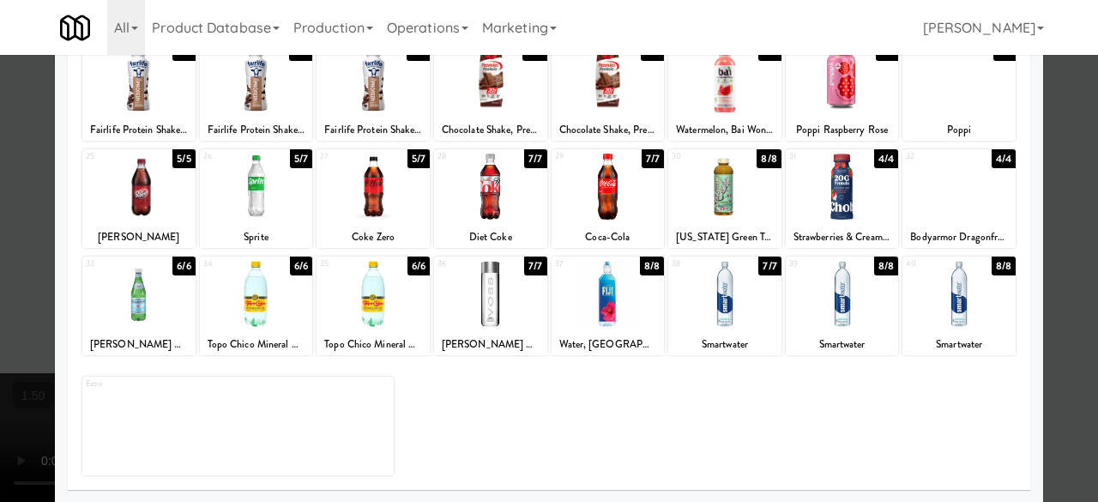
click at [1041, 136] on div at bounding box center [549, 251] width 1098 height 502
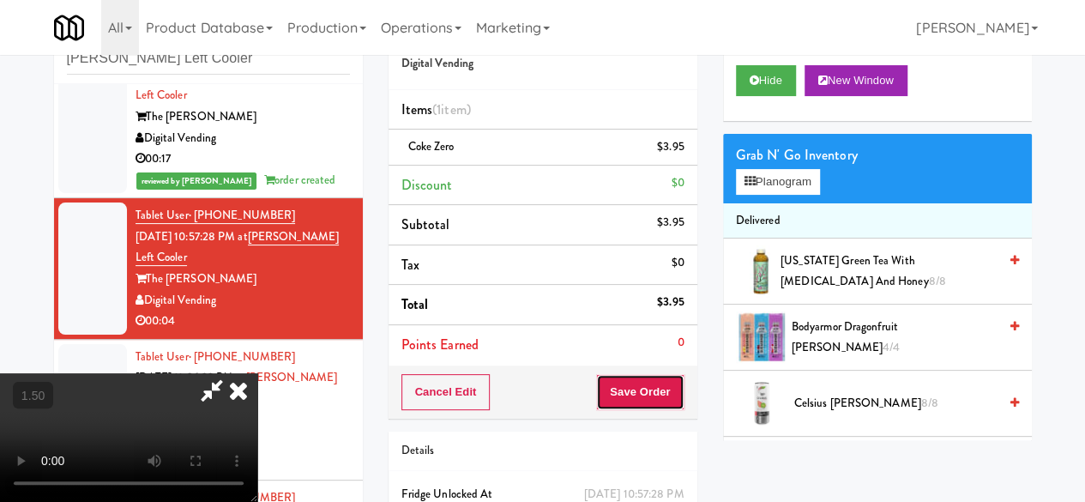
click at [672, 401] on button "Save Order" at bounding box center [639, 392] width 87 height 36
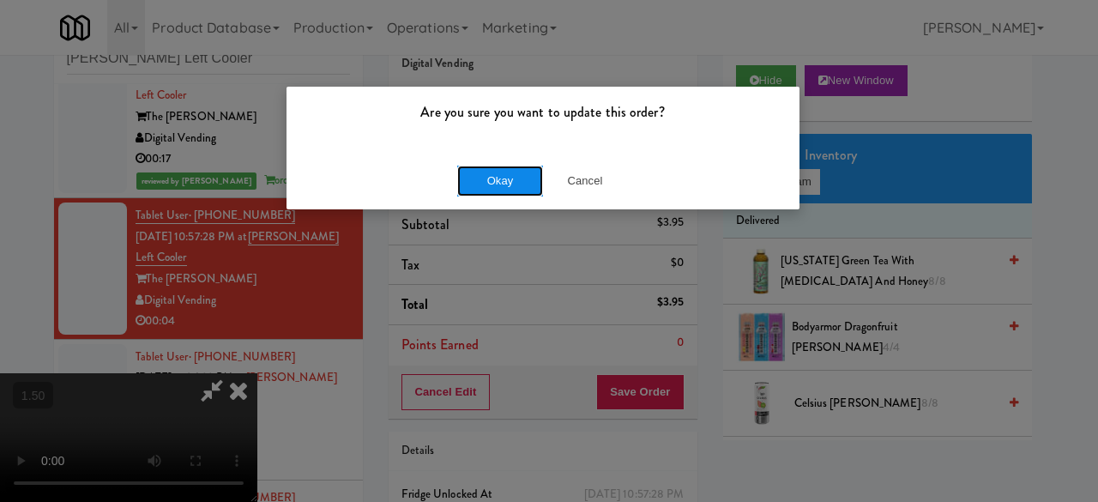
click at [493, 172] on button "Okay" at bounding box center [500, 181] width 86 height 31
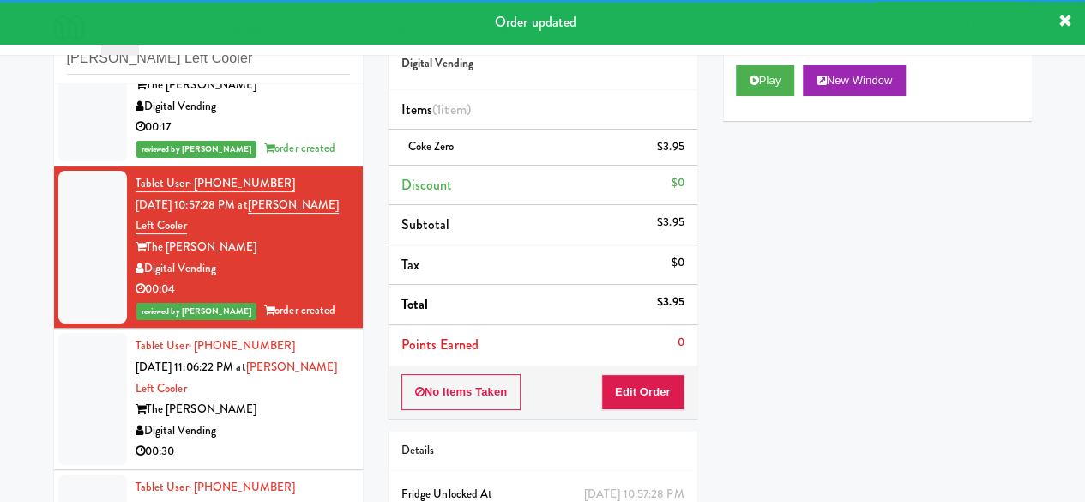
scroll to position [252, 0]
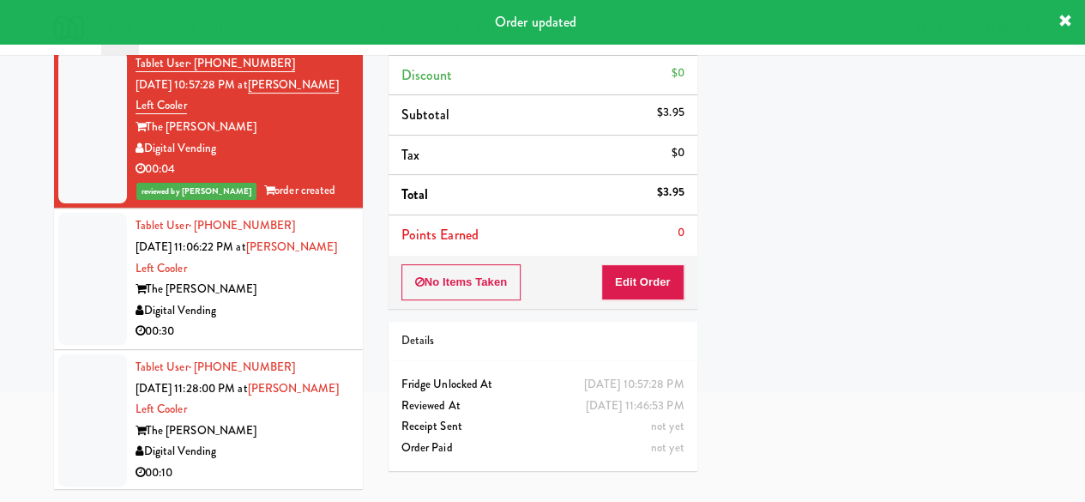
click at [292, 318] on div "Digital Vending" at bounding box center [243, 310] width 214 height 21
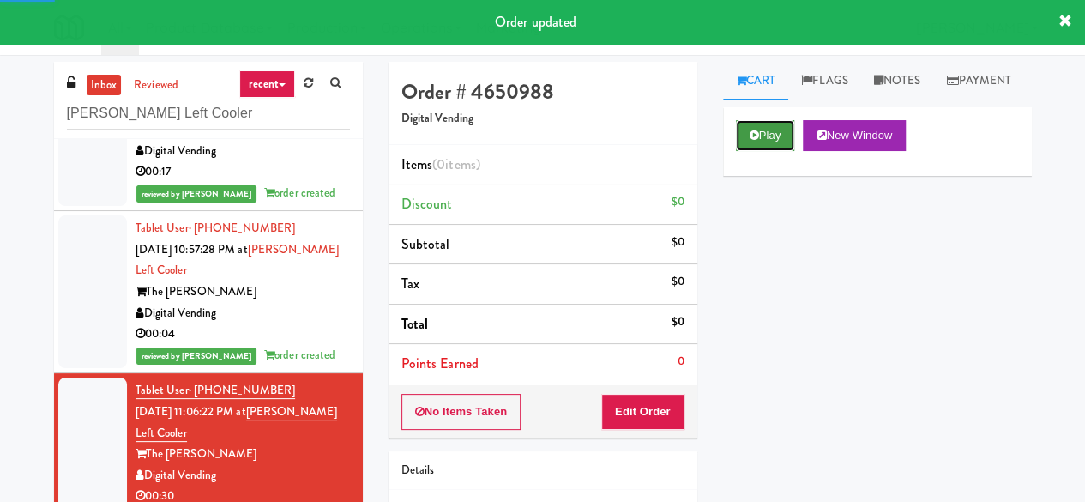
click at [754, 141] on icon at bounding box center [754, 135] width 9 height 11
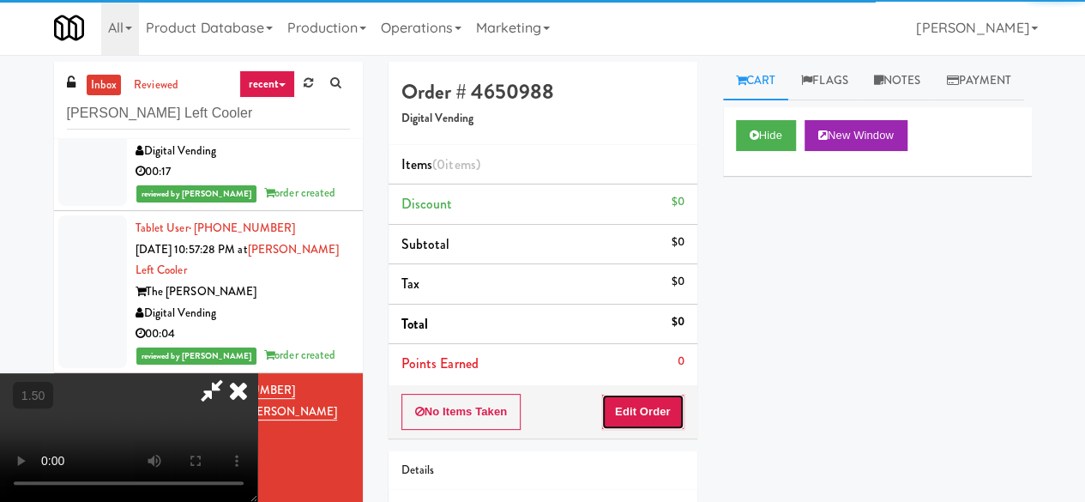
click at [650, 402] on button "Edit Order" at bounding box center [642, 412] width 83 height 36
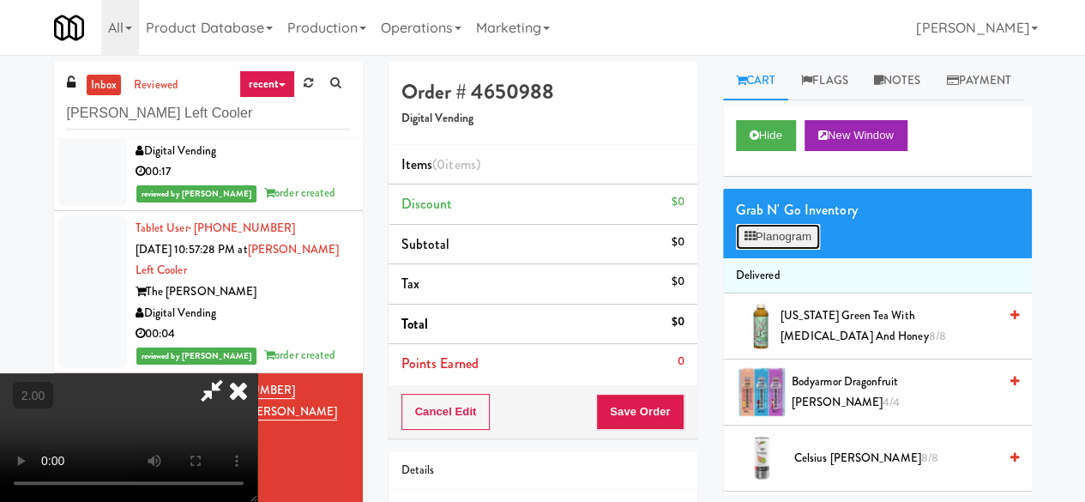
click at [763, 250] on button "Planogram" at bounding box center [778, 237] width 84 height 26
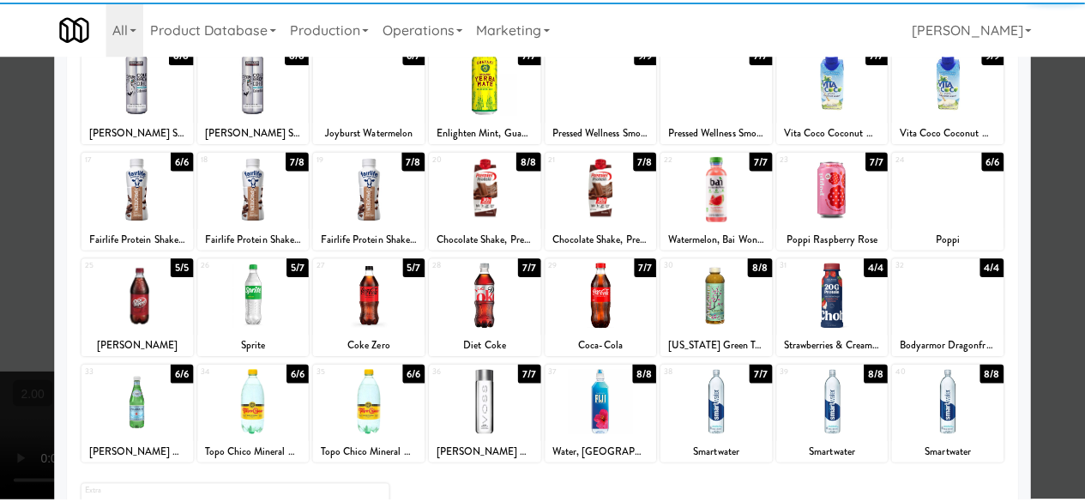
scroll to position [340, 0]
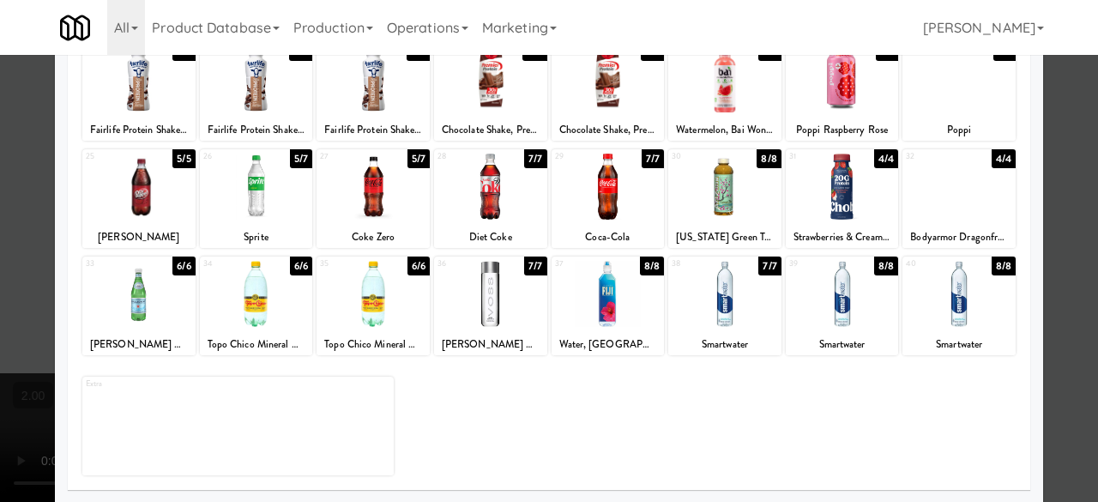
click at [388, 207] on div at bounding box center [372, 187] width 113 height 66
drag, startPoint x: 1062, startPoint y: 135, endPoint x: 994, endPoint y: 174, distance: 78.4
click at [1064, 133] on div at bounding box center [549, 251] width 1098 height 502
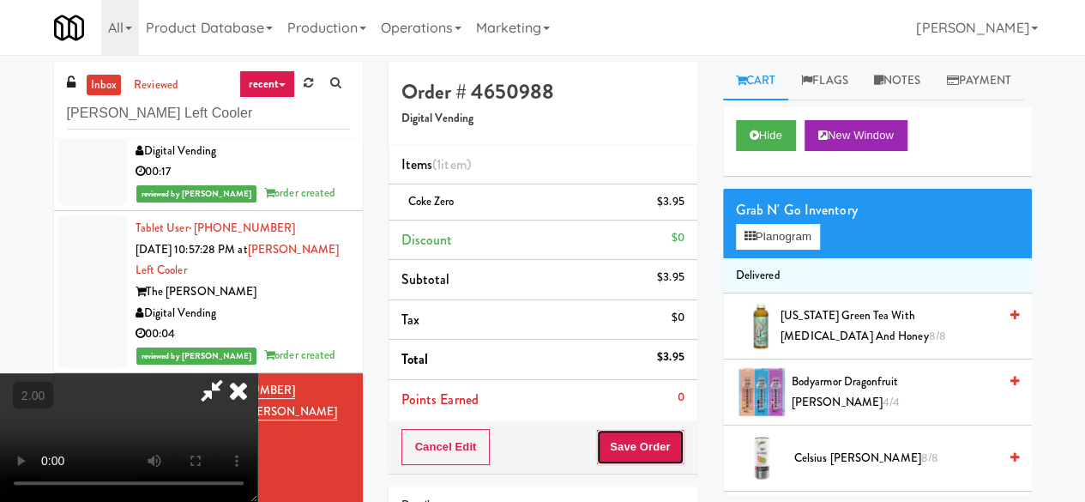
click at [683, 432] on button "Save Order" at bounding box center [639, 447] width 87 height 36
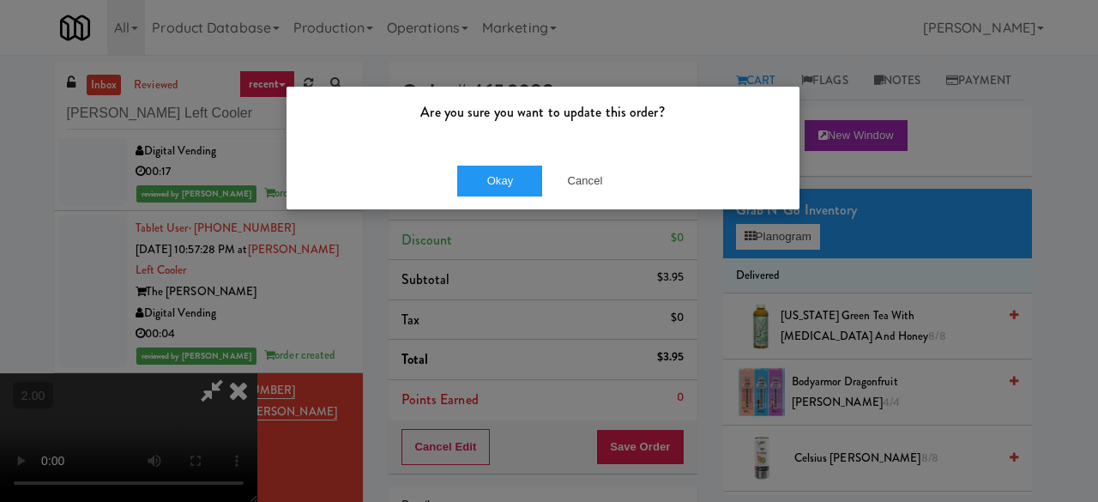
click at [514, 196] on div "Okay Cancel" at bounding box center [542, 180] width 513 height 57
click at [509, 190] on button "Okay" at bounding box center [500, 181] width 86 height 31
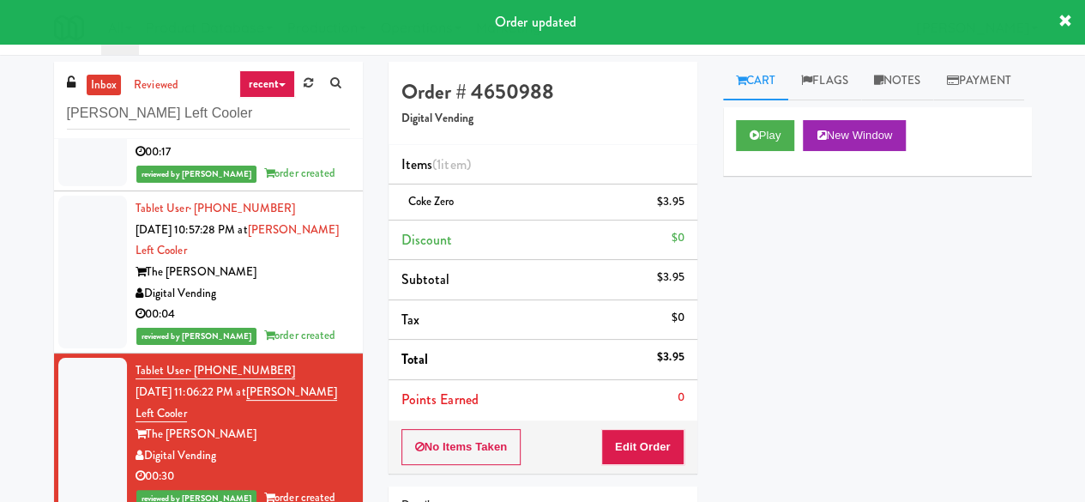
scroll to position [273, 0]
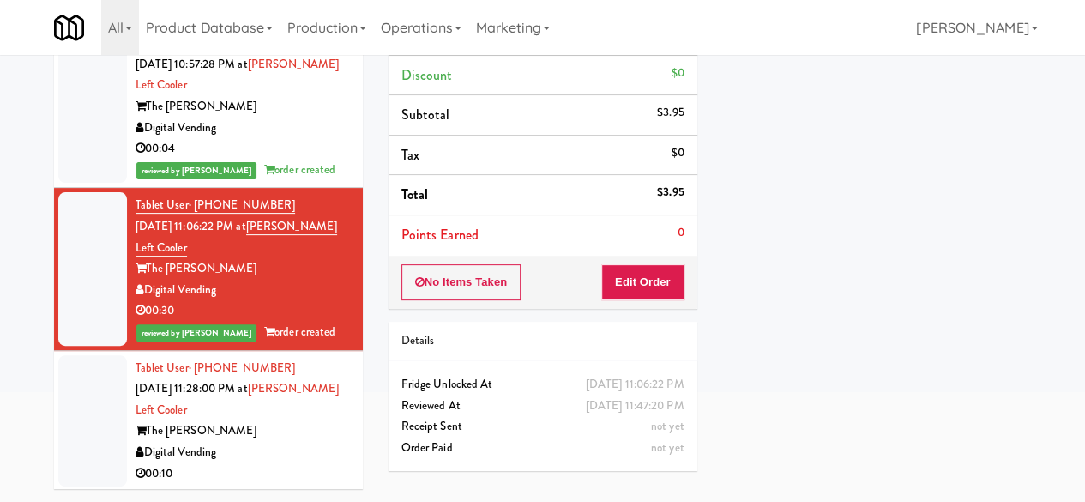
click at [309, 453] on div "Digital Vending" at bounding box center [243, 452] width 214 height 21
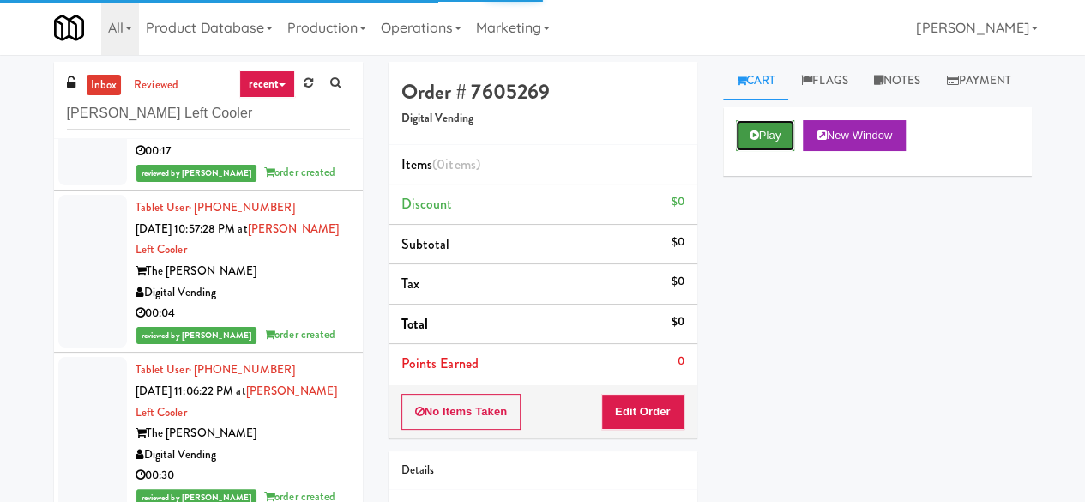
click at [773, 151] on button "Play" at bounding box center [765, 135] width 59 height 31
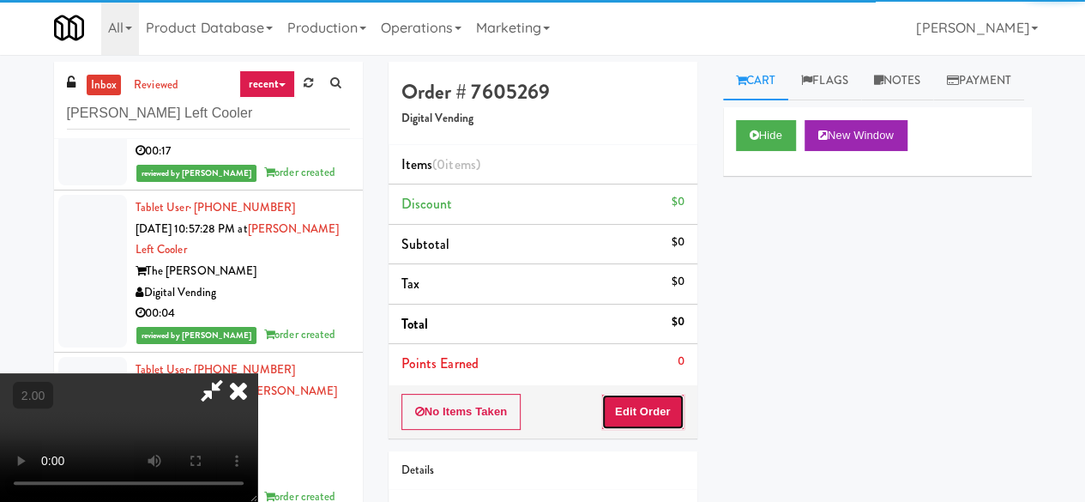
click at [660, 404] on button "Edit Order" at bounding box center [642, 412] width 83 height 36
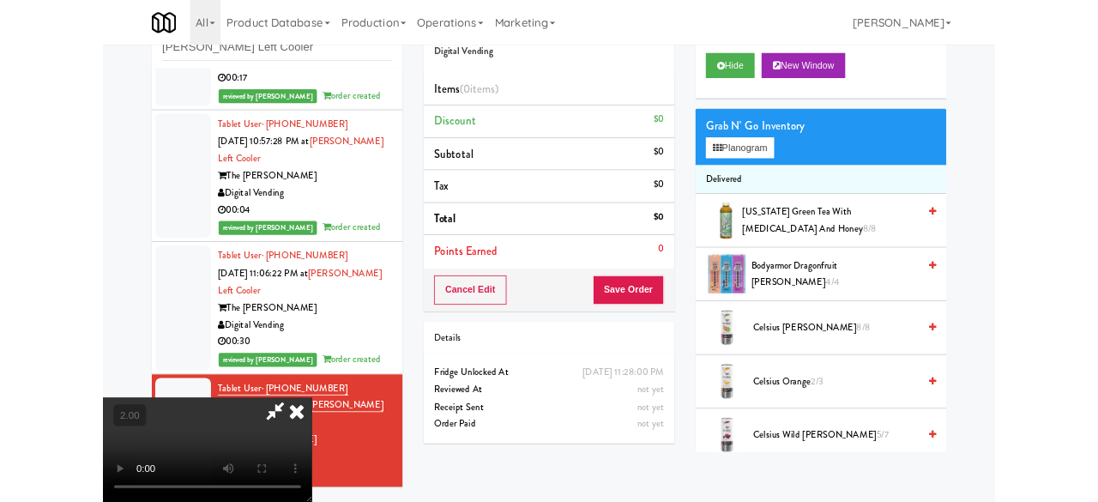
scroll to position [86, 0]
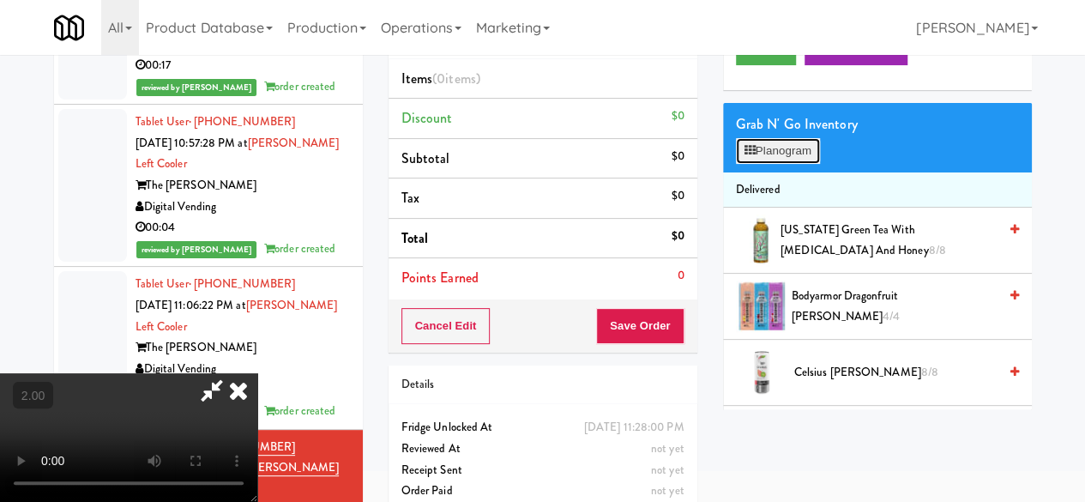
click at [790, 164] on button "Planogram" at bounding box center [778, 151] width 84 height 26
click at [0, 0] on div at bounding box center [0, 0] width 0 height 0
click at [790, 164] on button "Planogram" at bounding box center [778, 151] width 84 height 26
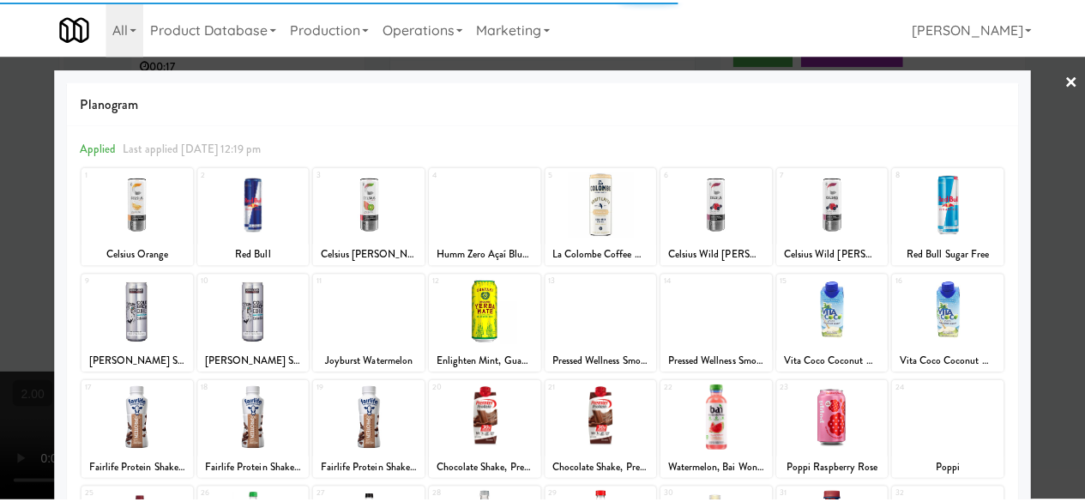
scroll to position [86, 0]
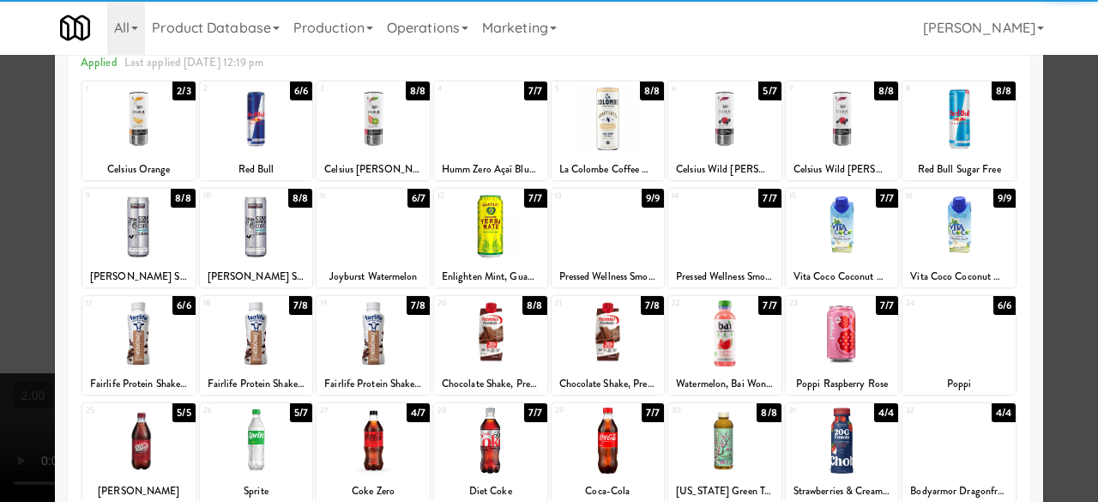
click at [827, 225] on div at bounding box center [842, 226] width 113 height 66
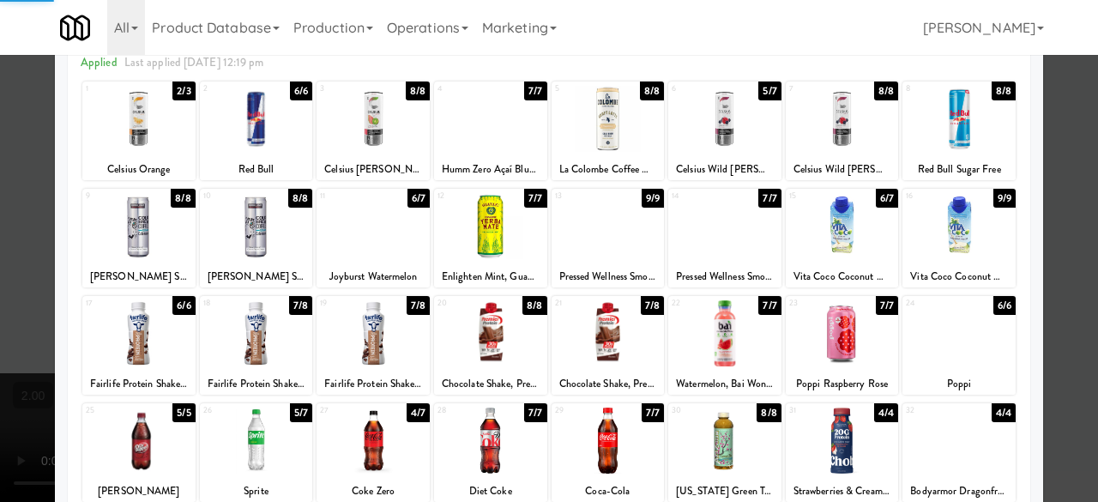
click at [959, 230] on div at bounding box center [958, 226] width 113 height 66
click at [1048, 191] on div at bounding box center [549, 251] width 1098 height 502
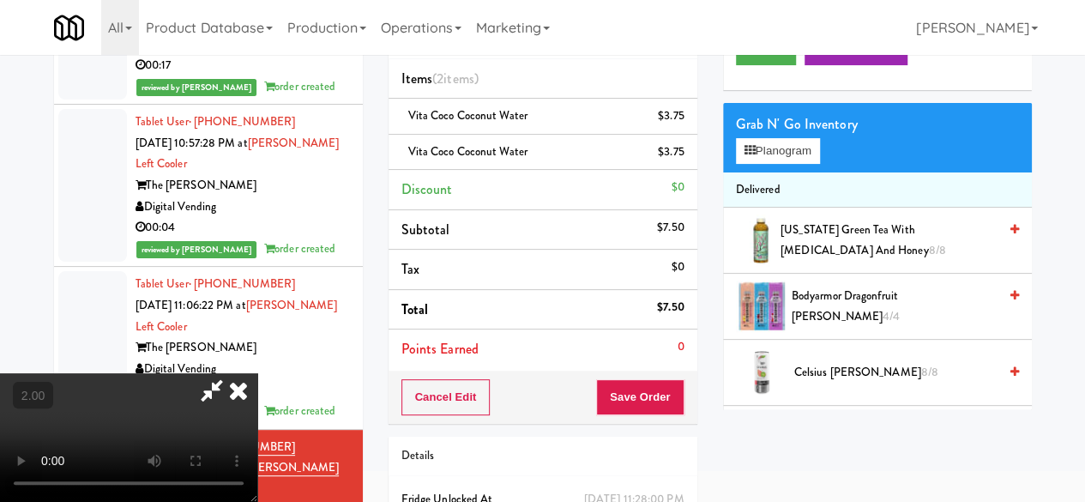
click at [232, 373] on icon at bounding box center [211, 390] width 39 height 34
click at [666, 404] on button "Save Order" at bounding box center [639, 397] width 87 height 36
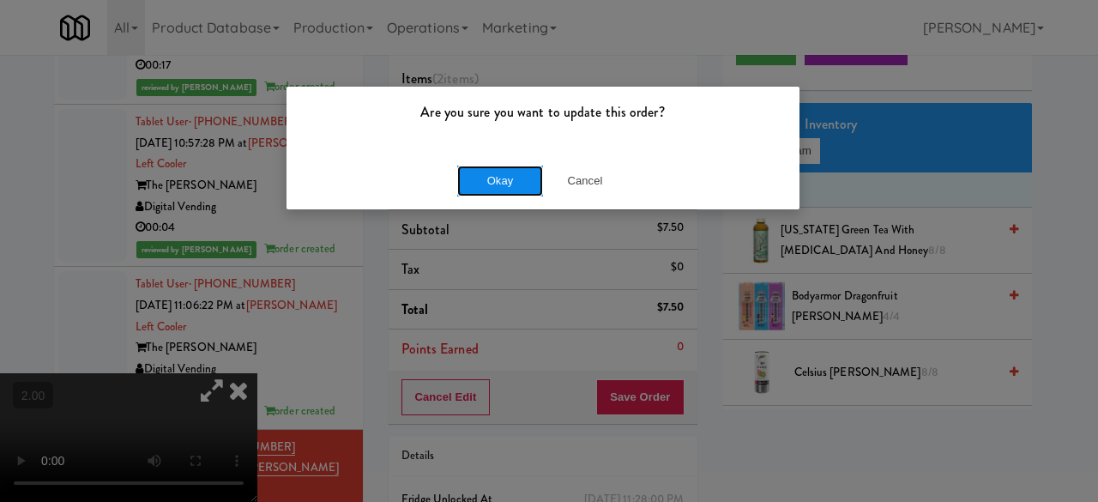
click at [511, 186] on button "Okay" at bounding box center [500, 181] width 86 height 31
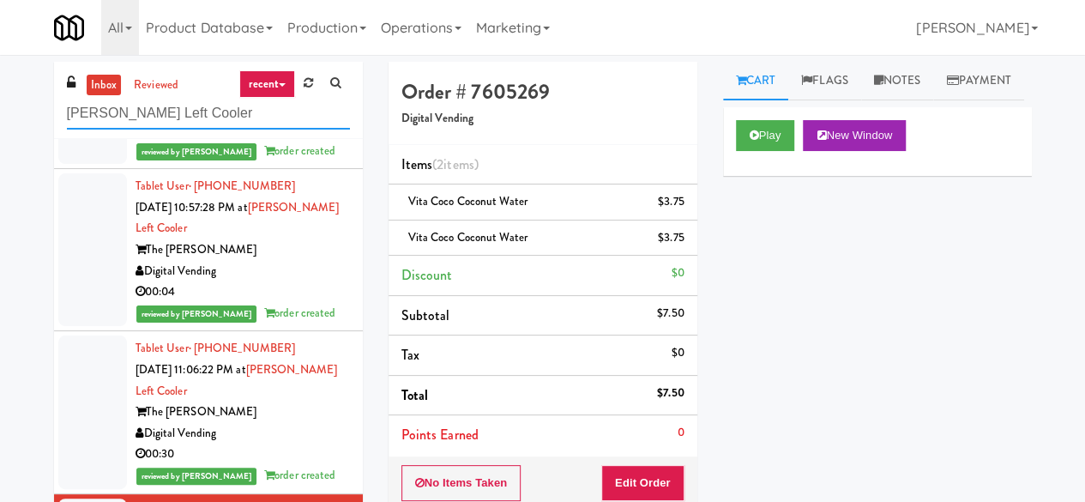
click at [221, 118] on input "[PERSON_NAME] Left Cooler" at bounding box center [208, 114] width 283 height 32
paste input "[PERSON_NAME] - Cooler - Left"
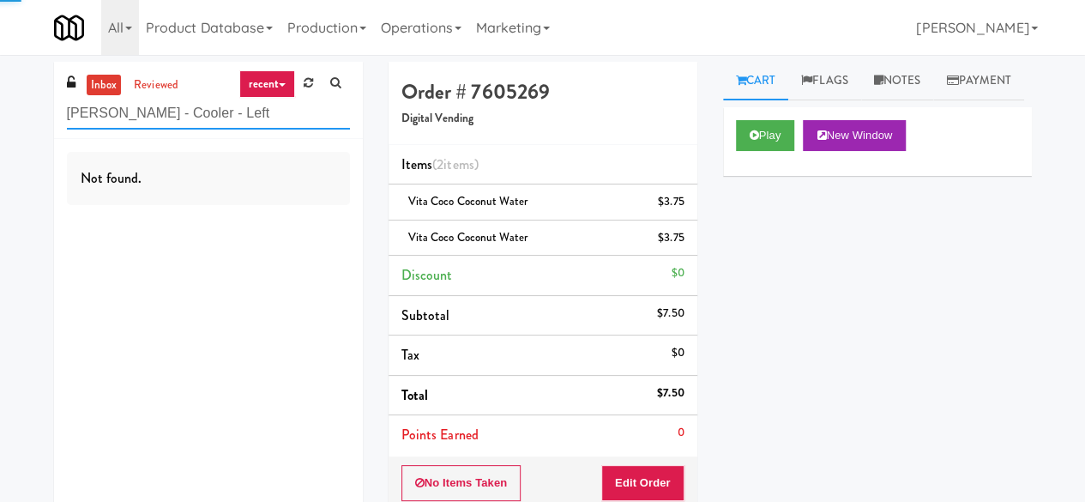
type input "[PERSON_NAME] - Cooler - Left"
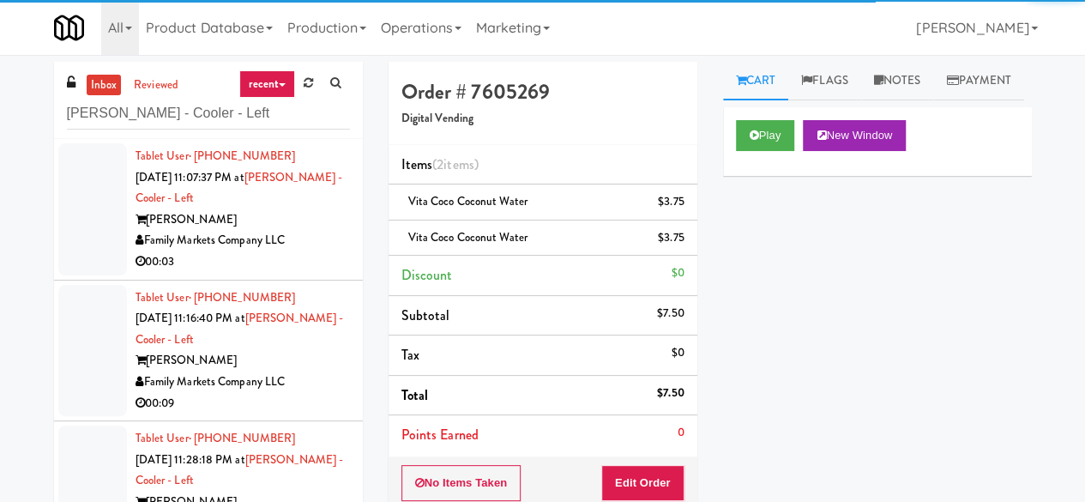
click at [306, 258] on div "00:03" at bounding box center [243, 261] width 214 height 21
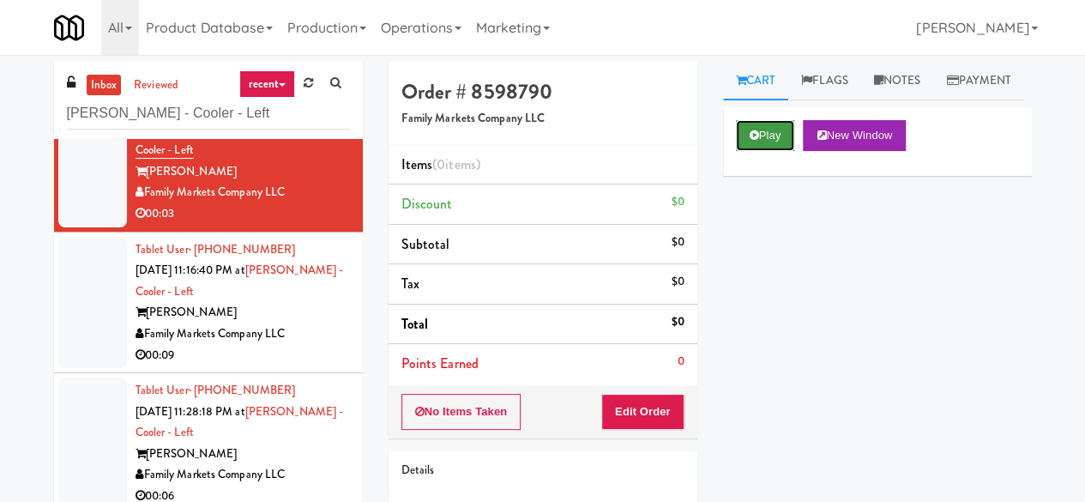
click at [787, 151] on button "Play" at bounding box center [765, 135] width 59 height 31
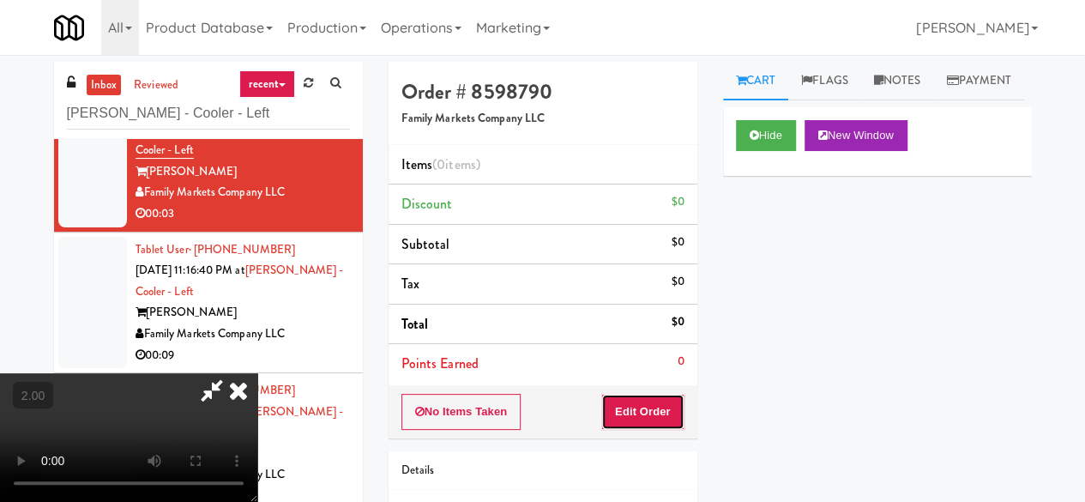
click at [654, 421] on button "Edit Order" at bounding box center [642, 412] width 83 height 36
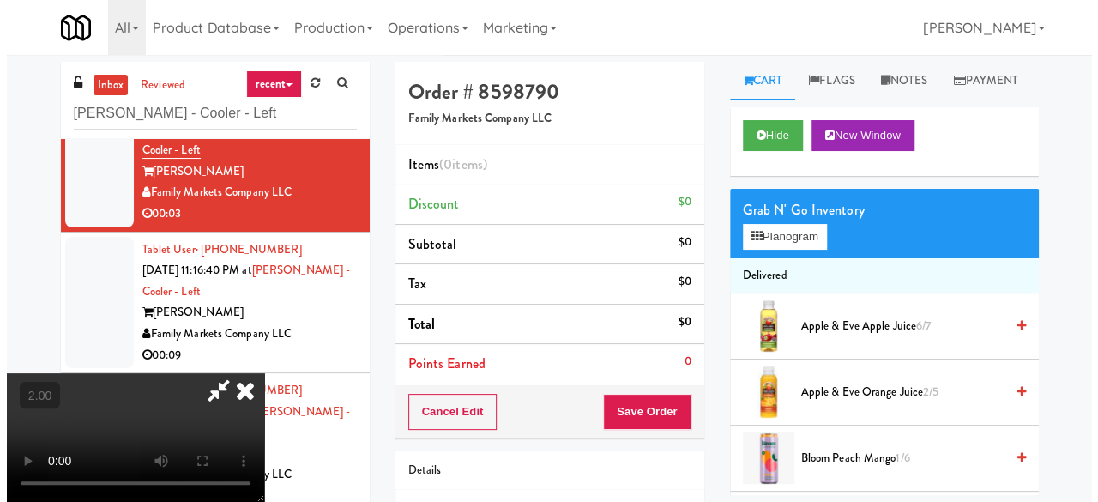
scroll to position [35, 0]
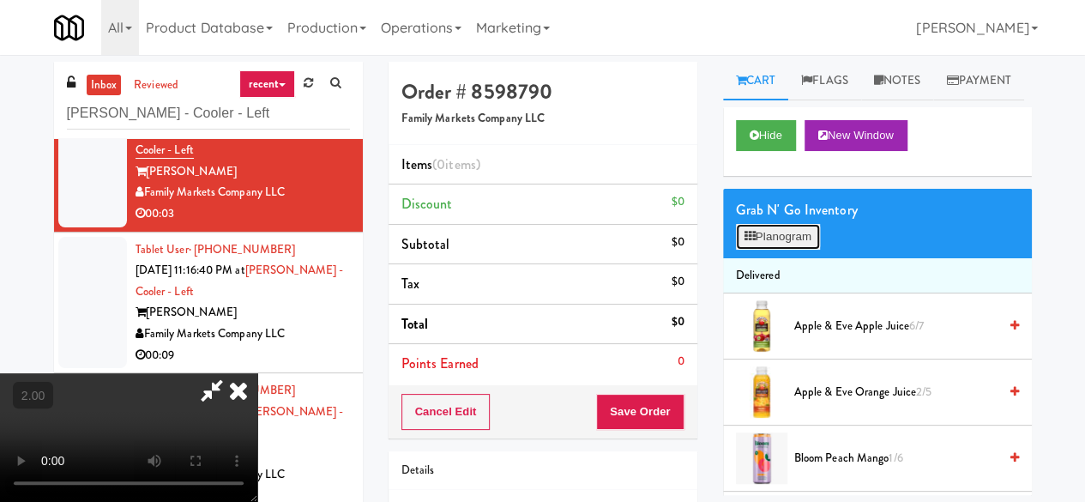
click at [814, 250] on button "Planogram" at bounding box center [778, 237] width 84 height 26
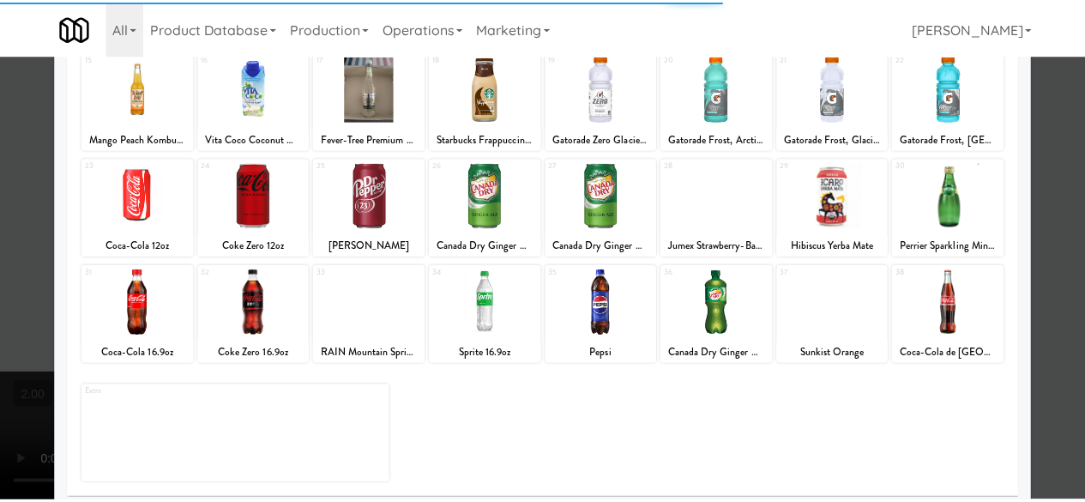
scroll to position [340, 0]
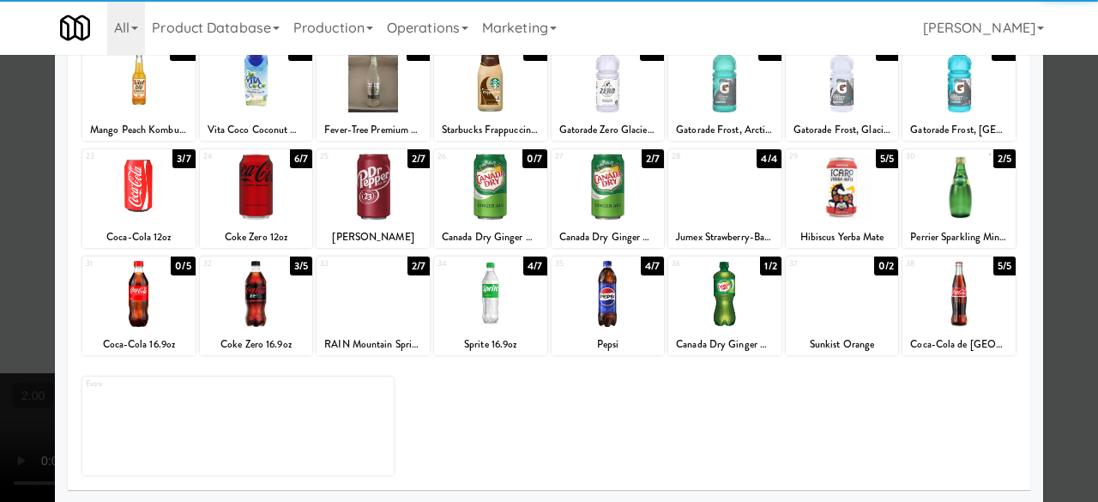
click at [390, 191] on div at bounding box center [372, 187] width 113 height 66
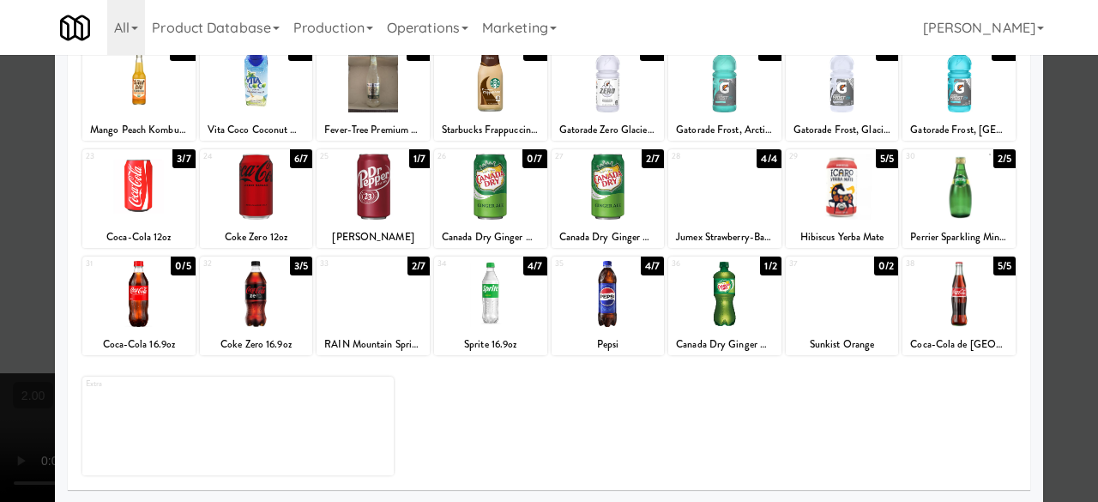
click at [1043, 146] on div at bounding box center [549, 251] width 1098 height 502
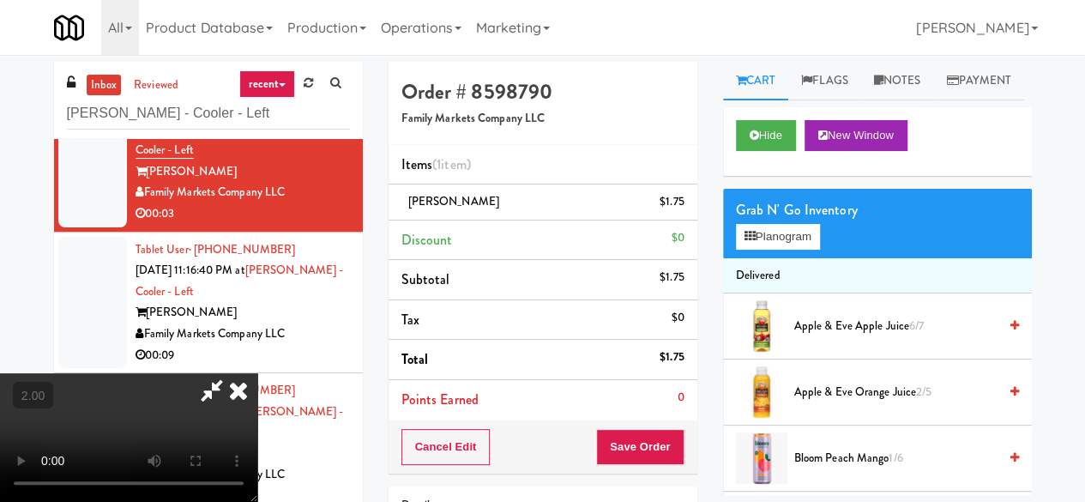
click at [232, 373] on icon at bounding box center [211, 390] width 39 height 34
click at [655, 450] on button "Save Order" at bounding box center [639, 447] width 87 height 36
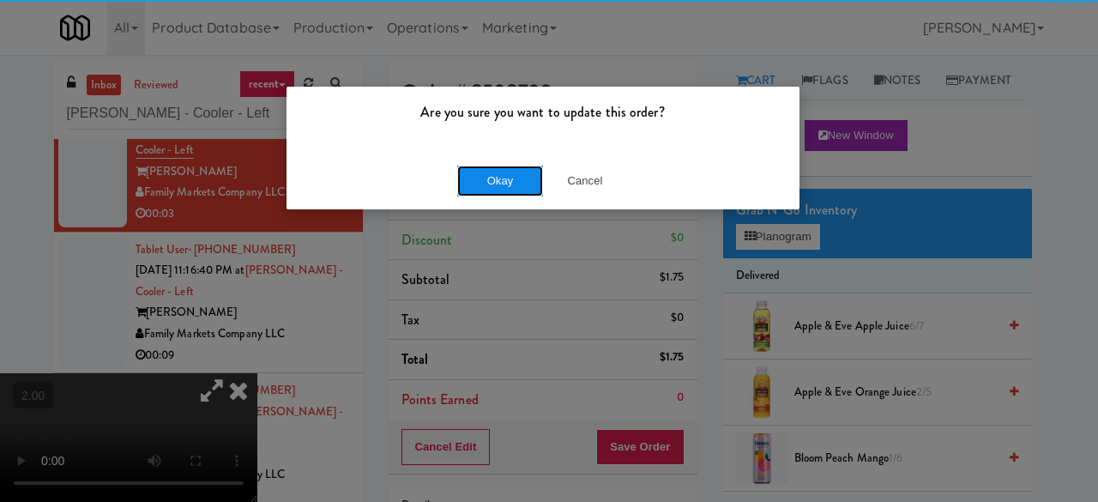
click at [501, 176] on button "Okay" at bounding box center [500, 181] width 86 height 31
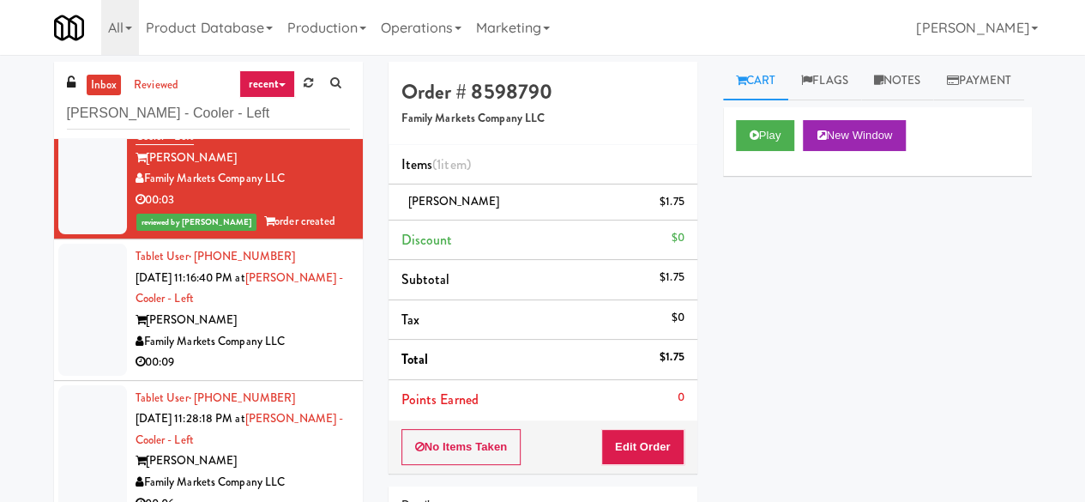
scroll to position [69, 0]
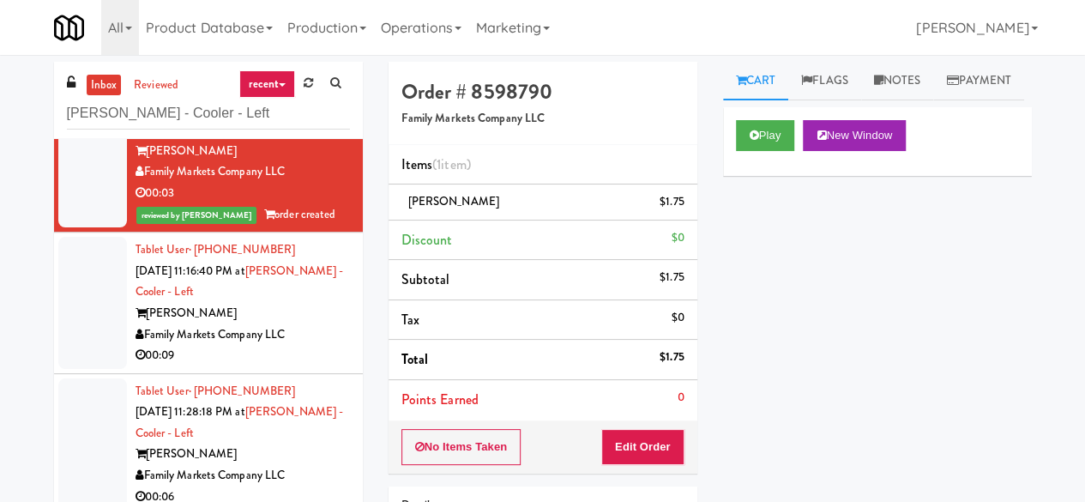
click at [298, 314] on div "[PERSON_NAME]" at bounding box center [243, 313] width 214 height 21
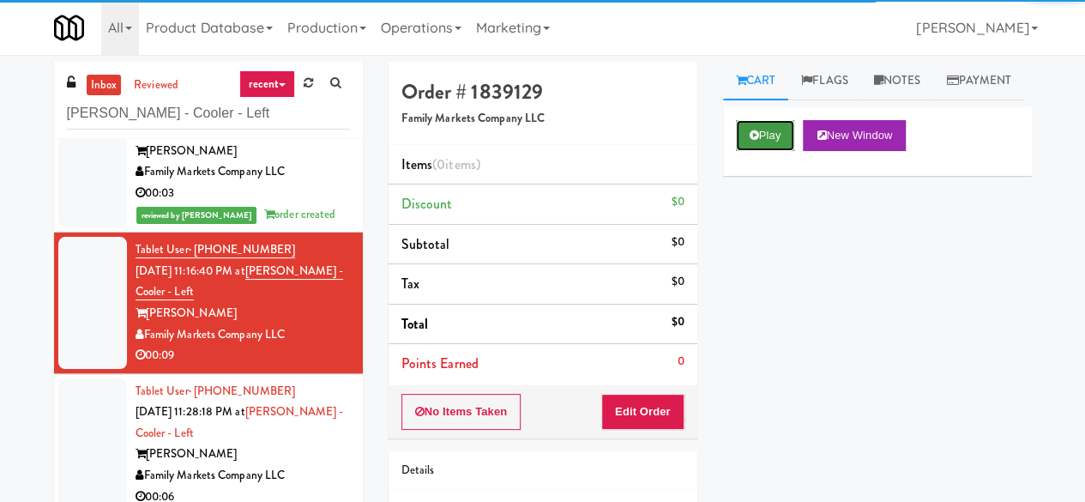
click at [750, 151] on button "Play" at bounding box center [765, 135] width 59 height 31
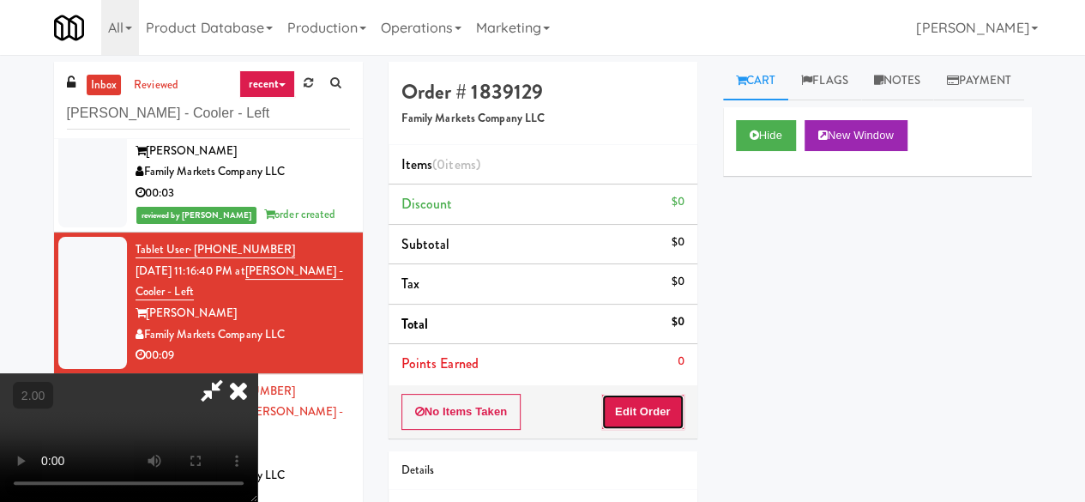
click at [646, 408] on button "Edit Order" at bounding box center [642, 412] width 83 height 36
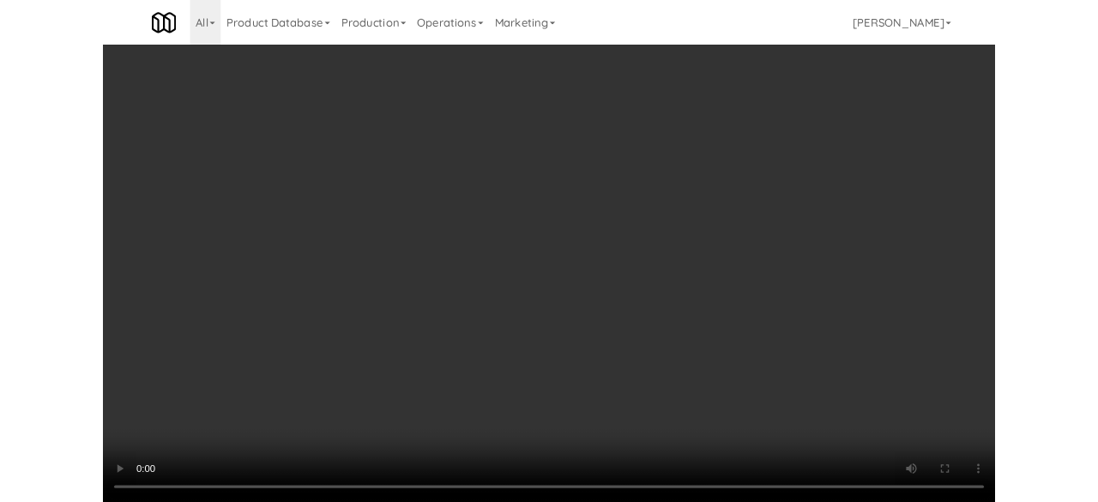
scroll to position [163, 0]
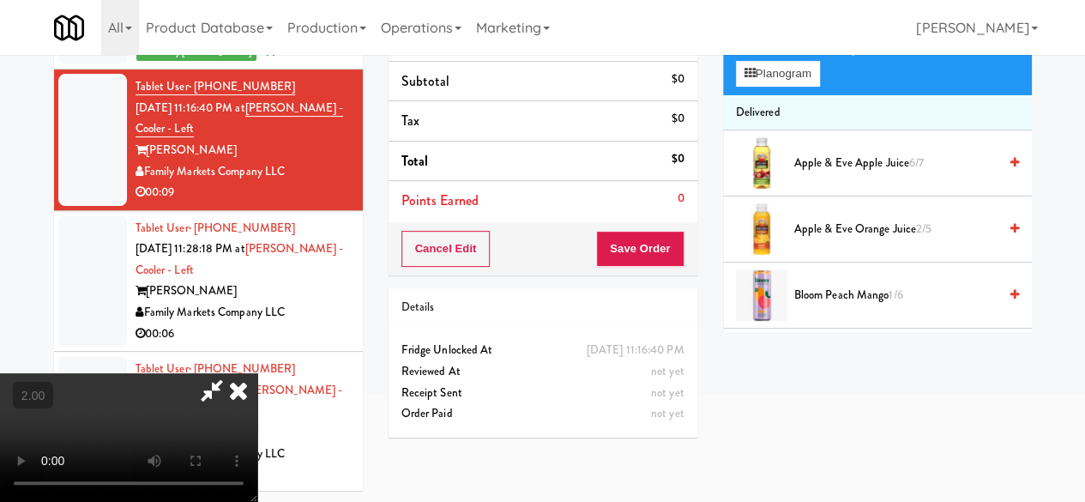
click at [785, 95] on div "Grab N' Go Inventory Planogram" at bounding box center [877, 60] width 309 height 69
click at [785, 87] on button "Planogram" at bounding box center [778, 74] width 84 height 26
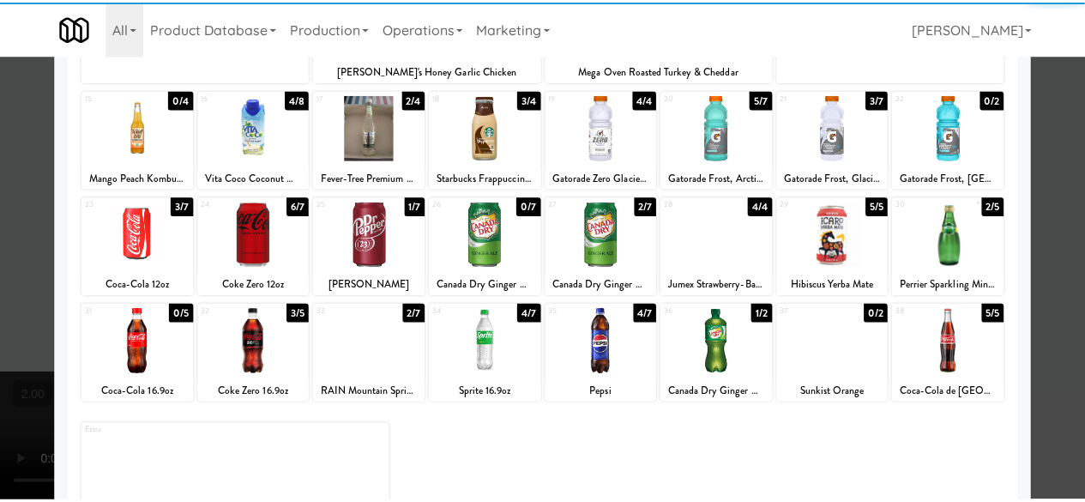
scroll to position [254, 0]
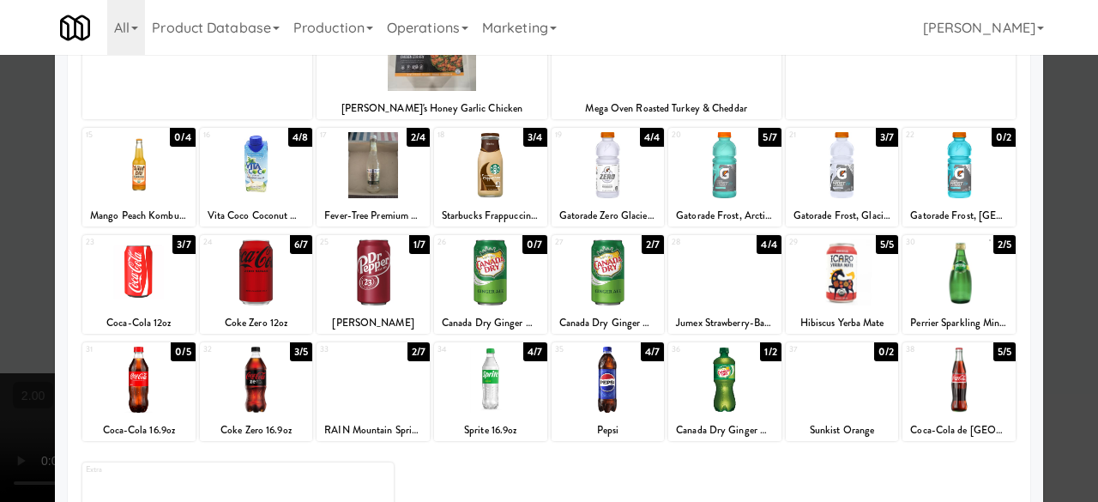
click at [702, 178] on div at bounding box center [724, 165] width 113 height 66
click at [1059, 144] on div at bounding box center [549, 251] width 1098 height 502
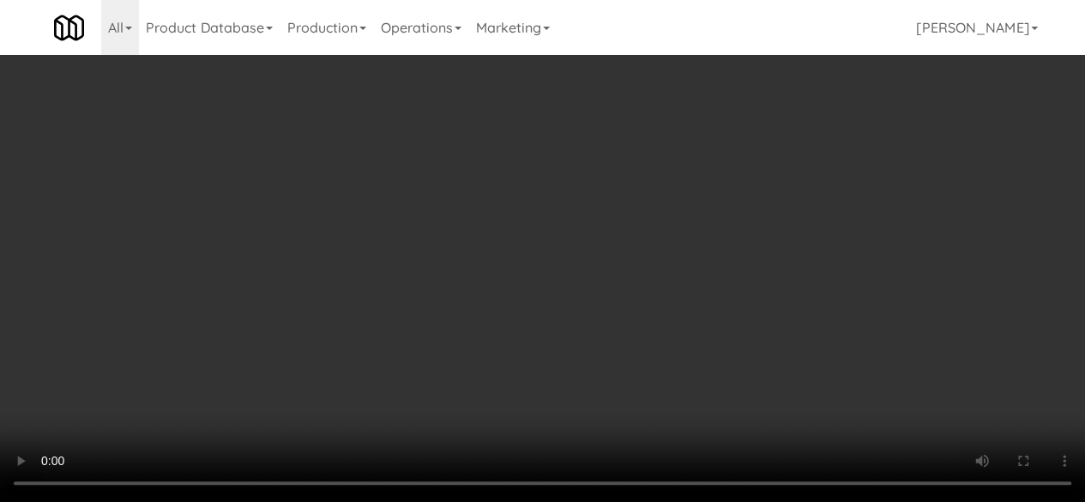
scroll to position [35, 0]
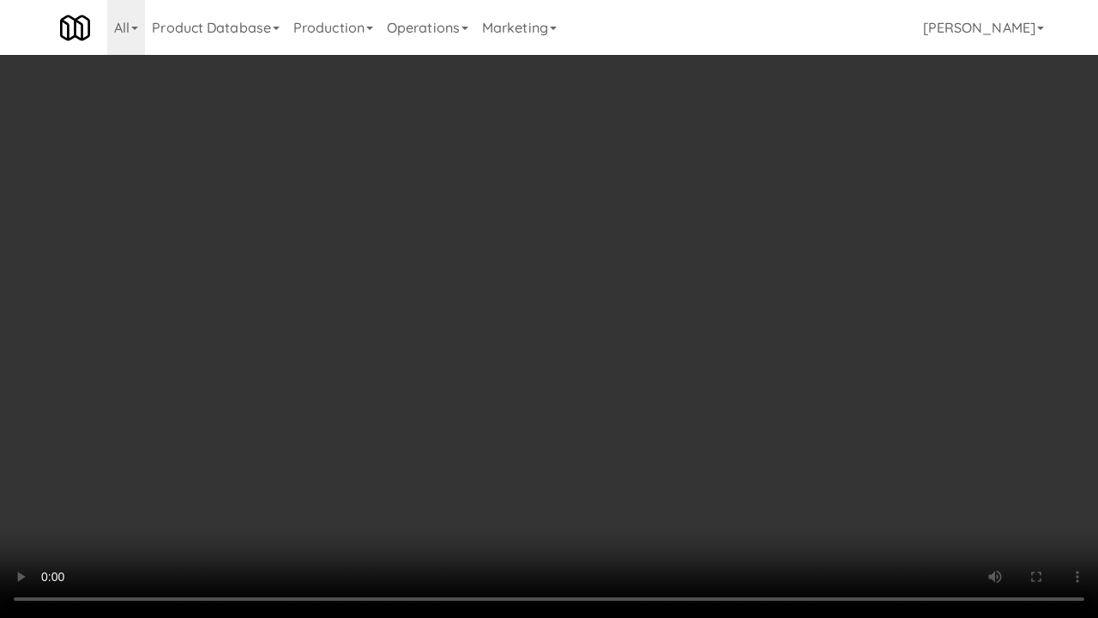
click at [640, 367] on video at bounding box center [549, 309] width 1098 height 618
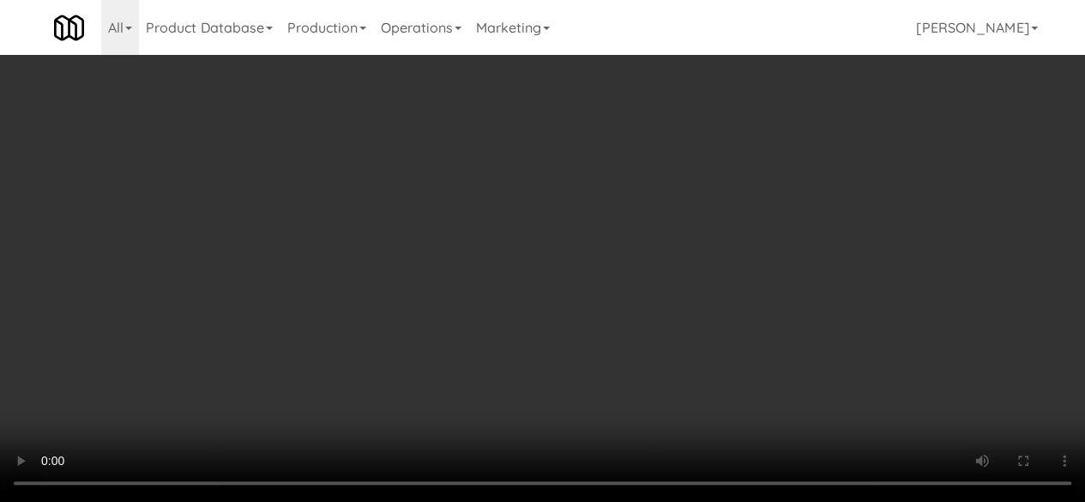
scroll to position [0, 0]
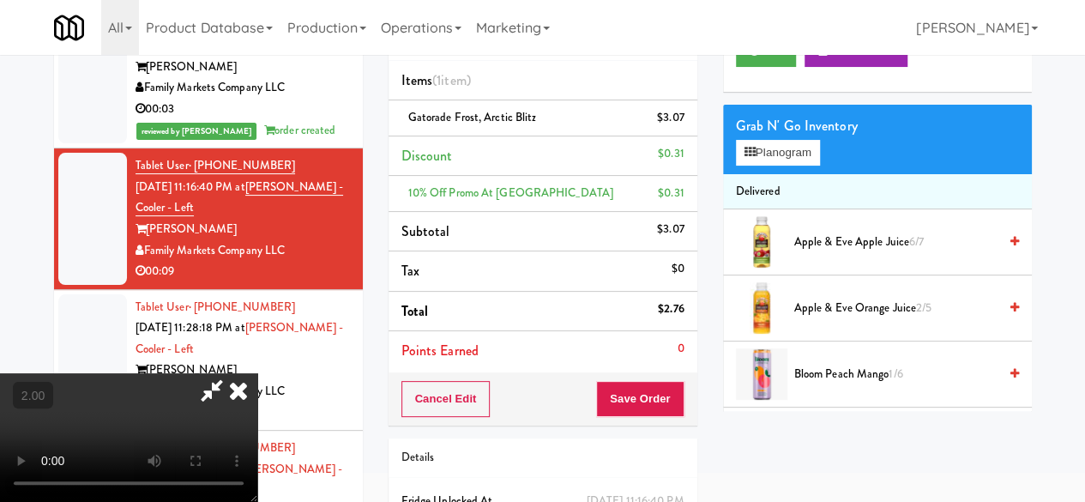
click at [232, 373] on icon at bounding box center [211, 390] width 39 height 34
click at [646, 413] on button "Save Order" at bounding box center [639, 399] width 87 height 36
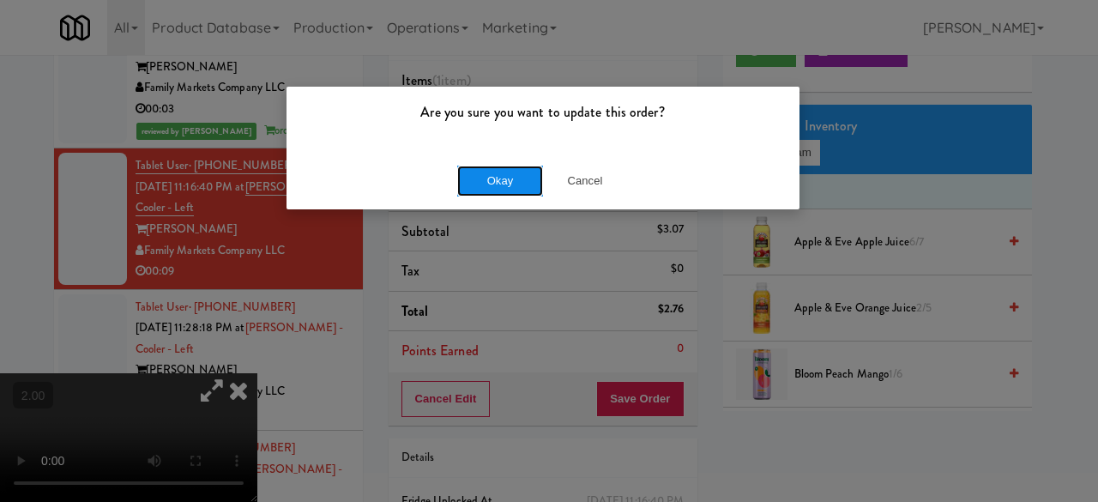
click at [473, 169] on button "Okay" at bounding box center [500, 181] width 86 height 31
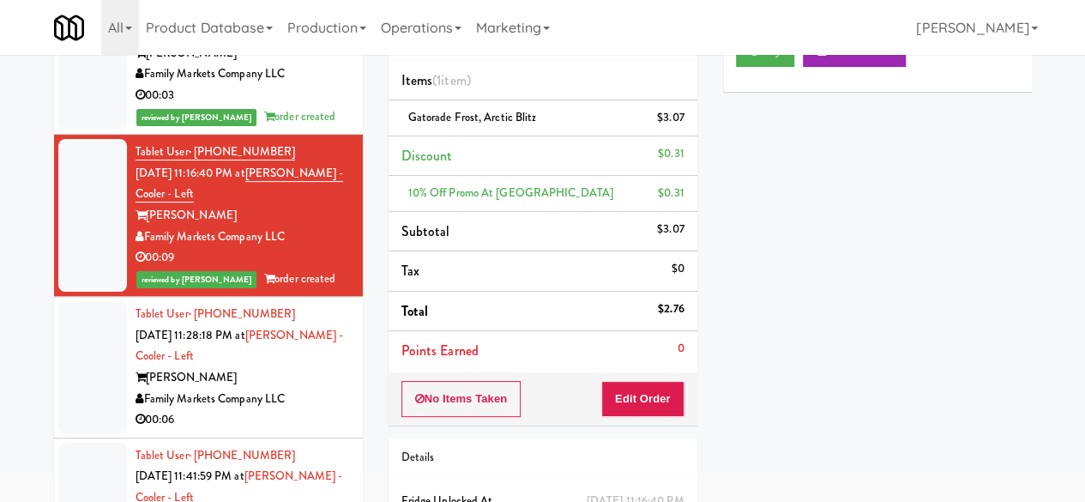
scroll to position [90, 0]
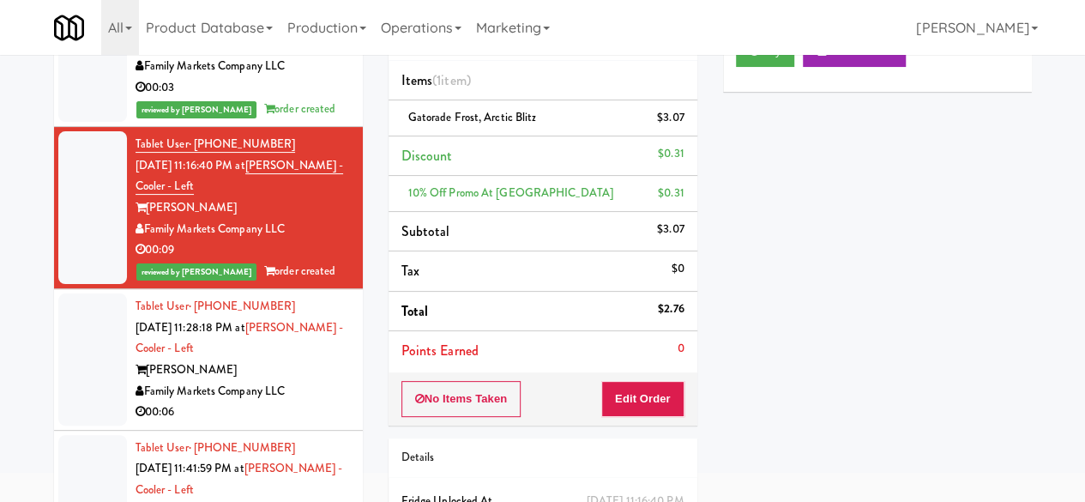
click at [310, 373] on div "[PERSON_NAME]" at bounding box center [243, 369] width 214 height 21
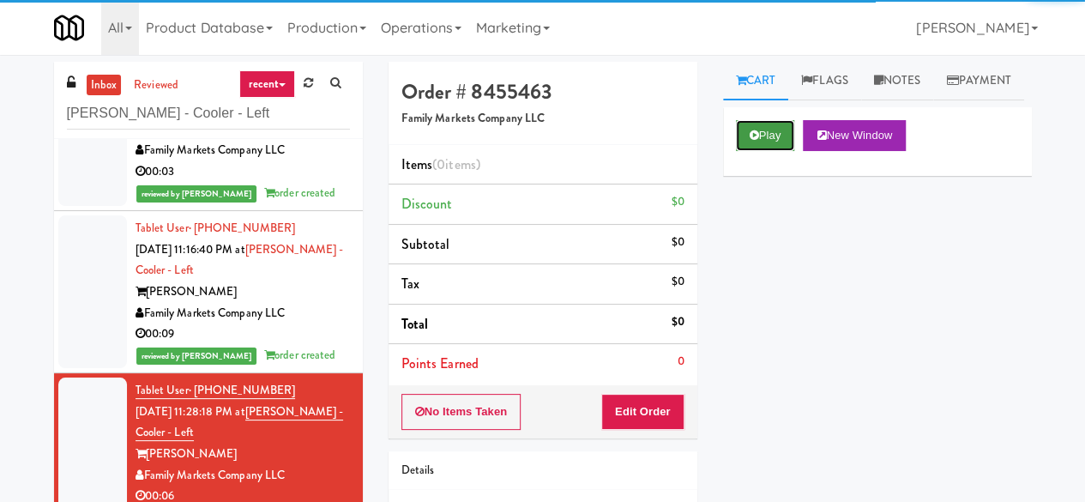
click at [755, 151] on button "Play" at bounding box center [765, 135] width 59 height 31
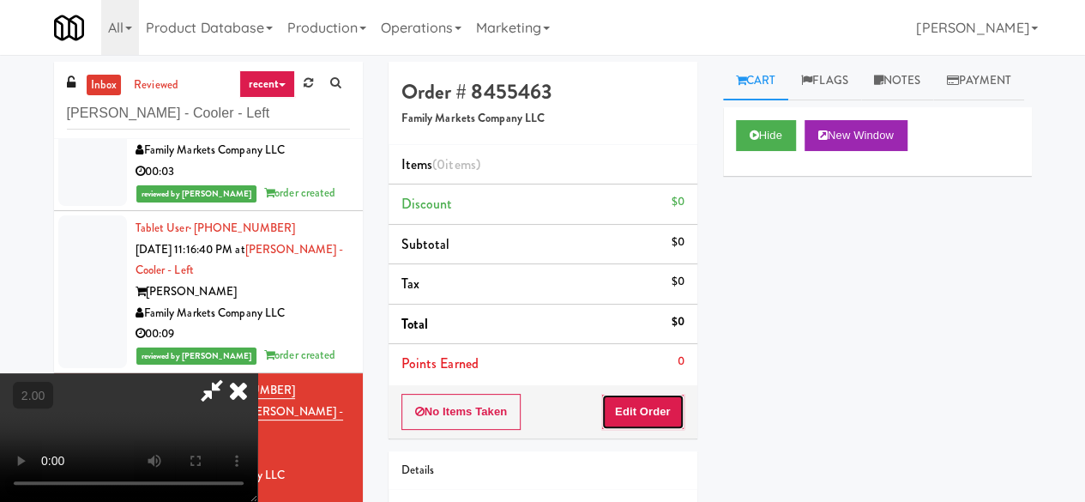
click at [660, 406] on button "Edit Order" at bounding box center [642, 412] width 83 height 36
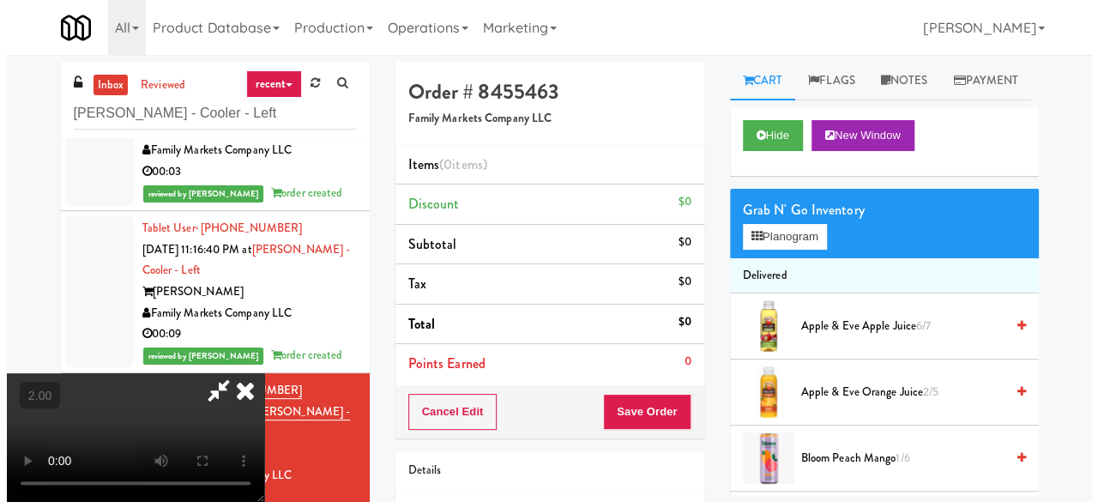
scroll to position [226, 0]
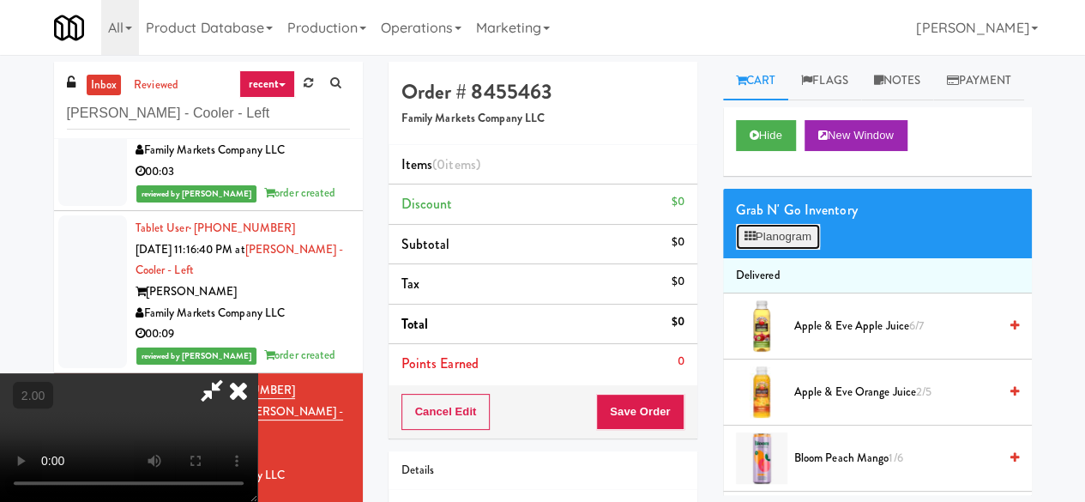
click at [768, 250] on button "Planogram" at bounding box center [778, 237] width 84 height 26
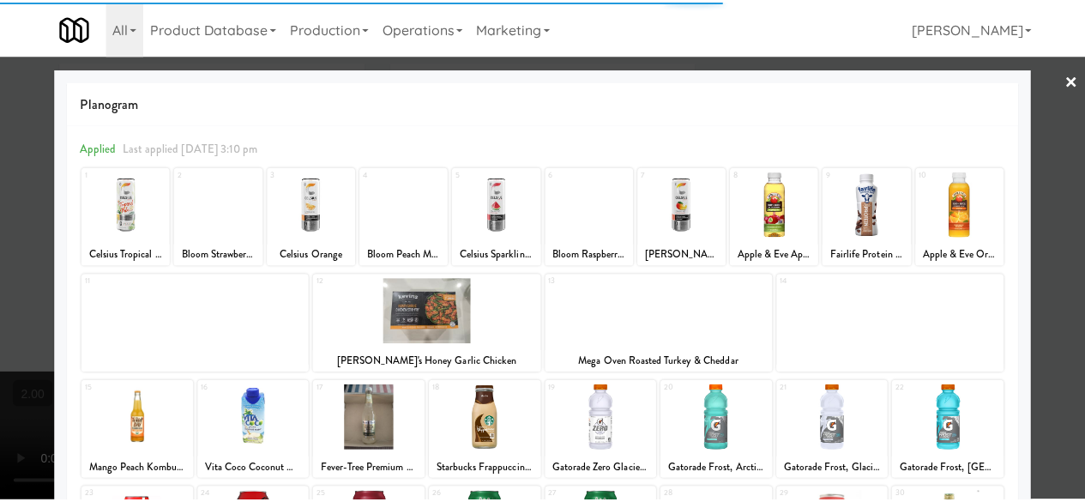
scroll to position [172, 0]
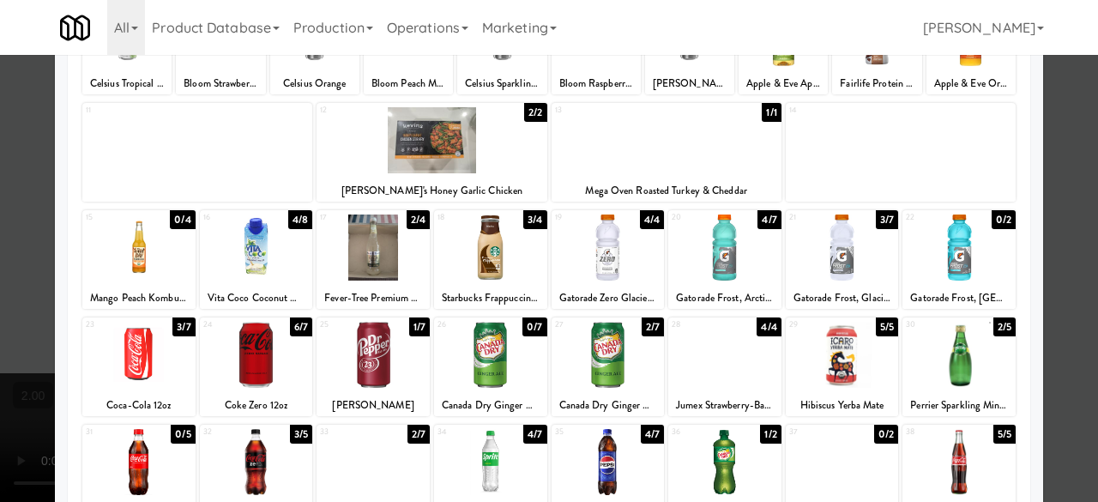
click at [1072, 211] on div at bounding box center [549, 251] width 1098 height 502
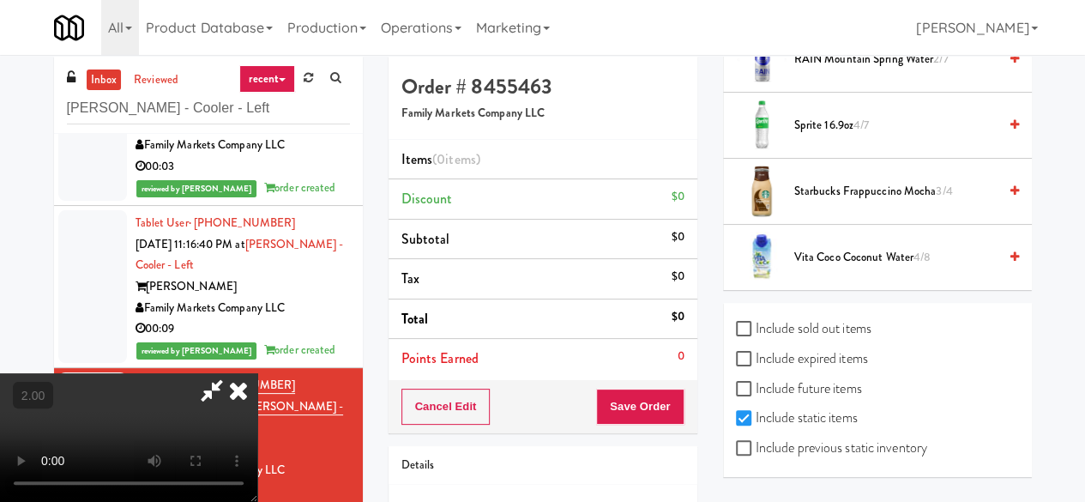
scroll to position [86, 0]
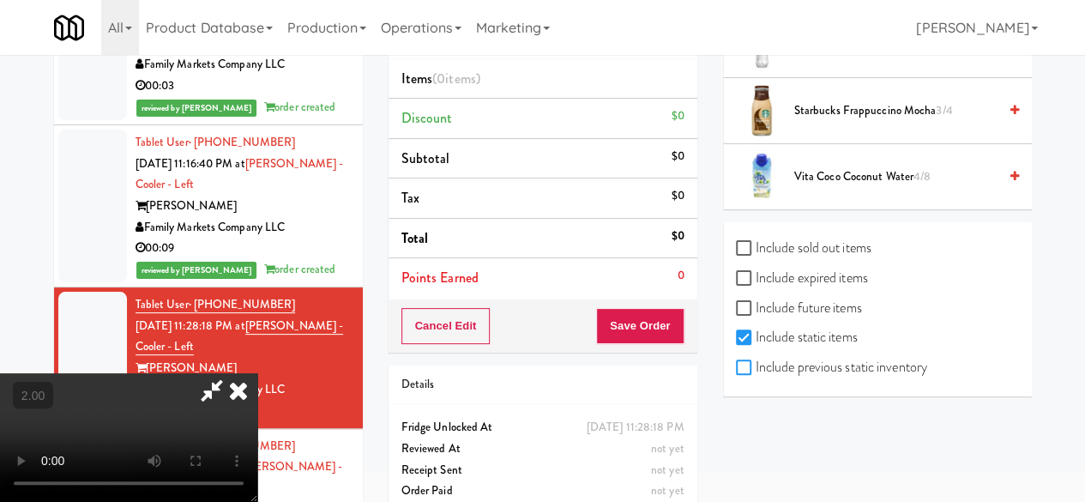
click at [739, 368] on input "Include previous static inventory" at bounding box center [746, 368] width 20 height 14
checkbox input "true"
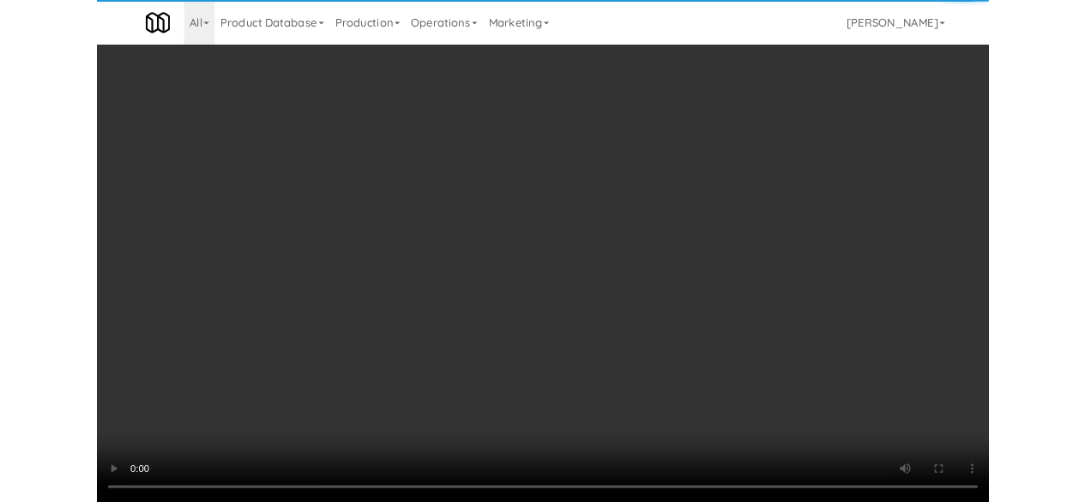
scroll to position [35, 0]
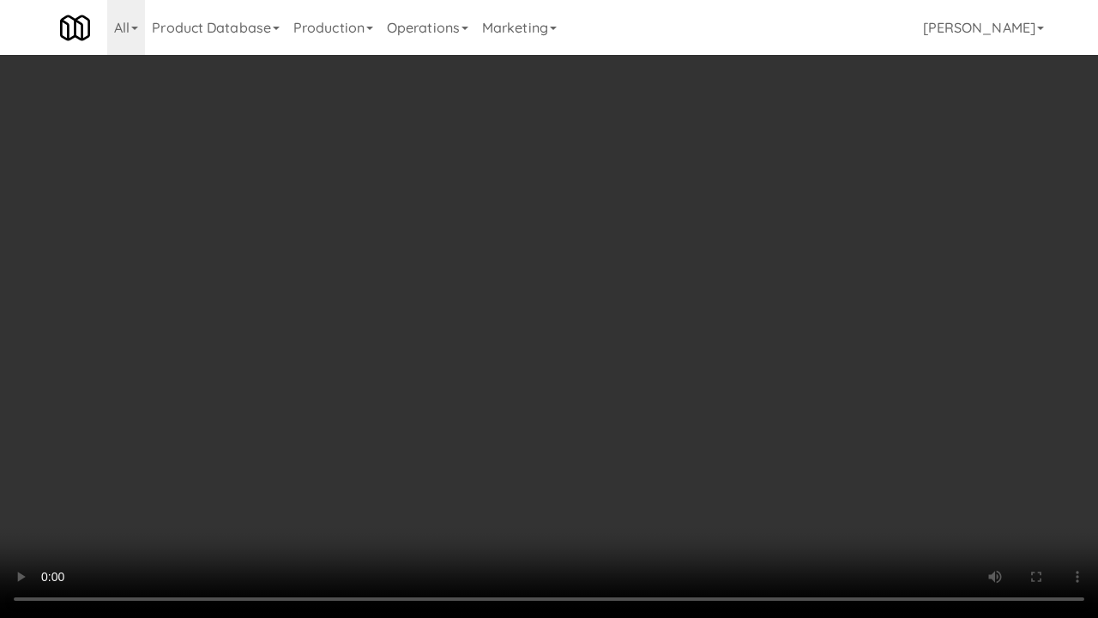
click at [527, 424] on video at bounding box center [549, 309] width 1098 height 618
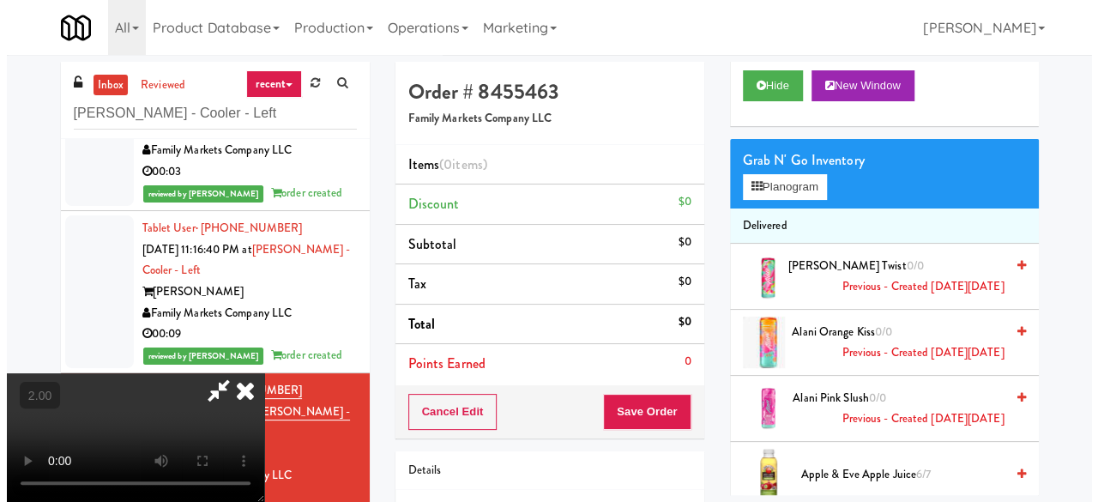
scroll to position [0, 0]
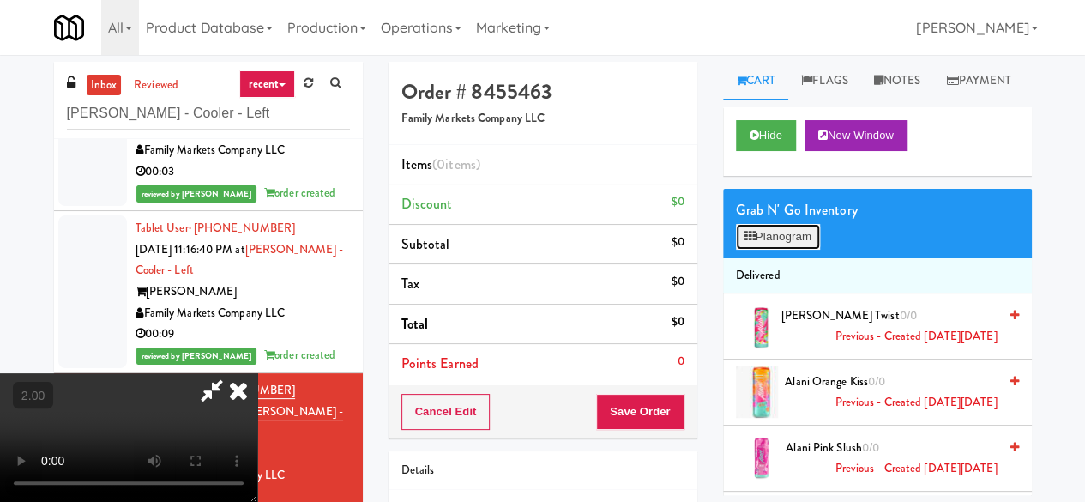
click at [762, 250] on button "Planogram" at bounding box center [778, 237] width 84 height 26
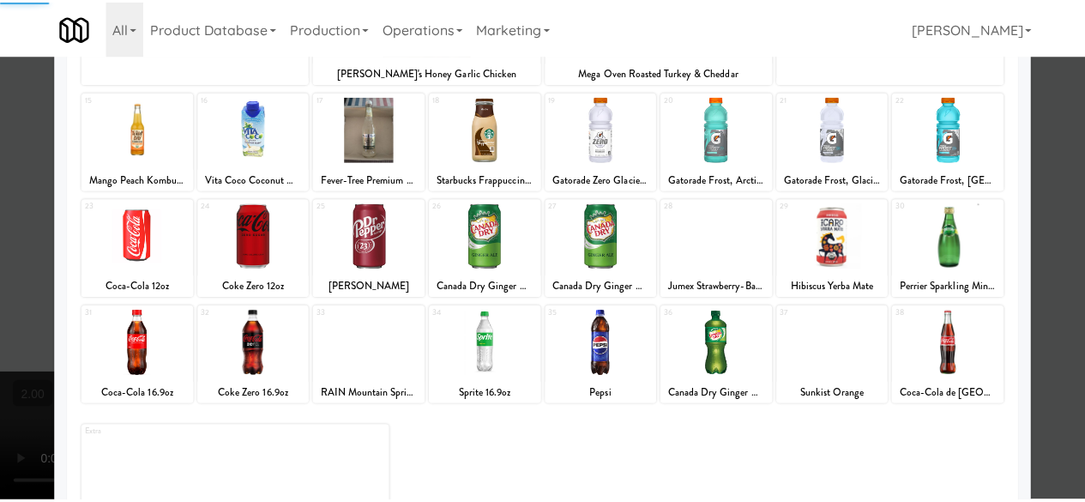
scroll to position [340, 0]
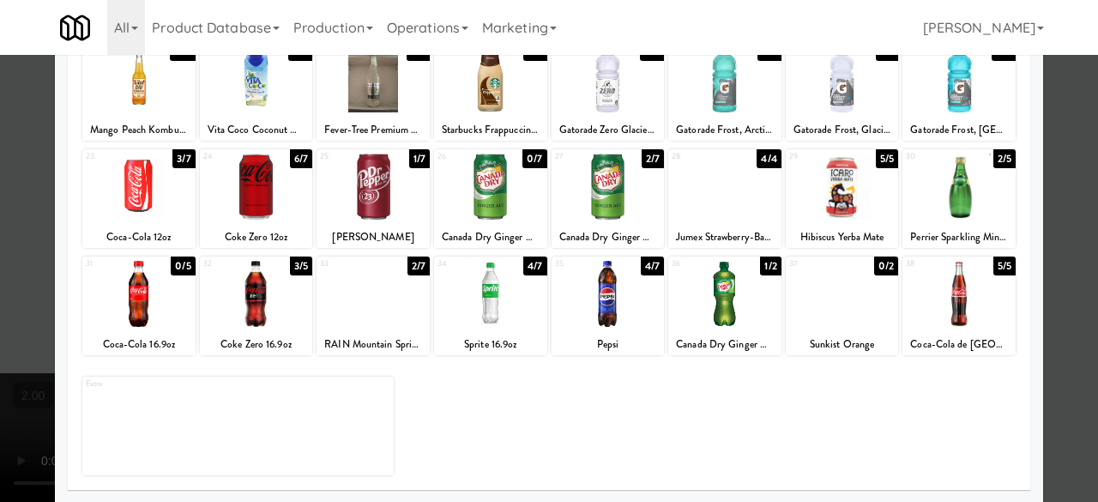
click at [504, 196] on div at bounding box center [490, 187] width 113 height 66
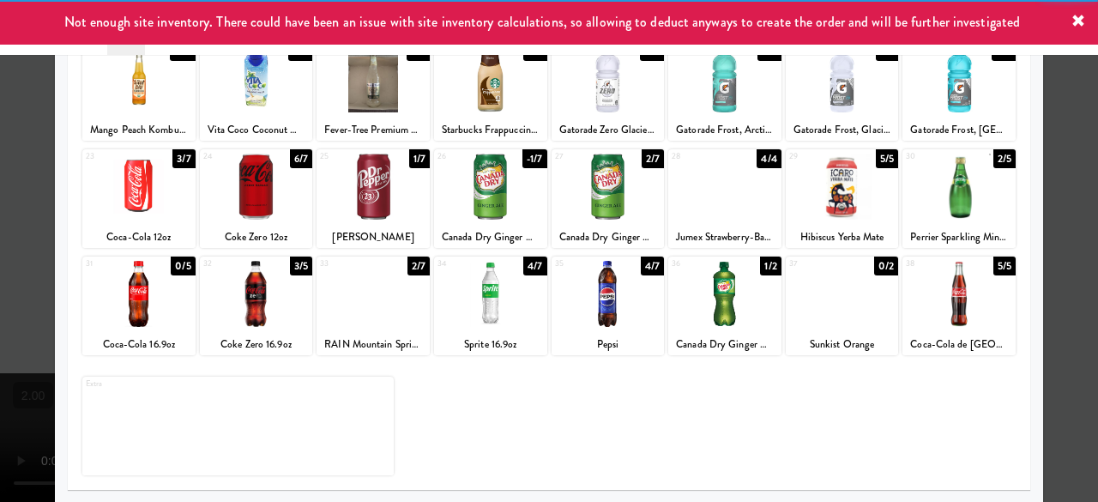
click at [1051, 179] on div at bounding box center [549, 251] width 1098 height 502
click at [1051, 179] on div "inbox reviewed recent all unclear take inventory issue suspicious failed recent…" at bounding box center [549, 364] width 1098 height 605
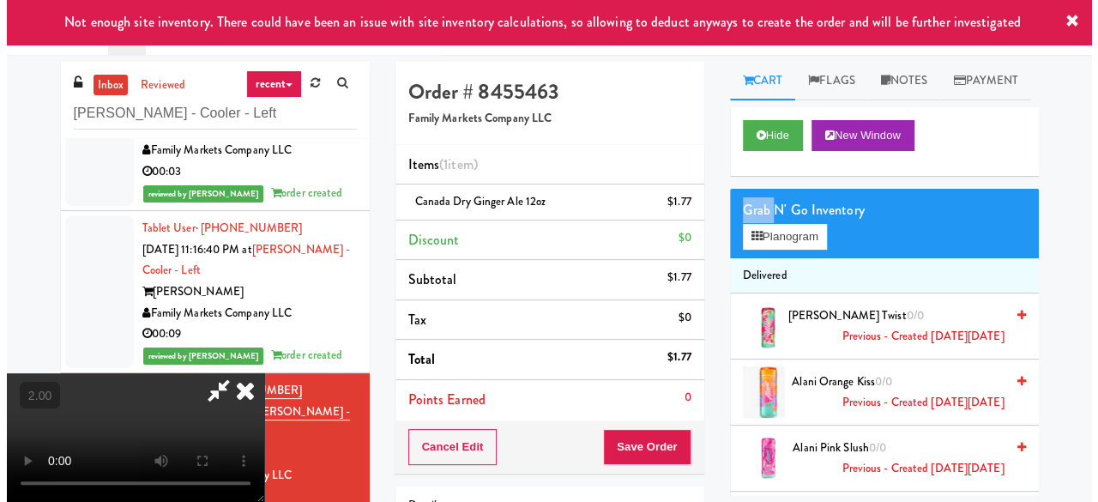
scroll to position [226, 0]
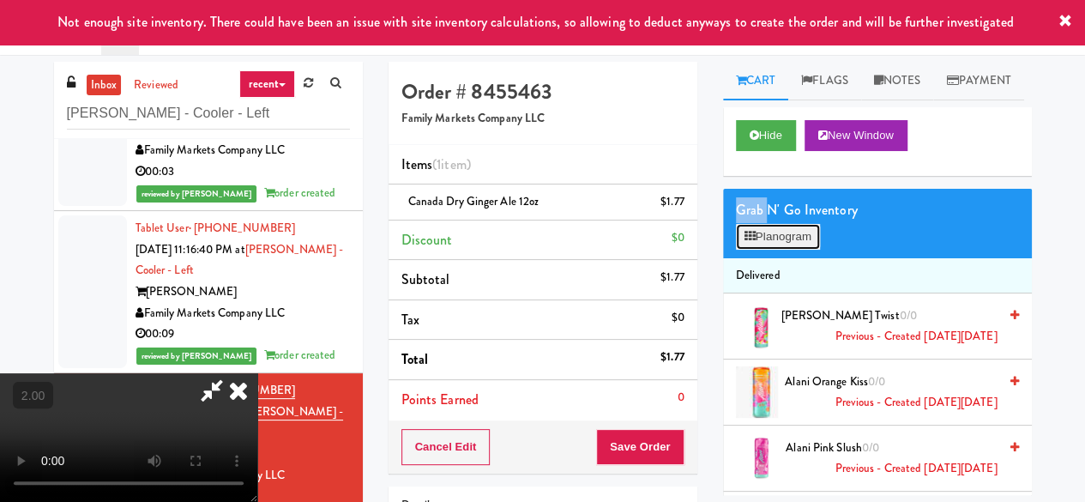
click at [756, 250] on button "Planogram" at bounding box center [778, 237] width 84 height 26
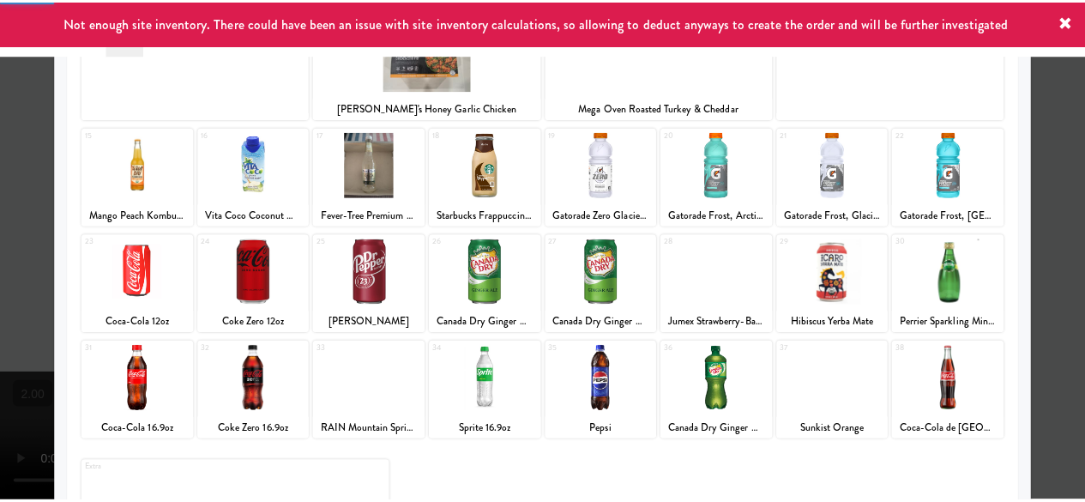
scroll to position [340, 0]
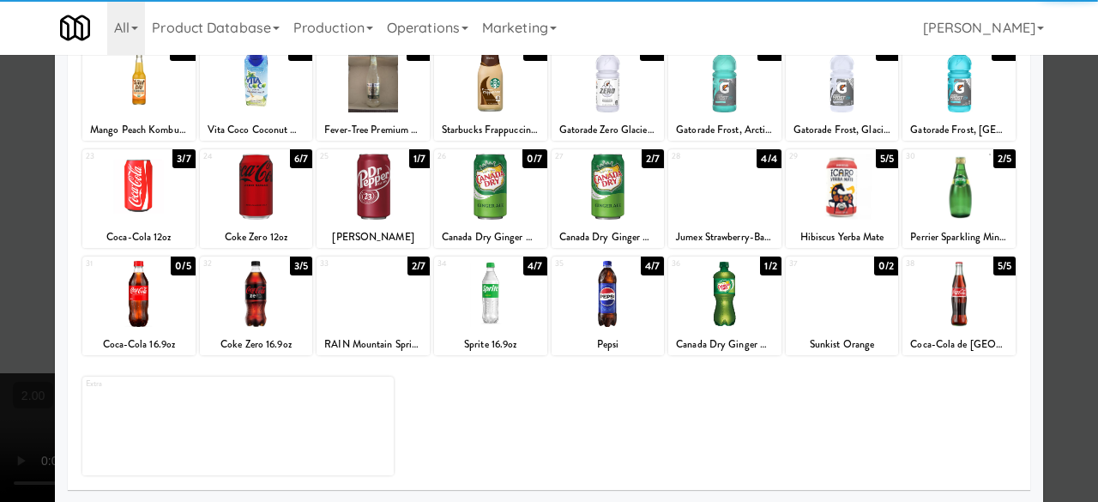
click at [618, 214] on div at bounding box center [608, 187] width 113 height 66
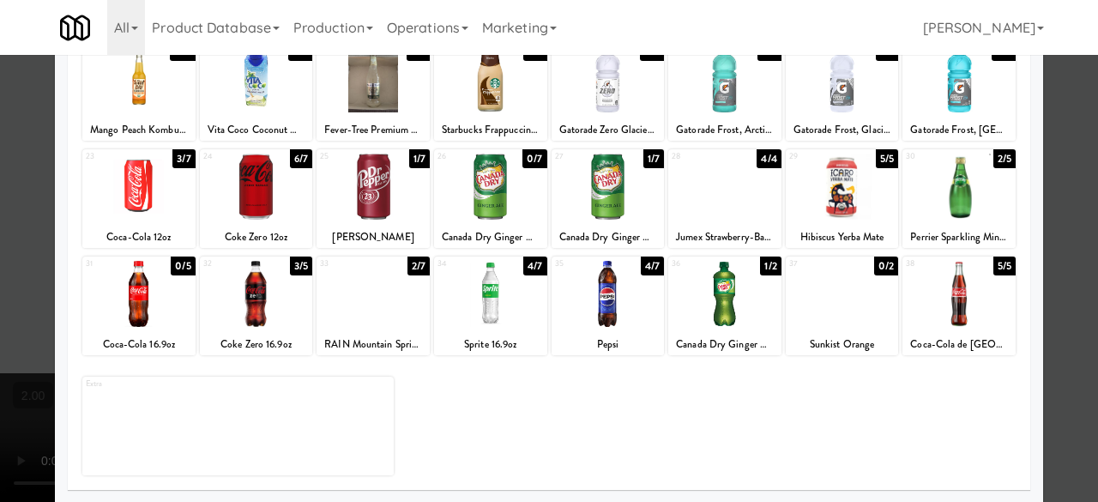
click at [1068, 146] on div at bounding box center [549, 251] width 1098 height 502
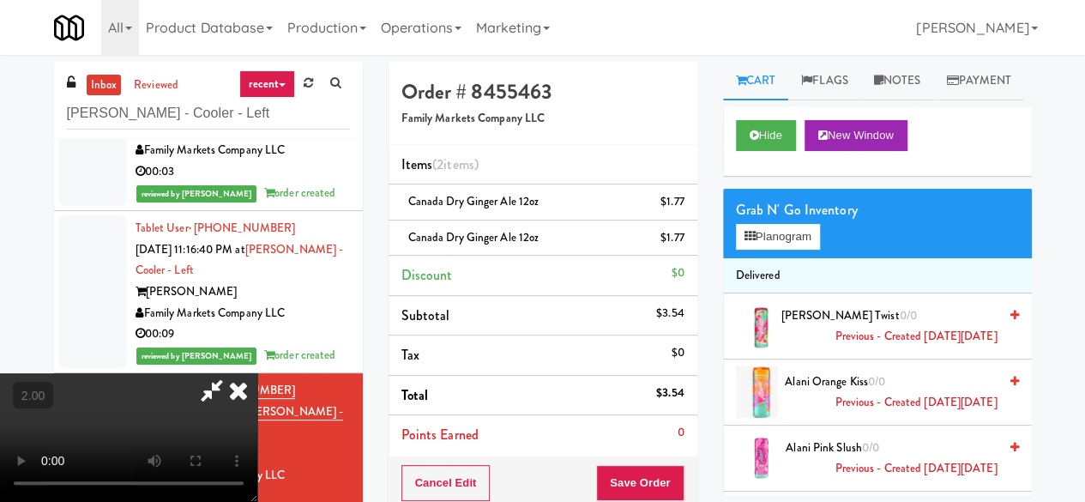
scroll to position [9, 0]
click at [232, 373] on icon at bounding box center [211, 390] width 39 height 34
click at [684, 205] on icon at bounding box center [685, 207] width 9 height 11
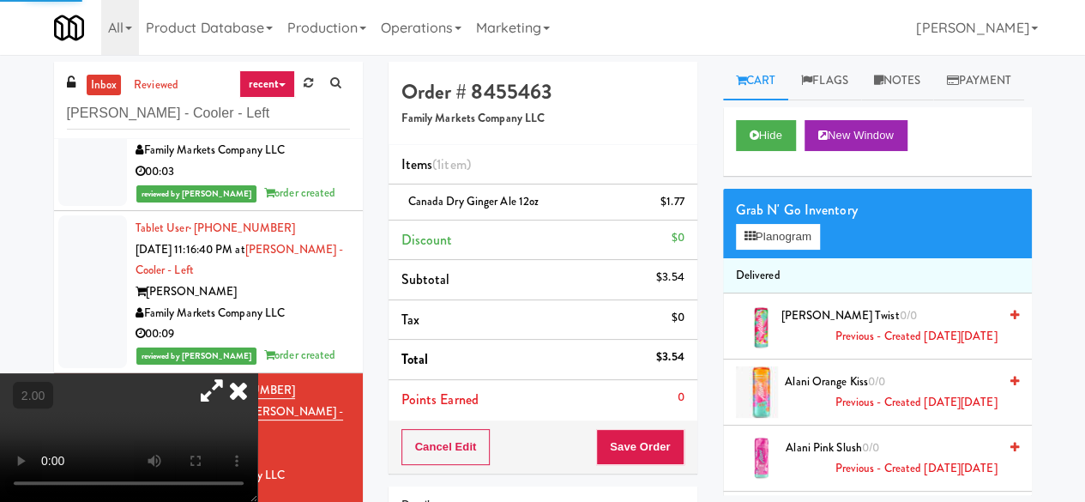
click at [660, 419] on div "Order # 8455463 Family Markets Company LLC Items (1 item ) Canada Dry Ginger Al…" at bounding box center [543, 268] width 309 height 412
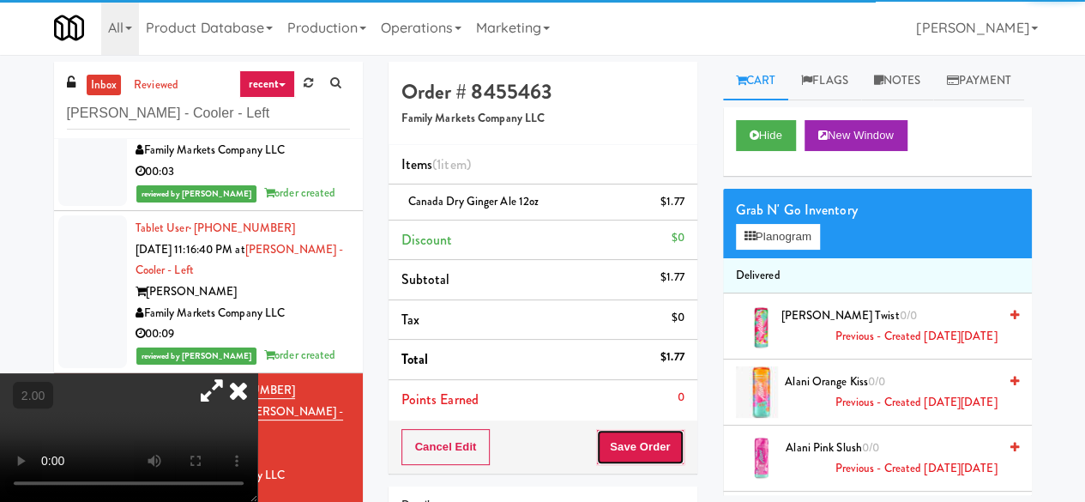
click at [662, 429] on button "Save Order" at bounding box center [639, 447] width 87 height 36
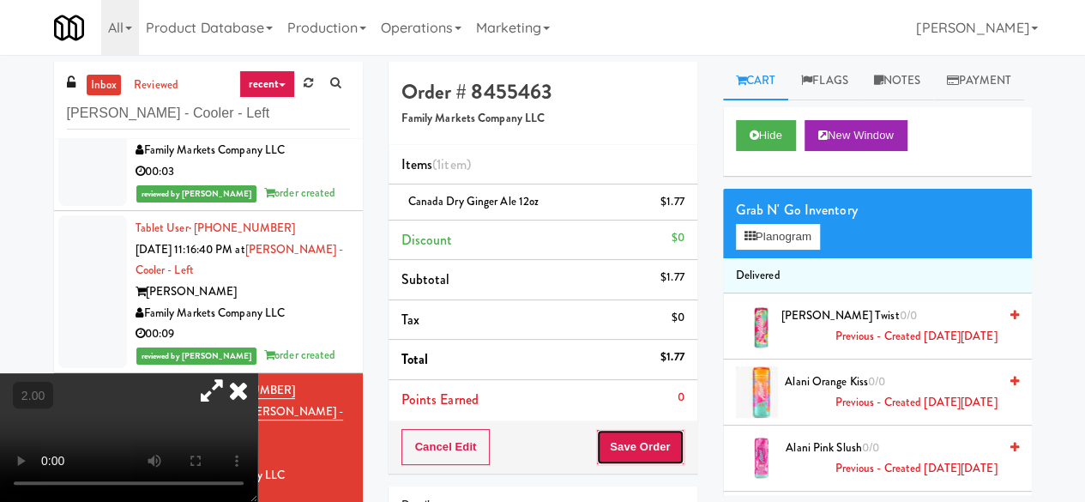
click at [660, 431] on body "Are you sure you want to update this order? Okay Cancel Okay Are you sure you w…" at bounding box center [542, 306] width 1085 height 502
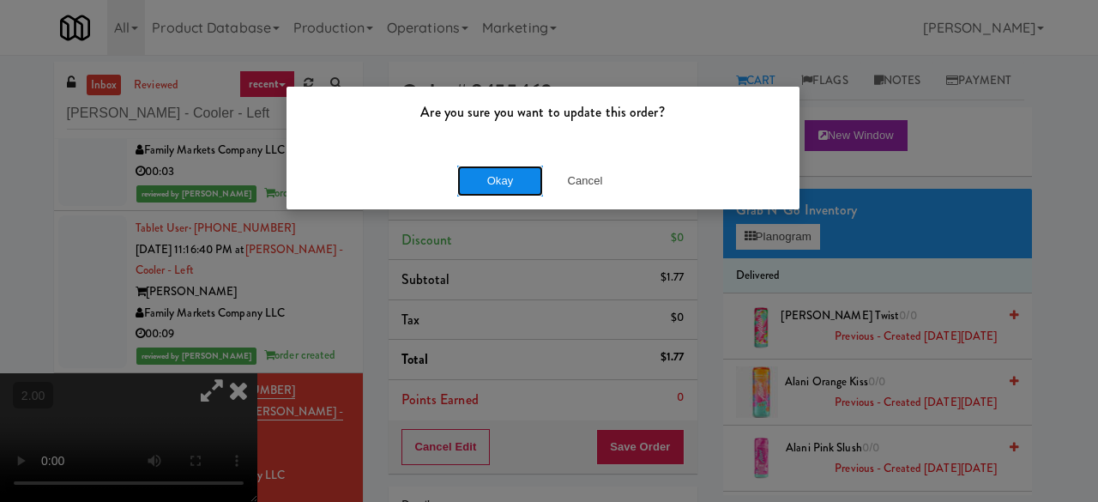
click at [523, 181] on button "Okay" at bounding box center [500, 181] width 86 height 31
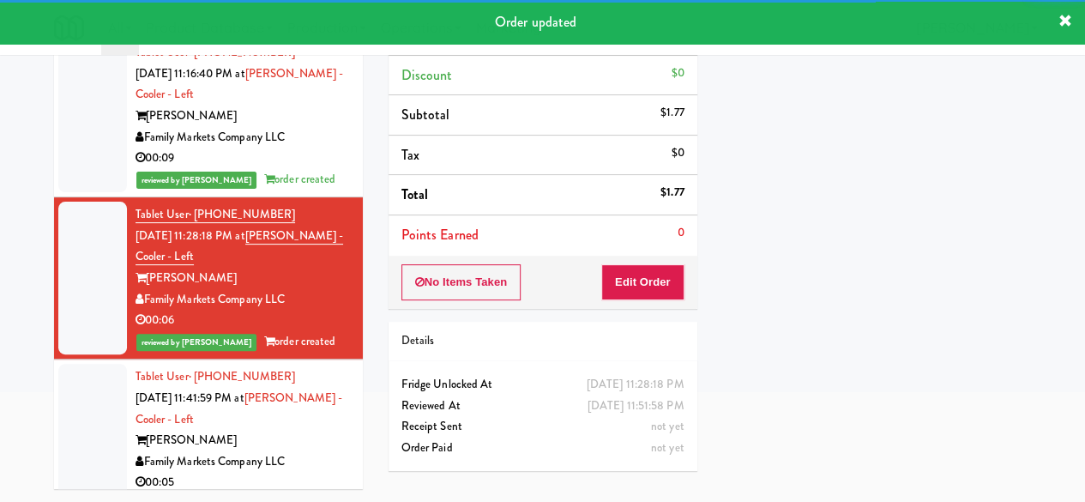
scroll to position [112, 0]
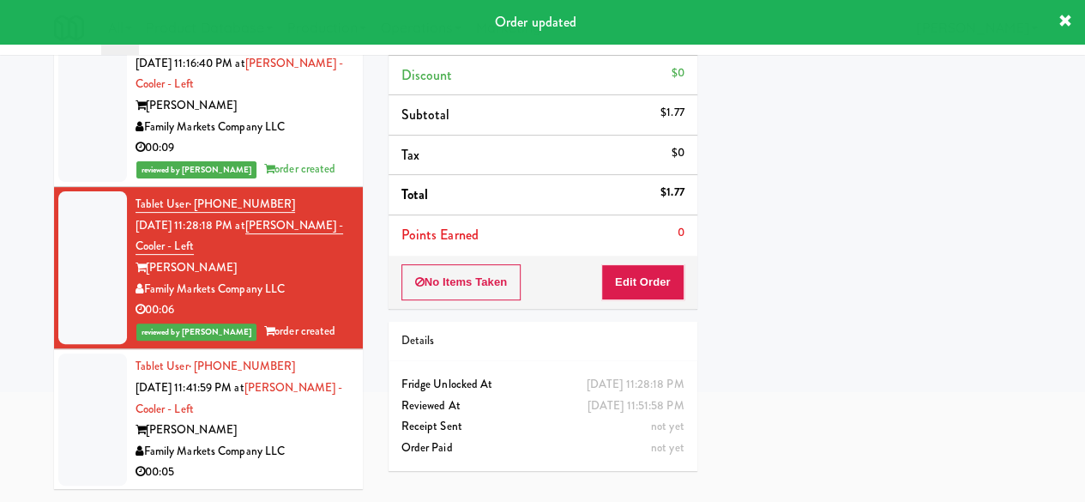
click at [322, 422] on div "[PERSON_NAME]" at bounding box center [243, 429] width 214 height 21
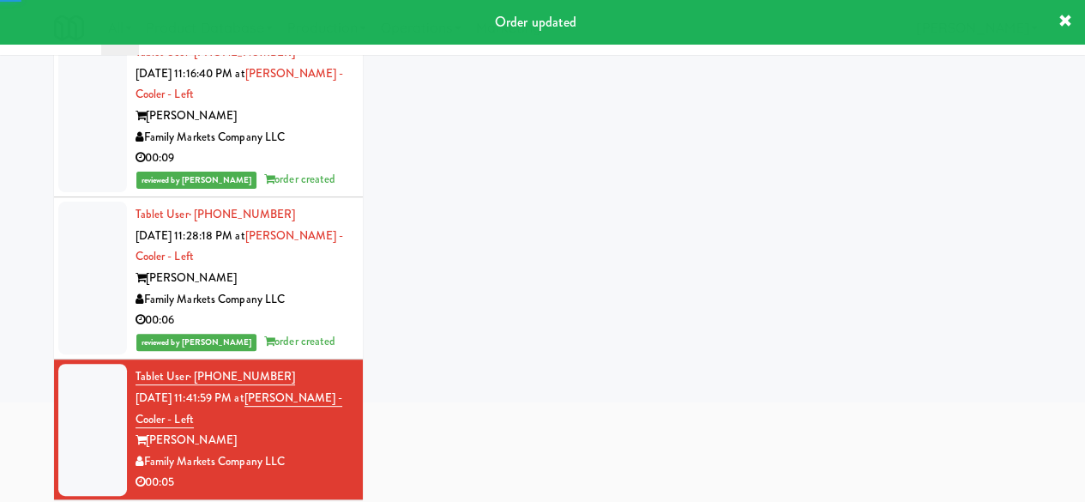
scroll to position [15, 0]
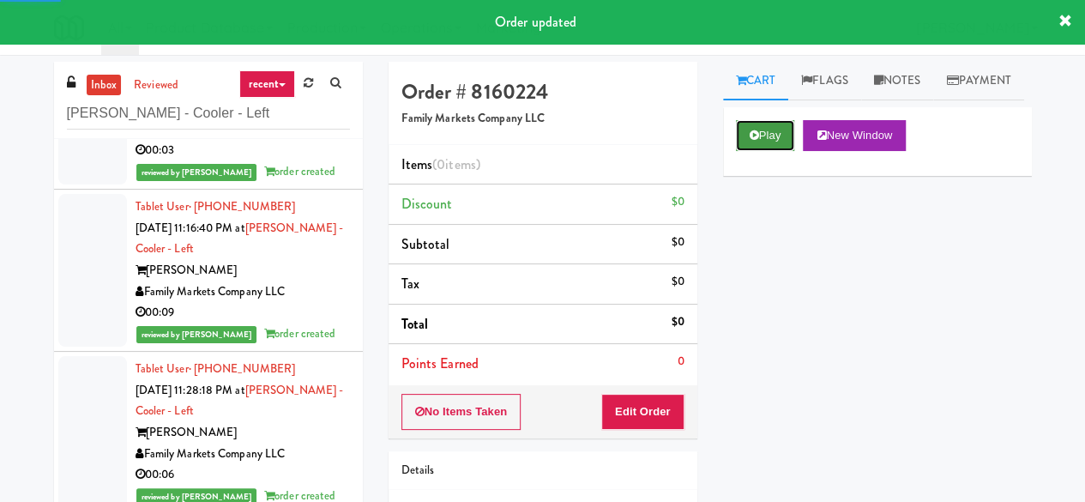
click at [793, 151] on button "Play" at bounding box center [765, 135] width 59 height 31
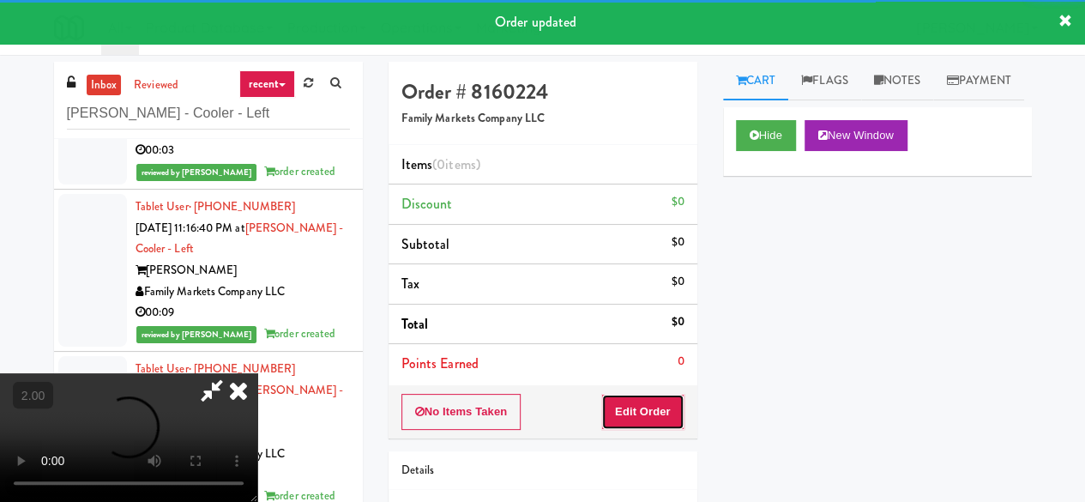
click at [648, 404] on button "Edit Order" at bounding box center [642, 412] width 83 height 36
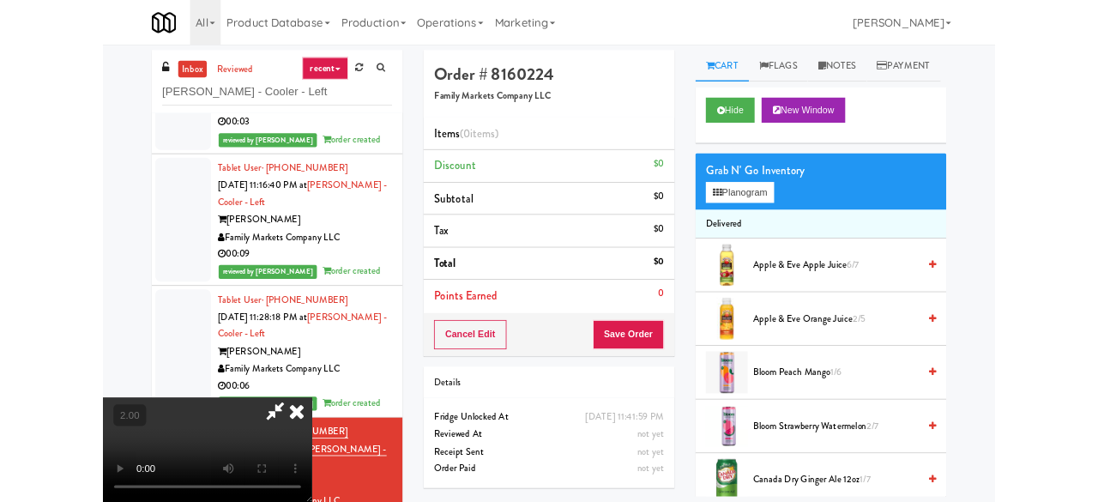
scroll to position [35, 0]
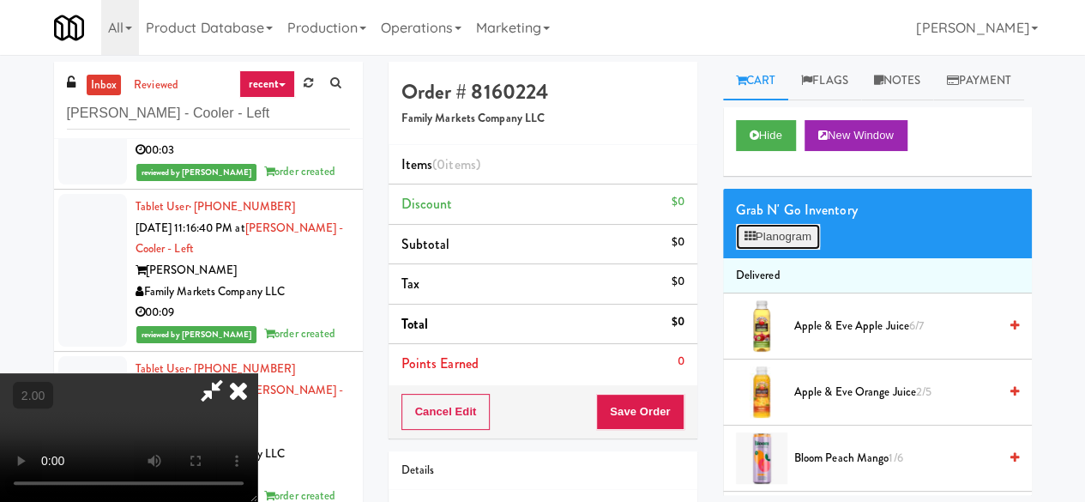
click at [786, 250] on button "Planogram" at bounding box center [778, 237] width 84 height 26
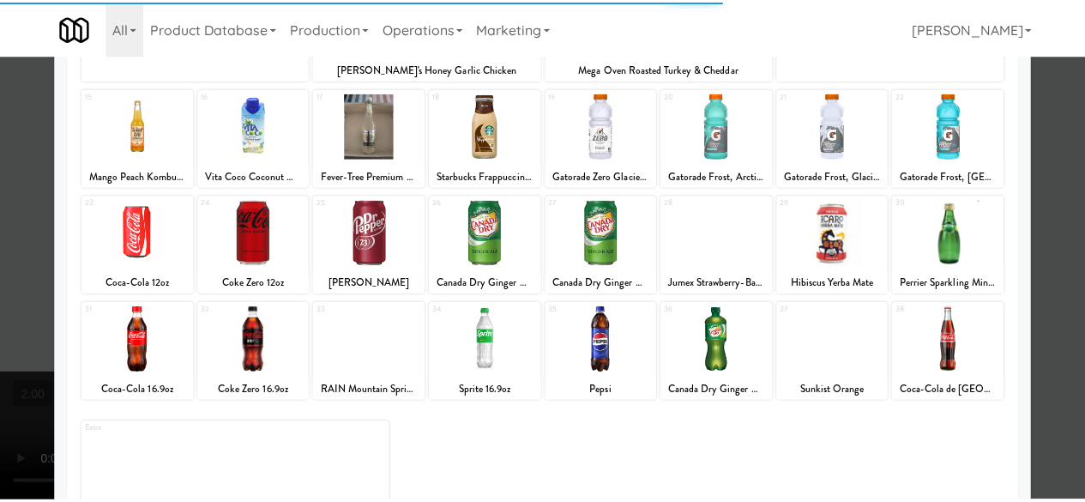
scroll to position [340, 0]
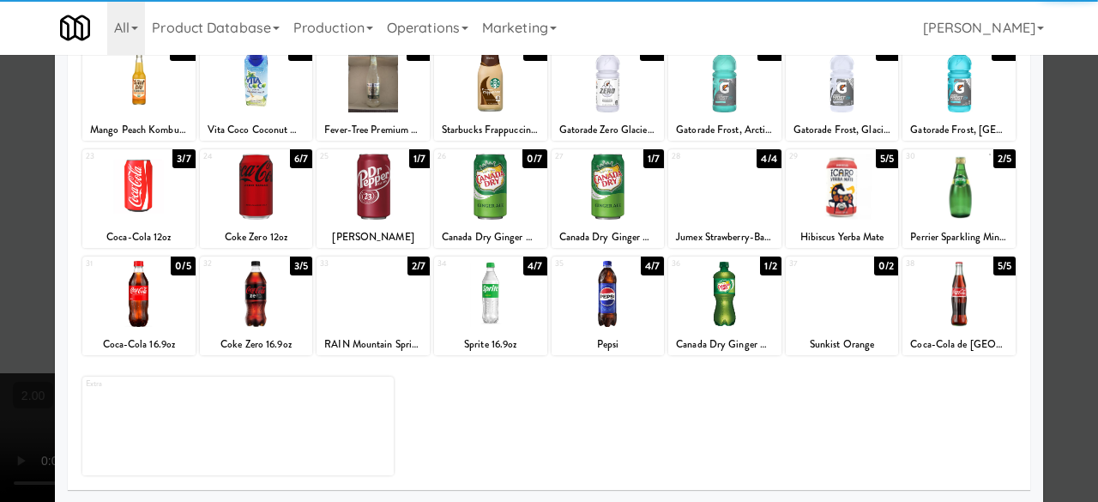
click at [708, 275] on div at bounding box center [724, 294] width 113 height 66
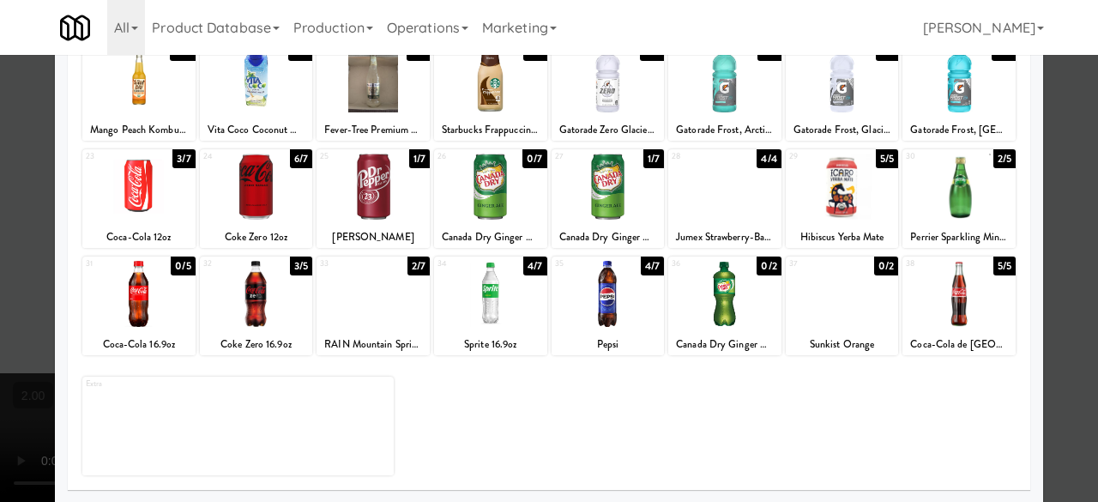
drag, startPoint x: 1074, startPoint y: 163, endPoint x: 815, endPoint y: 185, distance: 260.0
click at [1073, 162] on div at bounding box center [549, 251] width 1098 height 502
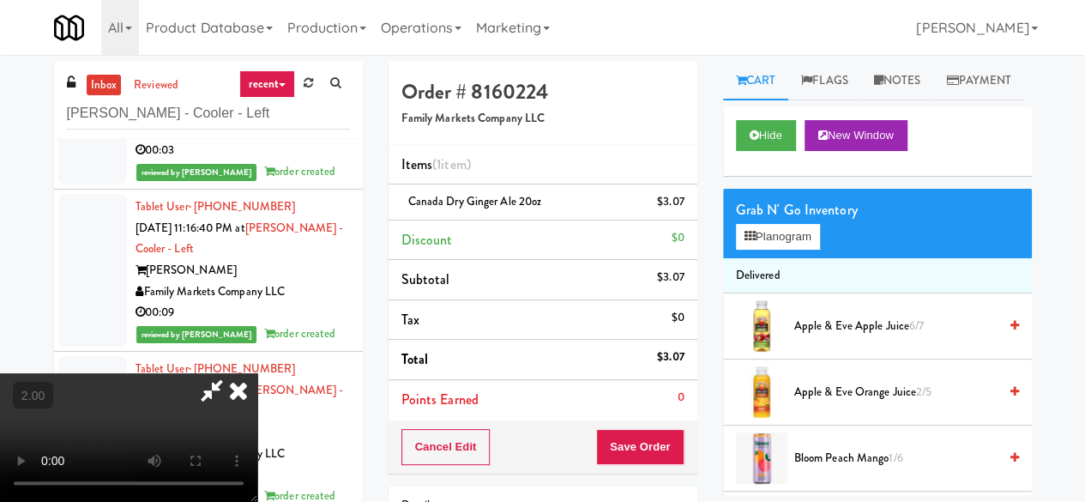
click at [232, 373] on icon at bounding box center [211, 390] width 39 height 34
click at [616, 455] on button "Save Order" at bounding box center [639, 447] width 87 height 36
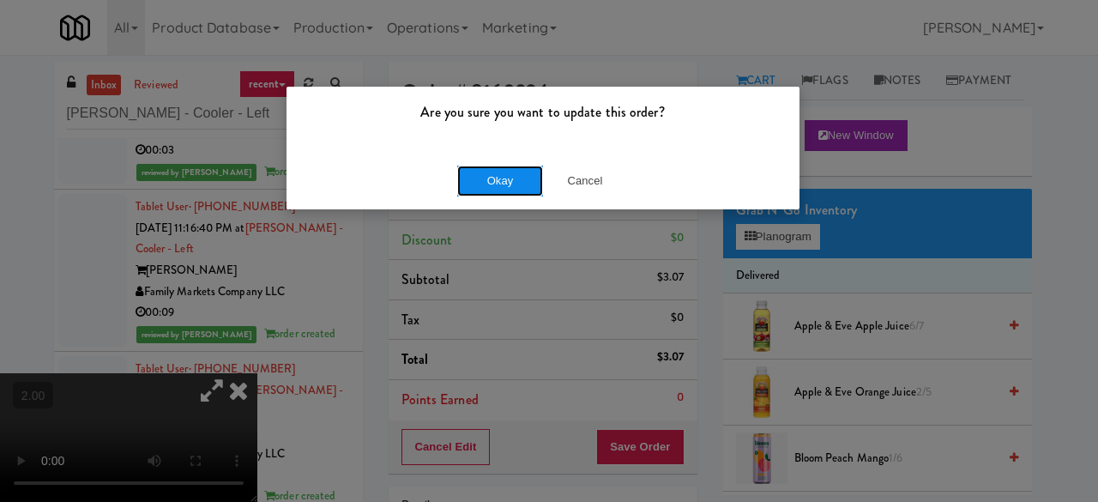
click at [518, 170] on button "Okay" at bounding box center [500, 181] width 86 height 31
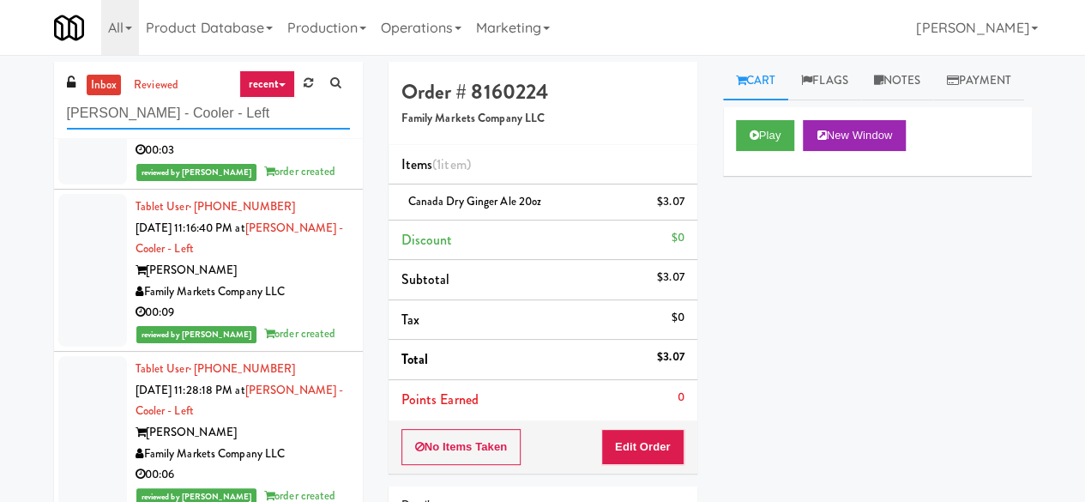
click at [209, 121] on input "[PERSON_NAME] - Cooler - Left" at bounding box center [208, 114] width 283 height 32
paste input "Chestnut Place"
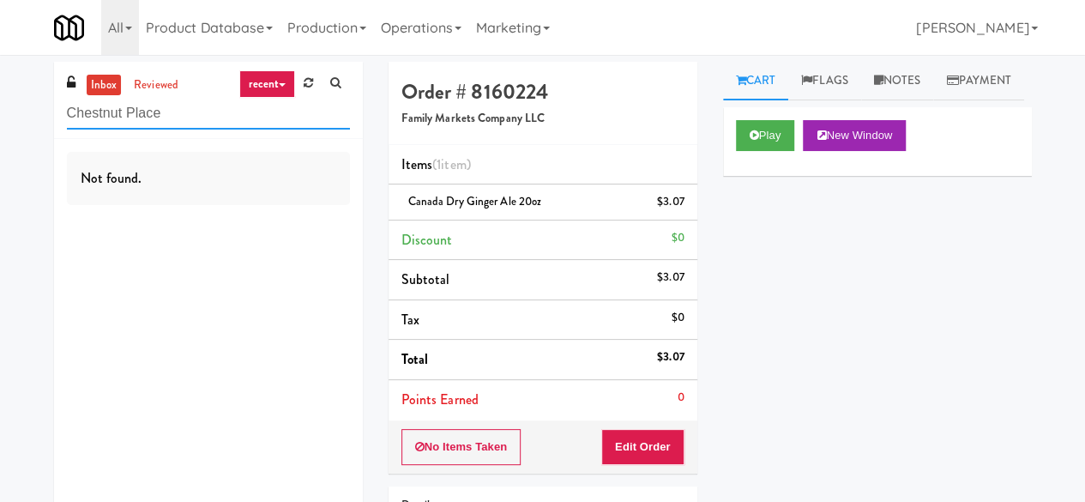
type input "Chestnut Place"
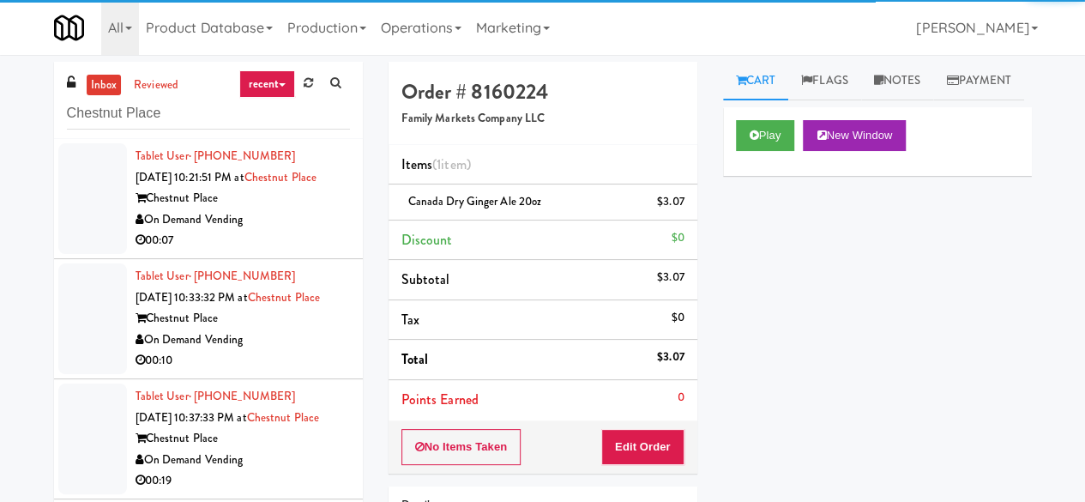
click at [281, 231] on div "On Demand Vending" at bounding box center [243, 219] width 214 height 21
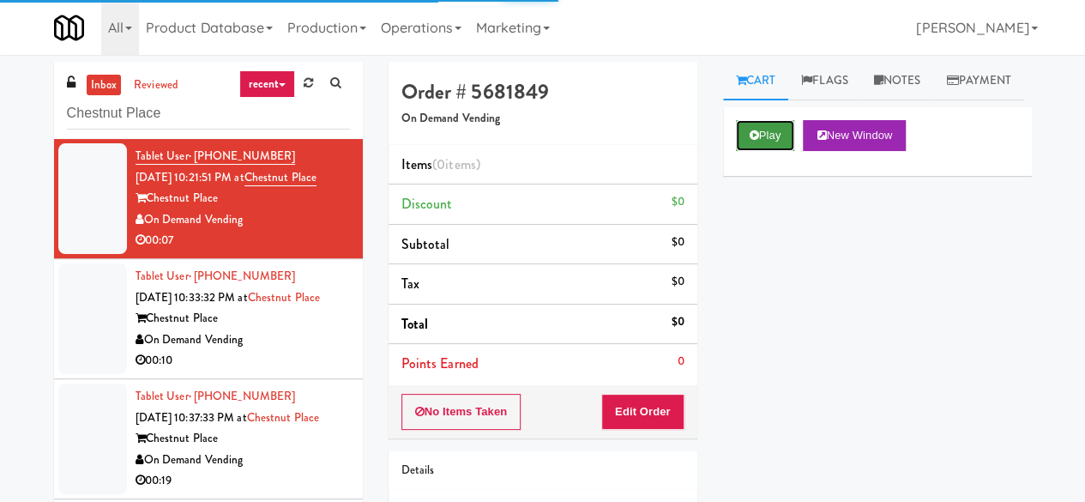
click at [758, 151] on button "Play" at bounding box center [765, 135] width 59 height 31
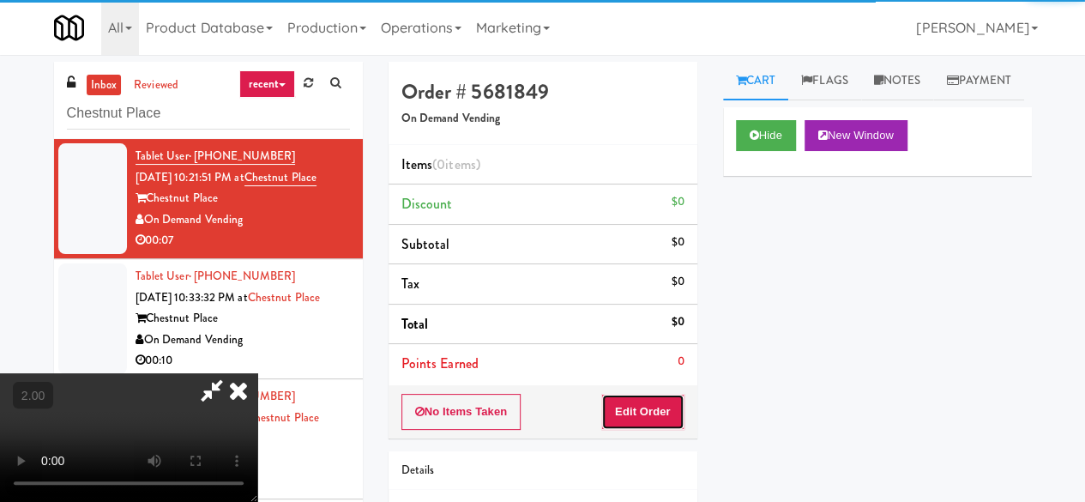
click at [662, 398] on button "Edit Order" at bounding box center [642, 412] width 83 height 36
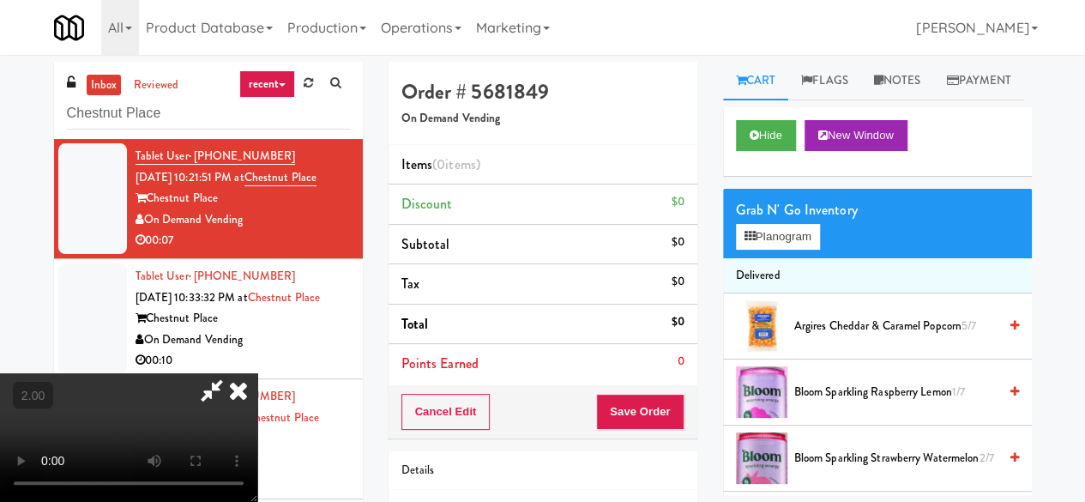
click at [257, 502] on video at bounding box center [128, 437] width 257 height 129
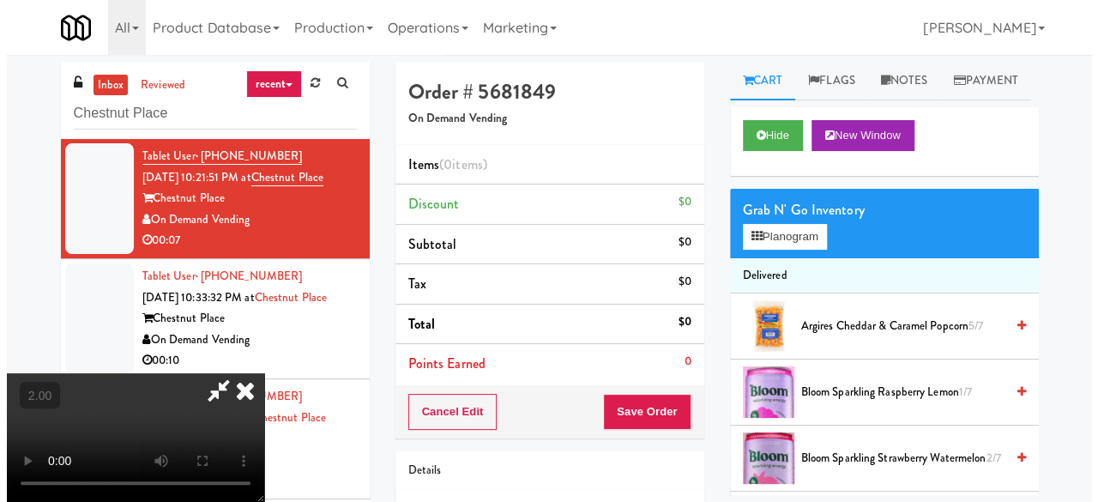
scroll to position [35, 0]
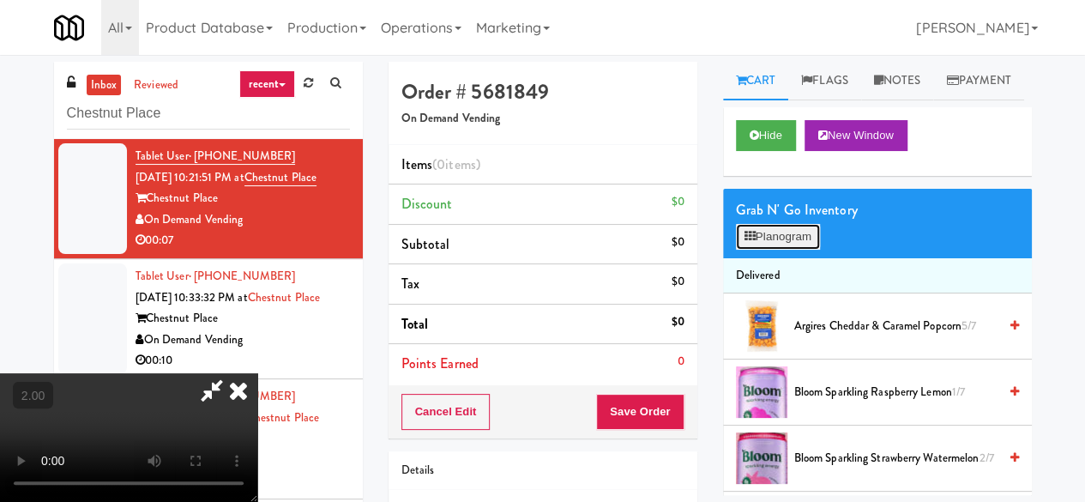
click at [763, 250] on button "Planogram" at bounding box center [778, 237] width 84 height 26
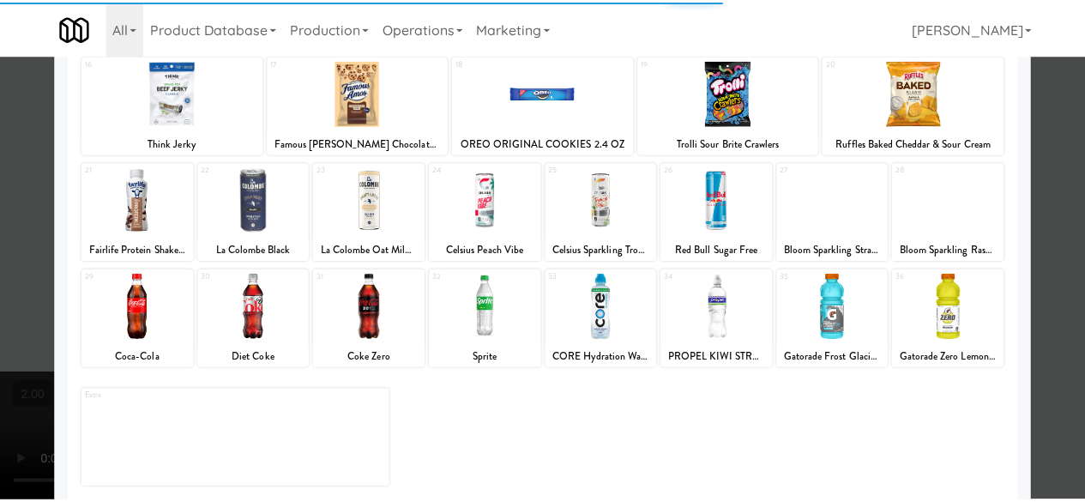
scroll to position [340, 0]
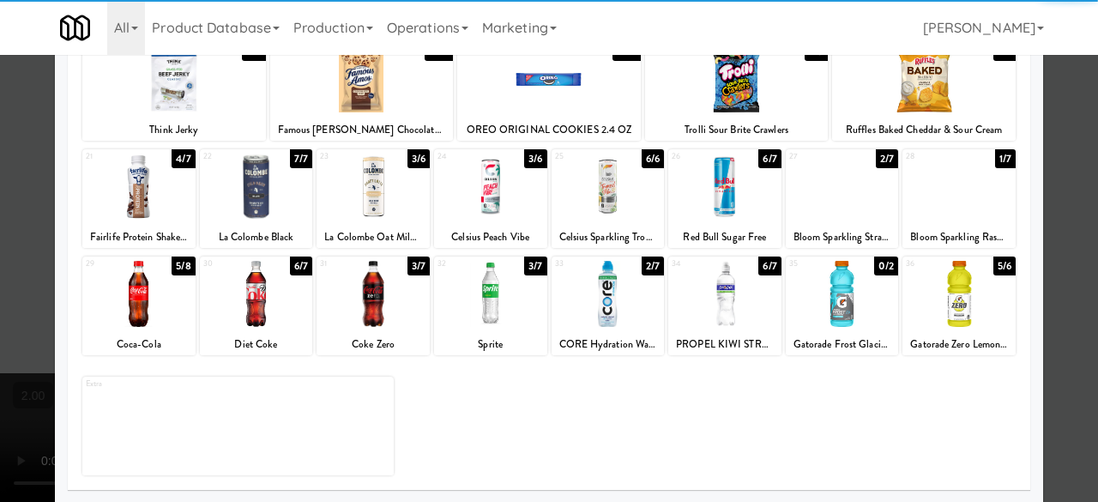
click at [144, 287] on div at bounding box center [138, 294] width 113 height 66
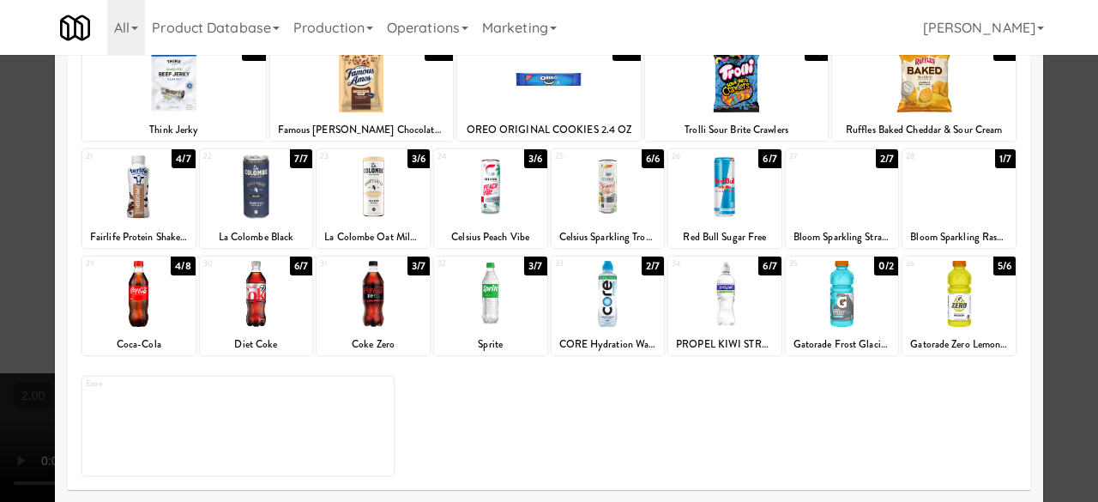
drag, startPoint x: 1052, startPoint y: 146, endPoint x: 827, endPoint y: 187, distance: 228.5
click at [1052, 146] on div at bounding box center [549, 251] width 1098 height 502
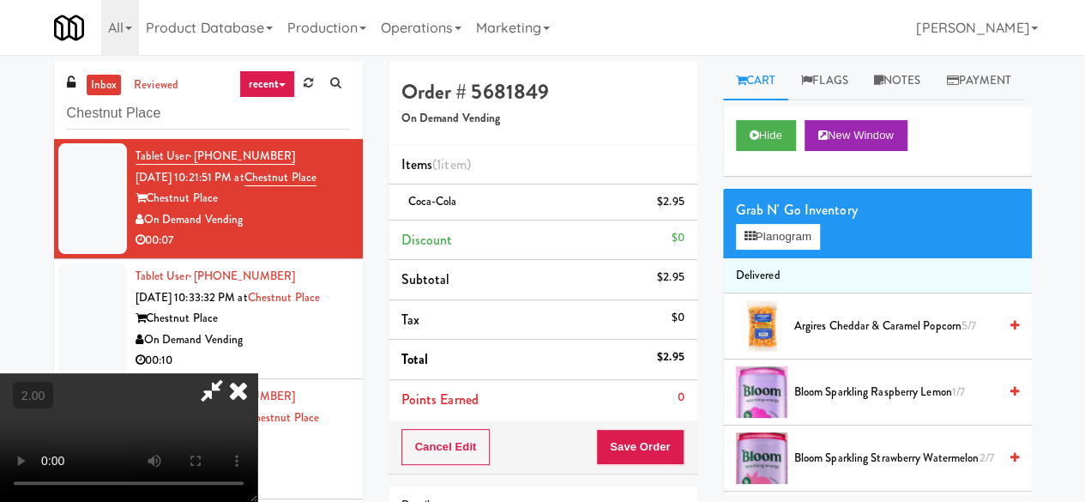
click at [232, 373] on icon at bounding box center [211, 390] width 39 height 34
click at [642, 449] on button "Save Order" at bounding box center [639, 447] width 87 height 36
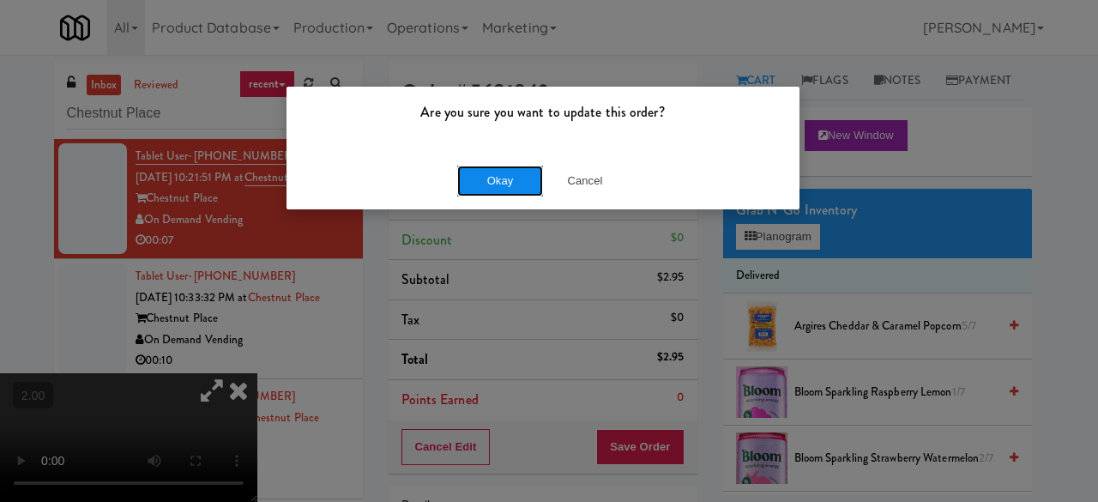
click at [480, 188] on button "Okay" at bounding box center [500, 181] width 86 height 31
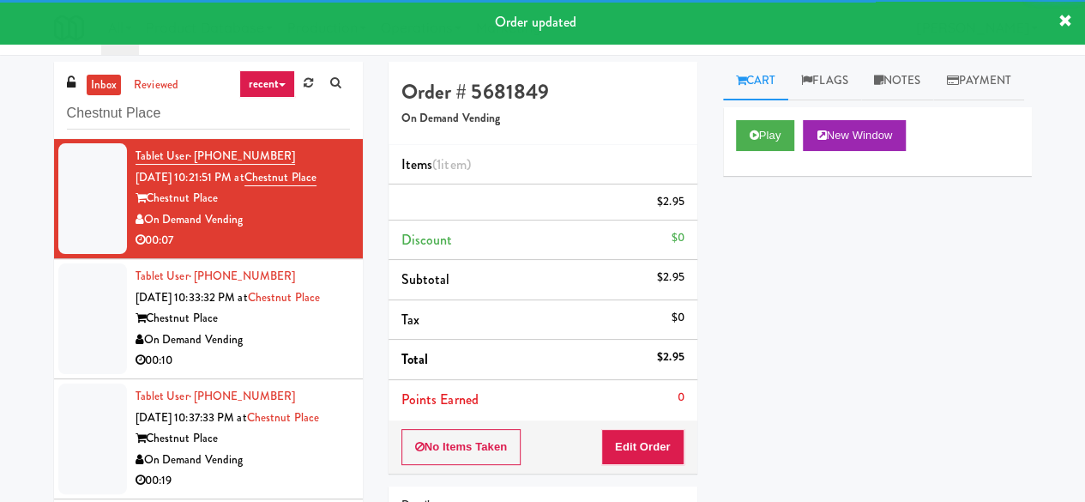
scroll to position [69, 0]
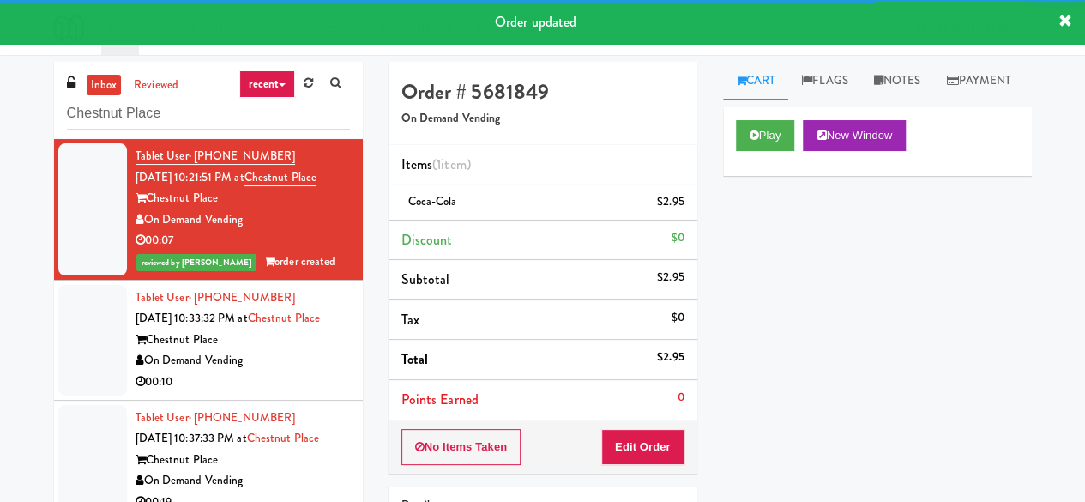
click at [289, 350] on div "On Demand Vending" at bounding box center [243, 360] width 214 height 21
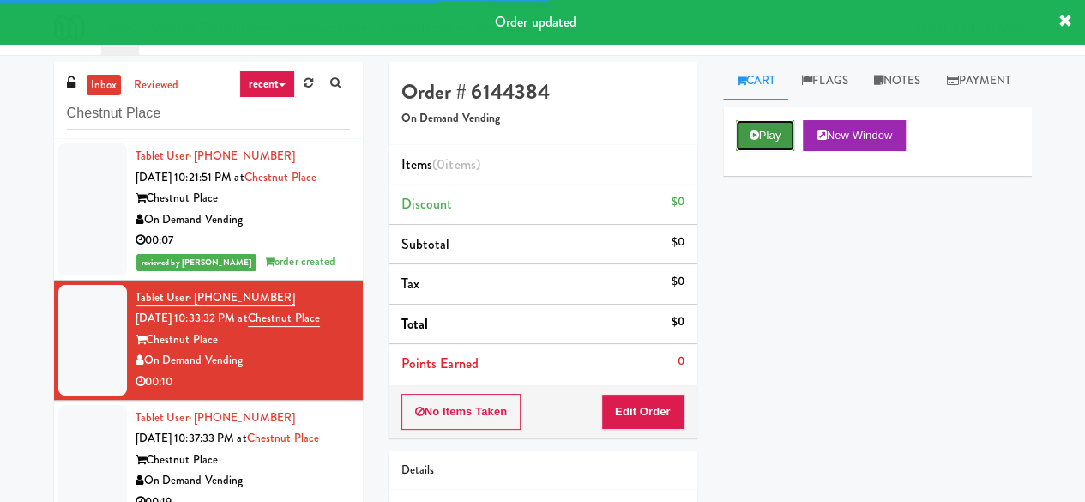
click at [781, 151] on button "Play" at bounding box center [765, 135] width 59 height 31
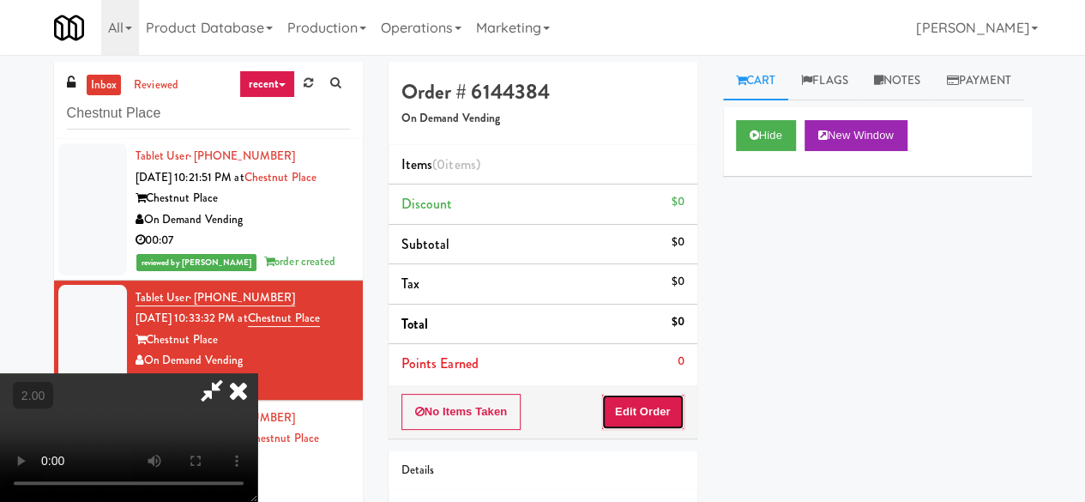
click at [655, 407] on button "Edit Order" at bounding box center [642, 412] width 83 height 36
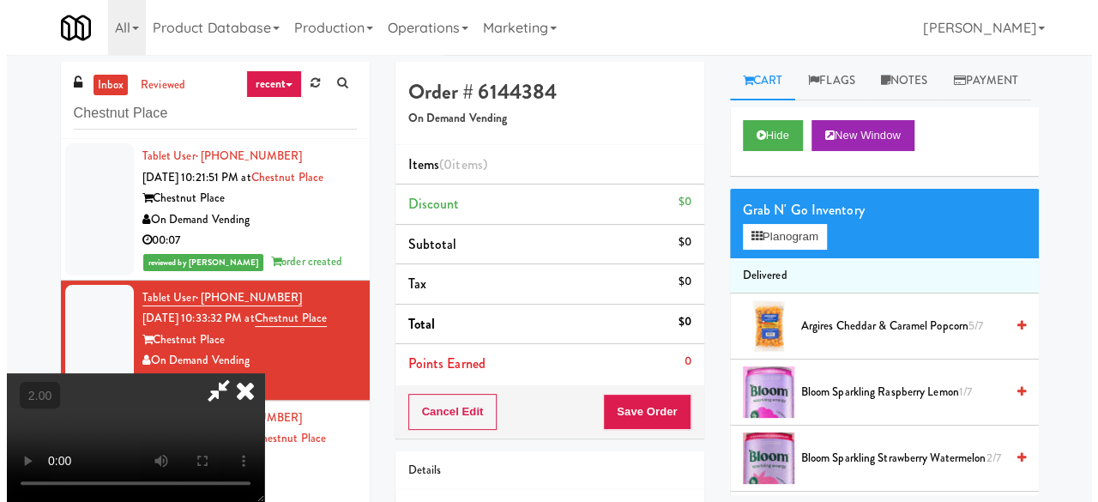
scroll to position [35, 0]
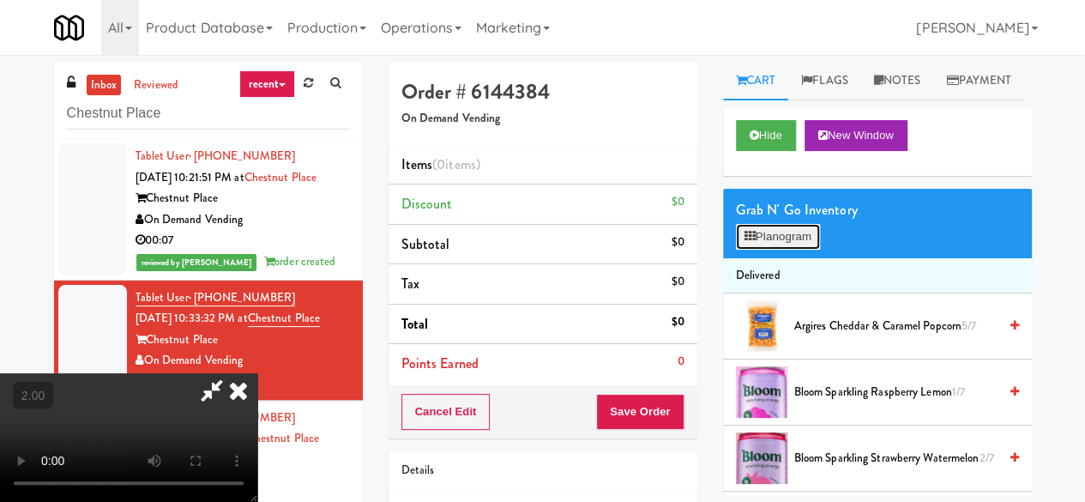
click at [767, 250] on button "Planogram" at bounding box center [778, 237] width 84 height 26
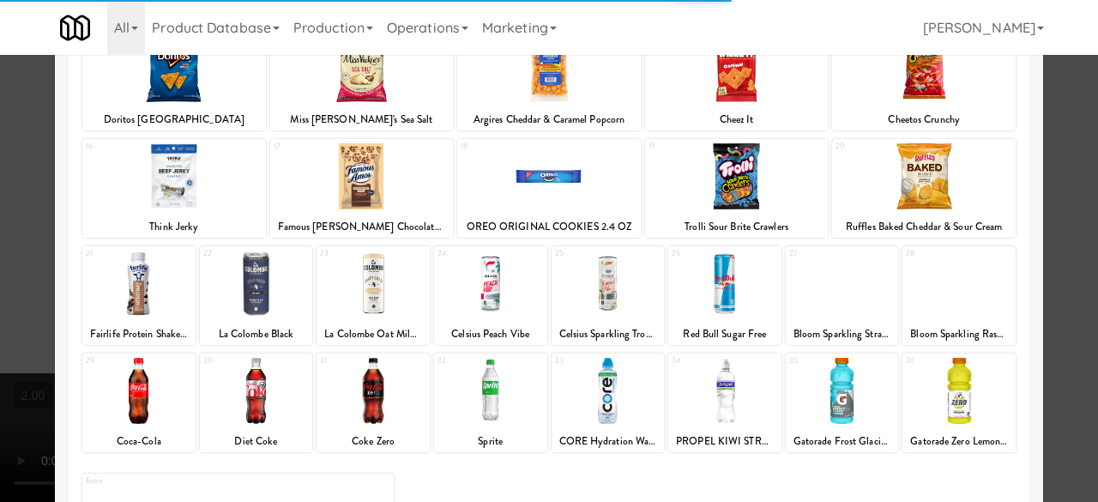
scroll to position [340, 0]
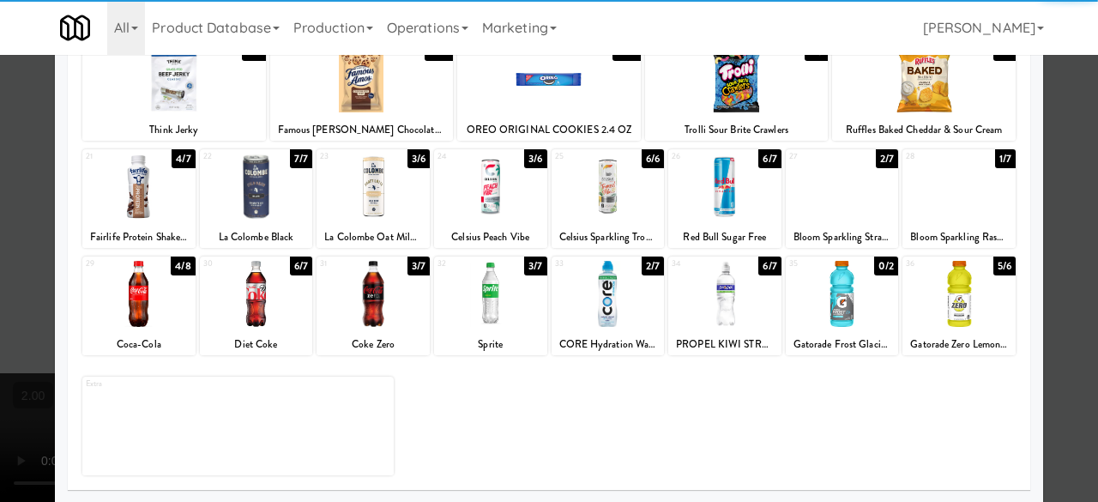
click at [608, 299] on div at bounding box center [608, 294] width 113 height 66
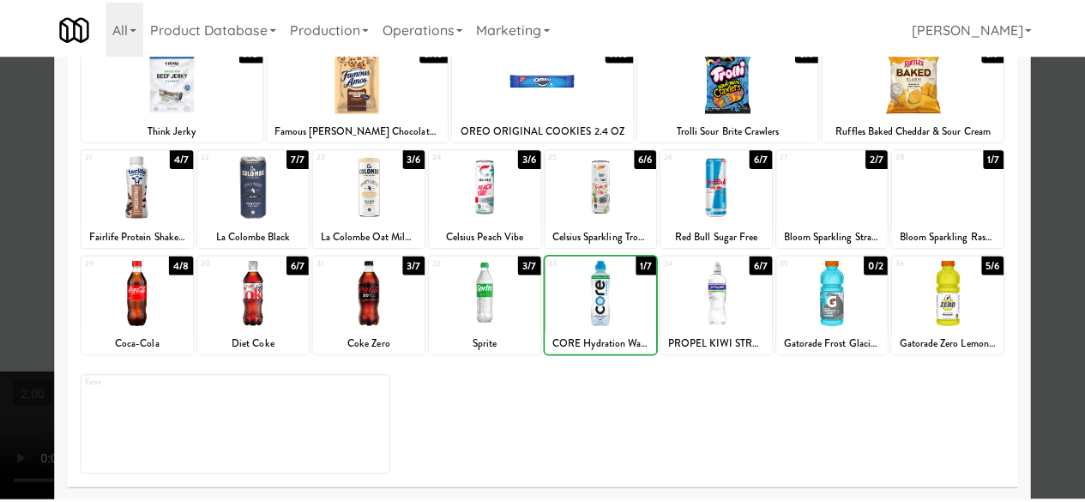
scroll to position [0, 0]
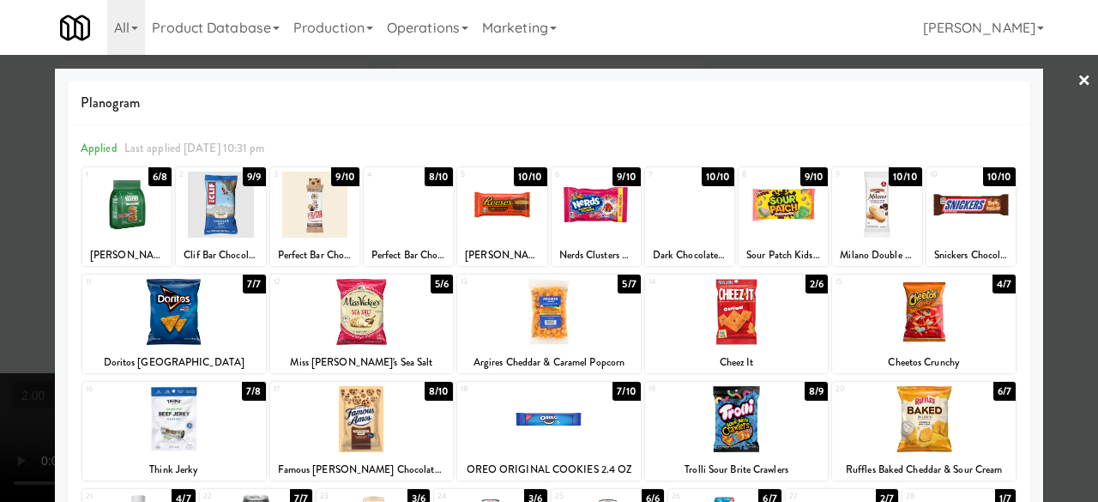
click at [310, 212] on div at bounding box center [314, 205] width 89 height 66
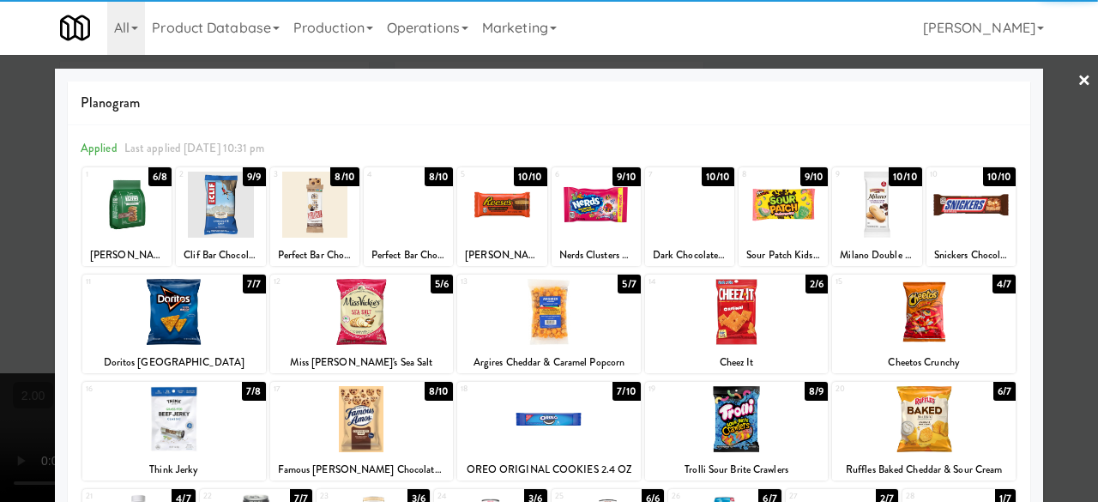
click at [1068, 146] on div at bounding box center [549, 251] width 1098 height 502
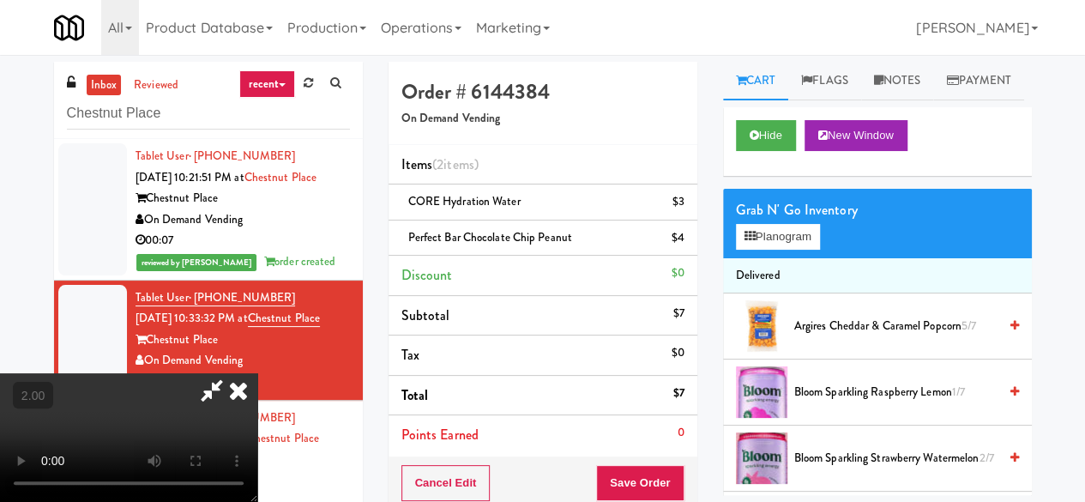
click at [232, 373] on icon at bounding box center [211, 390] width 39 height 34
click at [640, 479] on button "Save Order" at bounding box center [639, 483] width 87 height 36
click at [639, 480] on button "Save Order" at bounding box center [639, 483] width 87 height 36
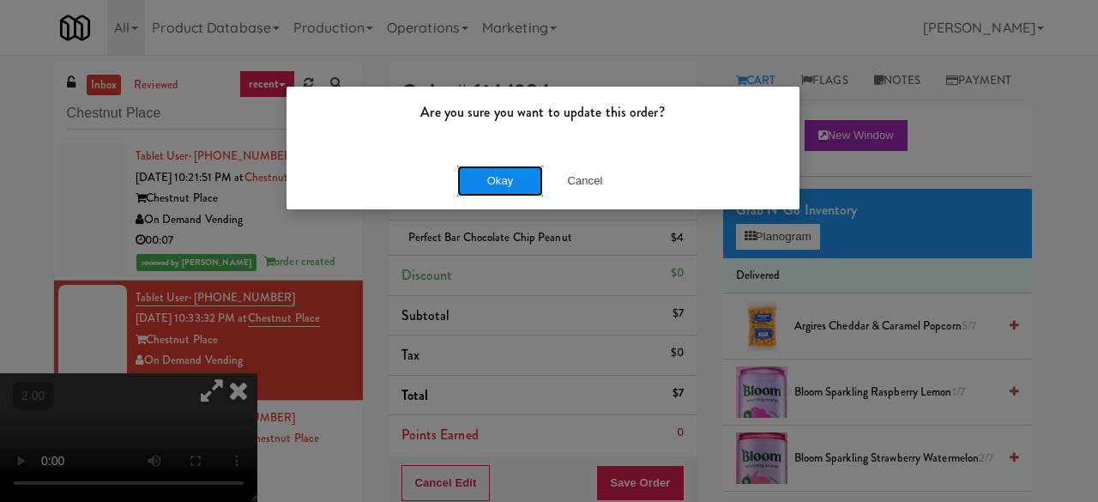
click at [499, 186] on button "Okay" at bounding box center [500, 181] width 86 height 31
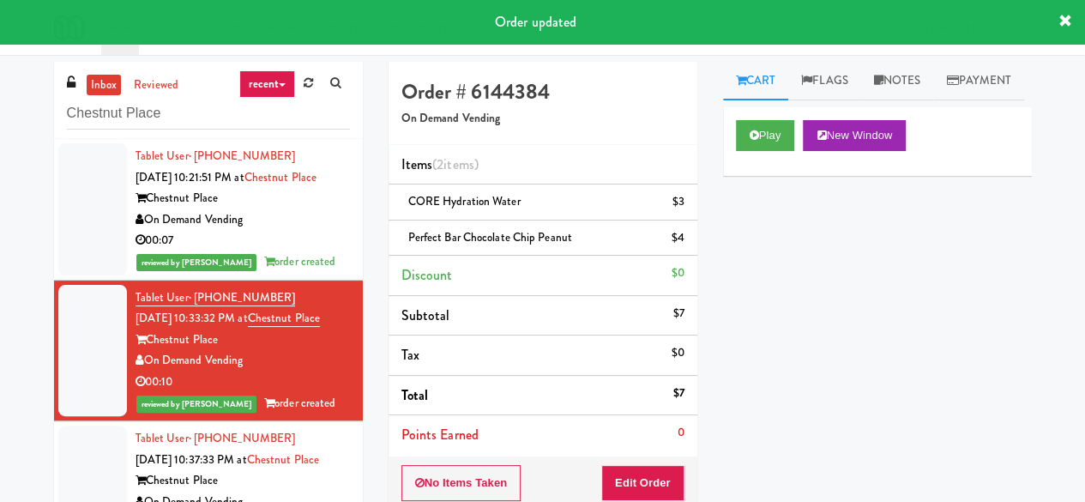
click at [275, 272] on div "reviewed by [PERSON_NAME] Y order created" at bounding box center [243, 261] width 214 height 21
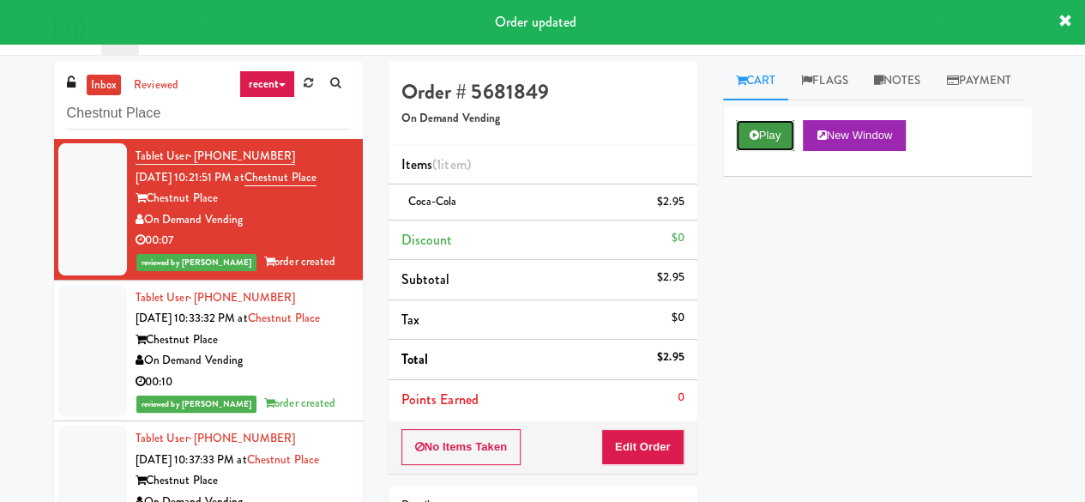
click at [753, 151] on button "Play" at bounding box center [765, 135] width 59 height 31
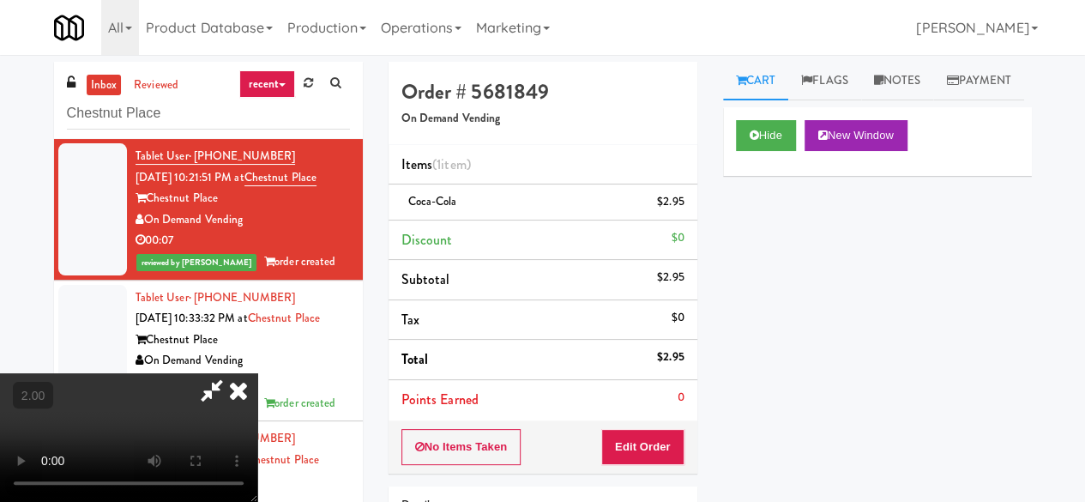
click at [232, 373] on icon at bounding box center [211, 390] width 39 height 34
click at [257, 373] on icon at bounding box center [239, 390] width 38 height 34
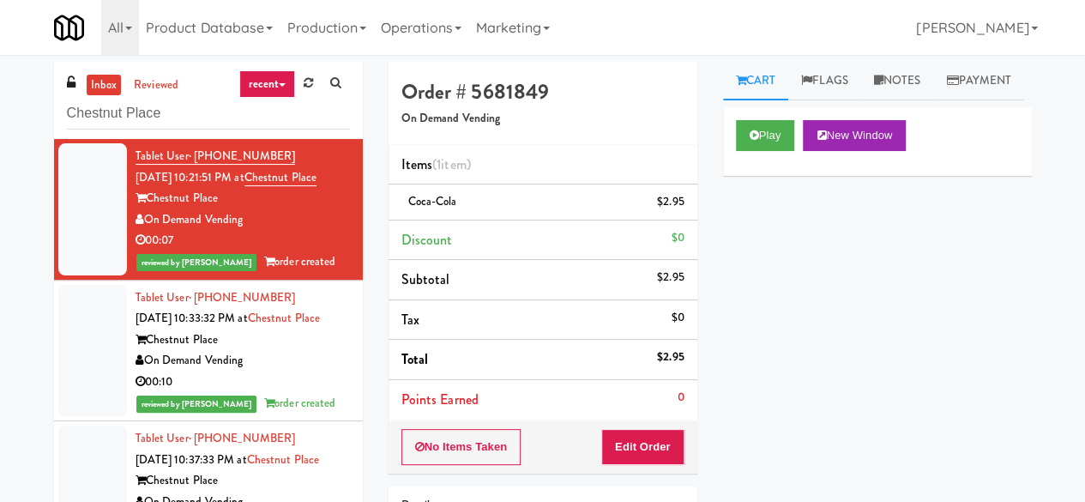
scroll to position [90, 0]
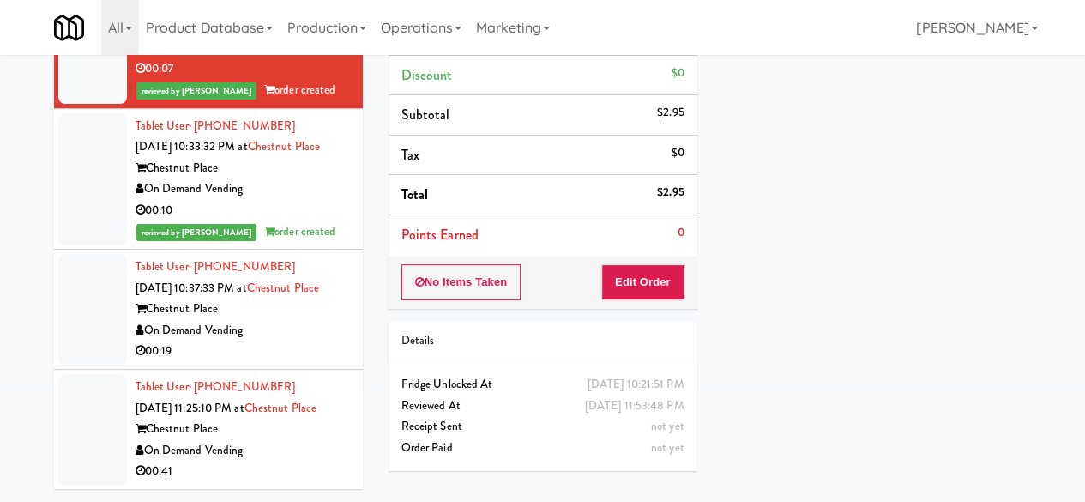
click at [282, 298] on div "Tablet User · (312) 730-4043 [DATE] 10:37:33 PM at [GEOGRAPHIC_DATA] On Demand …" at bounding box center [243, 308] width 214 height 105
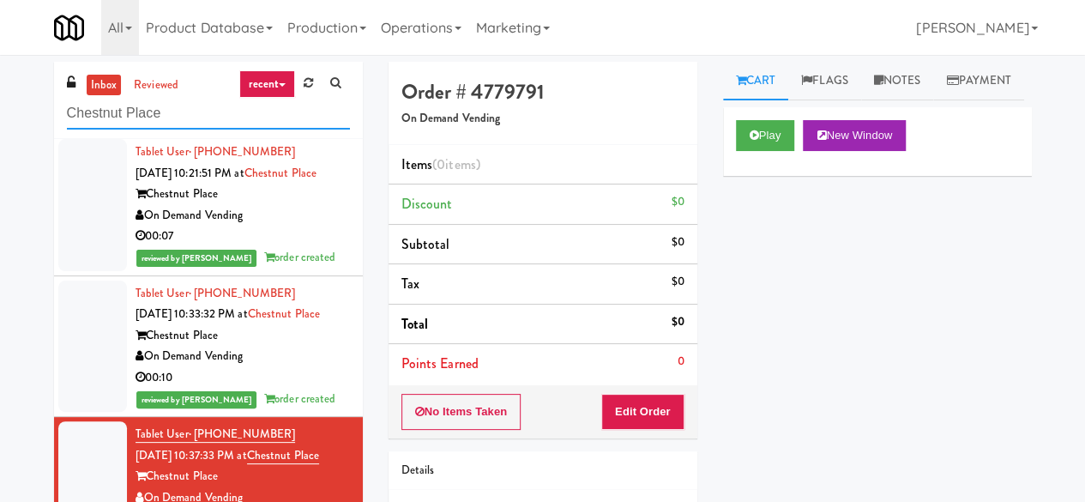
click at [204, 118] on input "Chestnut Place" at bounding box center [208, 114] width 283 height 32
paste input "[PERSON_NAME] Metrocenter"
type input "[PERSON_NAME] Metrocenter"
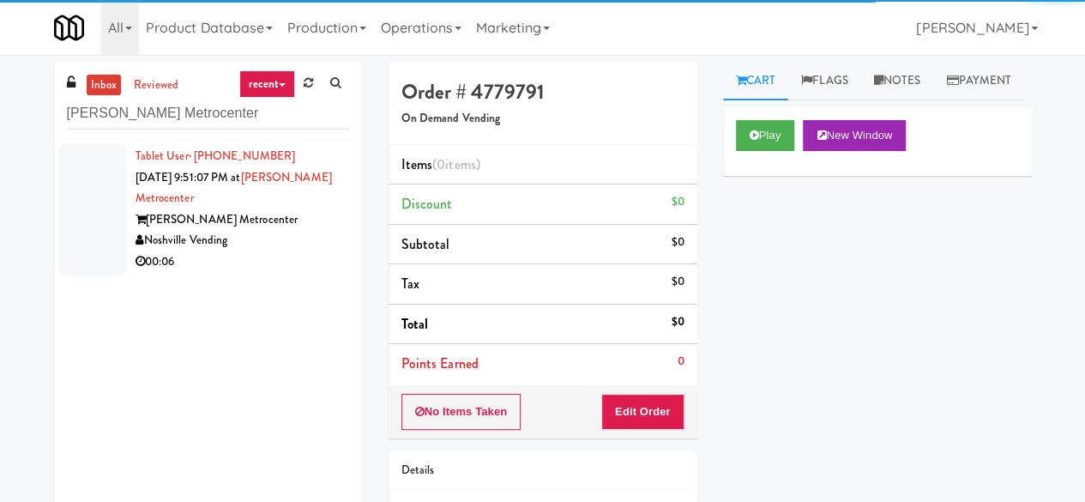
click at [295, 248] on div "Noshville Vending" at bounding box center [243, 240] width 214 height 21
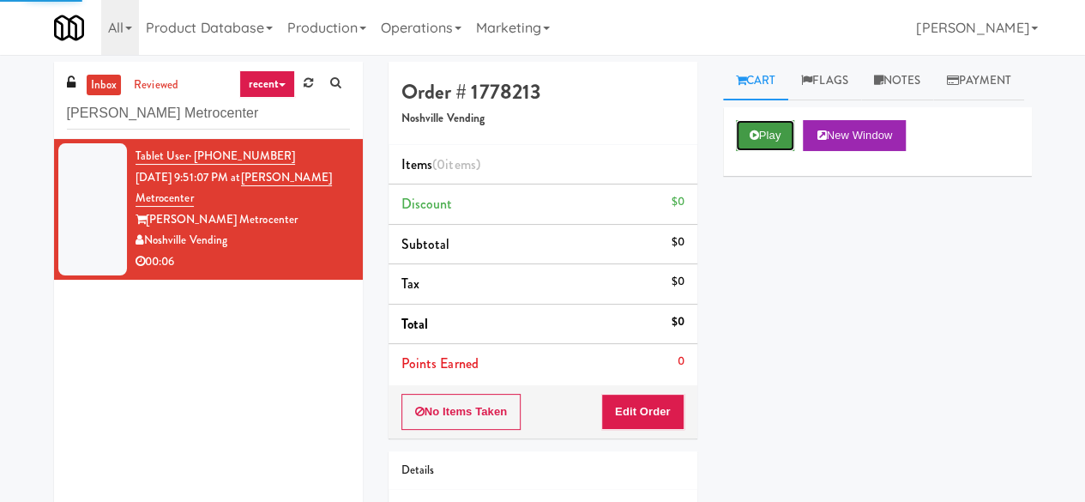
click at [786, 151] on button "Play" at bounding box center [765, 135] width 59 height 31
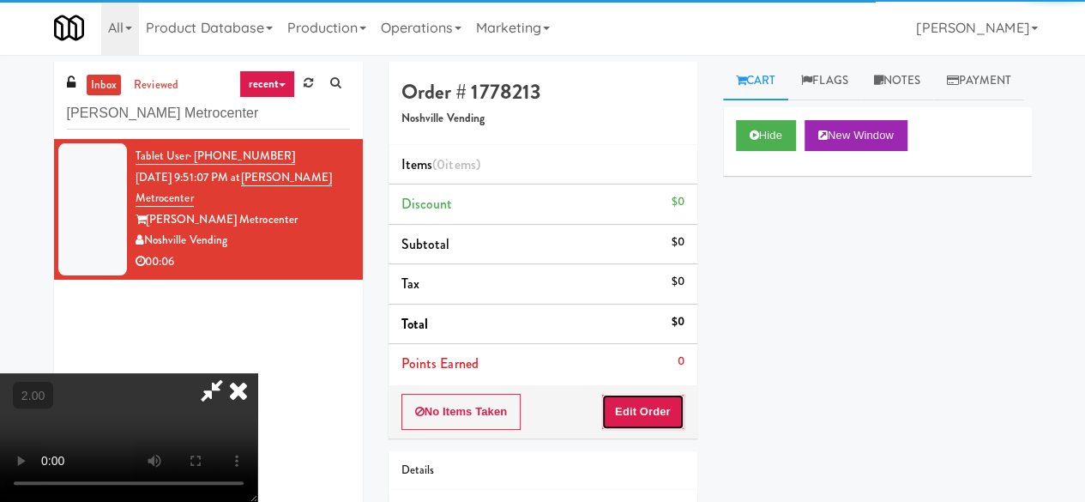
click at [660, 402] on button "Edit Order" at bounding box center [642, 412] width 83 height 36
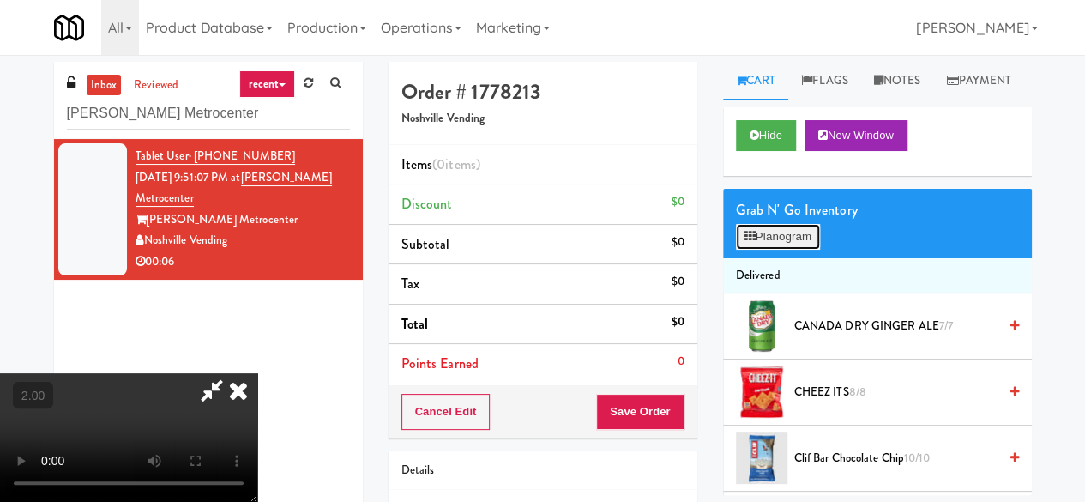
click at [795, 250] on button "Planogram" at bounding box center [778, 237] width 84 height 26
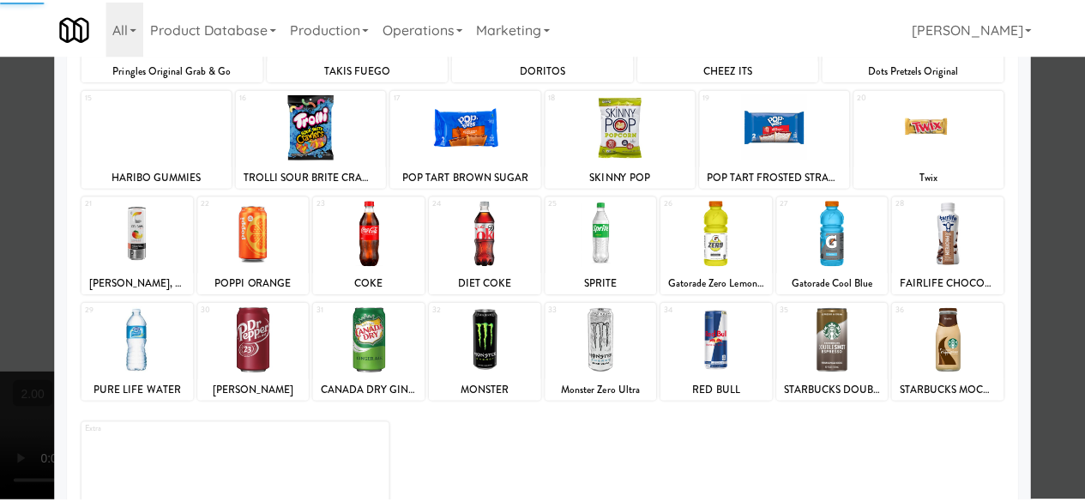
scroll to position [340, 0]
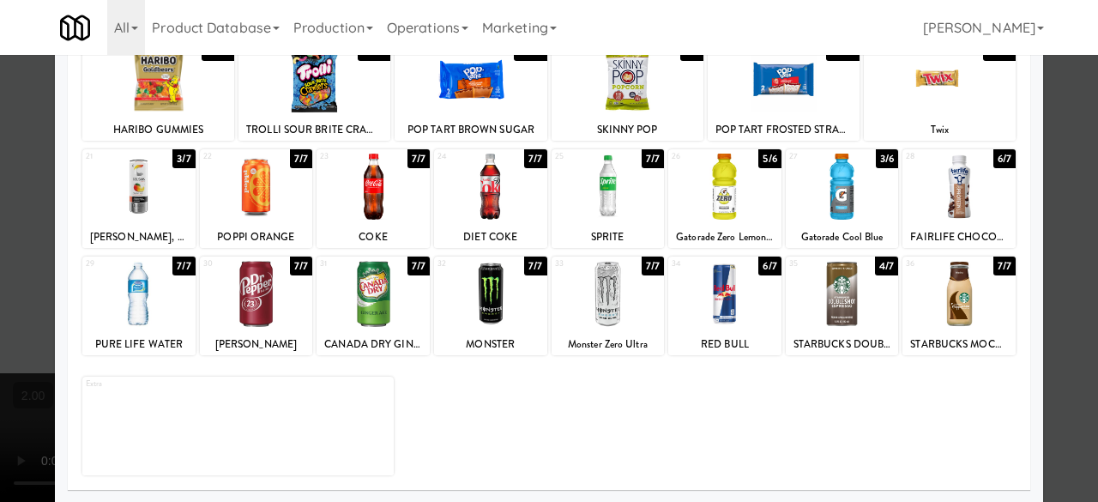
click at [393, 284] on div at bounding box center [372, 294] width 113 height 66
click at [390, 288] on div at bounding box center [372, 294] width 113 height 66
click at [1072, 172] on div at bounding box center [549, 251] width 1098 height 502
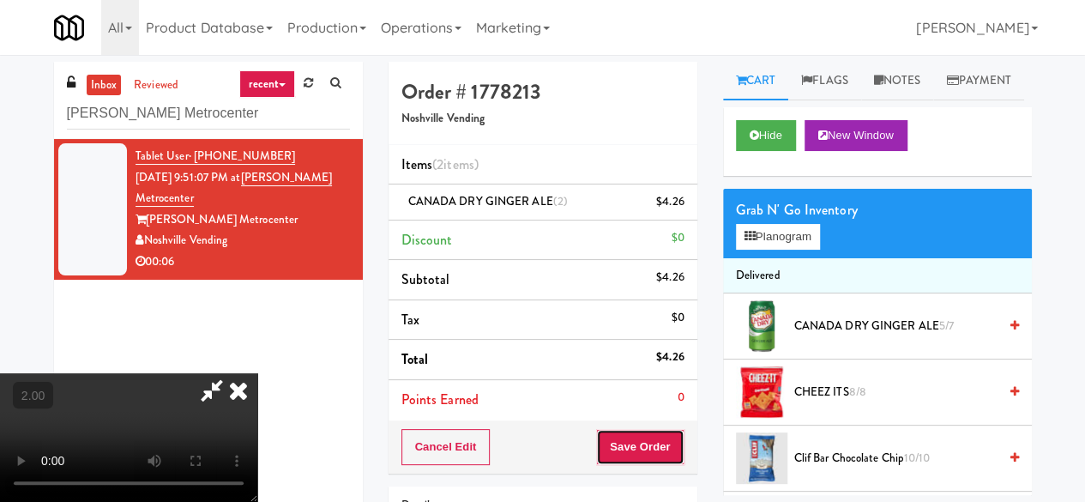
click at [673, 440] on button "Save Order" at bounding box center [639, 447] width 87 height 36
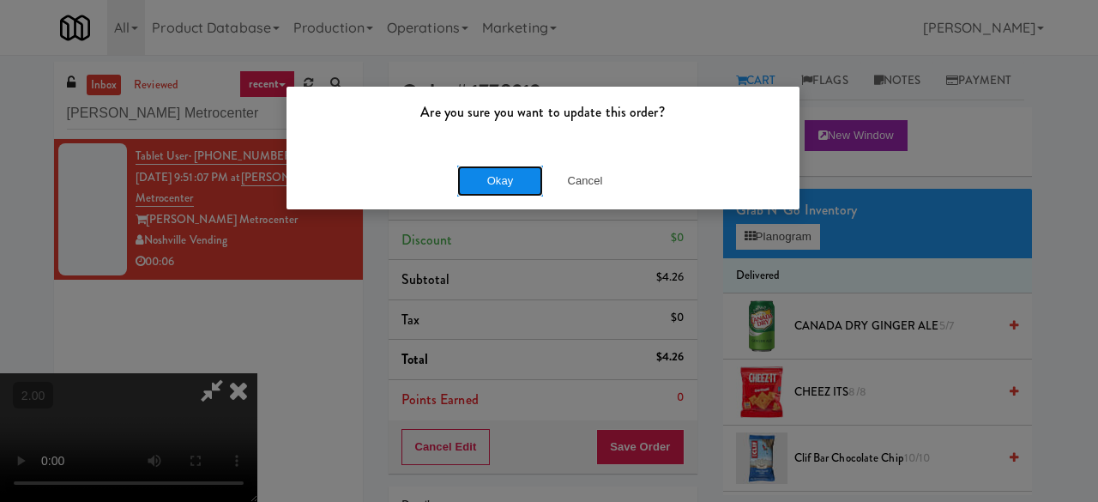
click at [499, 193] on button "Okay" at bounding box center [500, 181] width 86 height 31
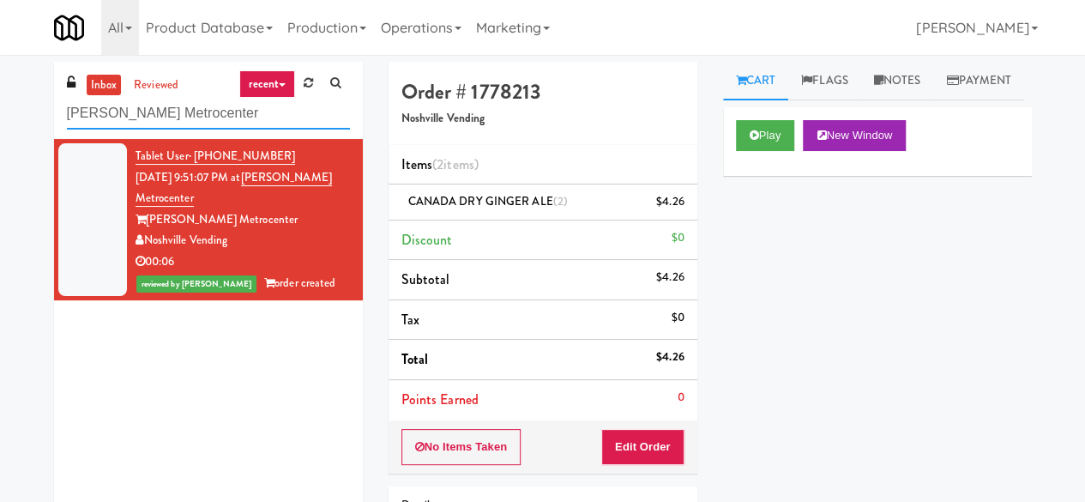
click at [242, 117] on input "[PERSON_NAME] Metrocenter" at bounding box center [208, 114] width 283 height 32
paste input "Park Place - Cooler - Right"
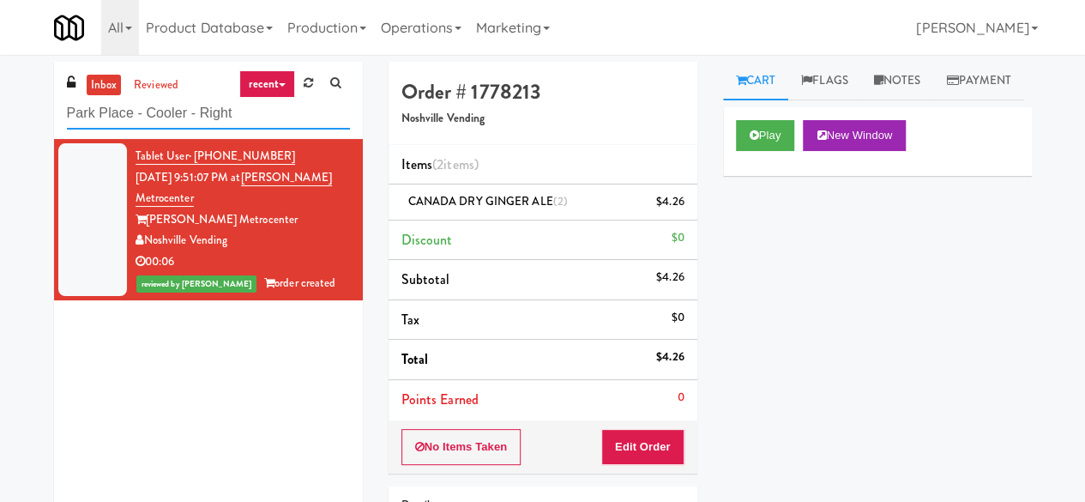
type input "Park Place - Cooler - Right"
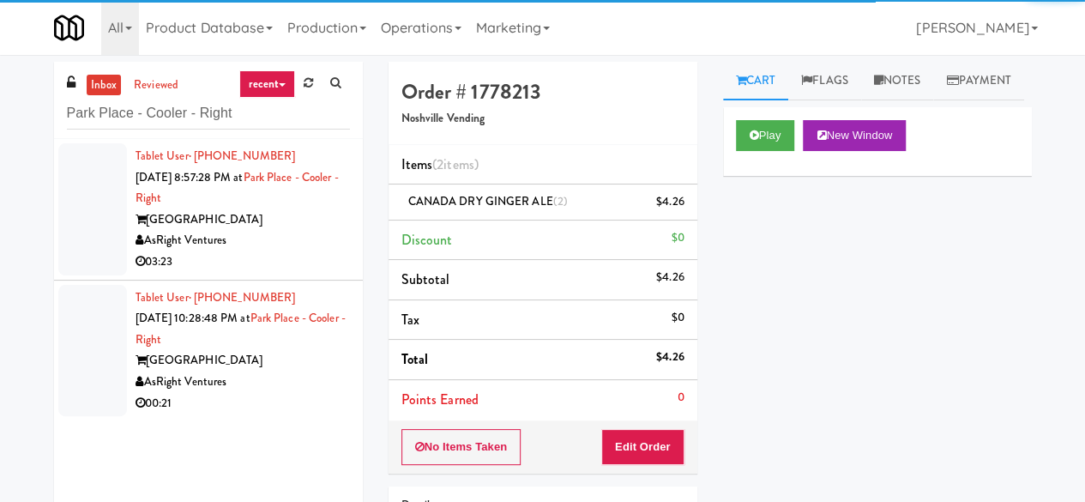
click at [284, 209] on div "[GEOGRAPHIC_DATA]" at bounding box center [243, 219] width 214 height 21
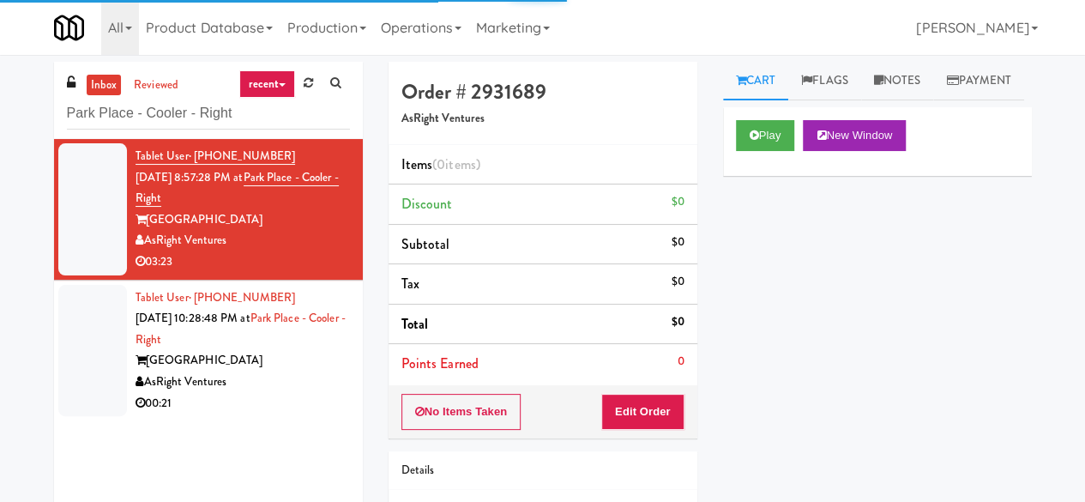
click at [327, 366] on div "[GEOGRAPHIC_DATA]" at bounding box center [243, 360] width 214 height 21
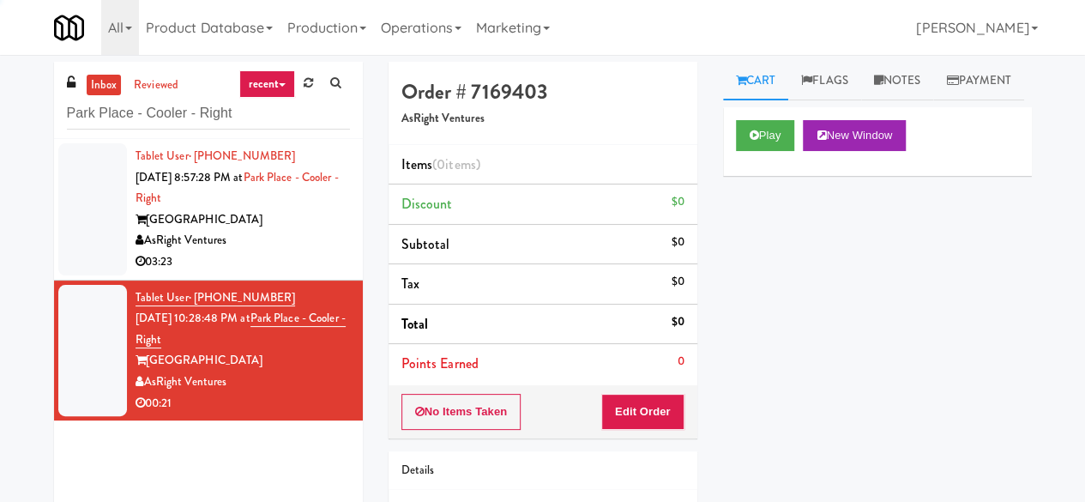
click at [273, 264] on div "03:23" at bounding box center [243, 261] width 214 height 21
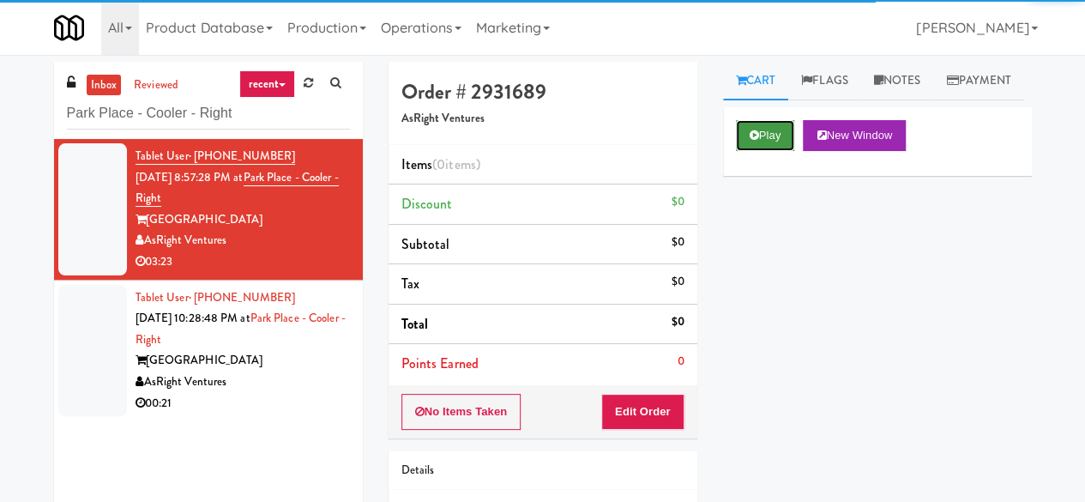
click at [775, 151] on button "Play" at bounding box center [765, 135] width 59 height 31
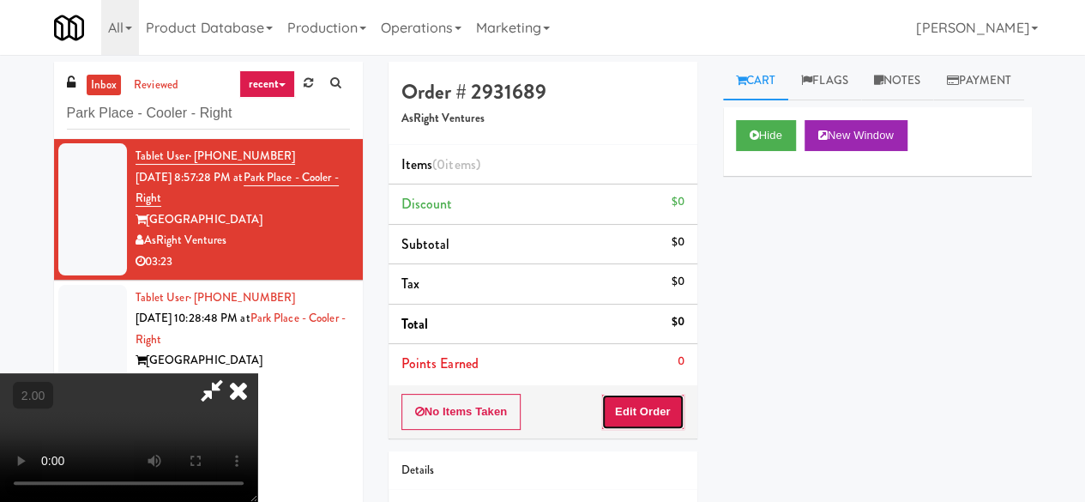
click at [660, 406] on button "Edit Order" at bounding box center [642, 412] width 83 height 36
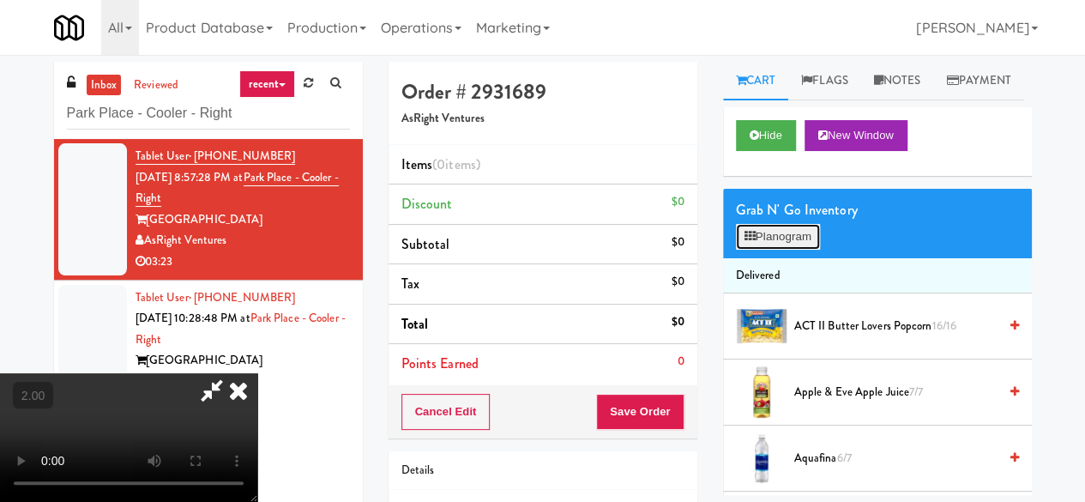
click at [799, 250] on button "Planogram" at bounding box center [778, 237] width 84 height 26
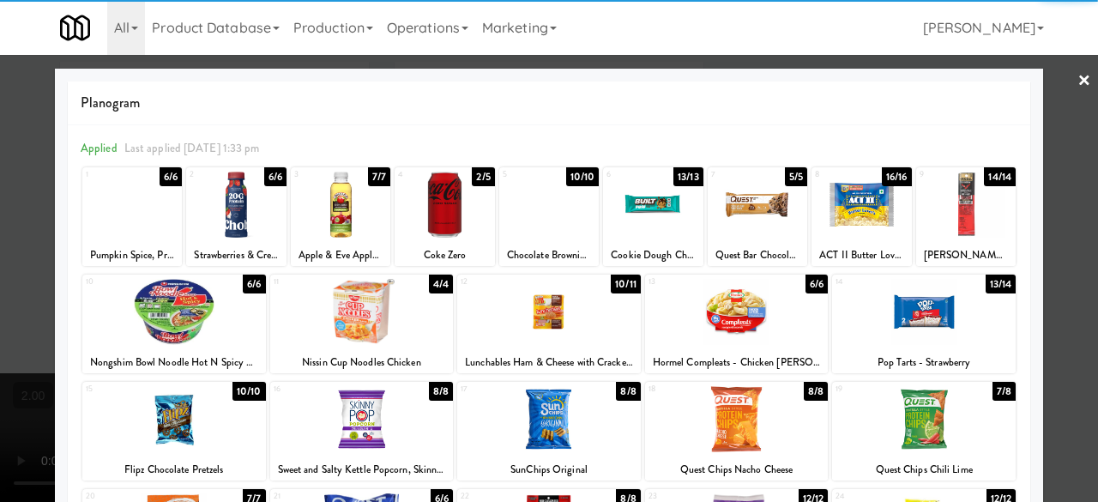
click at [923, 425] on div at bounding box center [924, 419] width 184 height 66
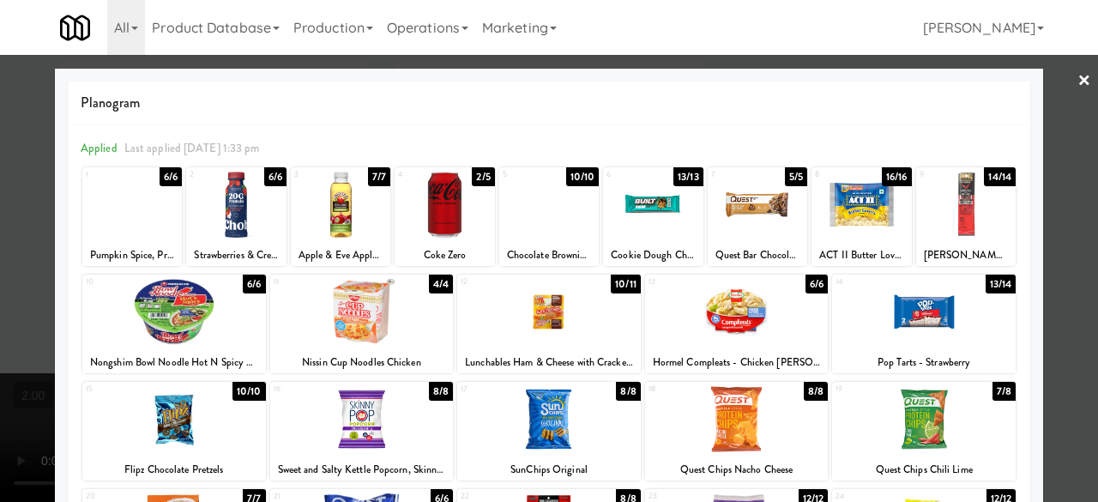
click at [570, 328] on div at bounding box center [549, 312] width 184 height 66
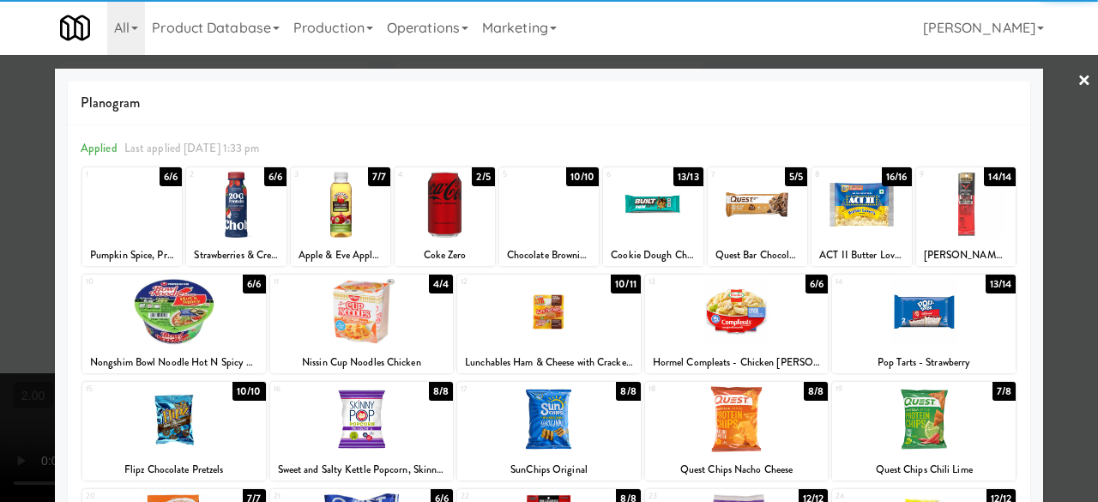
drag, startPoint x: 1067, startPoint y: 90, endPoint x: 887, endPoint y: 111, distance: 181.3
click at [1077, 89] on link "×" at bounding box center [1084, 81] width 14 height 53
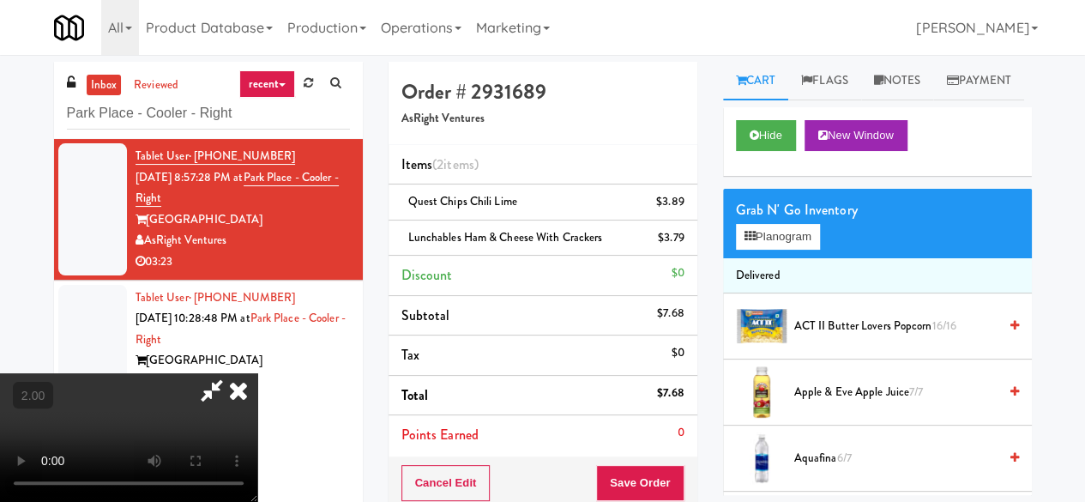
click at [257, 373] on icon at bounding box center [239, 390] width 38 height 34
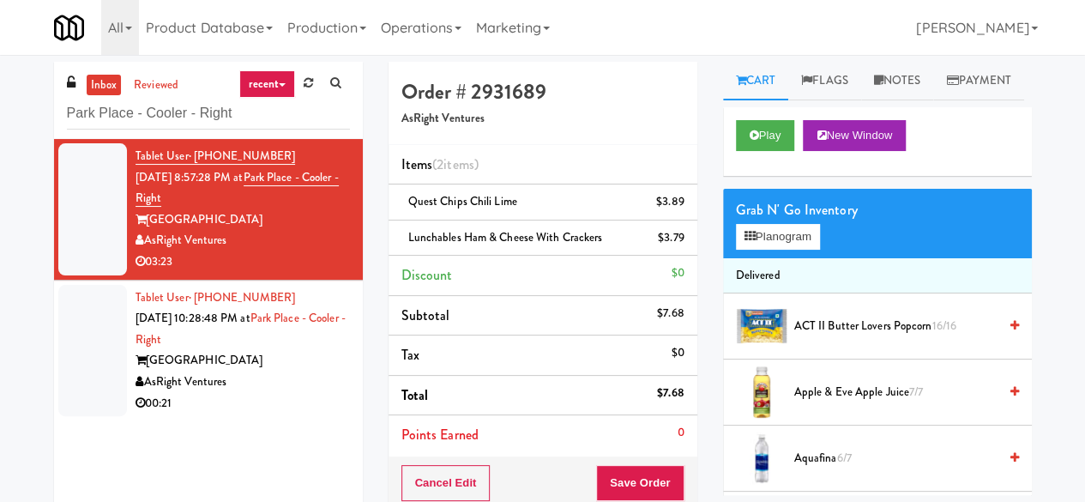
drag, startPoint x: 280, startPoint y: 360, endPoint x: 274, endPoint y: 335, distance: 25.4
click at [280, 360] on div "[GEOGRAPHIC_DATA]" at bounding box center [243, 360] width 214 height 21
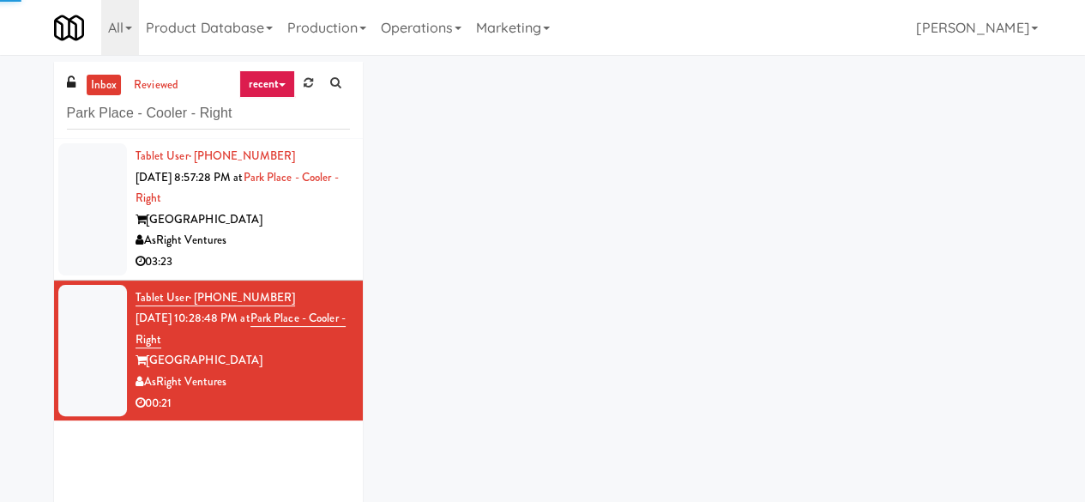
click at [280, 247] on div "AsRight Ventures" at bounding box center [243, 240] width 214 height 21
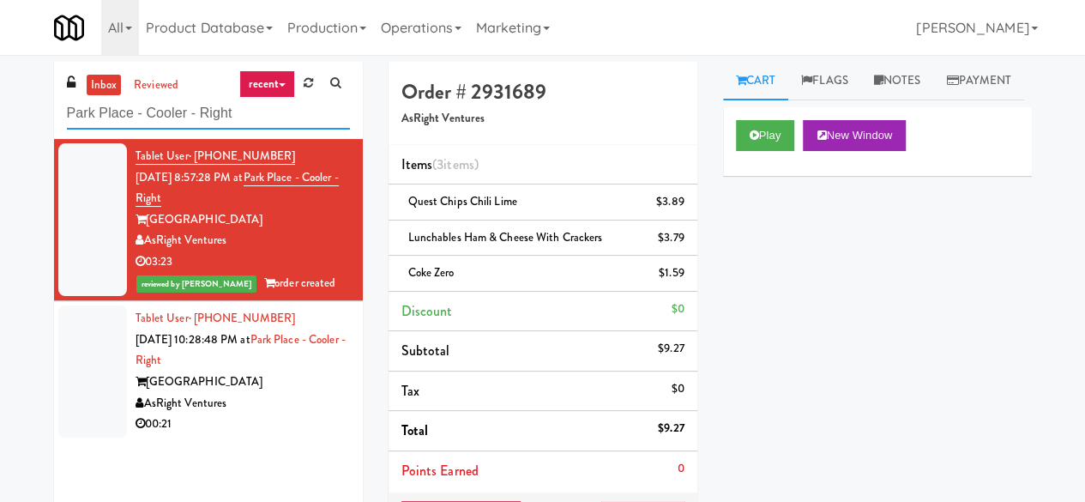
click at [184, 112] on input "Park Place - Cooler - Right" at bounding box center [208, 114] width 283 height 32
paste input "[GEOGRAPHIC_DATA]-Cooler"
type input "[GEOGRAPHIC_DATA]-Cooler"
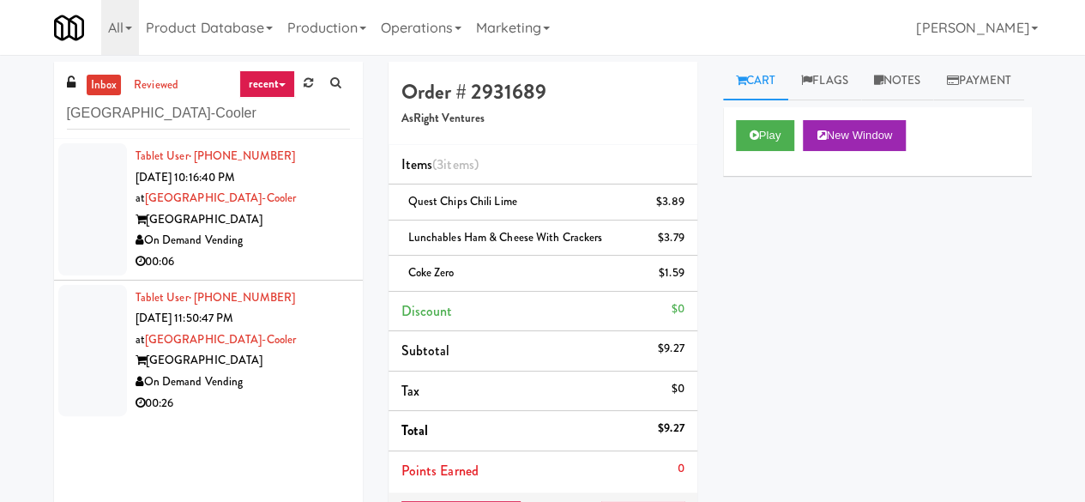
click at [280, 255] on div "00:06" at bounding box center [243, 261] width 214 height 21
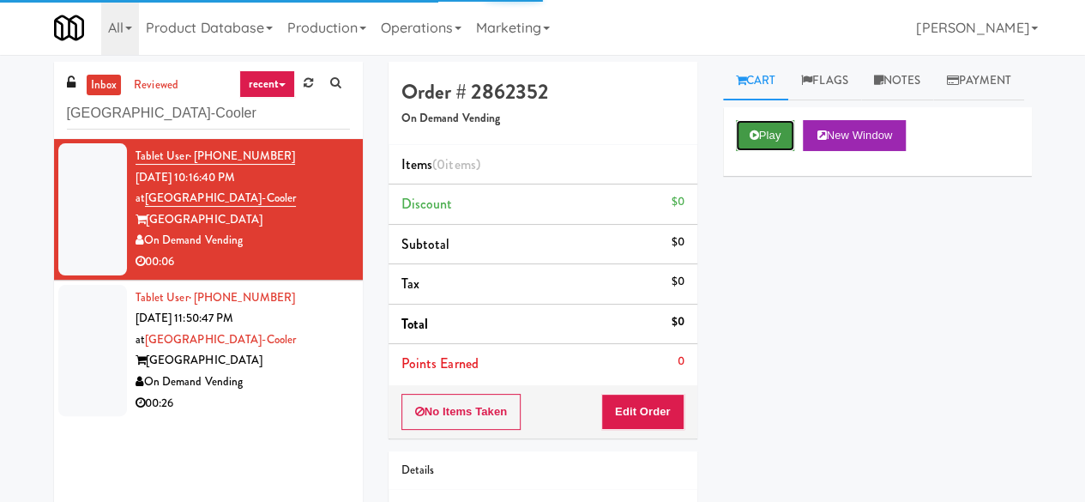
click at [756, 141] on icon at bounding box center [754, 135] width 9 height 11
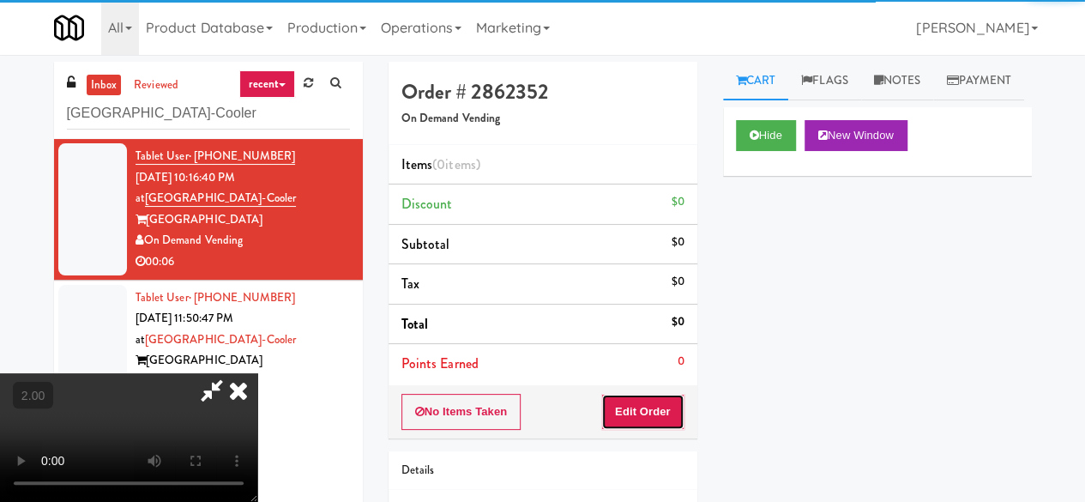
click at [642, 407] on button "Edit Order" at bounding box center [642, 412] width 83 height 36
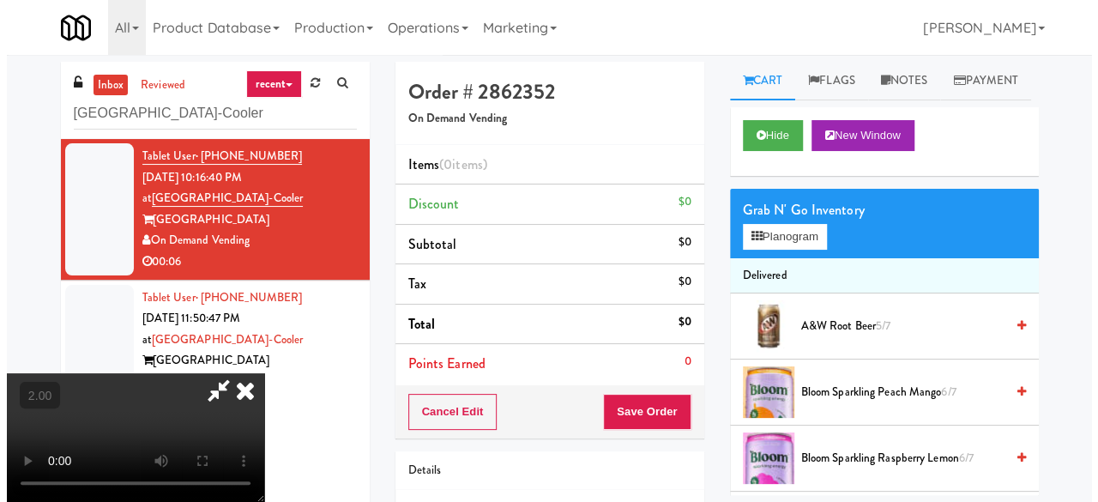
scroll to position [54, 0]
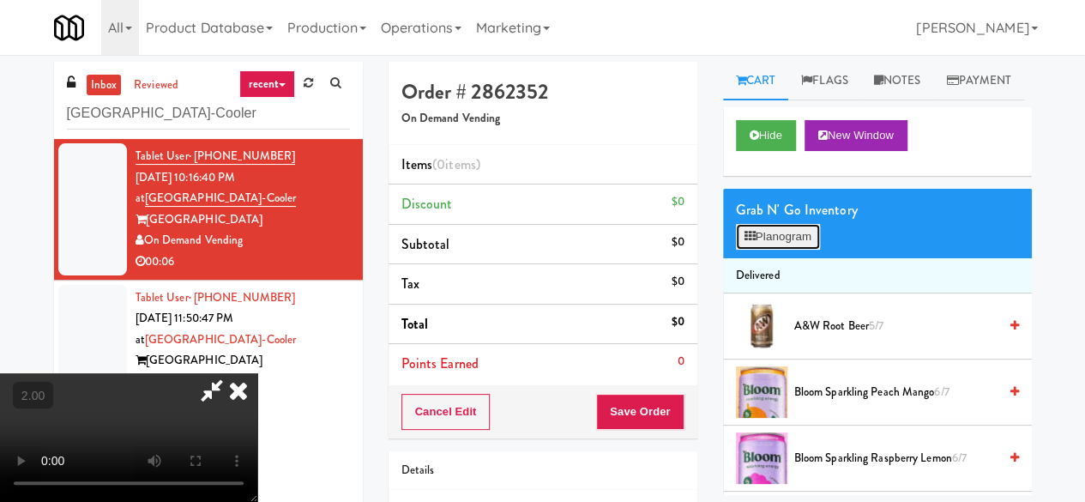
click at [794, 250] on button "Planogram" at bounding box center [778, 237] width 84 height 26
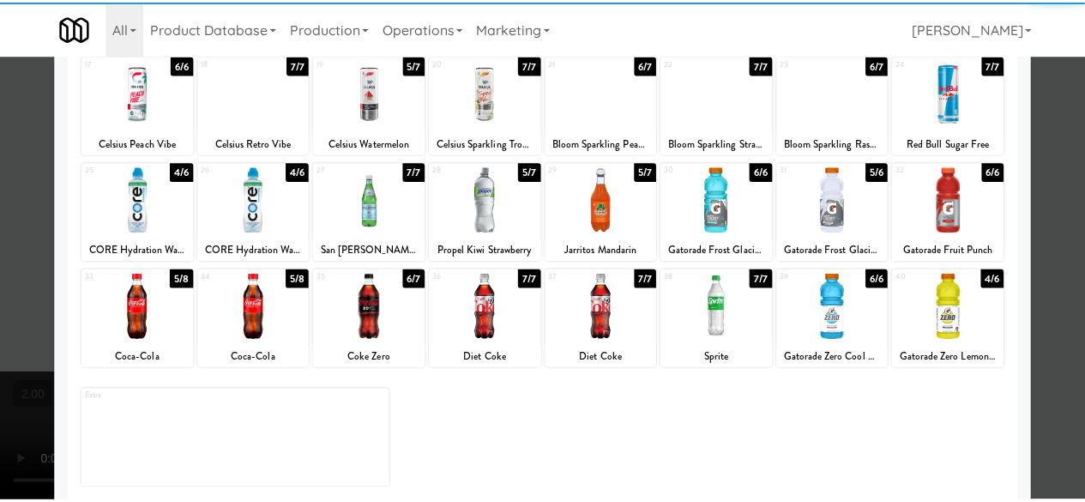
scroll to position [340, 0]
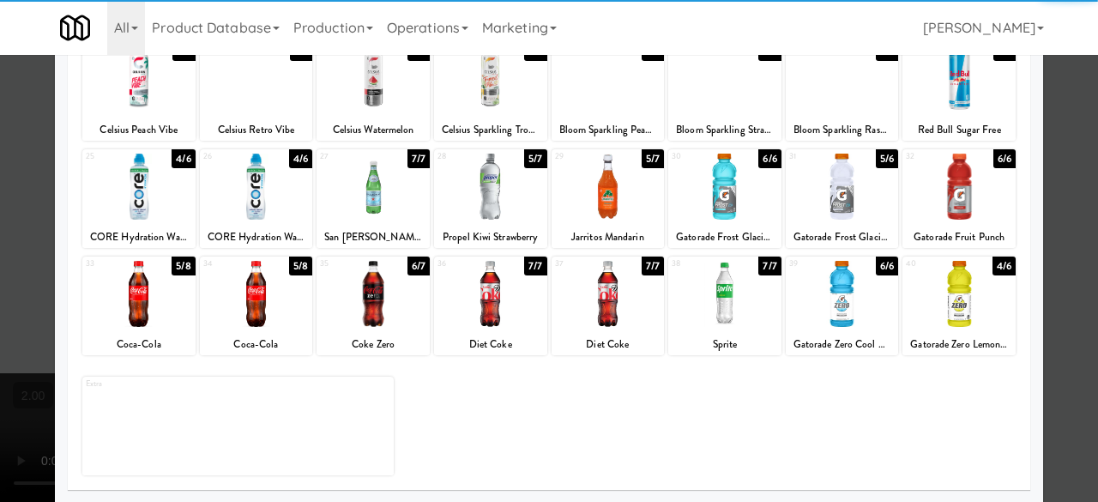
click at [264, 279] on div at bounding box center [256, 294] width 113 height 66
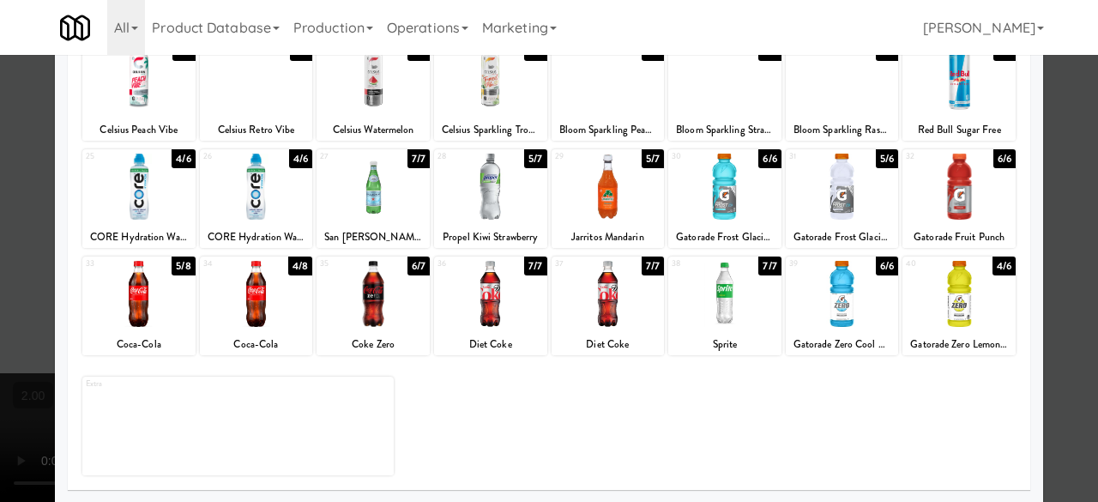
click at [1079, 172] on div at bounding box center [549, 251] width 1098 height 502
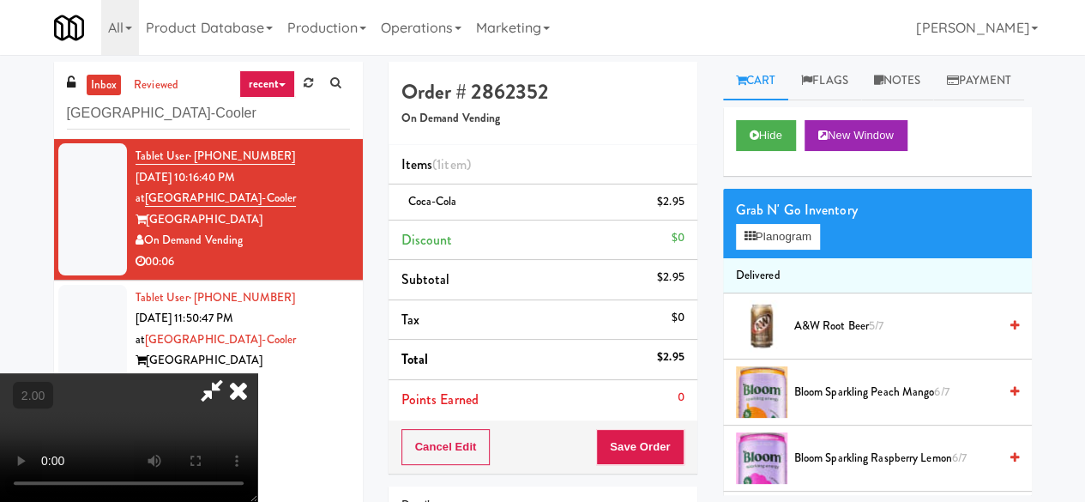
click at [232, 373] on icon at bounding box center [211, 390] width 39 height 34
click at [648, 425] on div "Cancel Edit Save Order" at bounding box center [543, 446] width 309 height 53
click at [648, 436] on button "Save Order" at bounding box center [639, 447] width 87 height 36
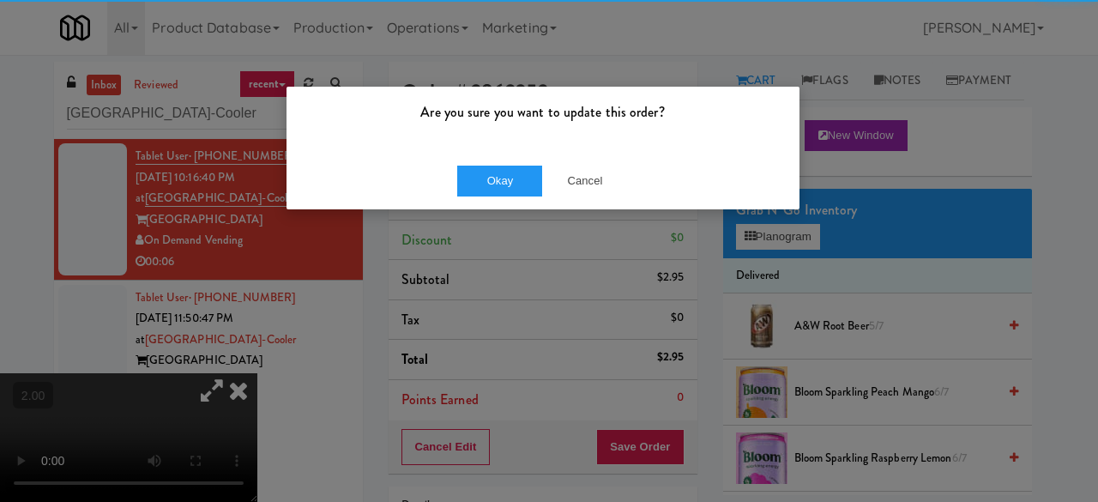
click at [489, 196] on div "Okay Cancel" at bounding box center [542, 180] width 513 height 57
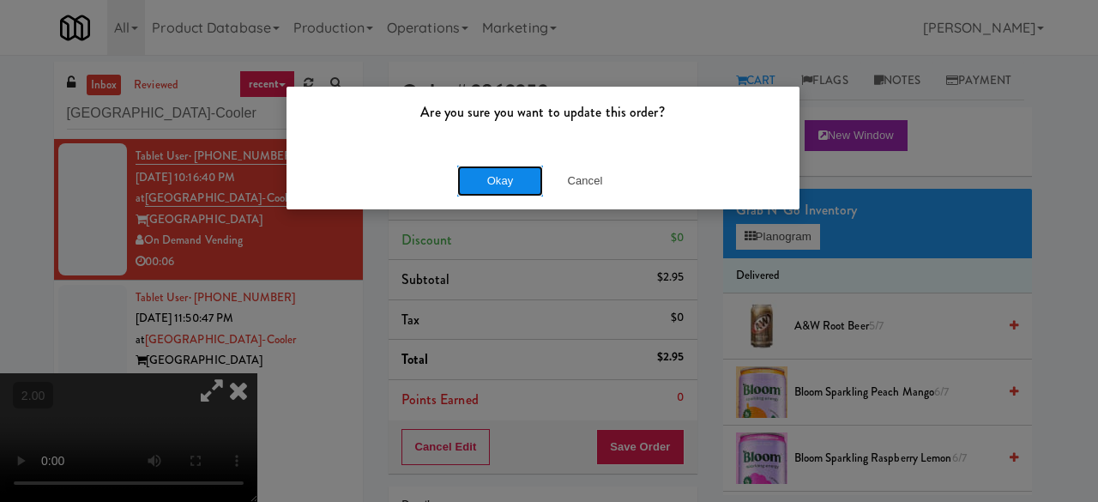
click at [495, 188] on button "Okay" at bounding box center [500, 181] width 86 height 31
